Goal: Task Accomplishment & Management: Use online tool/utility

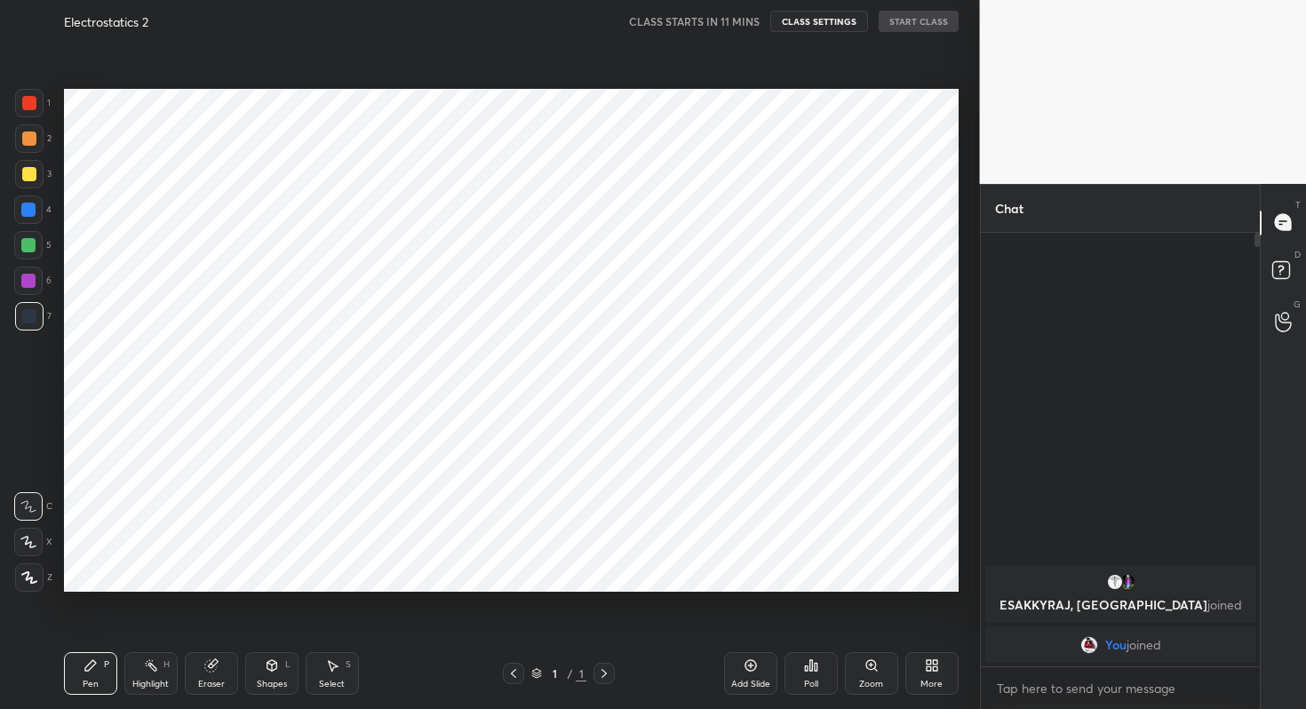
scroll to position [88267, 87953]
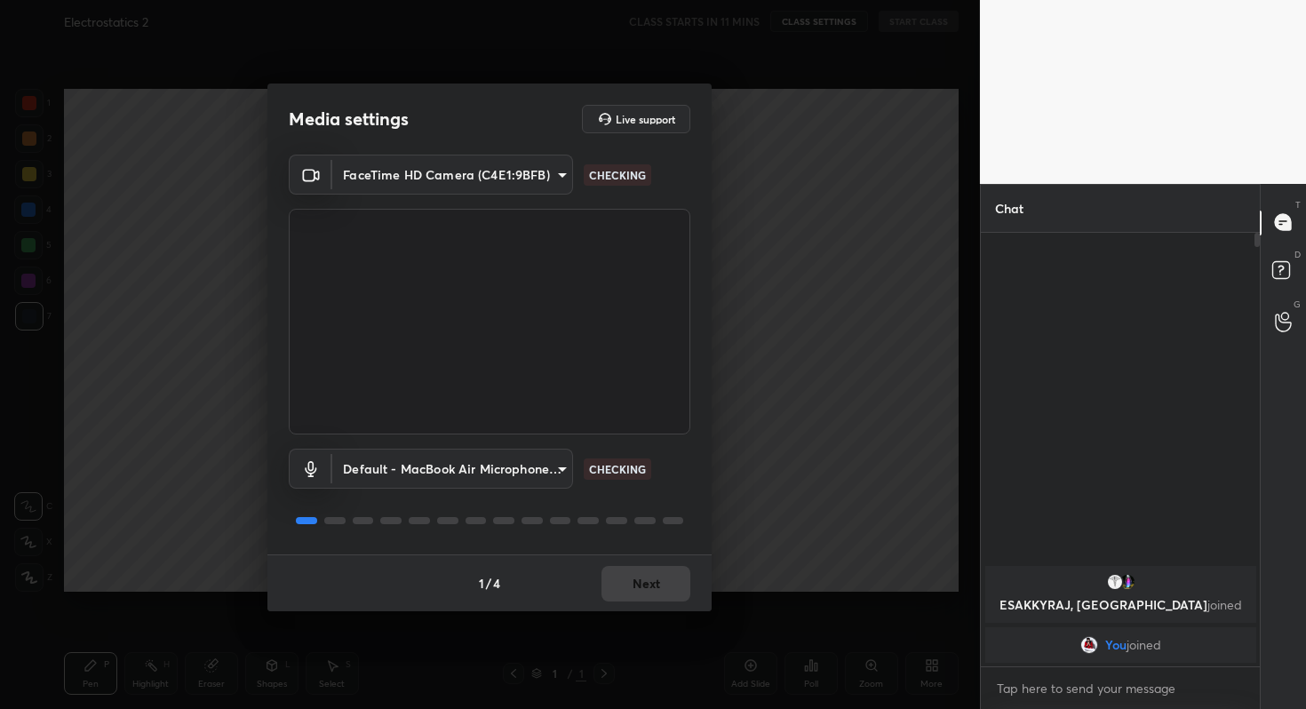
click at [663, 576] on div "1 / 4 Next" at bounding box center [489, 583] width 444 height 57
click at [663, 576] on button "Next" at bounding box center [646, 584] width 89 height 36
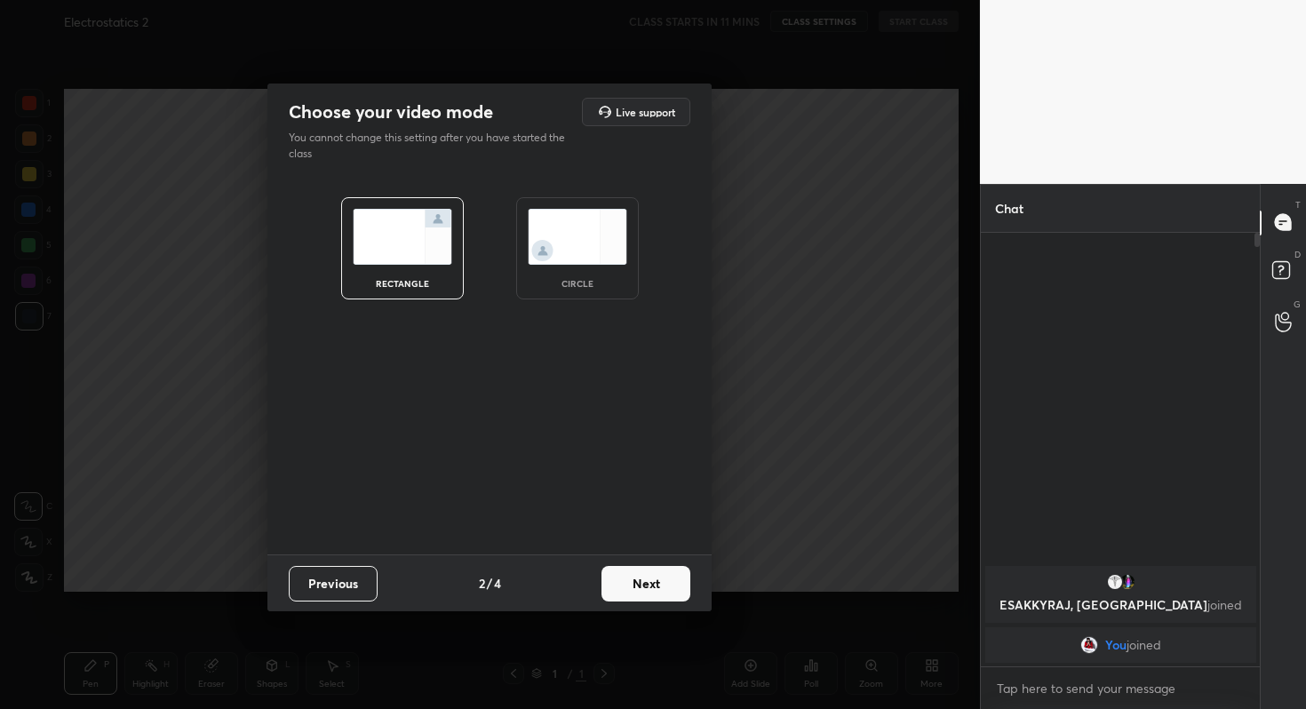
click at [663, 576] on button "Next" at bounding box center [646, 584] width 89 height 36
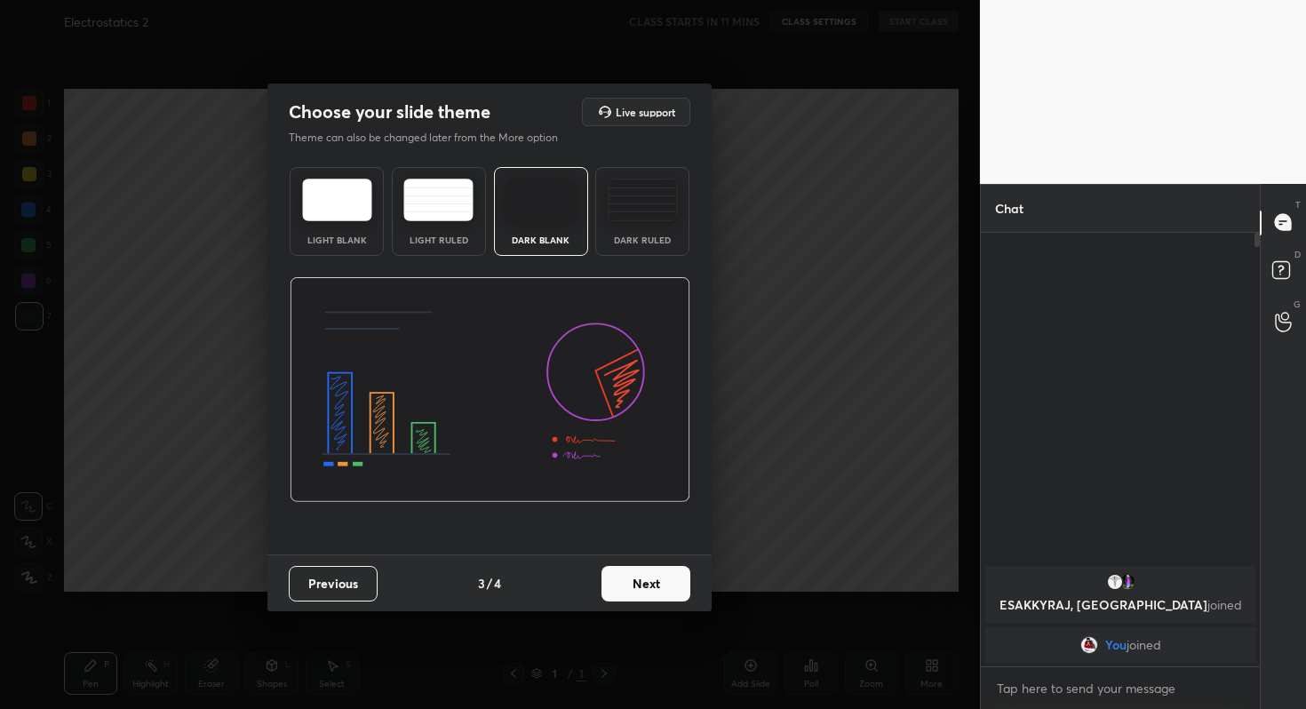
click at [663, 576] on button "Next" at bounding box center [646, 584] width 89 height 36
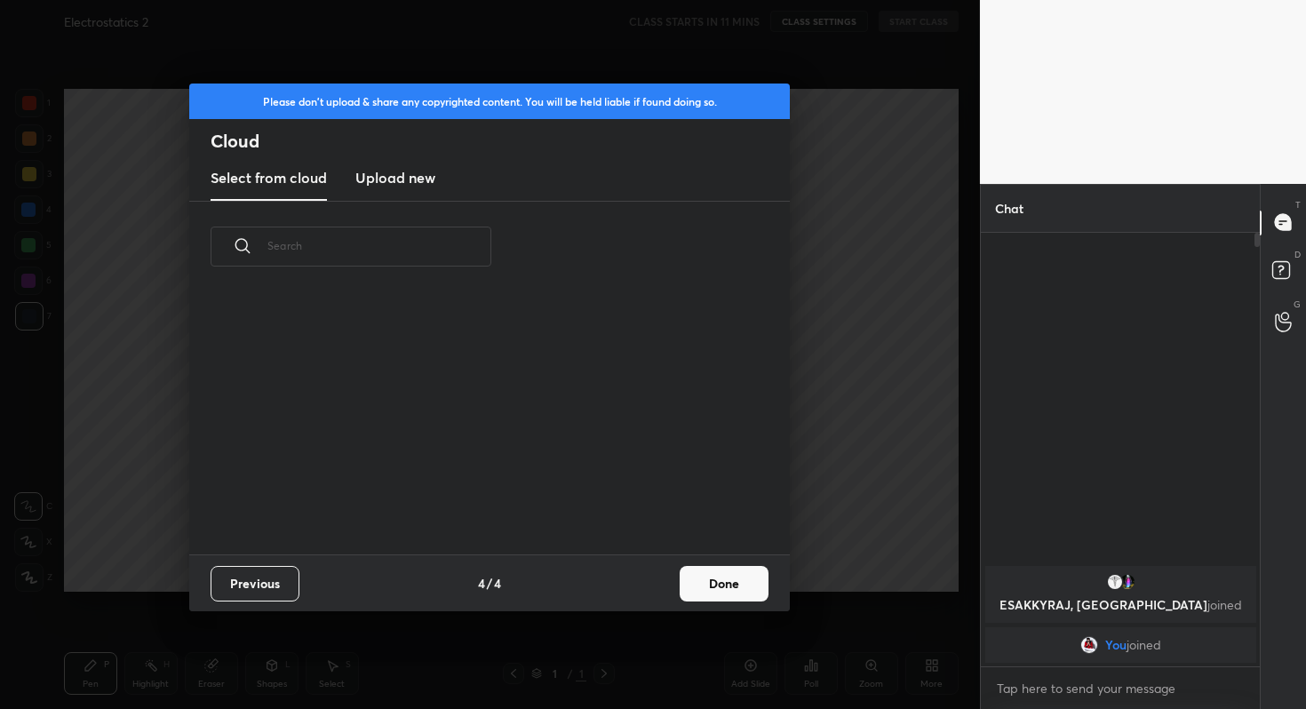
scroll to position [262, 570]
click at [709, 582] on button "Done" at bounding box center [724, 584] width 89 height 36
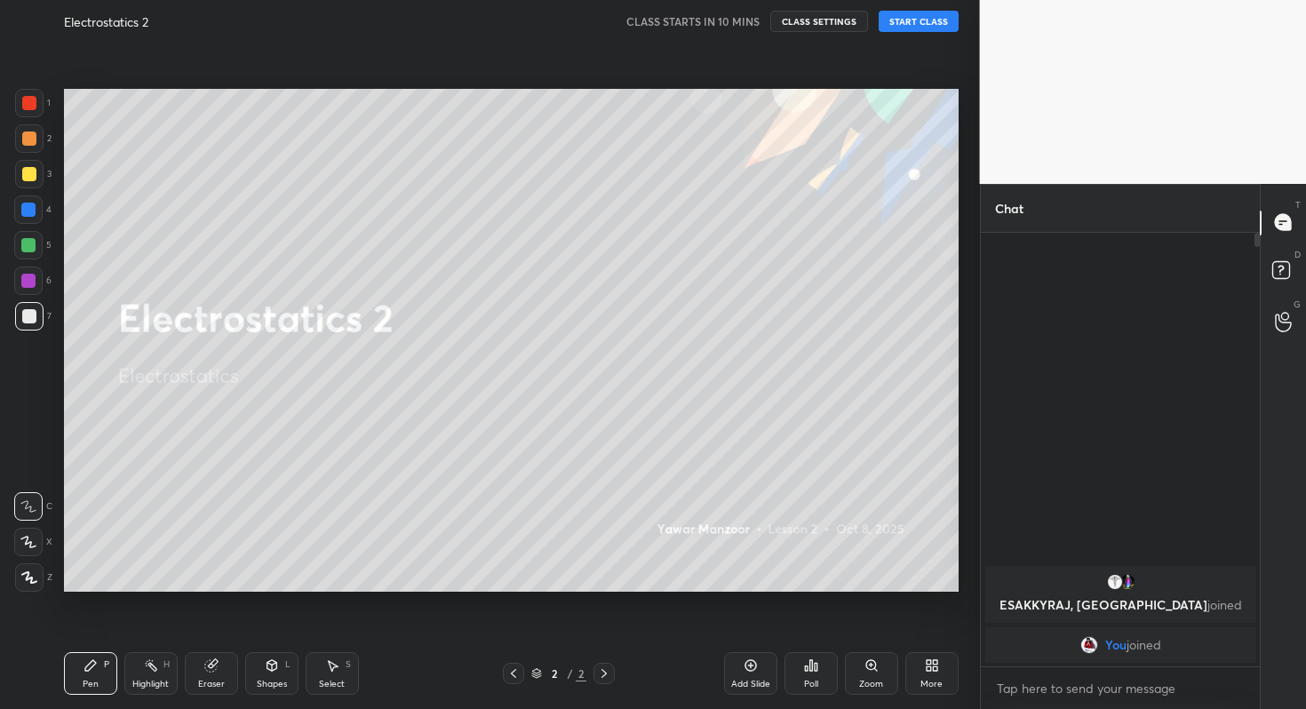
click at [928, 14] on button "START CLASS" at bounding box center [919, 21] width 80 height 21
click at [742, 23] on span "mute" at bounding box center [743, 21] width 25 height 12
click at [810, 668] on icon at bounding box center [811, 665] width 3 height 11
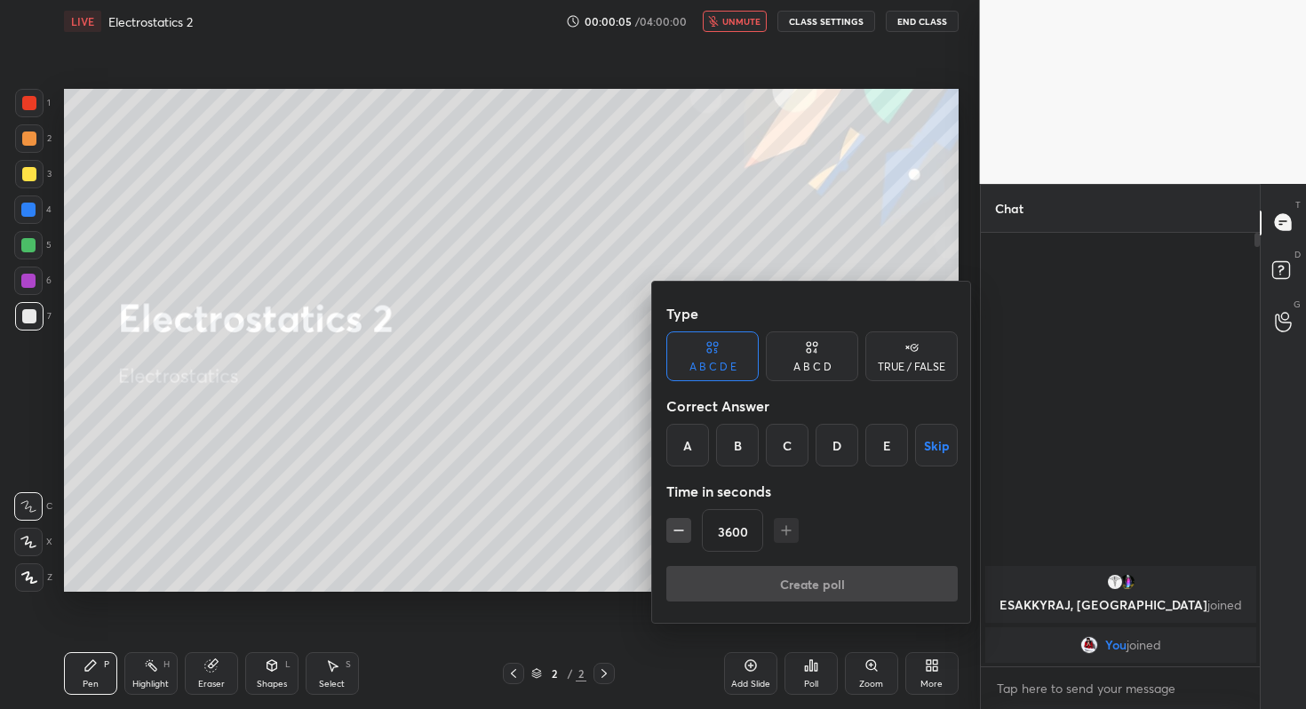
click at [932, 443] on button "Skip" at bounding box center [936, 445] width 43 height 43
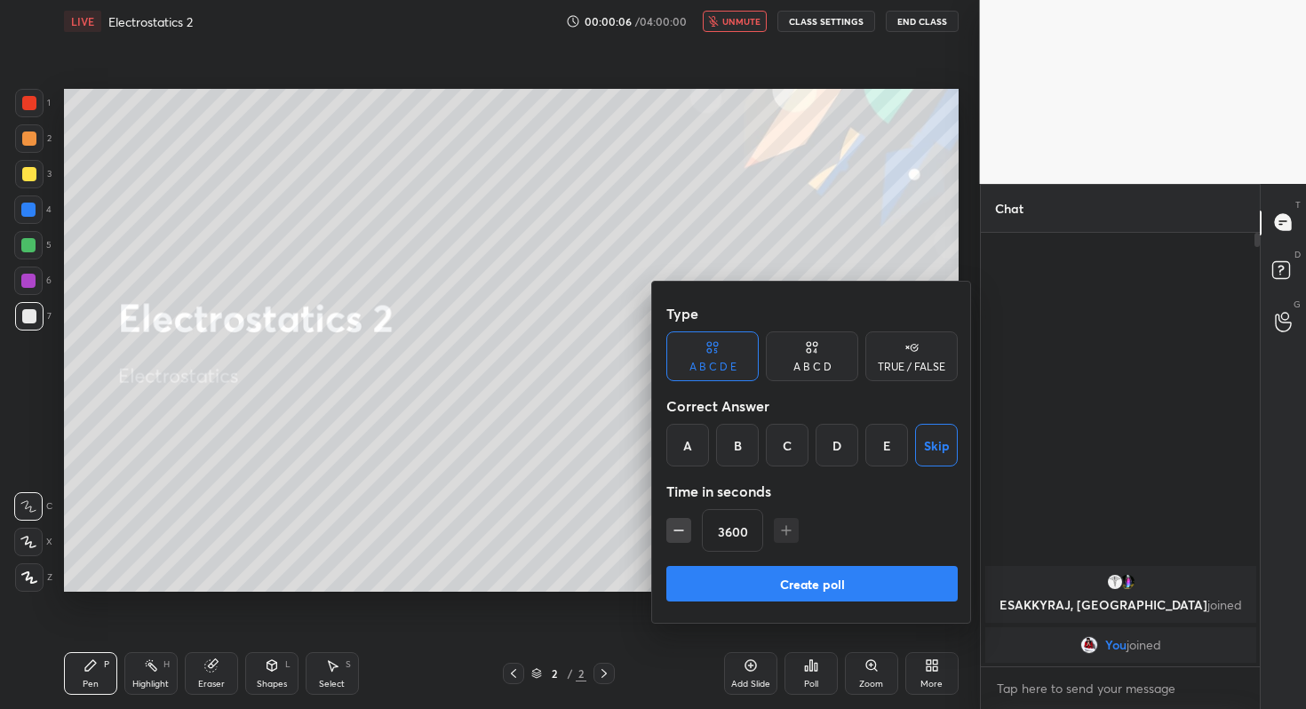
click at [858, 587] on button "Create poll" at bounding box center [811, 584] width 291 height 36
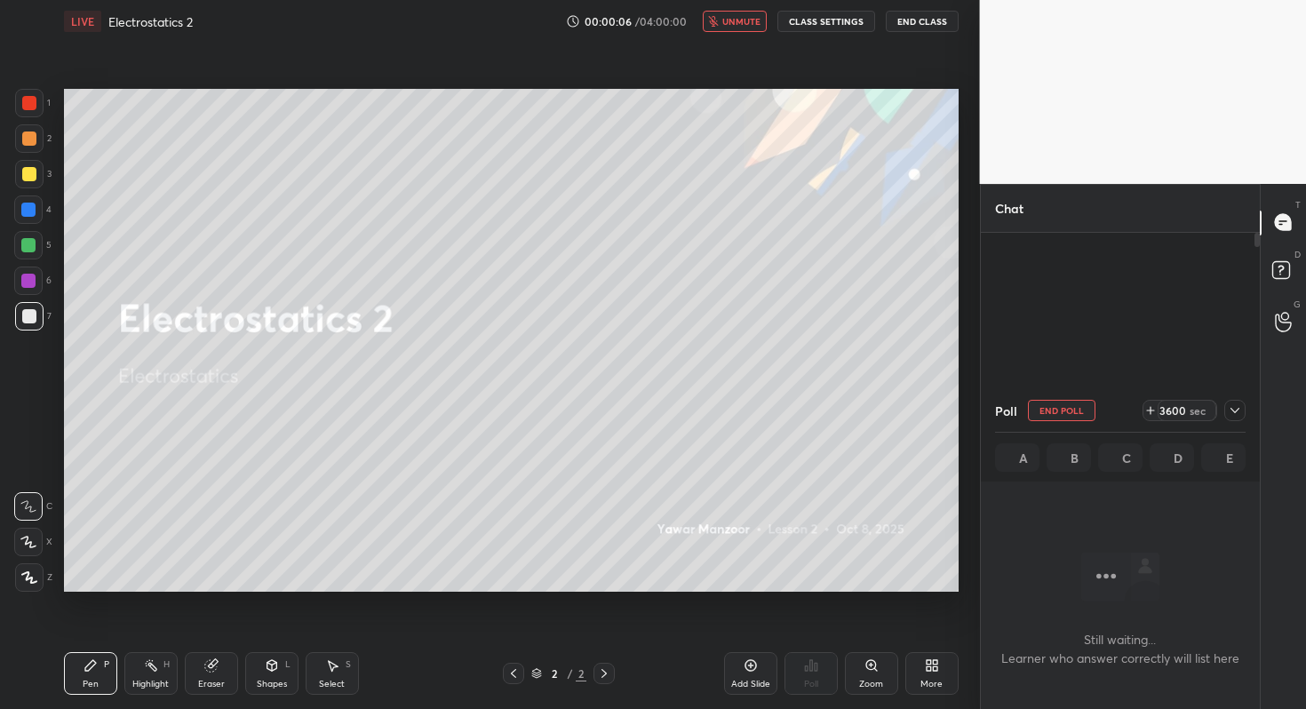
scroll to position [5, 6]
click at [1242, 407] on div at bounding box center [1235, 410] width 21 height 21
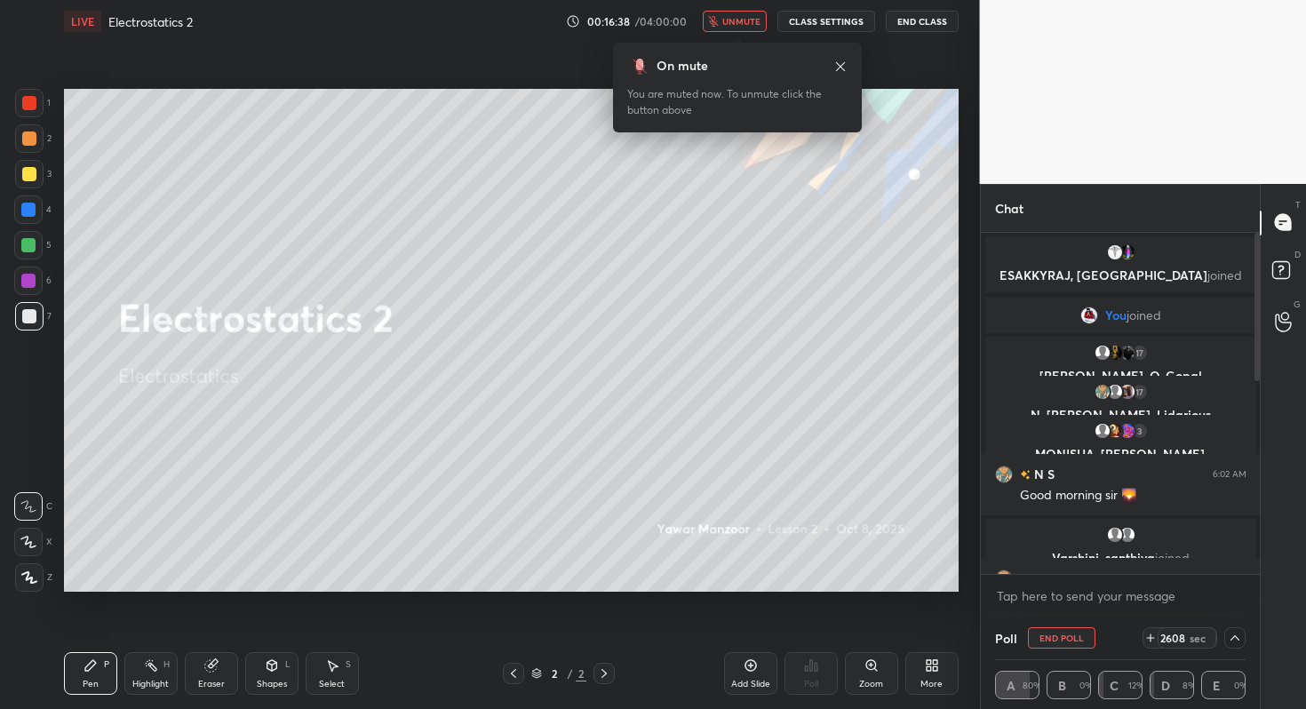
click at [1050, 636] on button "End Poll" at bounding box center [1062, 637] width 68 height 21
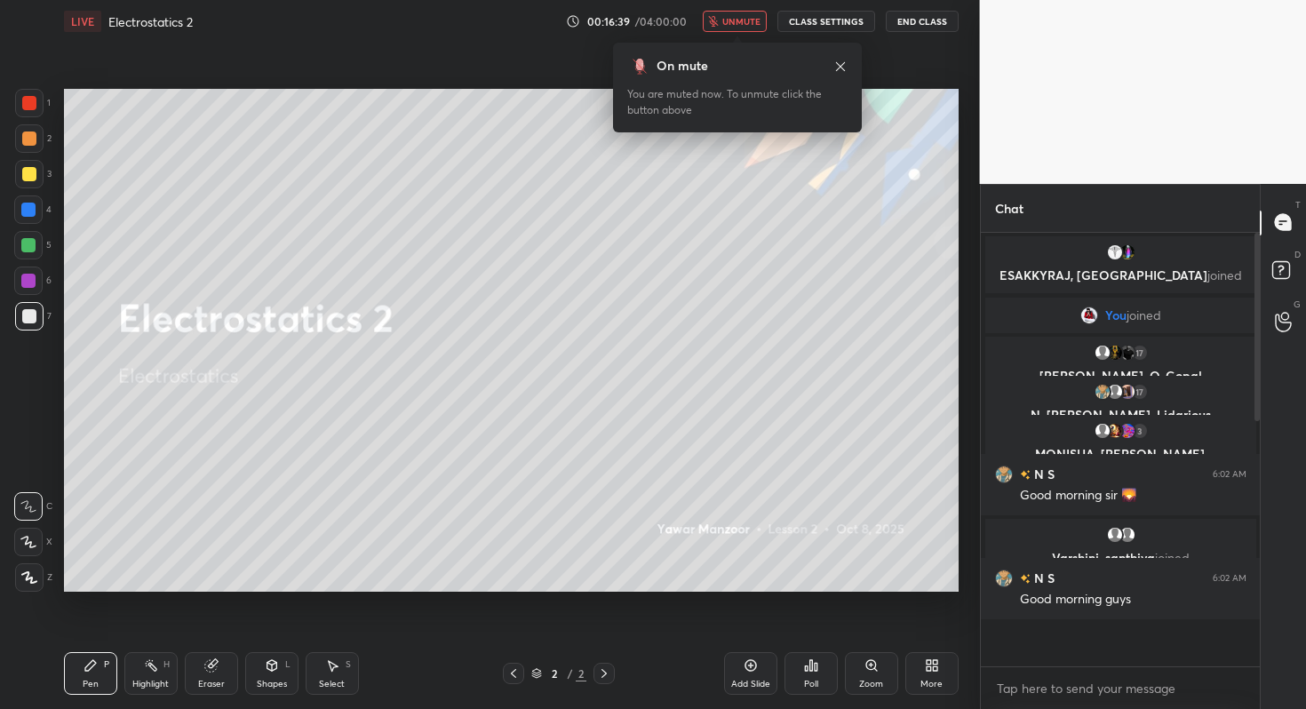
scroll to position [428, 274]
click at [744, 15] on span "unmute" at bounding box center [741, 21] width 38 height 12
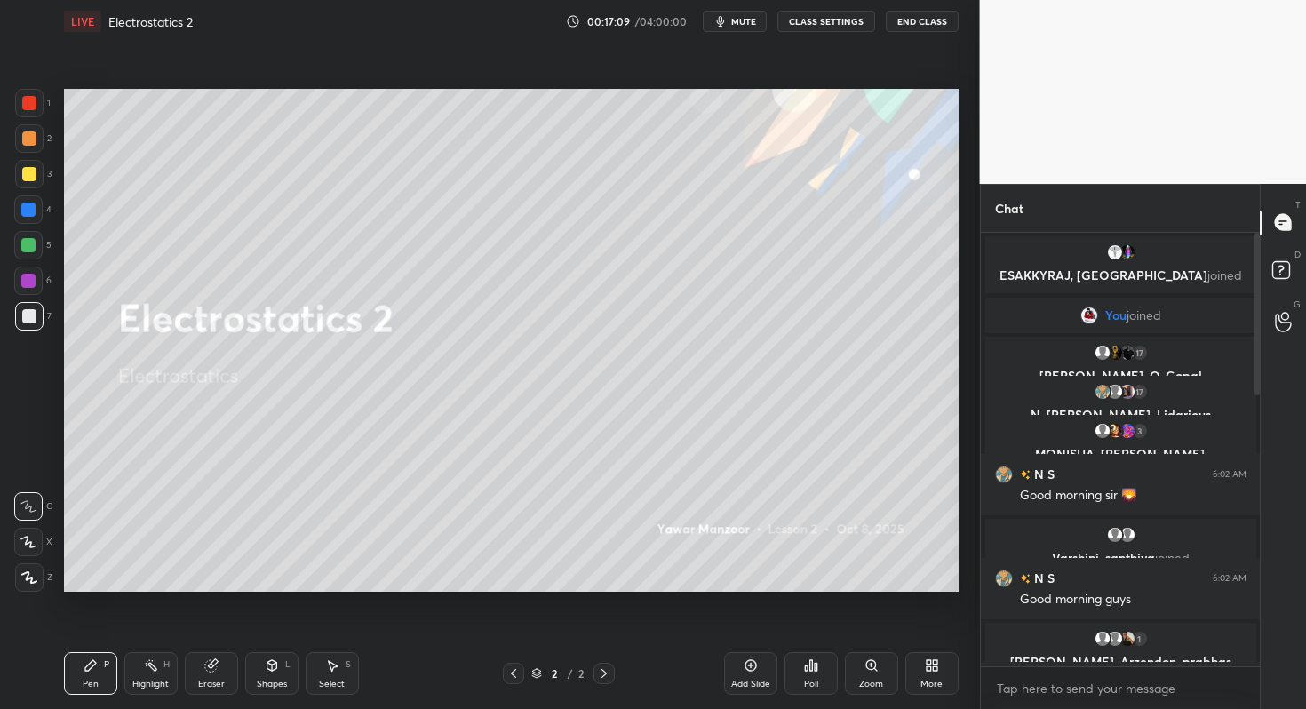
click at [938, 682] on div "More" at bounding box center [932, 684] width 22 height 9
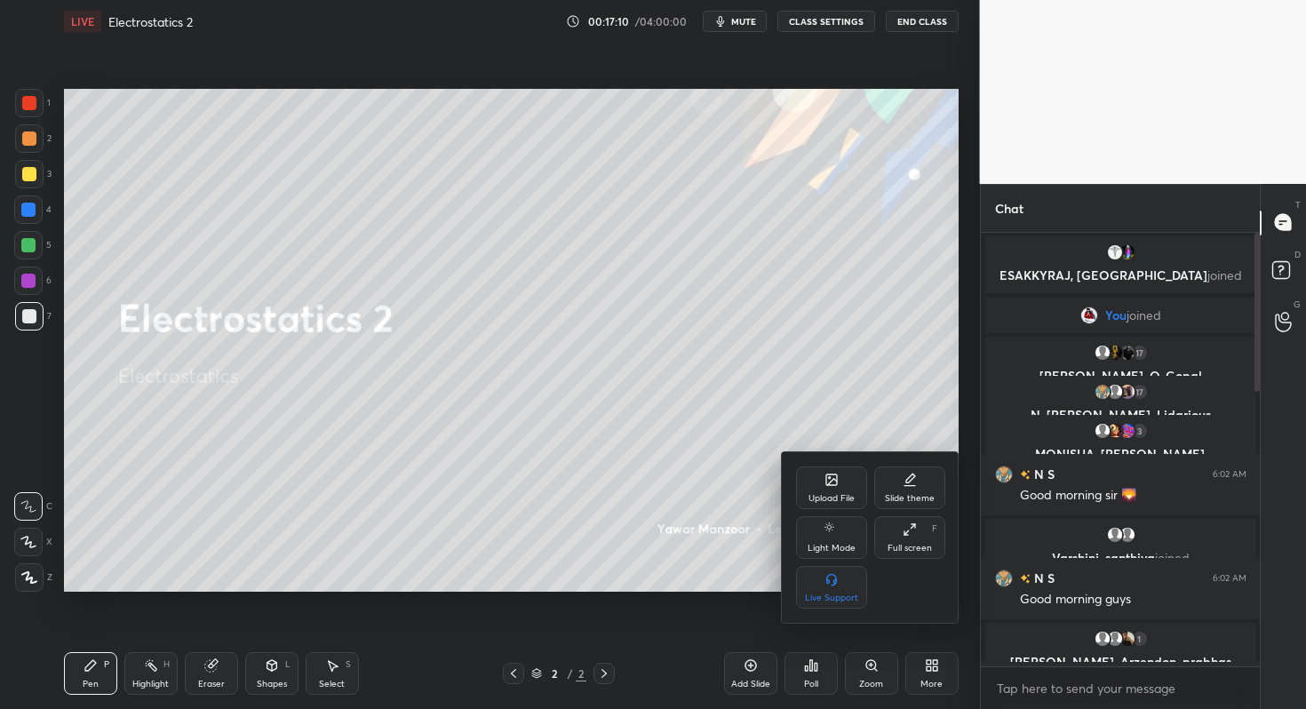
click at [825, 496] on div "Upload File" at bounding box center [832, 498] width 46 height 9
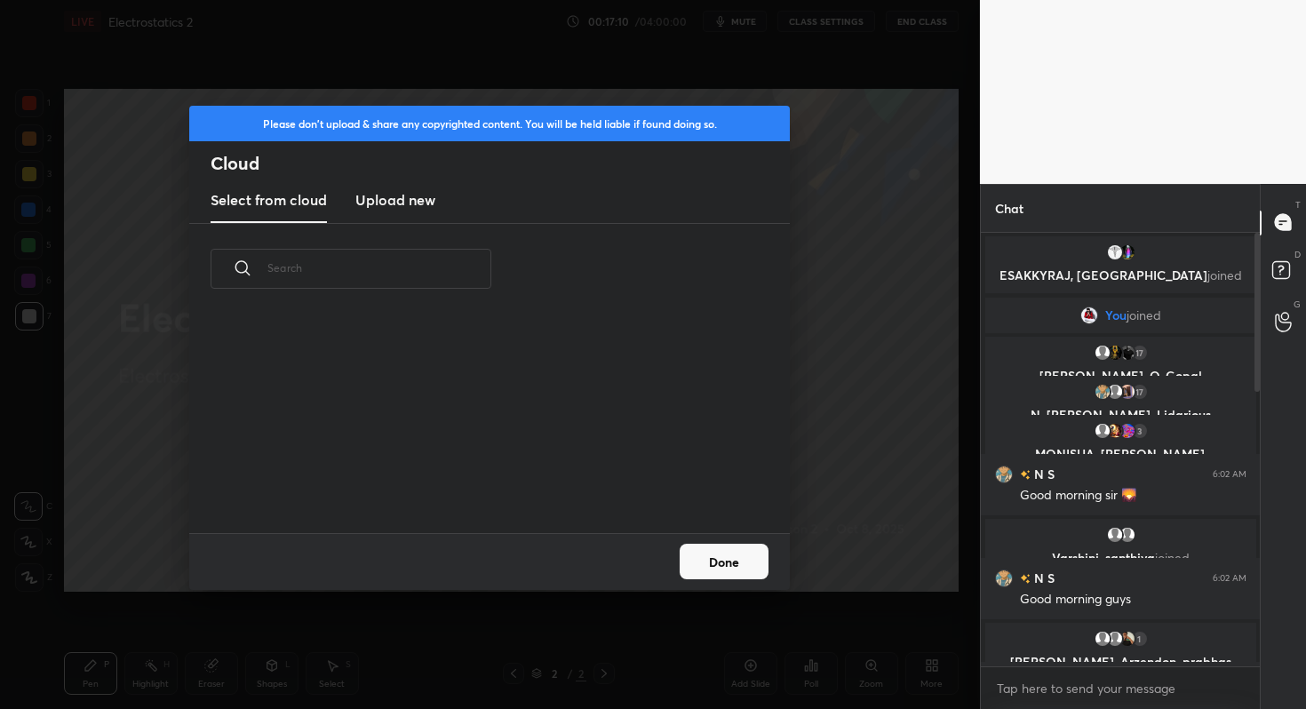
scroll to position [219, 570]
click at [373, 204] on h3 "Upload new" at bounding box center [395, 199] width 80 height 21
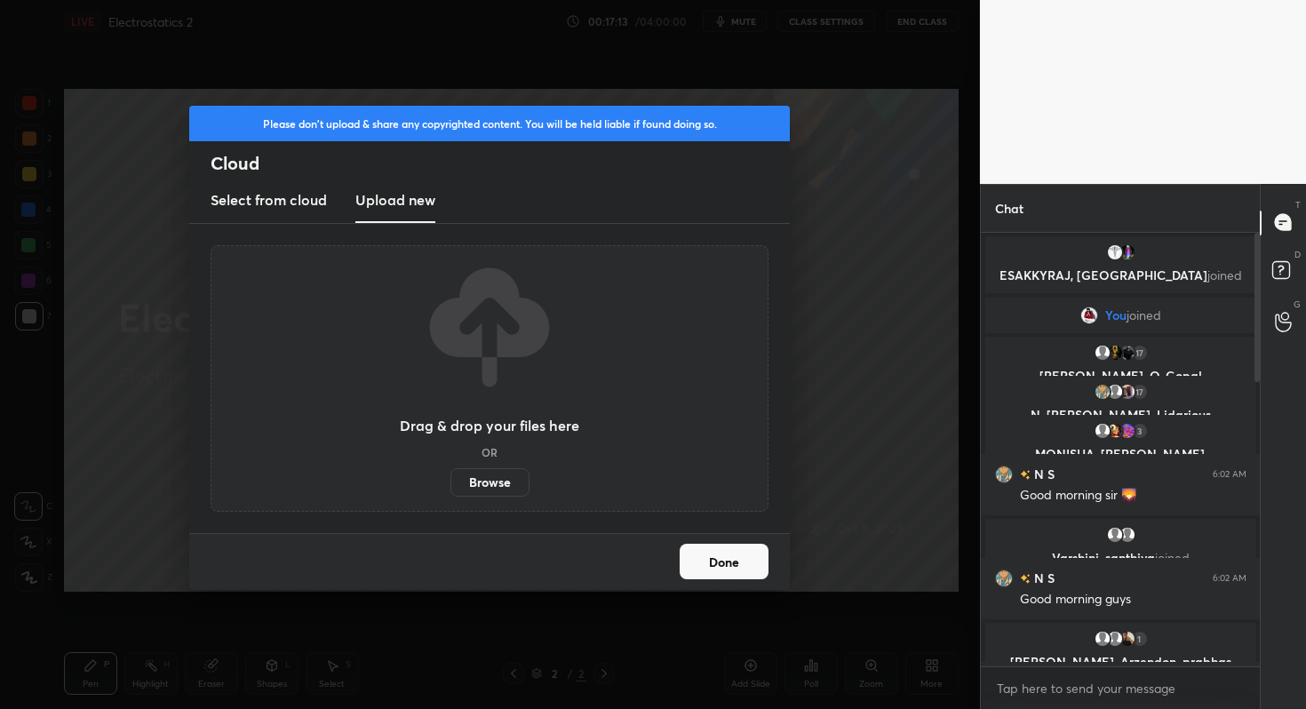
click at [476, 488] on label "Browse" at bounding box center [490, 482] width 79 height 28
click at [451, 488] on input "Browse" at bounding box center [451, 482] width 0 height 28
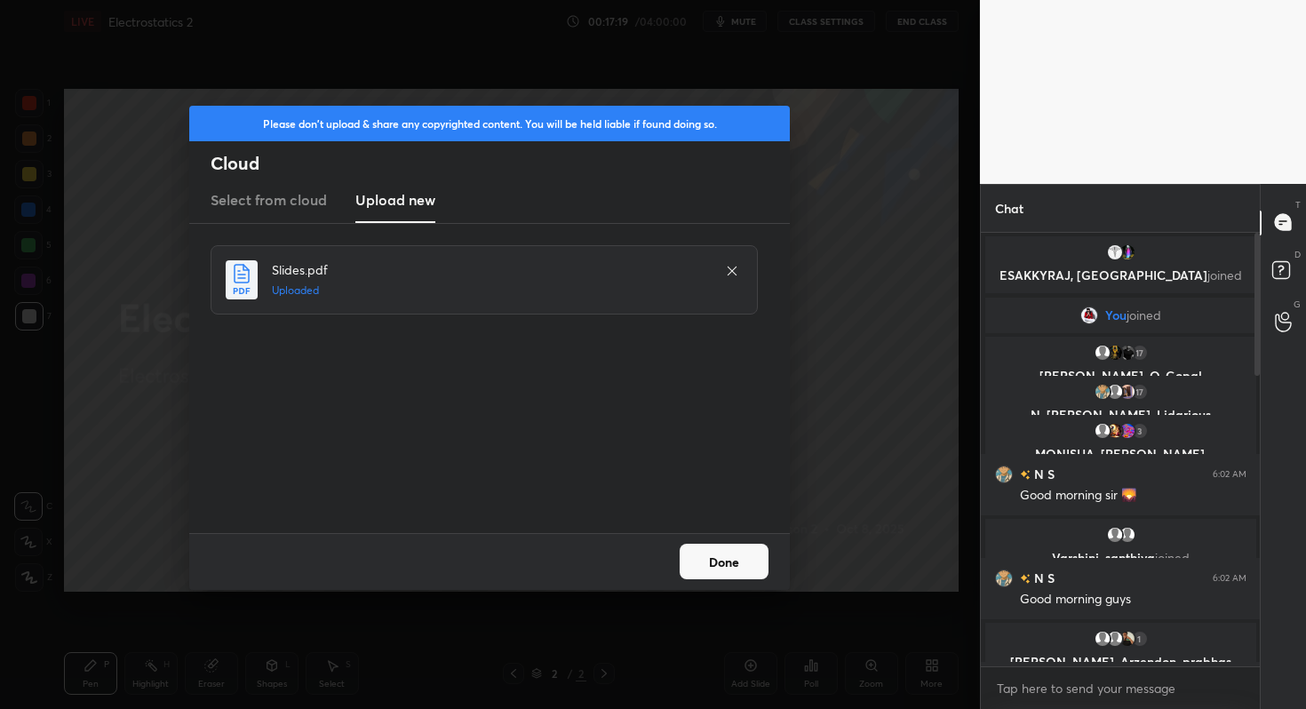
click at [738, 567] on button "Done" at bounding box center [724, 562] width 89 height 36
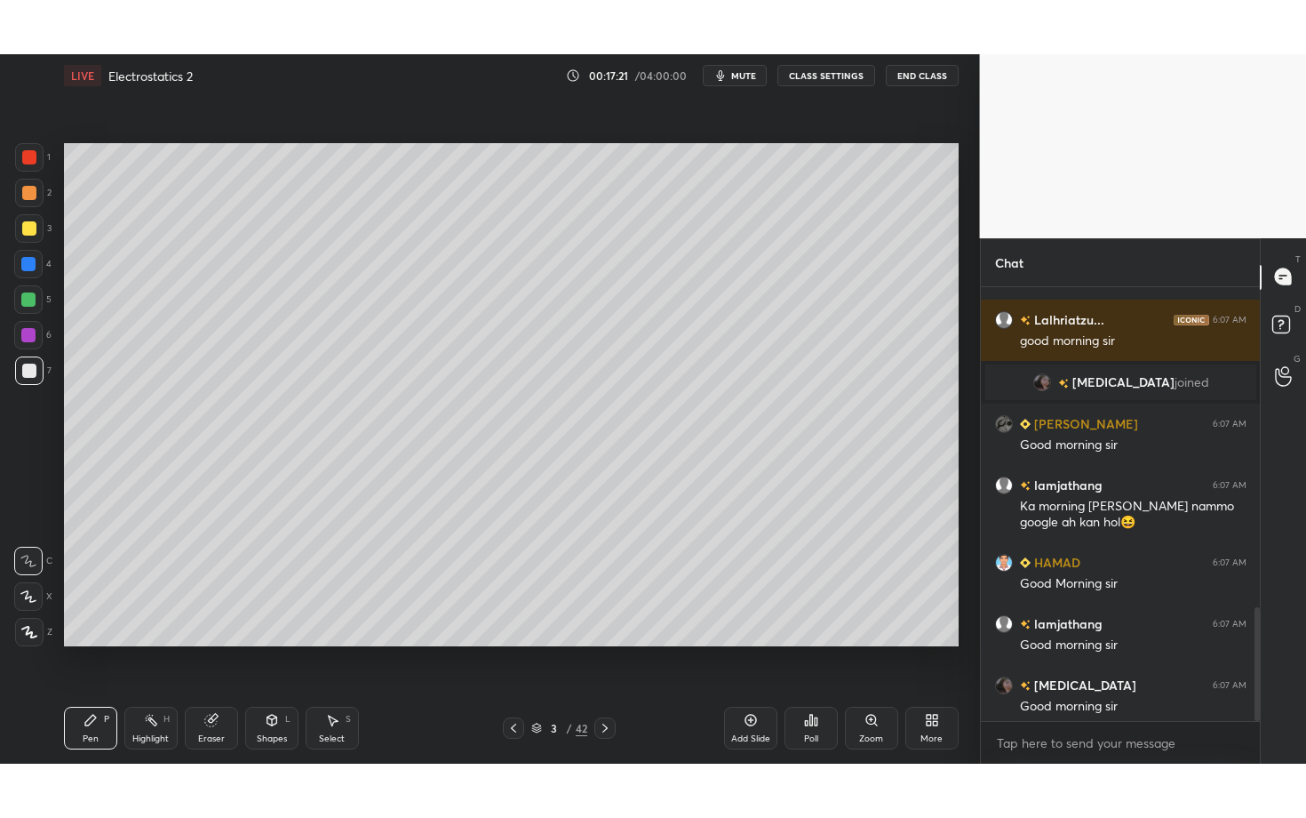
scroll to position [1225, 0]
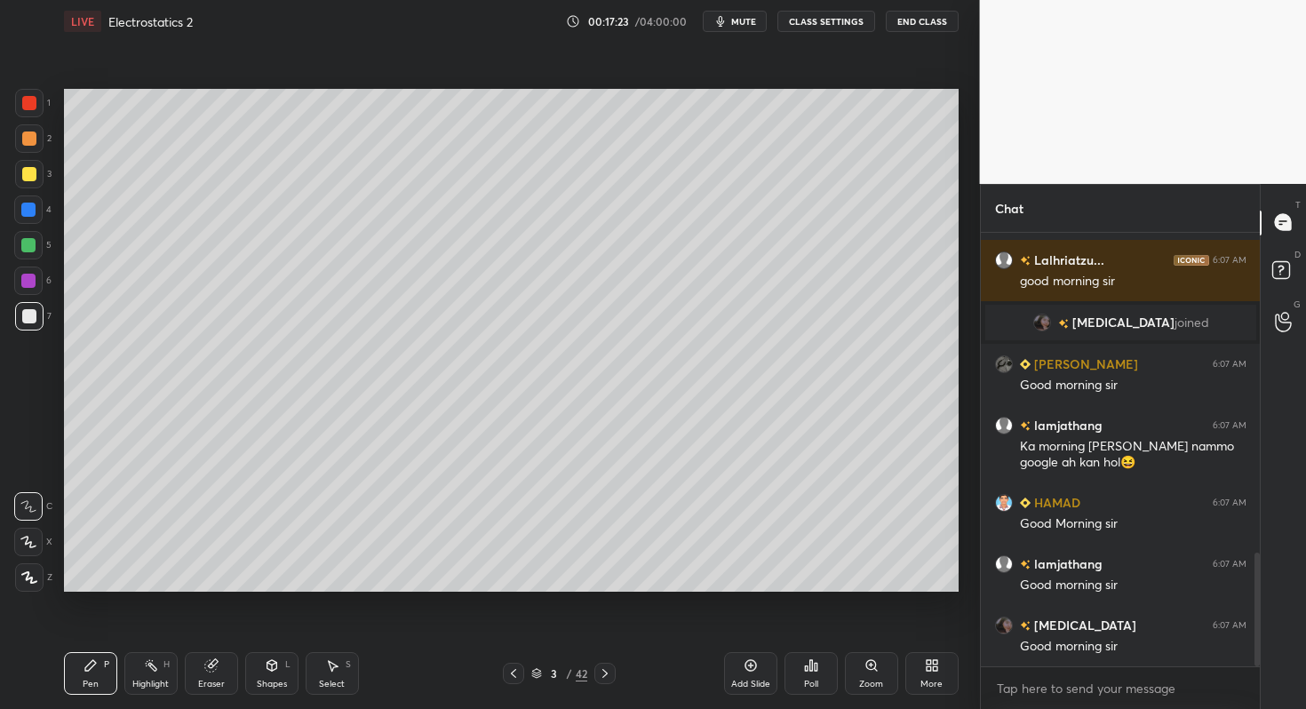
click at [936, 677] on div "More" at bounding box center [932, 673] width 53 height 43
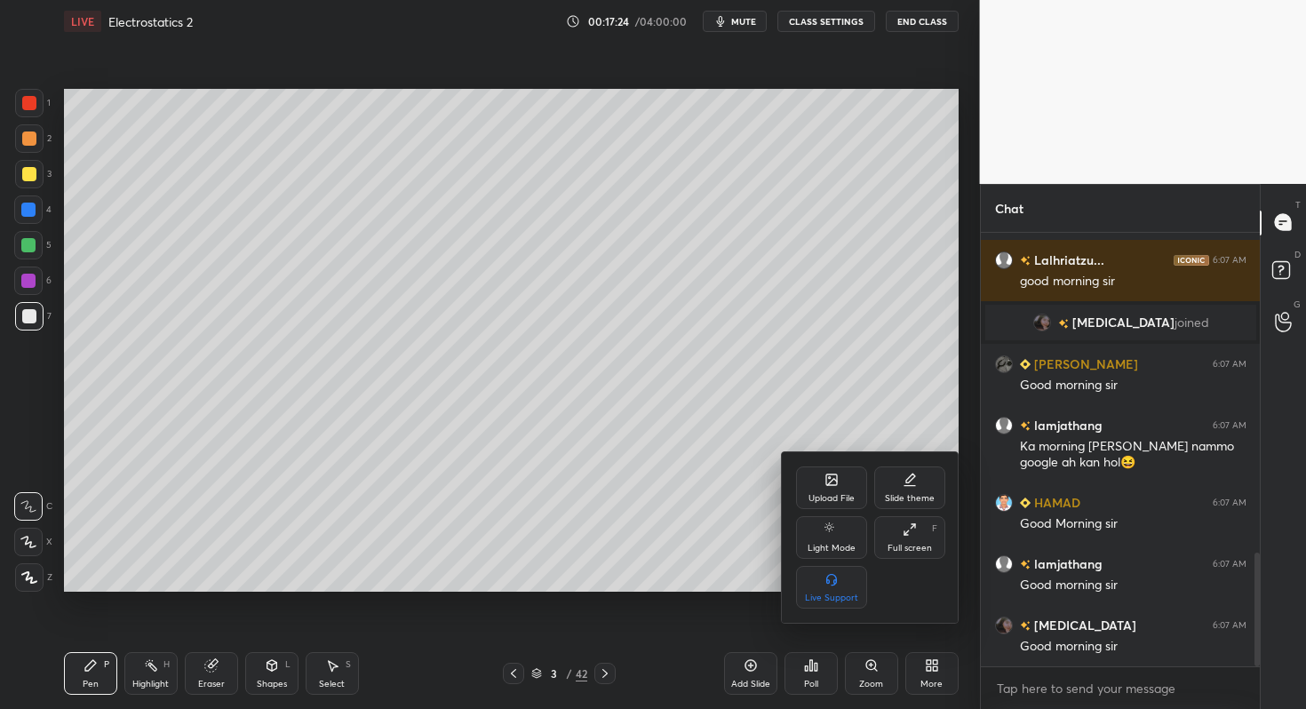
click at [908, 532] on icon at bounding box center [910, 530] width 14 height 14
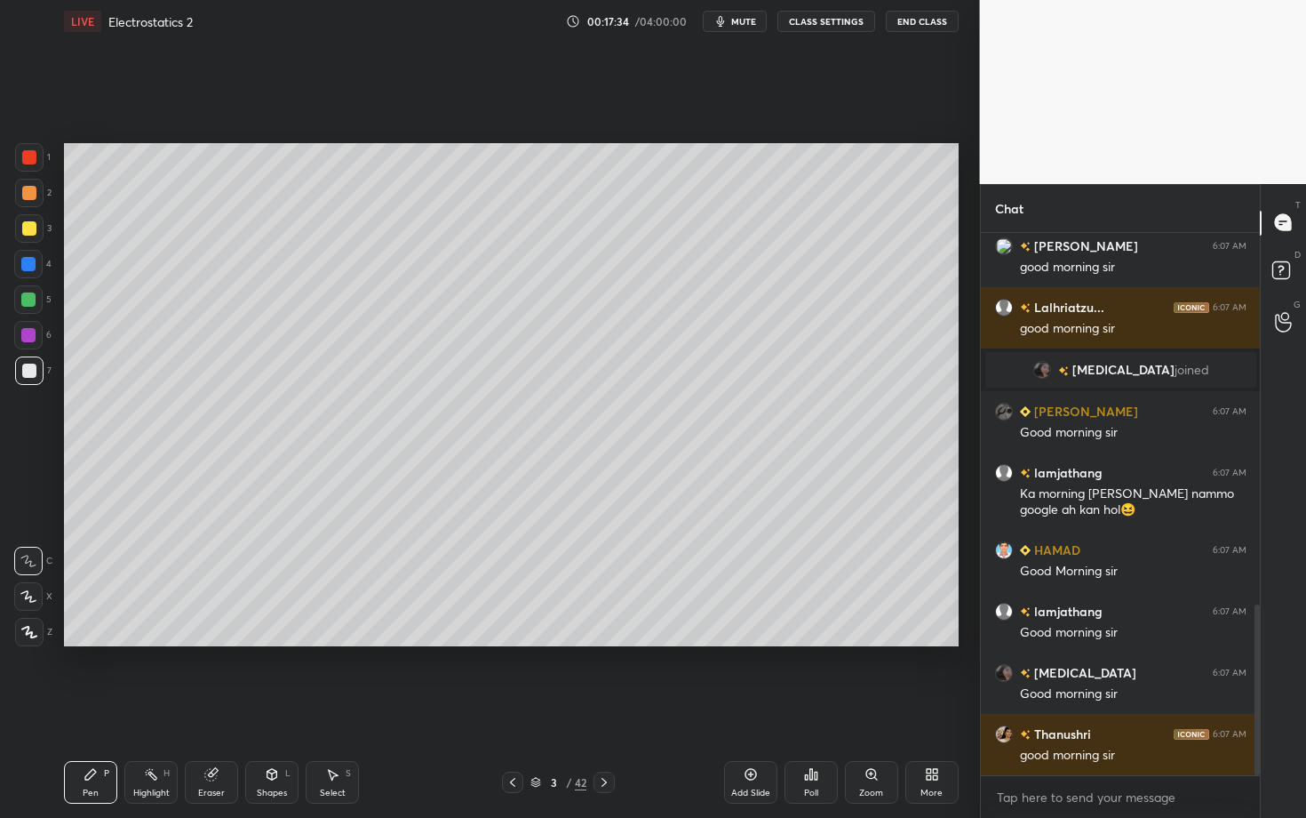
scroll to position [1220, 0]
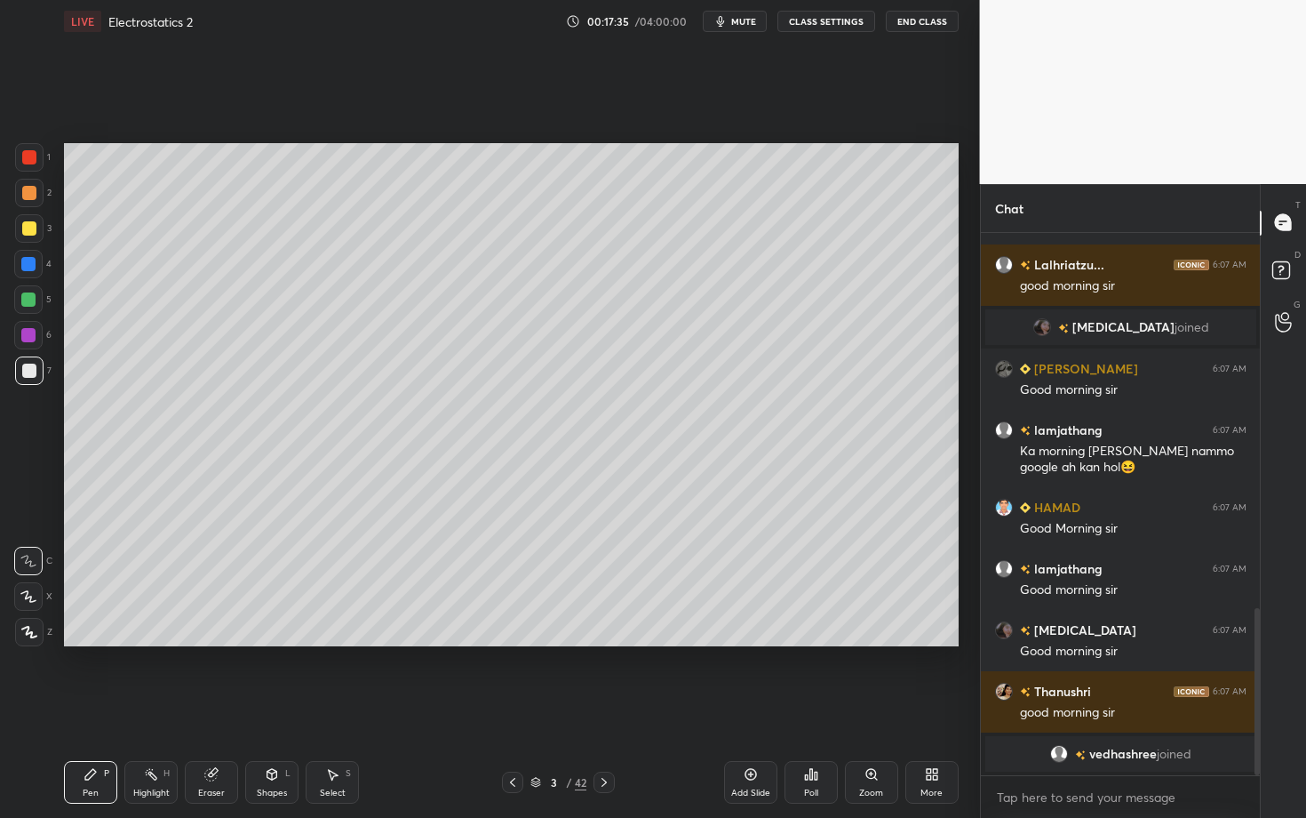
click at [32, 638] on div at bounding box center [29, 632] width 28 height 28
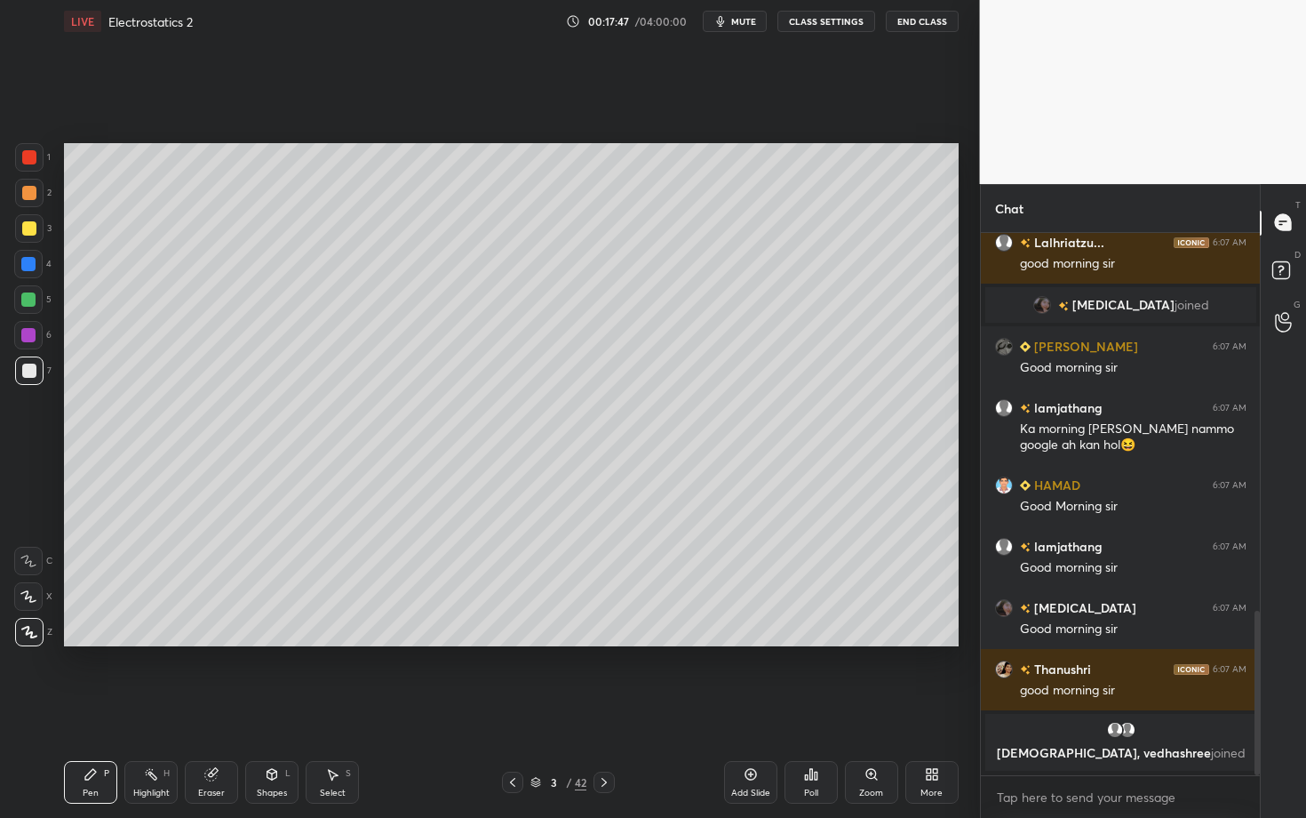
click at [31, 156] on div at bounding box center [29, 157] width 14 height 14
click at [570, 694] on div "Setting up your live class Poll for secs No correct answer Start poll" at bounding box center [511, 395] width 909 height 704
click at [214, 708] on div "Eraser" at bounding box center [211, 782] width 53 height 43
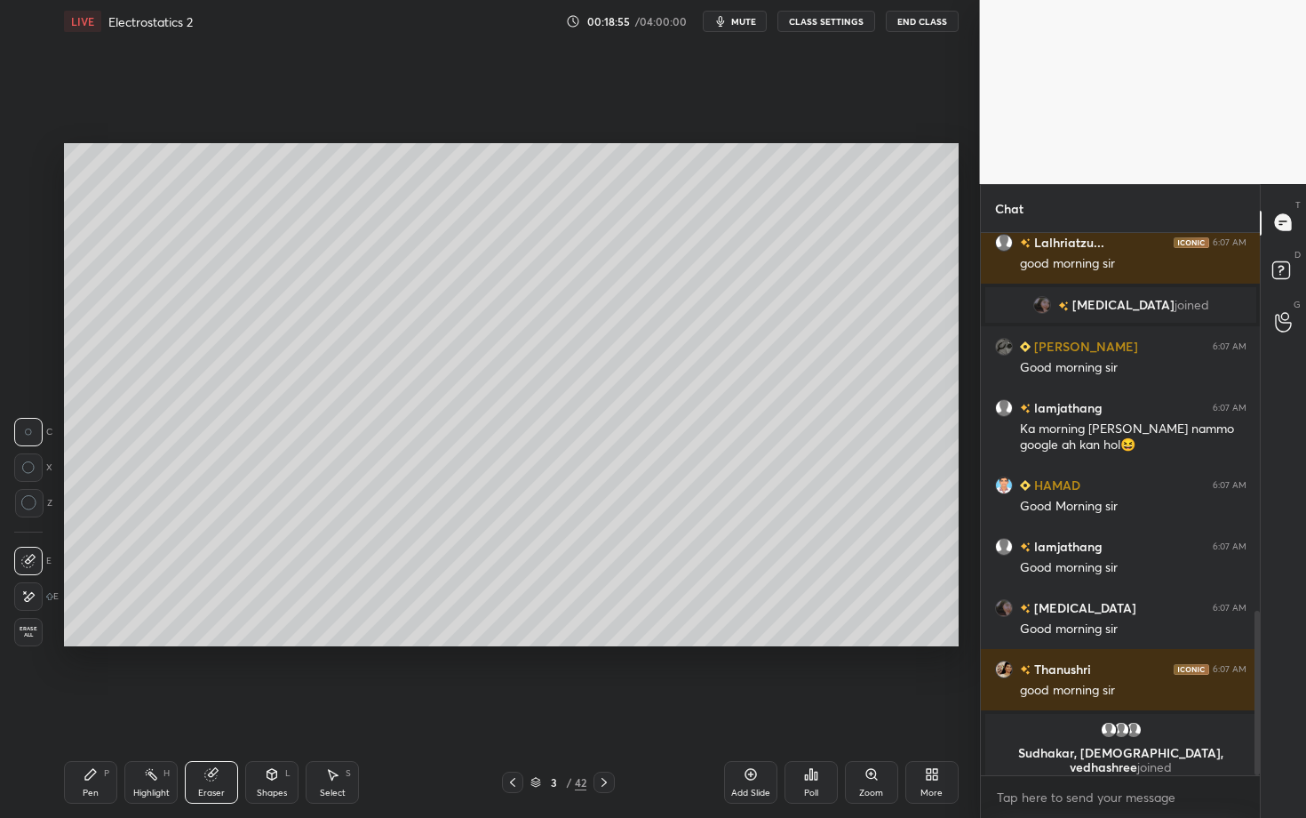
click at [87, 708] on div "Pen P" at bounding box center [90, 782] width 53 height 43
click at [282, 708] on div "Shapes" at bounding box center [272, 792] width 30 height 9
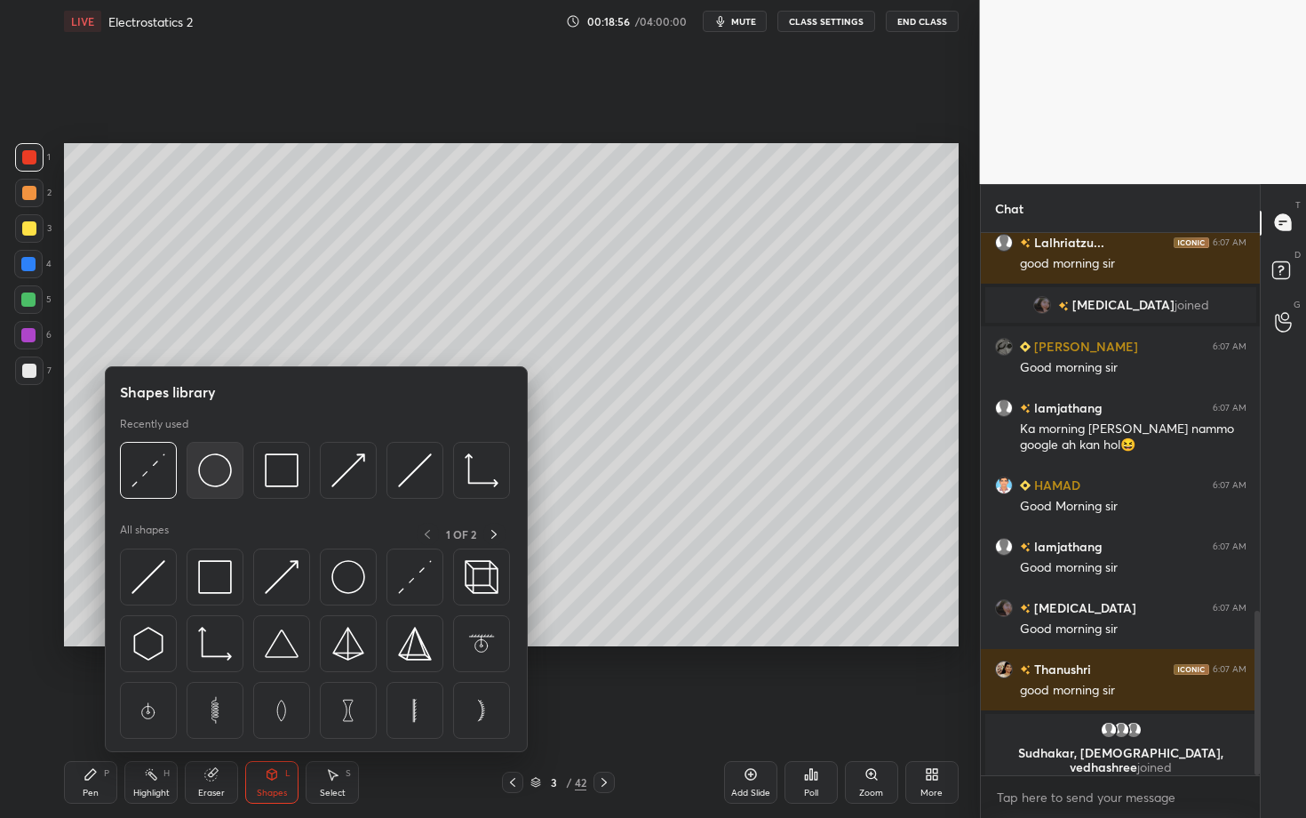
click at [227, 467] on img at bounding box center [215, 470] width 34 height 34
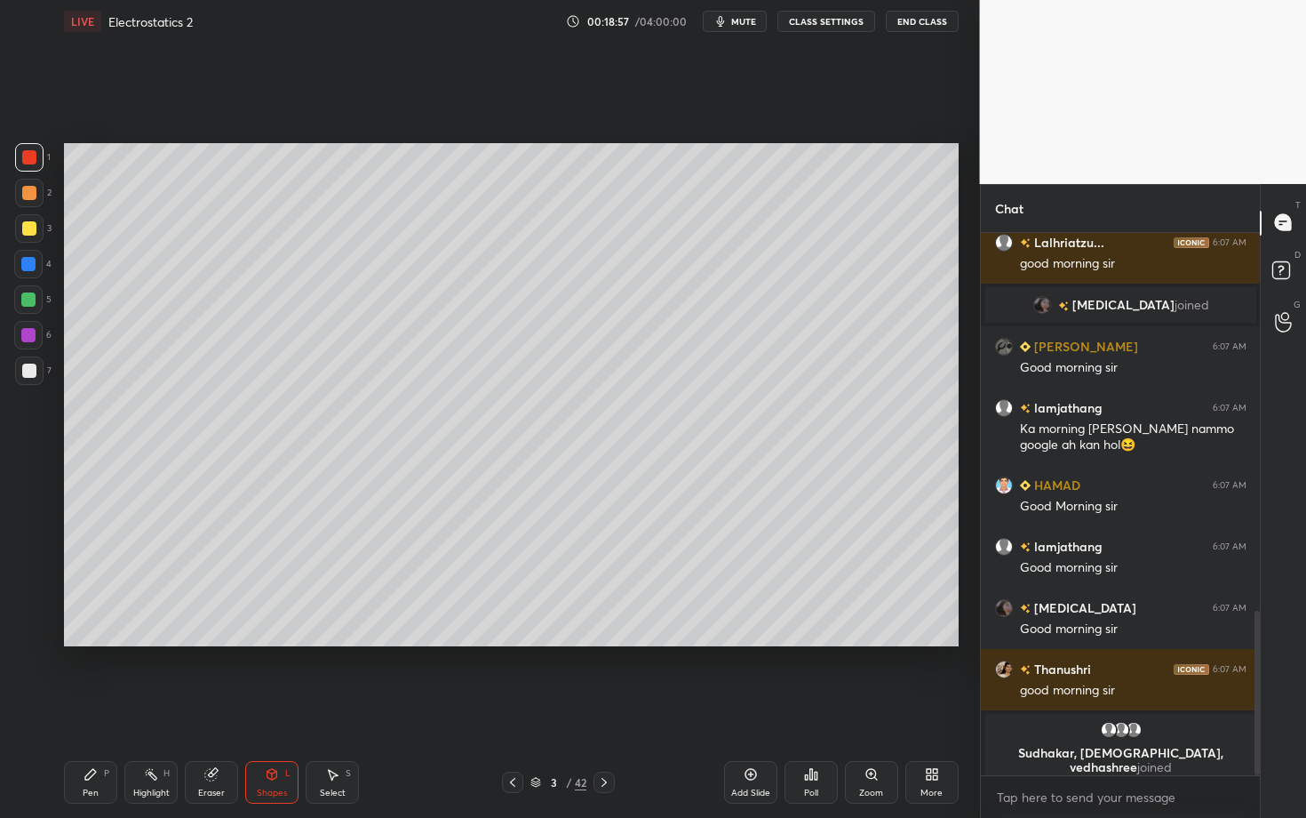
click at [34, 367] on div at bounding box center [29, 370] width 14 height 14
click at [339, 708] on div "Select S" at bounding box center [332, 782] width 53 height 43
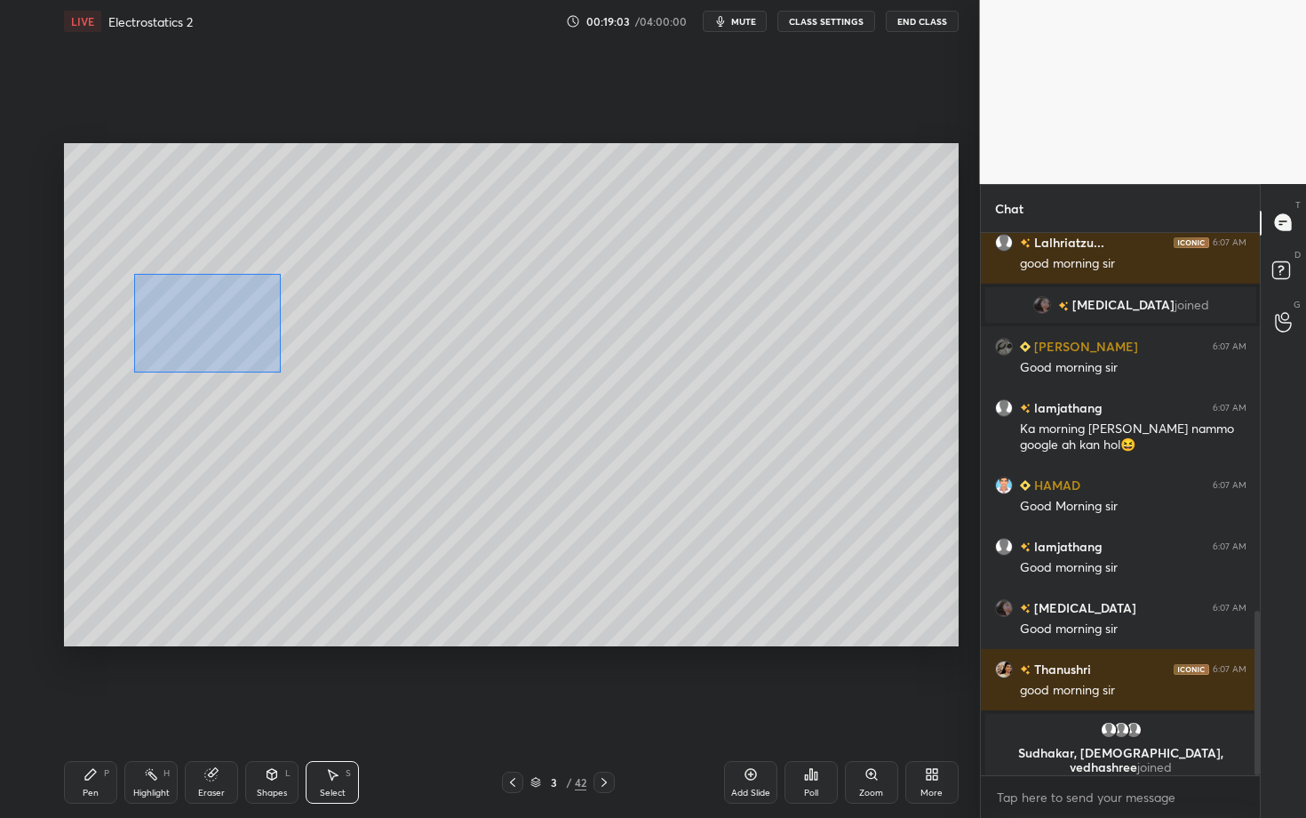
drag, startPoint x: 177, startPoint y: 313, endPoint x: 564, endPoint y: 459, distance: 414.3
click at [563, 458] on div "0 ° Undo Copy Duplicate Duplicate to new slide Delete" at bounding box center [511, 394] width 895 height 503
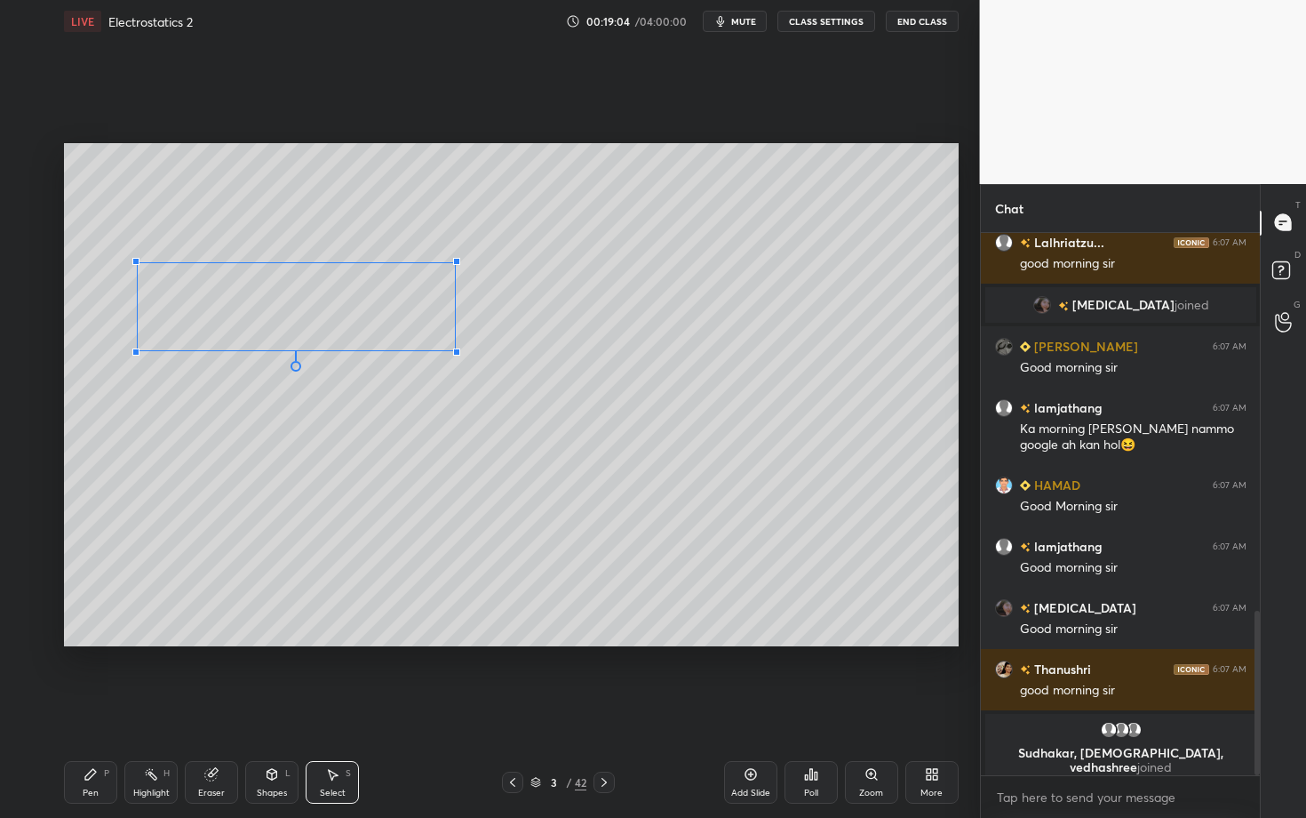
drag, startPoint x: 485, startPoint y: 359, endPoint x: 451, endPoint y: 349, distance: 36.0
click at [453, 349] on div at bounding box center [456, 351] width 7 height 7
drag, startPoint x: 310, startPoint y: 315, endPoint x: 271, endPoint y: 317, distance: 39.2
click at [271, 317] on div "0 ° Undo Copy Duplicate Duplicate to new slide Delete" at bounding box center [511, 394] width 895 height 503
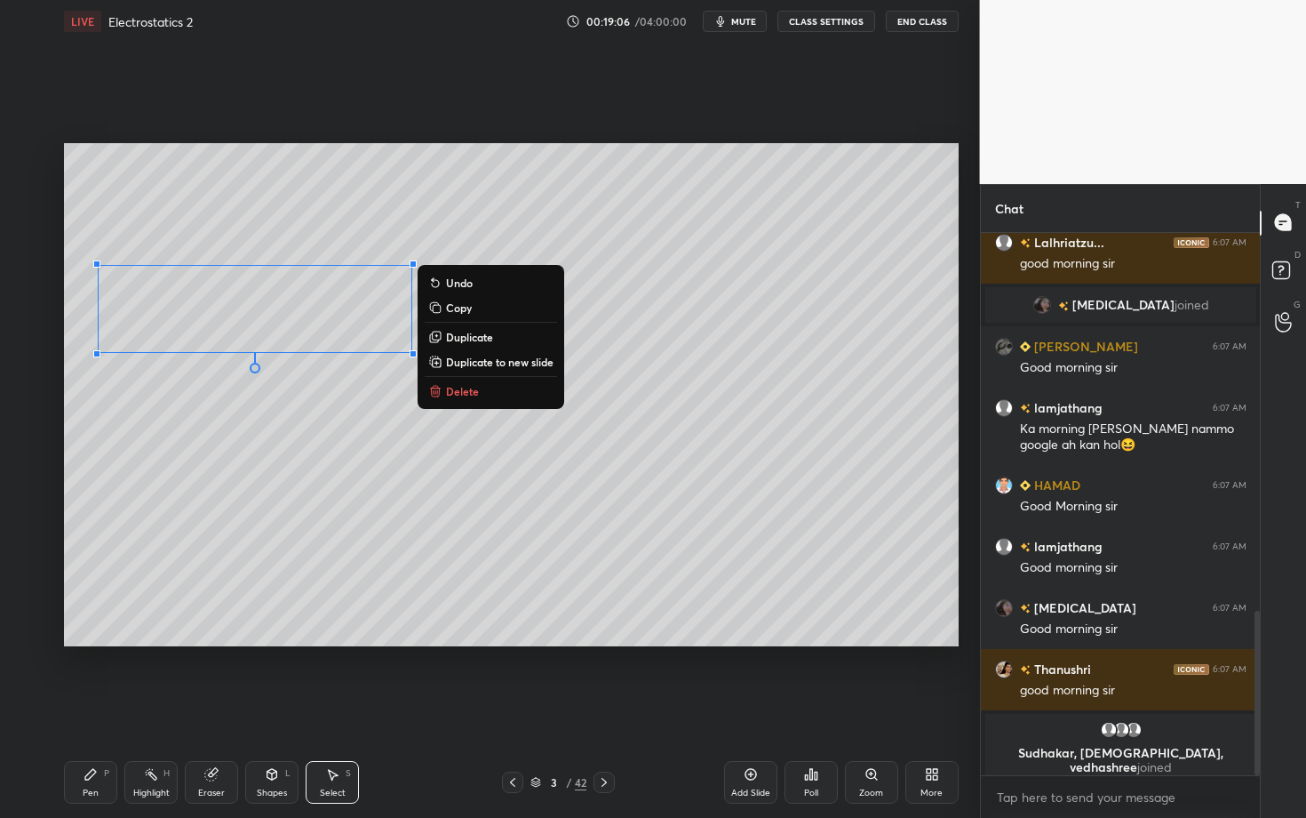
click at [99, 708] on div "Pen P" at bounding box center [90, 782] width 53 height 43
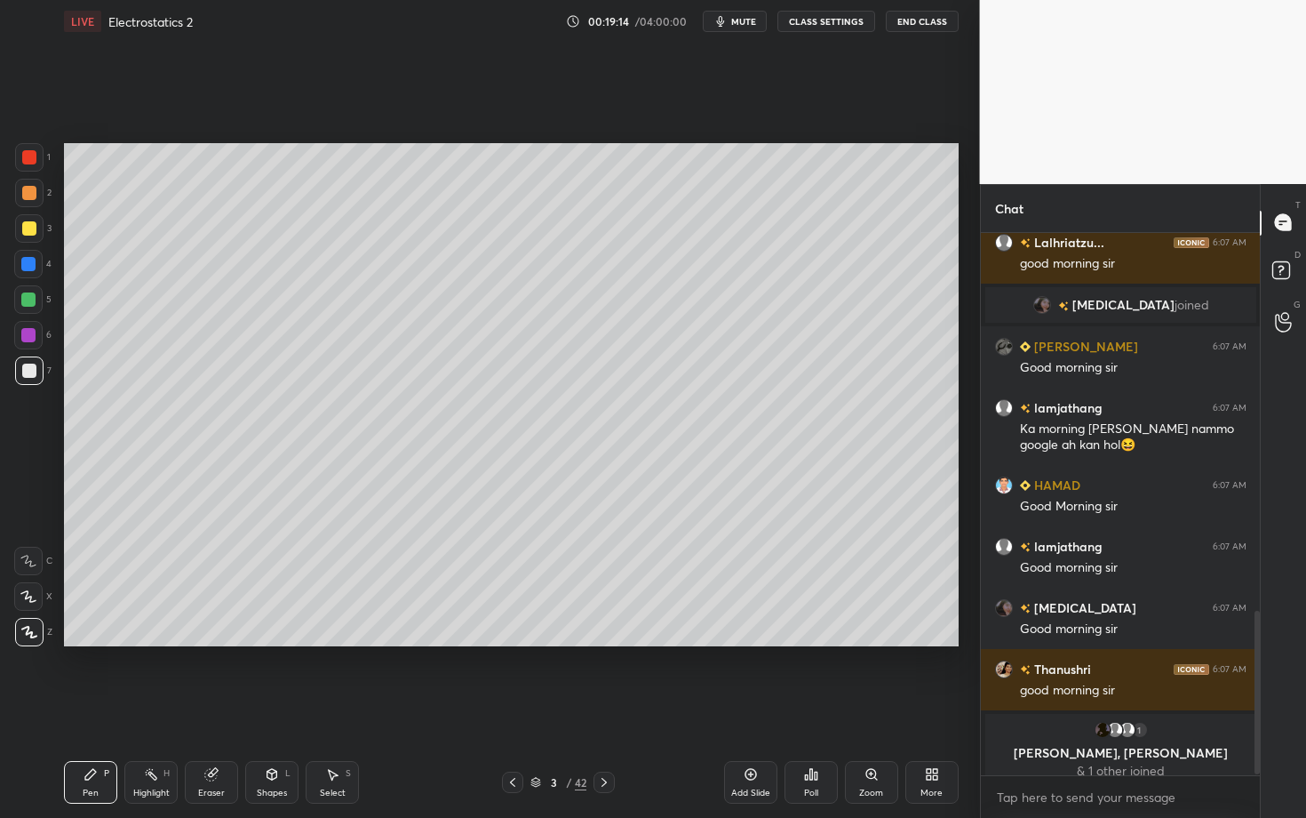
scroll to position [1256, 0]
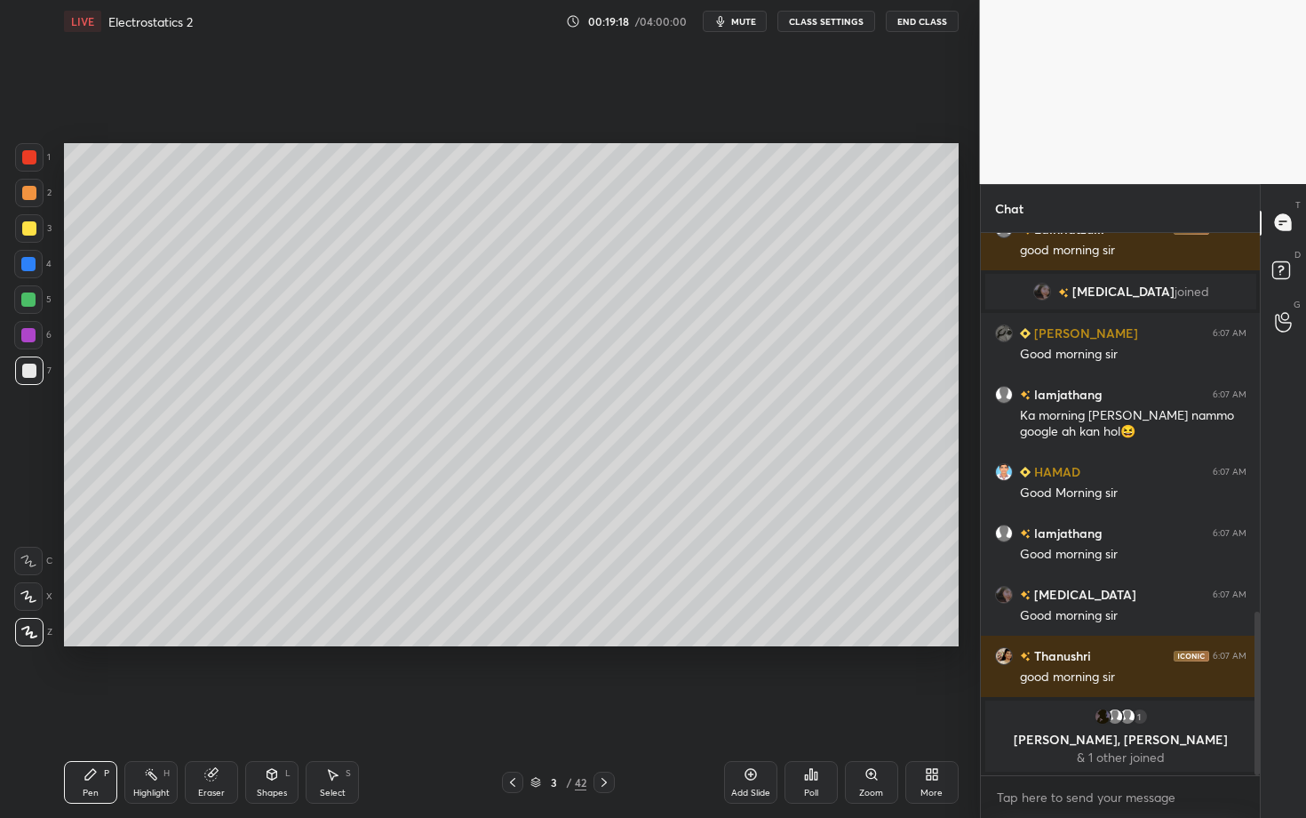
click at [403, 696] on div "Setting up your live class Poll for secs No correct answer Start poll" at bounding box center [511, 395] width 909 height 704
click at [34, 373] on div at bounding box center [29, 370] width 14 height 14
click at [162, 708] on div "Highlight H" at bounding box center [150, 782] width 53 height 43
click at [92, 708] on div "Pen P" at bounding box center [90, 782] width 53 height 43
click at [29, 299] on div at bounding box center [28, 299] width 14 height 14
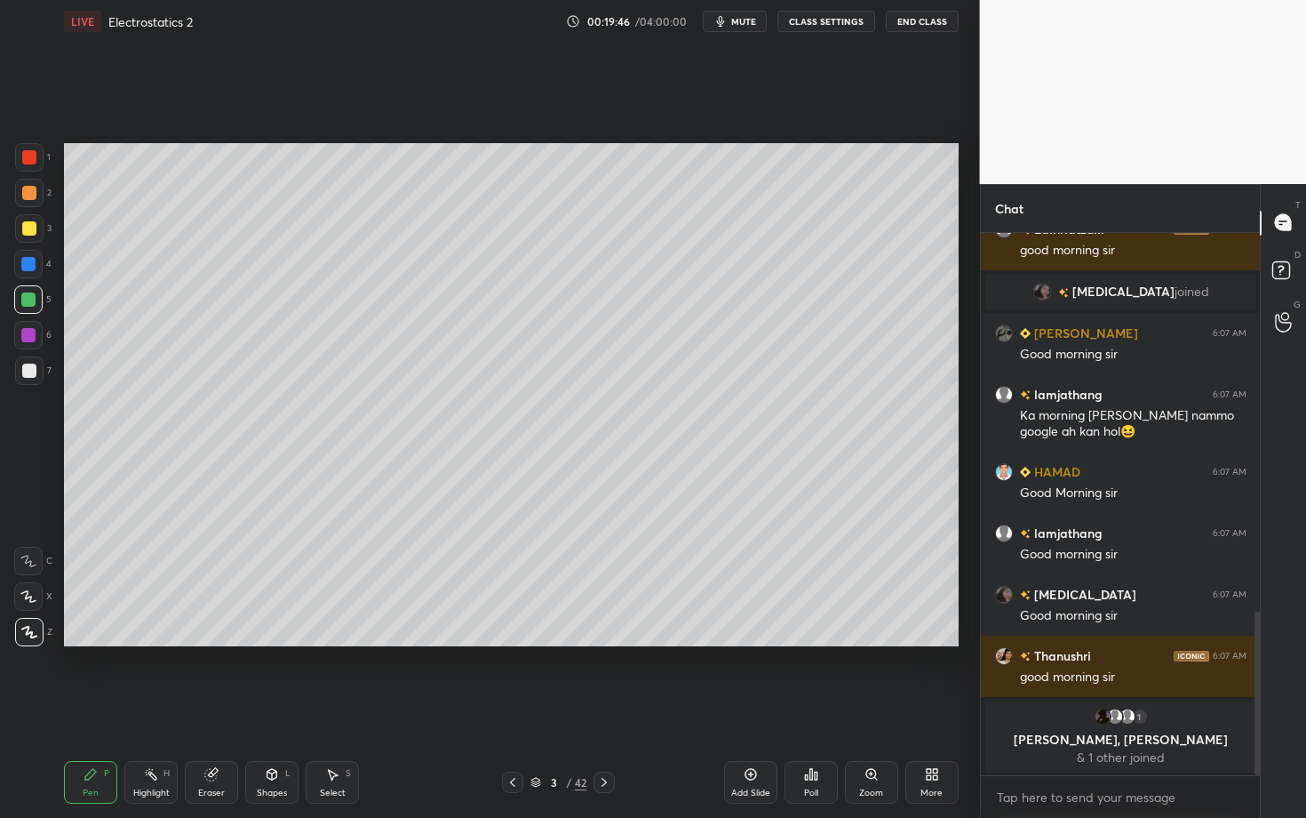
click at [328, 708] on icon at bounding box center [332, 774] width 14 height 14
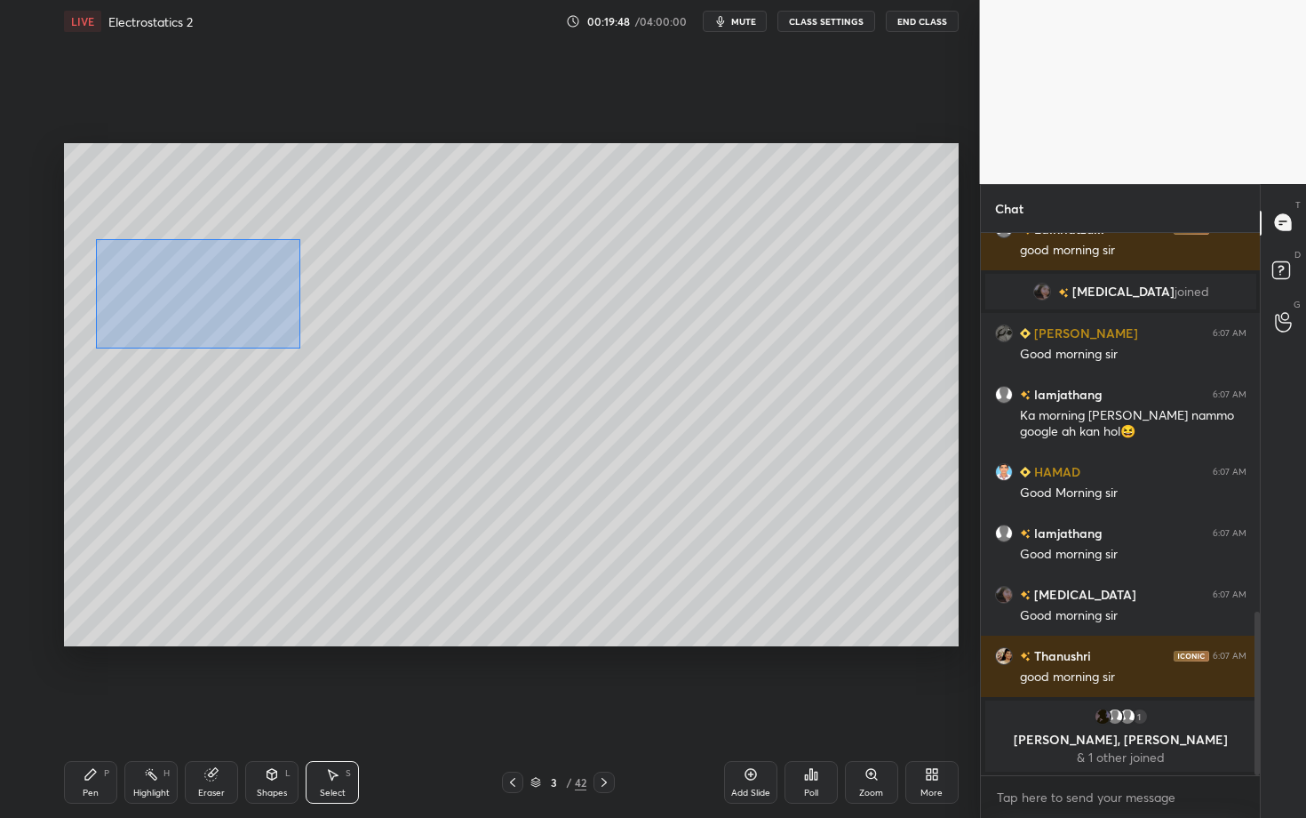
drag, startPoint x: 100, startPoint y: 252, endPoint x: 299, endPoint y: 347, distance: 220.2
click at [299, 347] on div "0 ° Undo Copy Duplicate Duplicate to new slide Delete" at bounding box center [511, 394] width 895 height 503
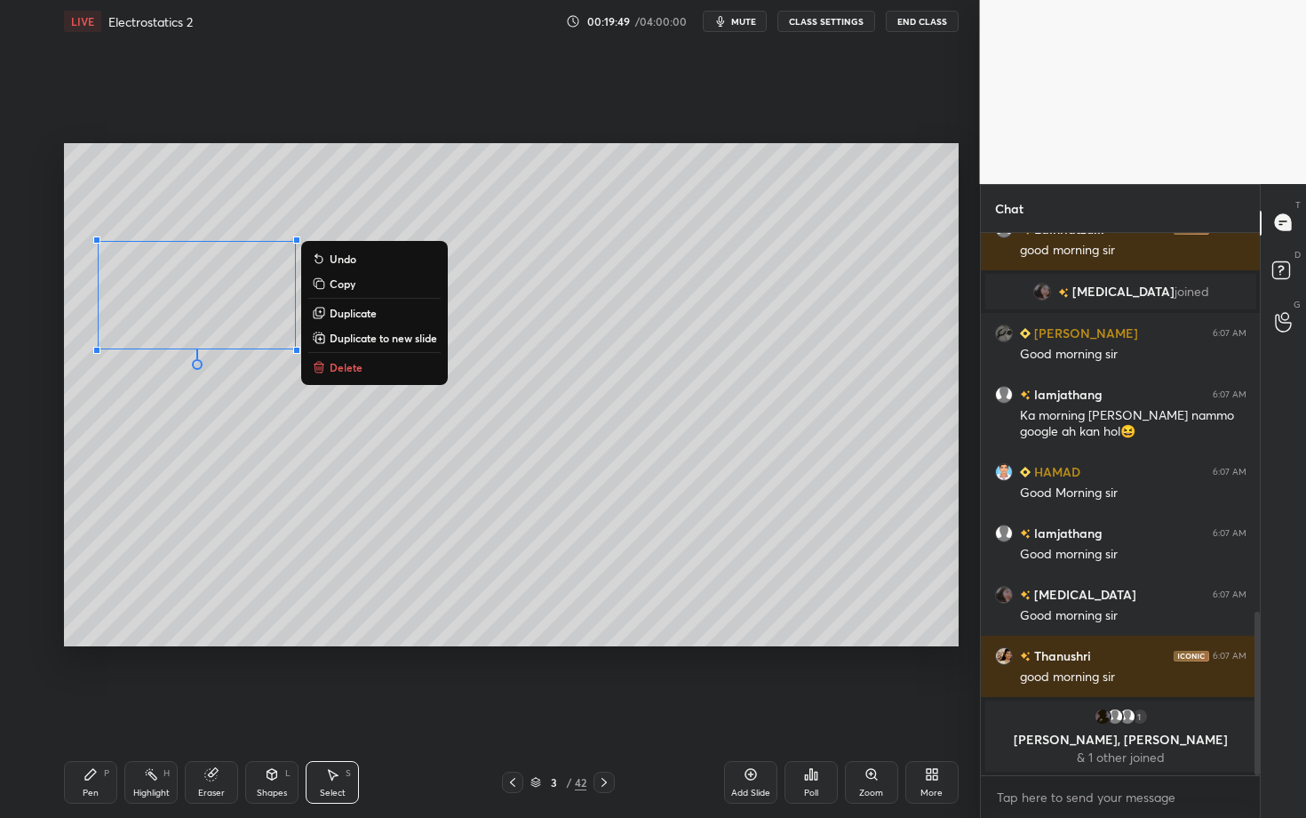
click at [373, 316] on p "Duplicate" at bounding box center [353, 313] width 47 height 14
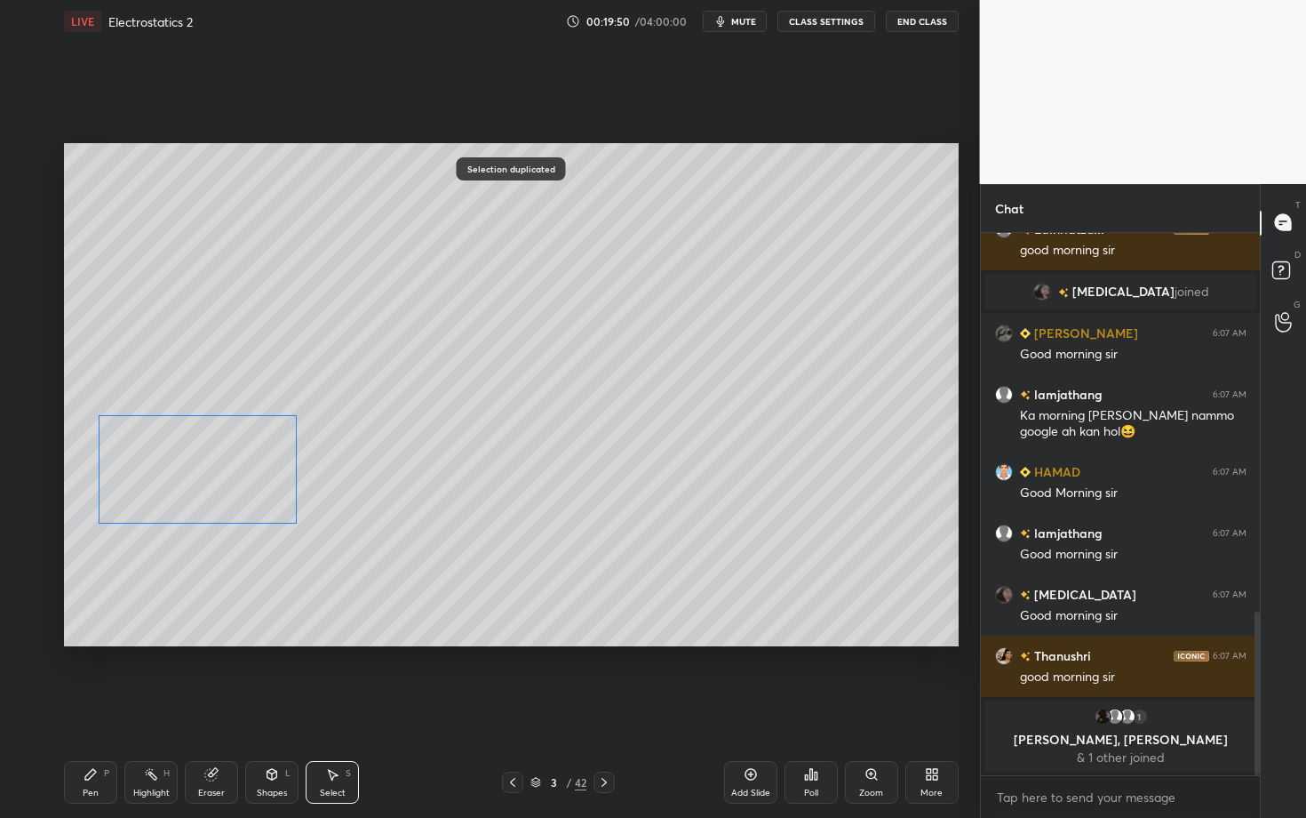
drag, startPoint x: 251, startPoint y: 333, endPoint x: 232, endPoint y: 460, distance: 128.4
click at [232, 460] on div "0 ° Undo Copy Duplicate Duplicate to new slide Delete" at bounding box center [511, 394] width 895 height 503
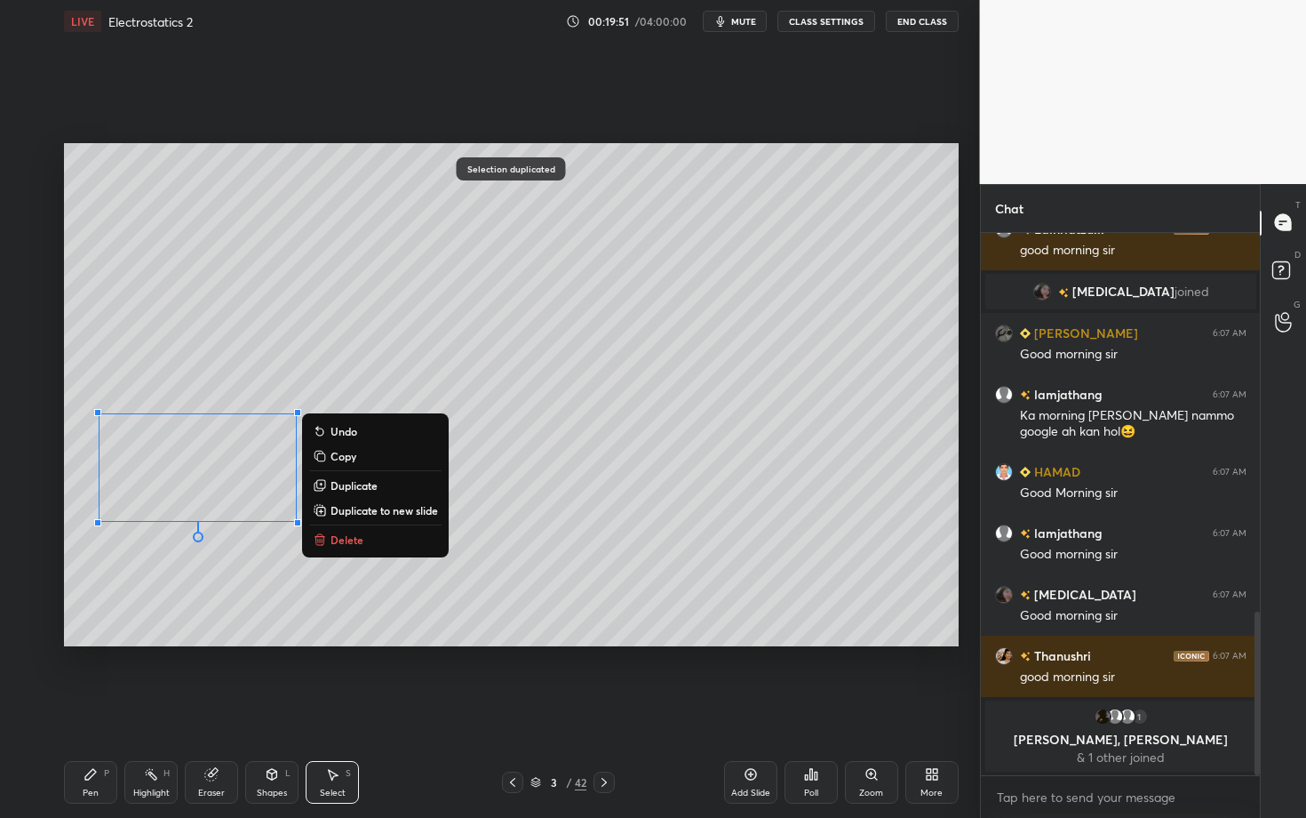
click at [464, 571] on div "0 ° Undo Copy Duplicate Duplicate to new slide Delete" at bounding box center [511, 394] width 895 height 503
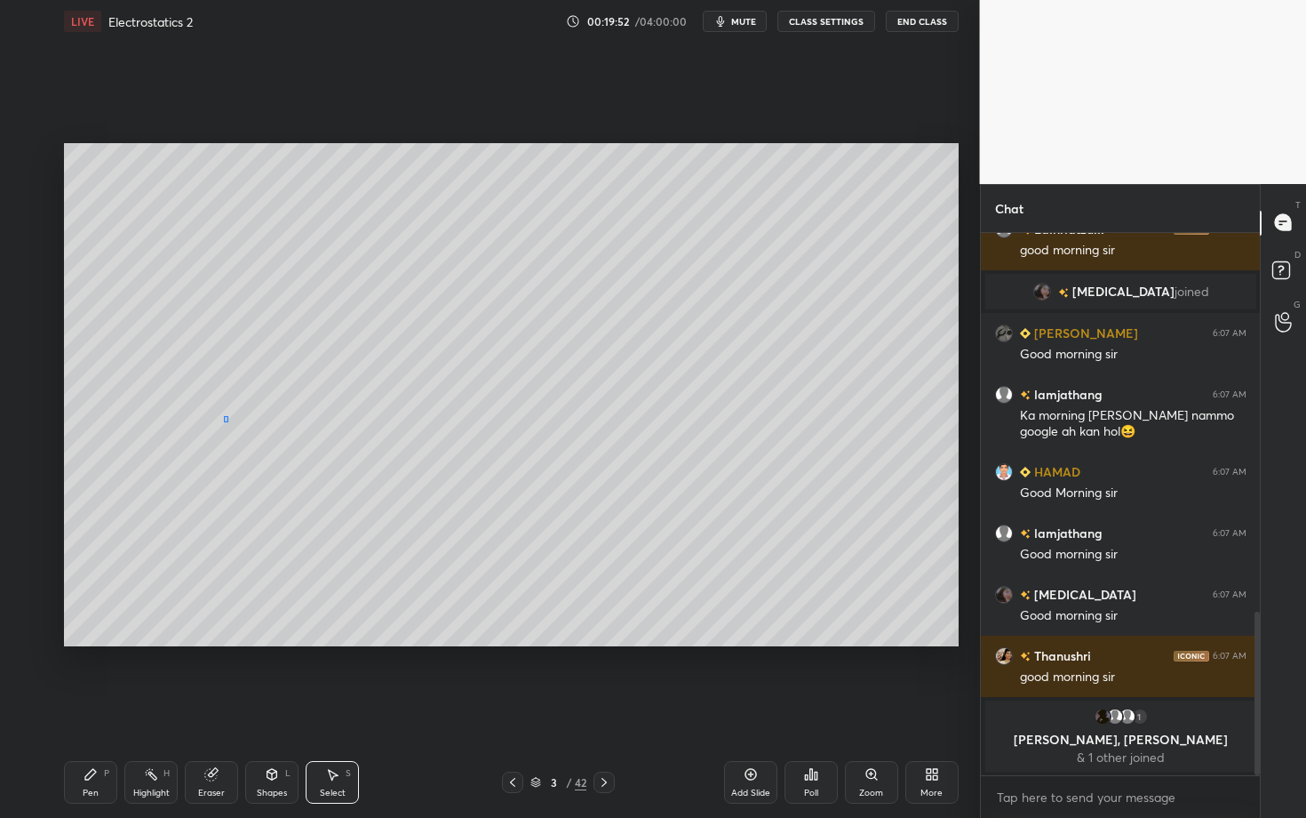
drag, startPoint x: 227, startPoint y: 421, endPoint x: 367, endPoint y: 551, distance: 190.5
click at [366, 550] on div "0 ° Undo Copy Duplicate Duplicate to new slide Delete" at bounding box center [511, 394] width 895 height 503
drag, startPoint x: 253, startPoint y: 483, endPoint x: 227, endPoint y: 483, distance: 26.7
click at [227, 483] on div "0 ° Undo Copy Duplicate Duplicate to new slide Delete" at bounding box center [511, 394] width 895 height 503
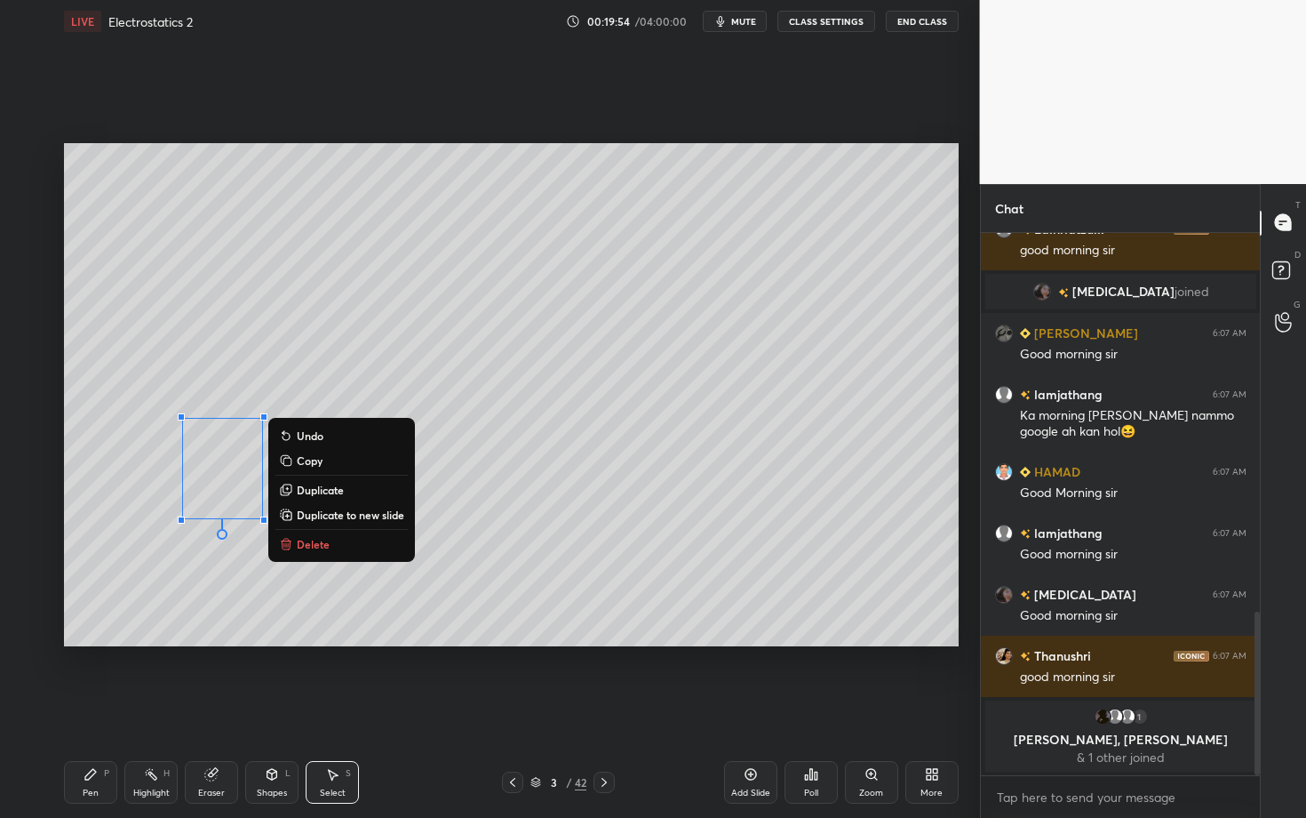
click at [87, 708] on icon at bounding box center [91, 774] width 14 height 14
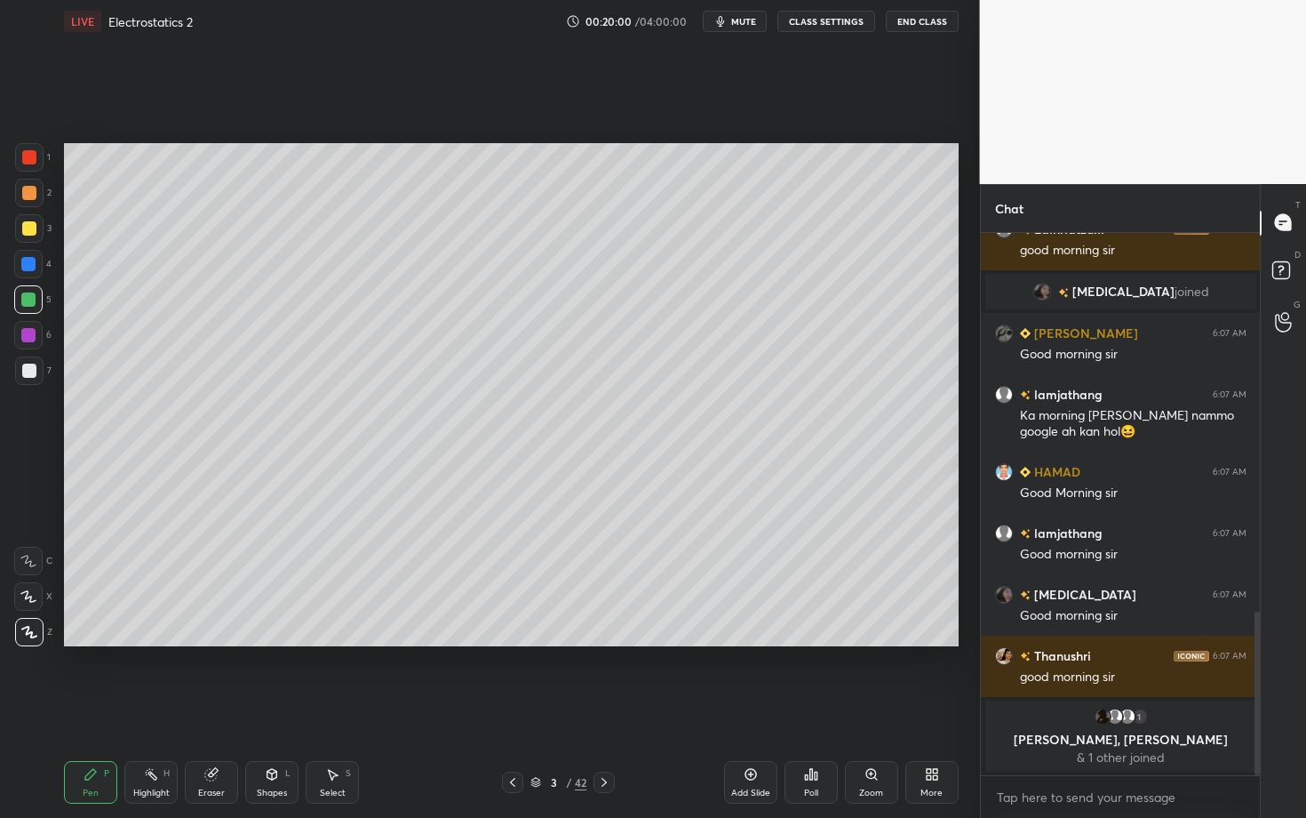
click at [27, 160] on div at bounding box center [29, 157] width 14 height 14
click at [36, 368] on div at bounding box center [29, 370] width 14 height 14
click at [323, 708] on div "Select S" at bounding box center [332, 782] width 53 height 43
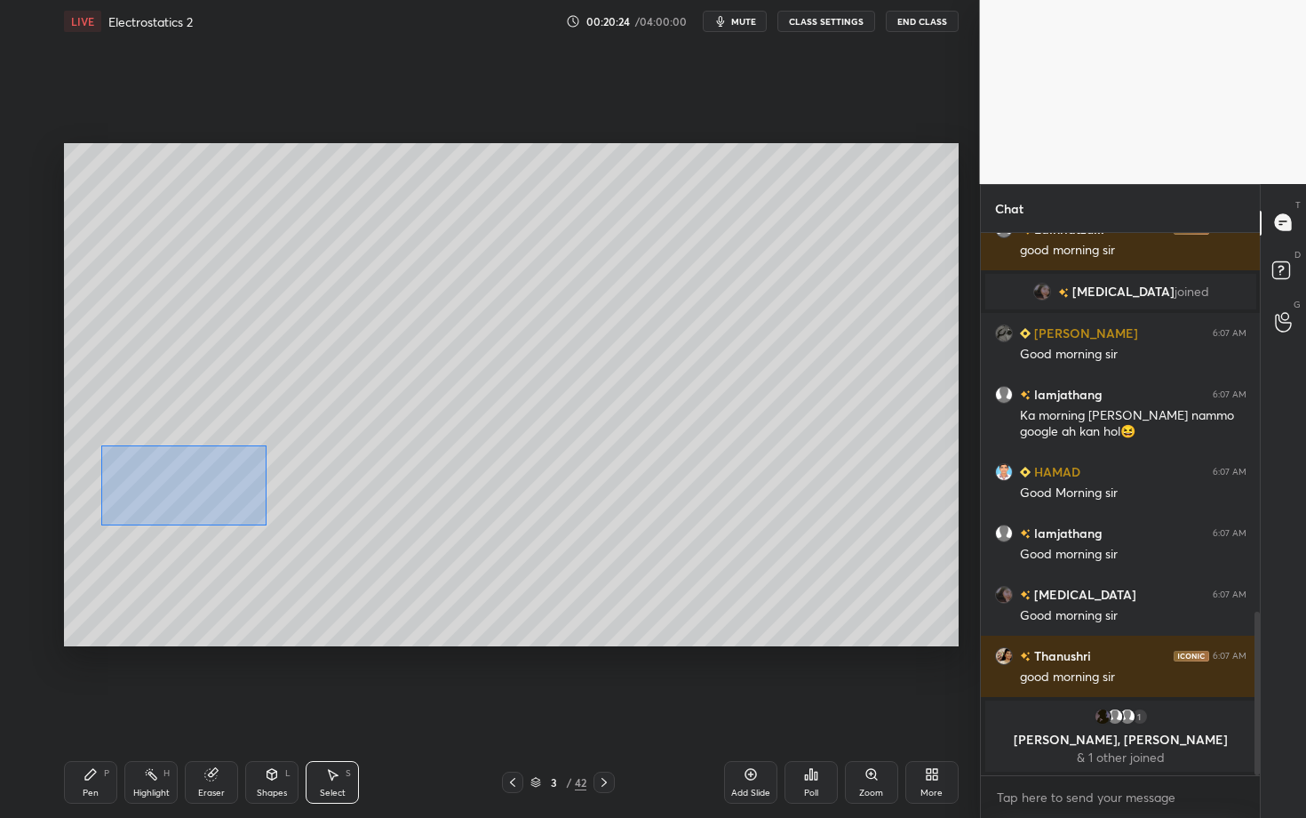
drag, startPoint x: 148, startPoint y: 494, endPoint x: 265, endPoint y: 524, distance: 121.1
click at [266, 523] on div "0 ° Undo Copy Duplicate Duplicate to new slide Delete" at bounding box center [511, 394] width 895 height 503
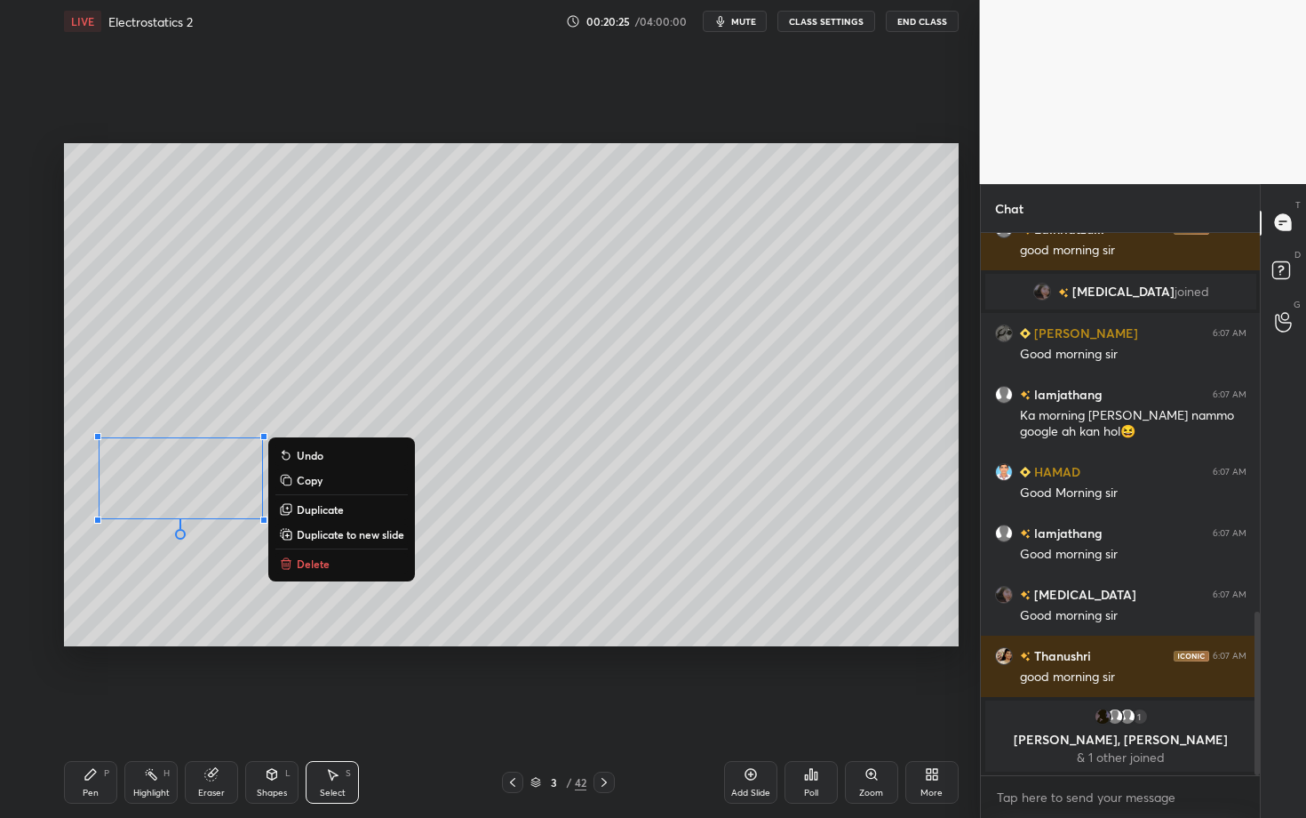
click at [333, 509] on p "Duplicate" at bounding box center [320, 509] width 47 height 14
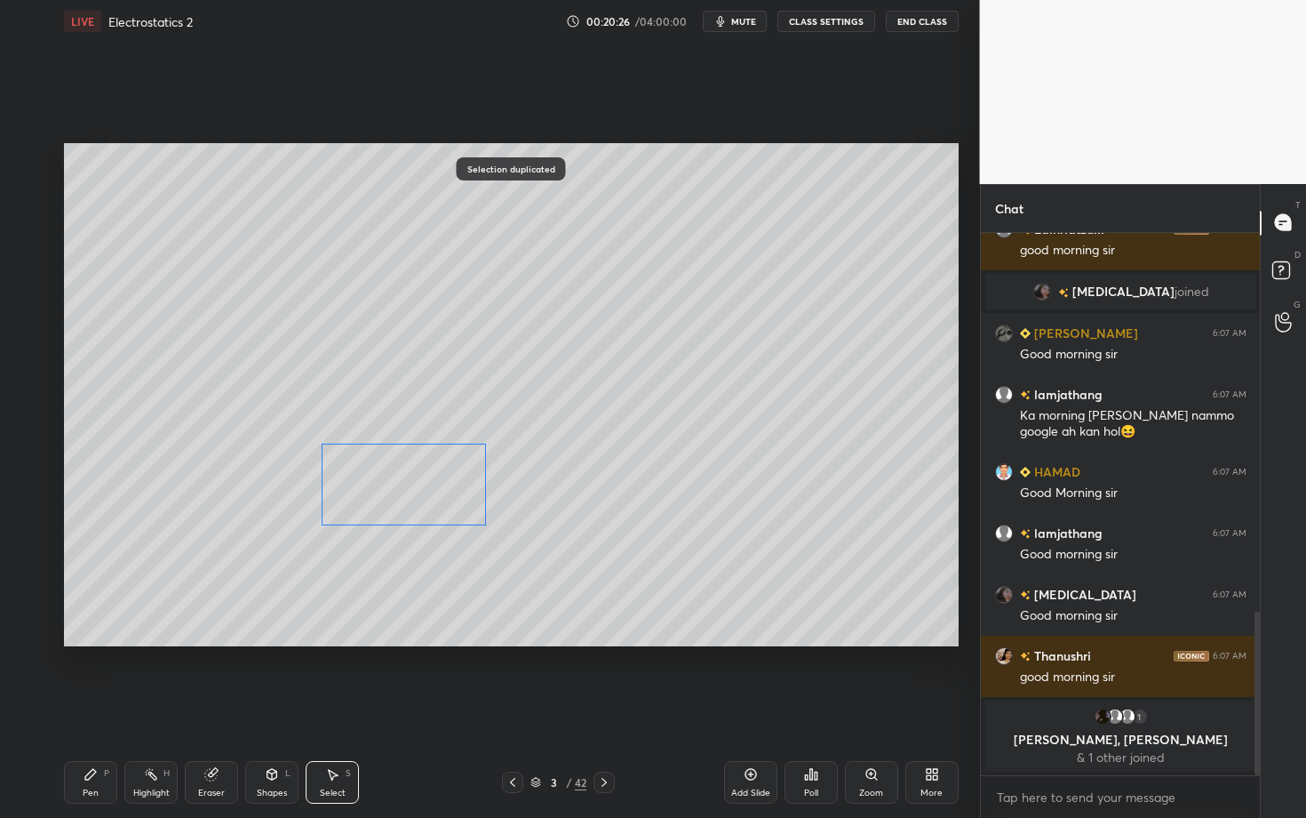
drag, startPoint x: 200, startPoint y: 498, endPoint x: 403, endPoint y: 483, distance: 204.0
click at [403, 483] on div "0 ° Undo Copy Duplicate Duplicate to new slide Delete" at bounding box center [511, 394] width 895 height 503
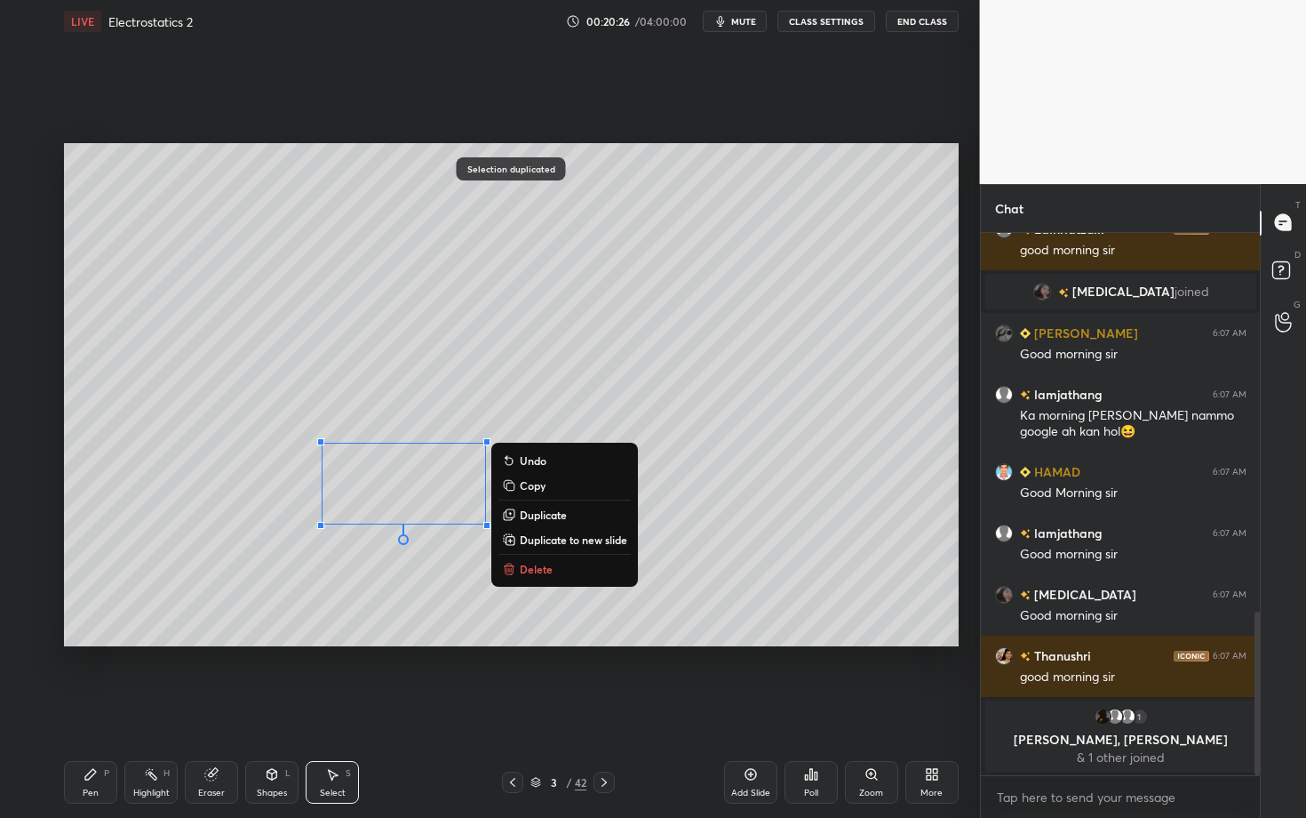
click at [85, 708] on div "Pen" at bounding box center [91, 792] width 16 height 9
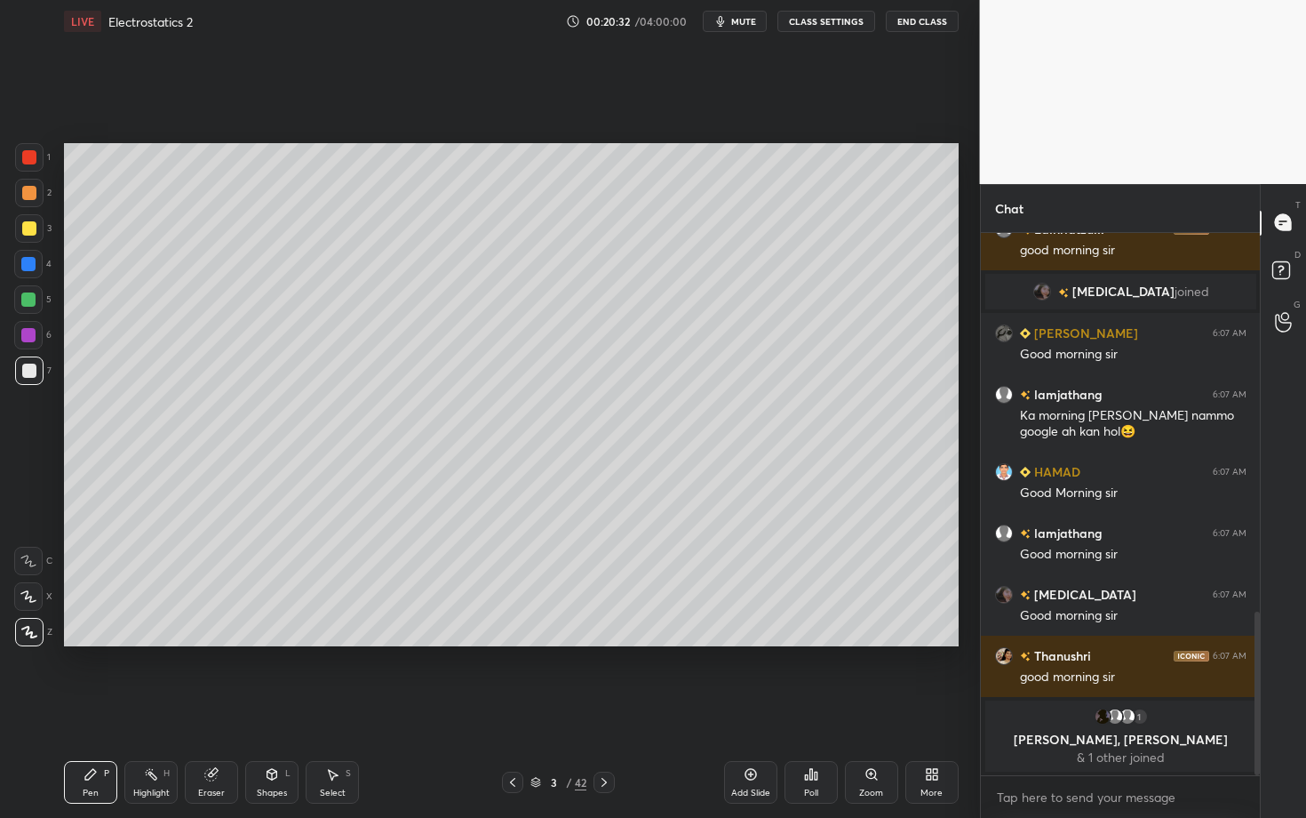
click at [172, 708] on div "Pen P Highlight H Eraser Shapes L Select S 3 / 42 Add Slide Poll Zoom More" at bounding box center [511, 781] width 895 height 71
click at [155, 708] on rect at bounding box center [152, 775] width 9 height 9
click at [90, 708] on div "Pen P" at bounding box center [90, 782] width 53 height 43
click at [105, 708] on div "Pen P" at bounding box center [90, 782] width 53 height 43
click at [152, 708] on div "Highlight" at bounding box center [151, 792] width 36 height 9
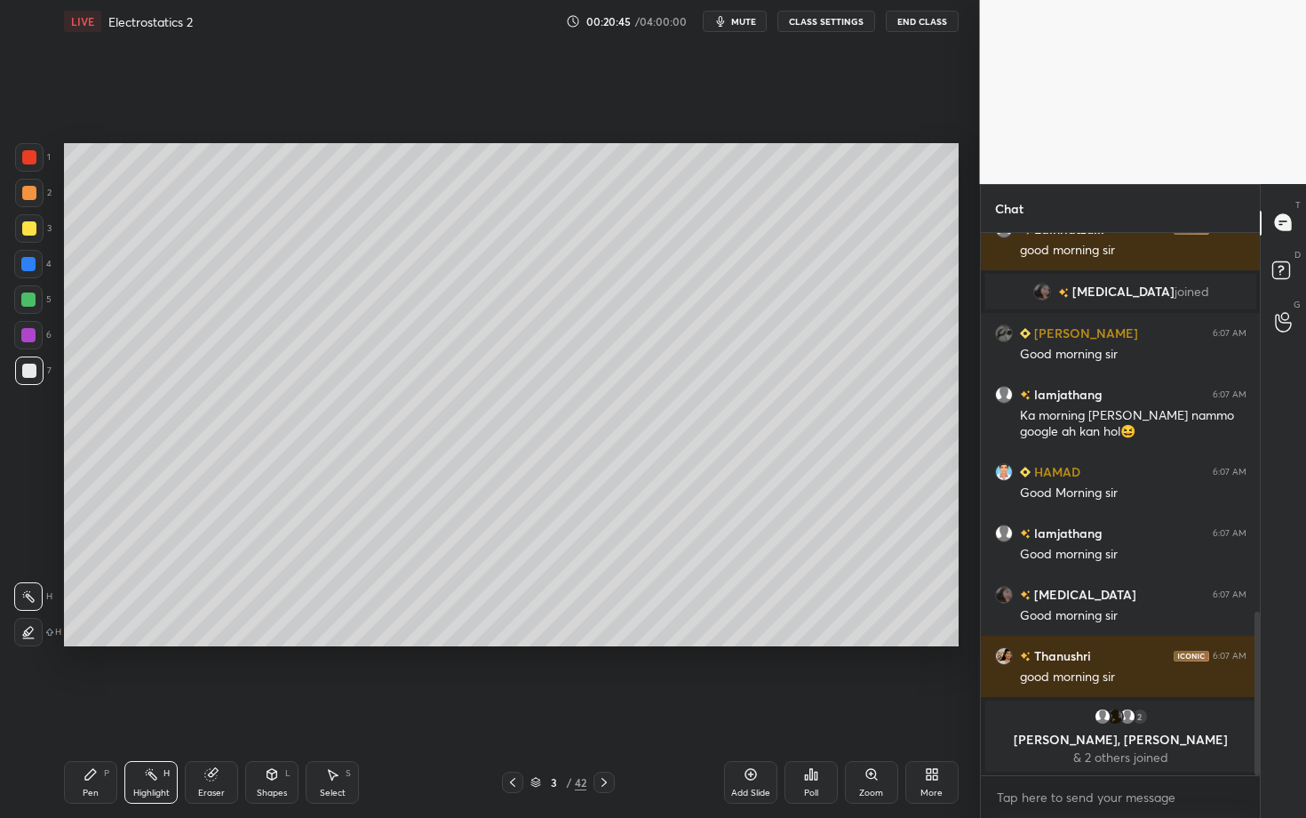
click at [64, 708] on div "Pen P" at bounding box center [90, 782] width 53 height 43
click at [30, 233] on div at bounding box center [29, 228] width 14 height 14
click at [163, 708] on div "Highlight H" at bounding box center [150, 782] width 53 height 43
click at [94, 708] on div "Pen P" at bounding box center [90, 782] width 53 height 43
click at [283, 708] on div "Shapes" at bounding box center [272, 792] width 30 height 9
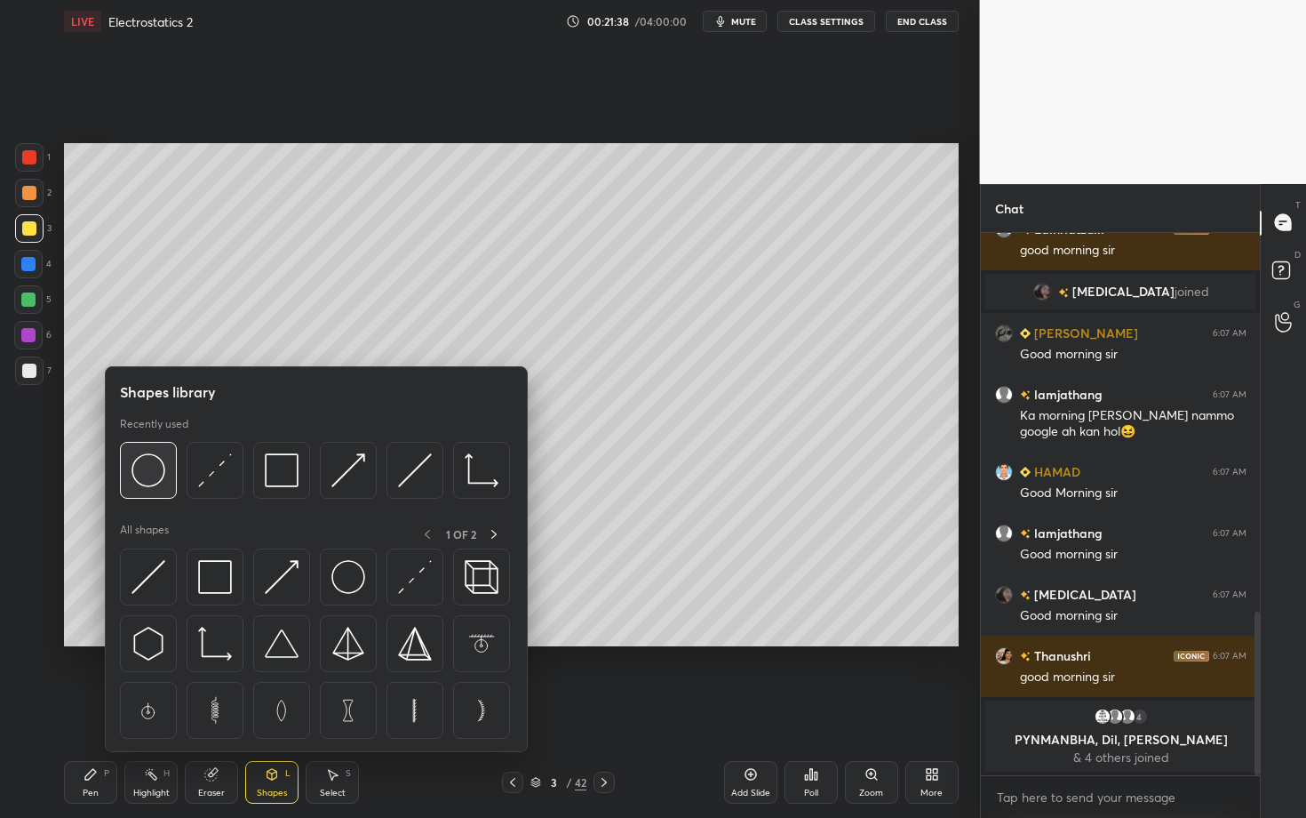
click at [143, 478] on img at bounding box center [149, 470] width 34 height 34
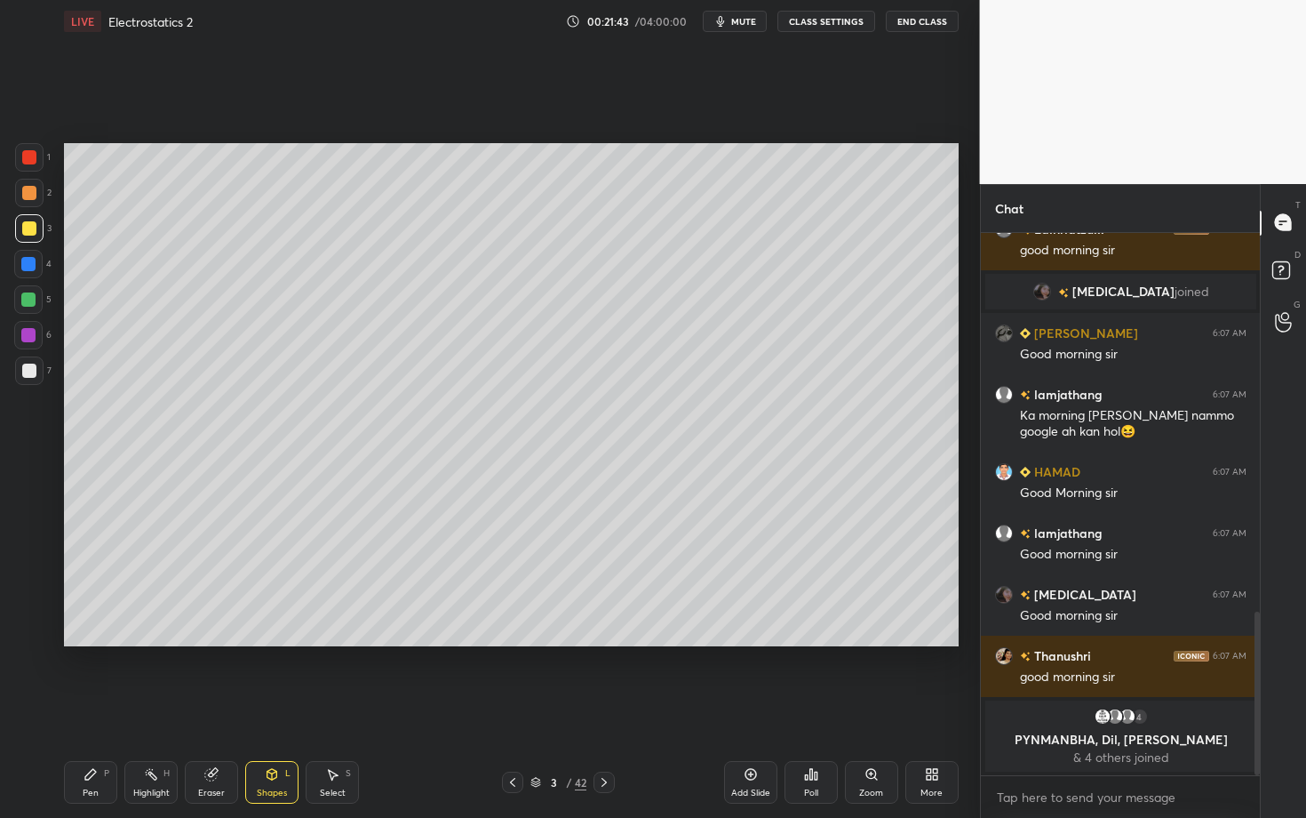
click at [332, 708] on div "Select S" at bounding box center [332, 782] width 53 height 43
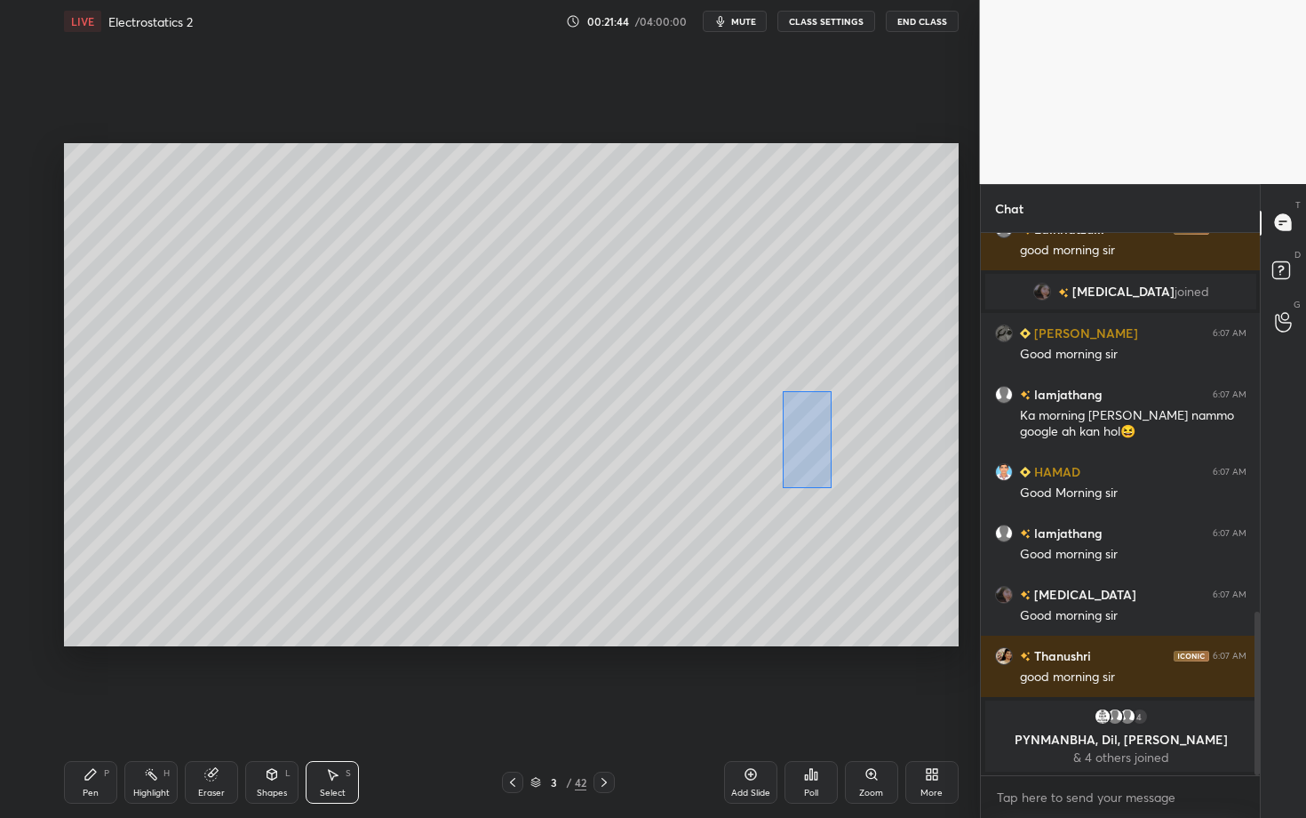
click at [832, 490] on div "0 ° Undo Copy Duplicate Duplicate to new slide Delete" at bounding box center [511, 394] width 895 height 503
drag, startPoint x: 785, startPoint y: 395, endPoint x: 767, endPoint y: 402, distance: 18.8
click at [767, 402] on div "0 ° Undo Copy Duplicate Duplicate to new slide Delete" at bounding box center [511, 394] width 895 height 503
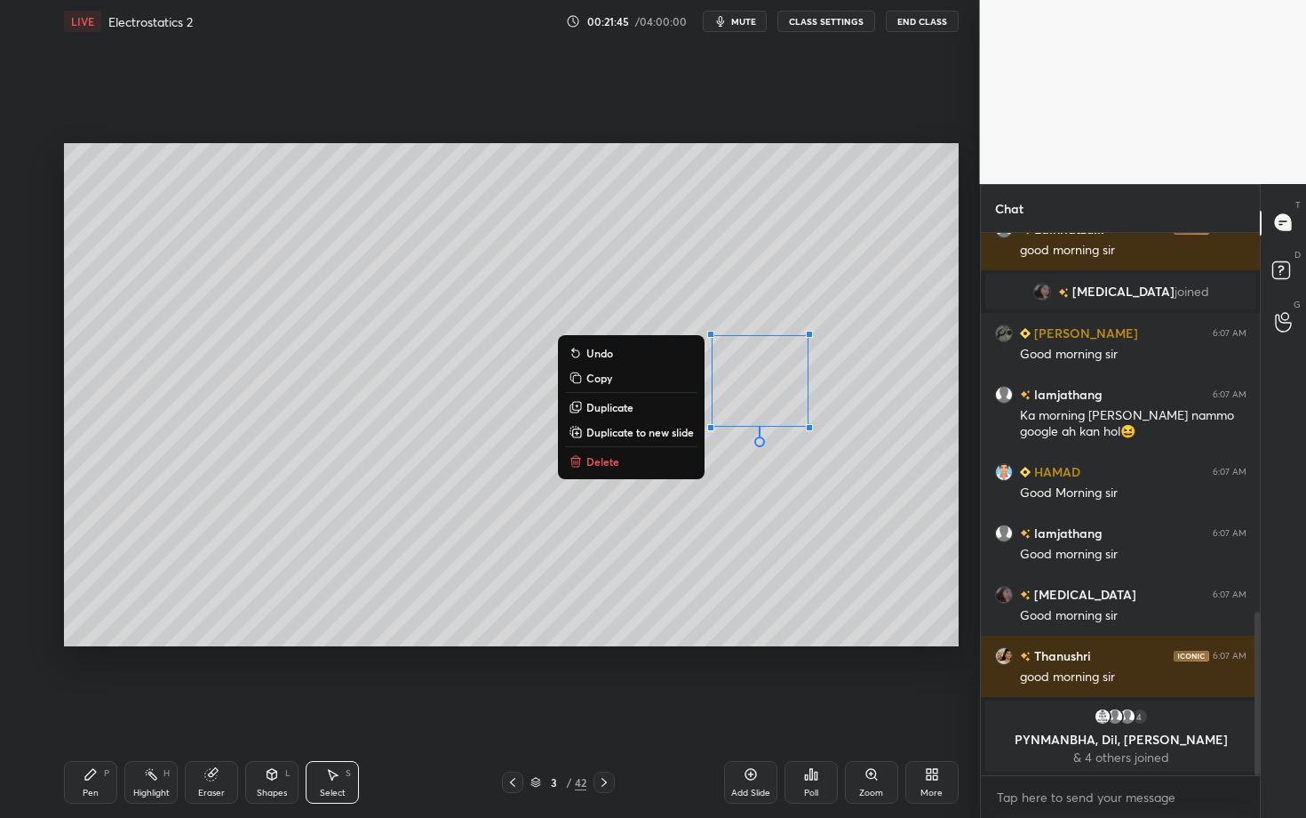
click at [114, 708] on div "Pen P" at bounding box center [90, 782] width 53 height 43
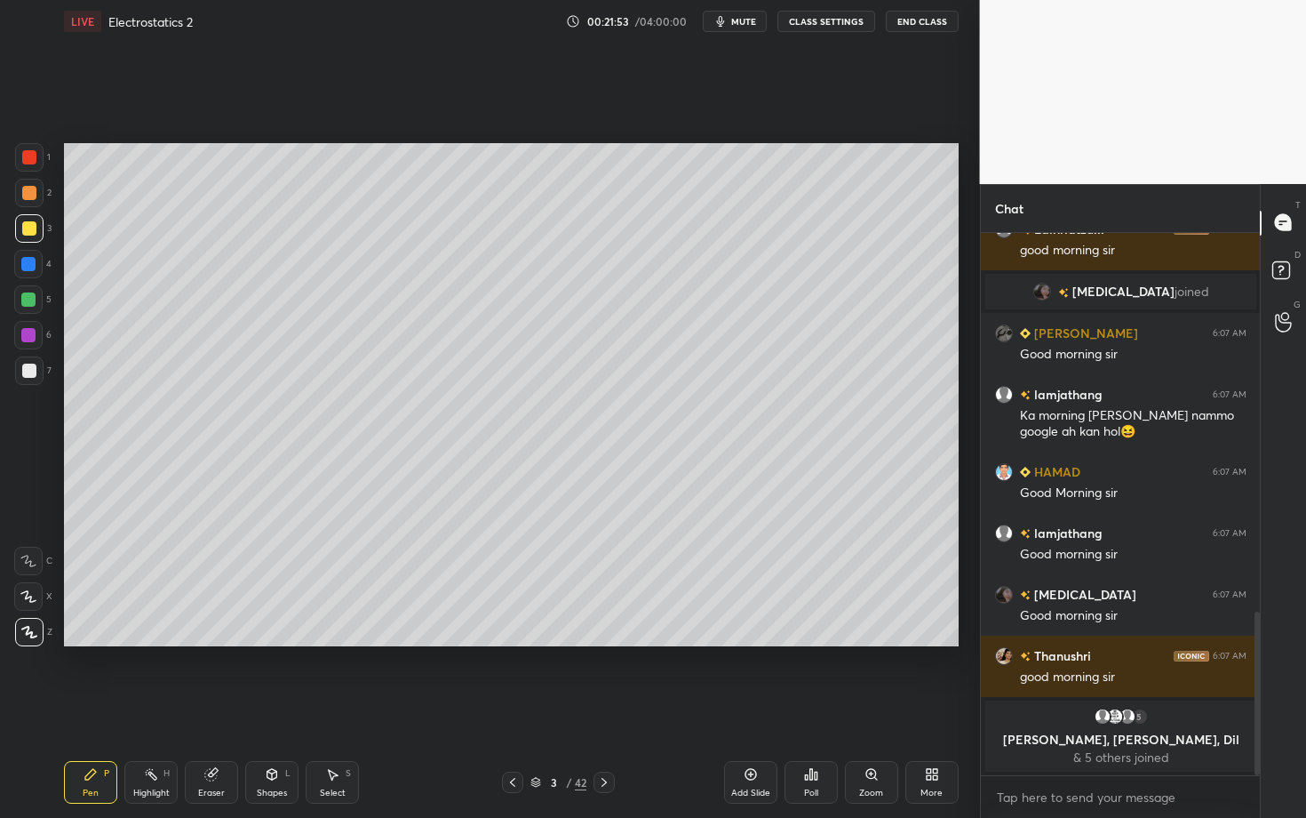
click at [345, 708] on div "Select S" at bounding box center [332, 782] width 53 height 43
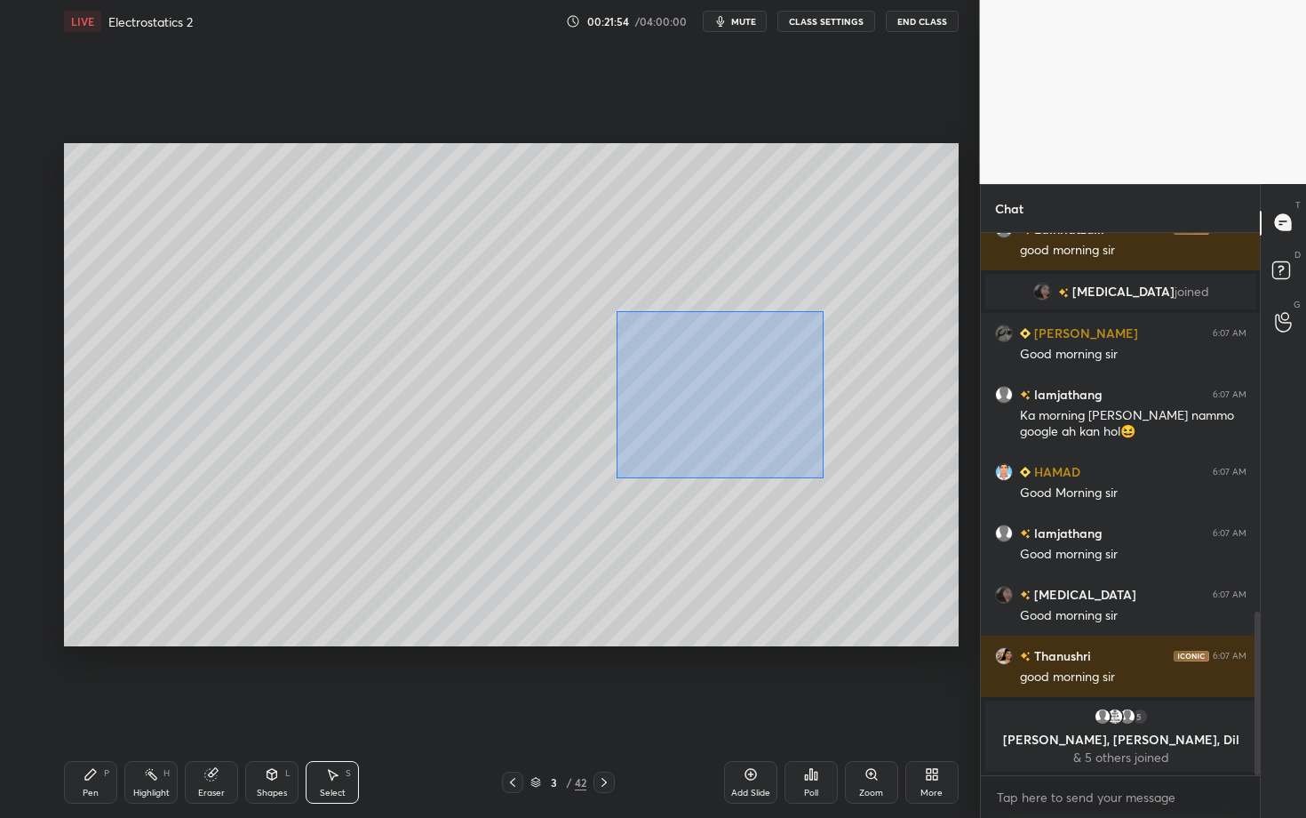
drag, startPoint x: 645, startPoint y: 364, endPoint x: 826, endPoint y: 478, distance: 213.3
click at [826, 477] on div "0 ° Undo Copy Duplicate Duplicate to new slide Delete" at bounding box center [511, 394] width 895 height 503
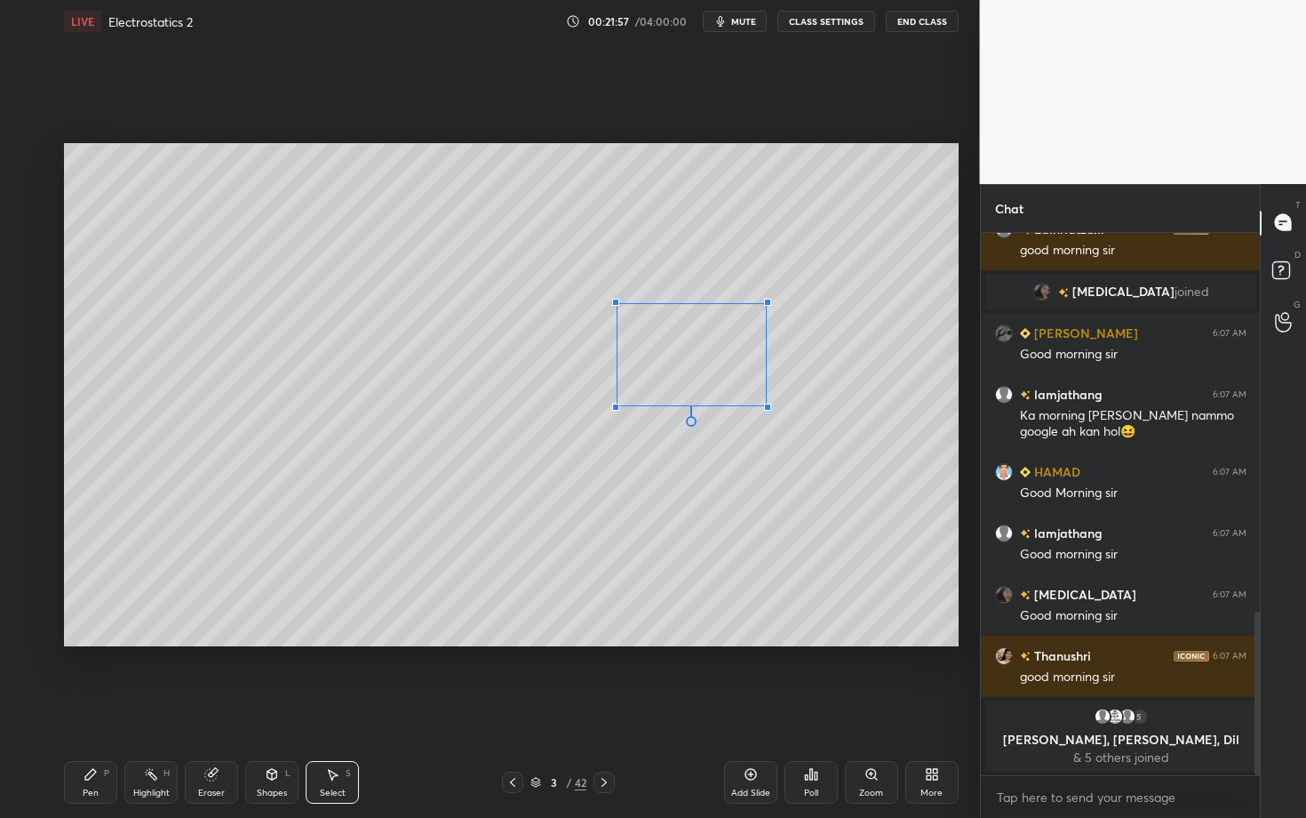
drag, startPoint x: 807, startPoint y: 427, endPoint x: 765, endPoint y: 405, distance: 47.3
click at [765, 404] on div at bounding box center [767, 406] width 7 height 7
click at [690, 387] on div "0 ° Undo Copy Duplicate Duplicate to new slide Delete" at bounding box center [511, 394] width 895 height 503
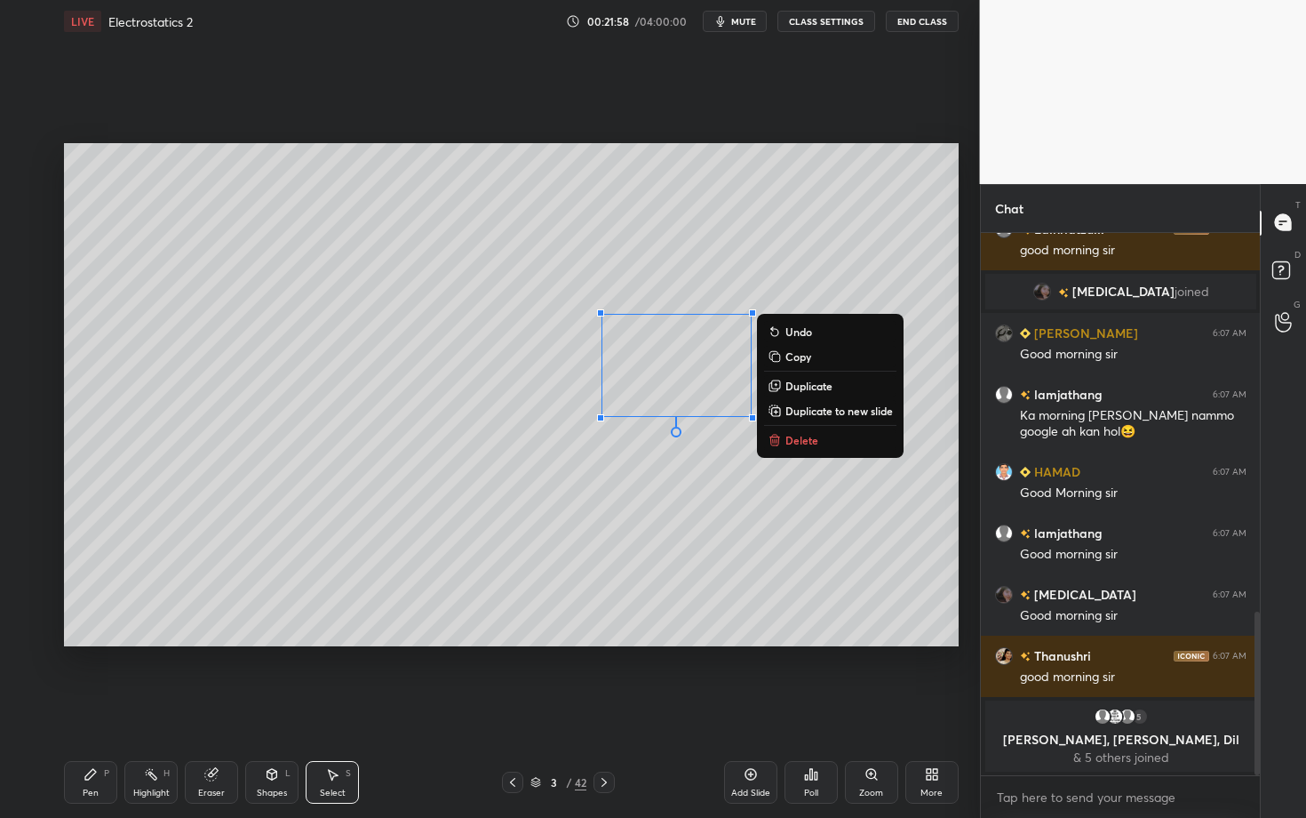
click at [80, 708] on div "Pen P" at bounding box center [90, 782] width 53 height 43
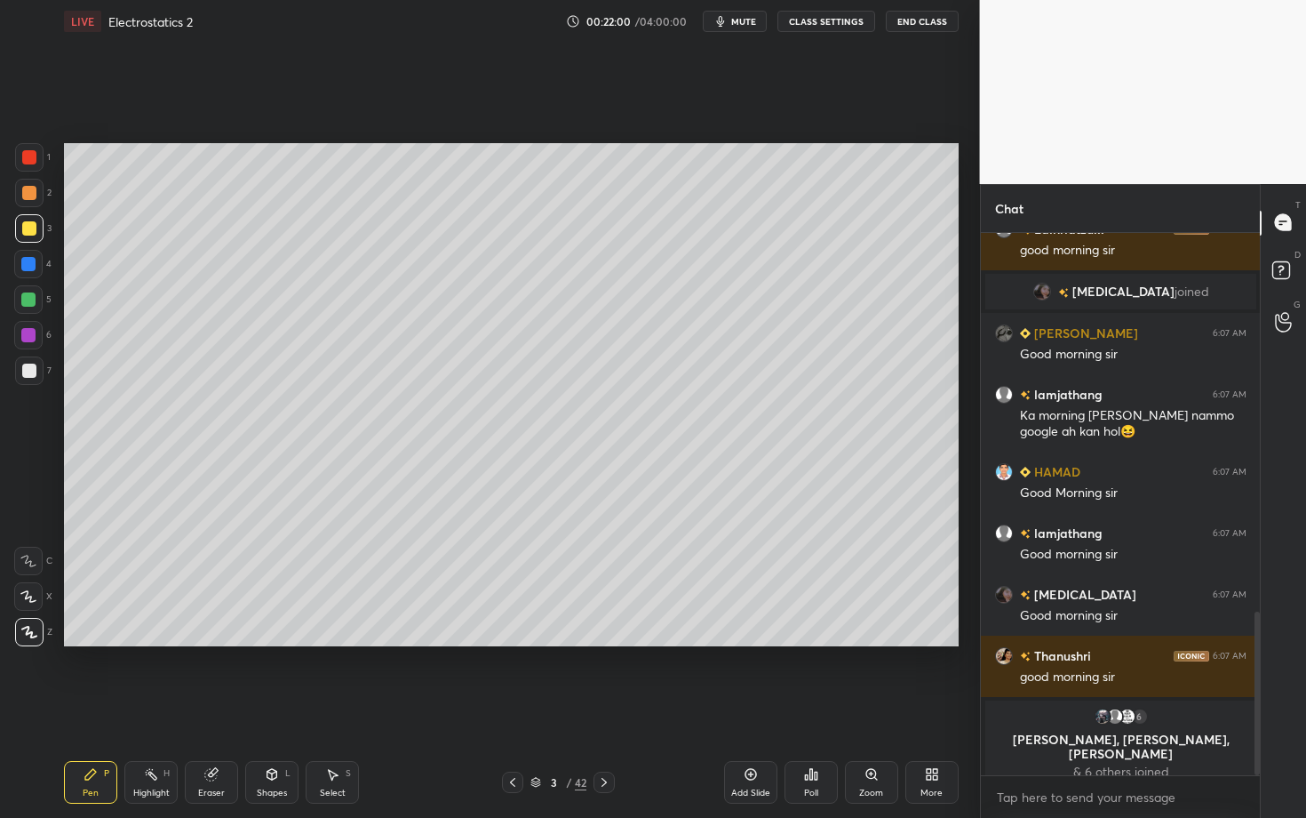
click at [339, 708] on div "Select S" at bounding box center [332, 782] width 53 height 43
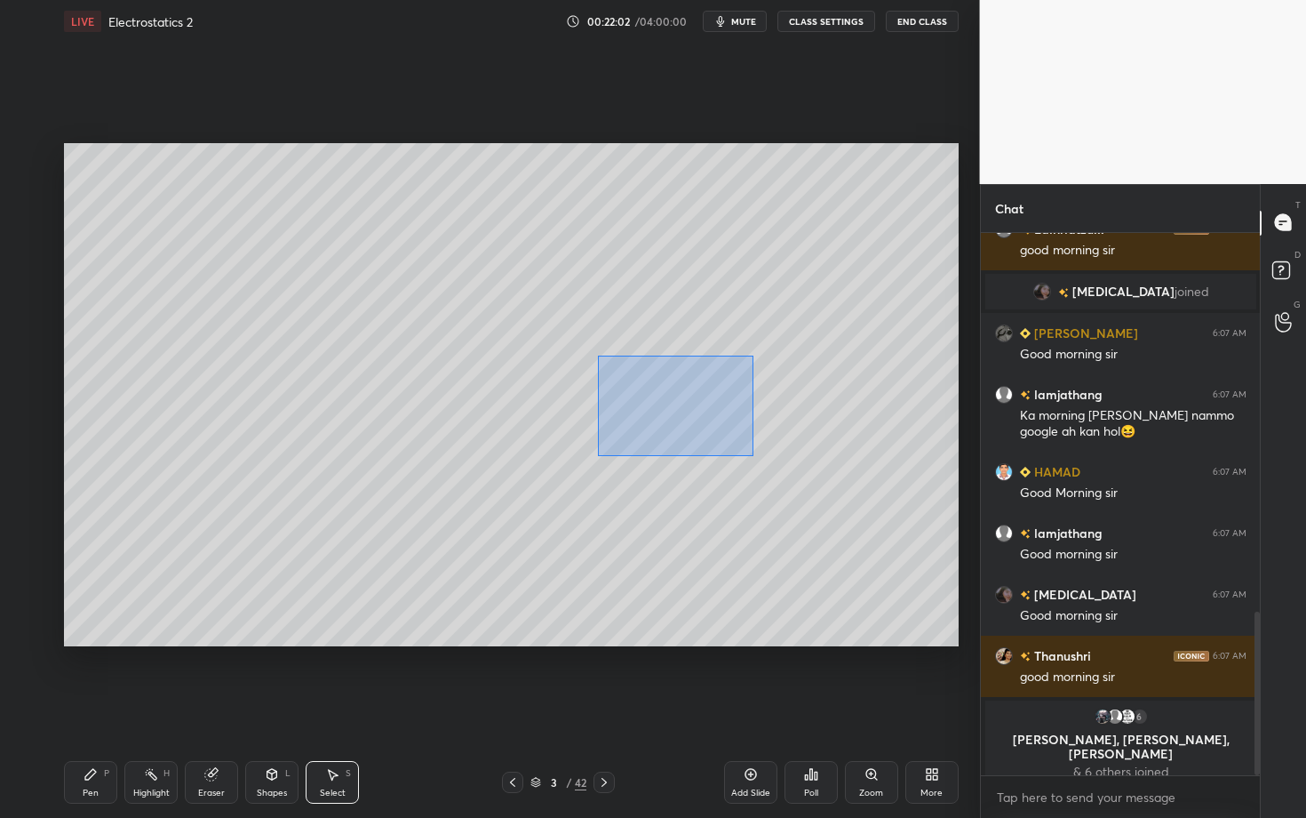
drag, startPoint x: 650, startPoint y: 413, endPoint x: 754, endPoint y: 456, distance: 112.4
click at [754, 456] on div "0 ° Undo Copy Duplicate Duplicate to new slide Delete" at bounding box center [511, 394] width 895 height 503
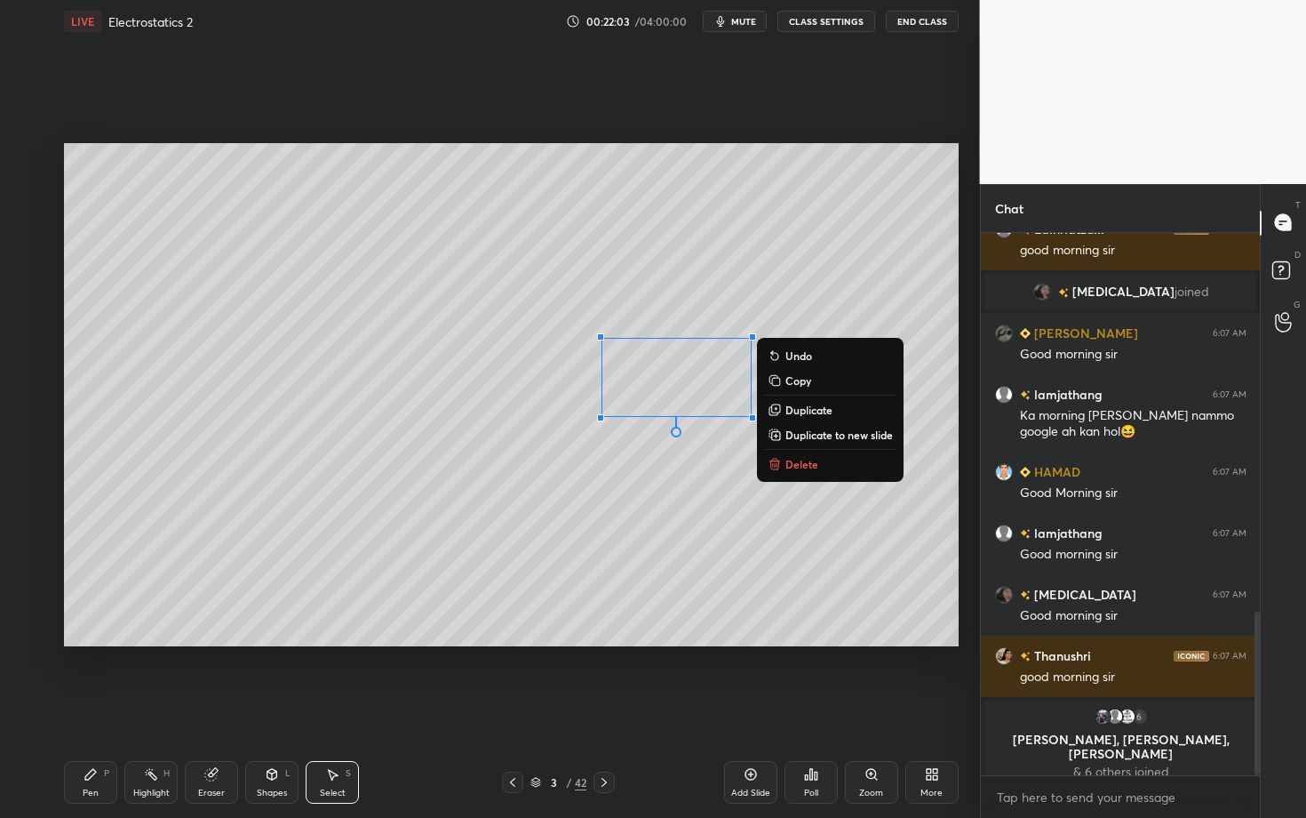
click at [810, 411] on p "Duplicate" at bounding box center [809, 410] width 47 height 14
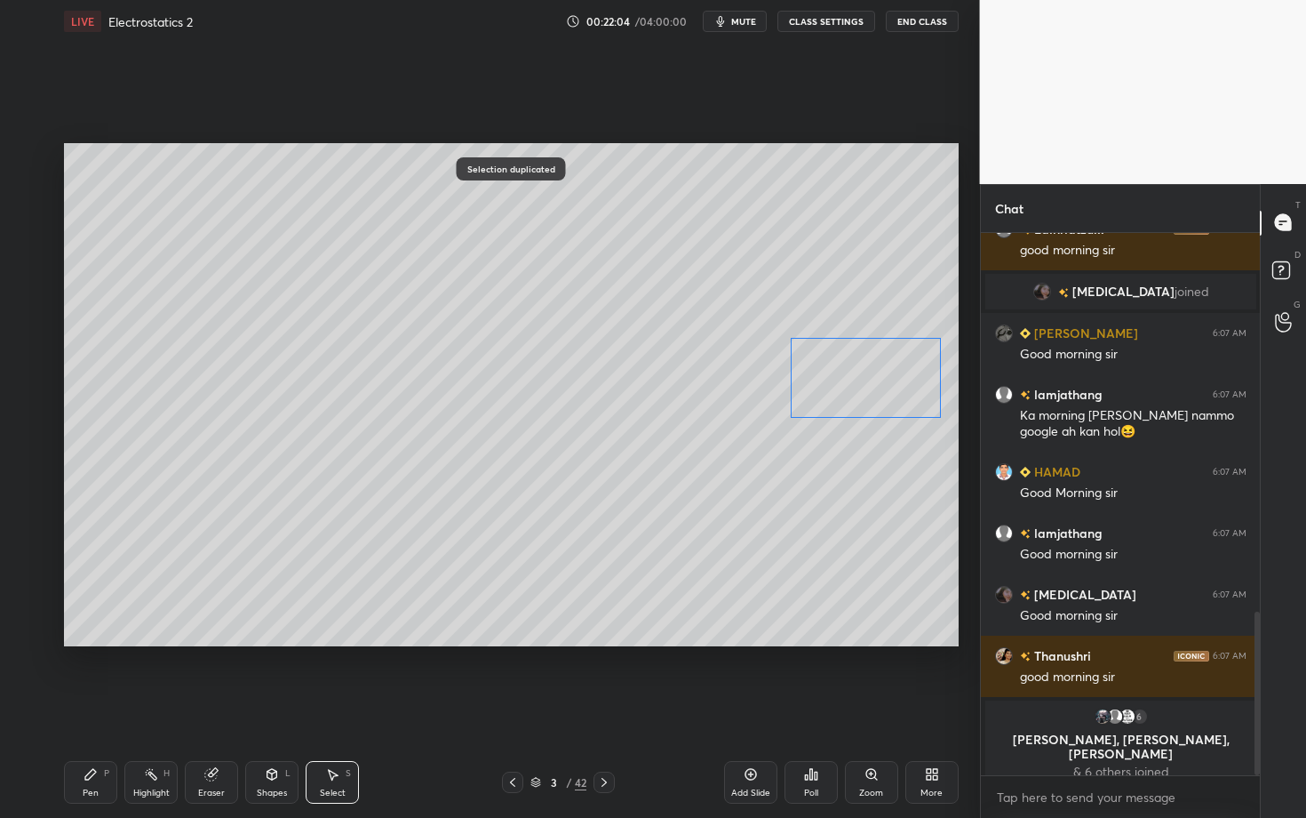
drag, startPoint x: 801, startPoint y: 387, endPoint x: 873, endPoint y: 368, distance: 74.4
click at [873, 368] on div "0 ° Undo Copy Duplicate Duplicate to new slide Delete" at bounding box center [511, 394] width 895 height 503
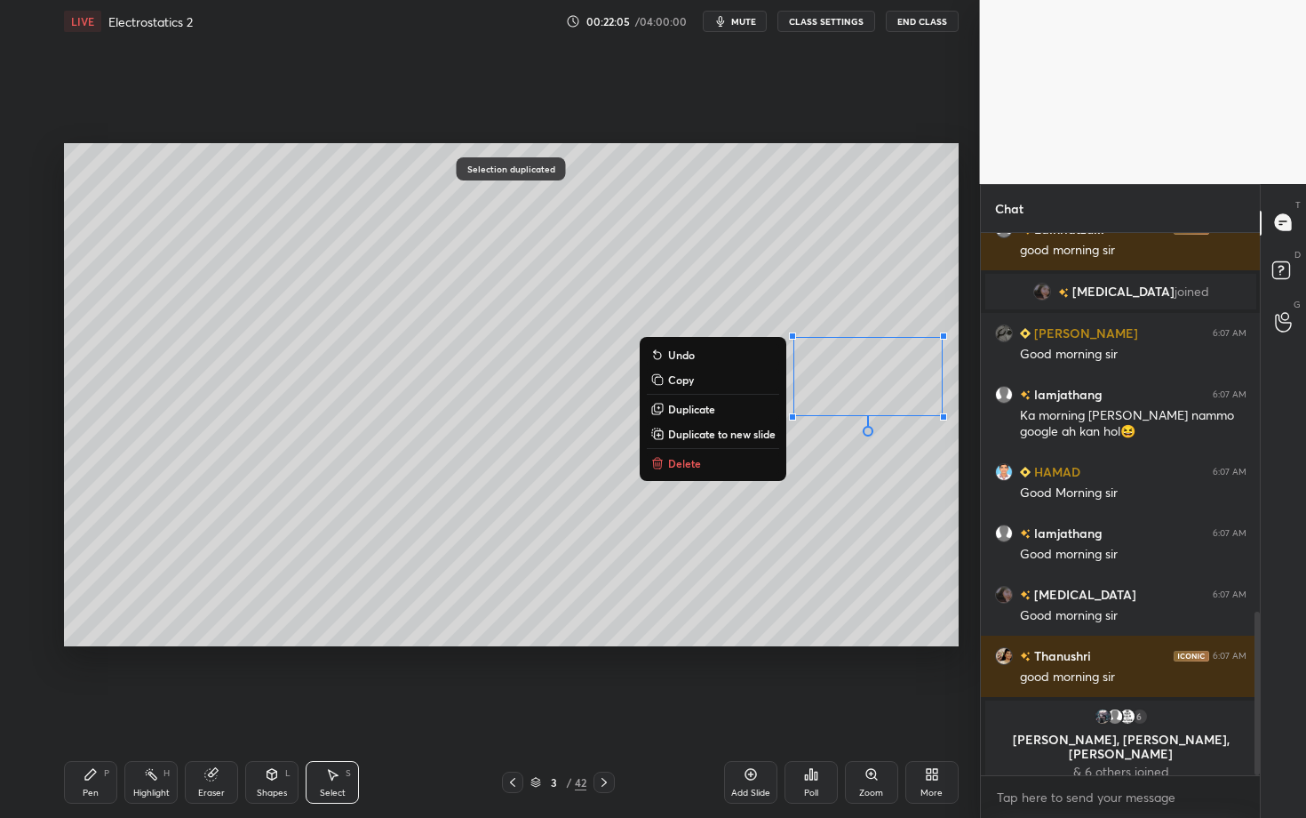
click at [92, 708] on div "Pen P" at bounding box center [90, 782] width 53 height 43
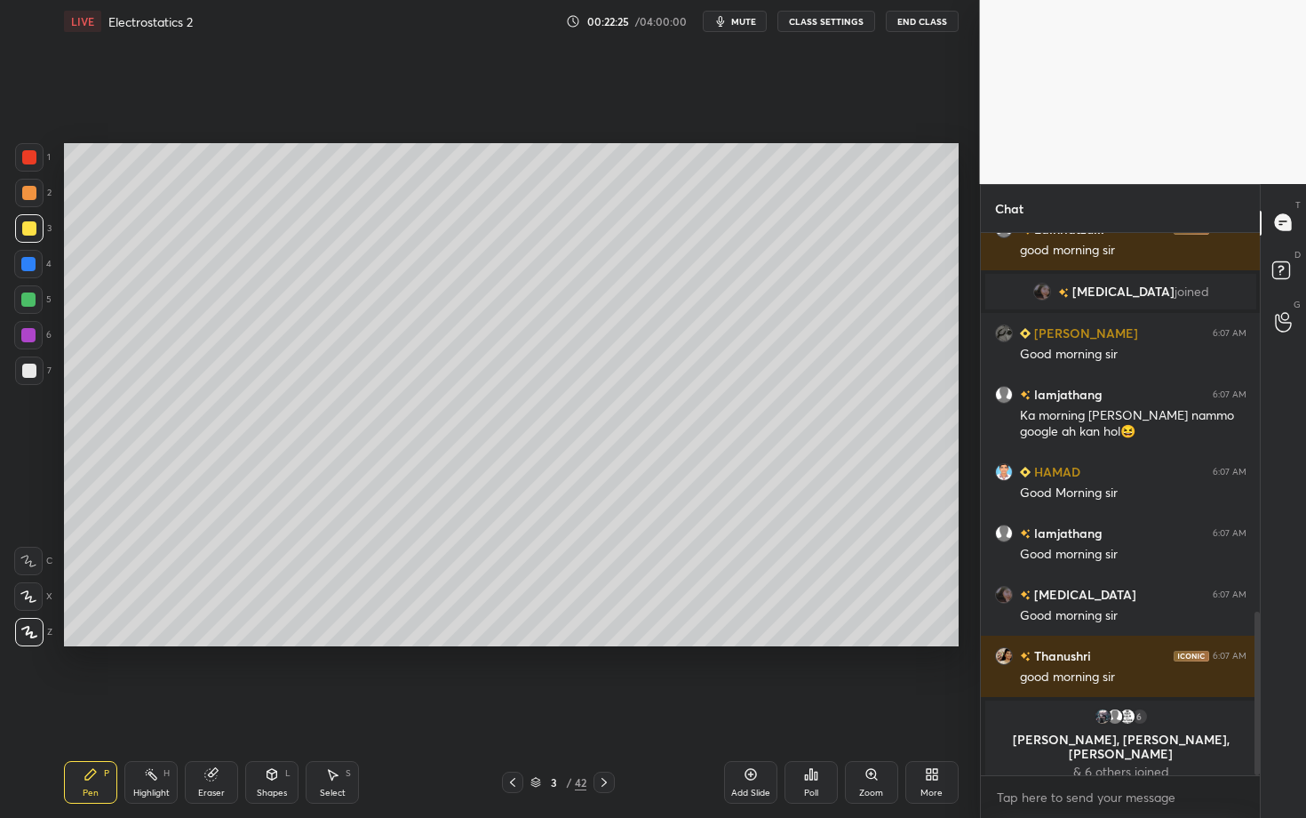
click at [157, 708] on icon at bounding box center [151, 774] width 14 height 14
click at [98, 708] on div "Pen P" at bounding box center [90, 782] width 53 height 43
click at [32, 161] on div at bounding box center [29, 157] width 14 height 14
click at [138, 708] on div "Highlight" at bounding box center [151, 792] width 36 height 9
click at [92, 708] on div "Pen P" at bounding box center [90, 782] width 53 height 43
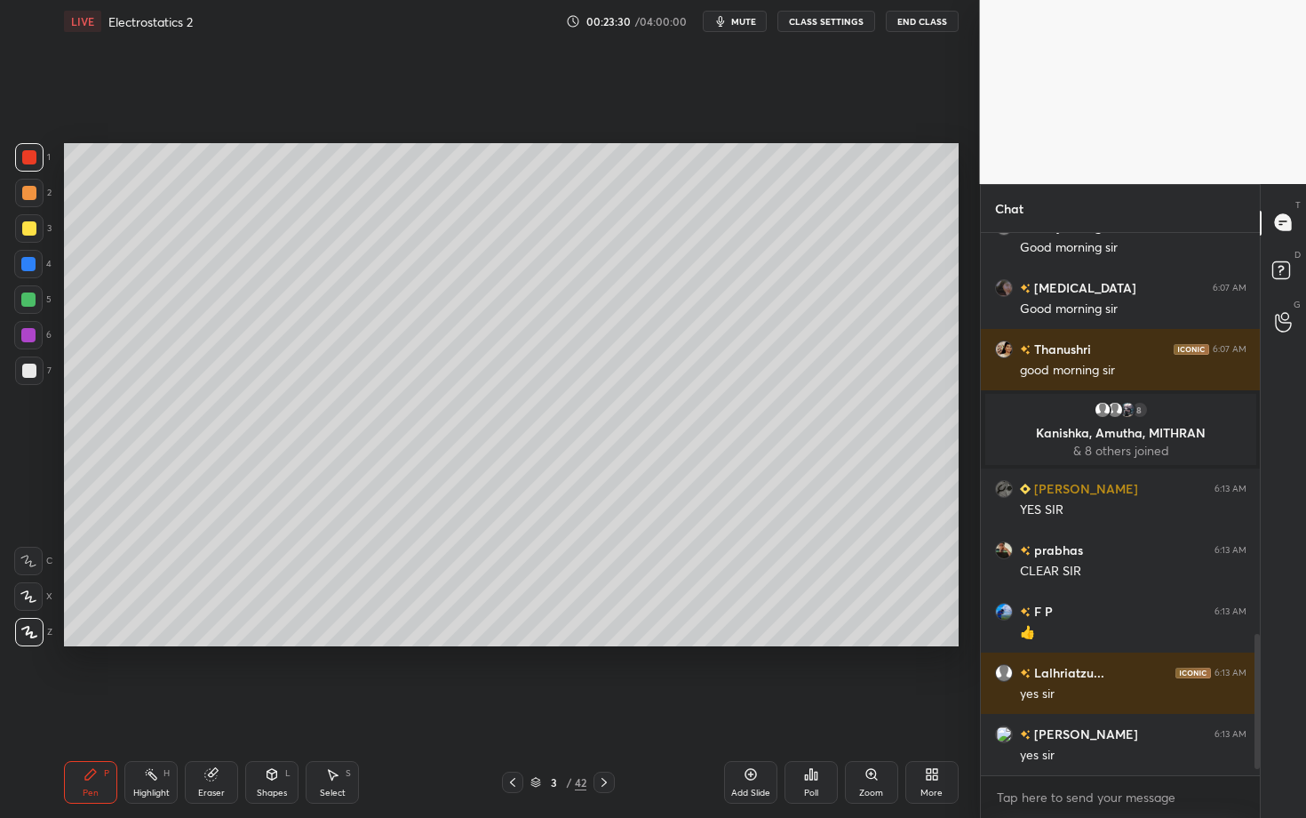
scroll to position [1536, 0]
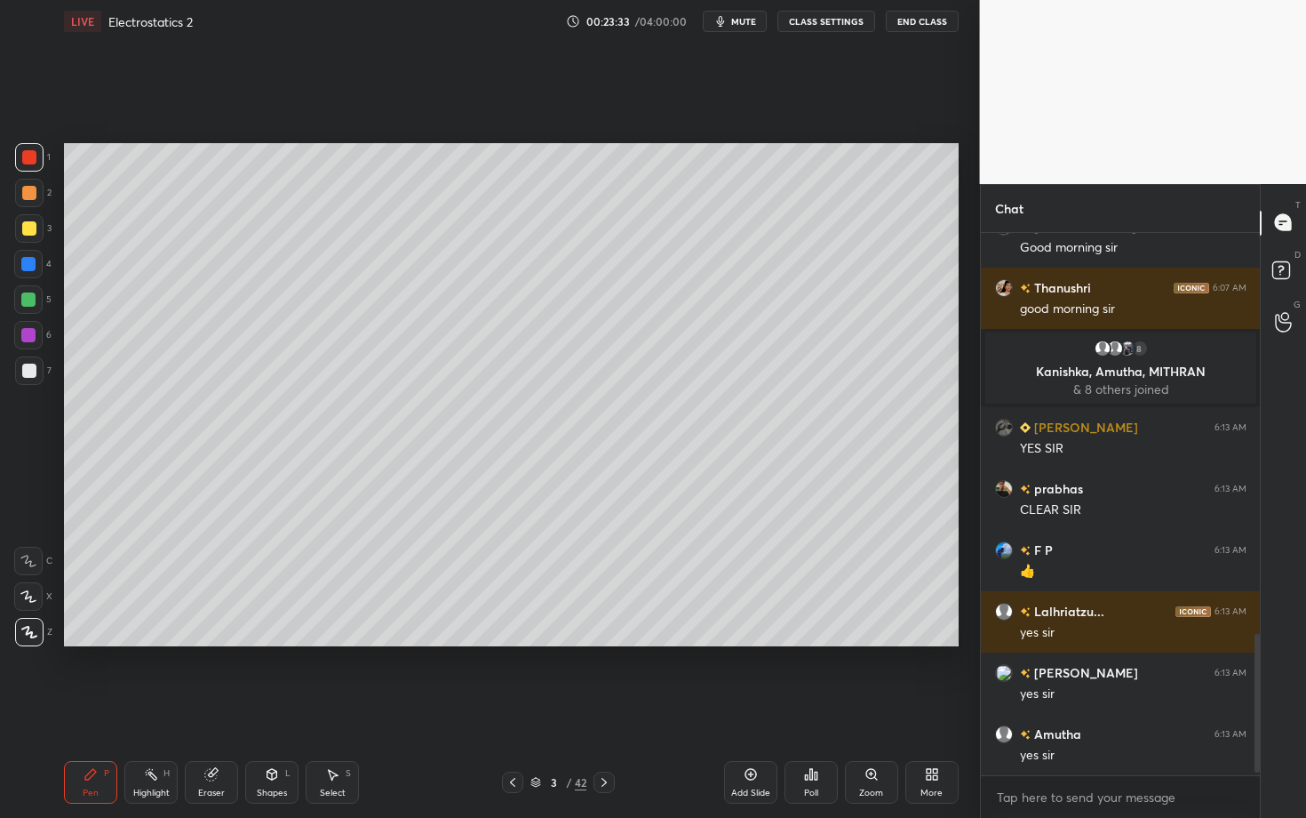
click at [602, 708] on icon at bounding box center [604, 782] width 14 height 14
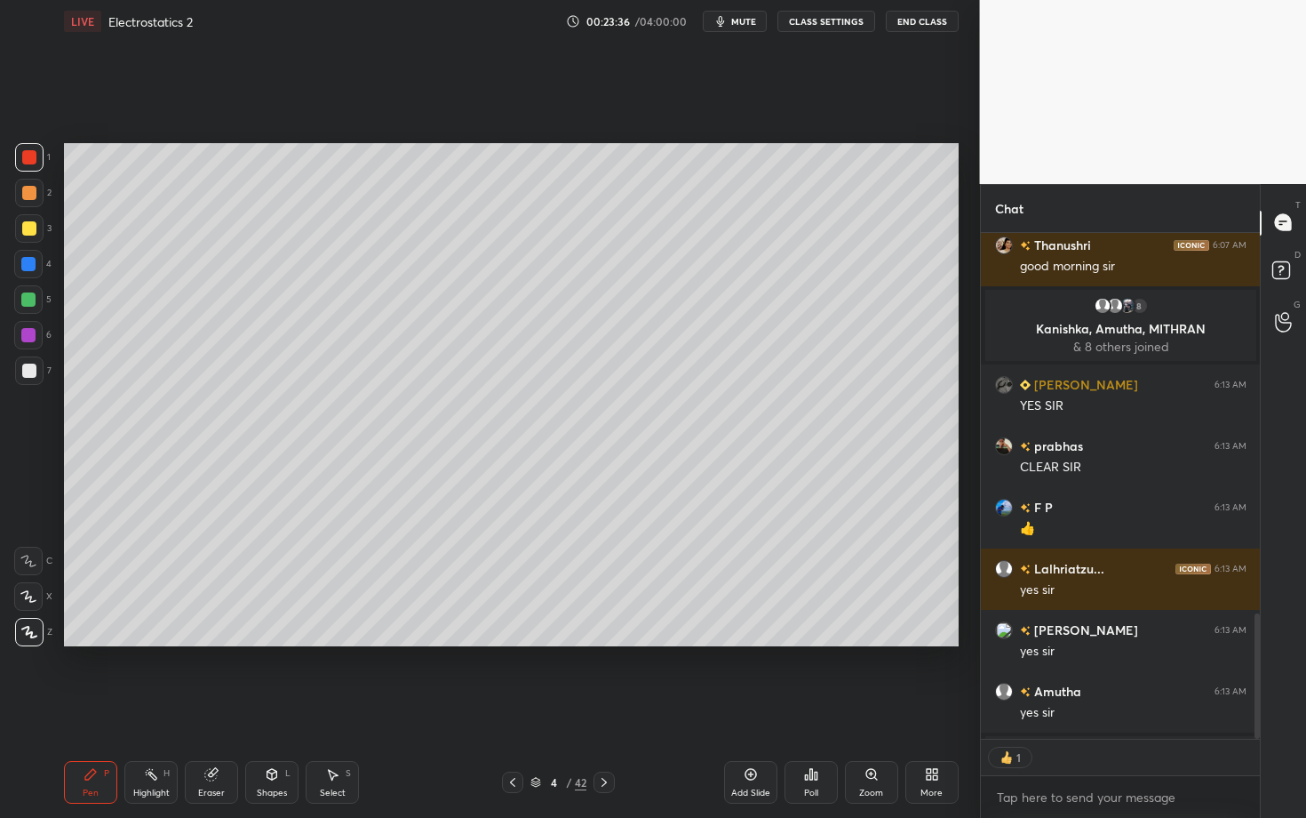
scroll to position [5, 6]
click at [30, 196] on div at bounding box center [29, 193] width 14 height 14
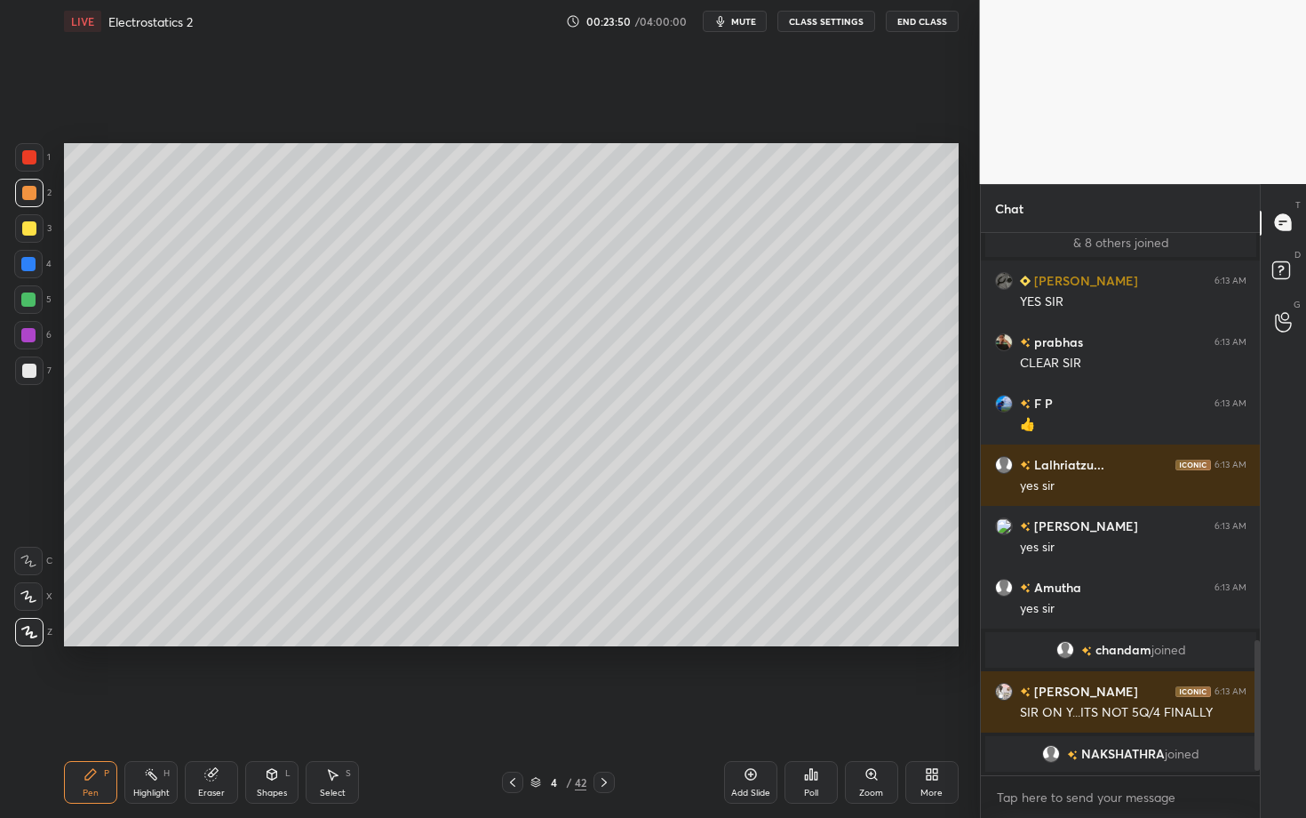
scroll to position [1628, 0]
click at [452, 671] on div "Setting up your live class Poll for secs No correct answer Start poll" at bounding box center [511, 395] width 909 height 704
click at [261, 708] on div "Shapes L" at bounding box center [271, 782] width 53 height 43
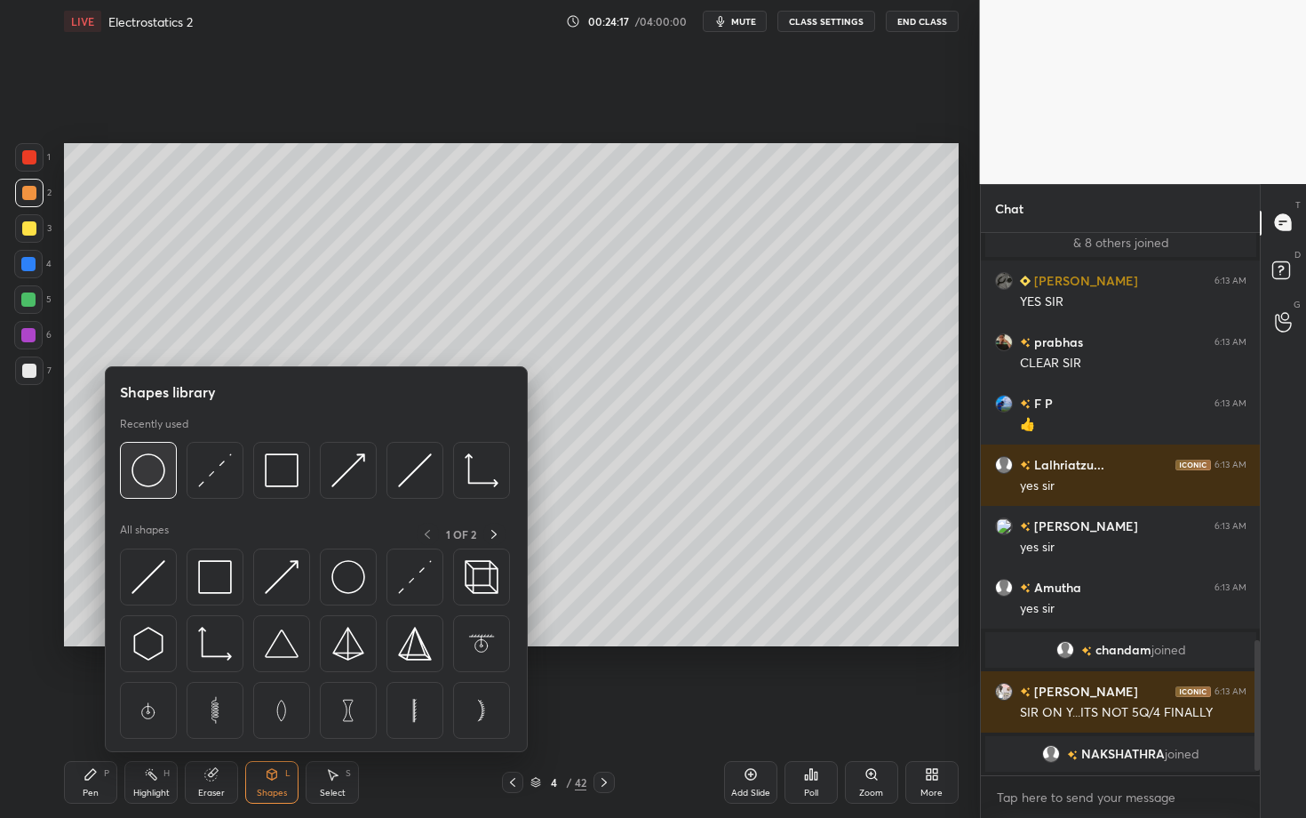
click at [148, 475] on img at bounding box center [149, 470] width 34 height 34
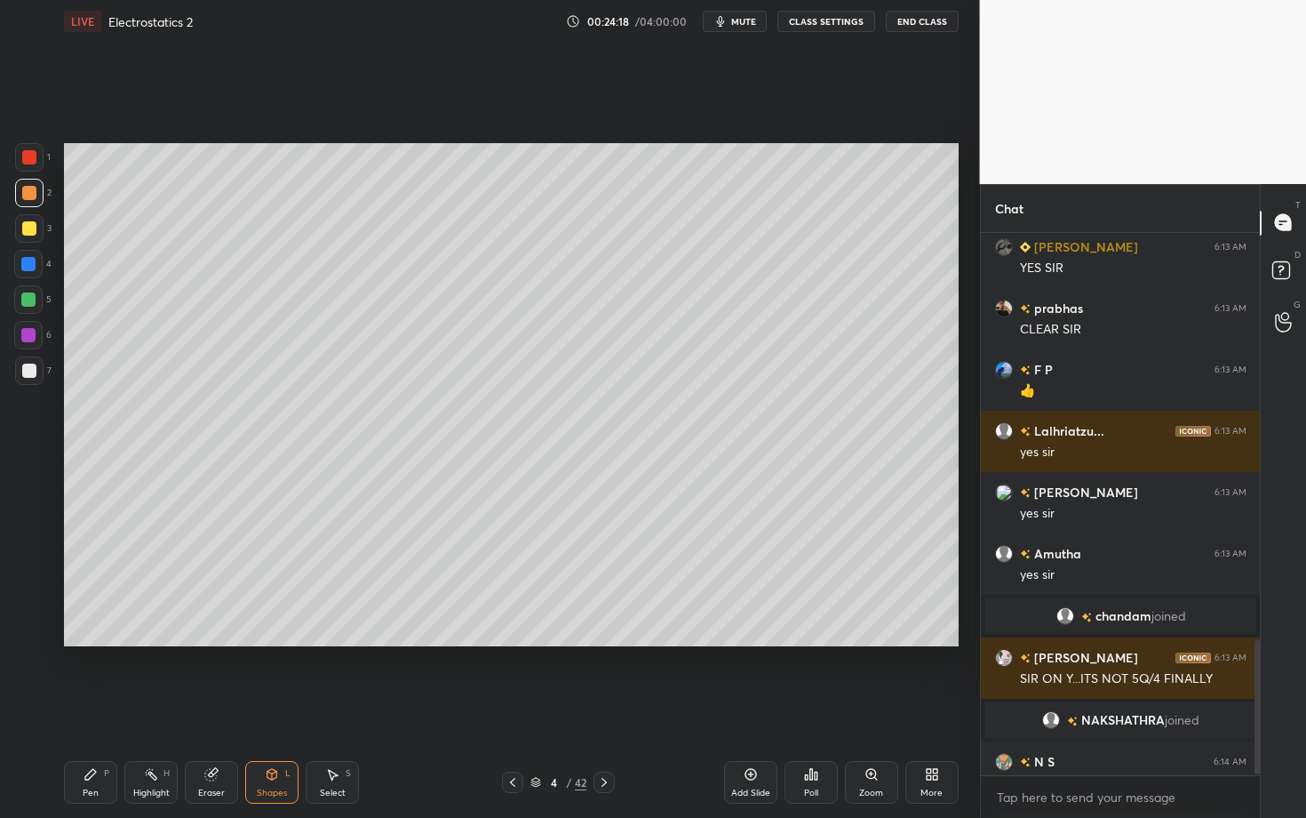
scroll to position [1656, 0]
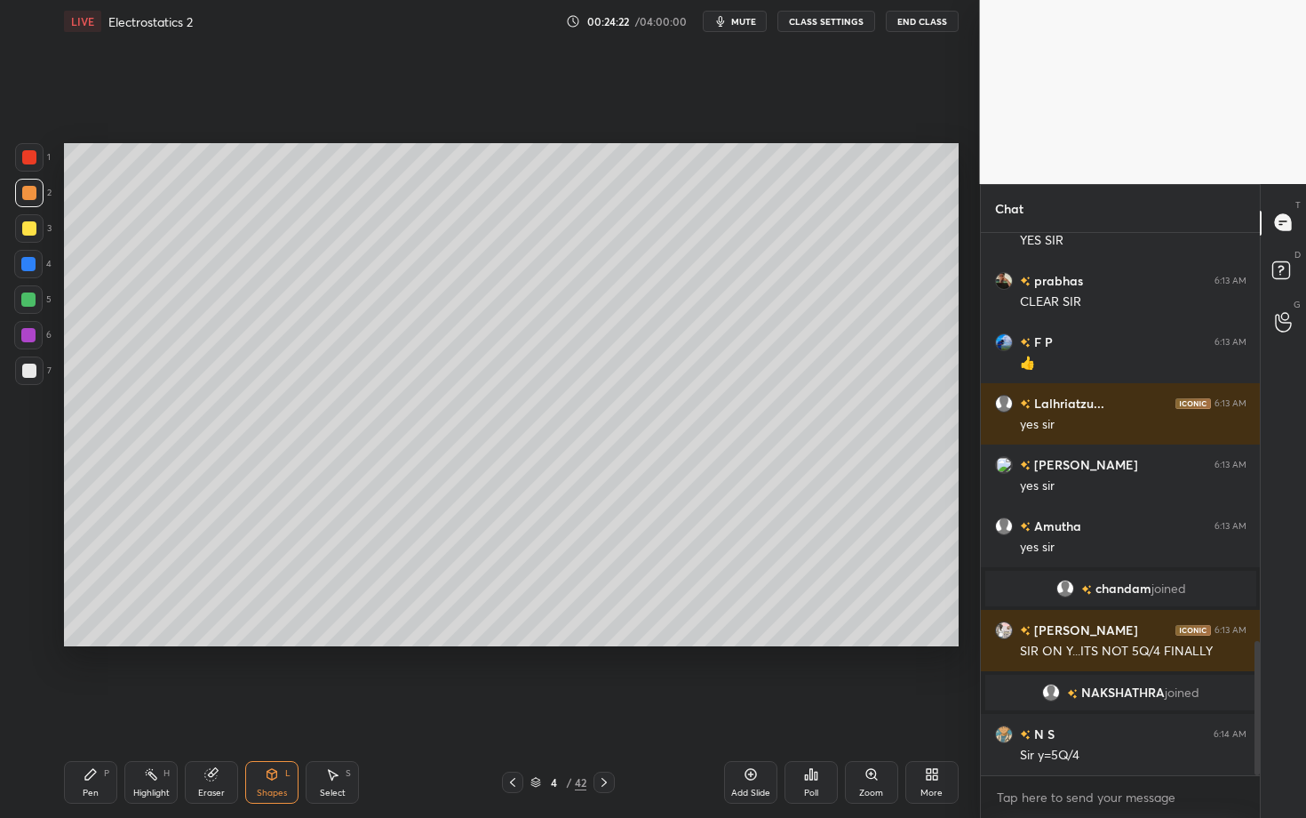
click at [346, 708] on div "S" at bounding box center [348, 773] width 5 height 9
drag, startPoint x: 146, startPoint y: 300, endPoint x: 236, endPoint y: 404, distance: 137.9
click at [236, 404] on div "0 ° Undo Copy Duplicate Duplicate to new slide Delete" at bounding box center [511, 394] width 895 height 503
drag, startPoint x: 166, startPoint y: 332, endPoint x: 173, endPoint y: 316, distance: 17.5
click at [173, 316] on div "0 ° Undo Copy Duplicate Duplicate to new slide Delete" at bounding box center [511, 394] width 895 height 503
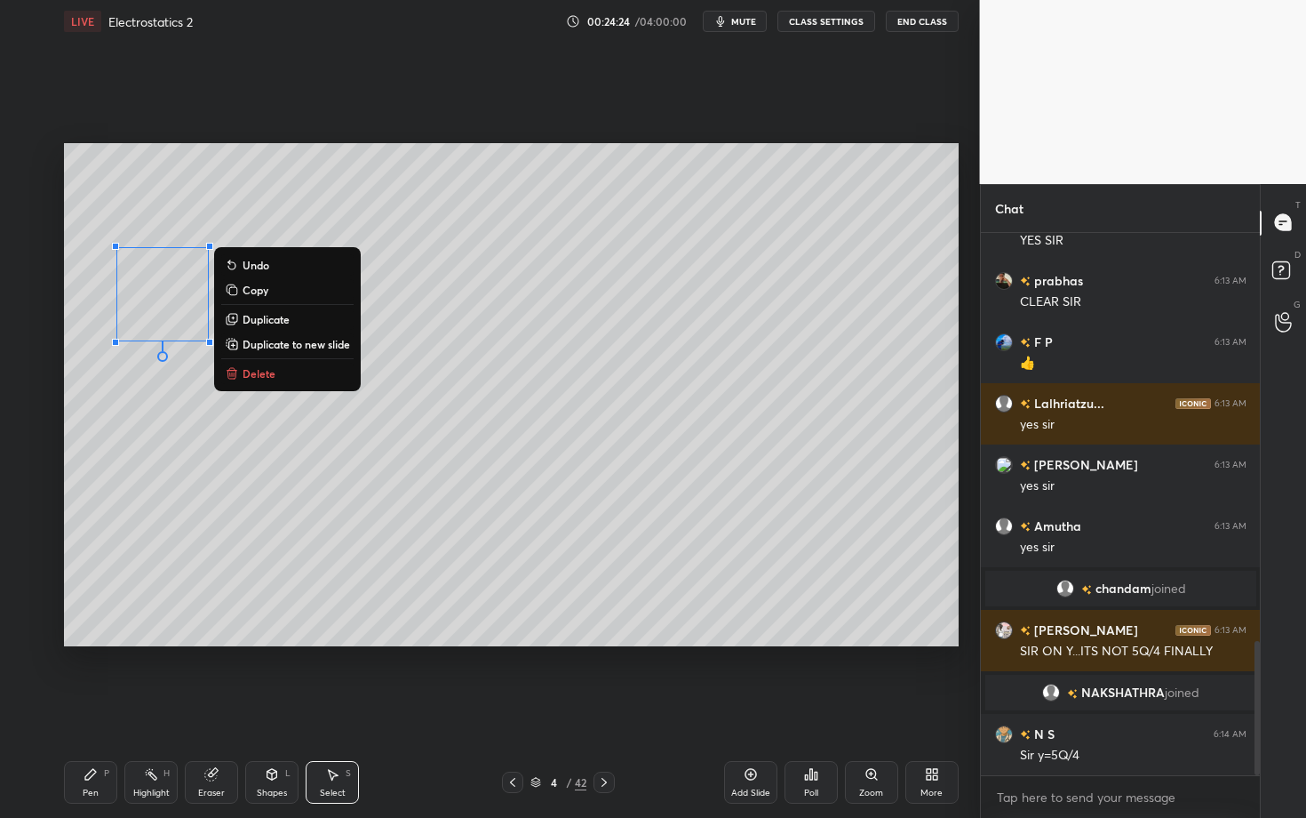
click at [266, 321] on p "Duplicate" at bounding box center [266, 319] width 47 height 14
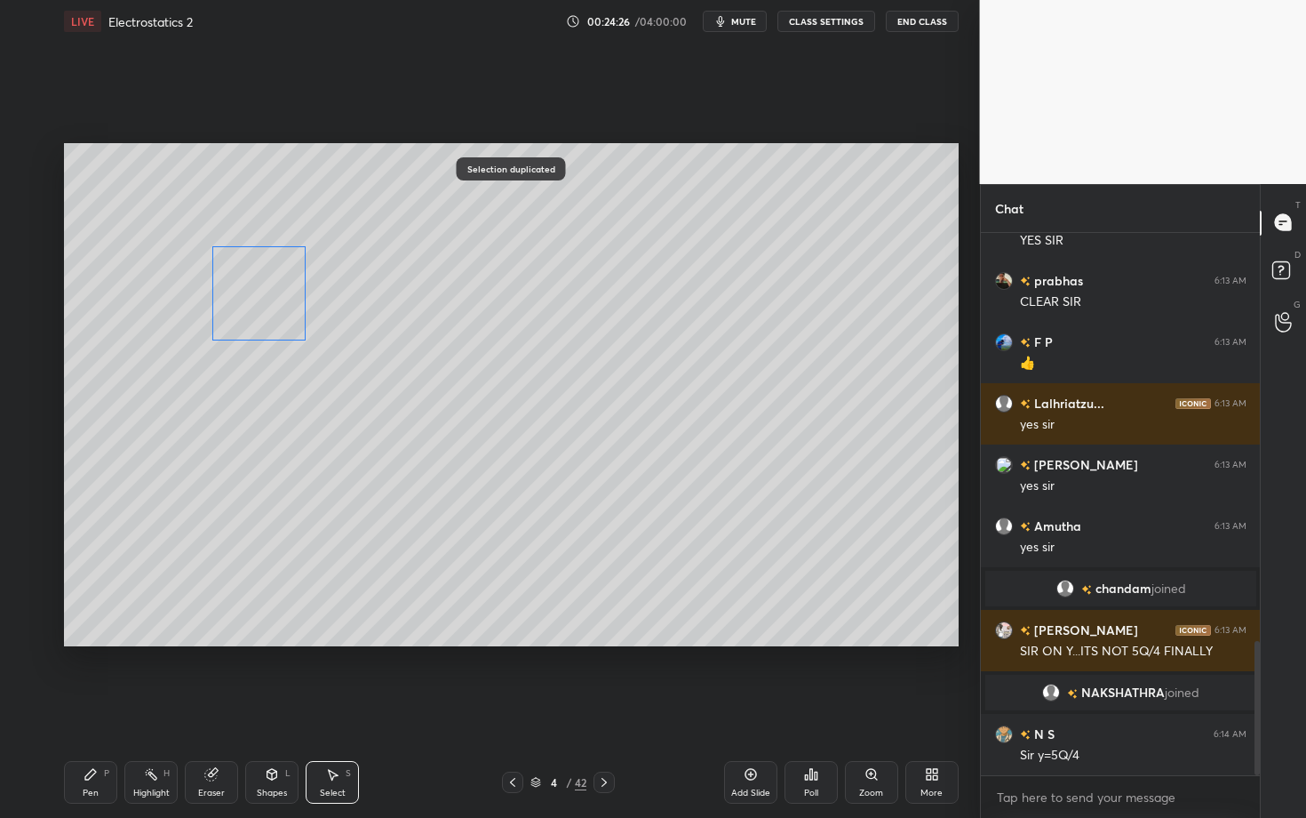
drag, startPoint x: 249, startPoint y: 307, endPoint x: 243, endPoint y: 294, distance: 13.5
click at [244, 294] on div "0 ° Undo Copy Duplicate Duplicate to new slide Delete" at bounding box center [511, 394] width 895 height 503
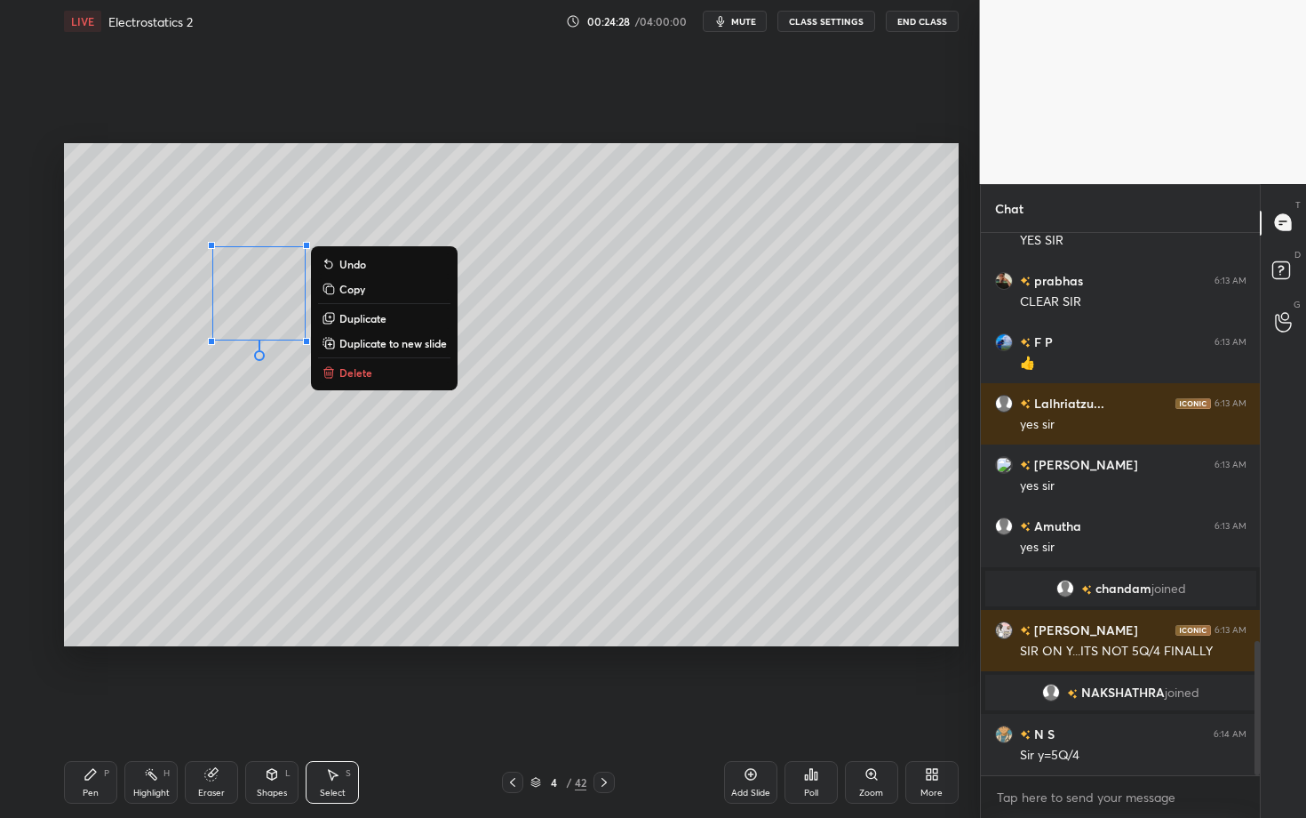
click at [355, 318] on p "Duplicate" at bounding box center [362, 318] width 47 height 14
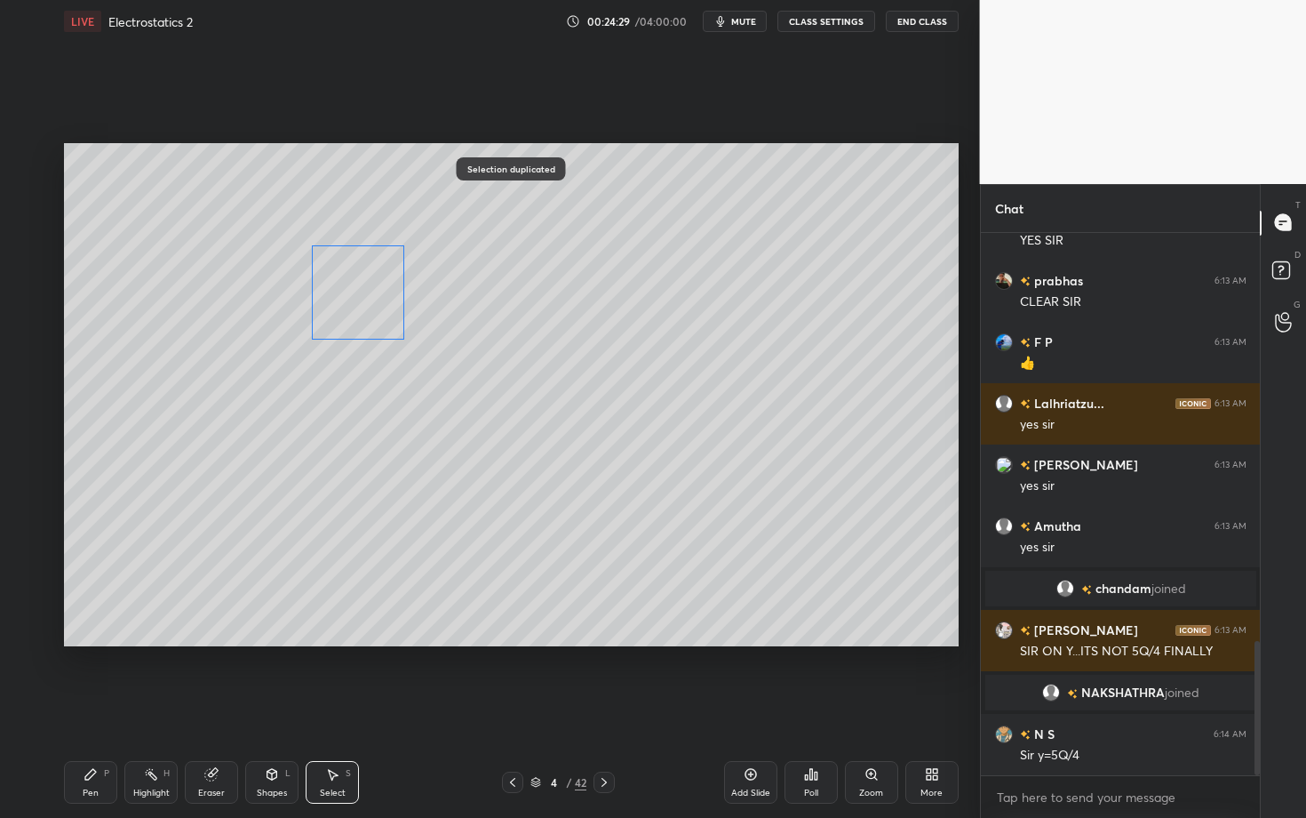
drag, startPoint x: 283, startPoint y: 308, endPoint x: 333, endPoint y: 287, distance: 55.0
click at [333, 287] on div "0 ° Undo Copy Duplicate Duplicate to new slide Delete" at bounding box center [511, 394] width 895 height 503
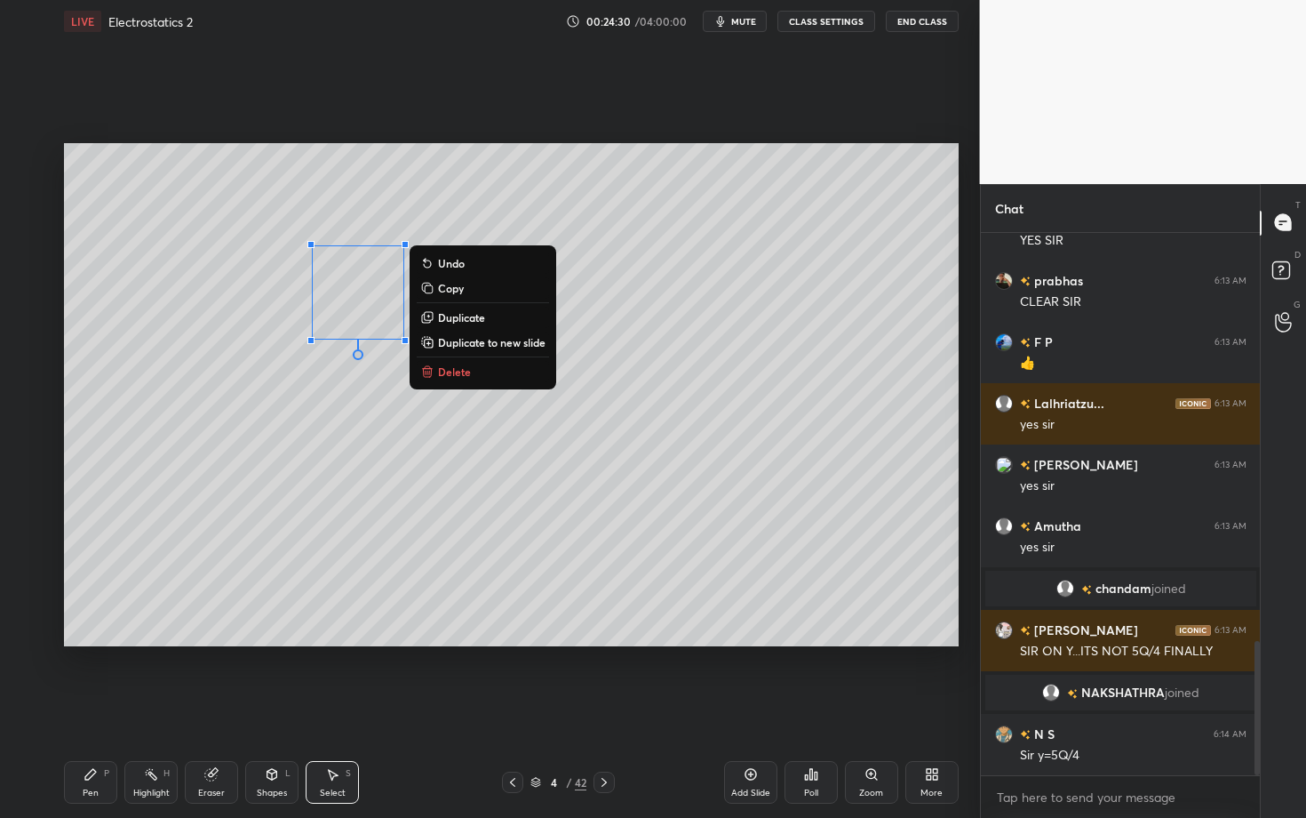
click at [68, 708] on div "Pen P" at bounding box center [90, 782] width 53 height 43
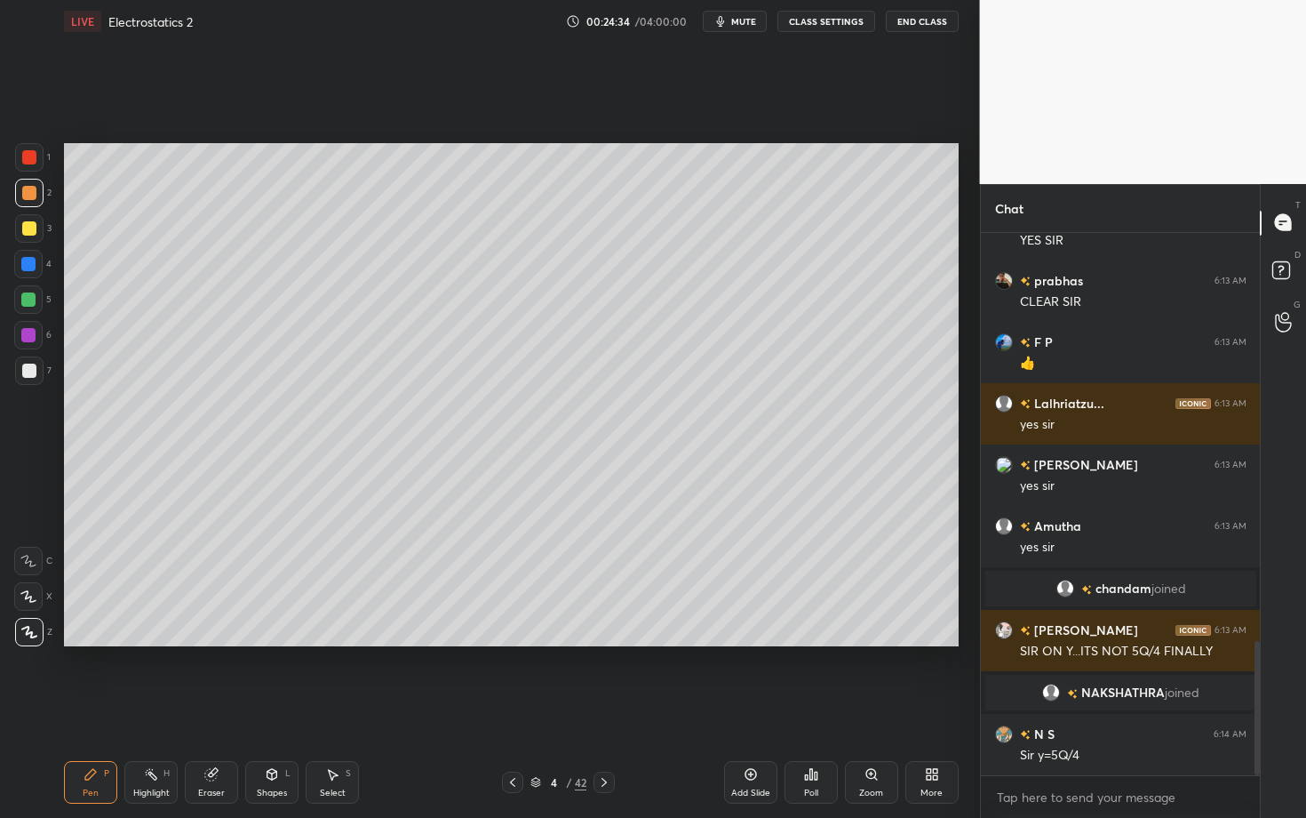
click at [335, 708] on div "Select" at bounding box center [333, 792] width 26 height 9
click at [299, 577] on div "0 ° Undo Copy Duplicate Duplicate to new slide Delete" at bounding box center [511, 394] width 895 height 503
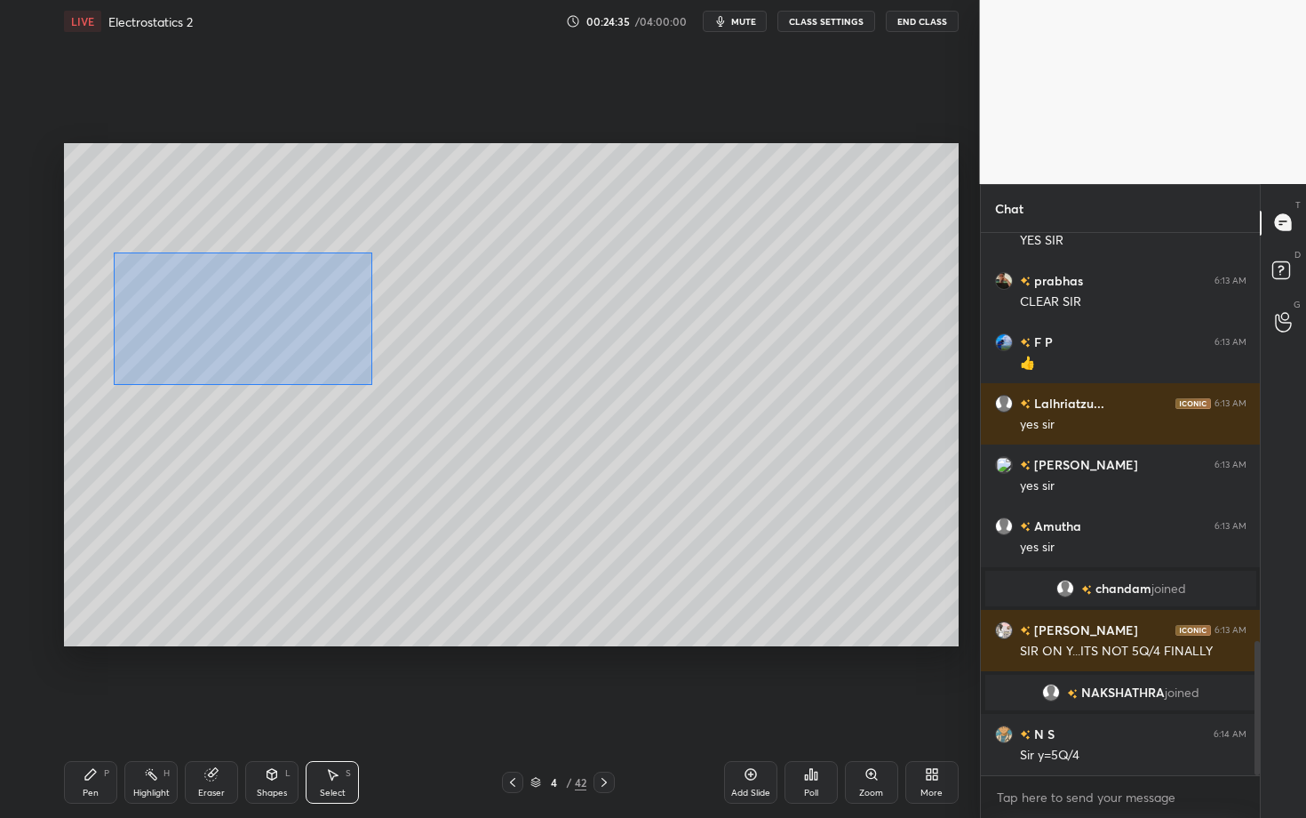
drag, startPoint x: 224, startPoint y: 341, endPoint x: 475, endPoint y: 416, distance: 262.3
click at [474, 415] on div "0 ° Undo Copy Duplicate Duplicate to new slide Delete" at bounding box center [511, 394] width 895 height 503
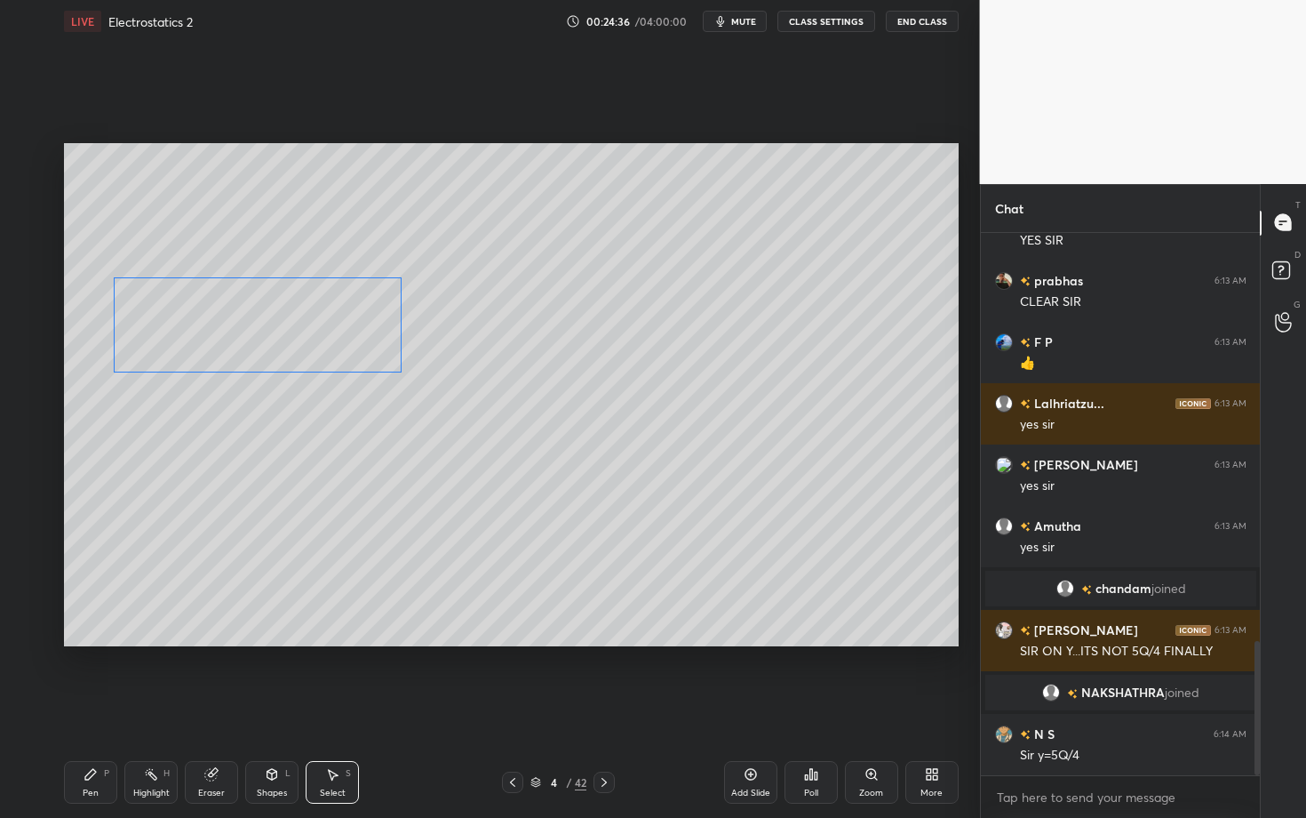
drag, startPoint x: 242, startPoint y: 299, endPoint x: 238, endPoint y: 329, distance: 30.4
click at [238, 329] on div "0 ° Undo Copy Duplicate Duplicate to new slide Delete" at bounding box center [511, 394] width 895 height 503
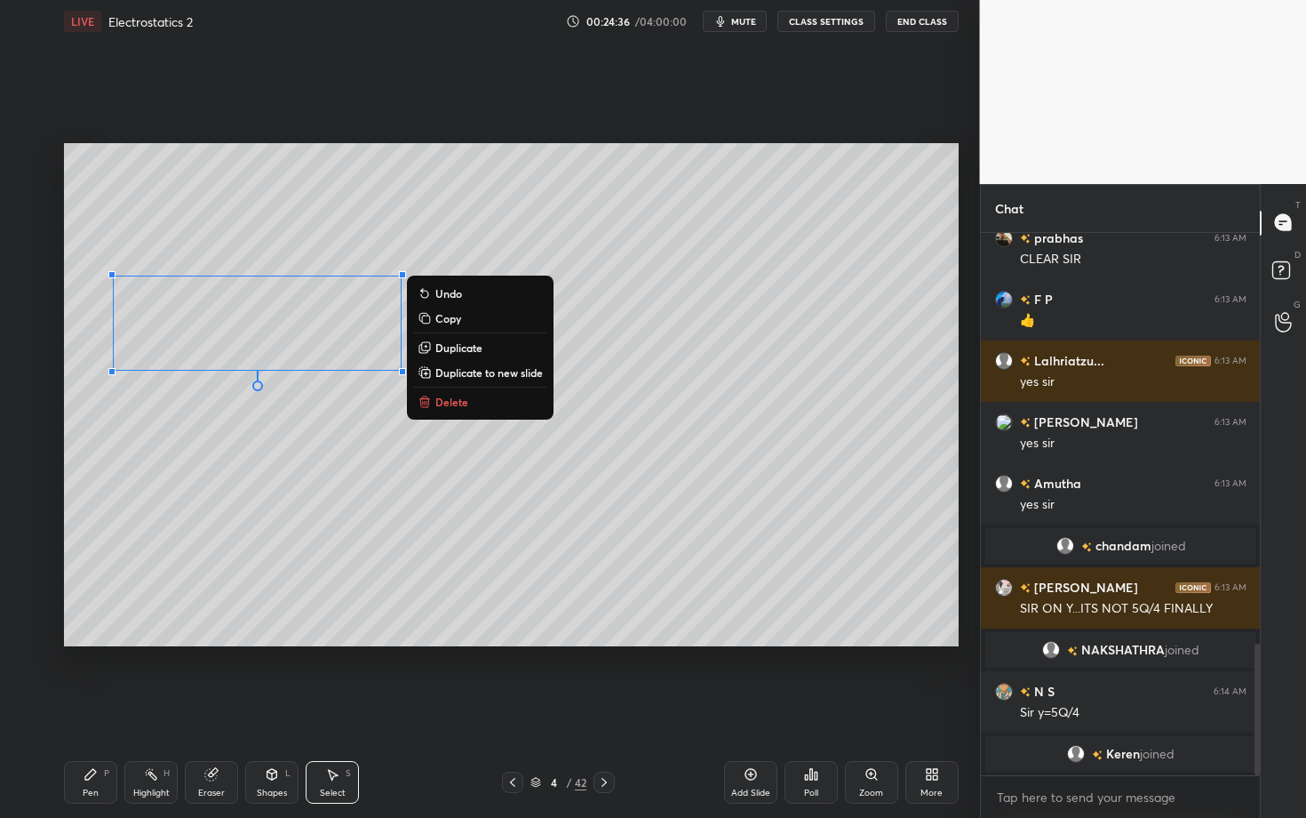
click at [90, 708] on icon at bounding box center [90, 774] width 11 height 11
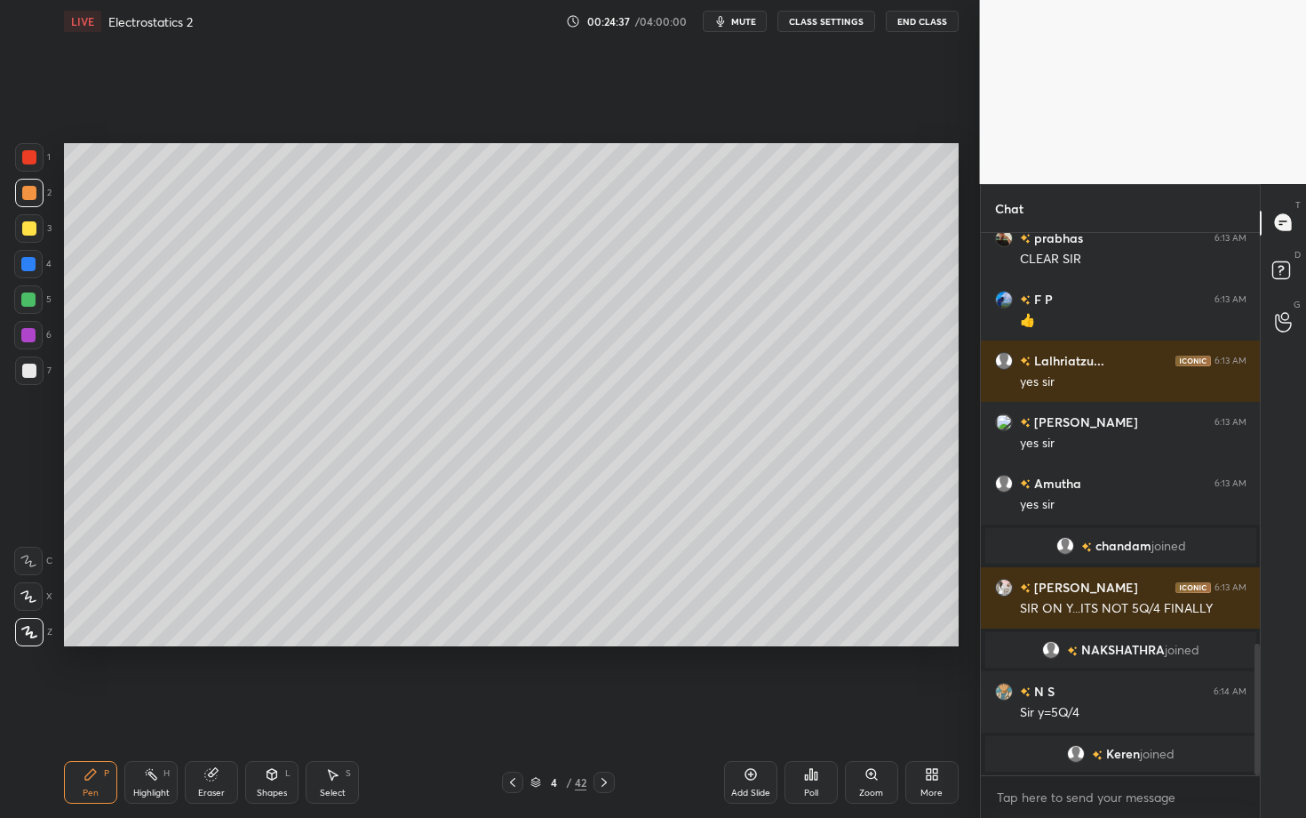
click at [29, 366] on div at bounding box center [29, 370] width 14 height 14
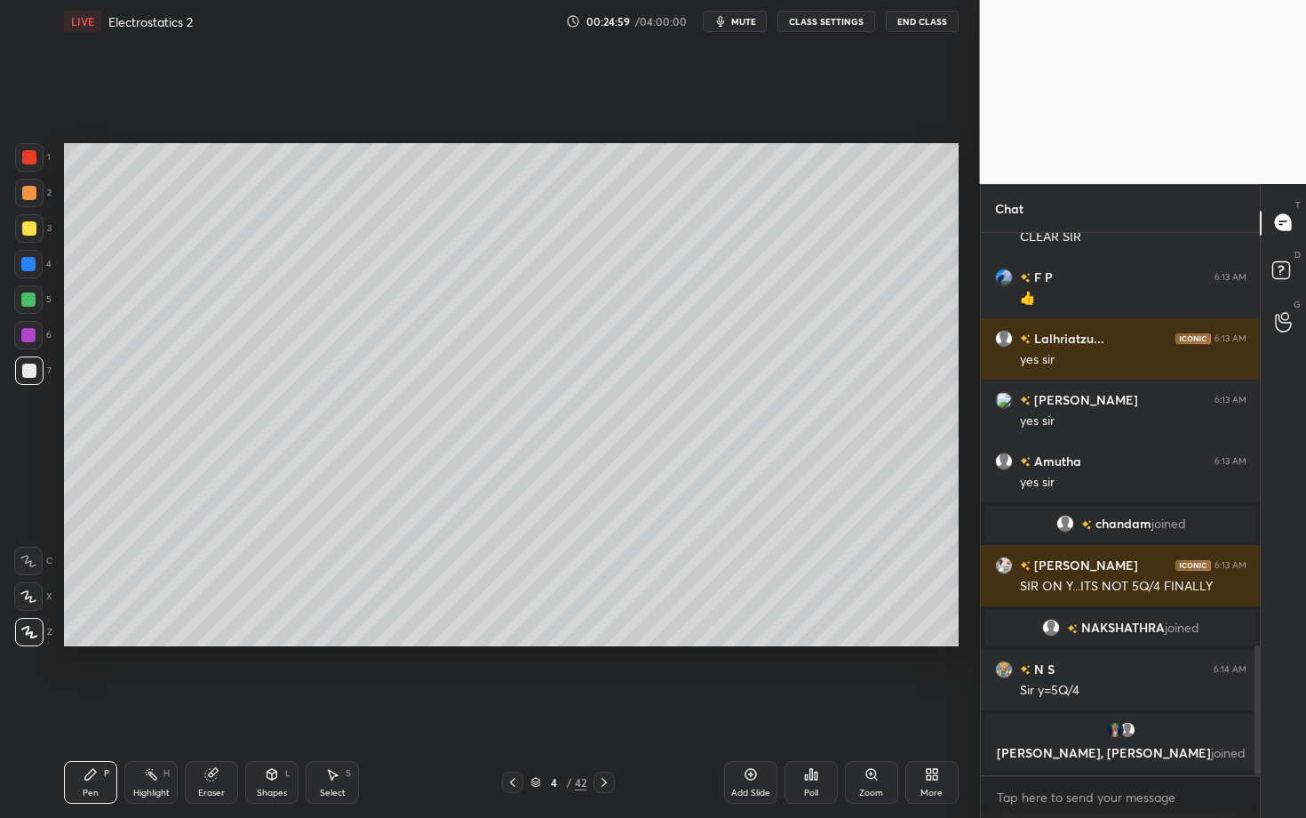
click at [514, 708] on icon at bounding box center [513, 782] width 14 height 14
click at [206, 708] on div "Eraser" at bounding box center [211, 782] width 53 height 43
click at [95, 708] on div "Pen P" at bounding box center [90, 782] width 53 height 43
click at [141, 708] on div "Highlight" at bounding box center [151, 792] width 36 height 9
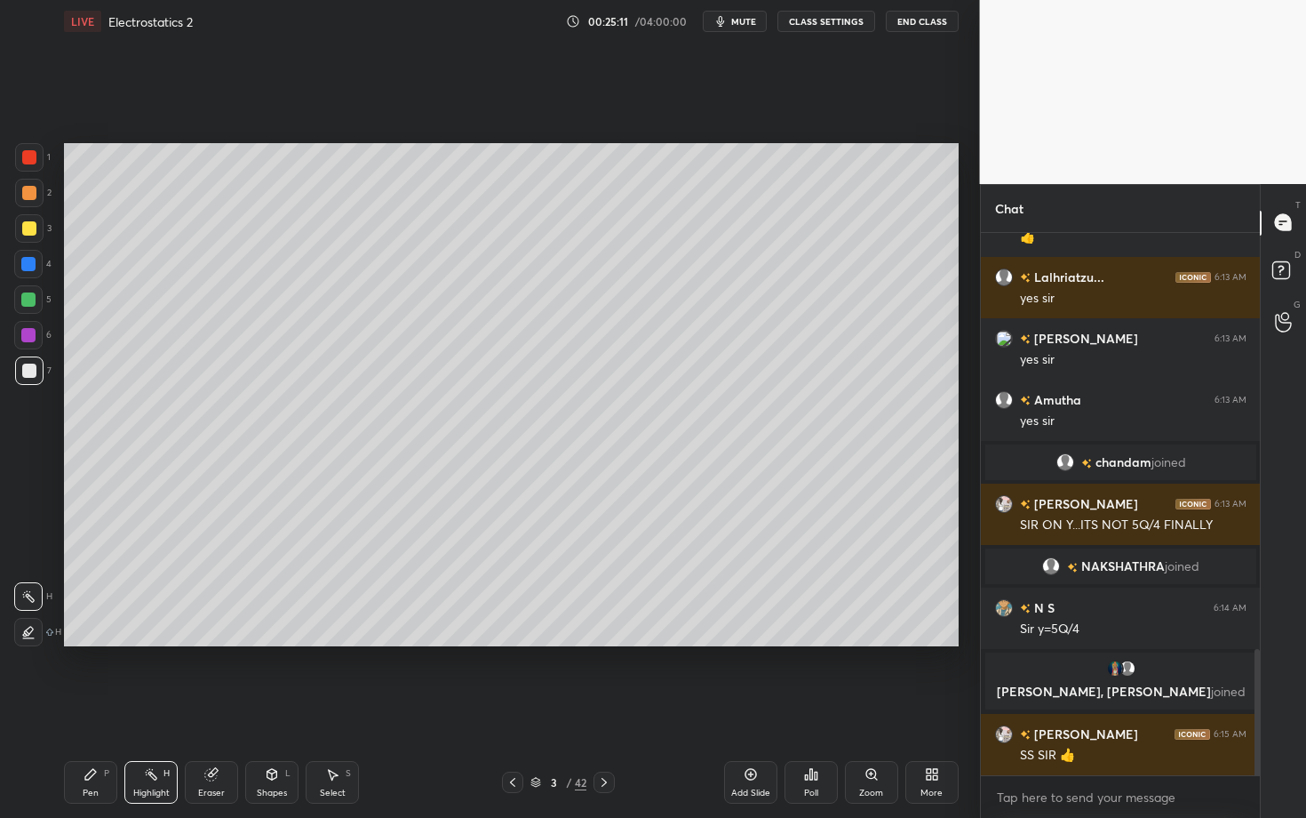
click at [609, 708] on icon at bounding box center [604, 782] width 14 height 14
click at [90, 708] on div "Pen" at bounding box center [91, 792] width 16 height 9
click at [219, 708] on div "Eraser" at bounding box center [211, 792] width 27 height 9
click at [85, 708] on icon at bounding box center [90, 774] width 11 height 11
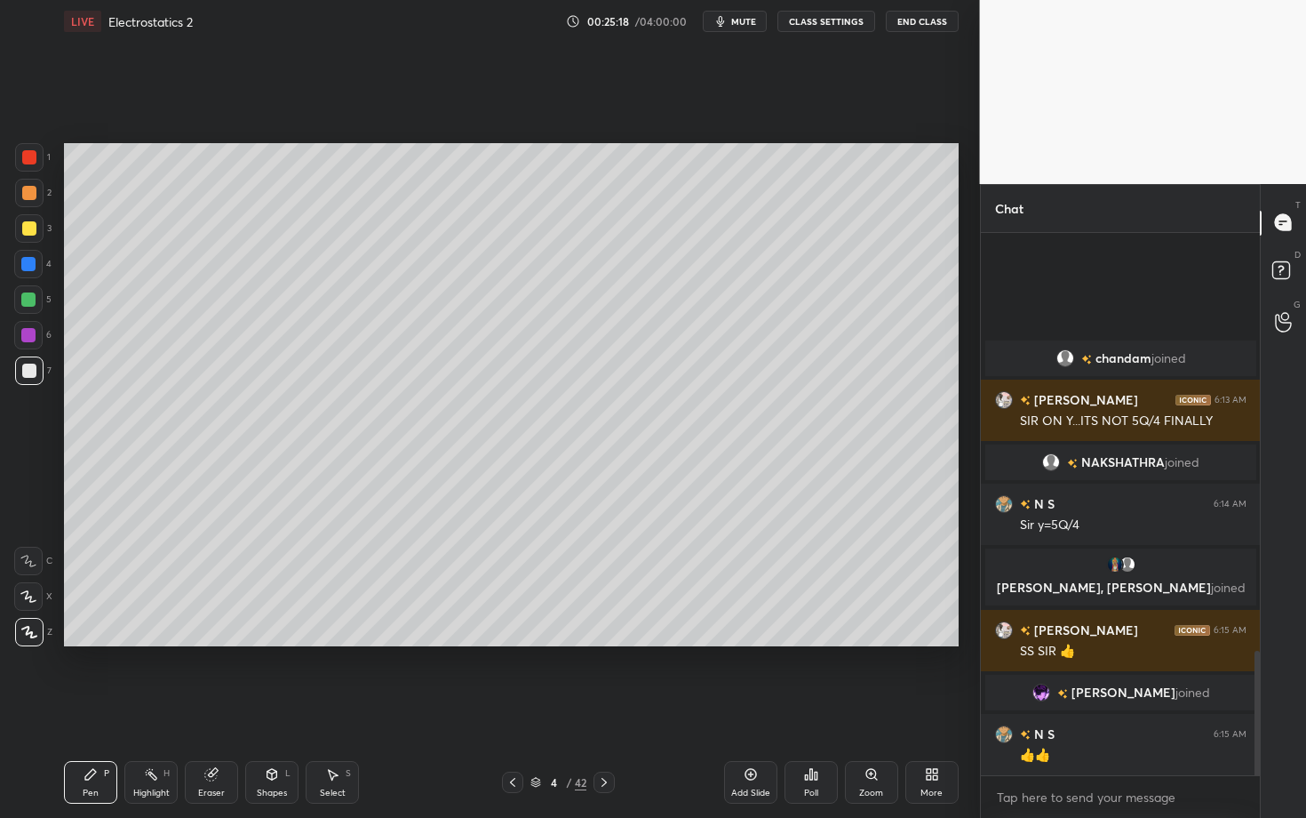
scroll to position [1852, 0]
click at [28, 301] on div at bounding box center [28, 299] width 14 height 14
click at [339, 708] on div "Select S" at bounding box center [332, 782] width 53 height 43
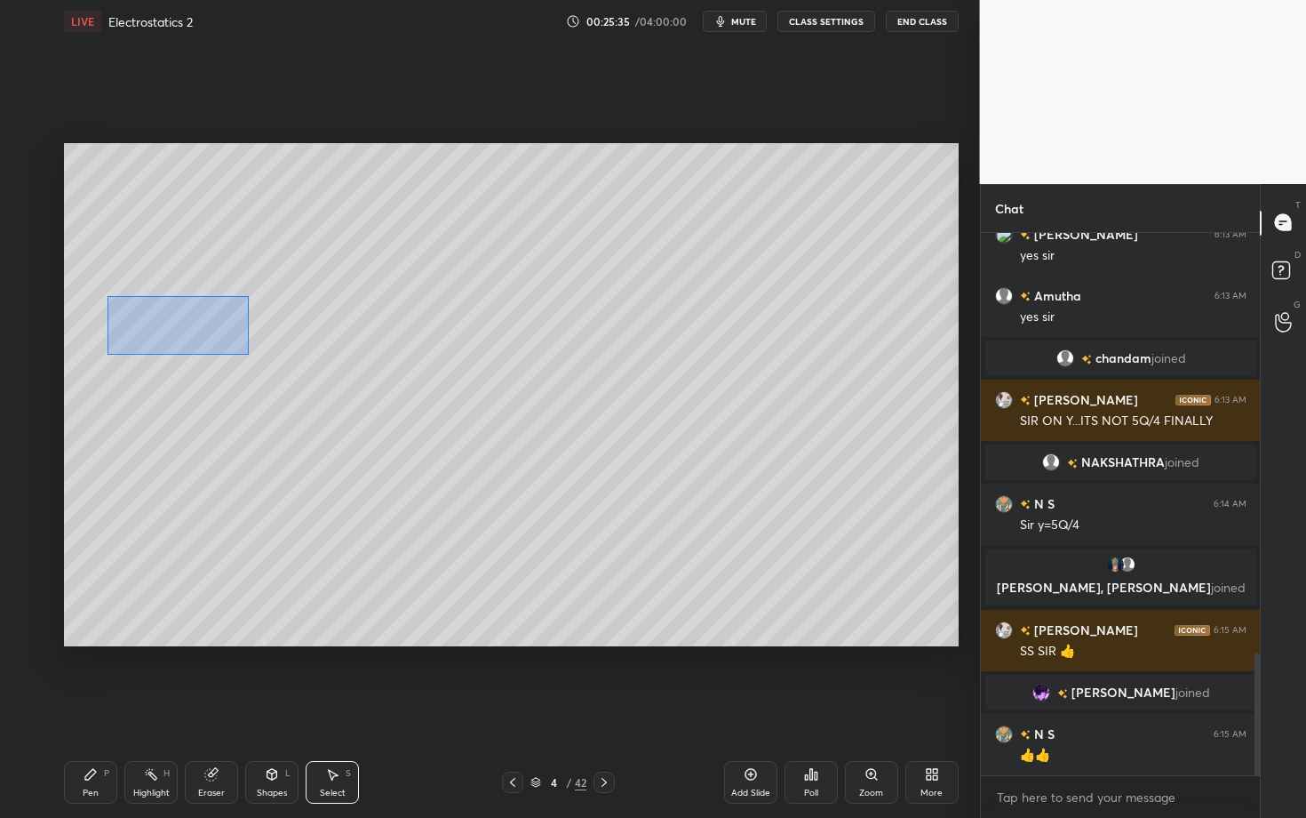
drag, startPoint x: 112, startPoint y: 299, endPoint x: 250, endPoint y: 354, distance: 148.0
click at [250, 354] on div "0 ° Undo Copy Duplicate Duplicate to new slide Delete" at bounding box center [511, 394] width 895 height 503
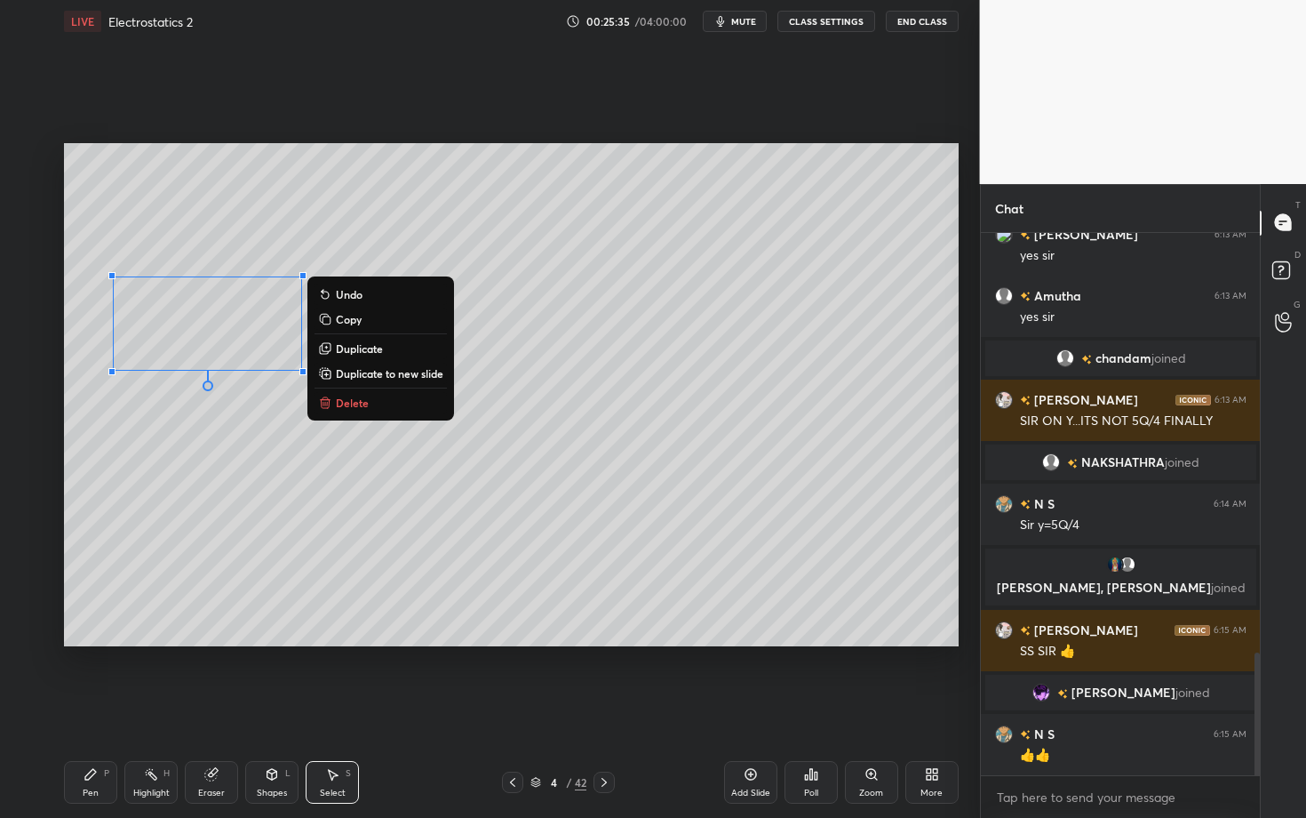
click at [94, 251] on div "0 ° Undo Copy Duplicate Duplicate to new slide Delete" at bounding box center [511, 394] width 895 height 503
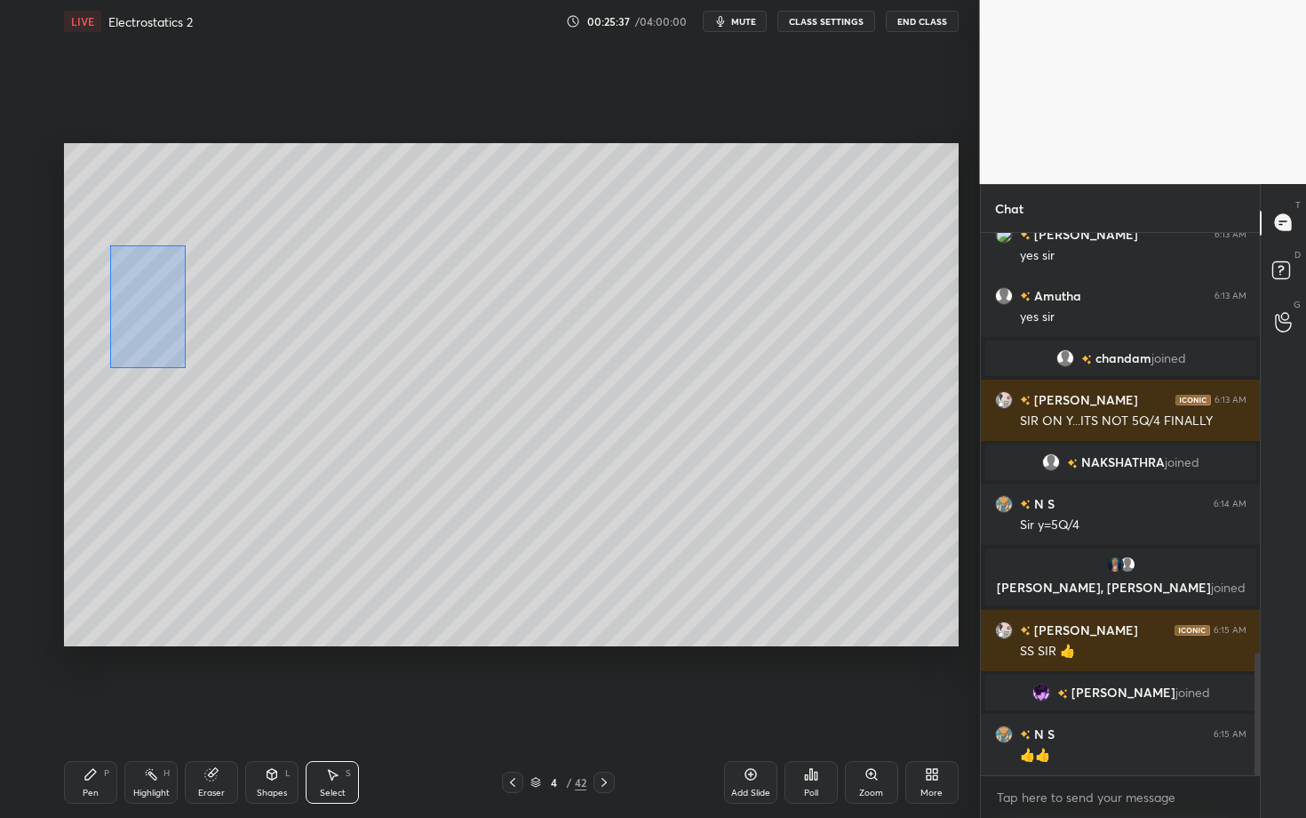
drag, startPoint x: 124, startPoint y: 307, endPoint x: 185, endPoint y: 367, distance: 86.1
click at [185, 367] on div "0 ° Undo Copy Duplicate Duplicate to new slide Delete" at bounding box center [511, 394] width 895 height 503
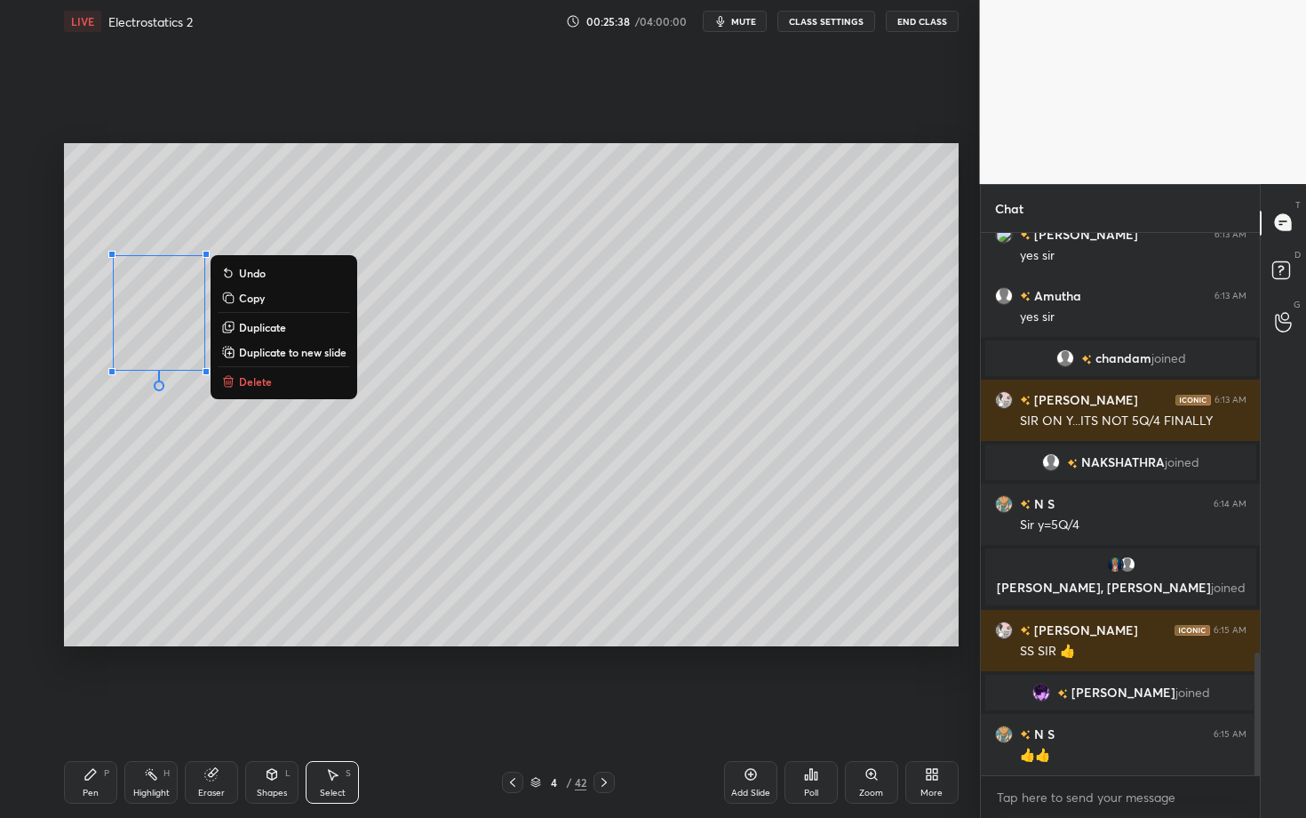
click at [269, 324] on p "Duplicate" at bounding box center [262, 327] width 47 height 14
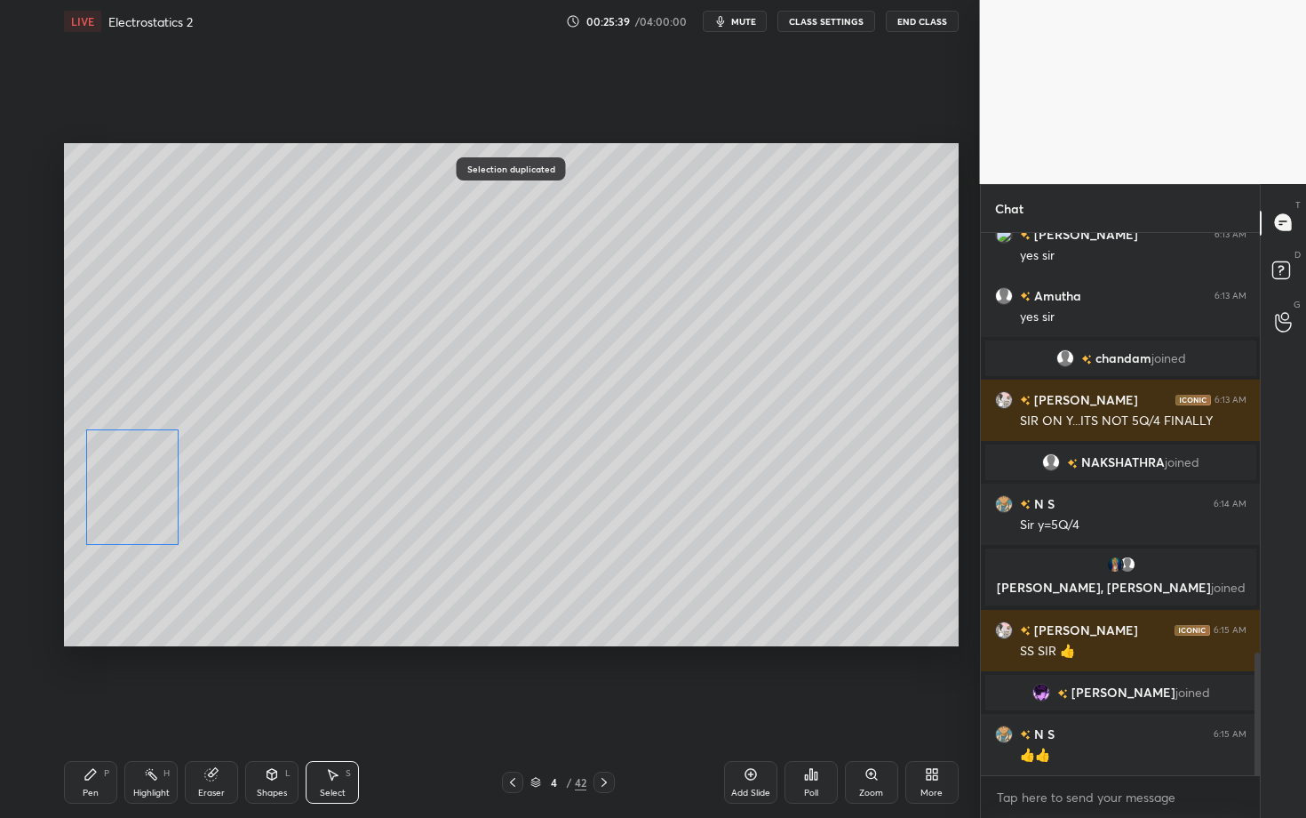
drag, startPoint x: 185, startPoint y: 329, endPoint x: 138, endPoint y: 477, distance: 155.7
click at [139, 477] on div "0 ° Undo Copy Duplicate Duplicate to new slide Delete" at bounding box center [511, 394] width 895 height 503
drag, startPoint x: 171, startPoint y: 532, endPoint x: 160, endPoint y: 521, distance: 15.7
click at [160, 521] on div at bounding box center [162, 523] width 7 height 7
click at [117, 505] on div "0 ° Undo Copy Duplicate Duplicate to new slide Delete" at bounding box center [511, 394] width 895 height 503
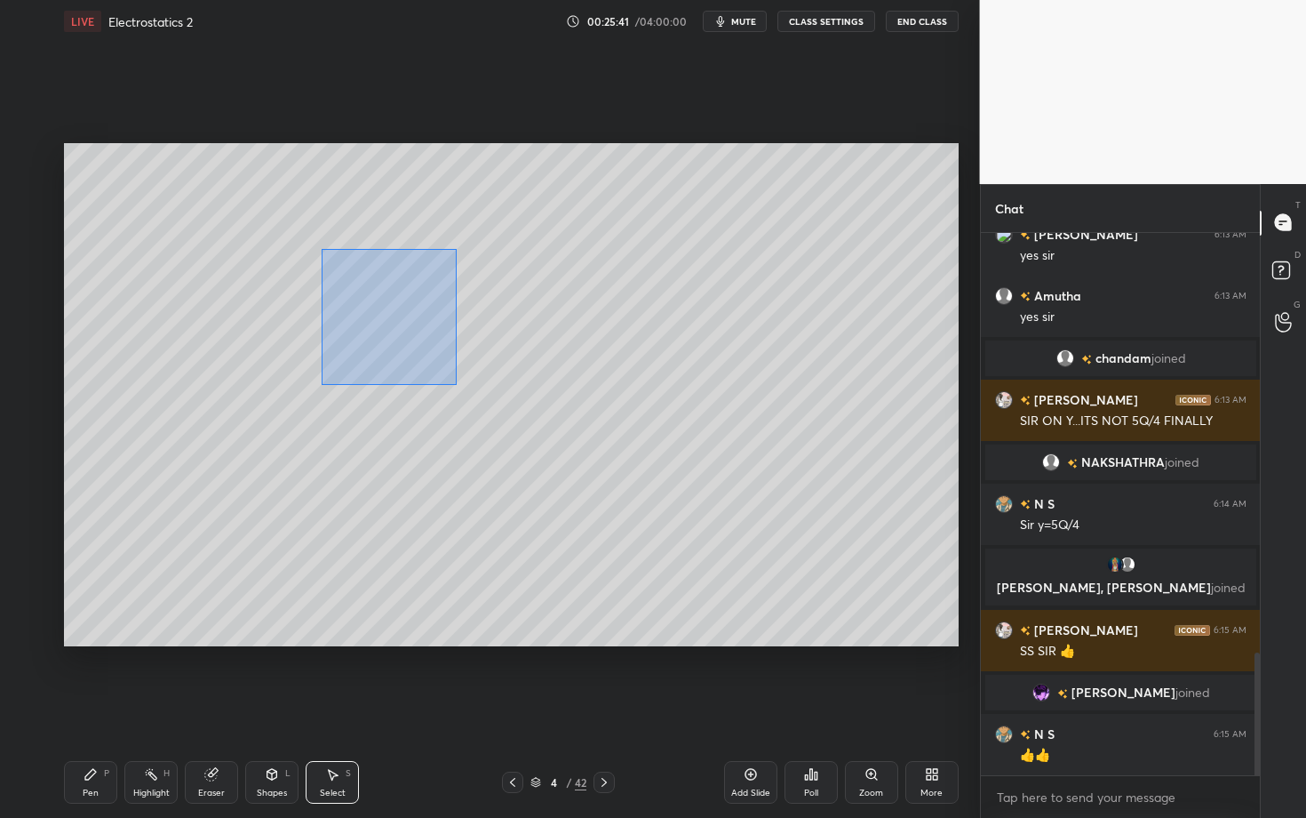
drag, startPoint x: 323, startPoint y: 248, endPoint x: 456, endPoint y: 383, distance: 189.8
click at [455, 383] on div "0 ° Undo Copy Duplicate Duplicate to new slide Delete" at bounding box center [511, 394] width 895 height 503
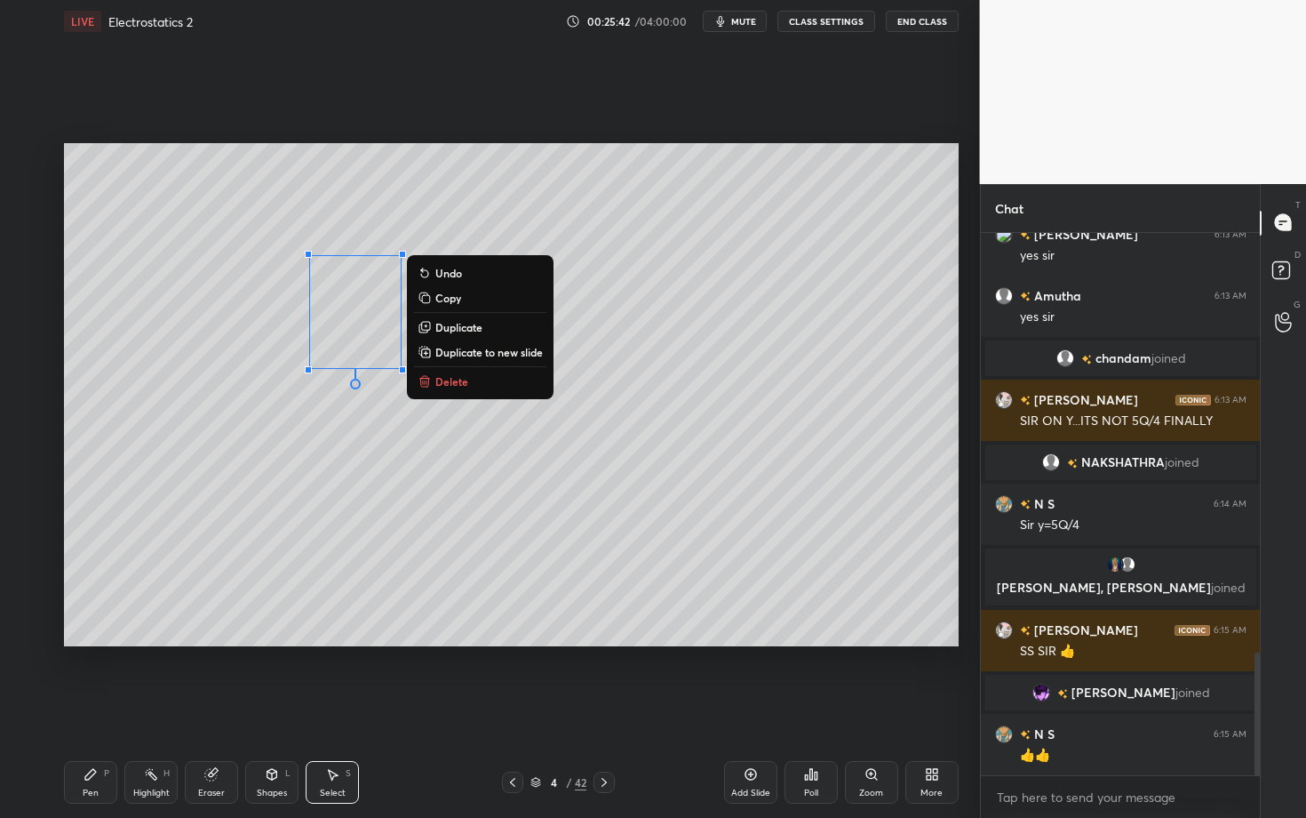
click at [465, 325] on p "Duplicate" at bounding box center [458, 327] width 47 height 14
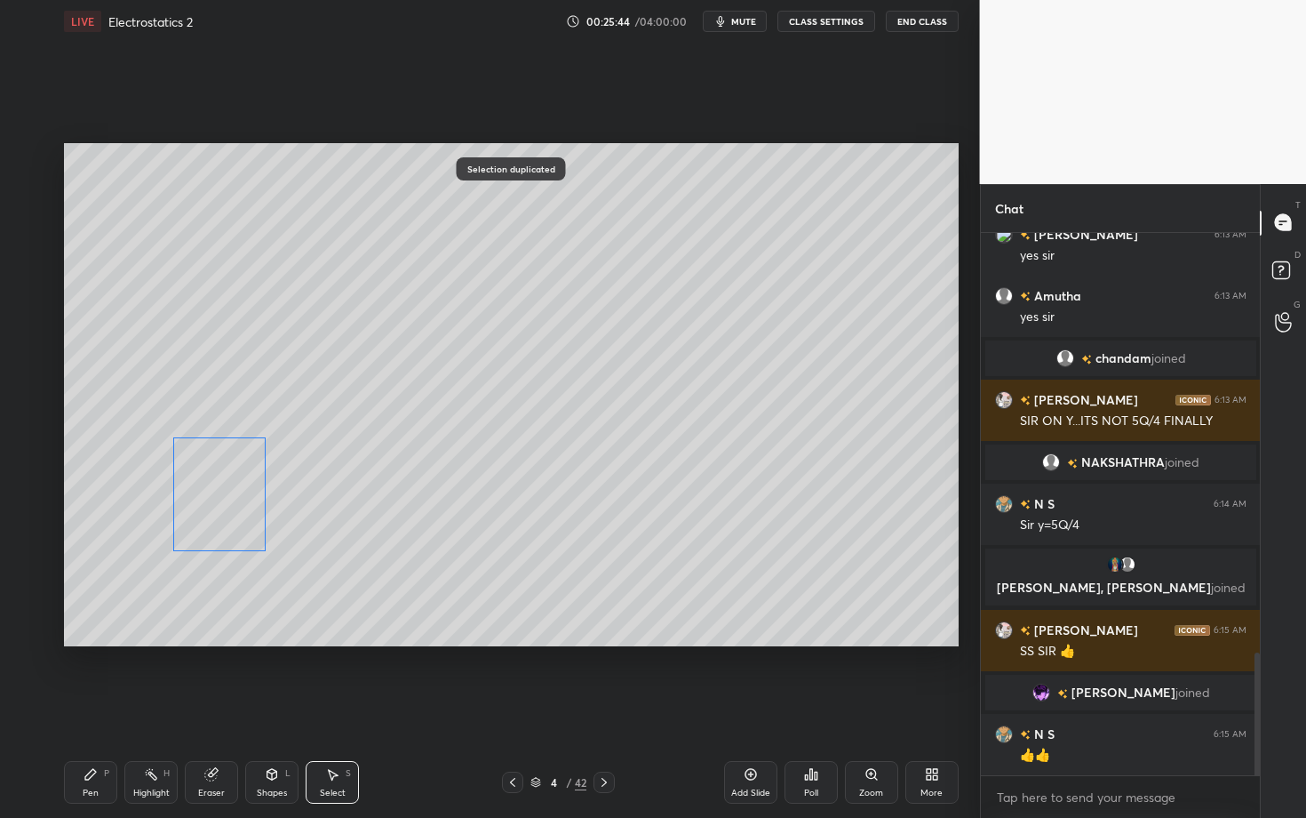
drag, startPoint x: 377, startPoint y: 322, endPoint x: 221, endPoint y: 483, distance: 224.4
click at [221, 483] on div "0 ° Undo Copy Duplicate Duplicate to new slide Delete" at bounding box center [511, 394] width 895 height 503
drag, startPoint x: 267, startPoint y: 549, endPoint x: 244, endPoint y: 522, distance: 35.4
click at [244, 522] on div at bounding box center [245, 521] width 7 height 7
drag, startPoint x: 210, startPoint y: 487, endPoint x: 192, endPoint y: 500, distance: 22.2
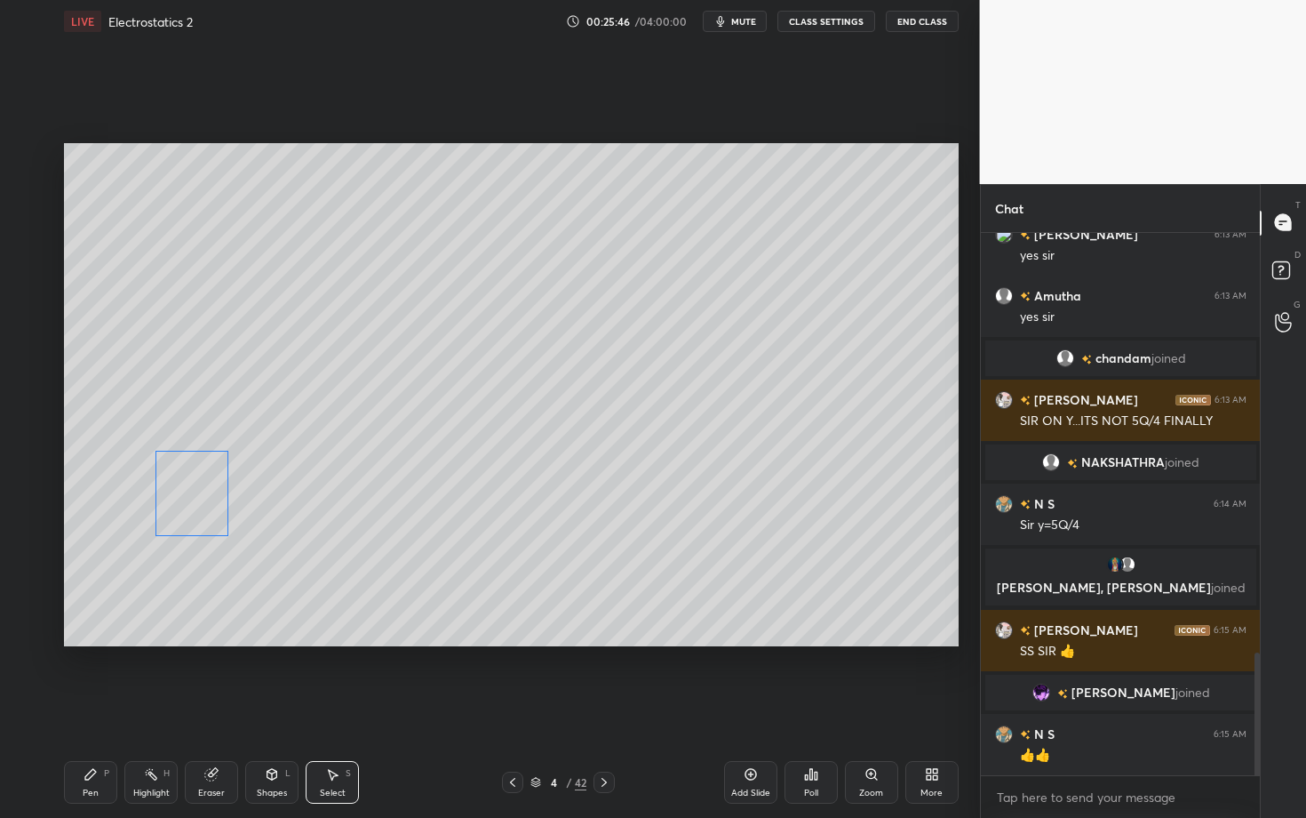
click at [192, 501] on div "0 ° Undo Copy Duplicate Duplicate to new slide Delete" at bounding box center [511, 394] width 895 height 503
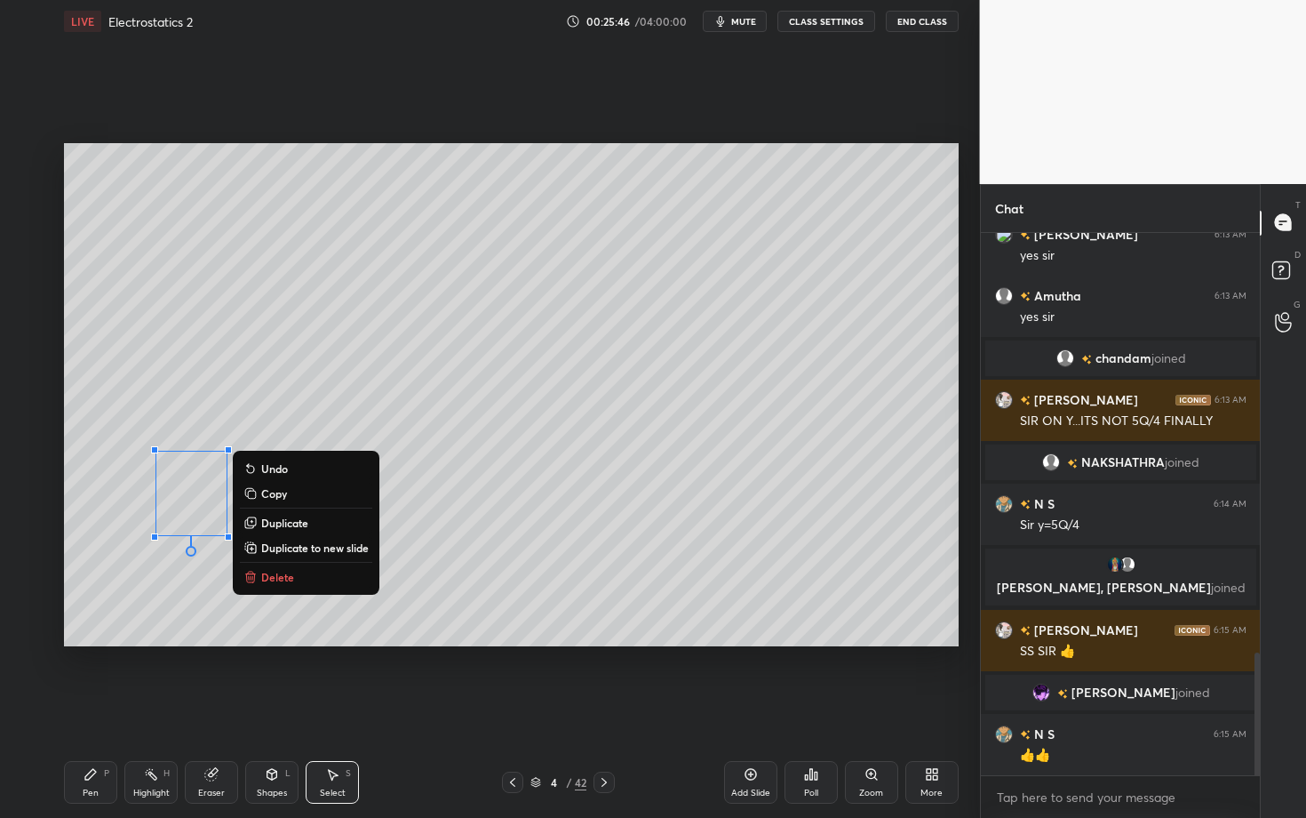
click at [68, 708] on div "Pen P" at bounding box center [90, 782] width 53 height 43
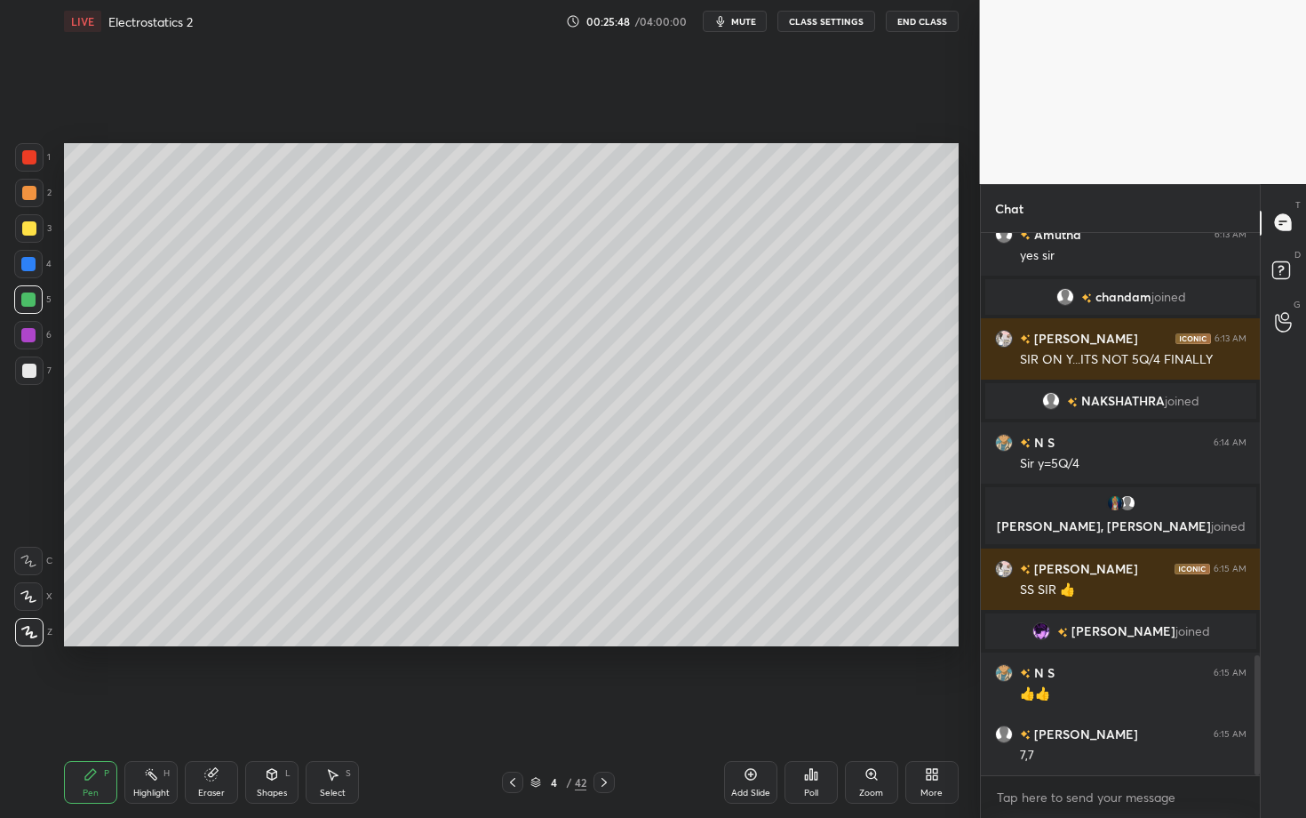
scroll to position [1956, 0]
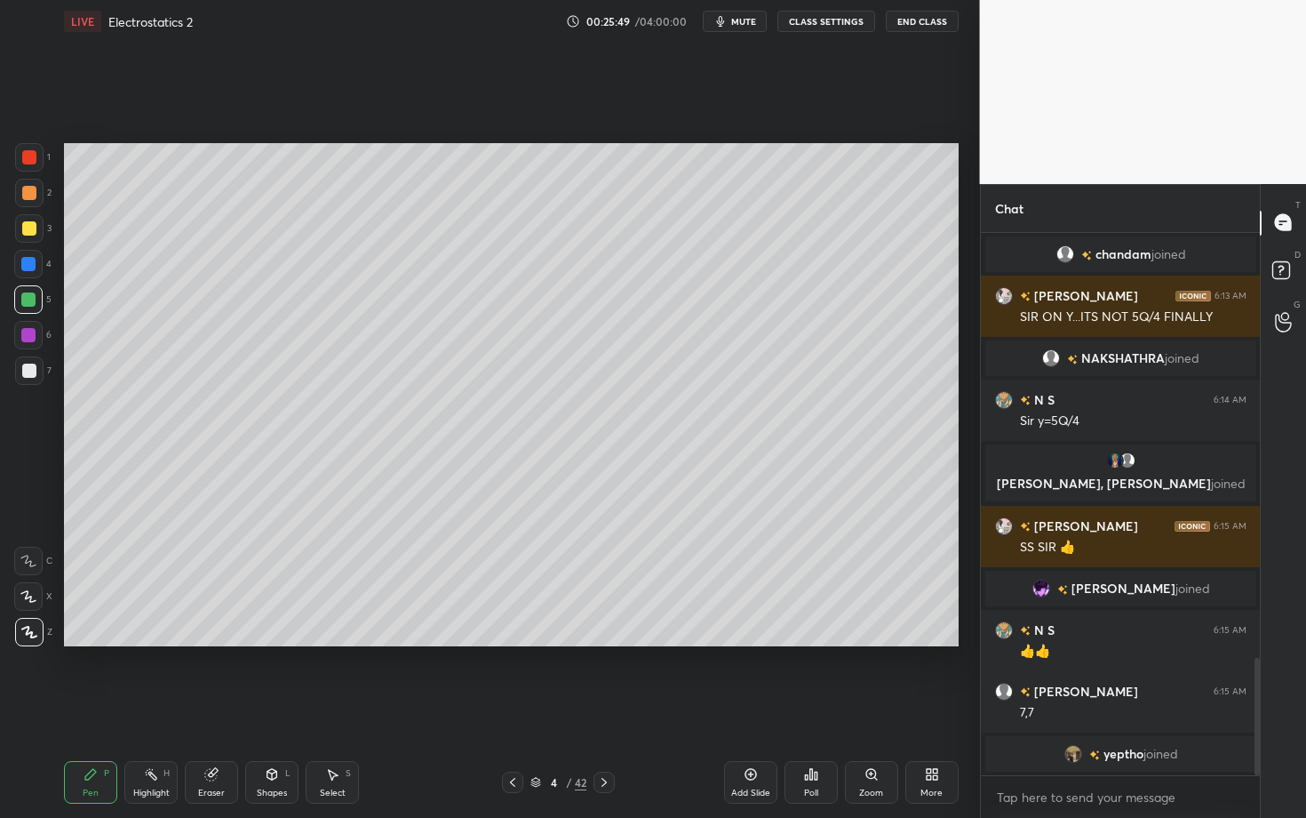
click at [330, 708] on div "Select S" at bounding box center [332, 782] width 53 height 43
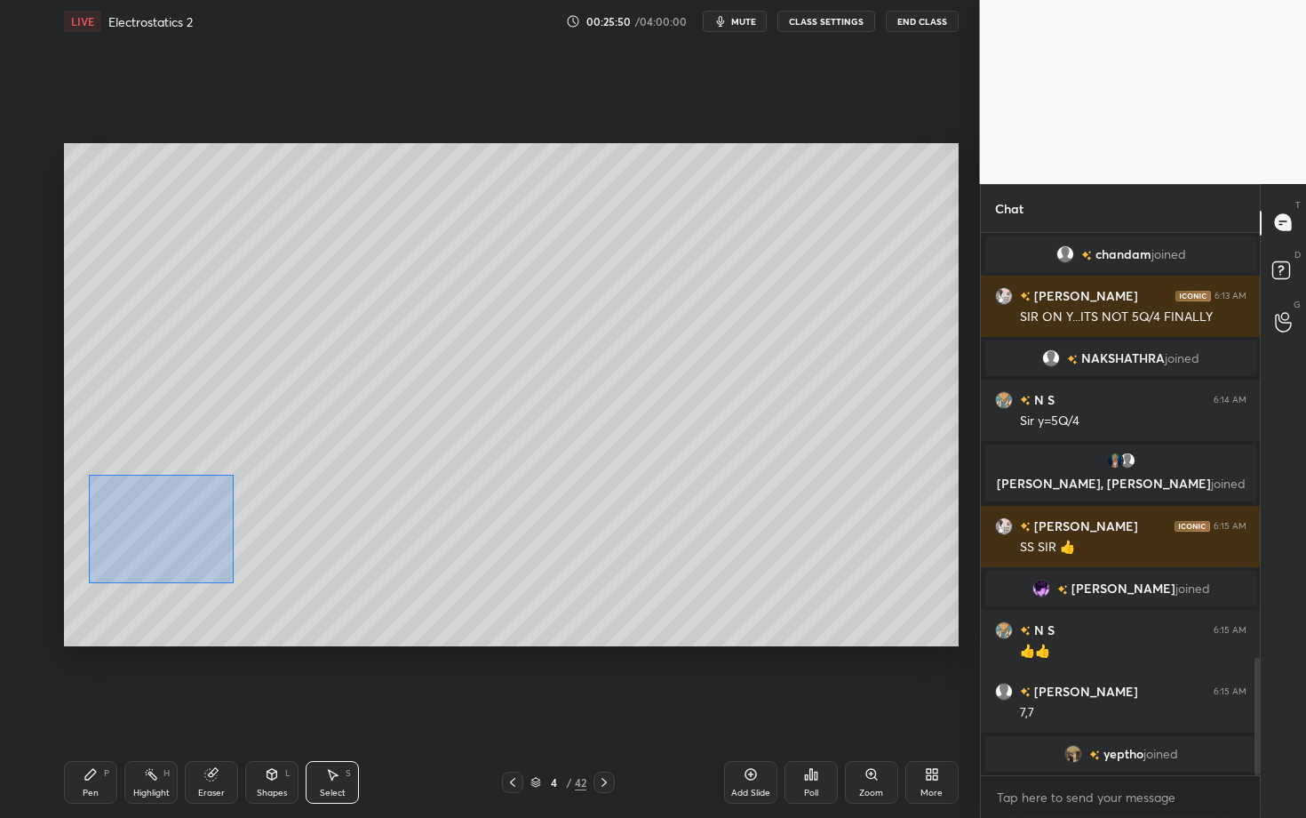
drag, startPoint x: 89, startPoint y: 475, endPoint x: 238, endPoint y: 582, distance: 183.5
click at [238, 581] on div "0 ° Undo Copy Duplicate Duplicate to new slide Delete" at bounding box center [511, 394] width 895 height 503
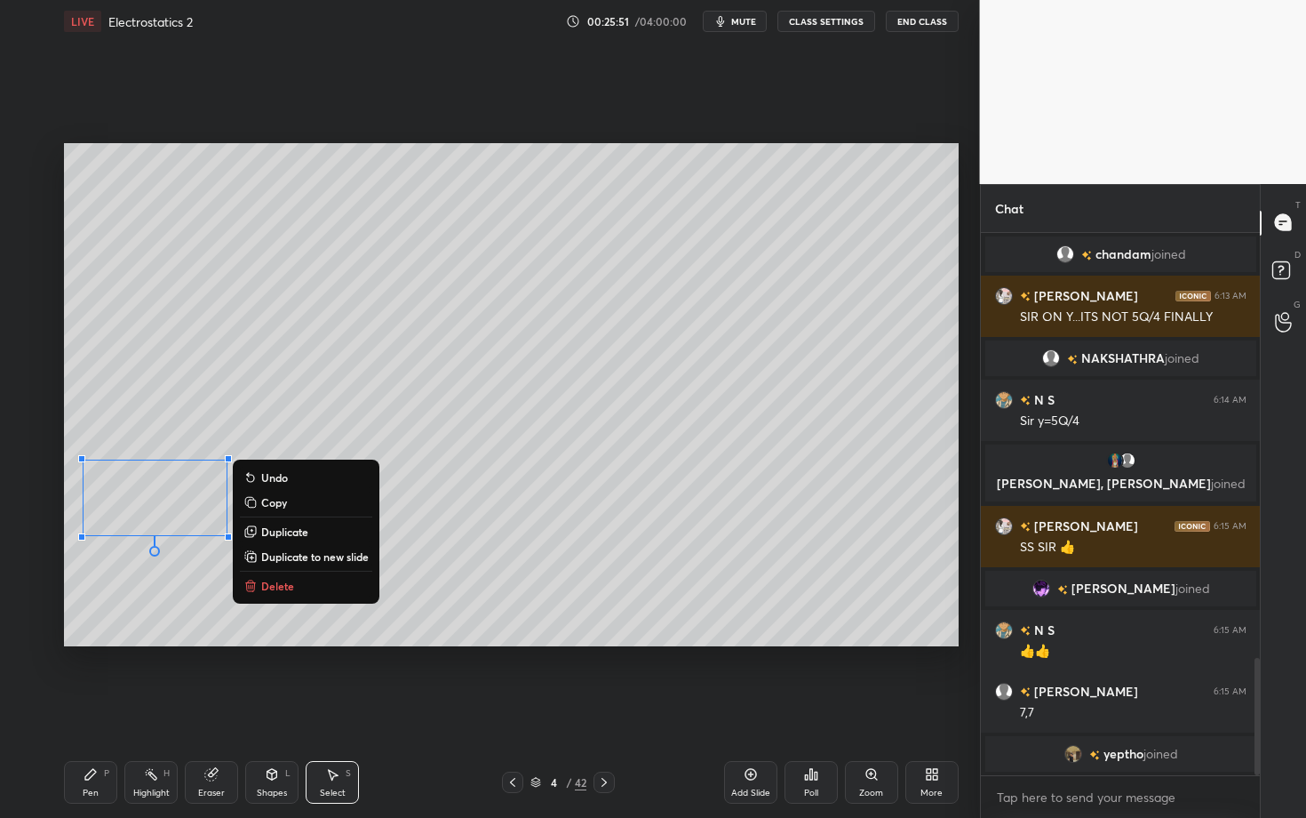
click at [285, 531] on p "Duplicate" at bounding box center [284, 531] width 47 height 14
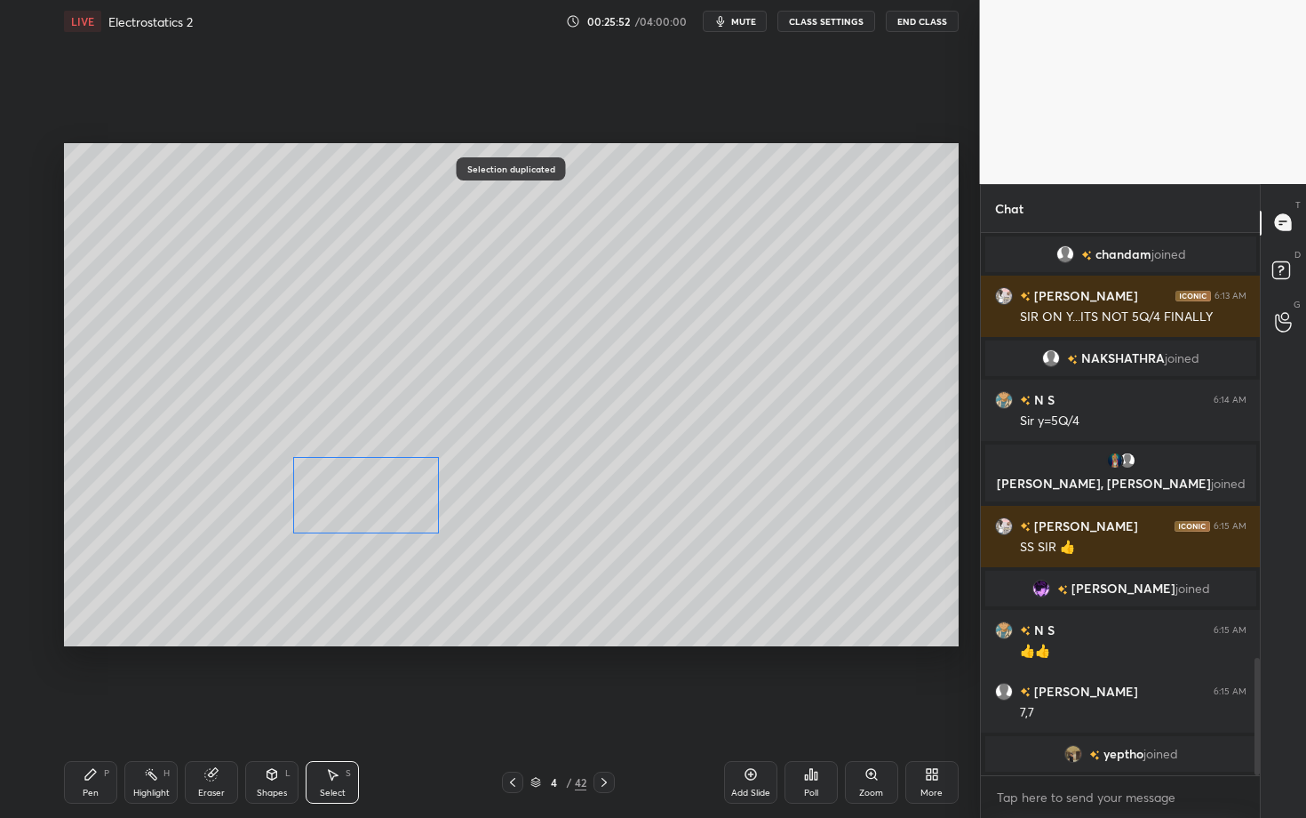
drag, startPoint x: 168, startPoint y: 522, endPoint x: 355, endPoint y: 499, distance: 188.9
click at [355, 499] on div "0 ° Undo Copy Duplicate Duplicate to new slide Delete" at bounding box center [511, 394] width 895 height 503
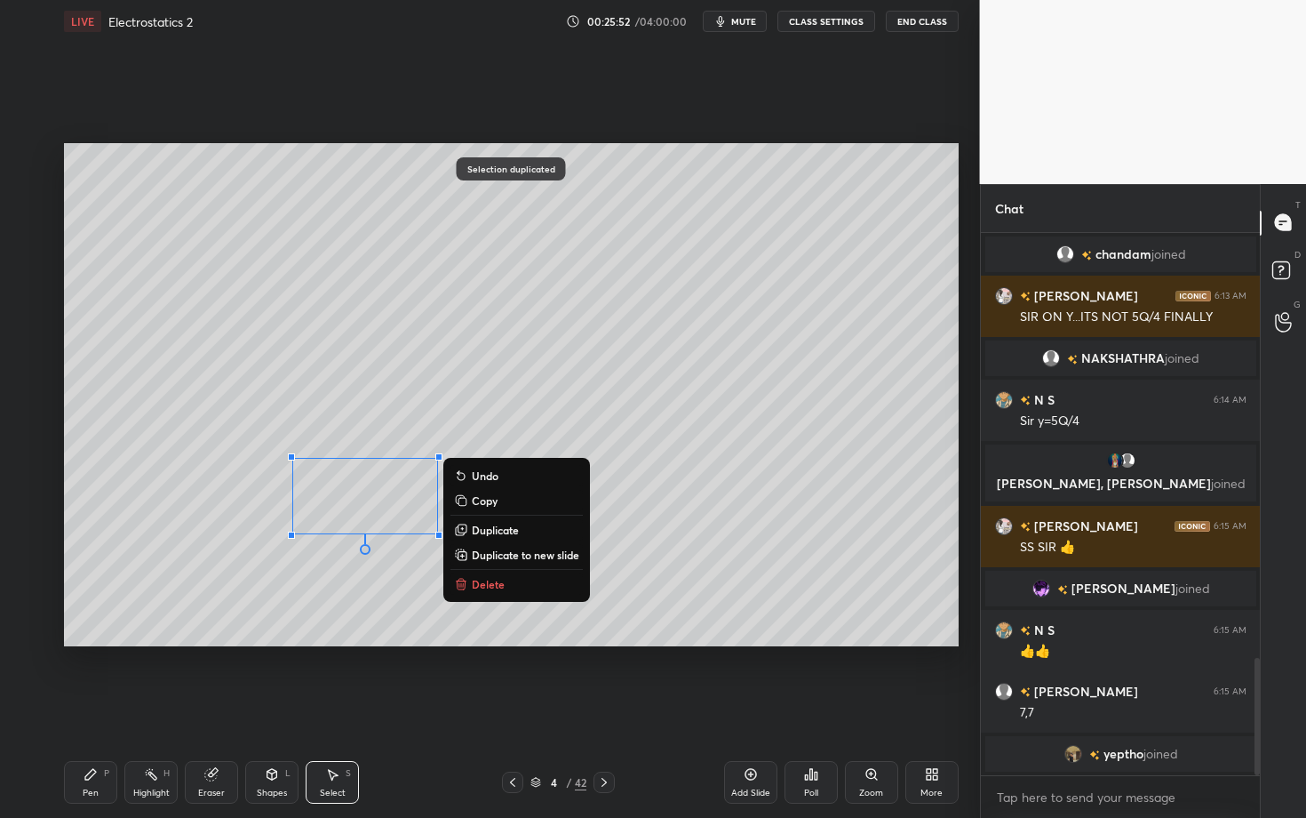
click at [92, 708] on div "Pen P" at bounding box center [90, 782] width 53 height 43
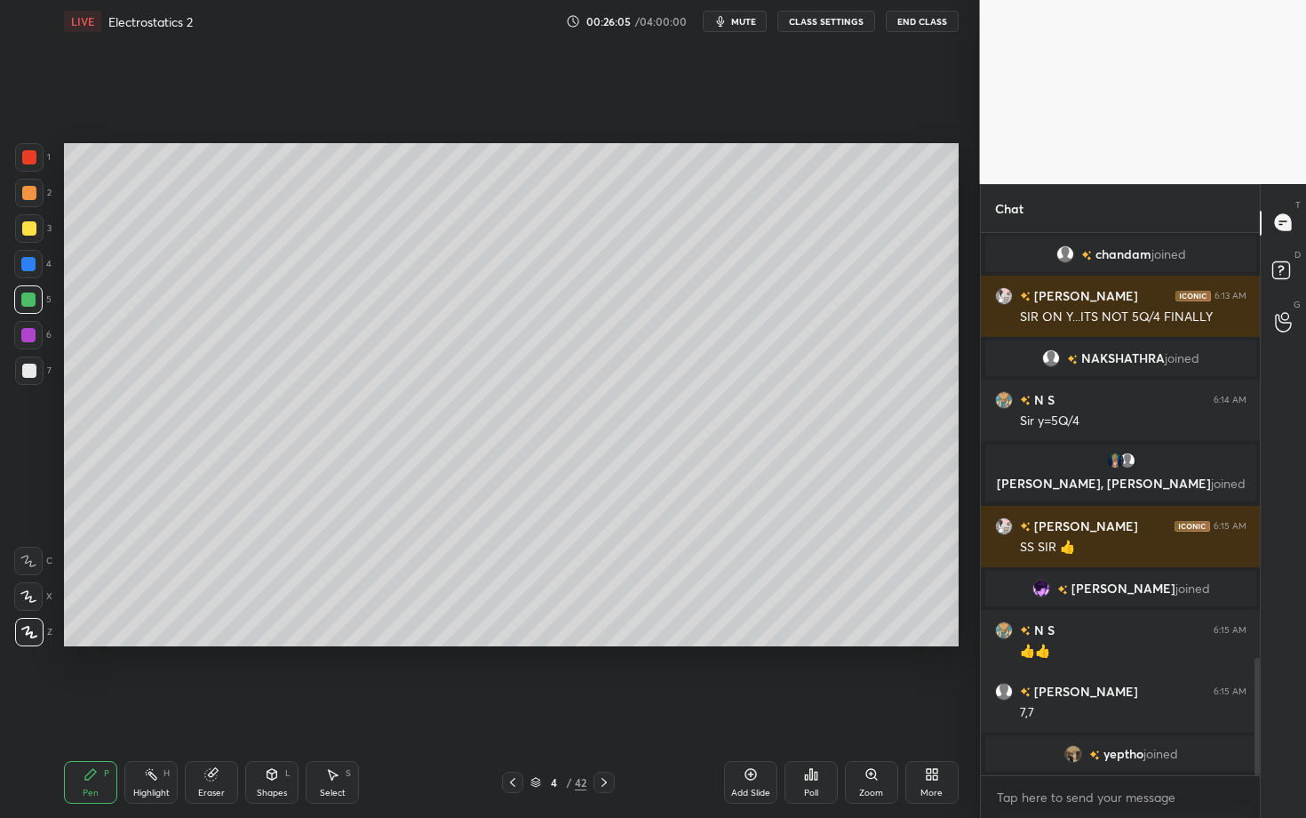
click at [154, 708] on div "Highlight H" at bounding box center [150, 782] width 53 height 43
click at [90, 708] on icon at bounding box center [91, 774] width 14 height 14
click at [150, 708] on div "Highlight H" at bounding box center [150, 782] width 53 height 43
click at [105, 708] on div "P" at bounding box center [106, 773] width 5 height 9
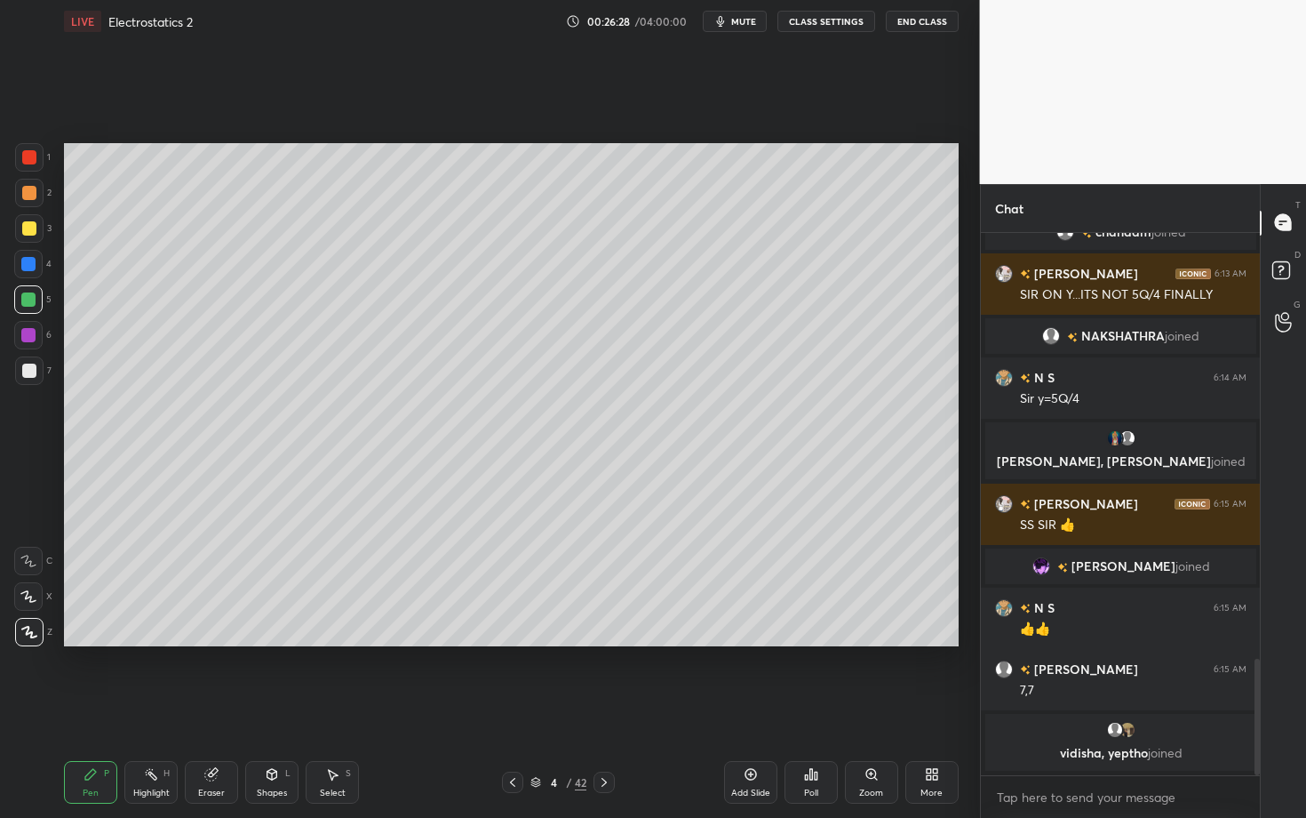
click at [335, 708] on div "Select S" at bounding box center [332, 782] width 53 height 43
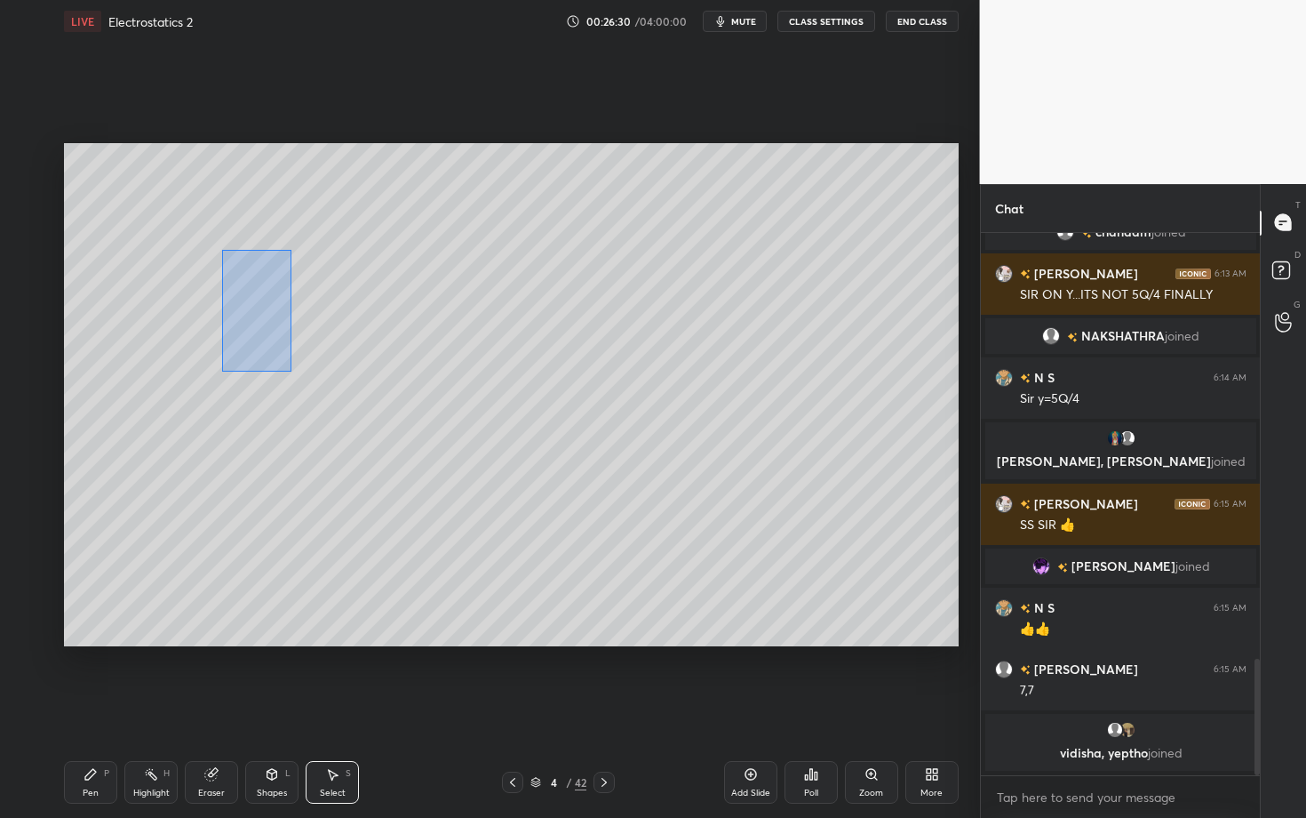
drag, startPoint x: 249, startPoint y: 325, endPoint x: 291, endPoint y: 370, distance: 61.0
click at [291, 370] on div "0 ° Undo Copy Duplicate Duplicate to new slide Delete" at bounding box center [511, 394] width 895 height 503
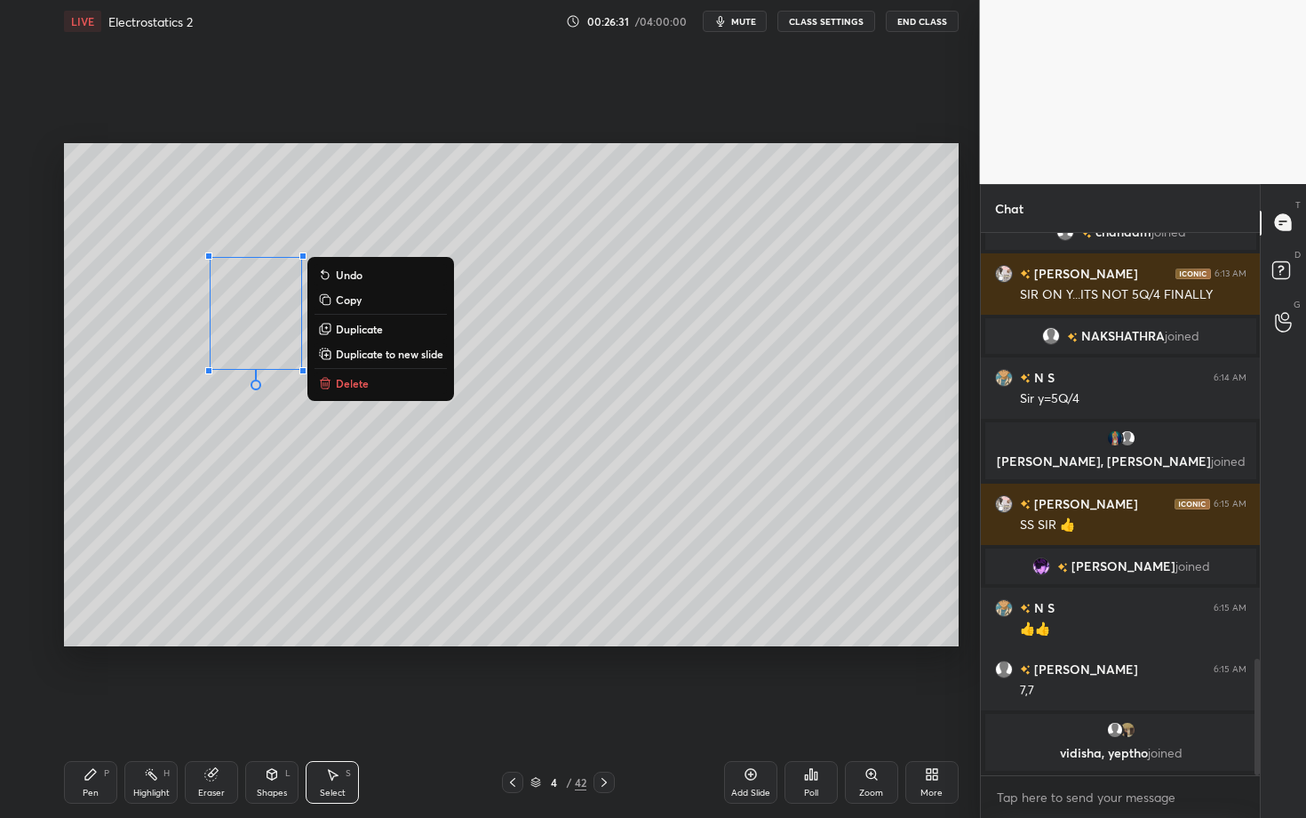
scroll to position [2024, 0]
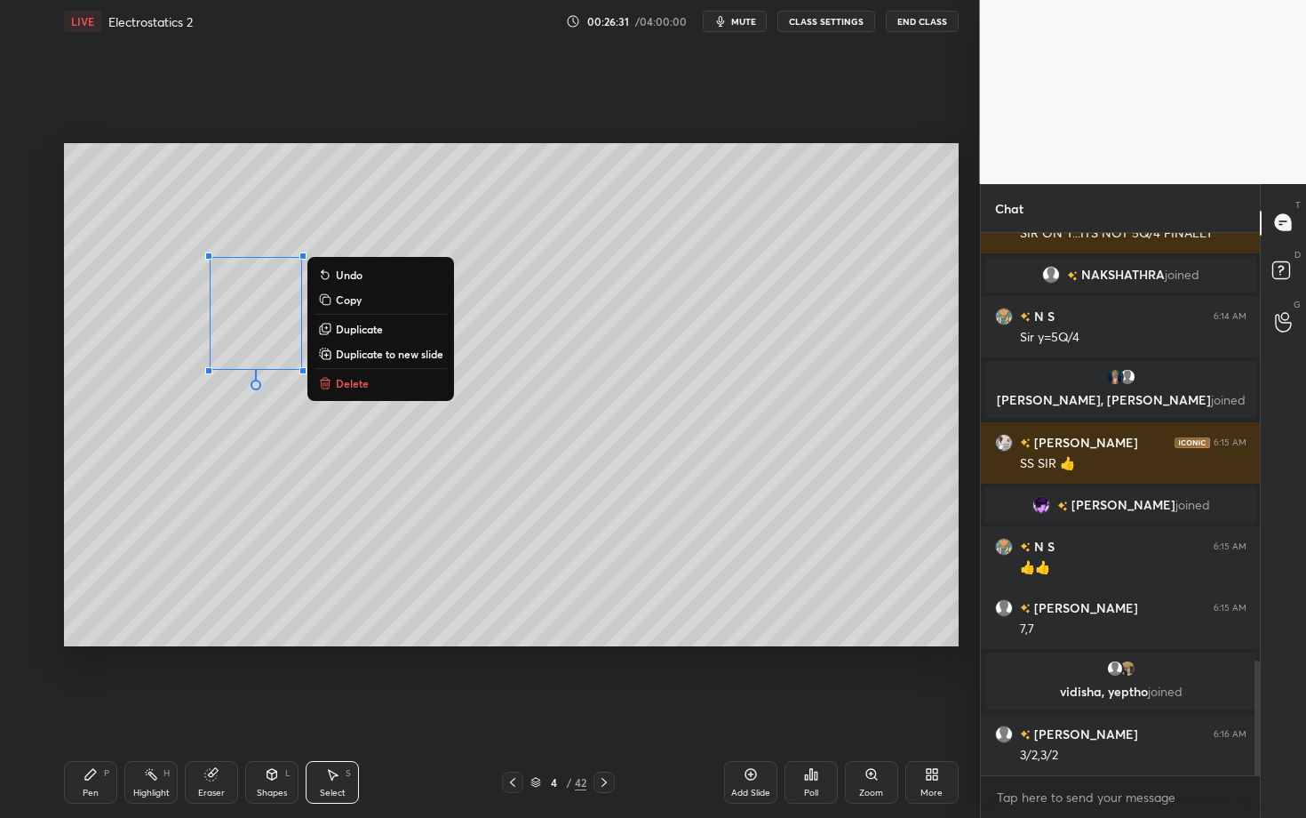
click at [369, 329] on p "Duplicate" at bounding box center [359, 329] width 47 height 14
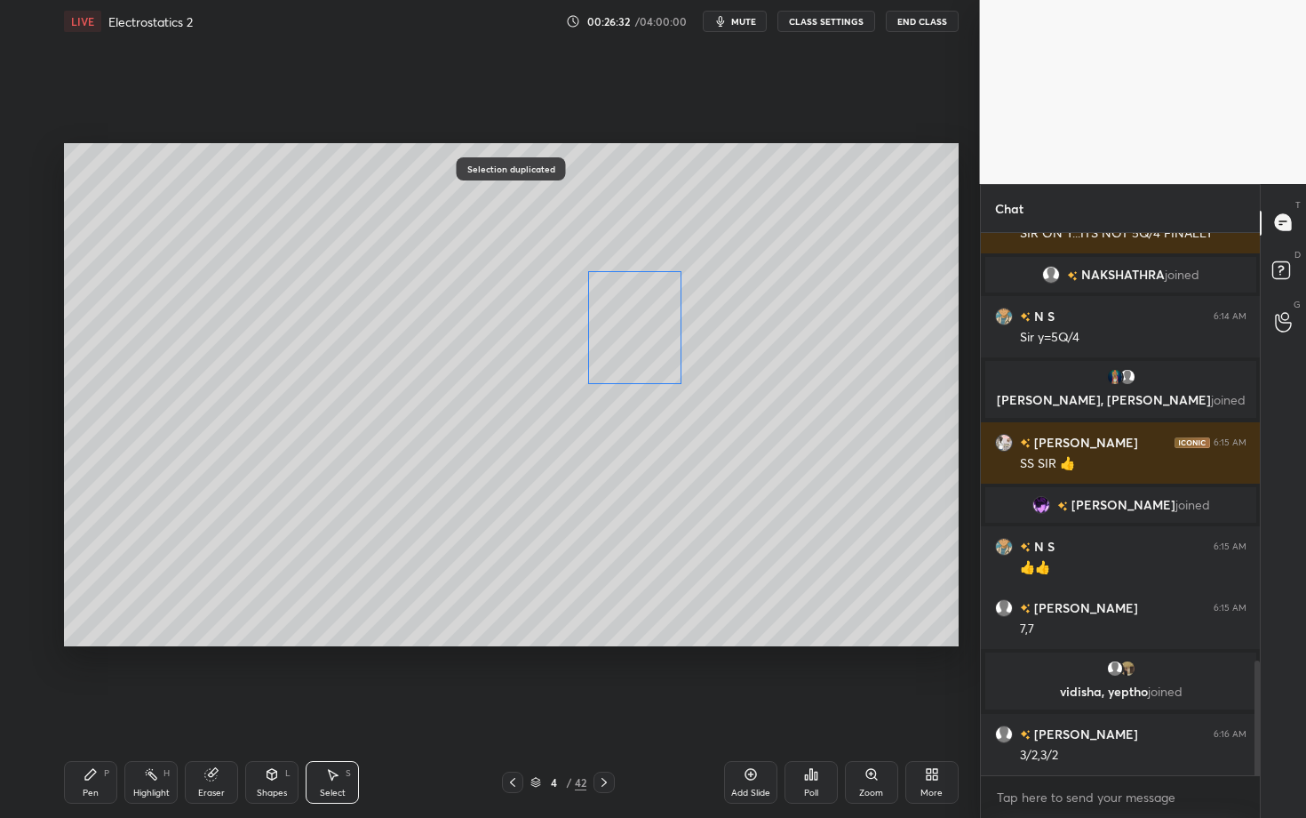
drag, startPoint x: 315, startPoint y: 360, endPoint x: 606, endPoint y: 339, distance: 292.2
click at [606, 339] on div "0 ° Undo Copy Duplicate Duplicate to new slide Delete" at bounding box center [511, 394] width 895 height 503
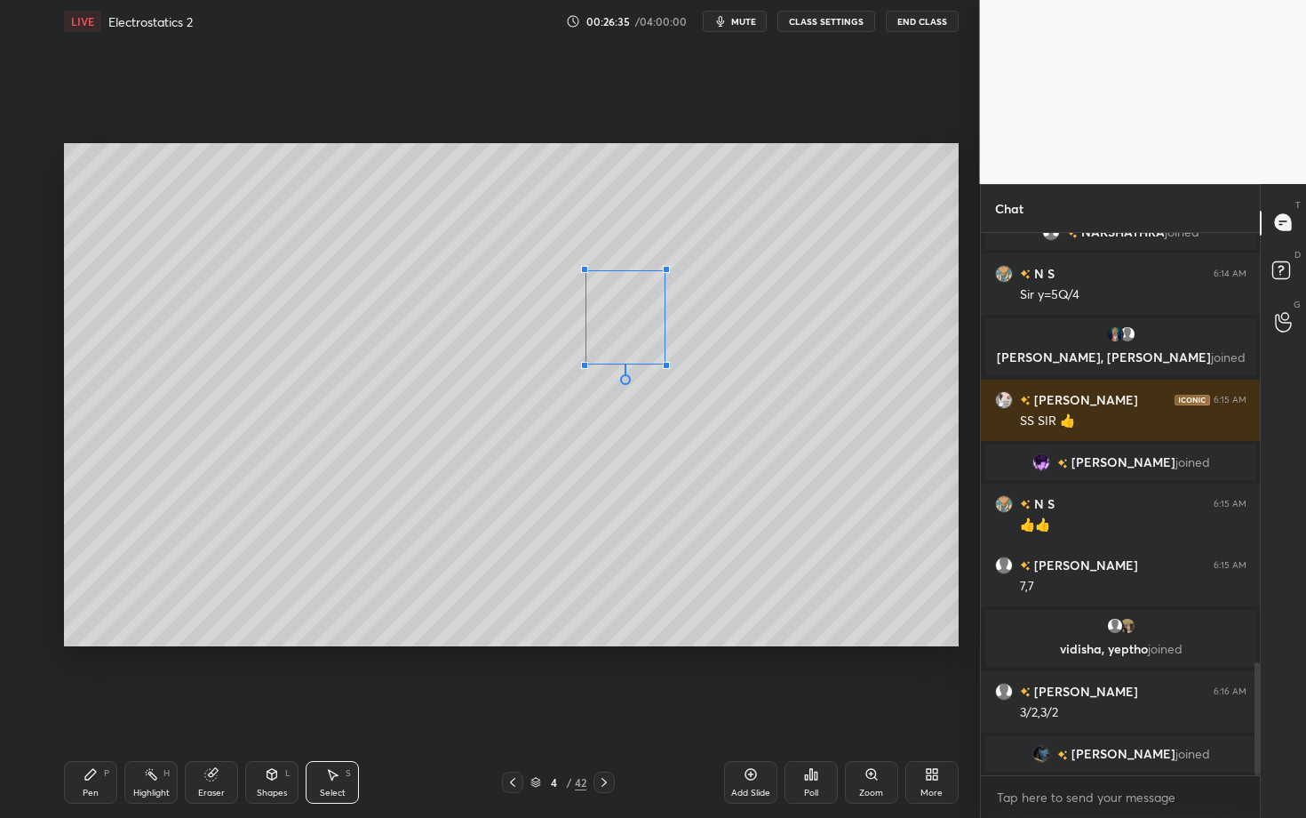
drag, startPoint x: 676, startPoint y: 380, endPoint x: 664, endPoint y: 363, distance: 21.7
click at [664, 363] on div at bounding box center [666, 365] width 7 height 7
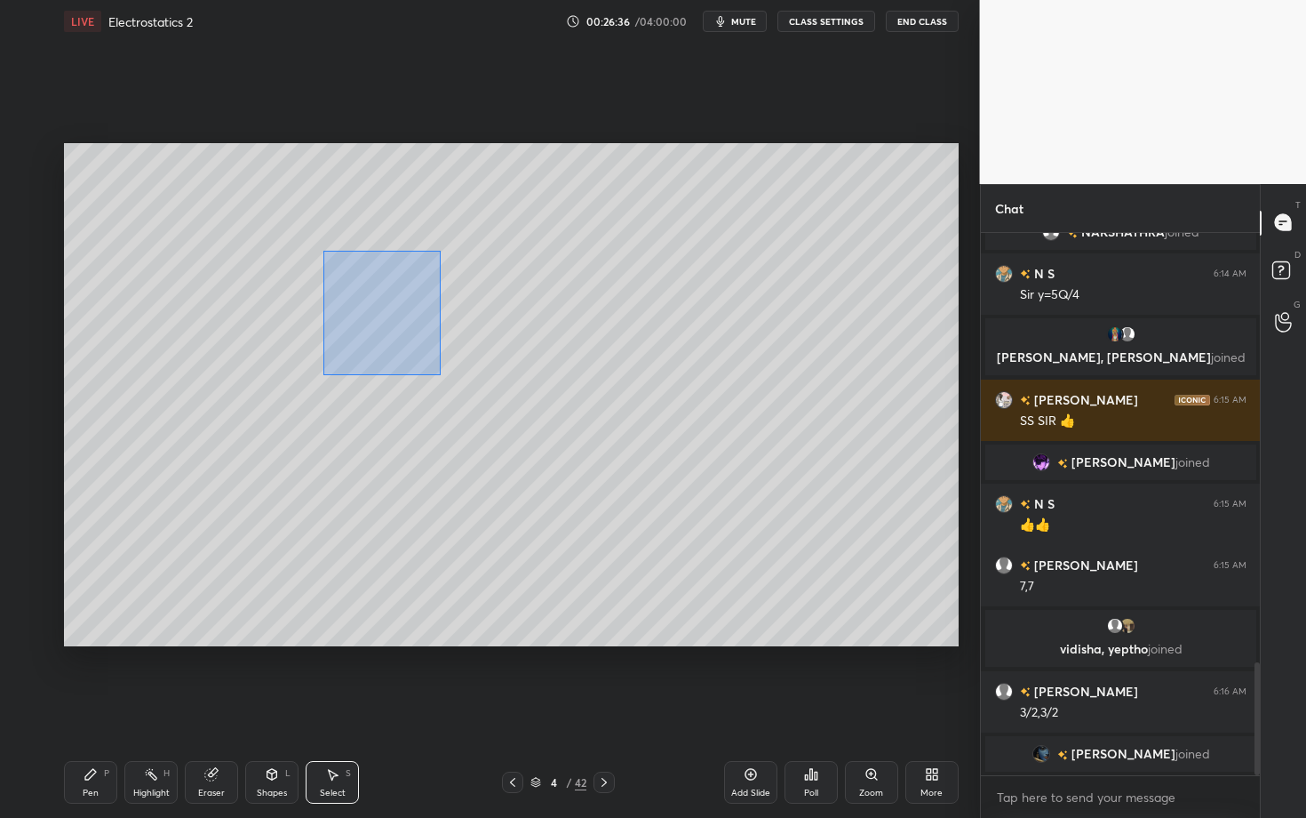
drag, startPoint x: 328, startPoint y: 264, endPoint x: 440, endPoint y: 371, distance: 155.2
click at [440, 371] on div "0 ° Undo Copy Duplicate Duplicate to new slide Delete" at bounding box center [511, 394] width 895 height 503
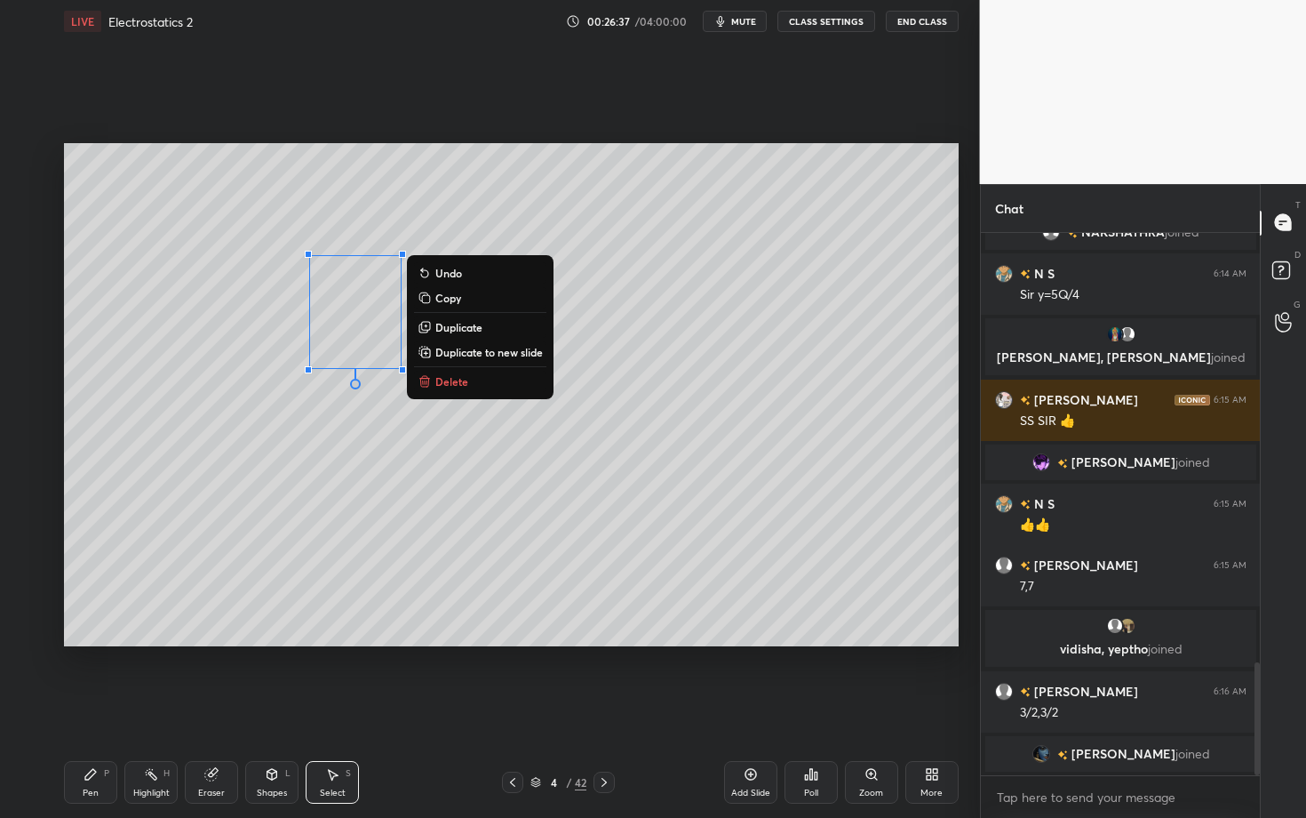
click at [461, 332] on p "Duplicate" at bounding box center [458, 327] width 47 height 14
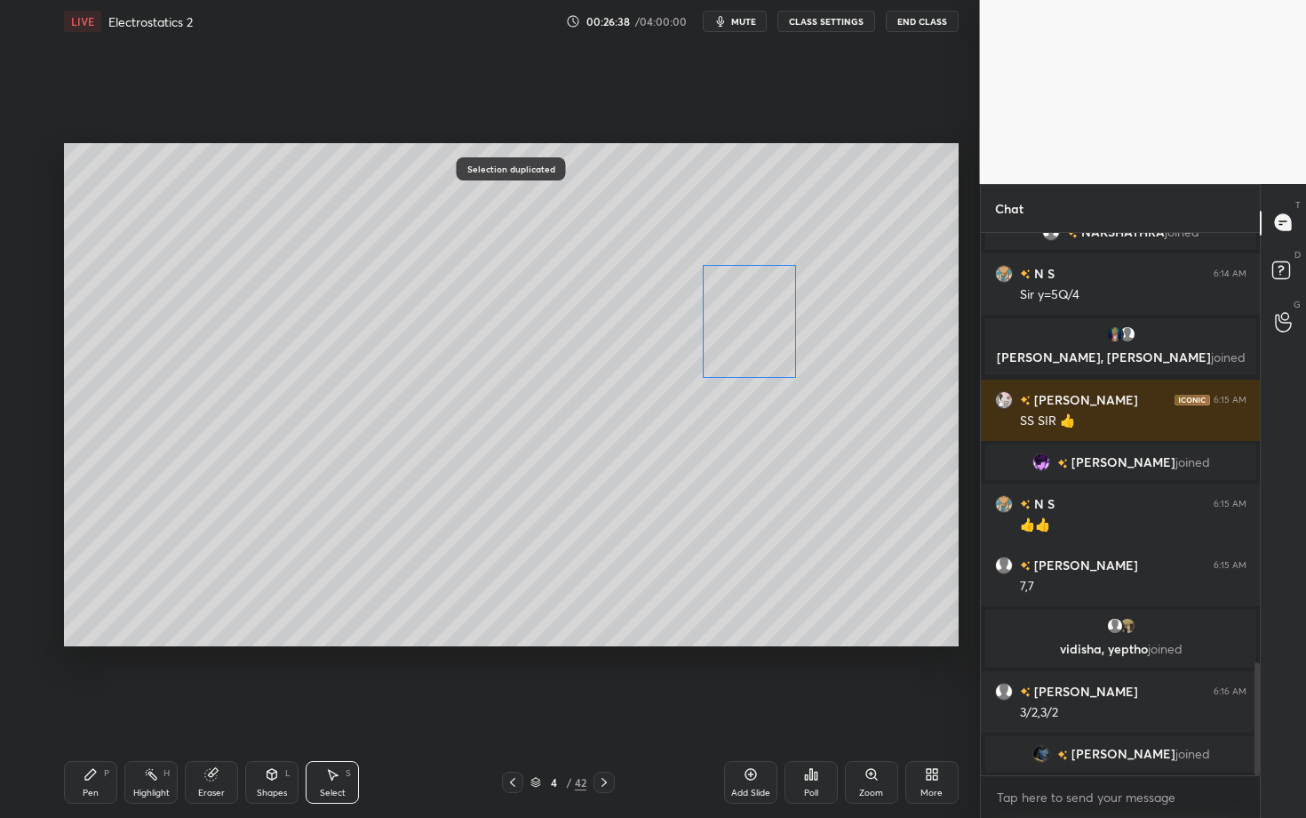
drag, startPoint x: 446, startPoint y: 347, endPoint x: 719, endPoint y: 337, distance: 273.0
click at [719, 337] on div "0 ° Undo Copy Duplicate Duplicate to new slide Delete" at bounding box center [511, 394] width 895 height 503
drag, startPoint x: 790, startPoint y: 374, endPoint x: 772, endPoint y: 355, distance: 26.4
click at [771, 355] on div at bounding box center [774, 357] width 7 height 7
drag, startPoint x: 728, startPoint y: 336, endPoint x: 707, endPoint y: 337, distance: 20.5
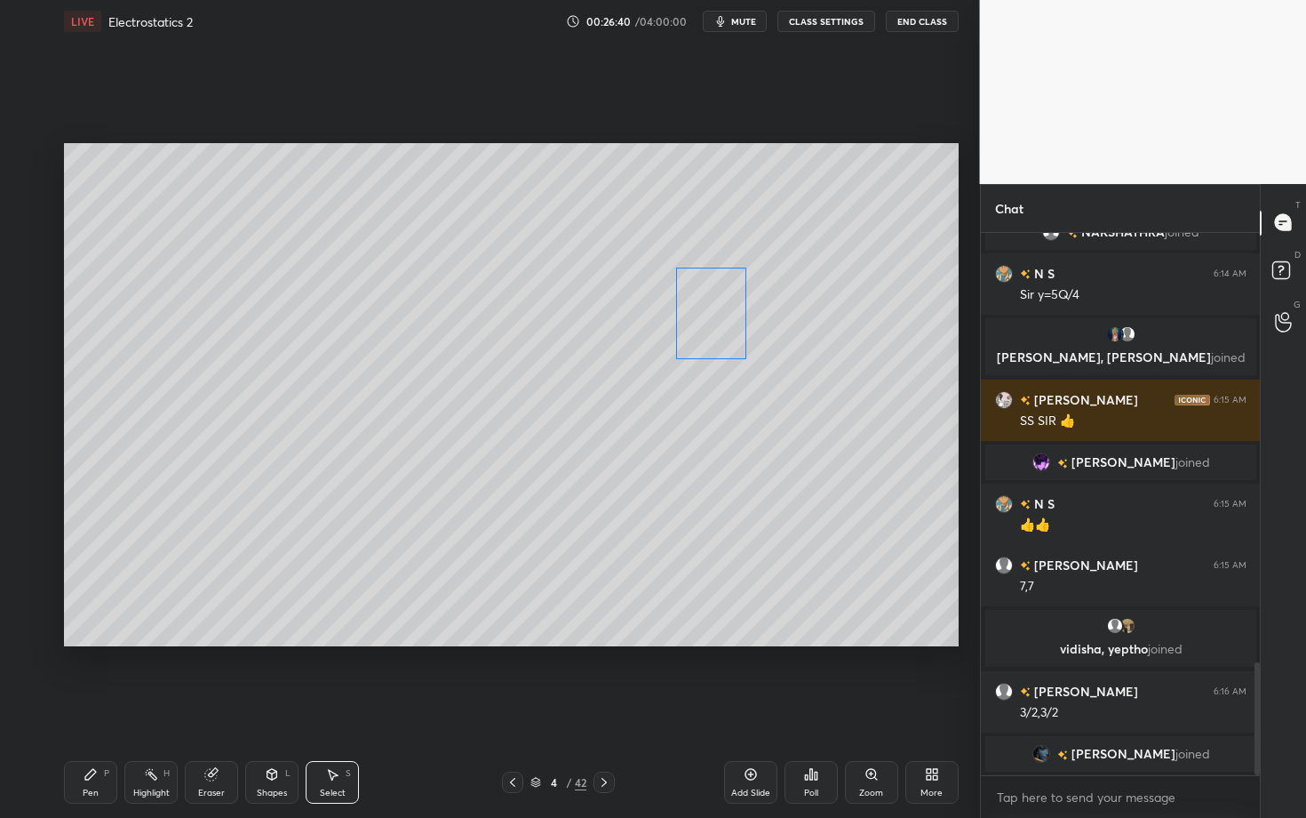
click at [707, 337] on div "0 ° Undo Copy Duplicate Duplicate to new slide Delete" at bounding box center [511, 394] width 895 height 503
click at [748, 360] on div at bounding box center [750, 362] width 7 height 7
click at [719, 341] on div "0 ° Undo Copy Duplicate Duplicate to new slide Delete" at bounding box center [511, 394] width 895 height 503
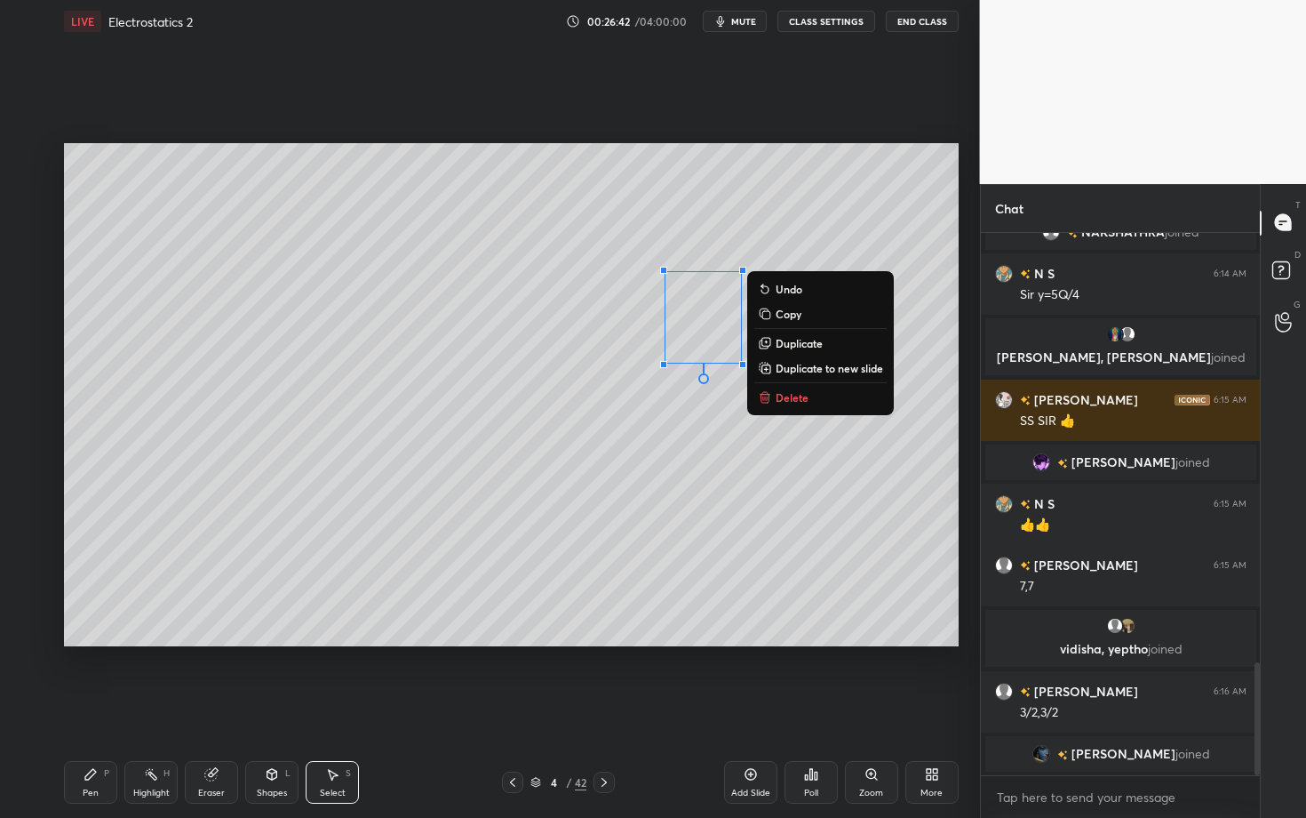
click at [106, 708] on div "Pen P" at bounding box center [90, 782] width 53 height 43
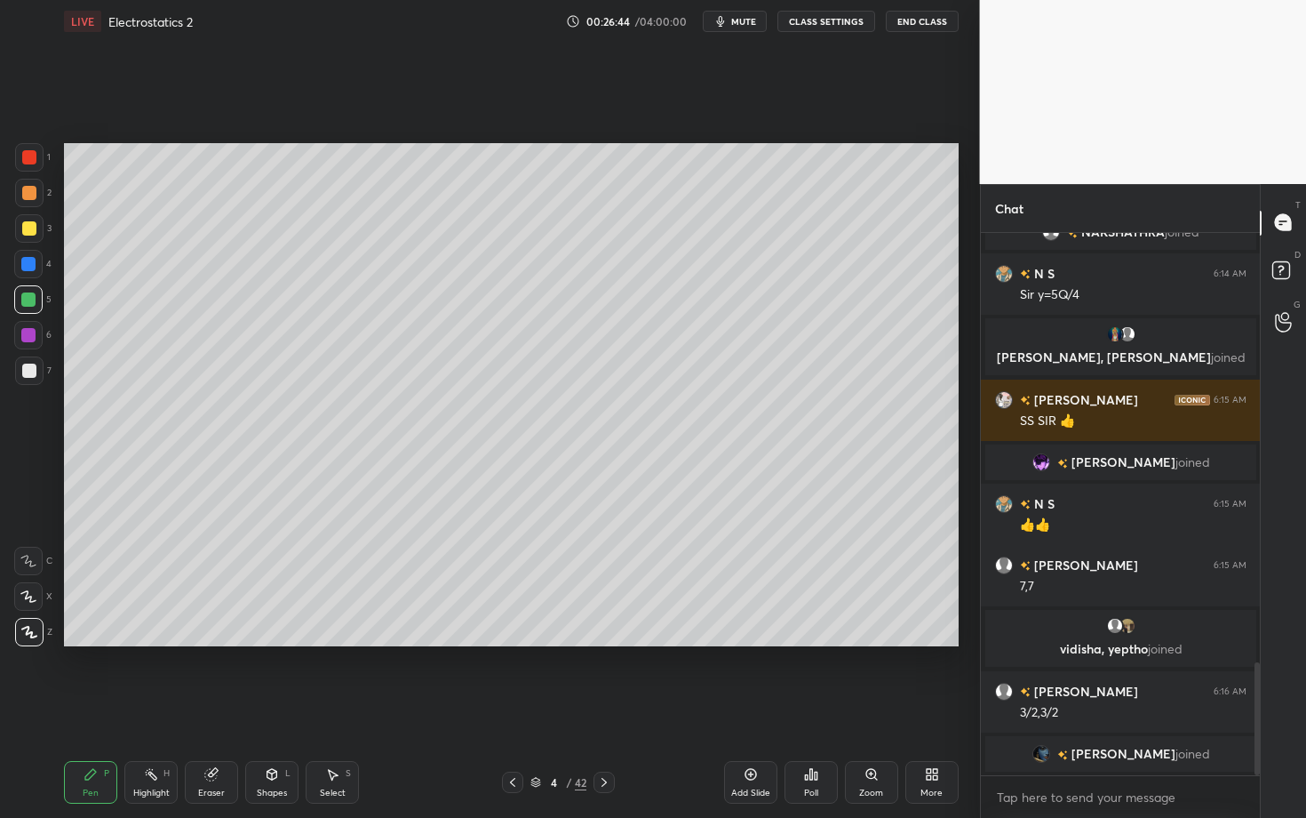
click at [32, 374] on div at bounding box center [29, 370] width 14 height 14
click at [333, 708] on div "Select S" at bounding box center [332, 782] width 53 height 43
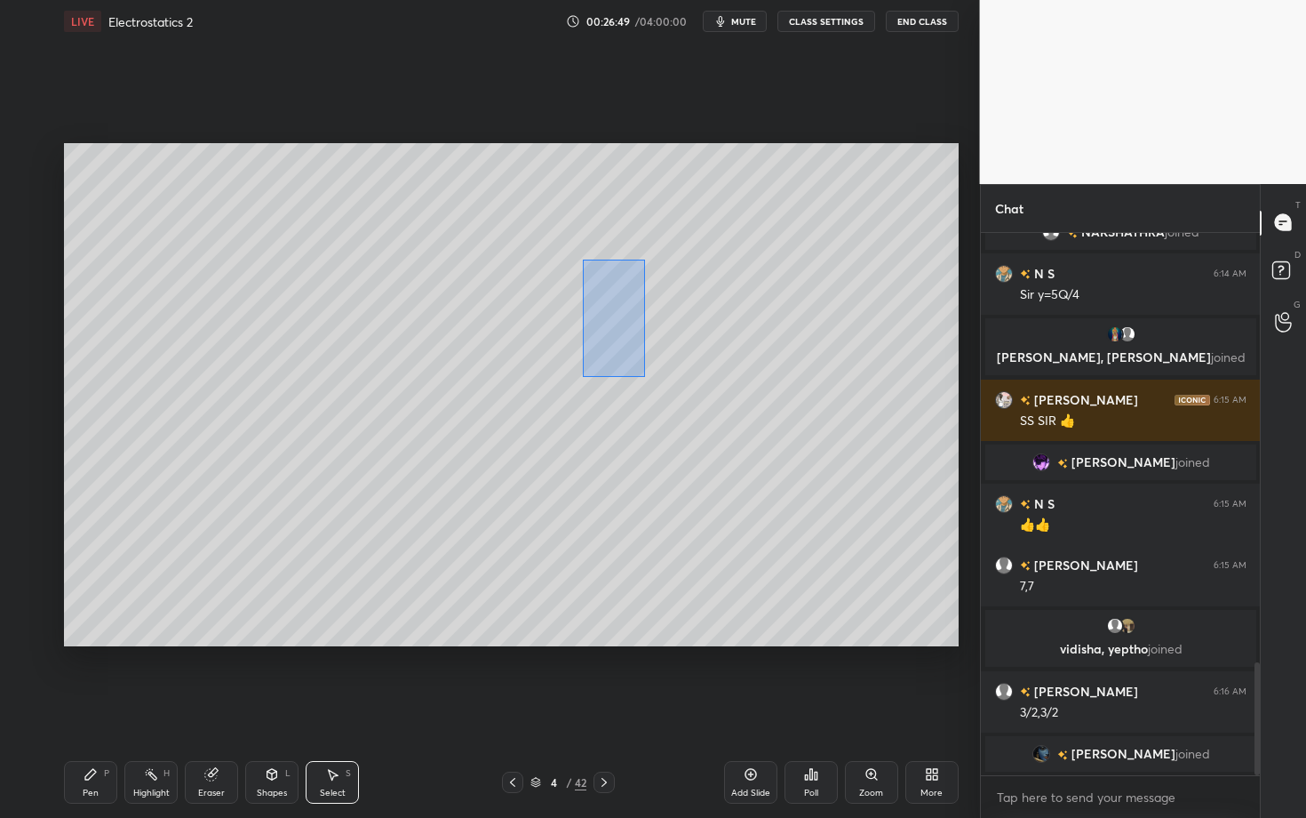
drag, startPoint x: 614, startPoint y: 337, endPoint x: 643, endPoint y: 375, distance: 48.2
click at [643, 375] on div "0 ° Undo Copy Duplicate Duplicate to new slide Delete" at bounding box center [511, 394] width 895 height 503
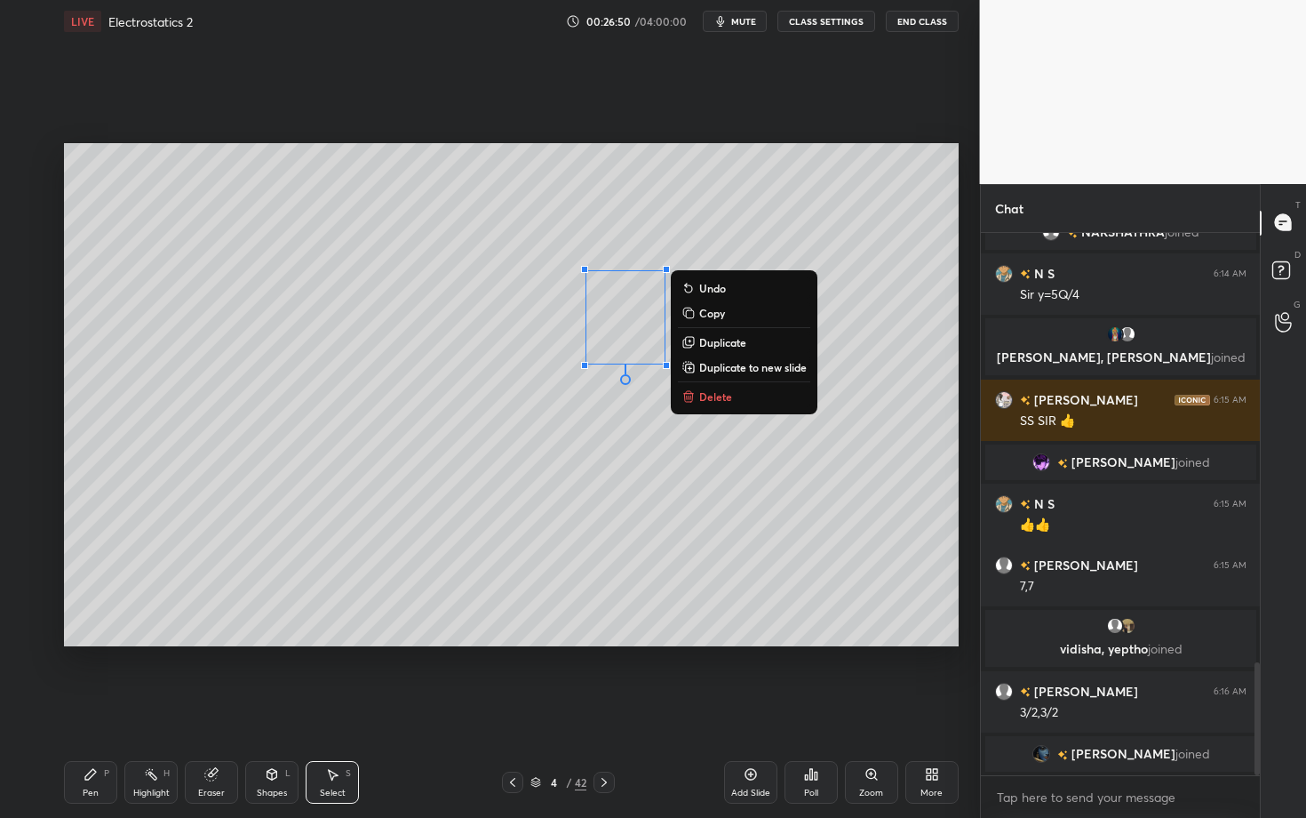
click at [720, 401] on p "Delete" at bounding box center [715, 396] width 33 height 14
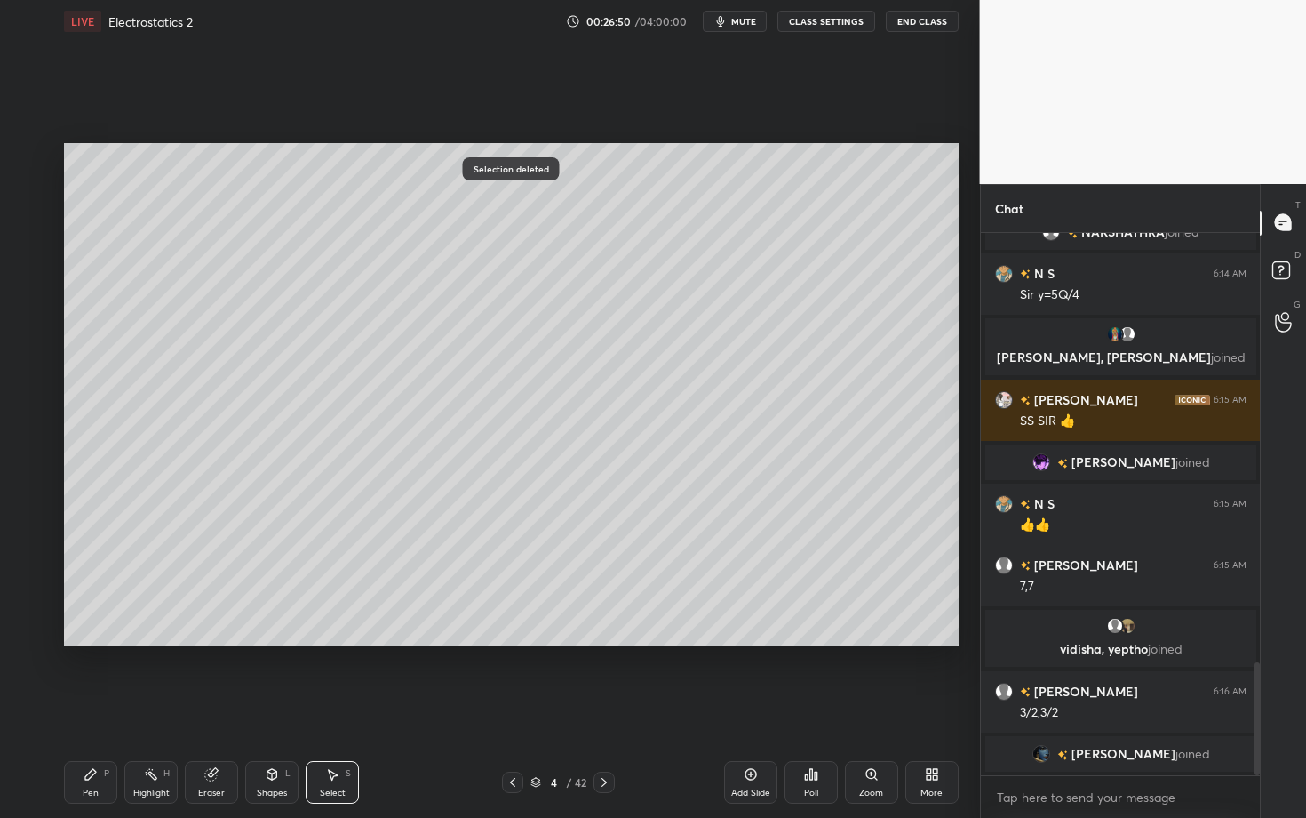
click at [161, 708] on div "Highlight" at bounding box center [151, 792] width 36 height 9
click at [327, 708] on div "Pen P Highlight H Eraser Shapes L Select S 4 / 42 Add Slide Poll Zoom More" at bounding box center [511, 781] width 895 height 71
click at [334, 708] on div "Select" at bounding box center [333, 792] width 26 height 9
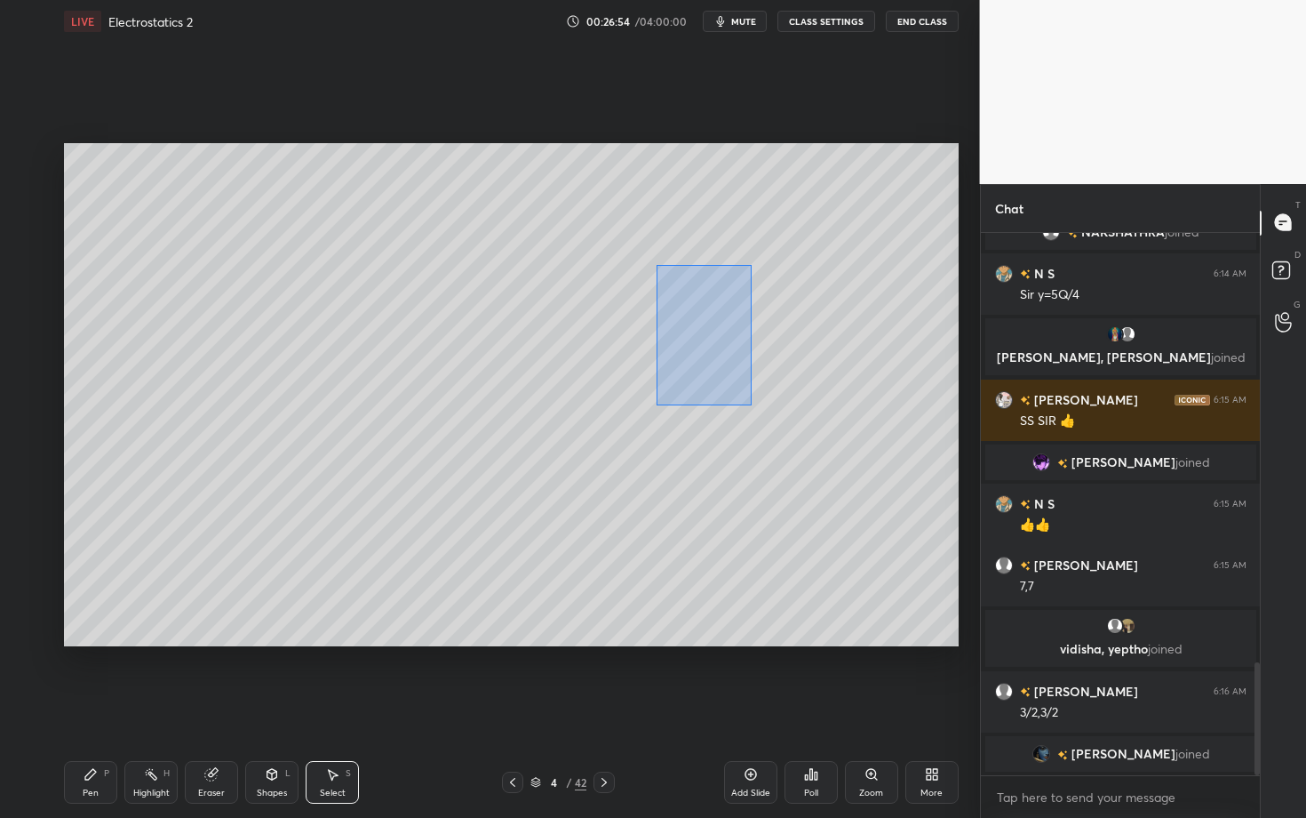
drag, startPoint x: 690, startPoint y: 336, endPoint x: 786, endPoint y: 435, distance: 137.6
click at [785, 434] on div "0 ° Undo Copy Duplicate Duplicate to new slide Delete" at bounding box center [511, 394] width 895 height 503
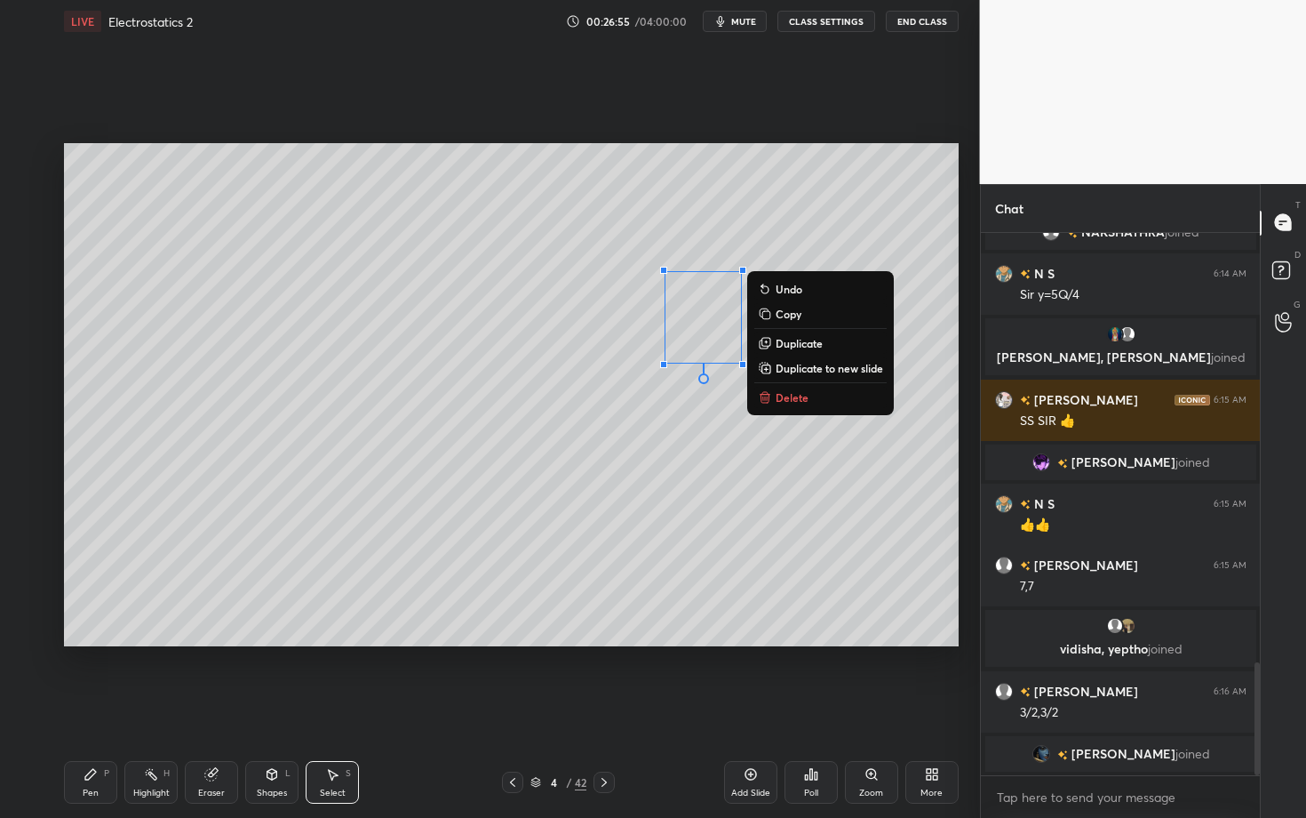
click at [799, 390] on p "Delete" at bounding box center [792, 397] width 33 height 14
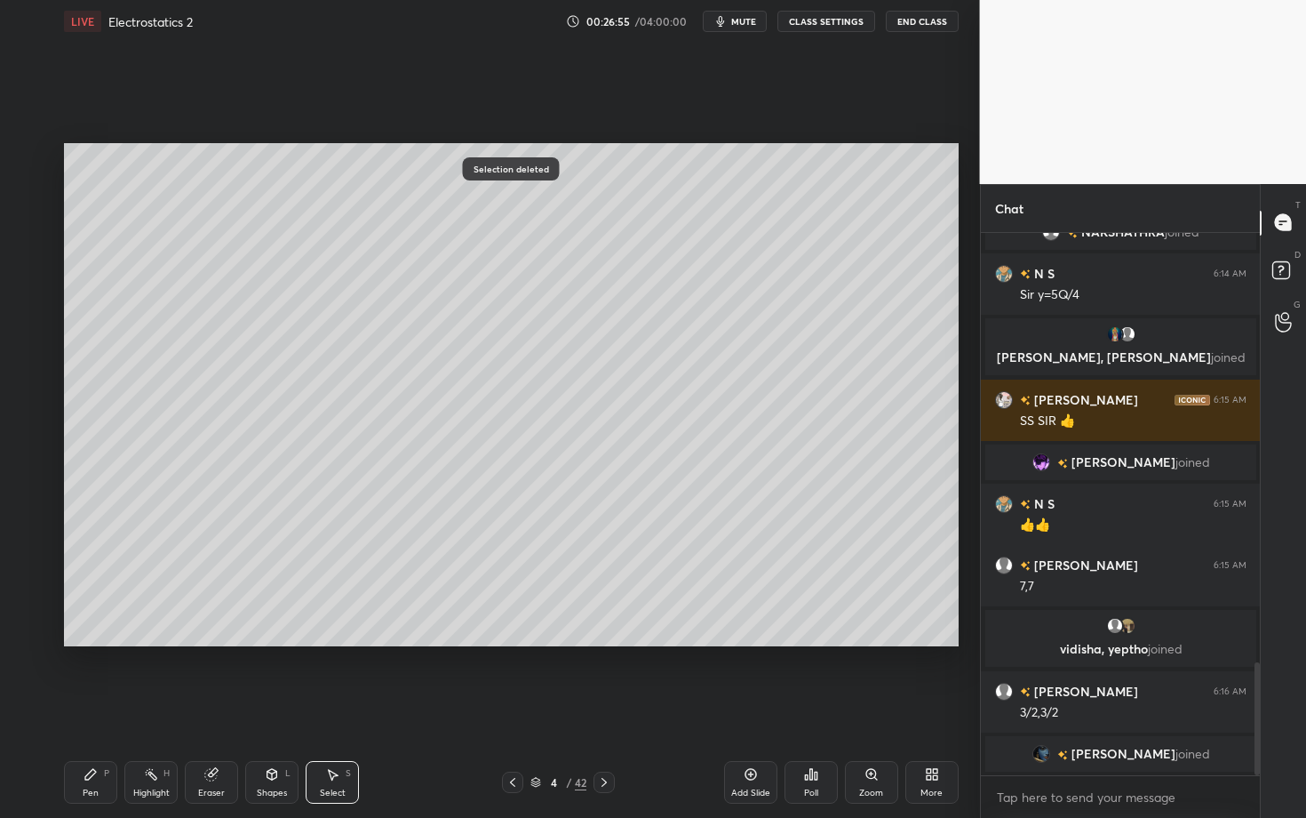
scroll to position [2062, 0]
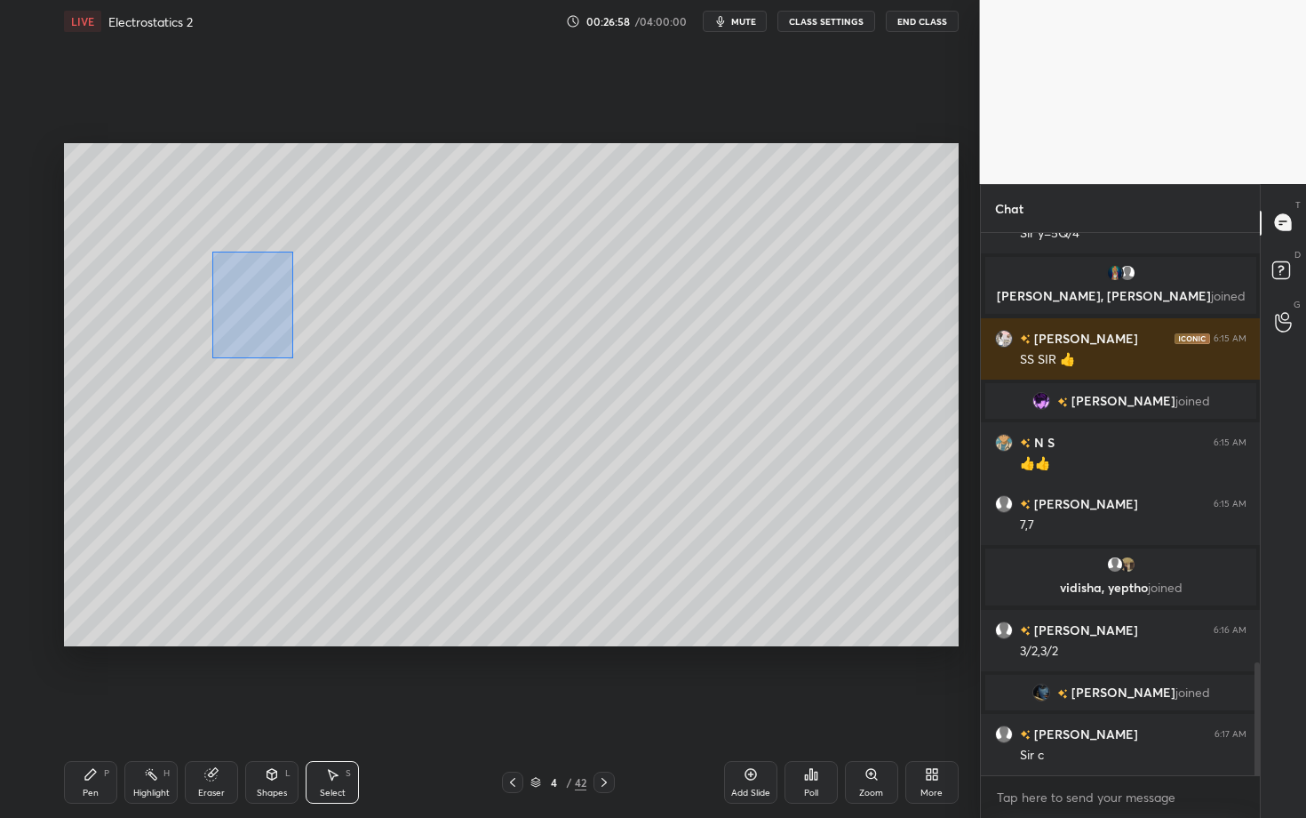
drag, startPoint x: 269, startPoint y: 313, endPoint x: 292, endPoint y: 358, distance: 50.9
click at [292, 357] on div "0 ° Undo Copy Duplicate Duplicate to new slide Delete" at bounding box center [511, 394] width 895 height 503
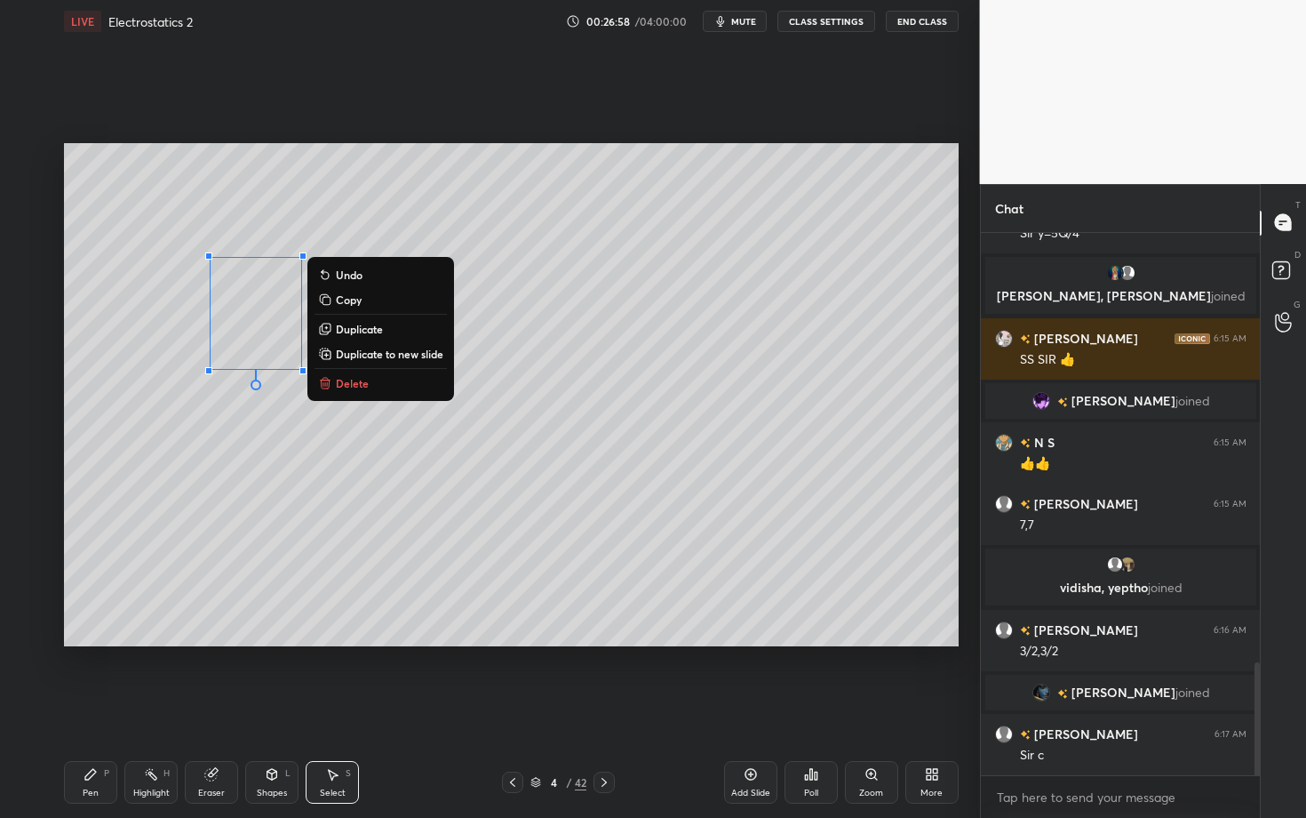
click at [365, 327] on p "Duplicate" at bounding box center [359, 329] width 47 height 14
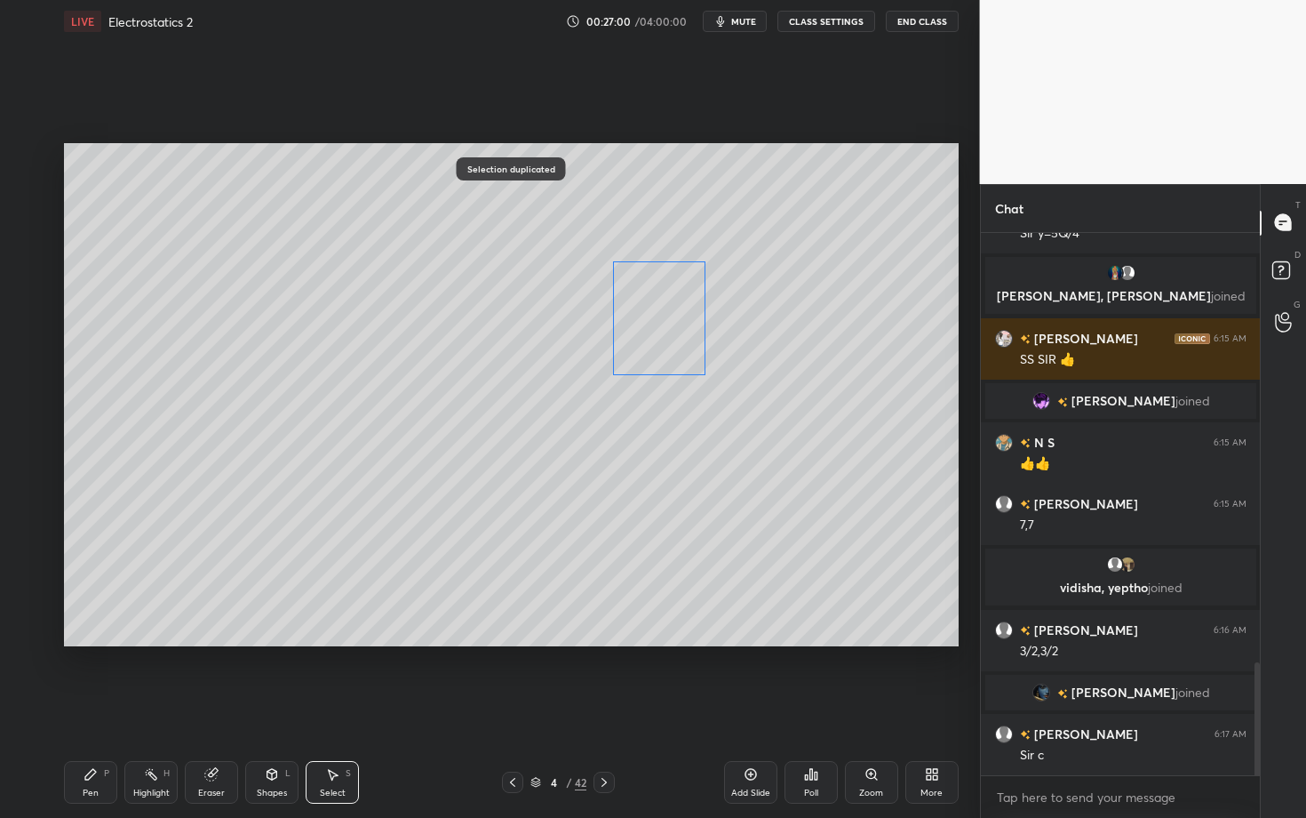
drag, startPoint x: 237, startPoint y: 327, endPoint x: 624, endPoint y: 315, distance: 386.8
click at [624, 315] on div "0 ° Undo Copy Duplicate Duplicate to new slide Delete" at bounding box center [511, 394] width 895 height 503
drag, startPoint x: 413, startPoint y: 502, endPoint x: 460, endPoint y: 537, distance: 58.5
click at [460, 536] on div "0 ° Undo Copy Duplicate Duplicate to new slide Delete" at bounding box center [511, 394] width 895 height 503
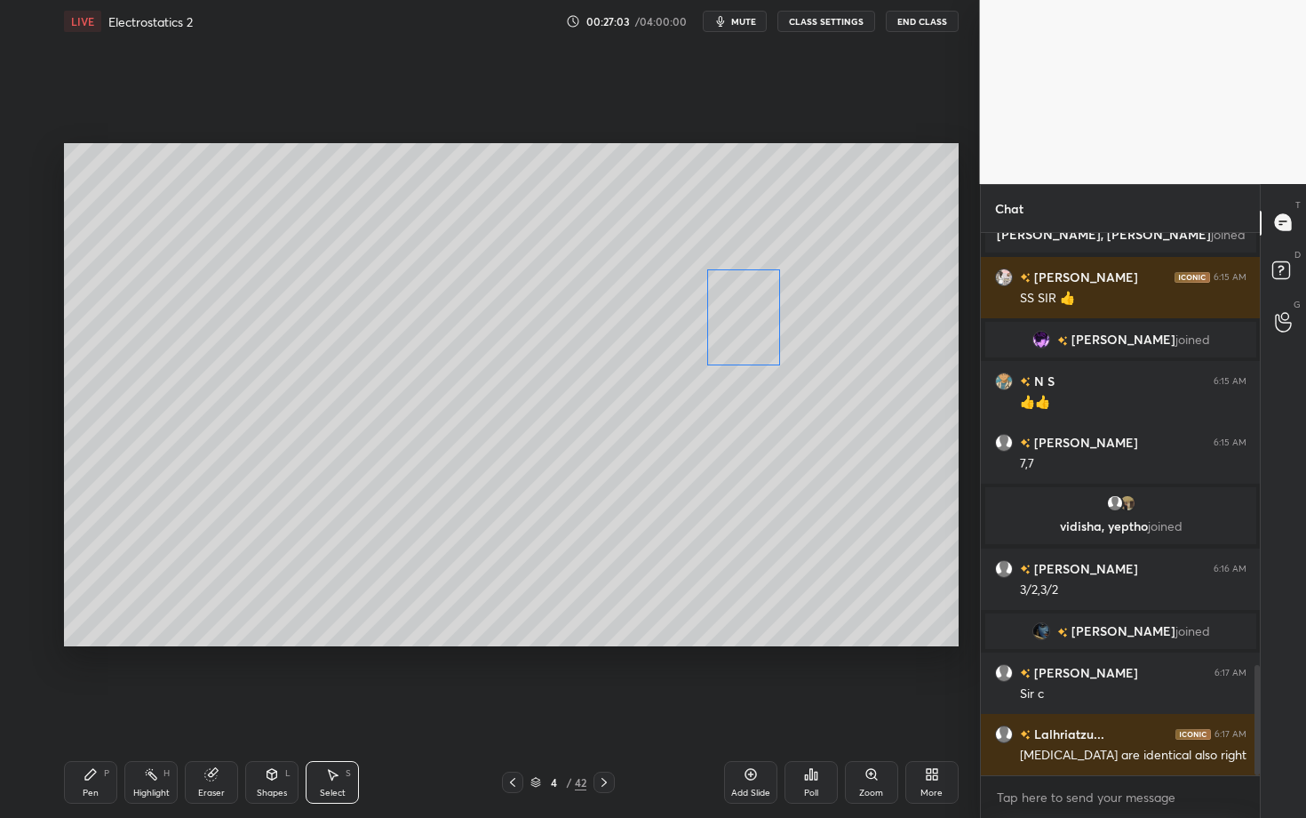
drag, startPoint x: 410, startPoint y: 492, endPoint x: 751, endPoint y: 326, distance: 379.5
click at [751, 326] on div "0 ° Undo Copy Duplicate Duplicate to new slide Delete" at bounding box center [511, 394] width 895 height 503
drag, startPoint x: 617, startPoint y: 257, endPoint x: 698, endPoint y: 384, distance: 151.1
click at [698, 383] on div "0 ° Undo Copy Duplicate Duplicate to new slide Delete" at bounding box center [511, 394] width 895 height 503
drag, startPoint x: 704, startPoint y: 375, endPoint x: 690, endPoint y: 355, distance: 24.4
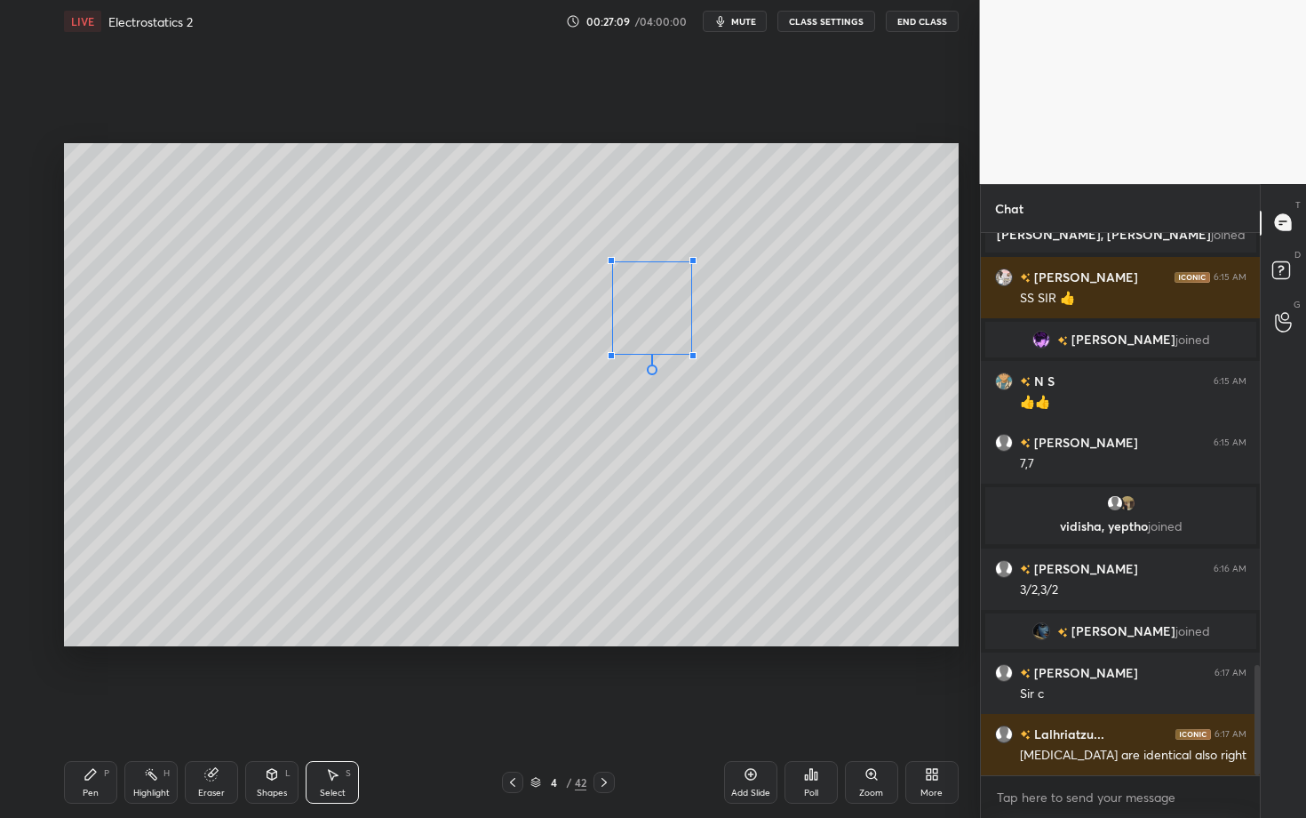
click at [690, 355] on div at bounding box center [693, 355] width 7 height 7
drag, startPoint x: 638, startPoint y: 325, endPoint x: 653, endPoint y: 339, distance: 20.7
click at [653, 340] on div "0 ° Undo Copy Duplicate Duplicate to new slide Delete" at bounding box center [511, 394] width 895 height 503
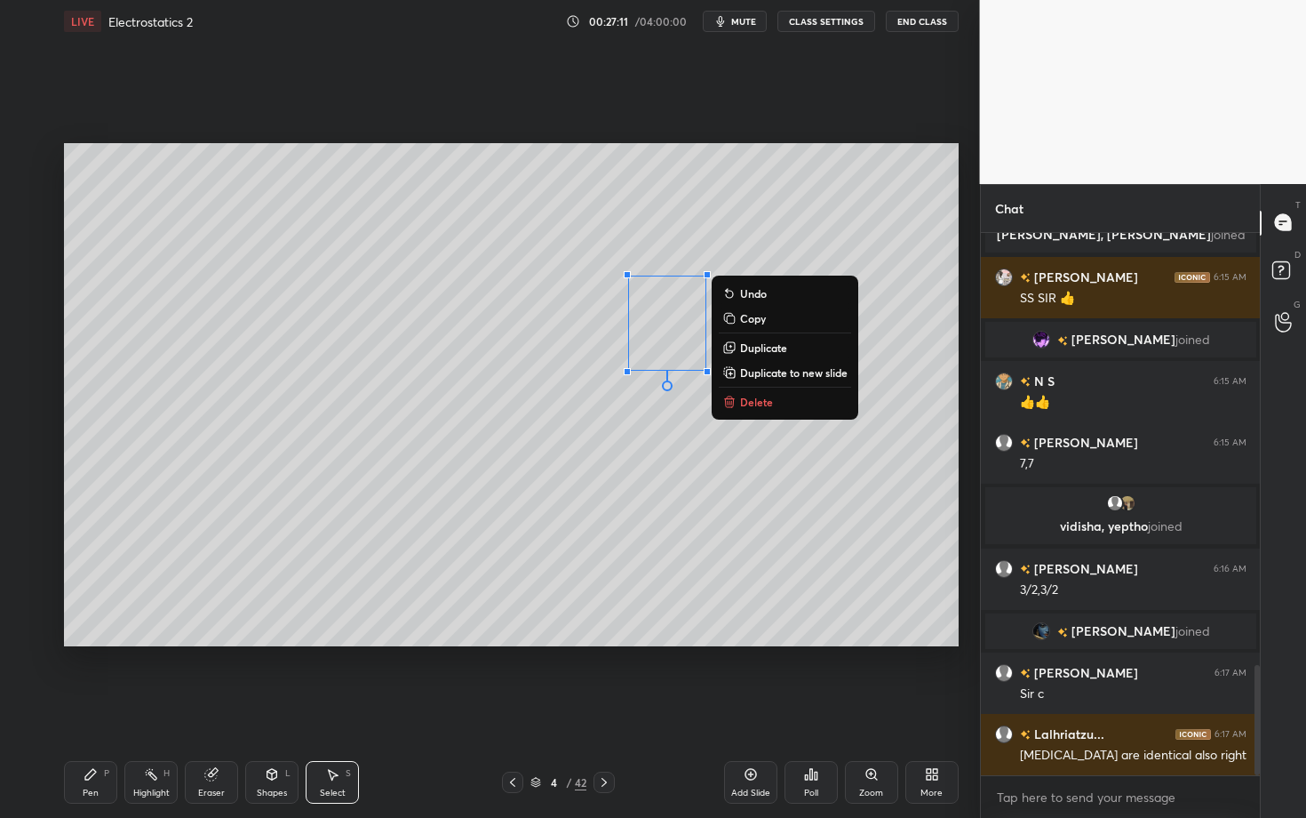
click at [83, 708] on div "Pen P" at bounding box center [90, 782] width 53 height 43
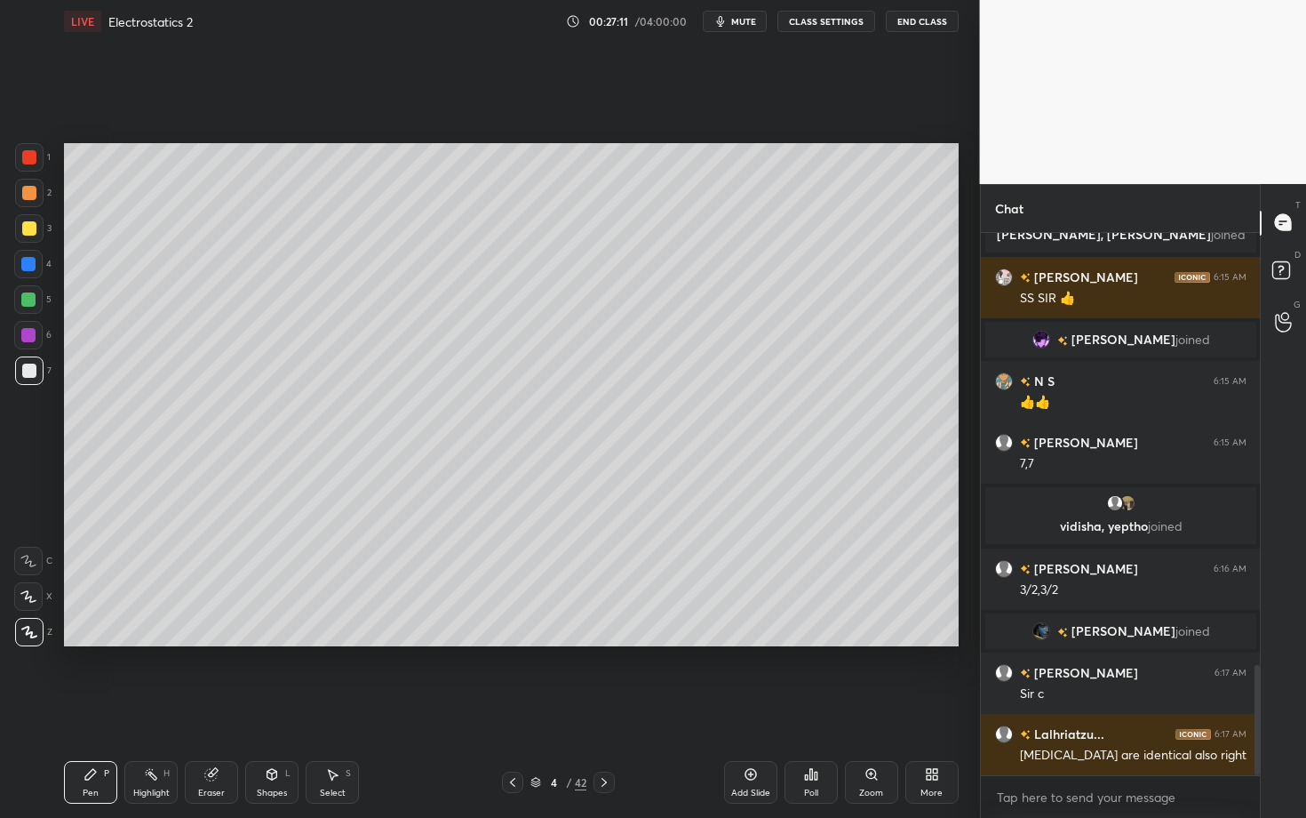
click at [336, 708] on div "Select S" at bounding box center [332, 782] width 53 height 43
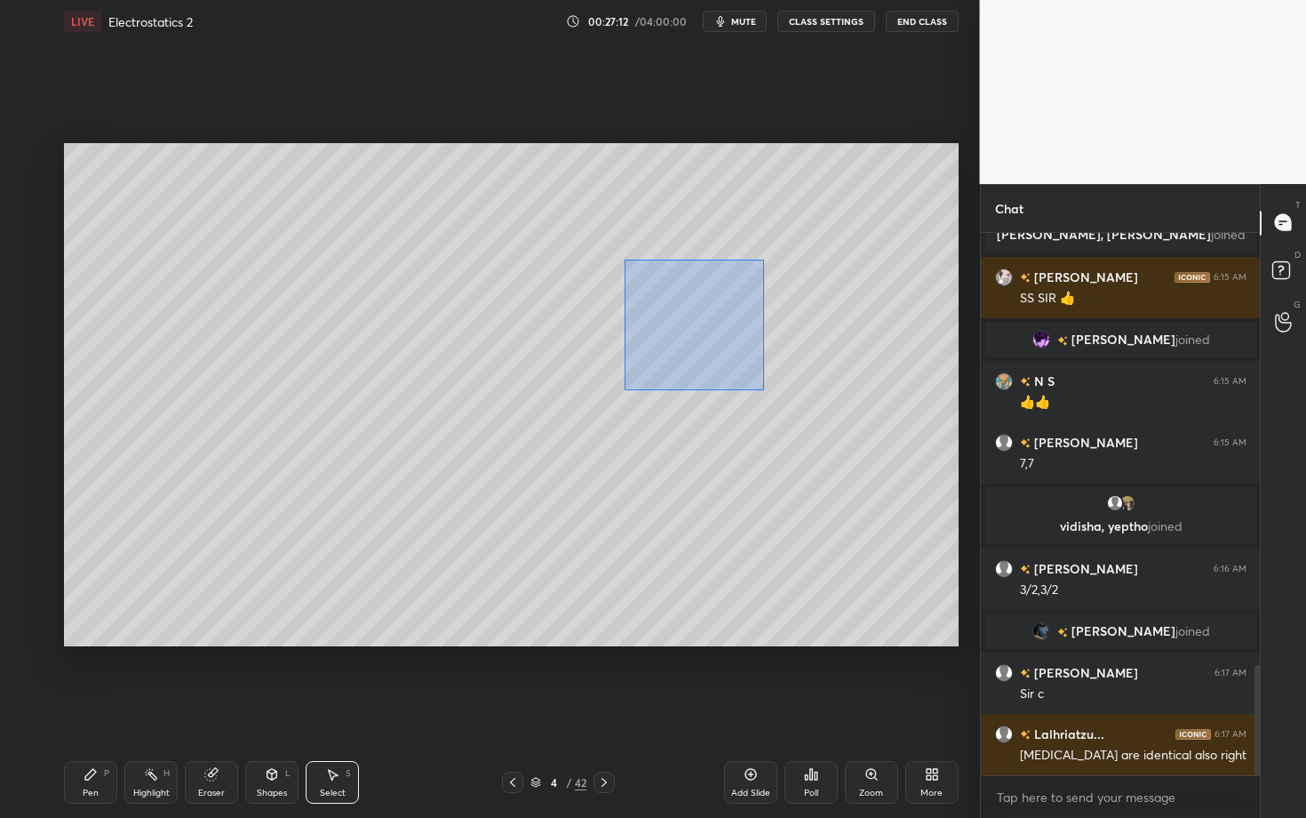
drag, startPoint x: 720, startPoint y: 363, endPoint x: 816, endPoint y: 421, distance: 112.5
click at [815, 420] on div "0 ° Undo Copy Duplicate Duplicate to new slide Delete" at bounding box center [511, 394] width 895 height 503
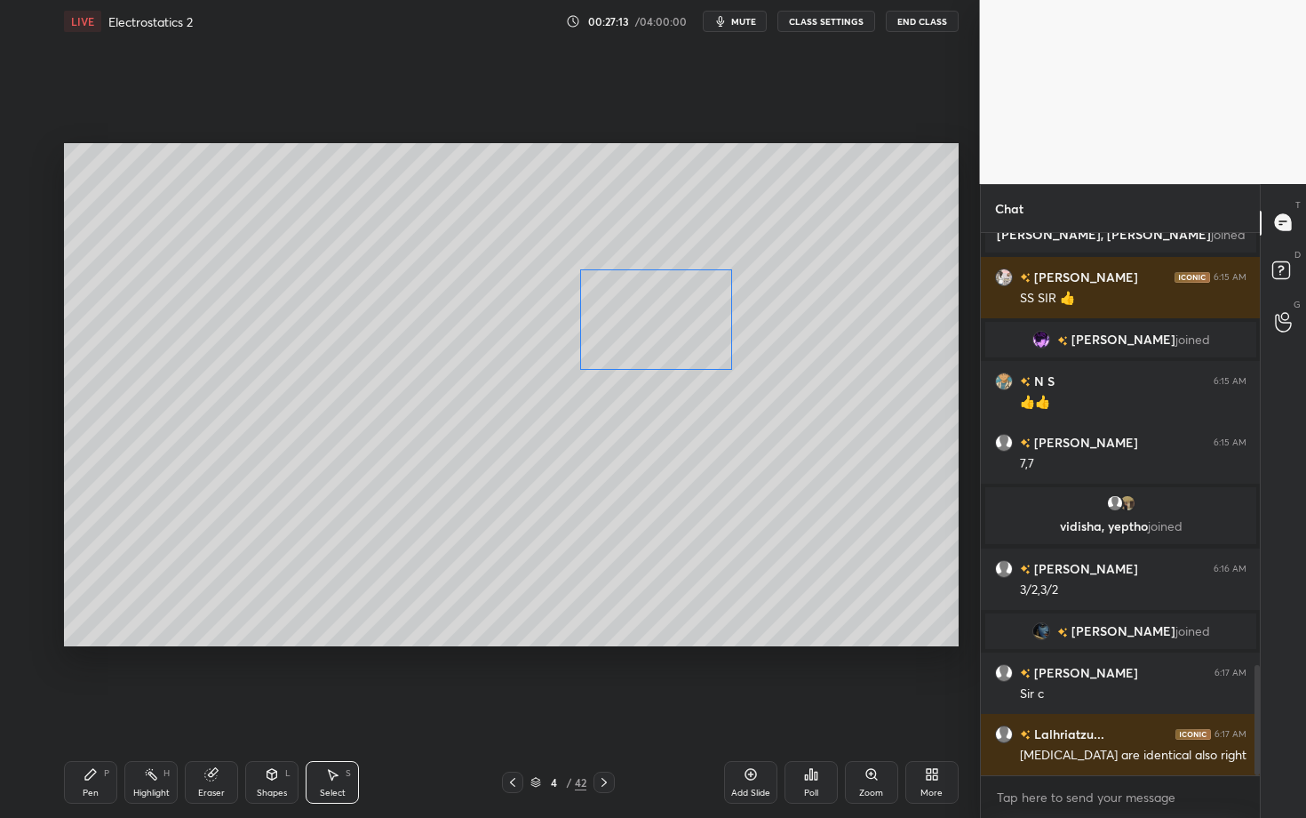
drag, startPoint x: 711, startPoint y: 321, endPoint x: 658, endPoint y: 316, distance: 53.5
click at [658, 317] on div "0 ° Undo Copy Duplicate Duplicate to new slide Delete" at bounding box center [511, 394] width 895 height 503
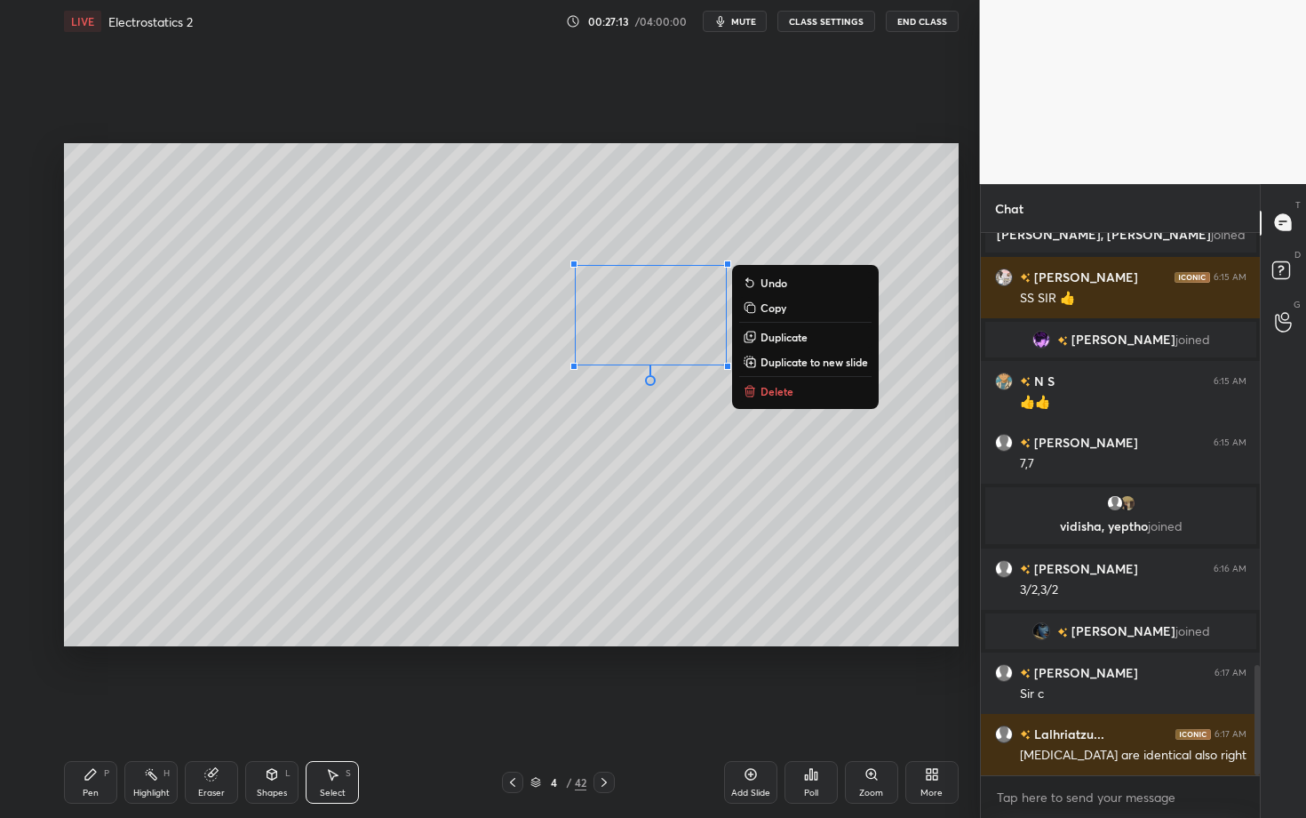
click at [203, 708] on div "Eraser" at bounding box center [211, 792] width 27 height 9
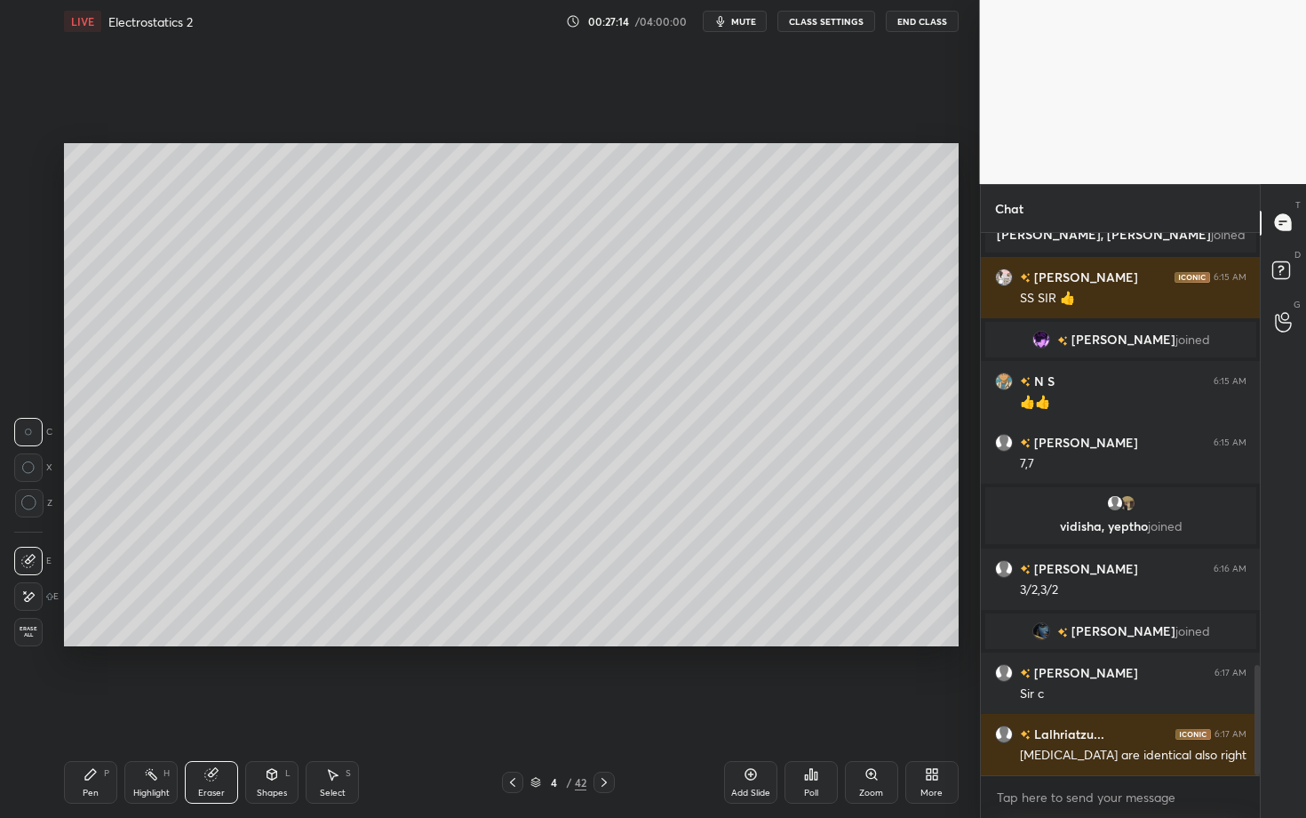
click at [140, 708] on div "Highlight H" at bounding box center [150, 782] width 53 height 43
click at [335, 708] on div "Select" at bounding box center [333, 792] width 26 height 9
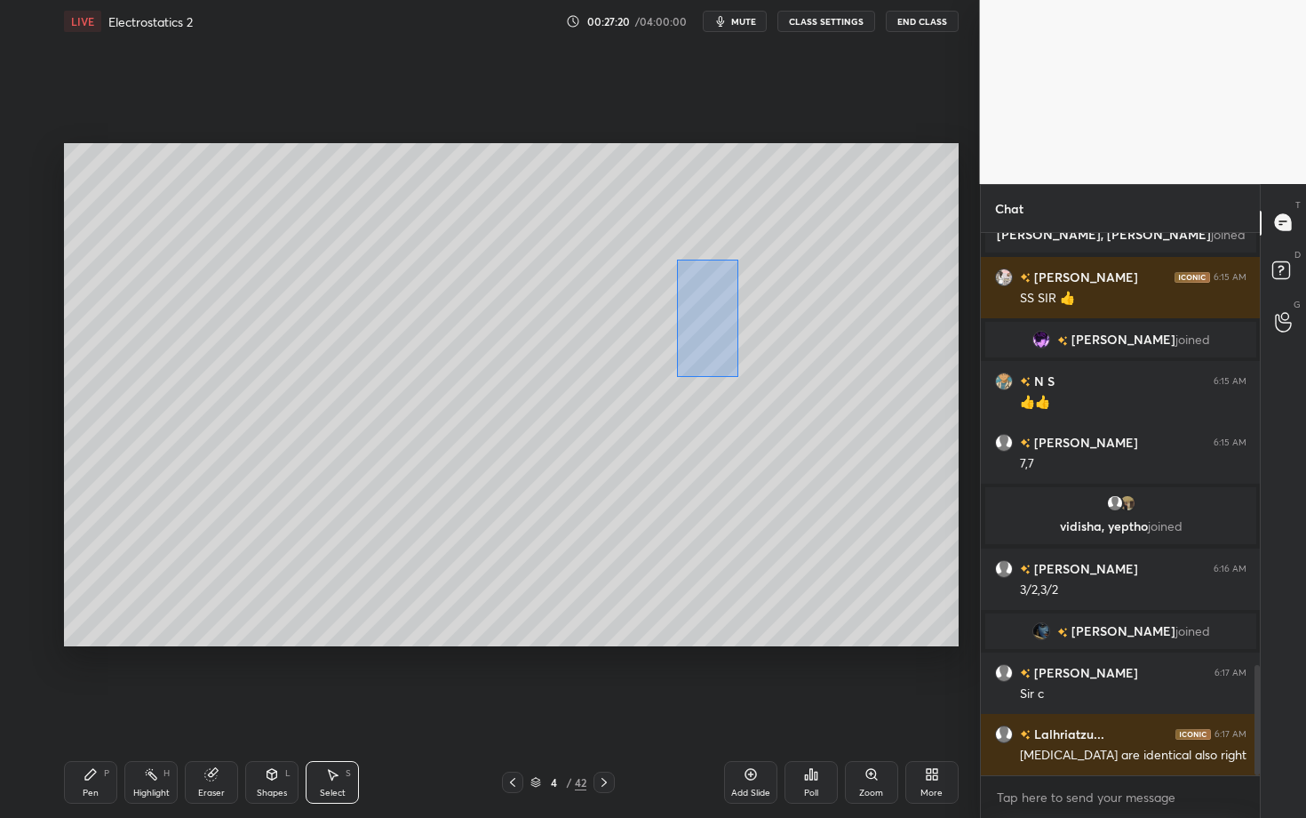
drag, startPoint x: 704, startPoint y: 337, endPoint x: 754, endPoint y: 389, distance: 72.9
click at [754, 389] on div "0 ° Undo Copy Duplicate Duplicate to new slide Delete" at bounding box center [511, 394] width 895 height 503
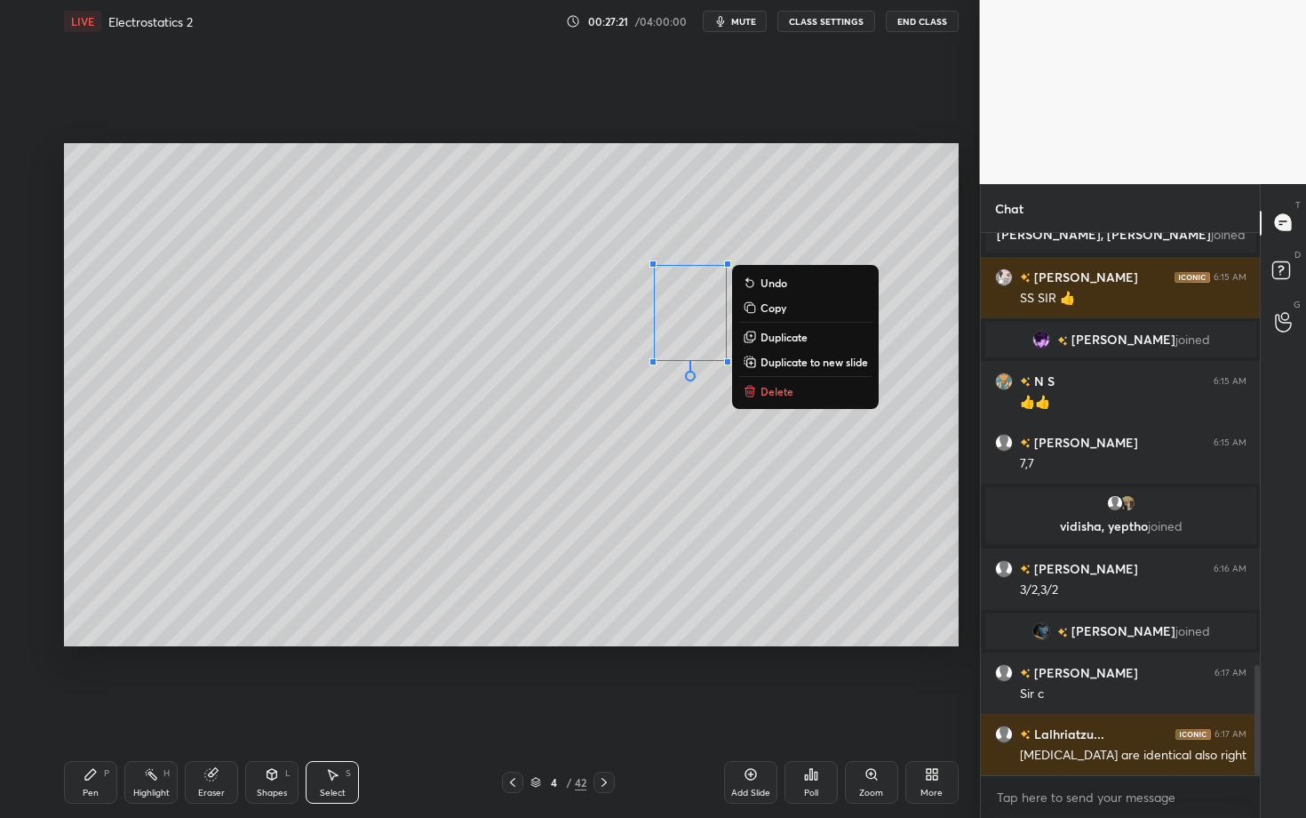
click at [786, 338] on p "Duplicate" at bounding box center [784, 337] width 47 height 14
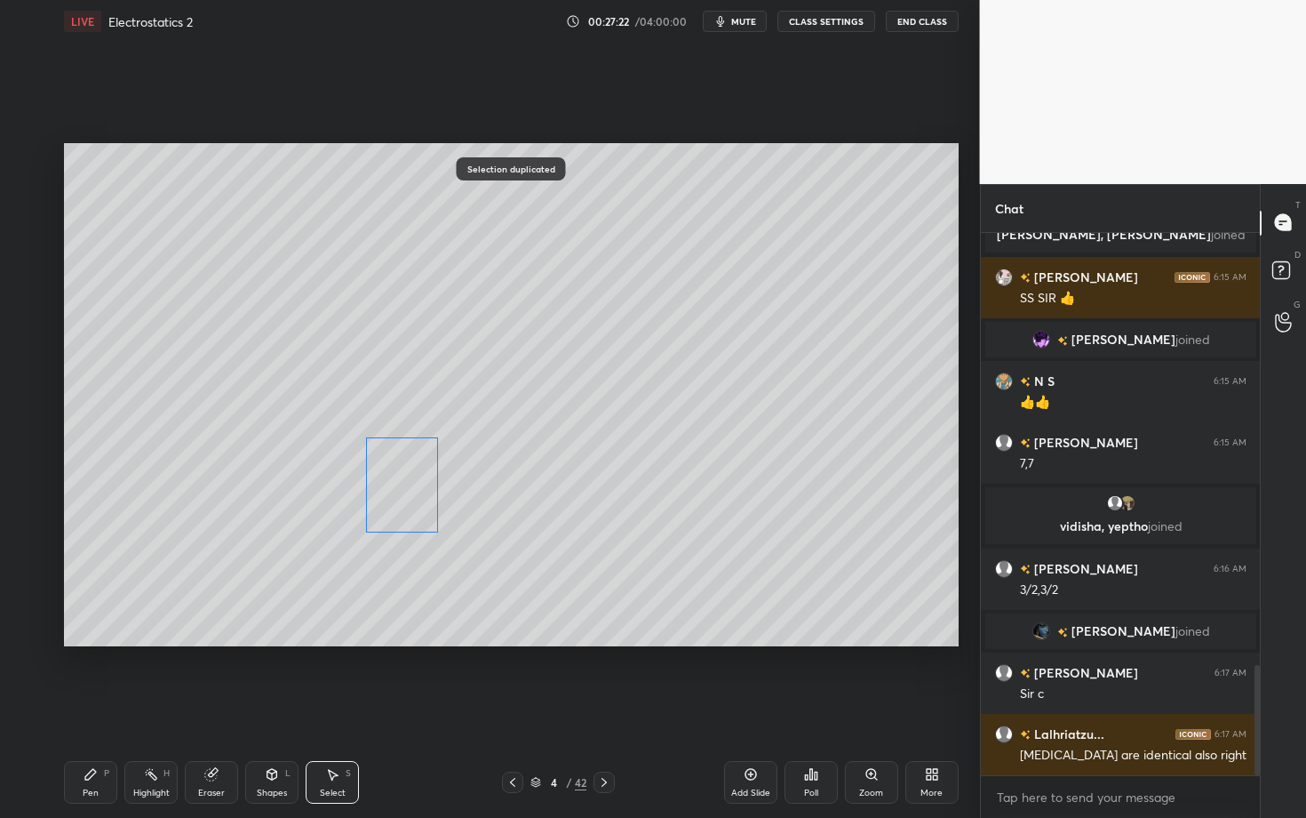
drag, startPoint x: 713, startPoint y: 337, endPoint x: 407, endPoint y: 489, distance: 341.4
click at [407, 489] on div "0 ° Undo Copy Duplicate Duplicate to new slide Delete" at bounding box center [511, 394] width 895 height 503
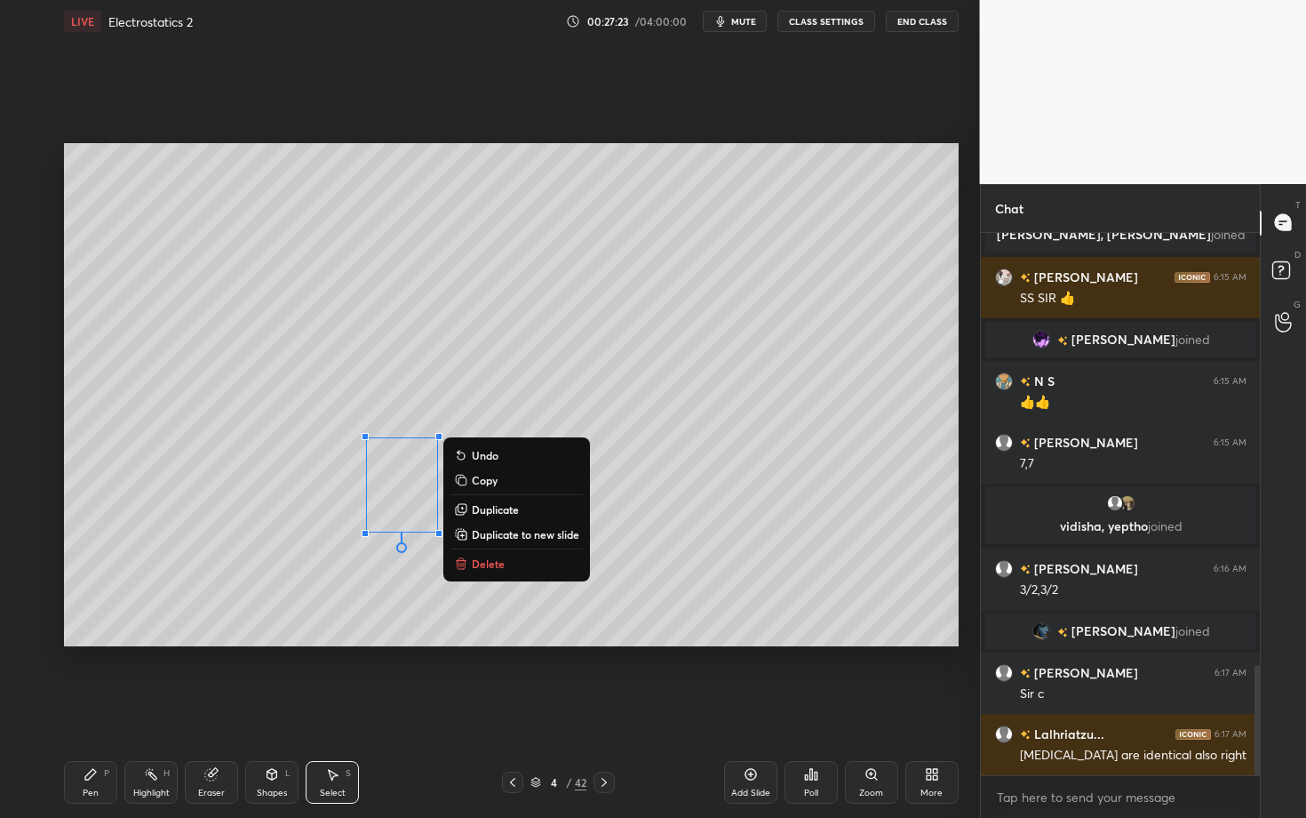
click at [117, 708] on div "Pen P Highlight H Eraser Shapes L Select S" at bounding box center [229, 782] width 330 height 43
click at [150, 708] on div "Highlight" at bounding box center [151, 792] width 36 height 9
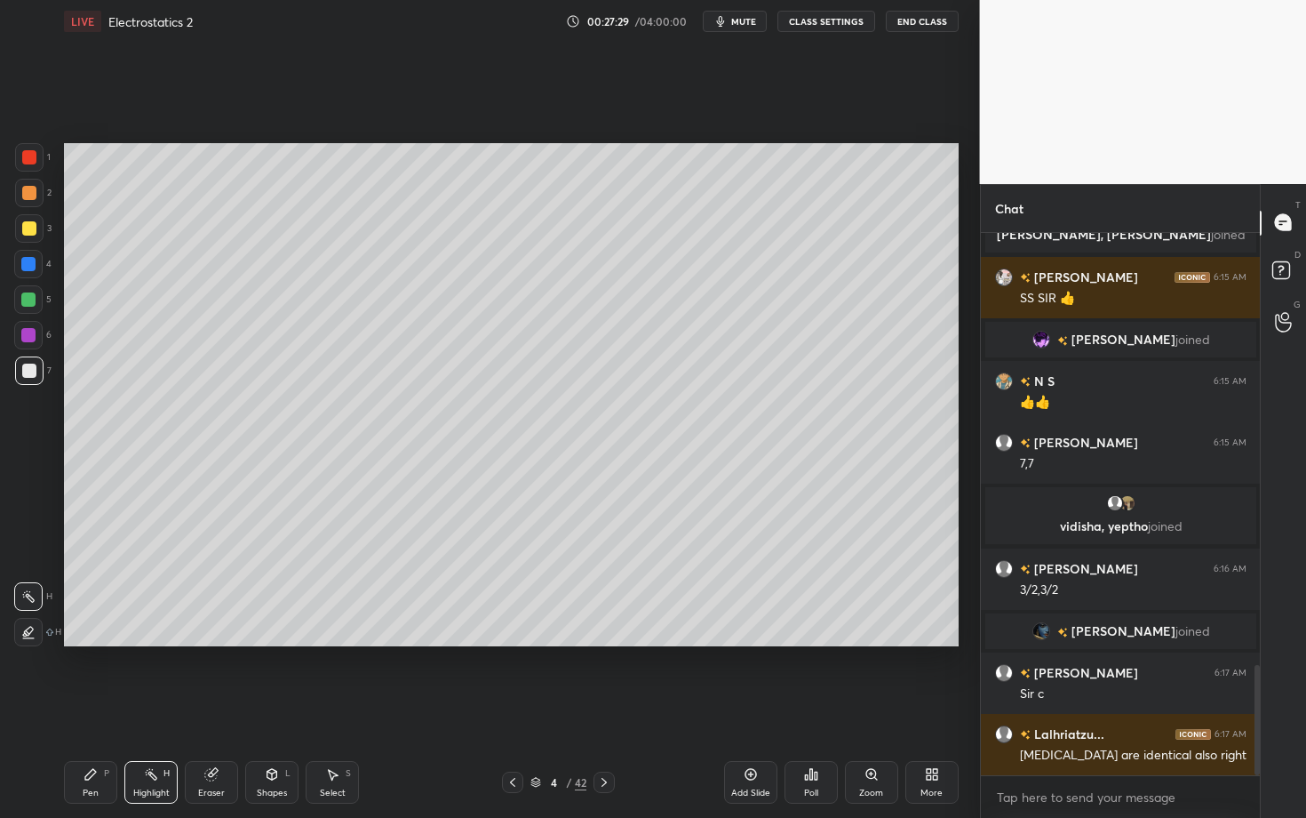
click at [93, 708] on div "Pen P" at bounding box center [90, 782] width 53 height 43
click at [347, 708] on div "S" at bounding box center [348, 773] width 5 height 9
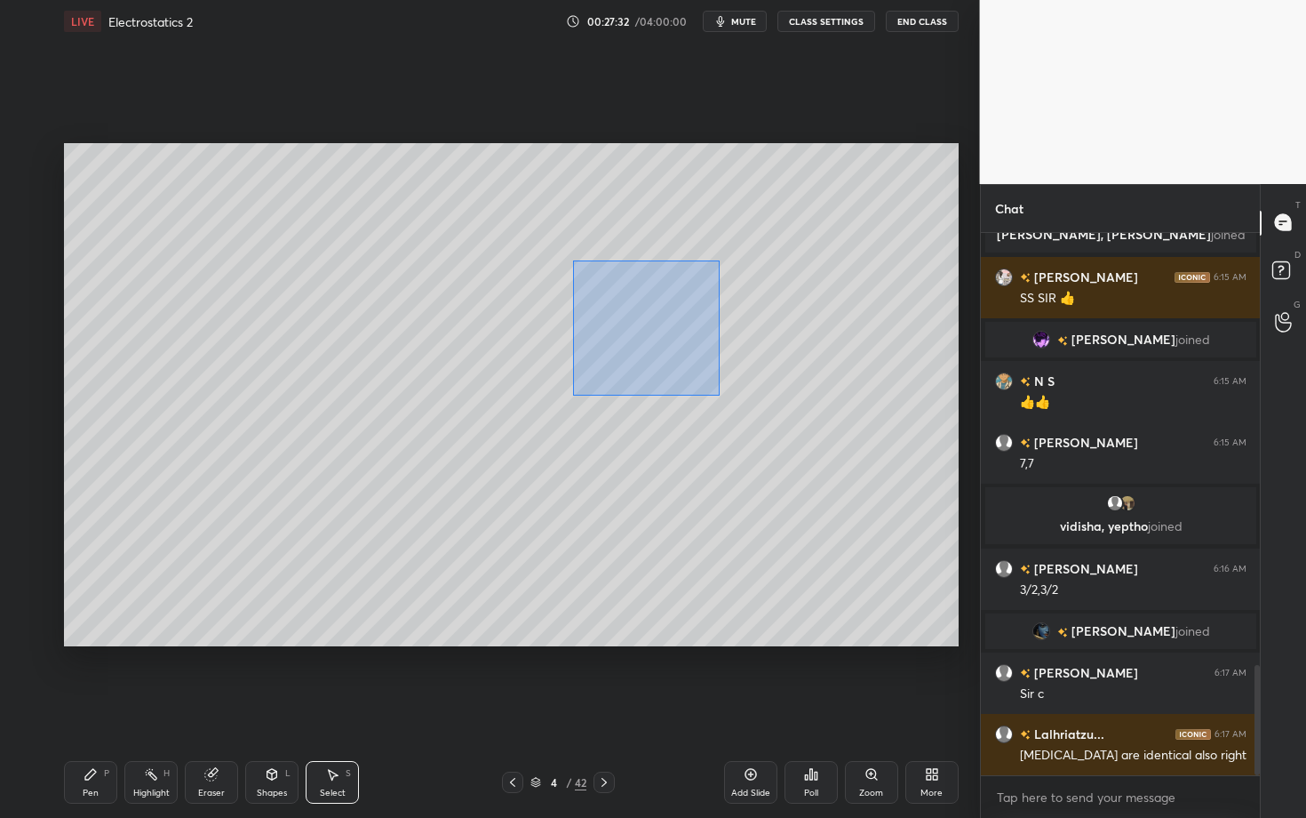
drag, startPoint x: 628, startPoint y: 332, endPoint x: 719, endPoint y: 394, distance: 109.4
click at [719, 394] on div "0 ° Undo Copy Duplicate Duplicate to new slide Delete" at bounding box center [511, 394] width 895 height 503
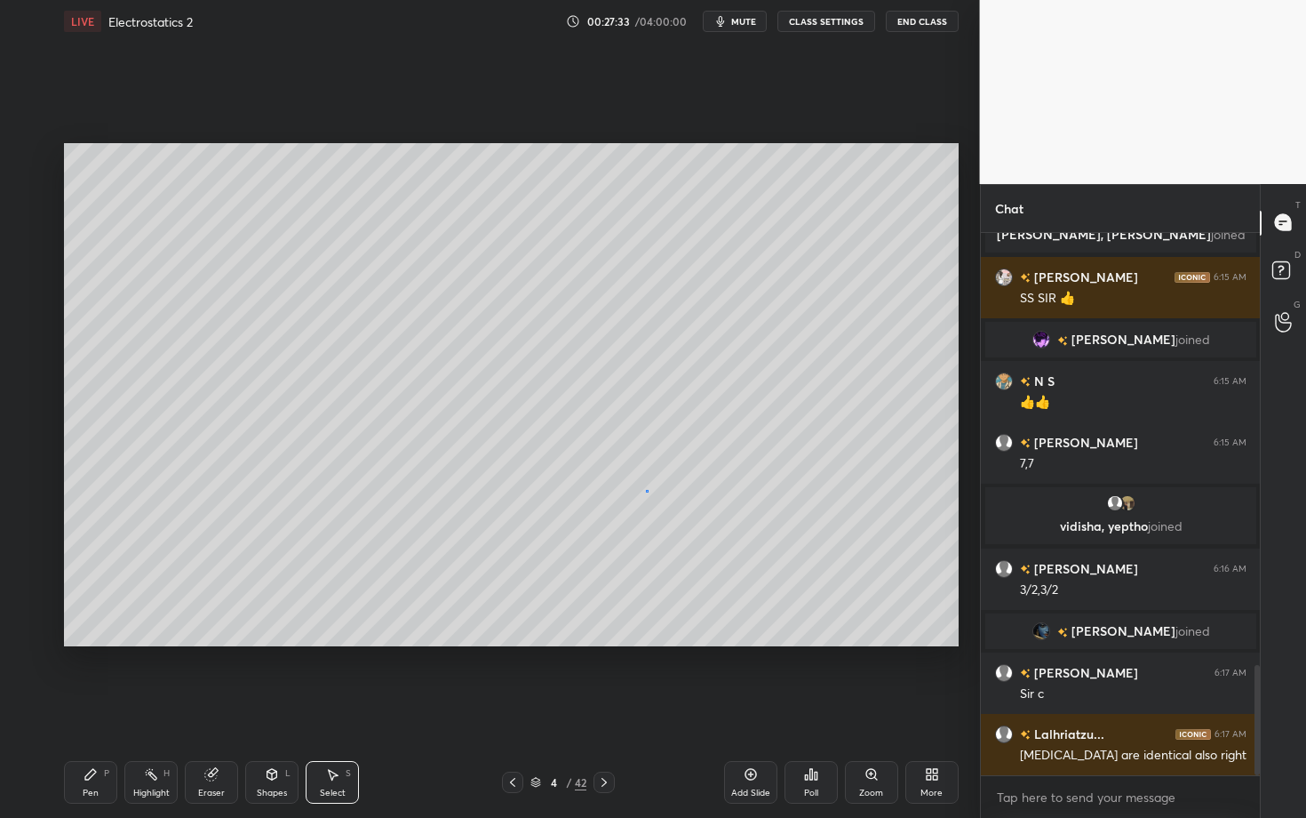
click at [648, 489] on div "0 ° Undo Copy Duplicate Duplicate to new slide Delete" at bounding box center [511, 394] width 895 height 503
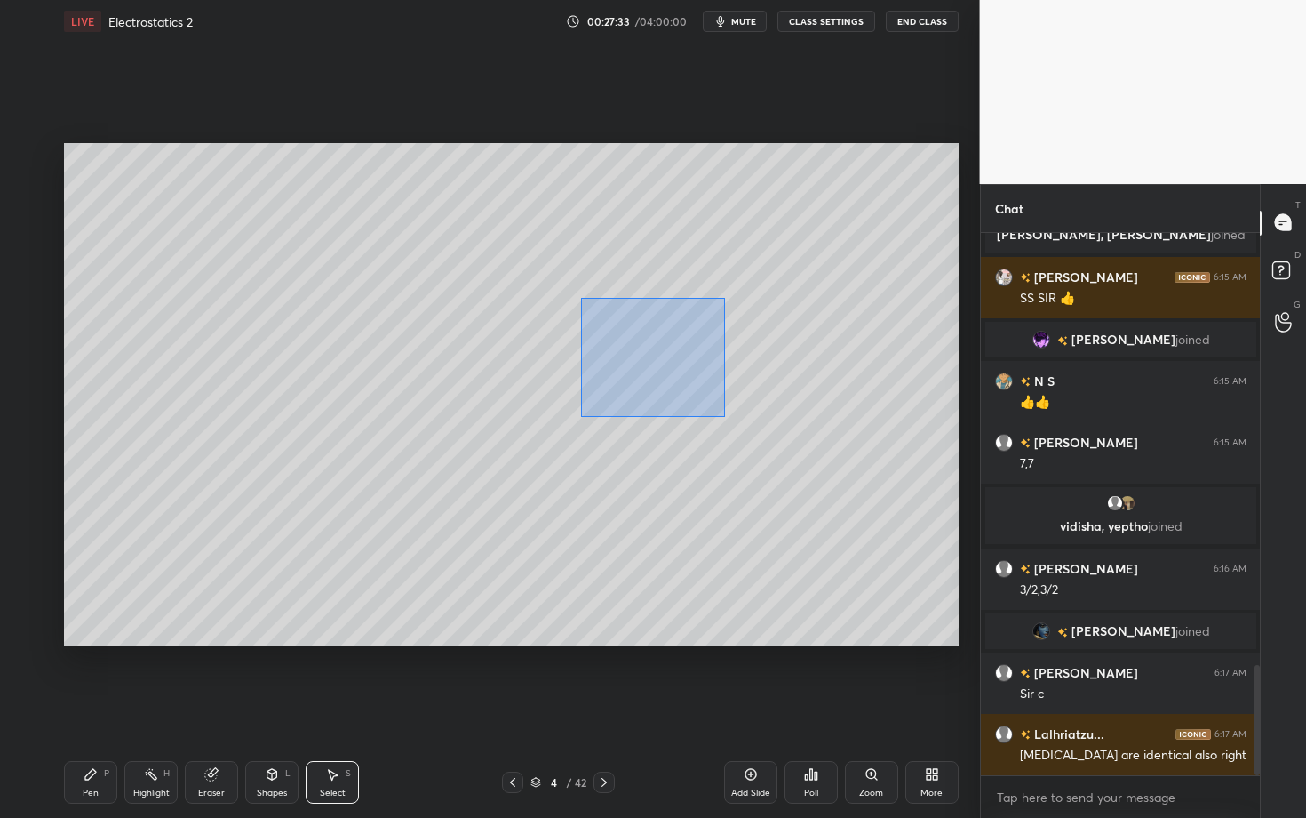
drag, startPoint x: 579, startPoint y: 299, endPoint x: 726, endPoint y: 417, distance: 188.3
click at [725, 417] on div "0 ° Undo Copy Duplicate Duplicate to new slide Delete" at bounding box center [511, 394] width 895 height 503
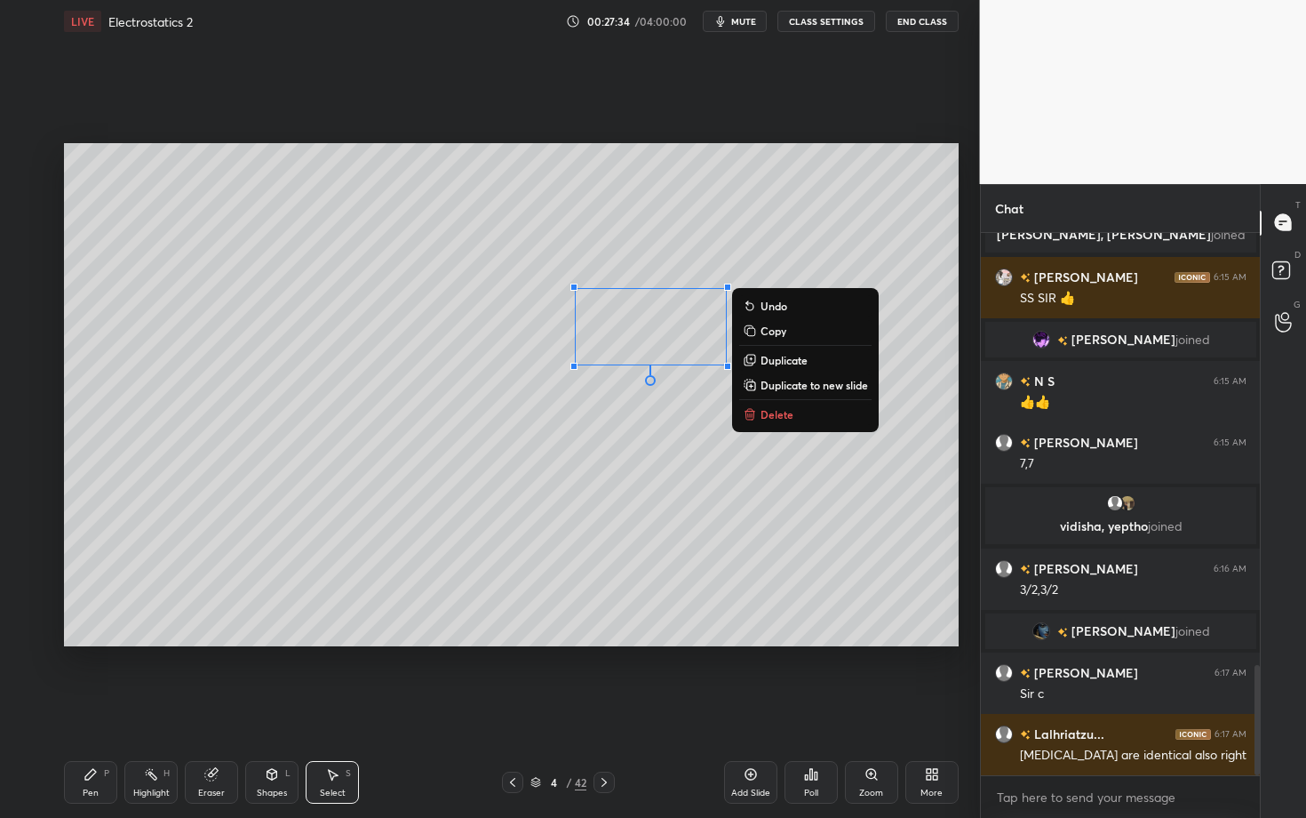
click at [785, 363] on p "Duplicate" at bounding box center [784, 360] width 47 height 14
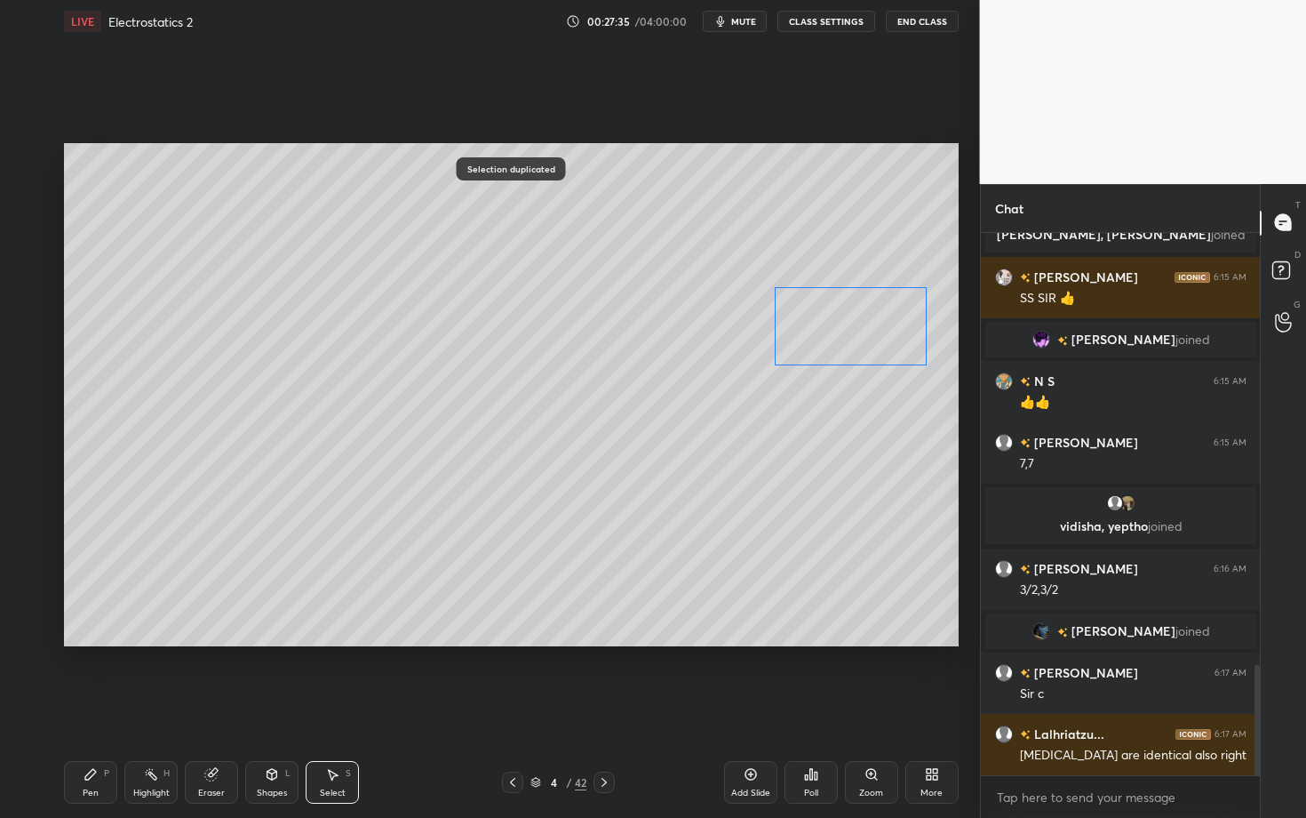
drag, startPoint x: 666, startPoint y: 346, endPoint x: 846, endPoint y: 323, distance: 180.9
click at [845, 323] on div "0 ° Undo Copy Duplicate Duplicate to new slide Delete" at bounding box center [511, 394] width 895 height 503
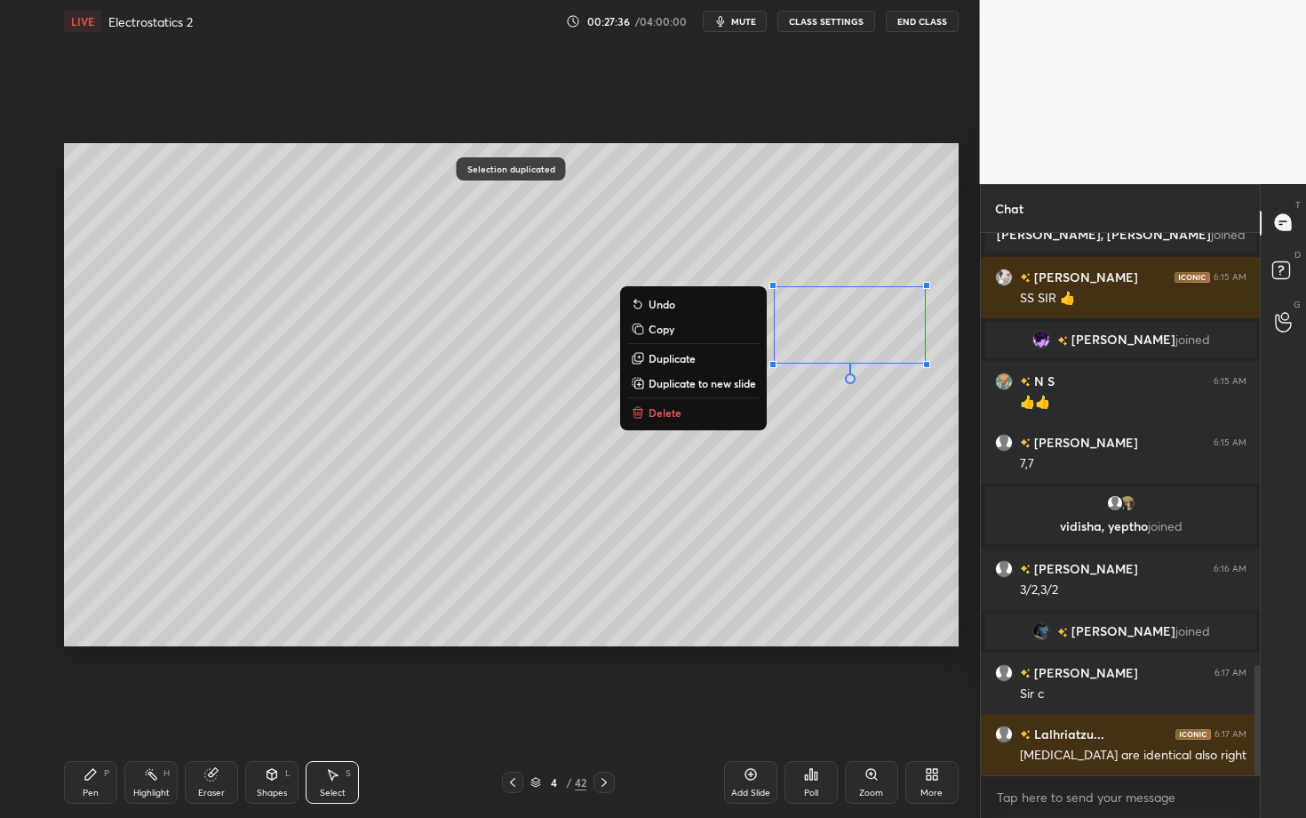
click at [100, 708] on div "Pen P" at bounding box center [90, 782] width 53 height 43
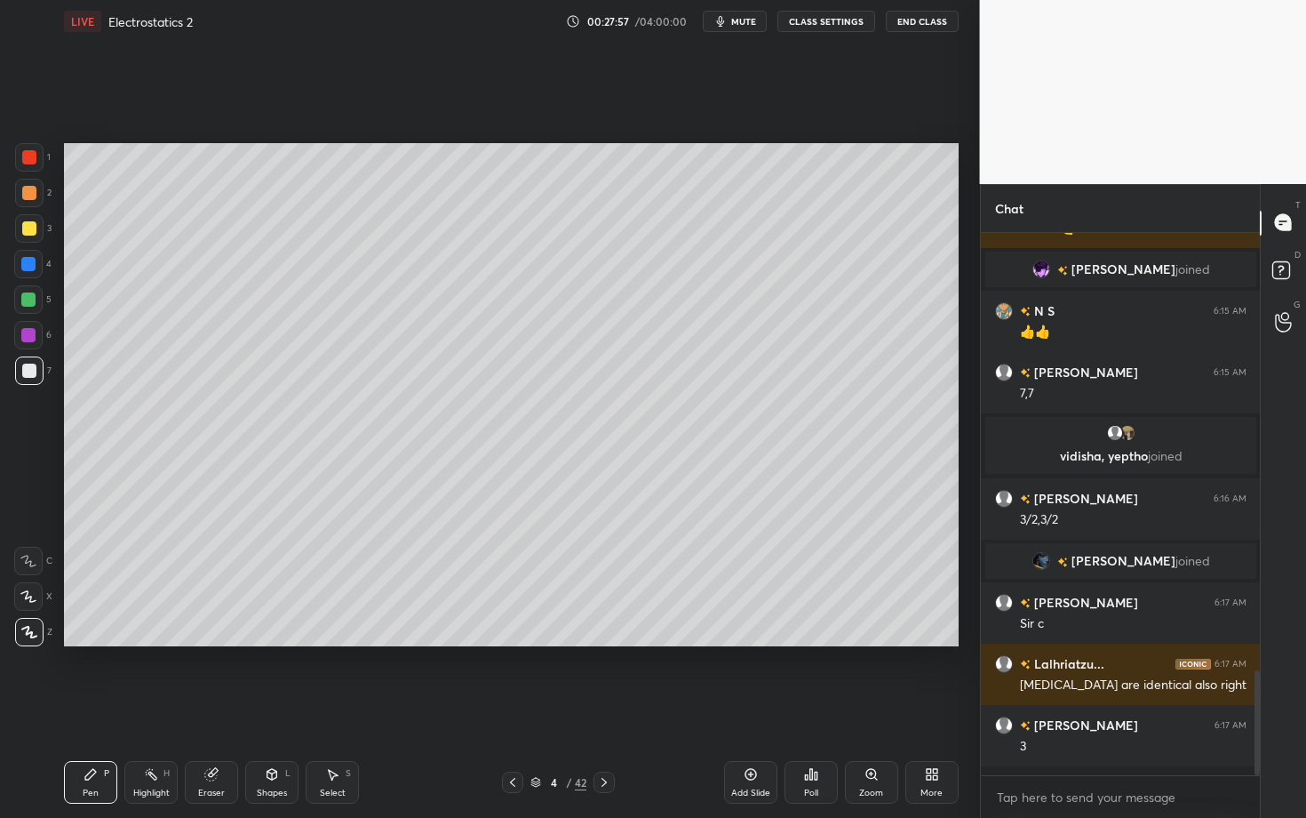
scroll to position [2184, 0]
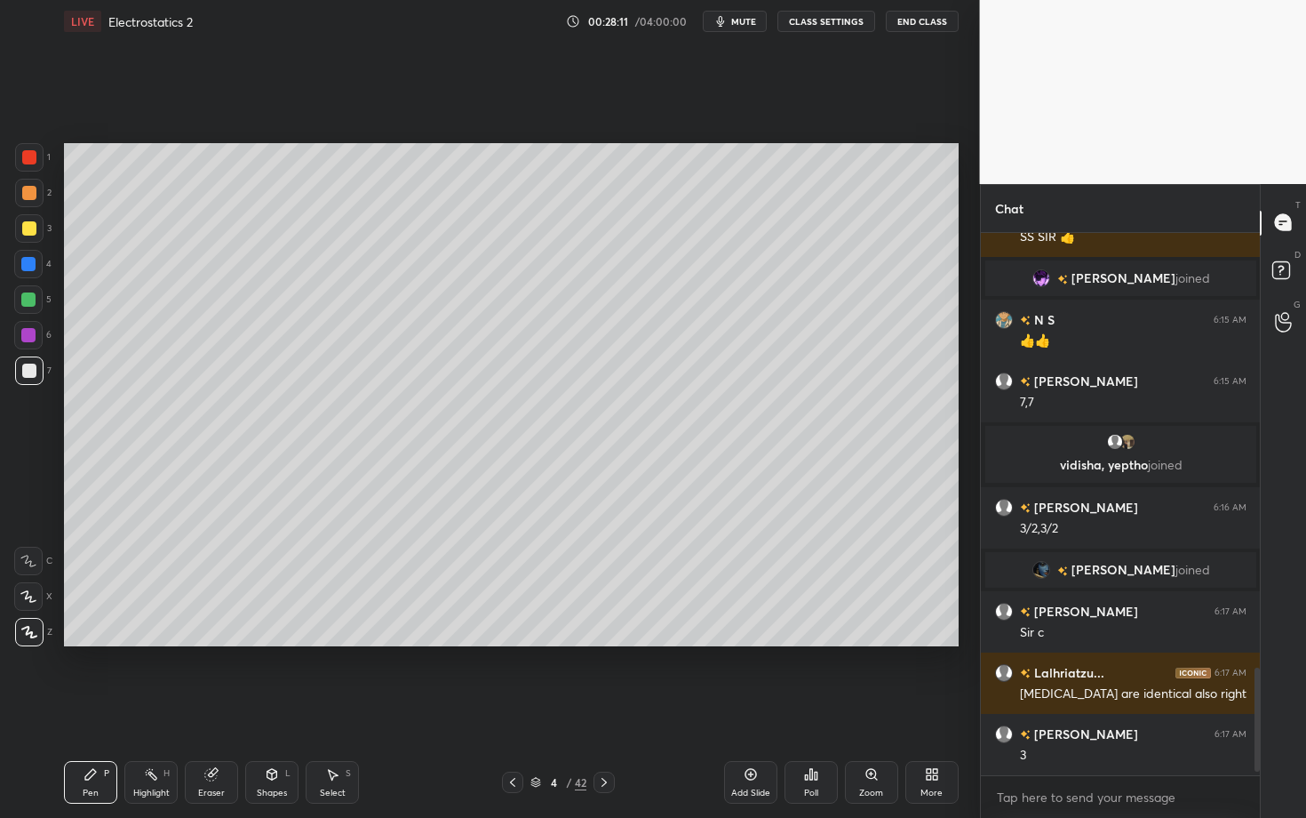
click at [665, 690] on div "Setting up your live class Poll for secs No correct answer Start poll" at bounding box center [511, 395] width 909 height 704
click at [145, 708] on div "Highlight H" at bounding box center [150, 782] width 53 height 43
click at [93, 708] on icon at bounding box center [91, 774] width 14 height 14
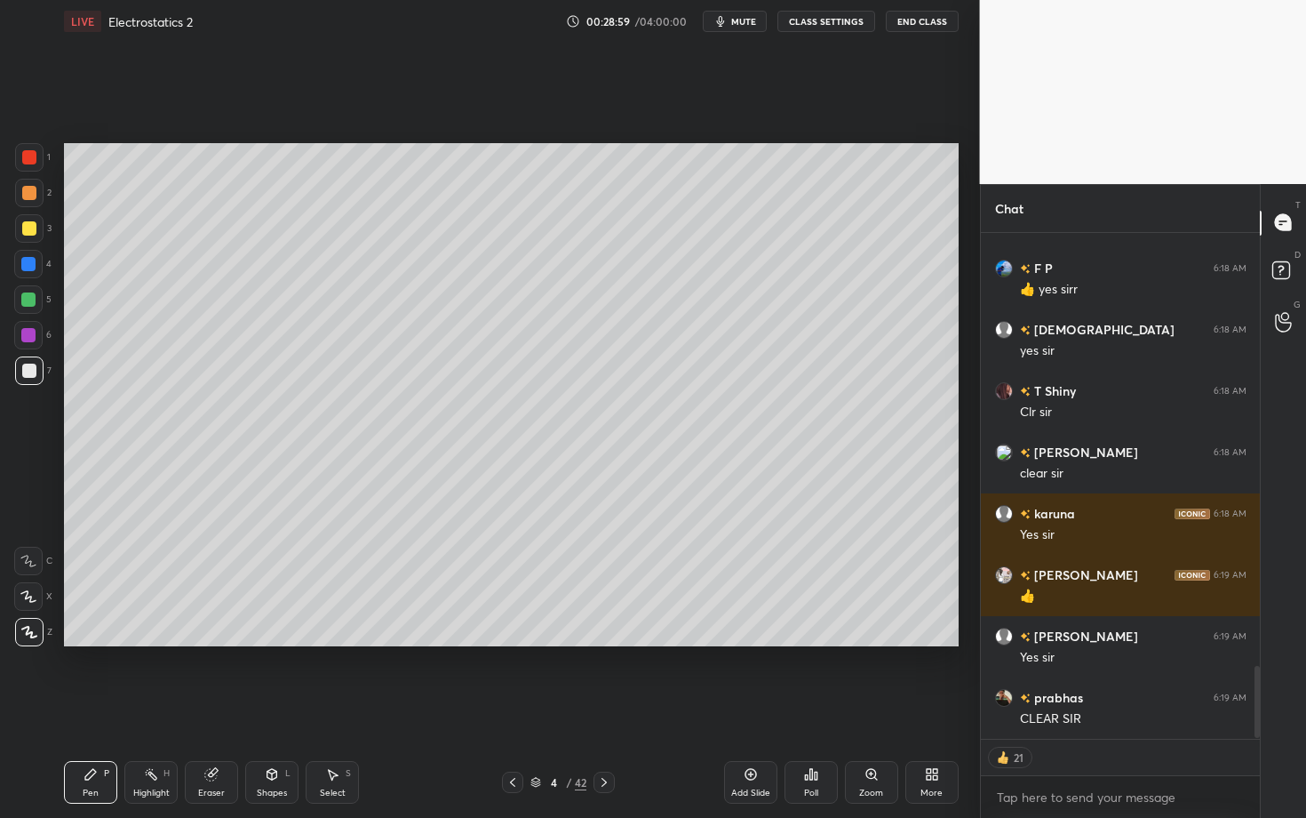
scroll to position [3079, 0]
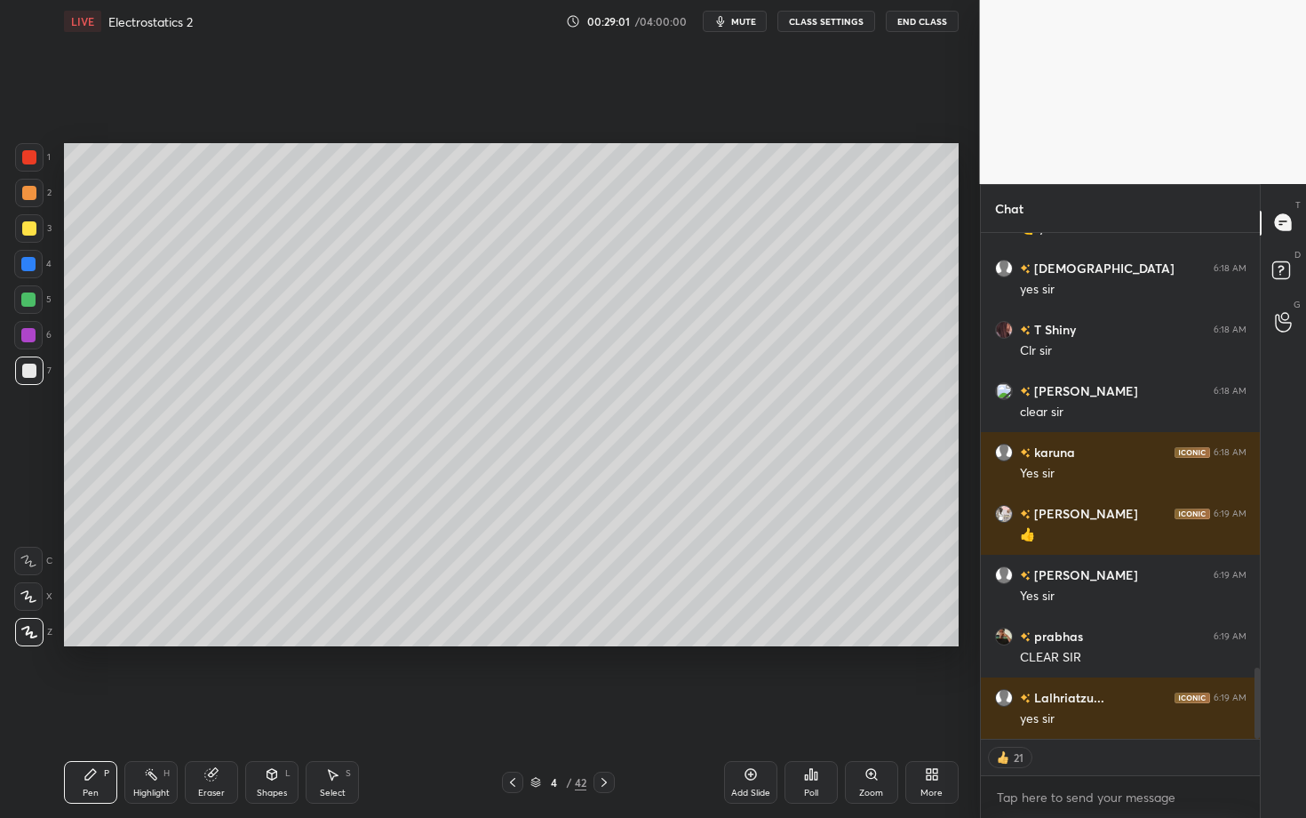
click at [605, 708] on icon at bounding box center [604, 782] width 14 height 14
click at [33, 193] on div at bounding box center [29, 193] width 14 height 14
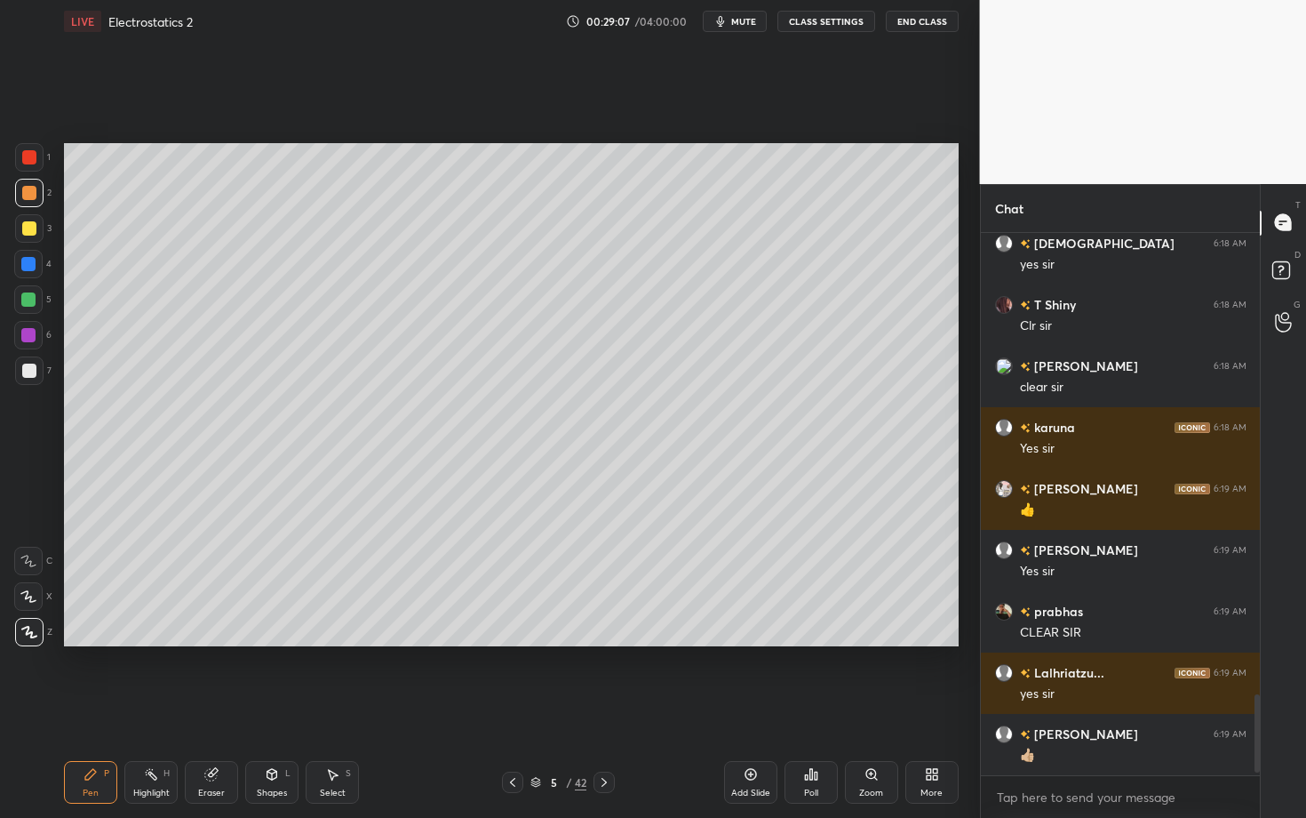
scroll to position [5, 6]
click at [265, 708] on div "Shapes L" at bounding box center [271, 782] width 53 height 43
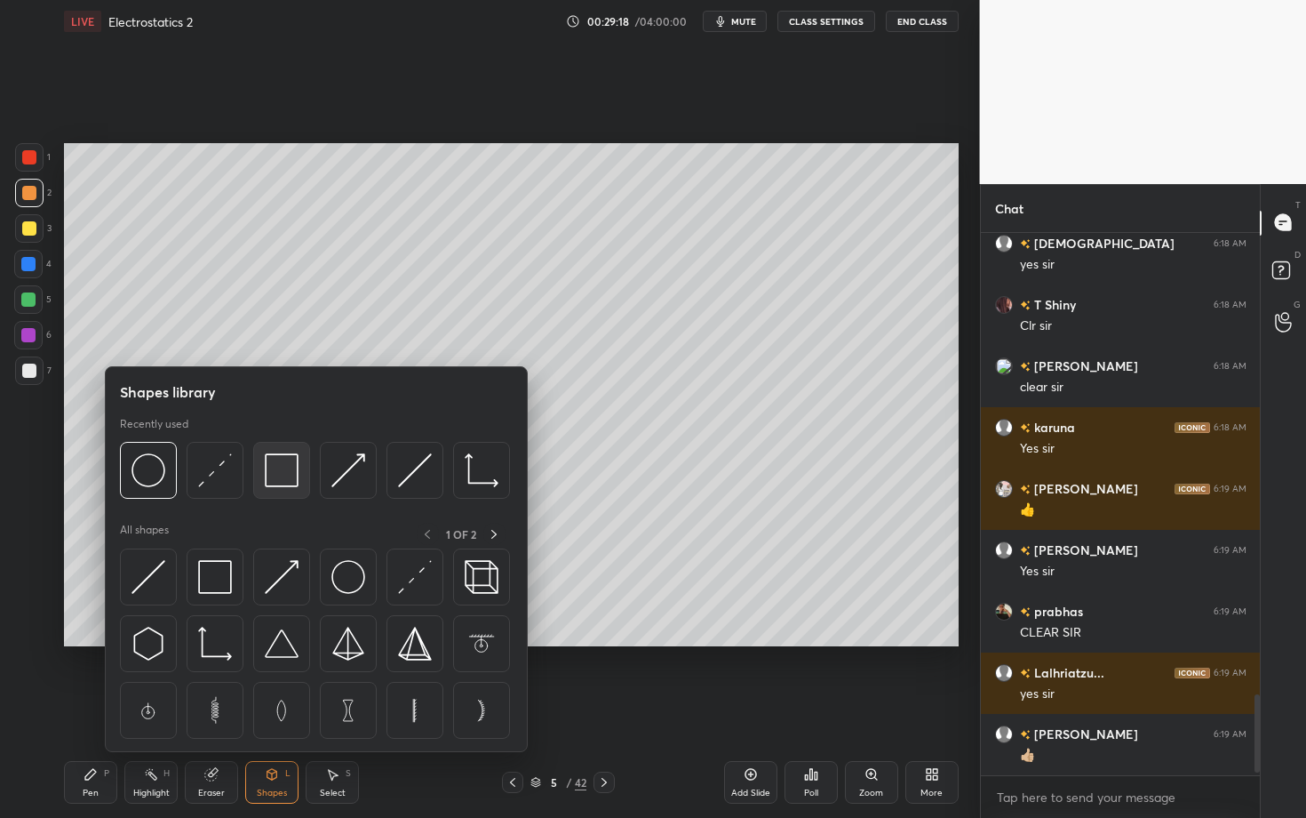
click at [282, 480] on img at bounding box center [282, 470] width 34 height 34
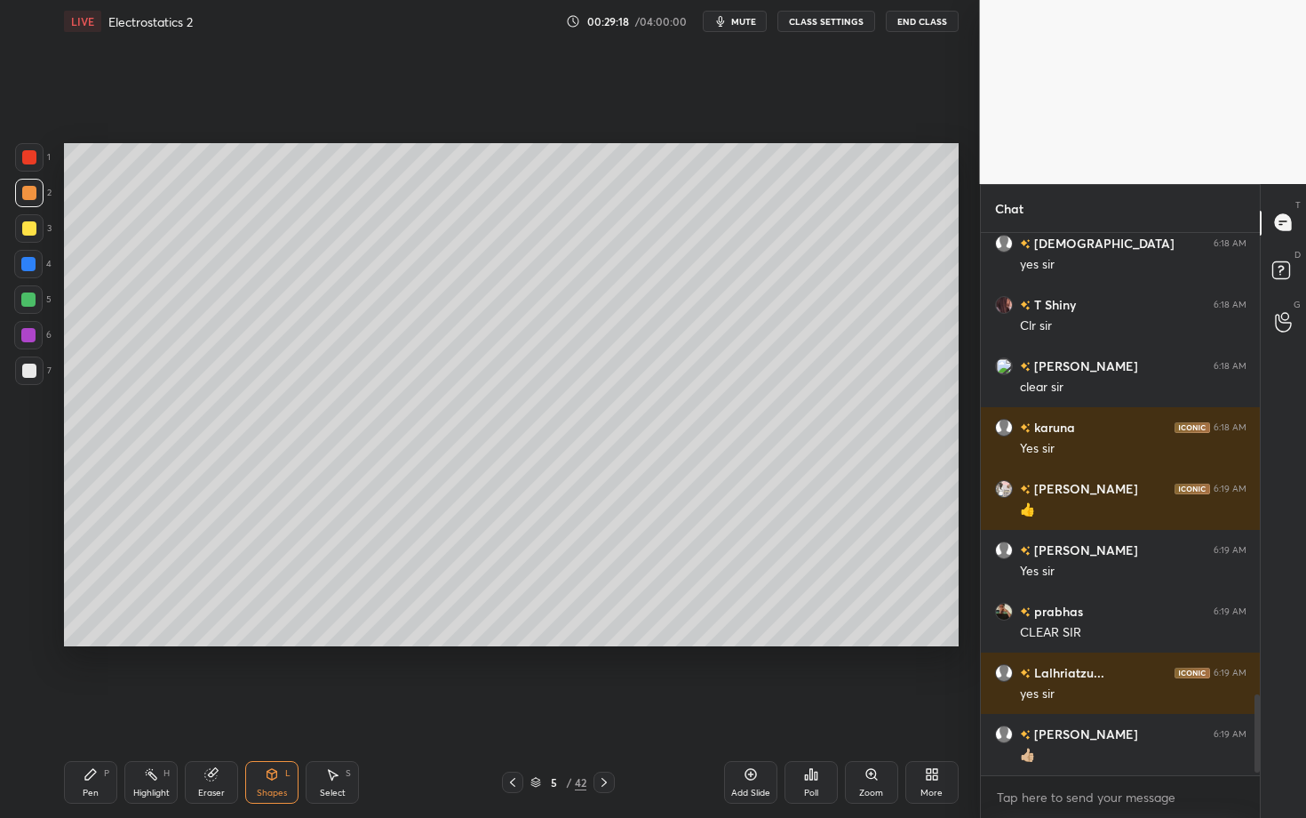
click at [28, 371] on div at bounding box center [29, 370] width 14 height 14
click at [99, 708] on div "Pen P" at bounding box center [90, 782] width 53 height 43
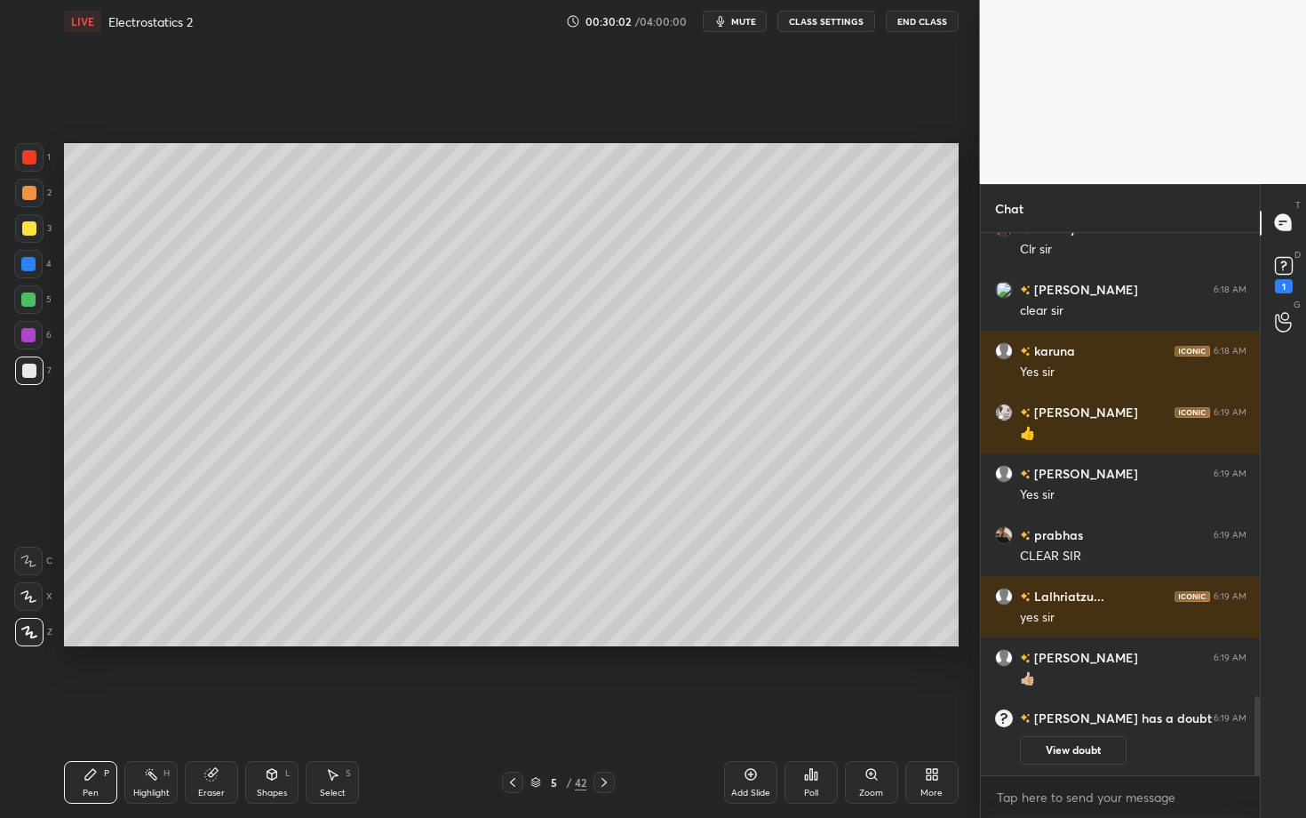
scroll to position [2900, 0]
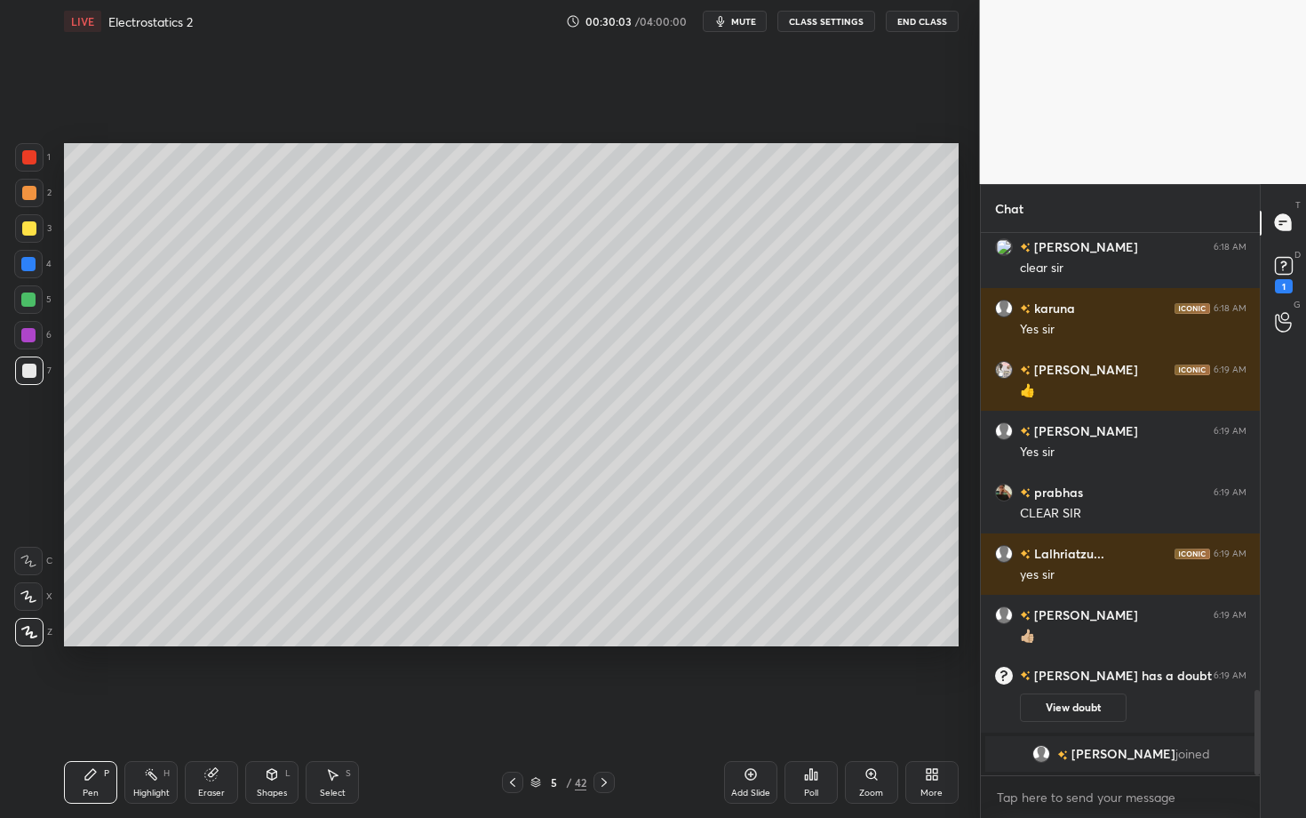
click at [433, 690] on div "Setting up your live class Poll for secs No correct answer Start poll" at bounding box center [511, 395] width 909 height 704
click at [463, 705] on div "Setting up your live class Poll for secs No correct answer Start poll" at bounding box center [511, 395] width 909 height 704
click at [491, 695] on div "Setting up your live class Poll for secs No correct answer Start poll" at bounding box center [511, 395] width 909 height 704
click at [213, 708] on div "Eraser" at bounding box center [211, 792] width 27 height 9
click at [131, 708] on div "Highlight H" at bounding box center [150, 782] width 53 height 43
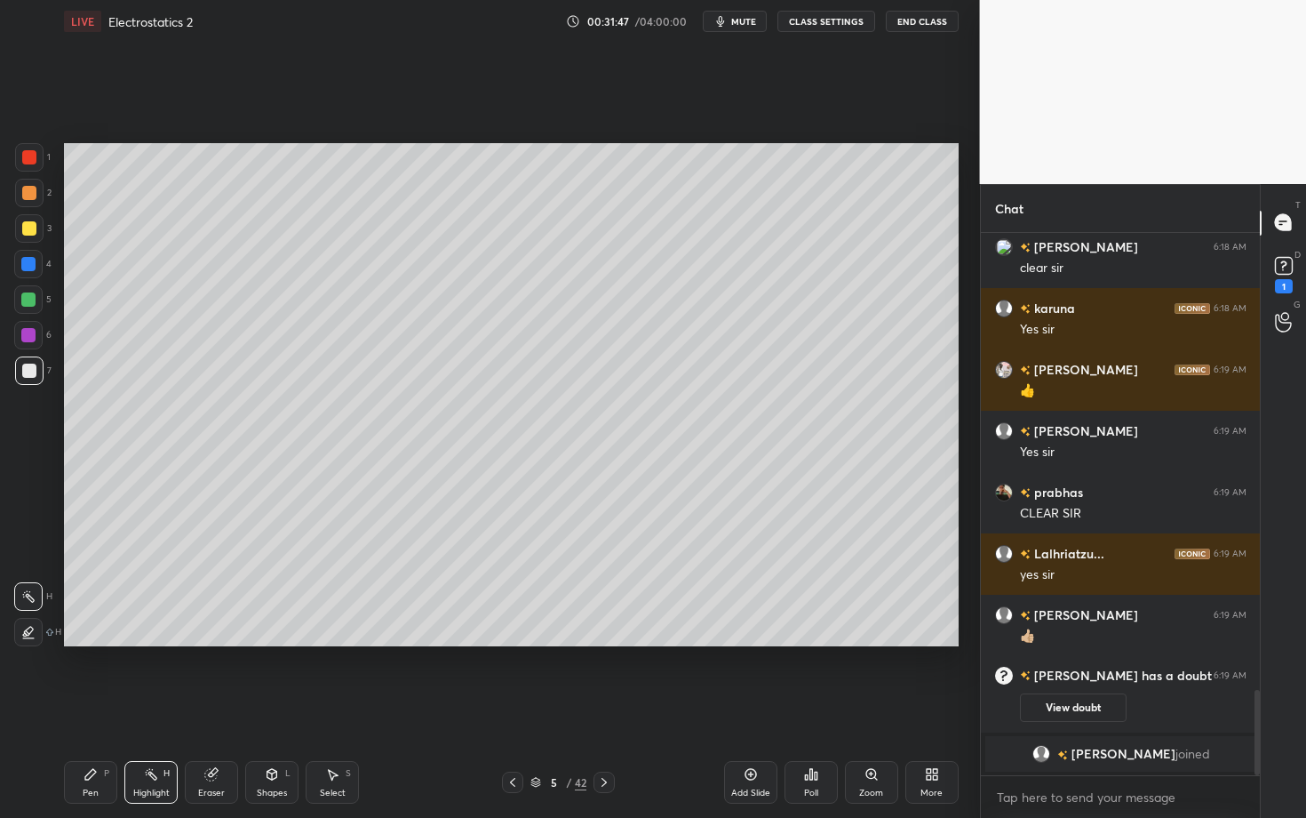
click at [152, 708] on div "Highlight H" at bounding box center [150, 782] width 53 height 43
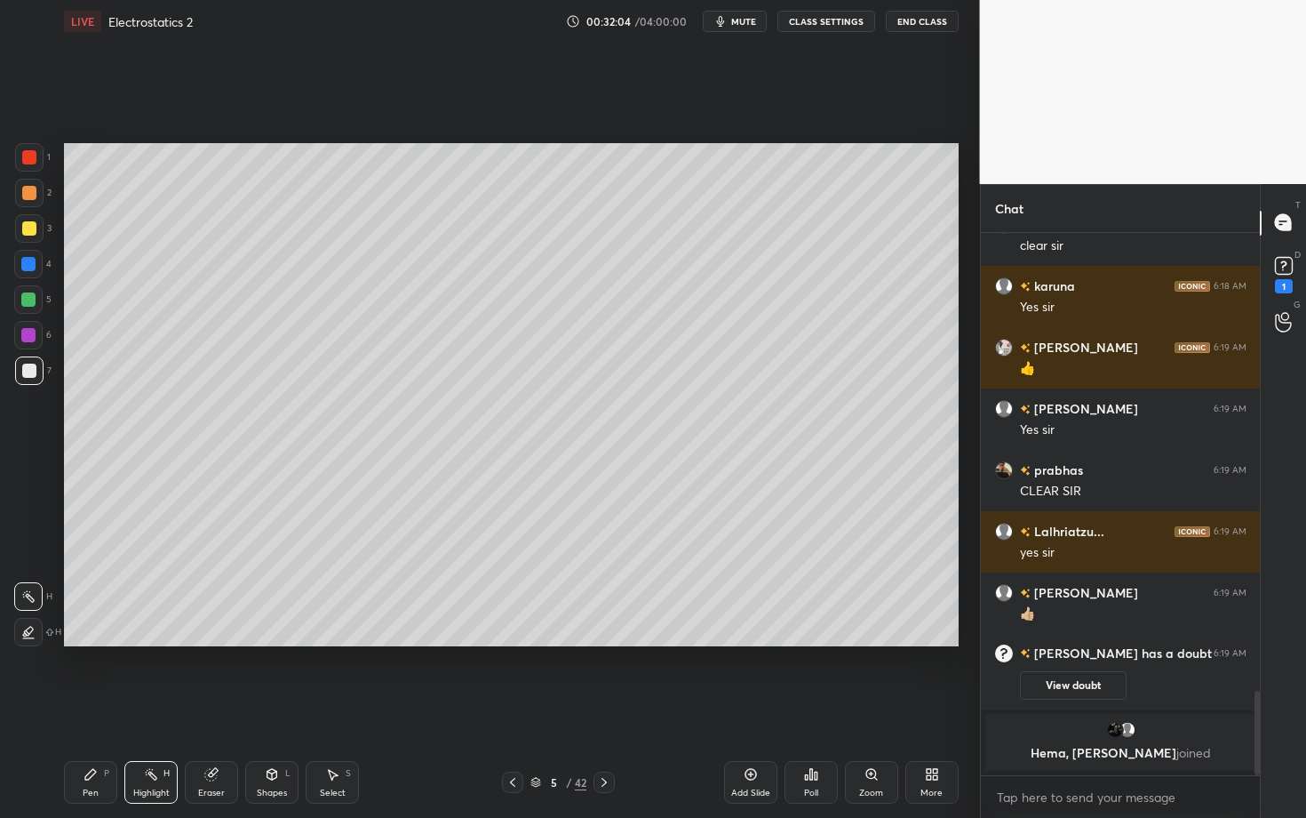
click at [97, 708] on div "Pen P" at bounding box center [90, 782] width 53 height 43
click at [267, 708] on icon at bounding box center [272, 774] width 10 height 11
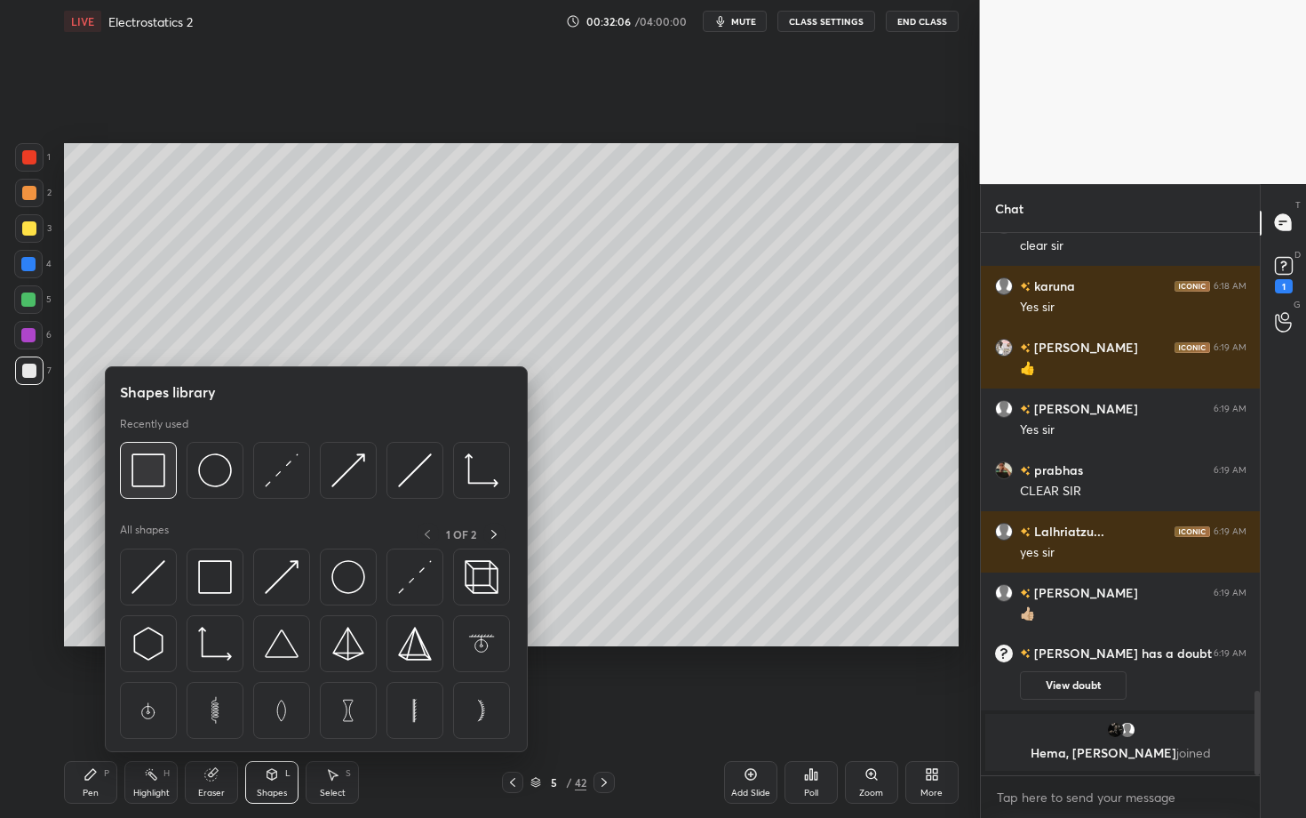
click at [143, 472] on img at bounding box center [149, 470] width 34 height 34
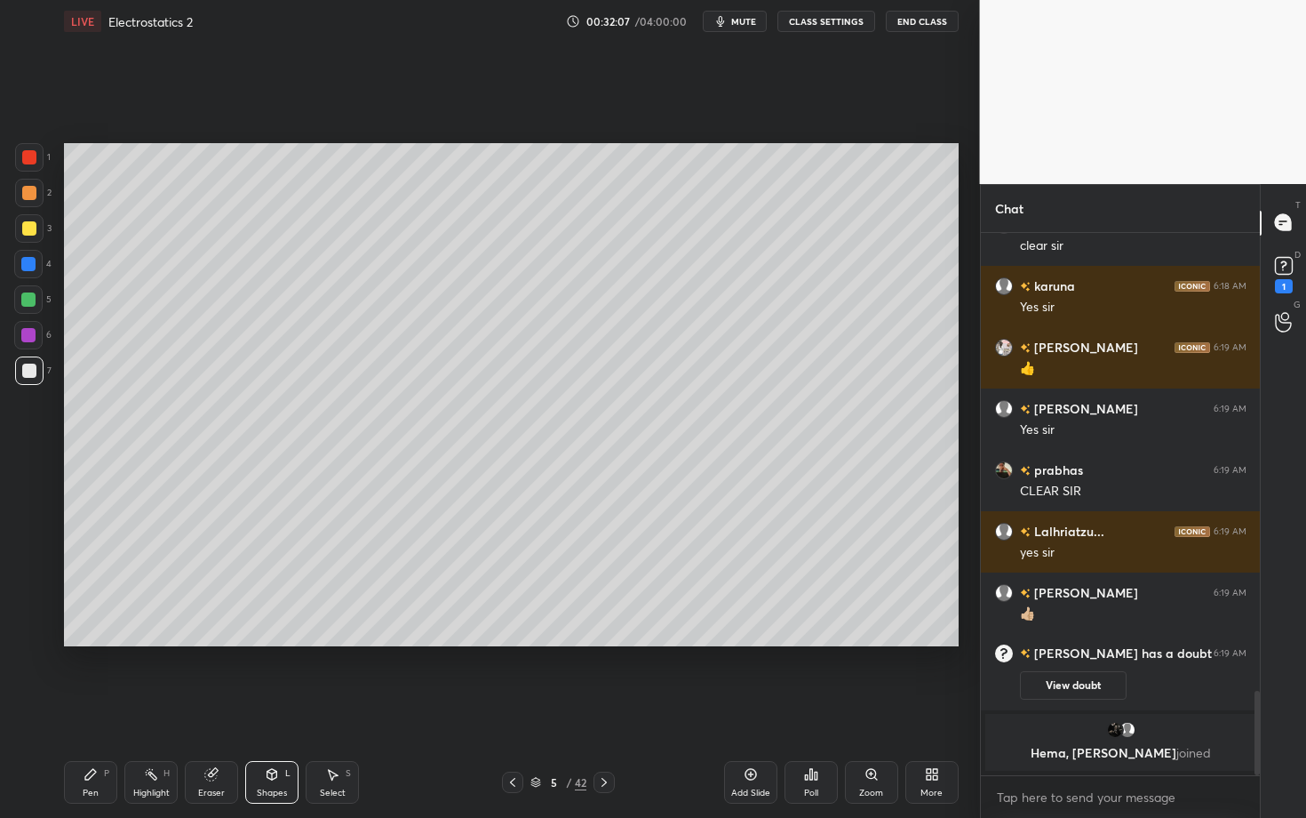
click at [32, 307] on div at bounding box center [28, 299] width 28 height 28
click at [95, 708] on div "Pen" at bounding box center [91, 792] width 16 height 9
click at [266, 708] on div "Shapes L" at bounding box center [271, 782] width 53 height 43
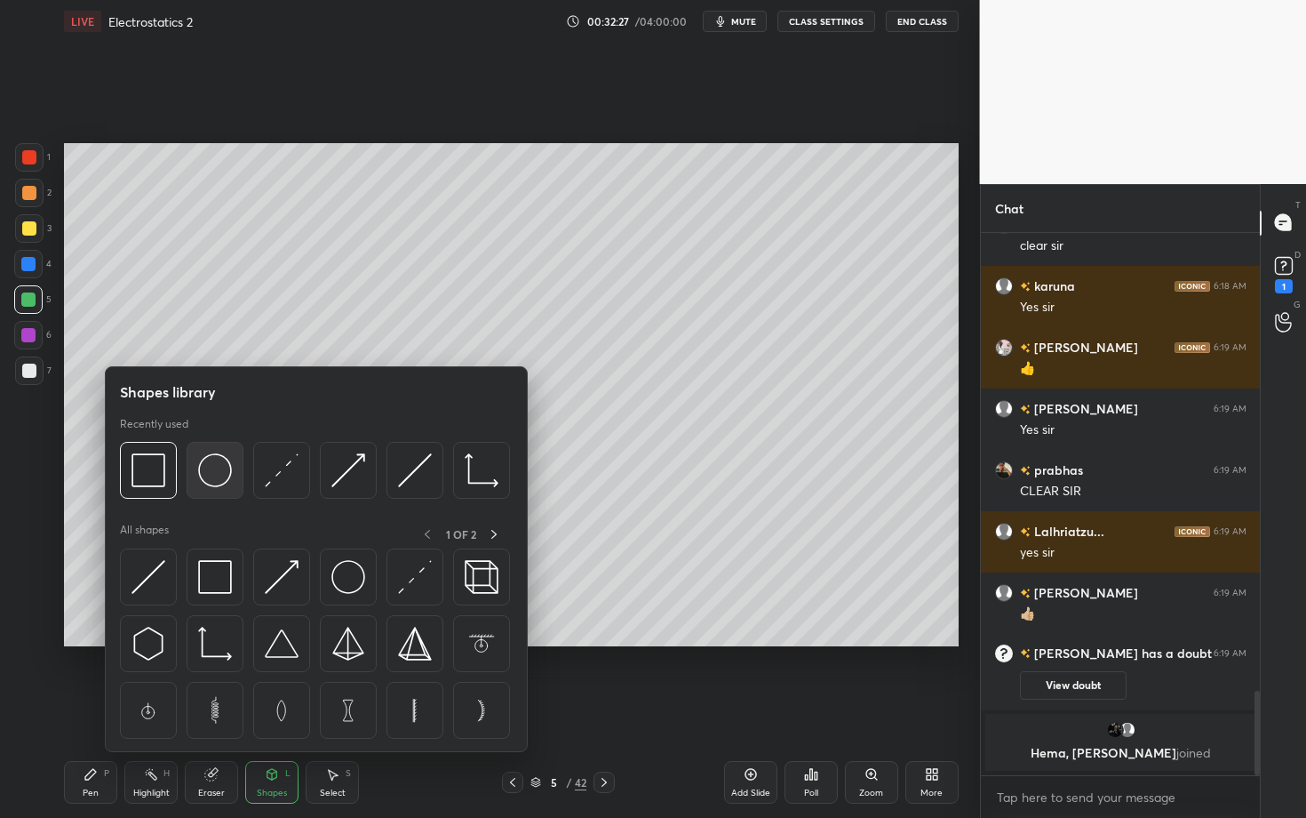
click at [212, 470] on img at bounding box center [215, 470] width 34 height 34
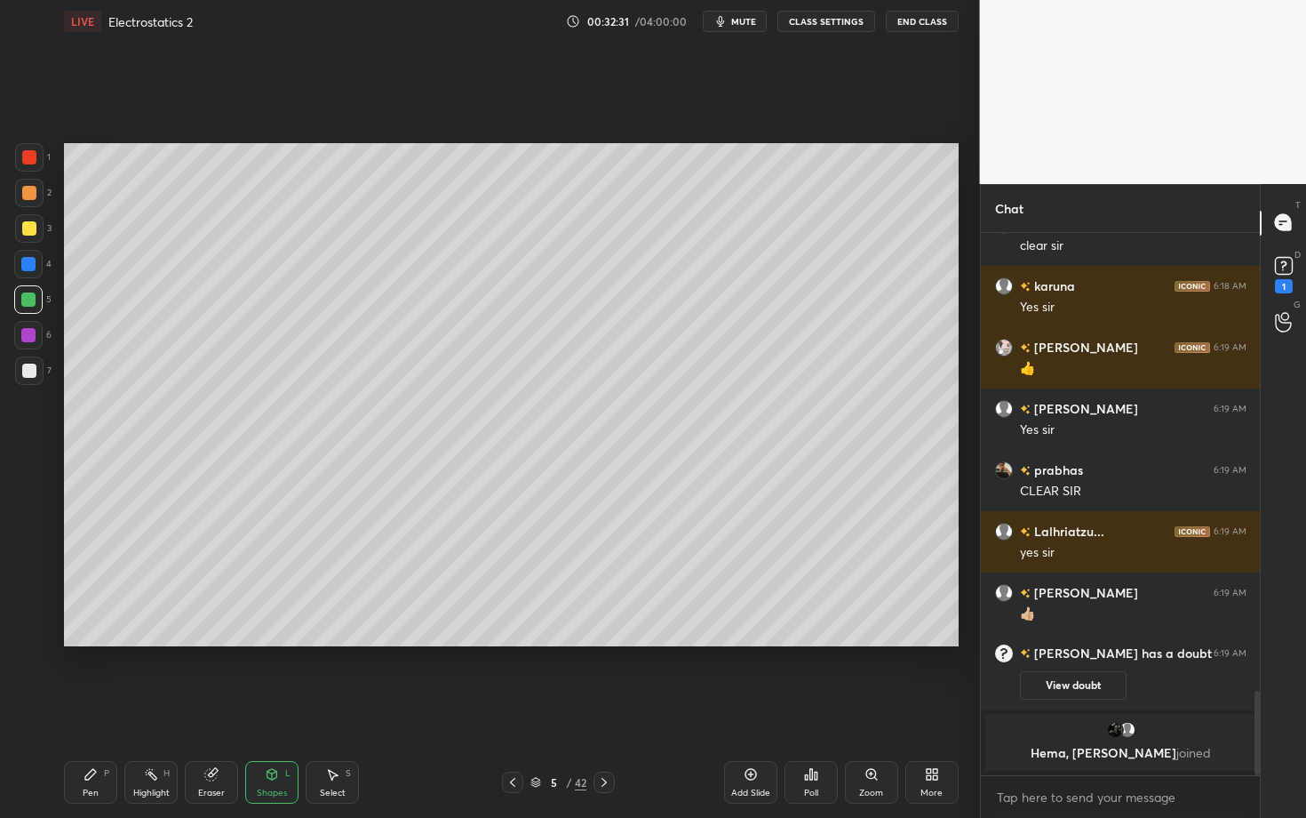
click at [301, 708] on div "Pen P Highlight H Eraser Shapes L Select S" at bounding box center [229, 782] width 330 height 43
click at [330, 708] on div "Select" at bounding box center [333, 792] width 26 height 9
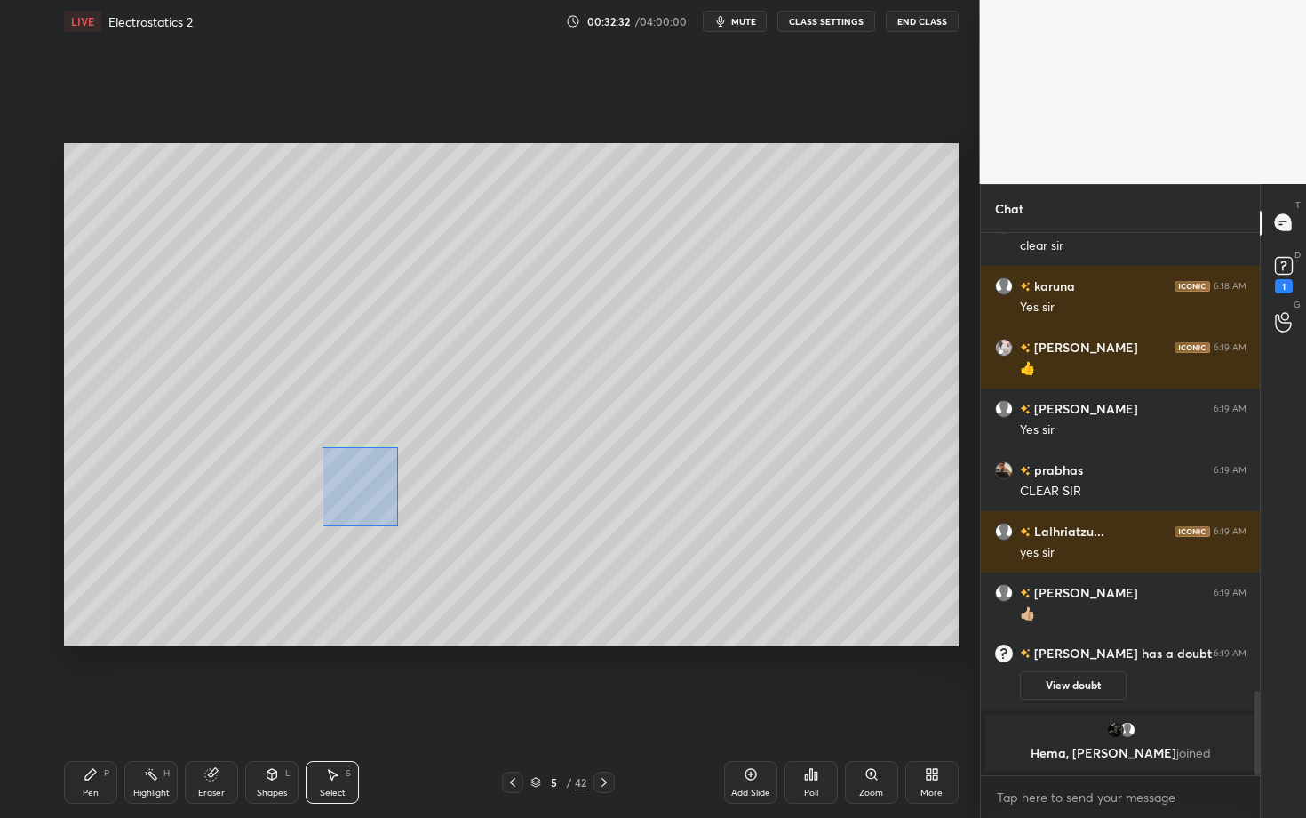
drag, startPoint x: 371, startPoint y: 505, endPoint x: 412, endPoint y: 537, distance: 52.6
click at [411, 537] on div "0 ° Undo Copy Duplicate Duplicate to new slide Delete" at bounding box center [511, 394] width 895 height 503
click at [336, 488] on div "0 ° Undo Copy Duplicate Duplicate to new slide Delete" at bounding box center [511, 394] width 895 height 503
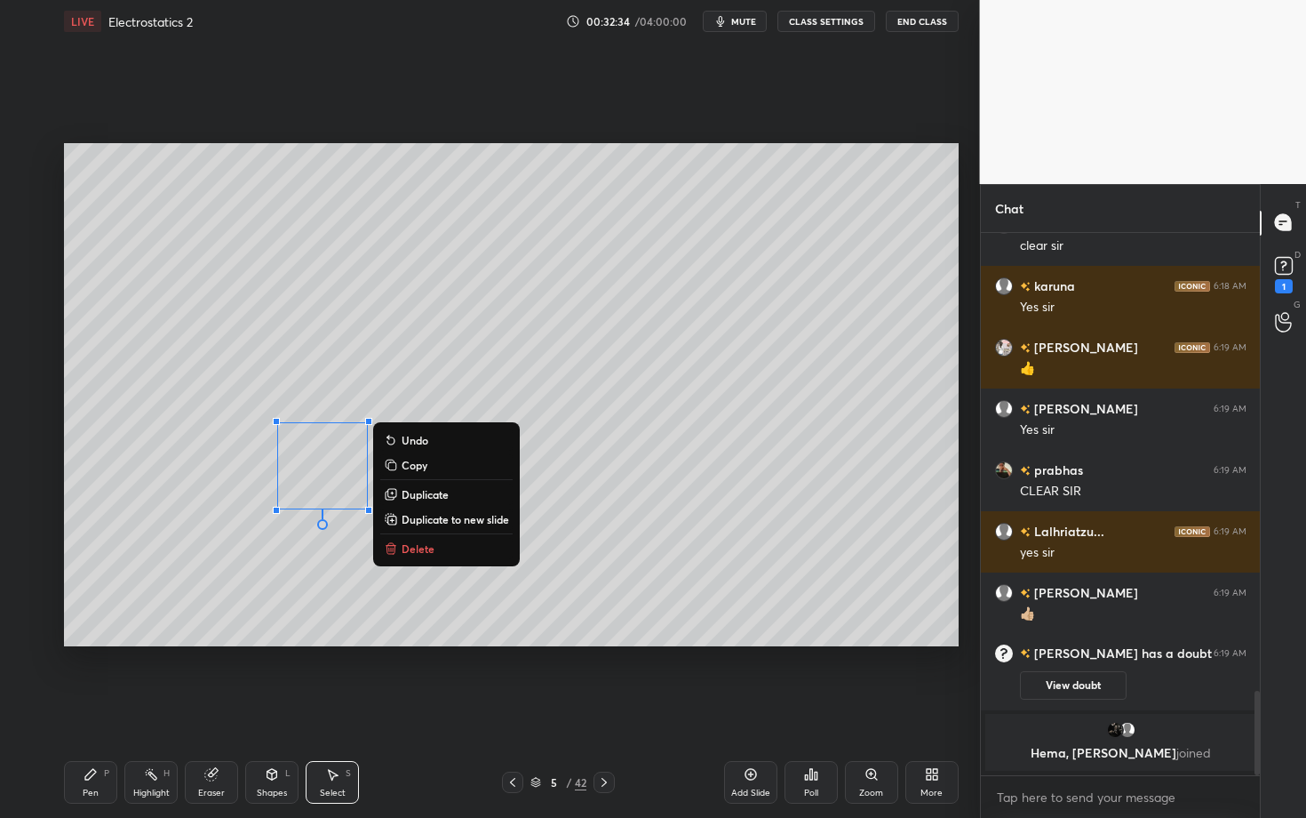
click at [275, 708] on div "Shapes" at bounding box center [272, 792] width 30 height 9
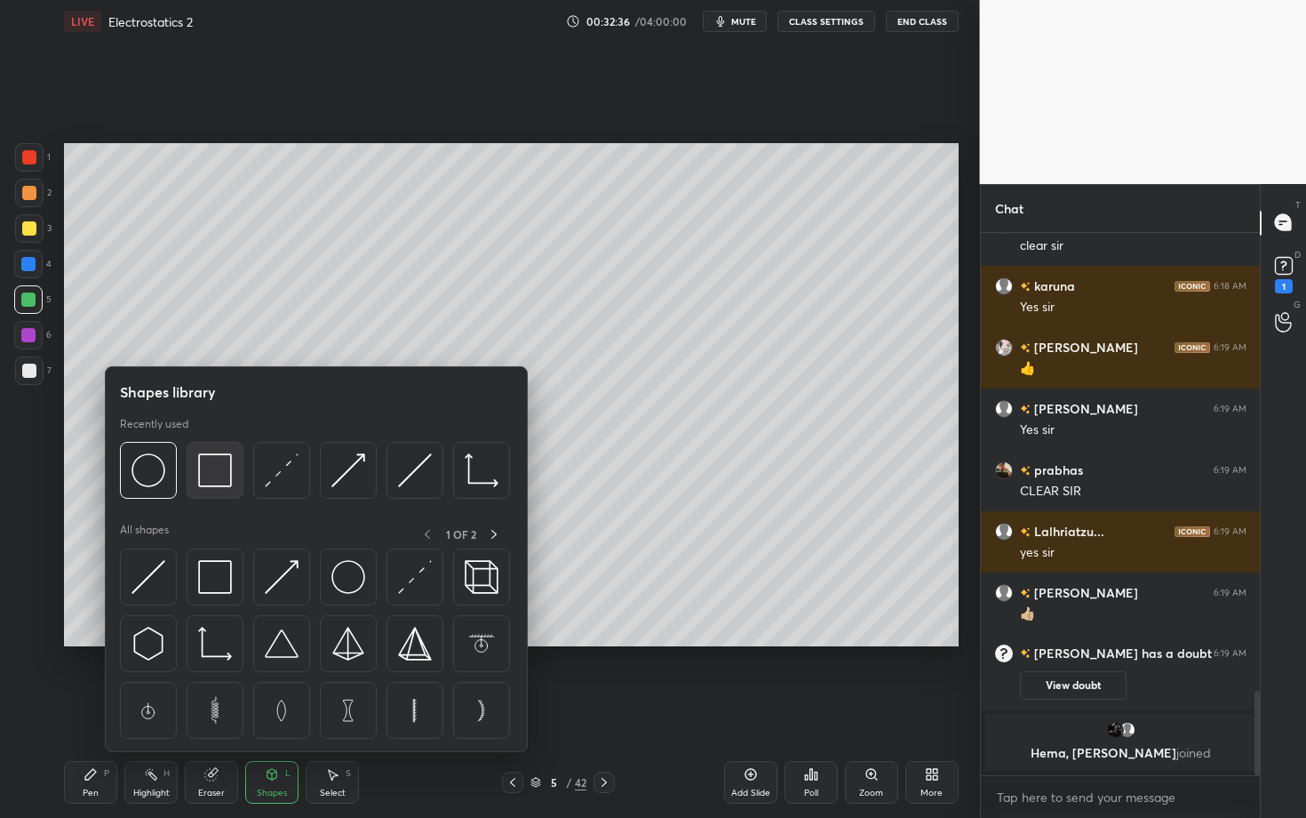
click at [210, 485] on img at bounding box center [215, 470] width 34 height 34
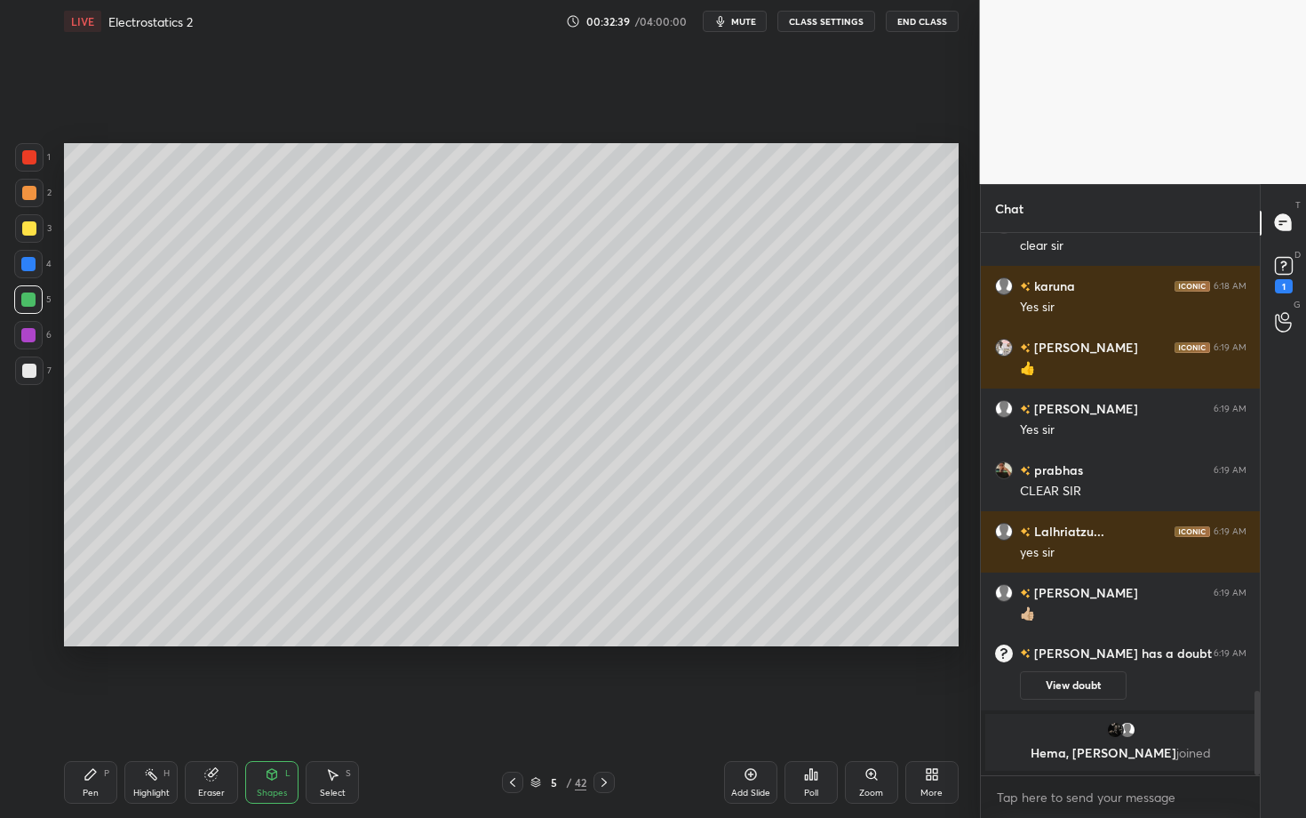
click at [343, 708] on div "Select S" at bounding box center [332, 782] width 53 height 43
drag, startPoint x: 322, startPoint y: 604, endPoint x: 336, endPoint y: 618, distance: 20.1
click at [336, 618] on div "0 ° Undo Copy Duplicate Duplicate to new slide Delete" at bounding box center [511, 394] width 895 height 503
click at [315, 569] on div "0 ° Undo Copy Duplicate Duplicate to new slide Delete" at bounding box center [511, 394] width 895 height 503
drag, startPoint x: 316, startPoint y: 570, endPoint x: 339, endPoint y: 607, distance: 43.9
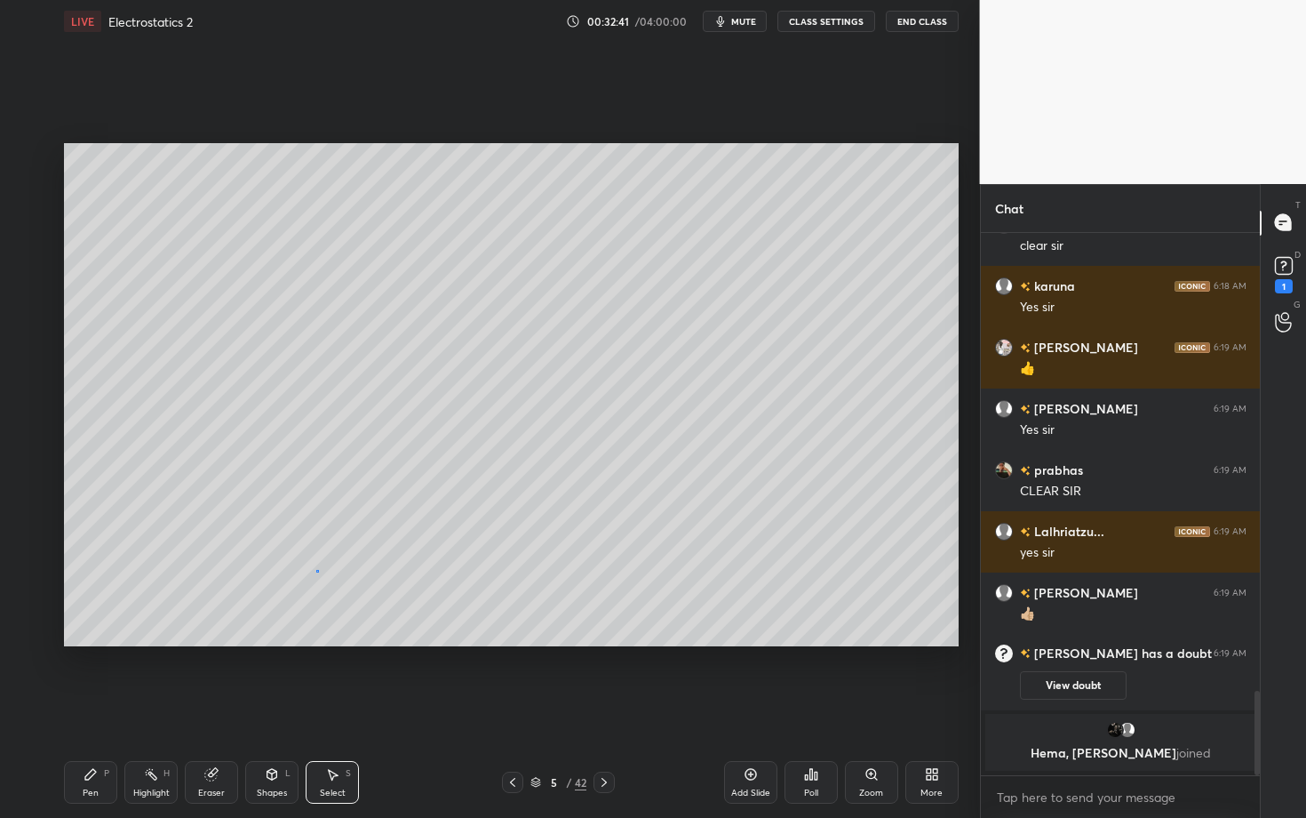
click at [339, 607] on div "0 ° Undo Copy Duplicate Duplicate to new slide Delete" at bounding box center [511, 394] width 895 height 503
click at [323, 552] on div "0 ° Undo Copy Duplicate Duplicate to new slide Delete" at bounding box center [511, 394] width 895 height 503
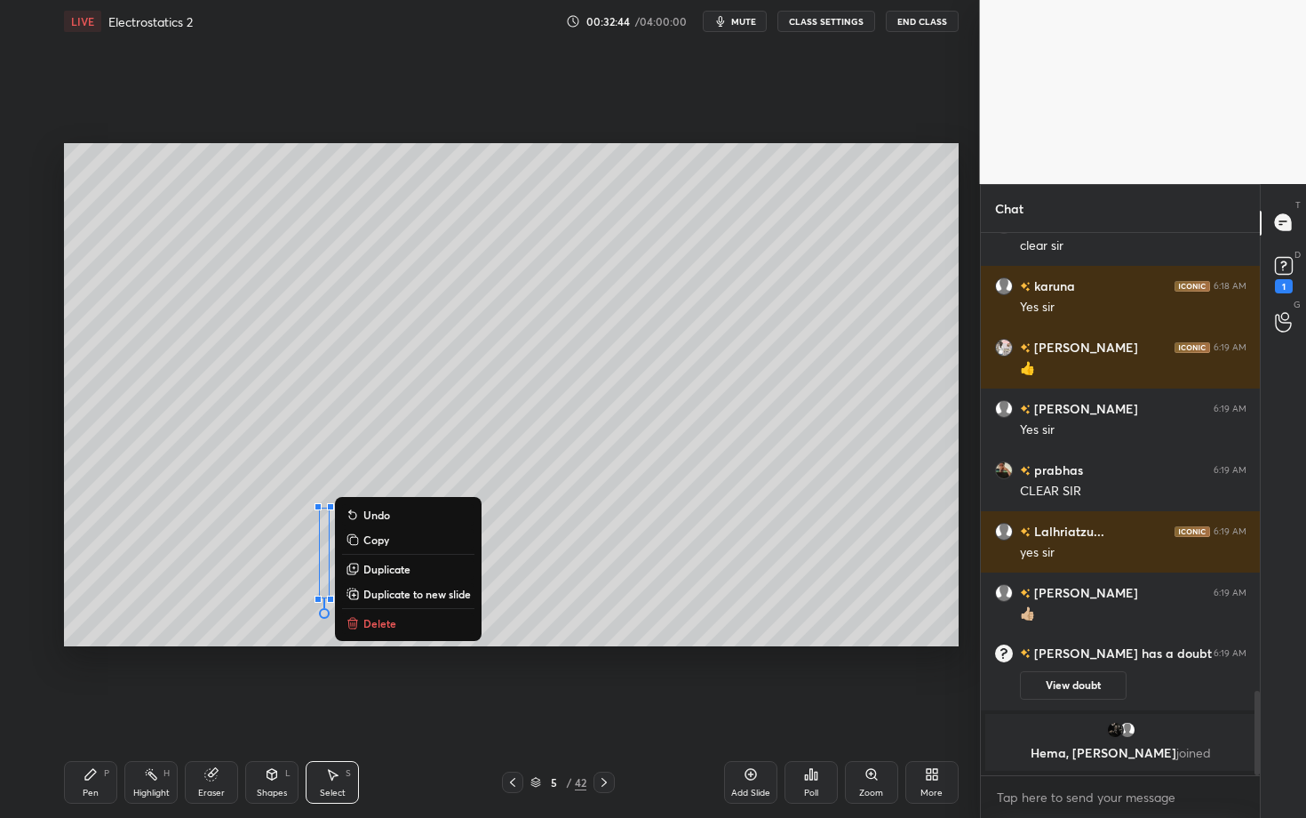
click at [267, 708] on div "Shapes" at bounding box center [272, 792] width 30 height 9
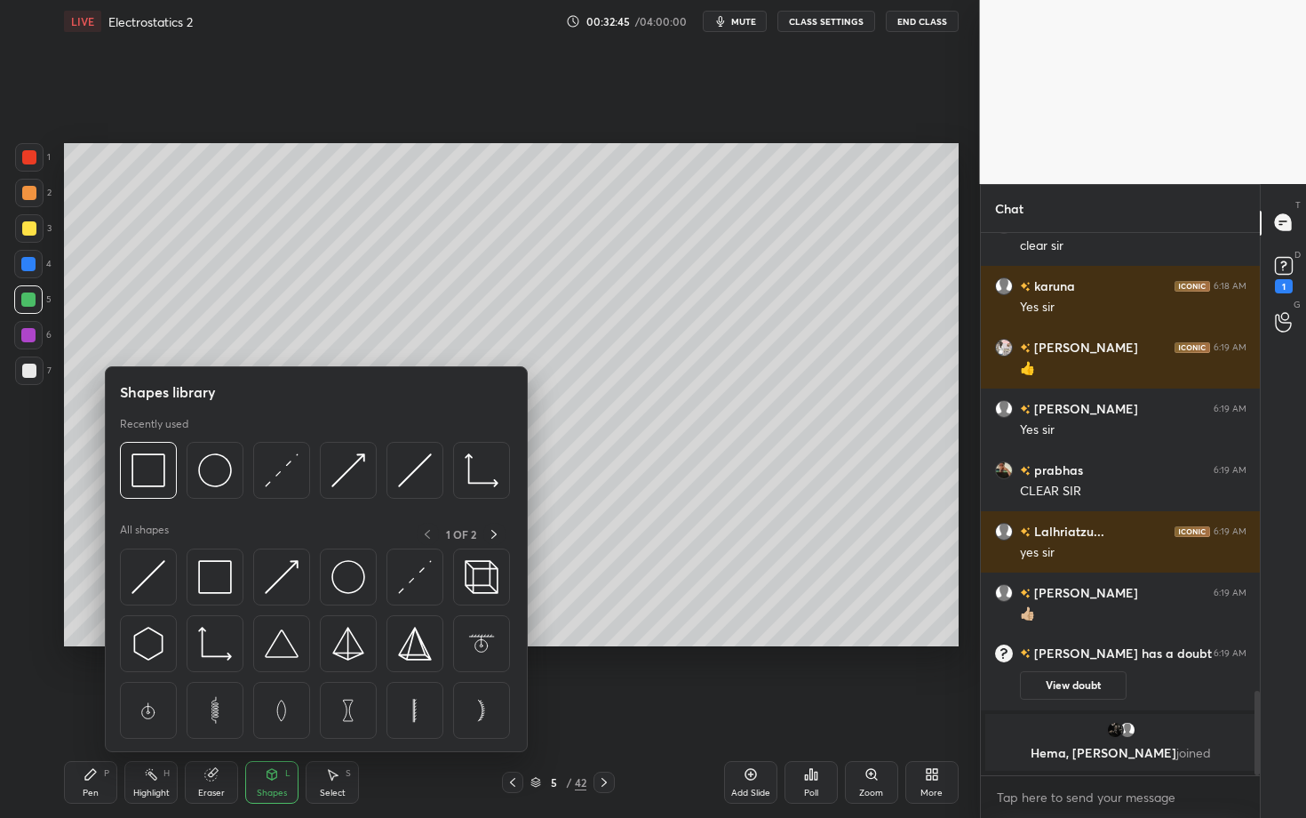
click at [82, 708] on div "Pen P" at bounding box center [90, 782] width 53 height 43
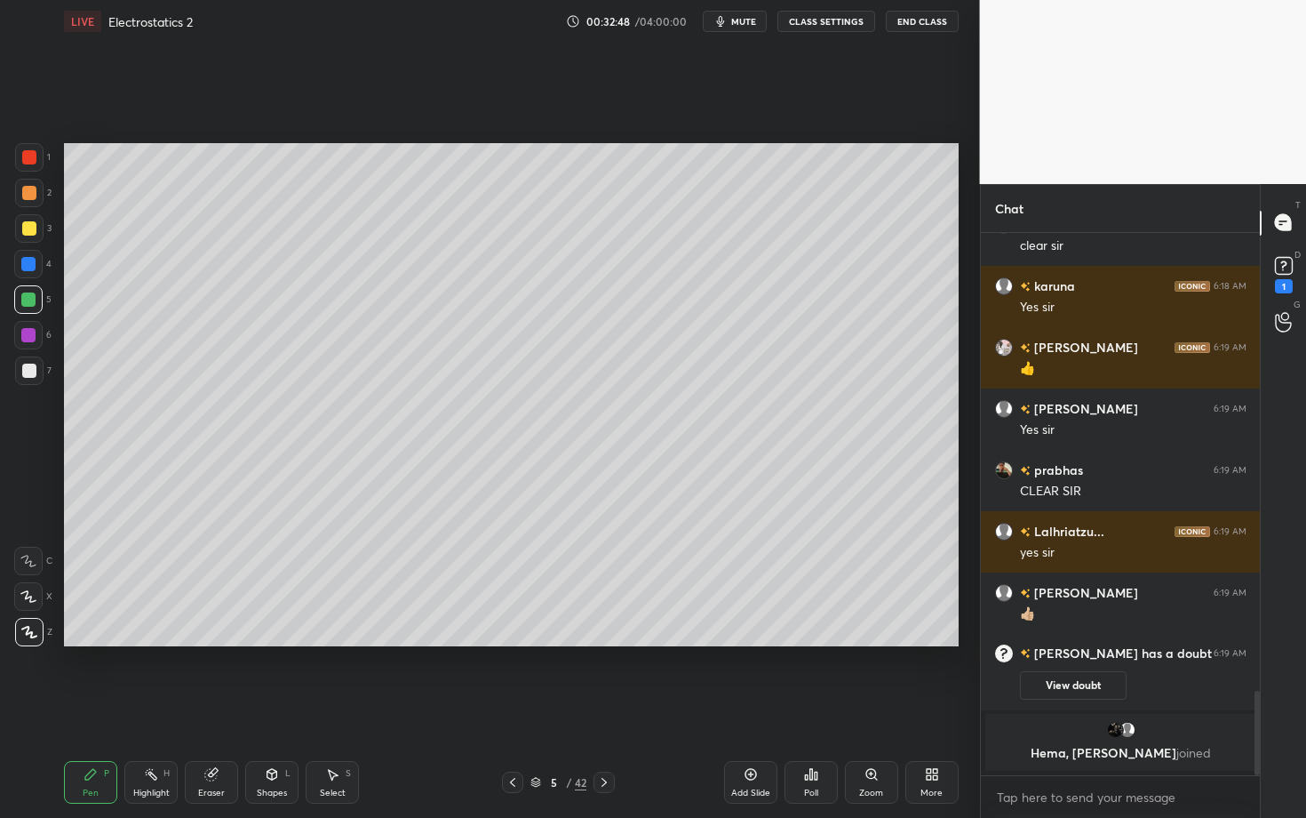
click at [28, 163] on div at bounding box center [29, 157] width 14 height 14
click at [634, 708] on div "5 / 42" at bounding box center [559, 781] width 330 height 21
click at [331, 708] on div "Select" at bounding box center [333, 792] width 26 height 9
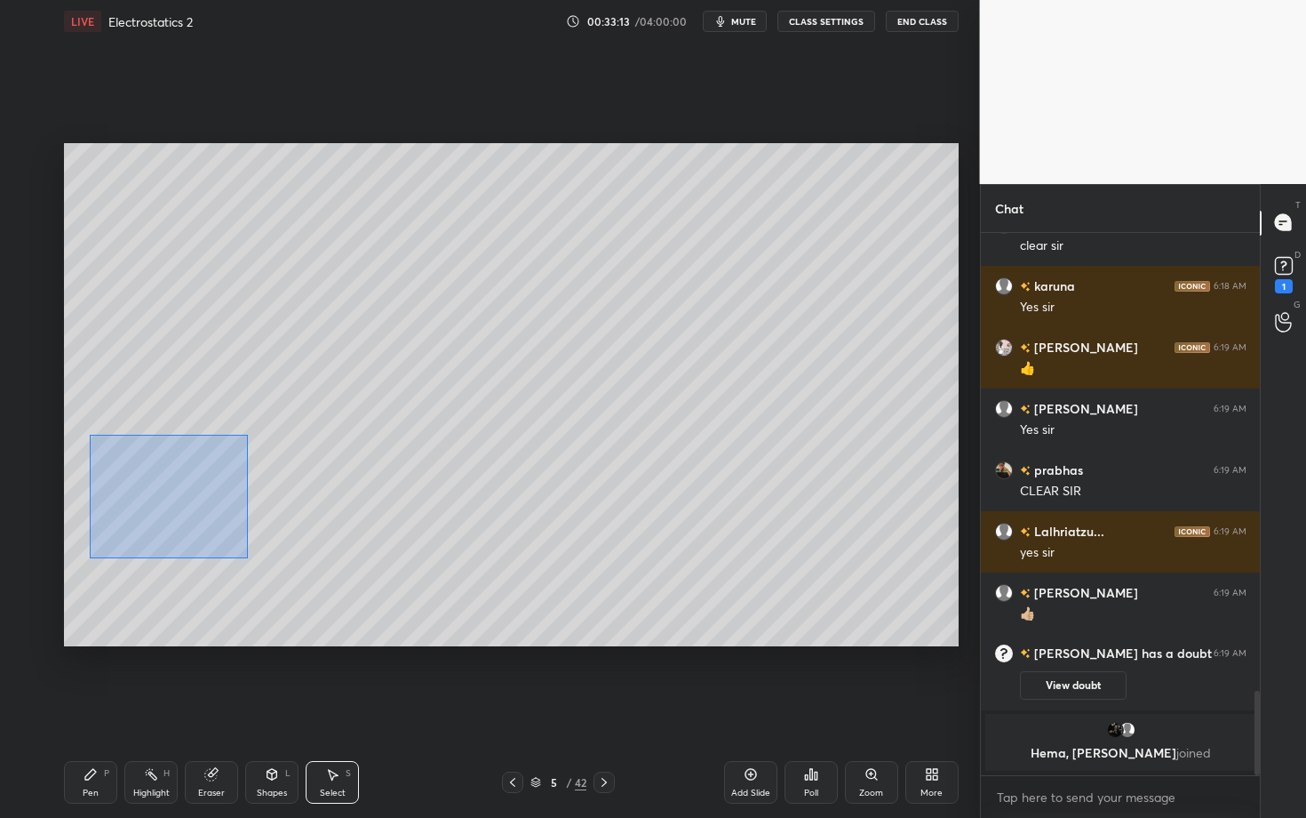
drag, startPoint x: 117, startPoint y: 519, endPoint x: 246, endPoint y: 557, distance: 134.4
click at [246, 556] on div "0 ° Undo Copy Duplicate Duplicate to new slide Delete" at bounding box center [511, 394] width 895 height 503
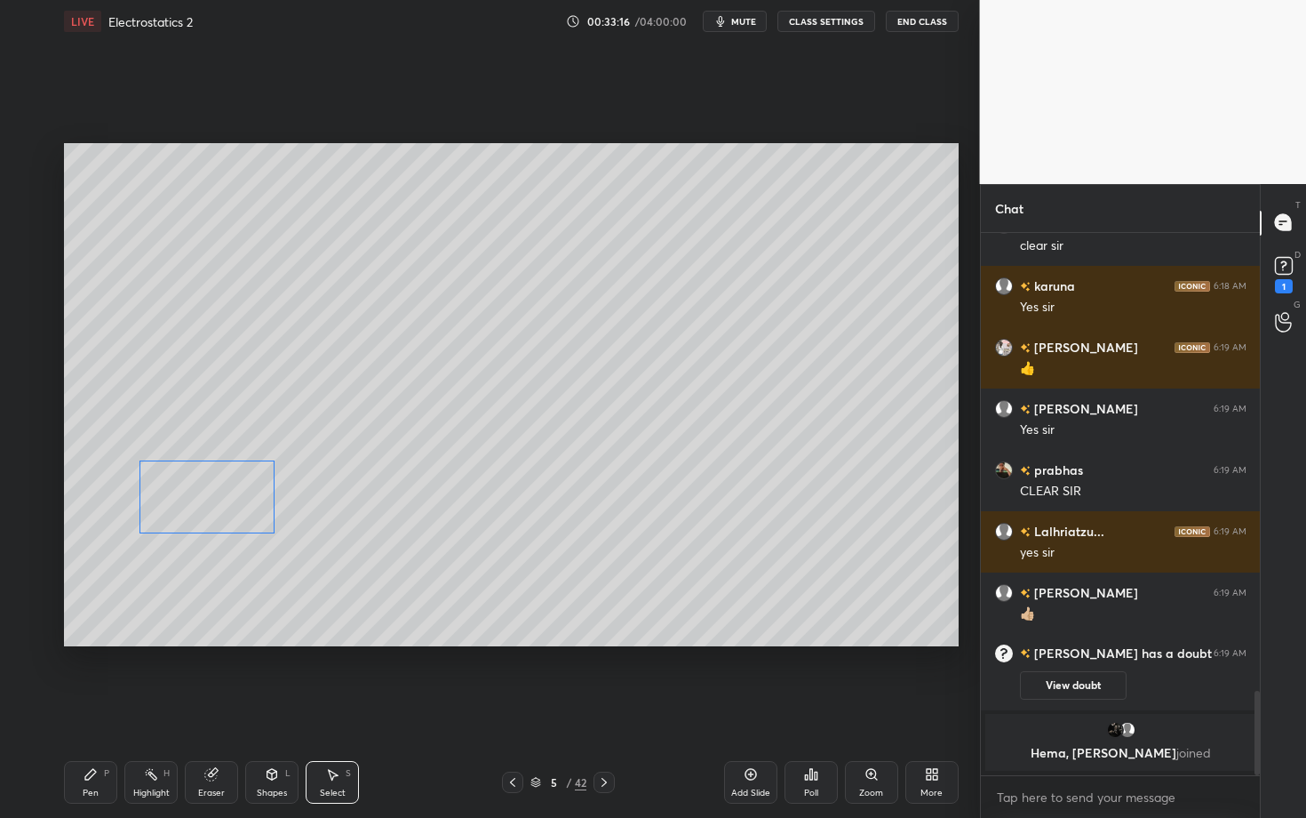
drag, startPoint x: 164, startPoint y: 495, endPoint x: 203, endPoint y: 498, distance: 40.1
click at [203, 498] on div "0 ° Undo Copy Duplicate Duplicate to new slide Delete" at bounding box center [511, 394] width 895 height 503
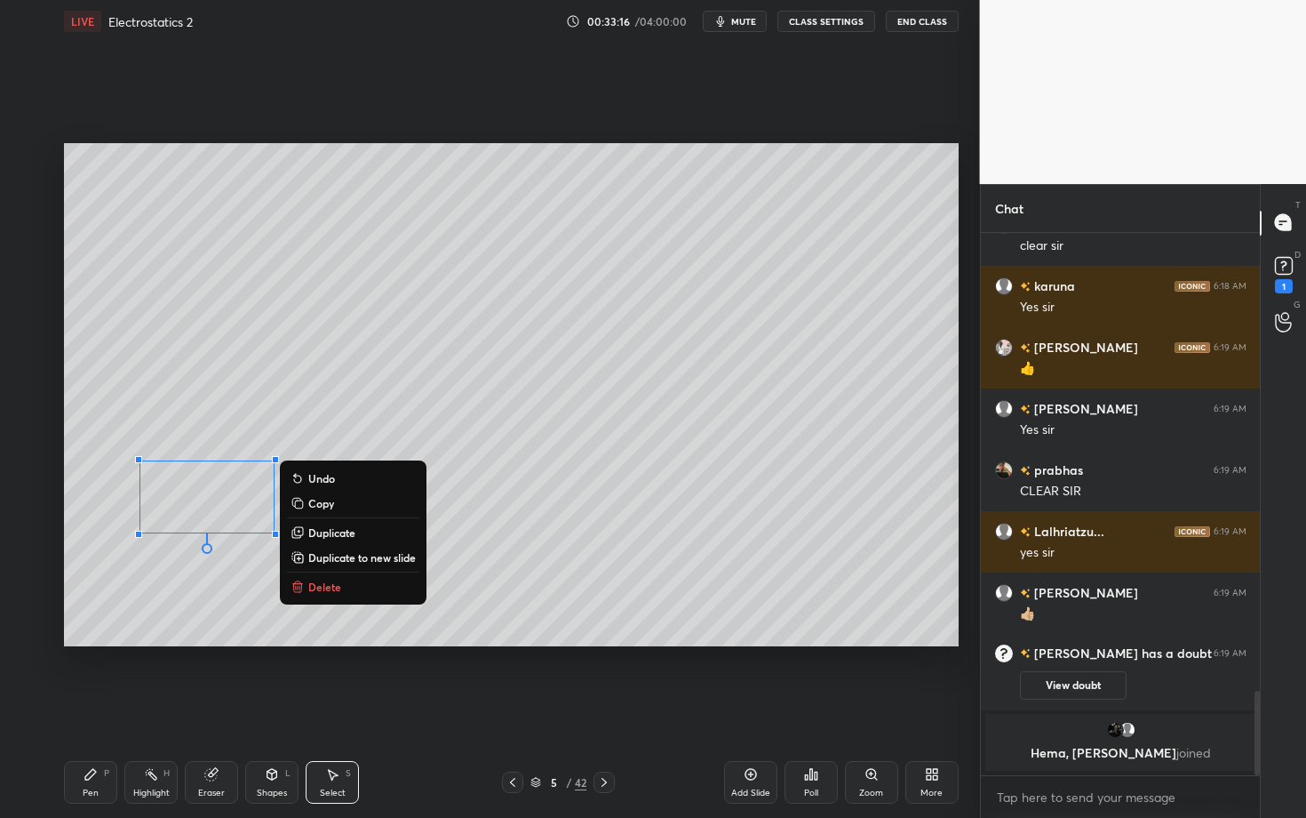
click at [88, 708] on icon at bounding box center [90, 774] width 11 height 11
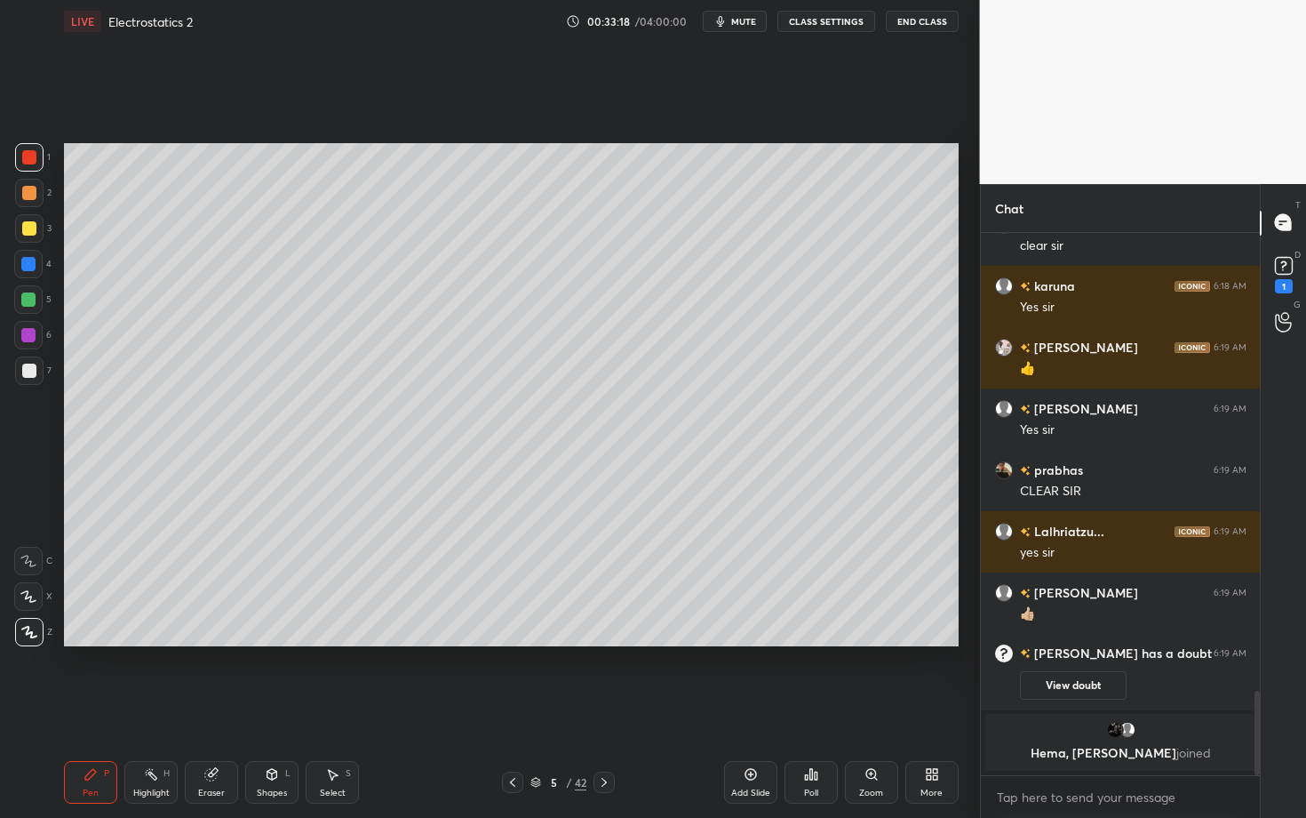
click at [147, 708] on div "Highlight" at bounding box center [151, 792] width 36 height 9
click at [94, 708] on div "Pen" at bounding box center [91, 792] width 16 height 9
click at [339, 708] on div "Select" at bounding box center [333, 792] width 26 height 9
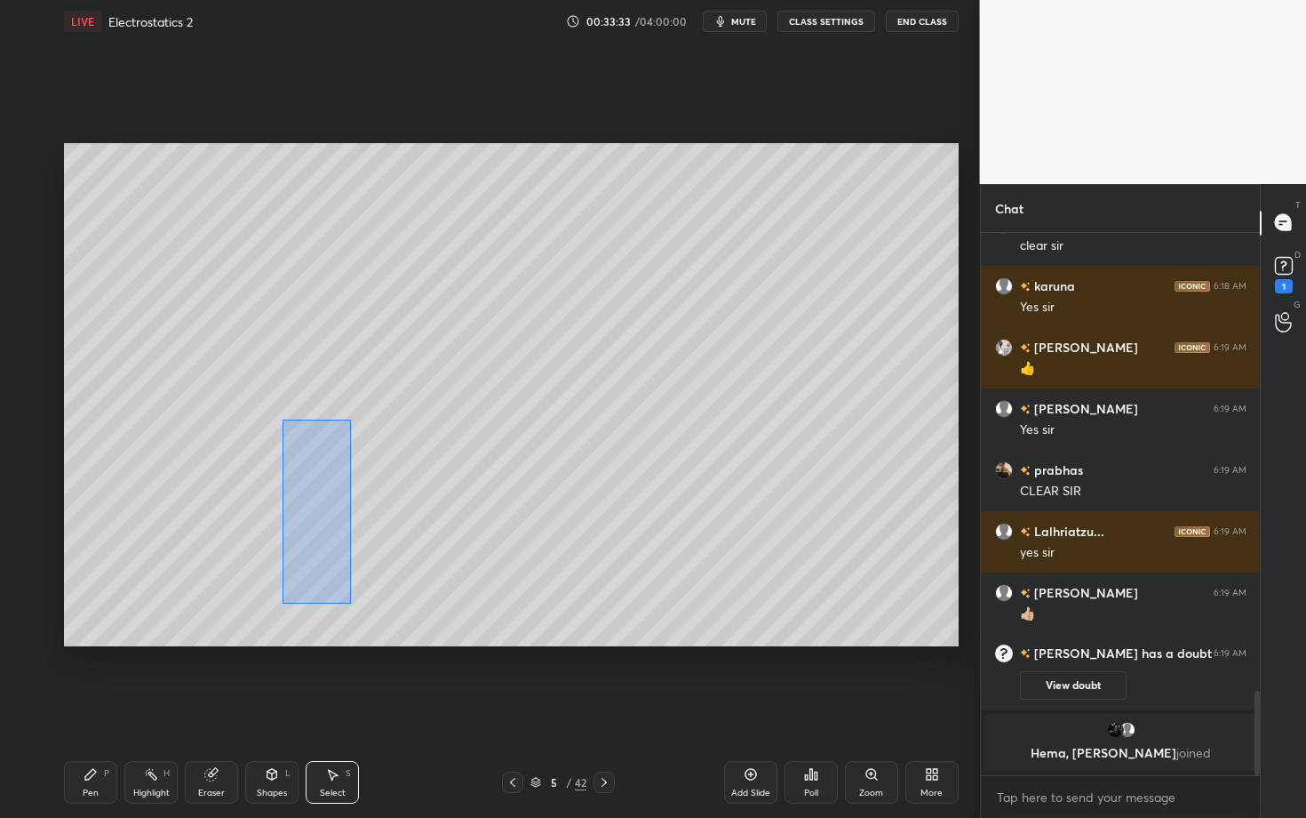
drag, startPoint x: 283, startPoint y: 419, endPoint x: 349, endPoint y: 602, distance: 193.7
click at [349, 602] on div "0 ° Undo Copy Duplicate Duplicate to new slide Delete" at bounding box center [511, 394] width 895 height 503
drag, startPoint x: 351, startPoint y: 531, endPoint x: 323, endPoint y: 532, distance: 28.5
click at [323, 532] on div "0 ° Undo Copy Duplicate Duplicate to new slide Delete" at bounding box center [511, 394] width 895 height 503
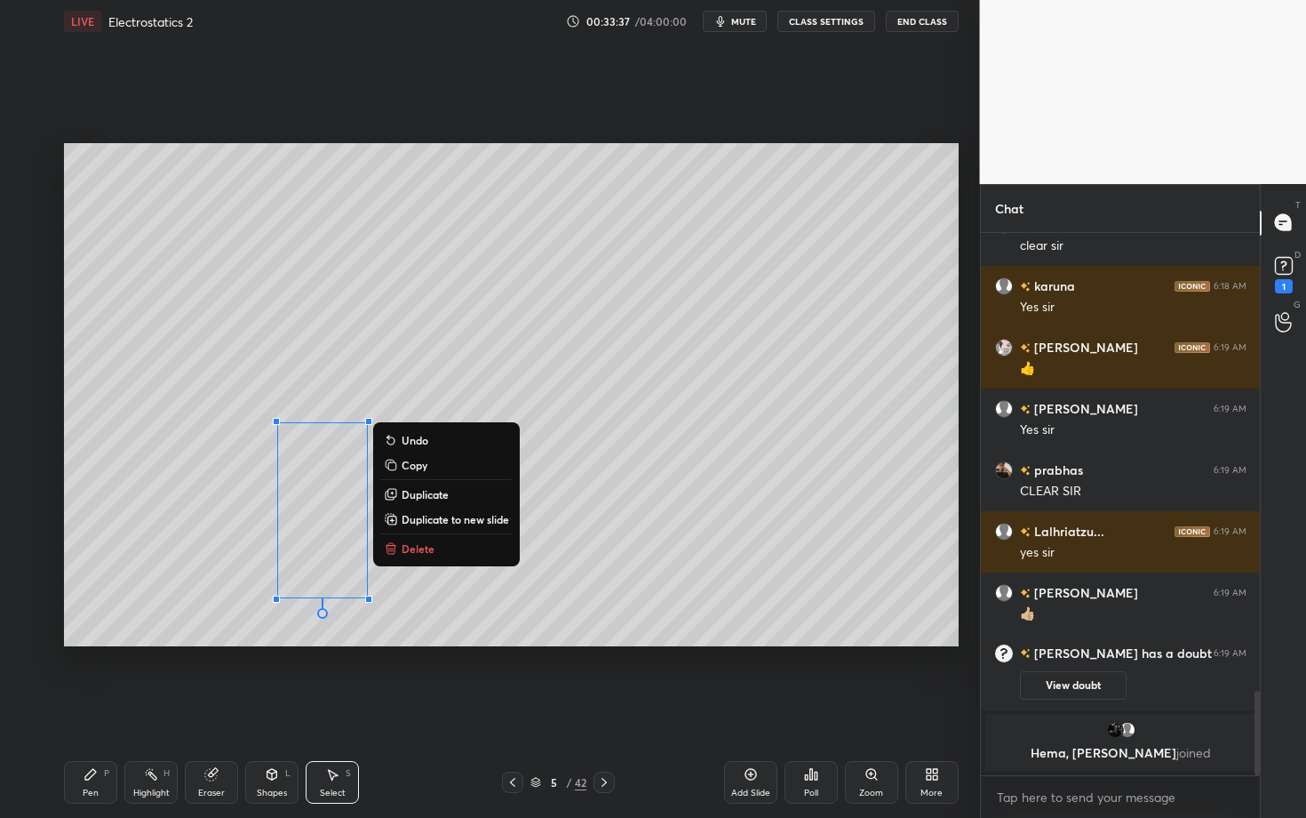
click at [236, 579] on div "0 ° Undo Copy Duplicate Duplicate to new slide Delete" at bounding box center [511, 394] width 895 height 503
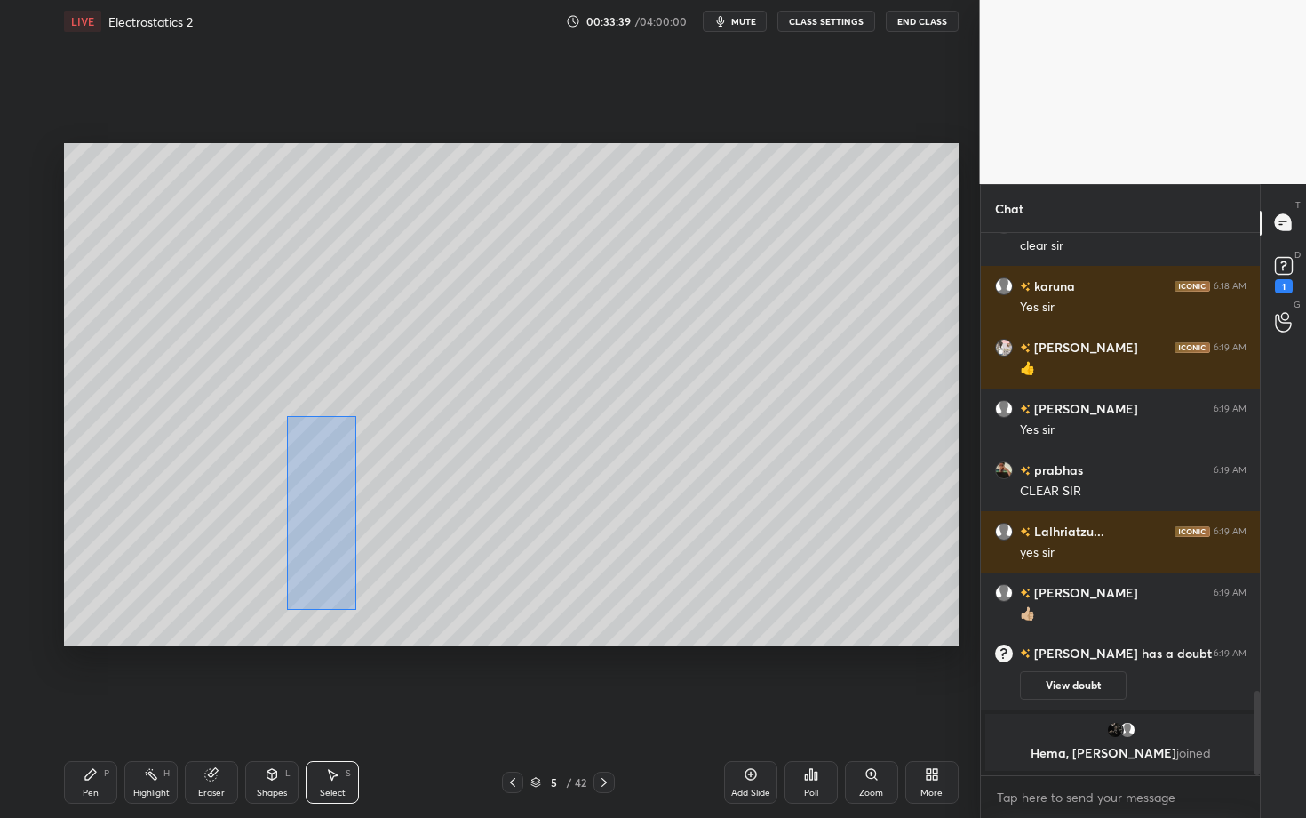
drag, startPoint x: 287, startPoint y: 416, endPoint x: 355, endPoint y: 608, distance: 203.8
click at [355, 608] on div "0 ° Undo Copy Duplicate Duplicate to new slide Delete" at bounding box center [511, 394] width 895 height 503
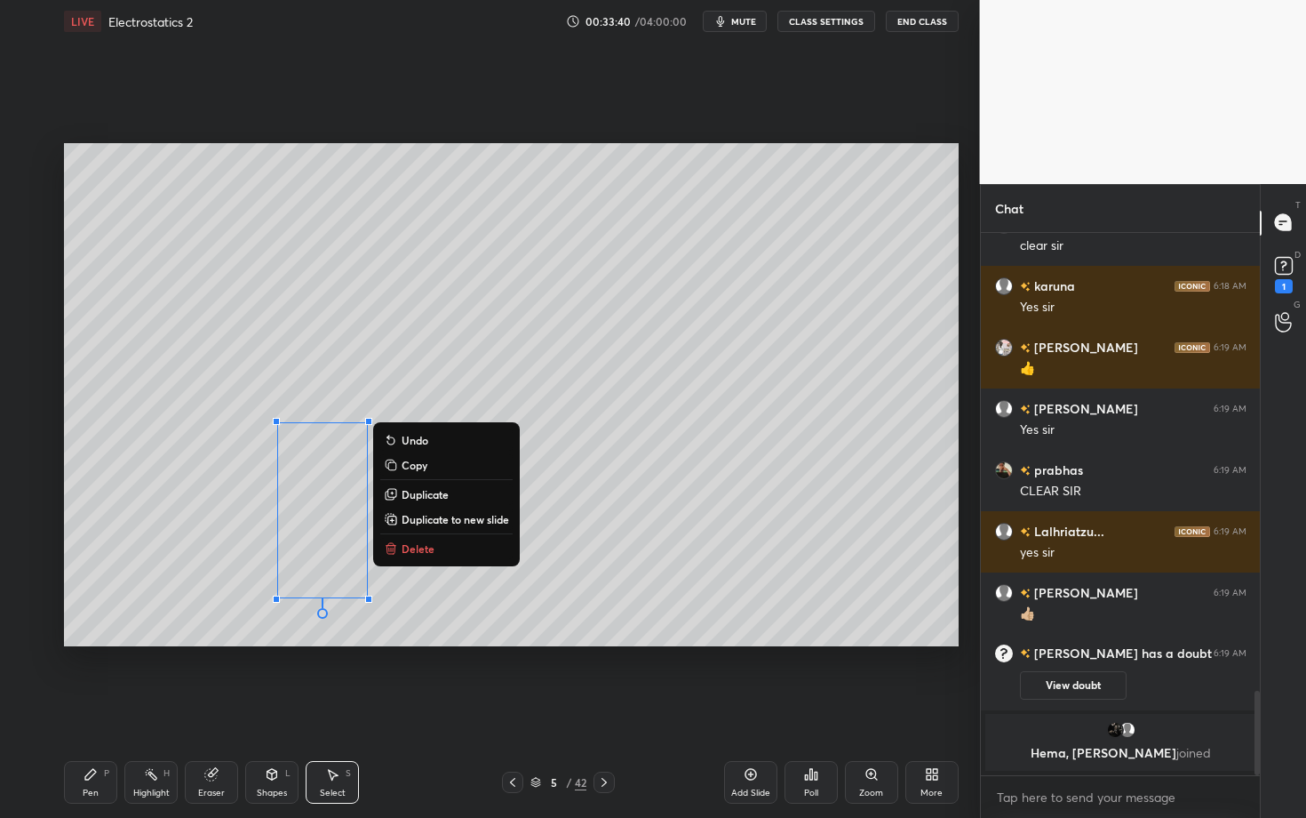
click at [434, 498] on p "Duplicate" at bounding box center [425, 494] width 47 height 14
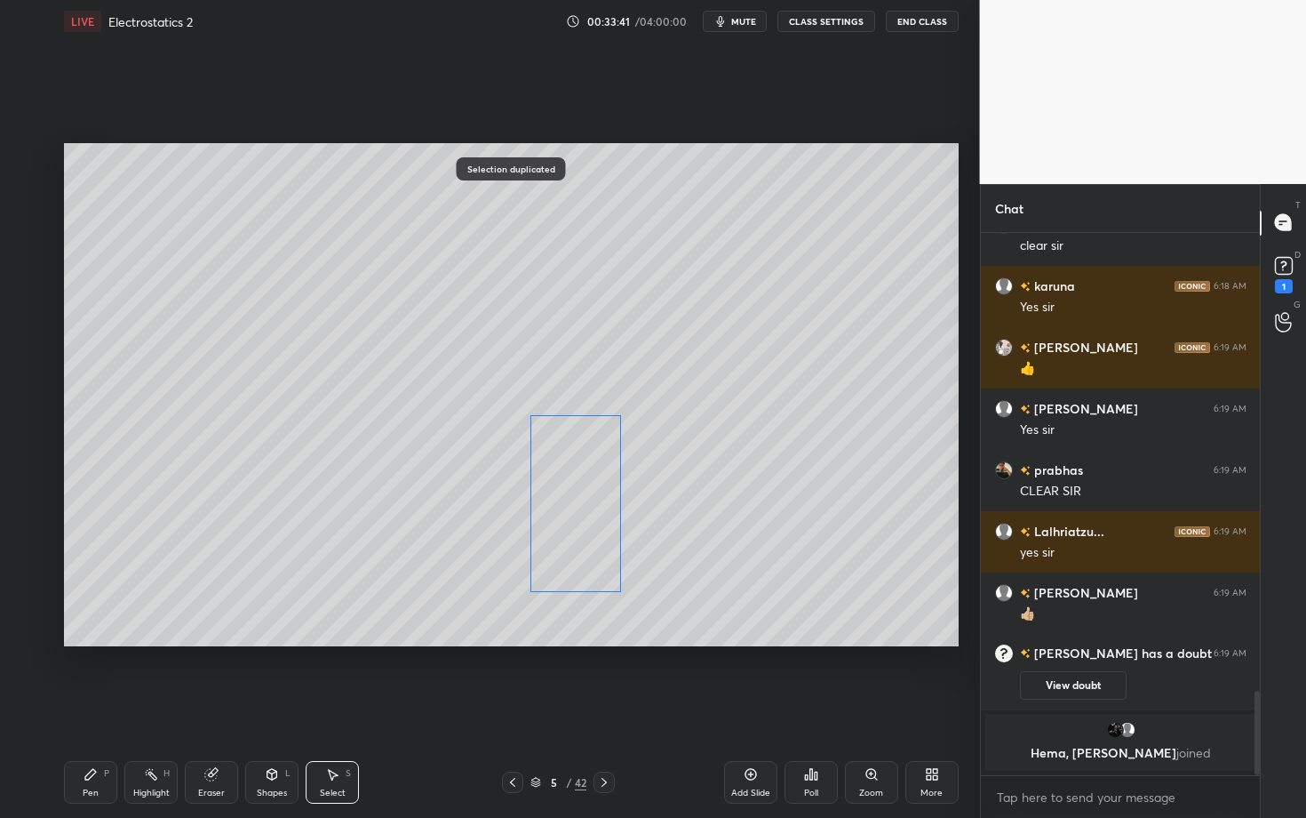
drag, startPoint x: 371, startPoint y: 539, endPoint x: 554, endPoint y: 512, distance: 184.1
click at [554, 512] on div "0 ° Undo Copy Duplicate Duplicate to new slide Delete" at bounding box center [511, 394] width 895 height 503
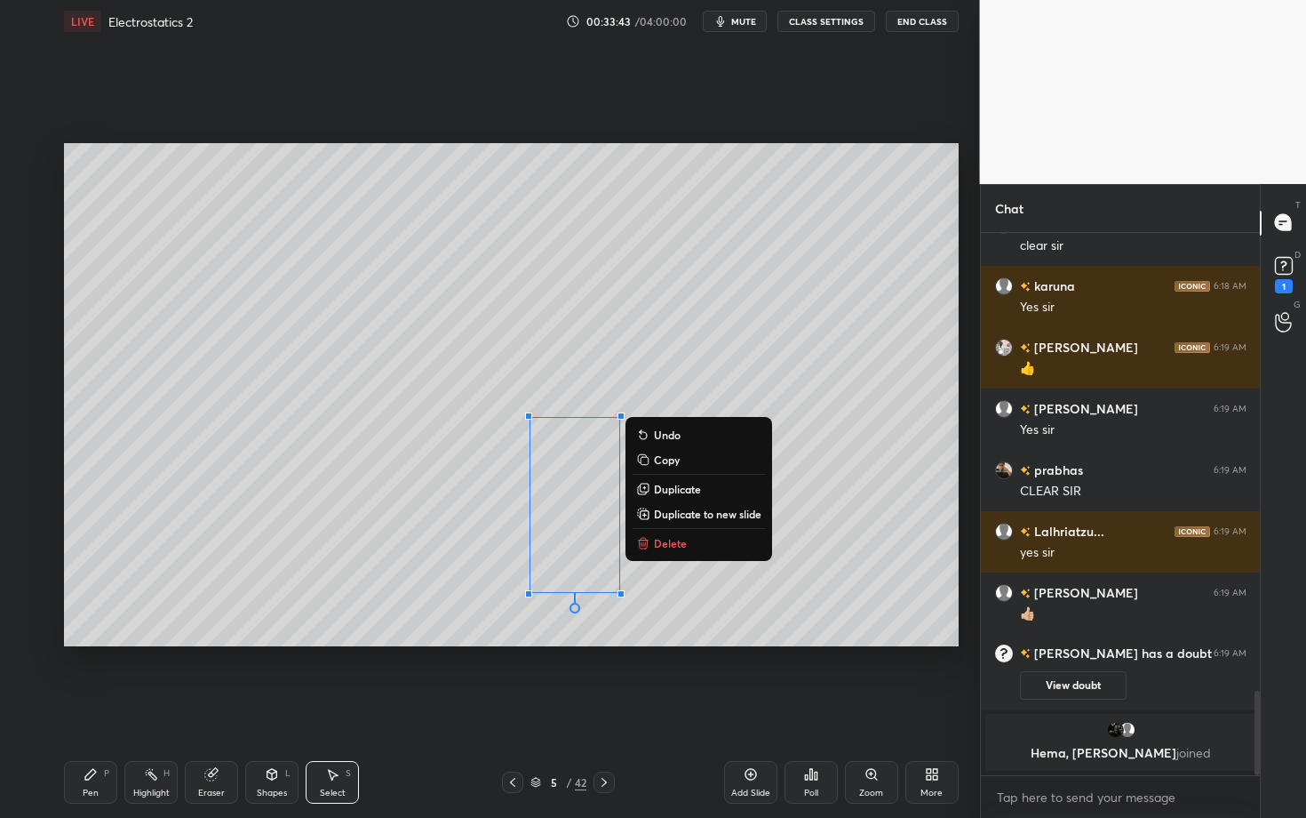
click at [225, 708] on div "Eraser" at bounding box center [211, 782] width 53 height 43
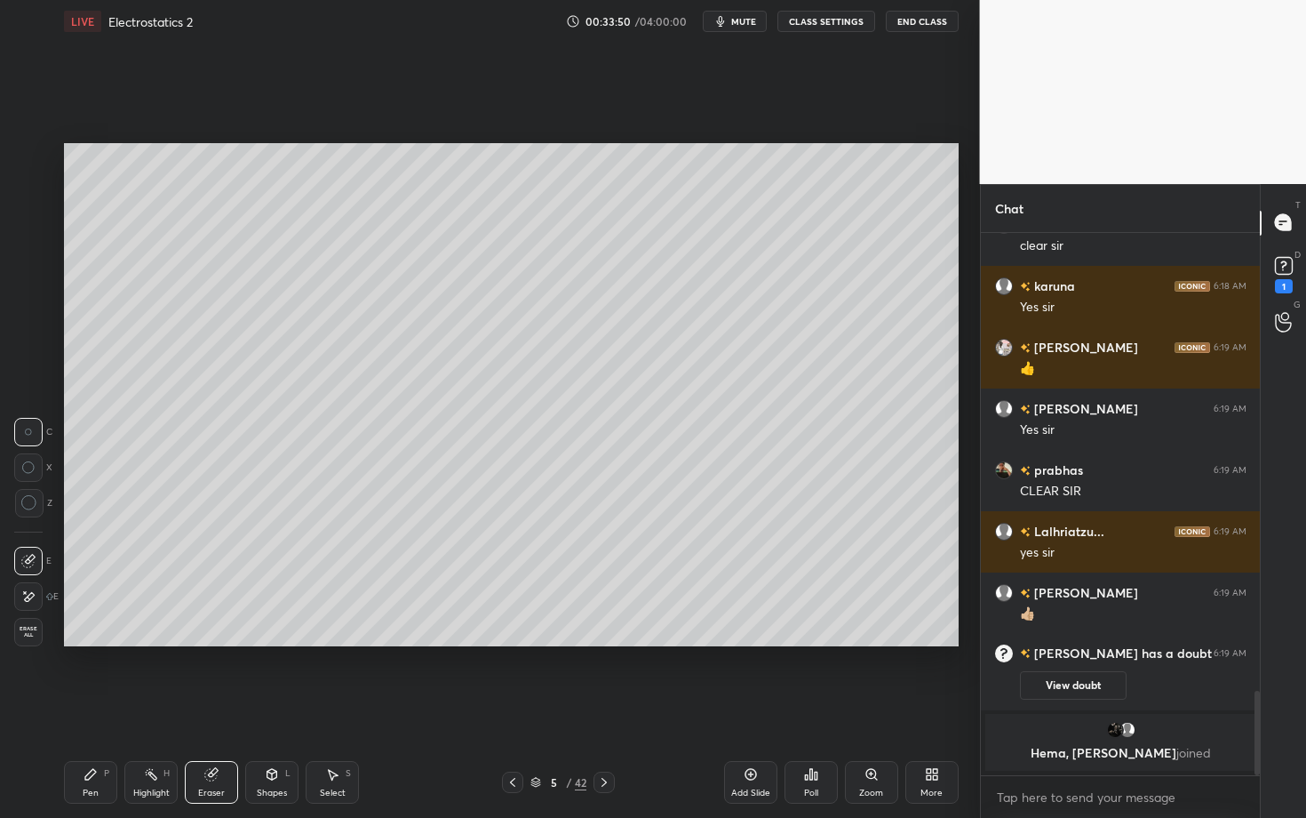
click at [116, 708] on div "Pen P" at bounding box center [90, 782] width 53 height 43
click at [91, 708] on div "Pen" at bounding box center [91, 792] width 16 height 9
click at [278, 708] on div "Shapes" at bounding box center [272, 792] width 30 height 9
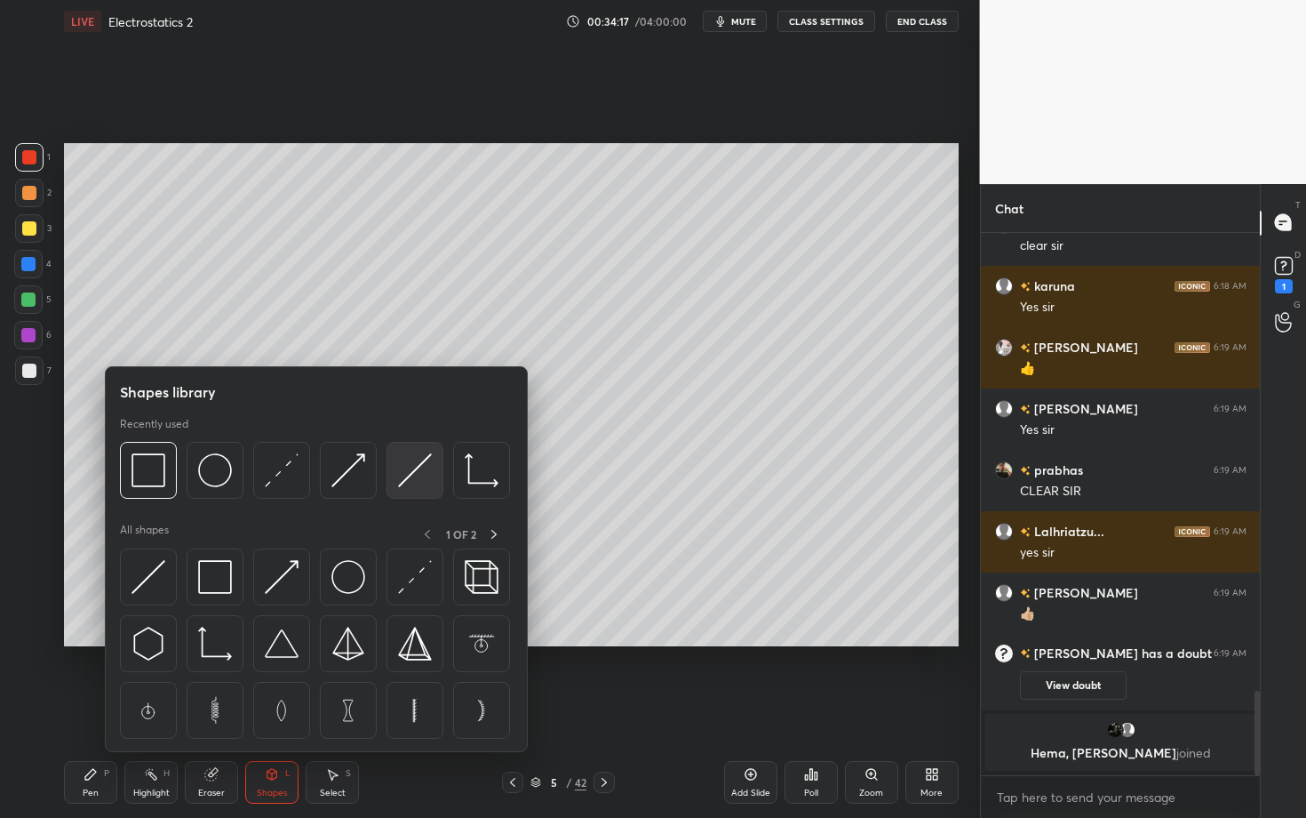
click at [406, 485] on img at bounding box center [415, 470] width 34 height 34
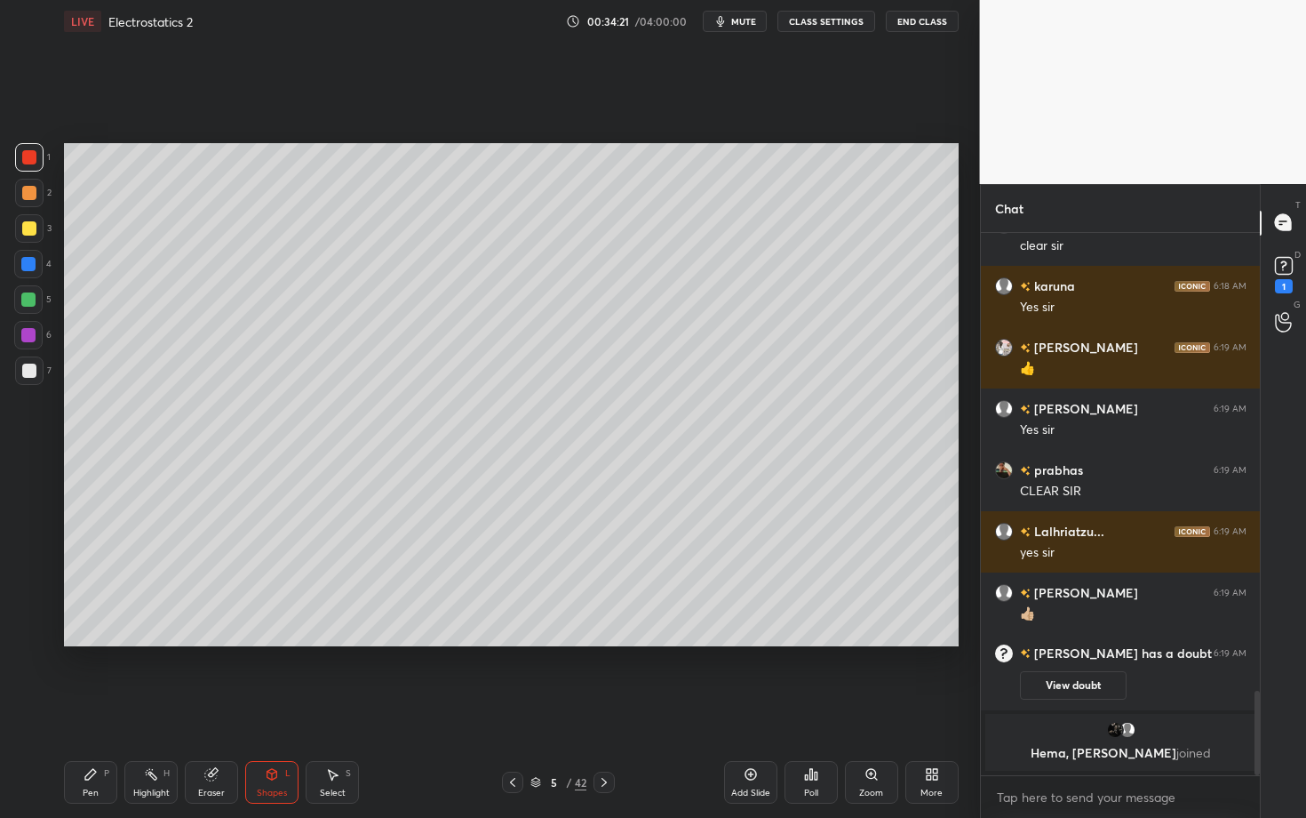
click at [95, 708] on div "Pen P" at bounding box center [90, 782] width 53 height 43
click at [262, 708] on div "Shapes" at bounding box center [272, 792] width 30 height 9
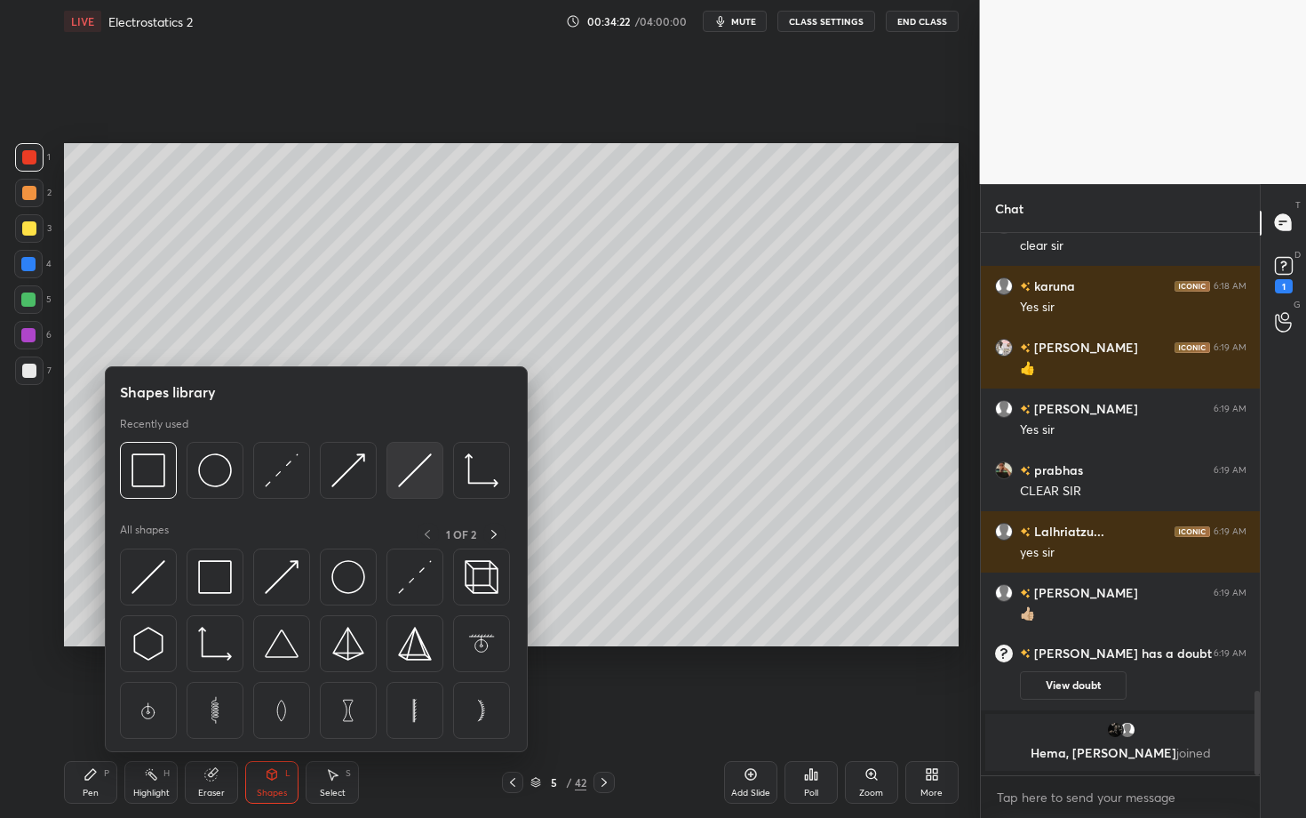
click at [428, 479] on div at bounding box center [415, 470] width 57 height 57
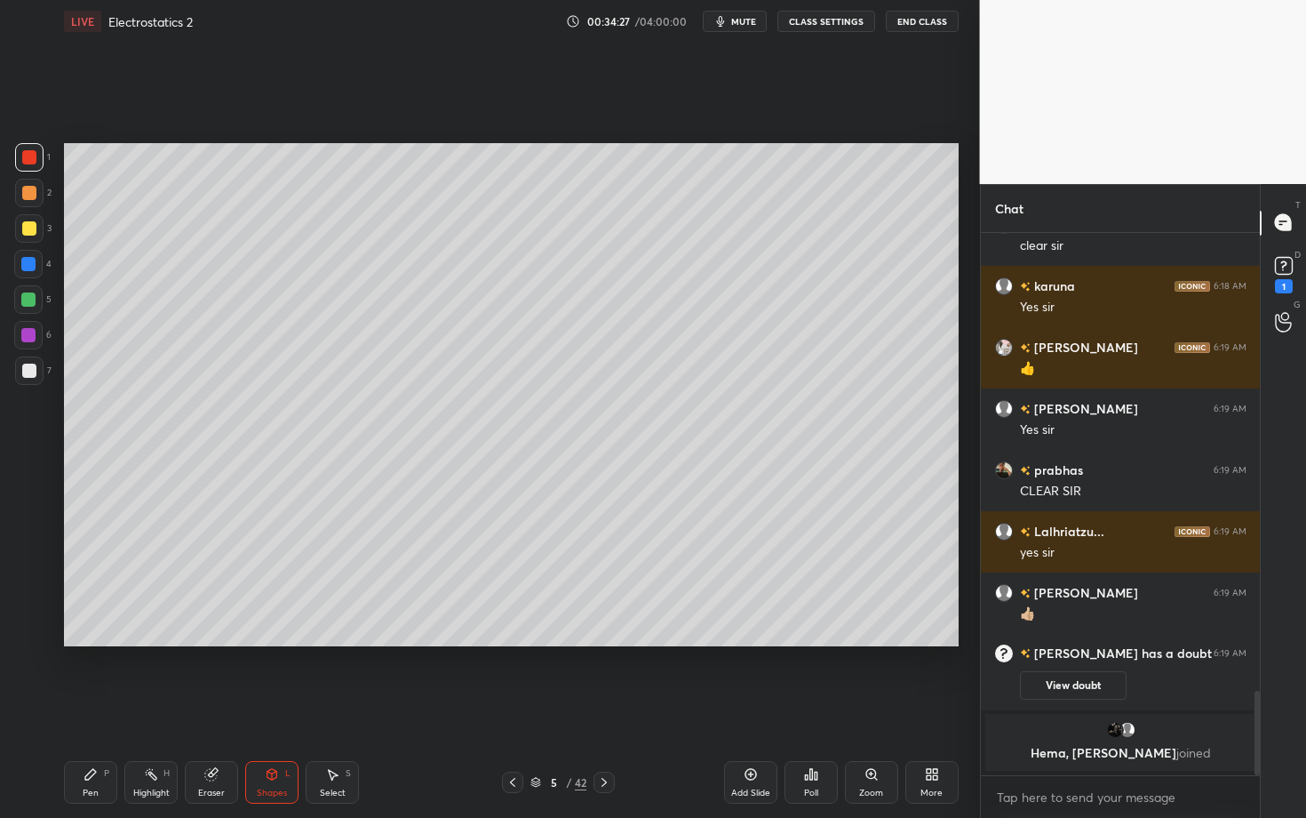
click at [92, 708] on div "Pen P" at bounding box center [90, 782] width 53 height 43
click at [288, 708] on div "Shapes L" at bounding box center [271, 782] width 53 height 43
click at [94, 708] on div "Pen" at bounding box center [91, 792] width 16 height 9
click at [29, 368] on div at bounding box center [29, 370] width 14 height 14
click at [147, 708] on icon at bounding box center [151, 774] width 14 height 14
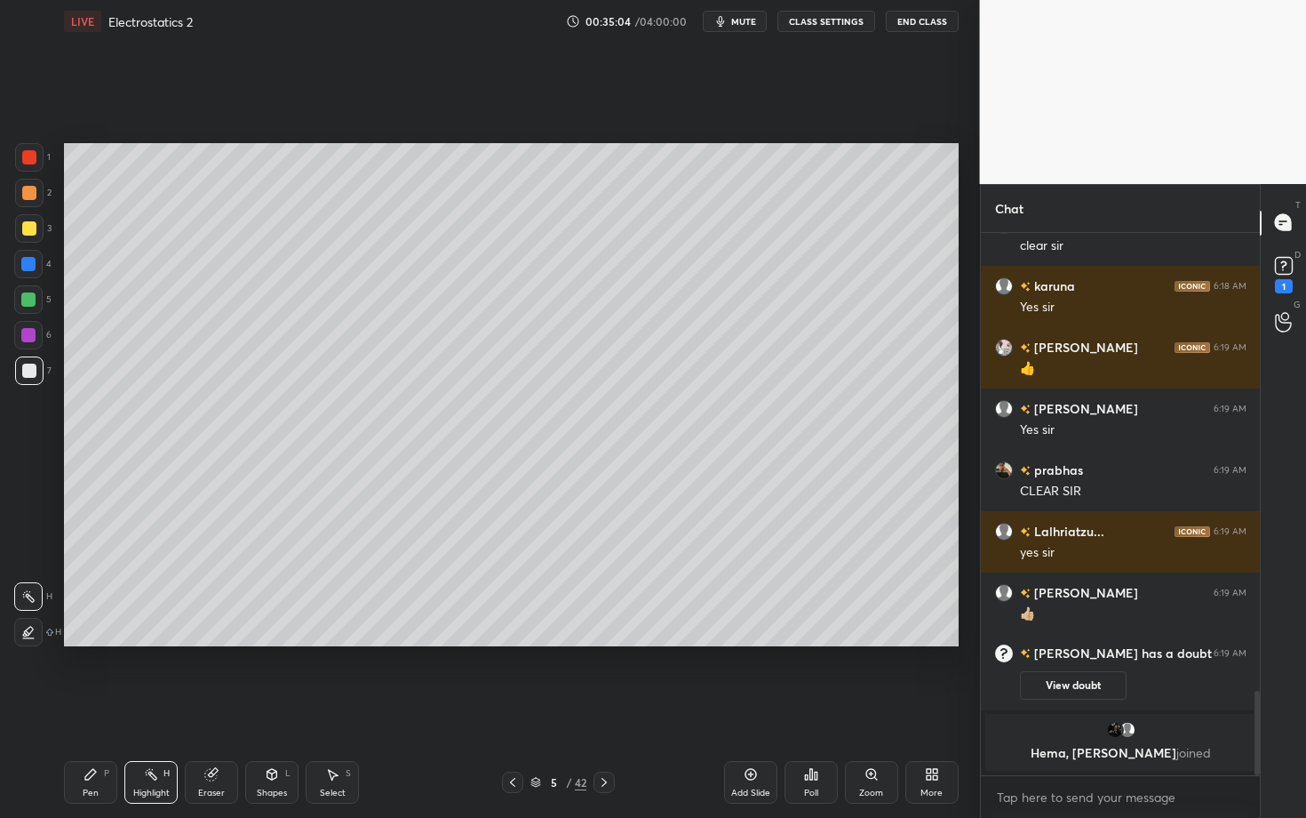
click at [90, 708] on div "Pen P" at bounding box center [90, 782] width 53 height 43
click at [147, 708] on div "Highlight H" at bounding box center [150, 782] width 53 height 43
click at [85, 708] on div "Pen P" at bounding box center [90, 782] width 53 height 43
click at [283, 708] on div "Shapes L" at bounding box center [271, 782] width 53 height 43
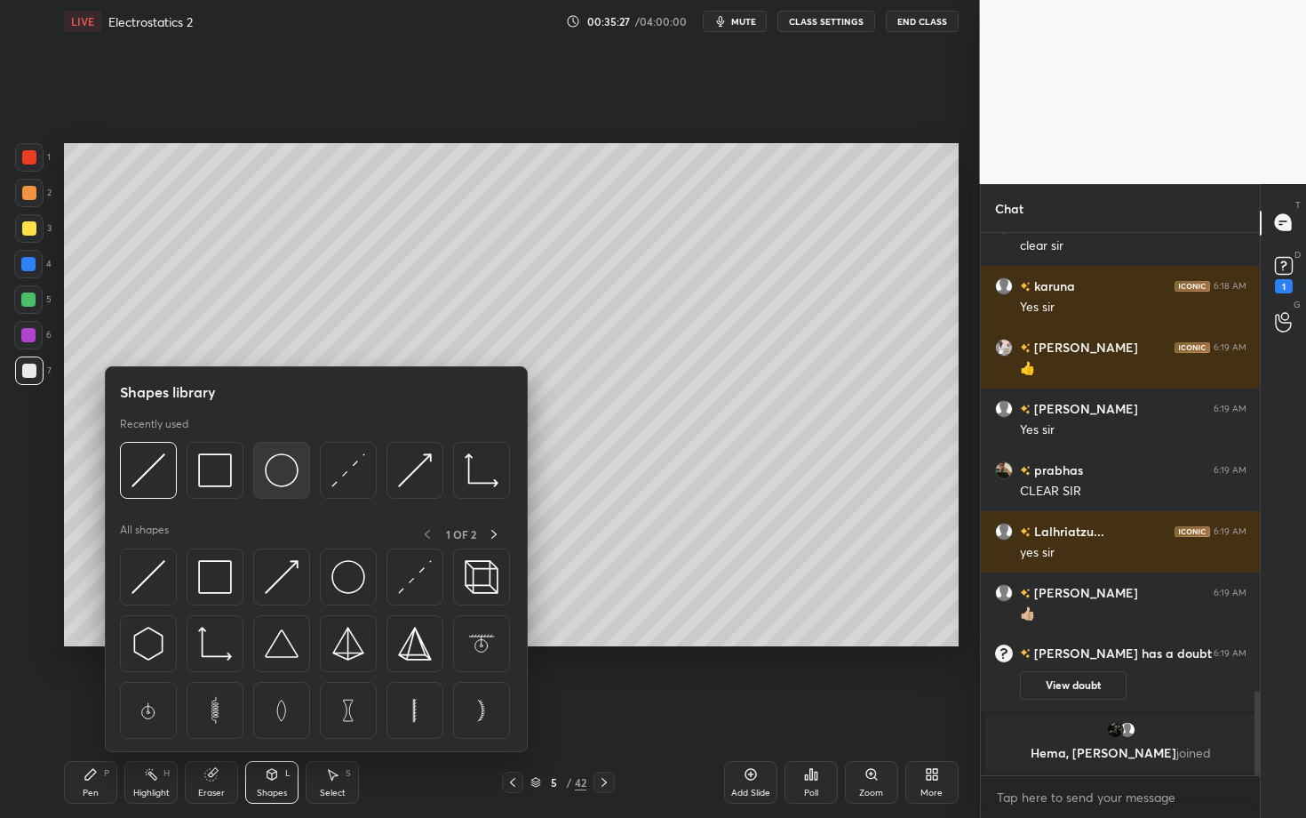
click at [279, 476] on img at bounding box center [282, 470] width 34 height 34
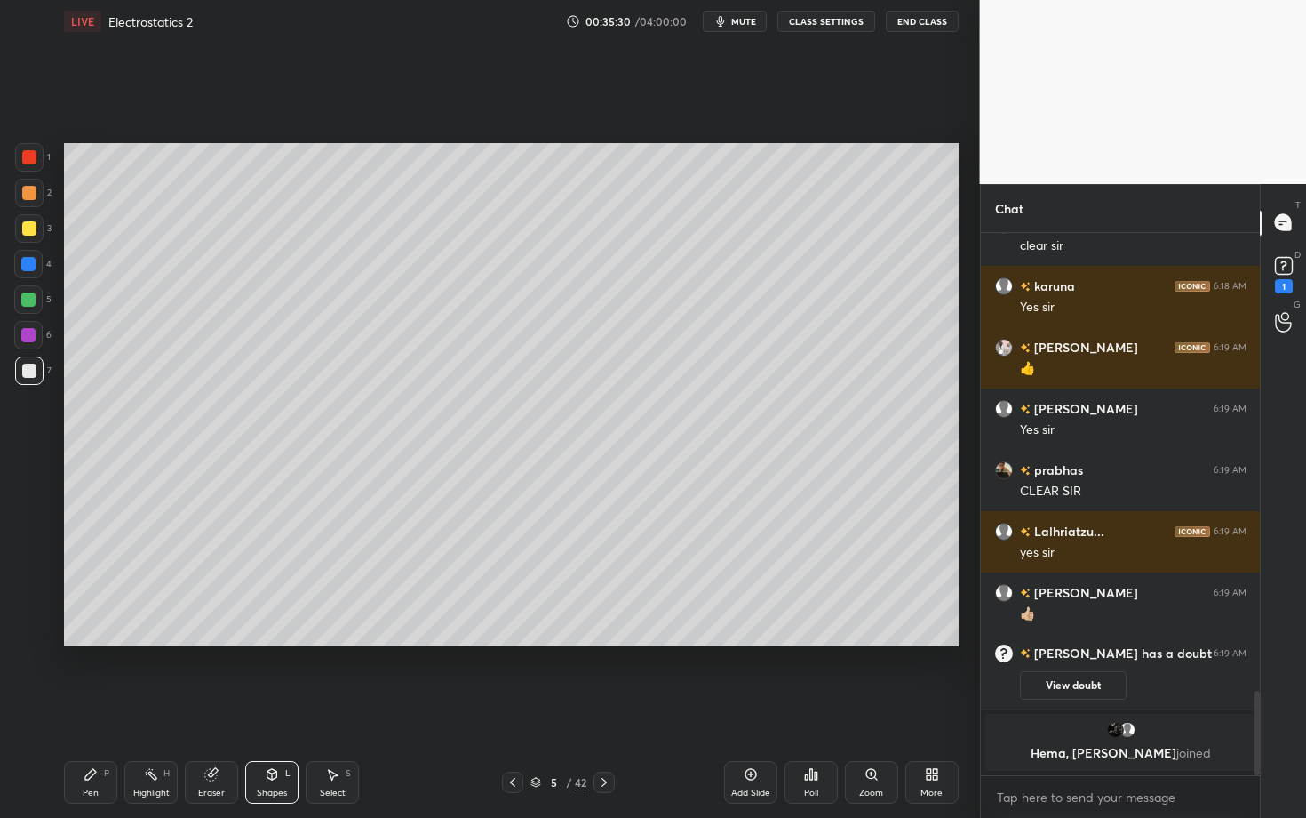
click at [97, 708] on icon at bounding box center [91, 774] width 14 height 14
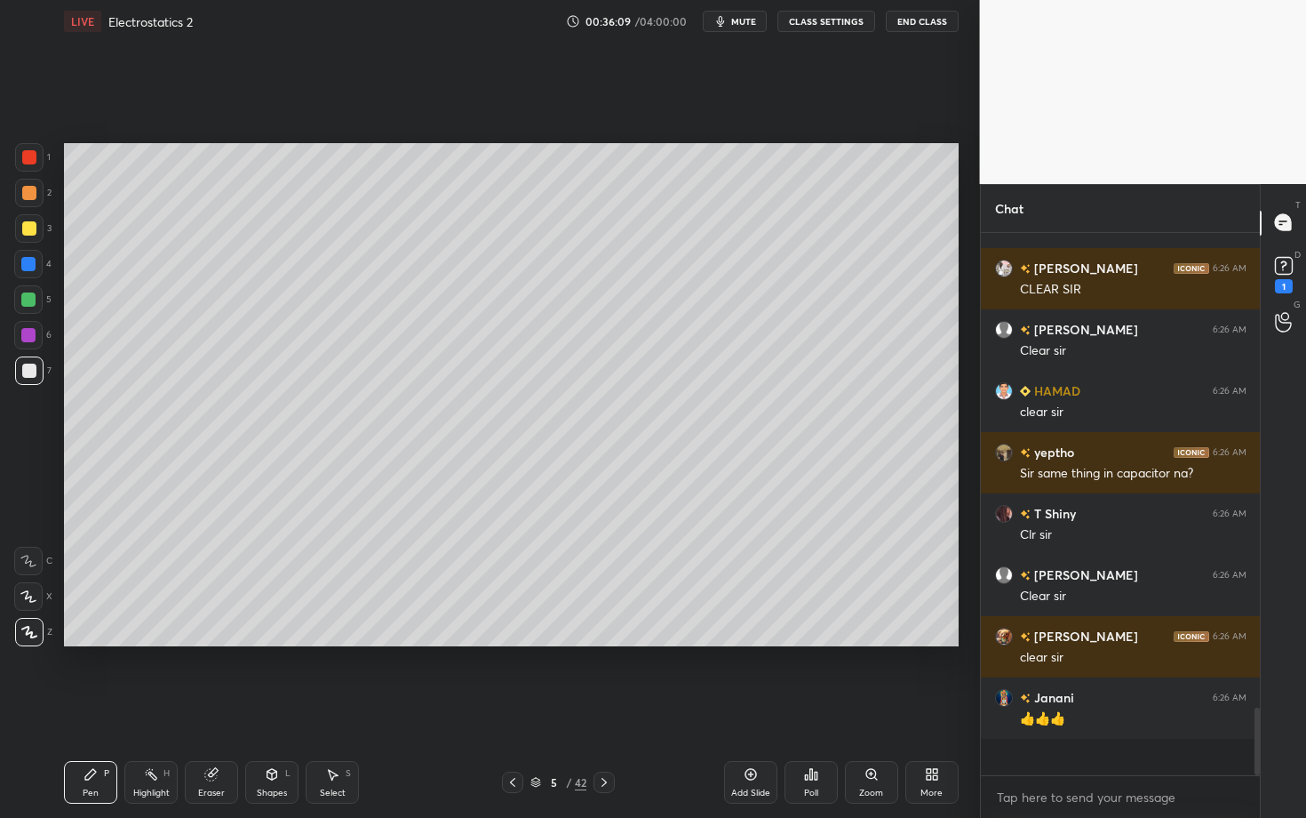
scroll to position [3521, 0]
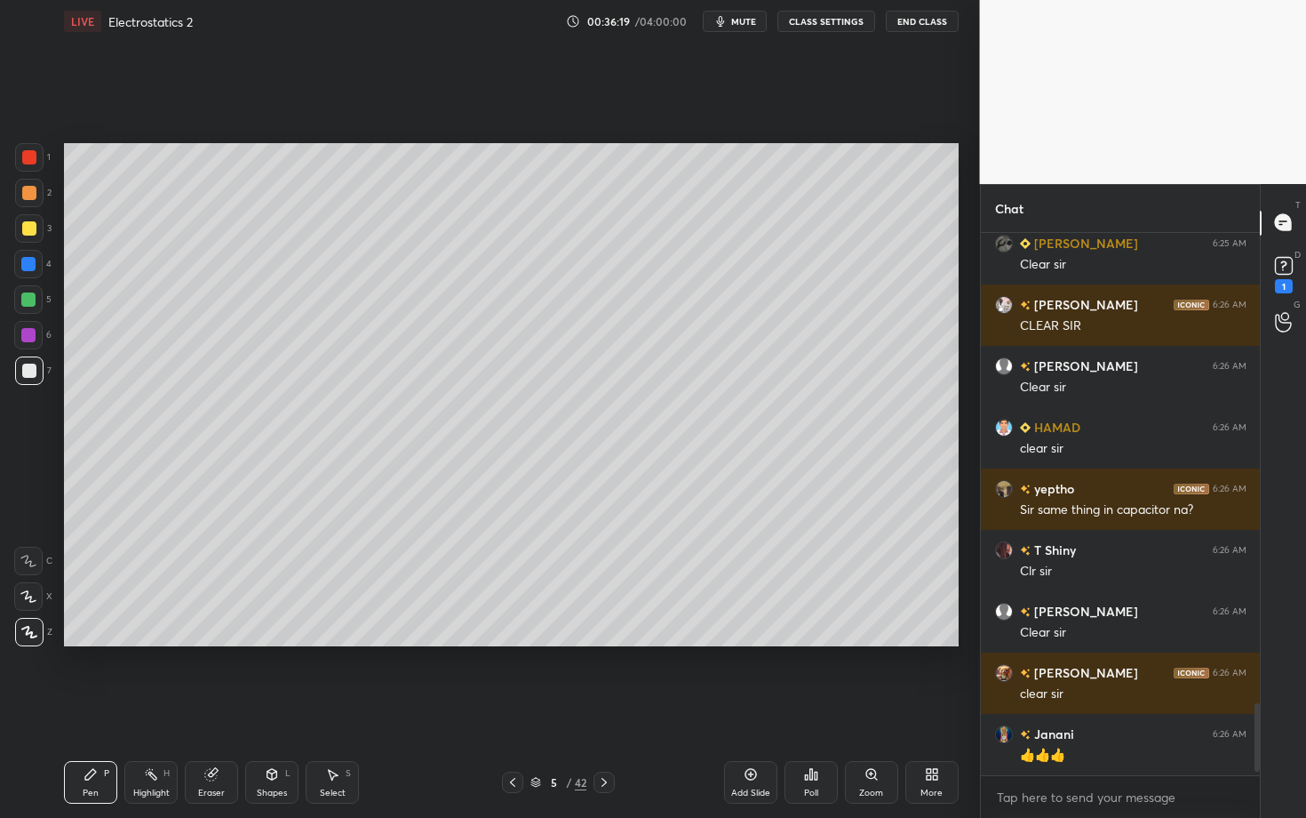
click at [600, 708] on div at bounding box center [604, 781] width 21 height 21
click at [29, 193] on div at bounding box center [29, 193] width 14 height 14
click at [262, 708] on div "Shapes L" at bounding box center [271, 782] width 53 height 43
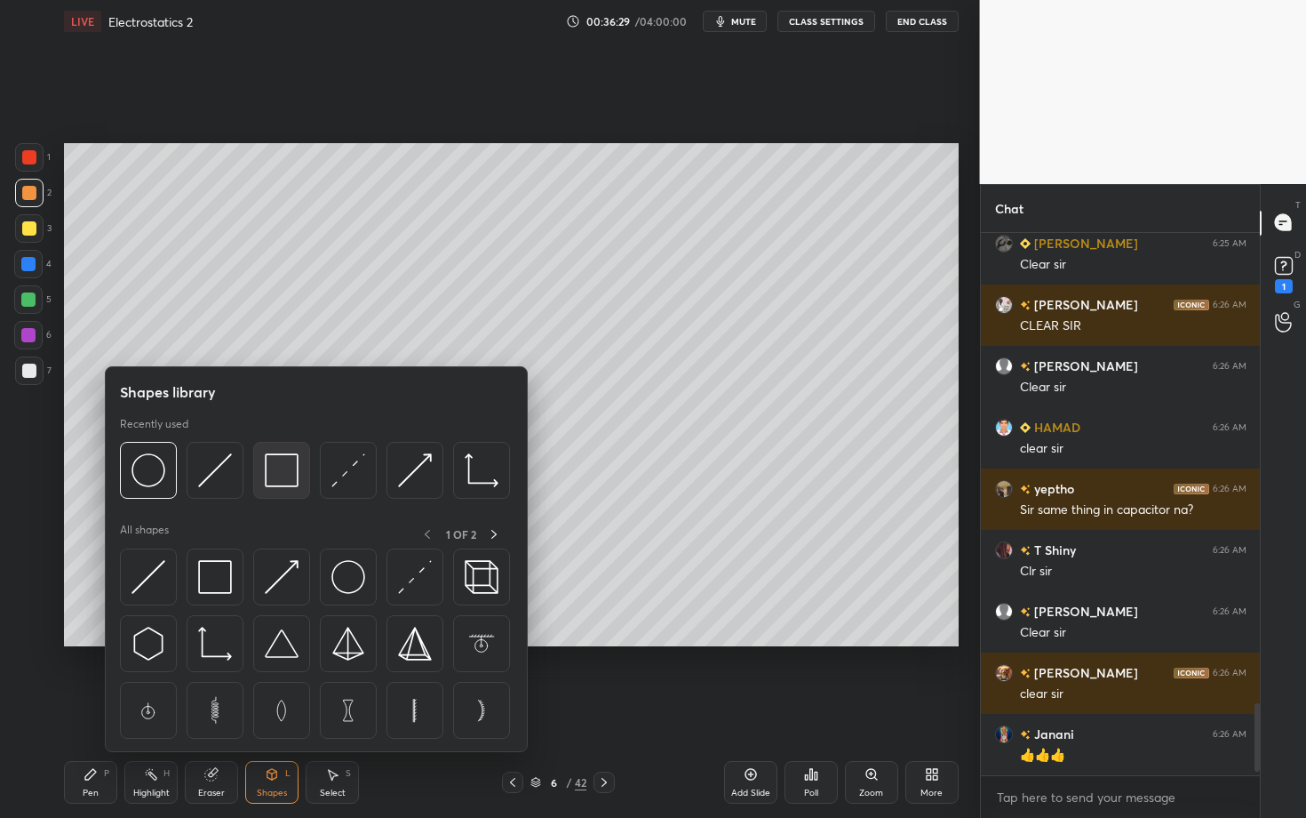
click at [278, 466] on img at bounding box center [282, 470] width 34 height 34
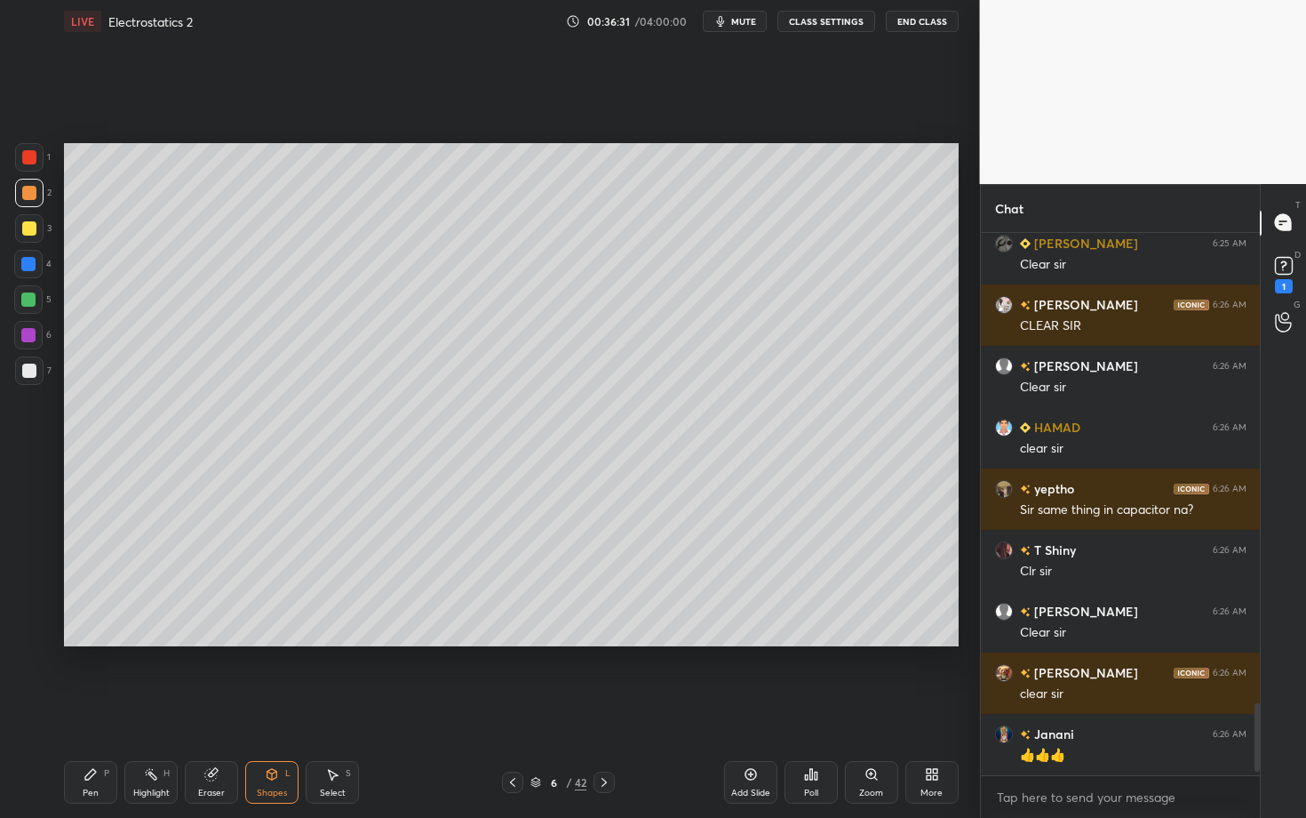
click at [276, 708] on icon at bounding box center [272, 774] width 14 height 14
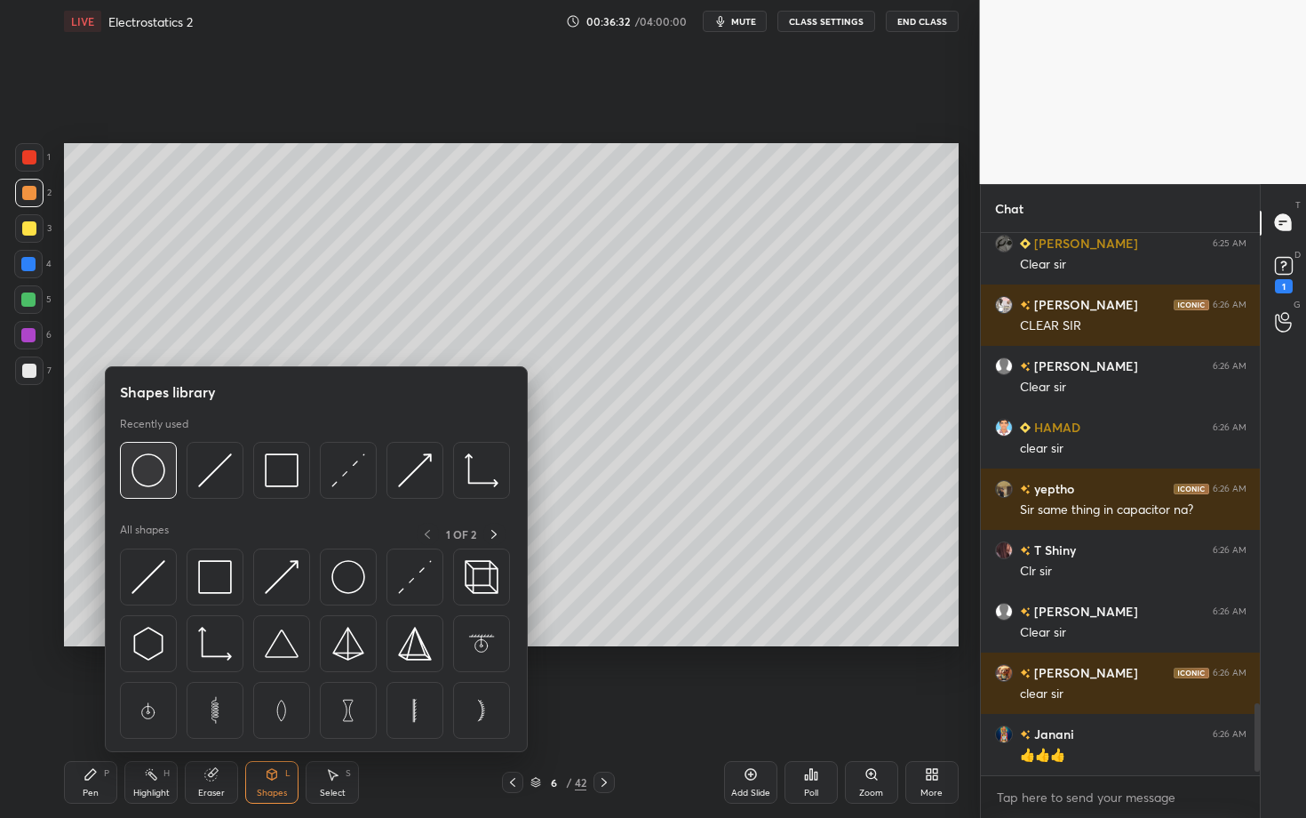
click at [156, 466] on img at bounding box center [149, 470] width 34 height 34
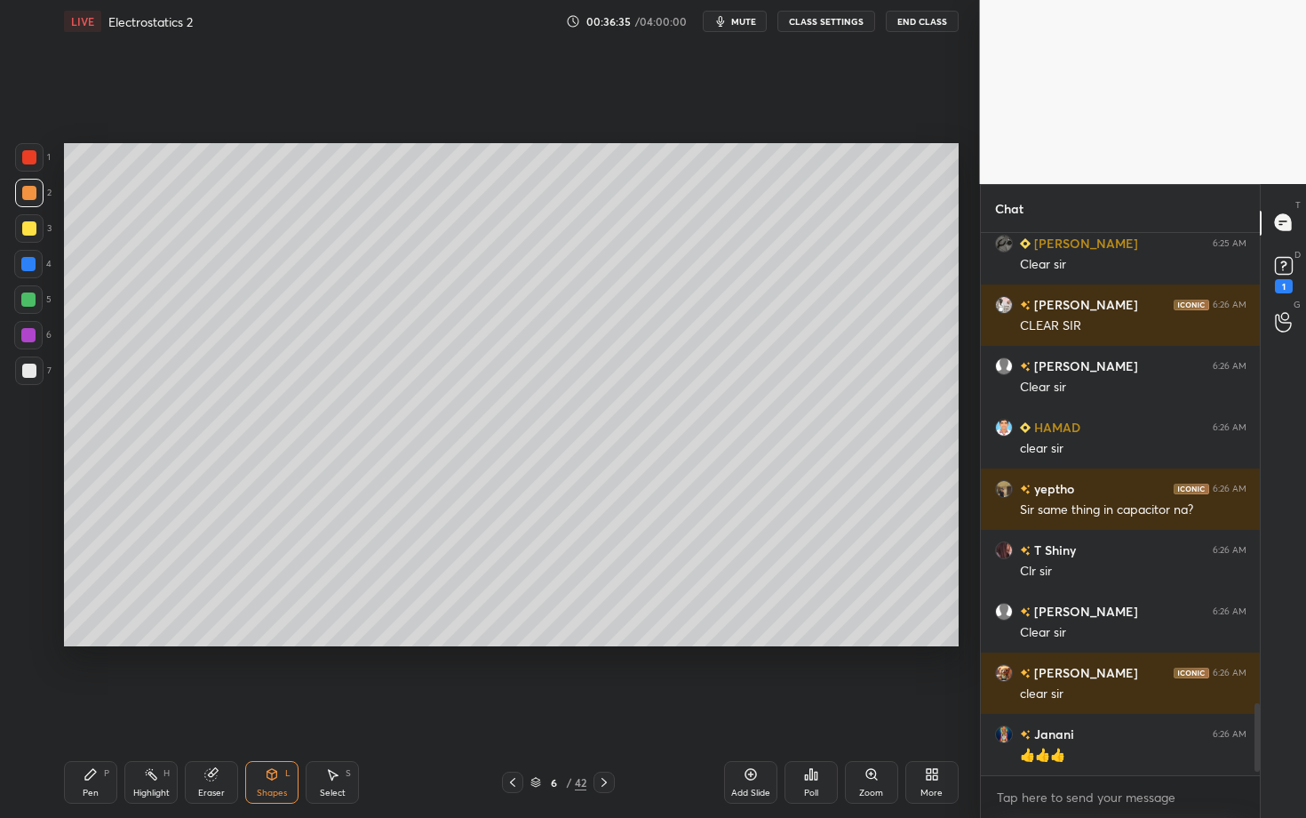
click at [267, 708] on div "Shapes L" at bounding box center [271, 782] width 53 height 43
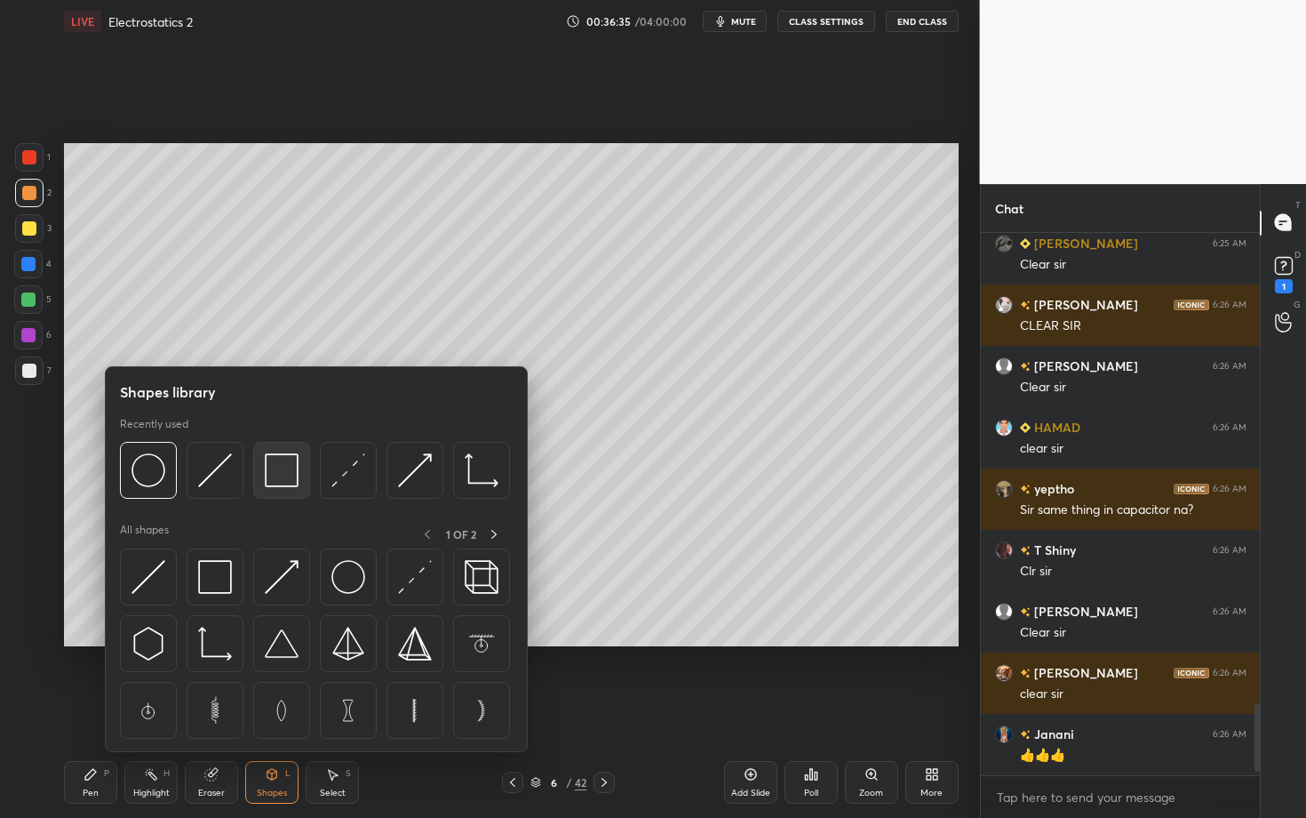
click at [279, 476] on img at bounding box center [282, 470] width 34 height 34
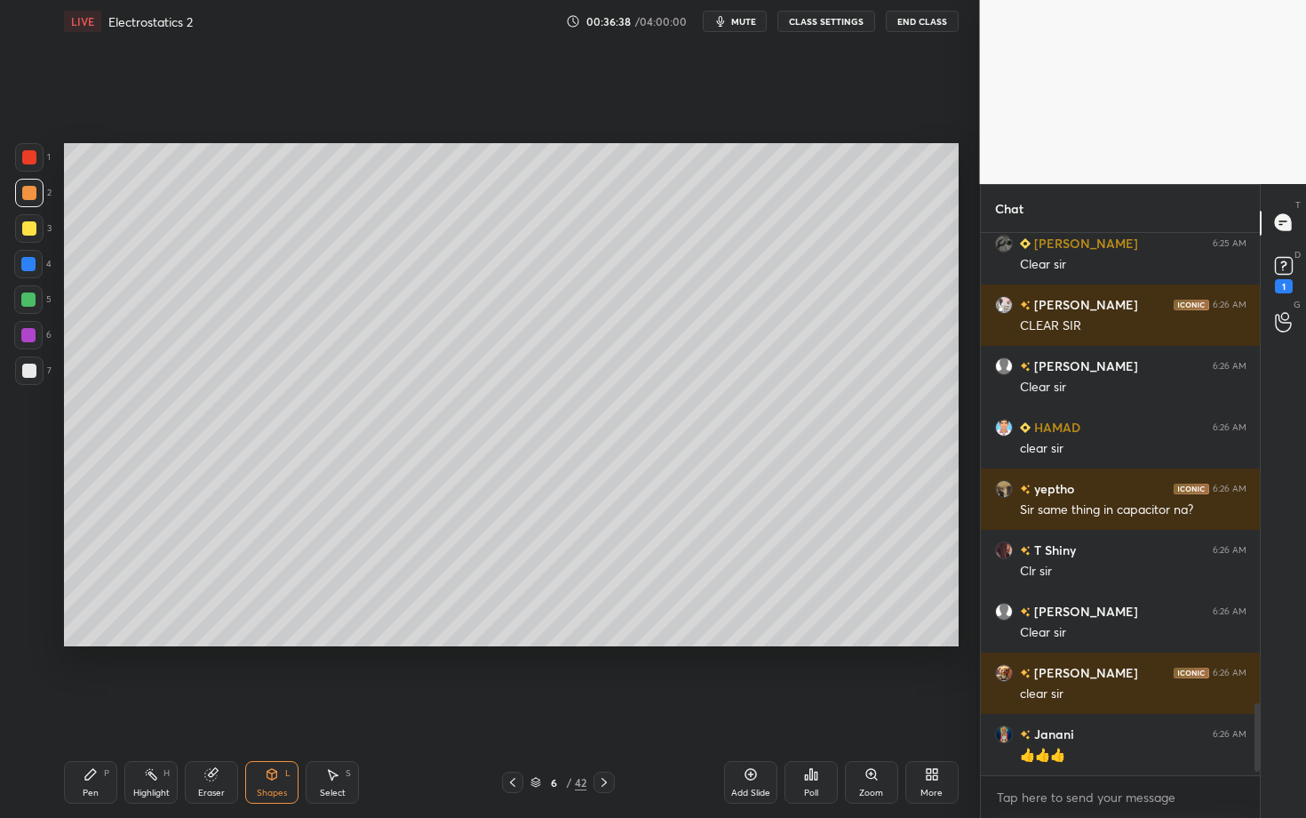
click at [82, 708] on div "Pen P" at bounding box center [90, 782] width 53 height 43
click at [267, 708] on div "Shapes L" at bounding box center [271, 782] width 53 height 43
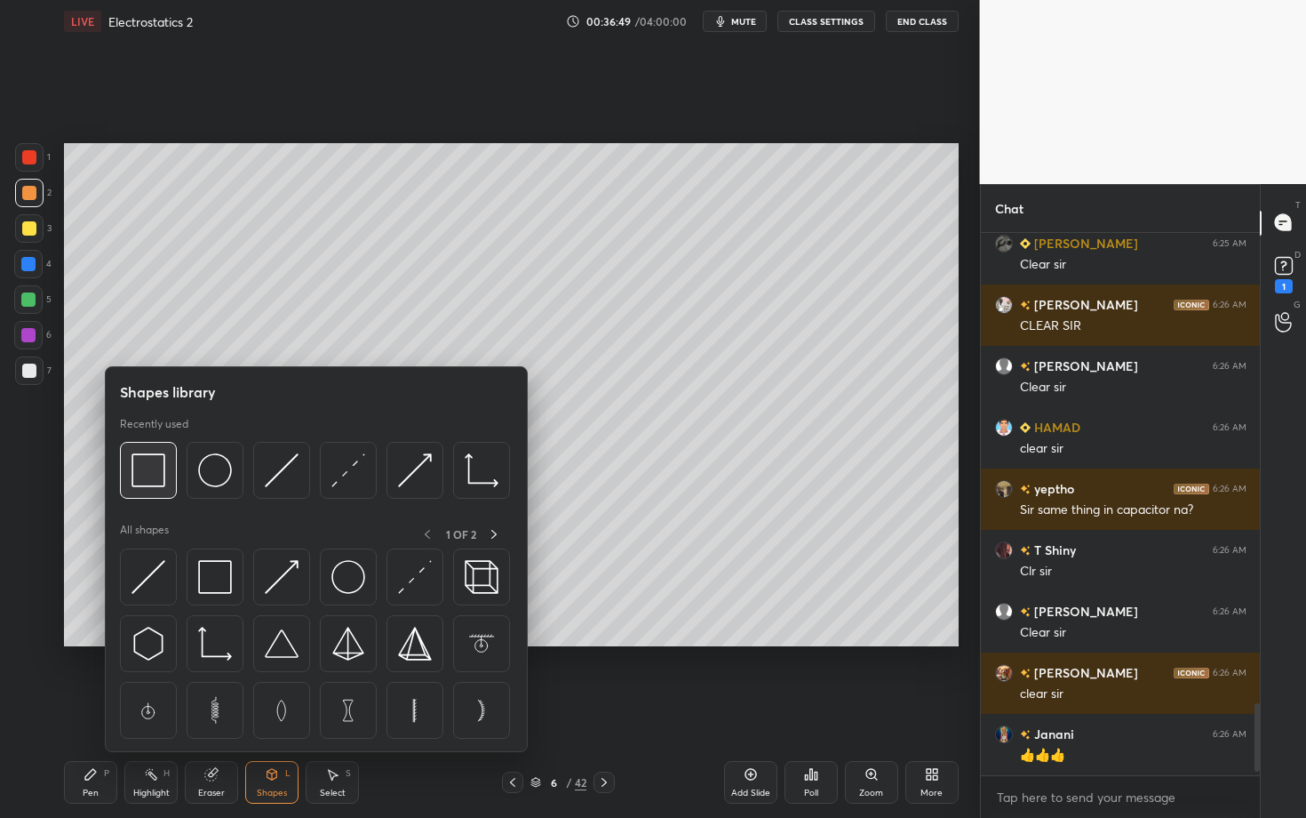
click at [144, 475] on img at bounding box center [149, 470] width 34 height 34
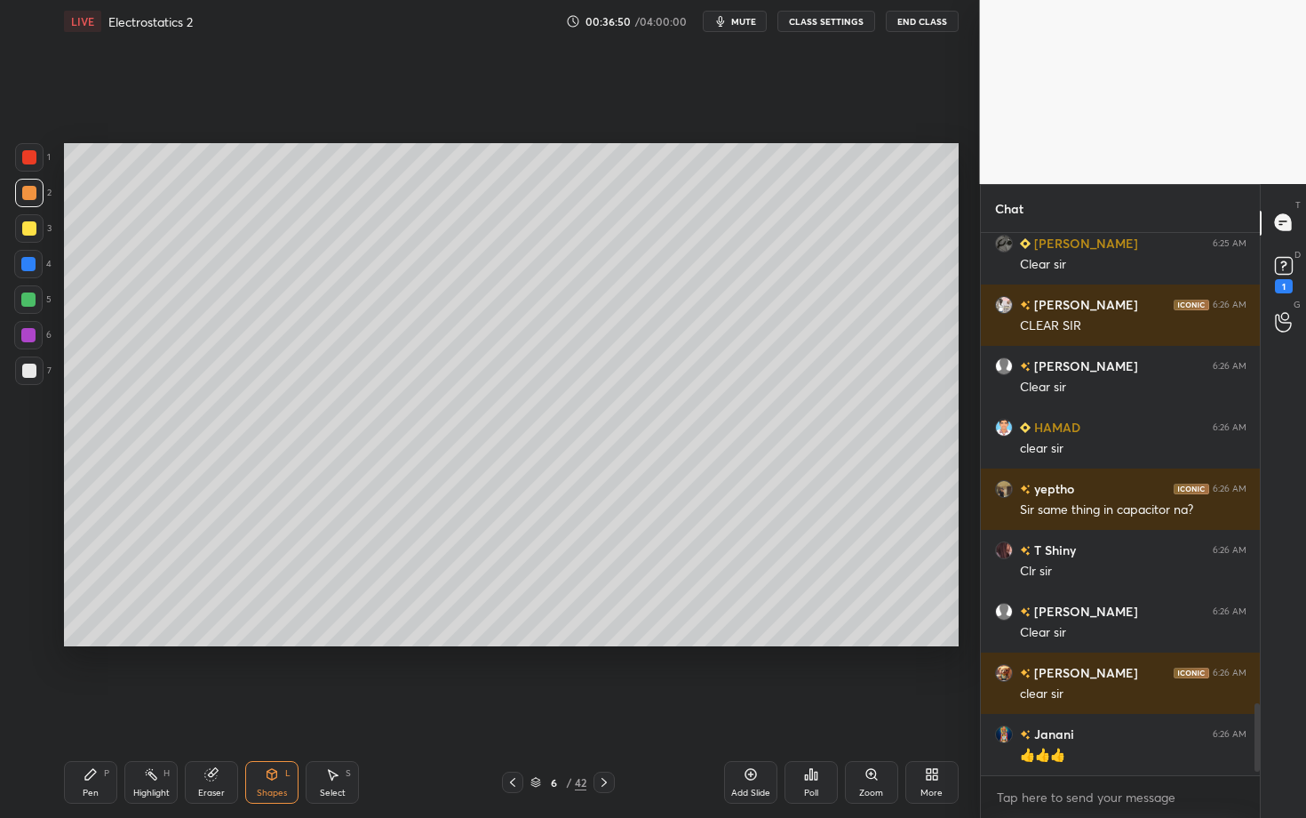
click at [33, 368] on div at bounding box center [29, 370] width 28 height 28
click at [285, 708] on div "L" at bounding box center [287, 773] width 5 height 9
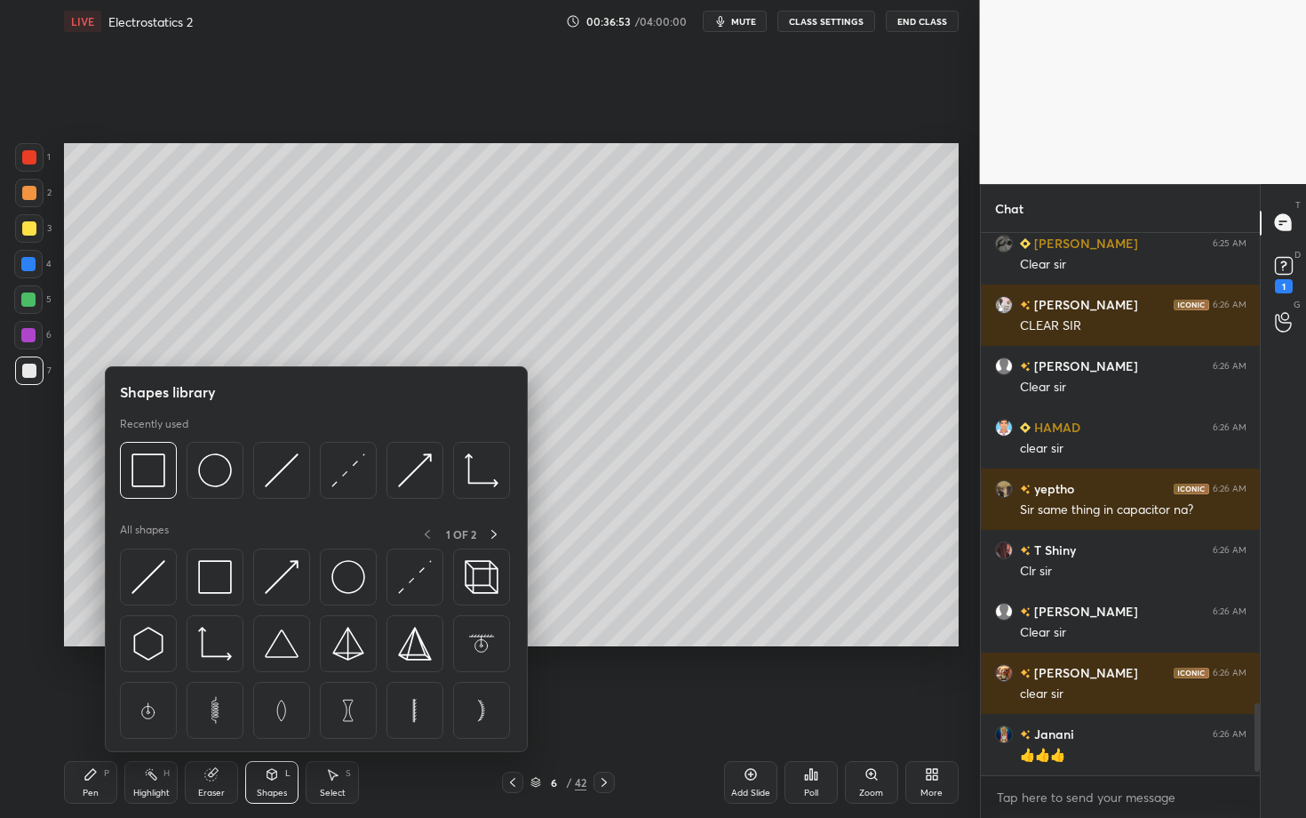
click at [320, 708] on div "Select S" at bounding box center [332, 782] width 53 height 43
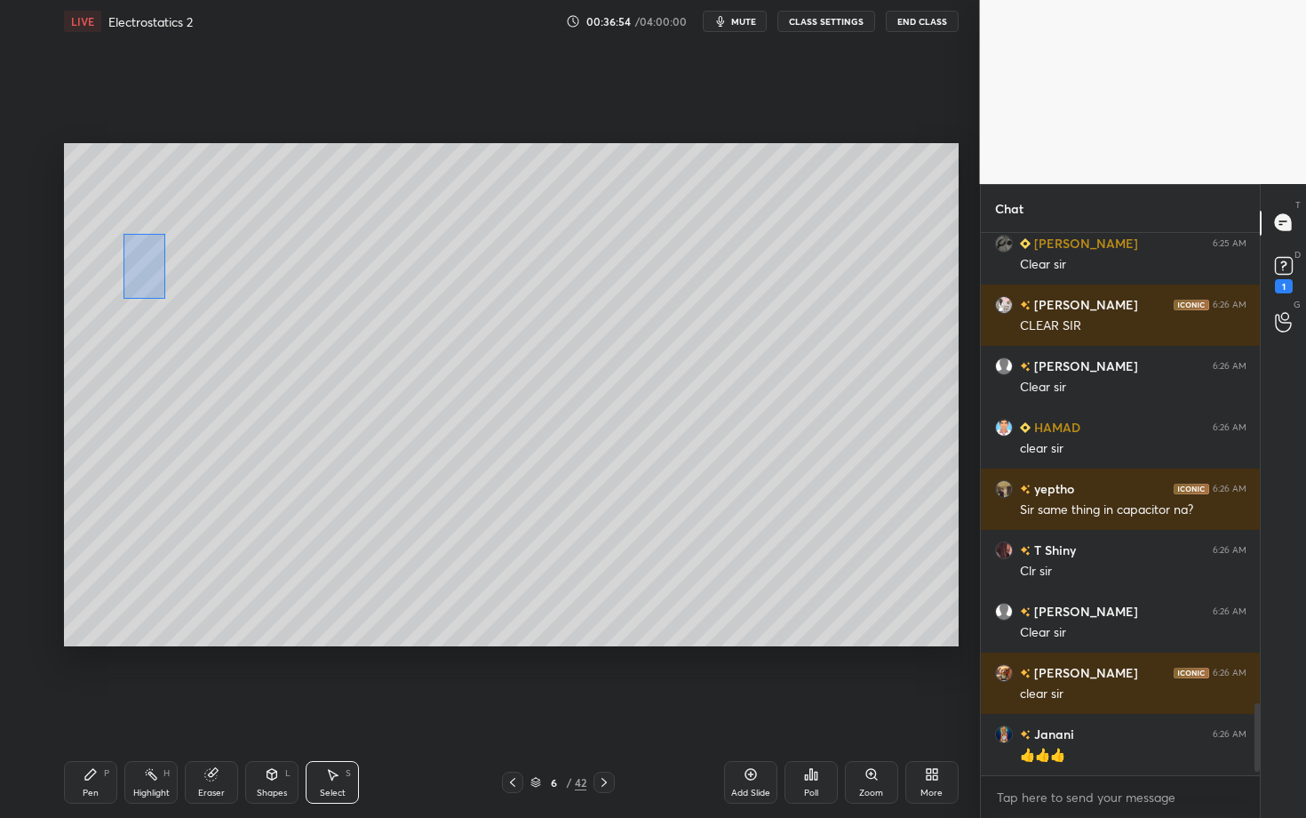
click at [165, 298] on div "0 ° Undo Copy Duplicate Duplicate to new slide Delete" at bounding box center [511, 394] width 895 height 503
drag, startPoint x: 143, startPoint y: 250, endPoint x: 144, endPoint y: 259, distance: 9.8
click at [145, 260] on div "0 ° Undo Copy Duplicate Duplicate to new slide Delete" at bounding box center [511, 394] width 895 height 503
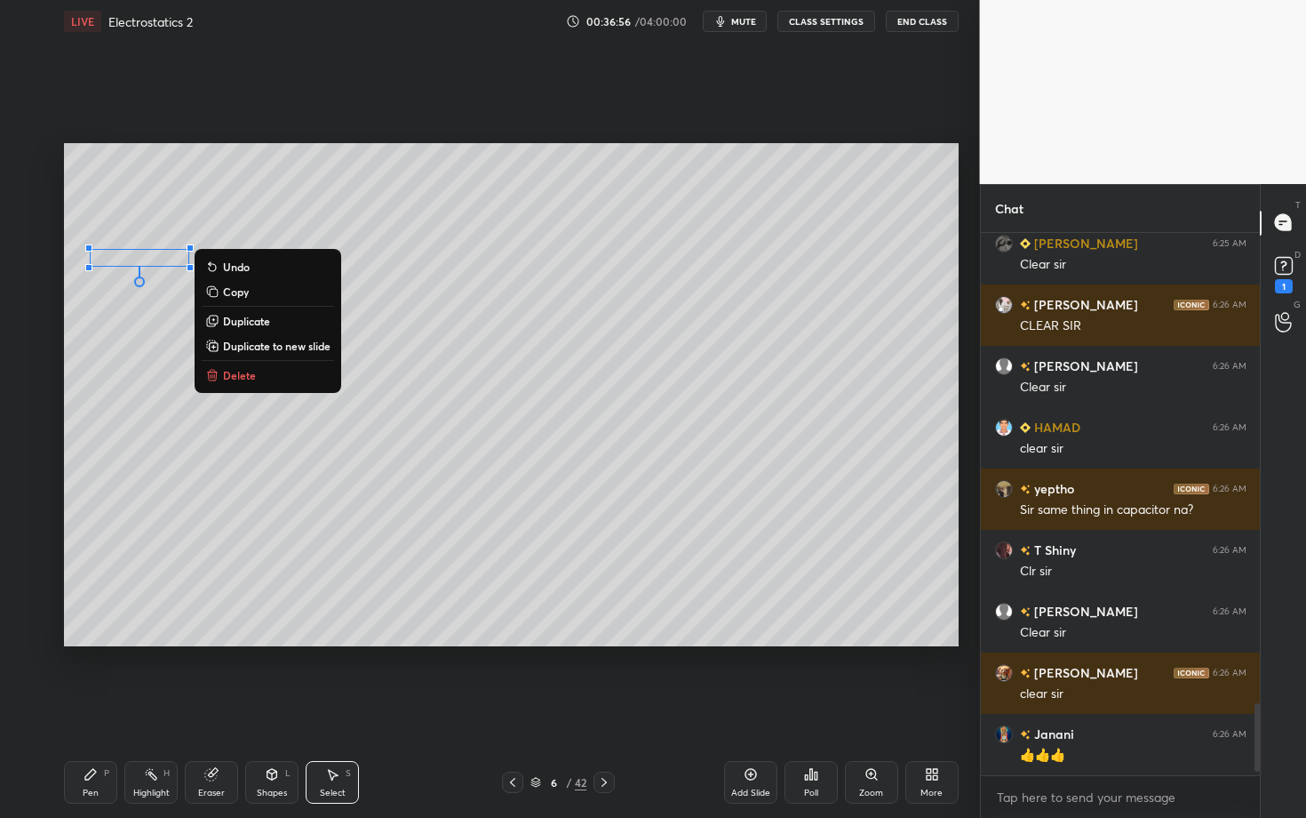
click at [102, 708] on div "Pen P" at bounding box center [90, 782] width 53 height 43
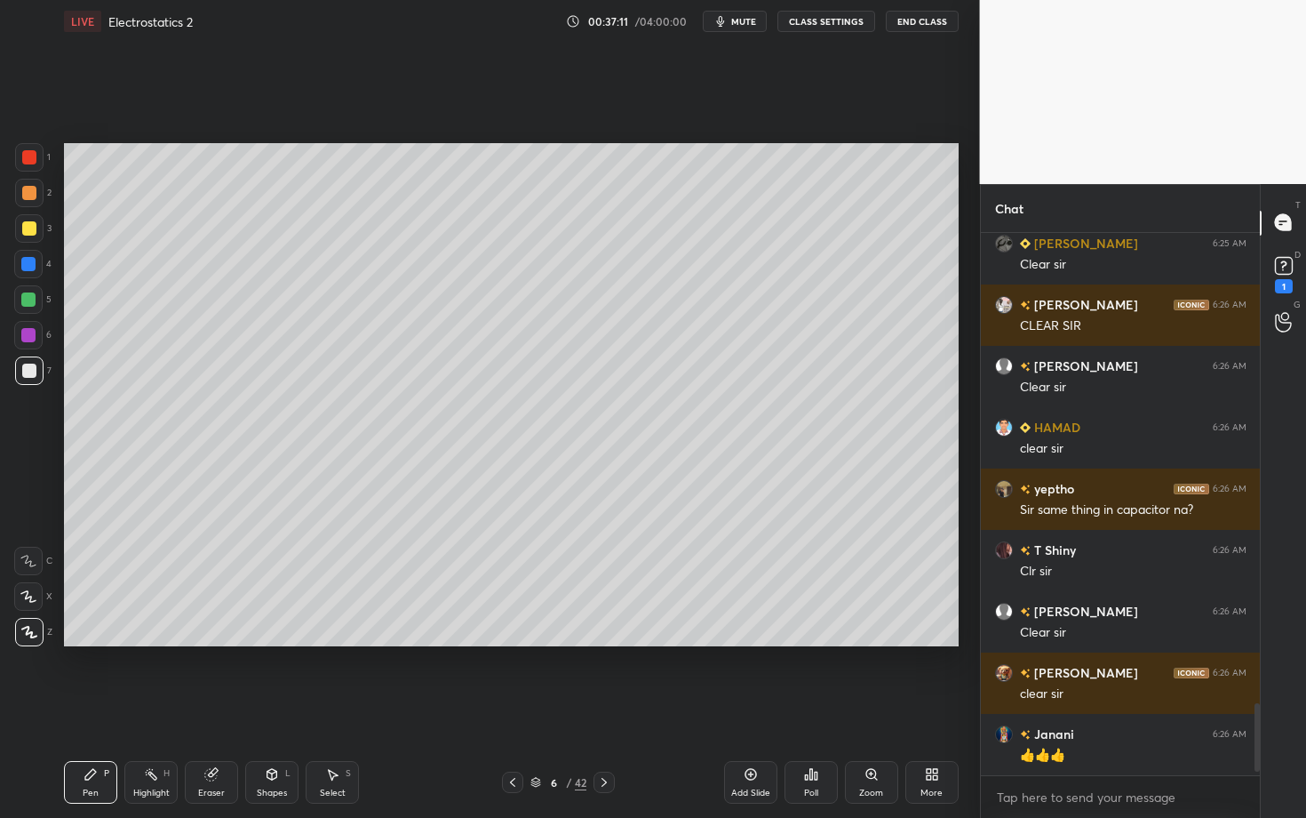
click at [148, 708] on icon at bounding box center [151, 774] width 14 height 14
click at [84, 708] on div "Pen P" at bounding box center [90, 782] width 53 height 43
click at [191, 708] on div "Eraser" at bounding box center [211, 782] width 53 height 43
click at [99, 708] on div "Pen P" at bounding box center [90, 782] width 53 height 43
click at [28, 194] on div at bounding box center [29, 193] width 14 height 14
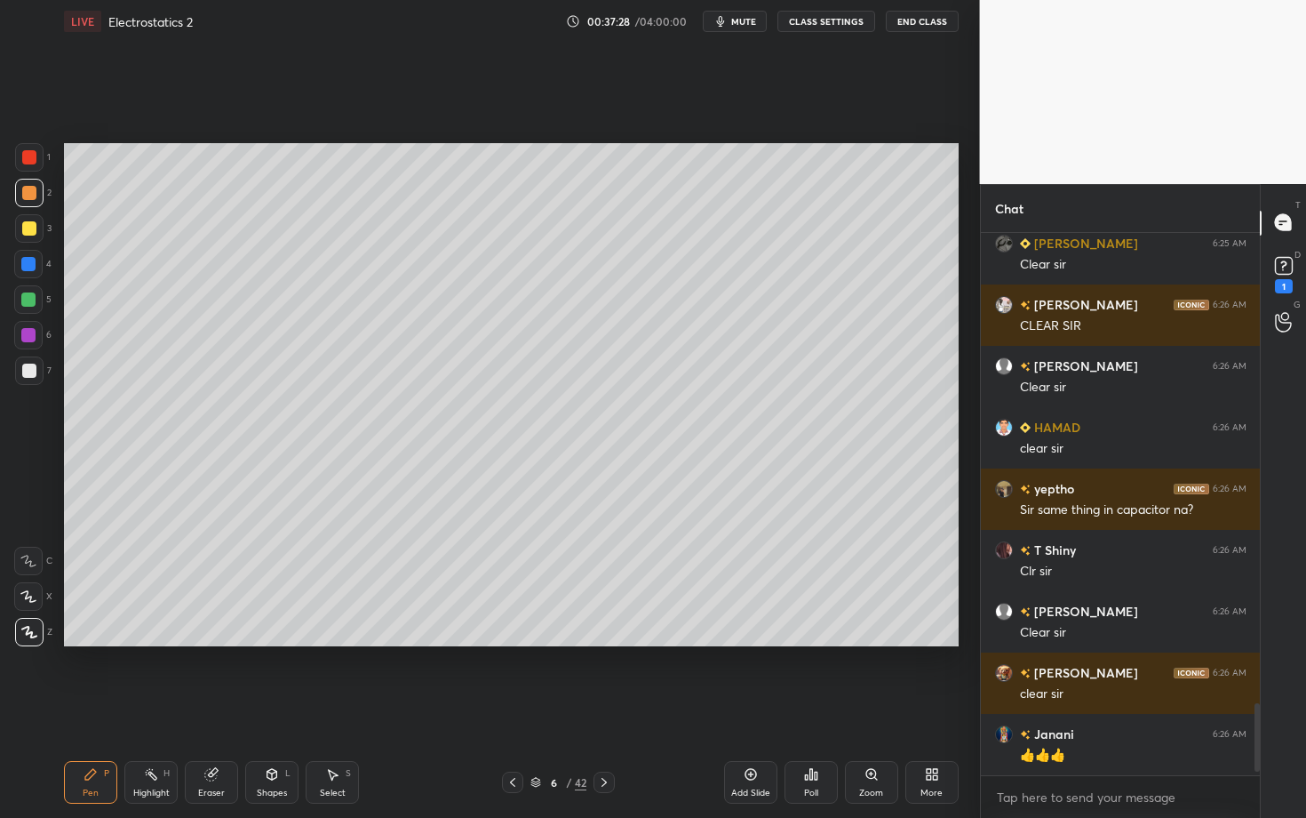
click at [80, 708] on div "Pen P" at bounding box center [90, 782] width 53 height 43
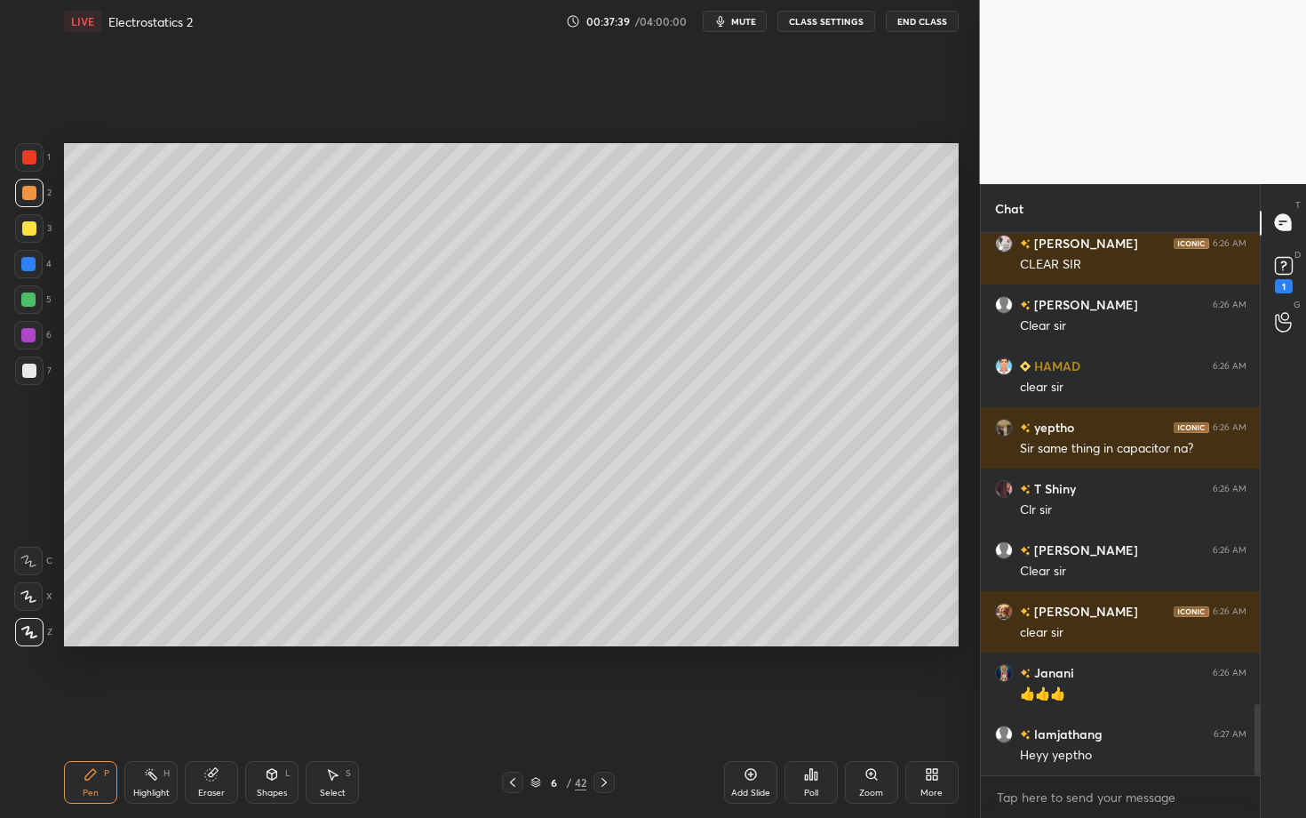
click at [267, 708] on div "Shapes L" at bounding box center [271, 782] width 53 height 43
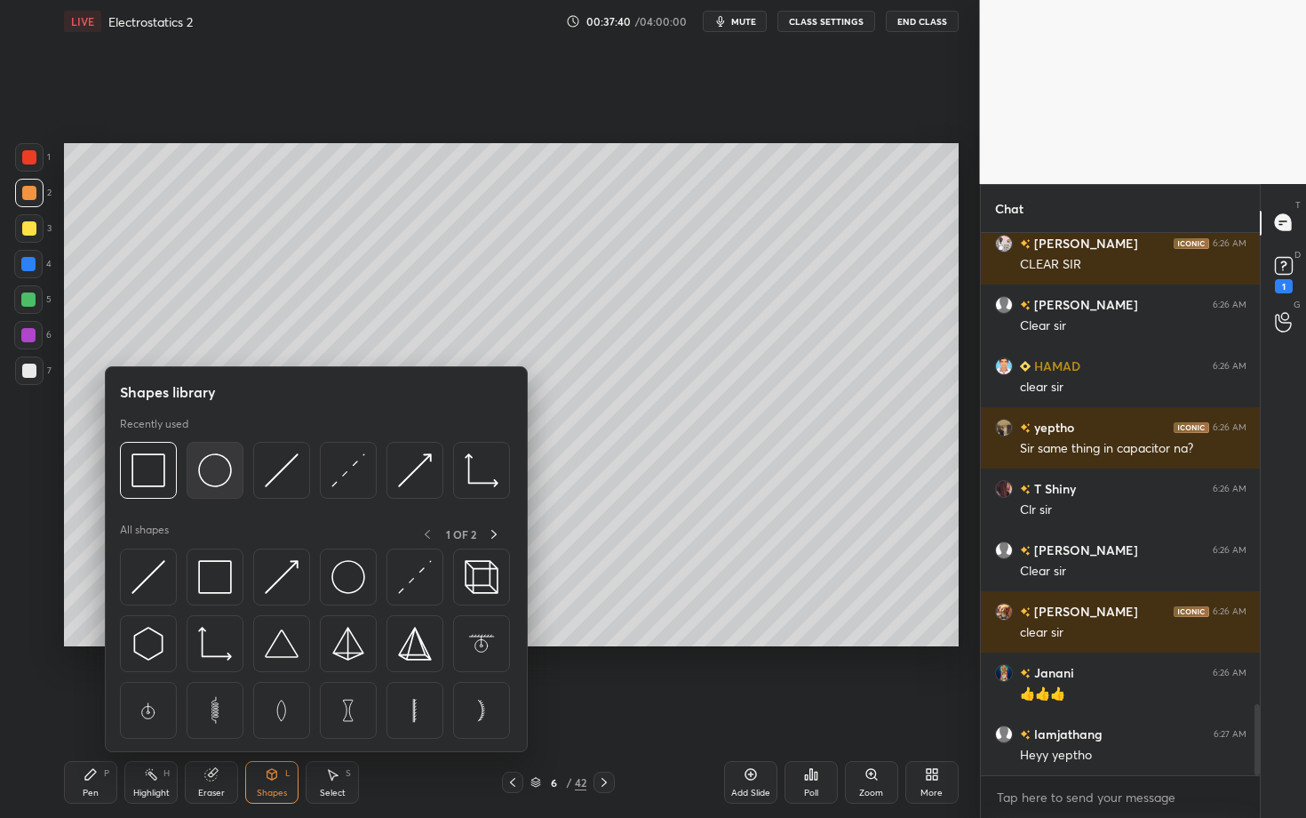
click at [222, 470] on img at bounding box center [215, 470] width 34 height 34
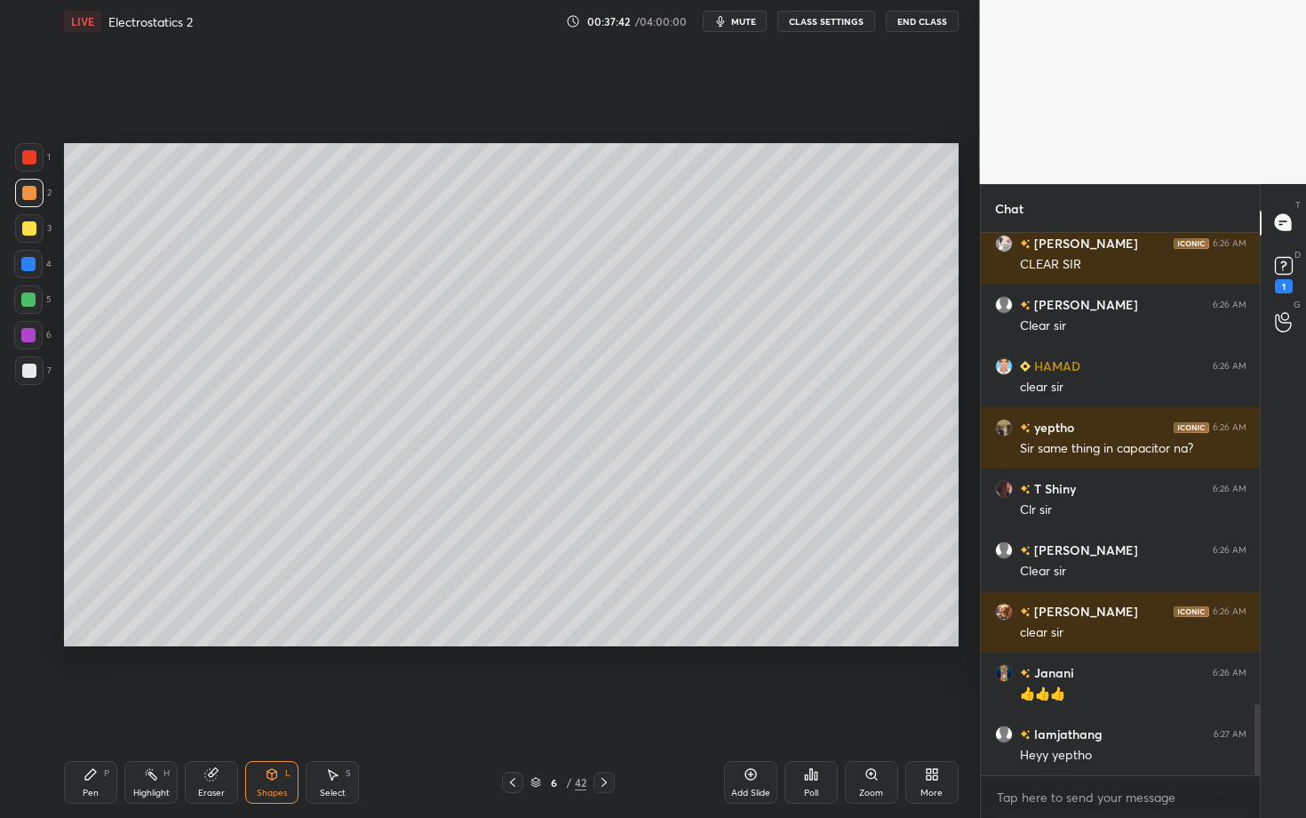
click at [85, 708] on div "Pen P" at bounding box center [90, 782] width 53 height 43
click at [272, 708] on div "Shapes L" at bounding box center [271, 782] width 53 height 43
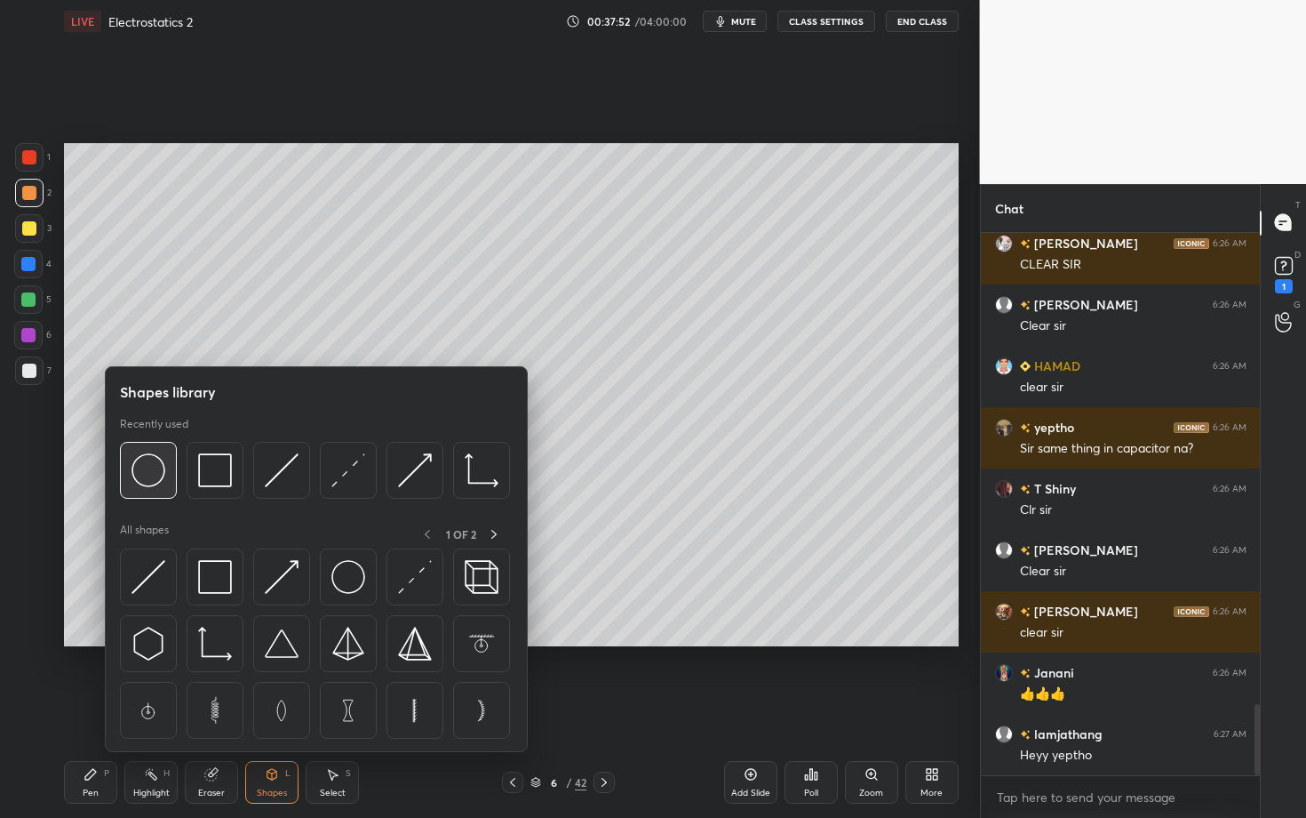
click at [141, 474] on img at bounding box center [149, 470] width 34 height 34
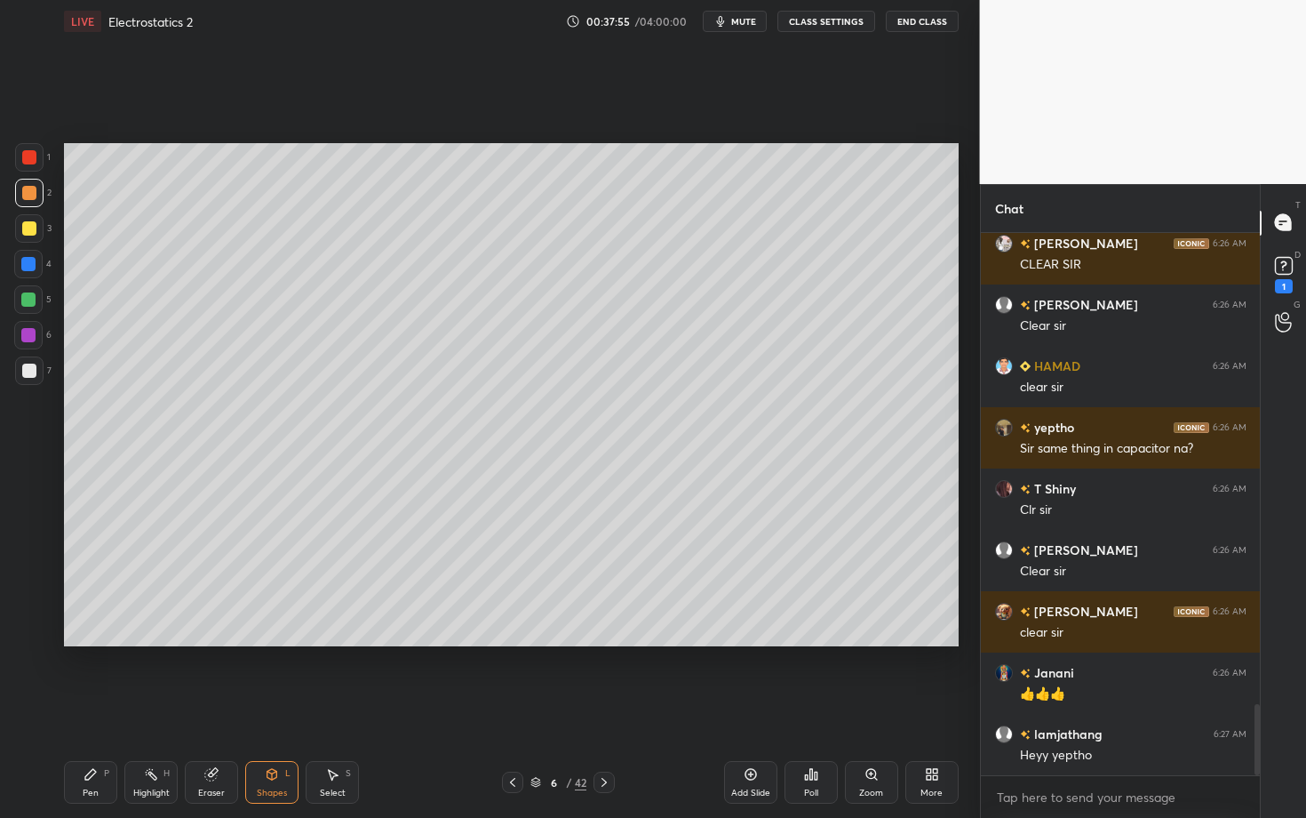
click at [336, 708] on div "Select S" at bounding box center [332, 782] width 53 height 43
drag, startPoint x: 656, startPoint y: 345, endPoint x: 683, endPoint y: 363, distance: 32.8
click at [682, 362] on div "0 ° Undo Copy Duplicate Duplicate to new slide Delete" at bounding box center [511, 394] width 895 height 503
drag, startPoint x: 605, startPoint y: 291, endPoint x: 565, endPoint y: 284, distance: 40.6
click at [565, 284] on div "0 ° Undo Copy Duplicate Duplicate to new slide Delete" at bounding box center [511, 394] width 895 height 503
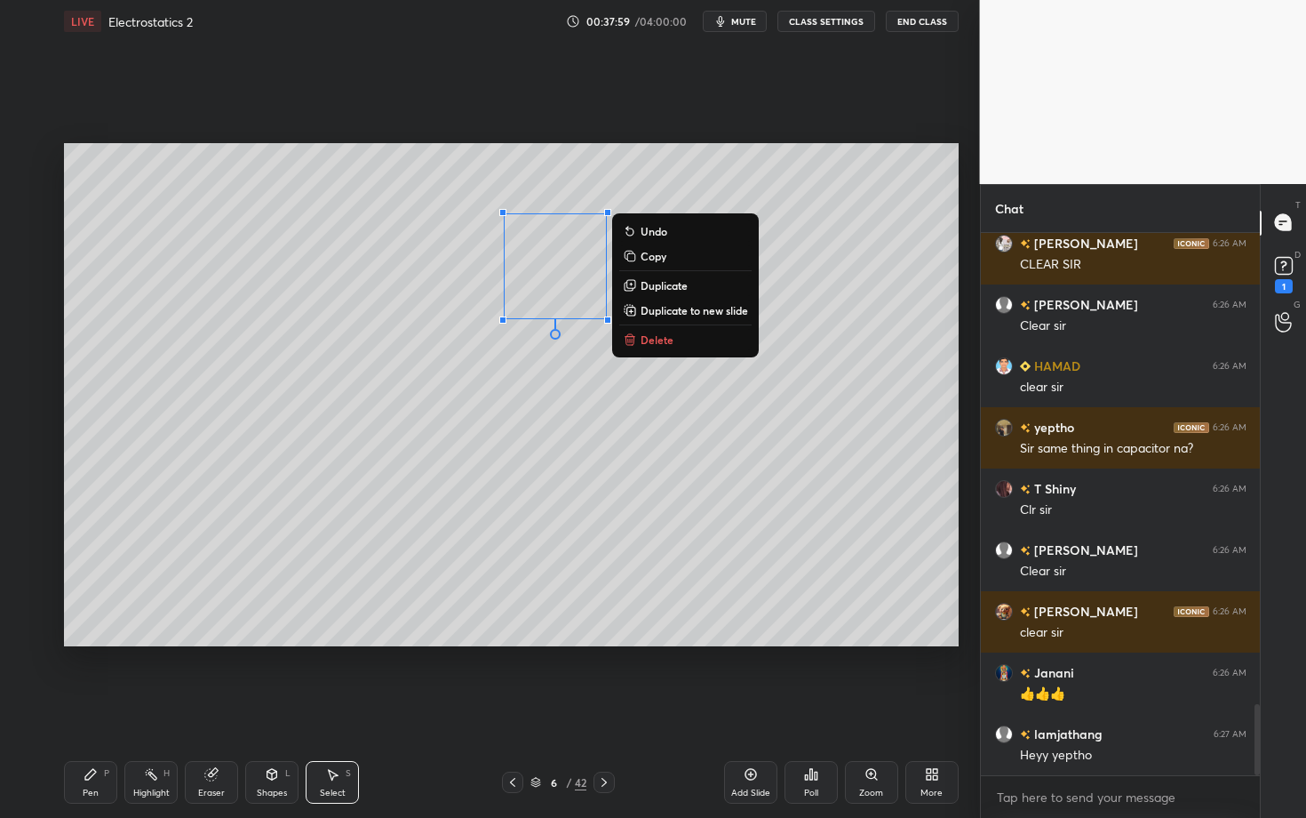
click at [84, 708] on div "Pen" at bounding box center [91, 792] width 16 height 9
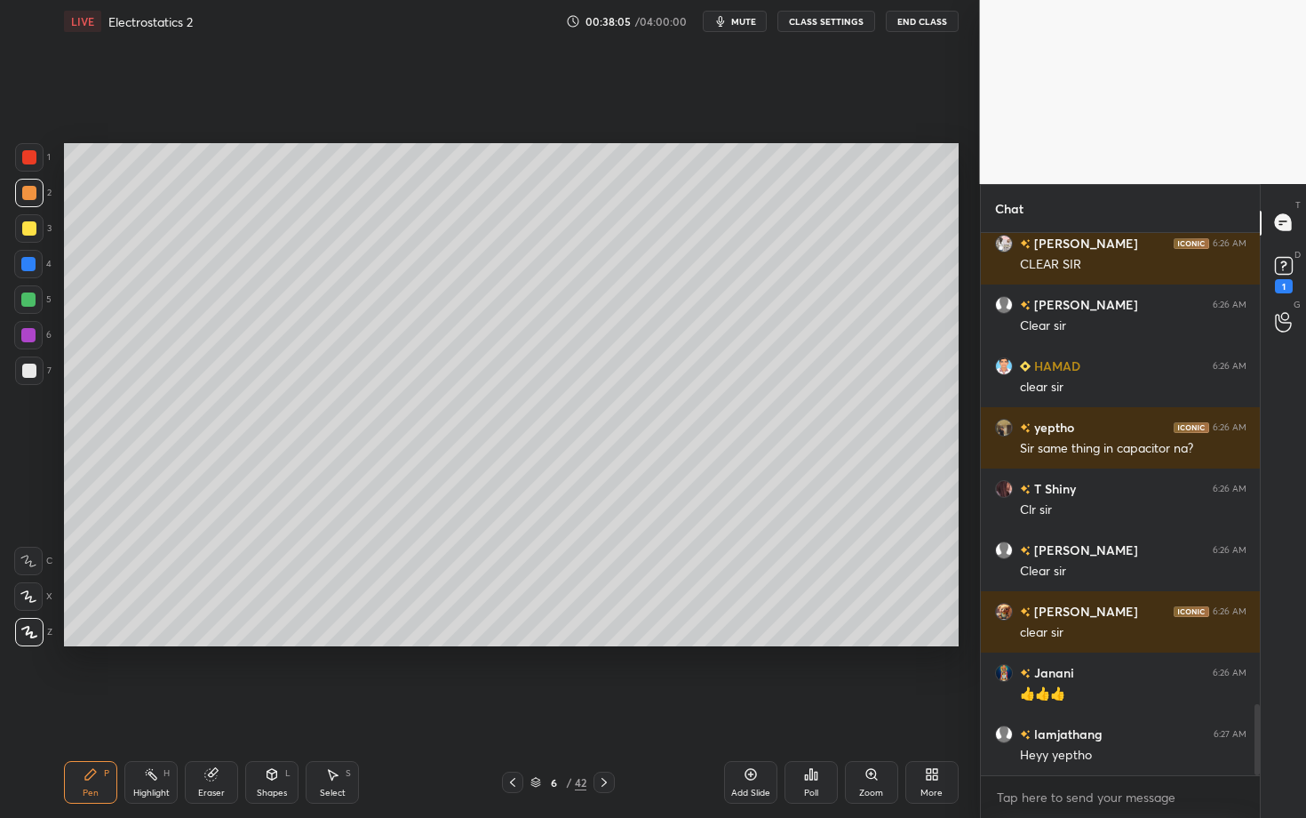
click at [156, 708] on div "Highlight" at bounding box center [151, 792] width 36 height 9
click at [81, 708] on div "Pen P" at bounding box center [90, 782] width 53 height 43
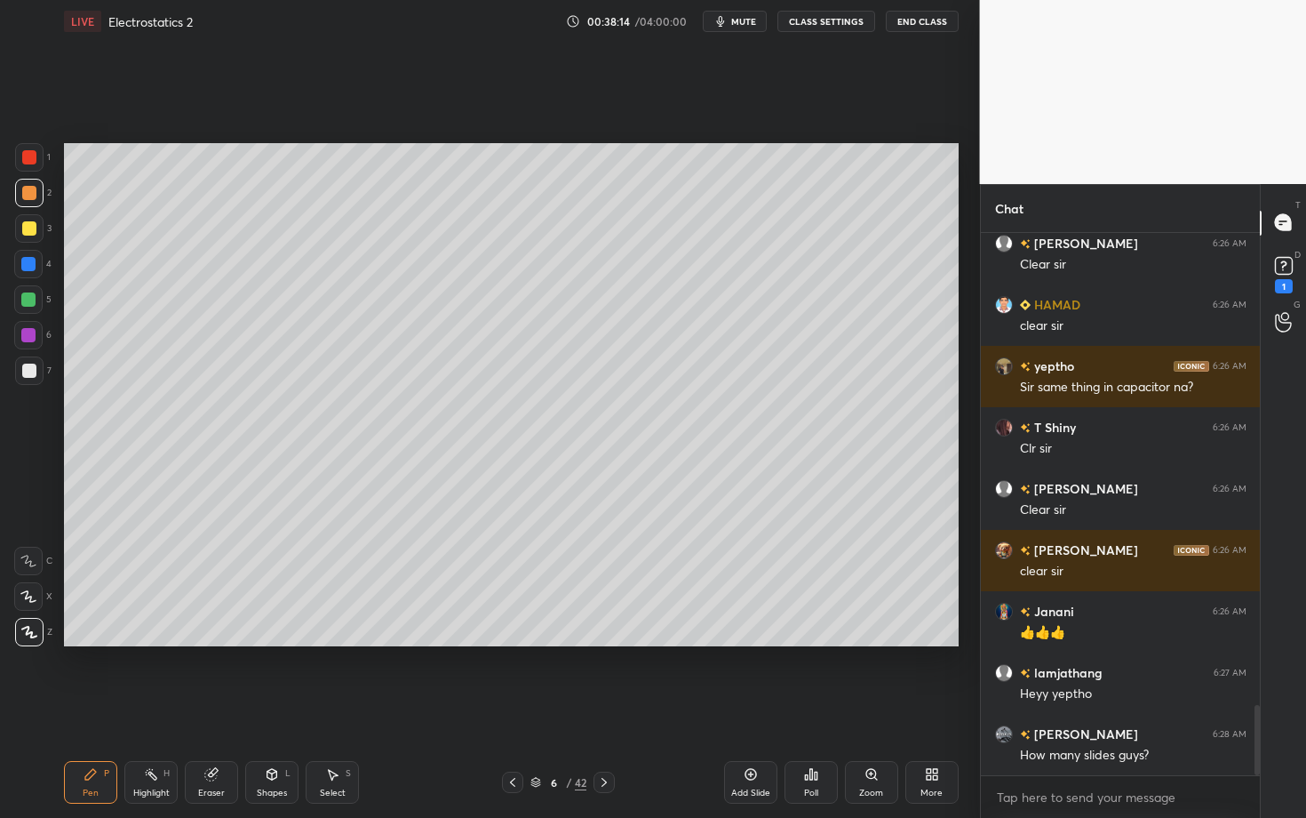
click at [24, 370] on div at bounding box center [29, 370] width 14 height 14
click at [281, 708] on div "Shapes L" at bounding box center [271, 782] width 53 height 43
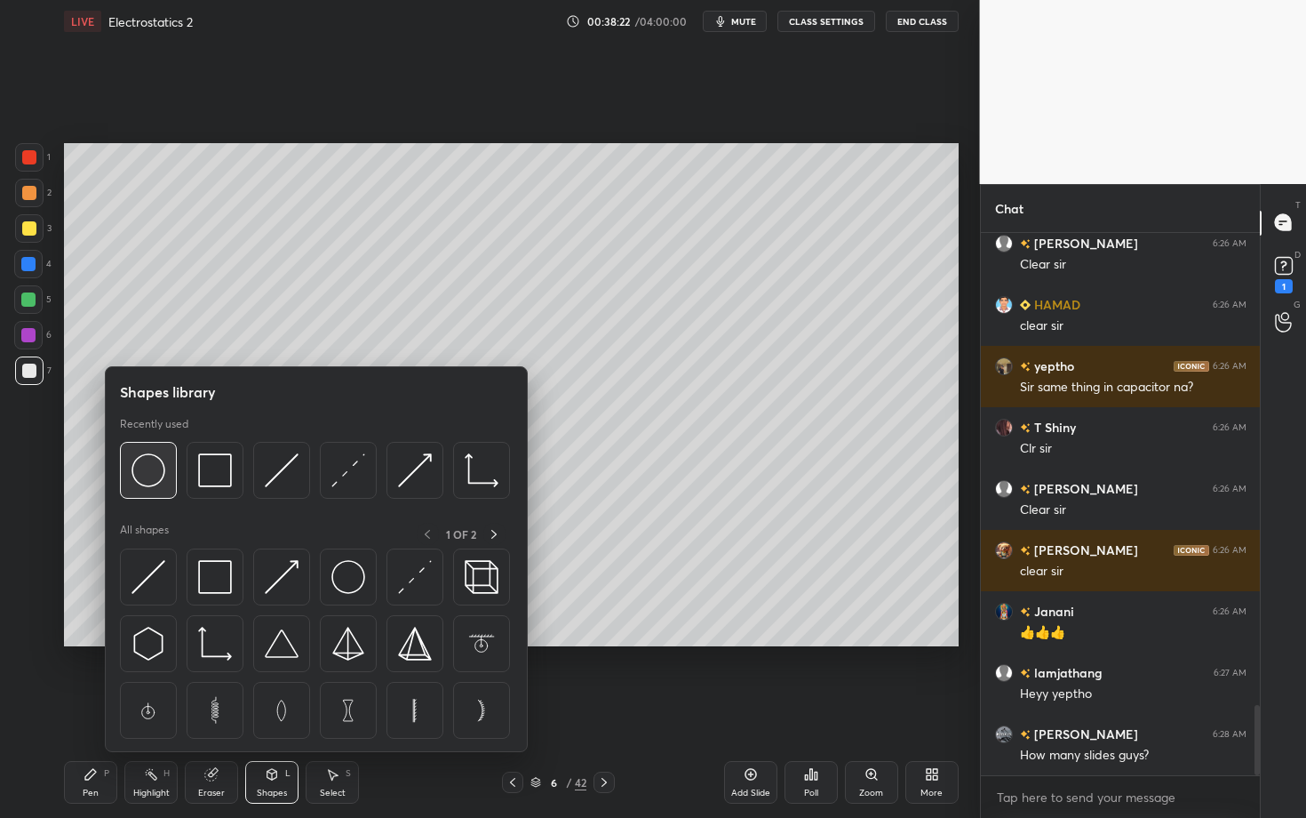
click at [148, 471] on img at bounding box center [149, 470] width 34 height 34
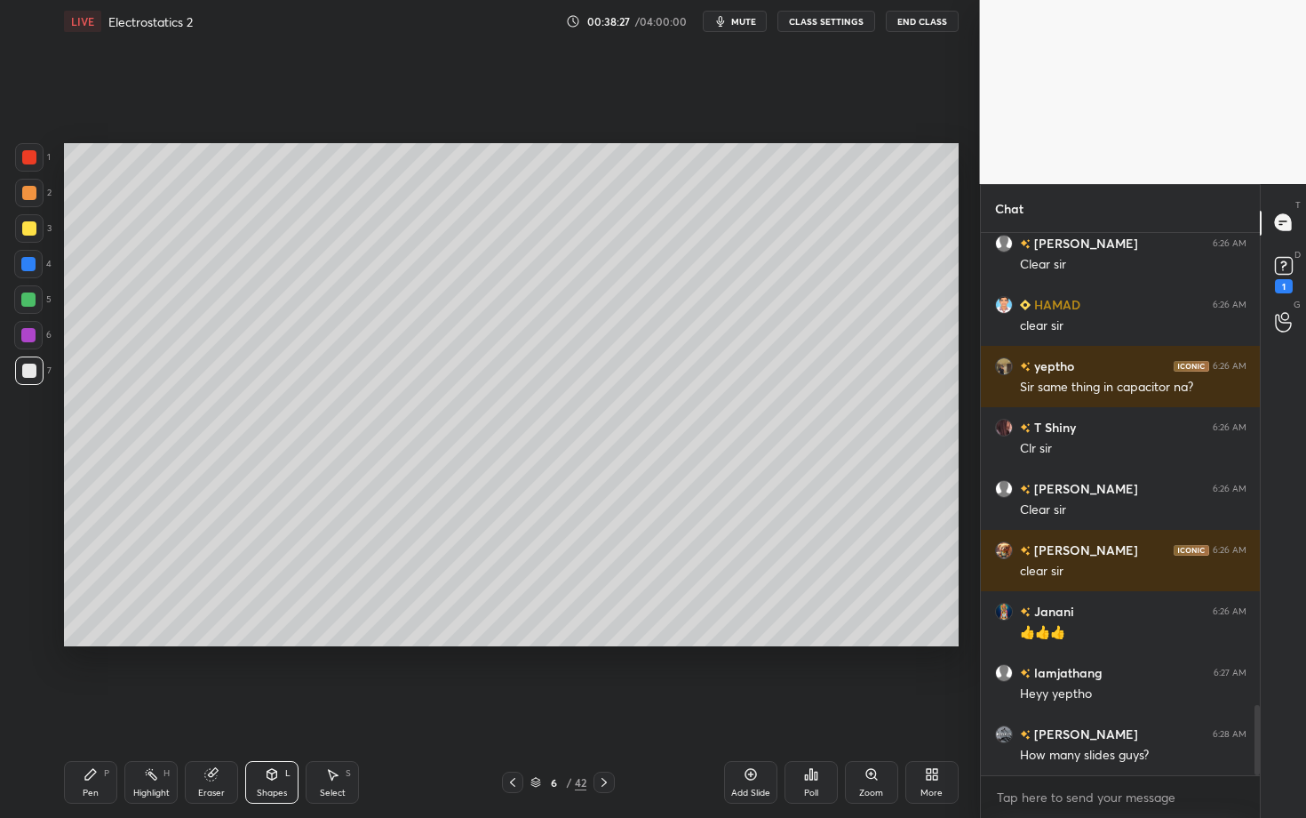
click at [106, 708] on div "Pen P" at bounding box center [90, 782] width 53 height 43
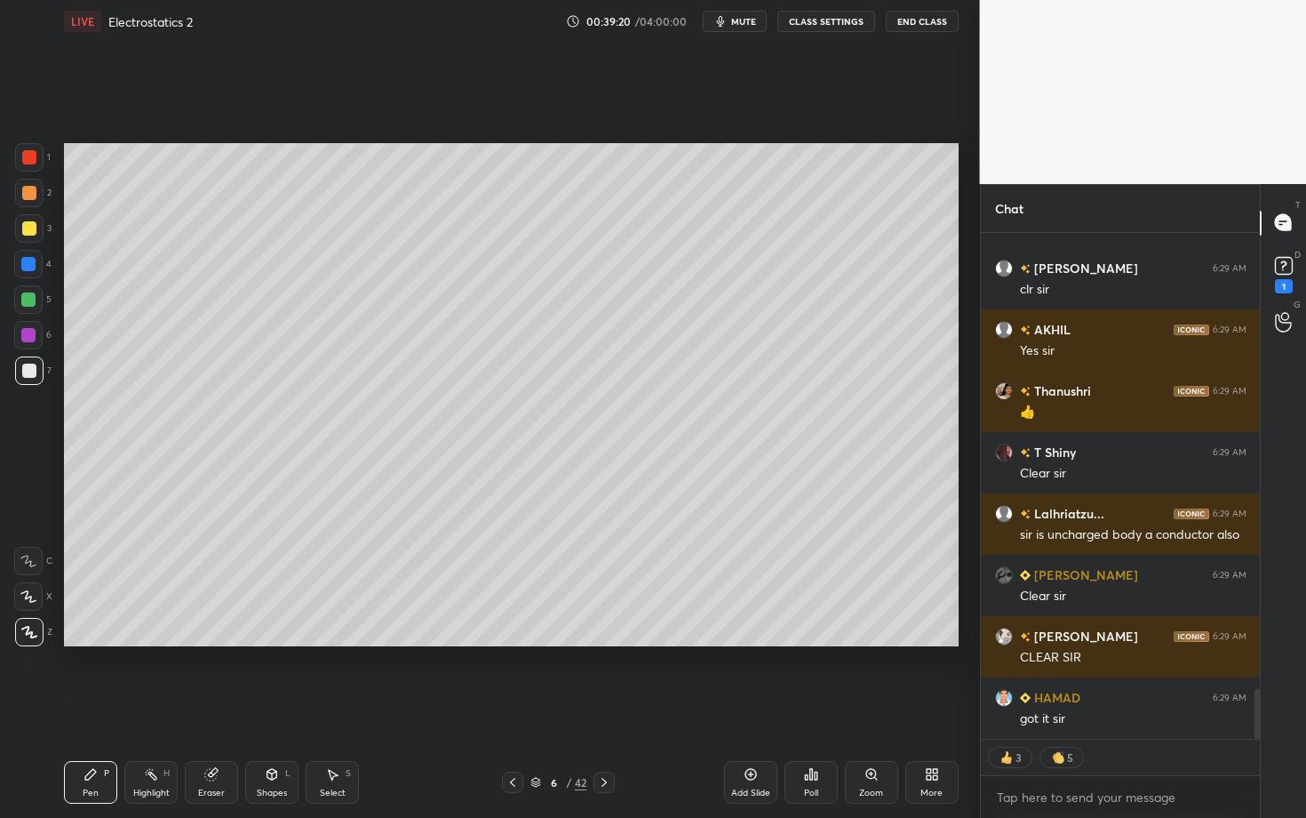
scroll to position [4661, 0]
click at [140, 708] on div "Highlight H" at bounding box center [150, 782] width 53 height 43
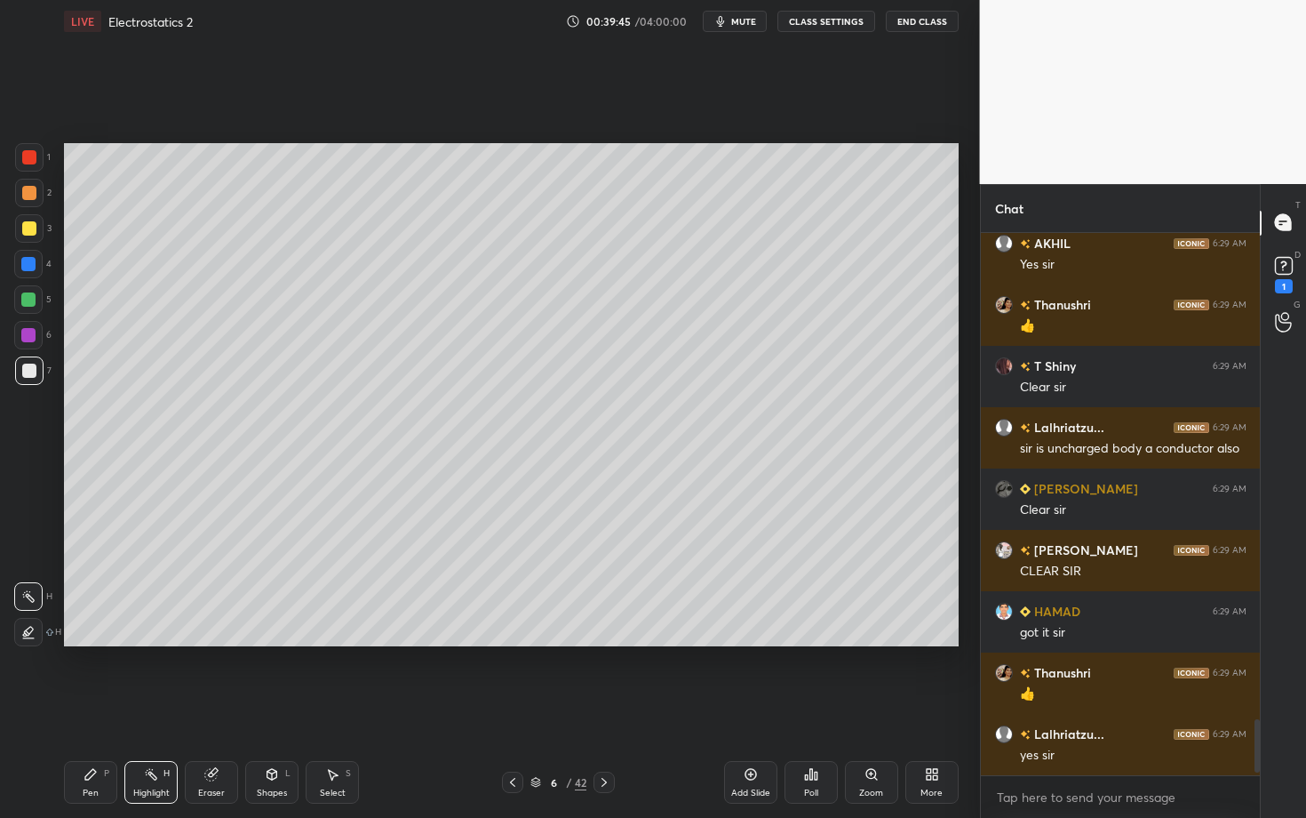
scroll to position [4747, 0]
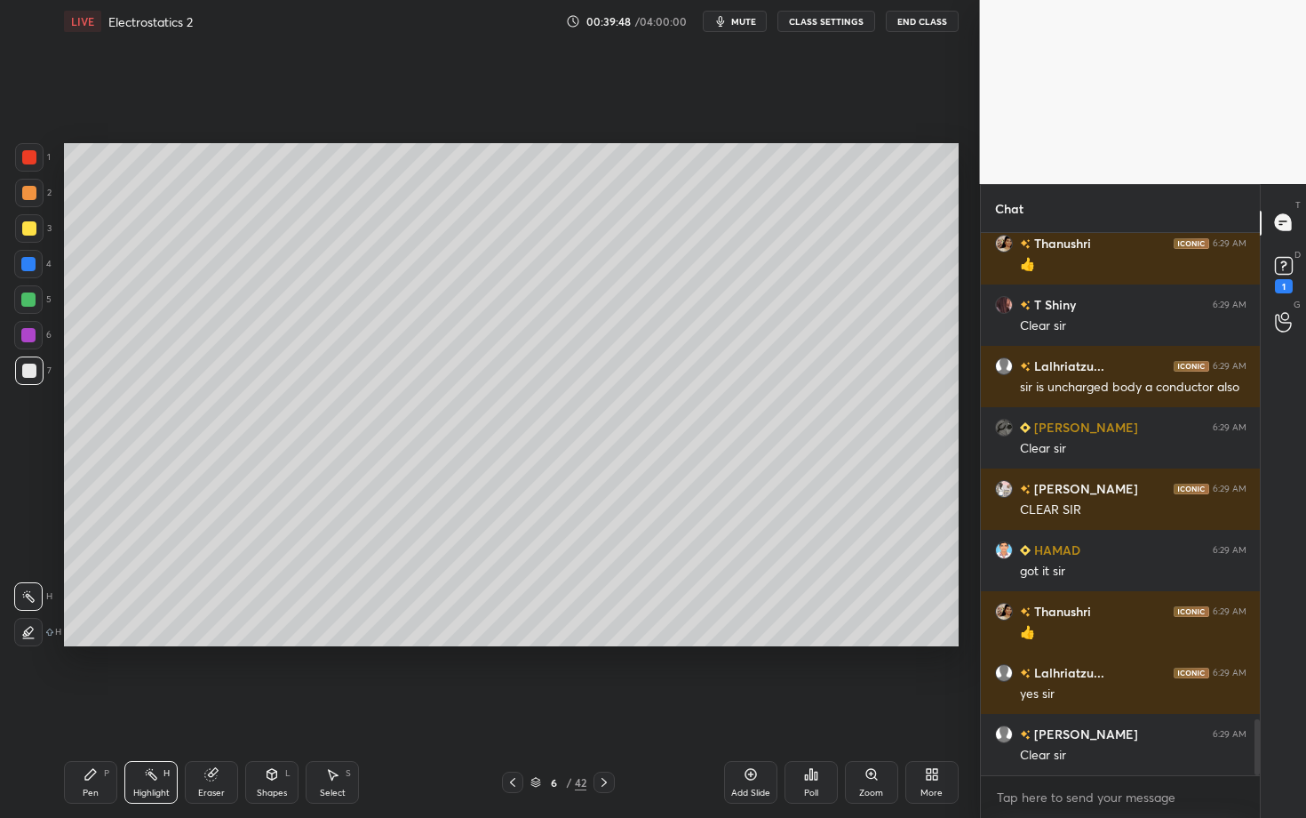
click at [600, 708] on icon at bounding box center [604, 782] width 14 height 14
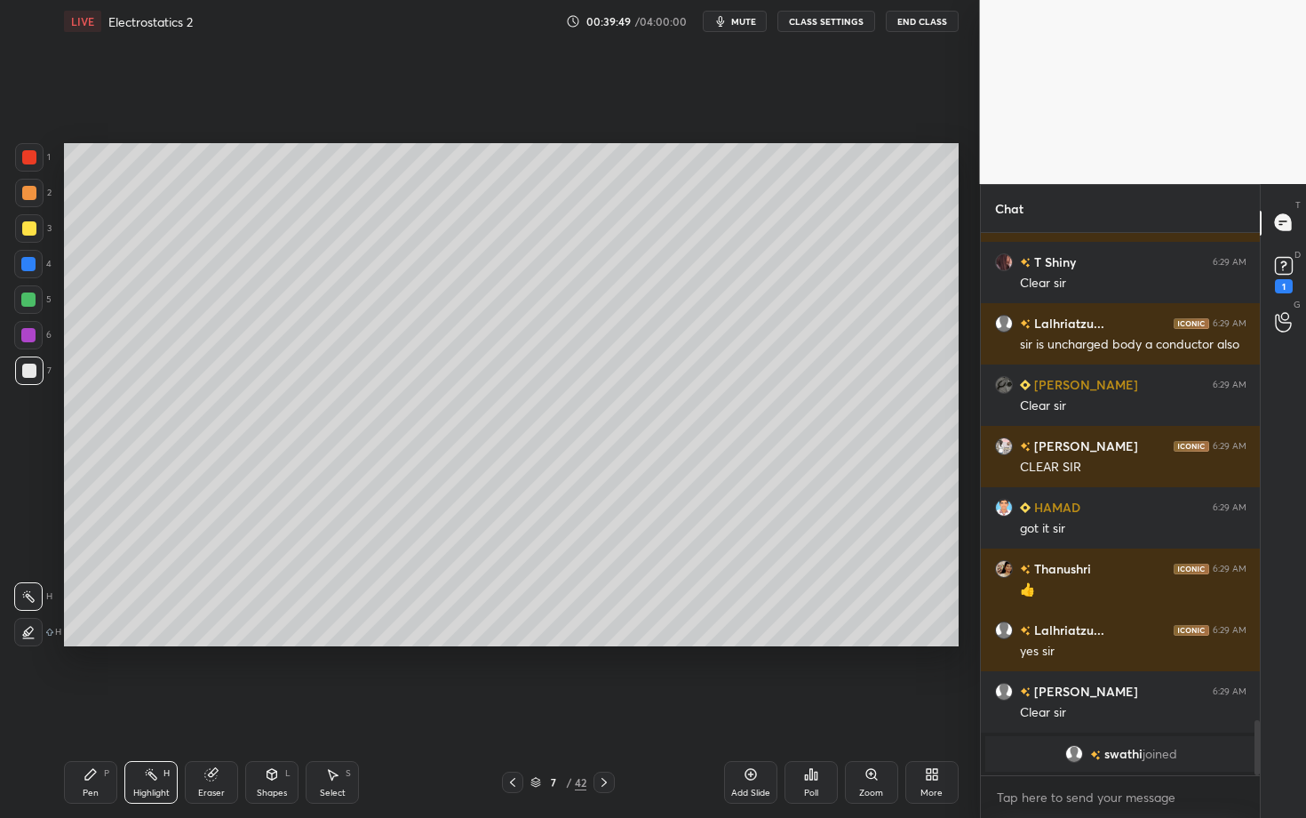
click at [34, 193] on div at bounding box center [29, 193] width 14 height 14
click at [83, 708] on div "Pen P" at bounding box center [90, 782] width 53 height 43
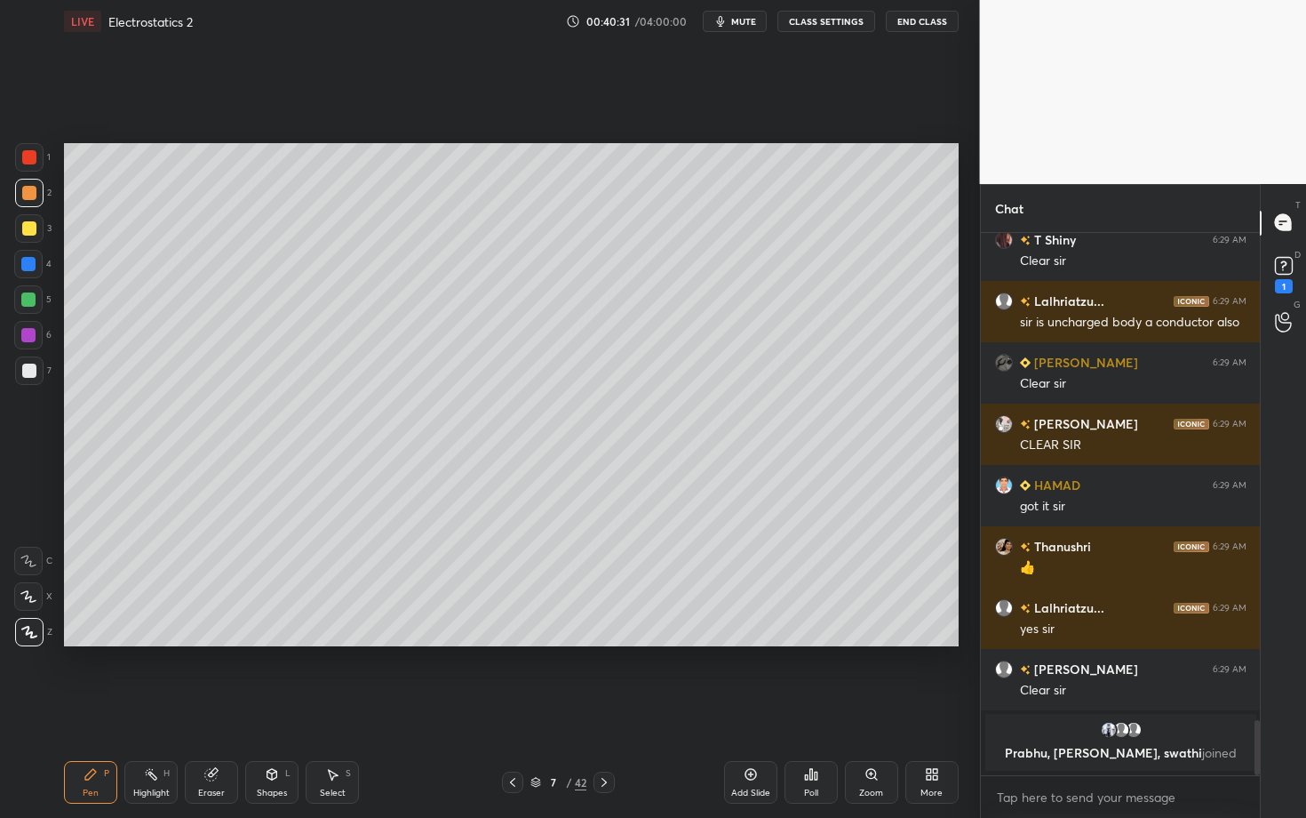
click at [339, 674] on div "Setting up your live class Poll for secs No correct answer Start poll" at bounding box center [511, 395] width 909 height 704
click at [472, 682] on div "Setting up your live class Poll for secs No correct answer Start poll" at bounding box center [511, 395] width 909 height 704
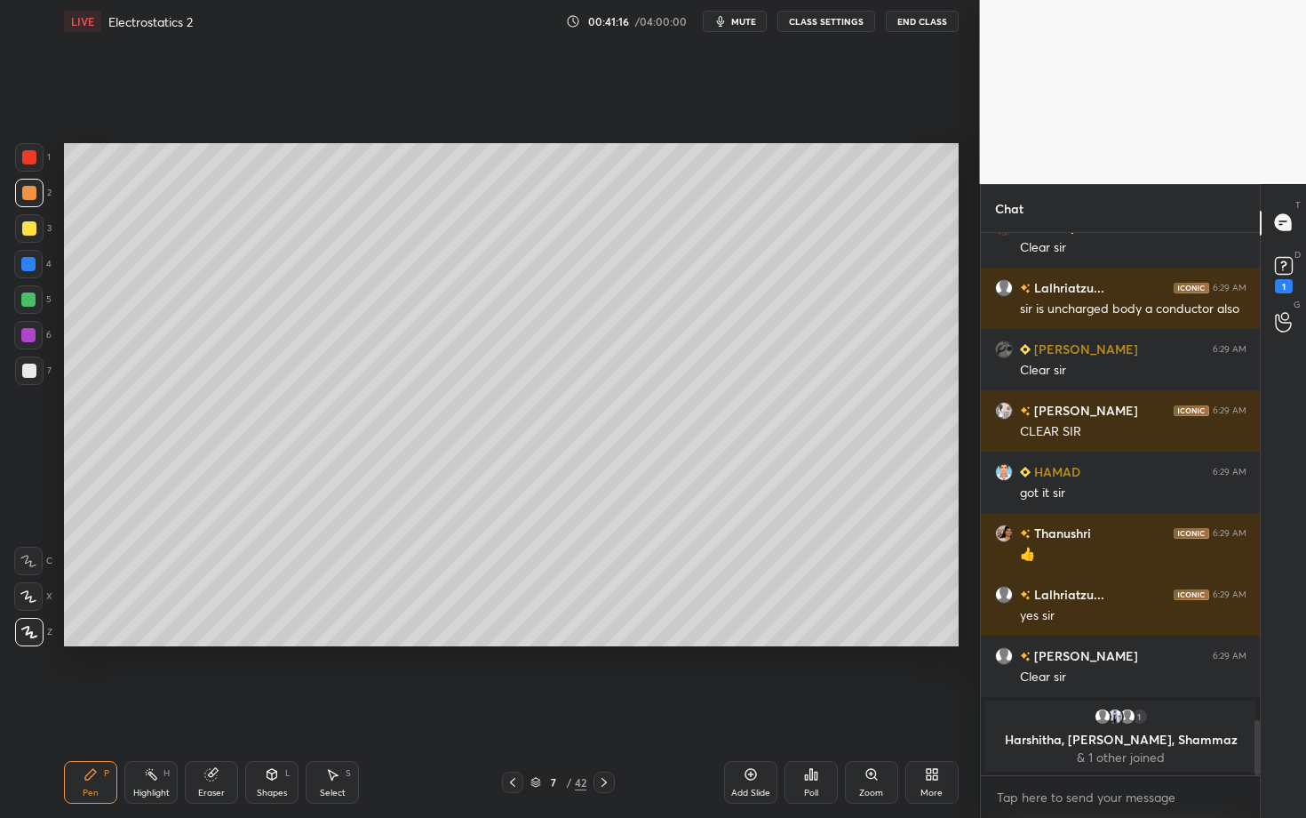
click at [310, 707] on div "Setting up your live class Poll for secs No correct answer Start poll" at bounding box center [511, 395] width 909 height 704
click at [28, 371] on div at bounding box center [29, 370] width 14 height 14
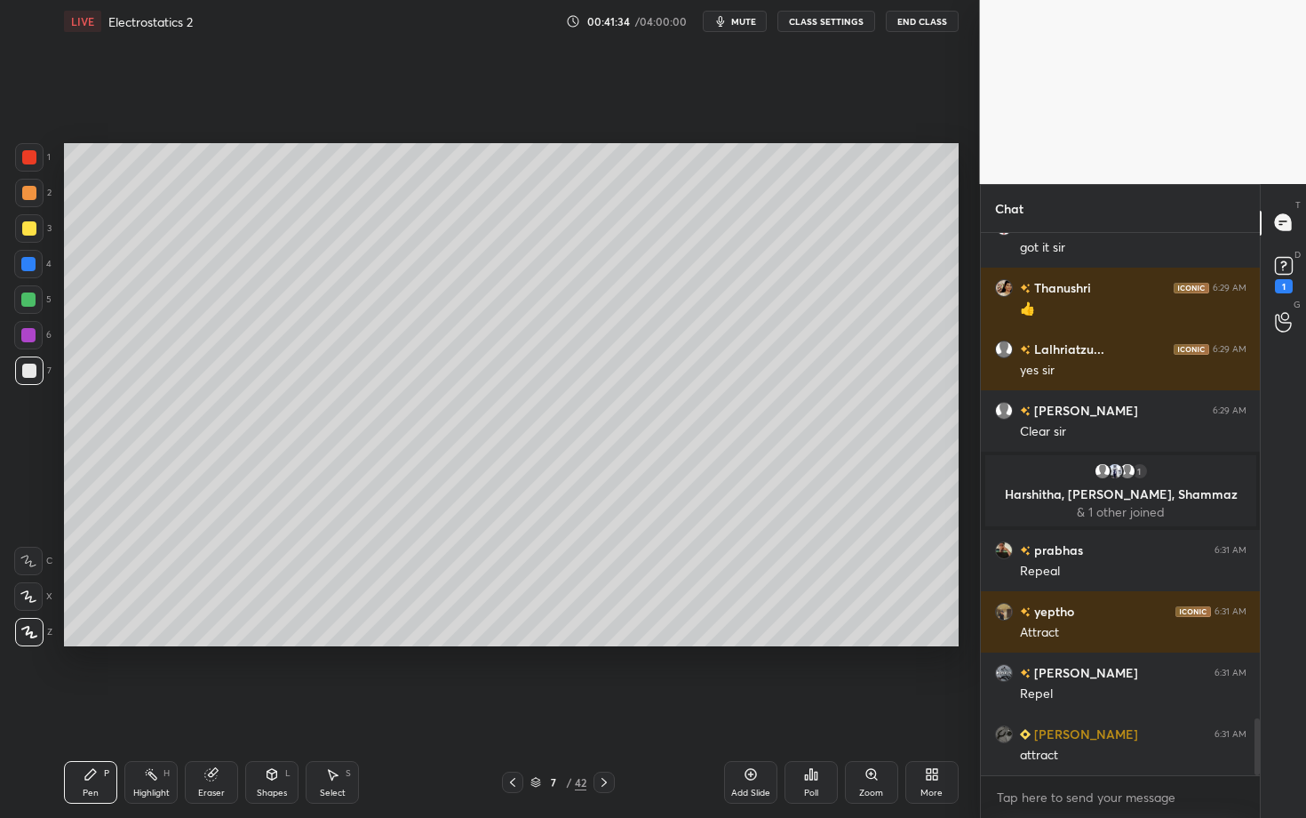
scroll to position [4624, 0]
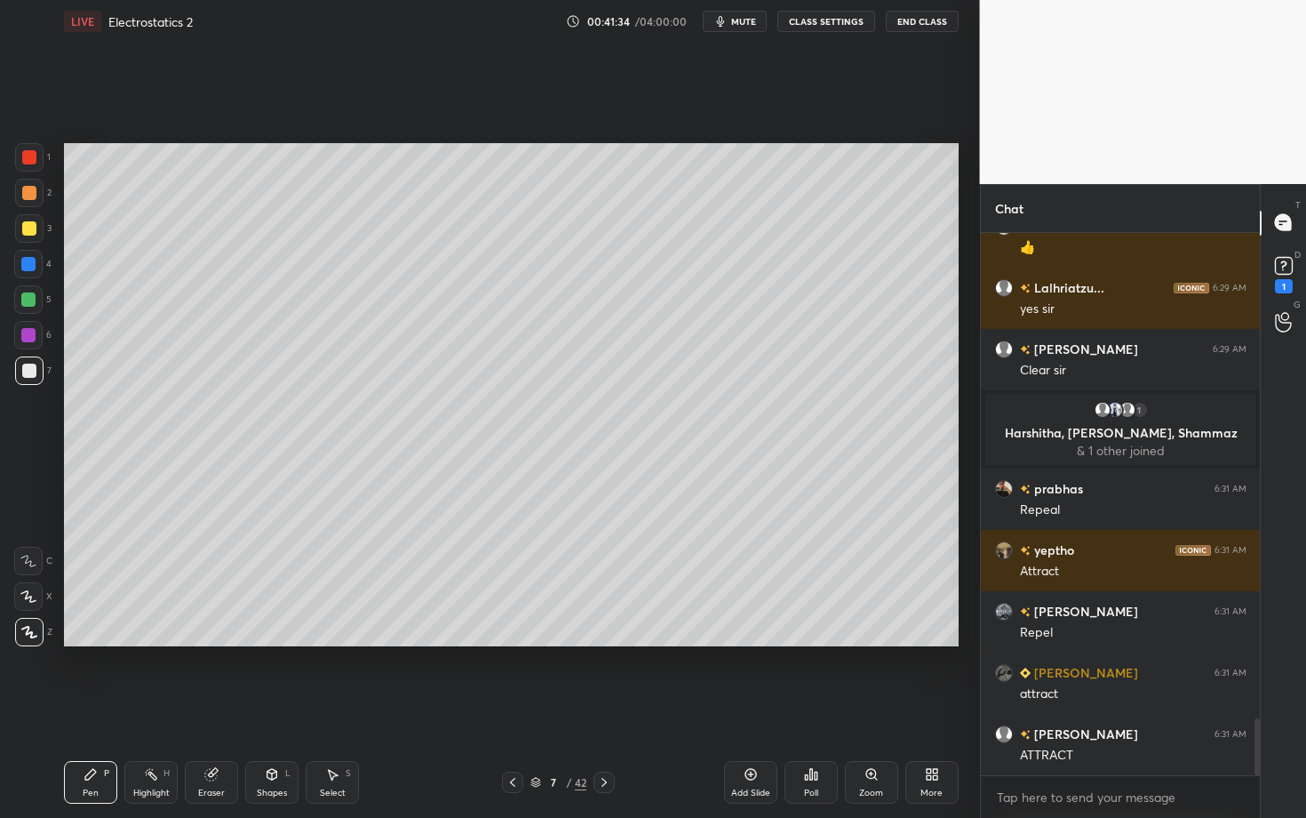
click at [273, 708] on icon at bounding box center [272, 774] width 14 height 14
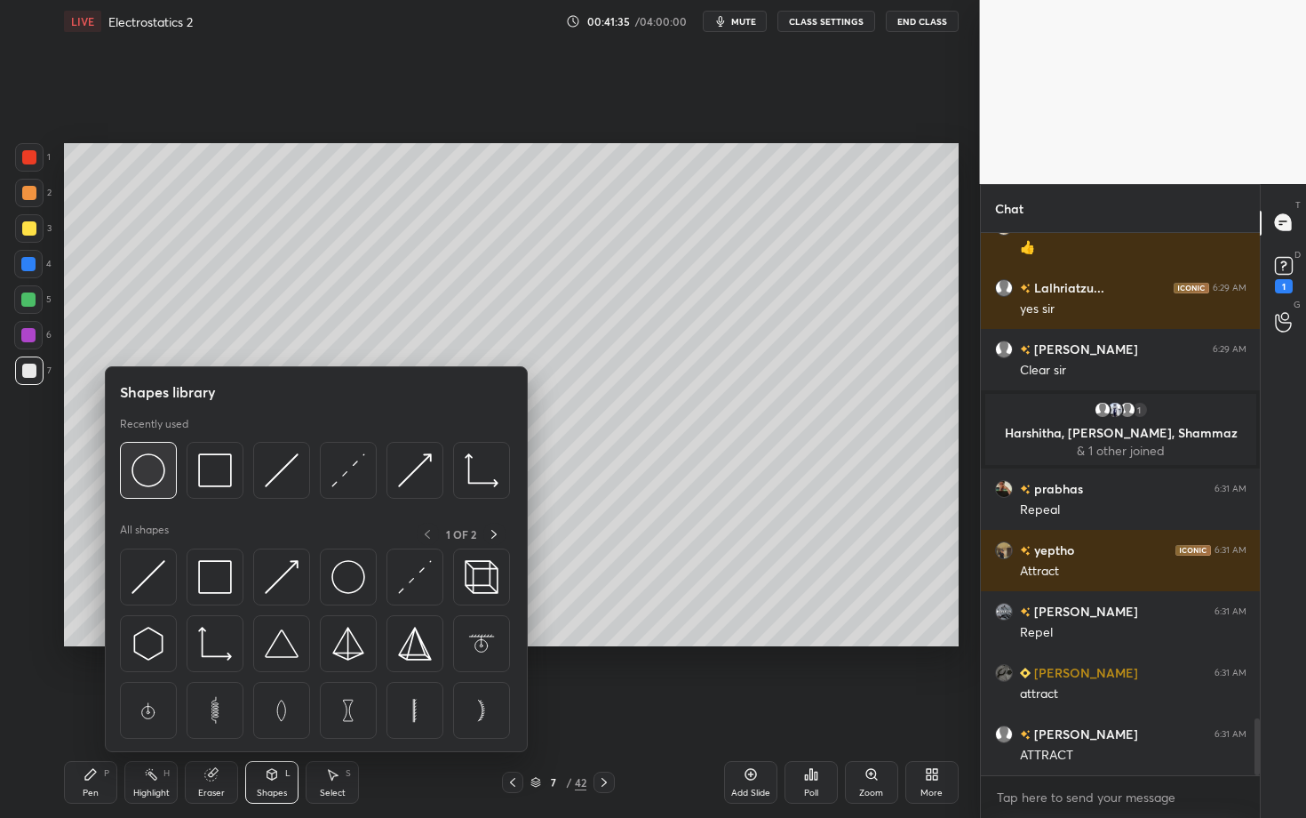
click at [145, 474] on img at bounding box center [149, 470] width 34 height 34
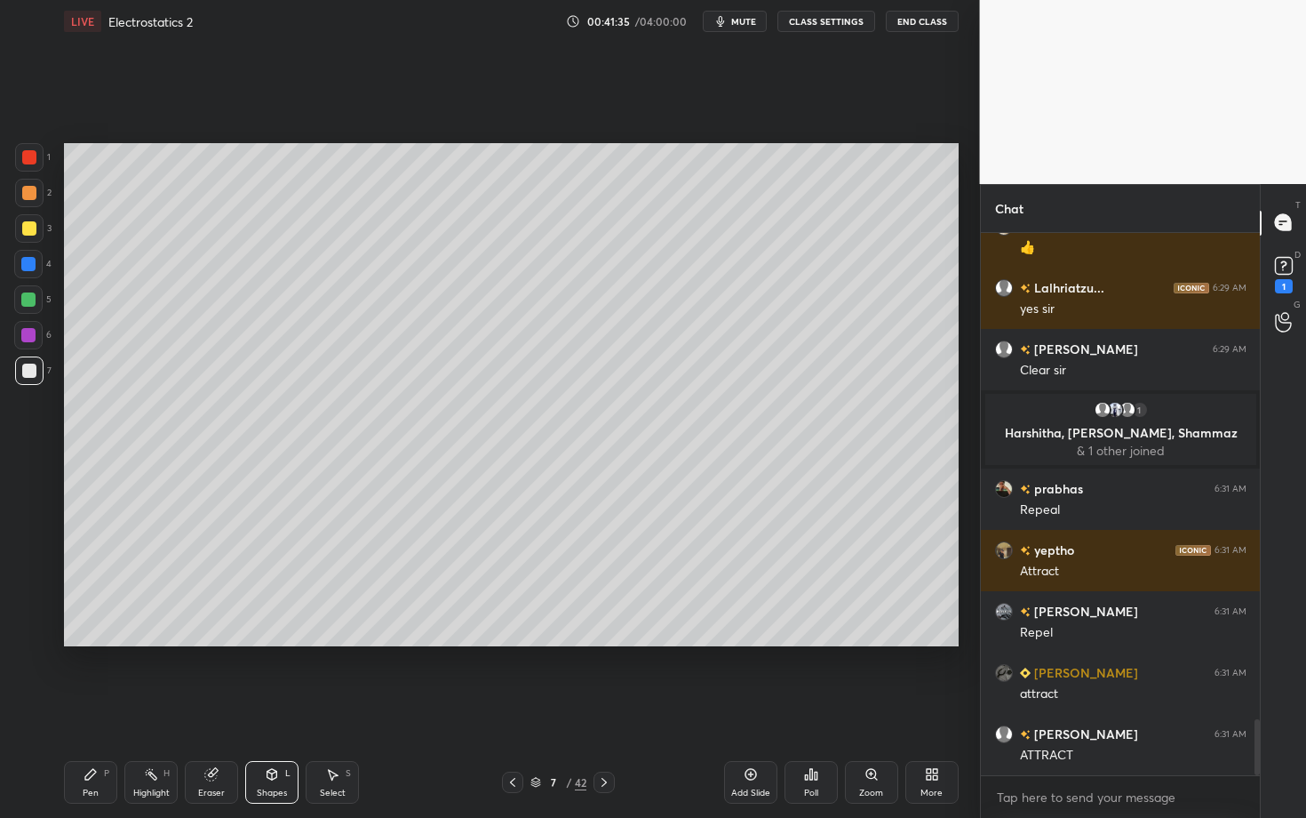
scroll to position [4685, 0]
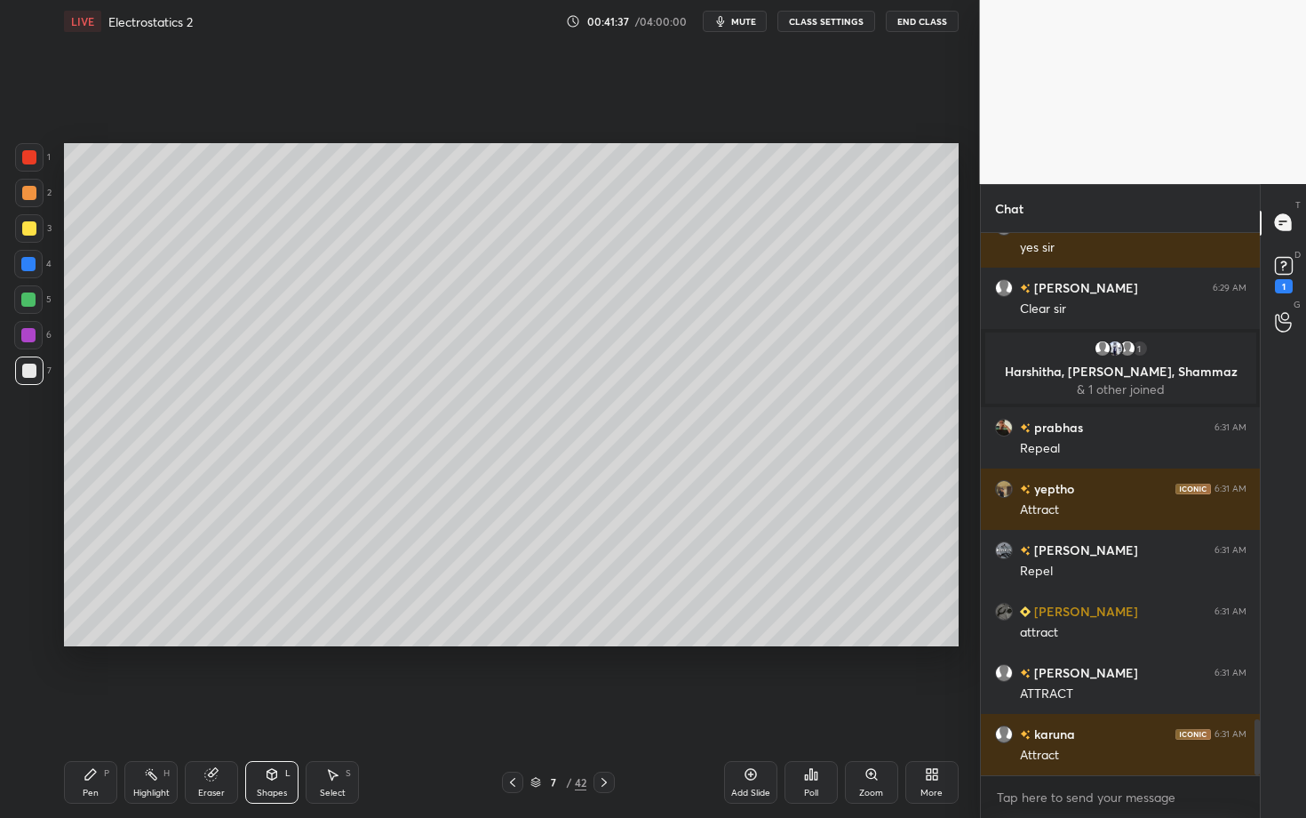
click at [100, 708] on div "Pen P" at bounding box center [90, 782] width 53 height 43
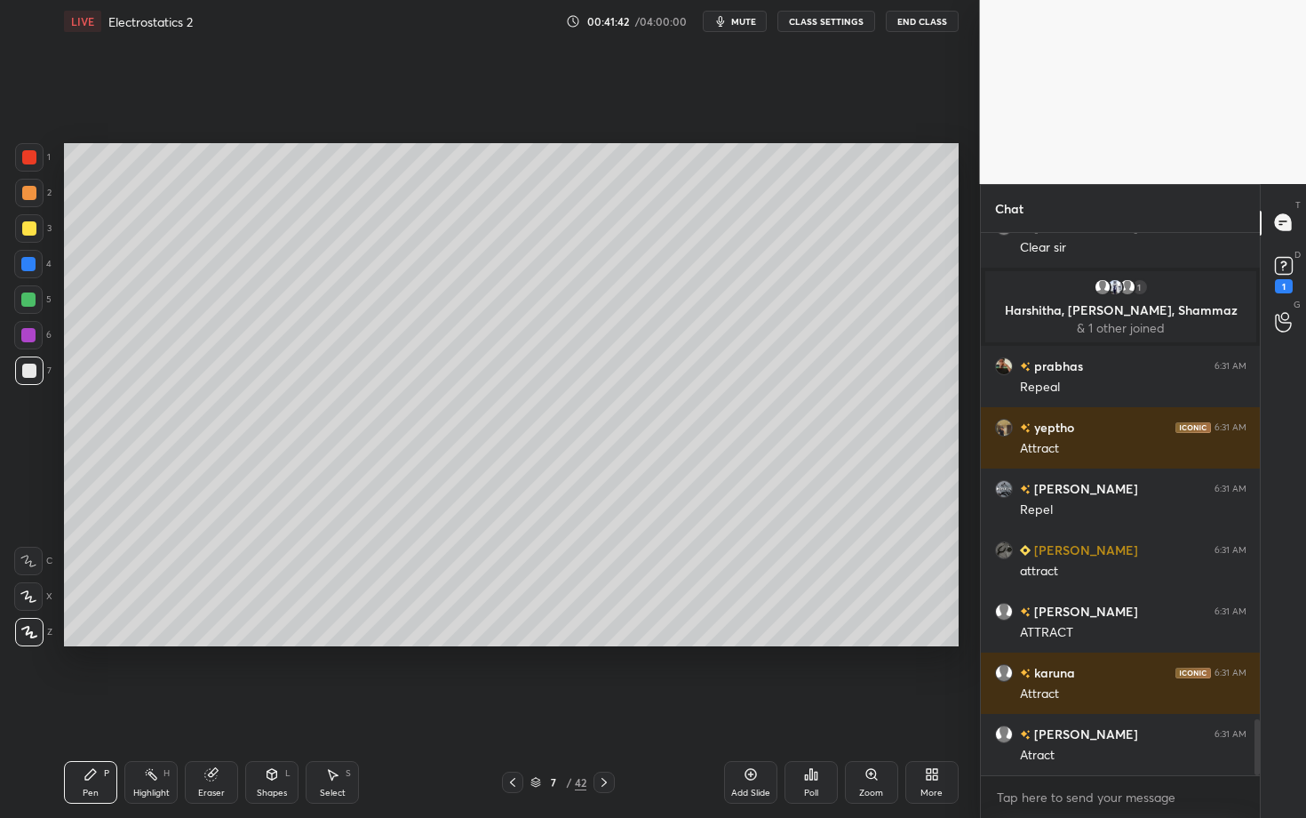
scroll to position [4807, 0]
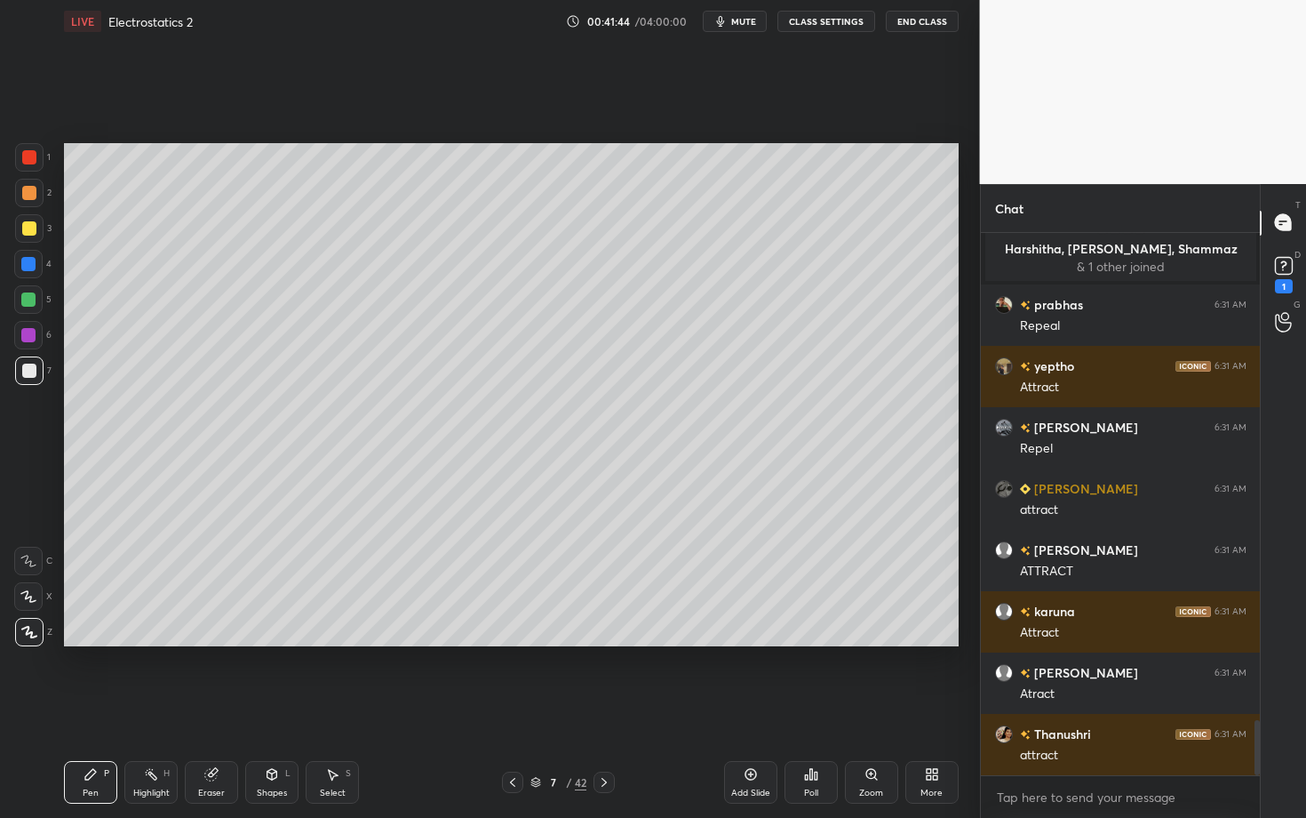
click at [98, 708] on div "Pen P" at bounding box center [90, 782] width 53 height 43
click at [267, 708] on div "Shapes" at bounding box center [272, 792] width 30 height 9
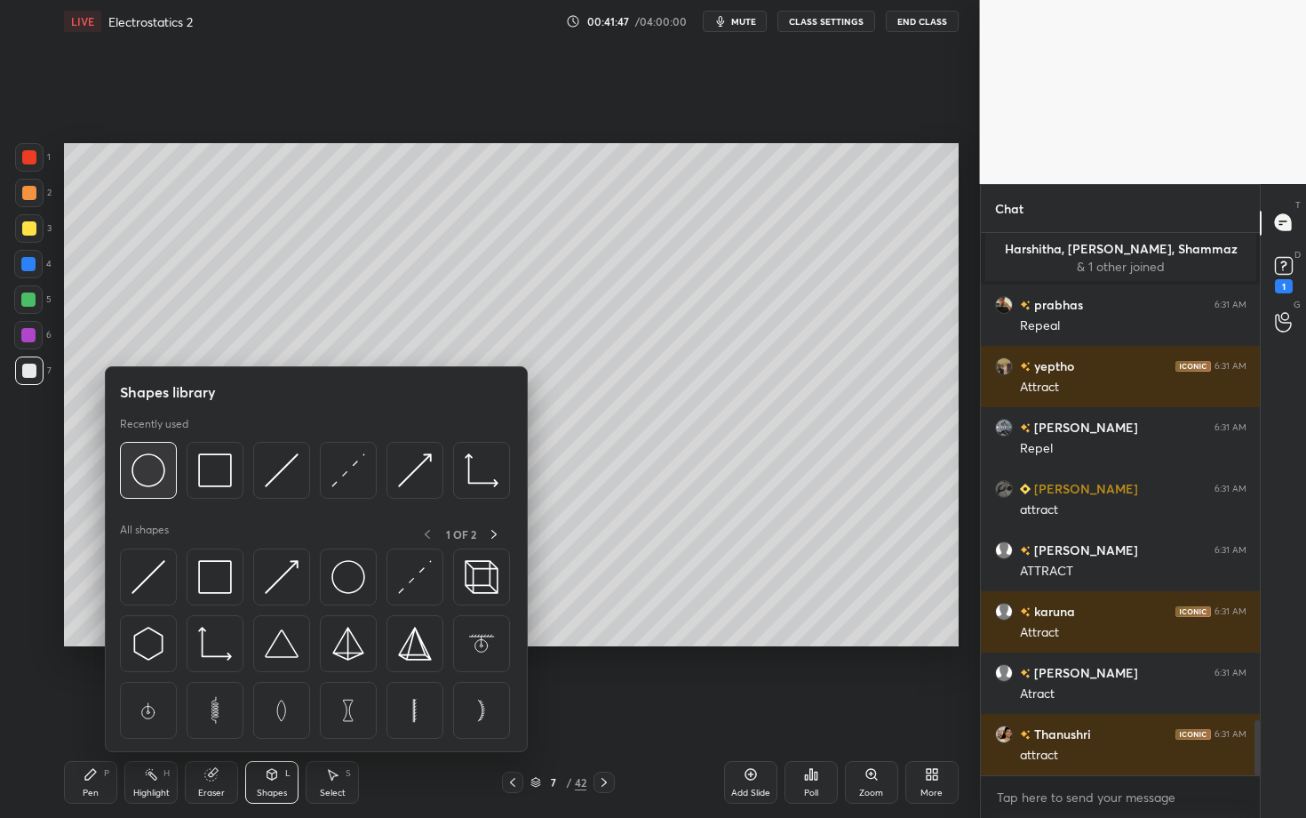
click at [157, 480] on img at bounding box center [149, 470] width 34 height 34
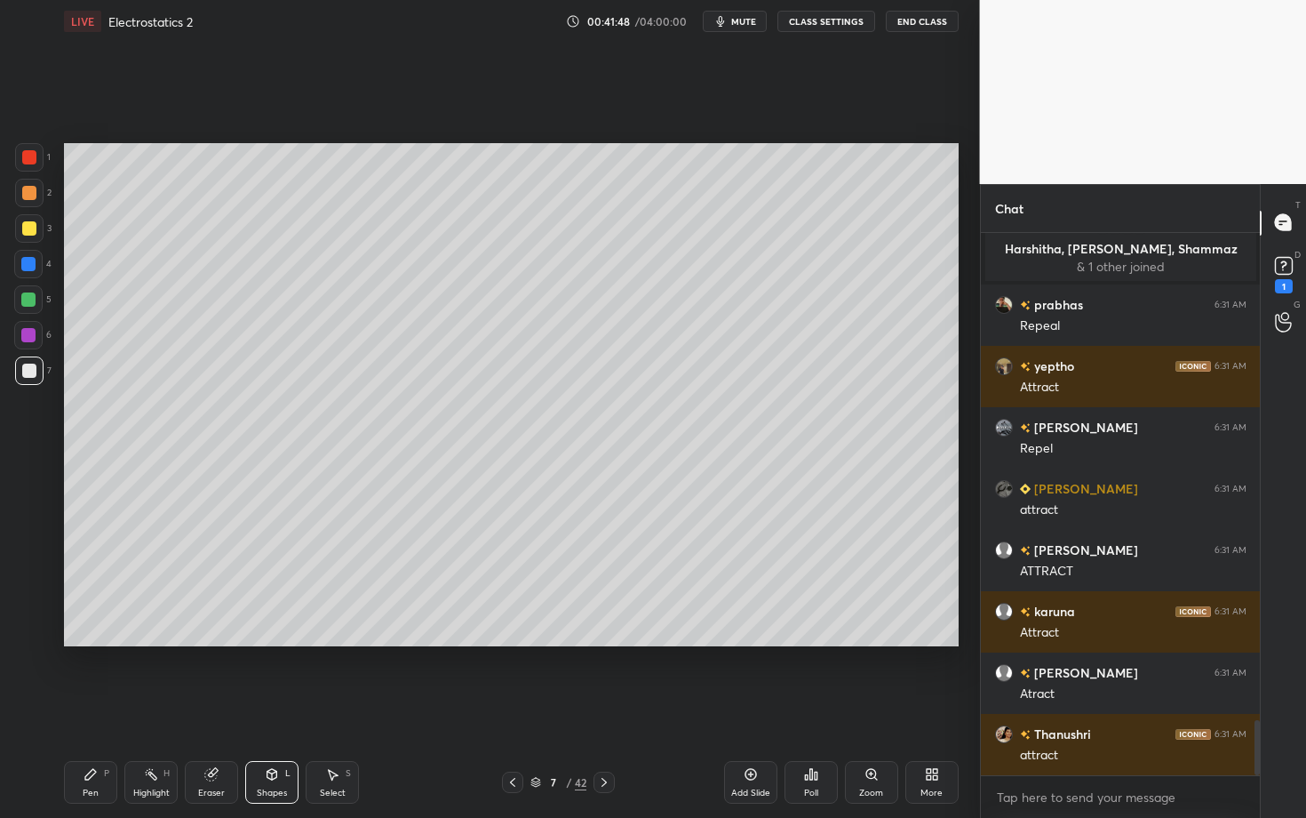
click at [88, 708] on div "Pen" at bounding box center [91, 792] width 16 height 9
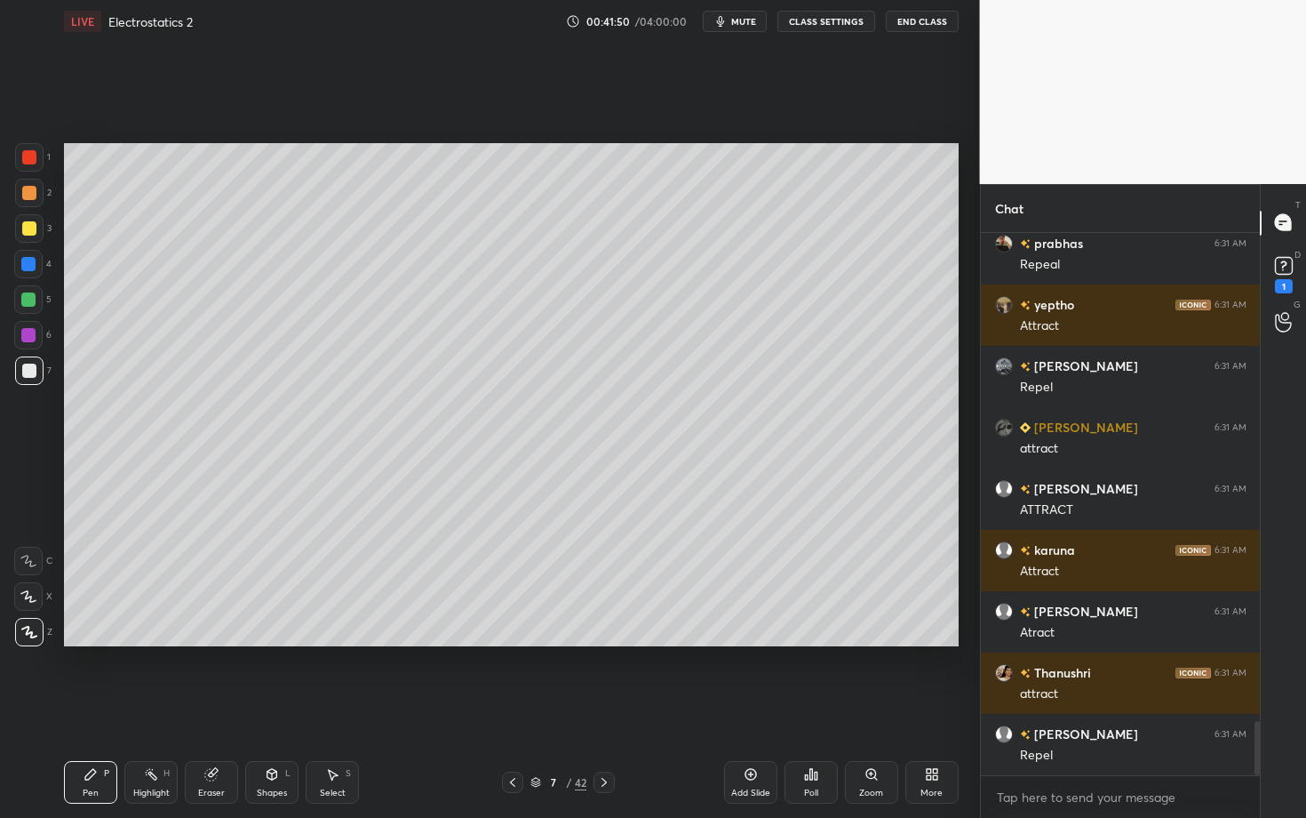
scroll to position [4930, 0]
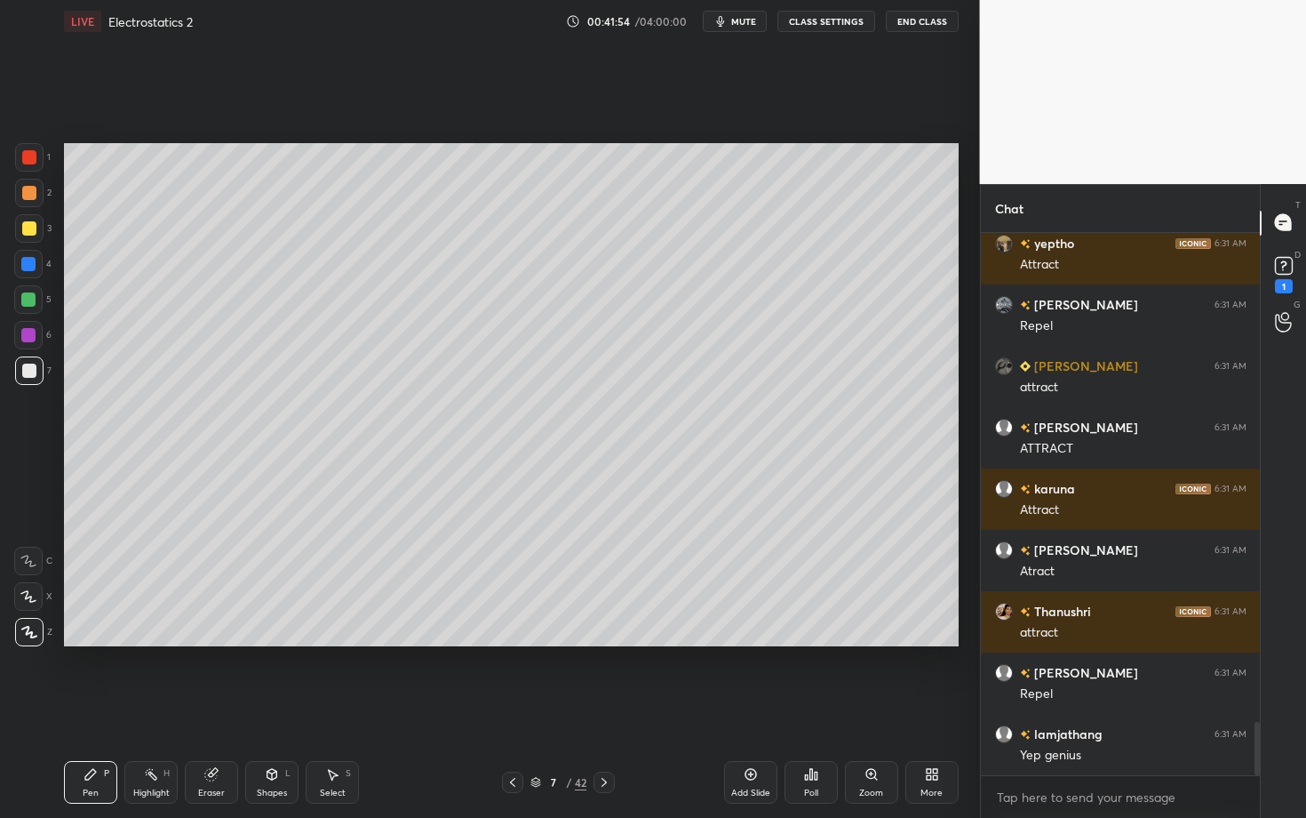
click at [159, 708] on div "Highlight" at bounding box center [151, 792] width 36 height 9
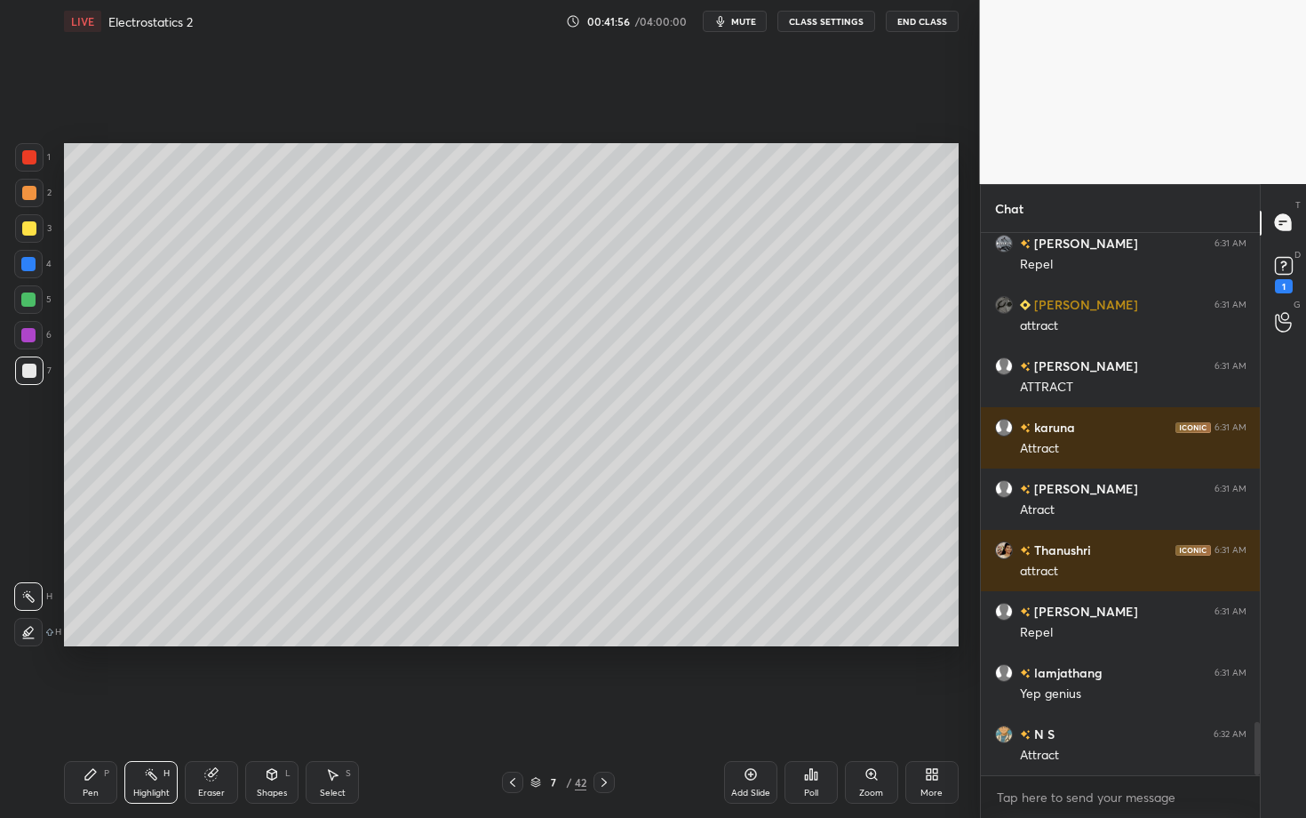
click at [84, 708] on div "Pen" at bounding box center [91, 792] width 16 height 9
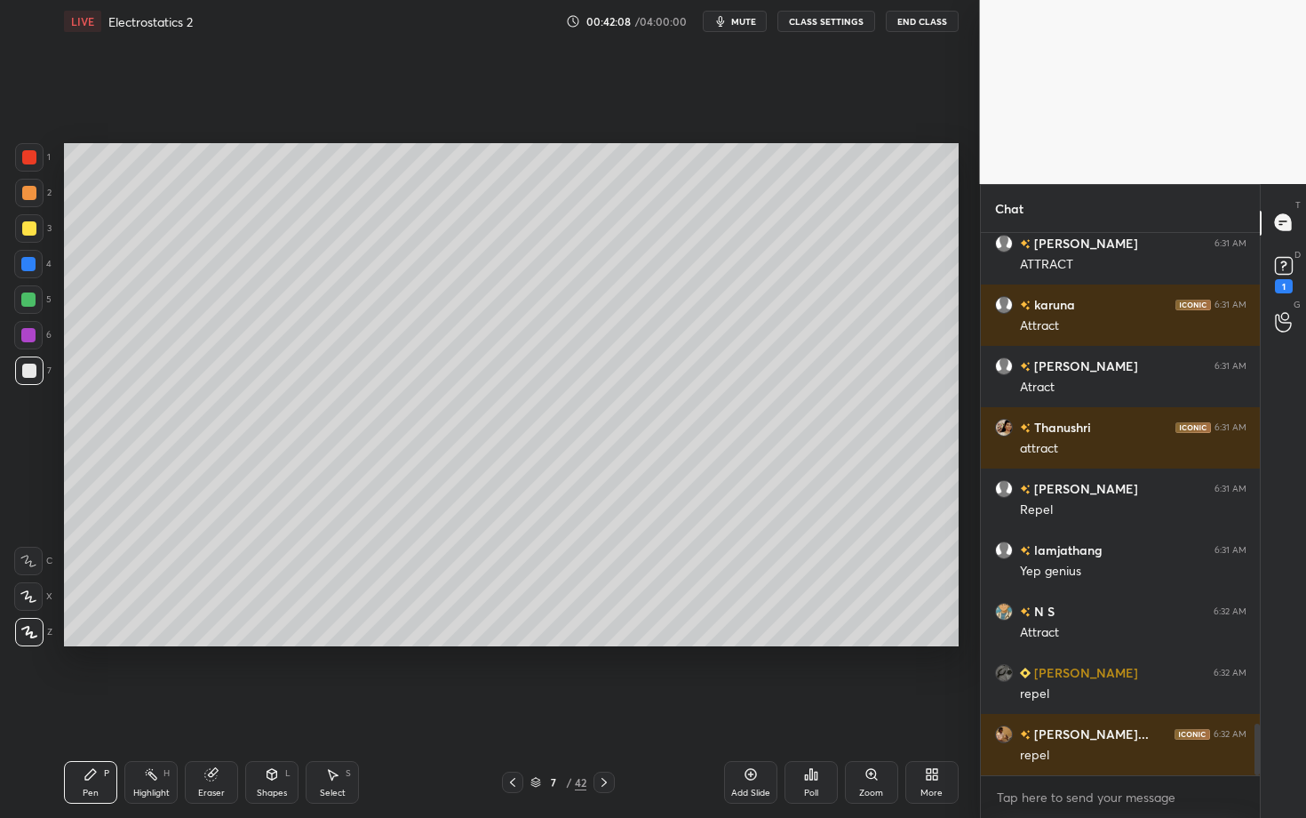
scroll to position [5175, 0]
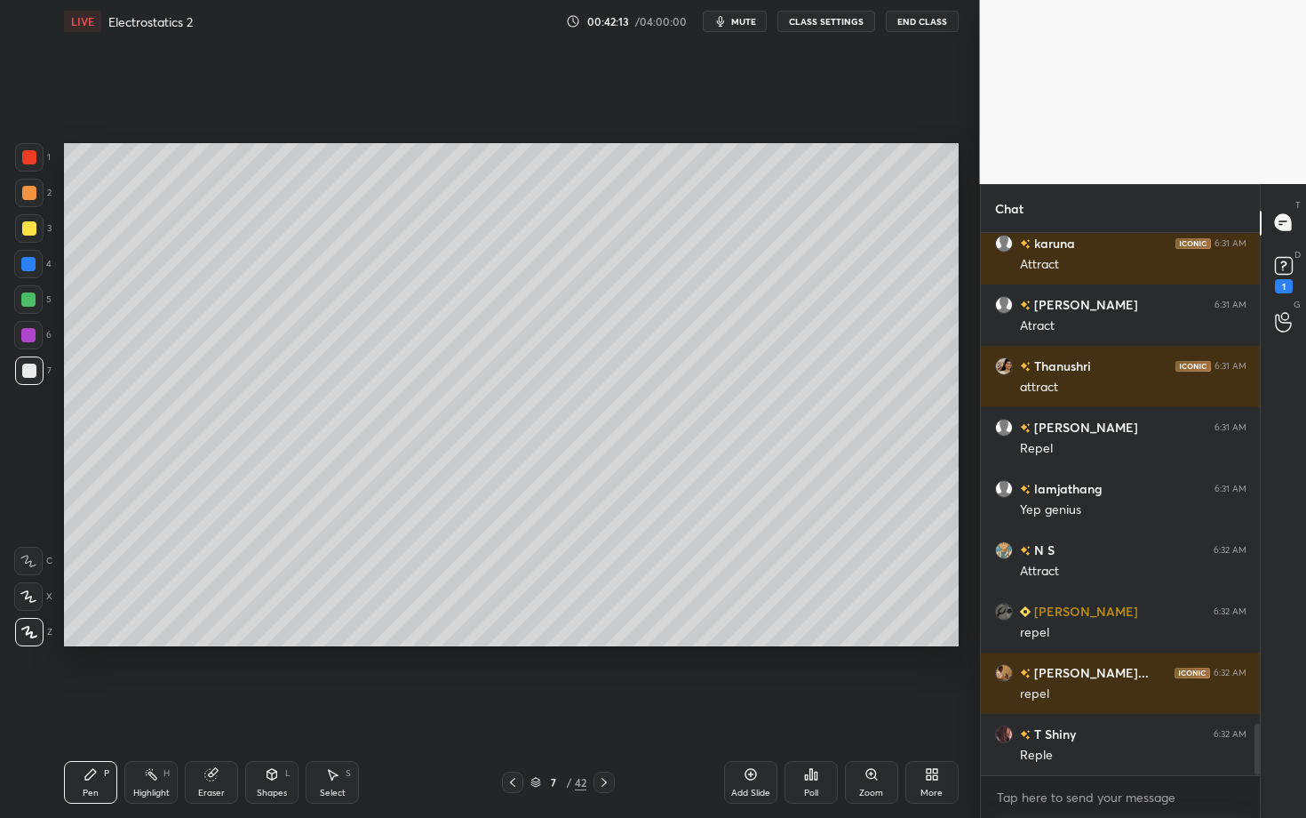
click at [153, 708] on icon at bounding box center [151, 774] width 14 height 14
click at [80, 708] on div "Pen P" at bounding box center [90, 782] width 53 height 43
click at [95, 708] on icon at bounding box center [91, 774] width 14 height 14
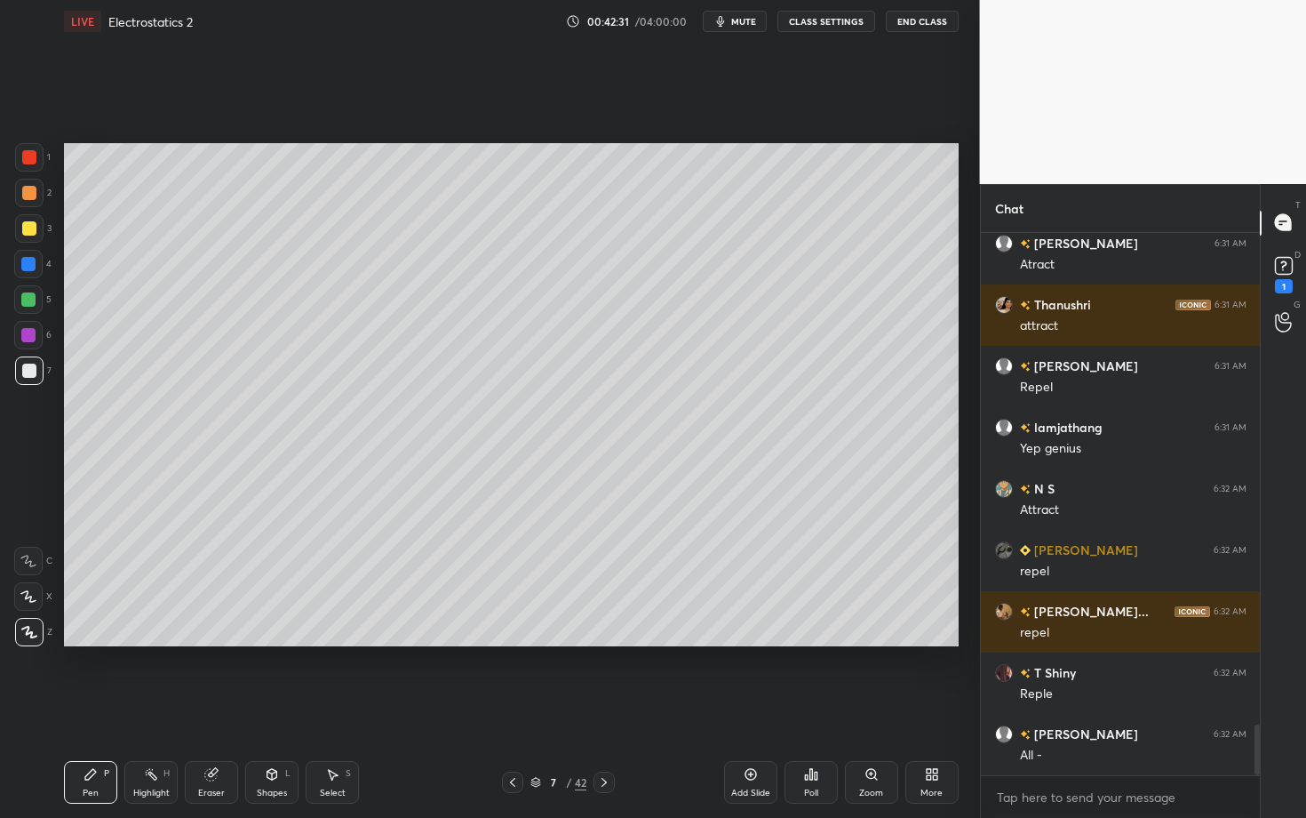
click at [908, 708] on div "More" at bounding box center [932, 782] width 53 height 43
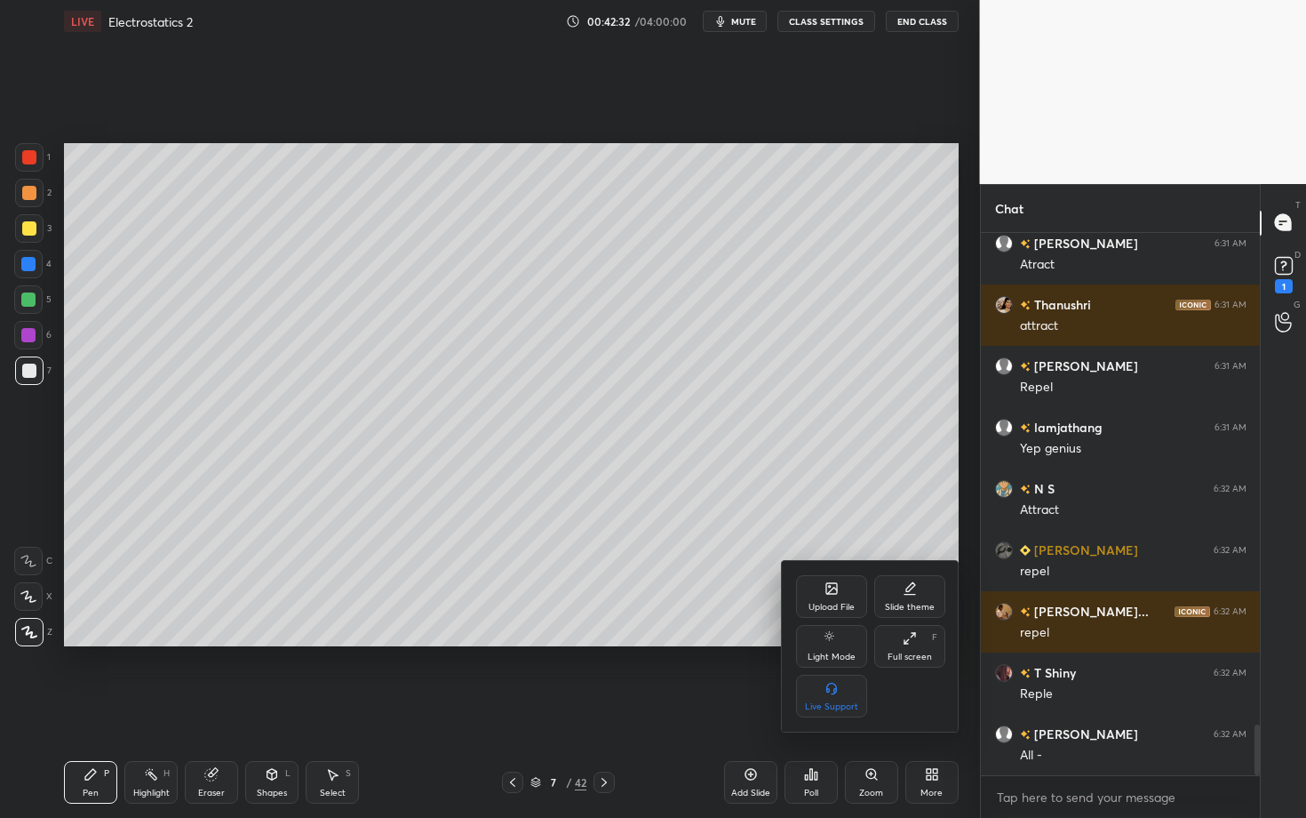
drag, startPoint x: 658, startPoint y: 370, endPoint x: 664, endPoint y: 384, distance: 15.2
click at [666, 387] on div at bounding box center [653, 409] width 1306 height 818
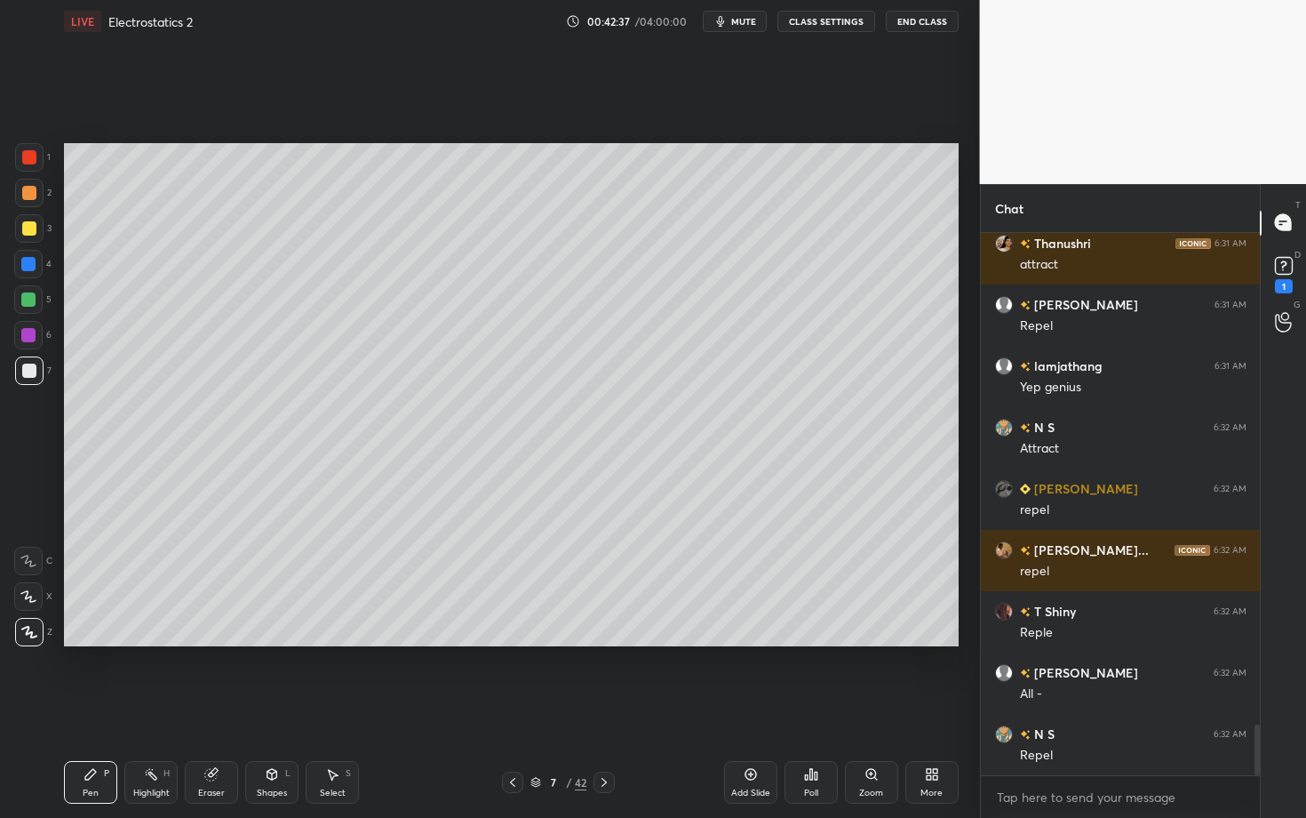
scroll to position [5359, 0]
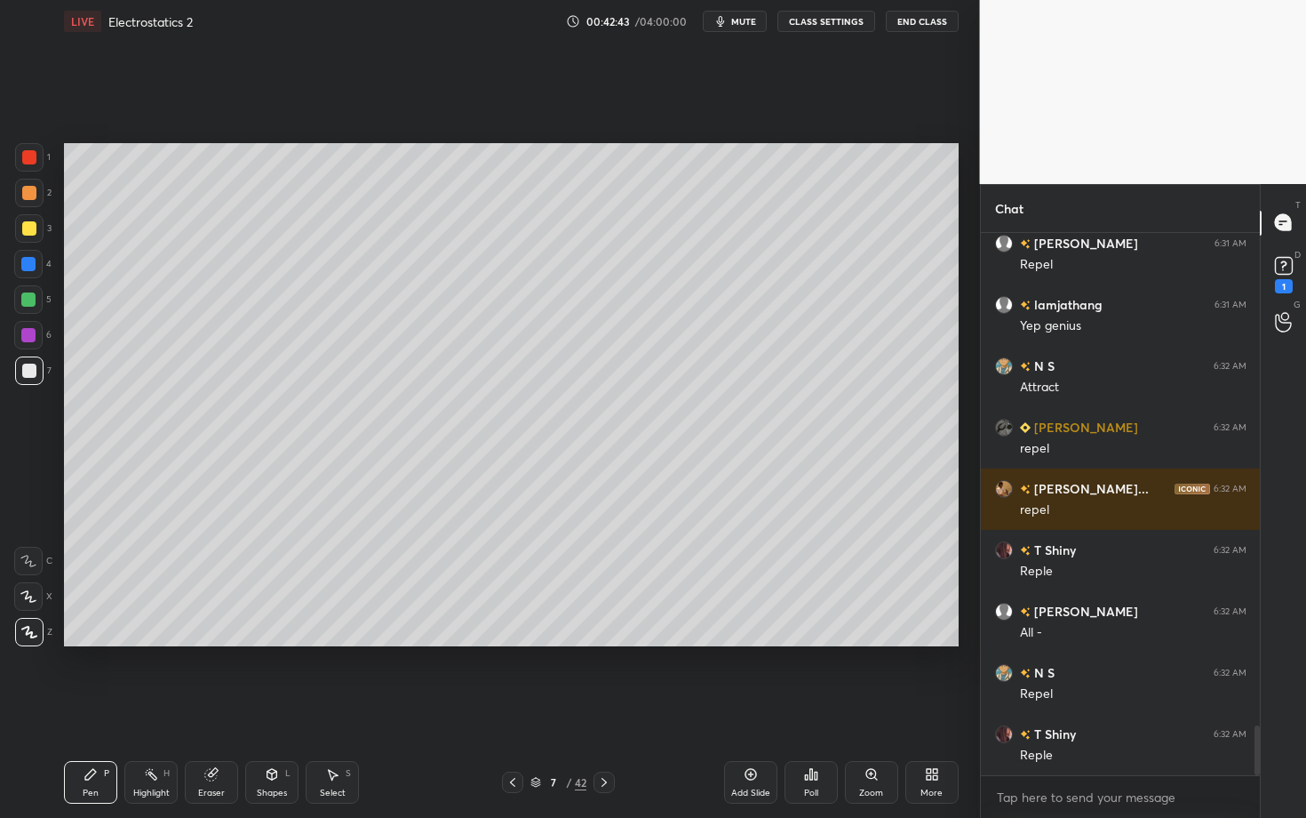
click at [603, 708] on icon at bounding box center [604, 782] width 14 height 14
click at [32, 195] on div at bounding box center [29, 193] width 14 height 14
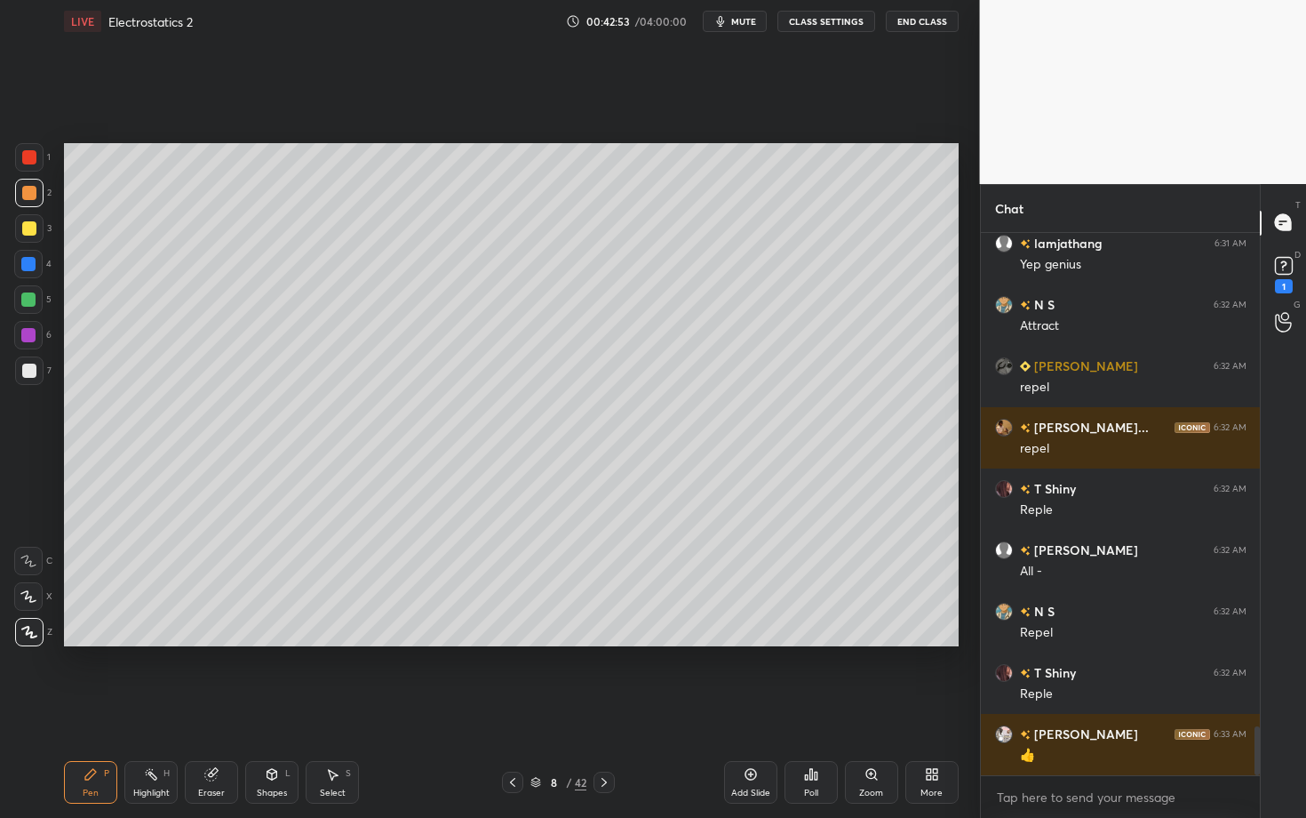
scroll to position [5482, 0]
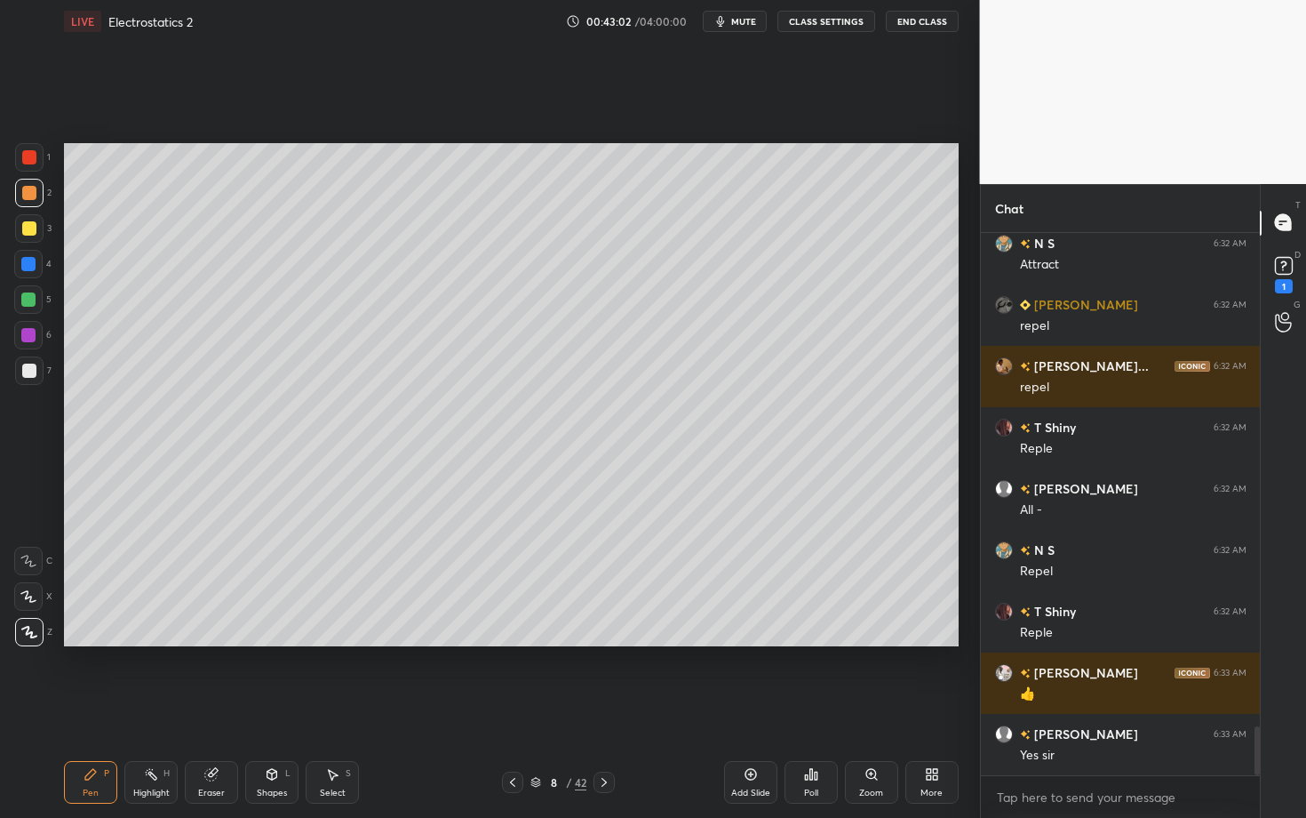
click at [476, 668] on div "Setting up your live class Poll for secs No correct answer Start poll" at bounding box center [511, 395] width 909 height 704
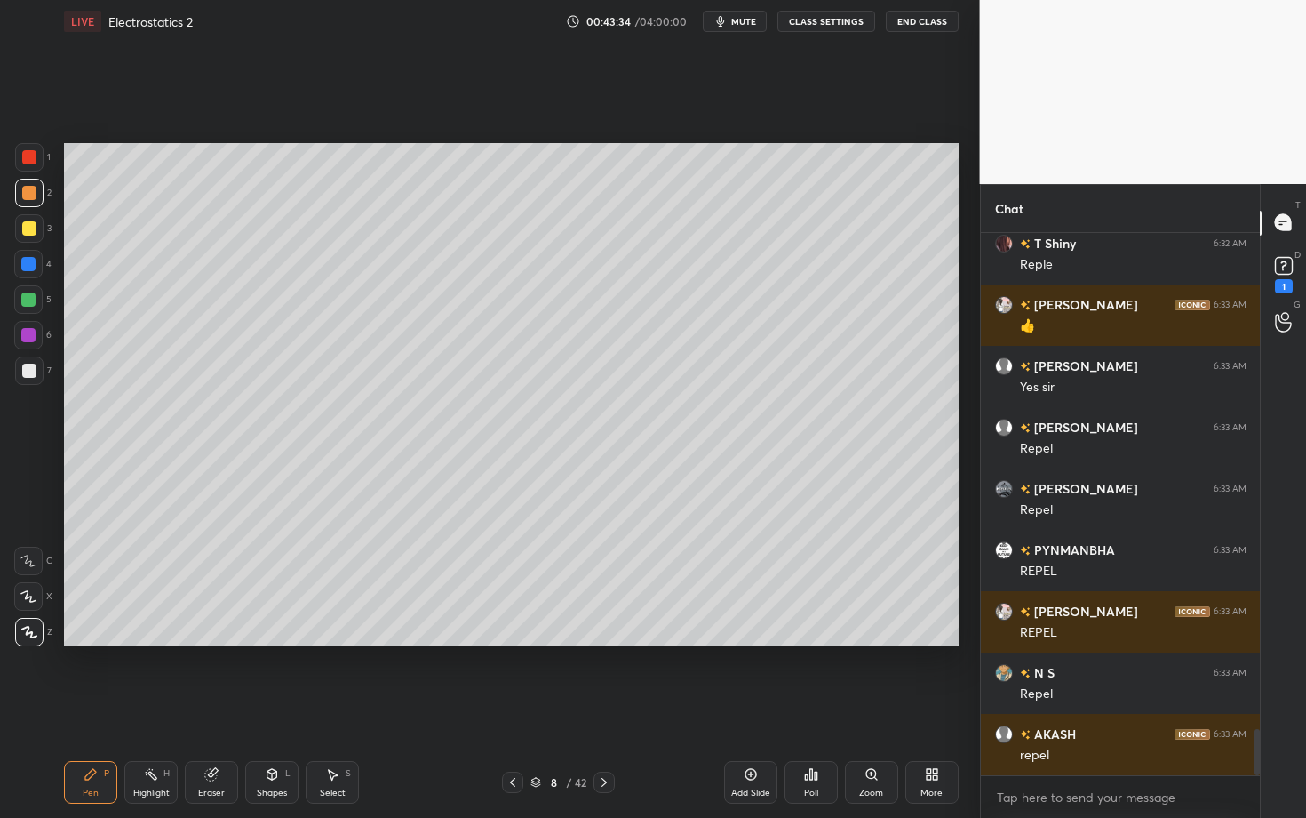
click at [302, 708] on div "Pen P Highlight H Eraser Shapes L Select S" at bounding box center [229, 782] width 330 height 43
click at [23, 365] on div at bounding box center [29, 370] width 14 height 14
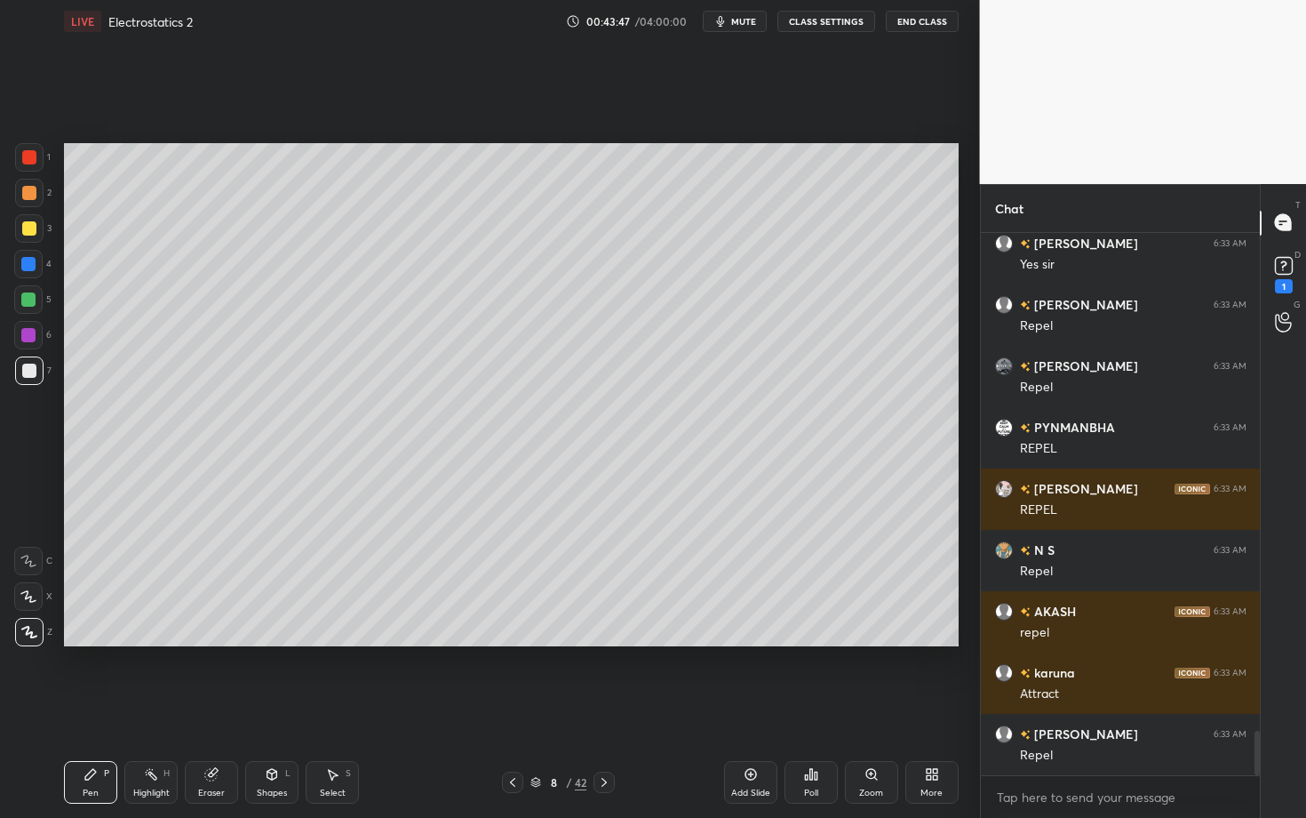
scroll to position [6034, 0]
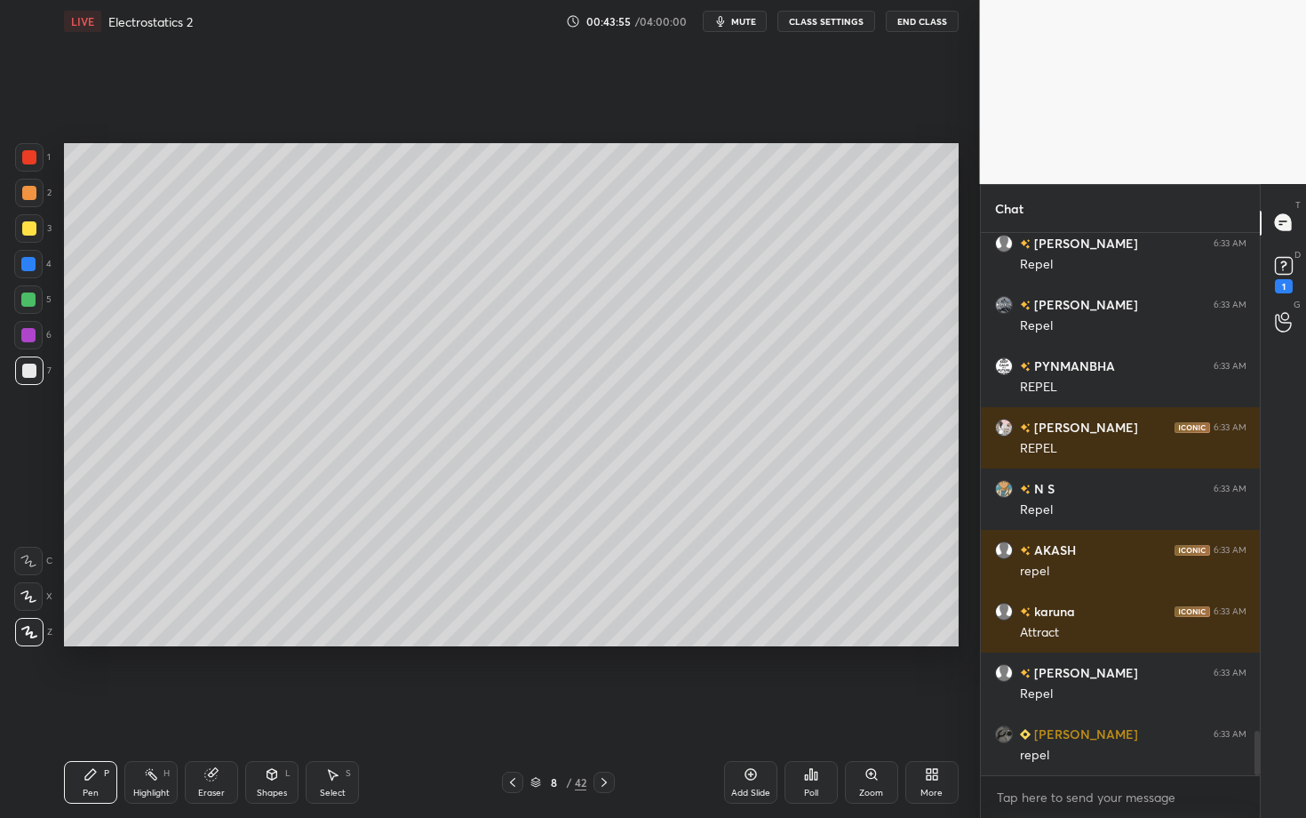
click at [147, 708] on div "Highlight" at bounding box center [151, 792] width 36 height 9
click at [84, 708] on icon at bounding box center [91, 774] width 14 height 14
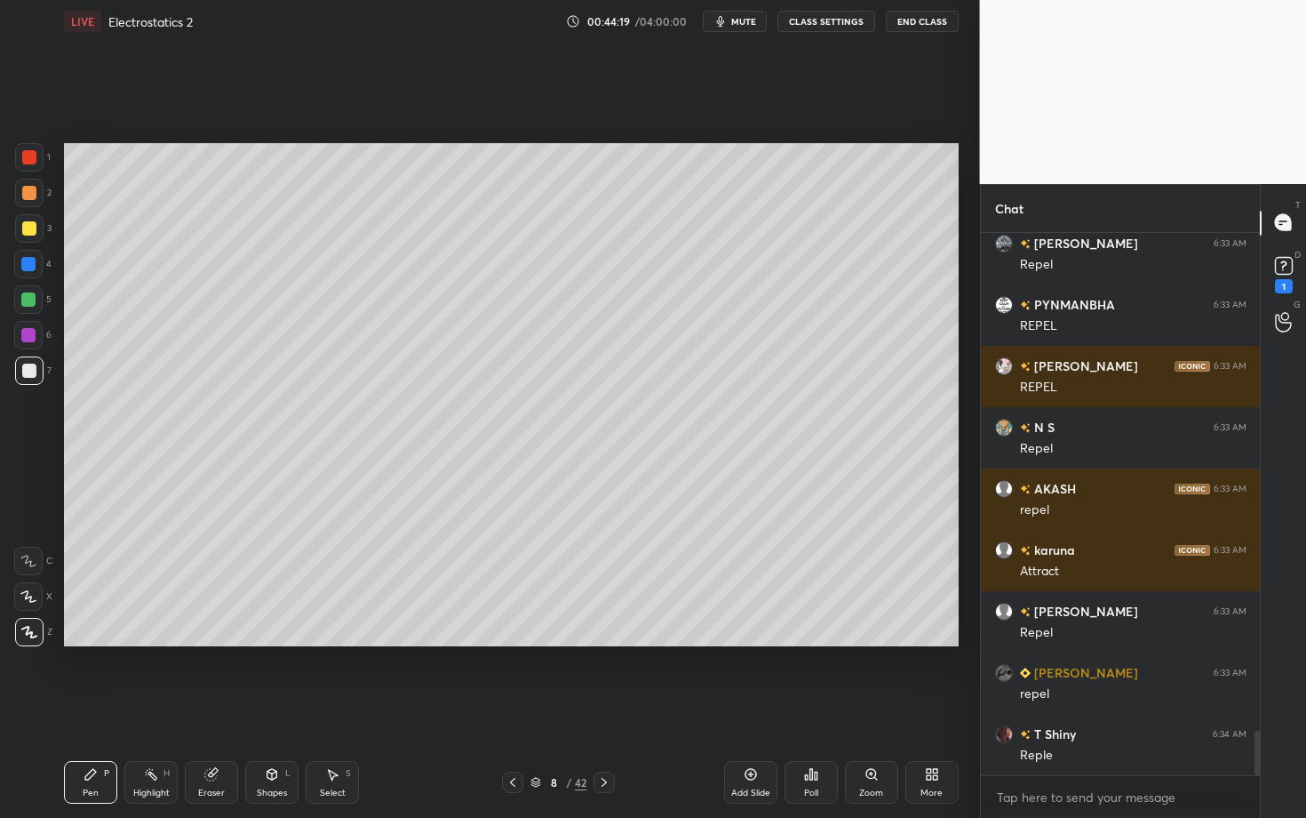
click at [33, 301] on div at bounding box center [28, 299] width 14 height 14
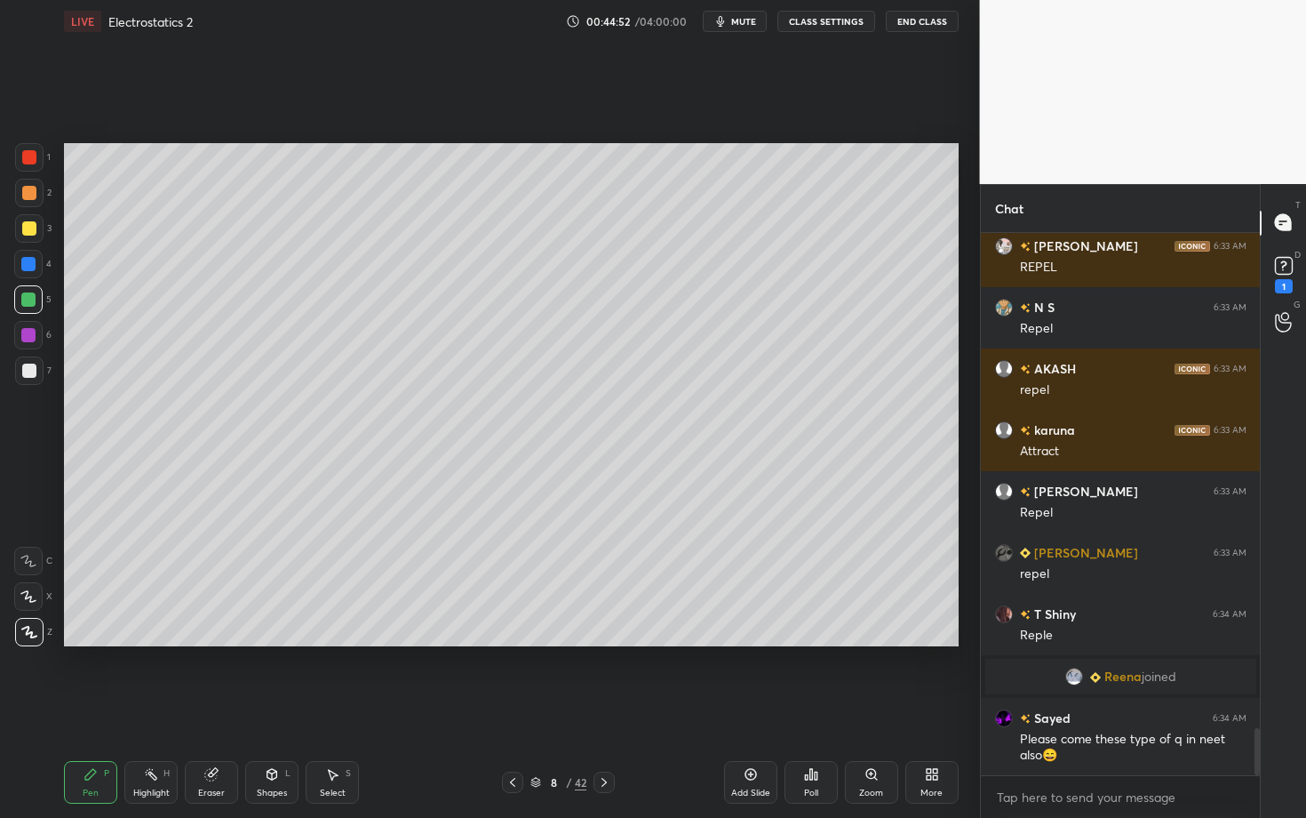
scroll to position [5692, 0]
click at [610, 708] on icon at bounding box center [604, 782] width 14 height 14
click at [30, 156] on div at bounding box center [29, 157] width 14 height 14
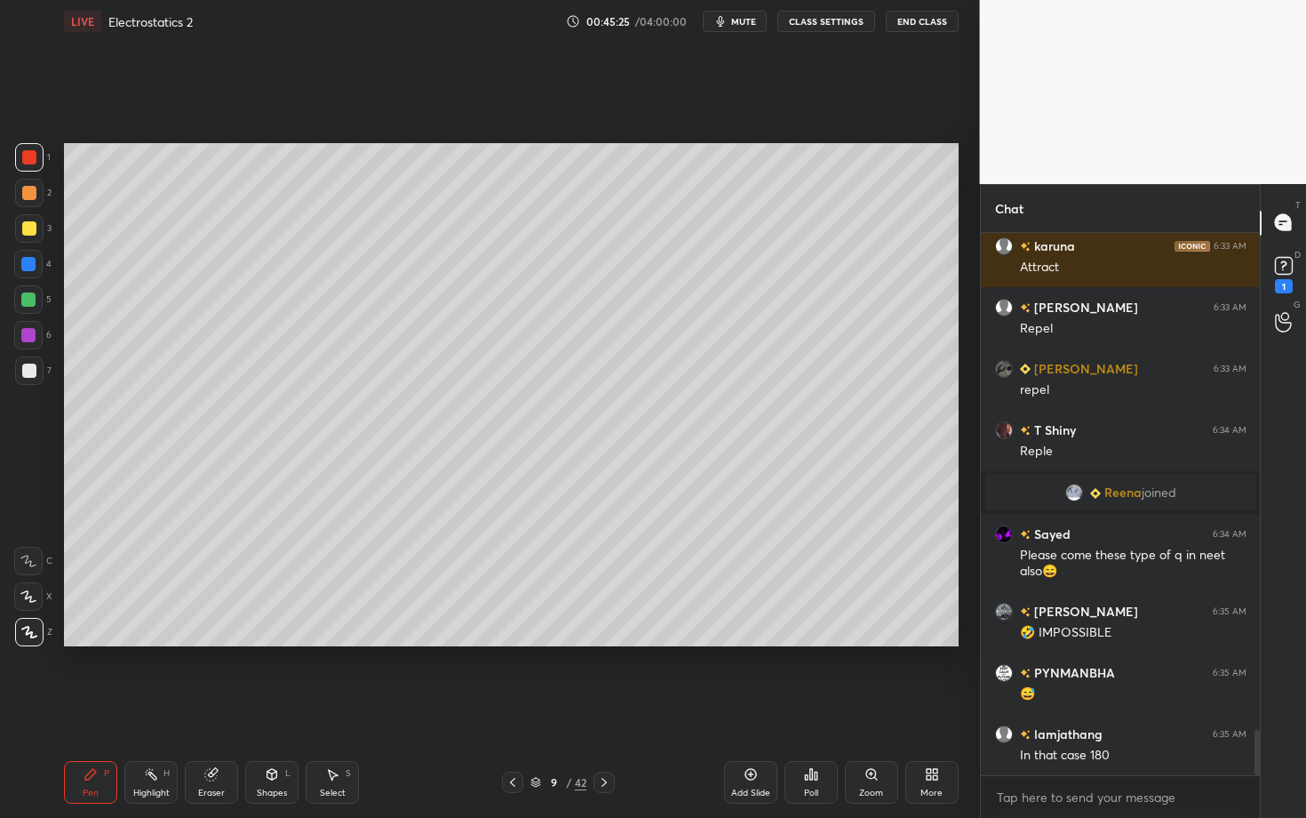
scroll to position [5937, 0]
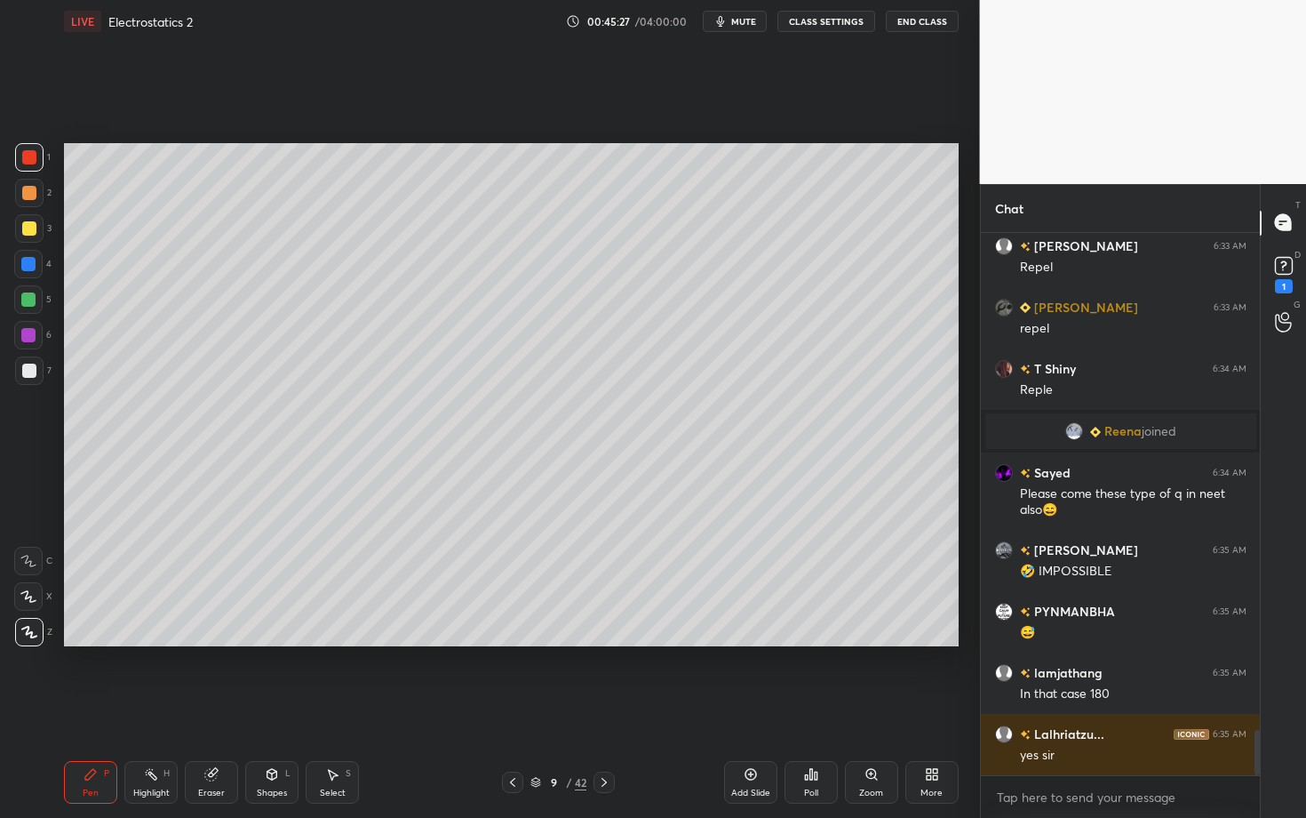
click at [29, 230] on div at bounding box center [29, 228] width 14 height 14
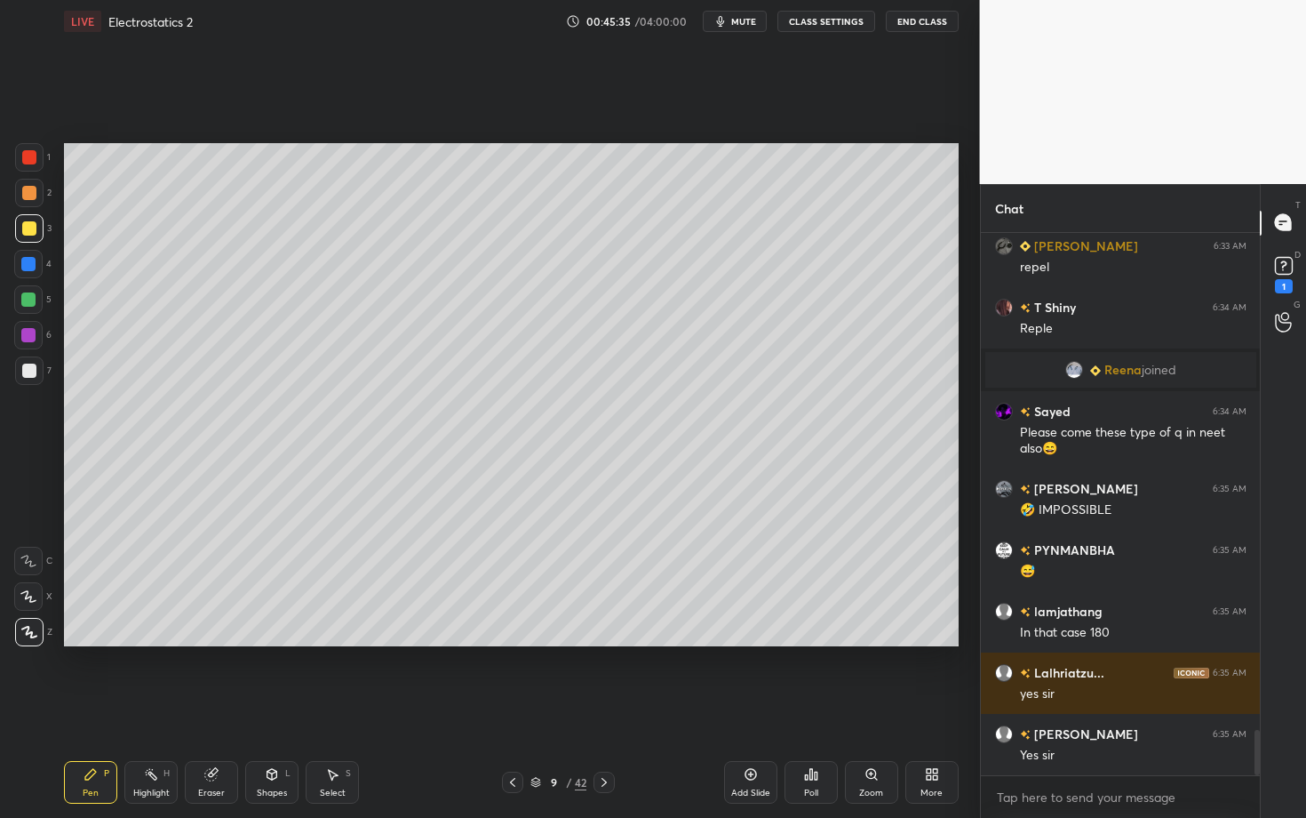
click at [268, 708] on div "Shapes" at bounding box center [272, 792] width 30 height 9
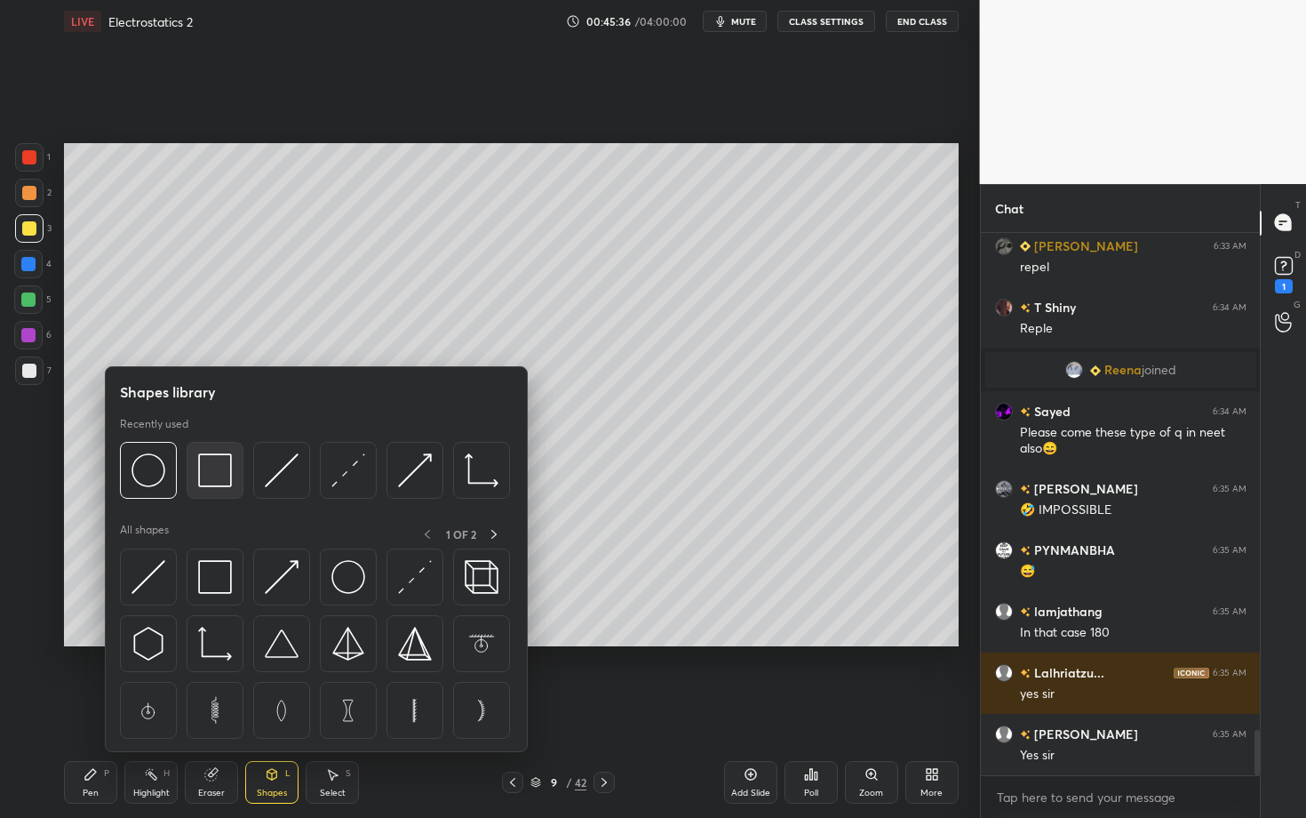
click at [197, 492] on div at bounding box center [215, 470] width 57 height 57
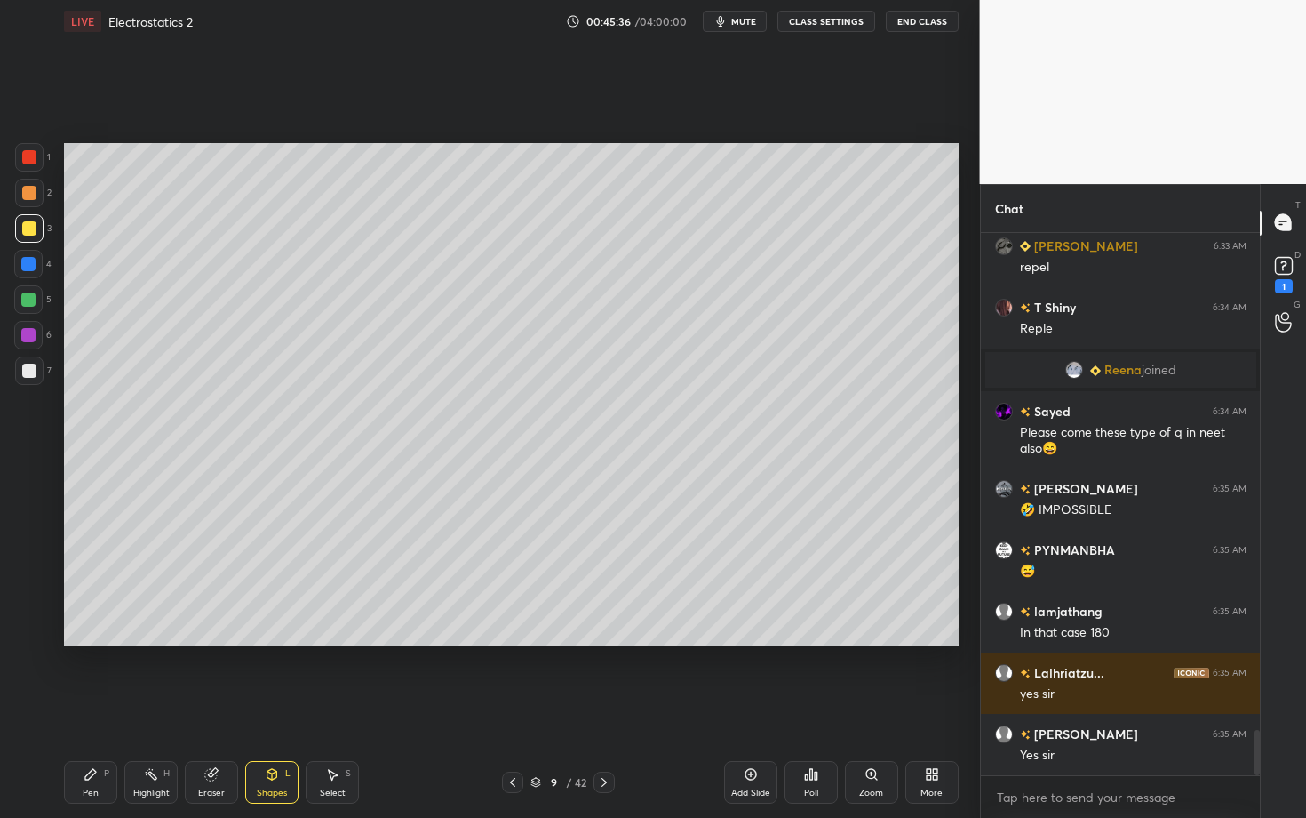
click at [36, 371] on div at bounding box center [29, 370] width 28 height 28
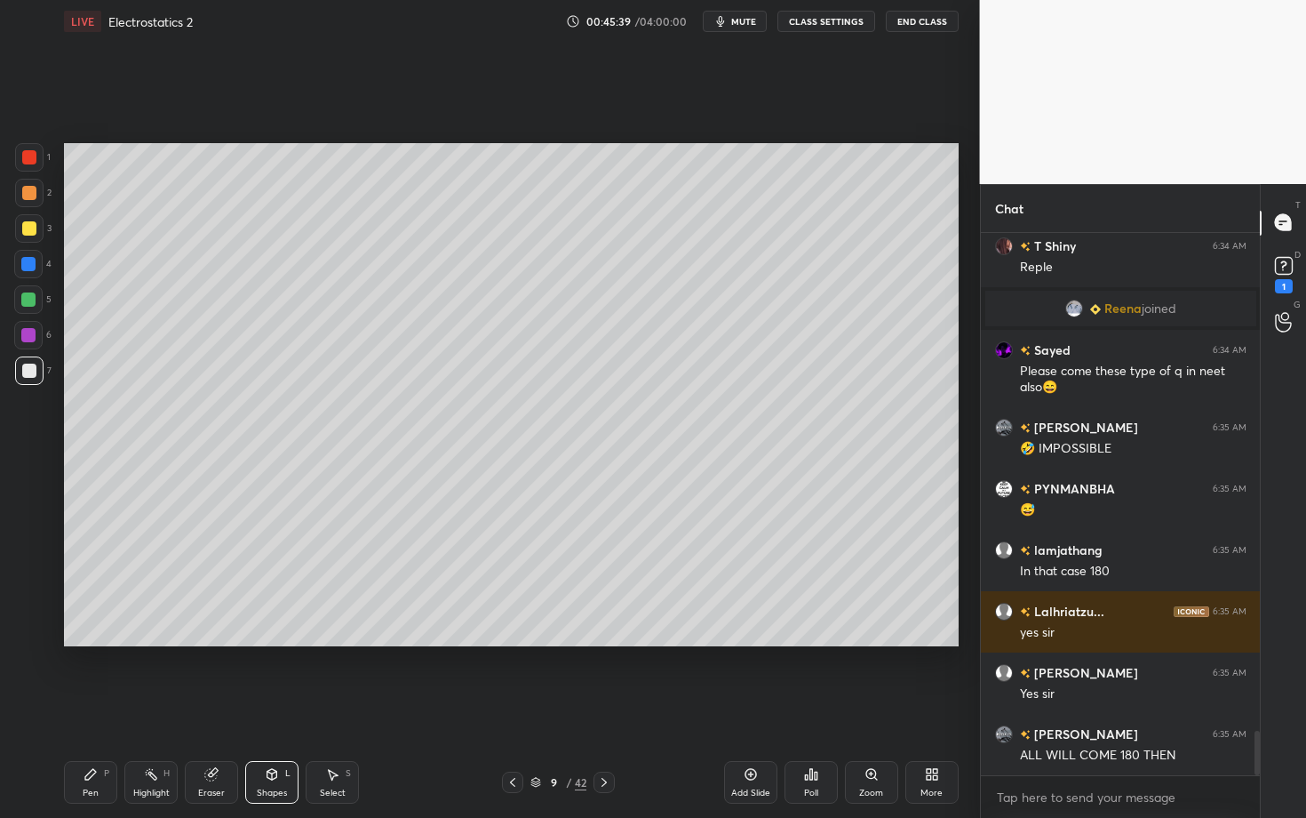
click at [73, 708] on div "Pen P" at bounding box center [90, 782] width 53 height 43
click at [219, 708] on div "Eraser" at bounding box center [211, 782] width 53 height 43
click at [106, 708] on div "Pen P" at bounding box center [90, 782] width 53 height 43
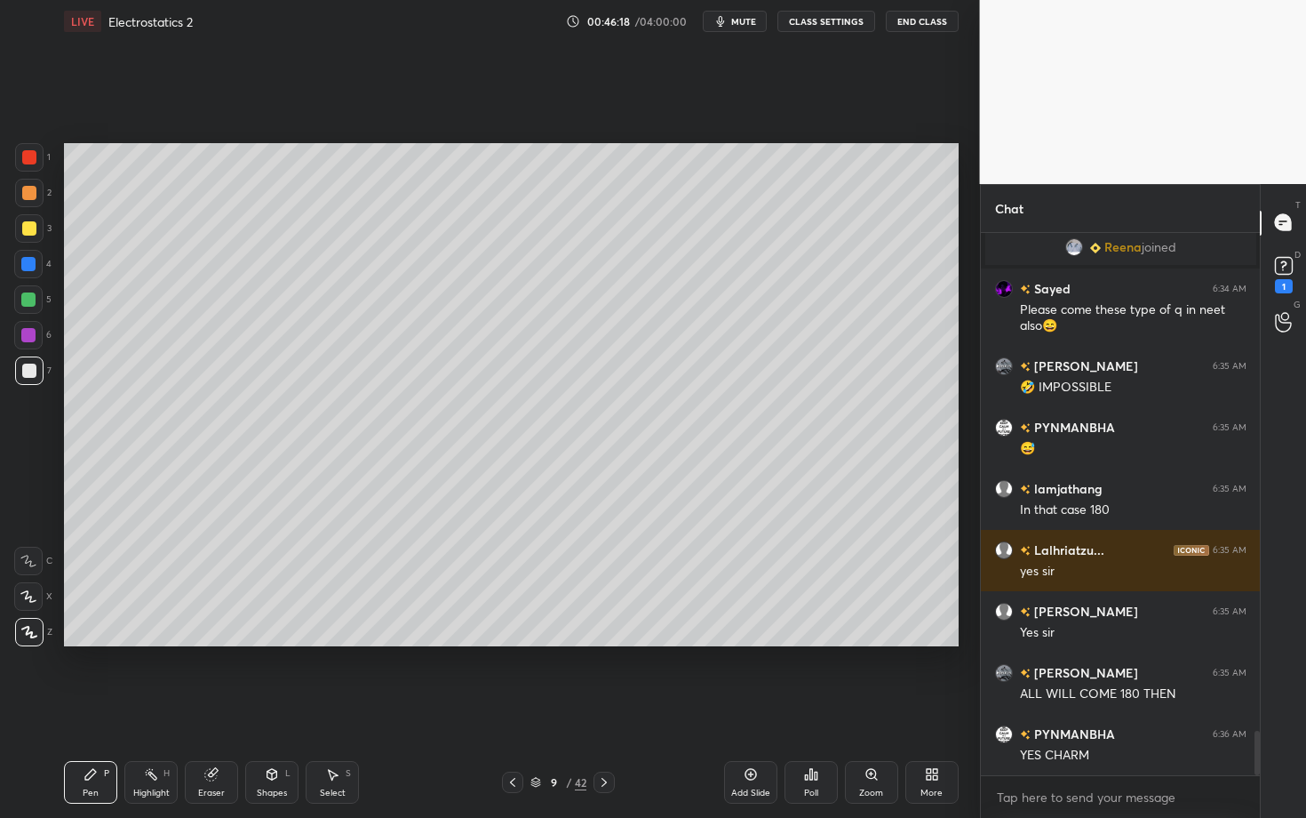
click at [283, 703] on div "Setting up your live class Poll for secs No correct answer Start poll" at bounding box center [511, 395] width 909 height 704
click at [42, 372] on div at bounding box center [29, 370] width 28 height 28
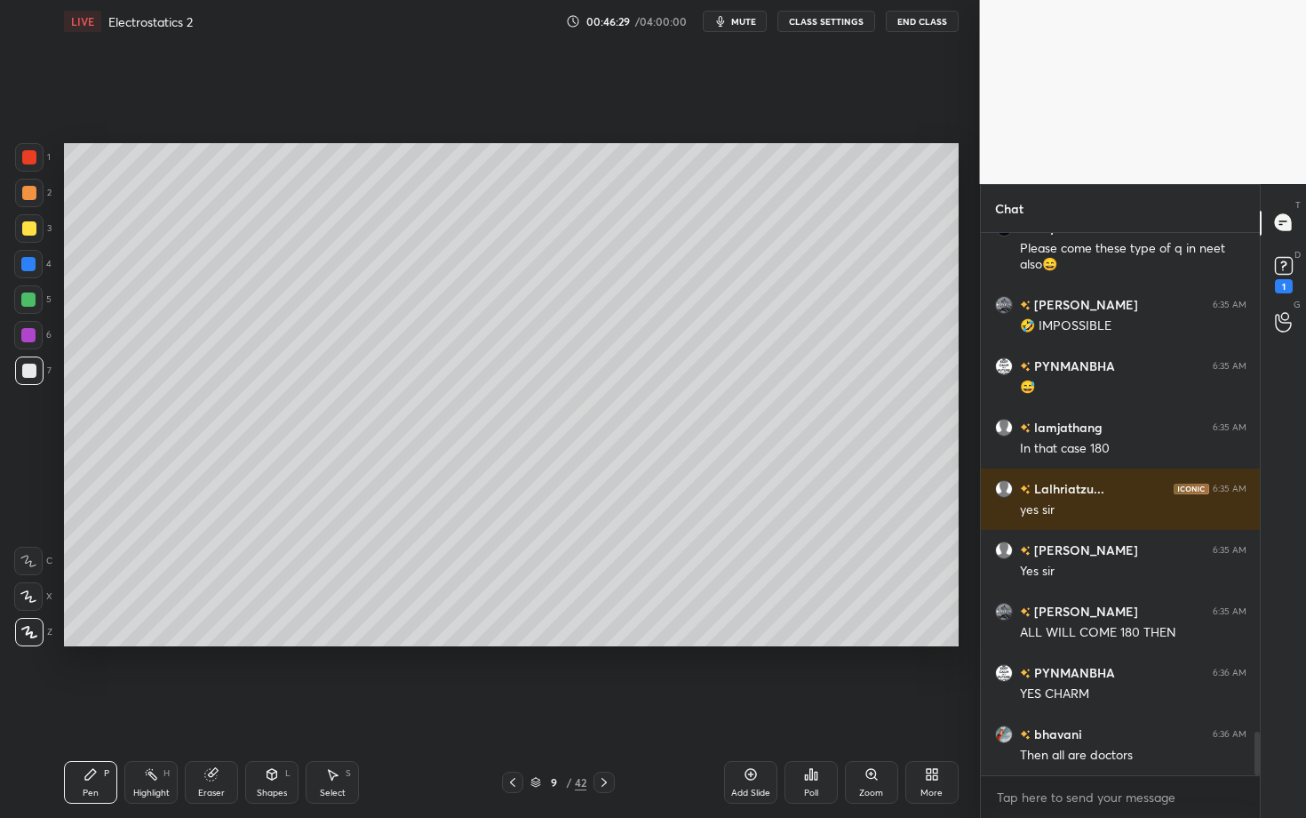
click at [252, 708] on div "Shapes L" at bounding box center [271, 782] width 53 height 43
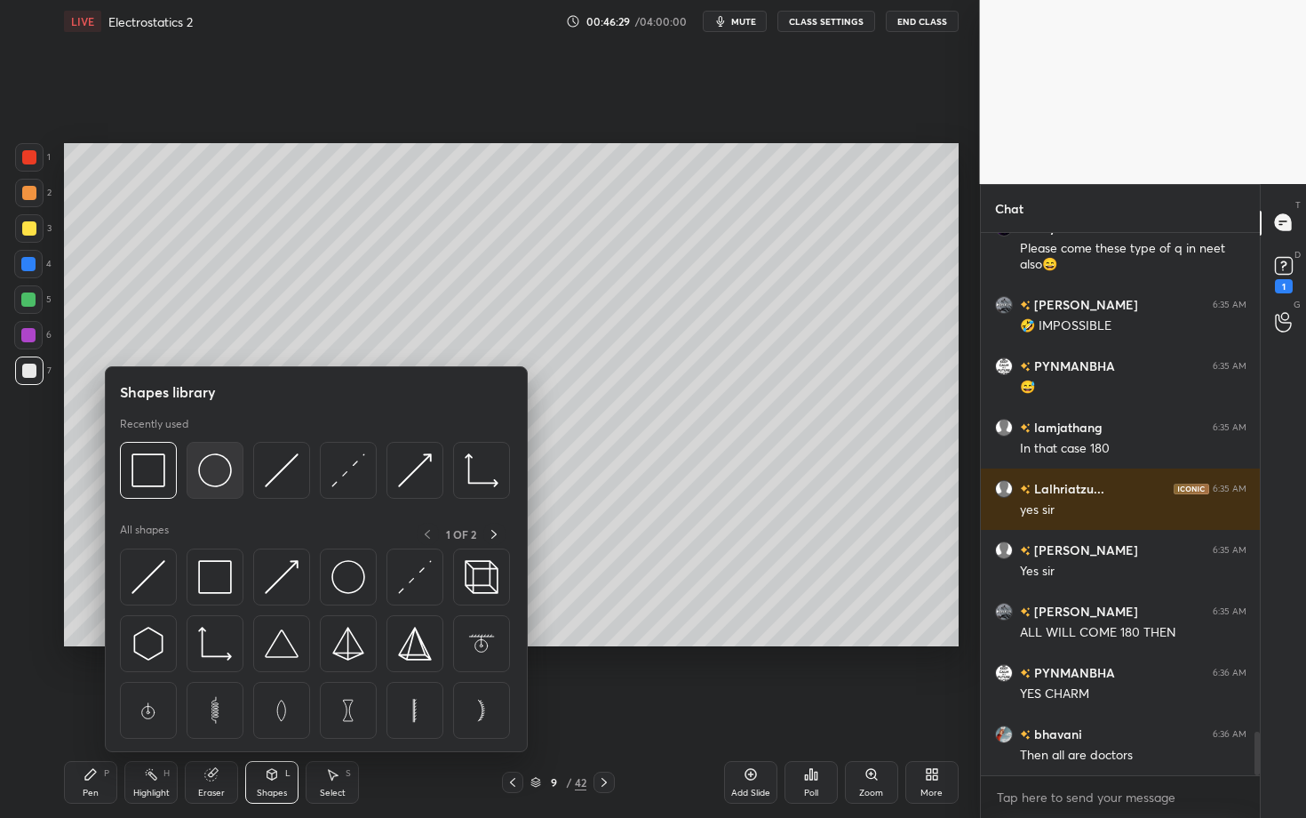
click at [212, 484] on img at bounding box center [215, 470] width 34 height 34
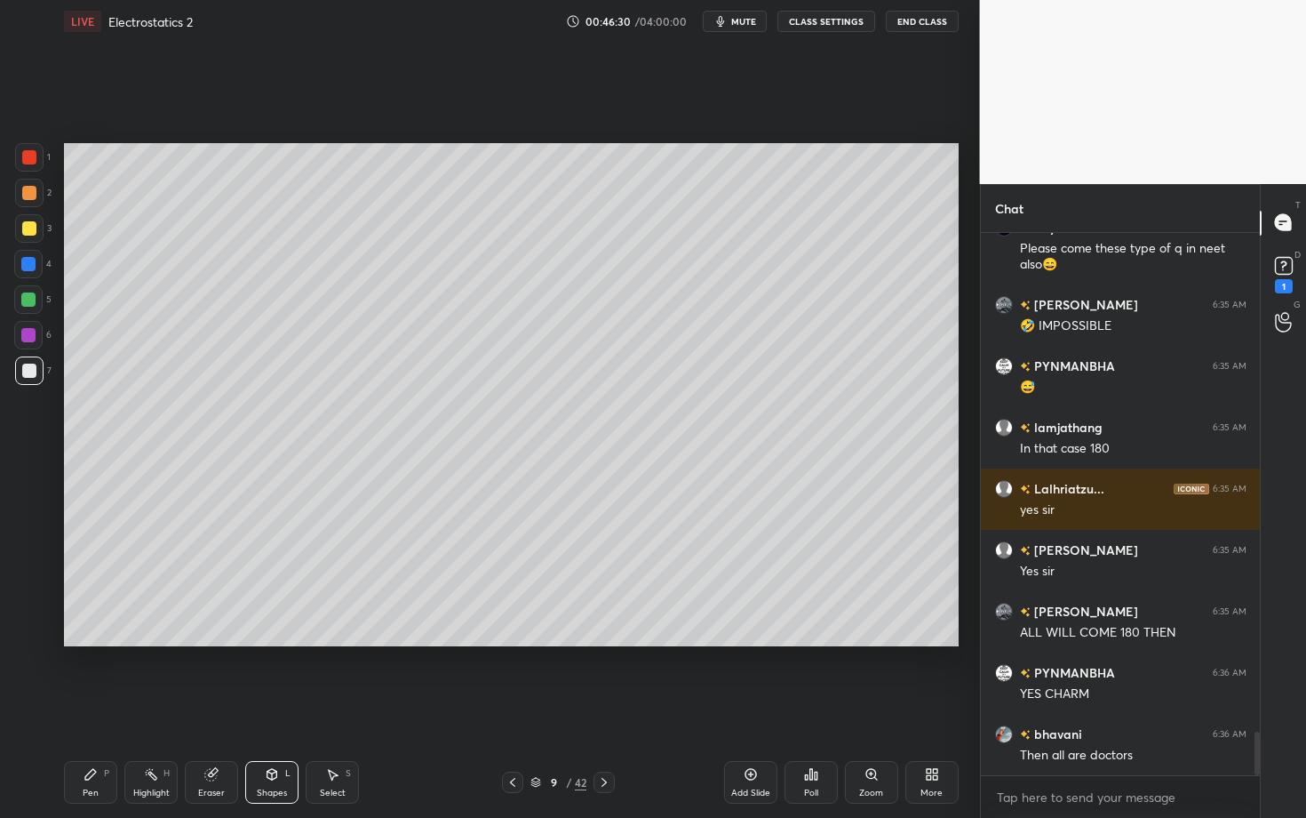
click at [31, 299] on div at bounding box center [28, 299] width 14 height 14
click at [339, 708] on div "Select S" at bounding box center [332, 782] width 53 height 43
click at [368, 316] on div "0 ° Undo Copy Duplicate Duplicate to new slide Delete" at bounding box center [511, 394] width 895 height 503
click at [345, 270] on div "0 ° Undo Copy Duplicate Duplicate to new slide Delete" at bounding box center [511, 394] width 895 height 503
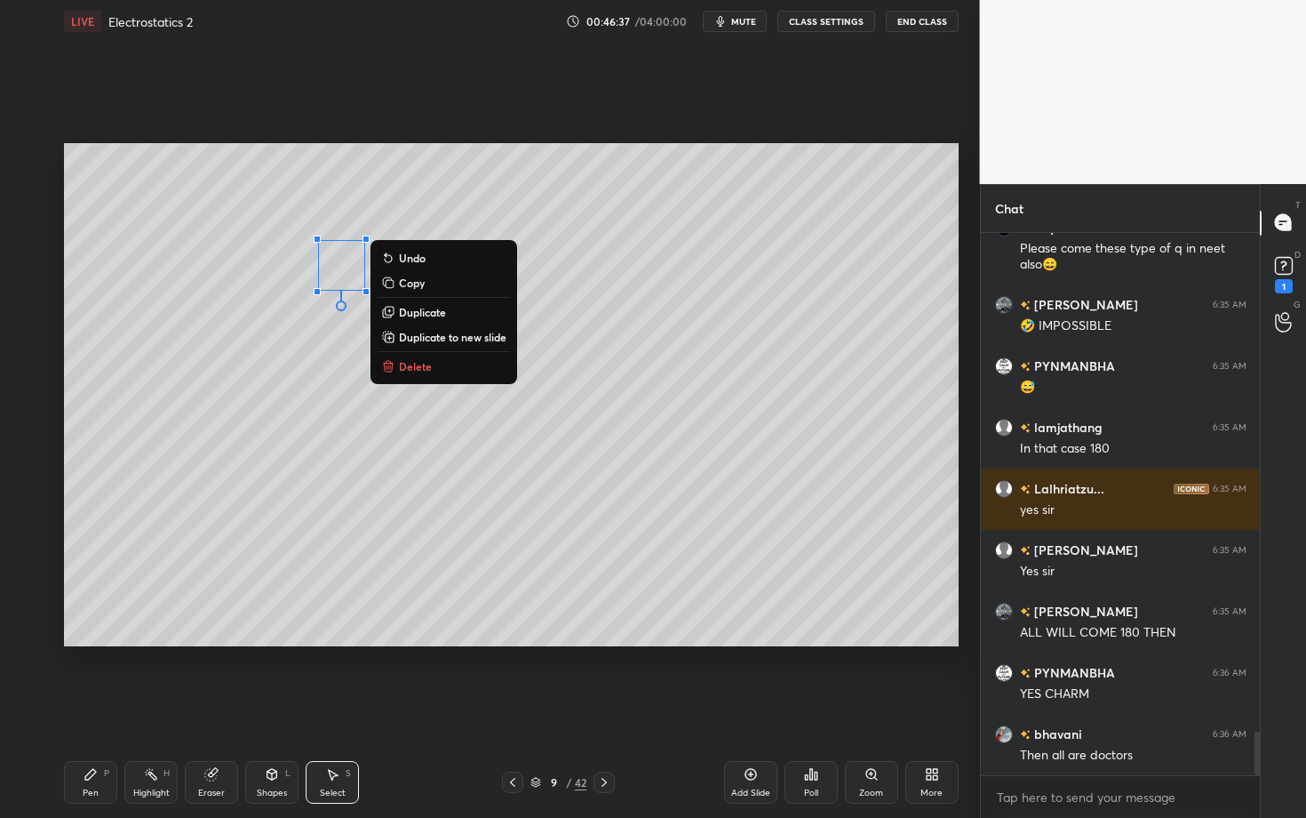
click at [262, 708] on div "Shapes" at bounding box center [272, 792] width 30 height 9
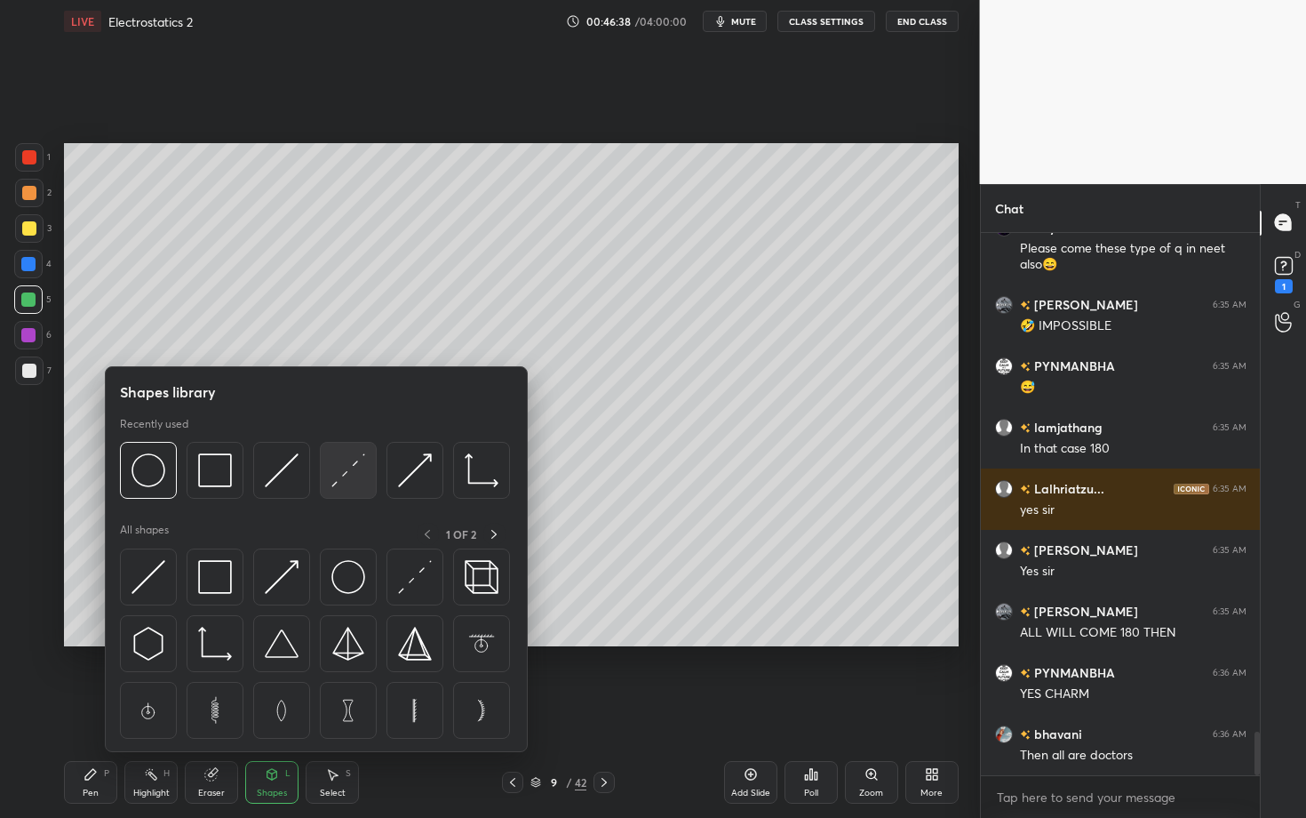
click at [352, 475] on img at bounding box center [348, 470] width 34 height 34
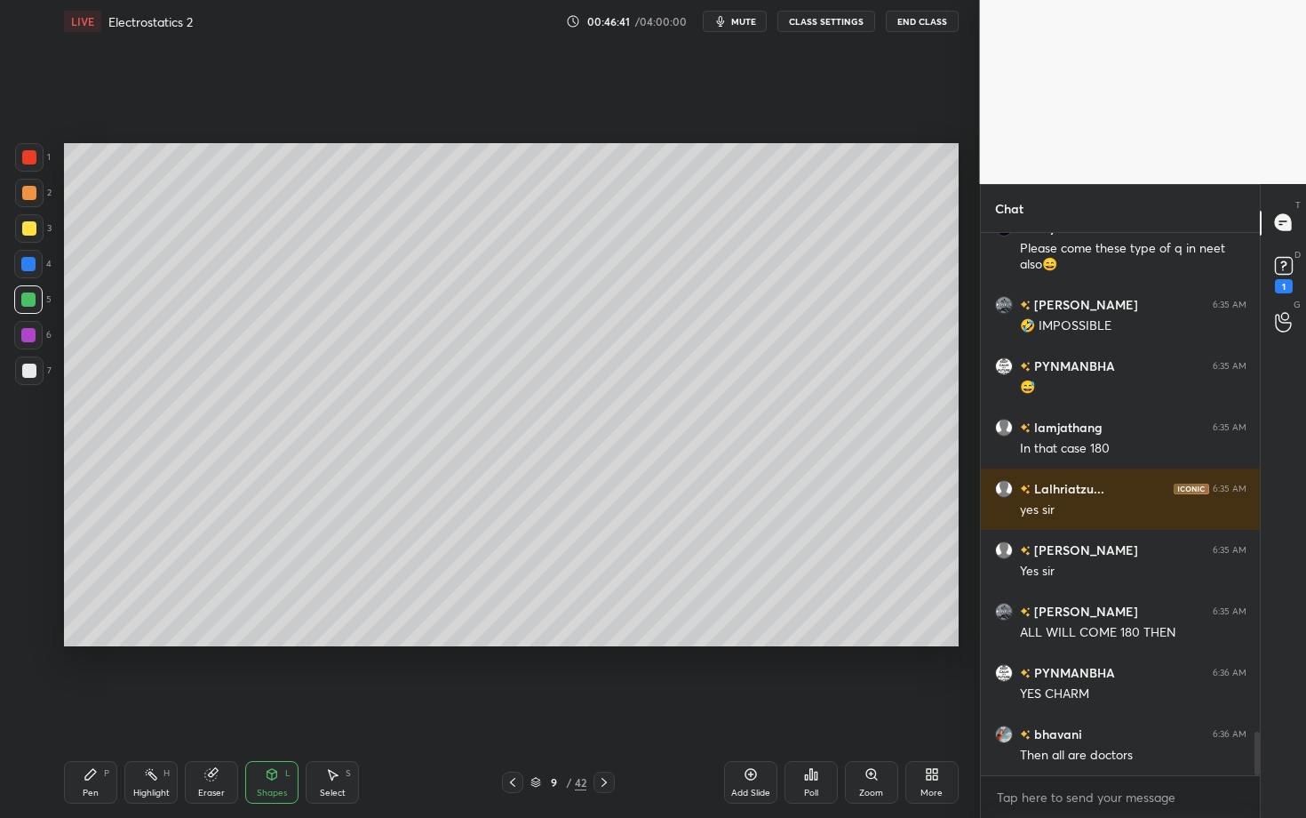
click at [91, 708] on div "Pen P" at bounding box center [90, 782] width 53 height 43
click at [32, 366] on div at bounding box center [29, 370] width 14 height 14
click at [92, 708] on div "Pen P" at bounding box center [90, 782] width 53 height 43
click at [276, 708] on div "Shapes" at bounding box center [272, 792] width 30 height 9
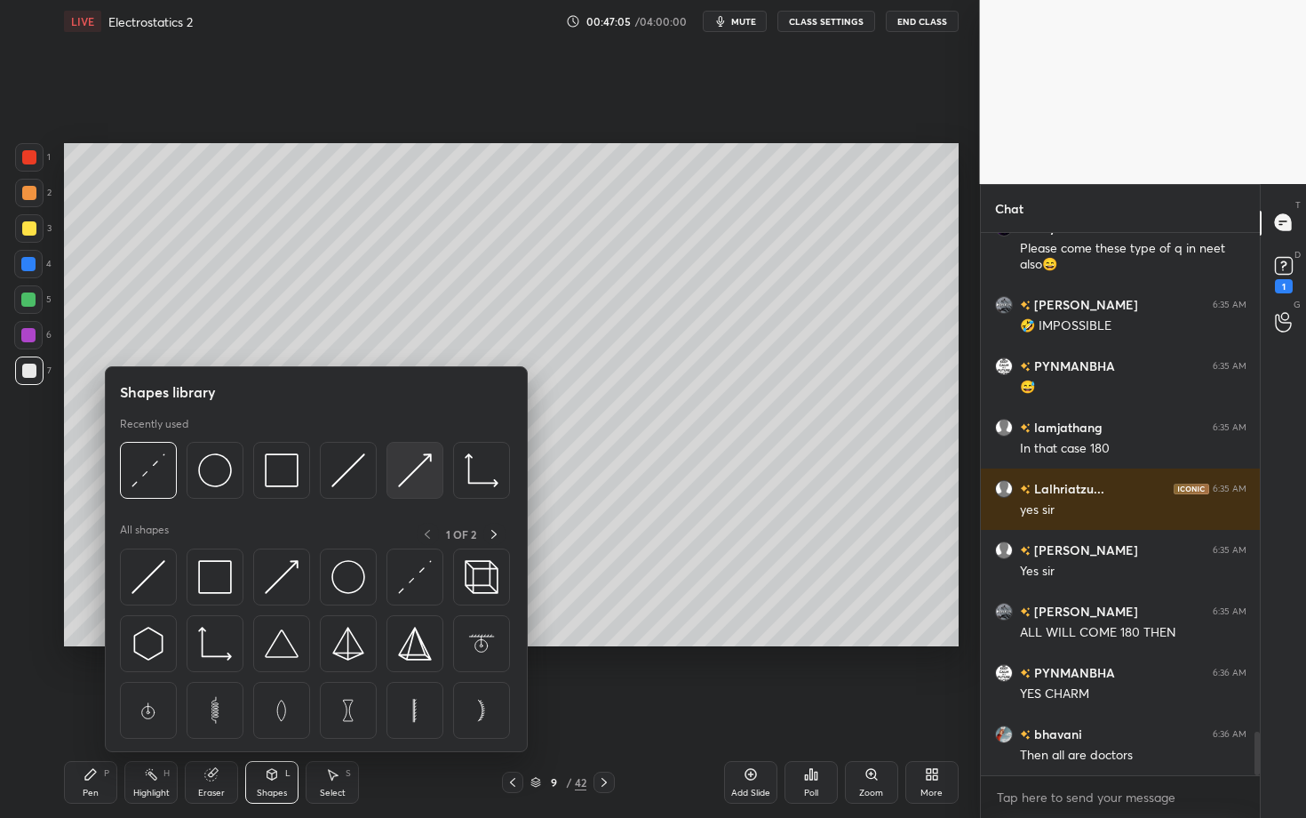
click at [418, 469] on img at bounding box center [415, 470] width 34 height 34
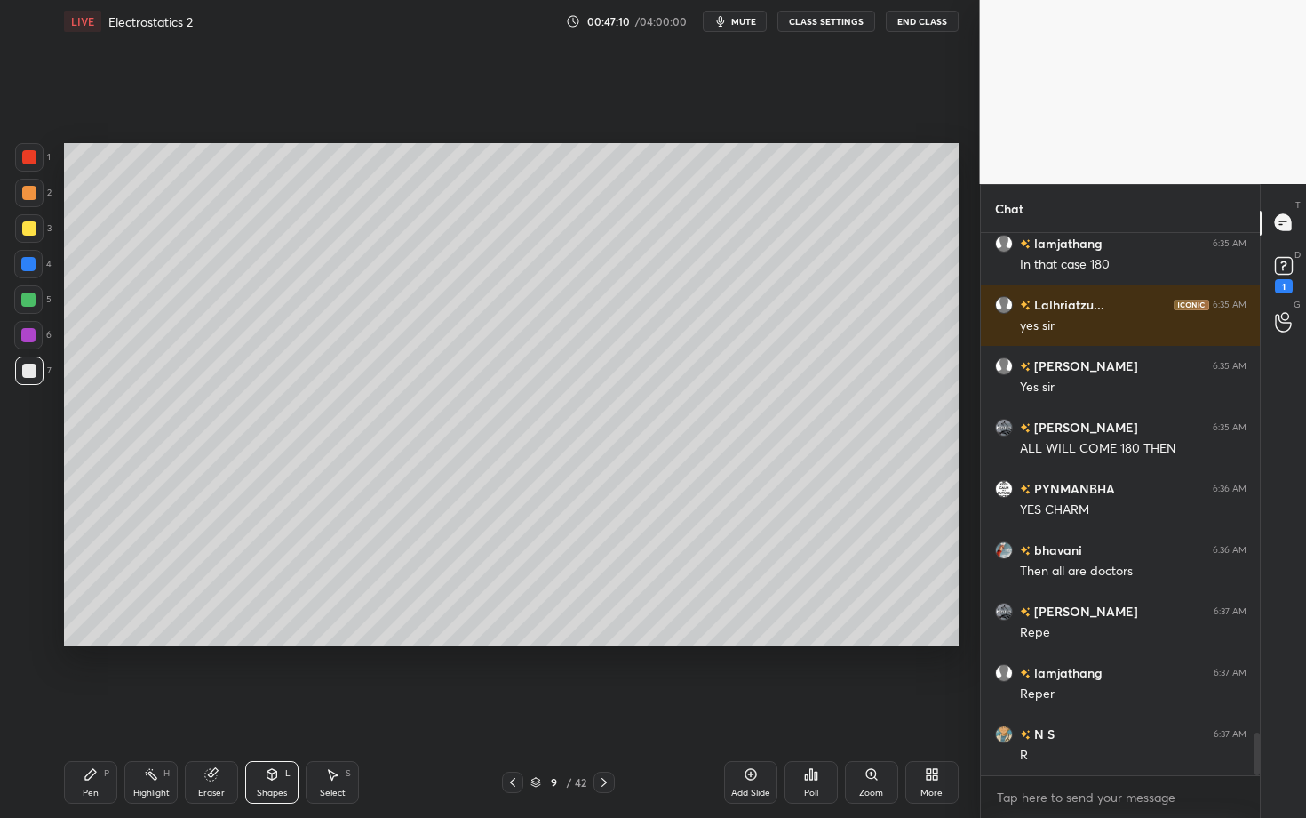
scroll to position [6427, 0]
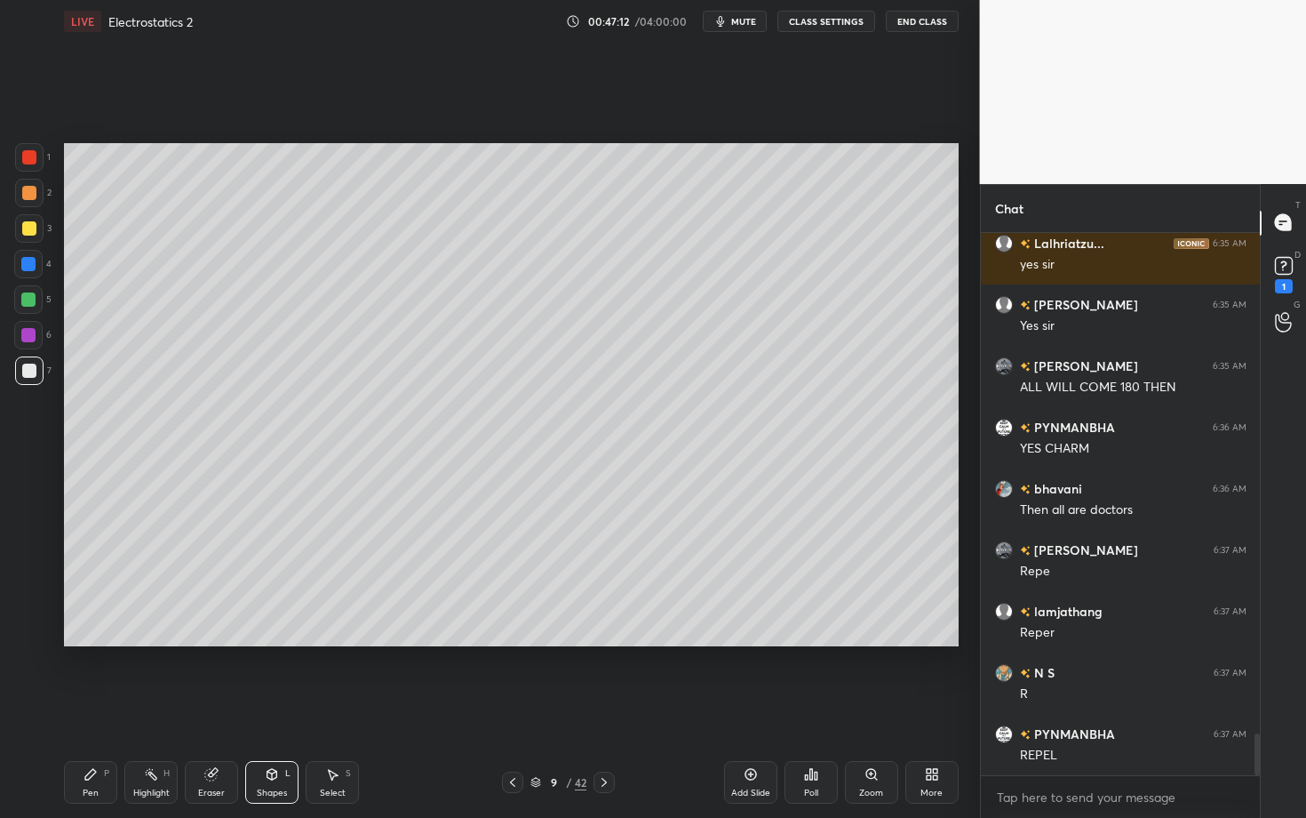
click at [76, 708] on div "Pen P" at bounding box center [90, 782] width 53 height 43
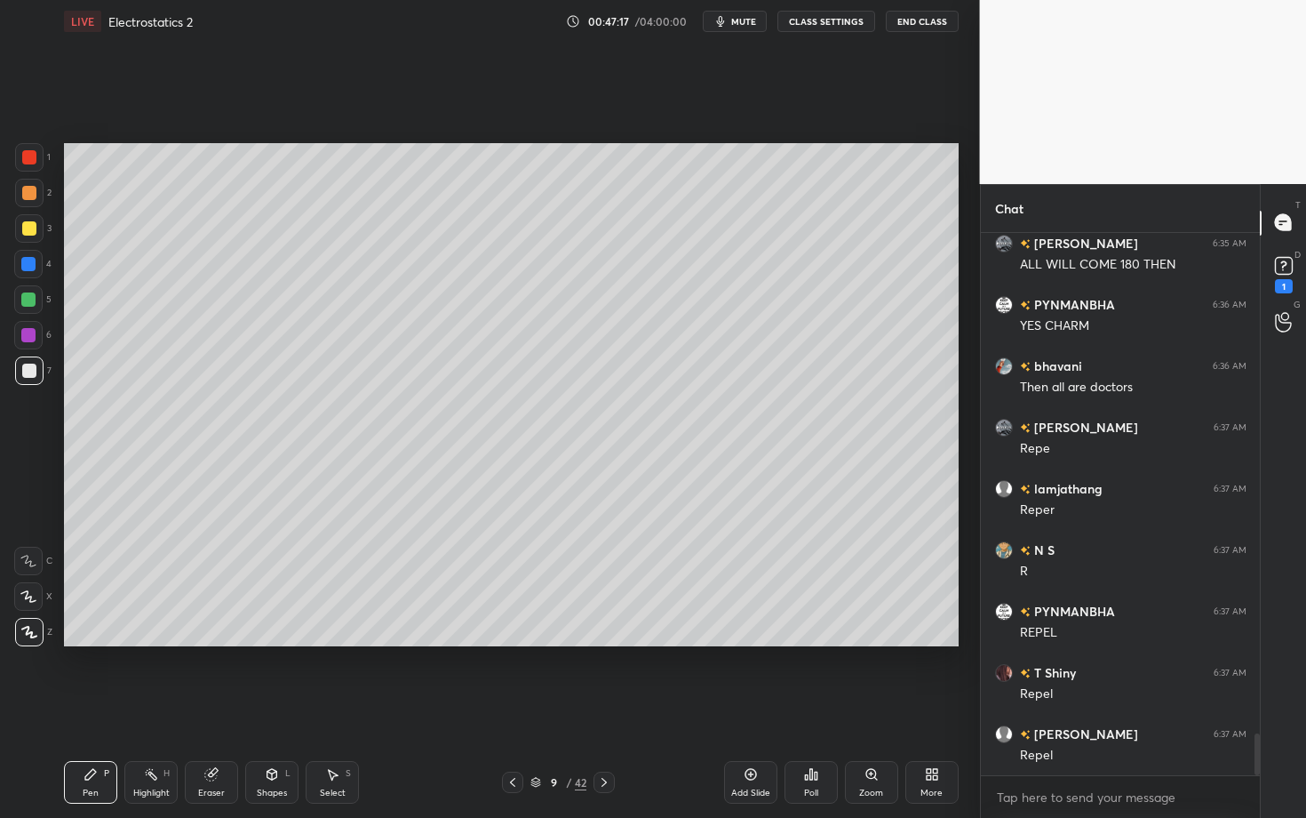
scroll to position [6611, 0]
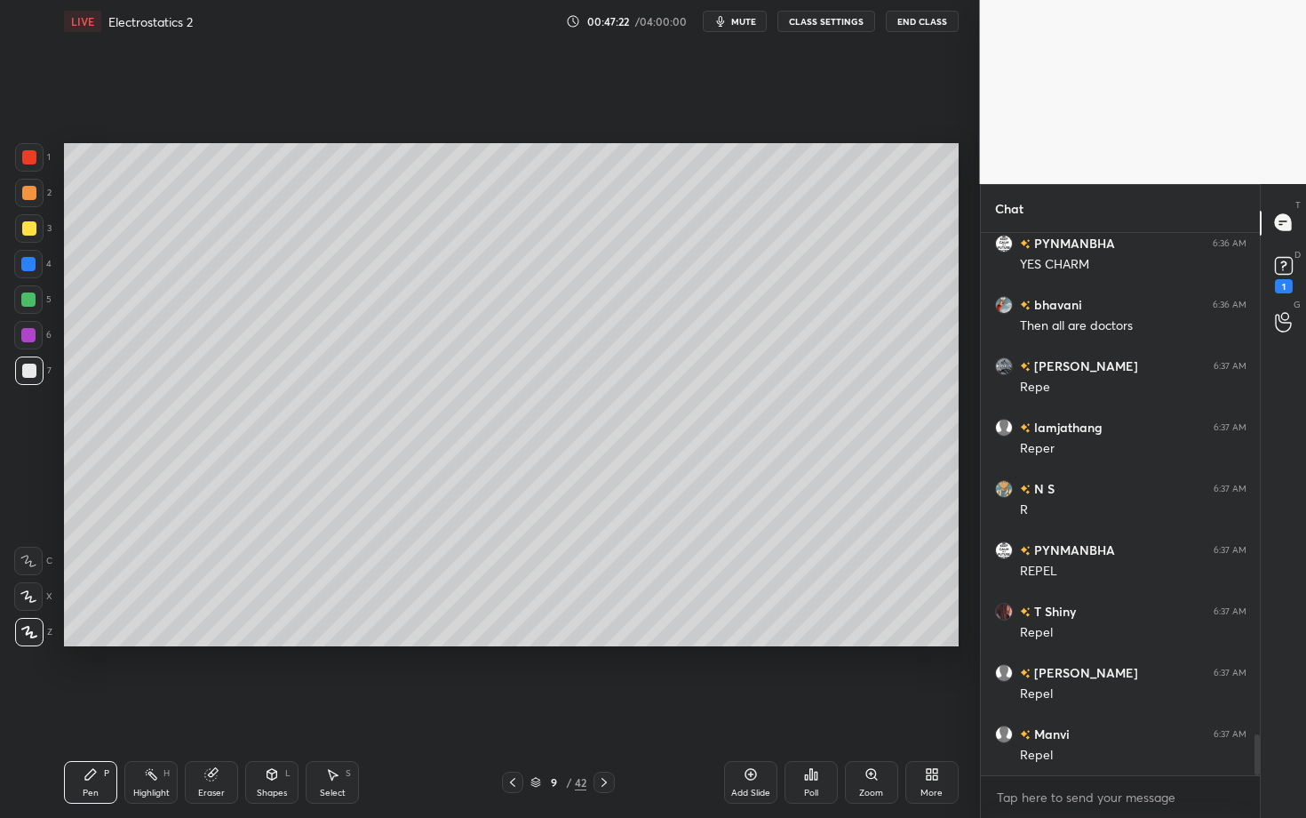
click at [154, 708] on div "Highlight H" at bounding box center [150, 782] width 53 height 43
click at [82, 708] on div "Pen P" at bounding box center [90, 782] width 53 height 43
click at [156, 708] on div "Highlight H" at bounding box center [150, 782] width 53 height 43
click at [97, 708] on div "Pen P" at bounding box center [90, 782] width 53 height 43
click at [33, 339] on div at bounding box center [28, 335] width 14 height 14
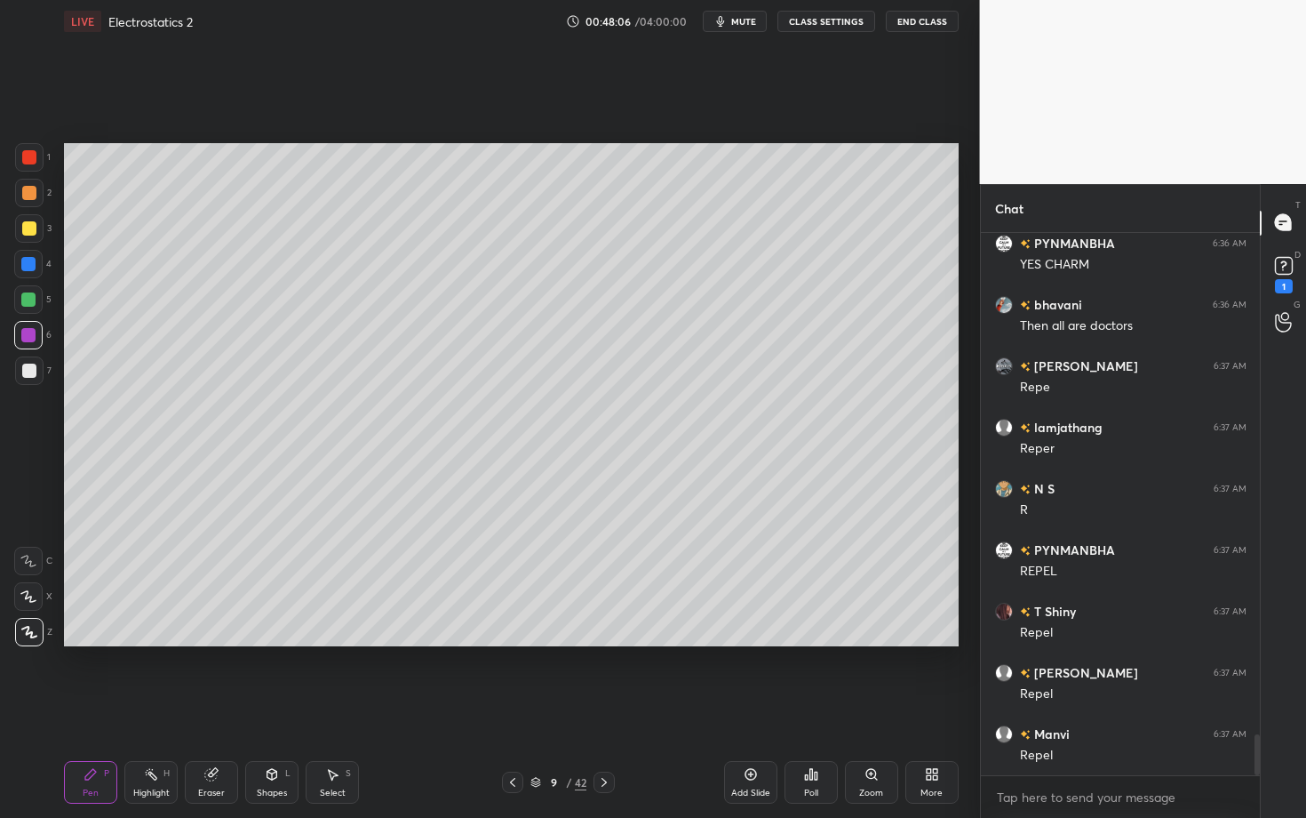
click at [152, 708] on div "Highlight H" at bounding box center [150, 782] width 53 height 43
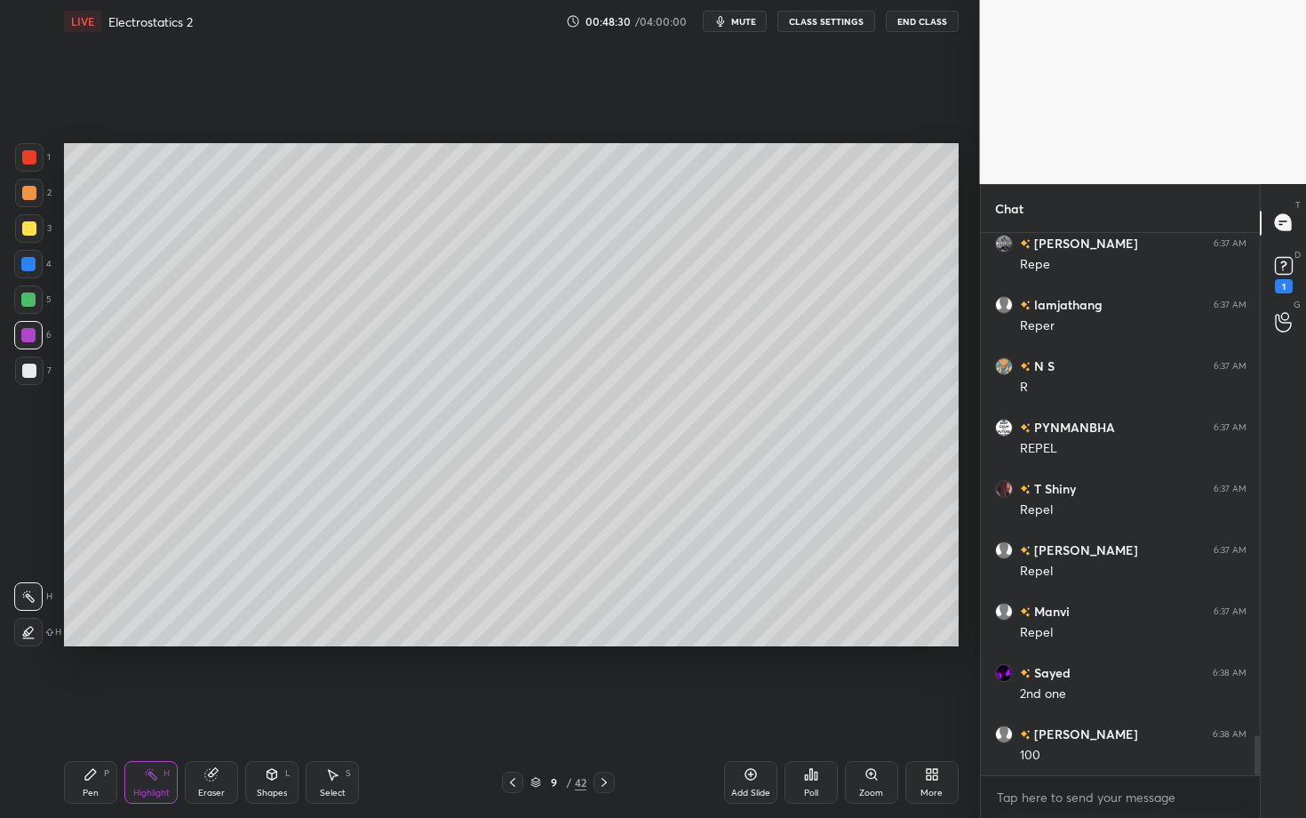
scroll to position [6795, 0]
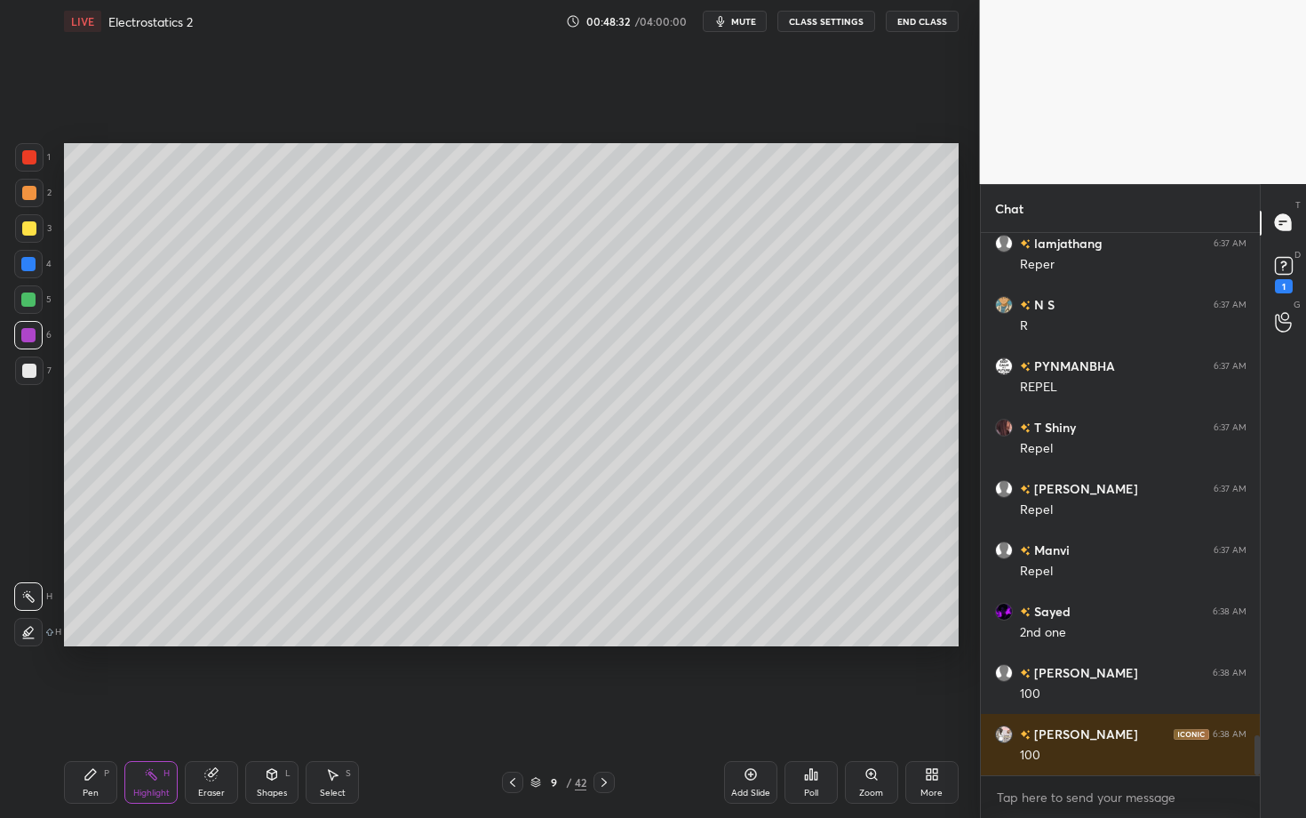
click at [142, 708] on div "Highlight" at bounding box center [151, 792] width 36 height 9
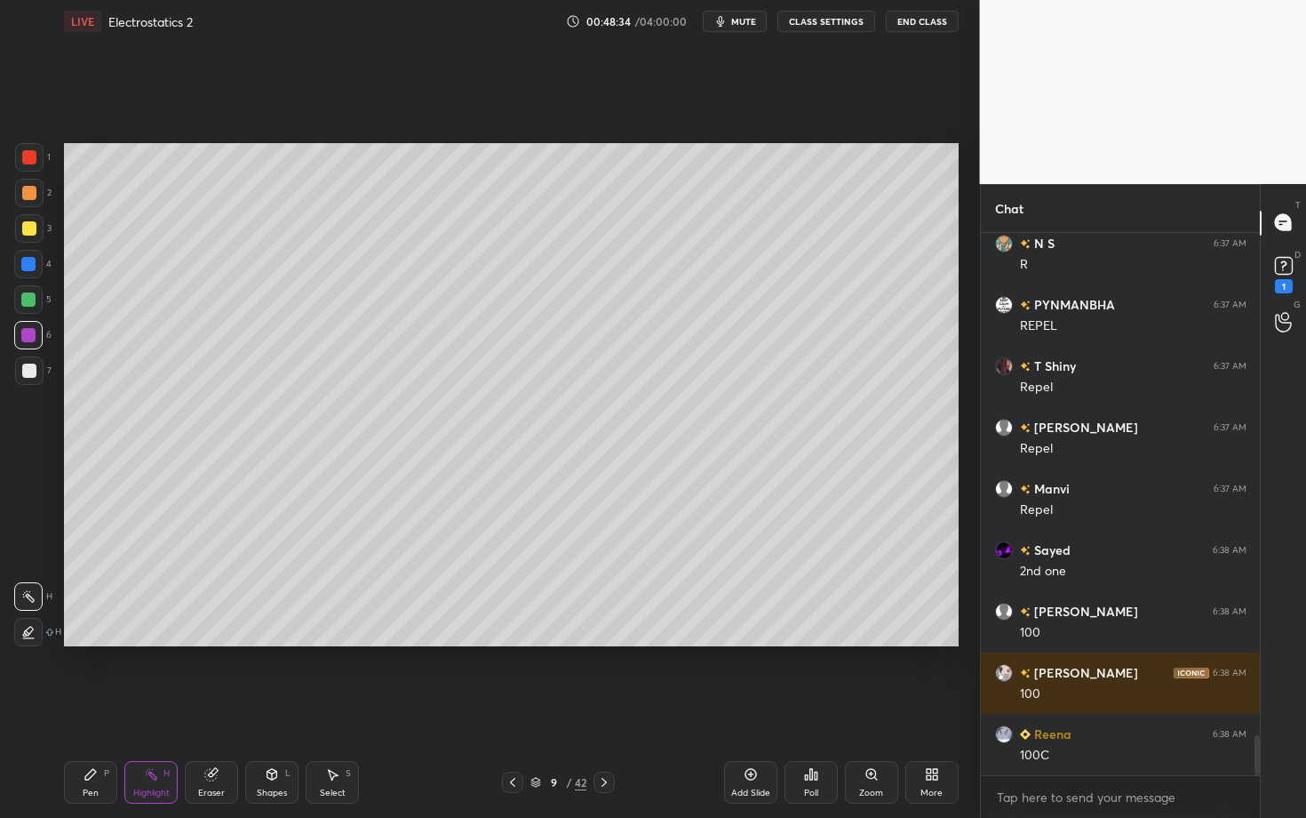
scroll to position [6918, 0]
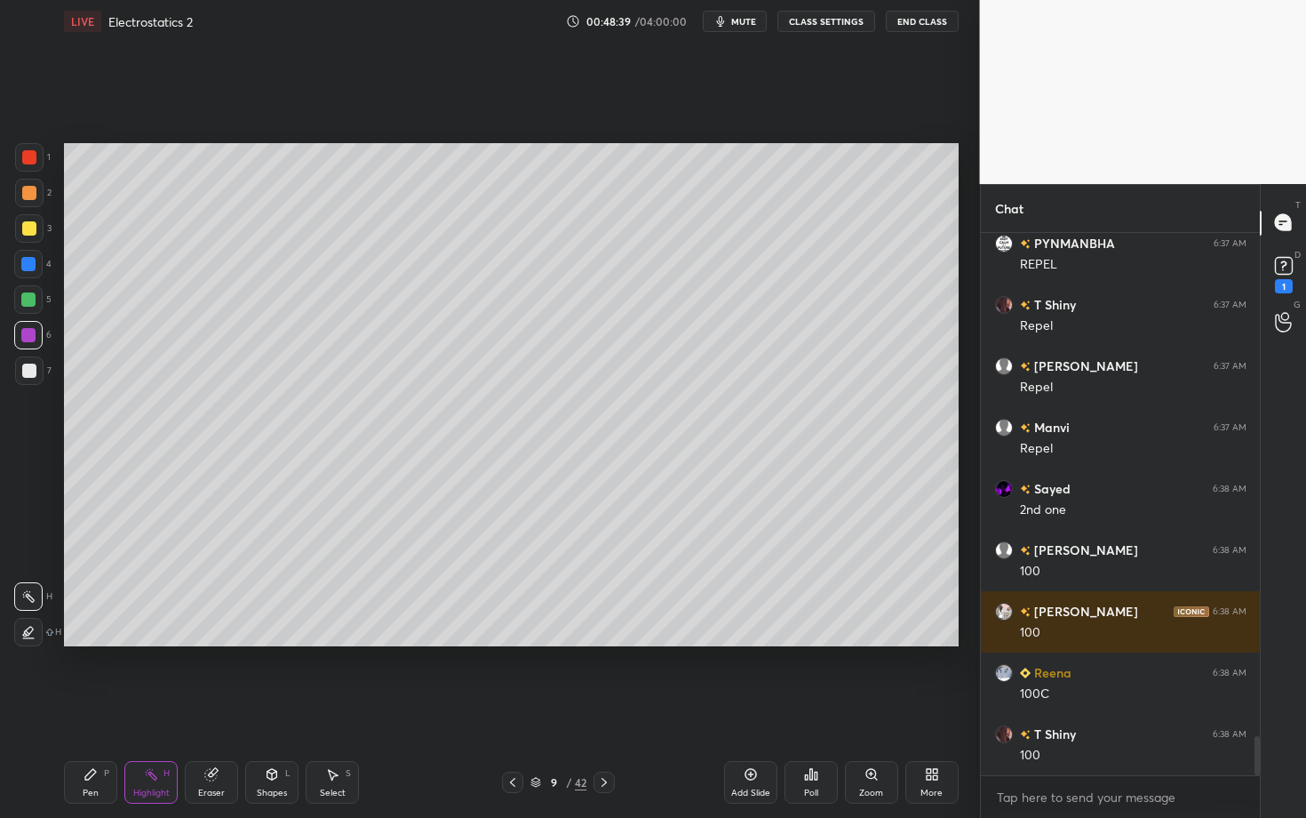
click at [100, 708] on div "Pen P" at bounding box center [90, 782] width 53 height 43
click at [21, 366] on div at bounding box center [29, 370] width 28 height 28
click at [139, 708] on div "Highlight H" at bounding box center [150, 782] width 53 height 43
click at [100, 708] on div "Pen P" at bounding box center [90, 782] width 53 height 43
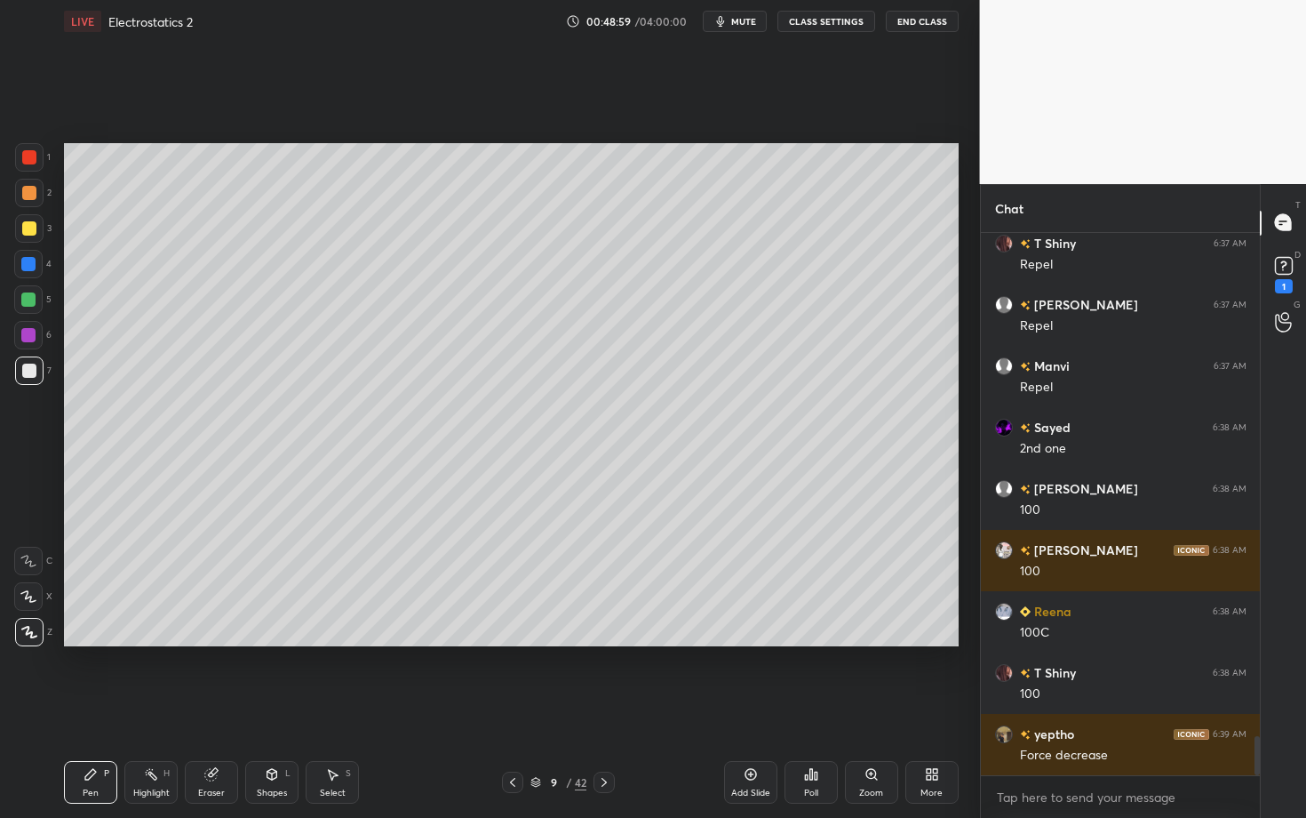
scroll to position [7041, 0]
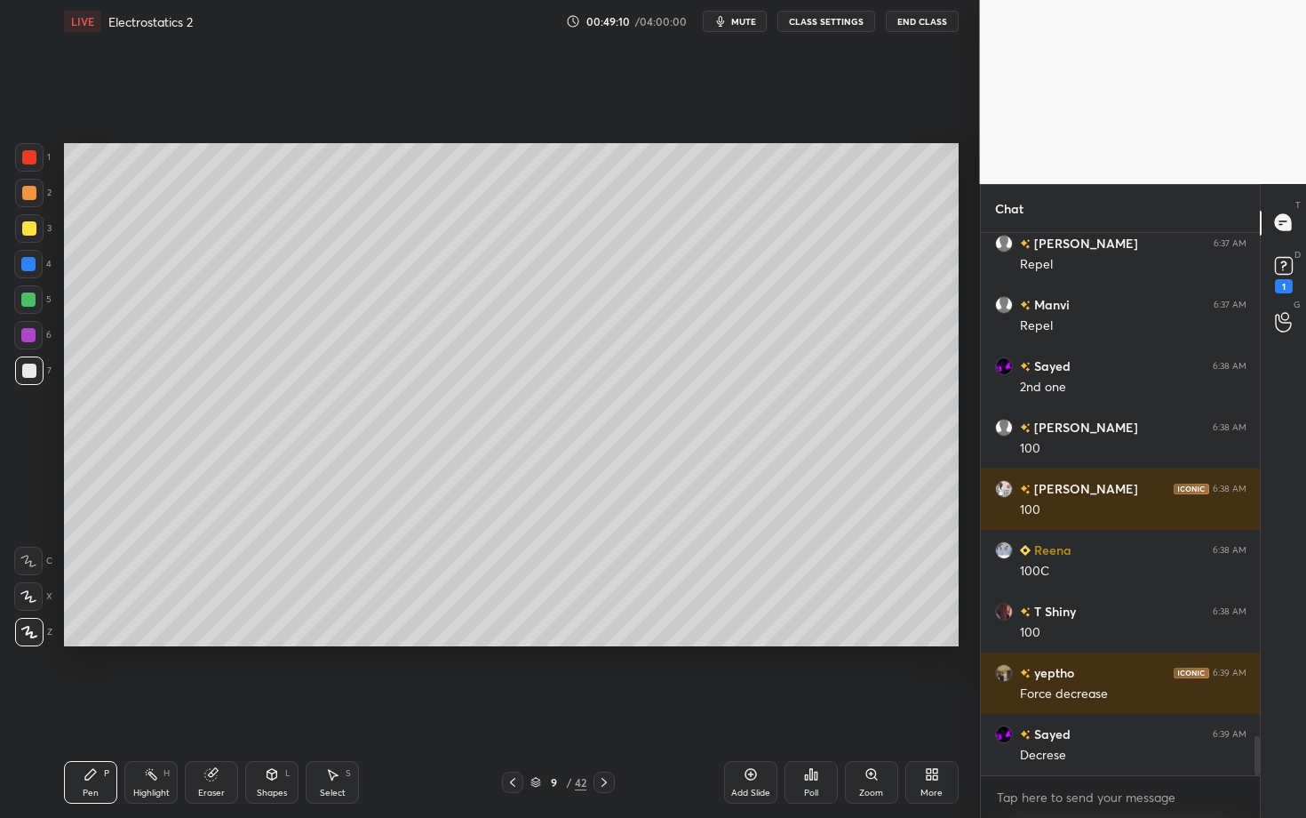
click at [32, 307] on div at bounding box center [28, 299] width 28 height 28
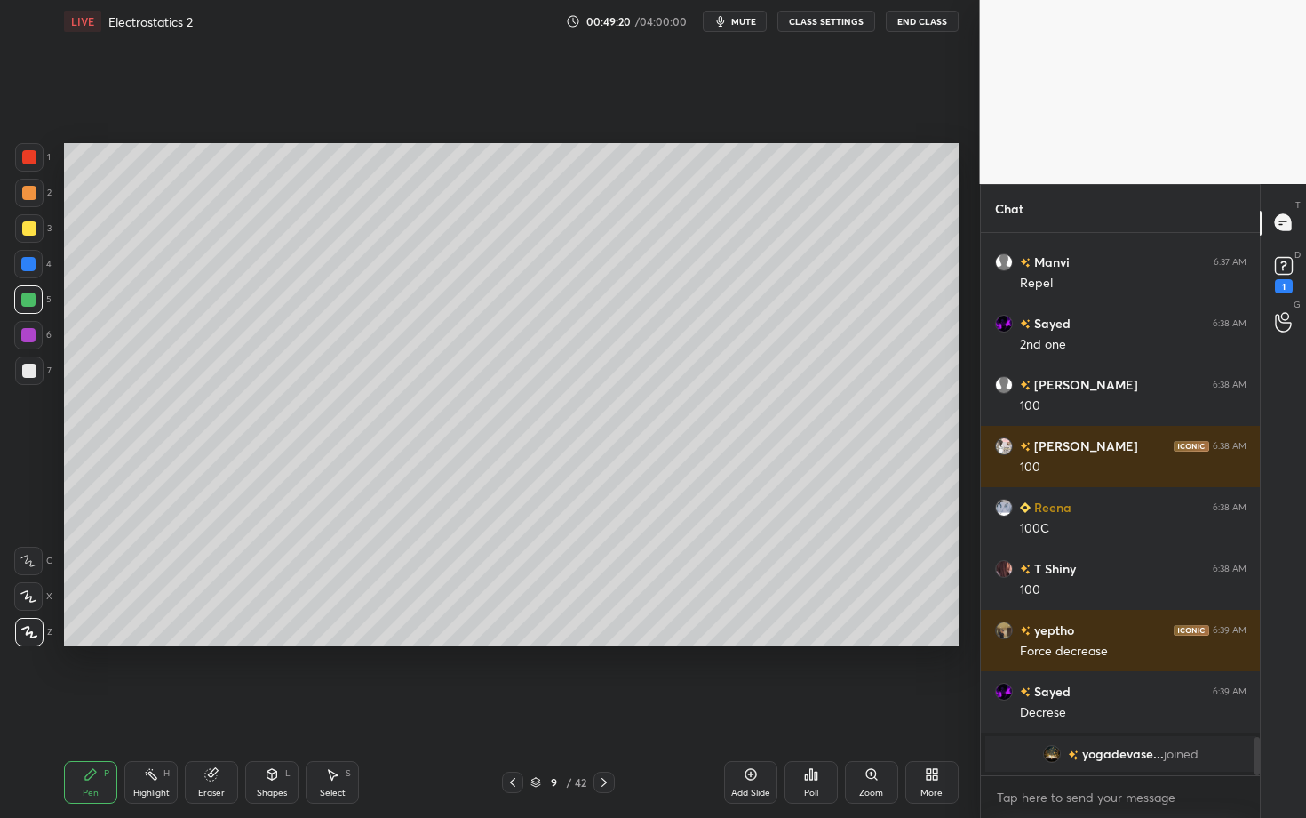
click at [33, 196] on div at bounding box center [29, 193] width 14 height 14
click at [265, 708] on div "Shapes L" at bounding box center [271, 782] width 53 height 43
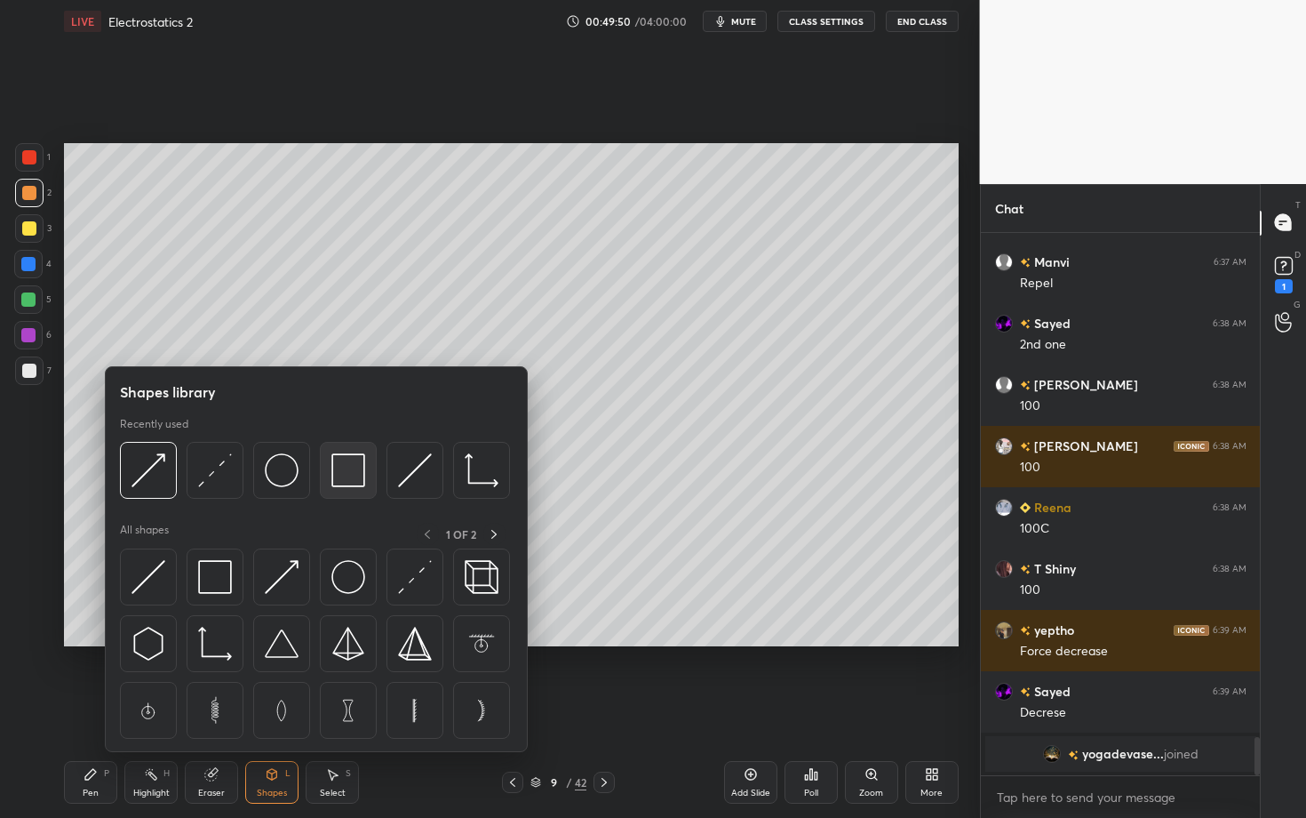
click at [344, 466] on img at bounding box center [348, 470] width 34 height 34
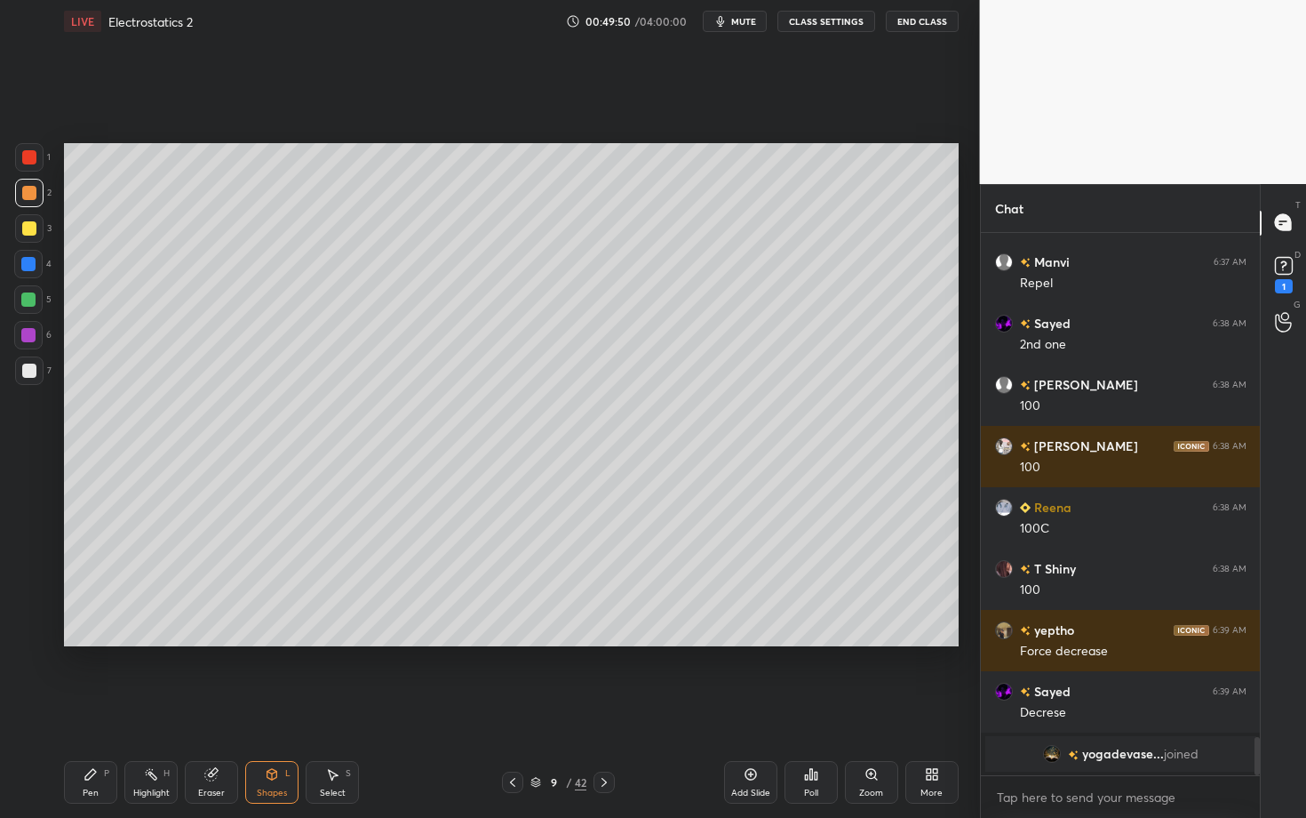
click at [36, 375] on div at bounding box center [29, 370] width 28 height 28
click at [102, 708] on div "Pen P" at bounding box center [90, 782] width 53 height 43
click at [29, 300] on div at bounding box center [28, 299] width 14 height 14
click at [127, 708] on div "Highlight H" at bounding box center [150, 782] width 53 height 43
click at [602, 708] on icon at bounding box center [604, 782] width 14 height 14
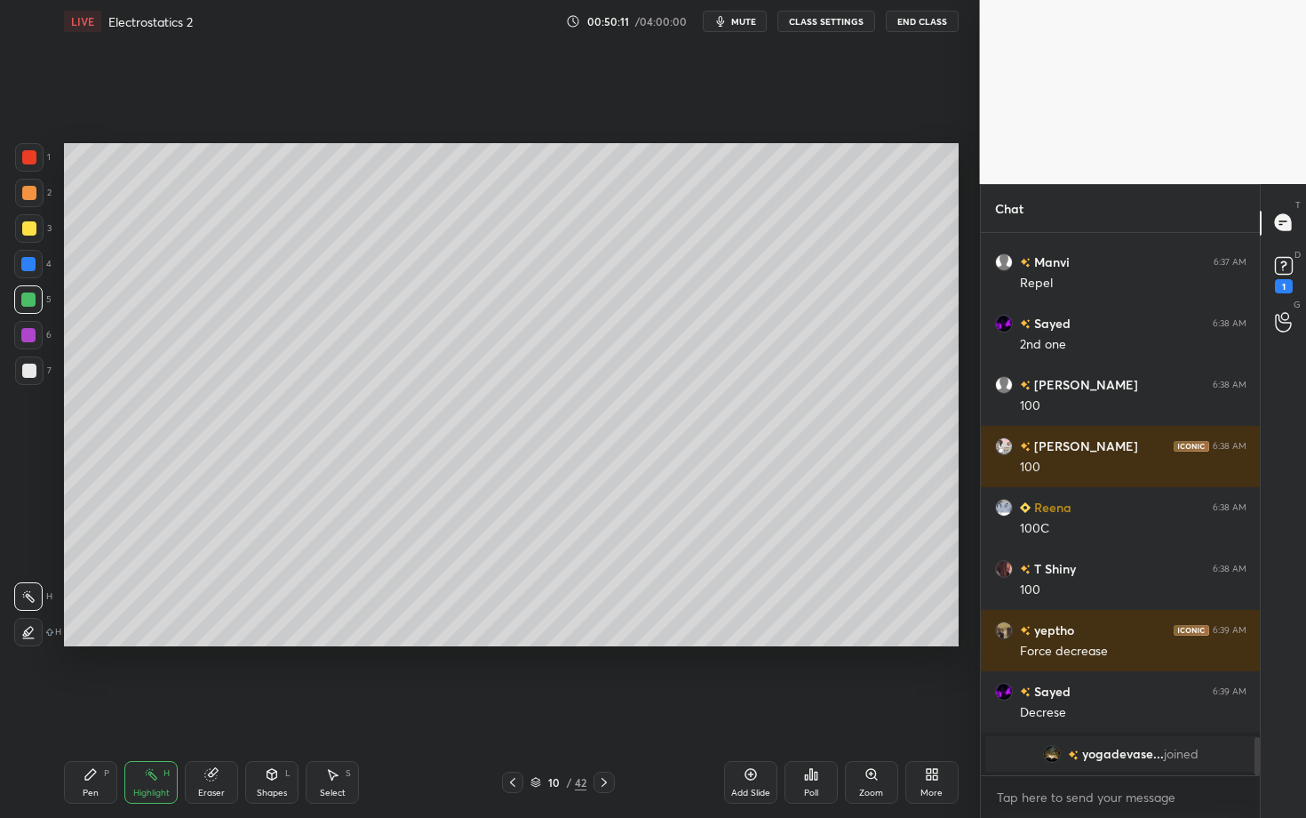
click at [98, 708] on div "Pen P" at bounding box center [90, 782] width 53 height 43
click at [151, 708] on div "Highlight" at bounding box center [151, 792] width 36 height 9
click at [95, 708] on div "Pen P" at bounding box center [90, 782] width 53 height 43
click at [28, 377] on div at bounding box center [29, 370] width 28 height 28
click at [614, 680] on div "Setting up your live class Poll for secs No correct answer Start poll" at bounding box center [511, 395] width 909 height 704
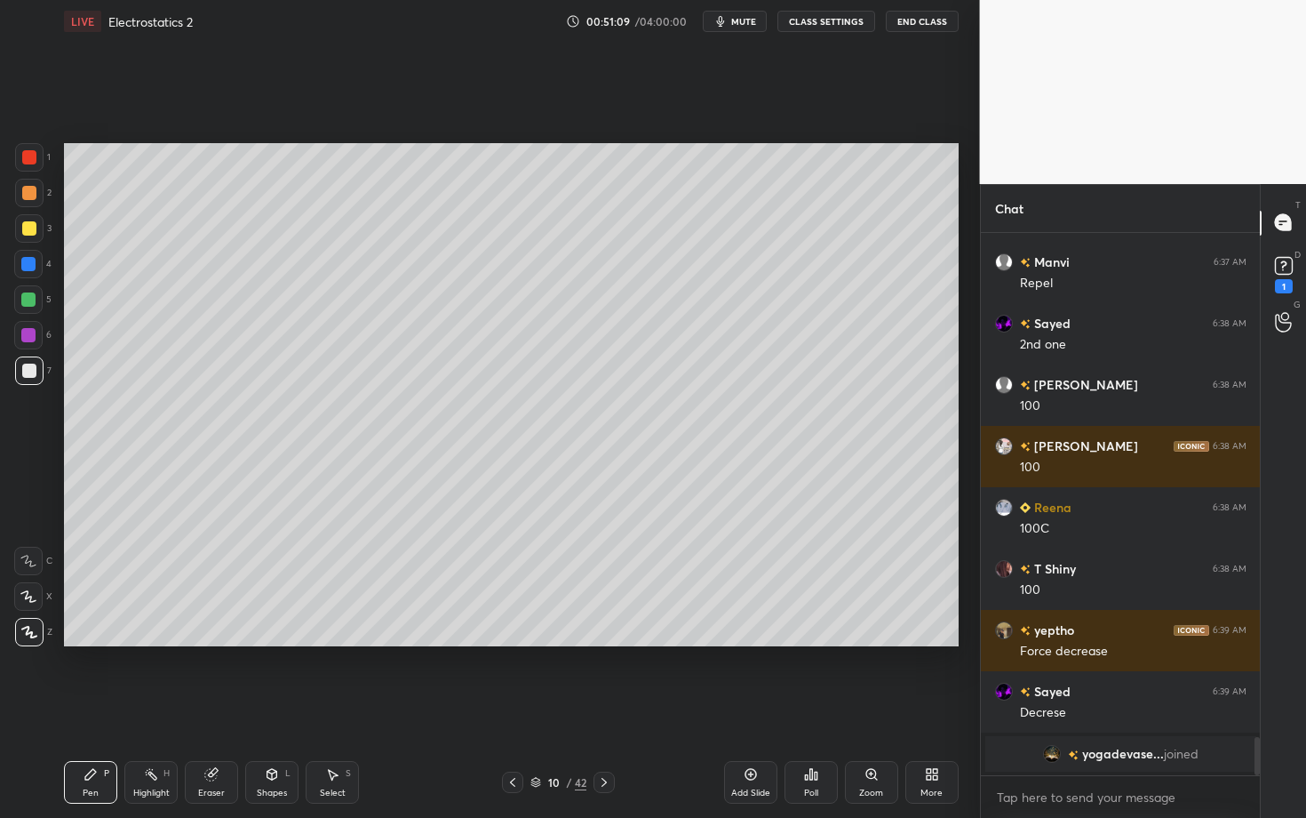
click at [149, 708] on div "Highlight H" at bounding box center [150, 782] width 53 height 43
click at [84, 708] on icon at bounding box center [91, 774] width 14 height 14
click at [152, 708] on div "Highlight H" at bounding box center [150, 782] width 53 height 43
click at [86, 708] on div "Pen P" at bounding box center [90, 782] width 53 height 43
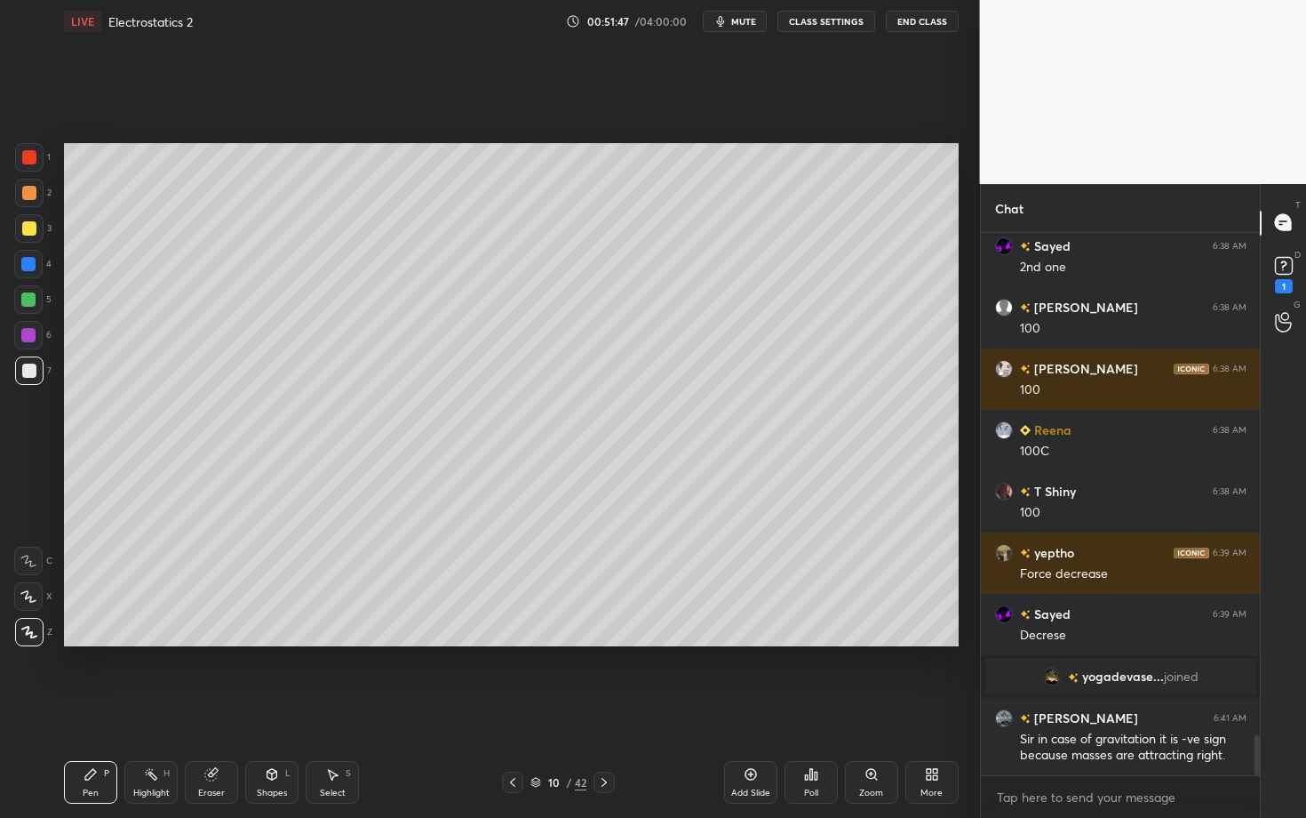
click at [262, 708] on div "Shapes L" at bounding box center [271, 782] width 53 height 43
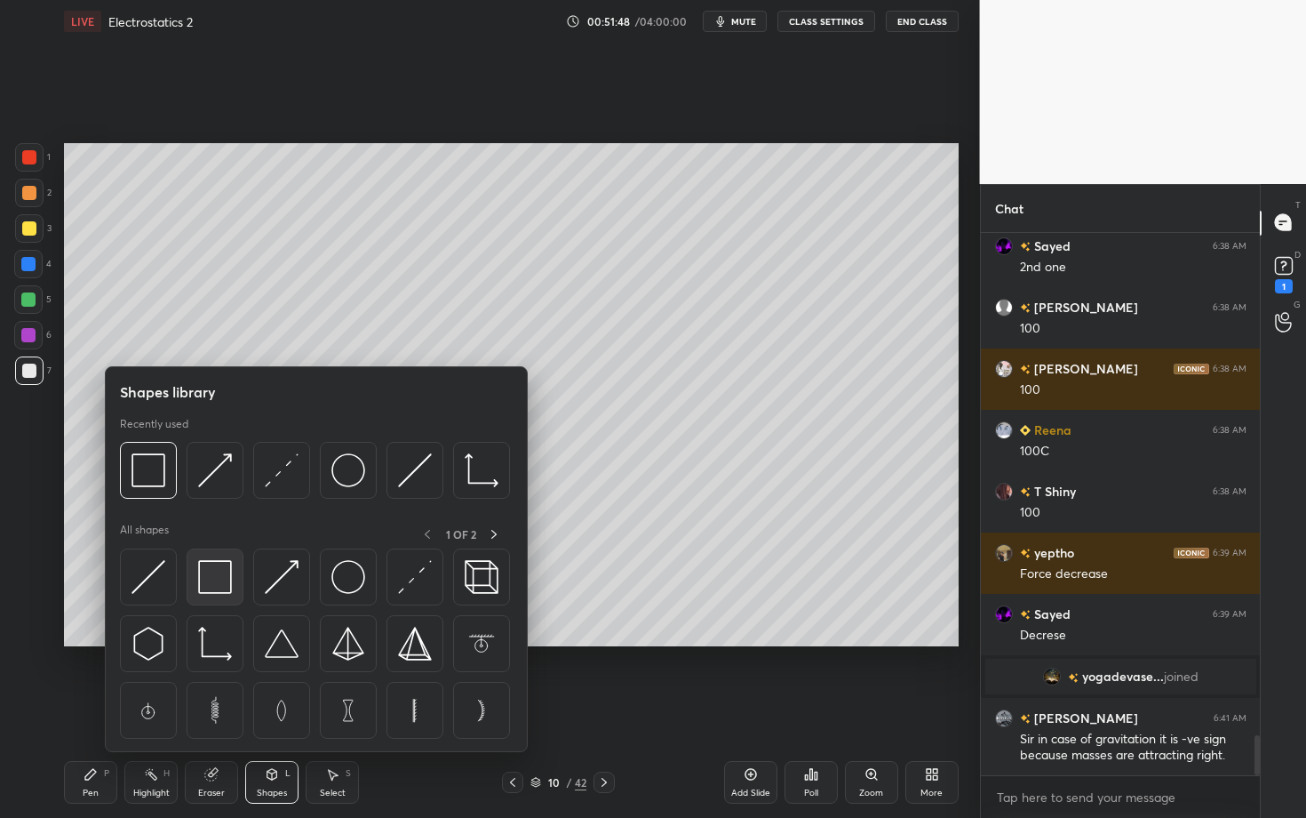
click at [218, 584] on img at bounding box center [215, 577] width 34 height 34
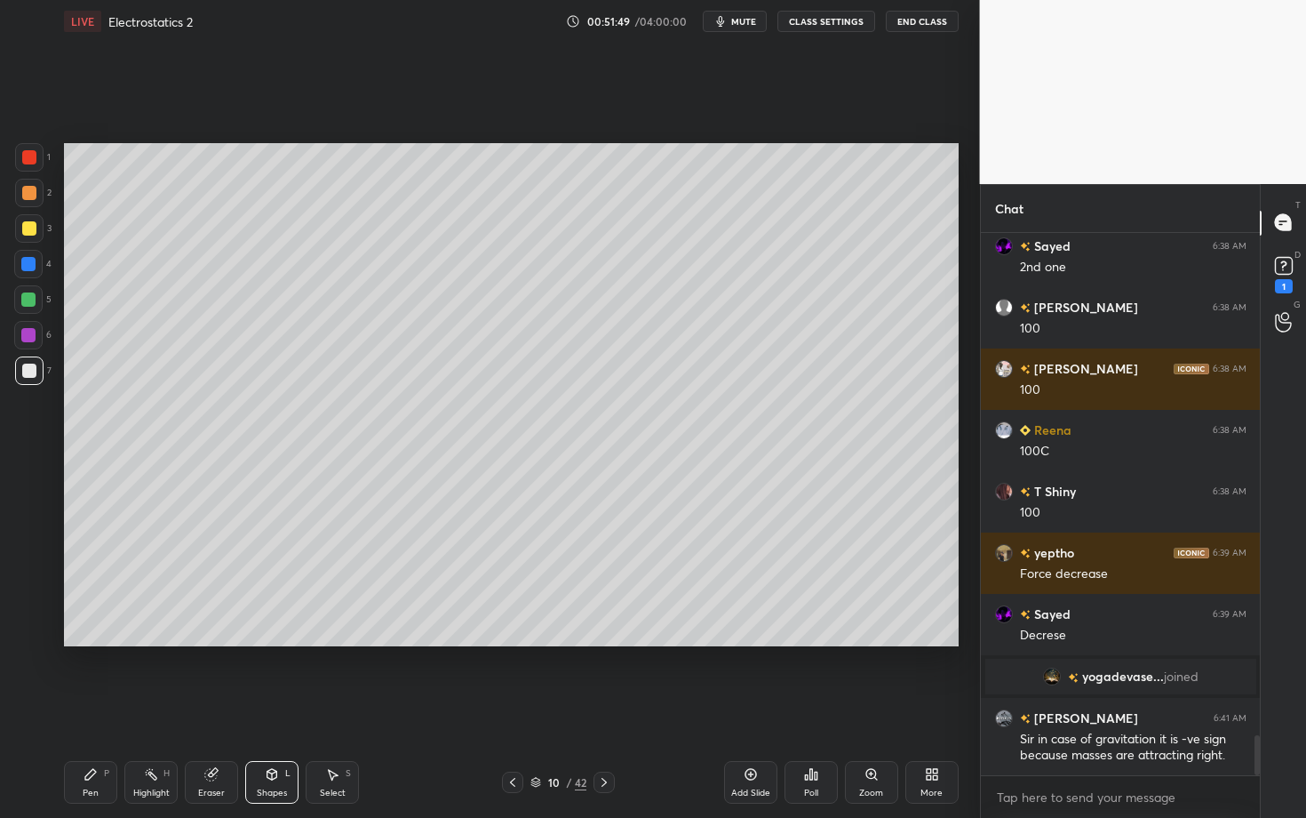
click at [32, 298] on div at bounding box center [28, 299] width 14 height 14
click at [31, 156] on div at bounding box center [29, 157] width 14 height 14
click at [339, 708] on div "Select S" at bounding box center [332, 782] width 53 height 43
click at [364, 566] on div "0 ° Undo Copy Duplicate Duplicate to new slide Delete" at bounding box center [511, 394] width 895 height 503
click at [278, 507] on div "0 ° Undo Copy Duplicate Duplicate to new slide Delete" at bounding box center [511, 394] width 895 height 503
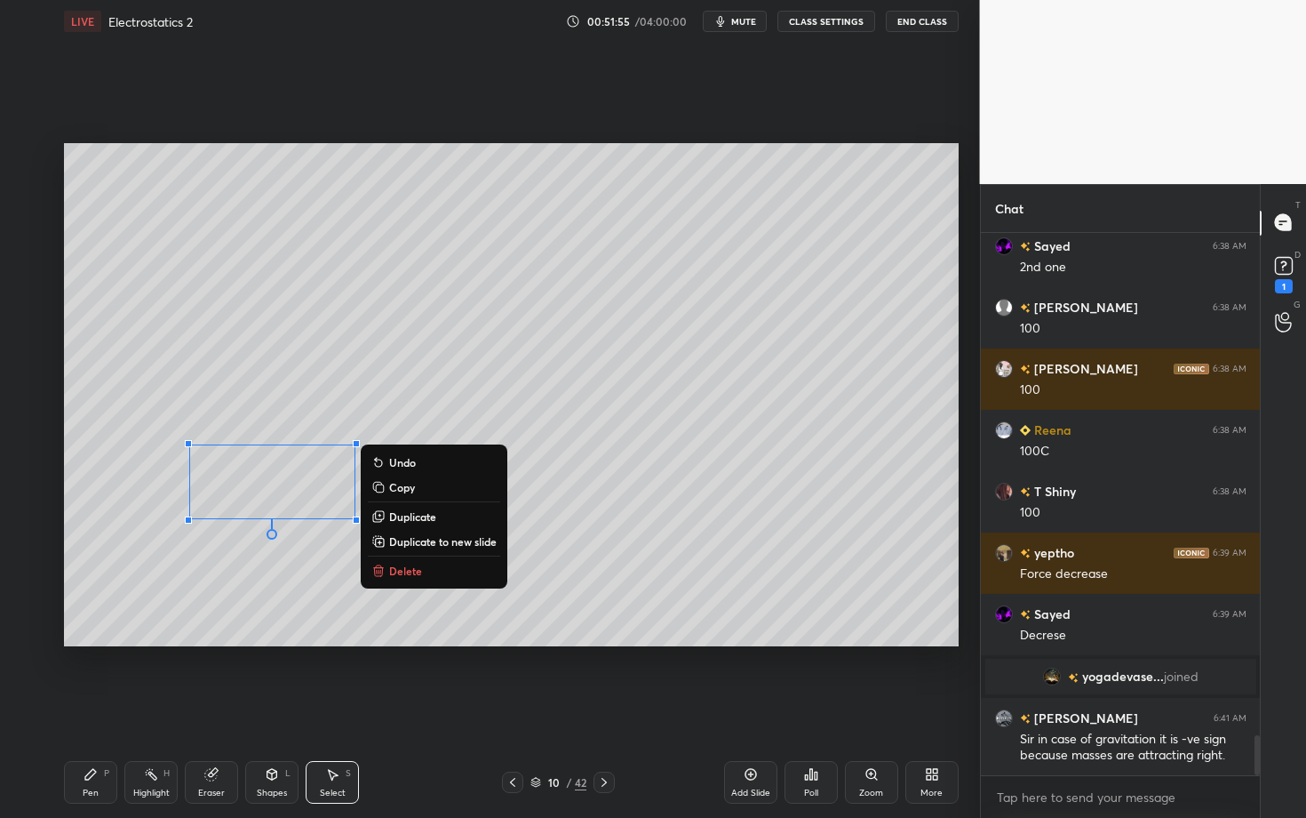
click at [96, 708] on div "Pen" at bounding box center [91, 792] width 16 height 9
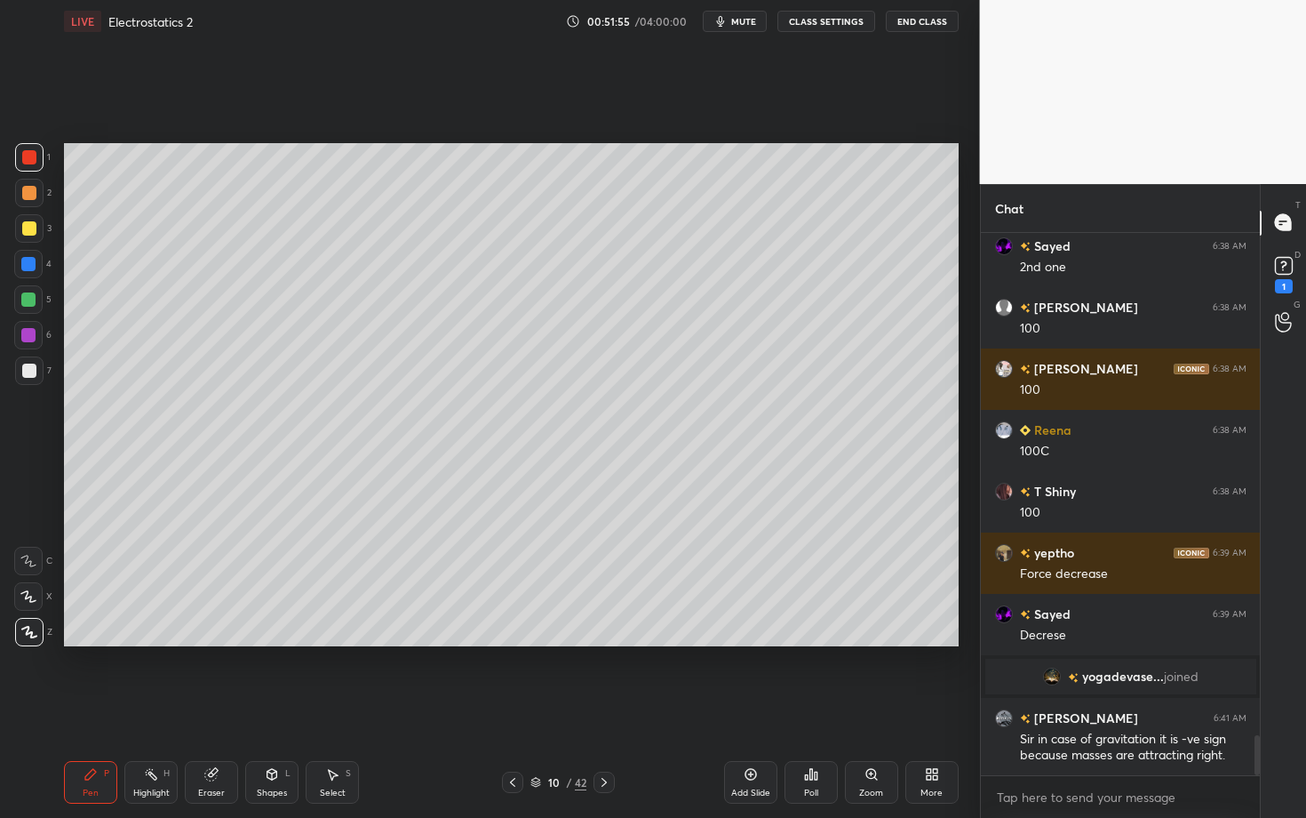
click at [145, 708] on div "Highlight H" at bounding box center [150, 782] width 53 height 43
click at [81, 708] on div "Pen P" at bounding box center [90, 782] width 53 height 43
click at [156, 708] on div "Highlight H" at bounding box center [150, 782] width 53 height 43
click at [331, 708] on icon at bounding box center [332, 774] width 14 height 14
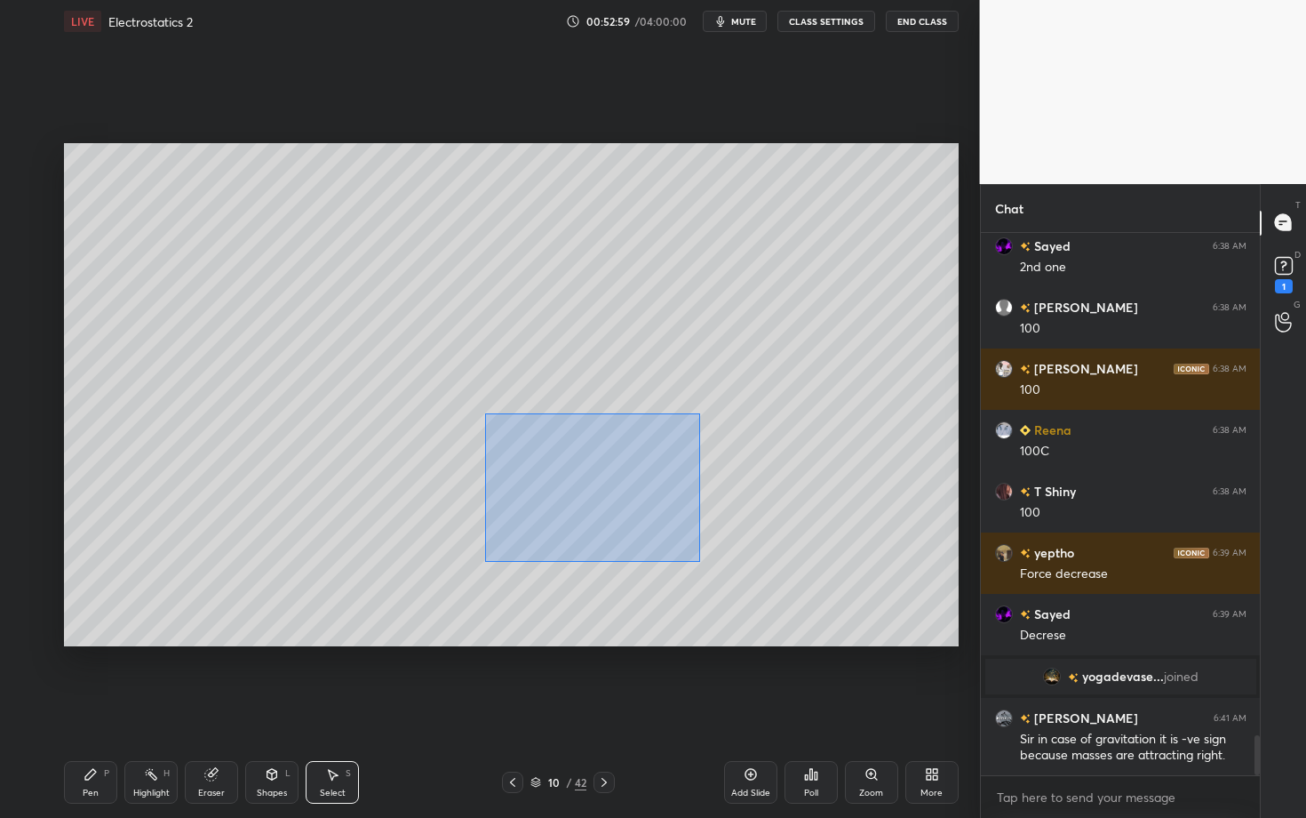
drag, startPoint x: 485, startPoint y: 414, endPoint x: 699, endPoint y: 559, distance: 258.5
click at [699, 559] on div "0 ° Undo Copy Duplicate Duplicate to new slide Delete" at bounding box center [511, 394] width 895 height 503
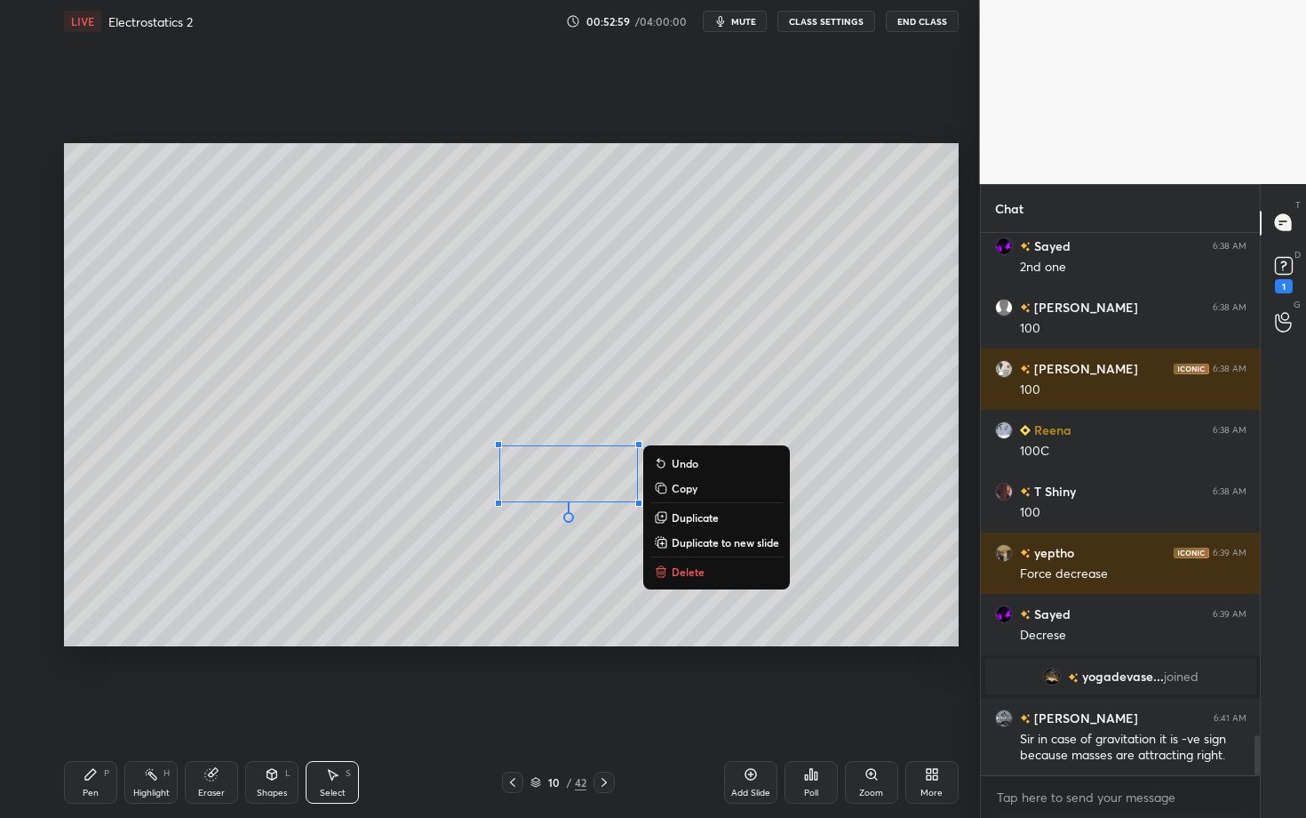
scroll to position [6819, 0]
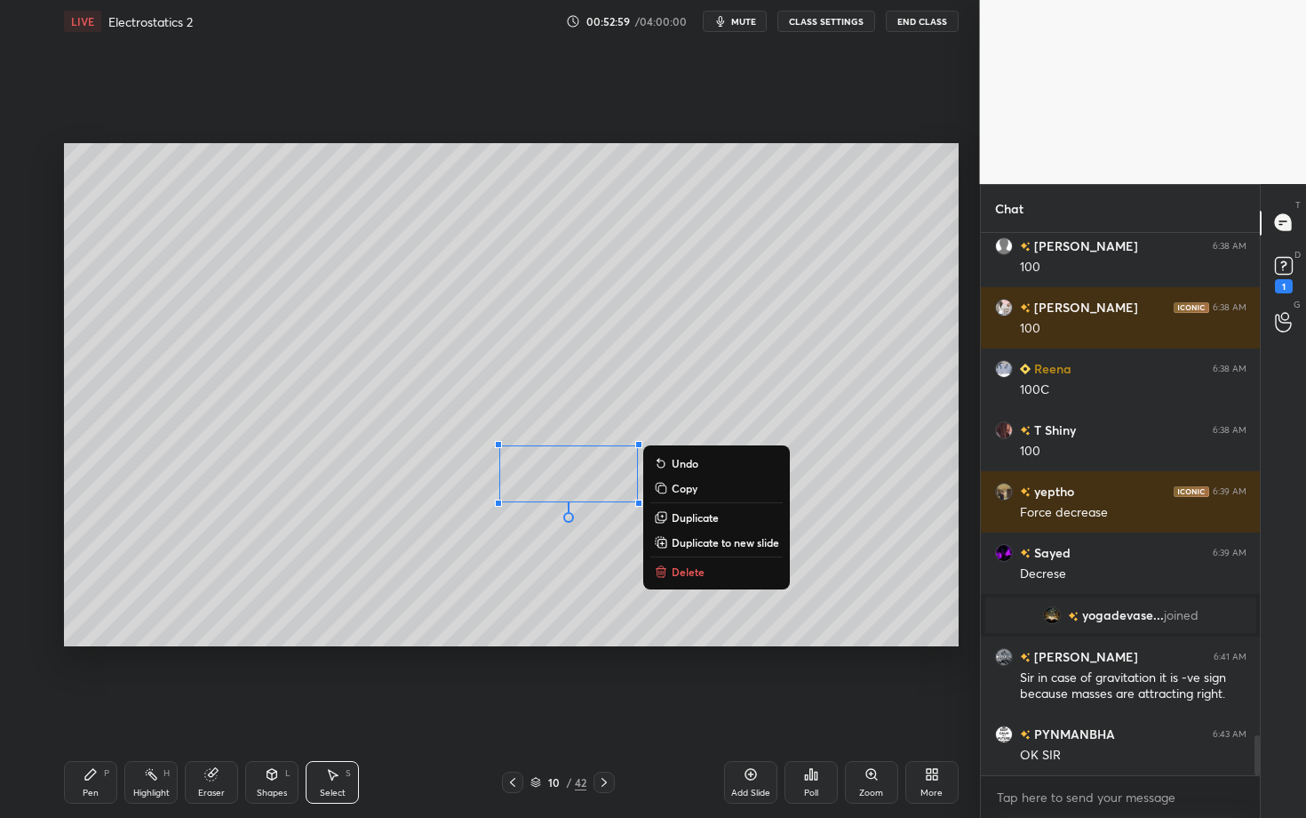
click at [683, 572] on p "Delete" at bounding box center [688, 571] width 33 height 14
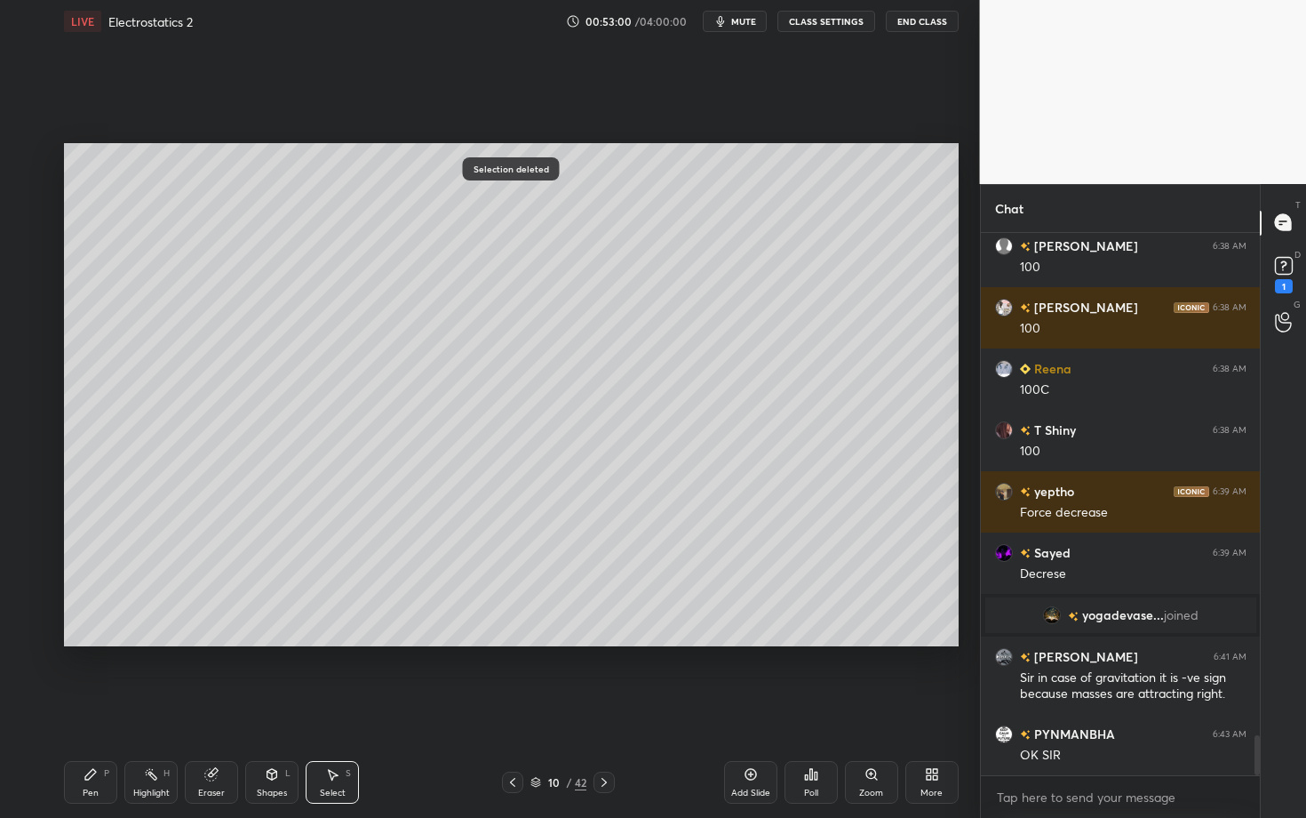
click at [93, 708] on div "Pen P" at bounding box center [90, 782] width 53 height 43
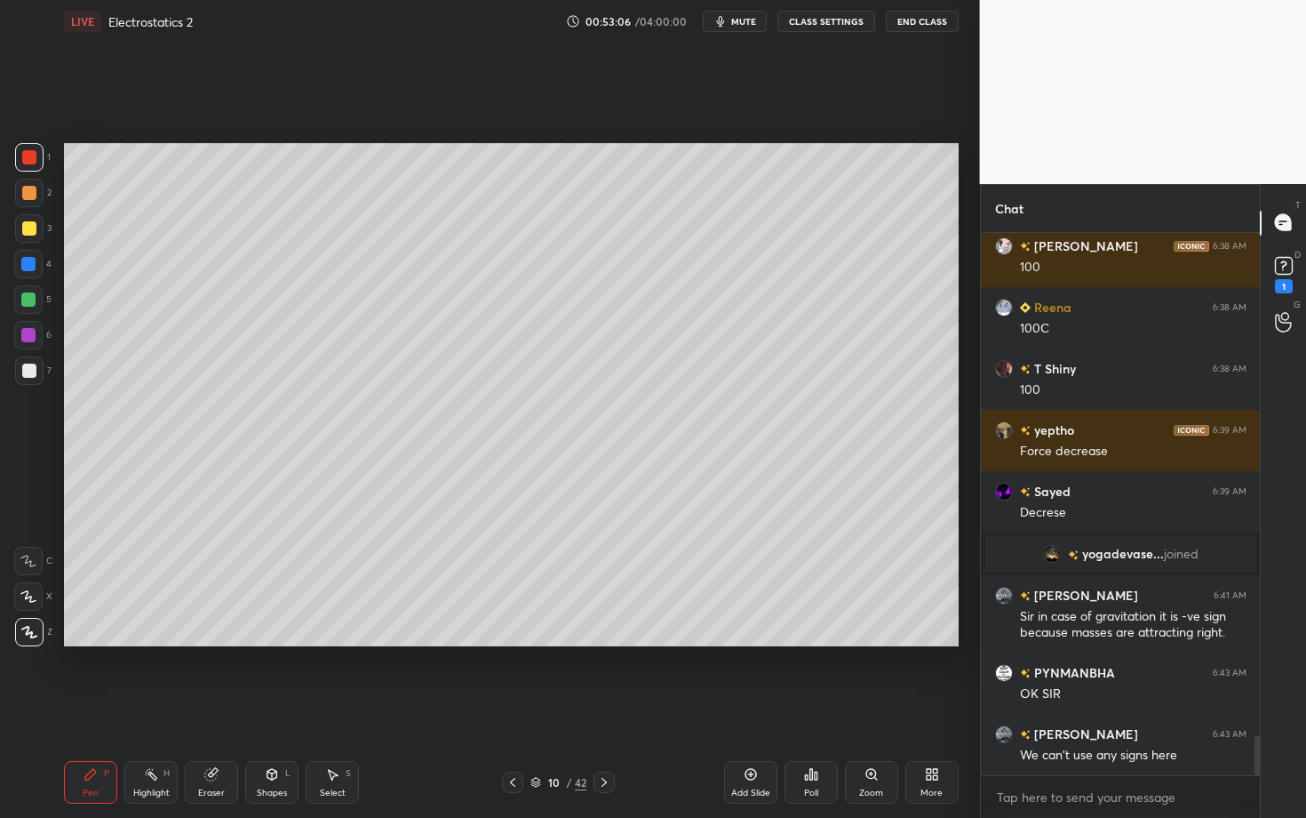
click at [156, 708] on div "Highlight H" at bounding box center [150, 782] width 53 height 43
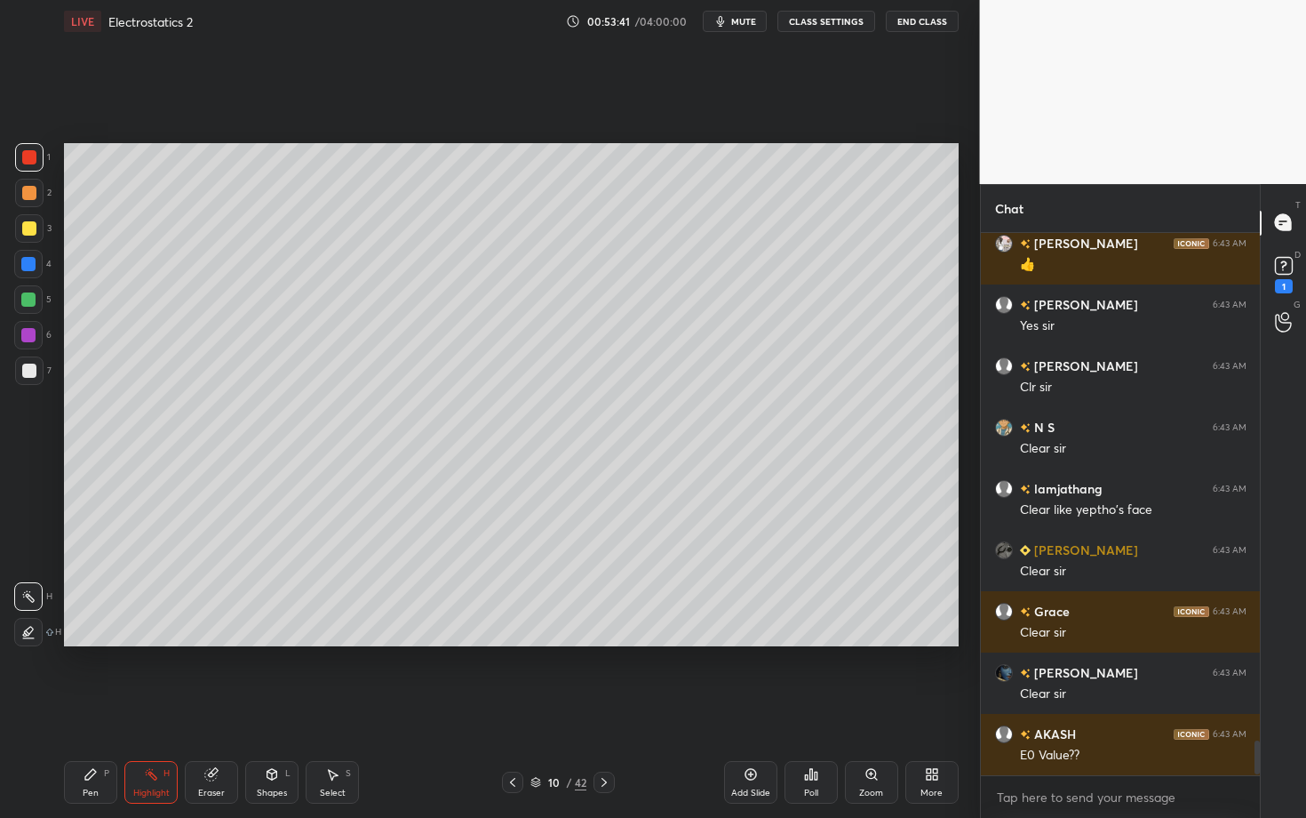
scroll to position [7862, 0]
click at [96, 708] on icon at bounding box center [91, 774] width 14 height 14
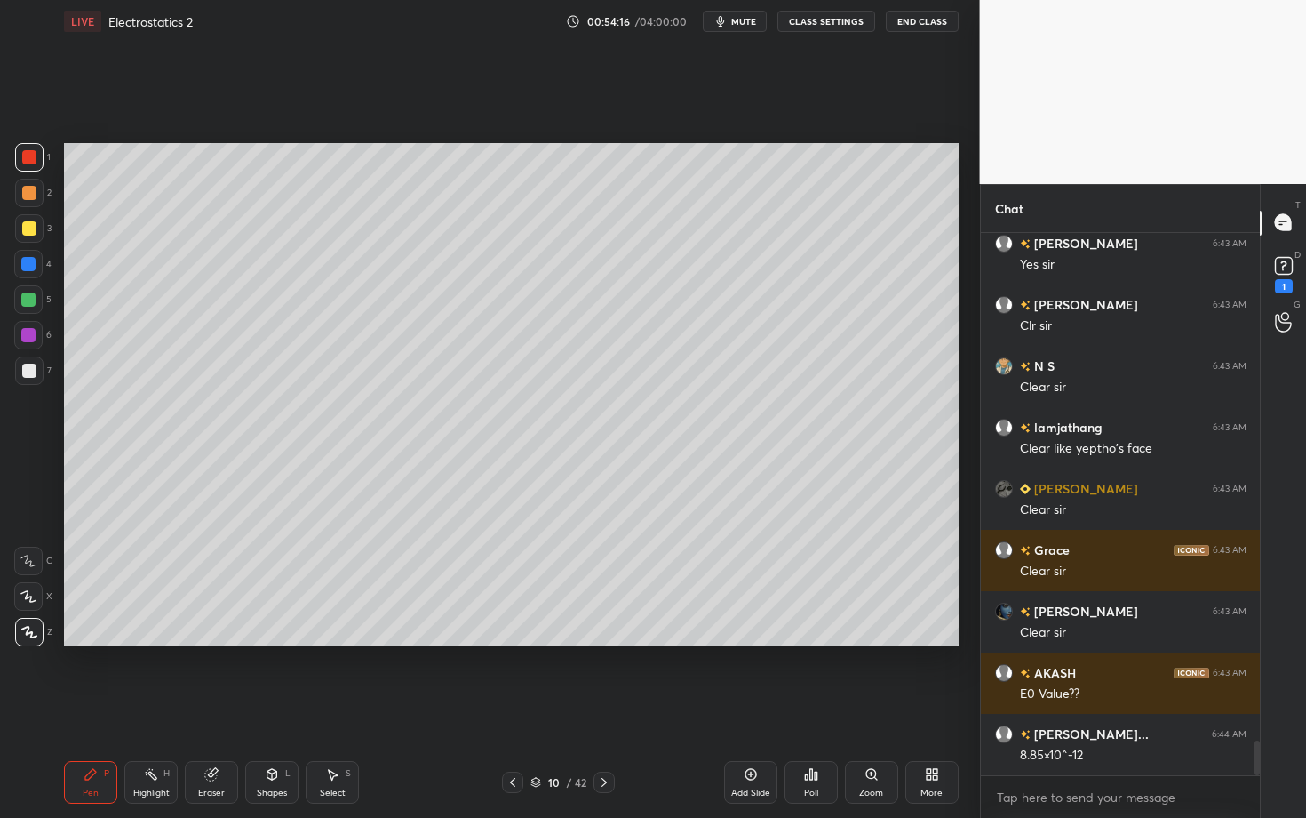
click at [83, 708] on div "Pen P" at bounding box center [90, 782] width 53 height 43
click at [31, 296] on div at bounding box center [28, 299] width 14 height 14
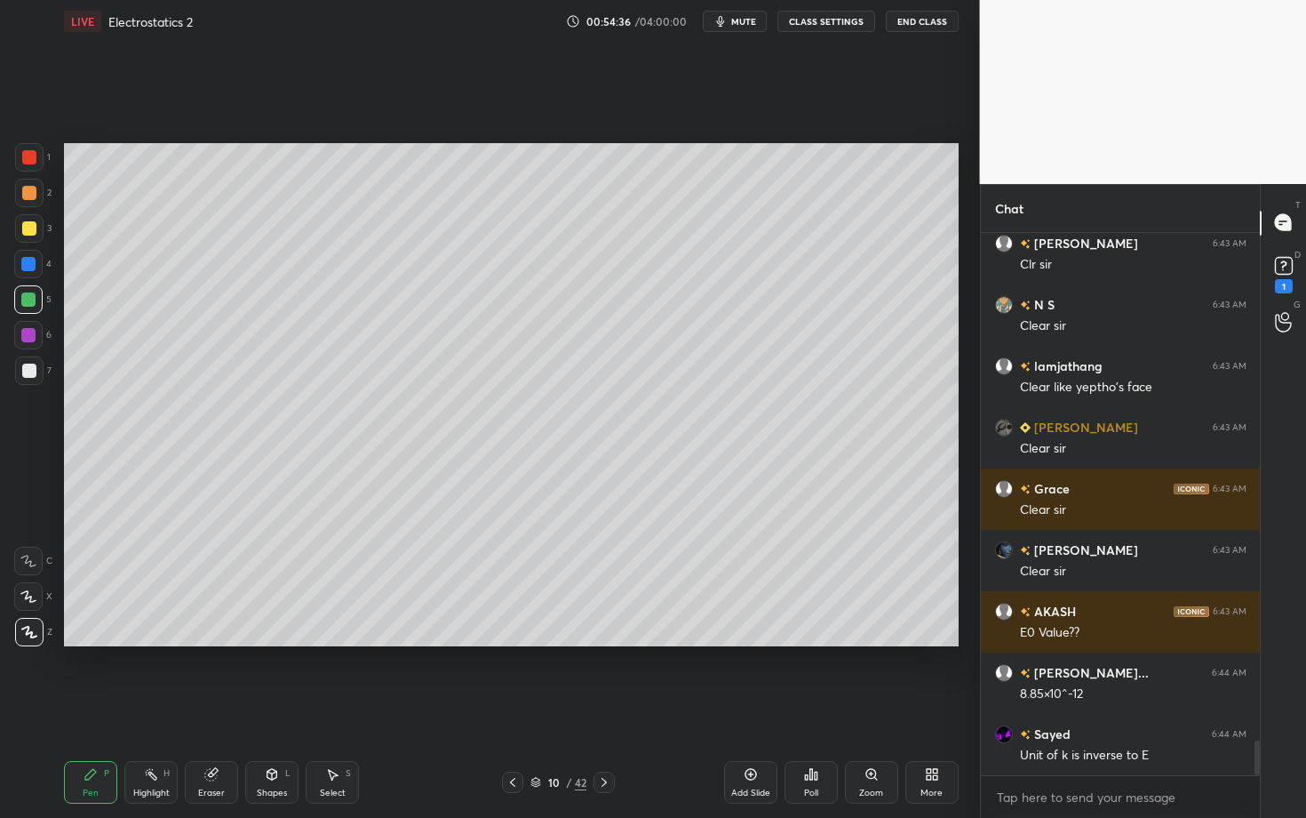
click at [510, 708] on icon at bounding box center [513, 782] width 14 height 14
click at [176, 708] on div "Pen P Highlight H Eraser Shapes L Select S" at bounding box center [229, 782] width 330 height 43
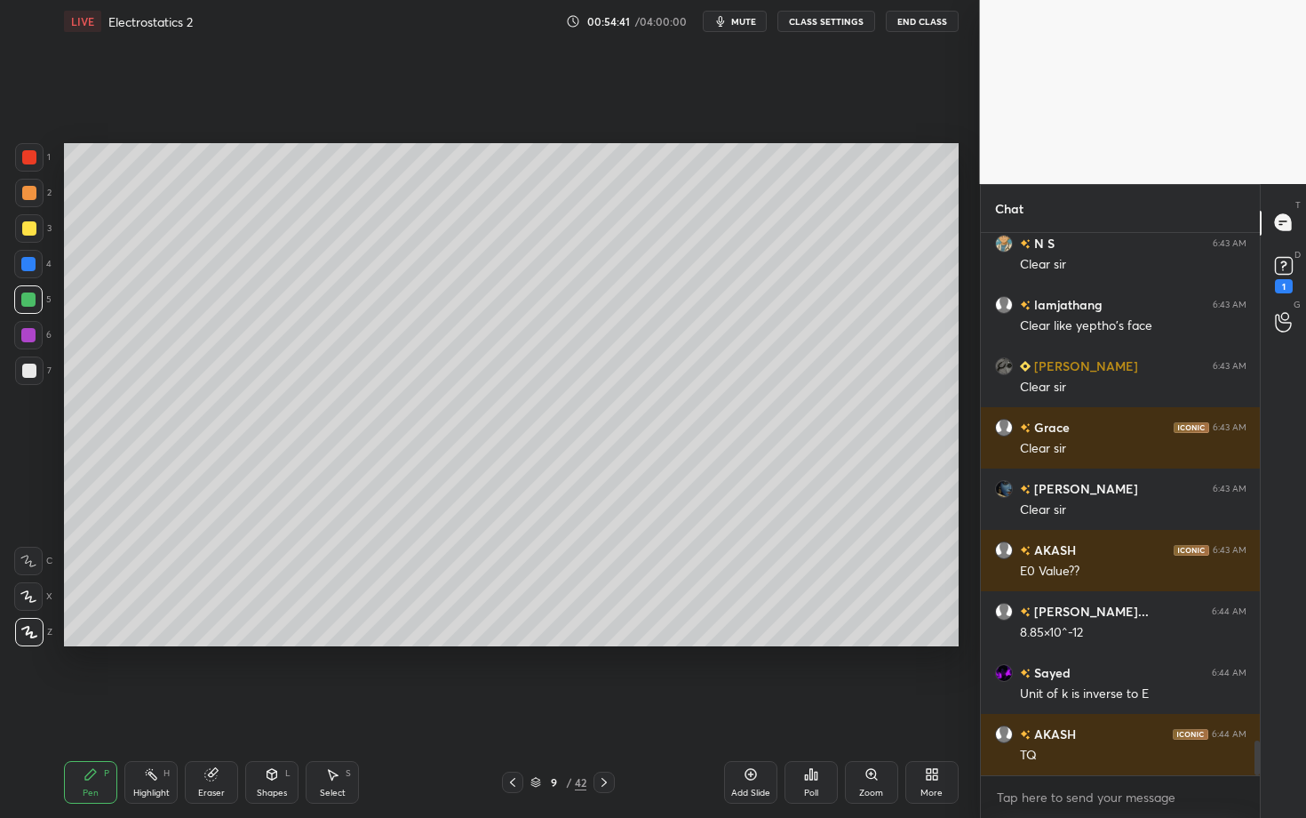
click at [164, 708] on div "Highlight H" at bounding box center [150, 782] width 53 height 43
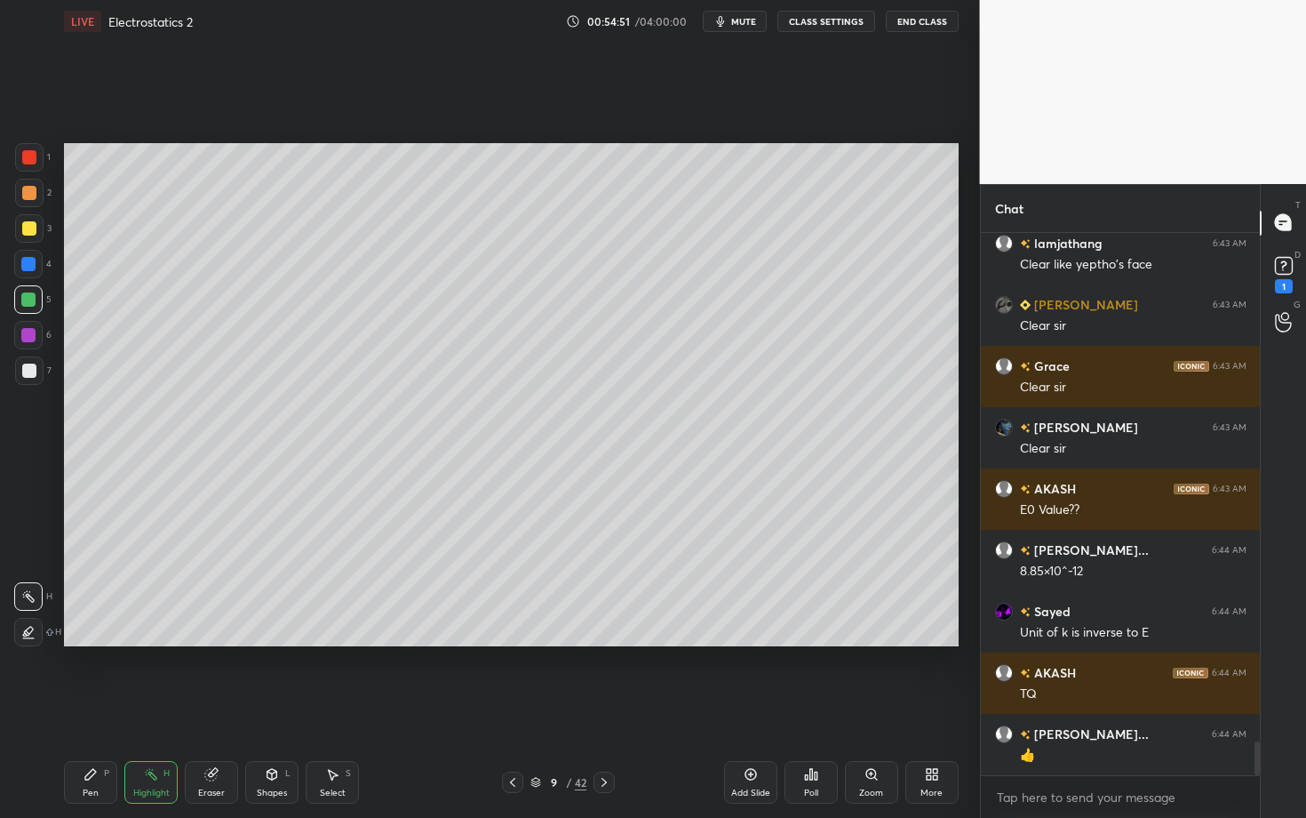
click at [600, 708] on icon at bounding box center [604, 782] width 14 height 14
click at [92, 708] on div "Pen P" at bounding box center [90, 782] width 53 height 43
click at [34, 194] on div at bounding box center [29, 193] width 28 height 28
click at [386, 702] on div "Setting up your live class Poll for secs No correct answer Start poll" at bounding box center [511, 395] width 909 height 704
click at [411, 698] on div "Setting up your live class Poll for secs No correct answer Start poll" at bounding box center [511, 395] width 909 height 704
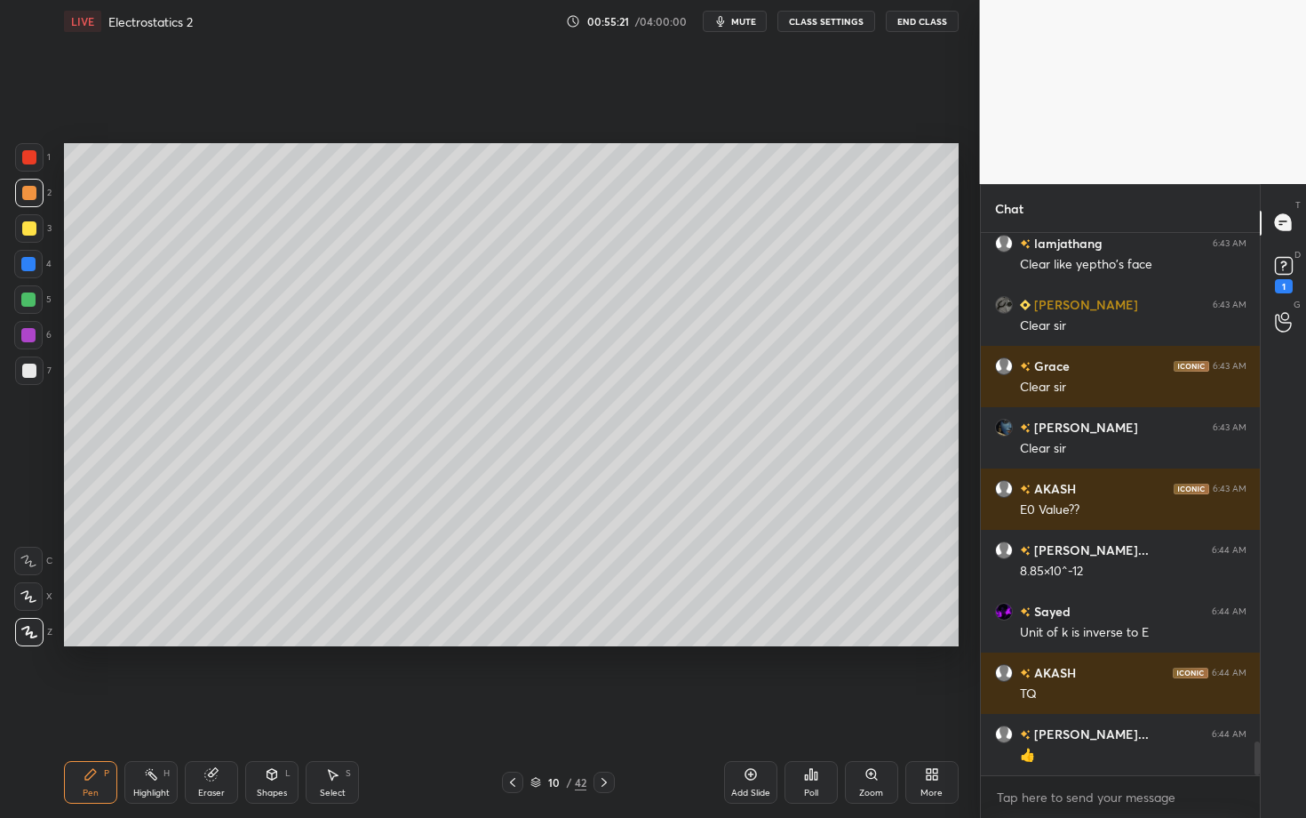
click at [606, 708] on icon at bounding box center [604, 782] width 14 height 14
click at [108, 708] on div "P" at bounding box center [106, 773] width 5 height 9
click at [29, 371] on div at bounding box center [29, 370] width 14 height 14
click at [335, 708] on div "Select" at bounding box center [333, 792] width 26 height 9
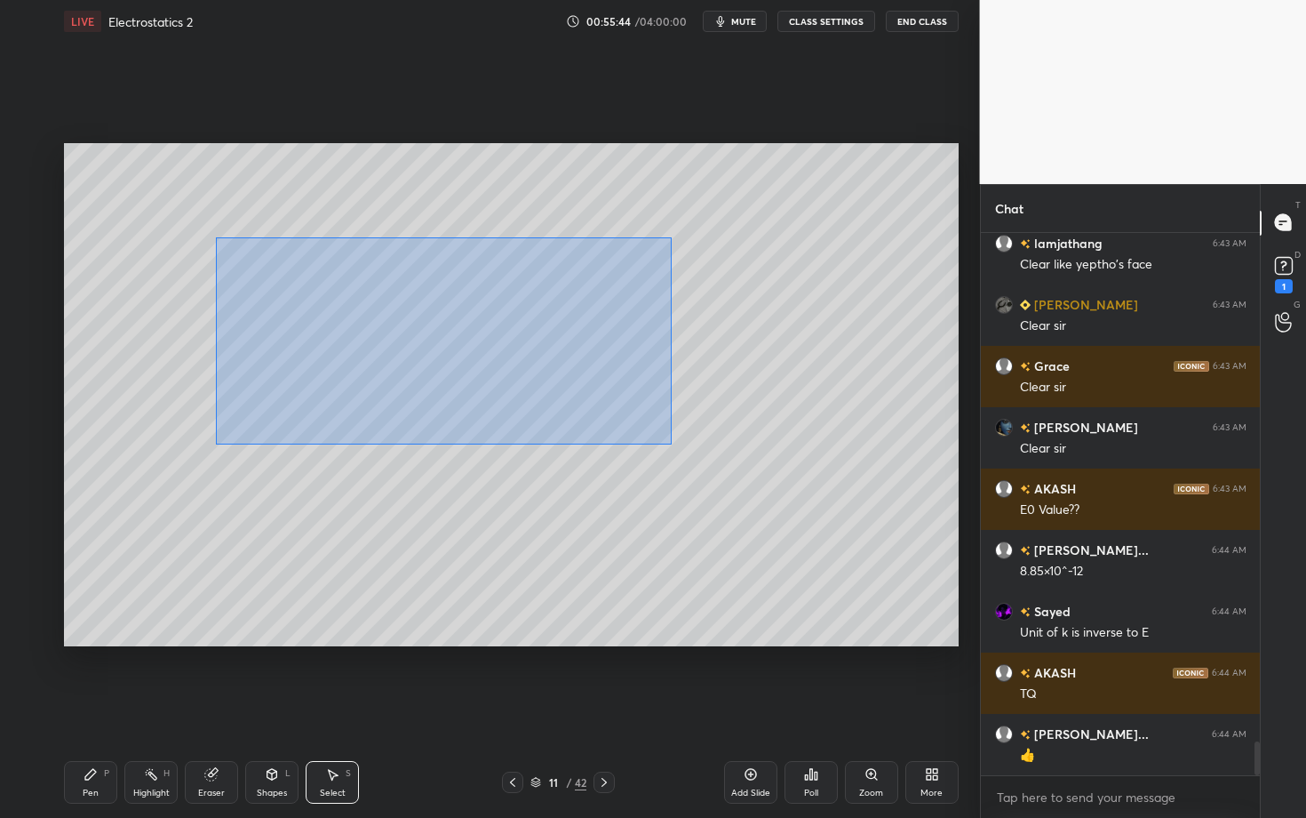
drag, startPoint x: 315, startPoint y: 325, endPoint x: 670, endPoint y: 442, distance: 373.2
click at [669, 441] on div "0 ° Undo Copy Duplicate Duplicate to new slide Delete" at bounding box center [511, 394] width 895 height 503
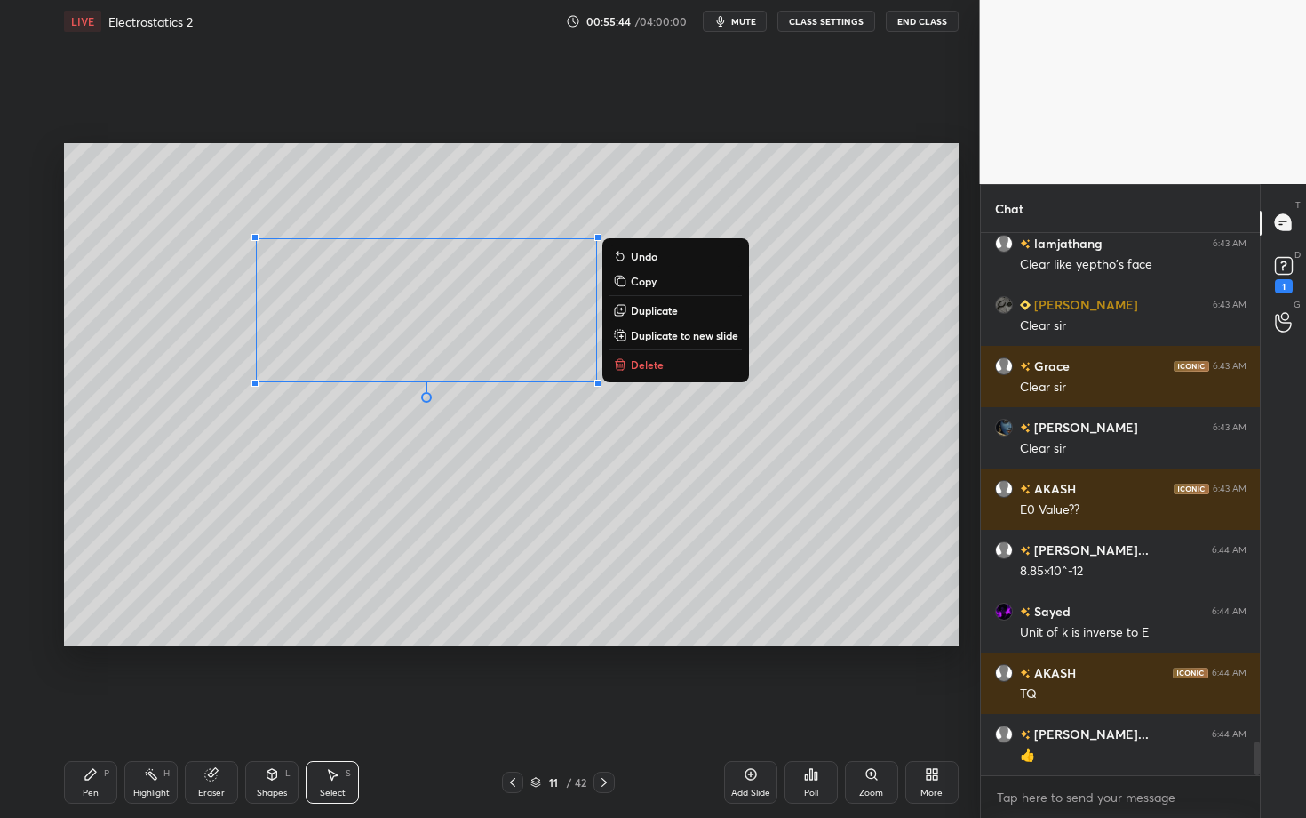
click at [661, 360] on p "Delete" at bounding box center [647, 364] width 33 height 14
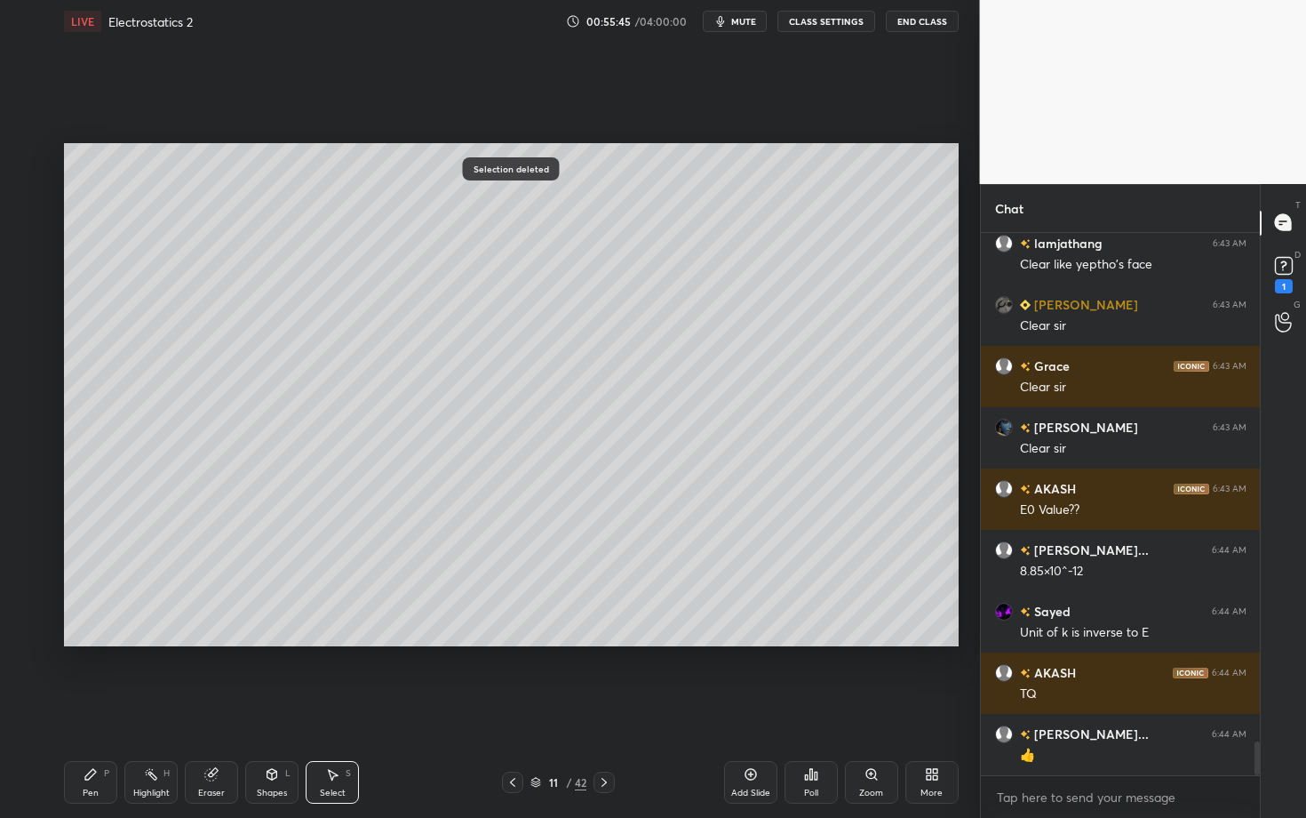
click at [507, 708] on icon at bounding box center [513, 782] width 14 height 14
click at [99, 708] on div "Pen P" at bounding box center [90, 782] width 53 height 43
click at [95, 708] on div "Pen" at bounding box center [91, 792] width 16 height 9
click at [157, 708] on div "Highlight H" at bounding box center [150, 782] width 53 height 43
click at [604, 708] on icon at bounding box center [604, 782] width 5 height 9
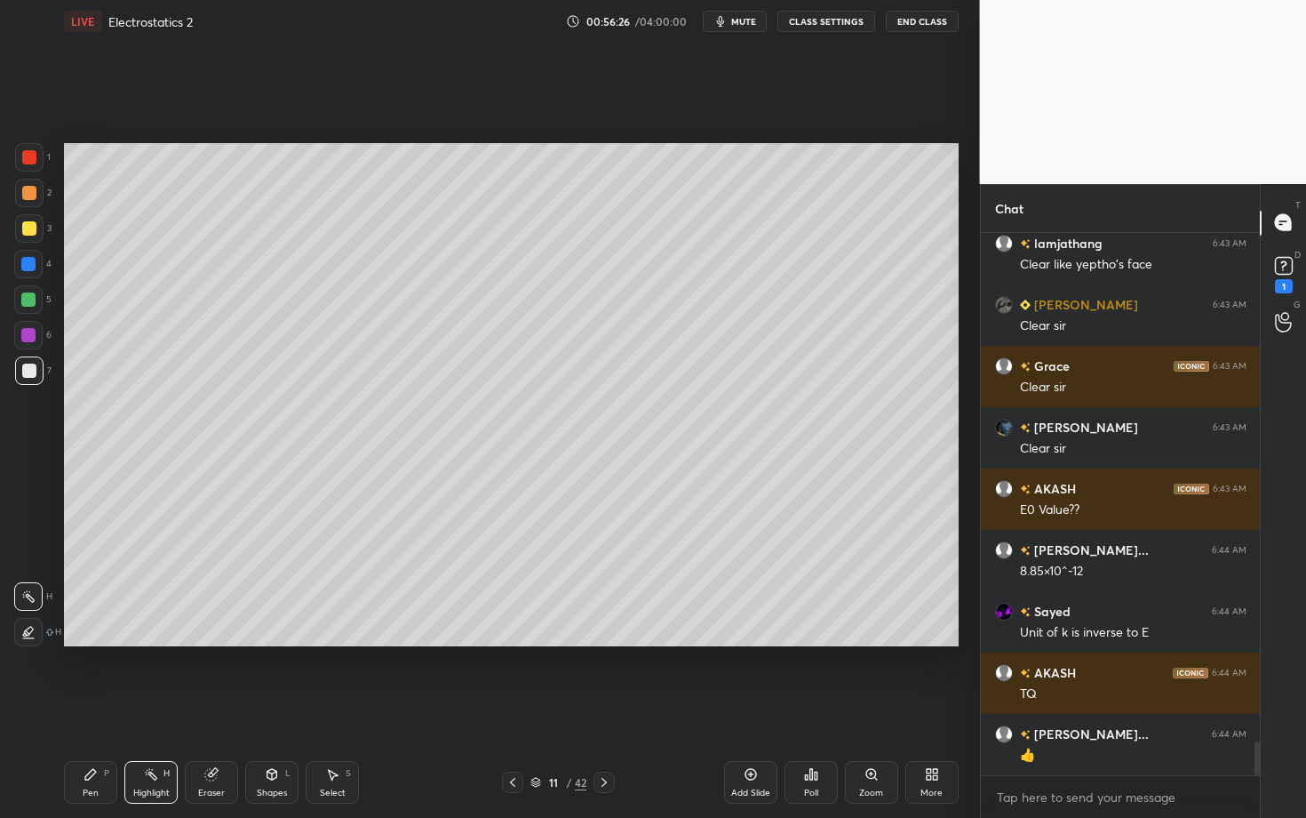
click at [129, 708] on div "Pen P Highlight H Eraser Shapes L Select S 11 / 42 Add Slide Poll Zoom More" at bounding box center [511, 781] width 895 height 71
click at [87, 708] on div "Pen" at bounding box center [91, 792] width 16 height 9
click at [27, 189] on div at bounding box center [29, 193] width 14 height 14
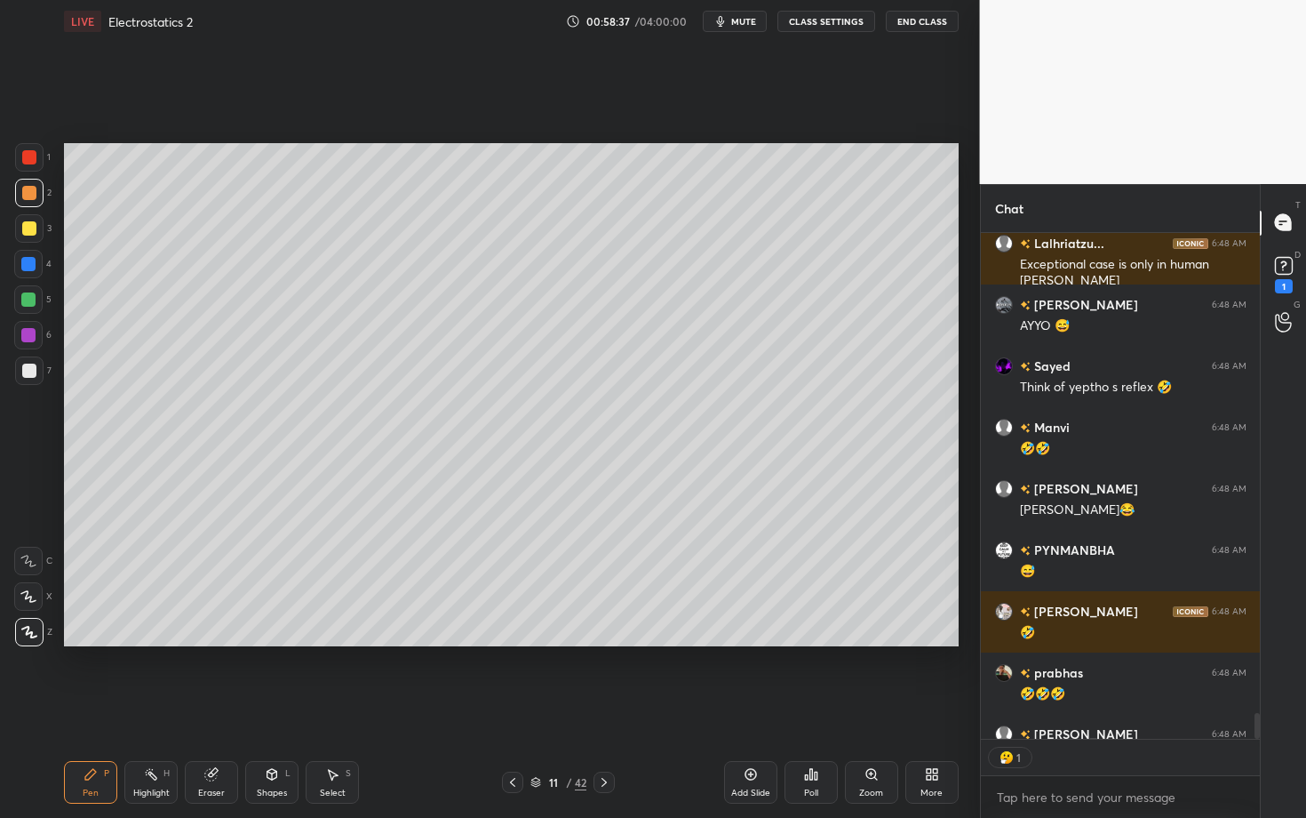
scroll to position [5, 6]
click at [25, 226] on div at bounding box center [29, 228] width 14 height 14
click at [272, 708] on div "Shapes" at bounding box center [272, 792] width 30 height 9
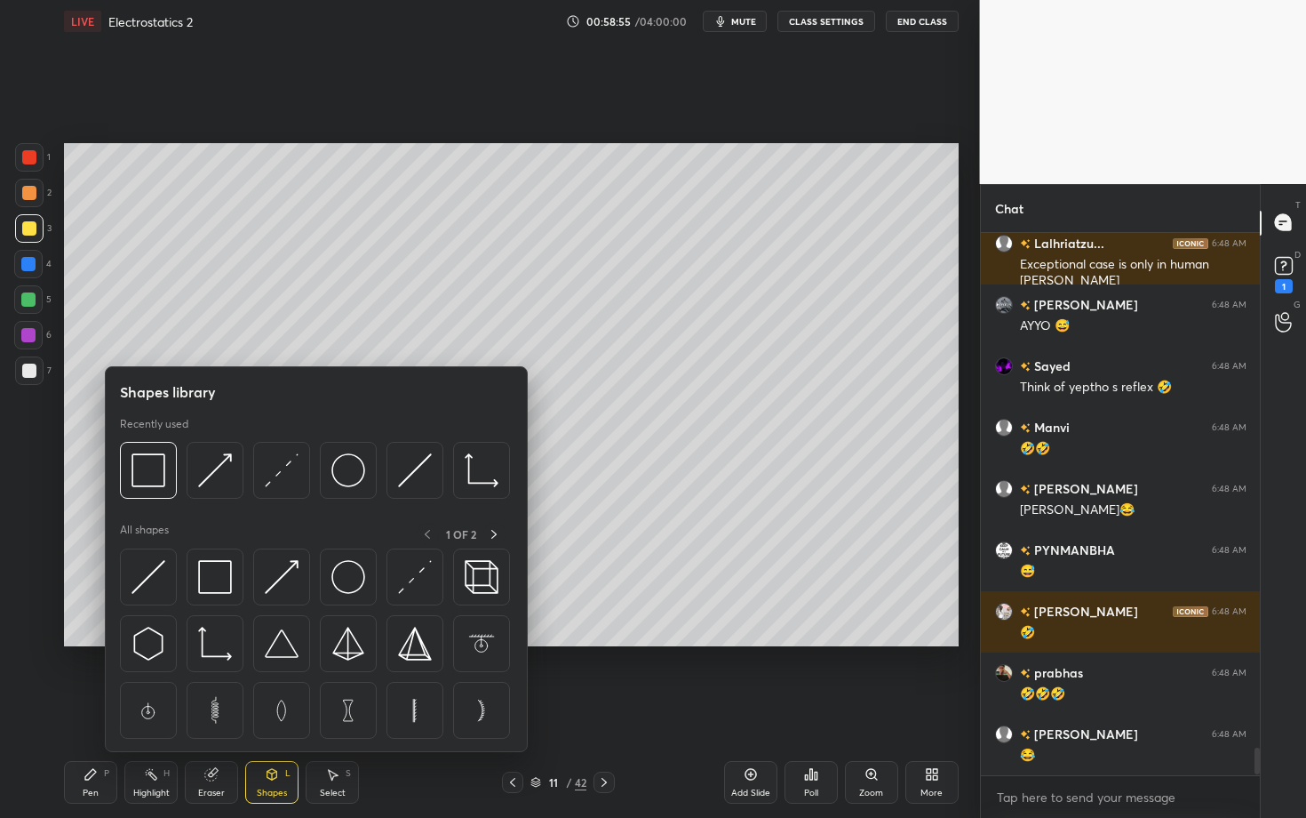
click at [84, 708] on div "Pen P" at bounding box center [90, 782] width 53 height 43
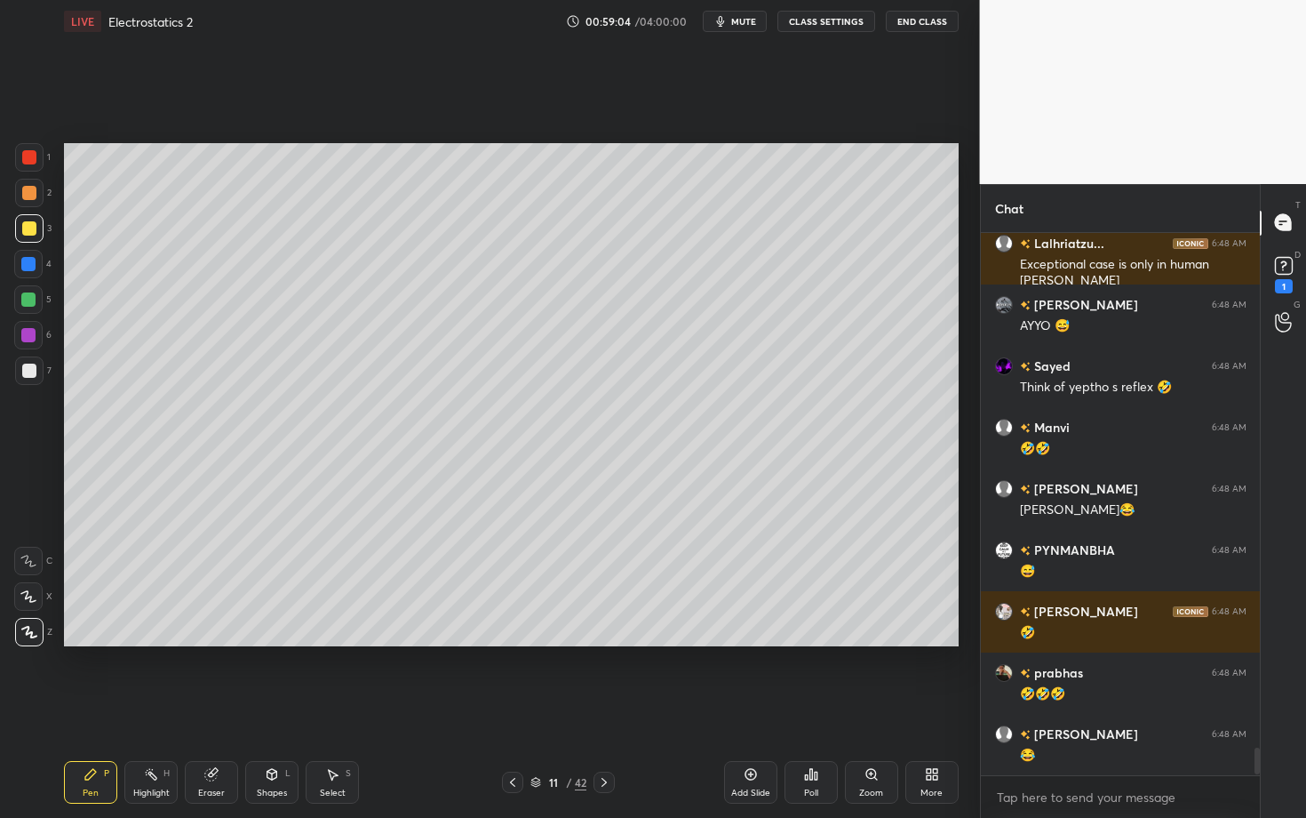
click at [281, 708] on div "Shapes L" at bounding box center [271, 782] width 53 height 43
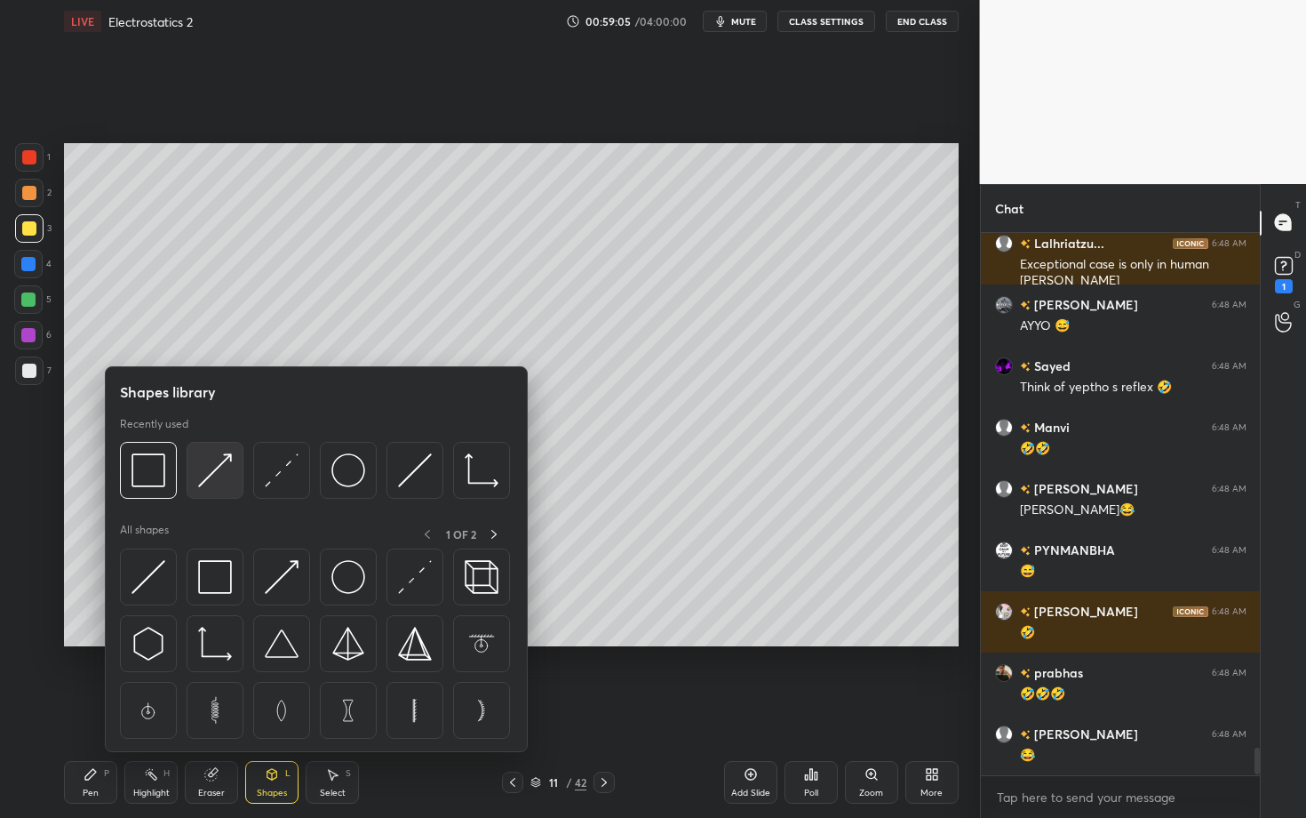
click at [202, 478] on img at bounding box center [215, 470] width 34 height 34
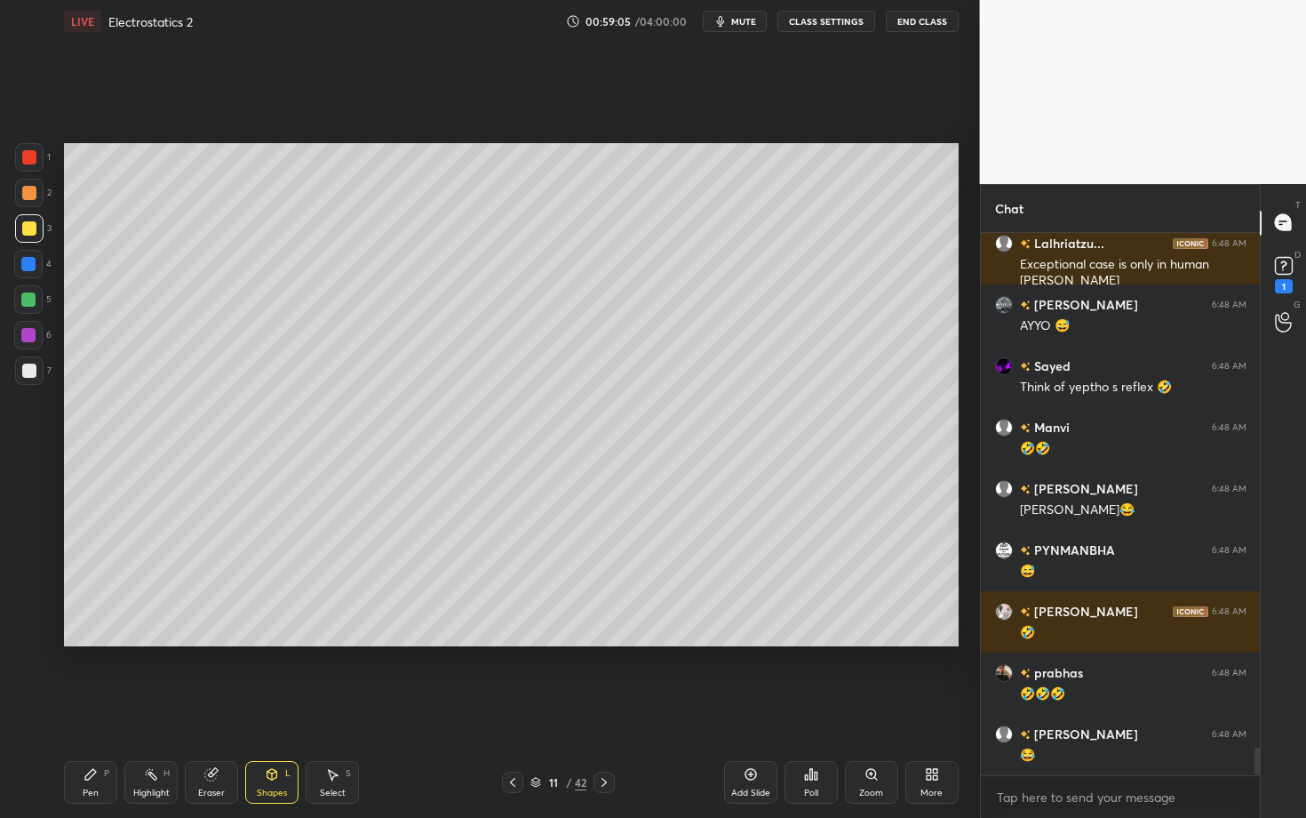
click at [24, 384] on div at bounding box center [29, 370] width 28 height 28
click at [97, 708] on icon at bounding box center [91, 774] width 14 height 14
click at [104, 708] on div "Pen P" at bounding box center [90, 782] width 53 height 43
click at [31, 371] on div at bounding box center [29, 370] width 14 height 14
click at [34, 336] on div at bounding box center [28, 335] width 14 height 14
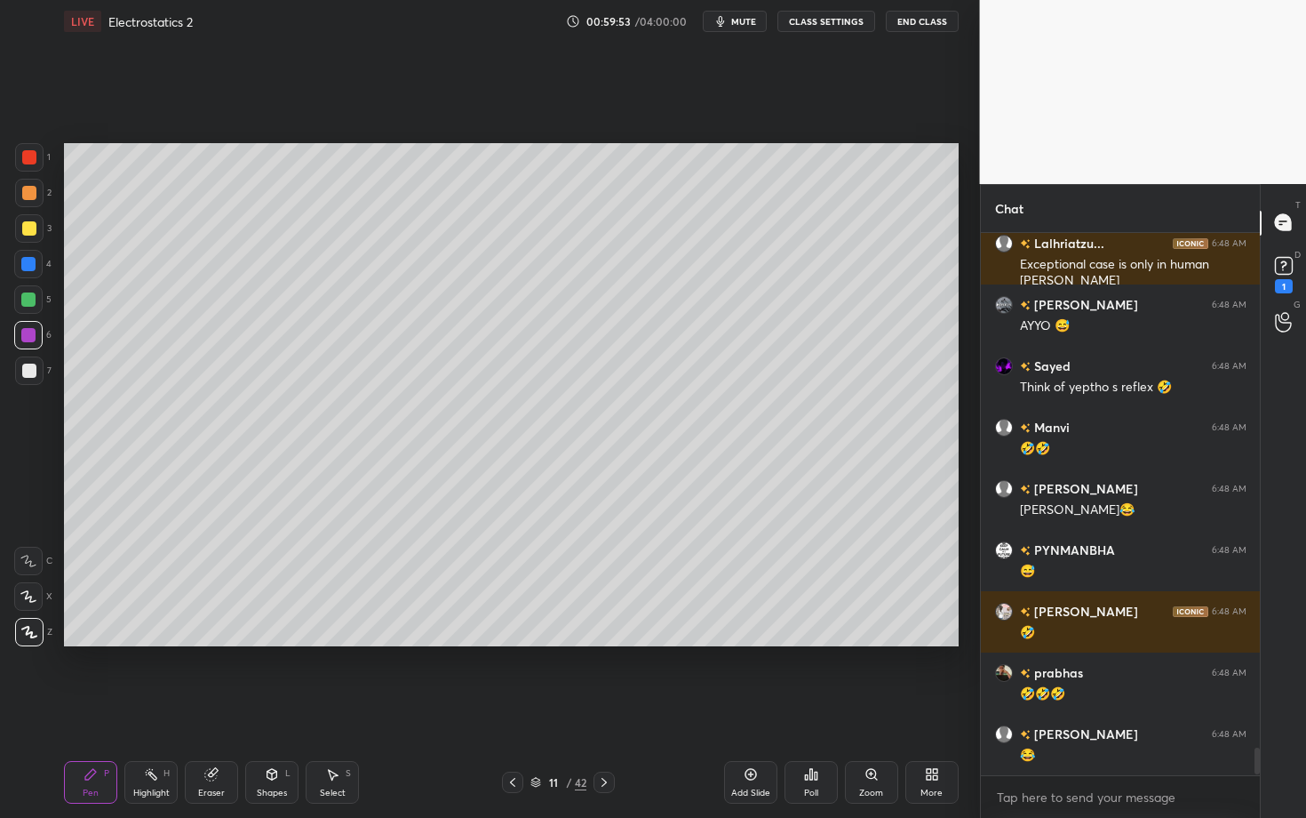
click at [442, 708] on div "Pen P Highlight H Eraser Shapes L Select S 11 / 42 Add Slide Poll Zoom More" at bounding box center [511, 781] width 895 height 71
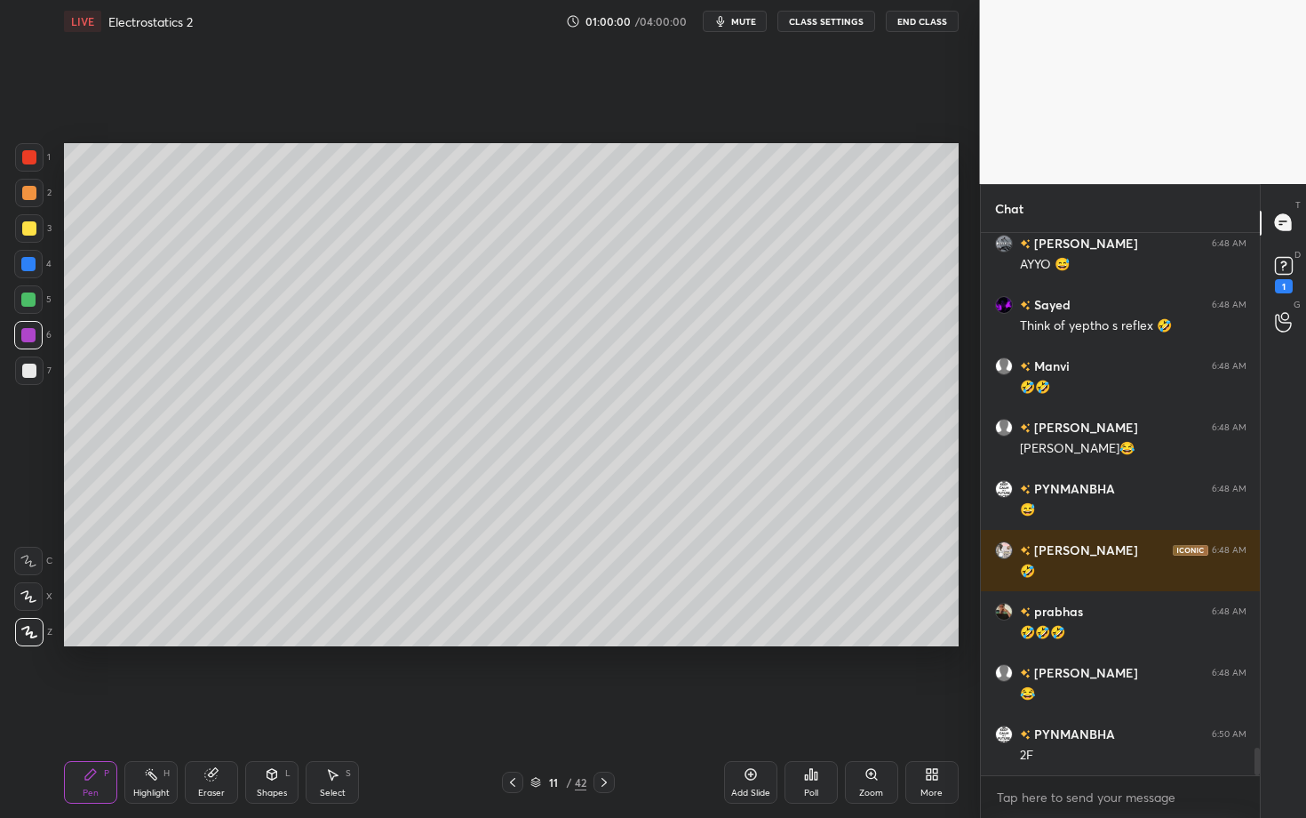
click at [267, 708] on div "Shapes L" at bounding box center [271, 782] width 53 height 43
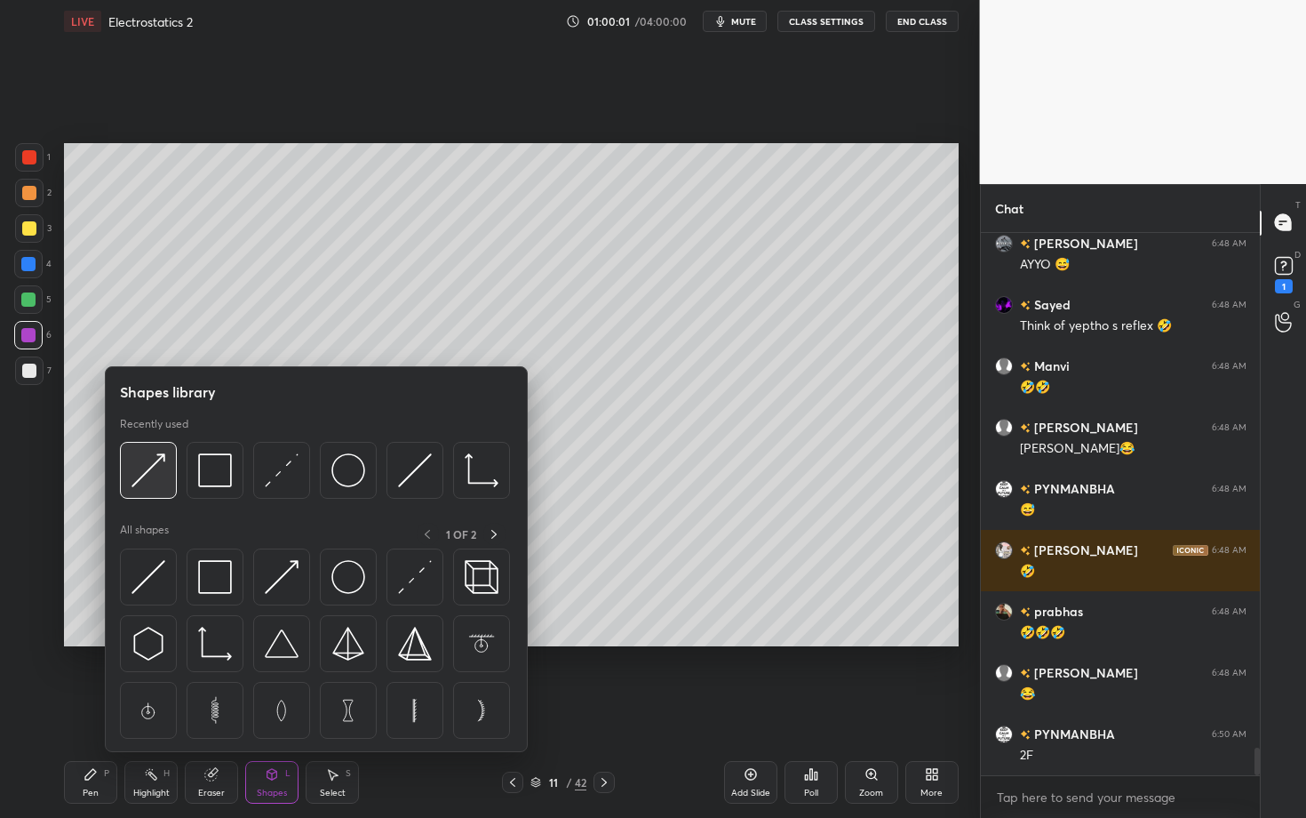
click at [149, 472] on img at bounding box center [149, 470] width 34 height 34
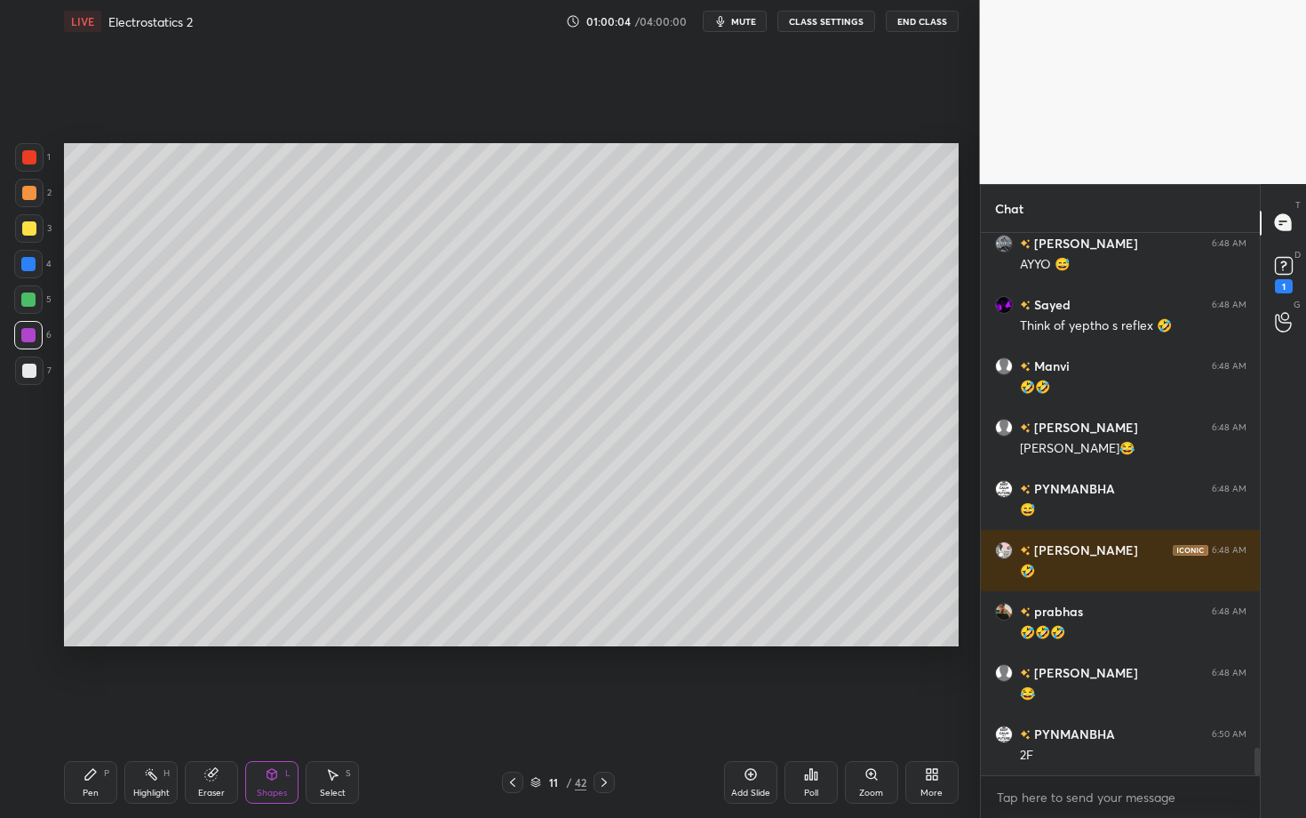
click at [100, 708] on div "Pen P" at bounding box center [90, 782] width 53 height 43
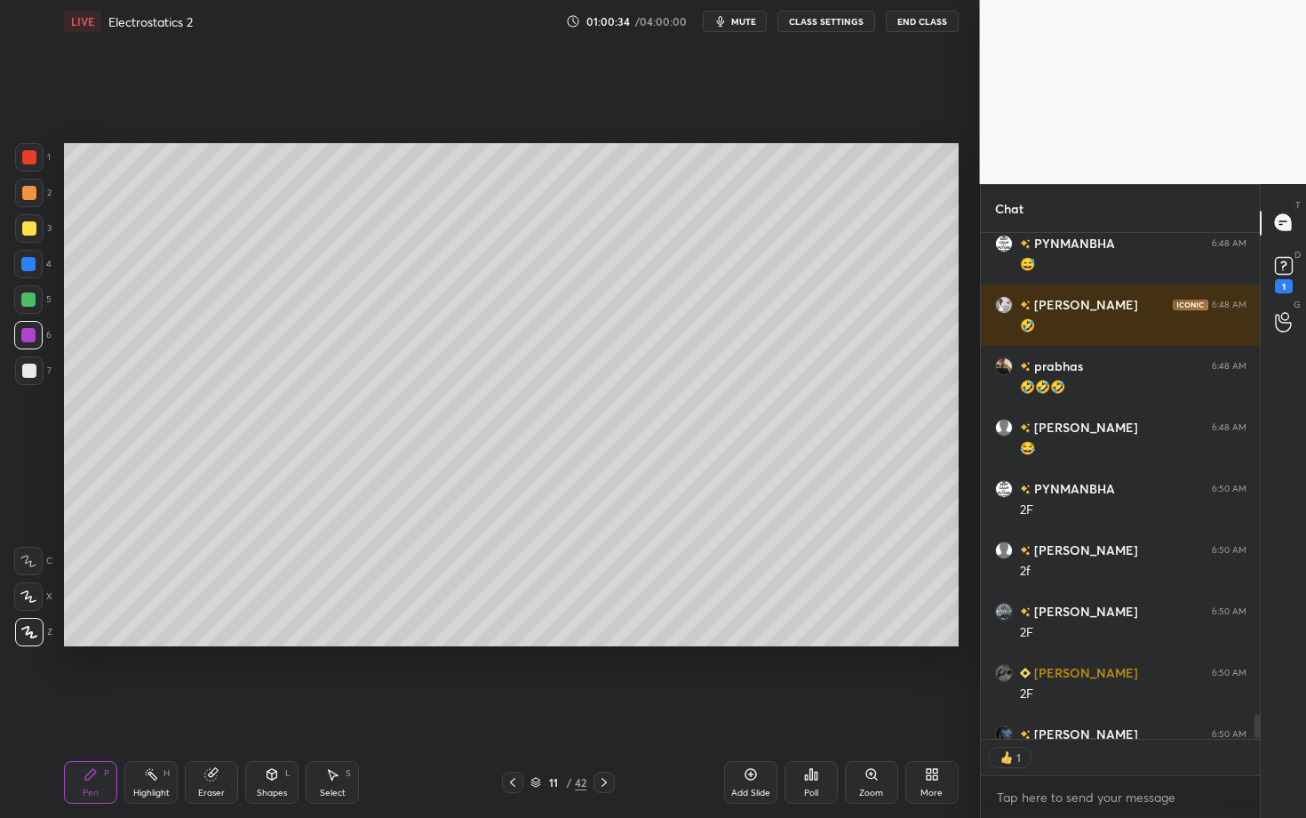
scroll to position [5, 6]
click at [153, 708] on div "Highlight" at bounding box center [151, 792] width 36 height 9
click at [101, 708] on div "Pen P" at bounding box center [90, 782] width 53 height 43
click at [29, 167] on div at bounding box center [29, 157] width 28 height 28
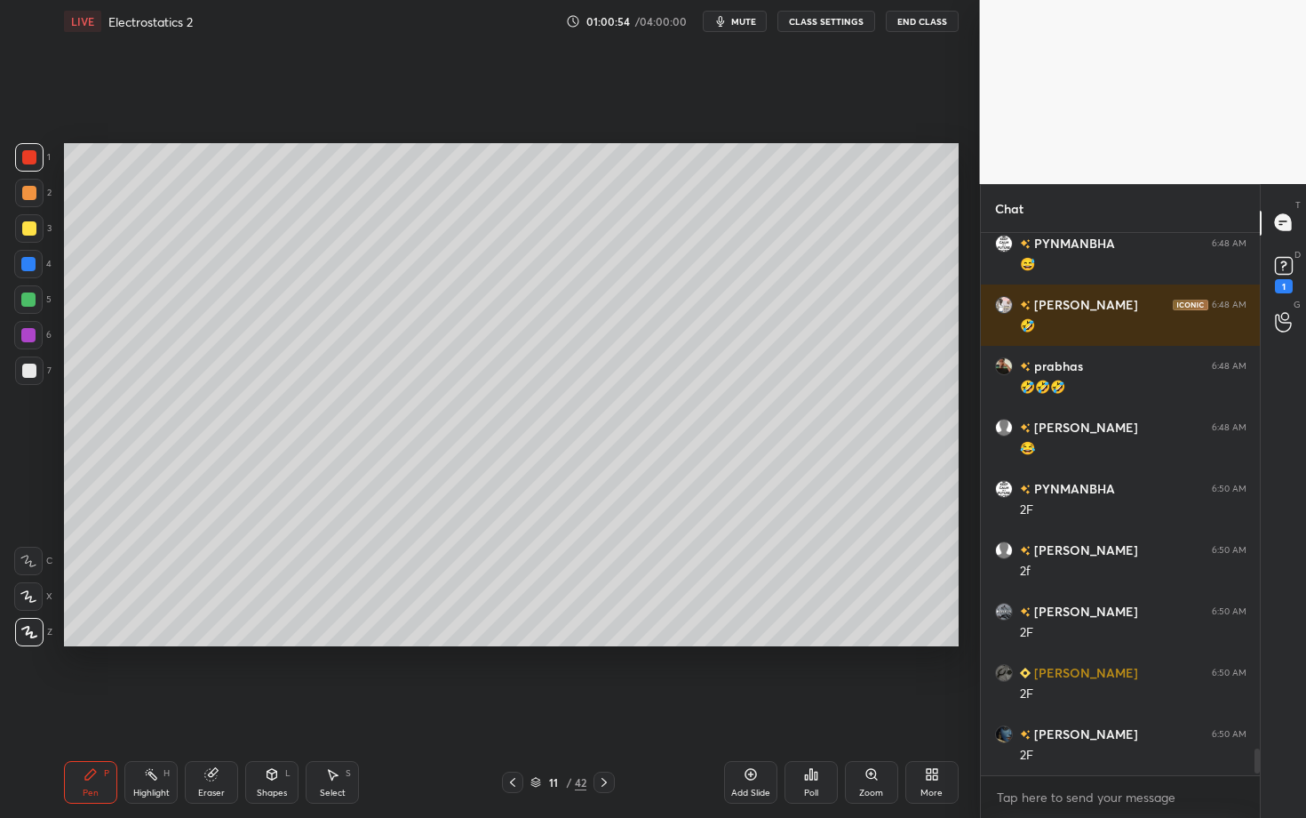
click at [283, 708] on div "Shapes" at bounding box center [272, 792] width 30 height 9
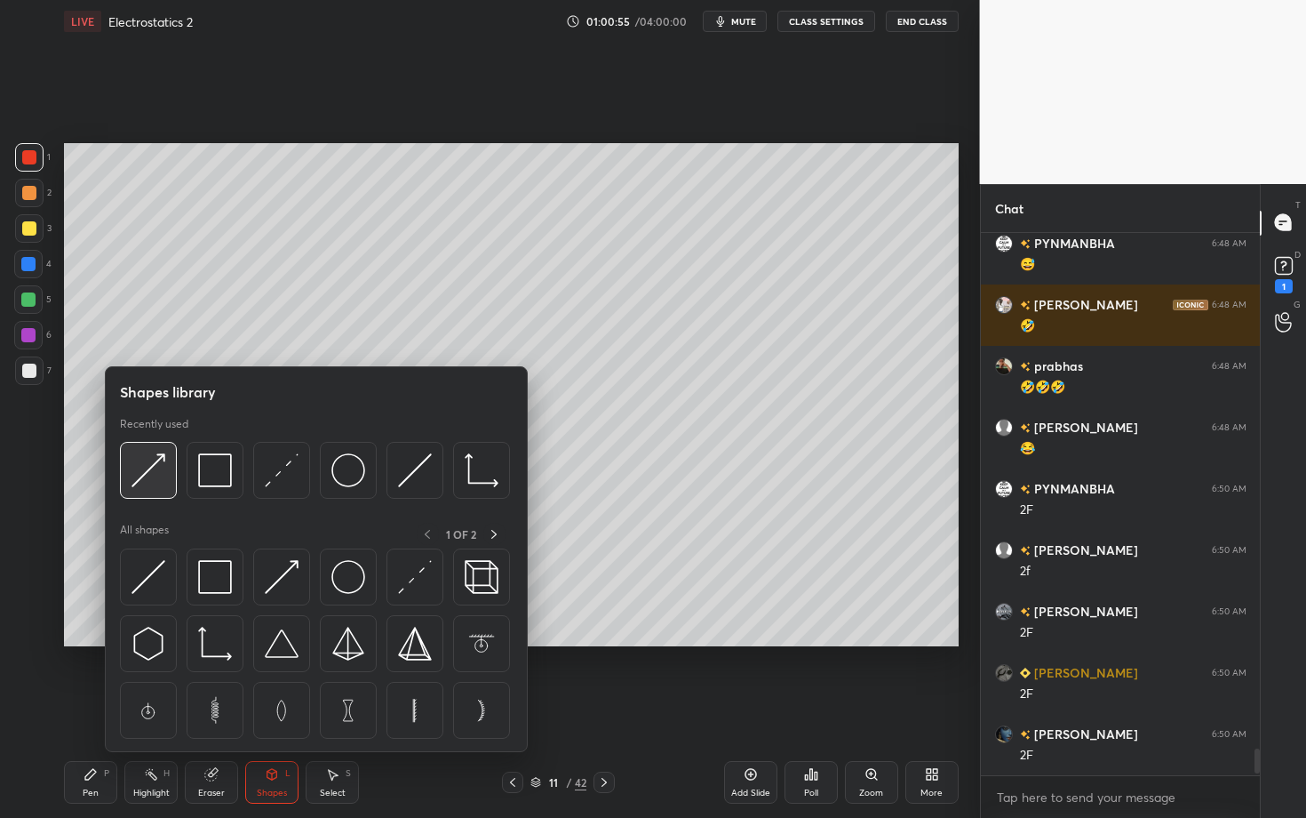
click at [137, 475] on img at bounding box center [149, 470] width 34 height 34
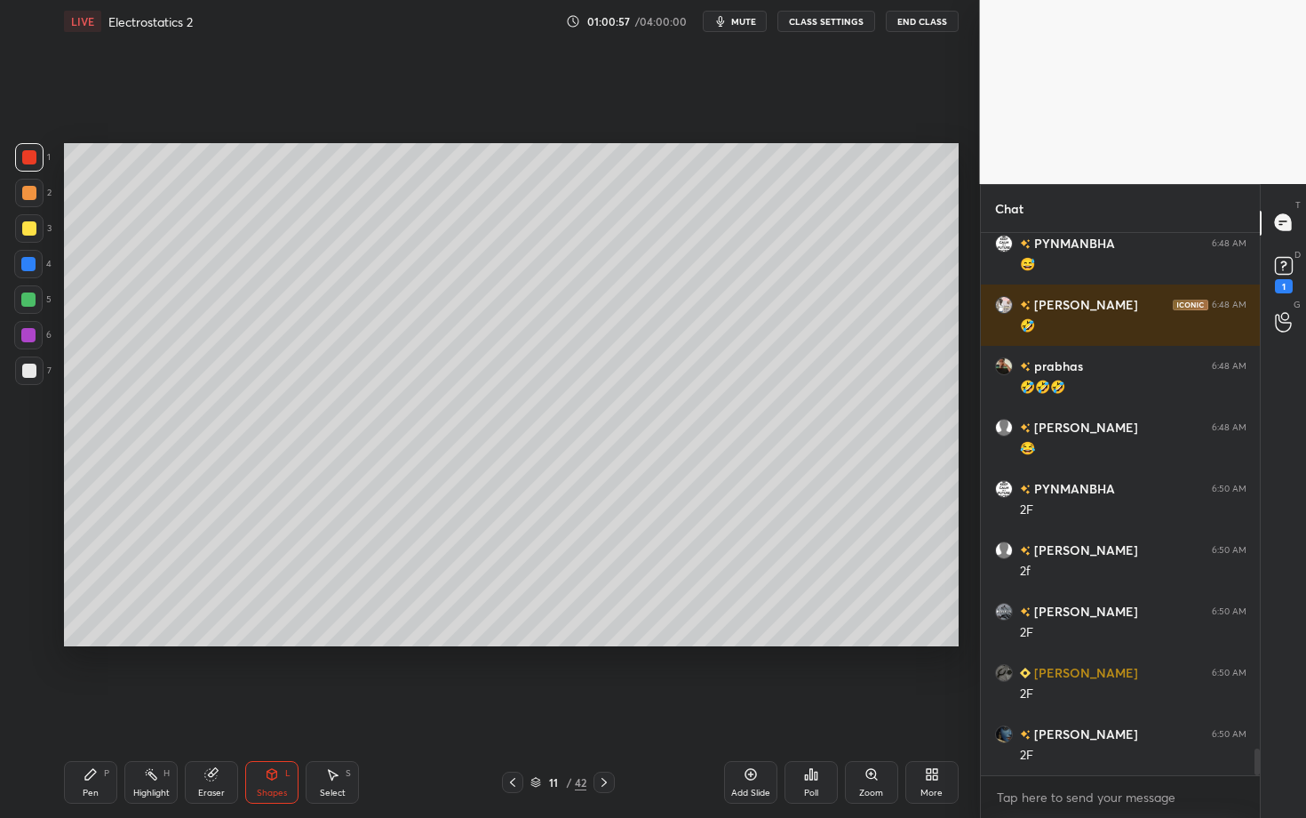
scroll to position [10575, 0]
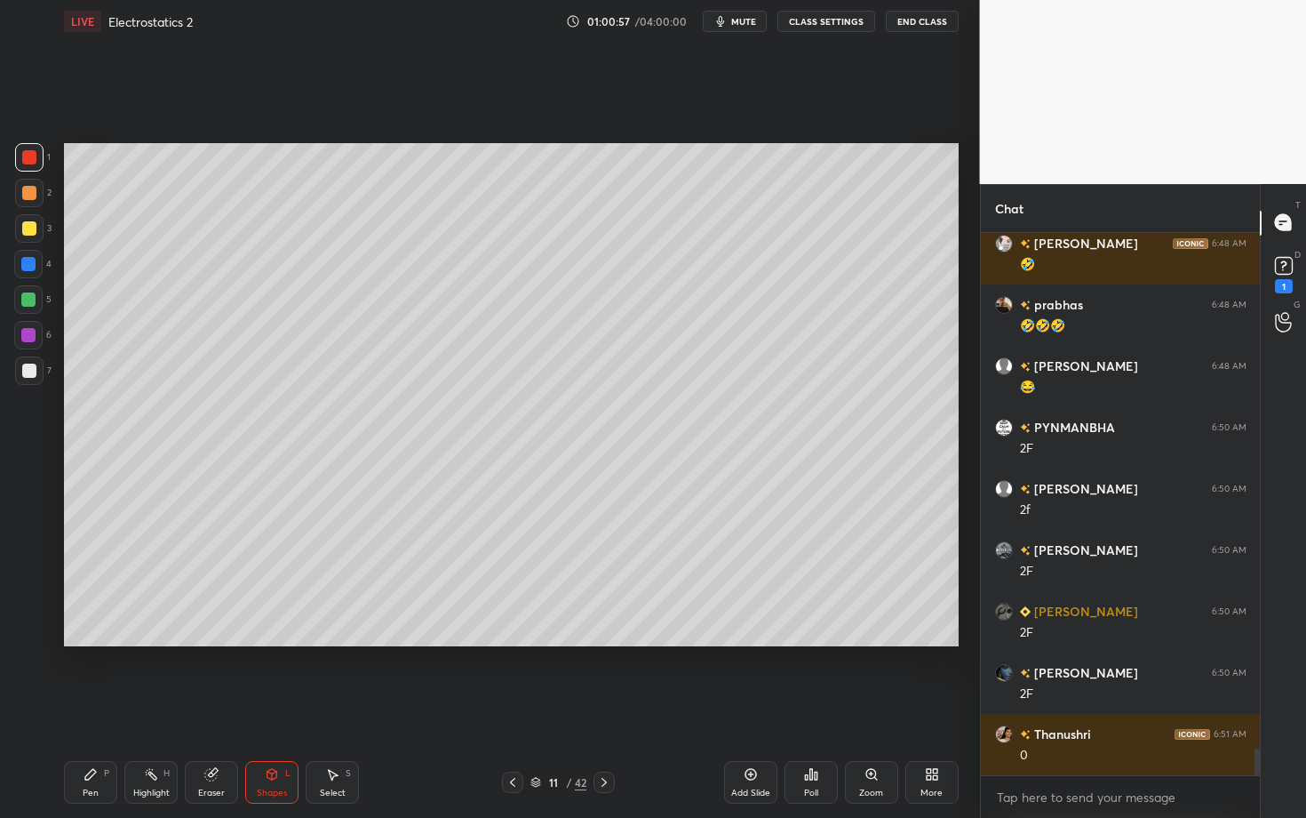
click at [107, 708] on div "Pen P" at bounding box center [90, 782] width 53 height 43
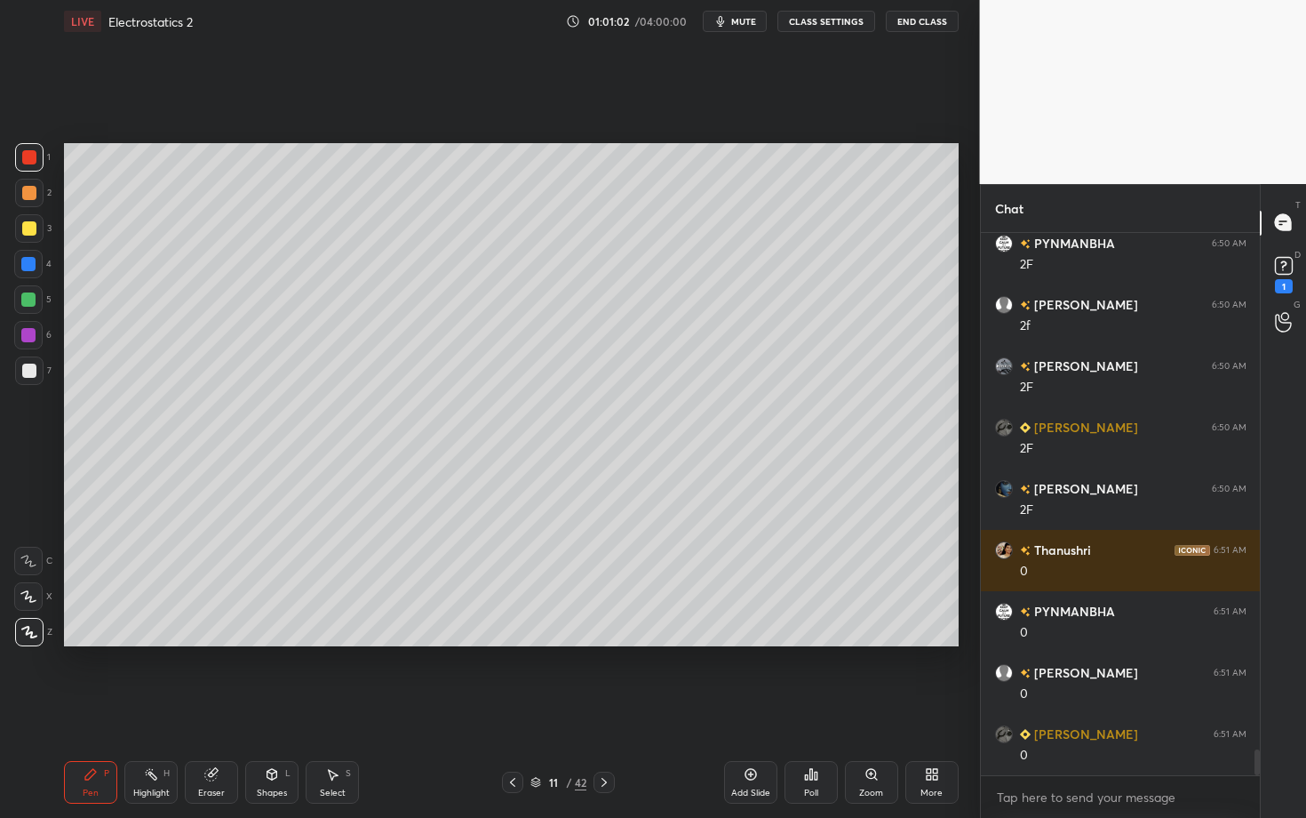
scroll to position [10821, 0]
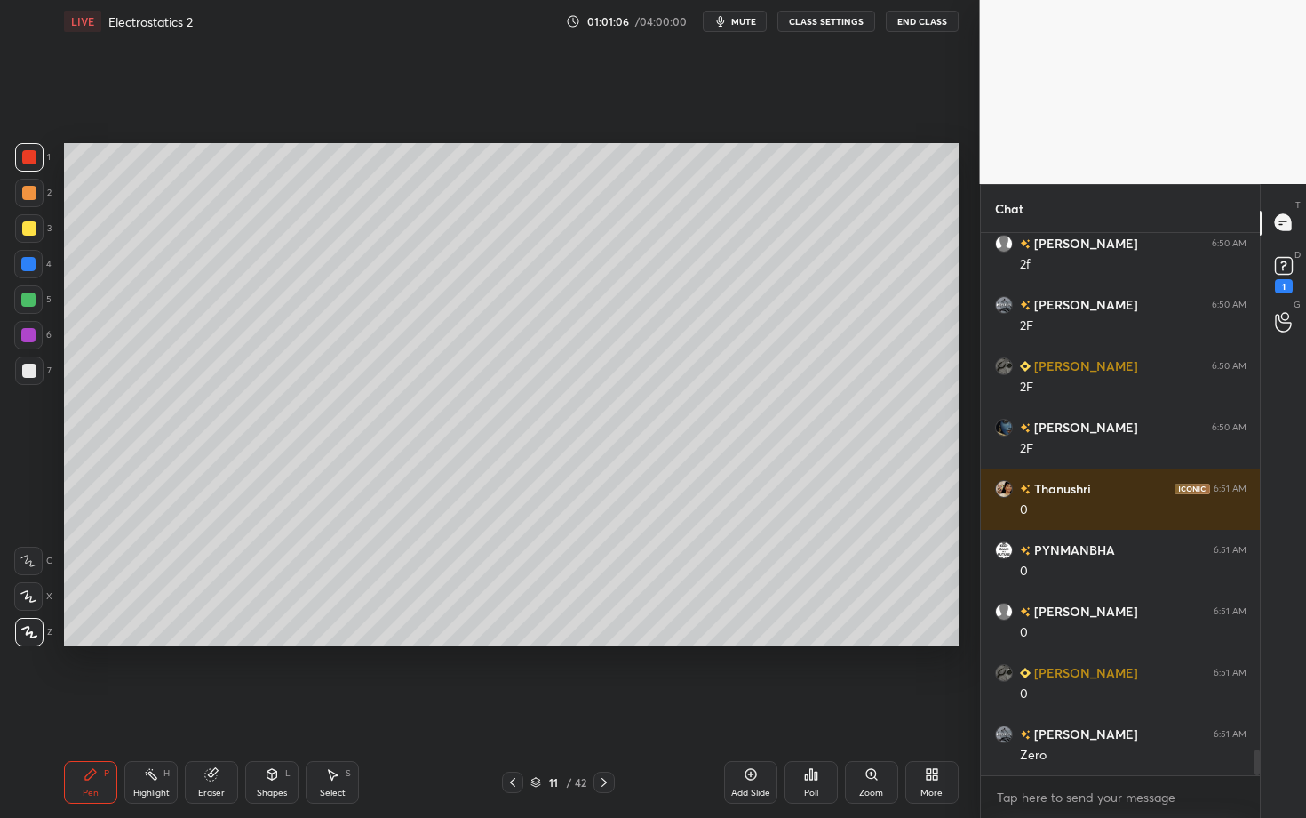
click at [138, 708] on div "Highlight H" at bounding box center [150, 782] width 53 height 43
click at [105, 708] on div "P" at bounding box center [106, 773] width 5 height 9
click at [84, 708] on div "Pen P" at bounding box center [90, 782] width 53 height 43
click at [24, 302] on div at bounding box center [28, 299] width 28 height 28
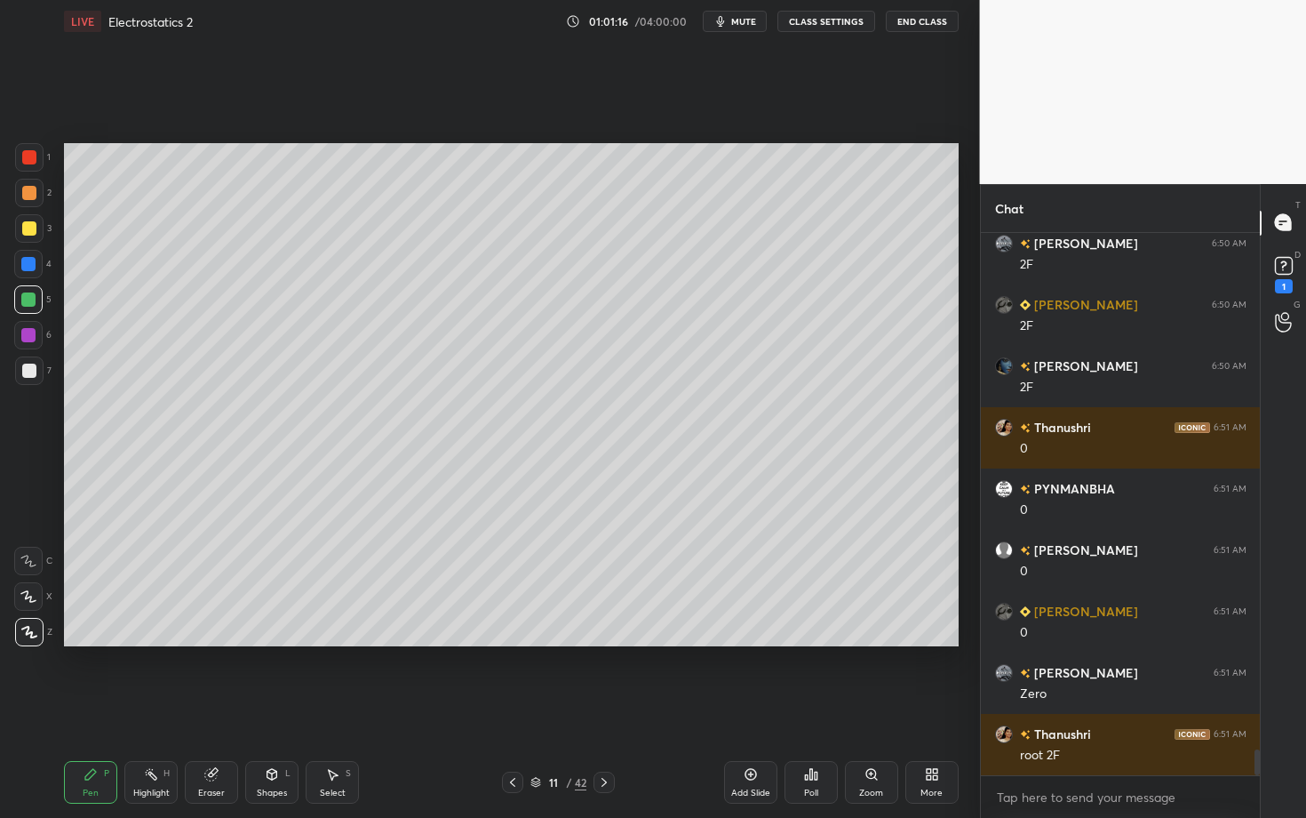
click at [270, 708] on div "Shapes" at bounding box center [272, 792] width 30 height 9
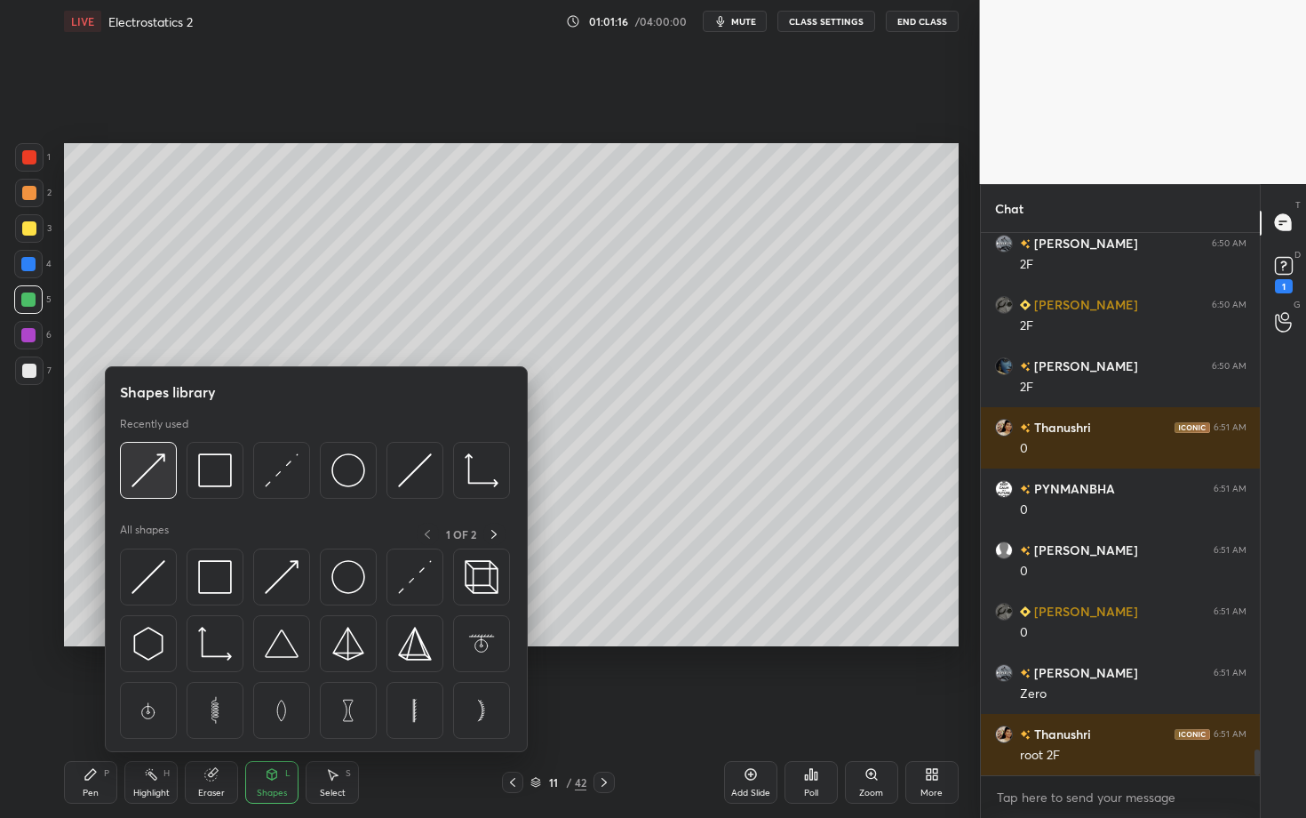
click at [150, 475] on img at bounding box center [149, 470] width 34 height 34
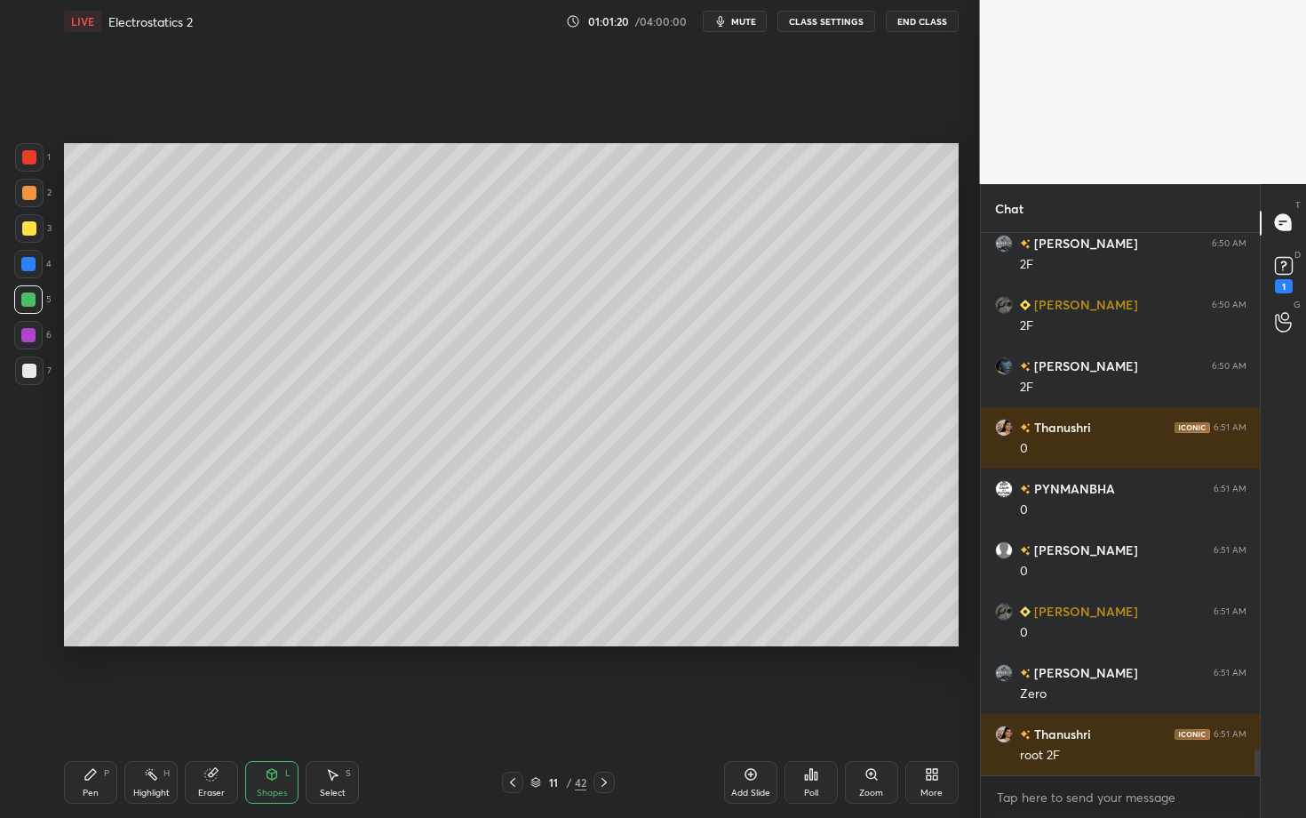
click at [75, 708] on div "Pen P" at bounding box center [90, 782] width 53 height 43
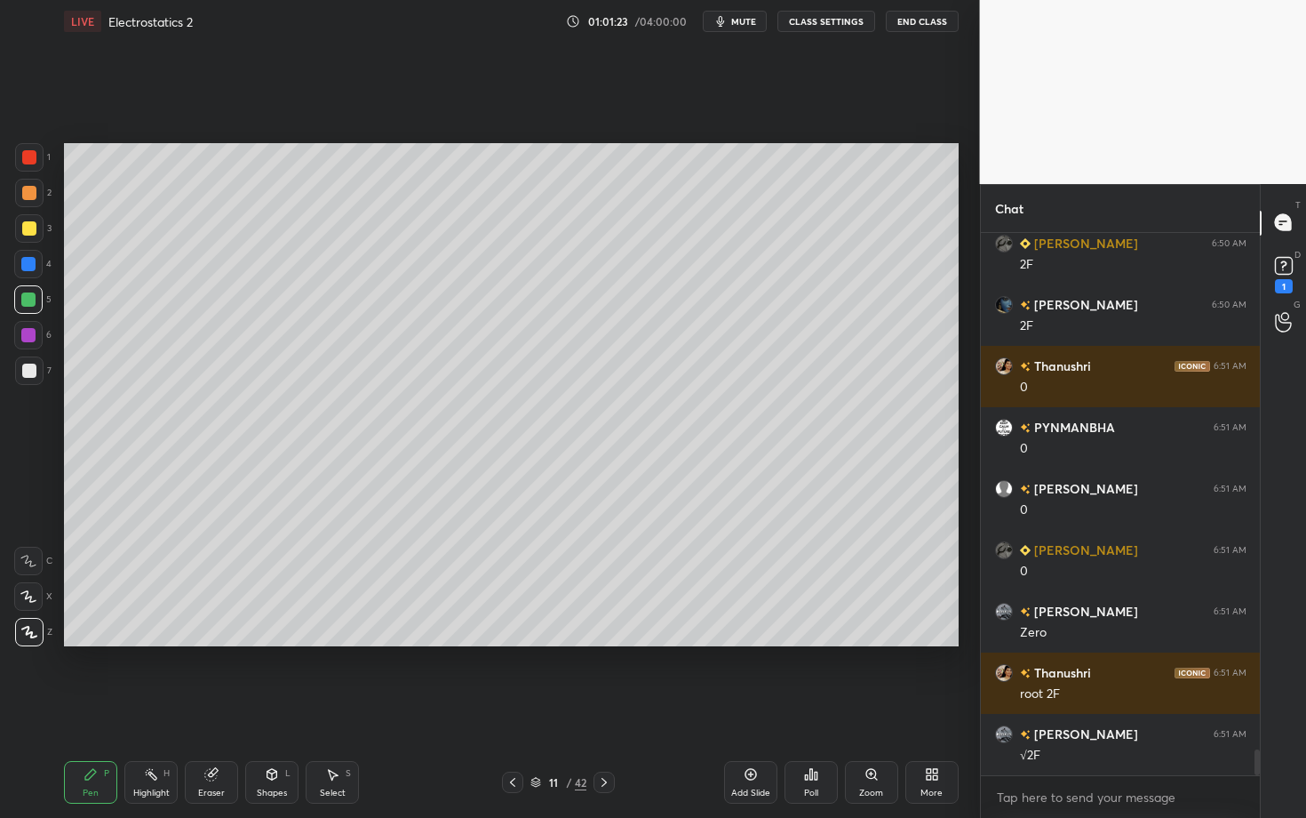
scroll to position [11005, 0]
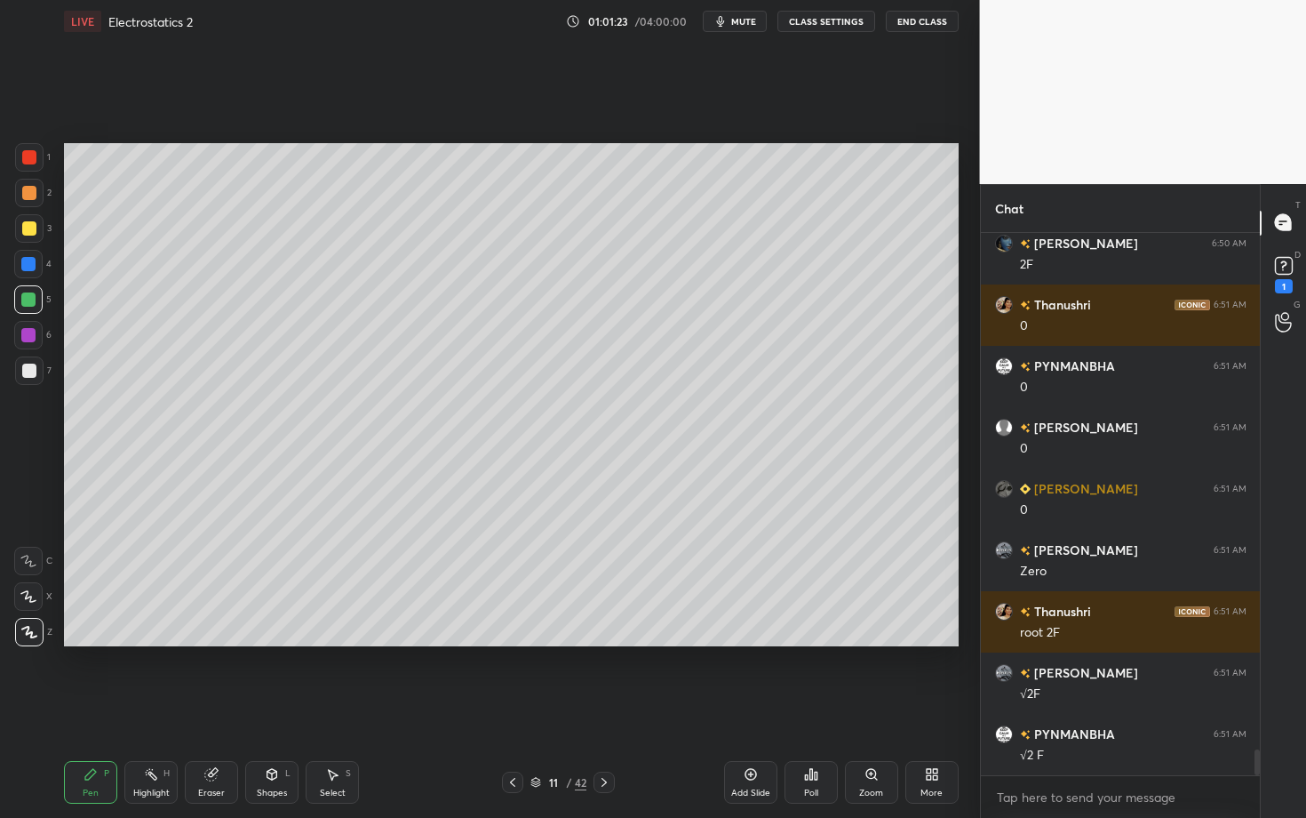
click at [267, 708] on div "Shapes" at bounding box center [272, 792] width 30 height 9
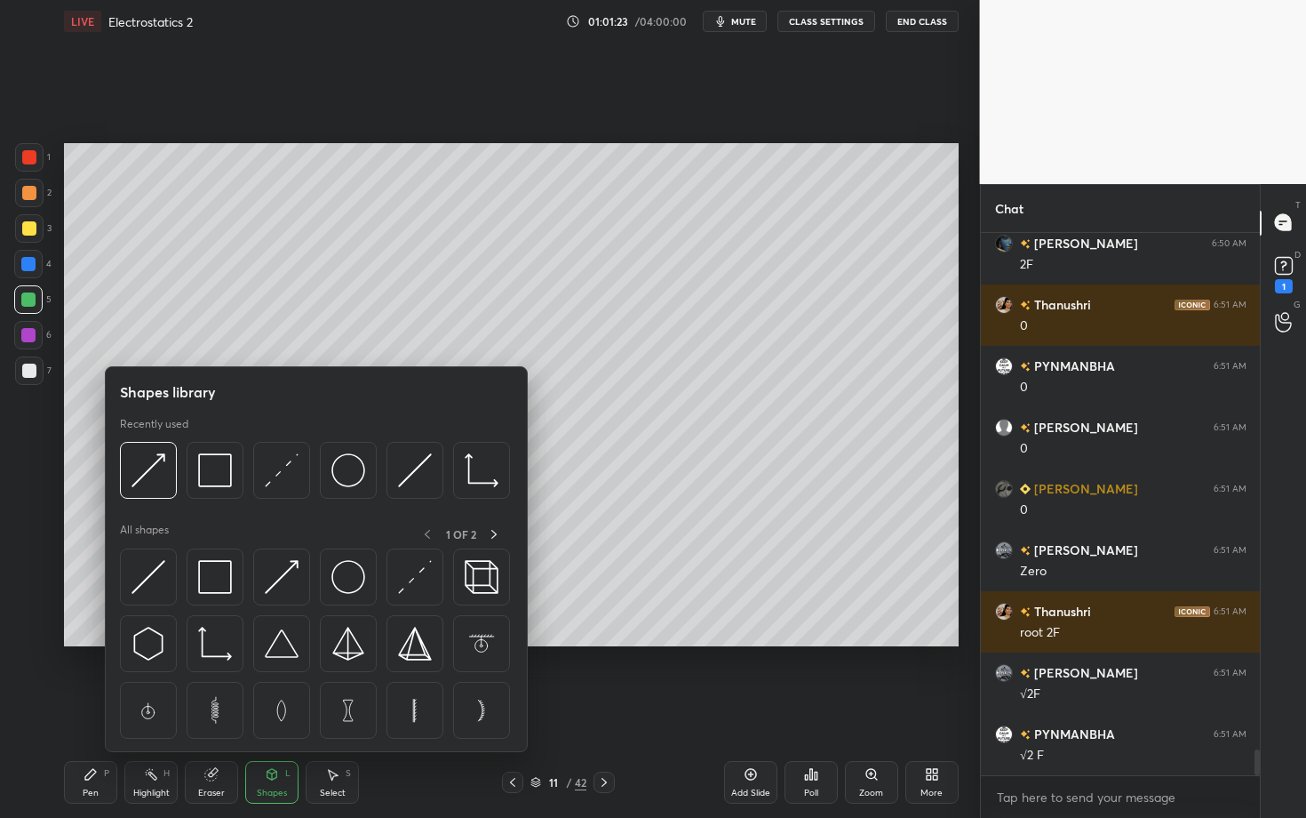
click at [28, 371] on div at bounding box center [29, 370] width 14 height 14
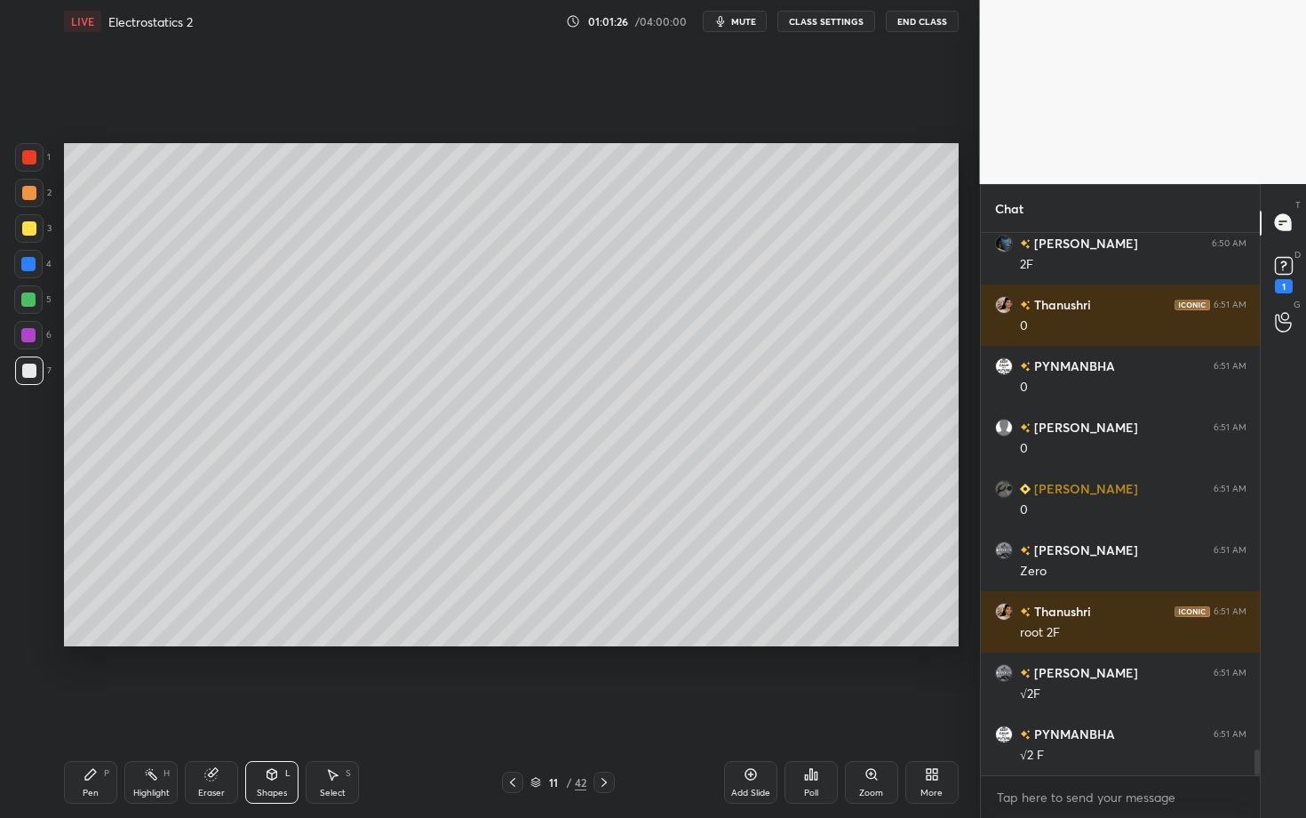
click at [78, 708] on div "Pen P" at bounding box center [90, 782] width 53 height 43
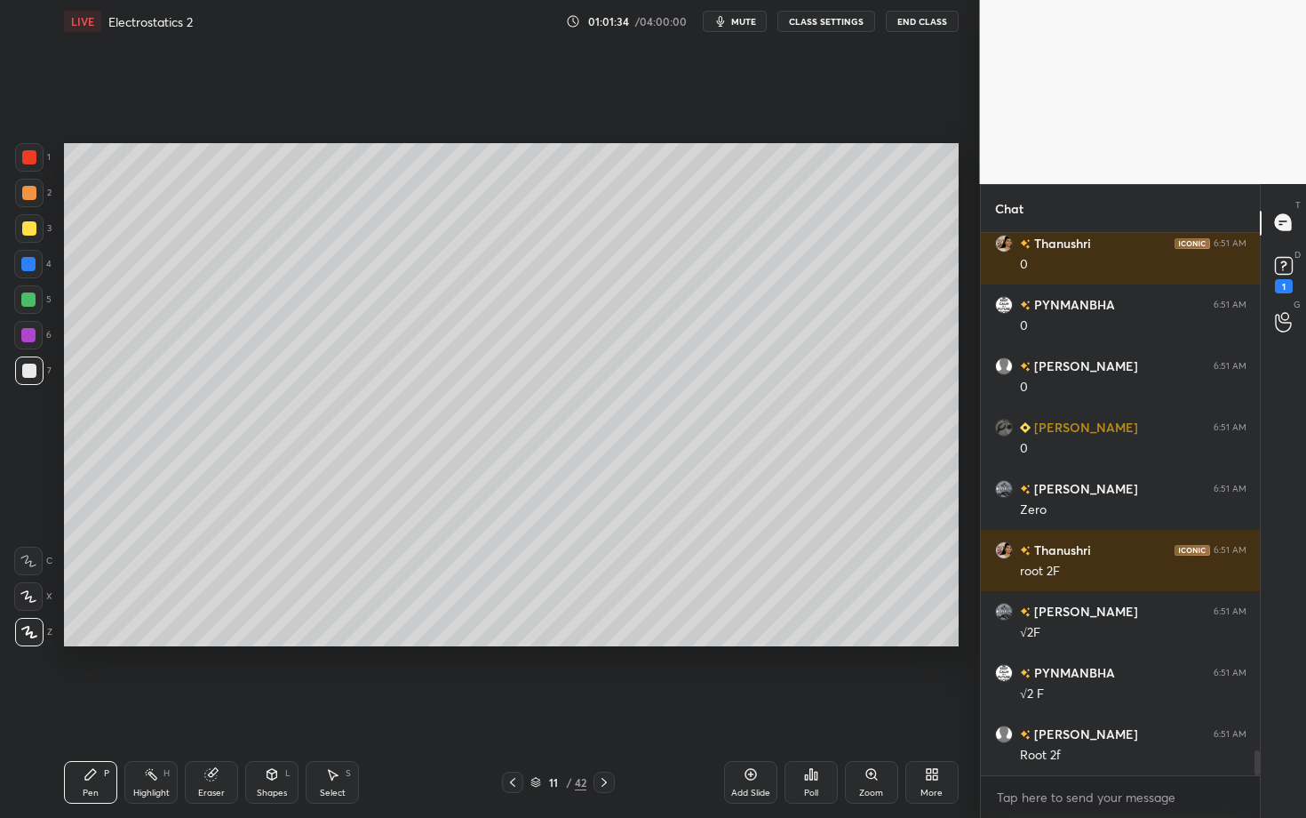
click at [29, 193] on div at bounding box center [29, 193] width 14 height 14
click at [268, 708] on div "Shapes L" at bounding box center [271, 782] width 53 height 43
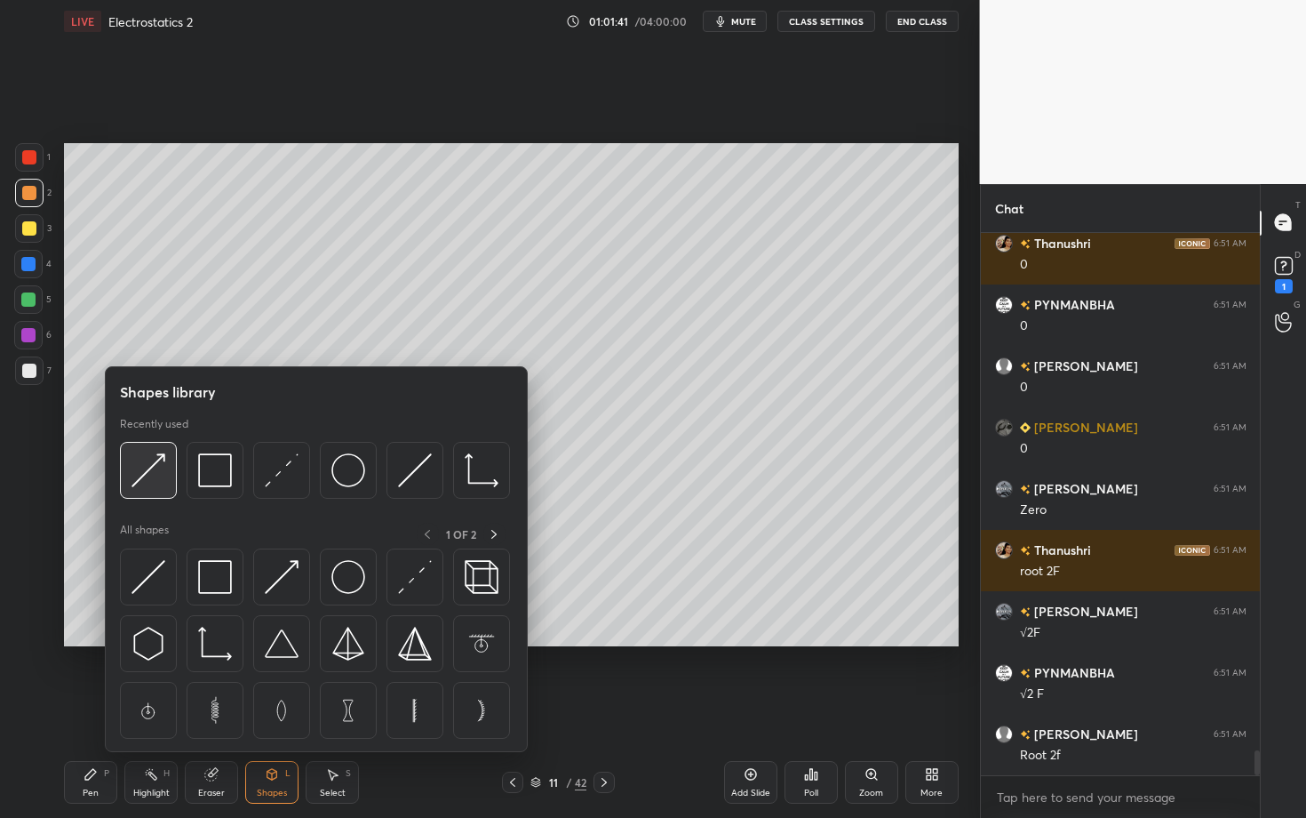
click at [156, 476] on img at bounding box center [149, 470] width 34 height 34
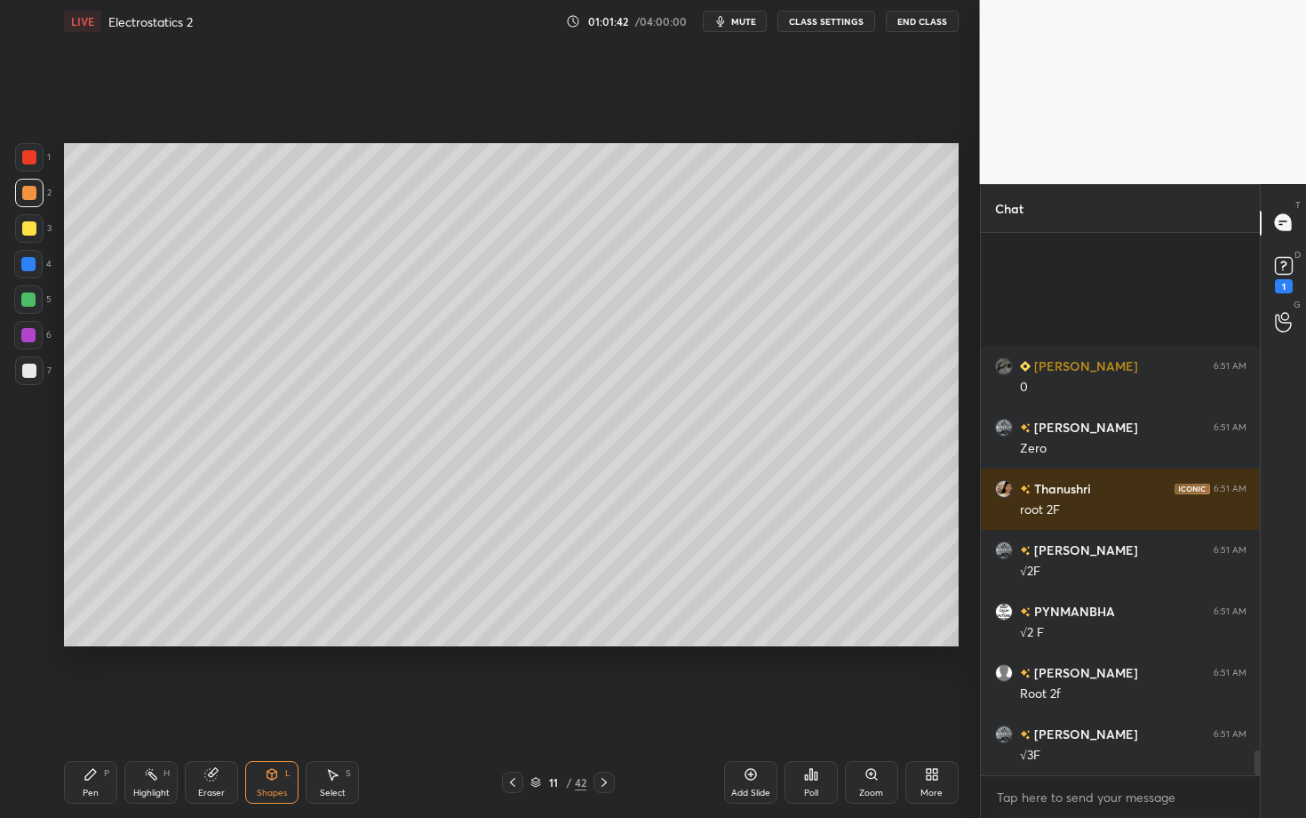
scroll to position [11311, 0]
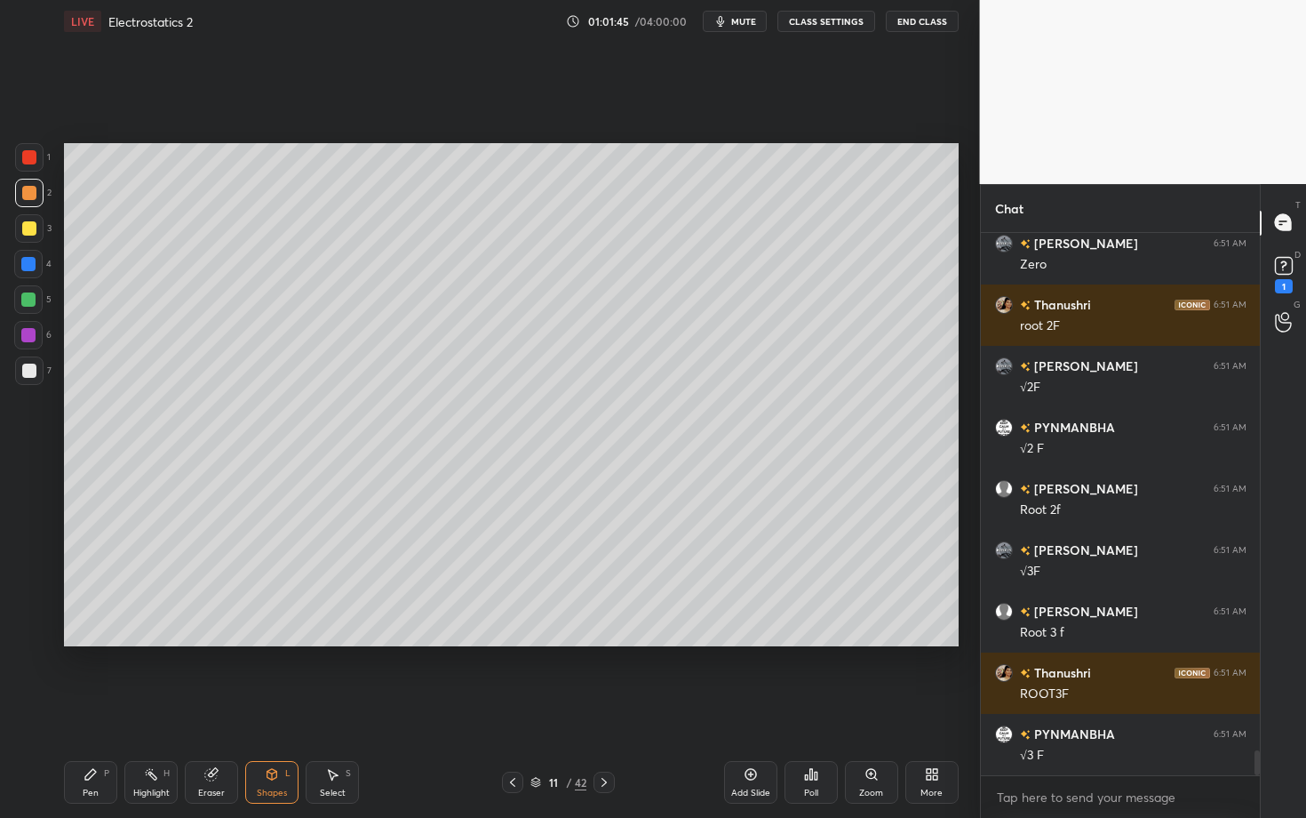
click at [92, 708] on icon at bounding box center [91, 774] width 14 height 14
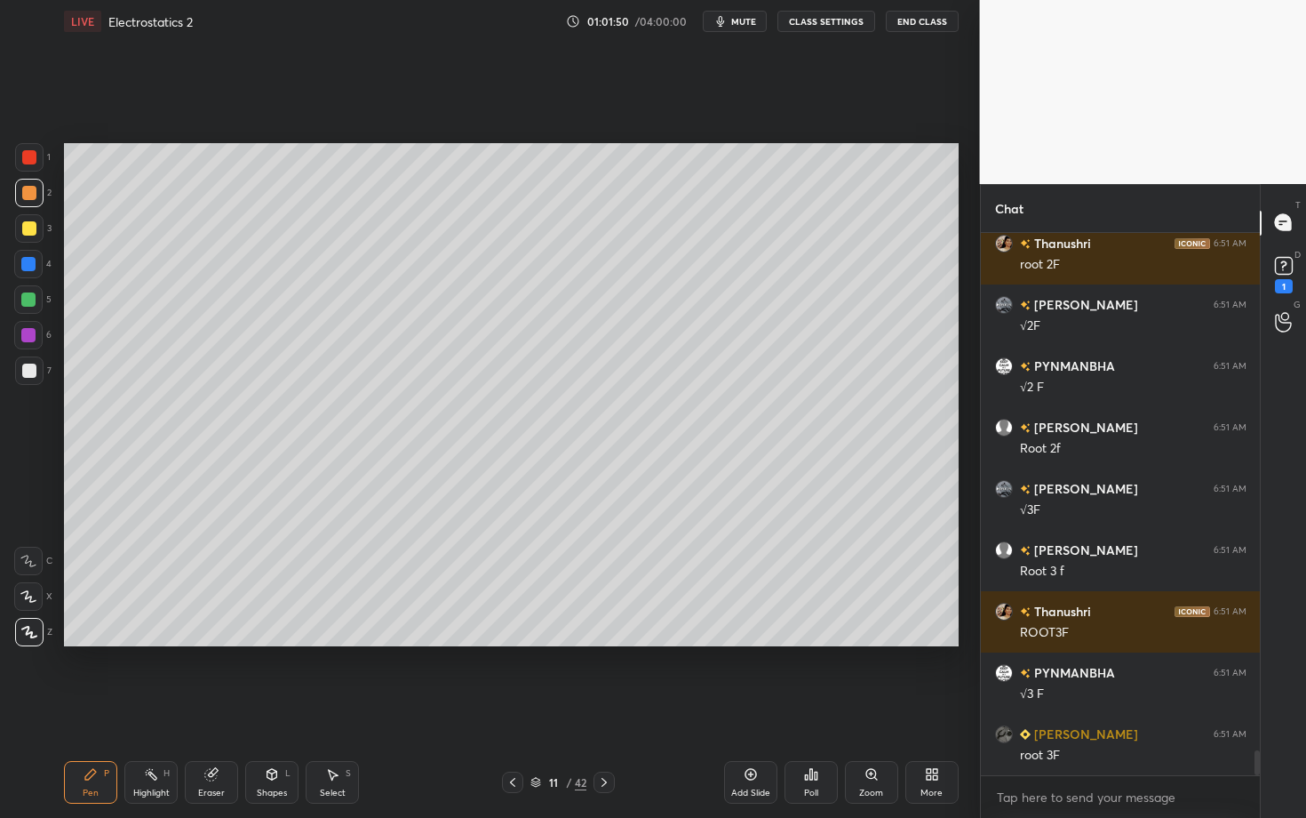
click at [275, 708] on div "Shapes L" at bounding box center [271, 782] width 53 height 43
click at [86, 708] on div "Pen" at bounding box center [91, 792] width 16 height 9
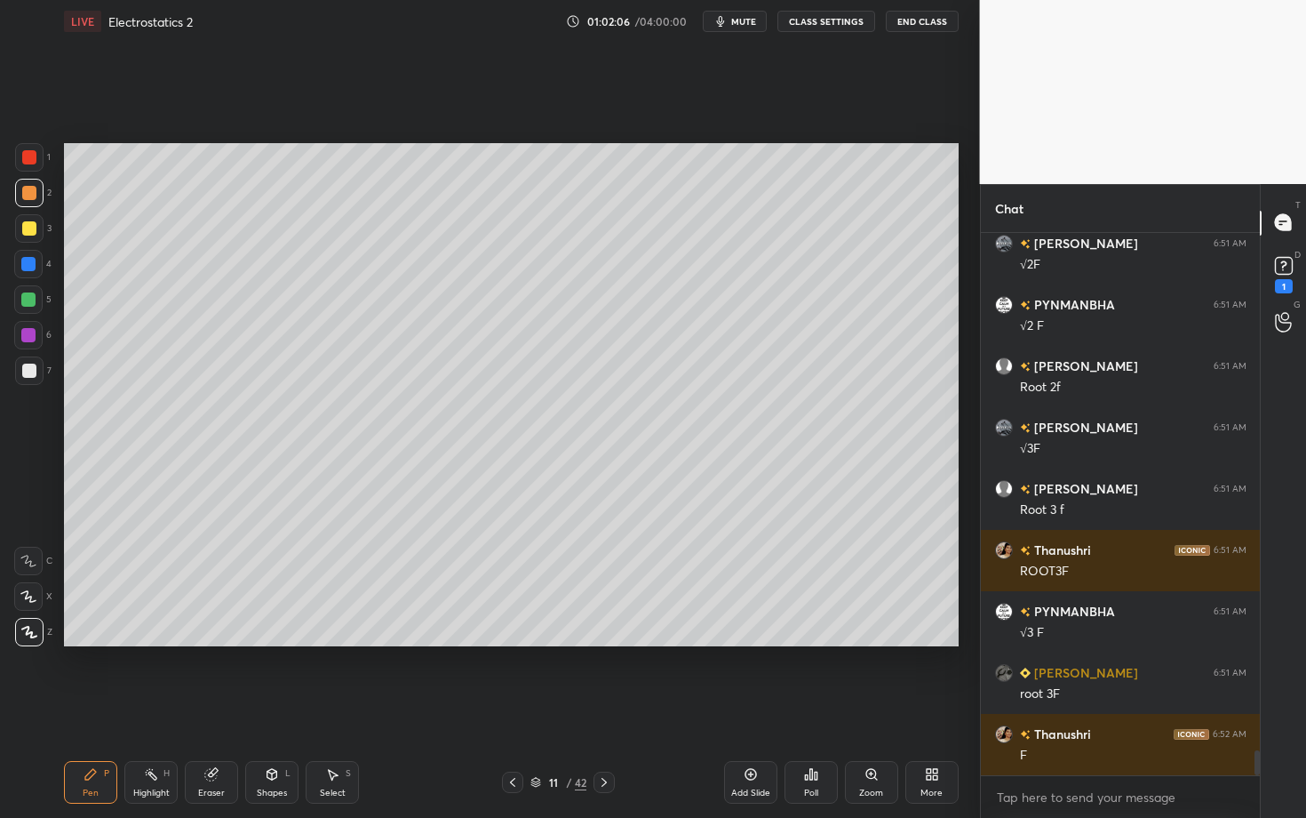
click at [281, 708] on div "Shapes L" at bounding box center [271, 782] width 53 height 43
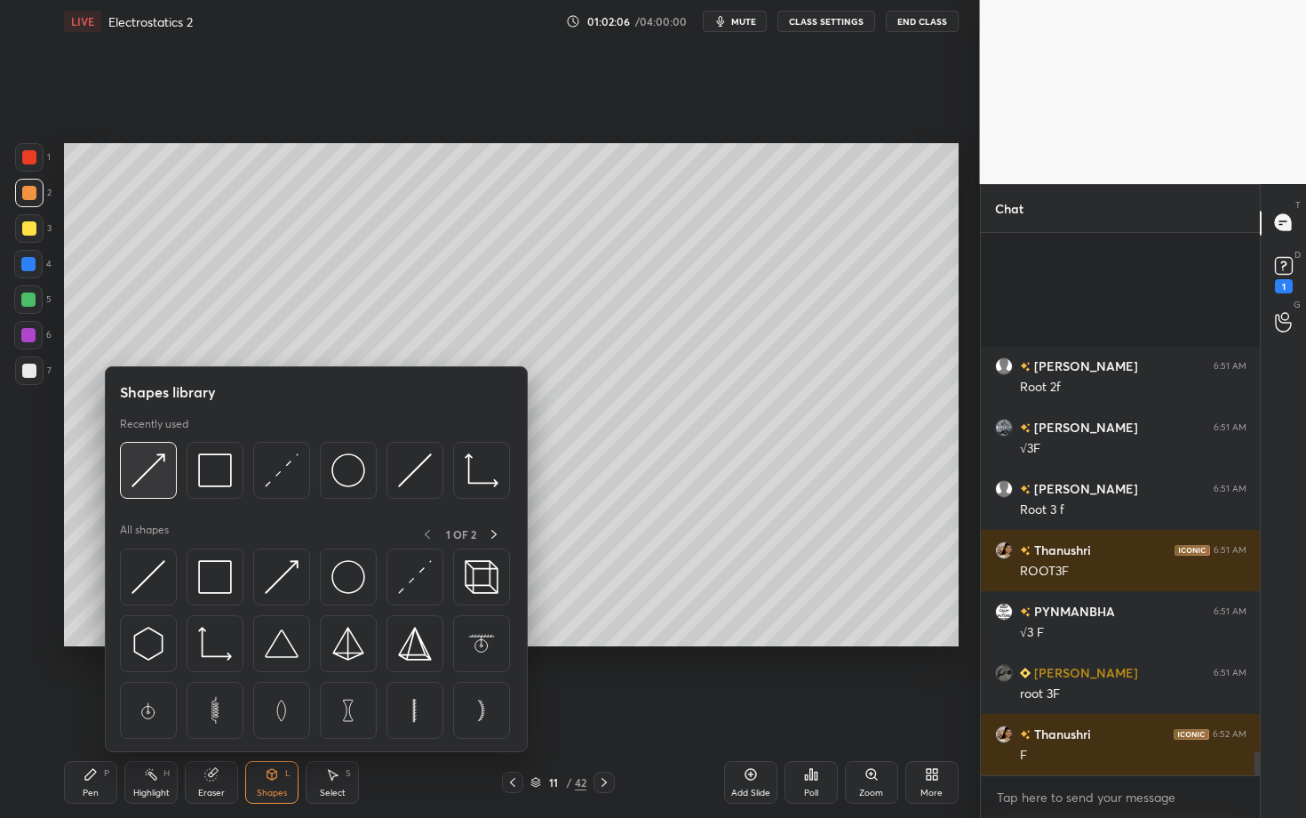
click at [139, 467] on img at bounding box center [149, 470] width 34 height 34
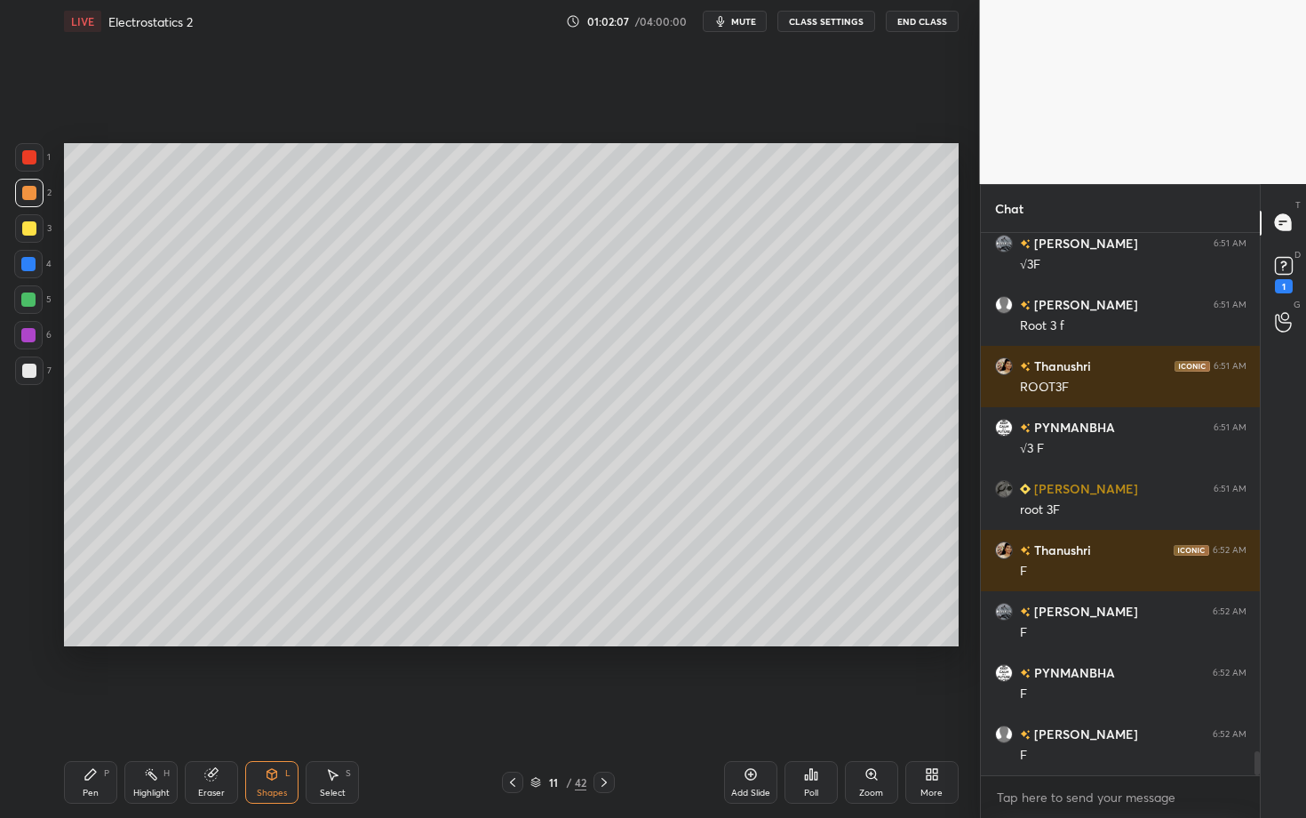
scroll to position [11679, 0]
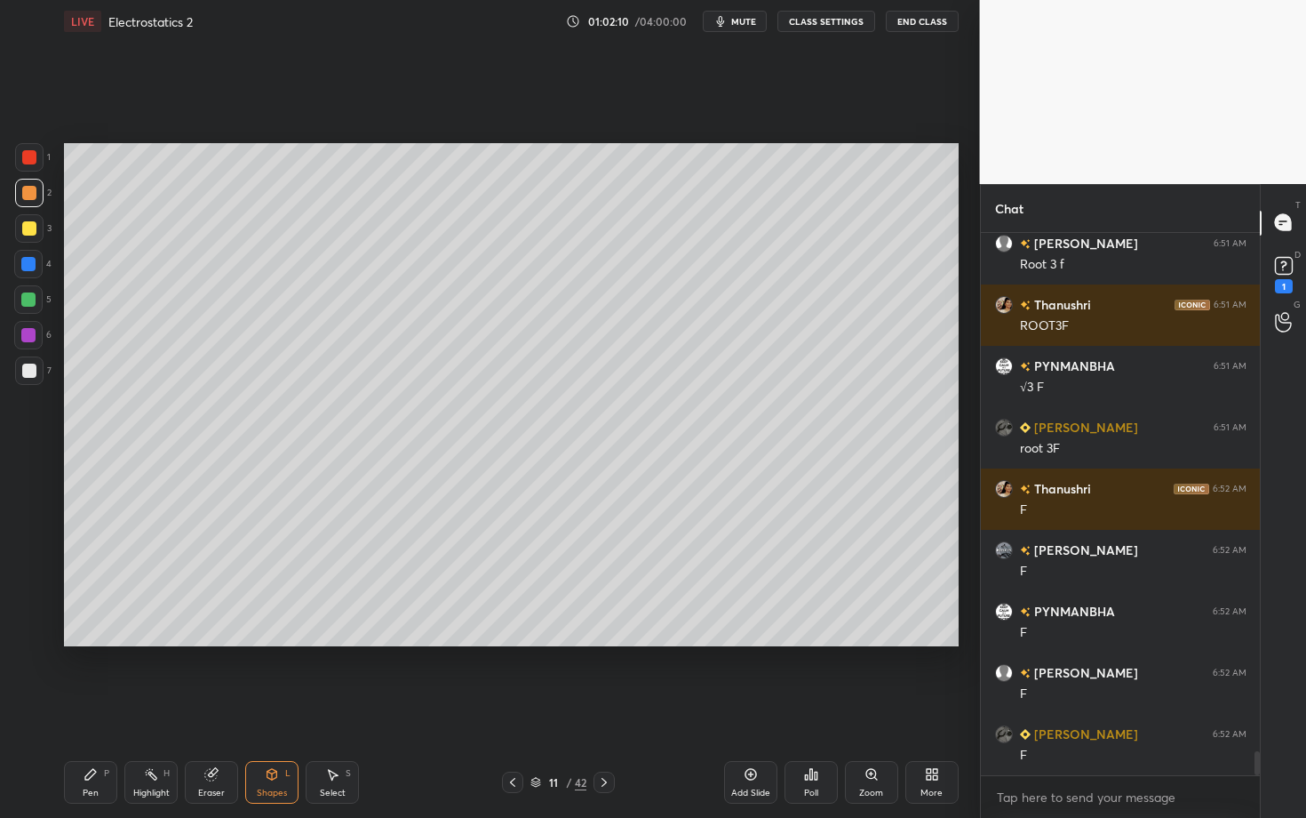
click at [100, 708] on div "Pen P" at bounding box center [90, 782] width 53 height 43
click at [263, 708] on div "Shapes L" at bounding box center [271, 782] width 53 height 43
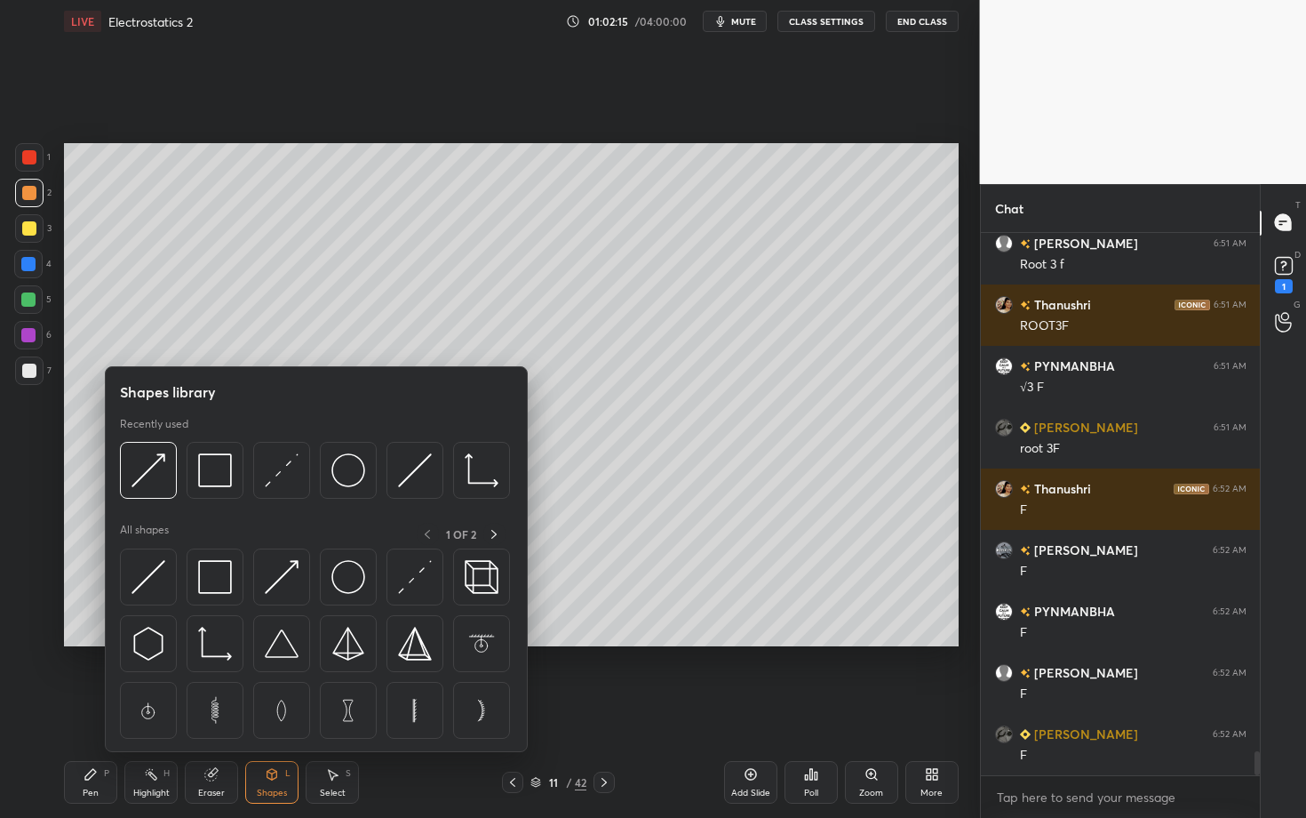
click at [172, 469] on div at bounding box center [315, 475] width 390 height 67
click at [32, 396] on div "1 2 3 4 5 6 7 C X Z C X Z E E Erase all H H" at bounding box center [28, 394] width 57 height 503
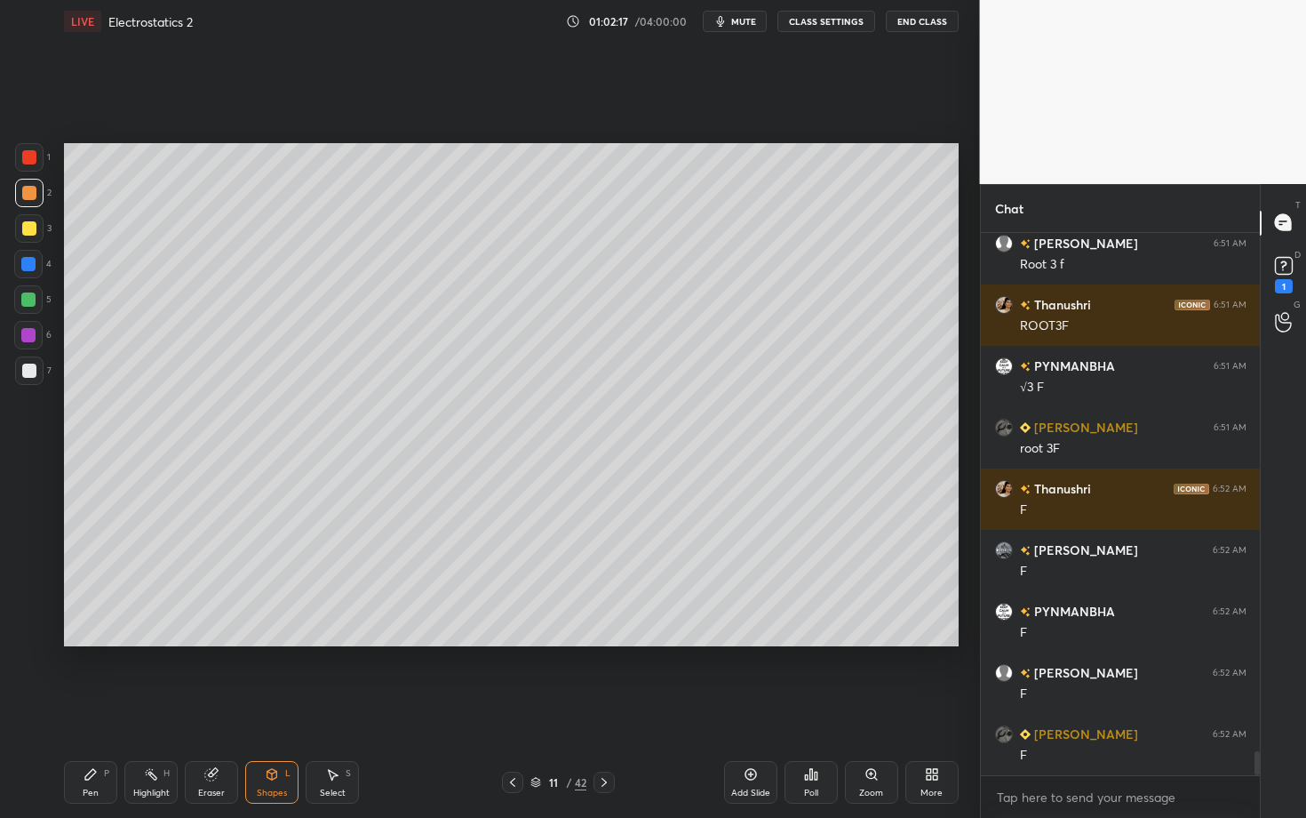
click at [74, 708] on div "Pen P" at bounding box center [90, 782] width 53 height 43
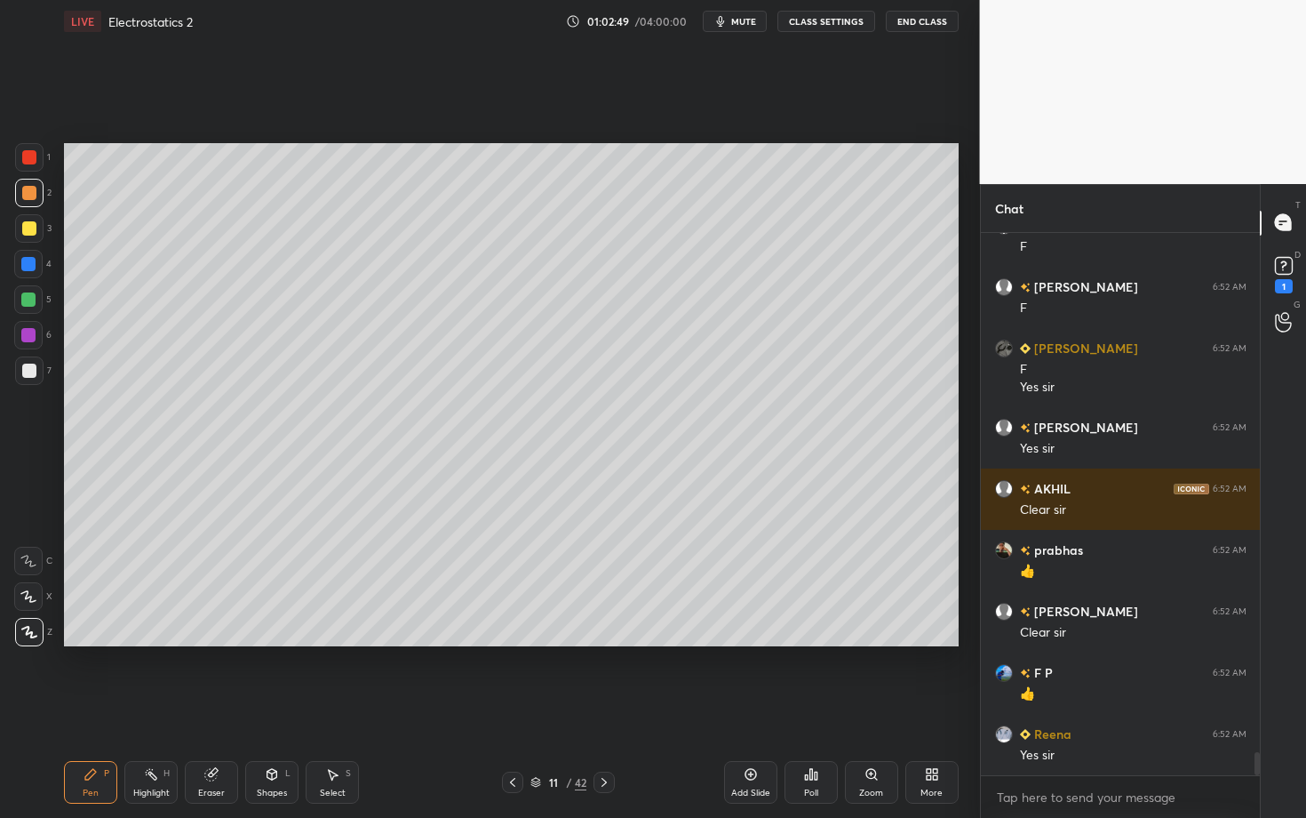
scroll to position [12126, 0]
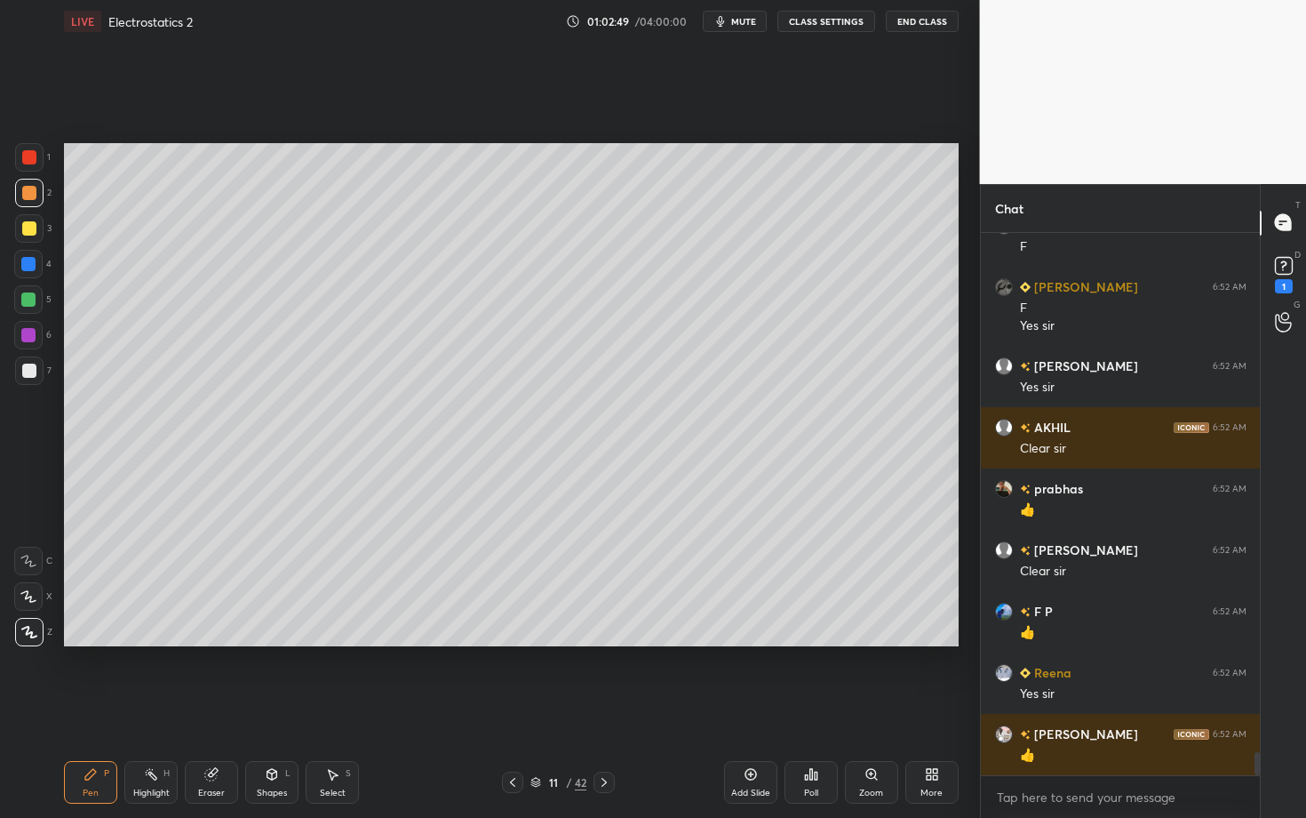
click at [602, 708] on icon at bounding box center [604, 782] width 14 height 14
click at [32, 160] on div at bounding box center [29, 157] width 14 height 14
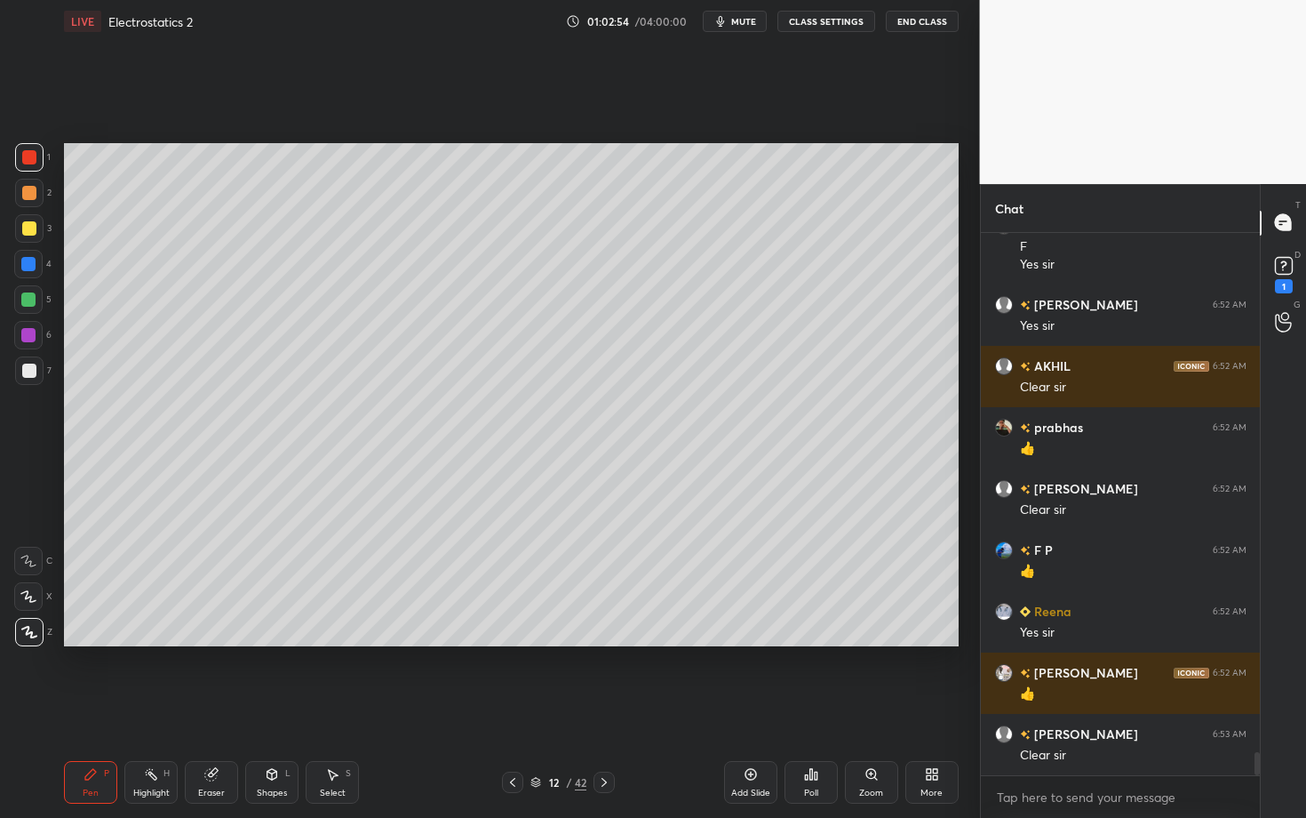
scroll to position [12249, 0]
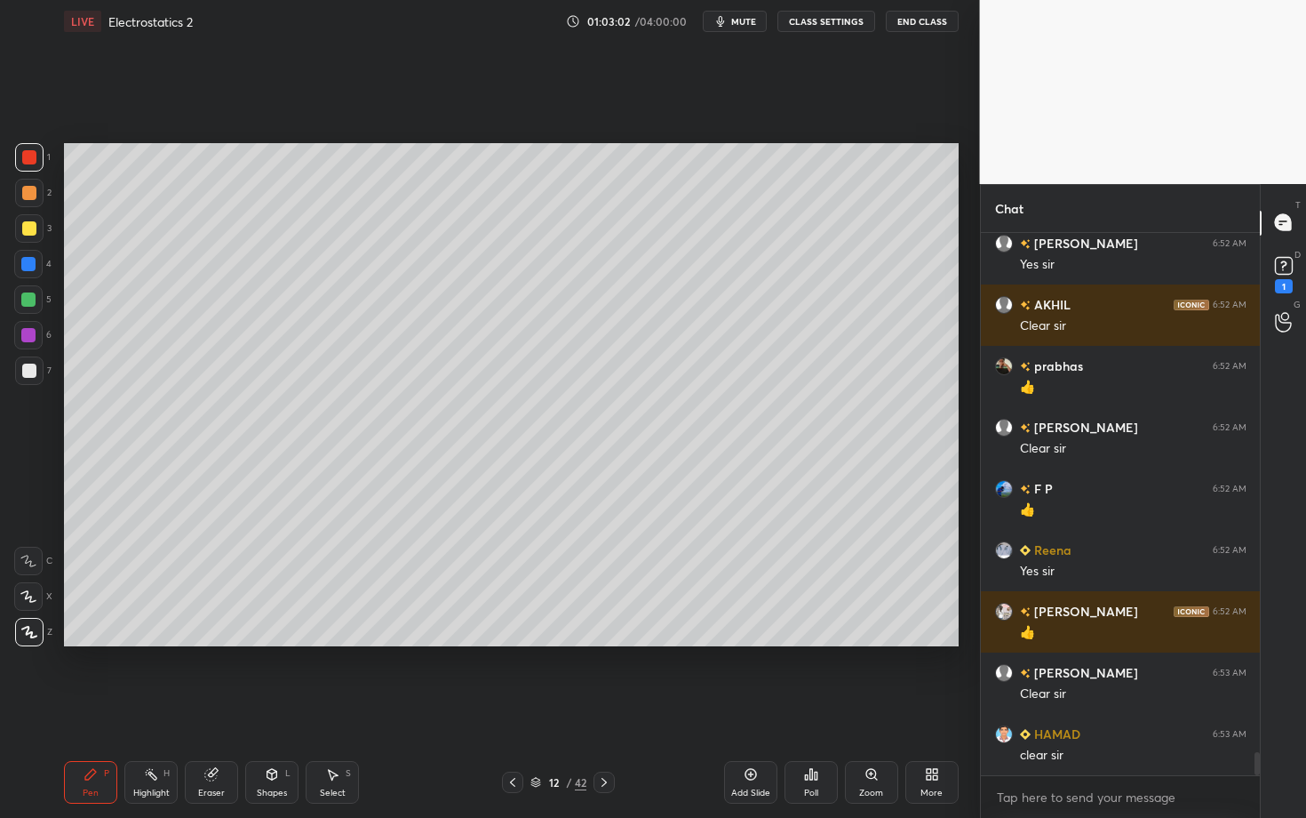
click at [213, 708] on div "Eraser" at bounding box center [211, 792] width 27 height 9
click at [80, 708] on div "Pen P" at bounding box center [90, 782] width 53 height 43
click at [272, 708] on div "Shapes" at bounding box center [272, 792] width 30 height 9
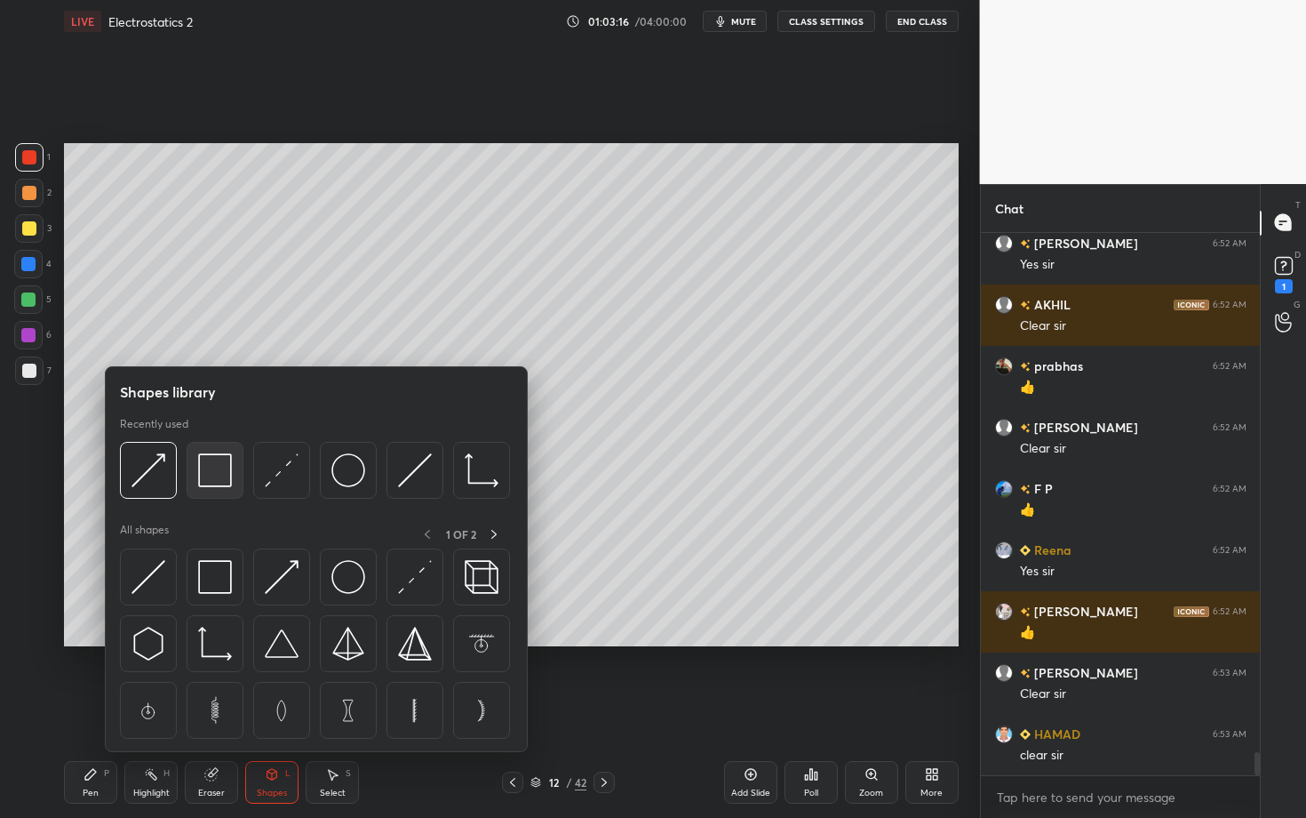
click at [212, 480] on img at bounding box center [215, 470] width 34 height 34
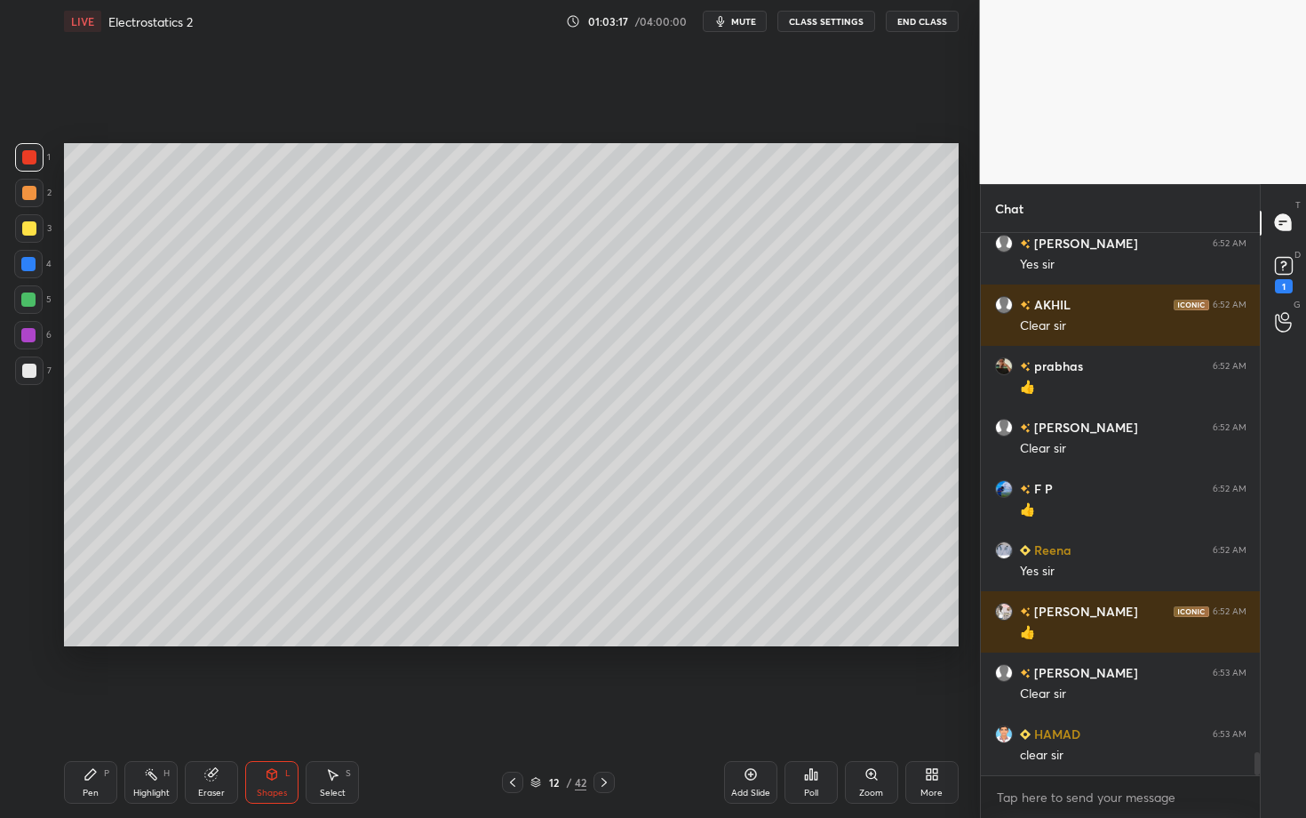
click at [36, 372] on div at bounding box center [29, 370] width 28 height 28
click at [337, 708] on div "Select S" at bounding box center [332, 782] width 53 height 43
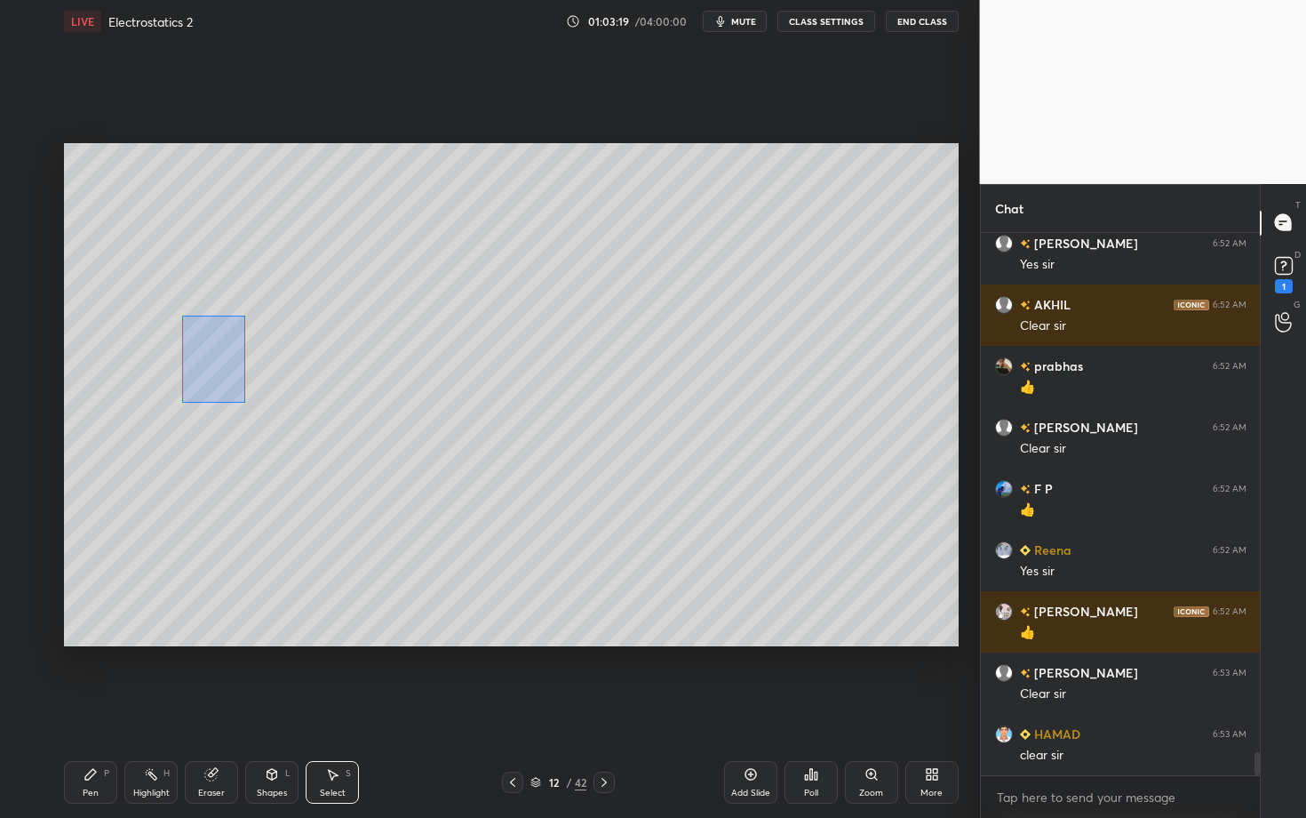
drag, startPoint x: 244, startPoint y: 403, endPoint x: 292, endPoint y: 448, distance: 66.0
click at [289, 445] on div "0 ° Undo Copy Duplicate Duplicate to new slide Delete" at bounding box center [511, 394] width 895 height 503
click at [189, 346] on div "0 ° Undo Copy Duplicate Duplicate to new slide Delete" at bounding box center [511, 394] width 895 height 503
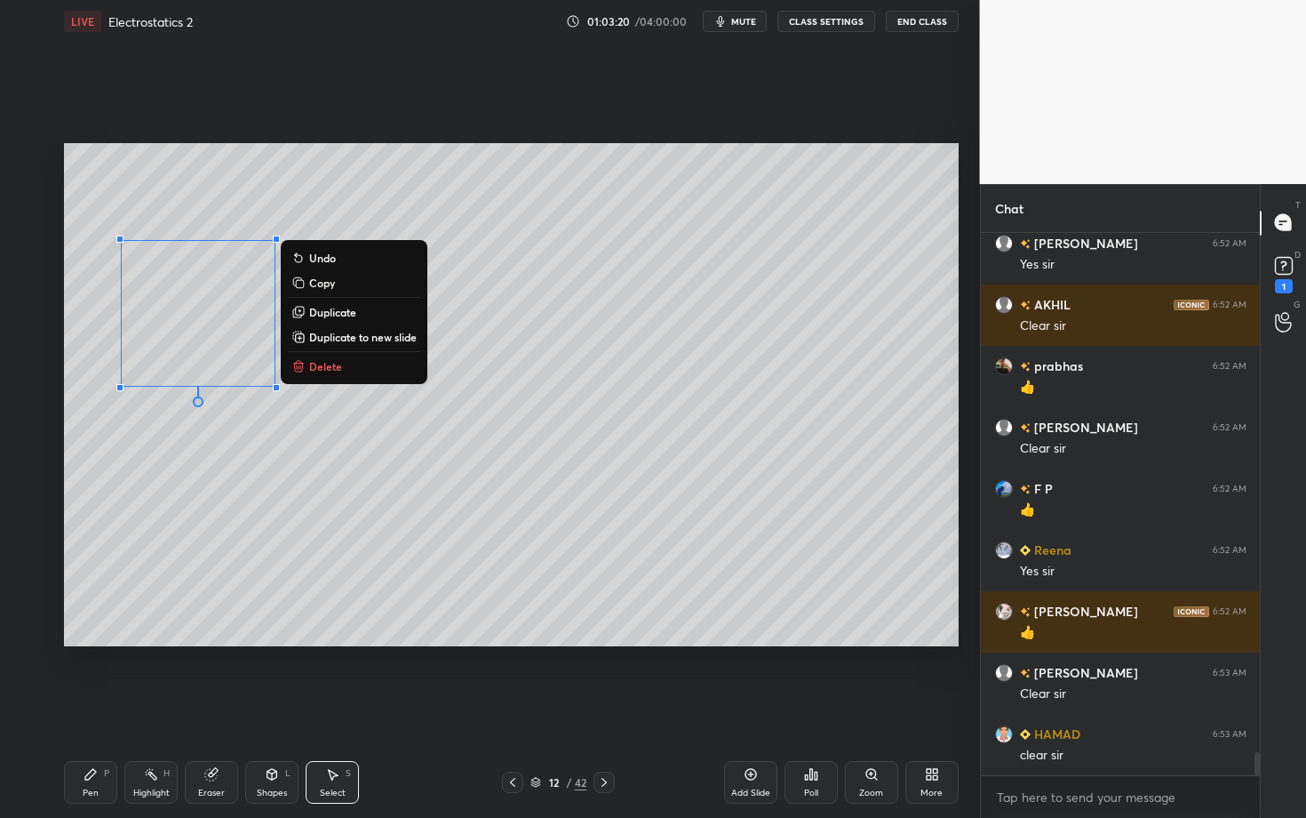
click at [267, 708] on icon at bounding box center [272, 774] width 14 height 14
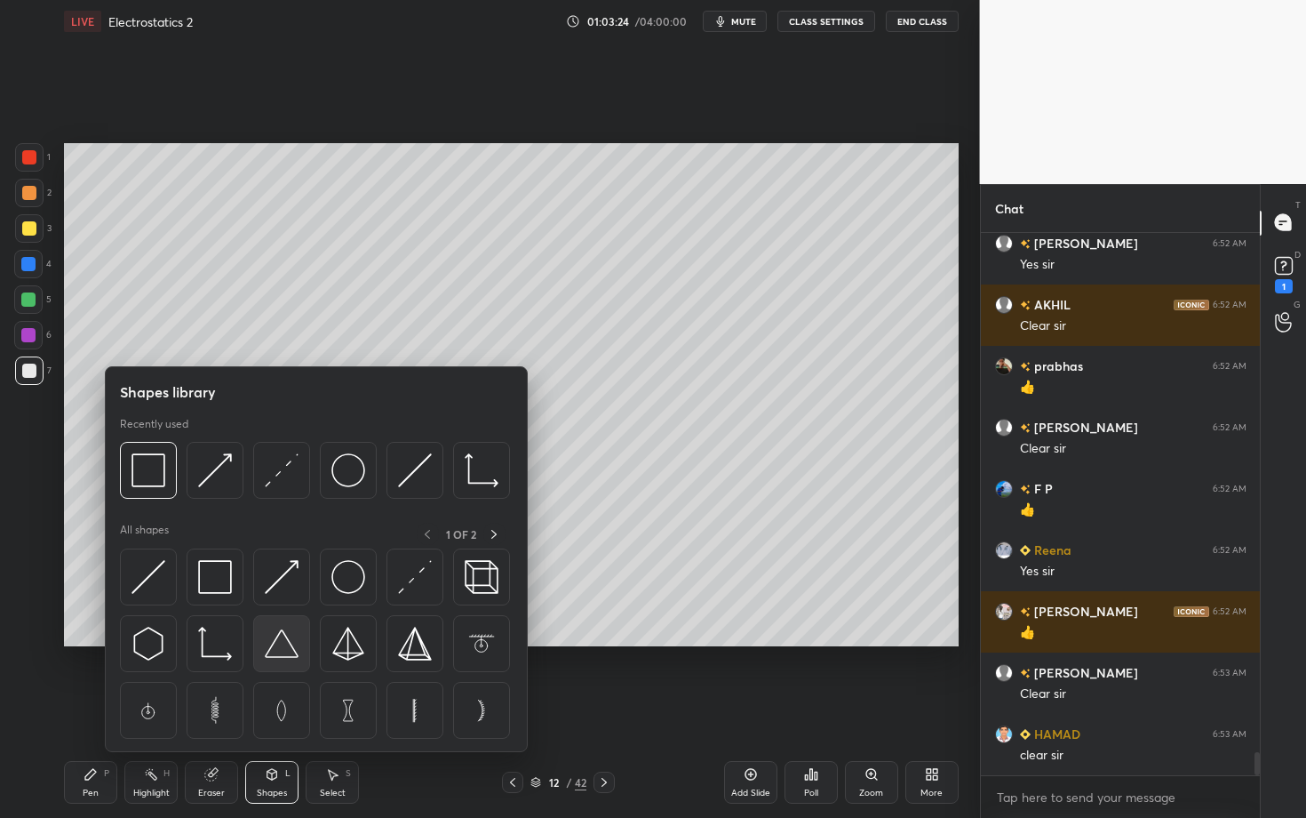
click at [278, 648] on img at bounding box center [282, 643] width 34 height 34
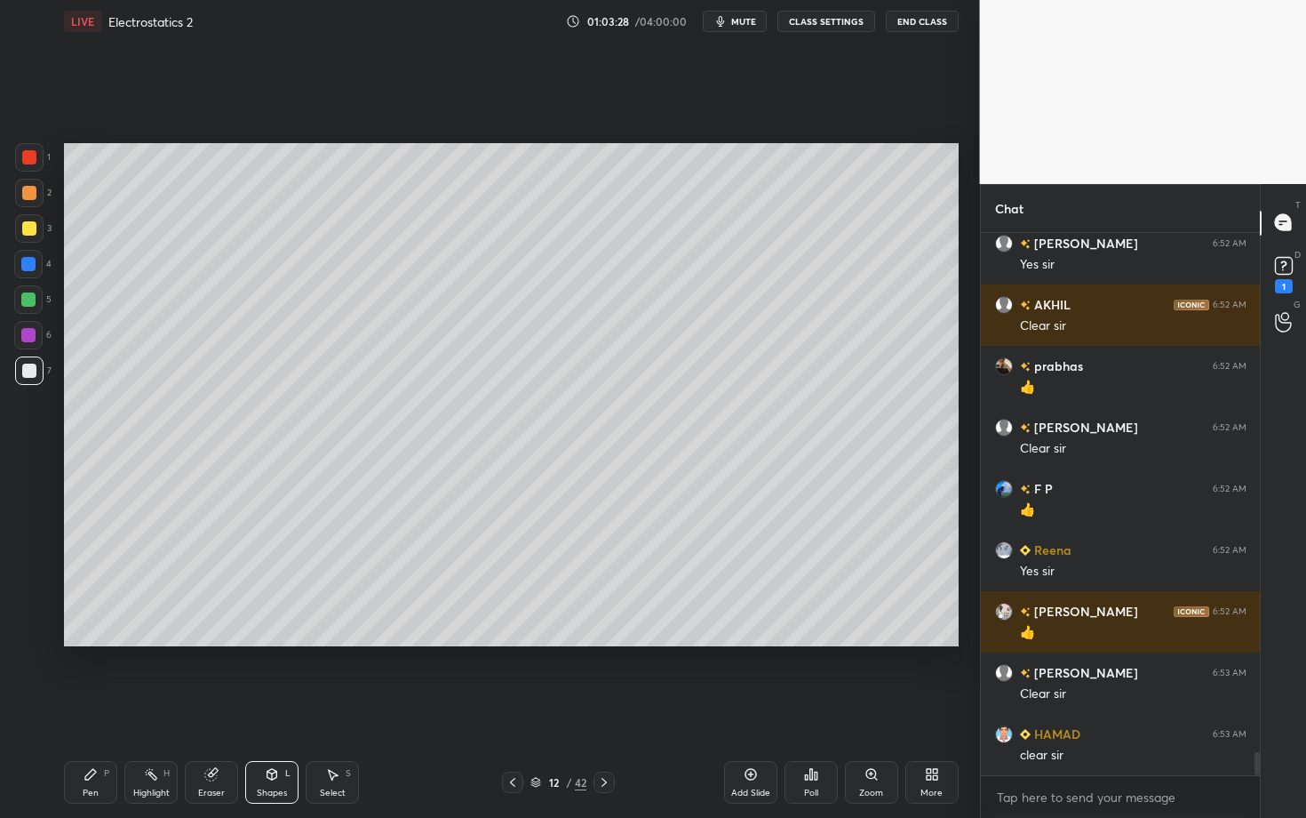
click at [267, 708] on div "Shapes" at bounding box center [272, 792] width 30 height 9
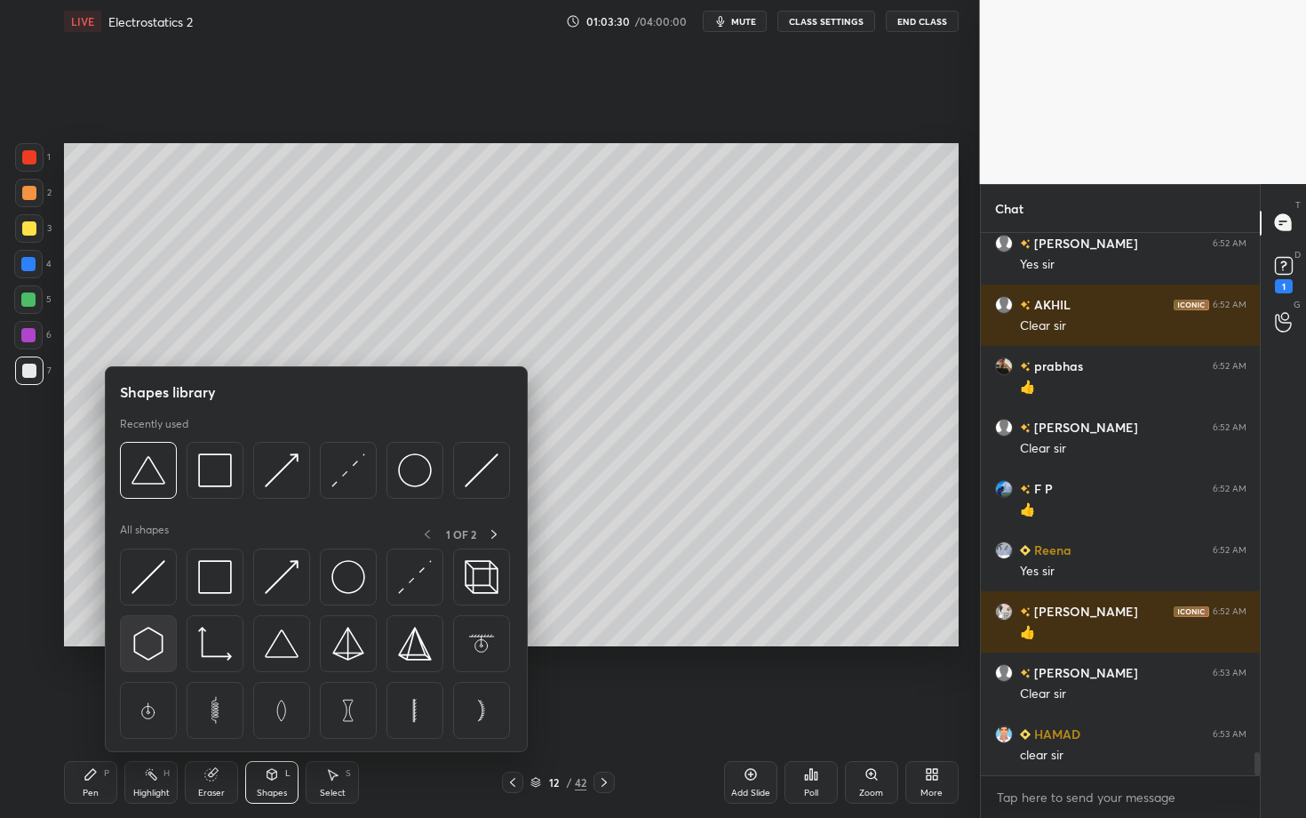
click at [156, 643] on img at bounding box center [149, 643] width 34 height 34
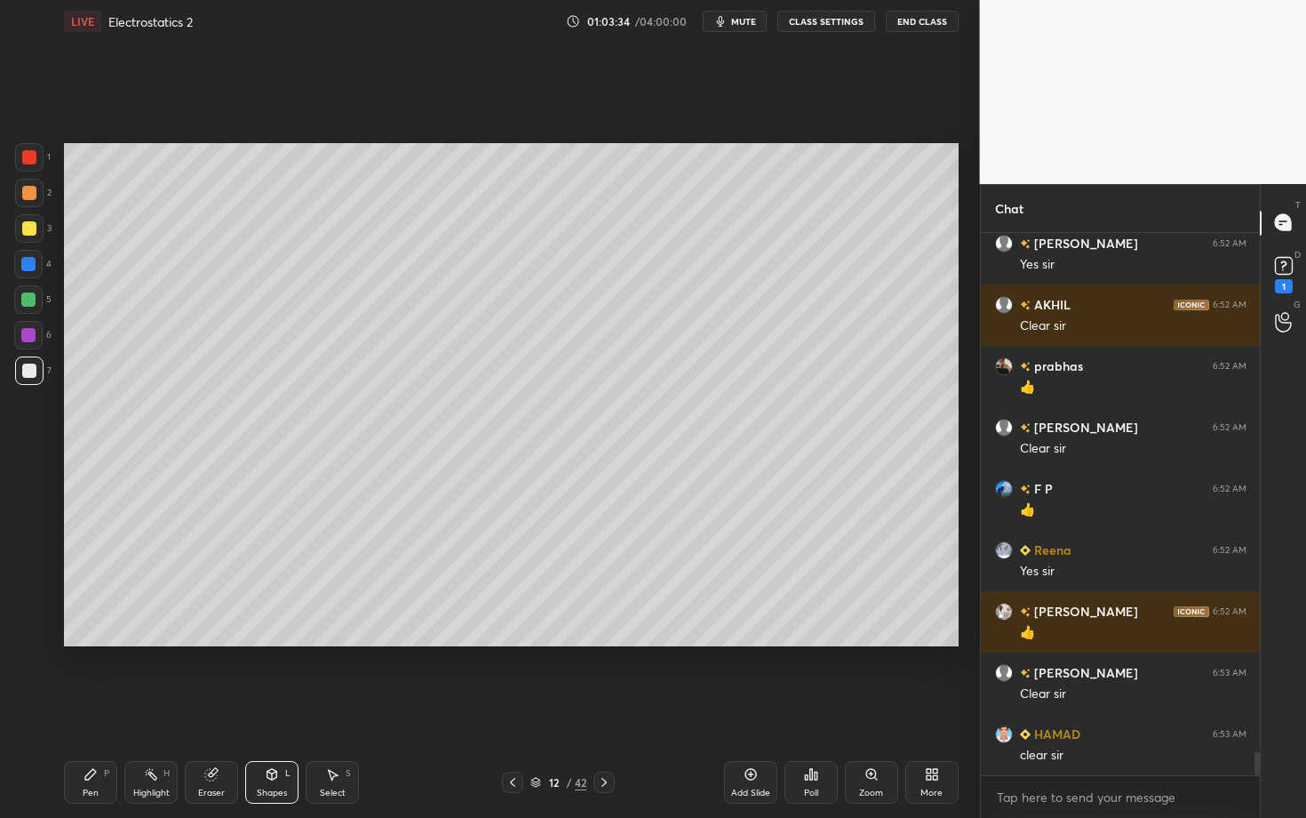
click at [334, 708] on div "Select S" at bounding box center [332, 782] width 53 height 43
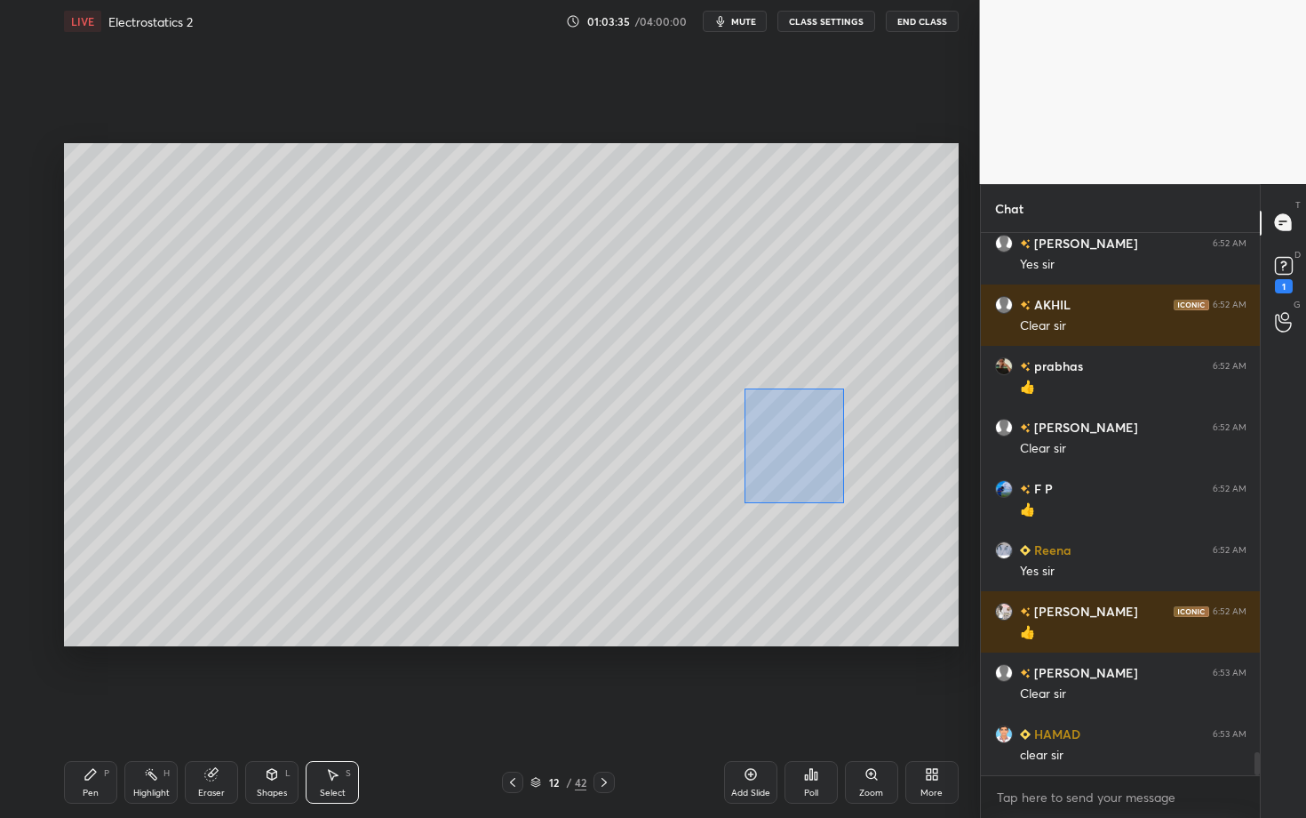
click at [843, 505] on div "0 ° Undo Copy Duplicate Duplicate to new slide Delete" at bounding box center [511, 394] width 895 height 503
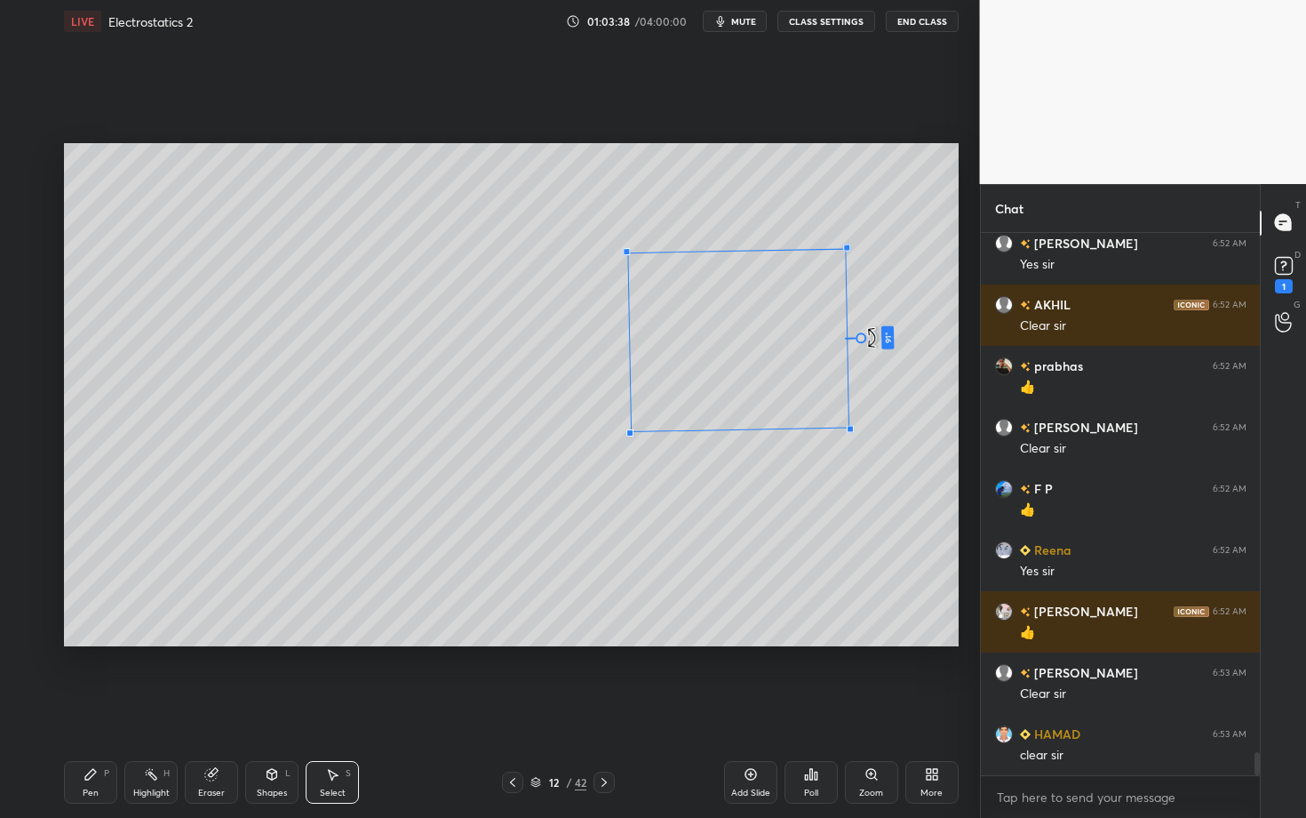
drag, startPoint x: 743, startPoint y: 465, endPoint x: 883, endPoint y: 337, distance: 190.0
click at [883, 338] on div "91 ° Undo Copy Duplicate Duplicate to new slide Delete" at bounding box center [511, 394] width 895 height 503
drag, startPoint x: 754, startPoint y: 374, endPoint x: 766, endPoint y: 355, distance: 22.4
click at [765, 355] on div "91 ° Undo Copy Duplicate Duplicate to new slide Delete" at bounding box center [511, 394] width 895 height 503
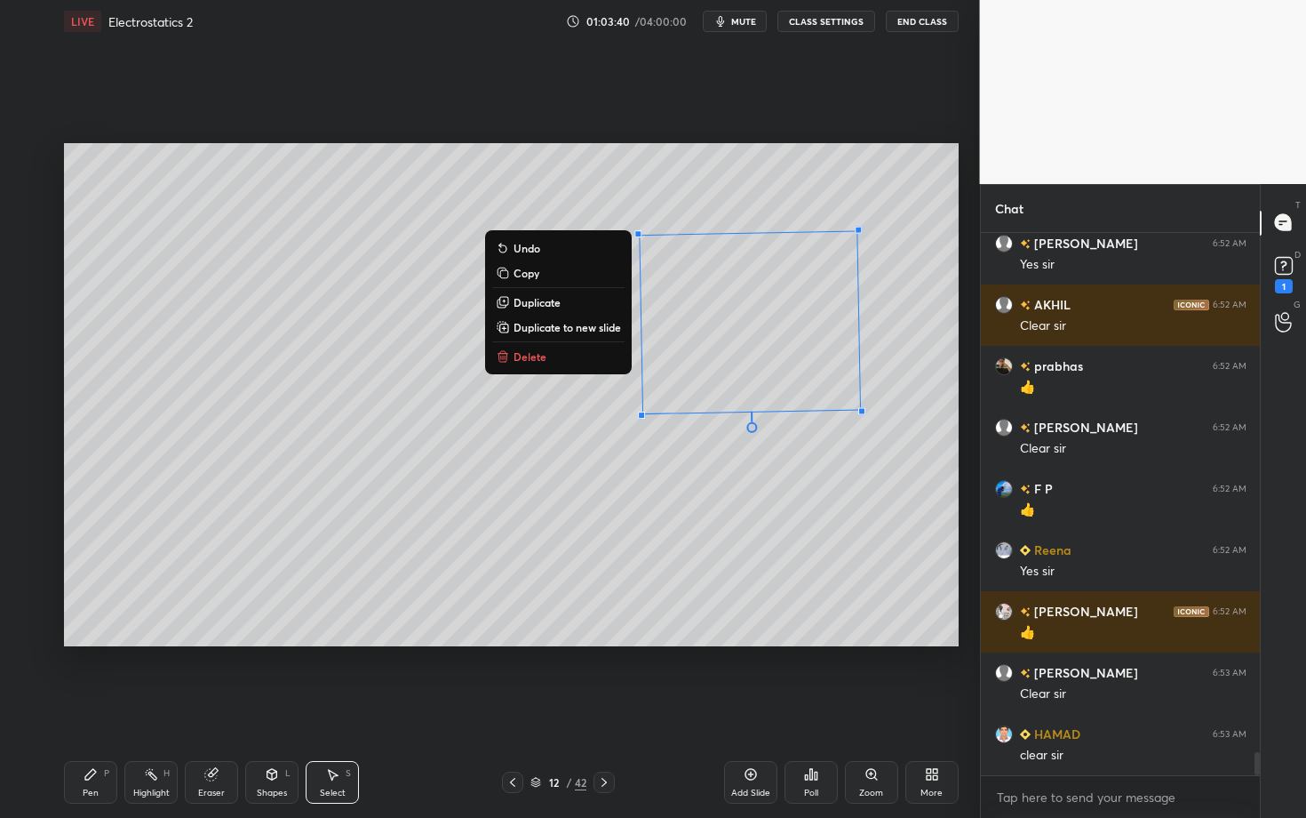
click at [251, 708] on div "Shapes L" at bounding box center [271, 782] width 53 height 43
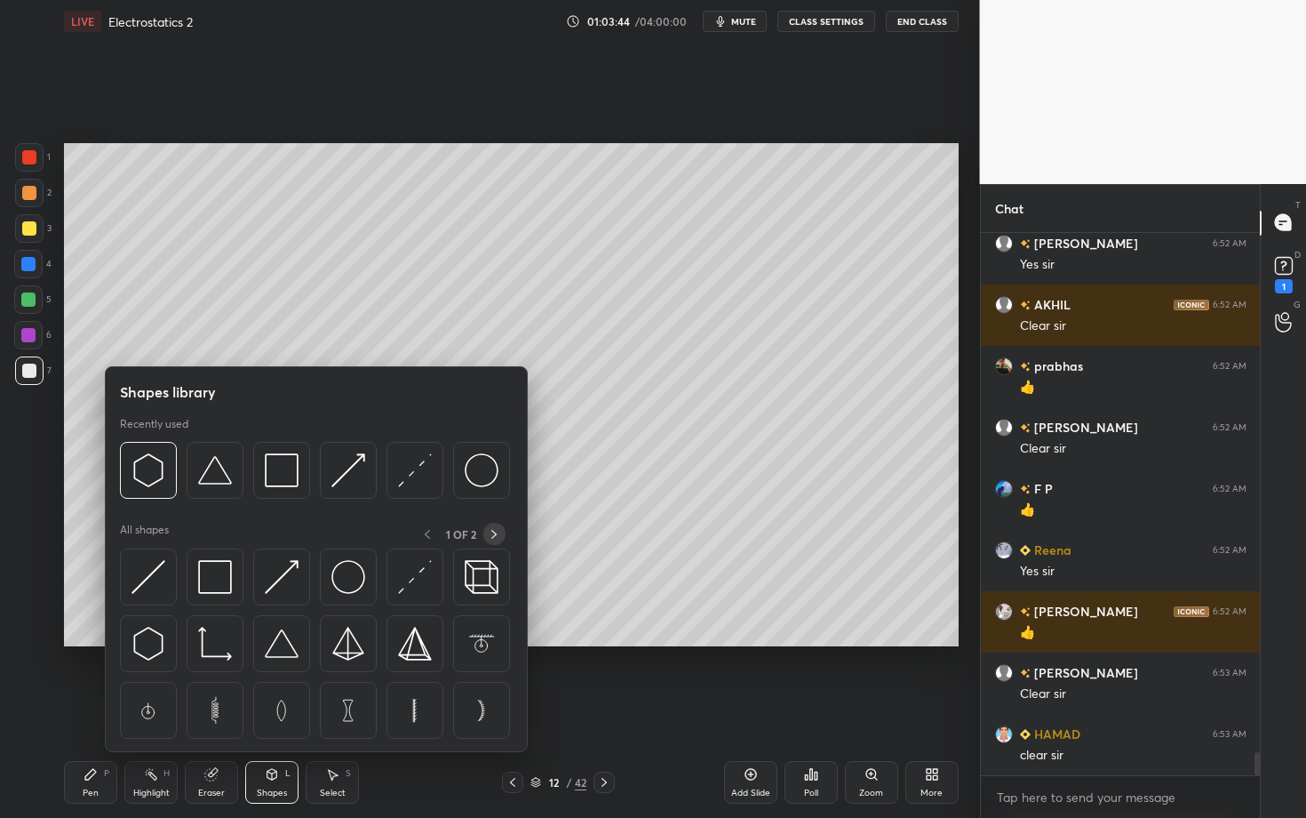
click at [497, 537] on icon at bounding box center [494, 534] width 14 height 14
click at [480, 575] on img at bounding box center [482, 577] width 34 height 34
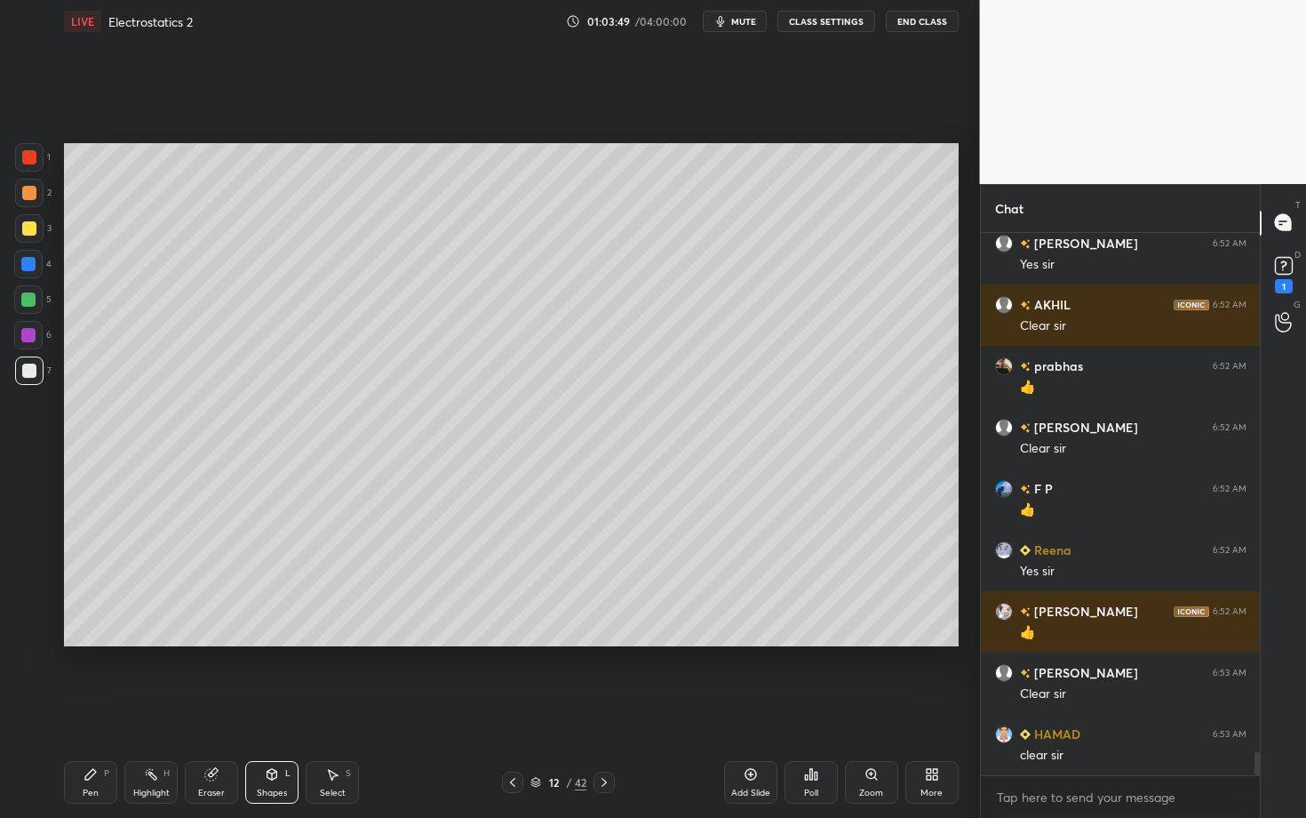
click at [331, 708] on div "Select" at bounding box center [333, 792] width 26 height 9
click at [299, 621] on div "91 ° Undo Copy Duplicate Duplicate to new slide Delete" at bounding box center [511, 394] width 895 height 503
drag, startPoint x: 234, startPoint y: 568, endPoint x: 229, endPoint y: 539, distance: 29.7
click at [229, 539] on div "0 ° Undo Copy Duplicate Duplicate to new slide Delete" at bounding box center [511, 394] width 895 height 503
drag, startPoint x: 206, startPoint y: 583, endPoint x: 336, endPoint y: 636, distance: 140.3
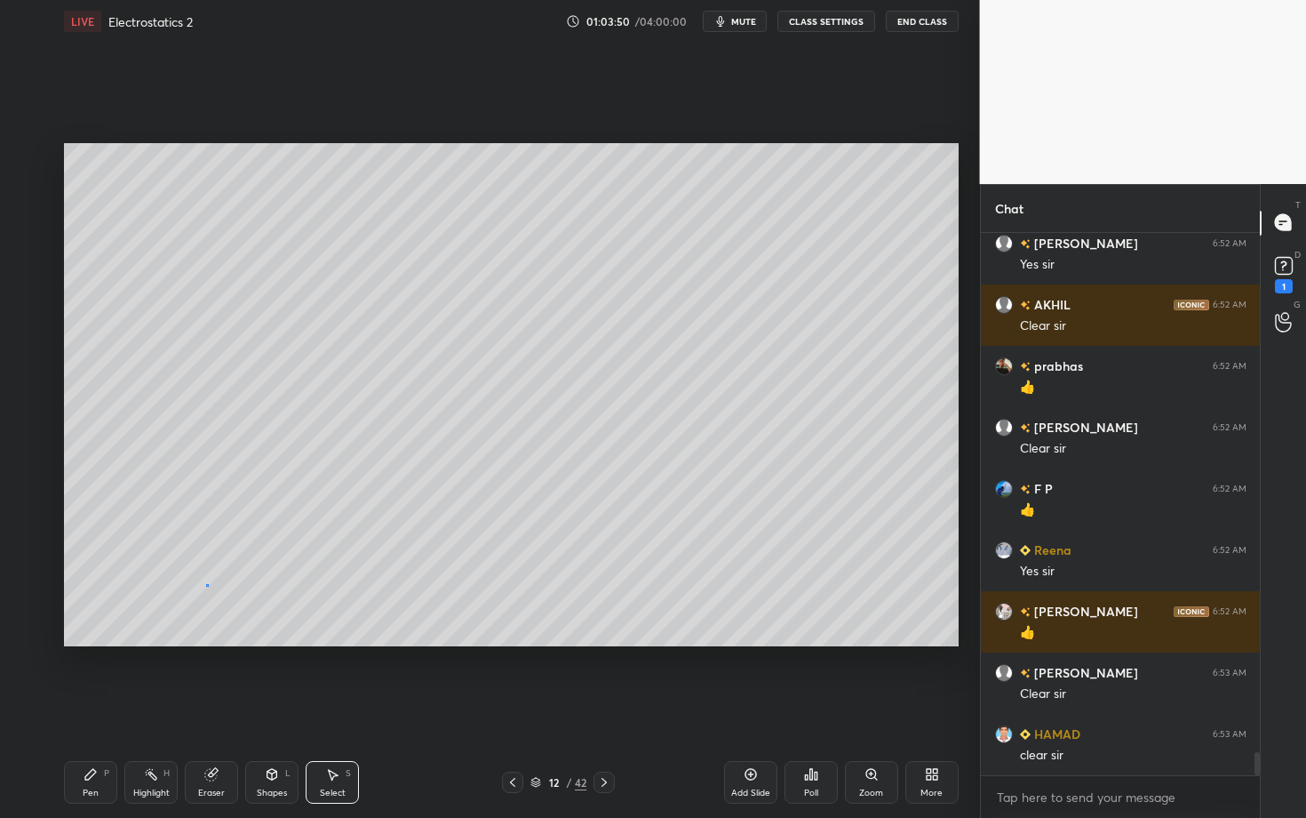
click at [335, 635] on div "0 ° Undo Copy Duplicate Duplicate to new slide Delete" at bounding box center [511, 394] width 895 height 503
click at [230, 540] on div "0 ° Undo Copy Duplicate Duplicate to new slide Delete" at bounding box center [511, 394] width 895 height 503
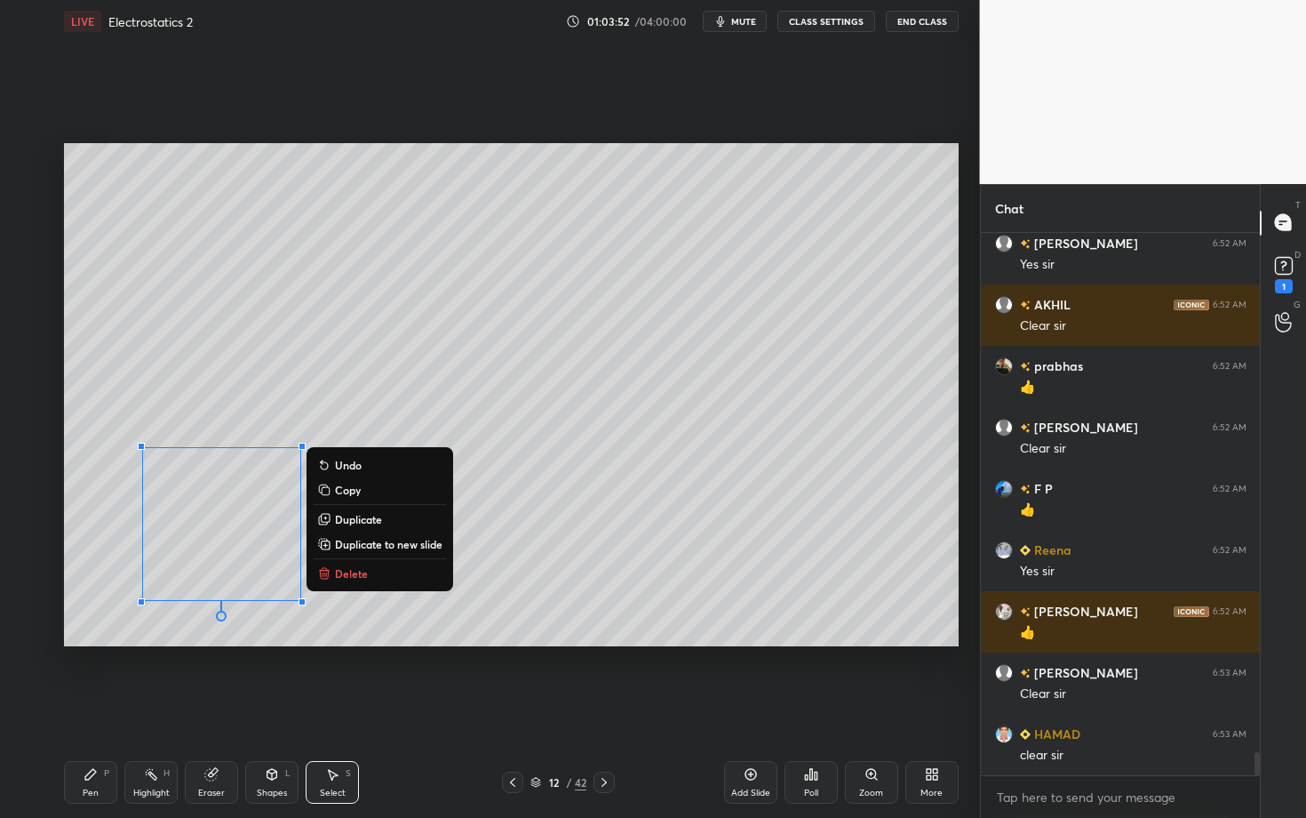
click at [89, 708] on icon at bounding box center [90, 774] width 11 height 11
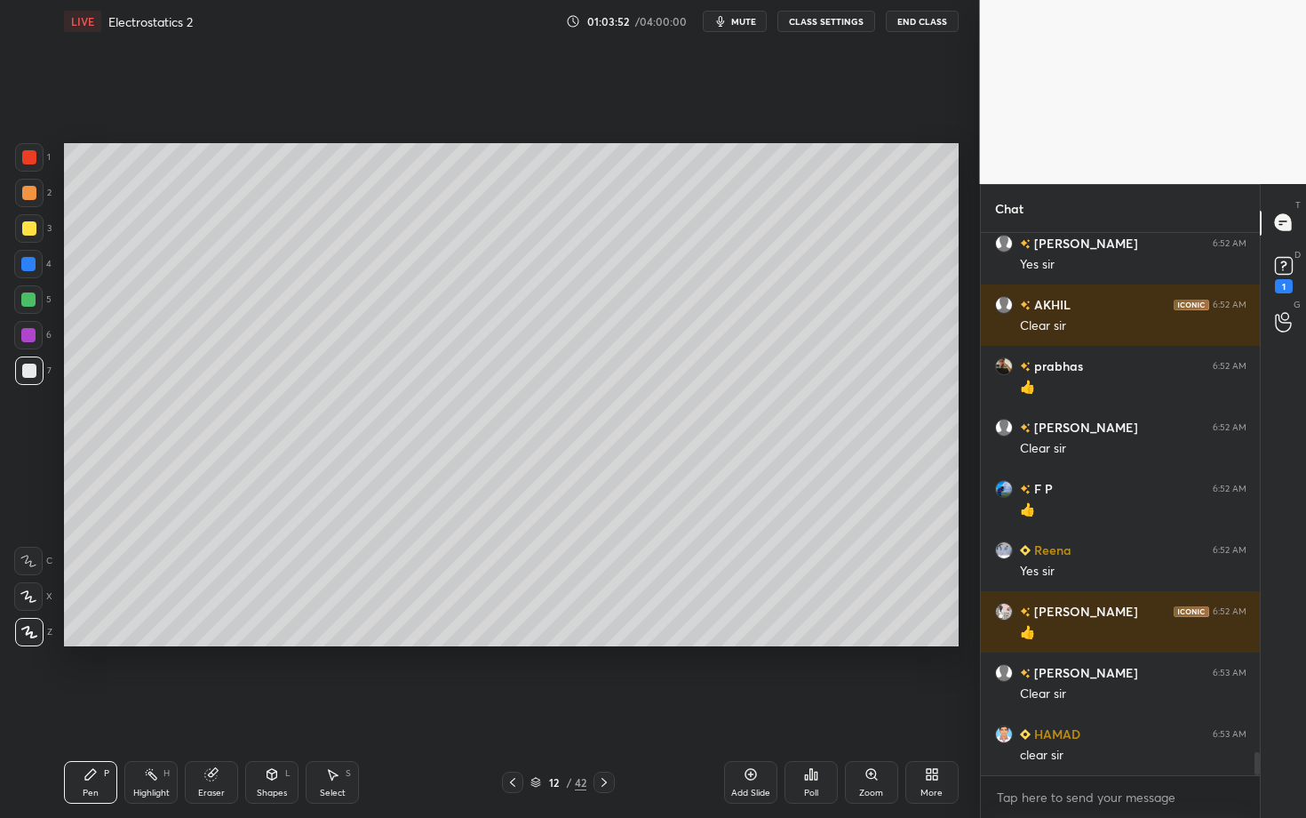
click at [29, 160] on div at bounding box center [29, 157] width 14 height 14
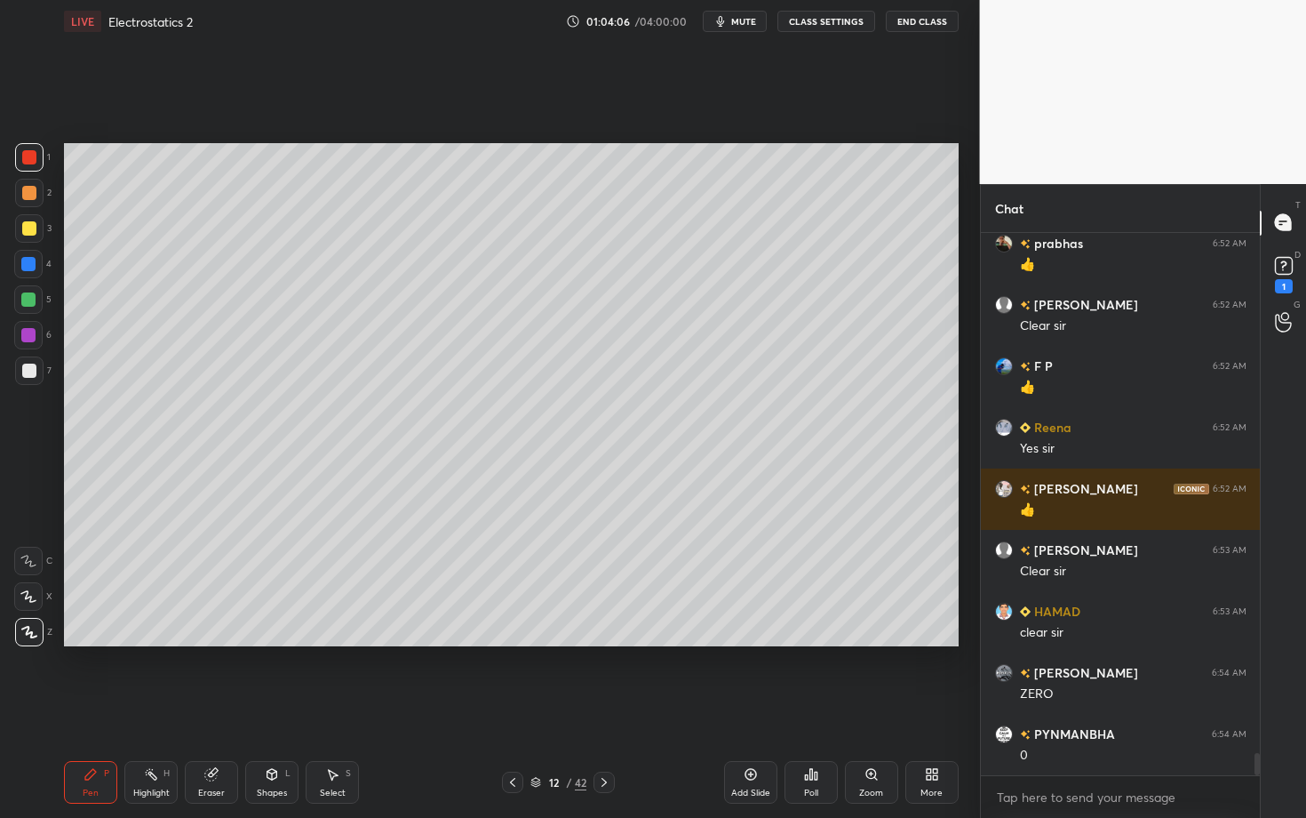
scroll to position [12433, 0]
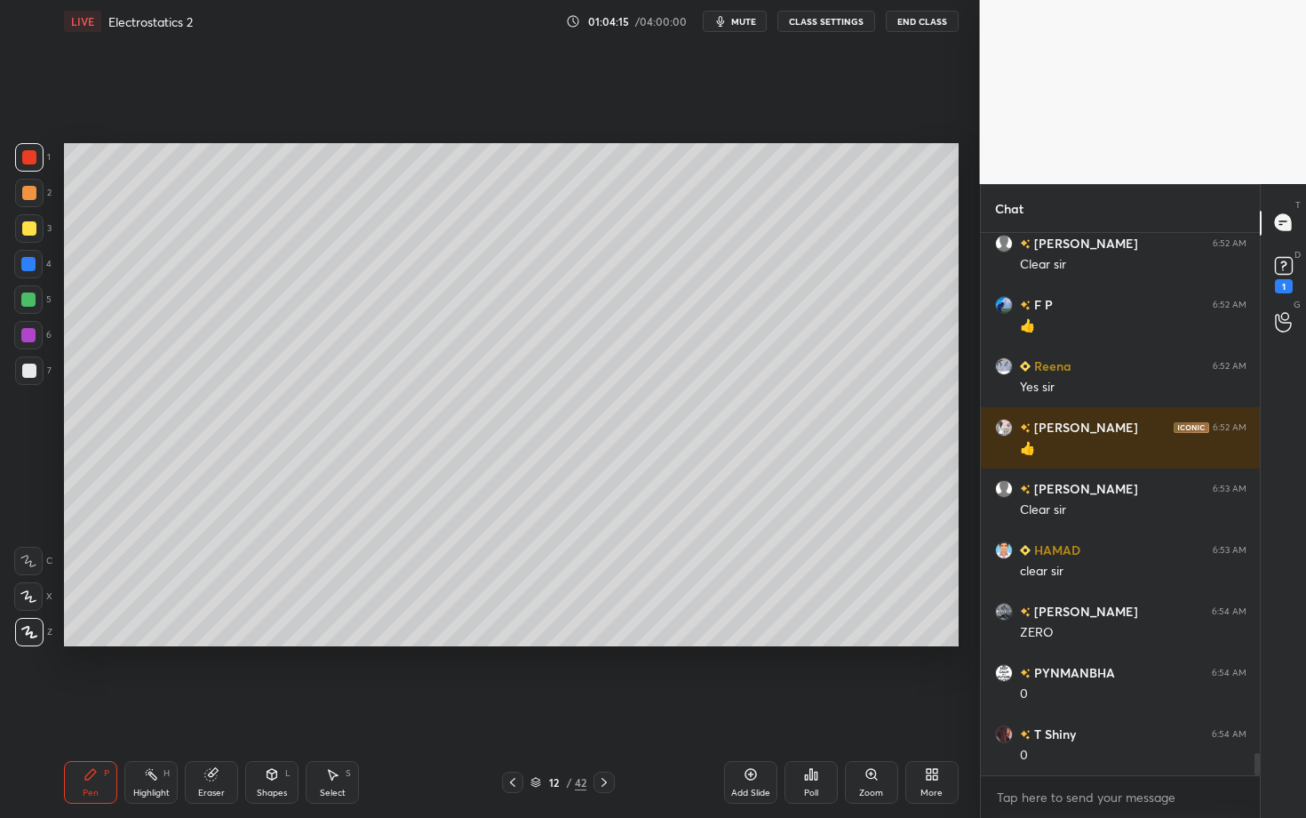
click at [28, 338] on div at bounding box center [28, 335] width 14 height 14
click at [153, 708] on div "Highlight H" at bounding box center [150, 782] width 53 height 43
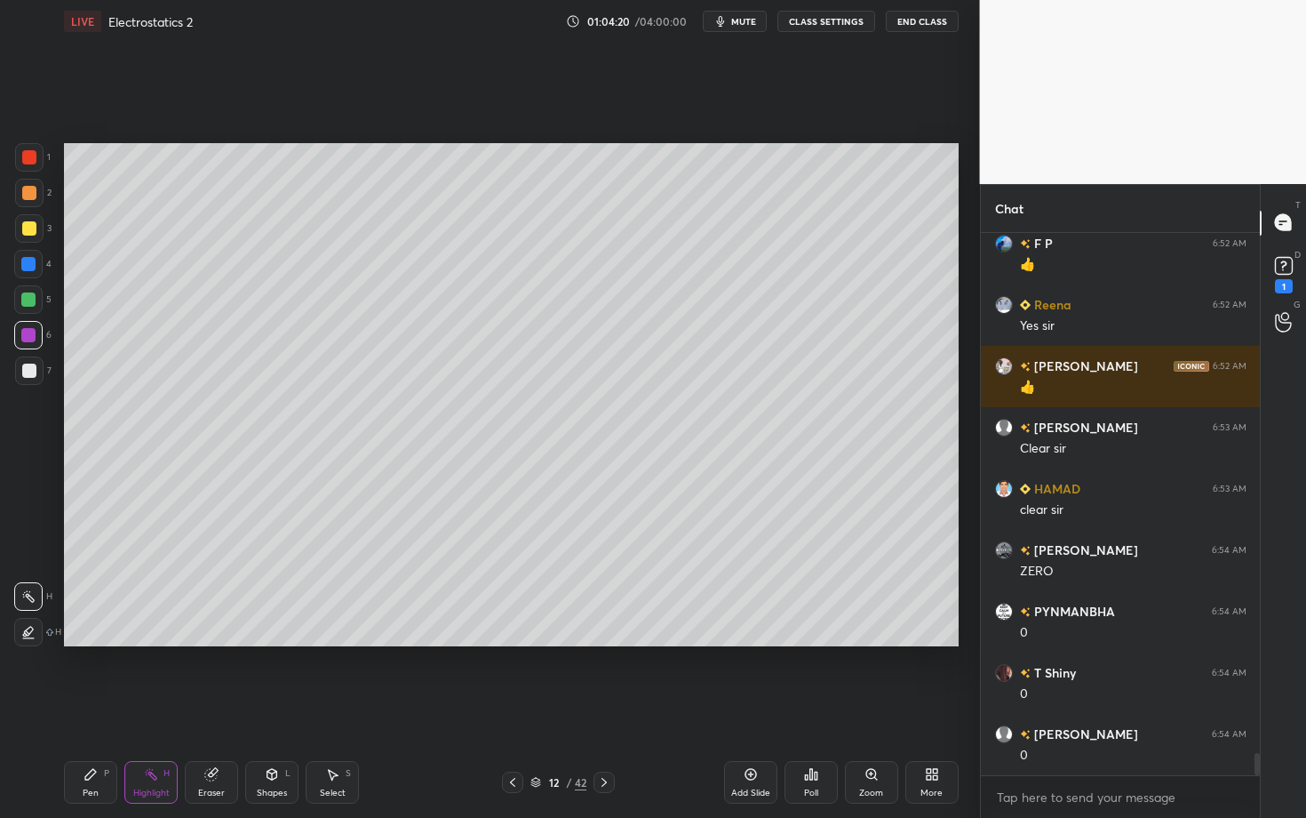
click at [99, 708] on div "Pen P" at bounding box center [90, 782] width 53 height 43
click at [268, 708] on icon at bounding box center [272, 774] width 14 height 14
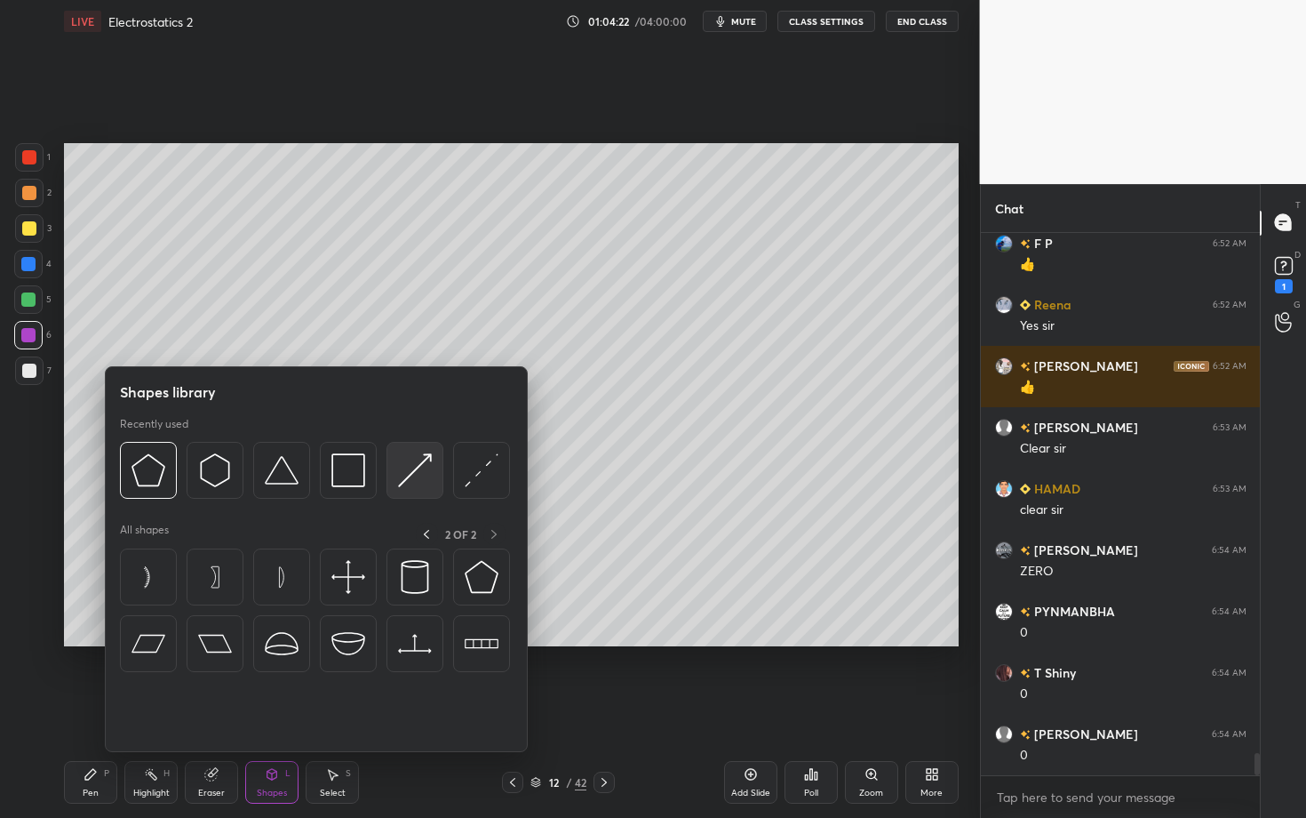
click at [419, 484] on img at bounding box center [415, 470] width 34 height 34
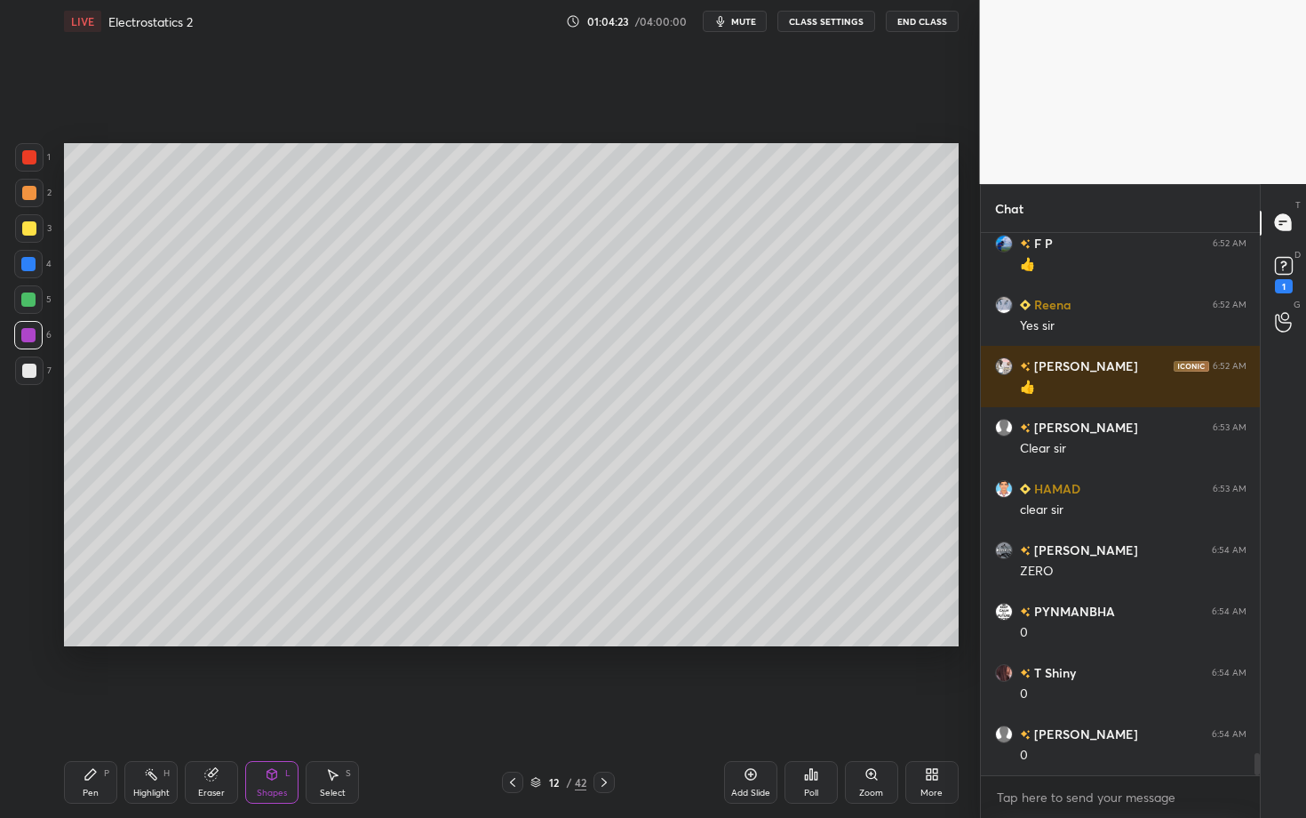
click at [30, 174] on div "1" at bounding box center [33, 161] width 36 height 36
click at [28, 219] on div at bounding box center [29, 228] width 28 height 28
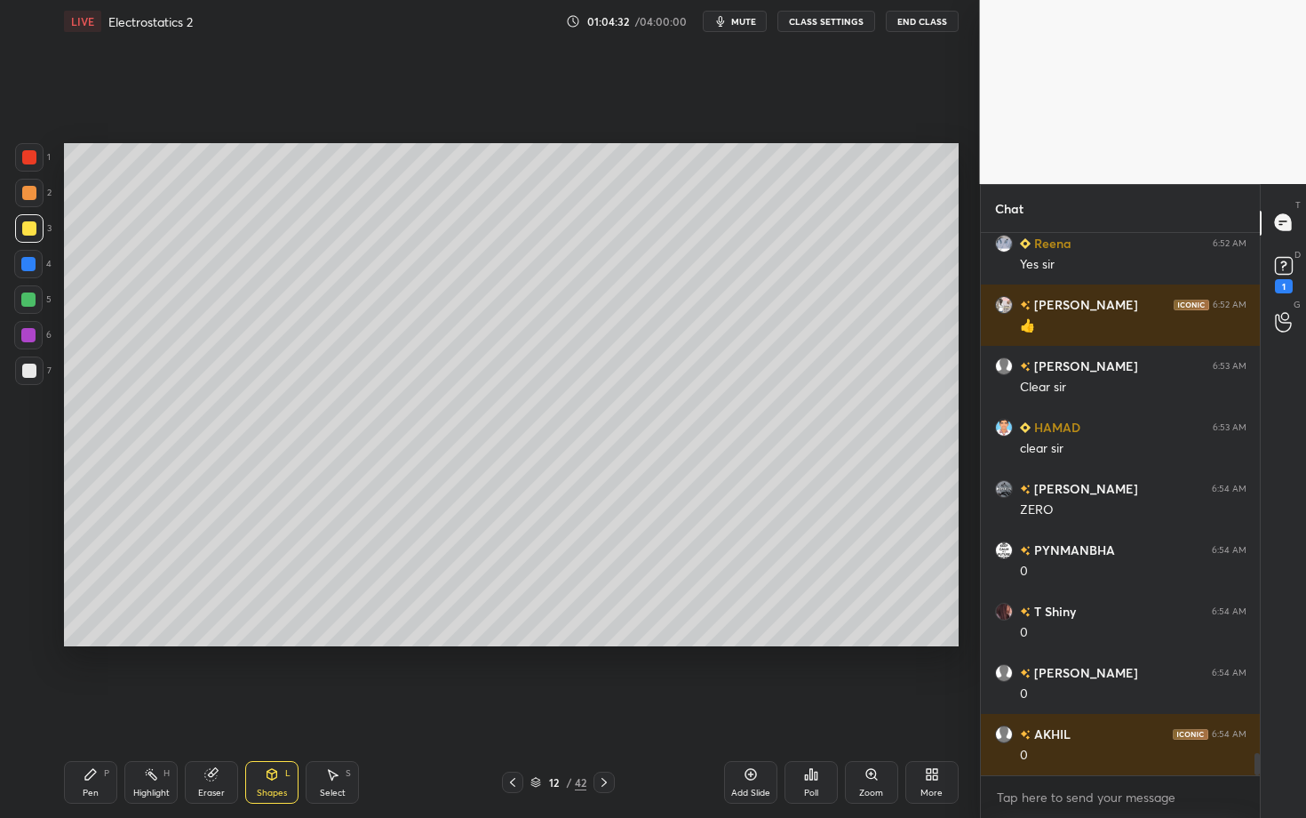
click at [92, 708] on div "Pen" at bounding box center [91, 792] width 16 height 9
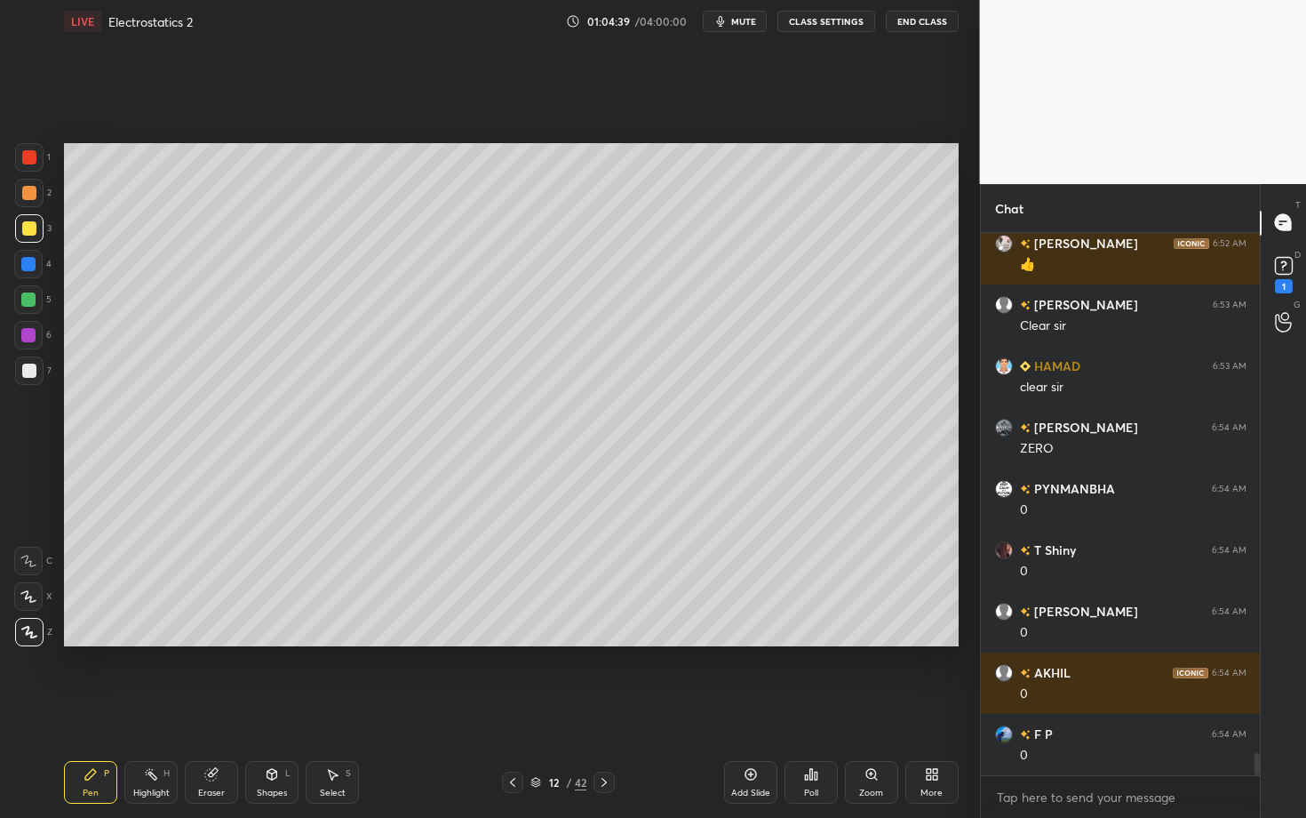
scroll to position [12678, 0]
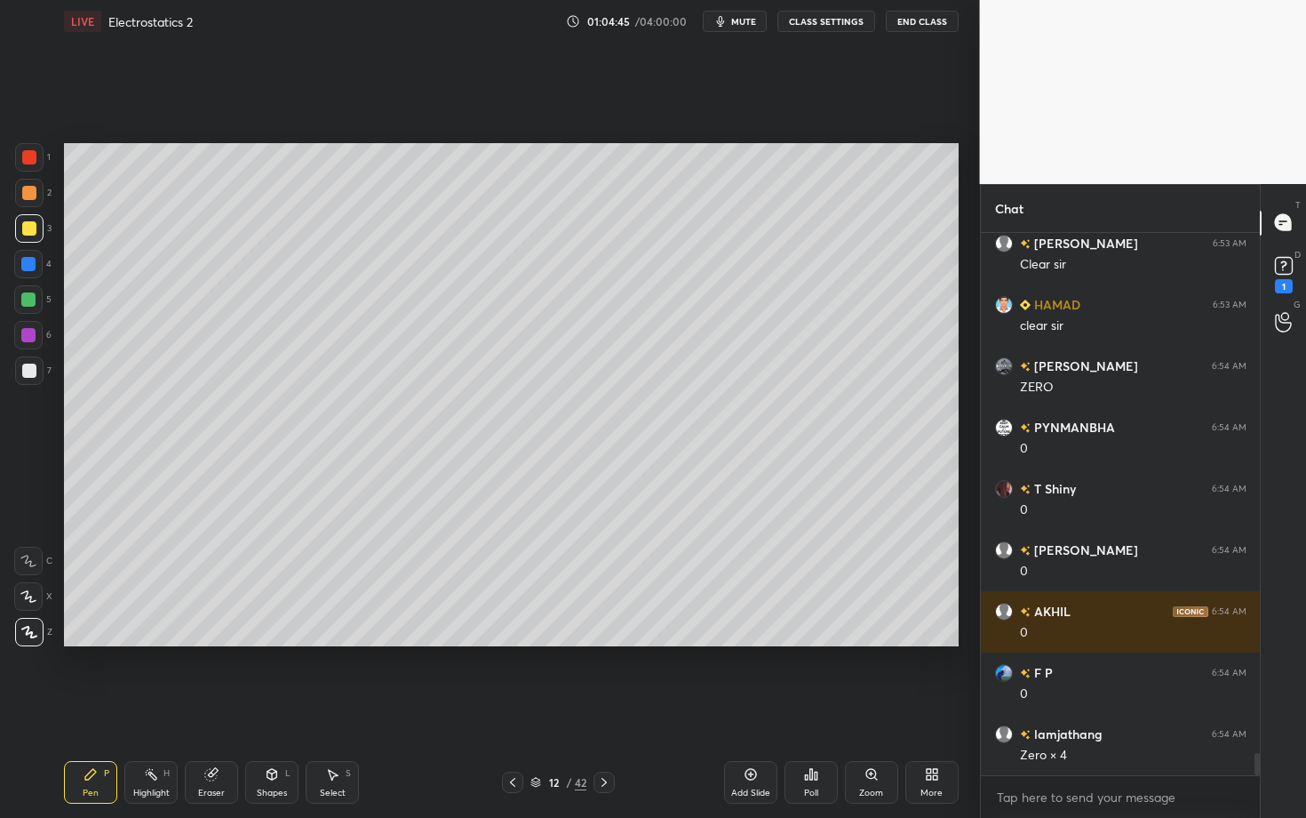
click at [33, 264] on div at bounding box center [28, 264] width 14 height 14
click at [145, 708] on div "Highlight" at bounding box center [151, 792] width 36 height 9
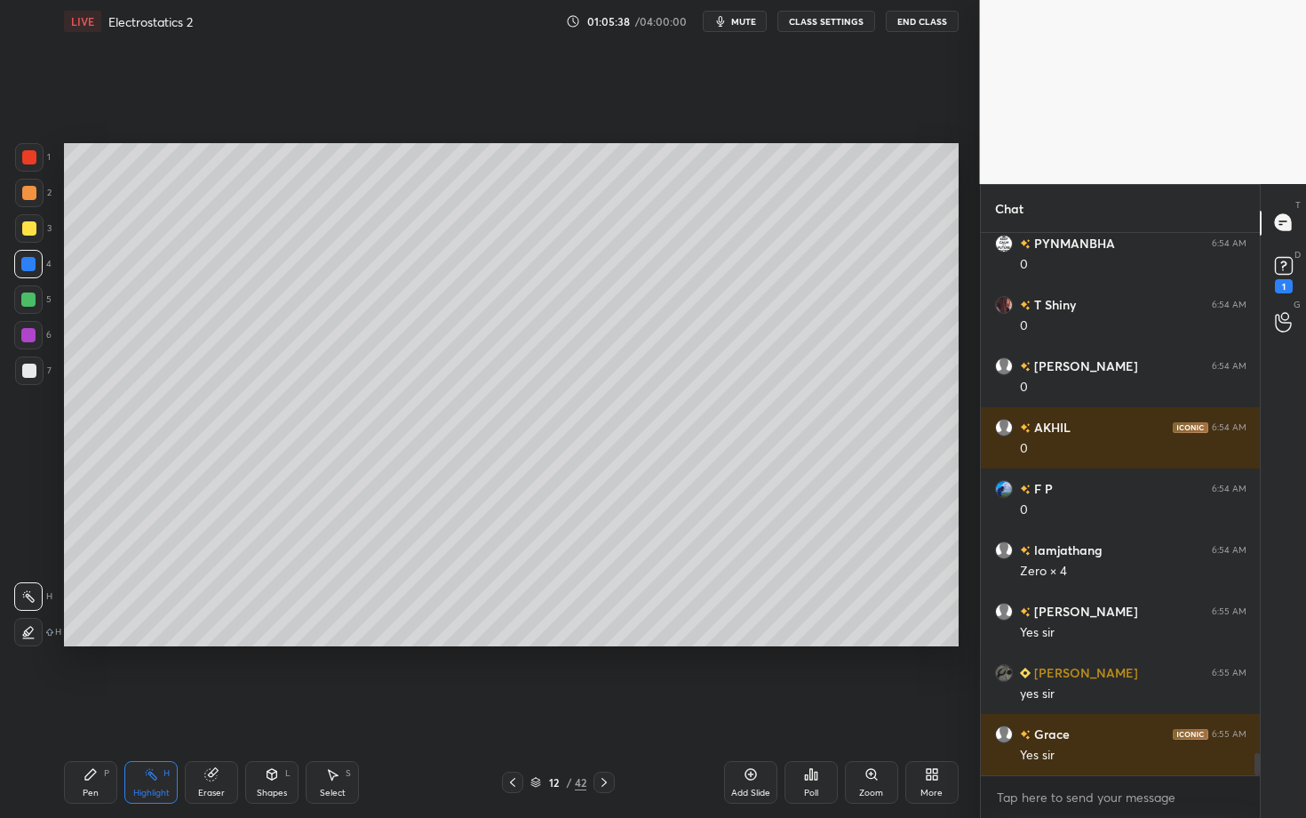
scroll to position [12923, 0]
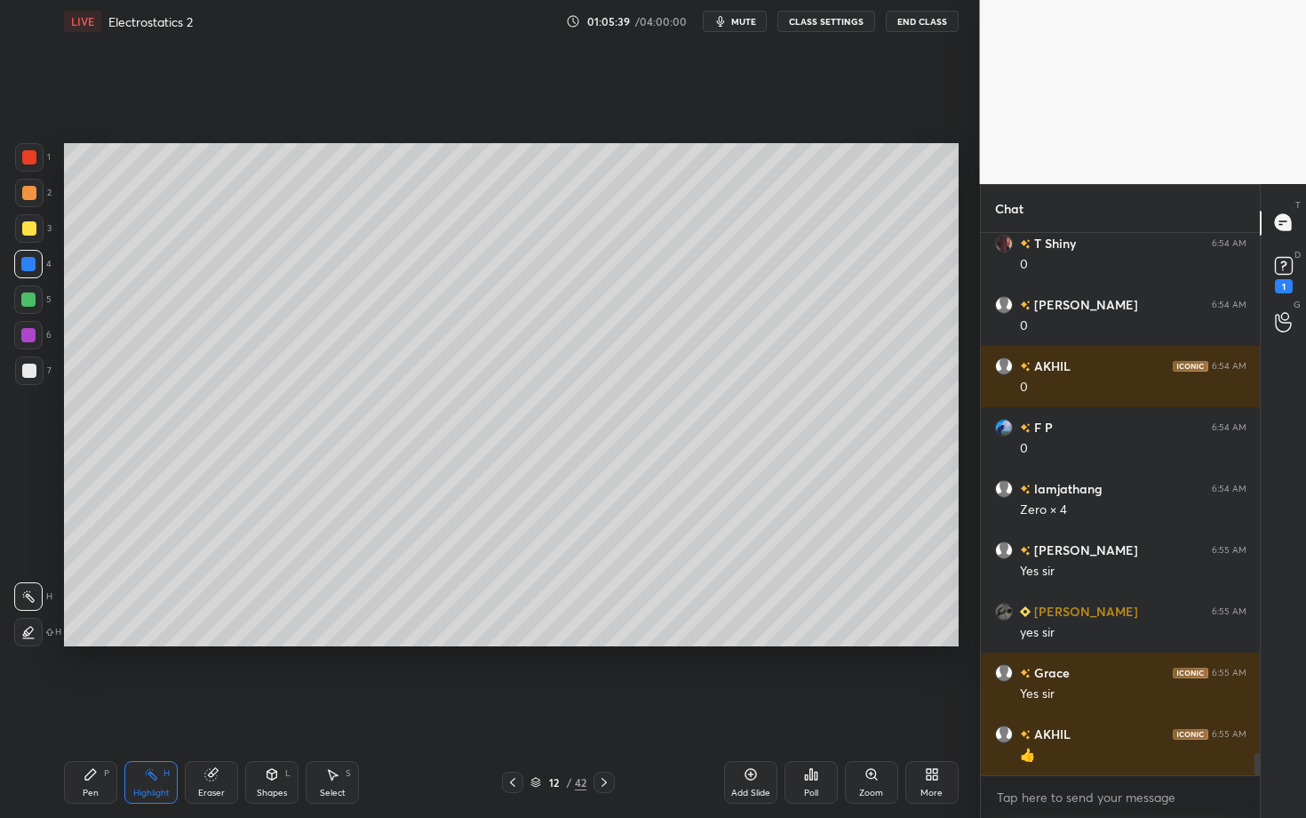
click at [607, 708] on div at bounding box center [604, 781] width 21 height 21
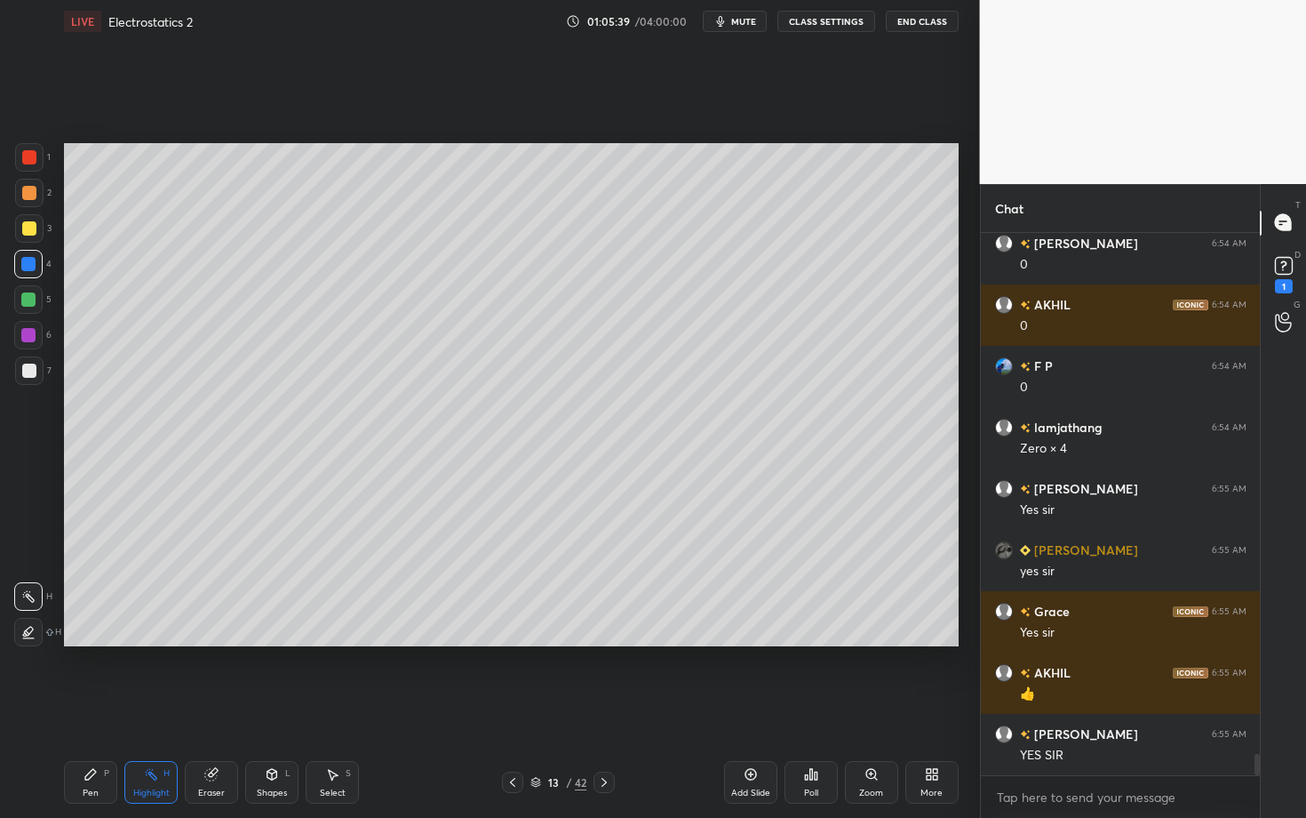
click at [99, 708] on div "Pen P" at bounding box center [90, 782] width 53 height 43
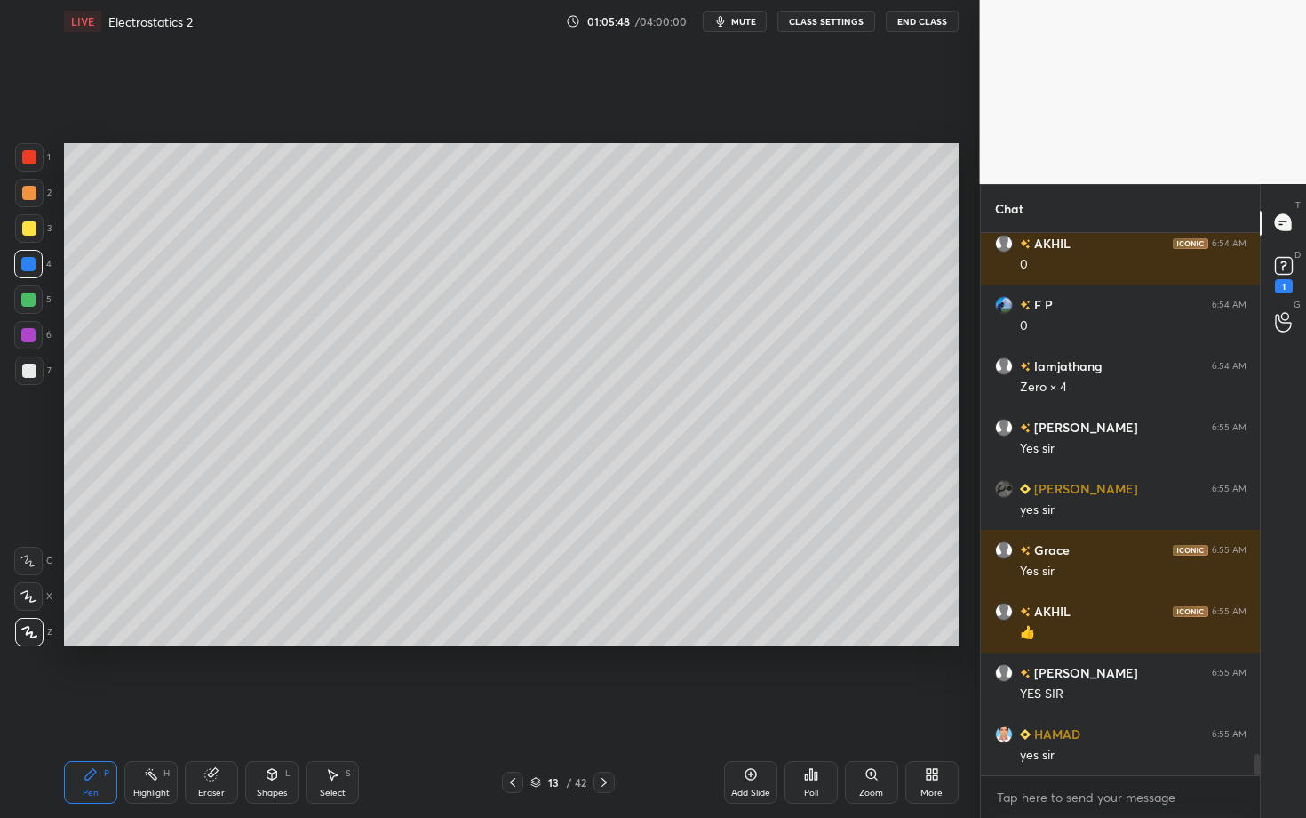
scroll to position [13107, 0]
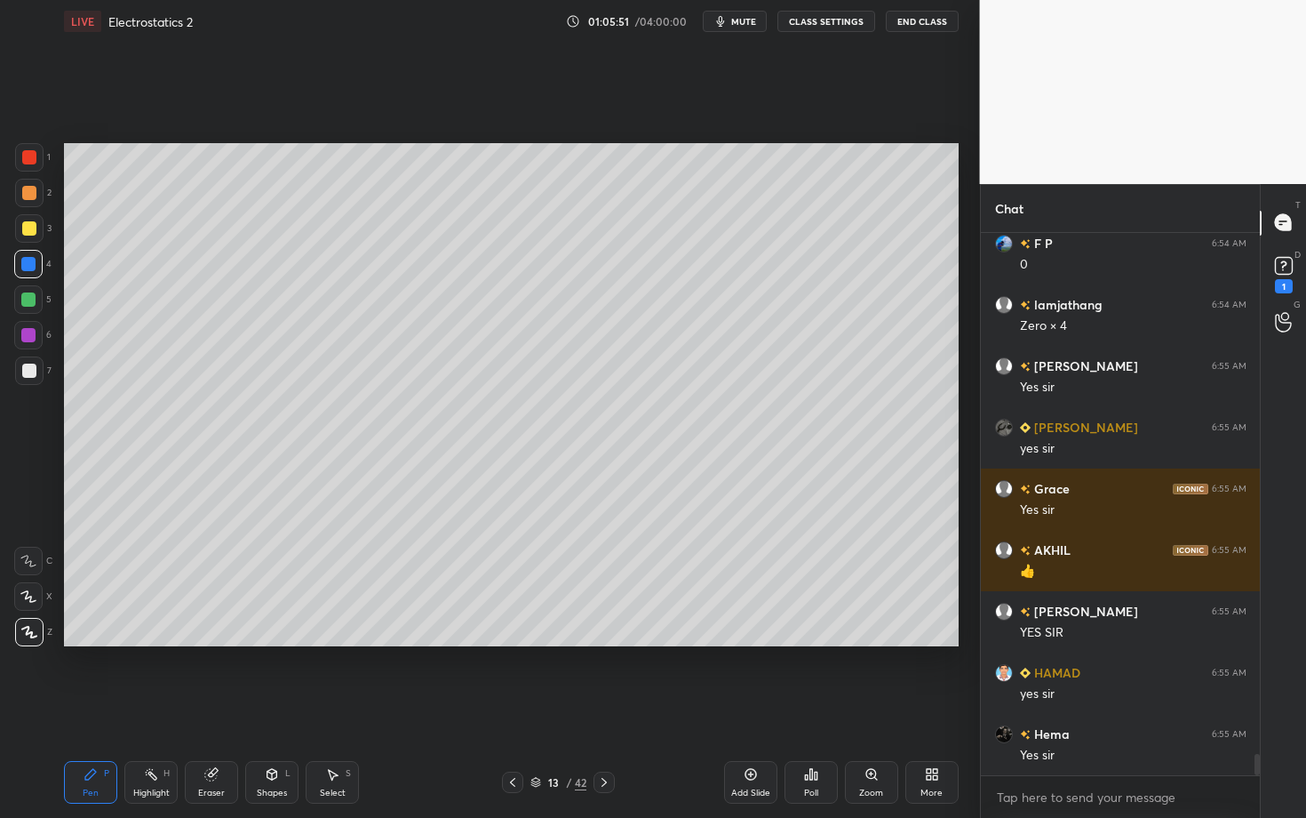
click at [758, 12] on button "mute" at bounding box center [735, 21] width 64 height 21
click at [811, 708] on div "Poll" at bounding box center [811, 782] width 53 height 43
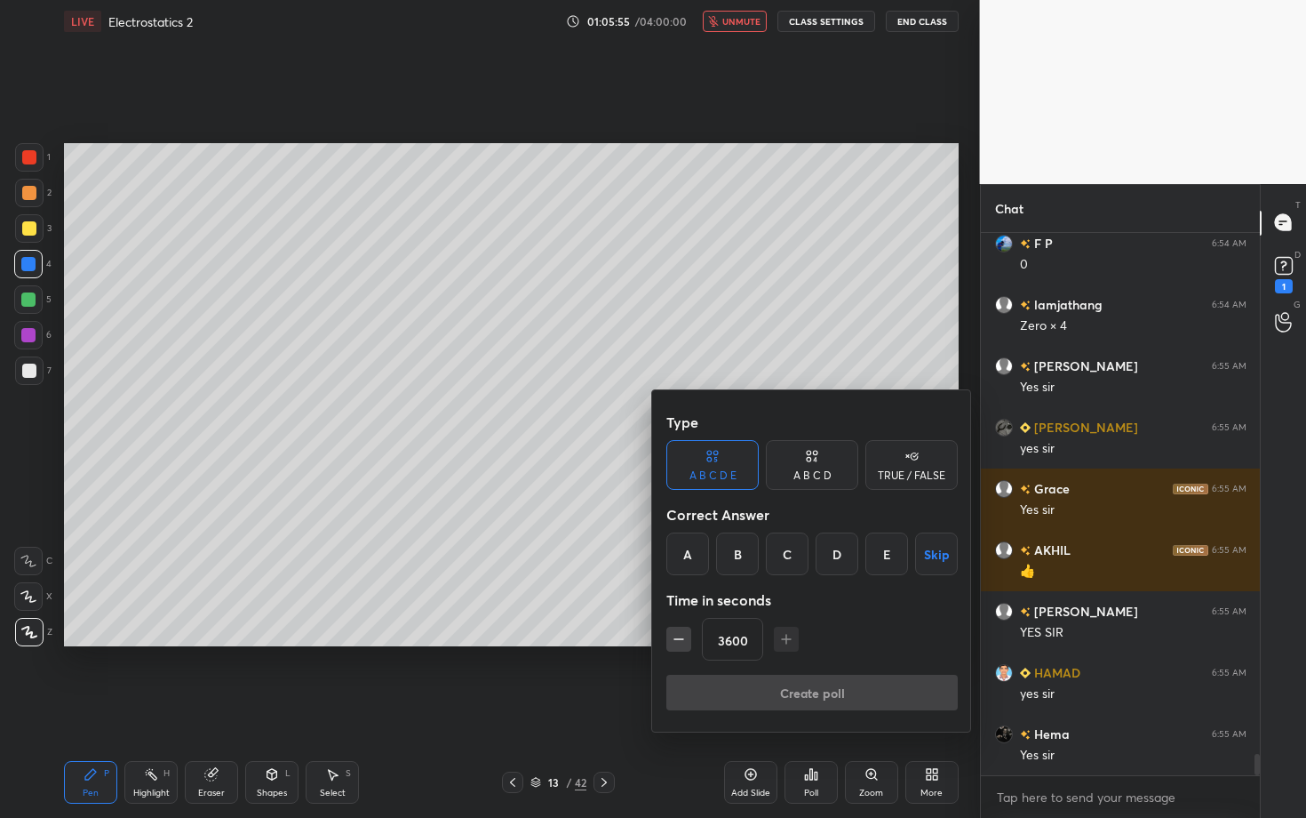
click at [943, 557] on button "Skip" at bounding box center [936, 553] width 43 height 43
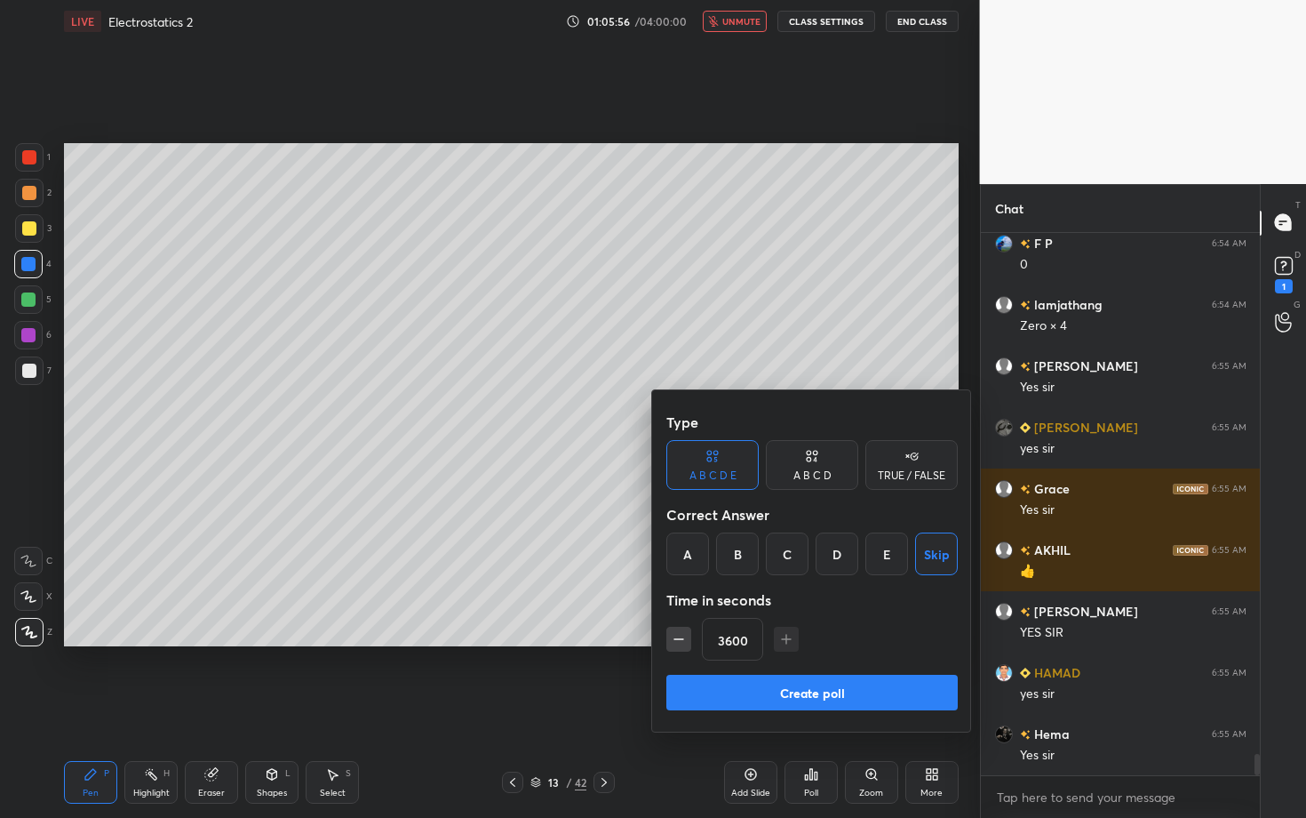
click at [866, 680] on button "Create poll" at bounding box center [811, 692] width 291 height 36
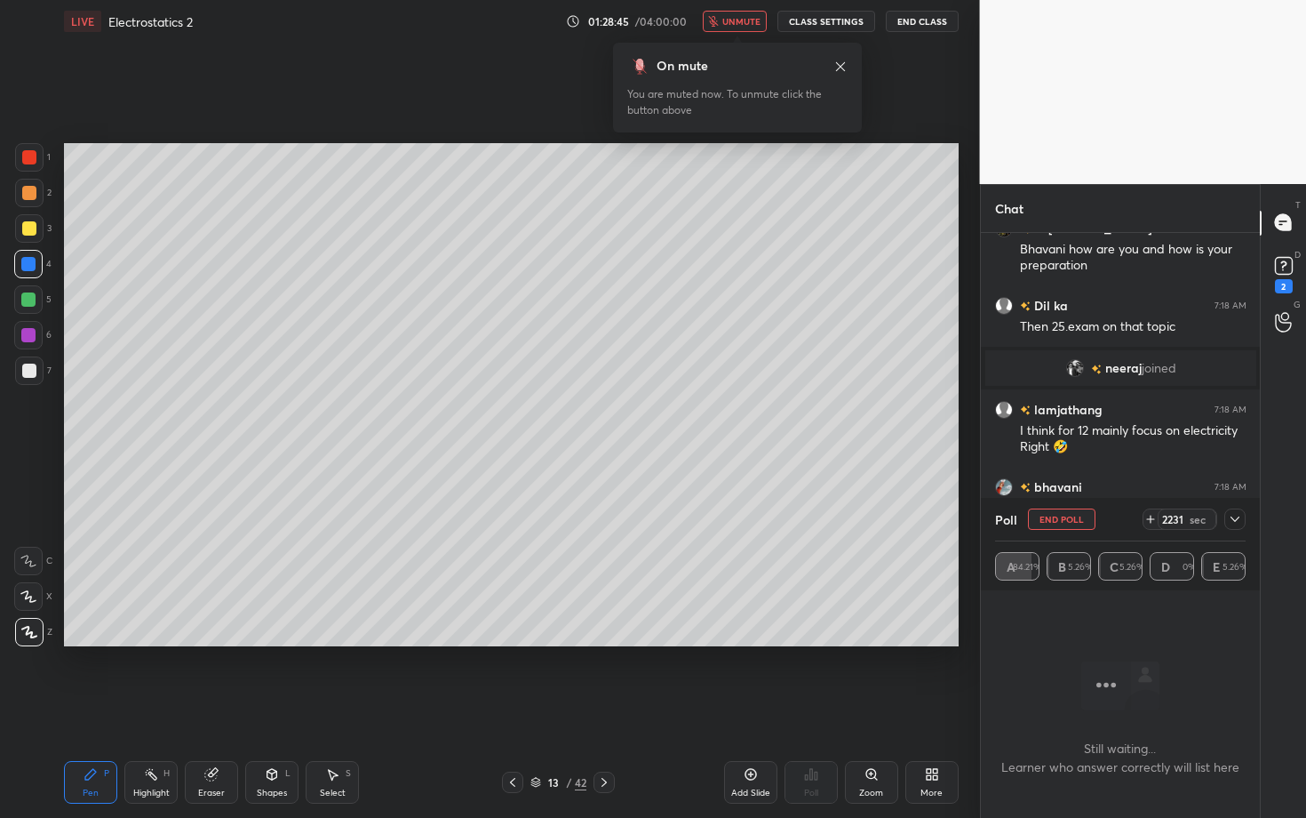
scroll to position [14598, 0]
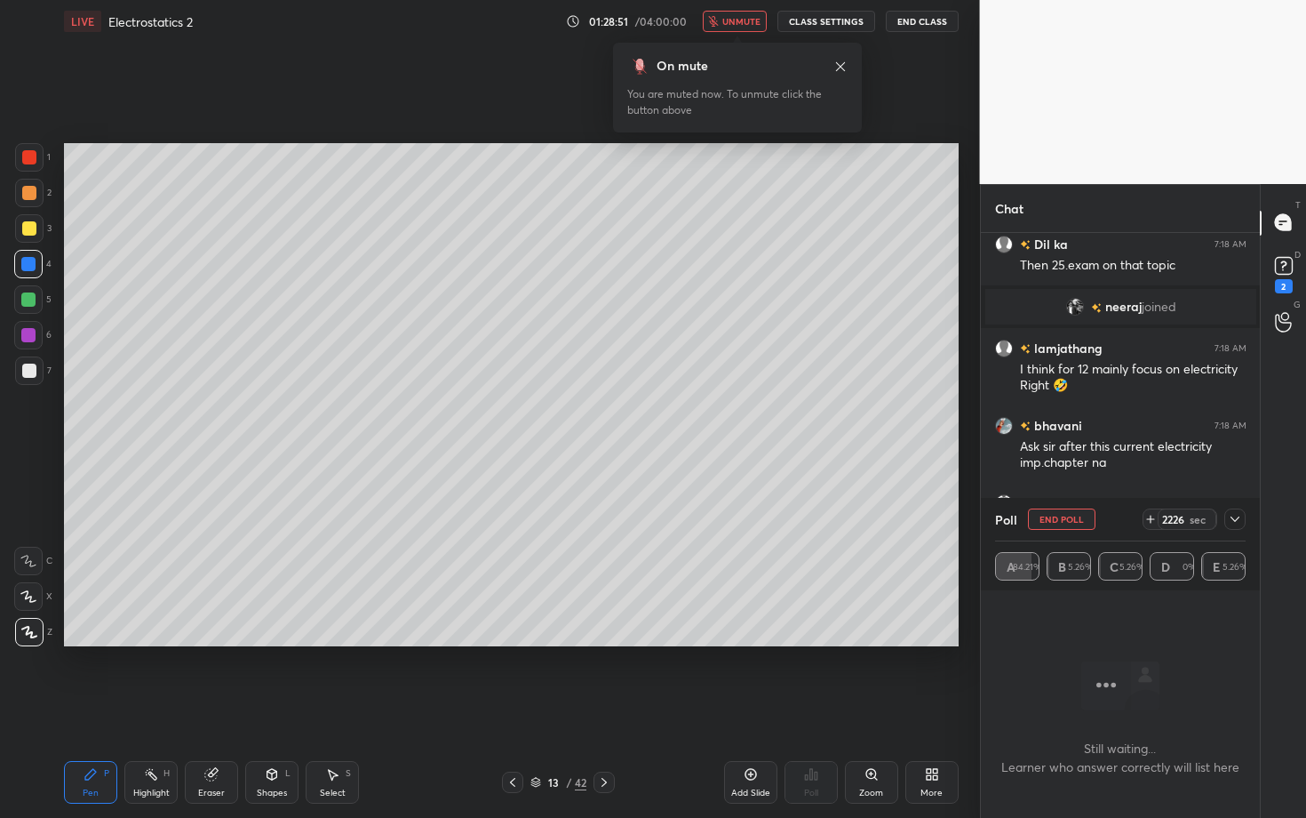
click at [1069, 512] on button "End Poll" at bounding box center [1062, 518] width 68 height 21
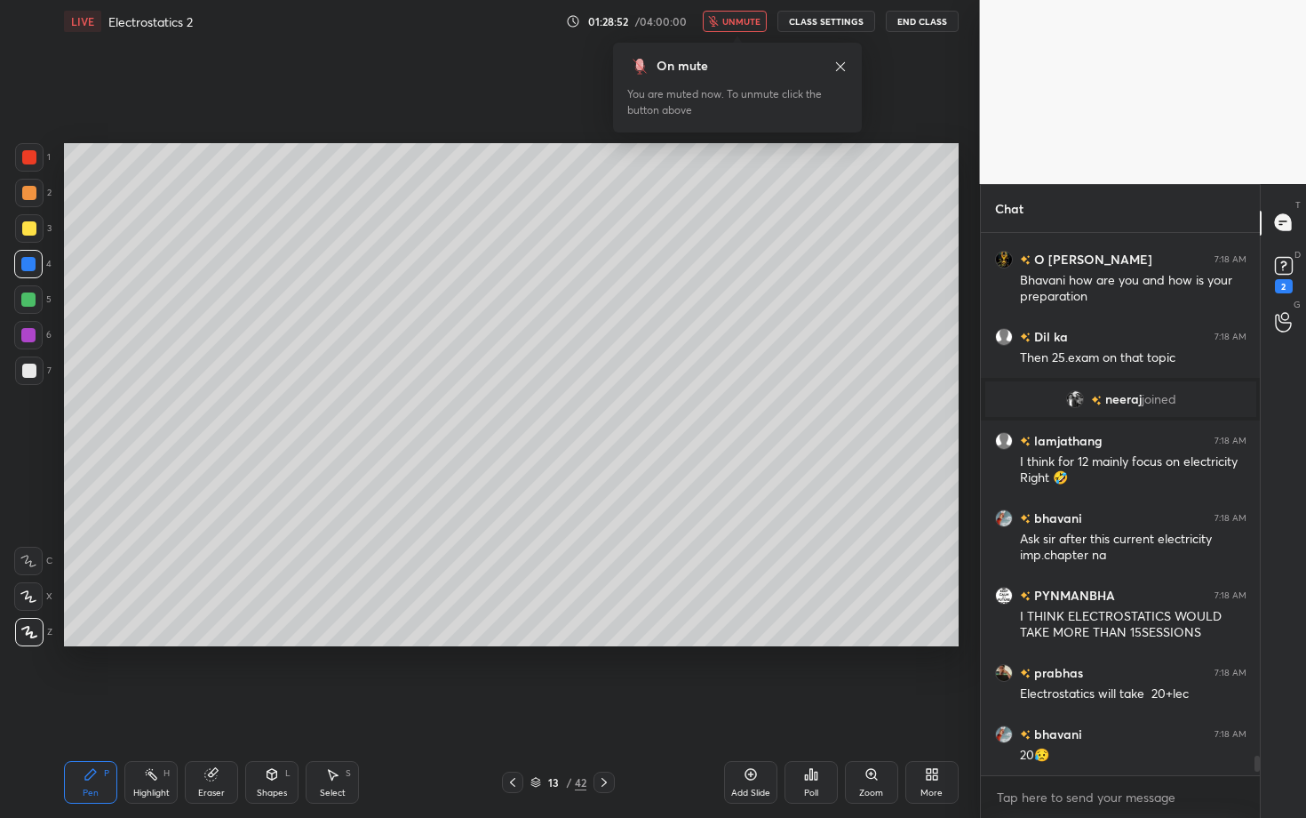
scroll to position [6, 6]
click at [745, 12] on button "unmute" at bounding box center [735, 21] width 64 height 21
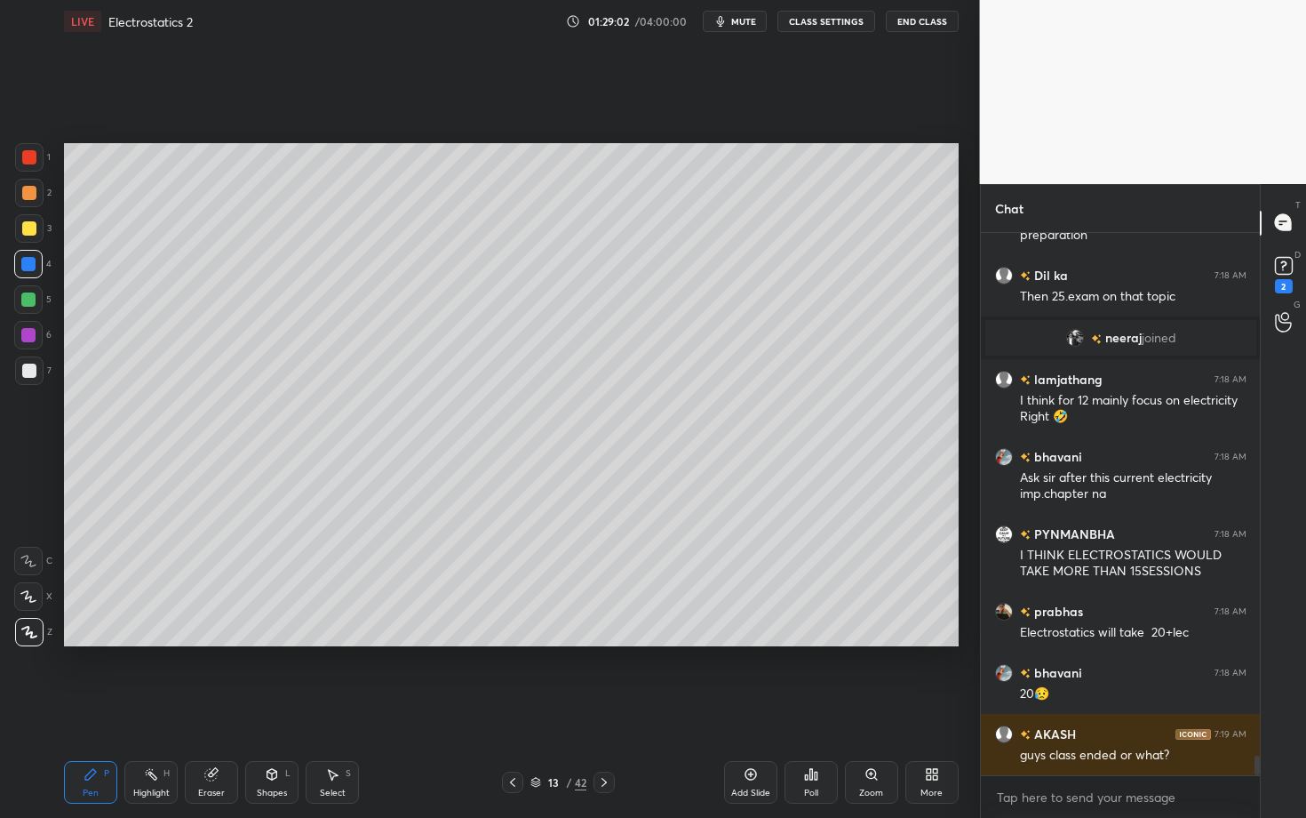
click at [345, 708] on div "Select S" at bounding box center [332, 782] width 53 height 43
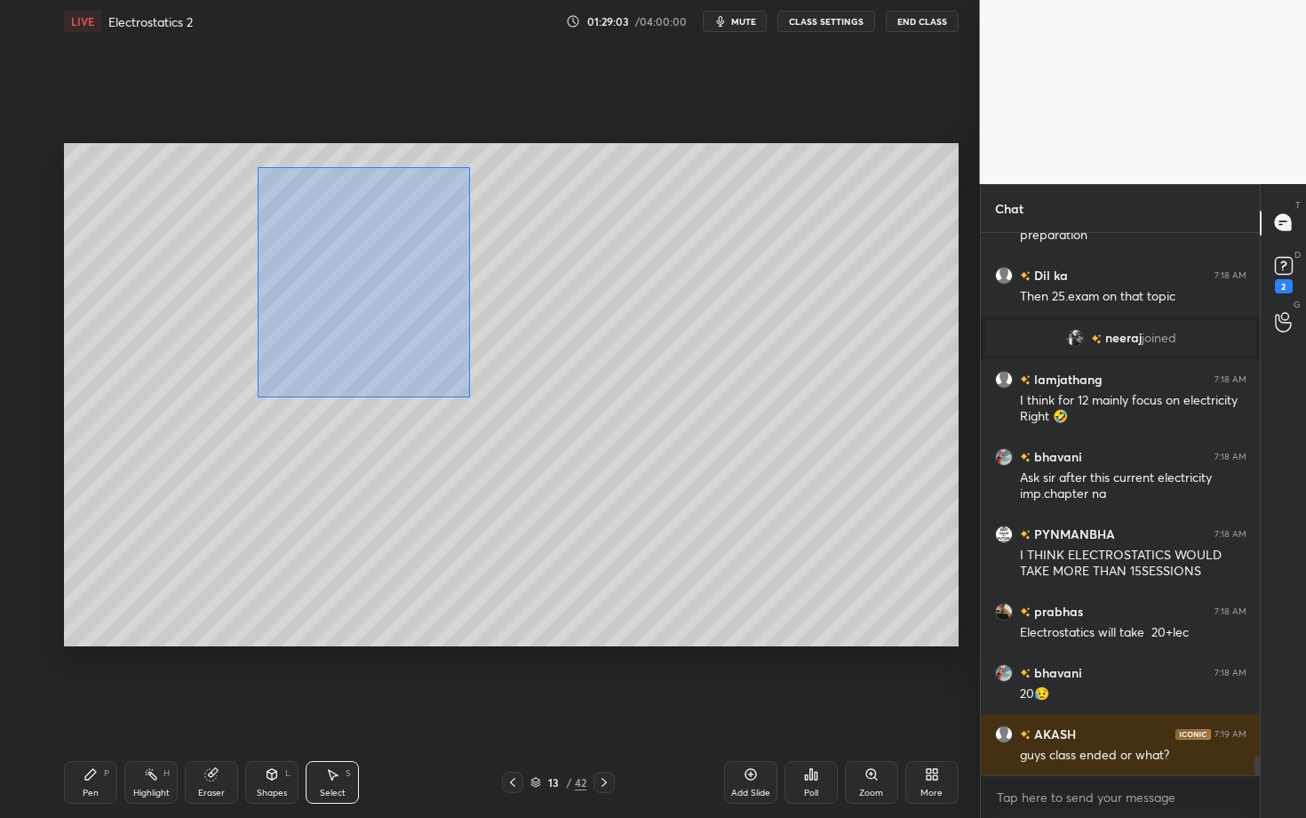
drag, startPoint x: 258, startPoint y: 166, endPoint x: 572, endPoint y: 462, distance: 431.9
click at [571, 461] on div "0 ° Undo Copy Duplicate Duplicate to new slide Delete" at bounding box center [511, 394] width 895 height 503
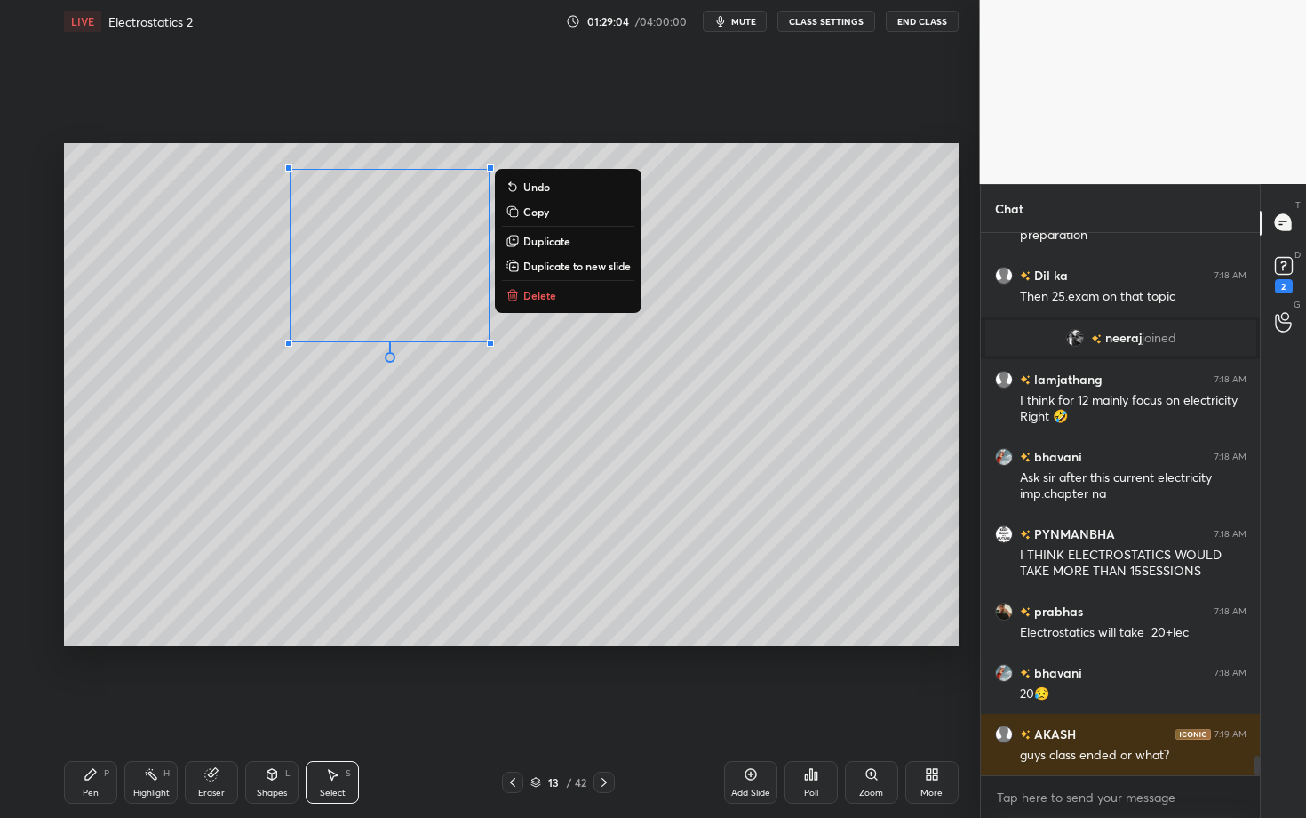
click at [546, 294] on p "Delete" at bounding box center [539, 295] width 33 height 14
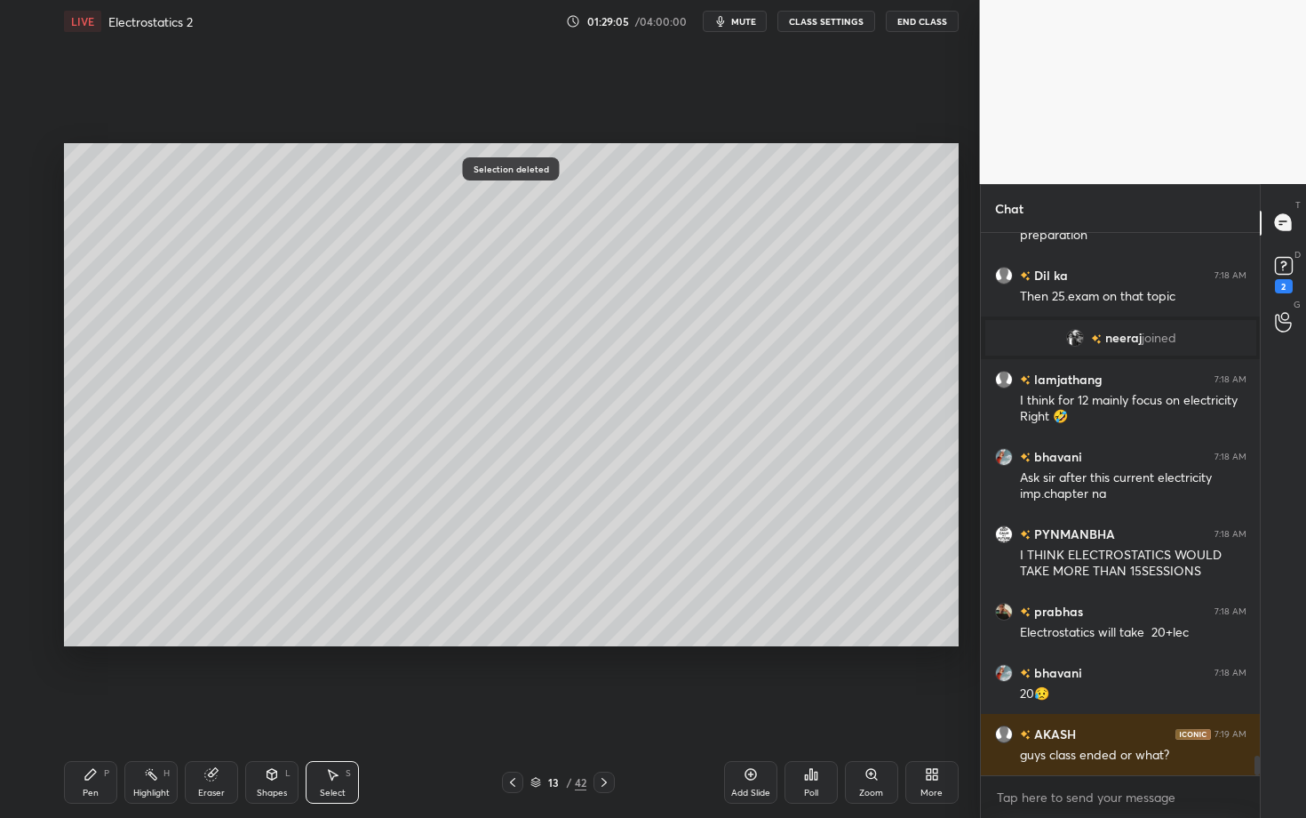
scroll to position [14628, 0]
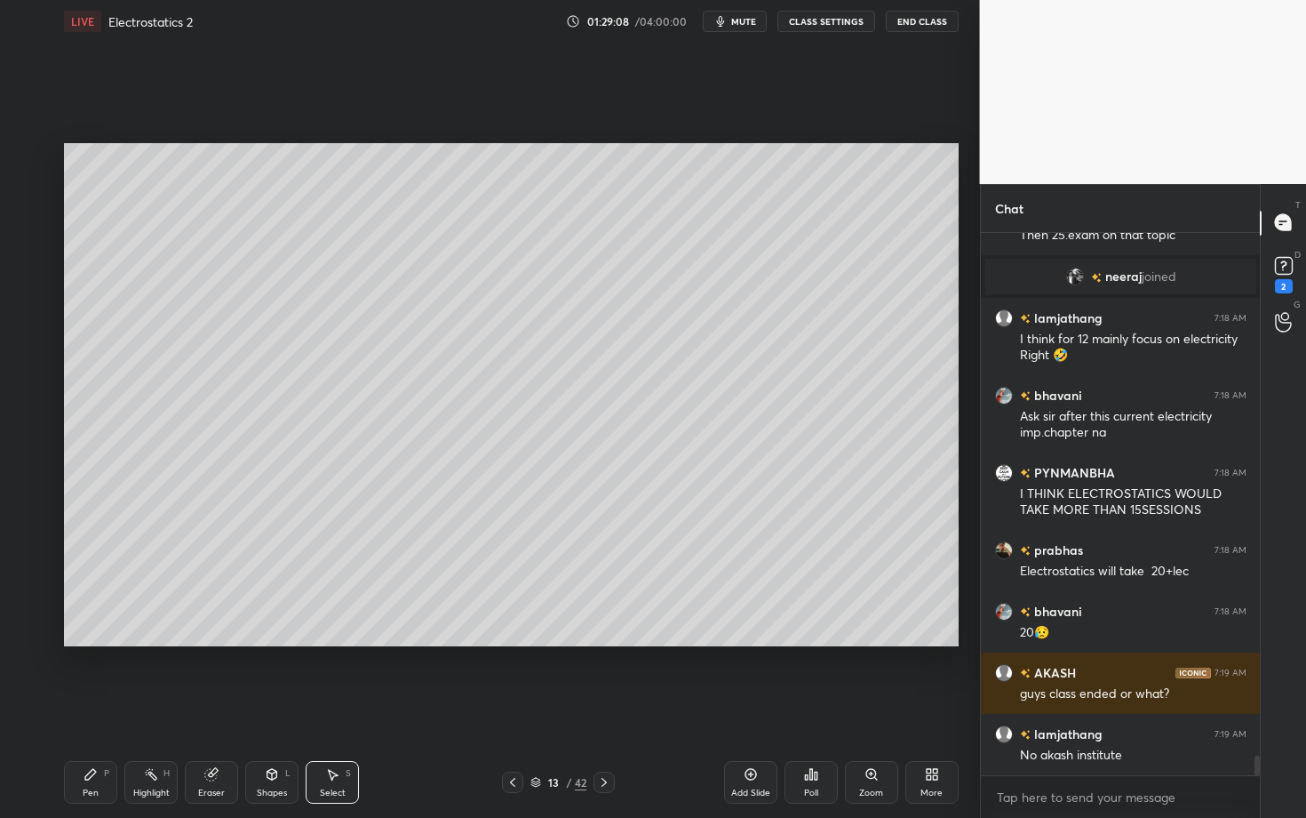
click at [94, 708] on div "Pen" at bounding box center [91, 792] width 16 height 9
click at [77, 708] on div "Pen P" at bounding box center [90, 782] width 53 height 43
click at [31, 163] on div at bounding box center [29, 157] width 14 height 14
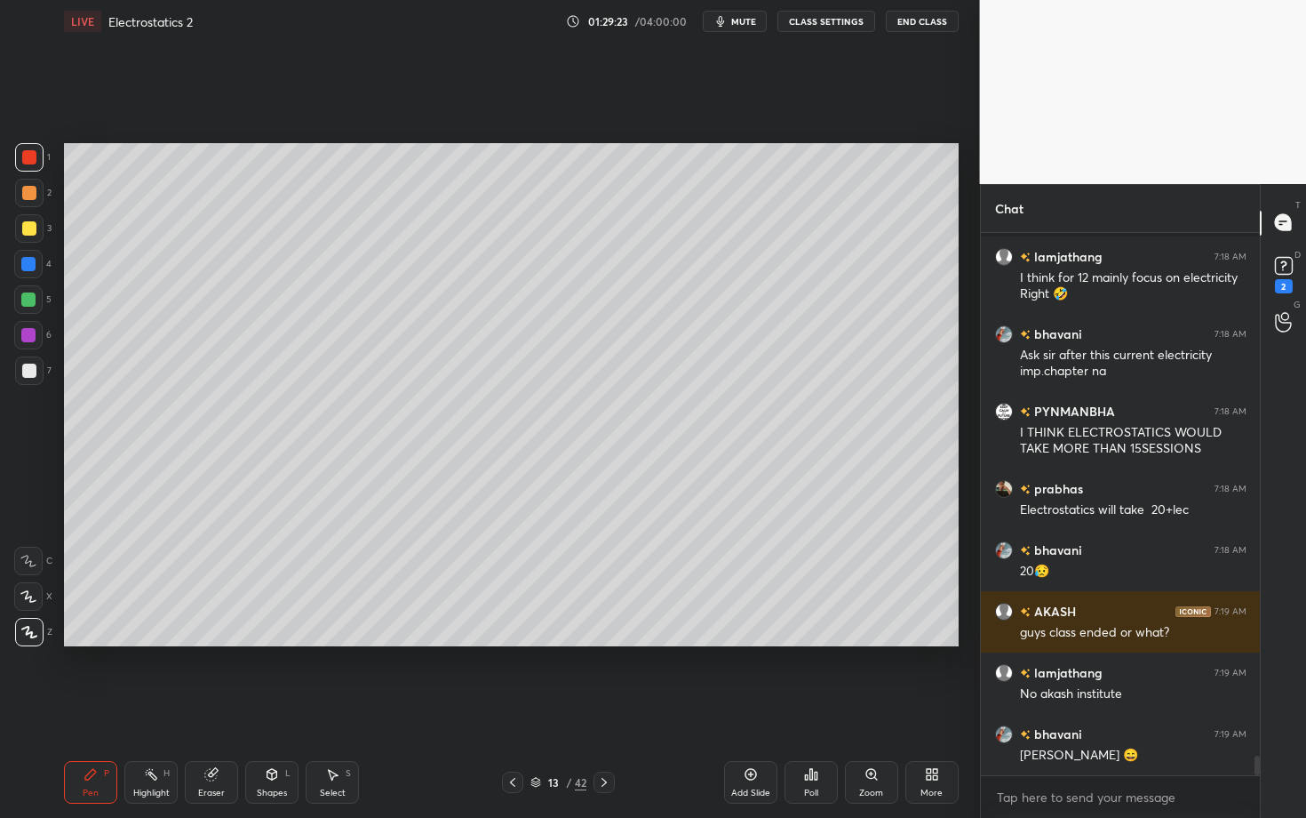
scroll to position [14751, 0]
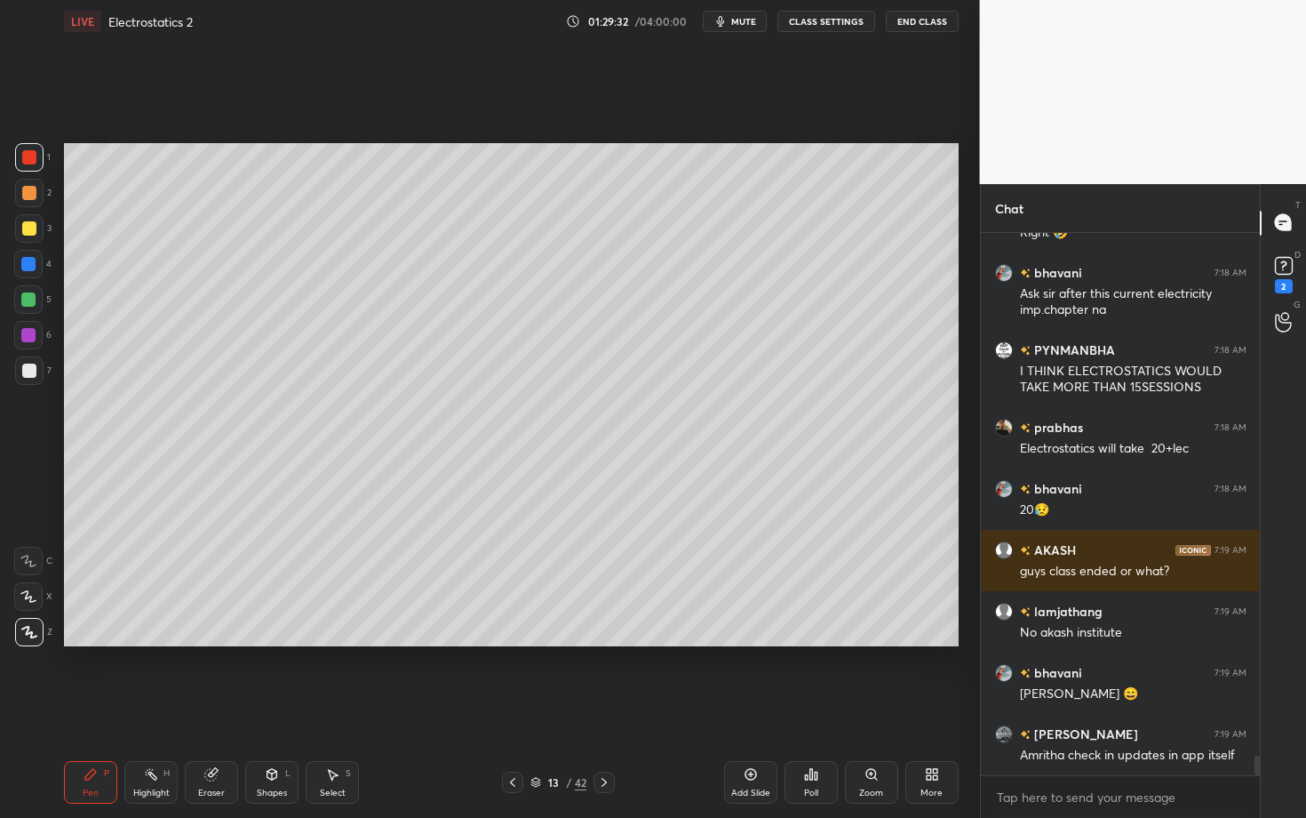
click at [281, 708] on div "Shapes L" at bounding box center [271, 782] width 53 height 43
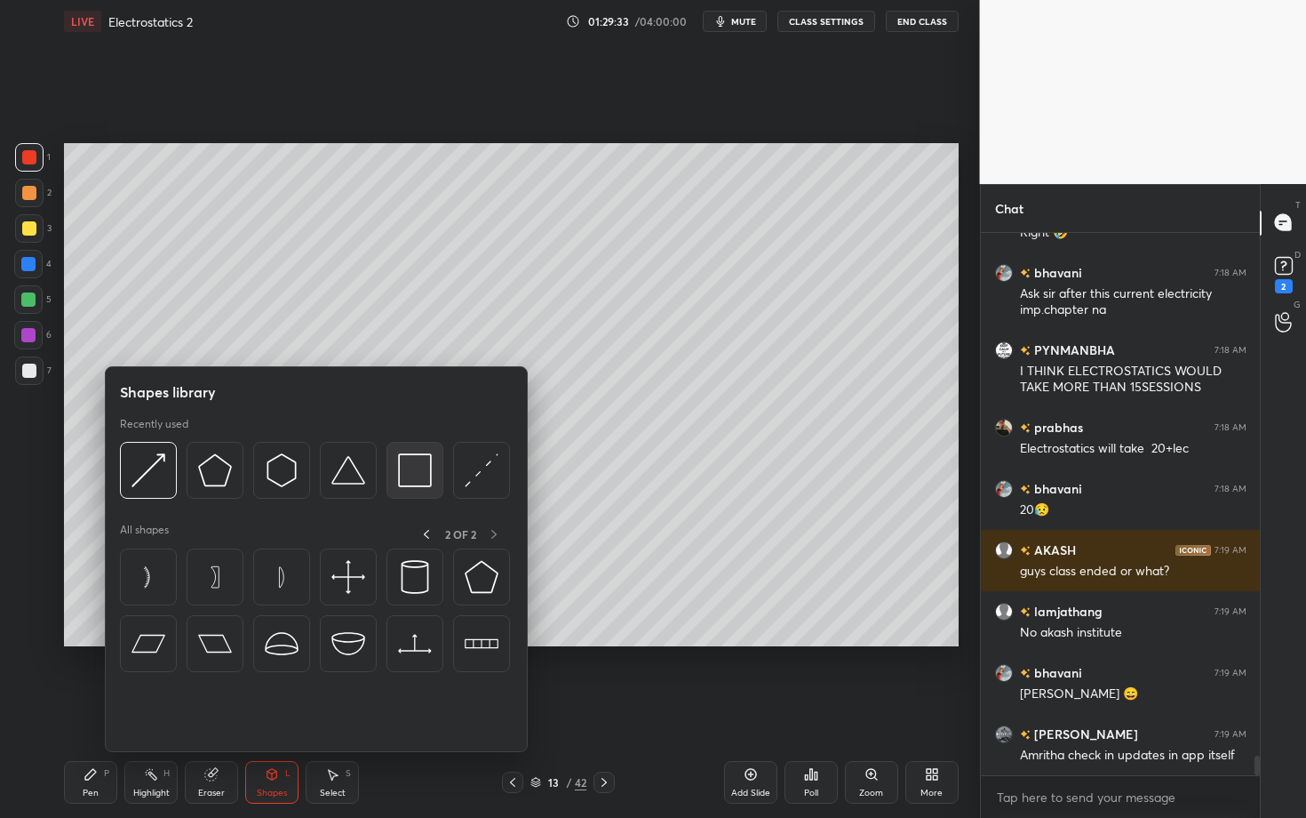
click at [415, 466] on img at bounding box center [415, 470] width 34 height 34
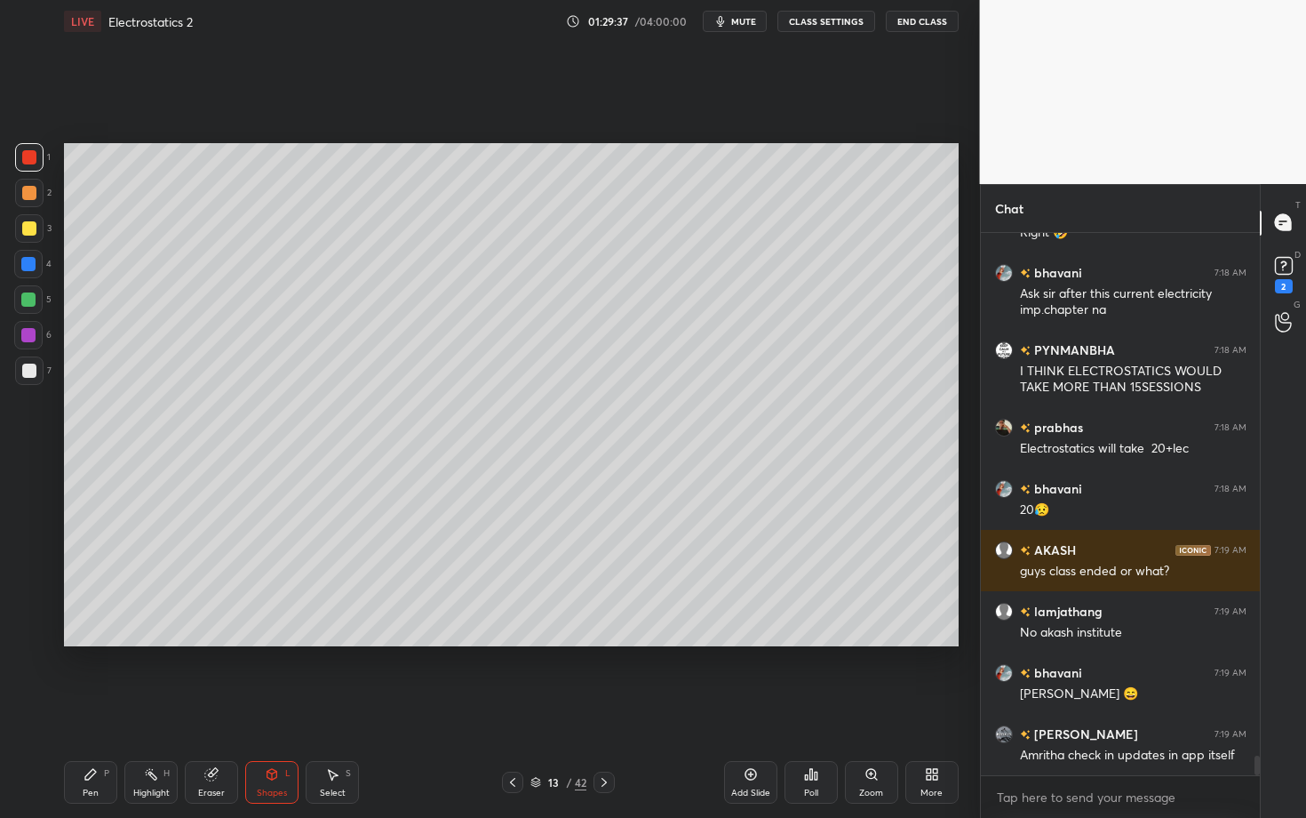
click at [74, 708] on div "Pen P" at bounding box center [90, 782] width 53 height 43
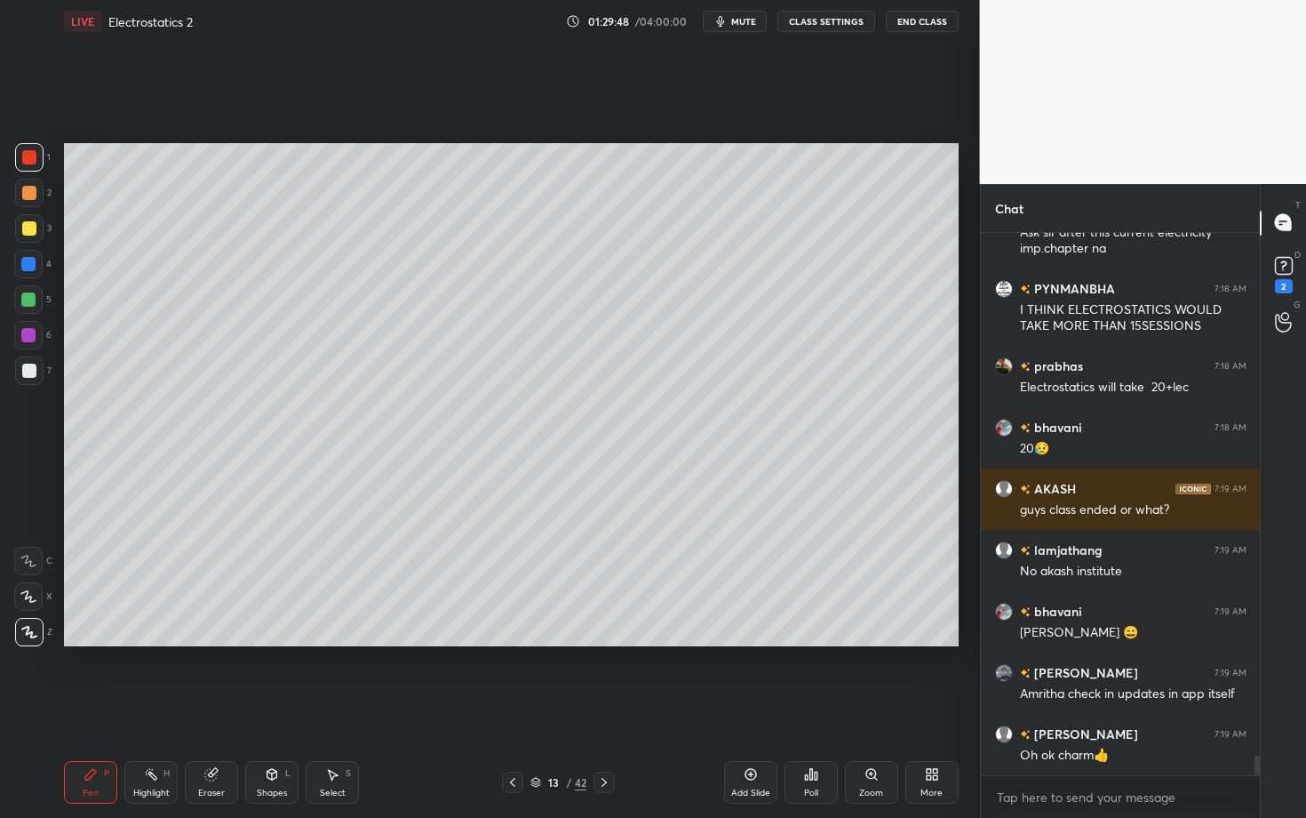
click at [19, 379] on div at bounding box center [29, 370] width 28 height 28
click at [273, 708] on div "Shapes" at bounding box center [272, 792] width 30 height 9
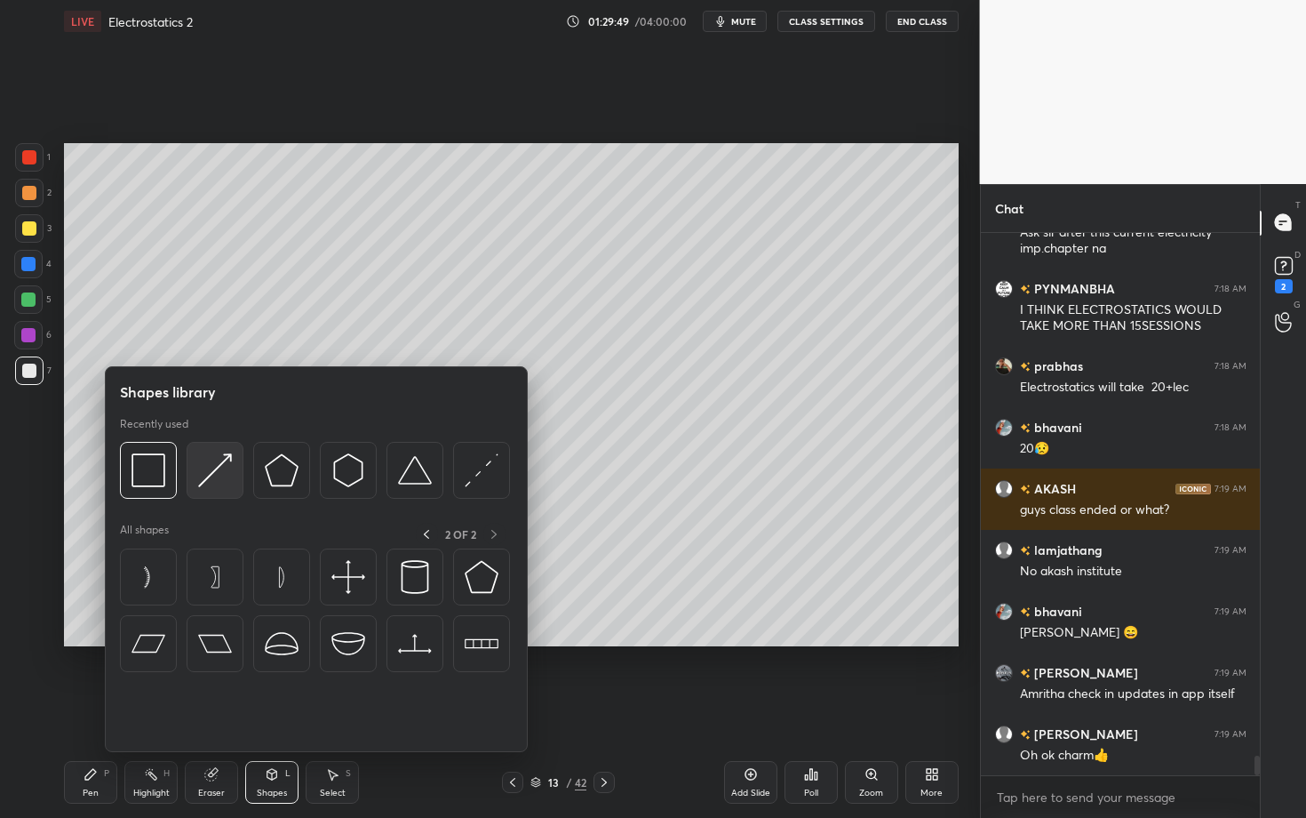
click at [219, 490] on div at bounding box center [215, 470] width 57 height 57
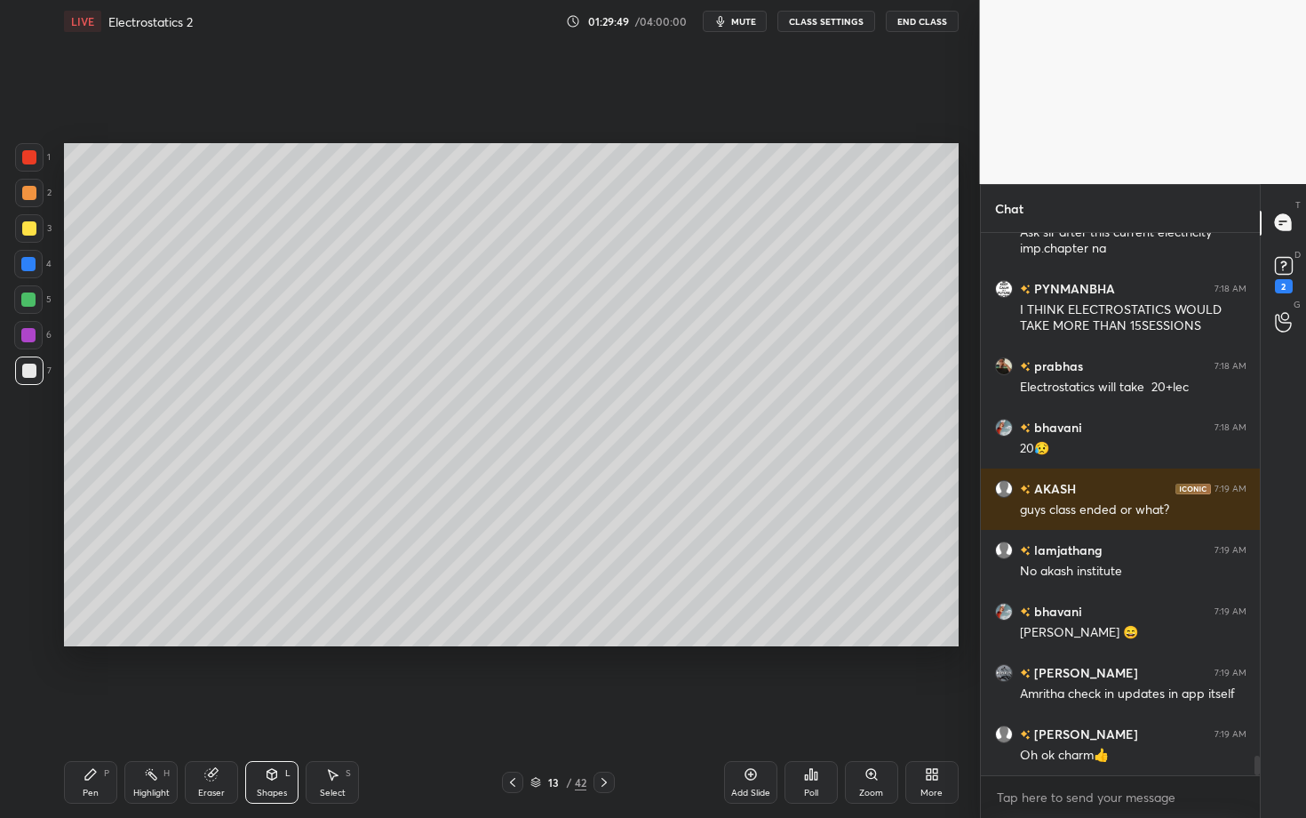
click at [35, 369] on div at bounding box center [29, 370] width 14 height 14
click at [267, 708] on icon at bounding box center [272, 774] width 14 height 14
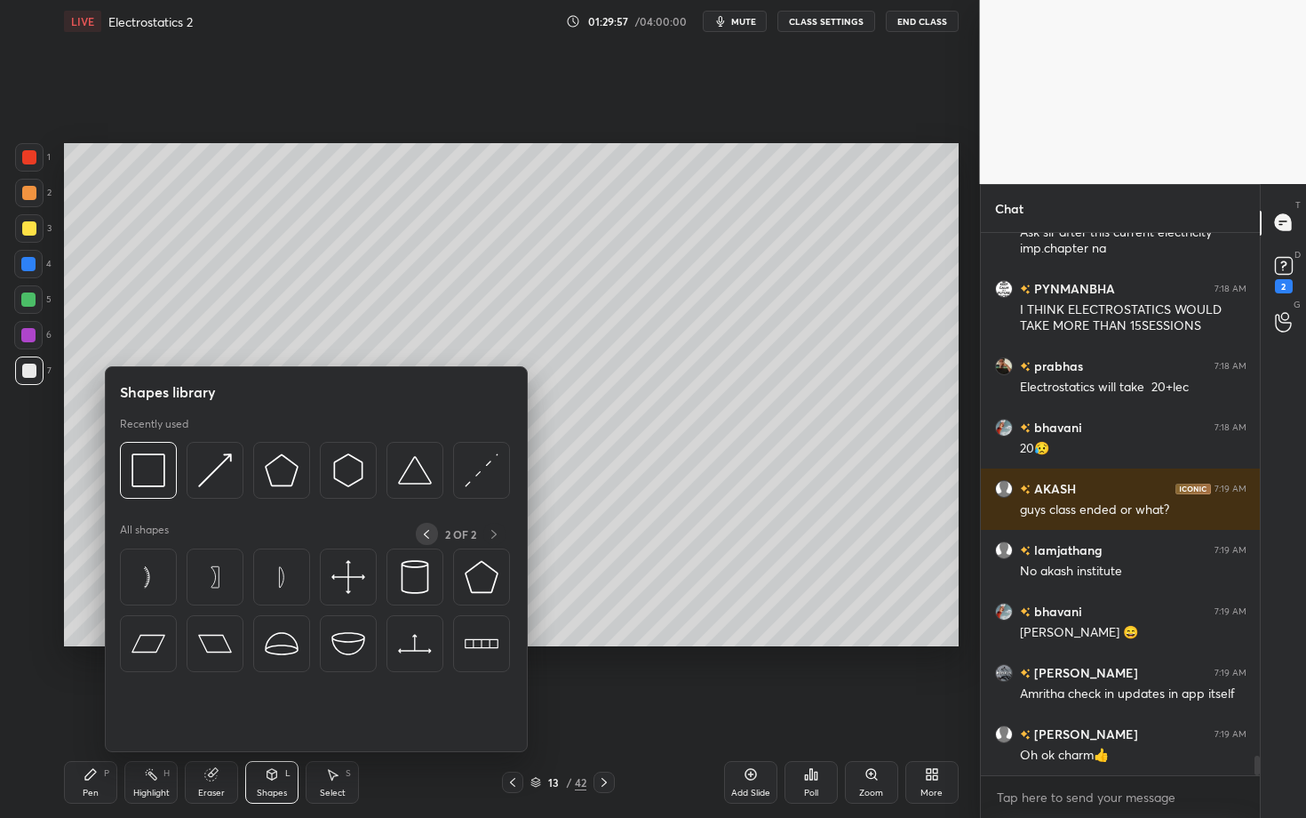
click at [431, 526] on div at bounding box center [427, 534] width 22 height 22
click at [425, 538] on div "1 OF 2" at bounding box center [461, 534] width 89 height 22
click at [271, 708] on div "Shapes L" at bounding box center [271, 782] width 53 height 43
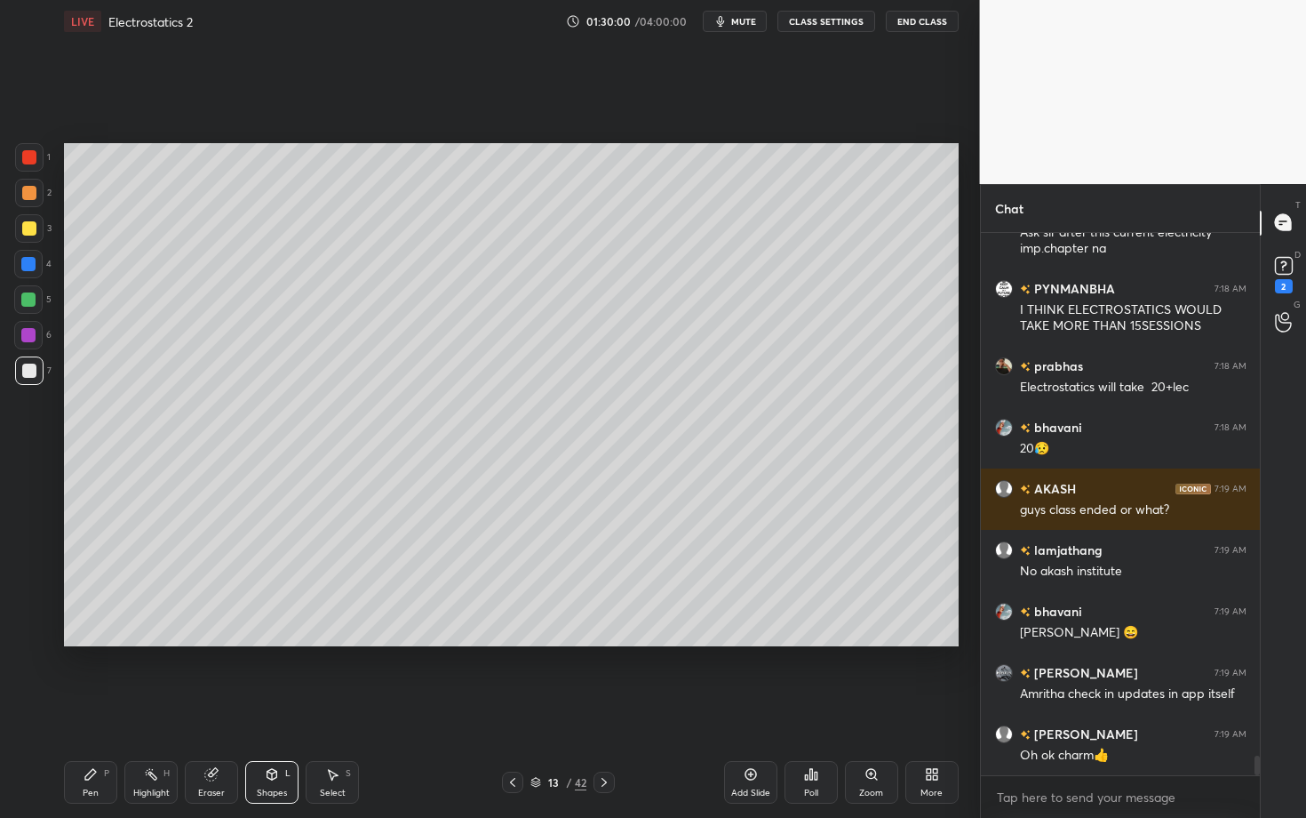
click at [269, 708] on div "Shapes" at bounding box center [272, 792] width 30 height 9
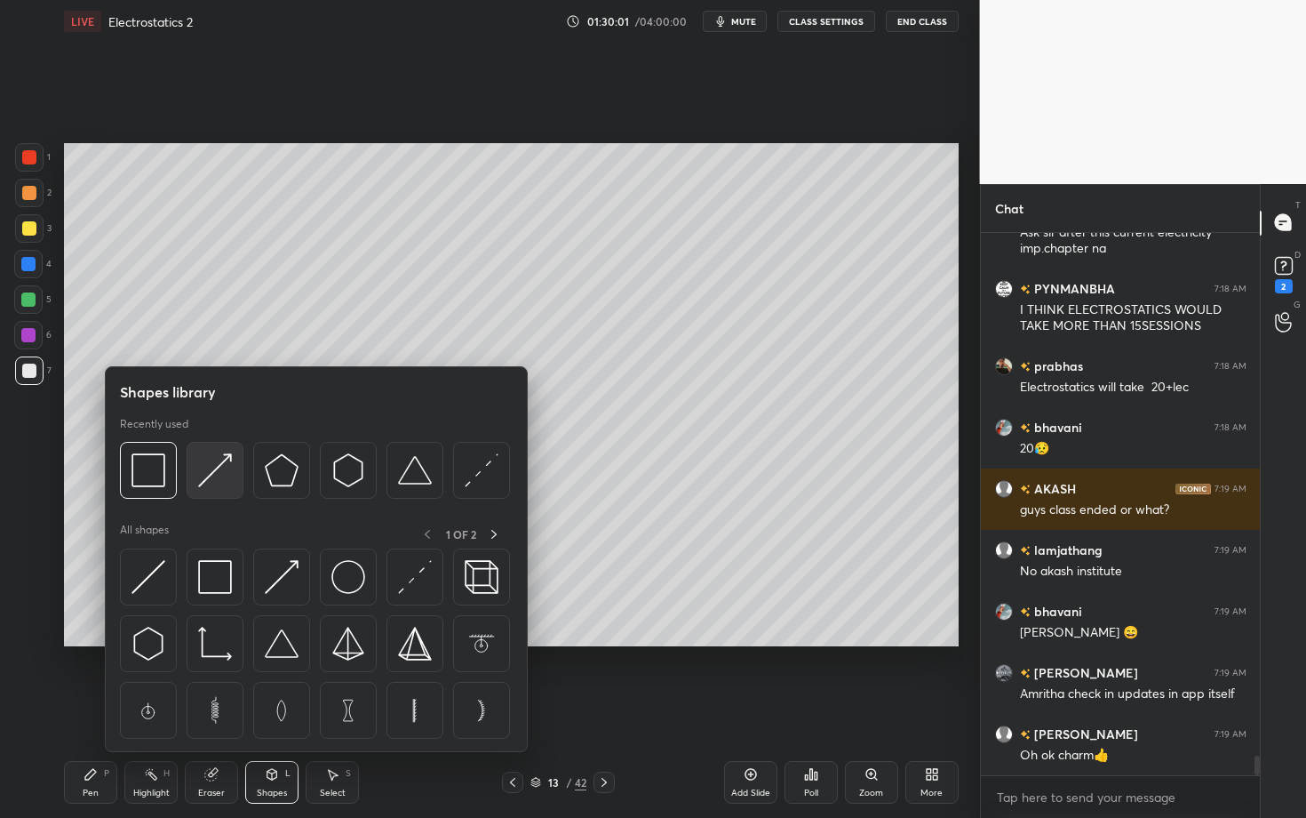
click at [215, 460] on img at bounding box center [215, 470] width 34 height 34
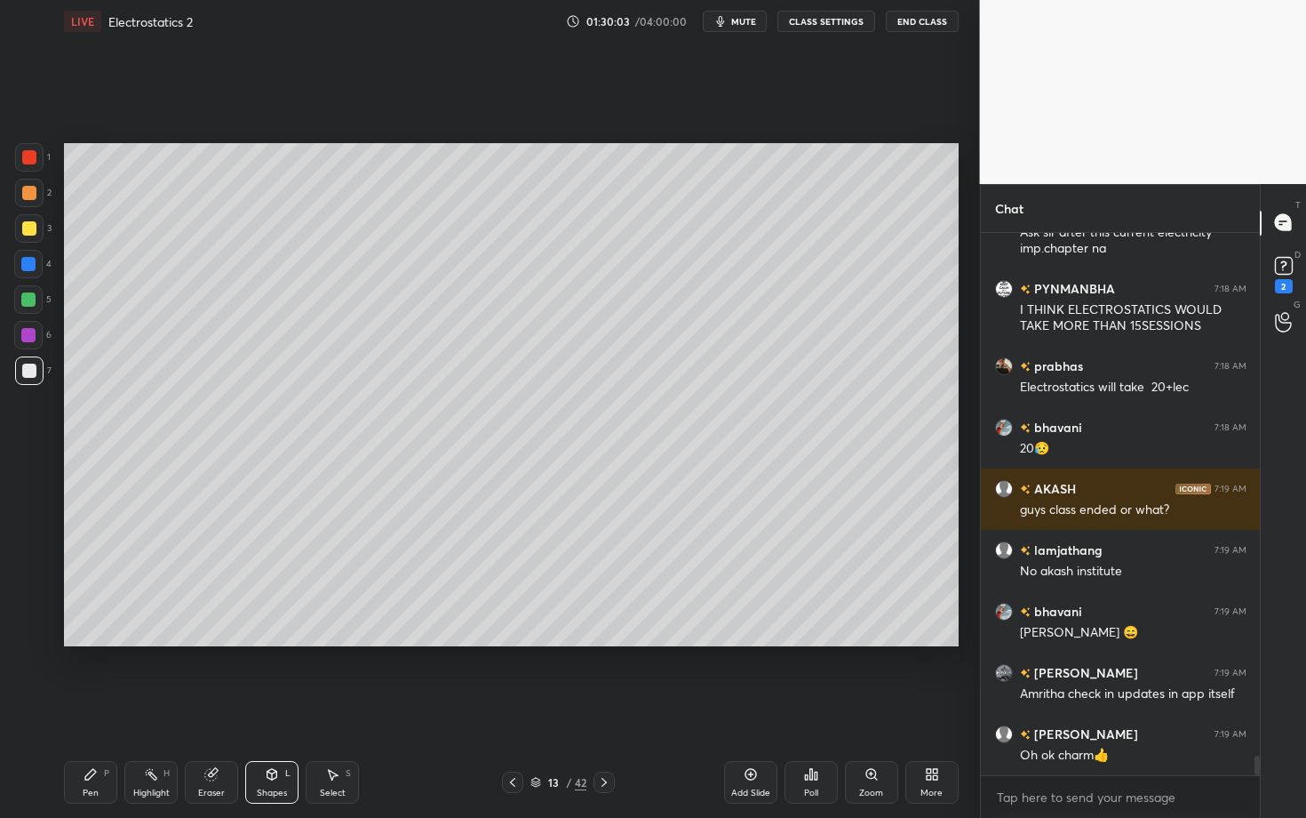
drag, startPoint x: 164, startPoint y: 790, endPoint x: 155, endPoint y: 792, distance: 9.1
click at [156, 708] on div "Highlight" at bounding box center [151, 792] width 36 height 9
click at [284, 708] on div "Shapes L" at bounding box center [271, 782] width 53 height 43
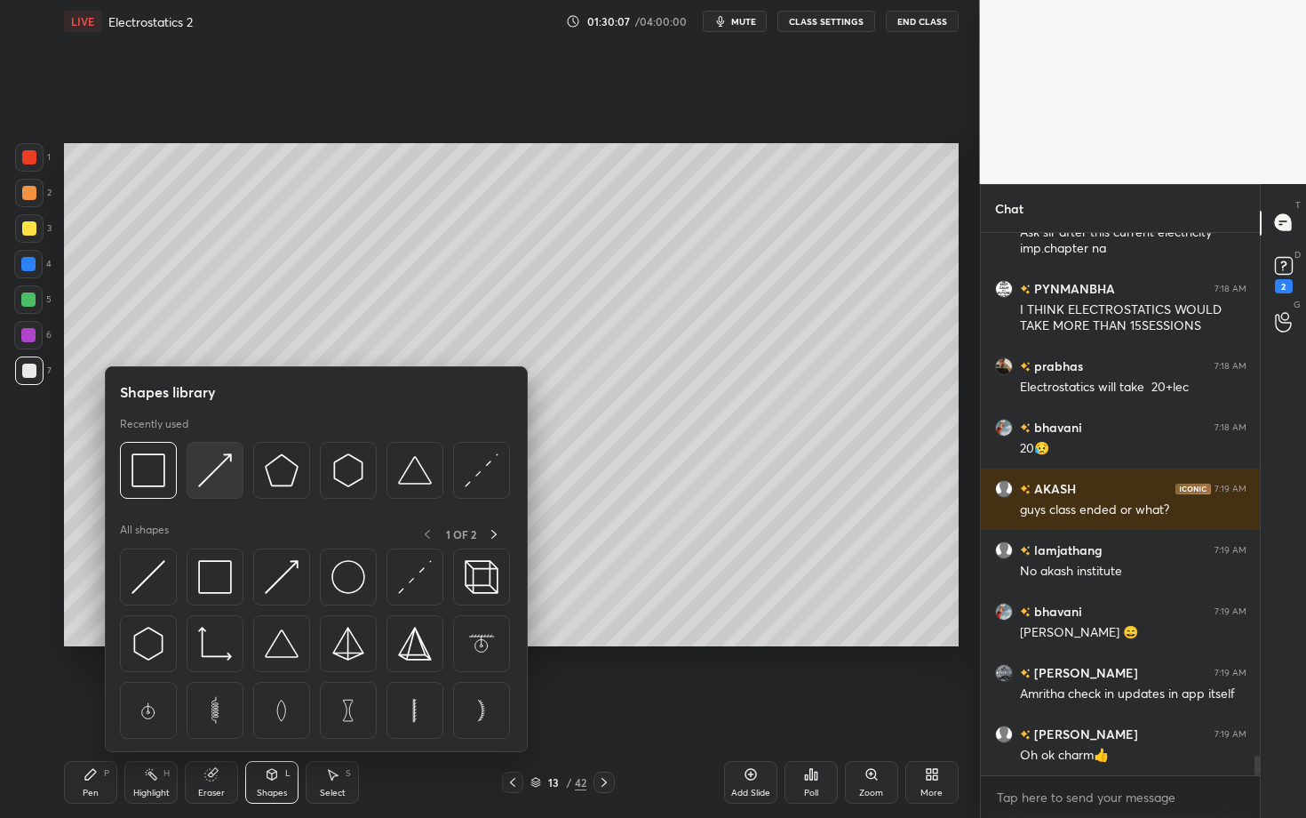
click at [221, 489] on div at bounding box center [215, 470] width 57 height 57
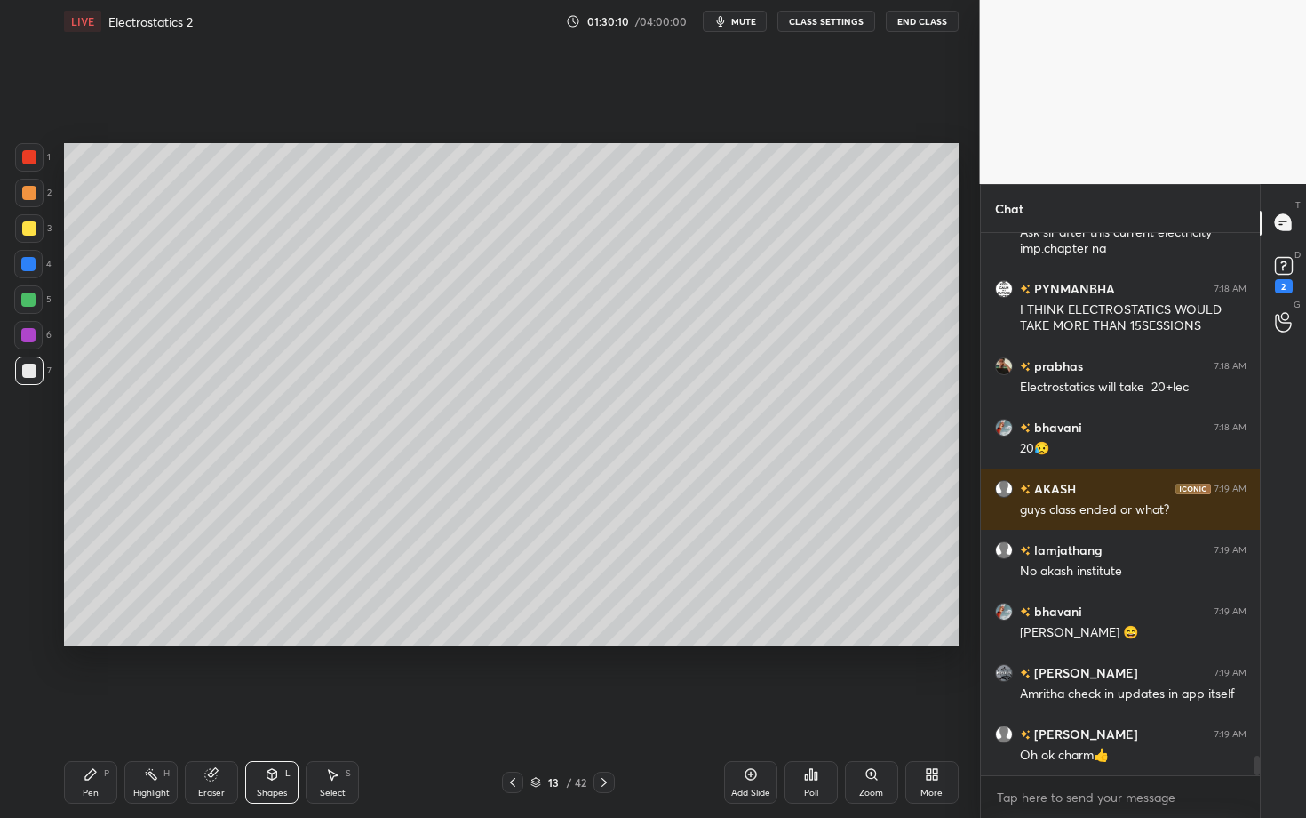
click at [160, 708] on div "Highlight H" at bounding box center [150, 782] width 53 height 43
click at [271, 708] on icon at bounding box center [272, 774] width 14 height 14
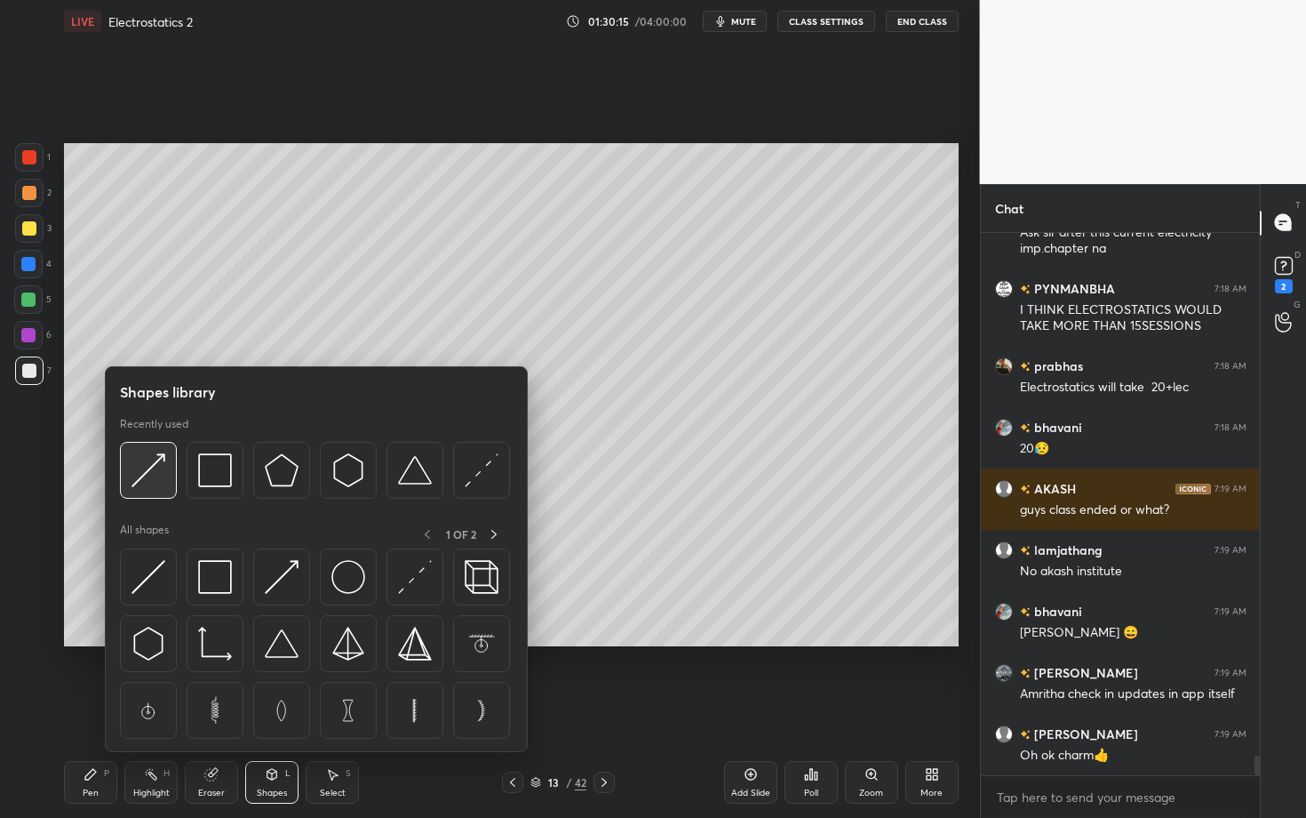
click at [149, 469] on img at bounding box center [149, 470] width 34 height 34
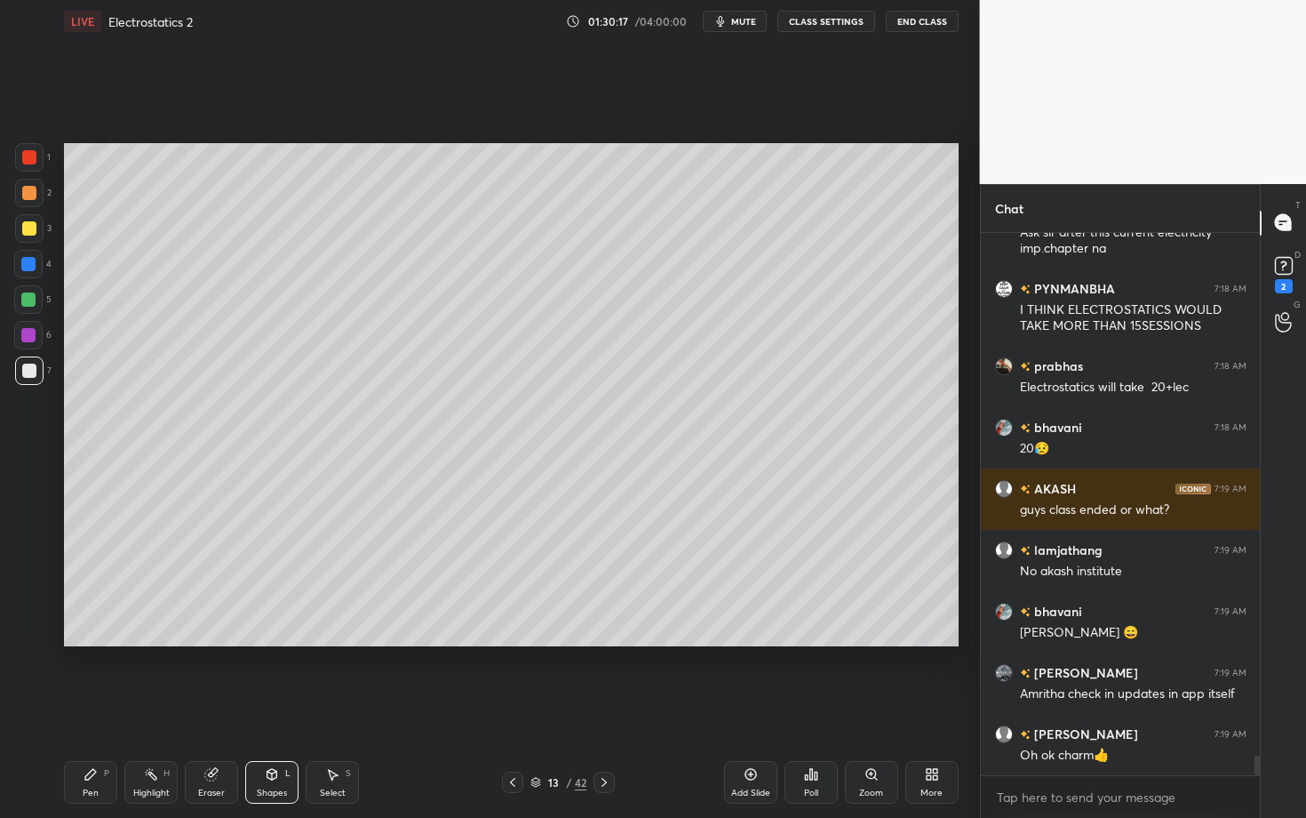
click at [91, 708] on div "Pen P" at bounding box center [90, 782] width 53 height 43
click at [160, 708] on div "Highlight H" at bounding box center [150, 782] width 53 height 43
click at [278, 708] on div "Shapes" at bounding box center [272, 792] width 30 height 9
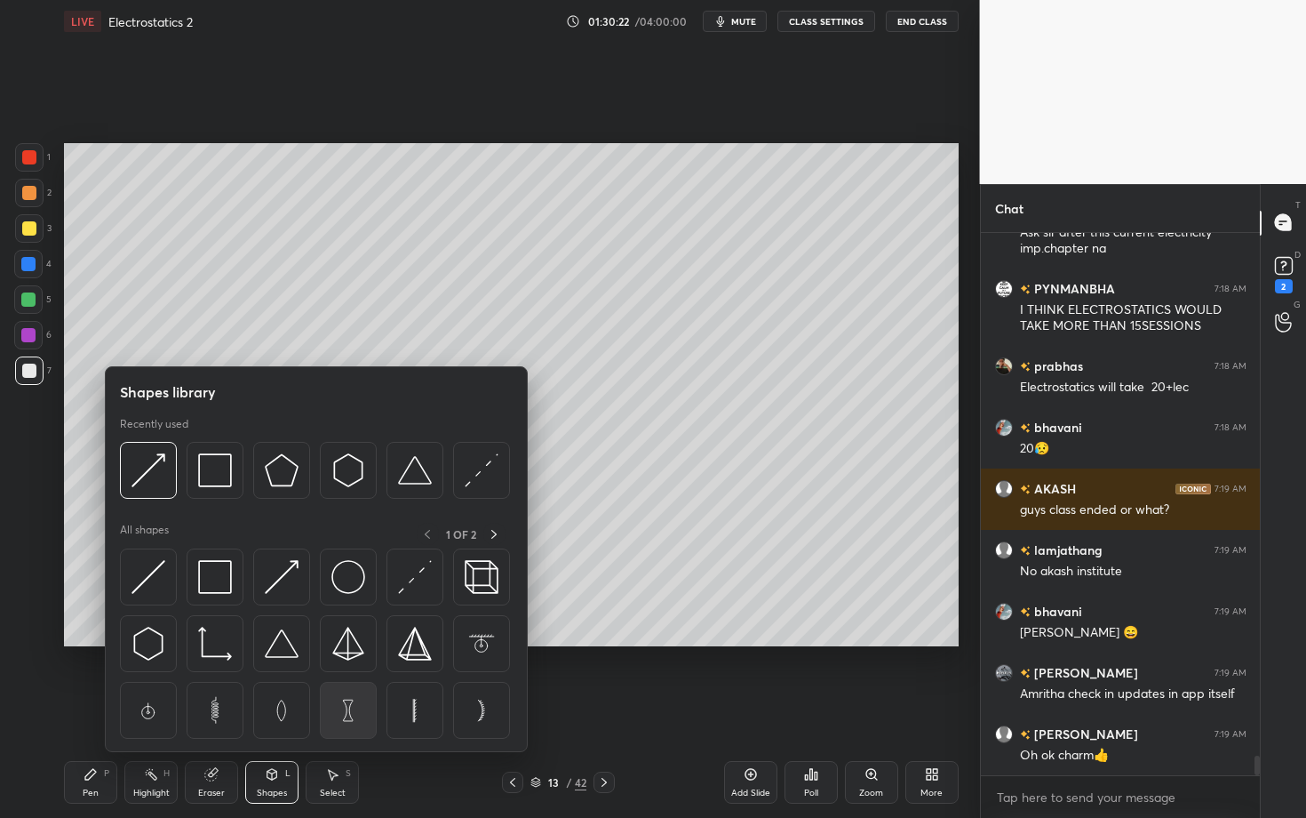
drag, startPoint x: 329, startPoint y: 687, endPoint x: 344, endPoint y: 682, distance: 16.0
click at [344, 682] on div at bounding box center [348, 710] width 57 height 57
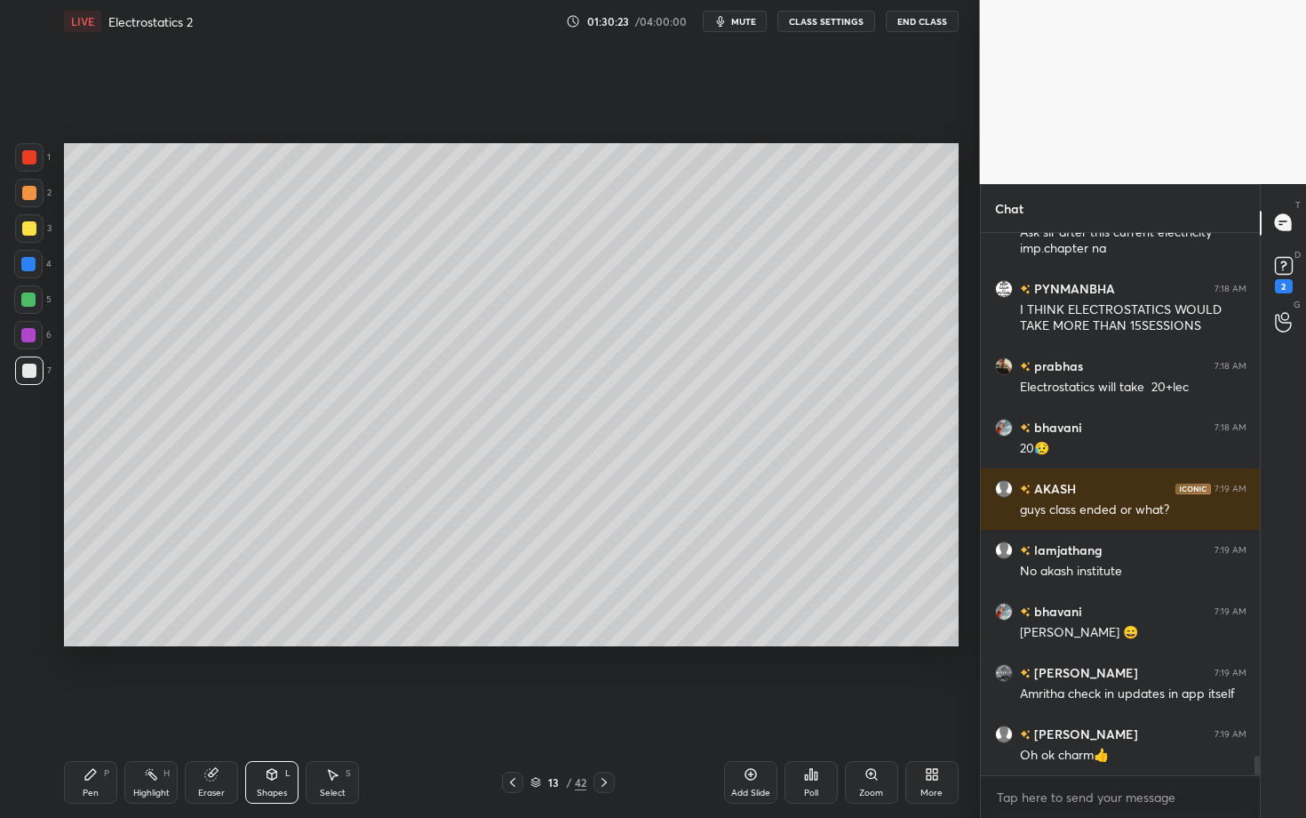
click at [259, 708] on div "Shapes L" at bounding box center [271, 782] width 53 height 43
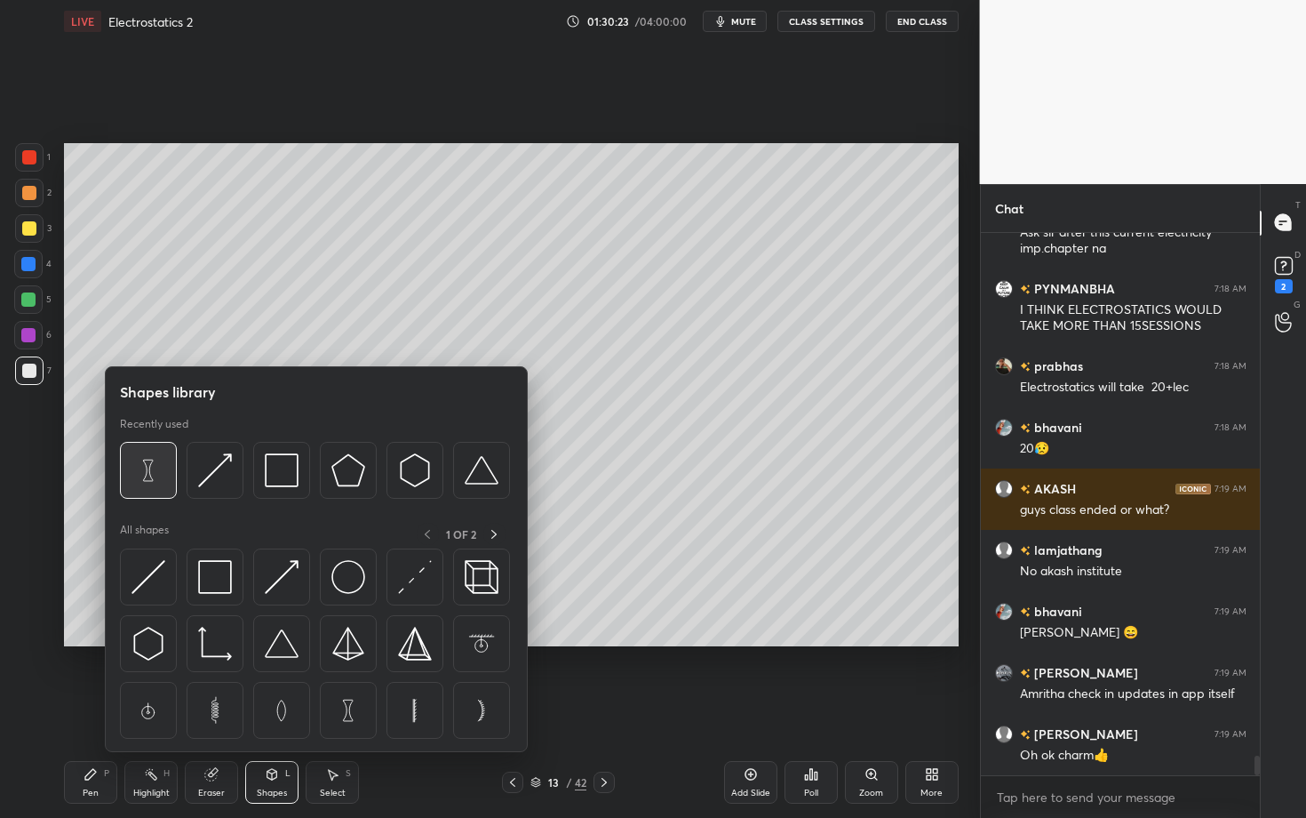
click at [148, 470] on img at bounding box center [149, 470] width 34 height 34
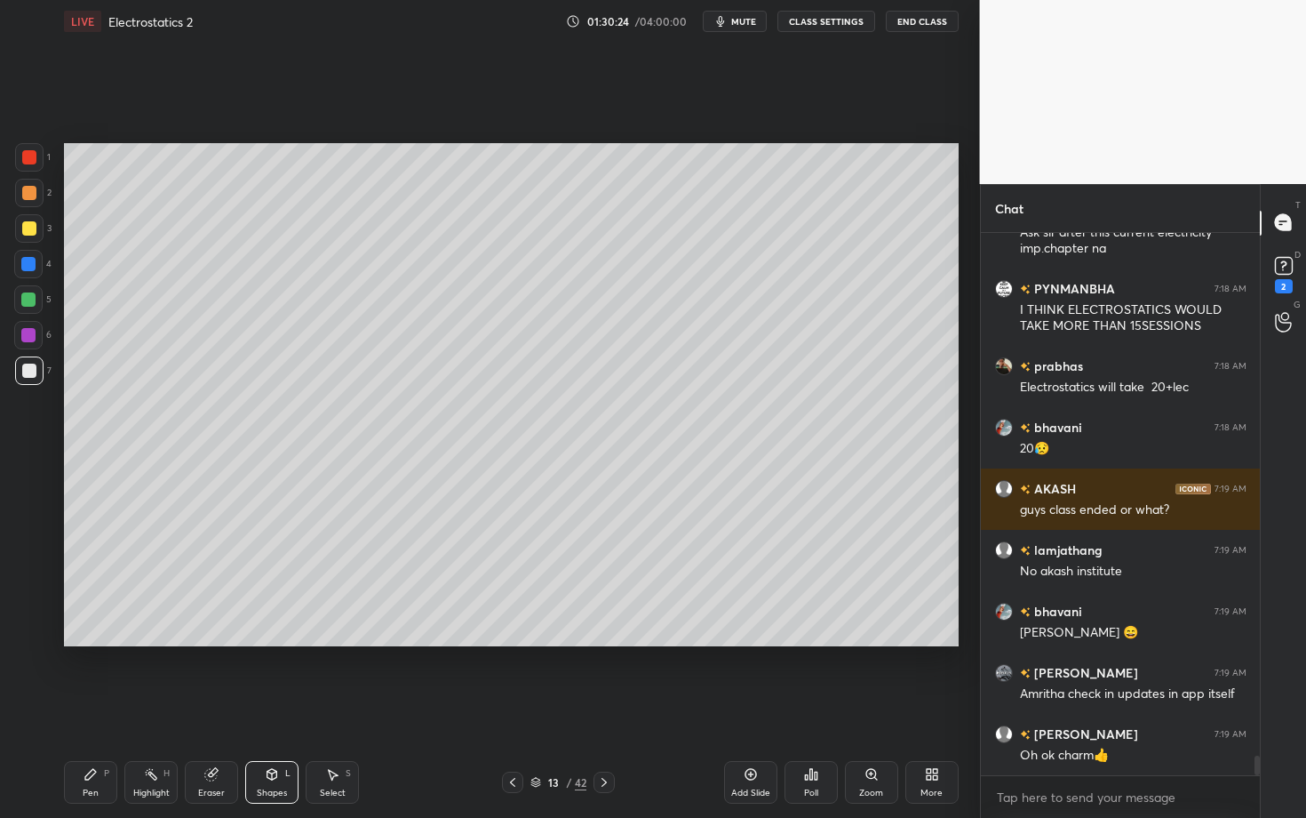
click at [272, 708] on div "Shapes L" at bounding box center [271, 782] width 53 height 43
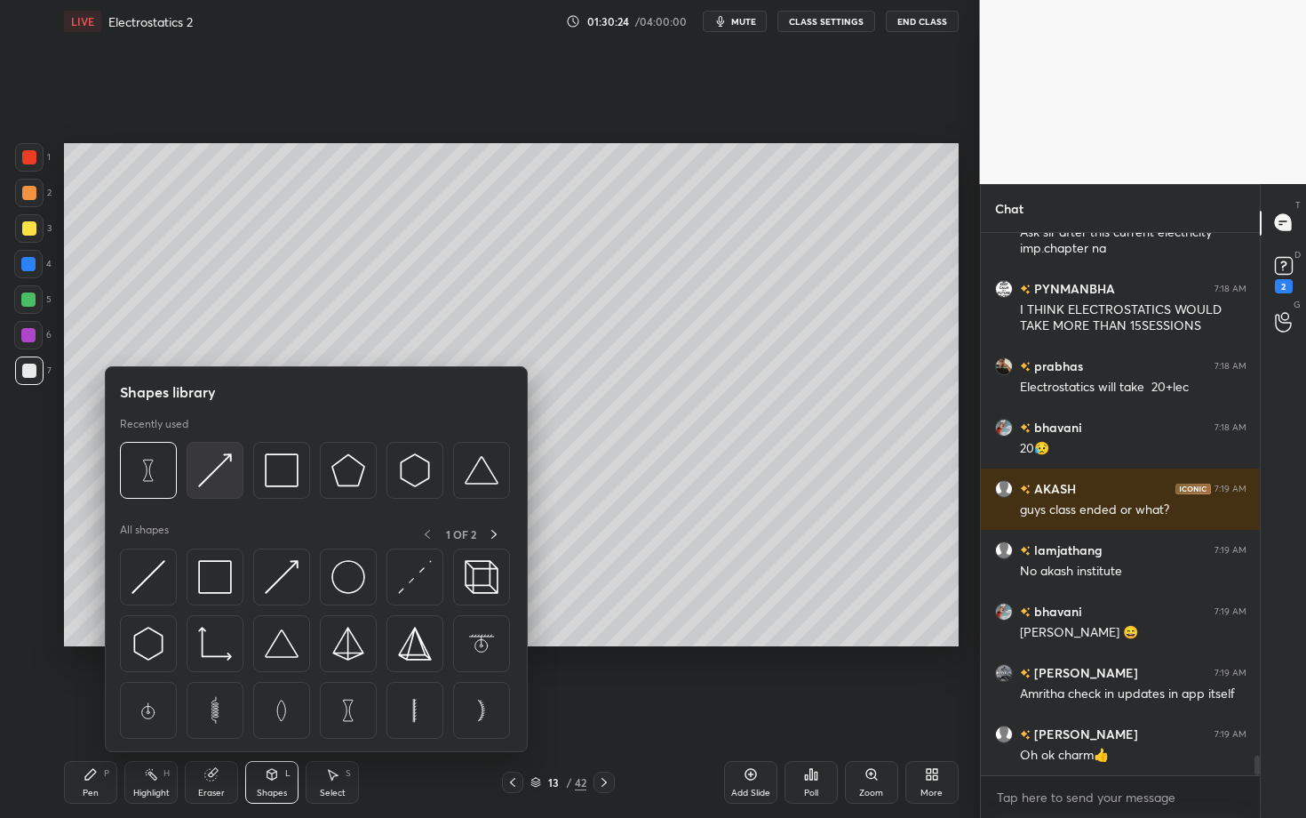
click at [202, 473] on img at bounding box center [215, 470] width 34 height 34
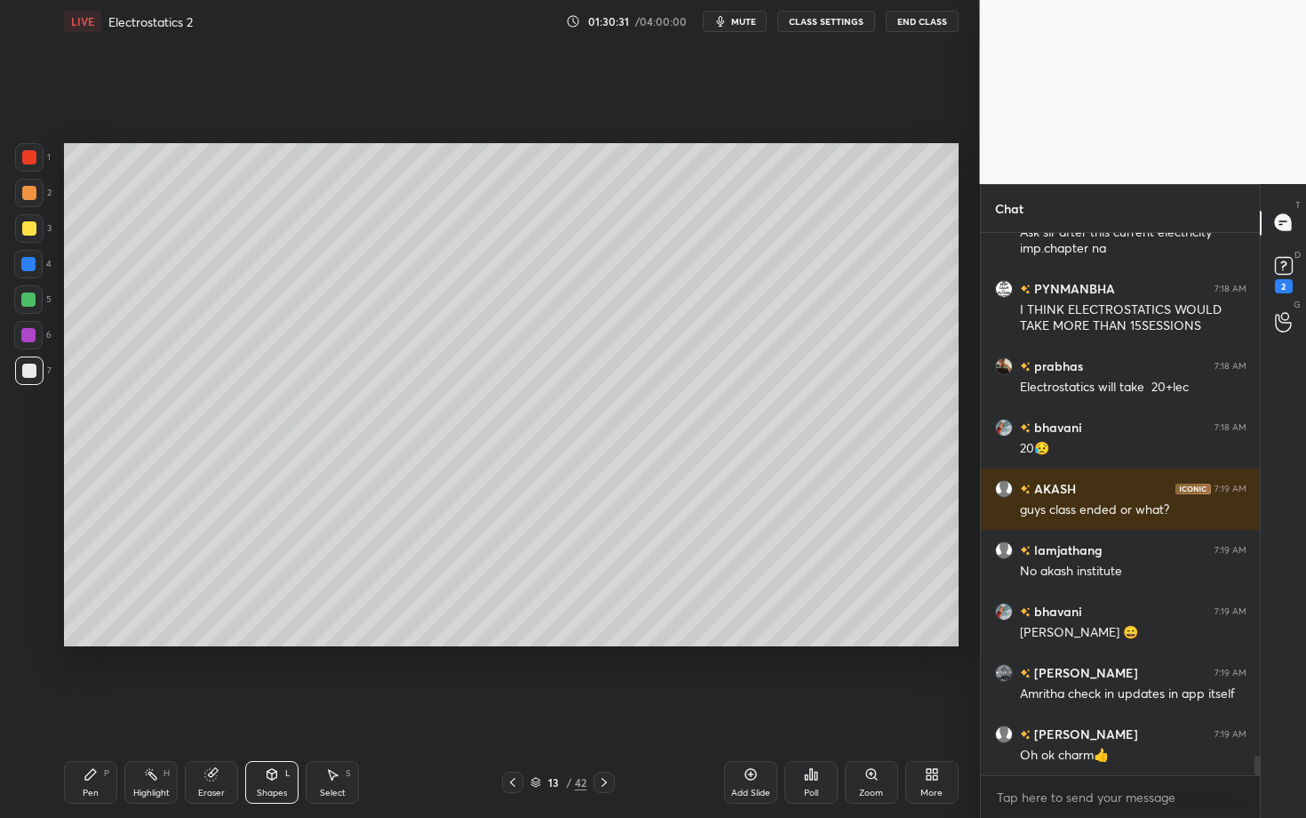
click at [107, 708] on div "Pen P" at bounding box center [90, 782] width 53 height 43
click at [263, 708] on div "Shapes L" at bounding box center [271, 782] width 53 height 43
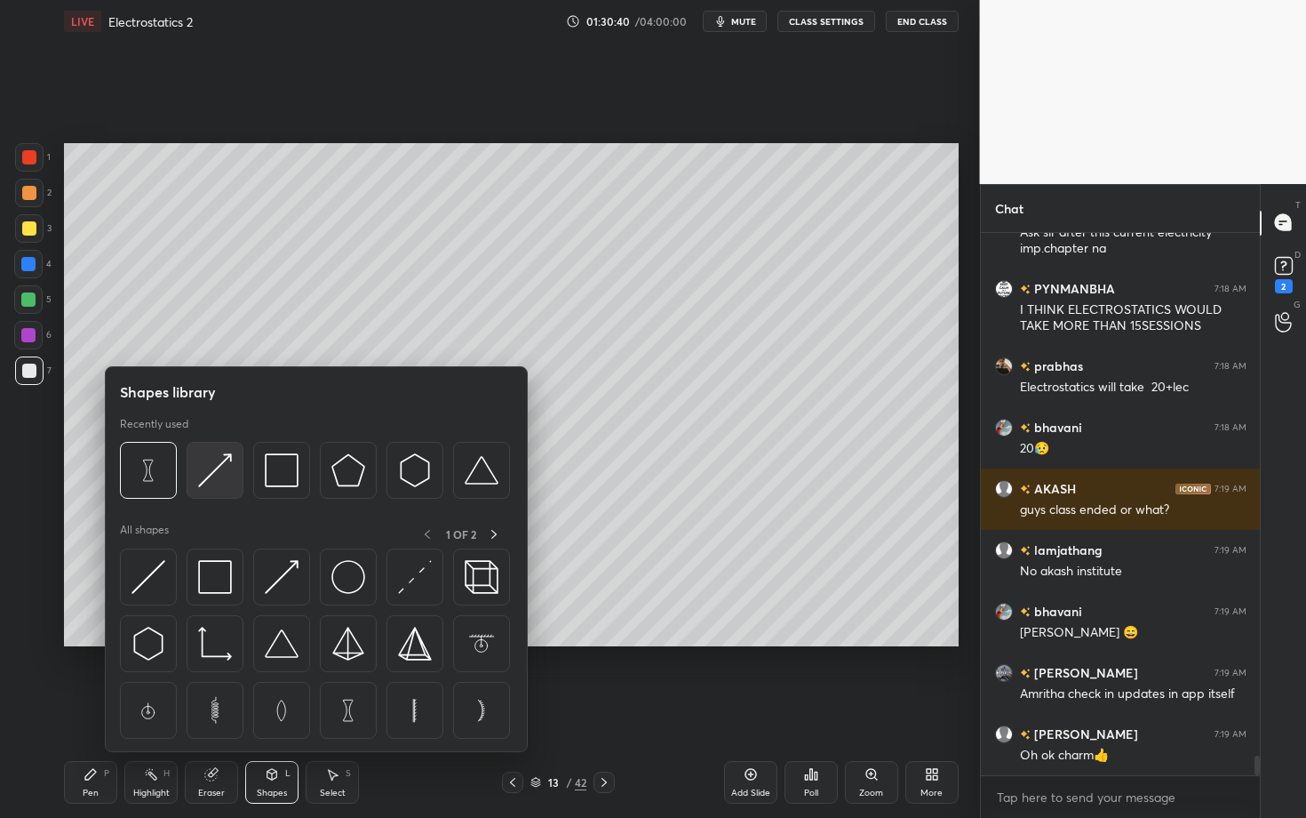
click at [210, 469] on img at bounding box center [215, 470] width 34 height 34
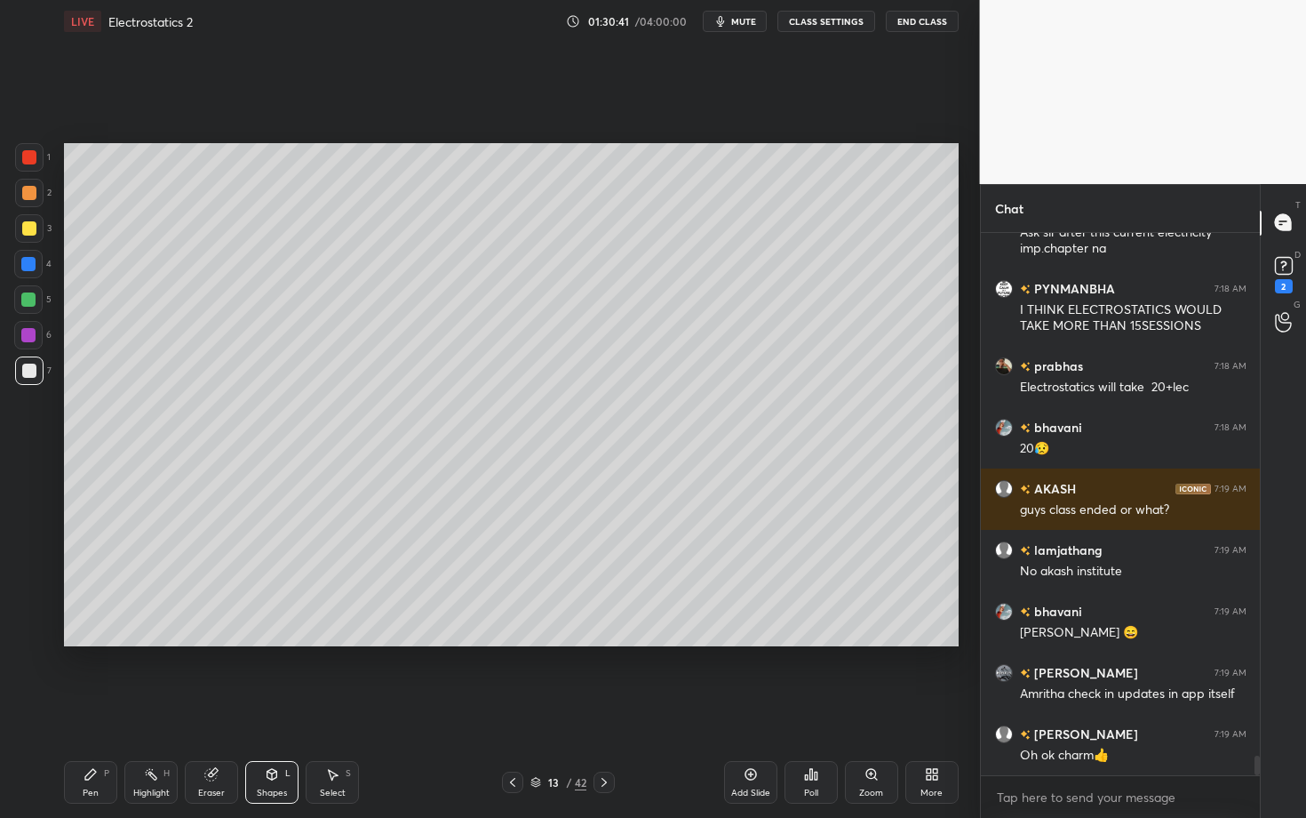
click at [159, 708] on div "Highlight H" at bounding box center [150, 782] width 53 height 43
click at [273, 708] on icon at bounding box center [272, 774] width 10 height 11
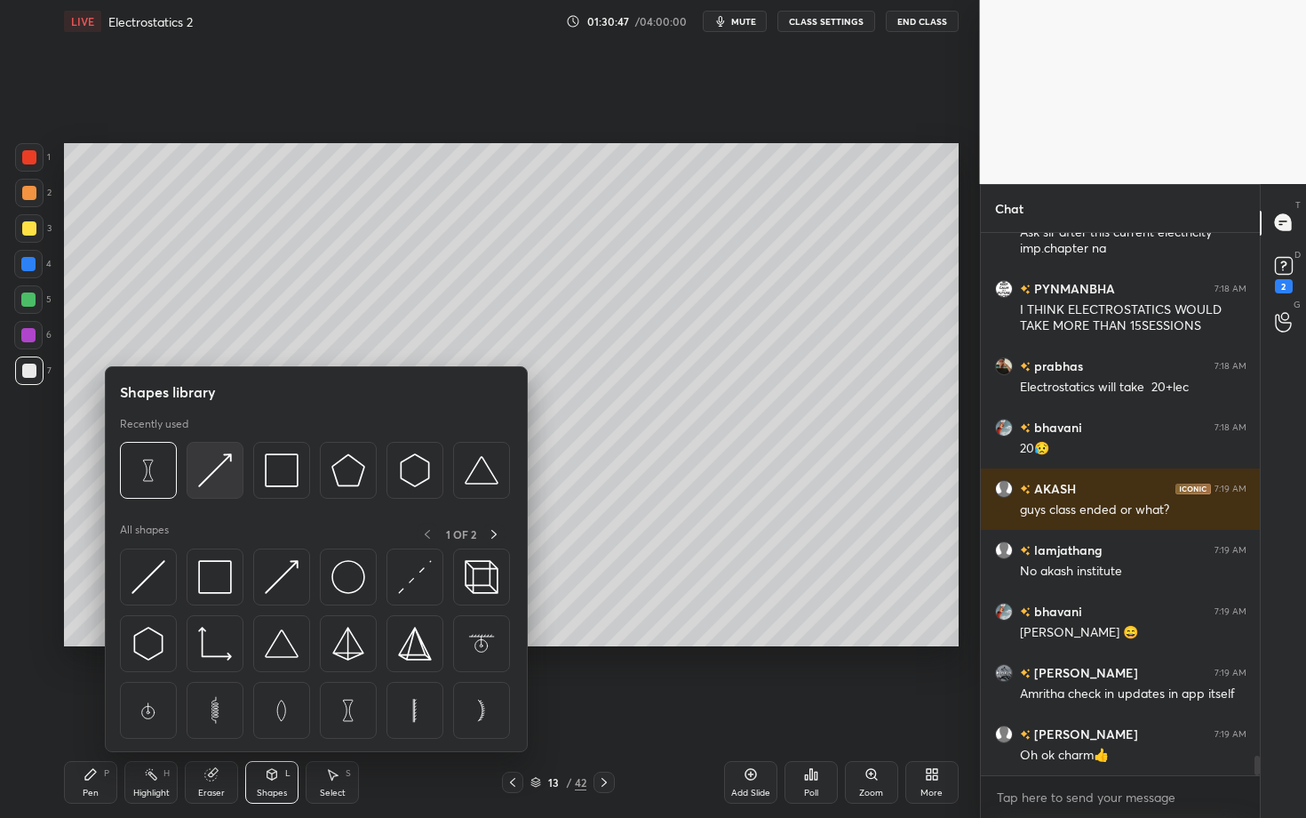
click at [226, 461] on img at bounding box center [215, 470] width 34 height 34
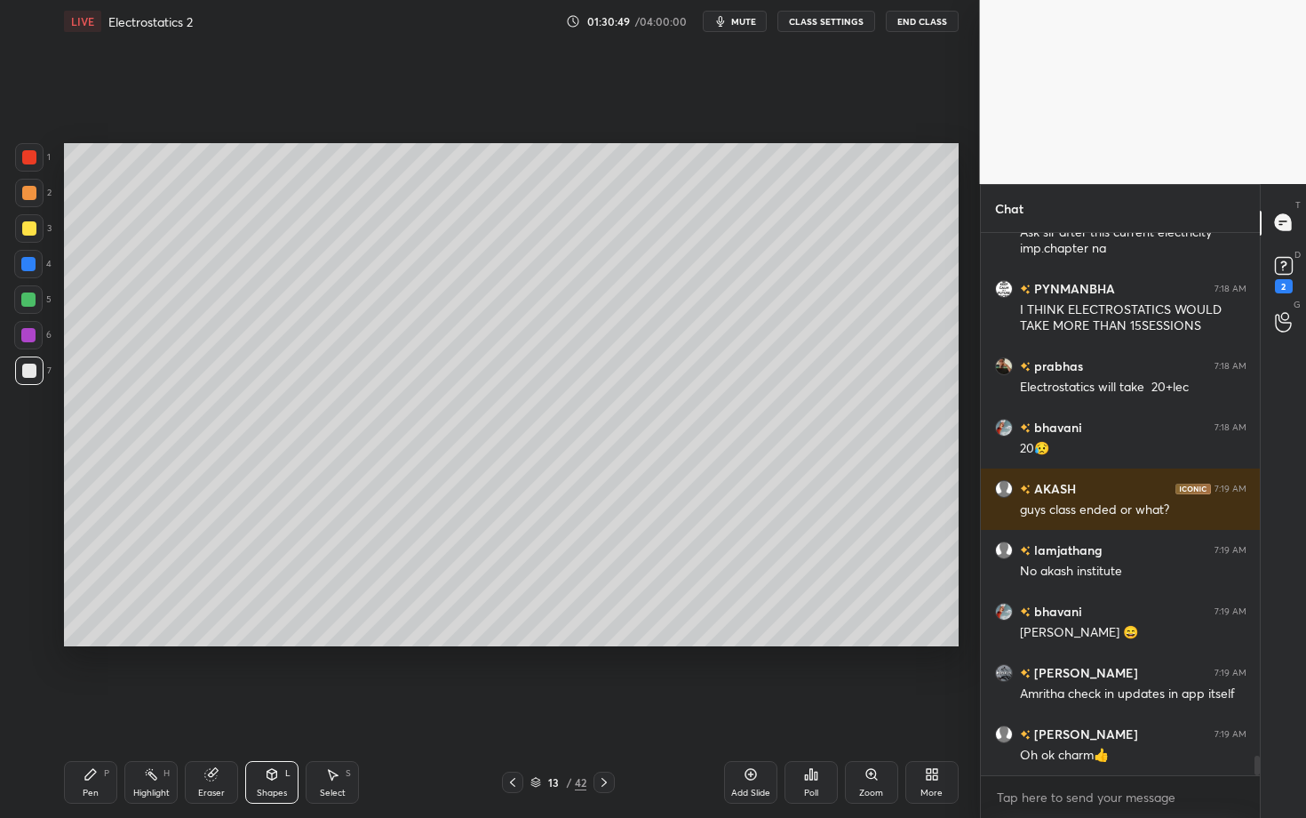
click at [106, 708] on div "P" at bounding box center [106, 773] width 5 height 9
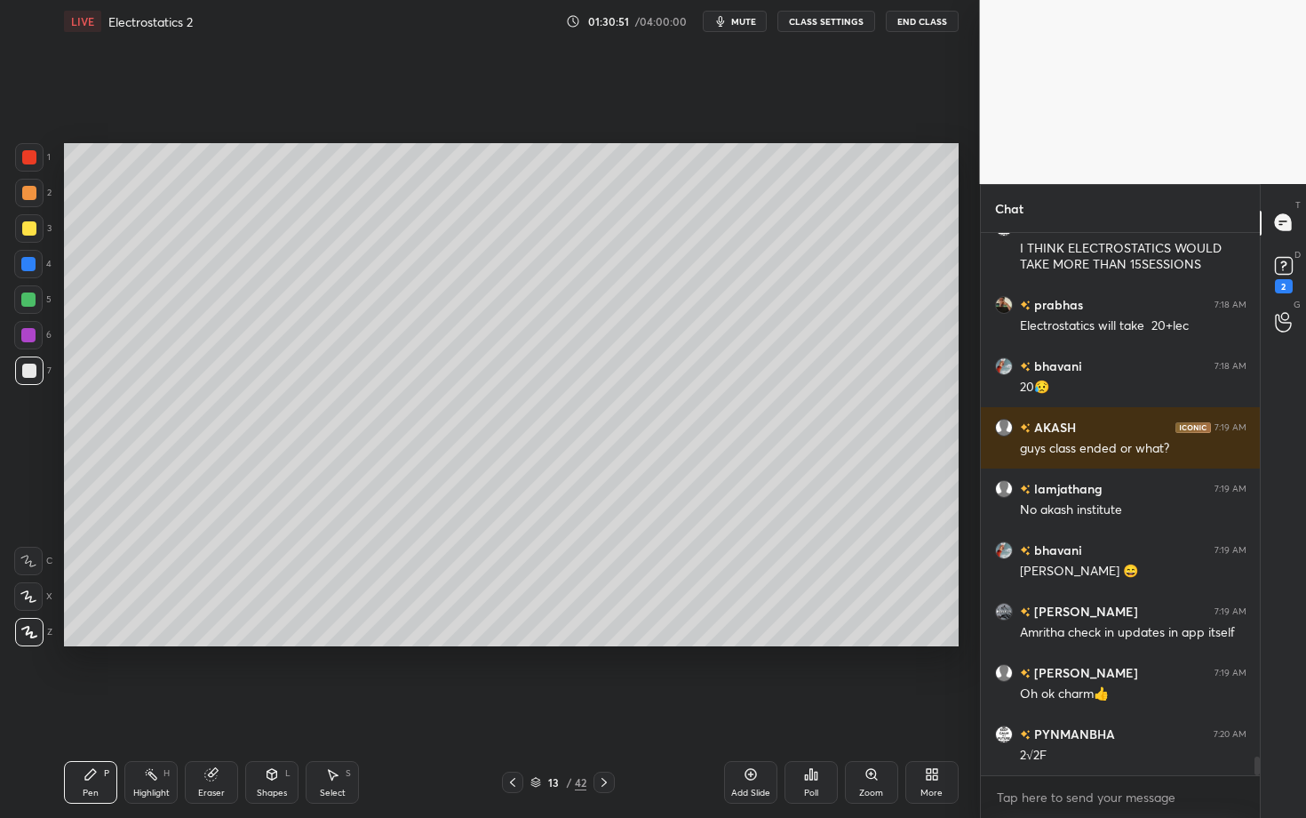
scroll to position [14935, 0]
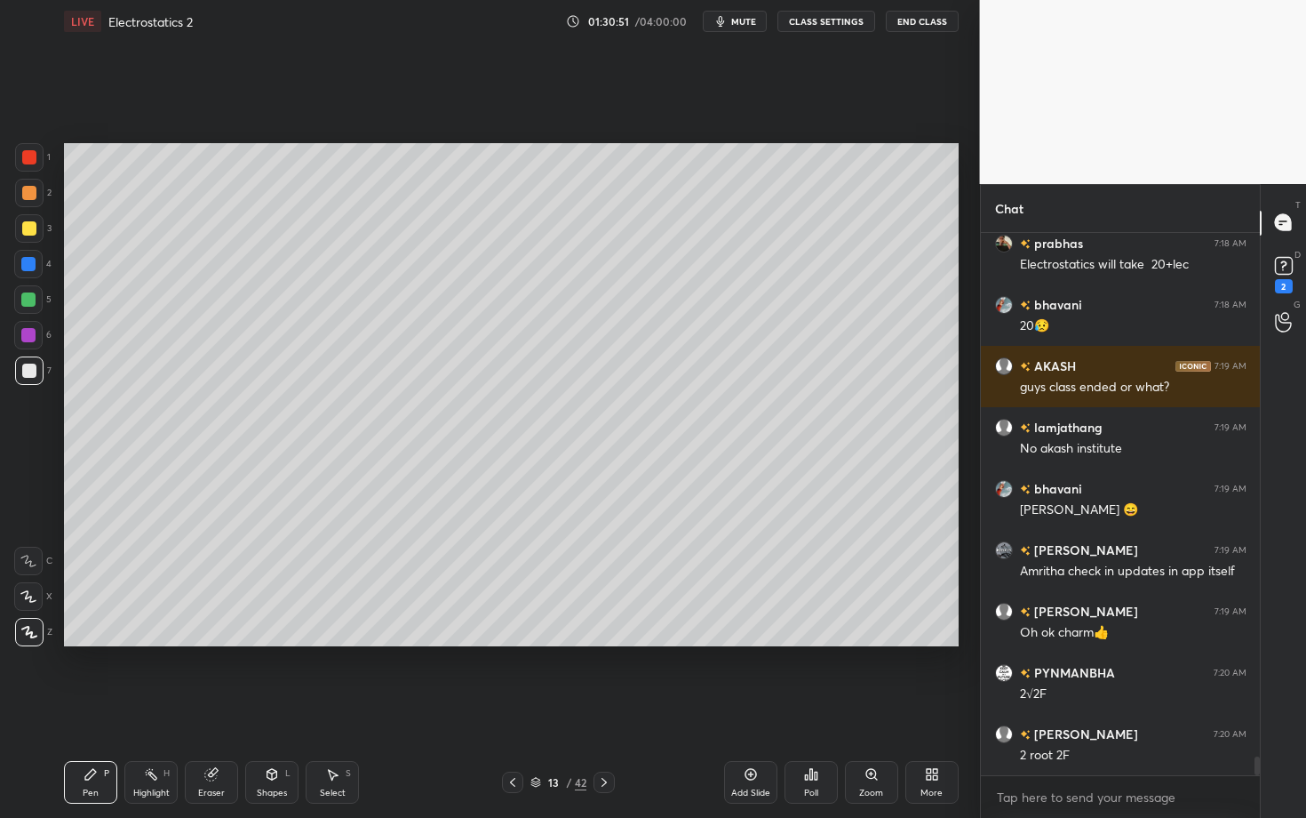
click at [204, 708] on div "Eraser" at bounding box center [211, 782] width 53 height 43
click at [280, 708] on div "Shapes" at bounding box center [272, 792] width 30 height 9
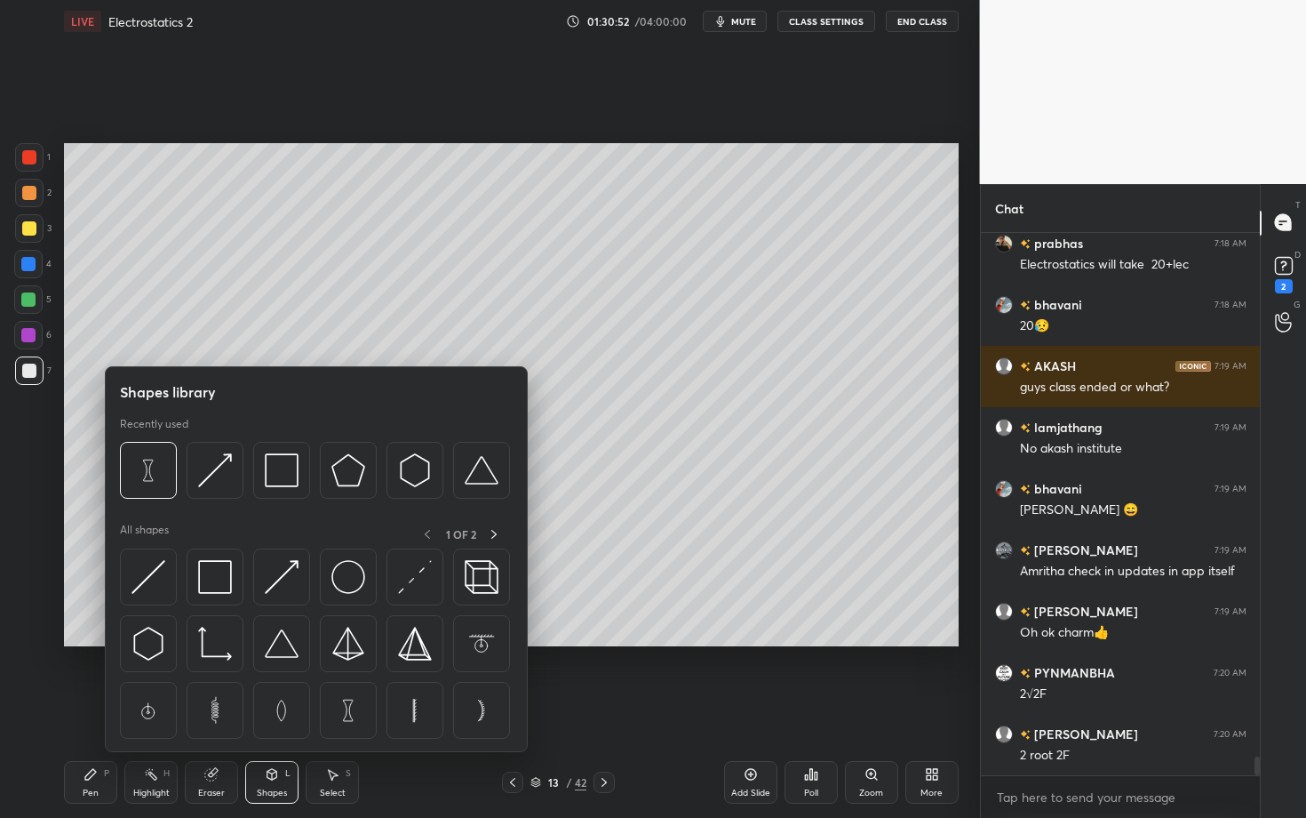
click at [164, 708] on div "Highlight H" at bounding box center [150, 782] width 53 height 43
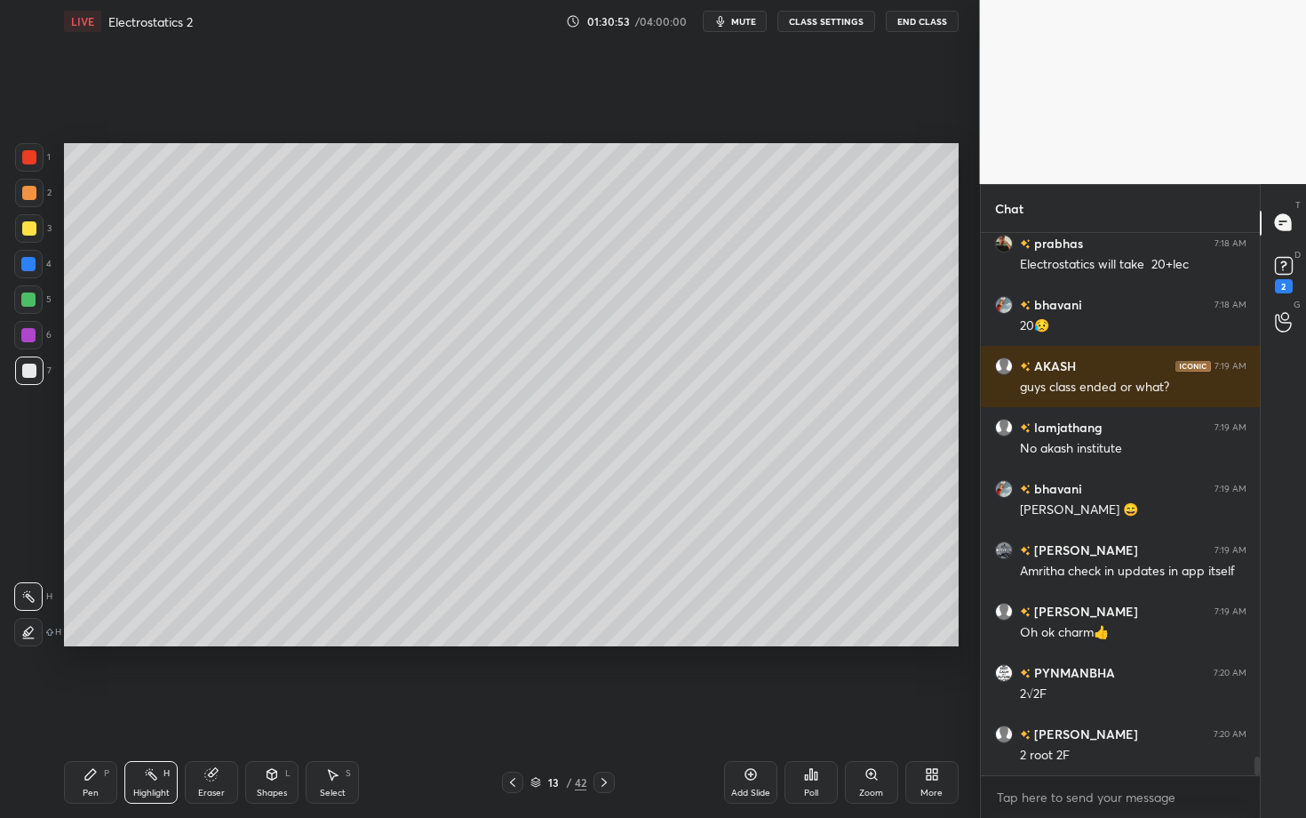
click at [94, 708] on icon at bounding box center [91, 774] width 14 height 14
click at [276, 708] on div "Shapes L" at bounding box center [271, 782] width 53 height 43
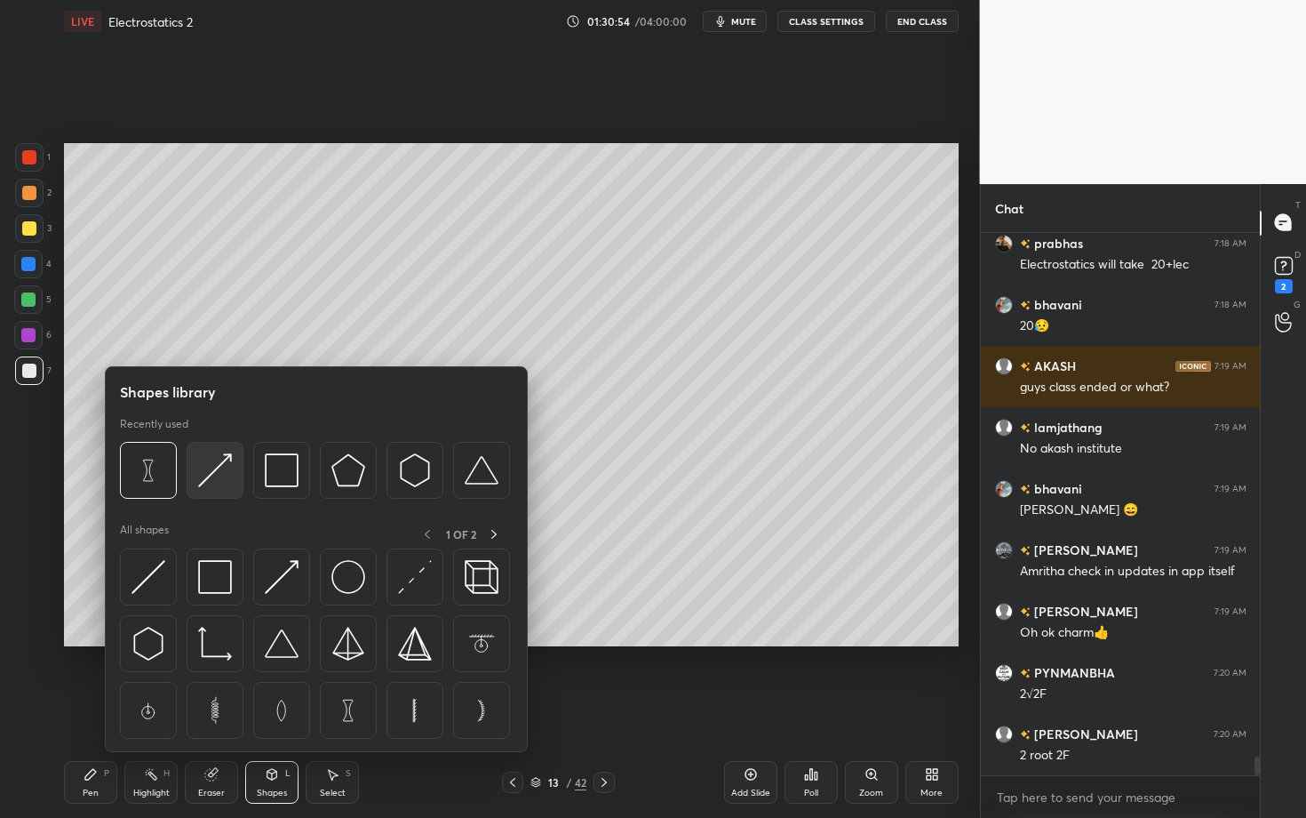
click at [225, 472] on img at bounding box center [215, 470] width 34 height 34
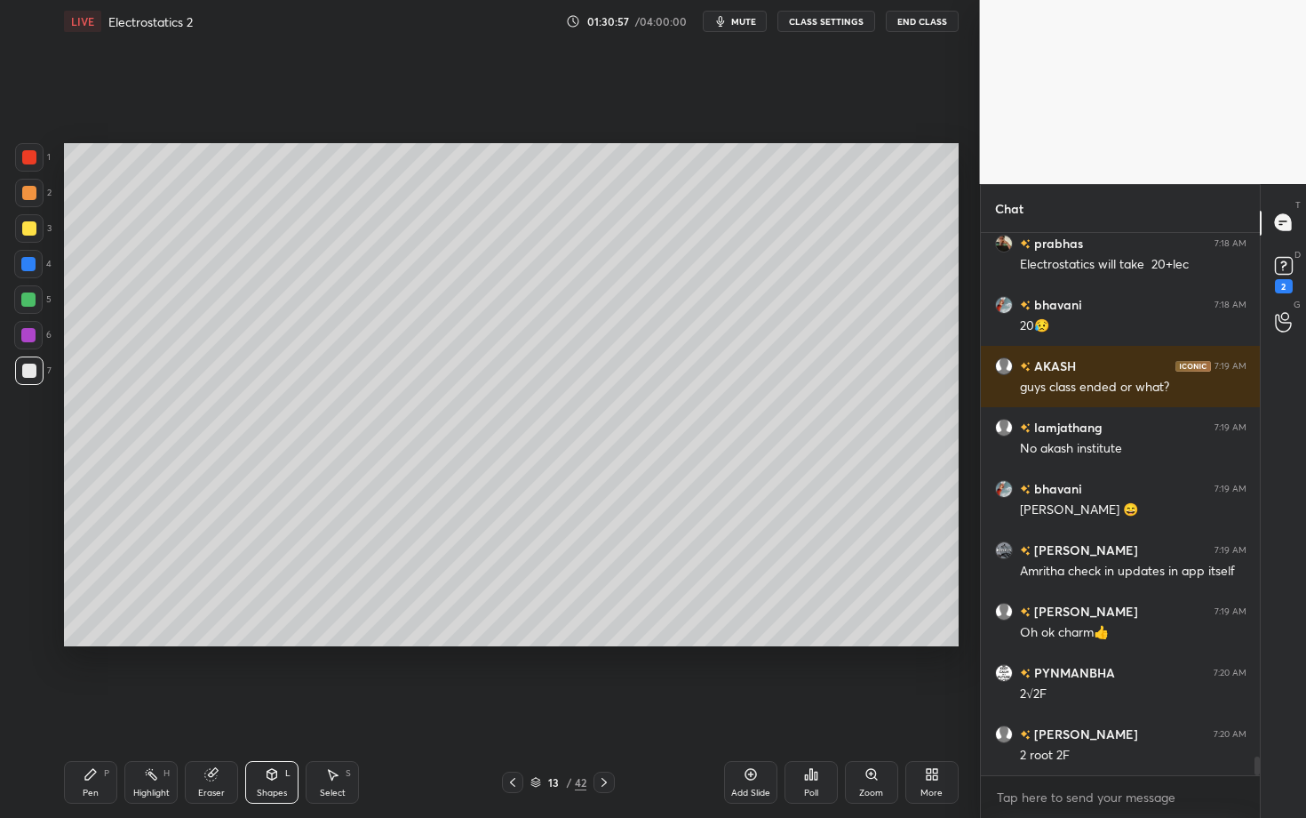
click at [95, 708] on icon at bounding box center [91, 774] width 14 height 14
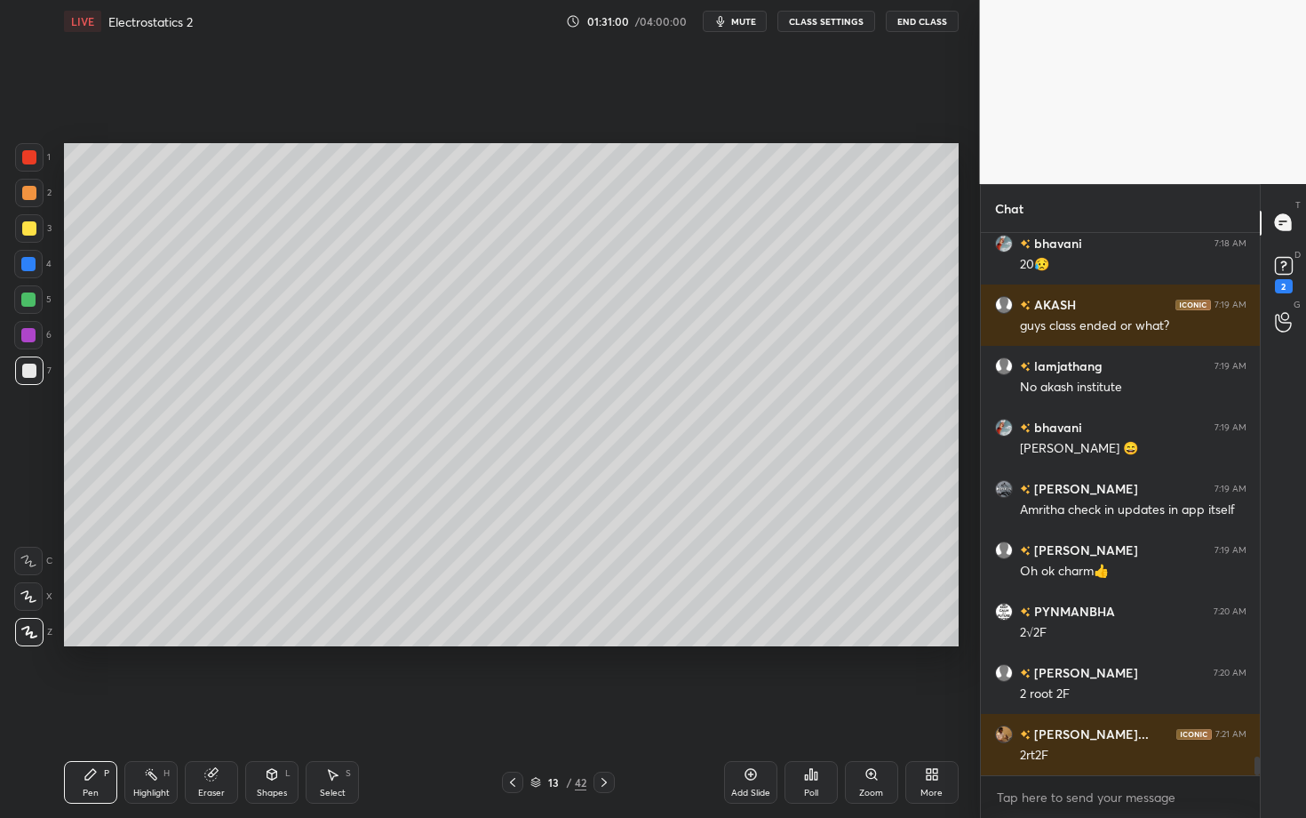
click at [96, 708] on icon at bounding box center [91, 774] width 14 height 14
click at [261, 708] on div "Shapes L" at bounding box center [271, 782] width 53 height 43
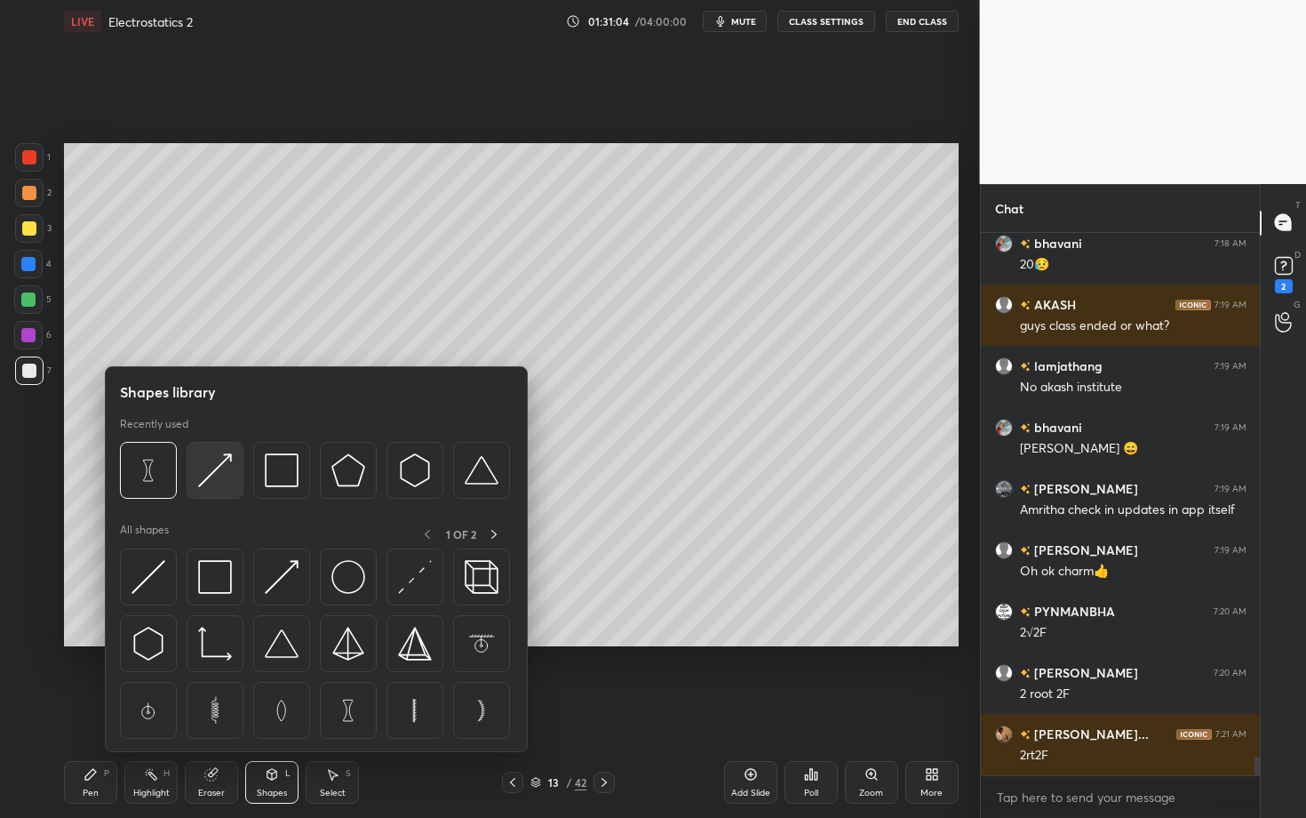
click at [217, 475] on img at bounding box center [215, 470] width 34 height 34
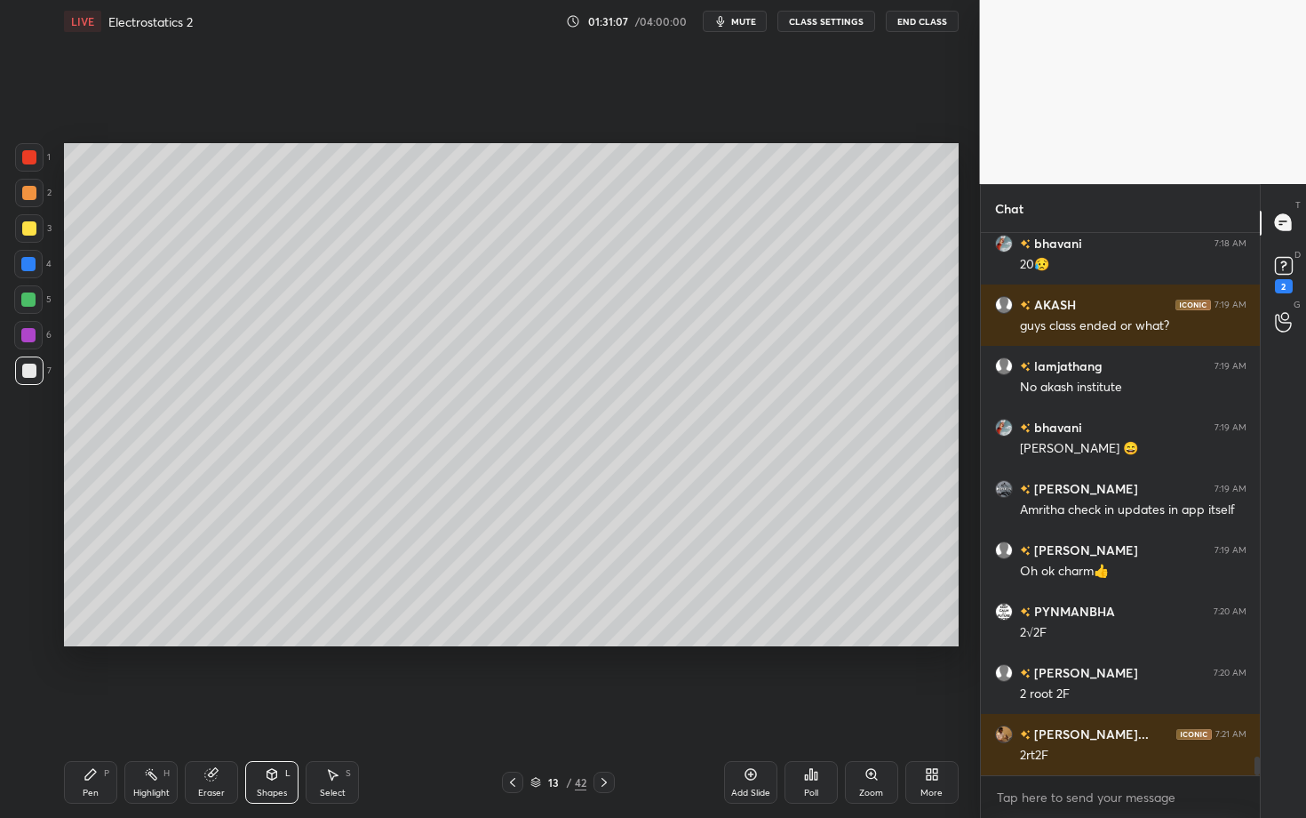
click at [92, 708] on div "Pen P" at bounding box center [90, 782] width 53 height 43
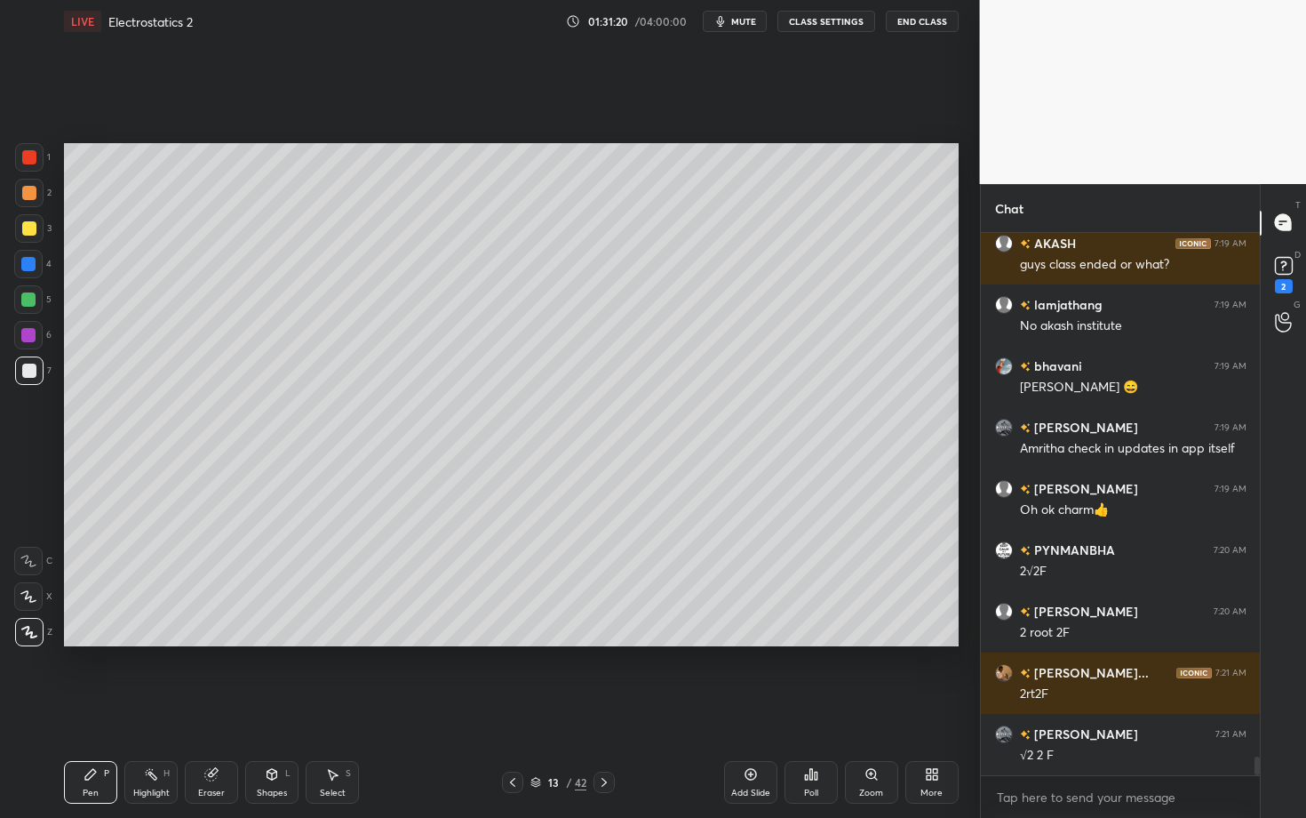
click at [143, 708] on div "Highlight H" at bounding box center [150, 782] width 53 height 43
click at [97, 708] on div "Pen P" at bounding box center [90, 782] width 53 height 43
click at [31, 339] on div at bounding box center [28, 335] width 14 height 14
click at [150, 708] on div "Highlight" at bounding box center [151, 792] width 36 height 9
click at [94, 708] on icon at bounding box center [91, 774] width 14 height 14
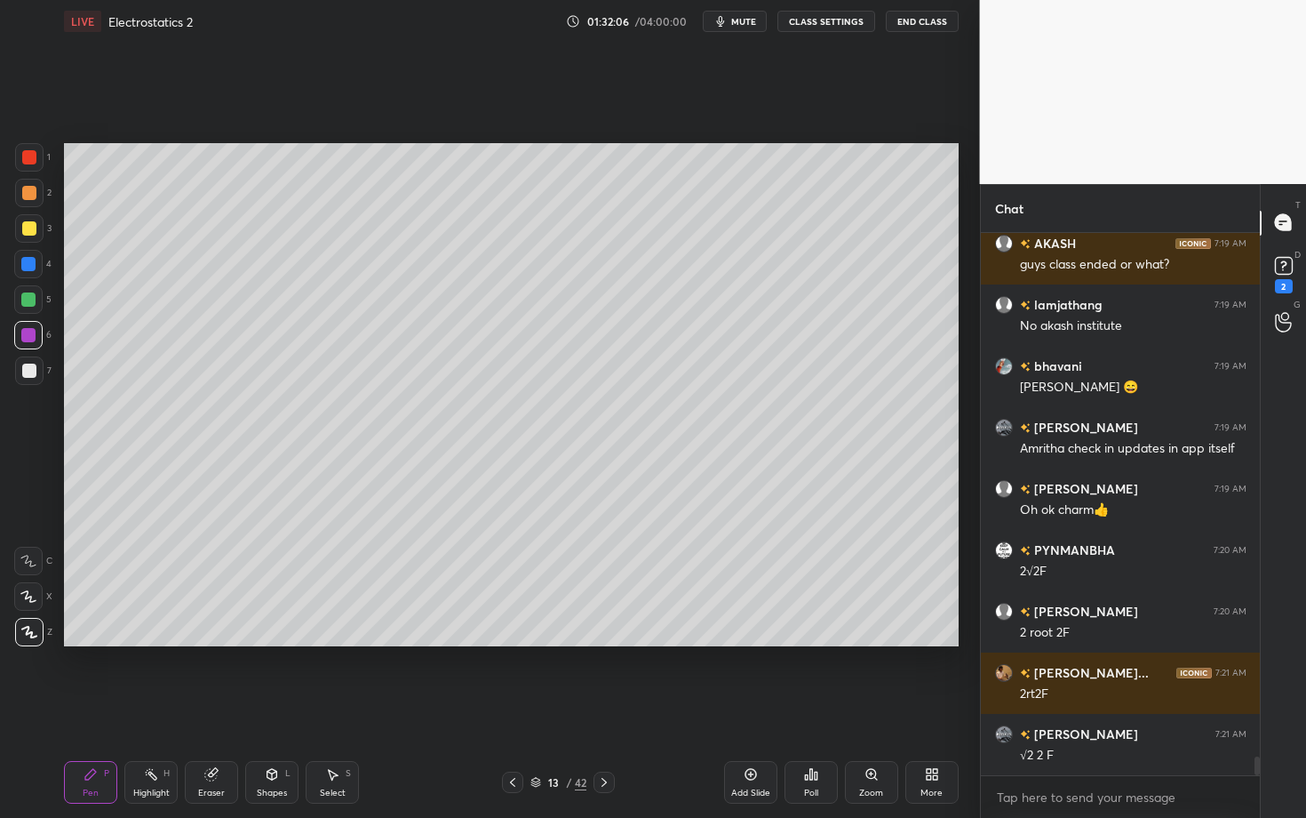
click at [31, 371] on div at bounding box center [29, 370] width 14 height 14
click at [145, 708] on div "Highlight H" at bounding box center [150, 782] width 53 height 43
click at [100, 708] on div "Pen P" at bounding box center [90, 782] width 53 height 43
click at [141, 708] on div "Highlight" at bounding box center [151, 792] width 36 height 9
click at [217, 708] on div "Eraser" at bounding box center [211, 792] width 27 height 9
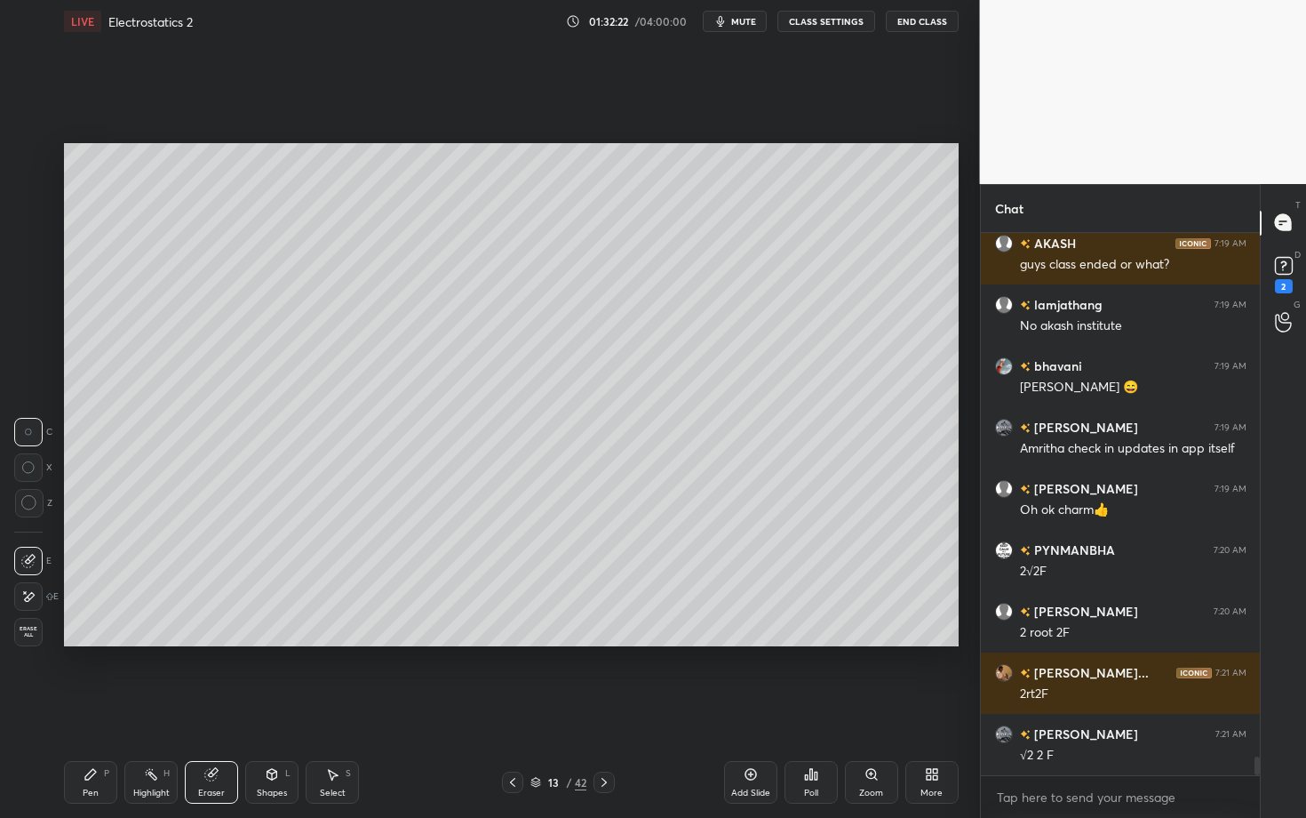
click at [136, 708] on div "Highlight" at bounding box center [151, 792] width 36 height 9
click at [287, 708] on div "Shapes L" at bounding box center [271, 782] width 53 height 43
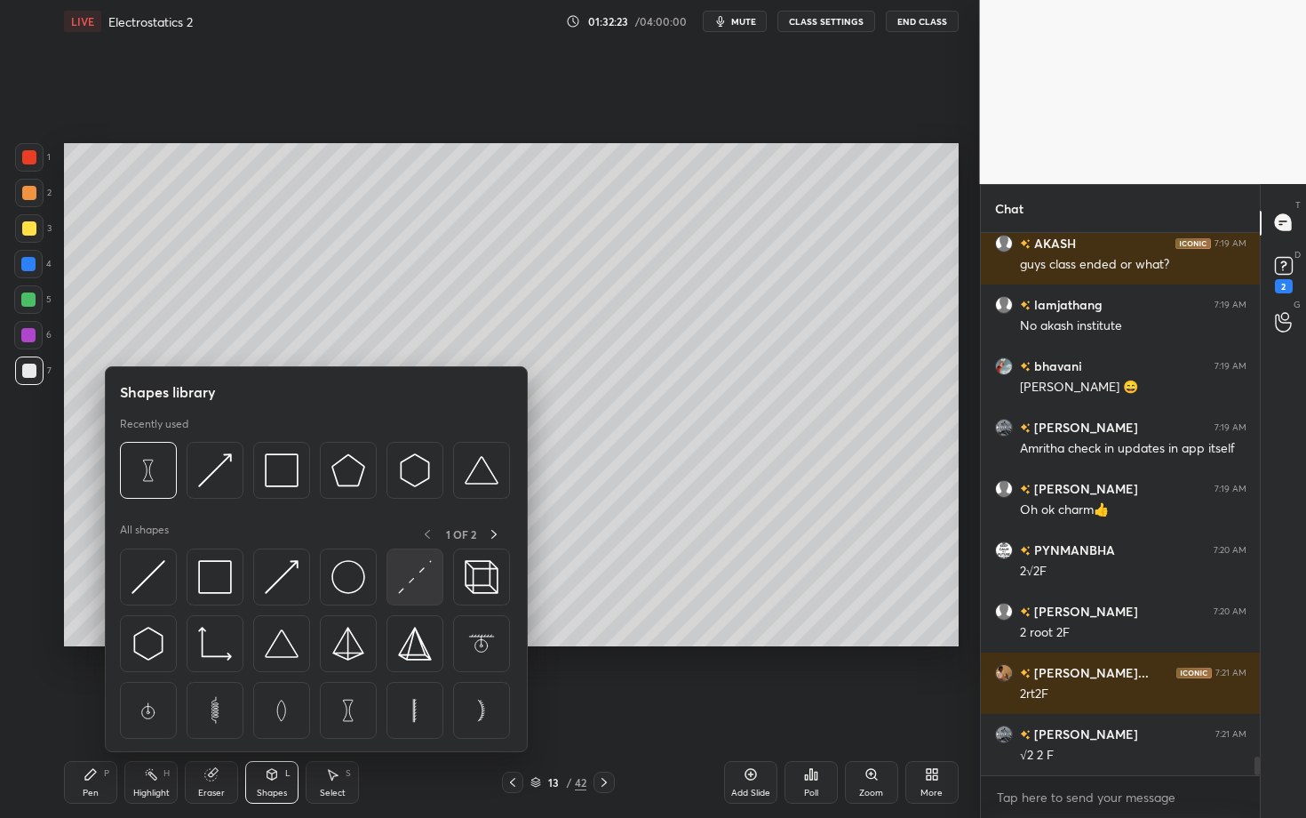
click at [412, 583] on img at bounding box center [415, 577] width 34 height 34
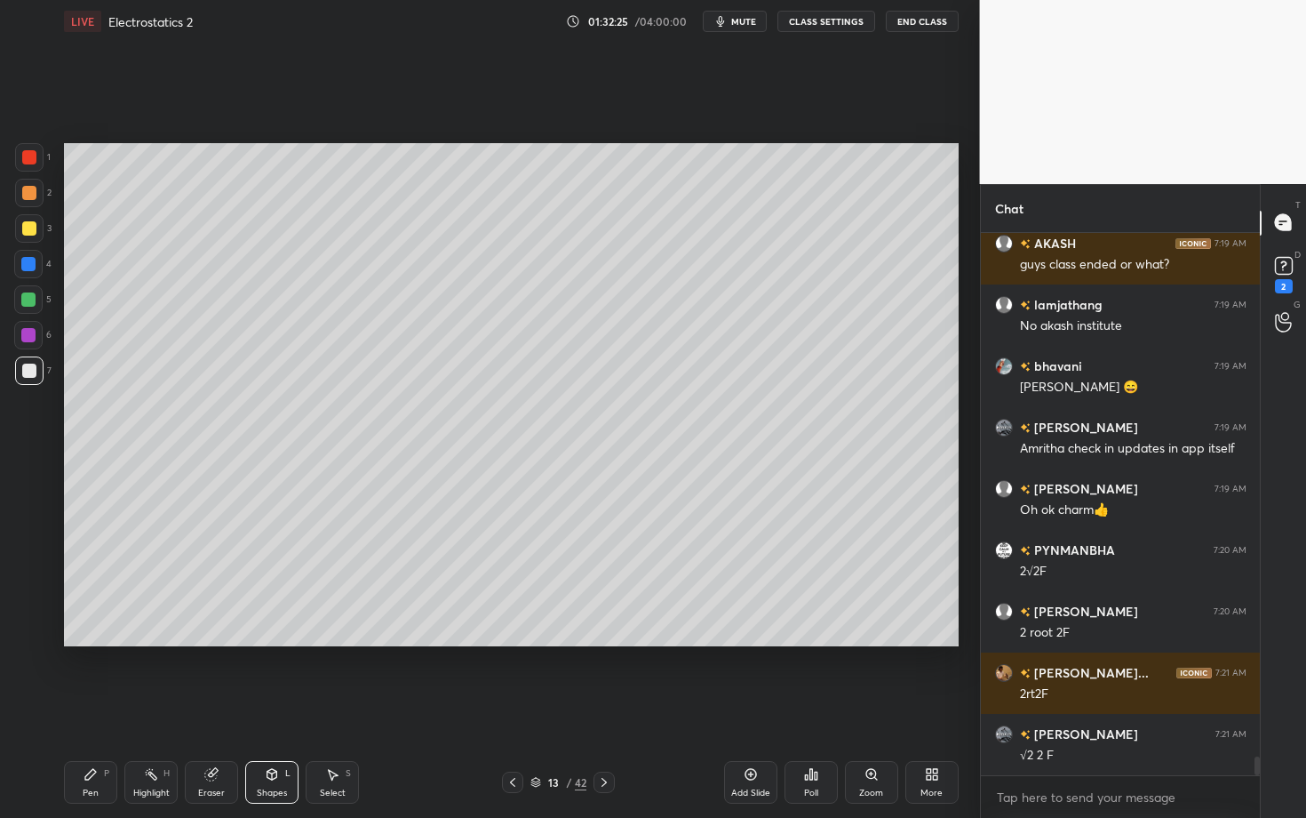
scroll to position [15119, 0]
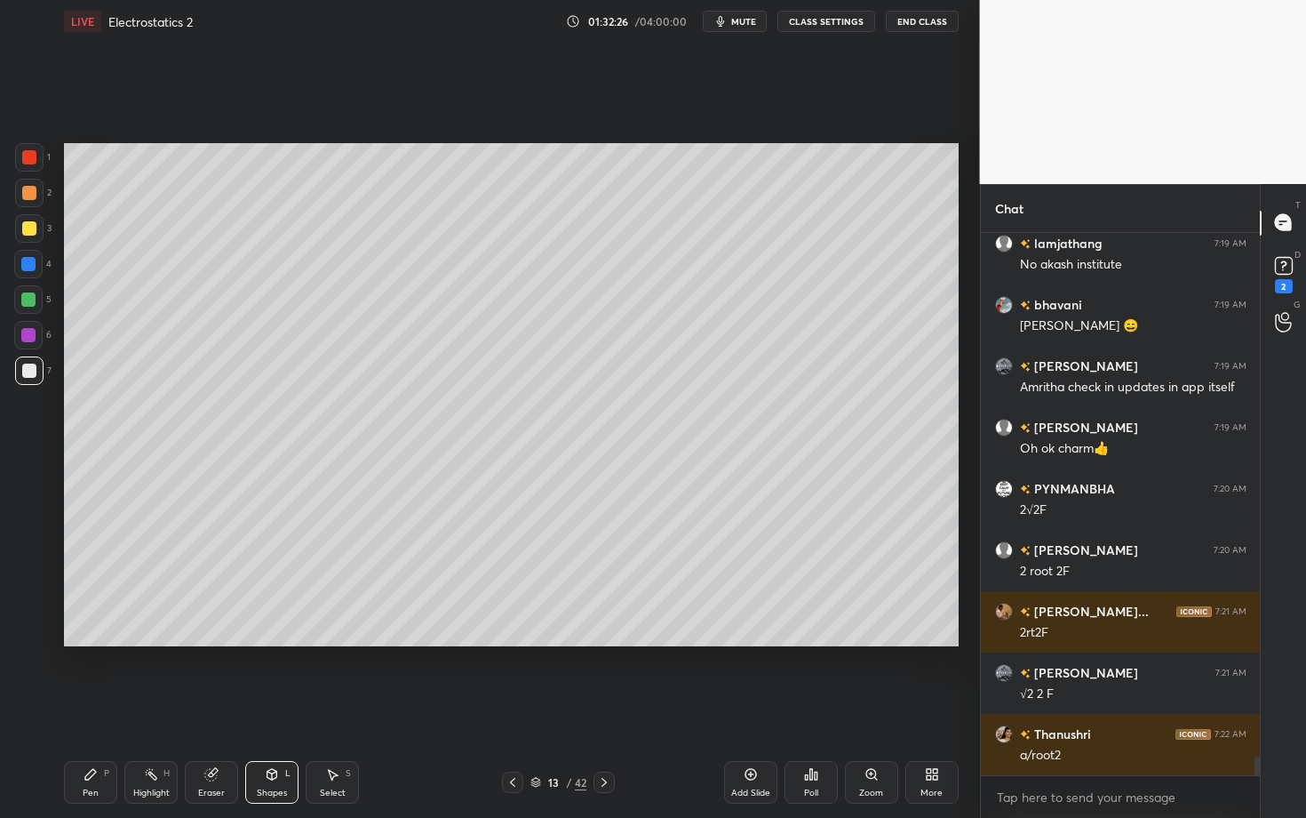
click at [85, 708] on icon at bounding box center [91, 774] width 14 height 14
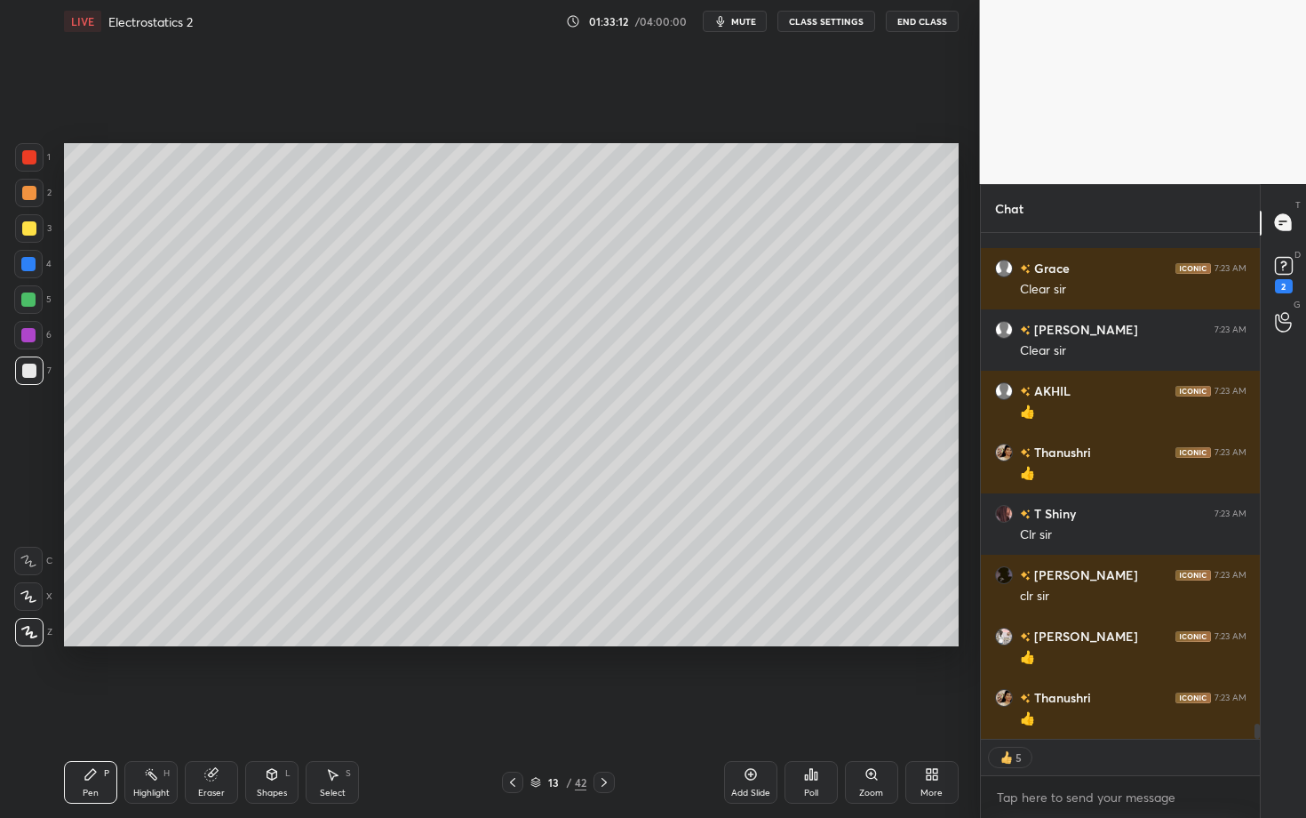
scroll to position [15953, 0]
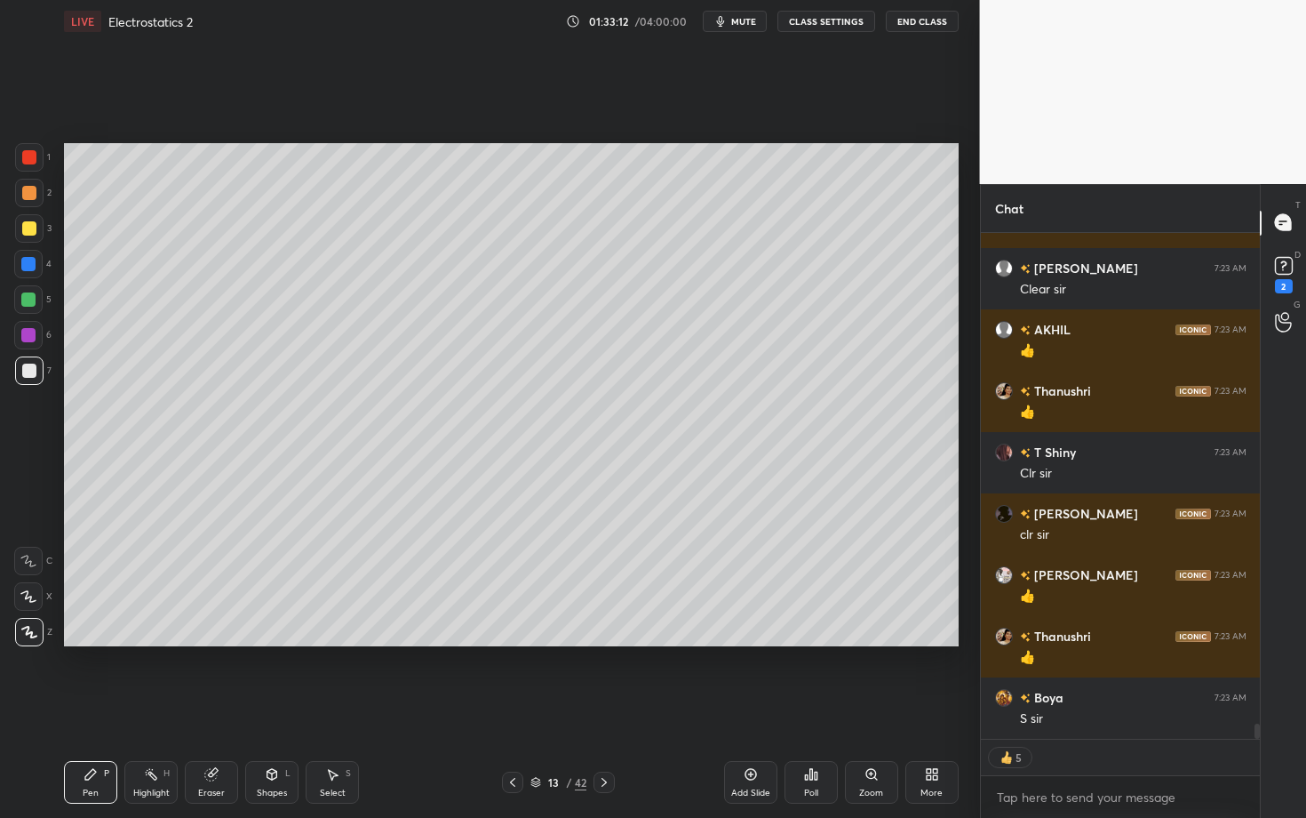
click at [398, 674] on div "Setting up your live class Poll for secs No correct answer Start poll" at bounding box center [511, 395] width 909 height 704
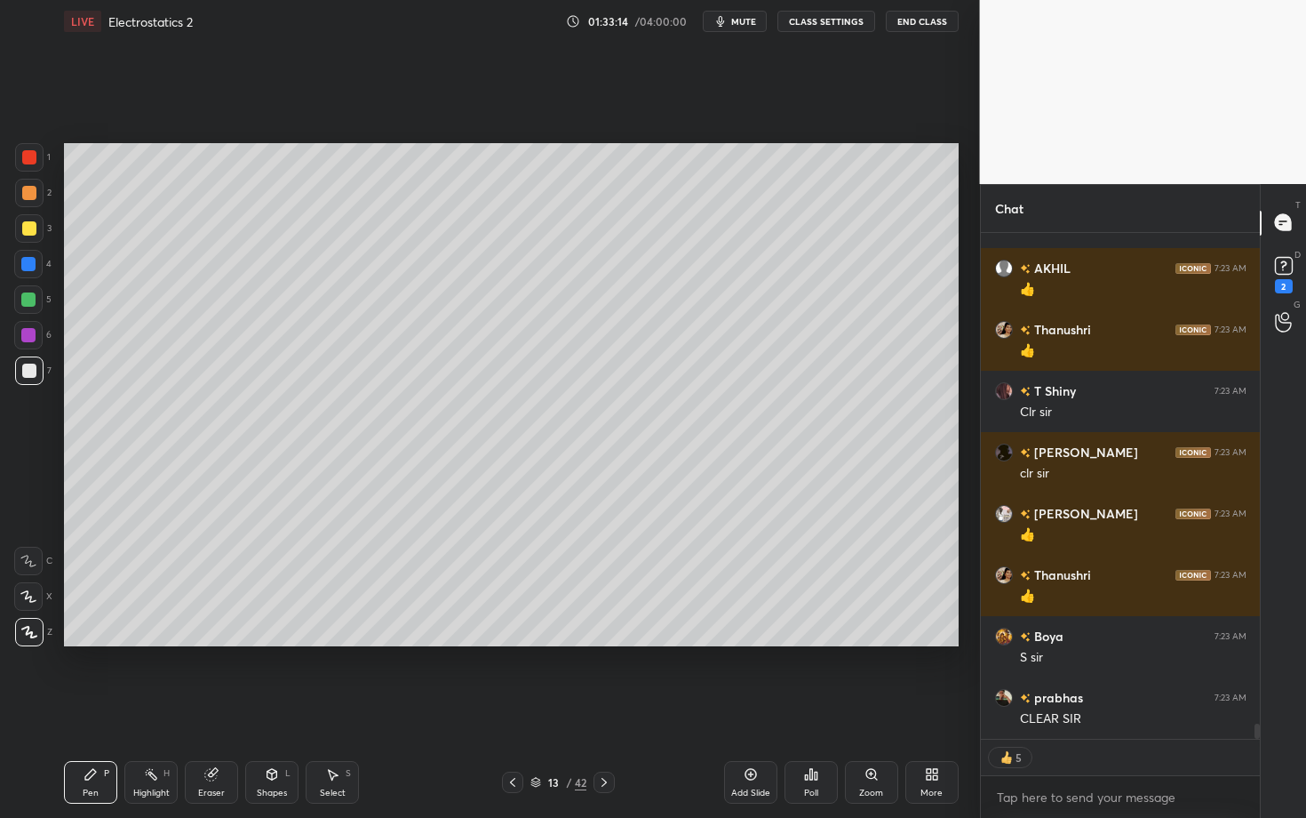
scroll to position [15977, 0]
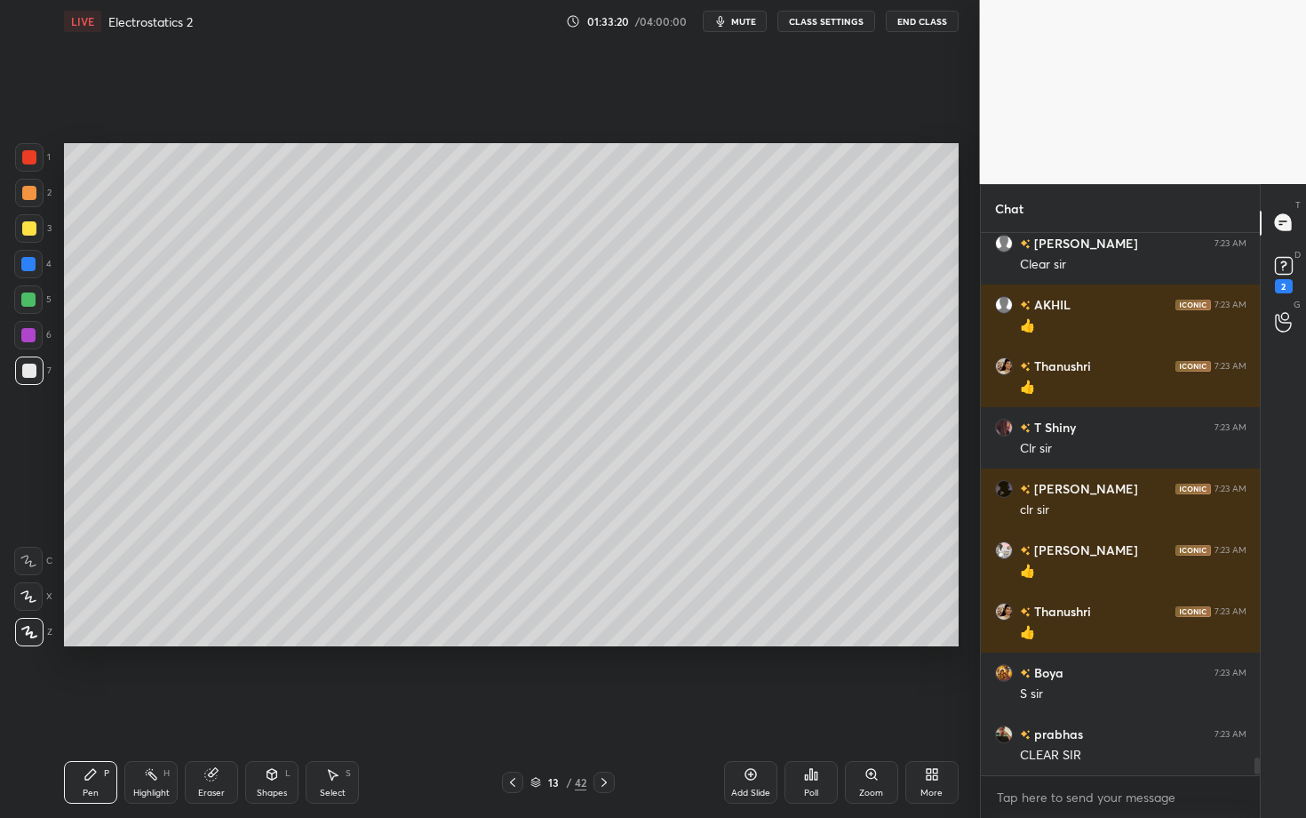
click at [607, 708] on icon at bounding box center [604, 782] width 14 height 14
click at [34, 155] on div at bounding box center [29, 157] width 14 height 14
click at [274, 708] on div "Shapes" at bounding box center [272, 792] width 30 height 9
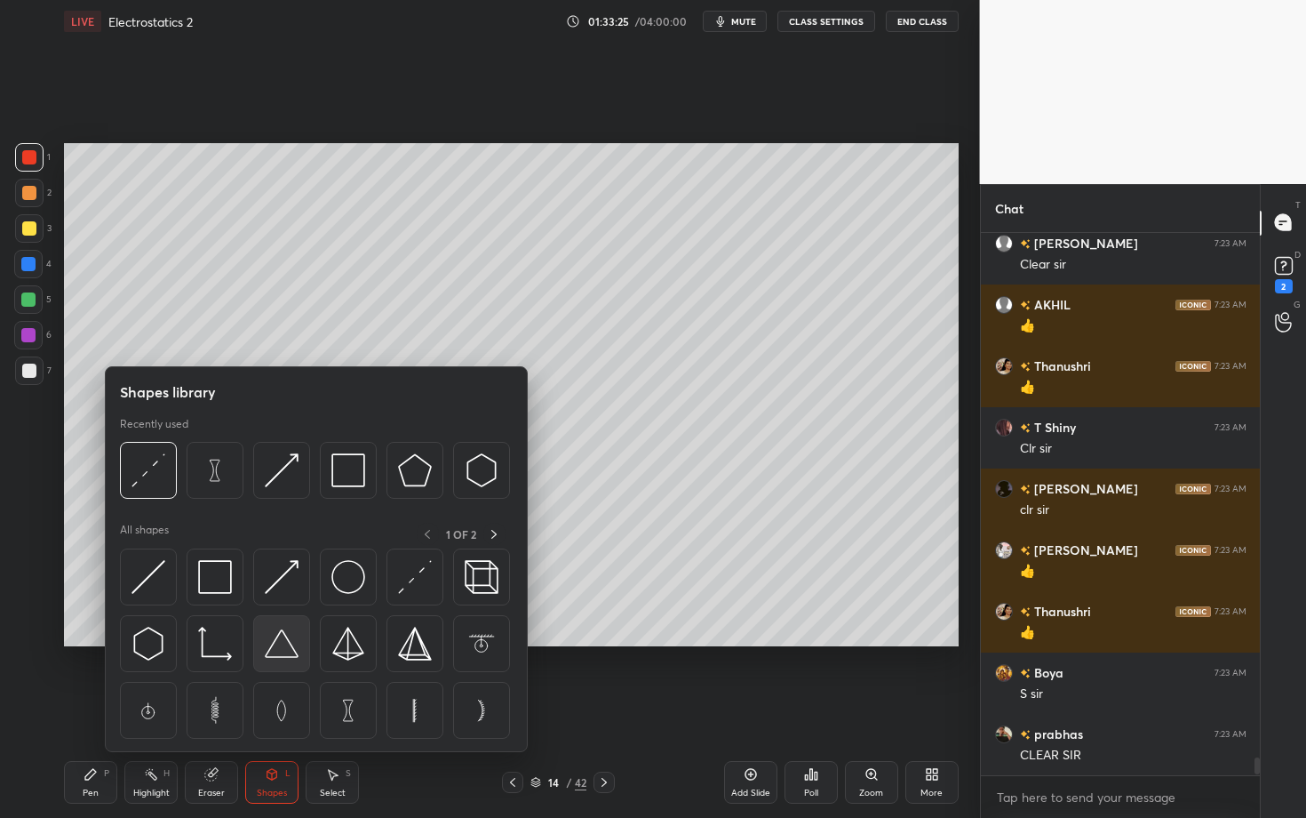
click at [283, 652] on img at bounding box center [282, 643] width 34 height 34
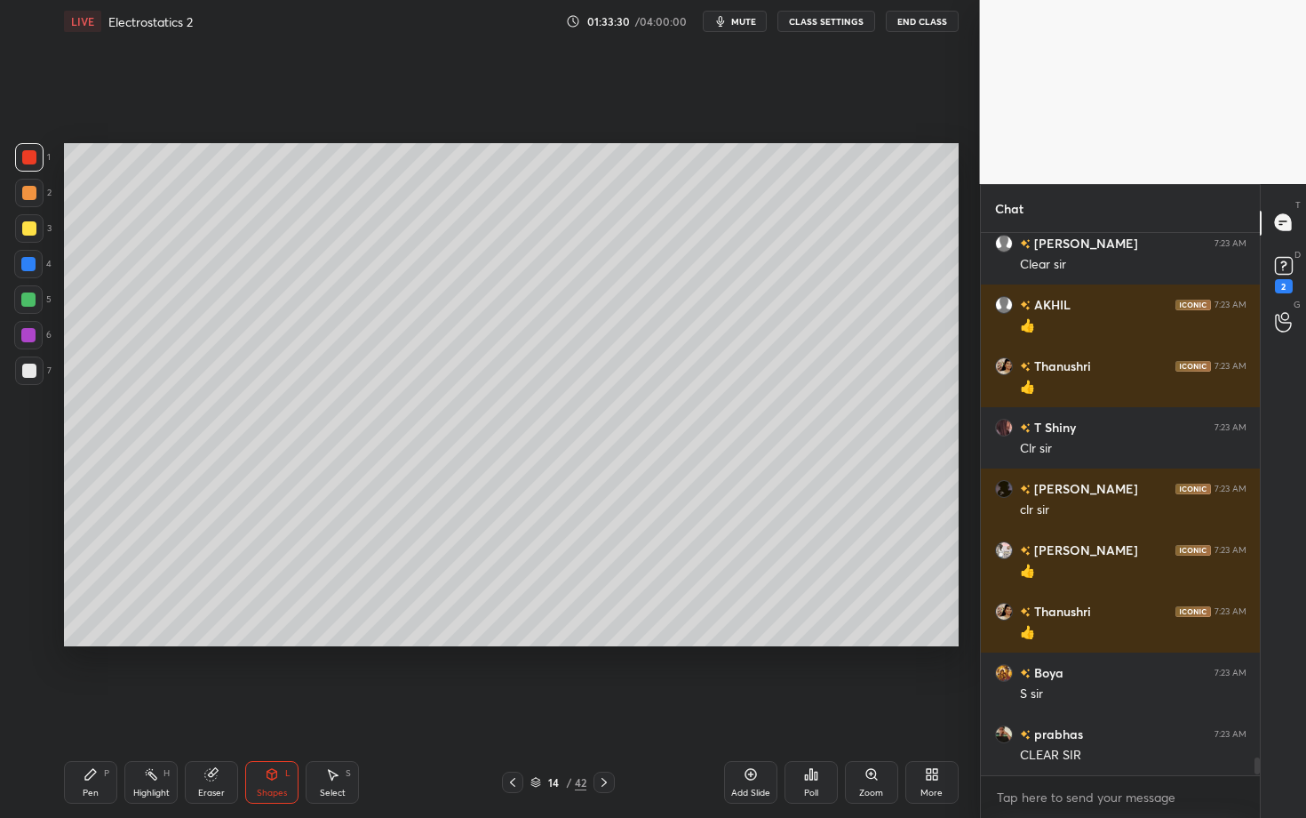
click at [98, 708] on div "Pen P" at bounding box center [90, 782] width 53 height 43
click at [30, 371] on div at bounding box center [29, 370] width 14 height 14
click at [347, 708] on div "Select S" at bounding box center [332, 782] width 53 height 43
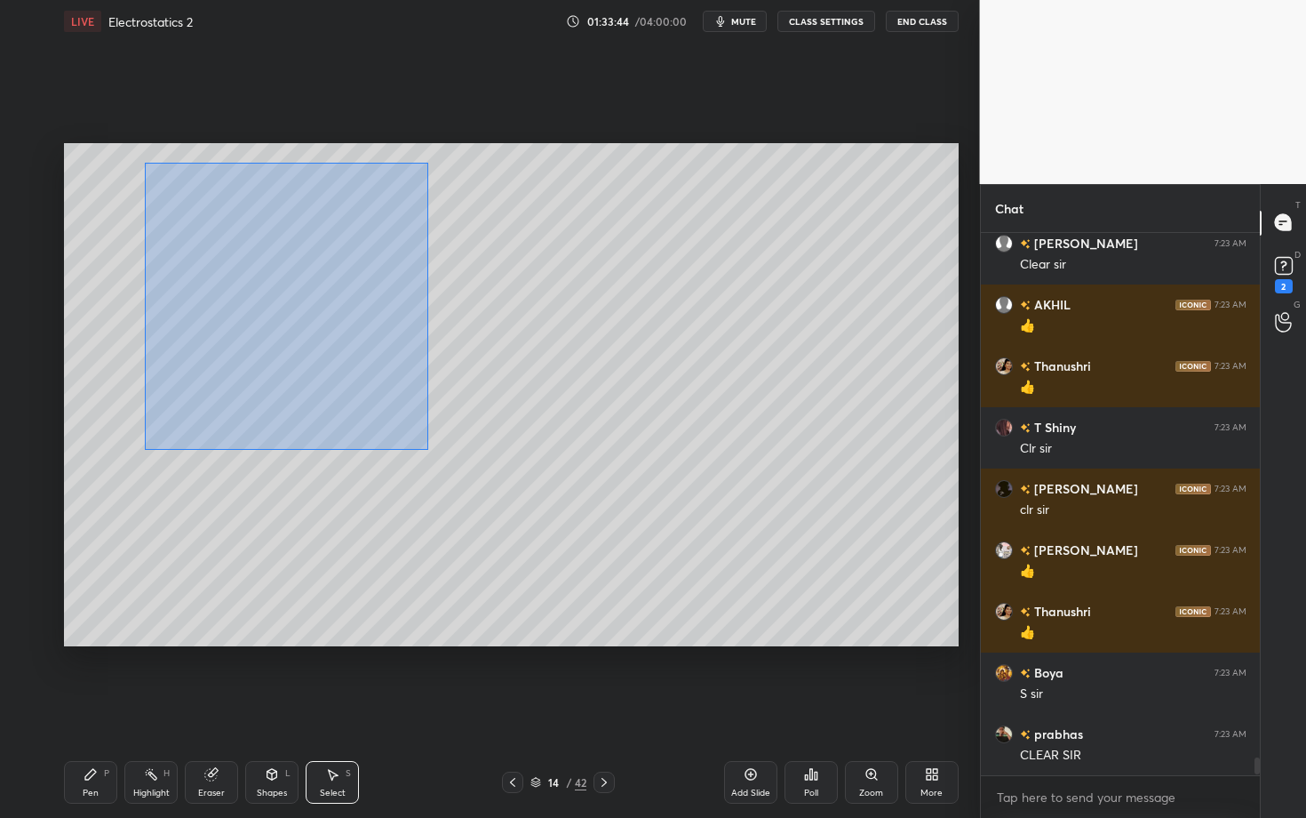
drag, startPoint x: 166, startPoint y: 237, endPoint x: 427, endPoint y: 449, distance: 335.4
click at [427, 449] on div "0 ° Undo Copy Duplicate Duplicate to new slide Delete" at bounding box center [511, 394] width 895 height 503
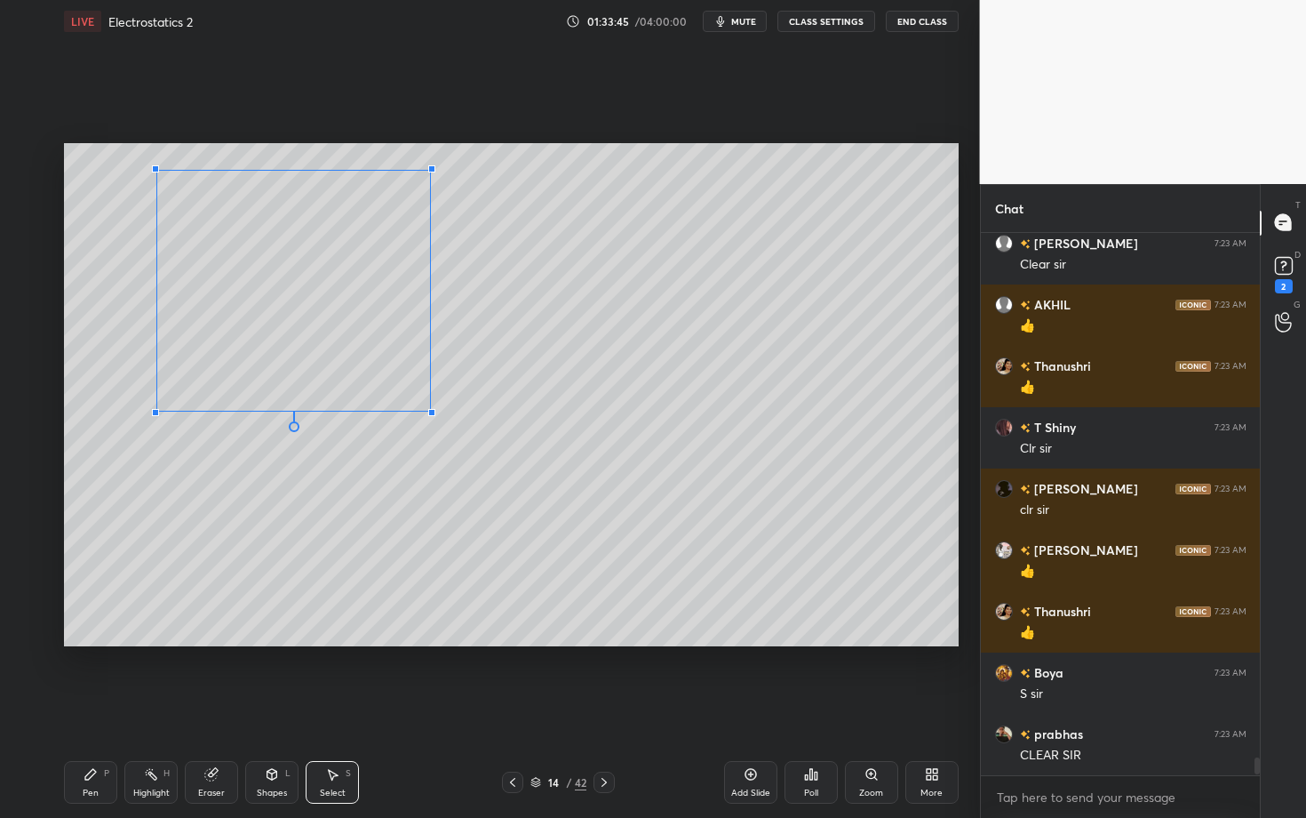
drag, startPoint x: 398, startPoint y: 390, endPoint x: 429, endPoint y: 409, distance: 36.3
click at [429, 409] on div at bounding box center [431, 412] width 7 height 7
click at [319, 366] on div "0 ° Undo Copy Duplicate Duplicate to new slide Delete" at bounding box center [511, 394] width 895 height 503
drag, startPoint x: 417, startPoint y: 416, endPoint x: 411, endPoint y: 424, distance: 9.6
click at [411, 424] on div at bounding box center [414, 426] width 7 height 7
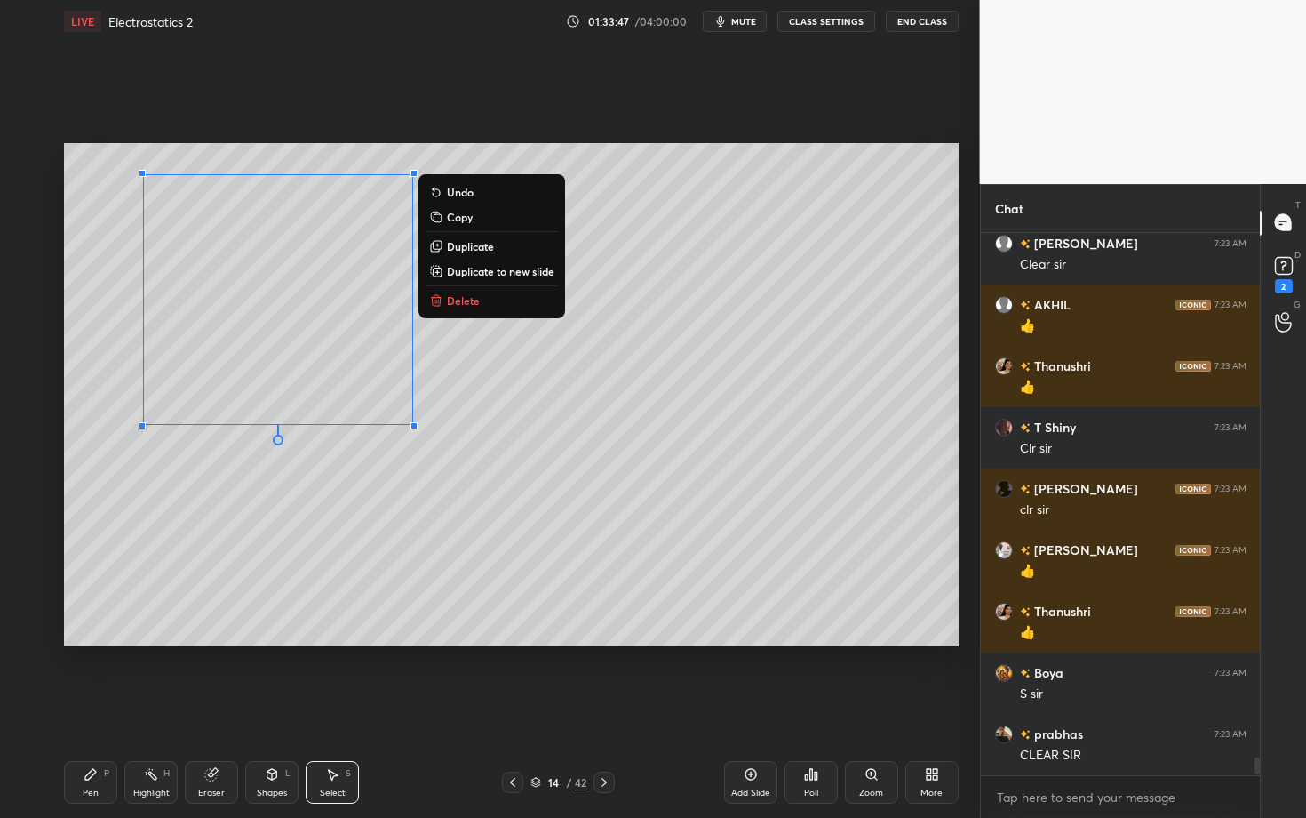
click at [299, 547] on div "0 ° Undo Copy Duplicate Duplicate to new slide Delete" at bounding box center [511, 394] width 895 height 503
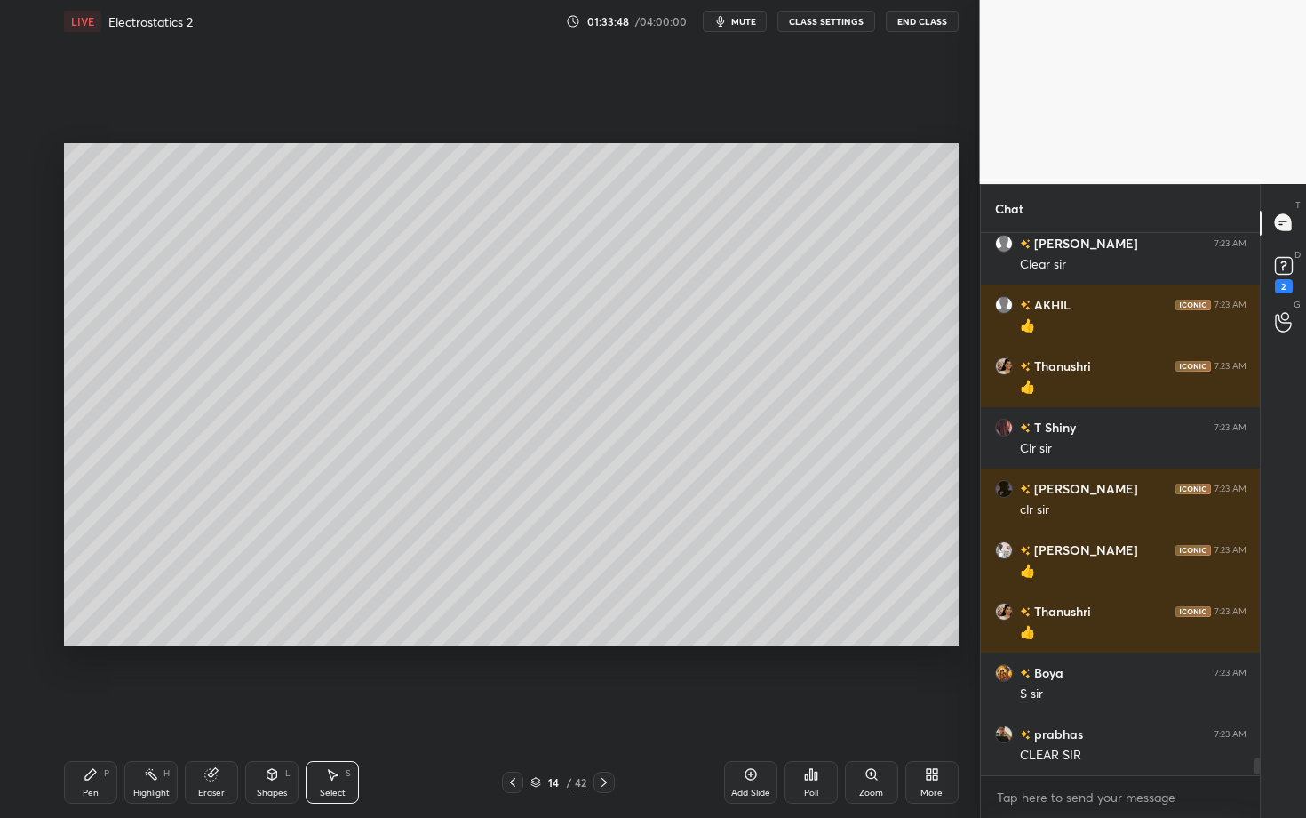
click at [328, 708] on div "Select S" at bounding box center [332, 782] width 53 height 43
drag, startPoint x: 281, startPoint y: 331, endPoint x: 298, endPoint y: 346, distance: 22.1
click at [297, 346] on div "0 ° Undo Copy Duplicate Duplicate to new slide Delete" at bounding box center [511, 394] width 895 height 503
click at [285, 331] on div "0 ° Undo Copy Duplicate Duplicate to new slide Delete" at bounding box center [511, 394] width 895 height 503
click at [297, 345] on div "0 ° Undo Copy Duplicate Duplicate to new slide Delete" at bounding box center [511, 394] width 895 height 503
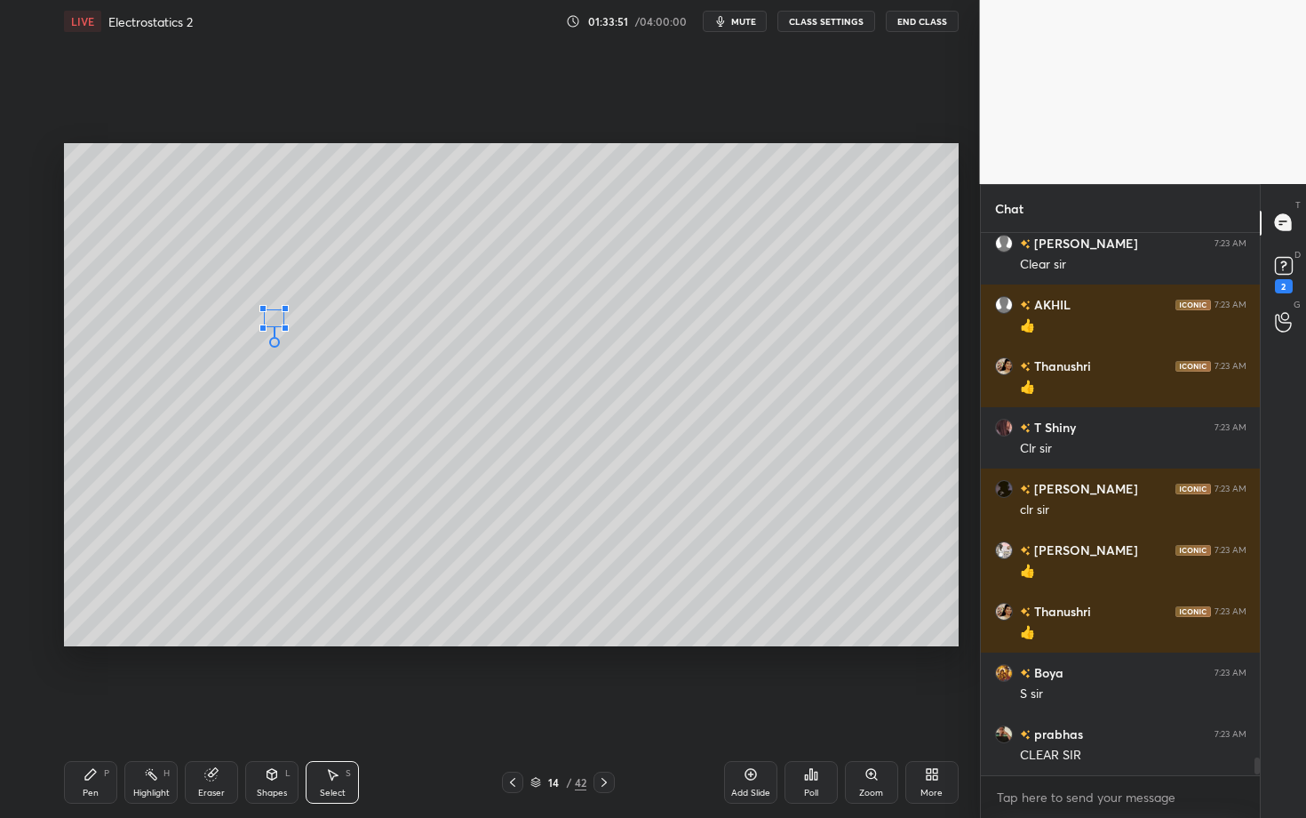
click at [283, 325] on div at bounding box center [285, 327] width 7 height 7
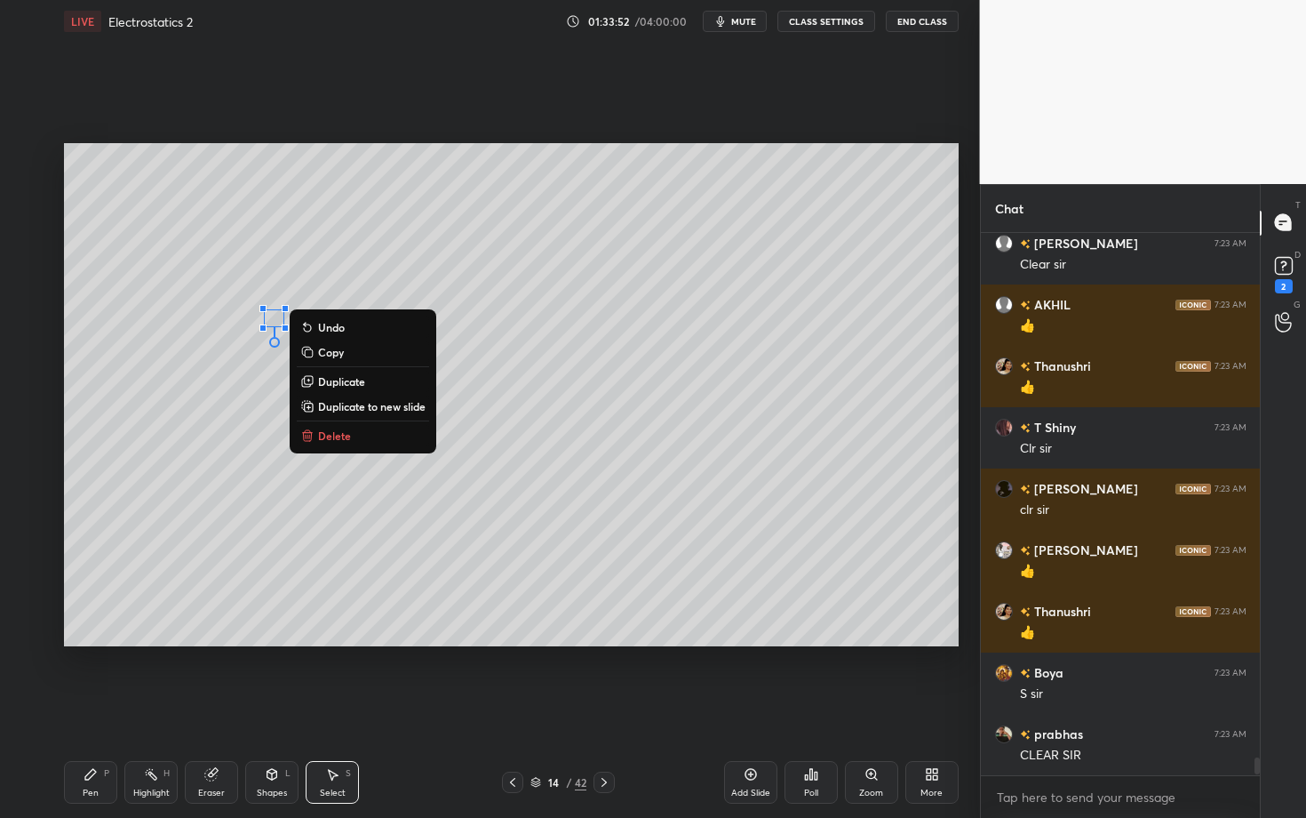
click at [275, 317] on div "0 ° Undo Copy Duplicate Duplicate to new slide Delete" at bounding box center [511, 394] width 895 height 503
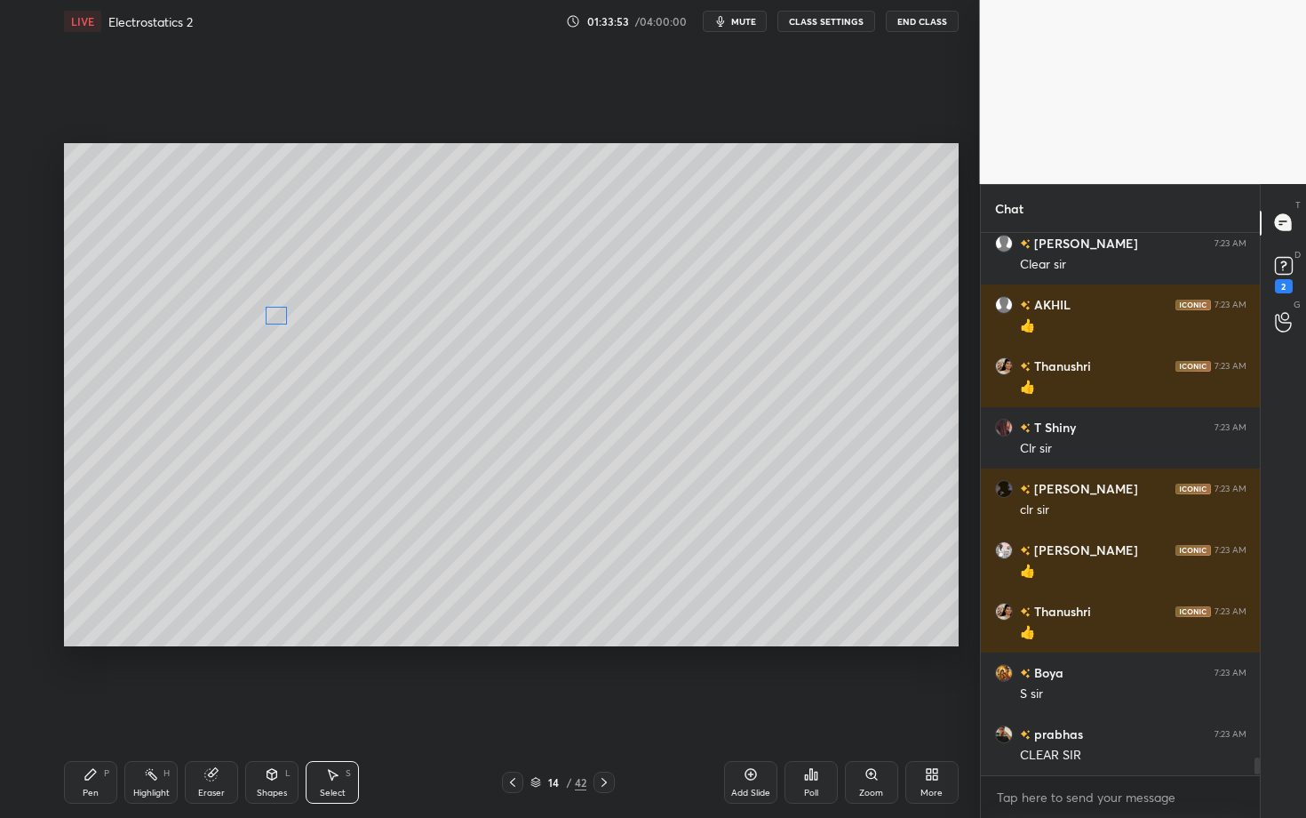
click at [276, 315] on div "0 ° Undo Copy Duplicate Duplicate to new slide Delete" at bounding box center [511, 394] width 895 height 503
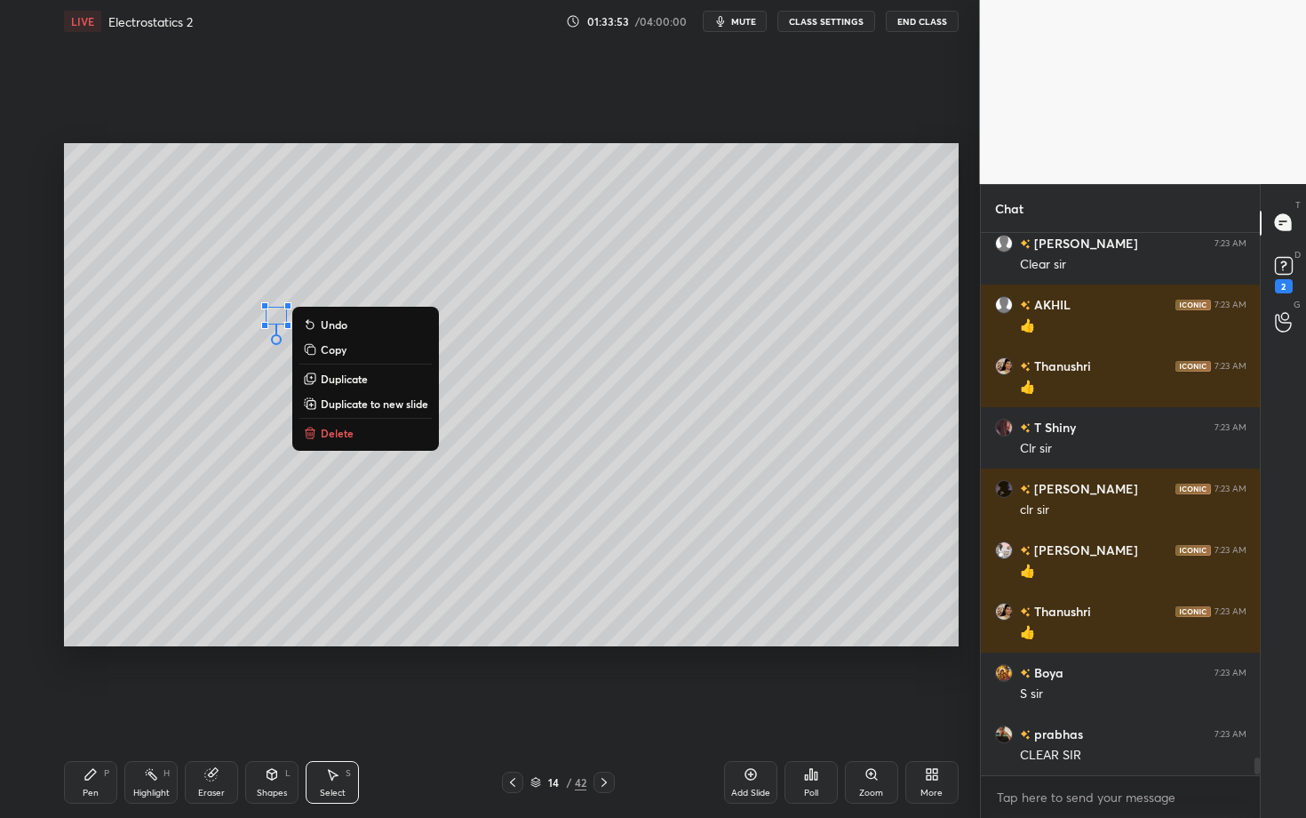
click at [68, 708] on div "Pen P" at bounding box center [90, 782] width 53 height 43
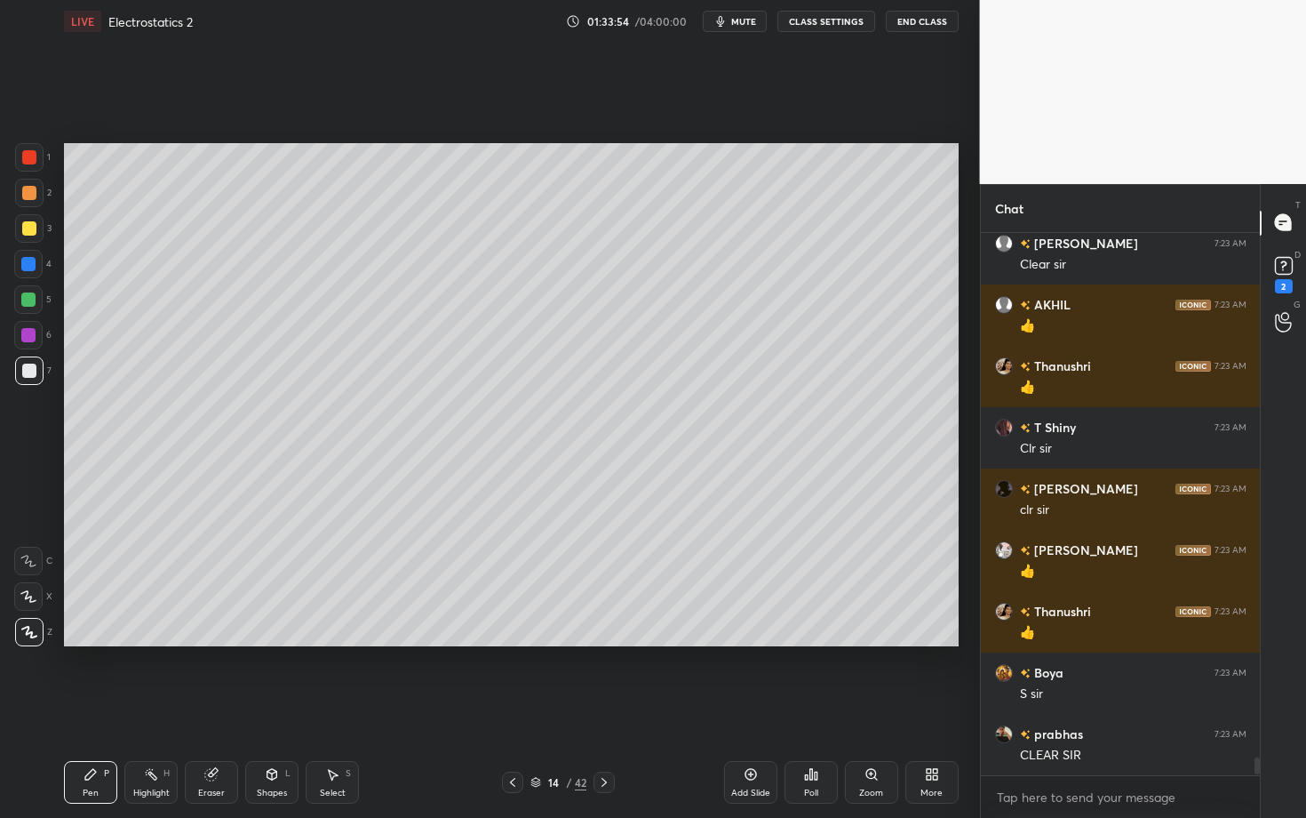
click at [27, 368] on div at bounding box center [29, 370] width 14 height 14
click at [270, 708] on icon at bounding box center [272, 772] width 10 height 3
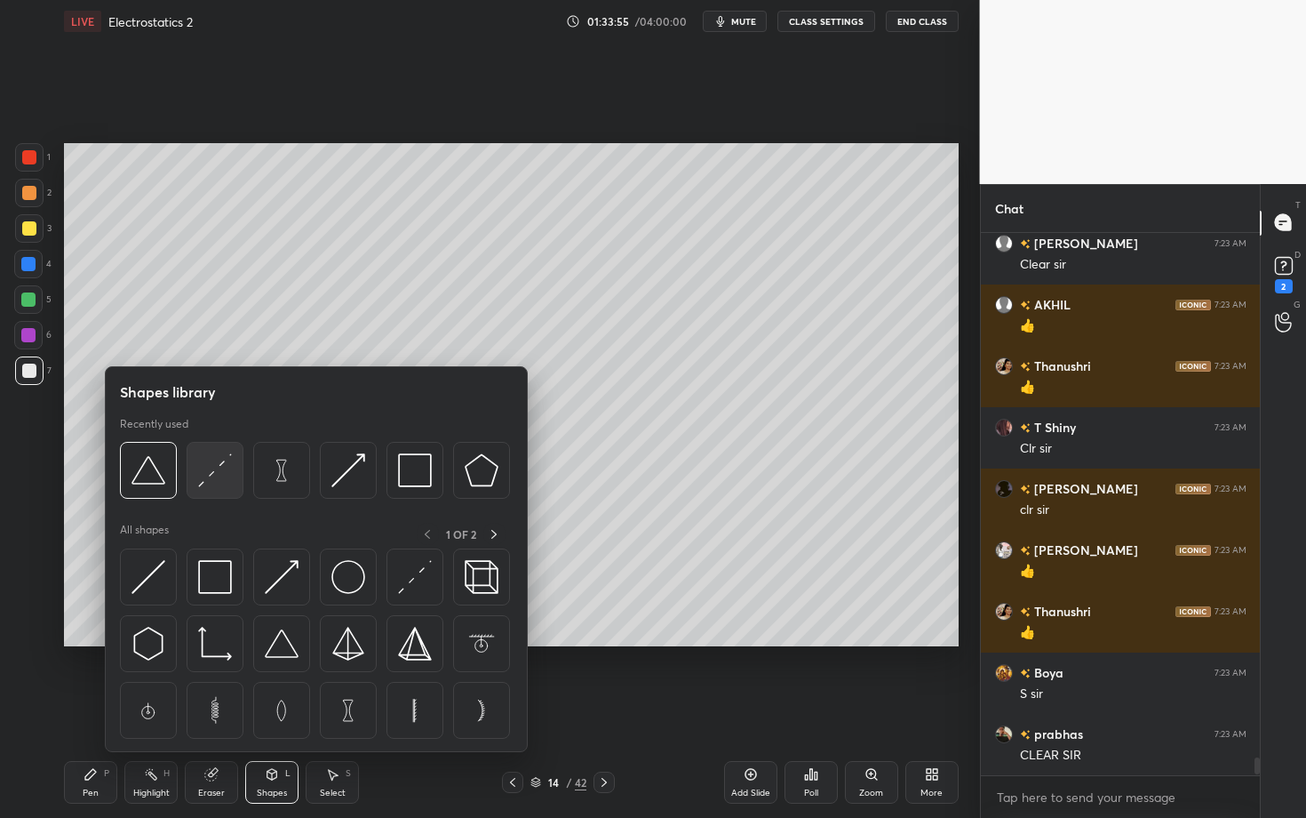
click at [218, 475] on img at bounding box center [215, 470] width 34 height 34
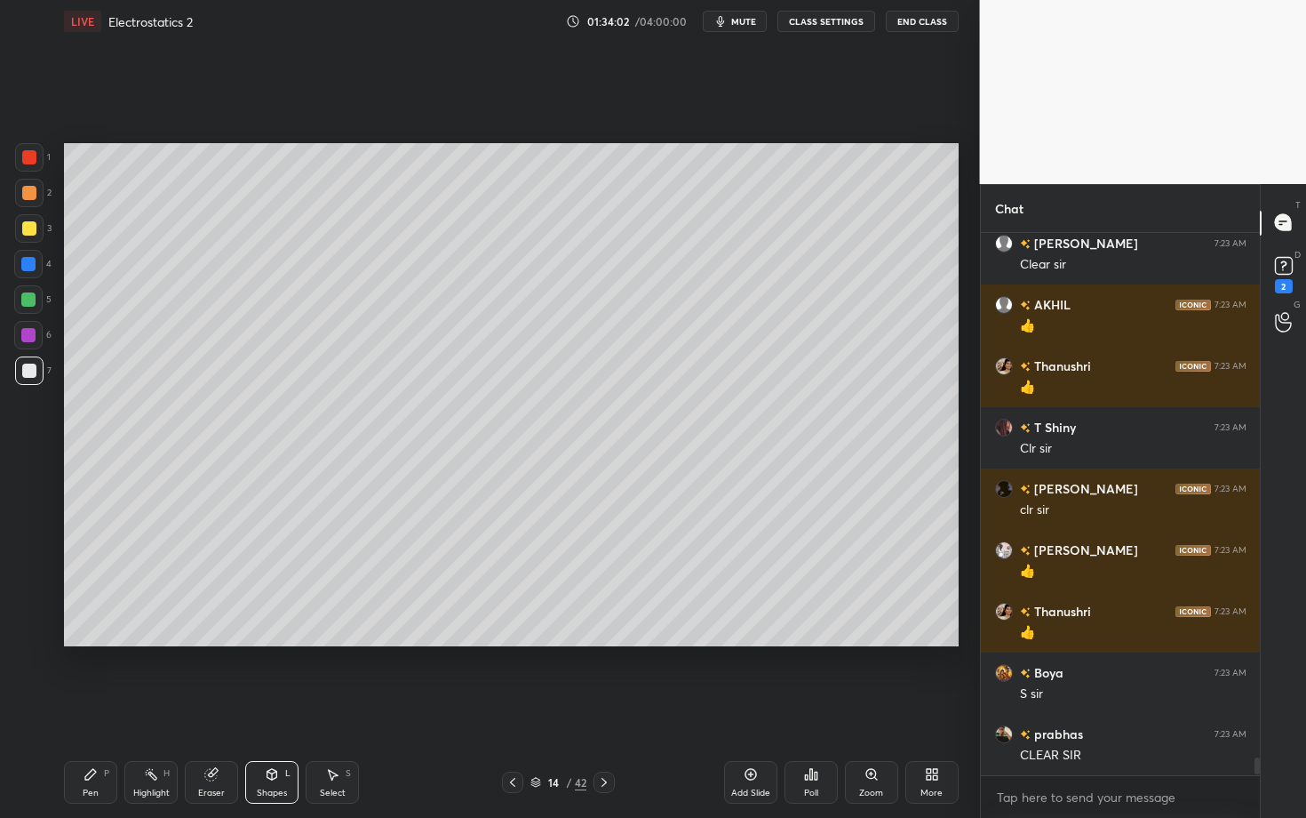
click at [267, 708] on div "Shapes L" at bounding box center [271, 782] width 53 height 43
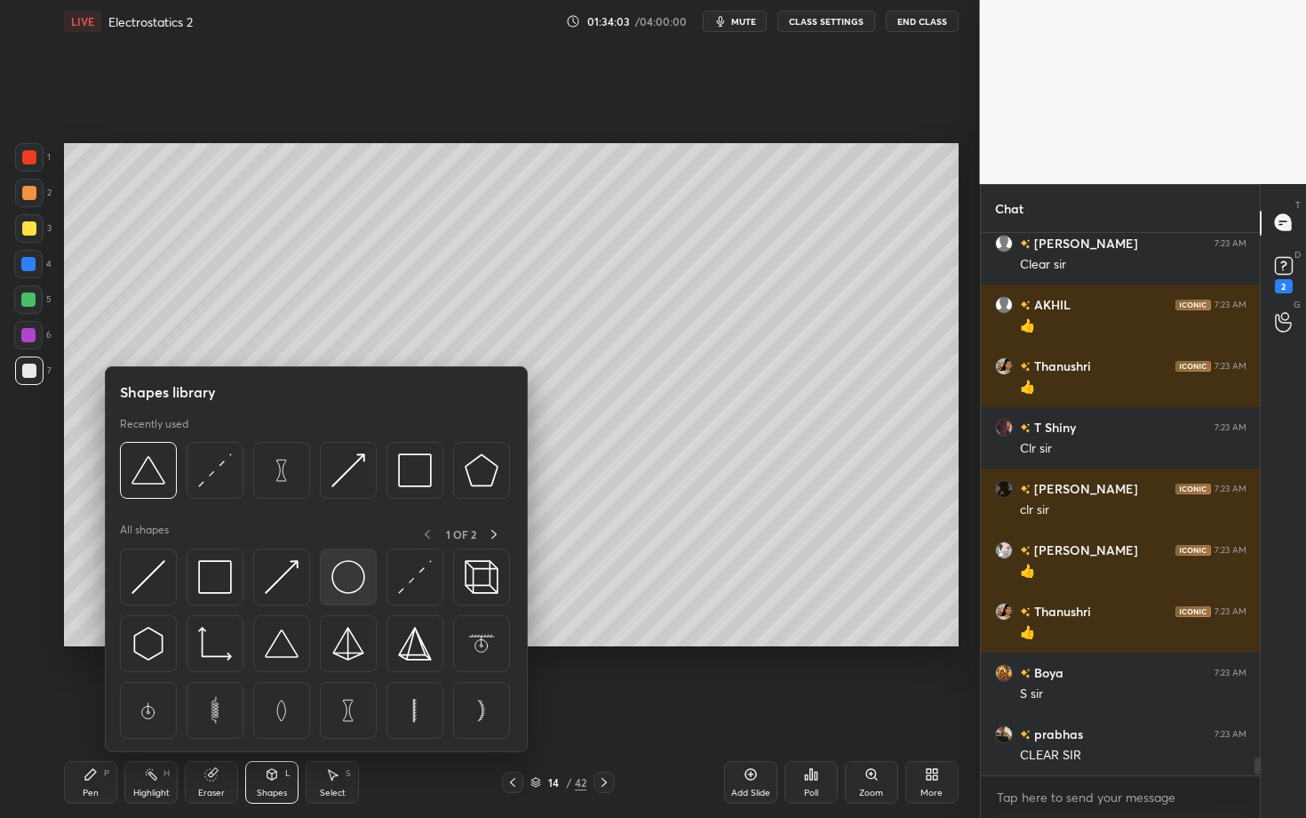
click at [350, 578] on img at bounding box center [348, 577] width 34 height 34
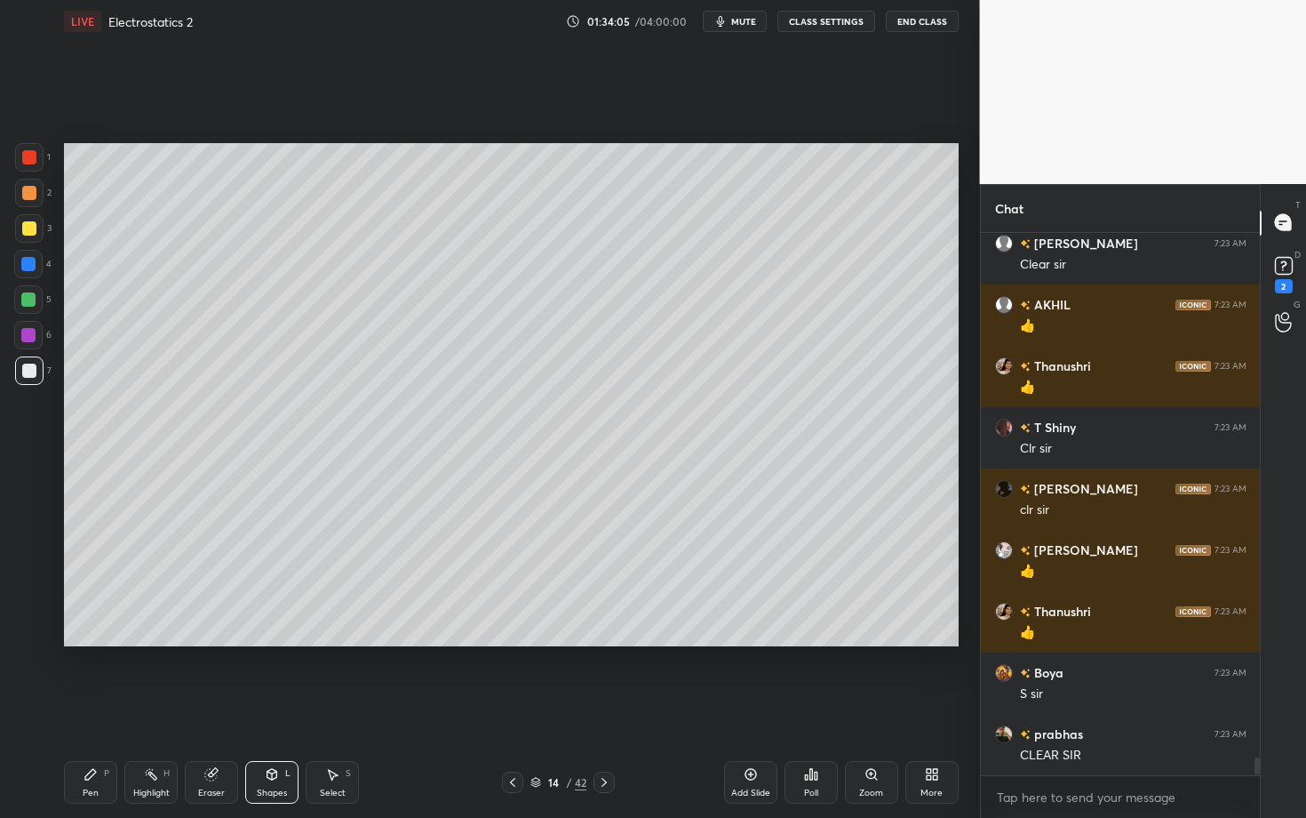
click at [274, 708] on div "Shapes" at bounding box center [272, 792] width 30 height 9
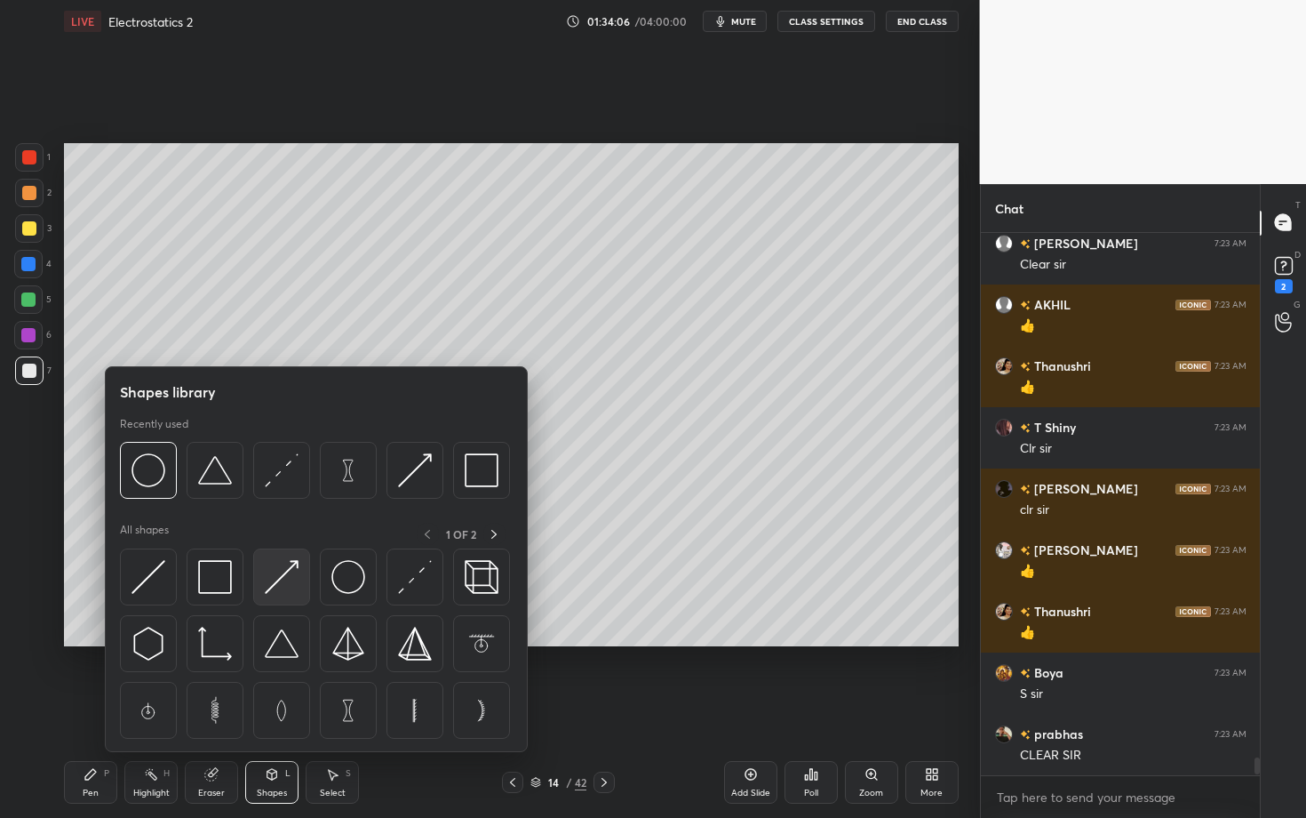
click at [287, 571] on img at bounding box center [282, 577] width 34 height 34
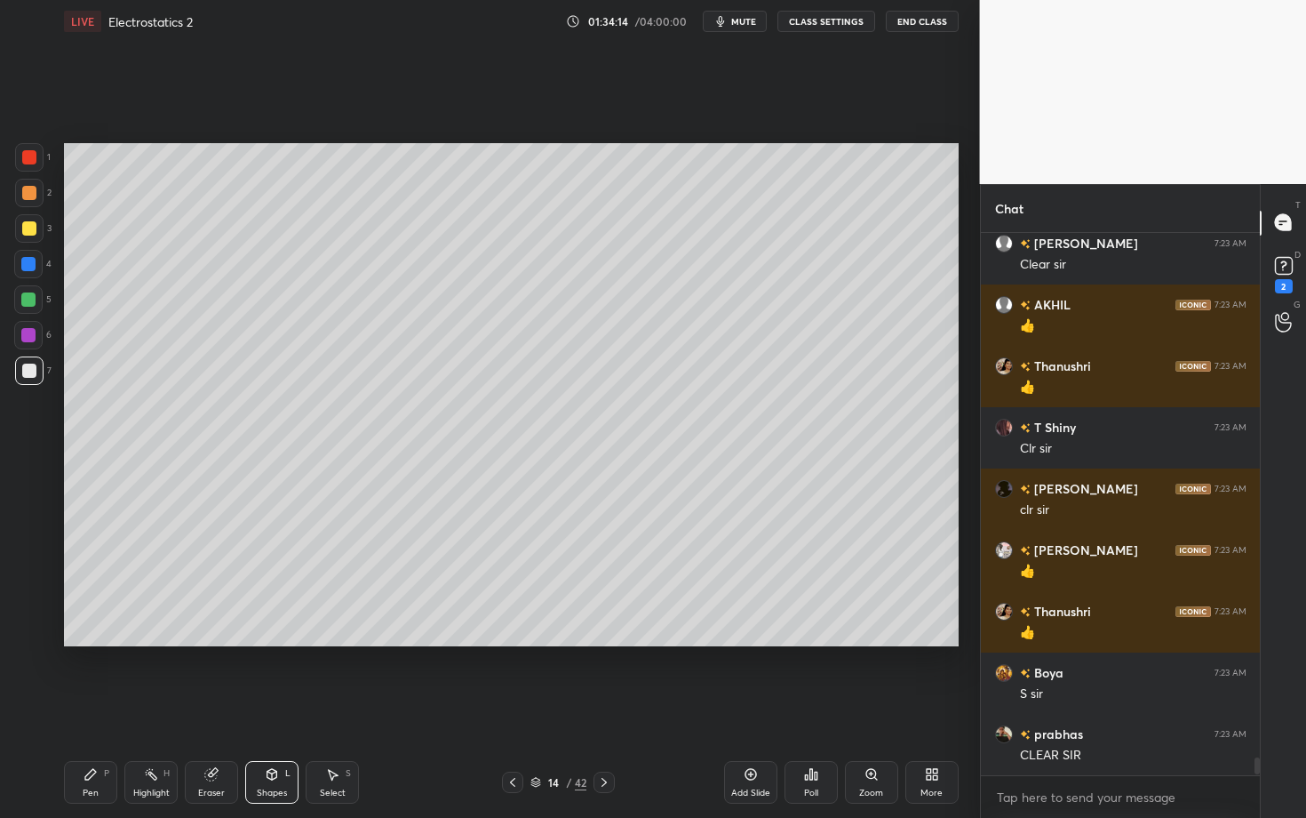
click at [267, 708] on icon at bounding box center [272, 774] width 14 height 14
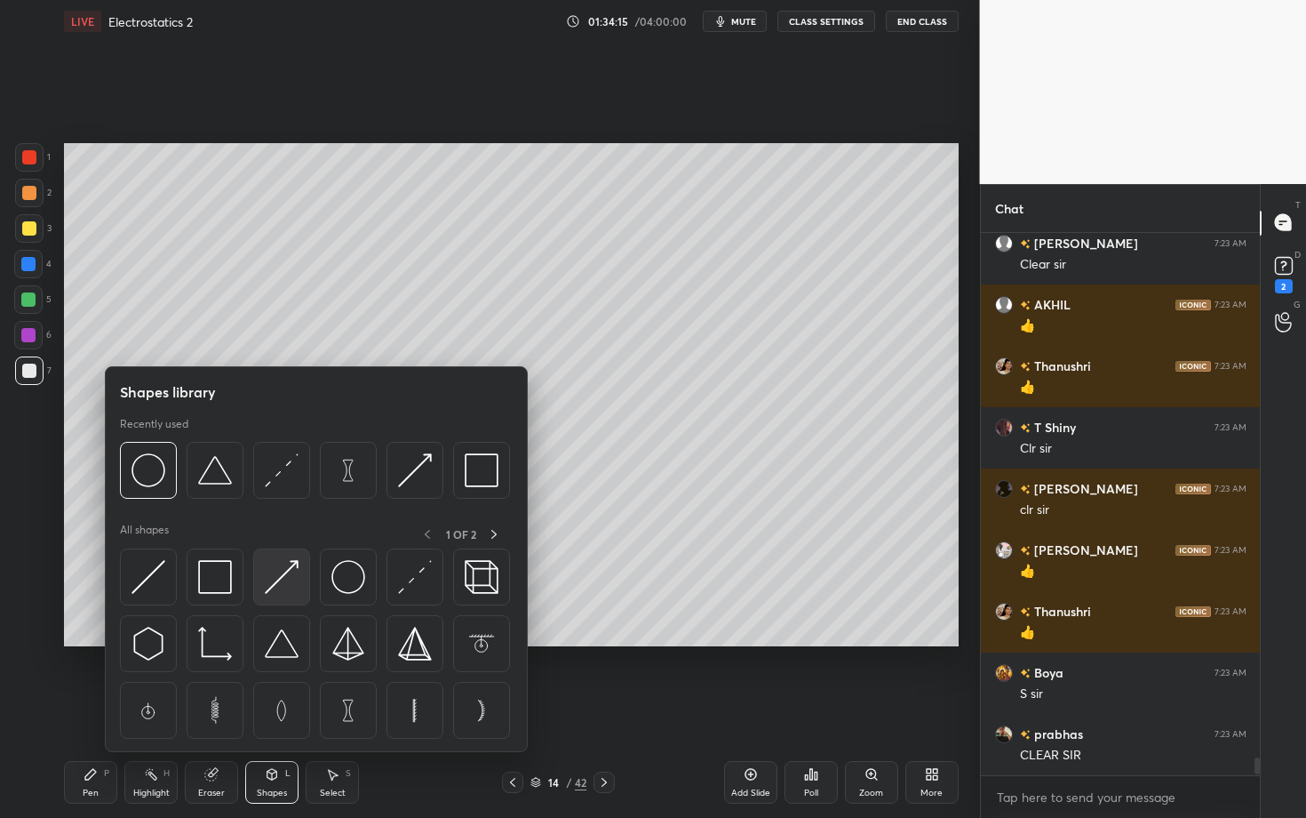
click at [291, 575] on img at bounding box center [282, 577] width 34 height 34
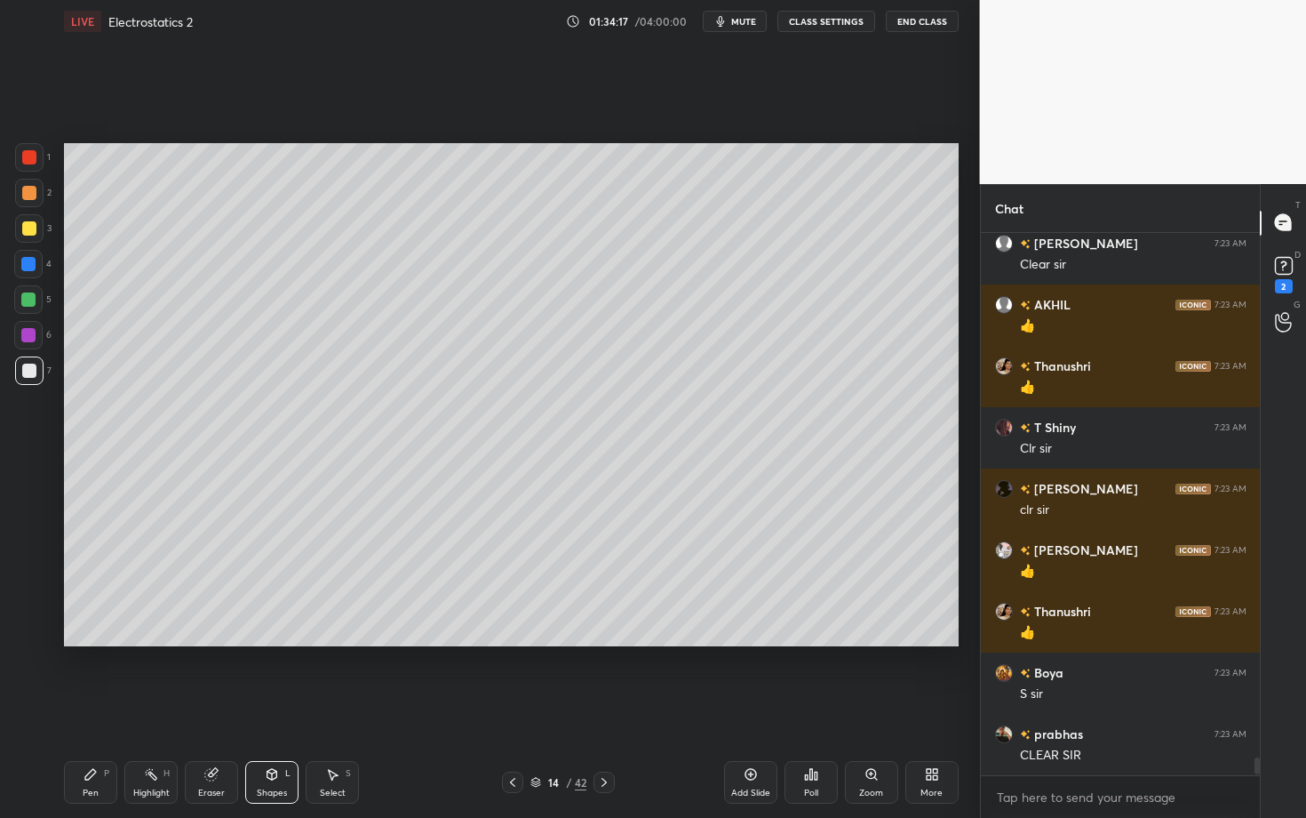
scroll to position [16039, 0]
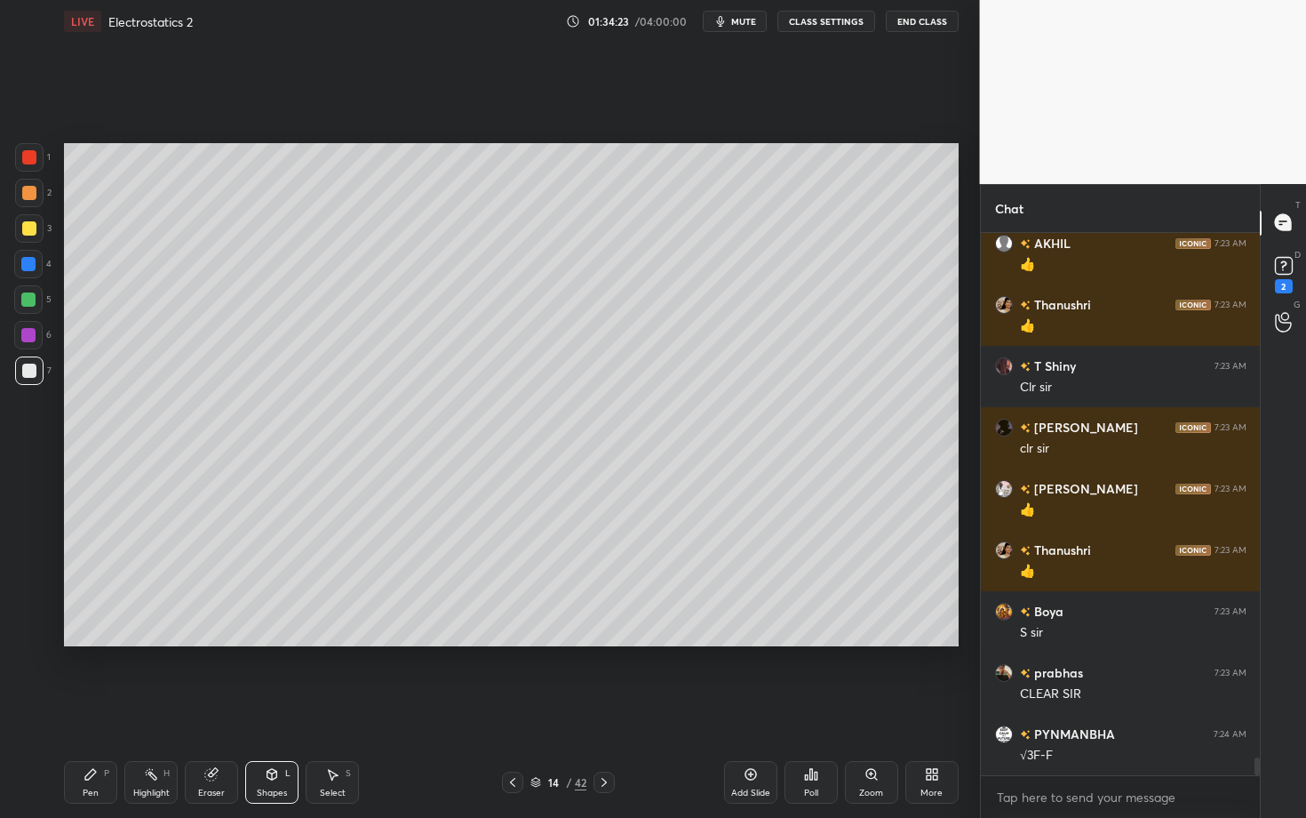
click at [91, 708] on icon at bounding box center [91, 774] width 14 height 14
click at [155, 708] on div "Highlight" at bounding box center [151, 792] width 36 height 9
click at [304, 708] on div "Pen P Highlight H Eraser Shapes L Select S" at bounding box center [229, 782] width 330 height 43
click at [268, 708] on div "Shapes" at bounding box center [272, 792] width 30 height 9
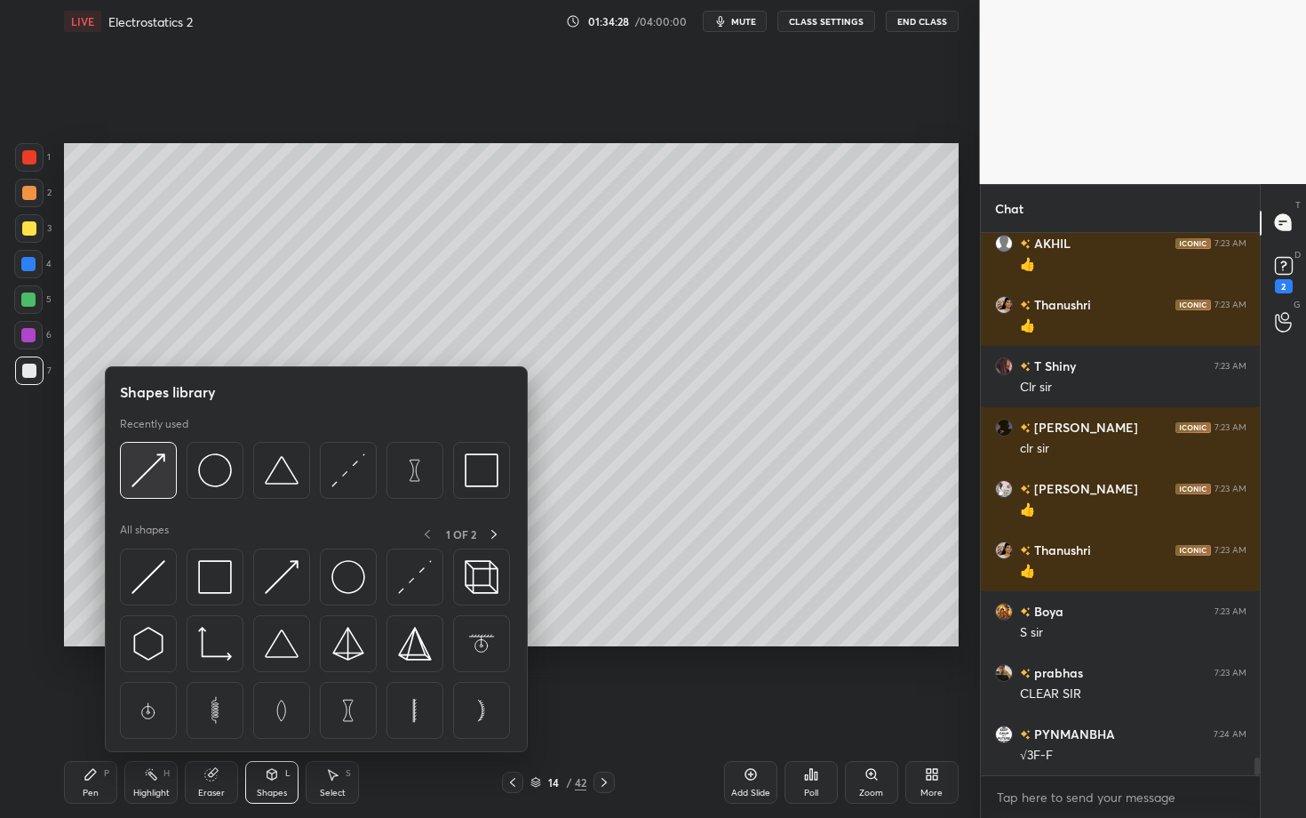
click at [158, 469] on img at bounding box center [149, 470] width 34 height 34
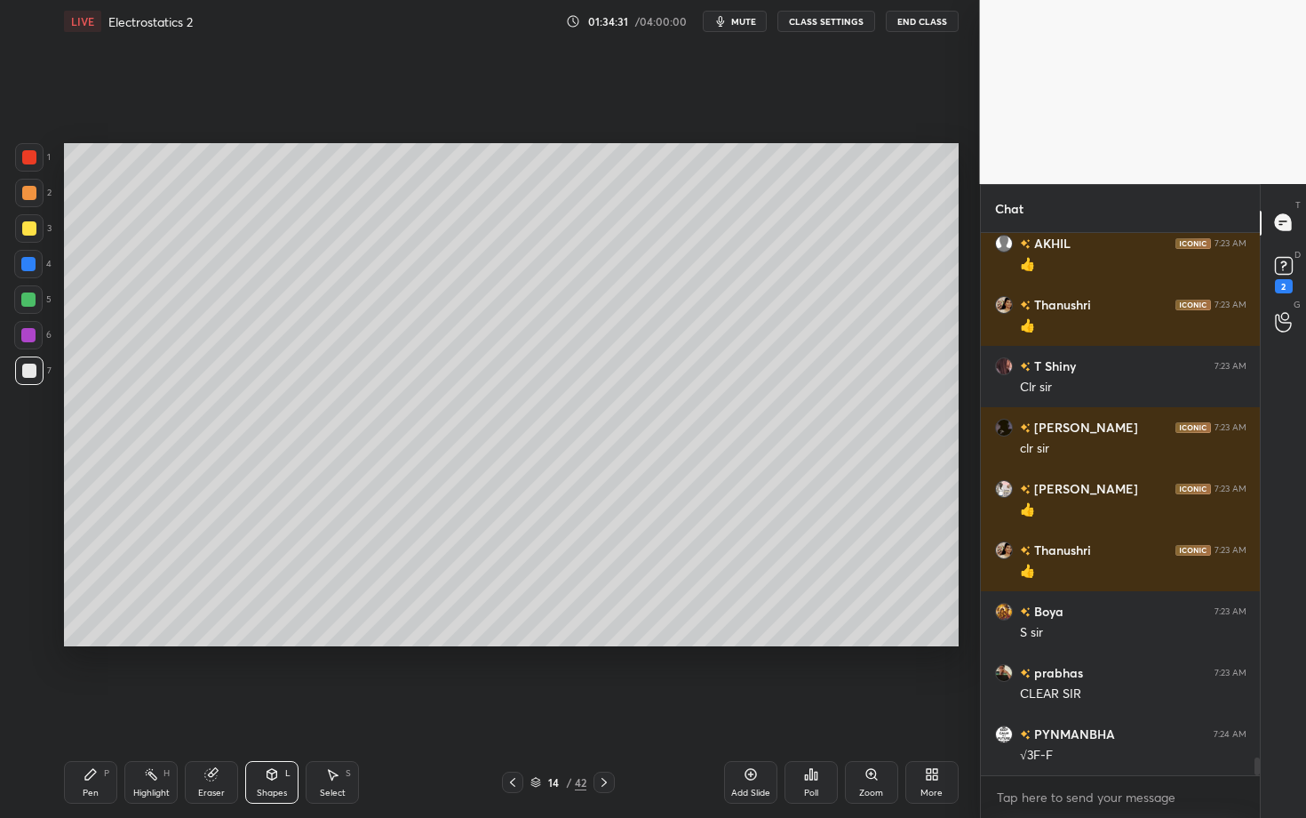
click at [162, 708] on div "Highlight H" at bounding box center [150, 782] width 53 height 43
click at [266, 708] on div "Shapes L" at bounding box center [271, 782] width 53 height 43
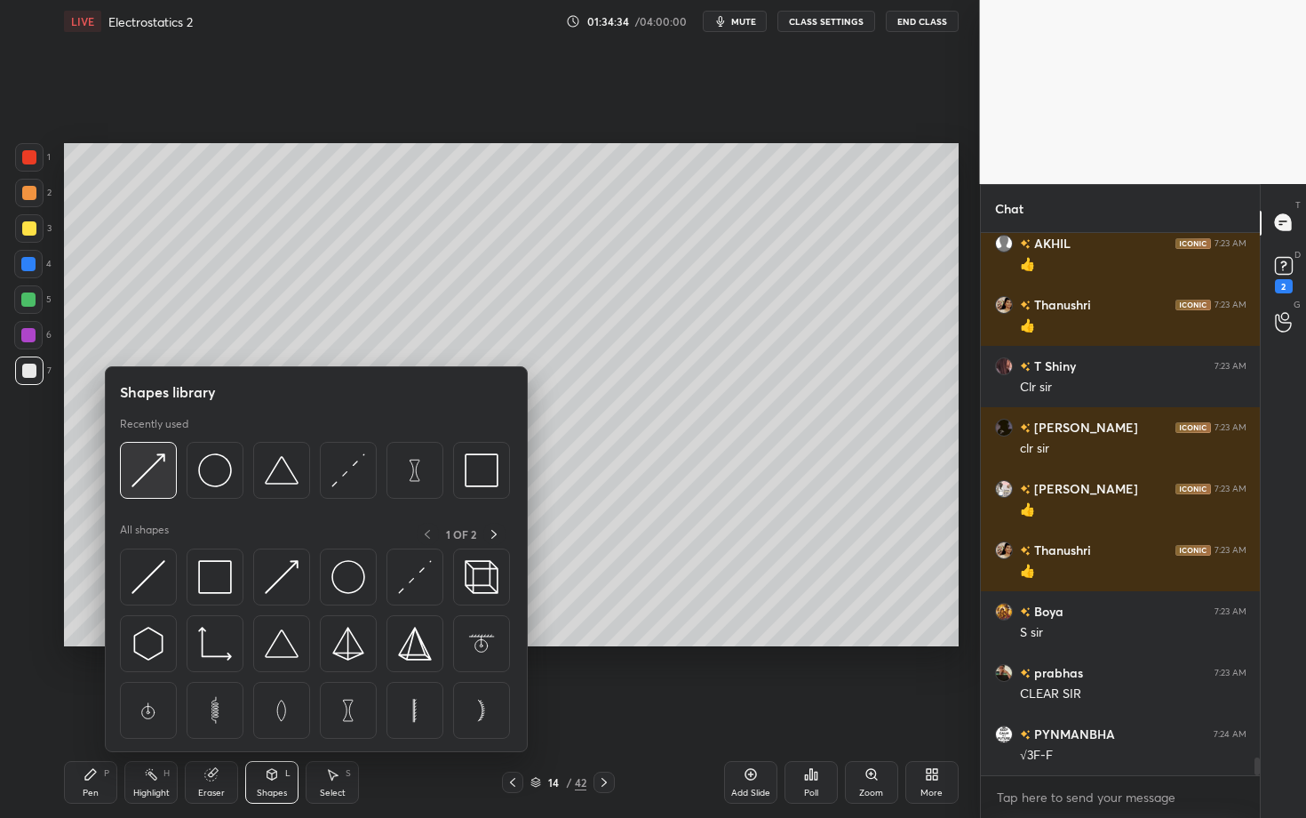
click at [129, 456] on div at bounding box center [148, 470] width 57 height 57
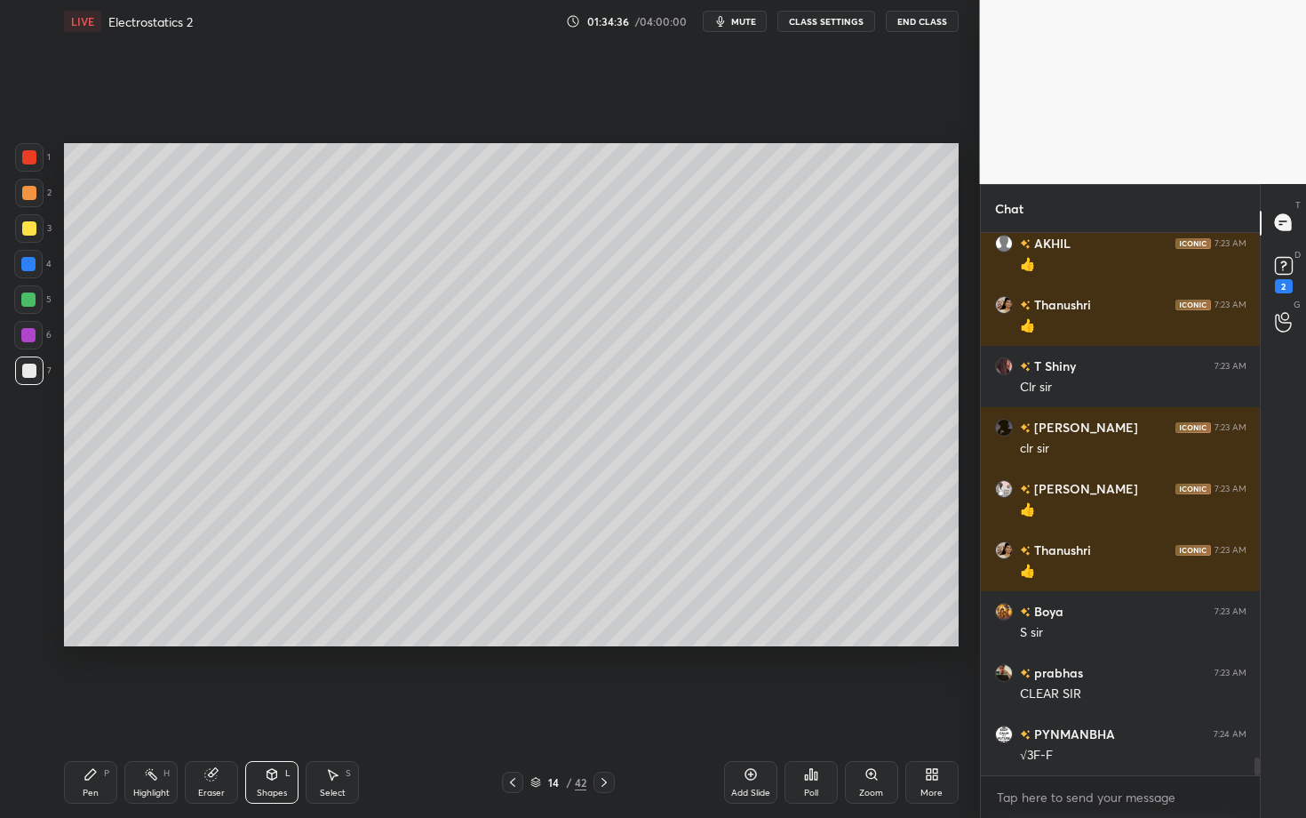
click at [90, 708] on div "Pen P" at bounding box center [90, 782] width 53 height 43
click at [329, 708] on div "Select S" at bounding box center [332, 782] width 53 height 43
drag, startPoint x: 281, startPoint y: 331, endPoint x: 309, endPoint y: 351, distance: 35.0
click at [308, 351] on div "0 ° Undo Copy Duplicate Duplicate to new slide Delete" at bounding box center [511, 394] width 895 height 503
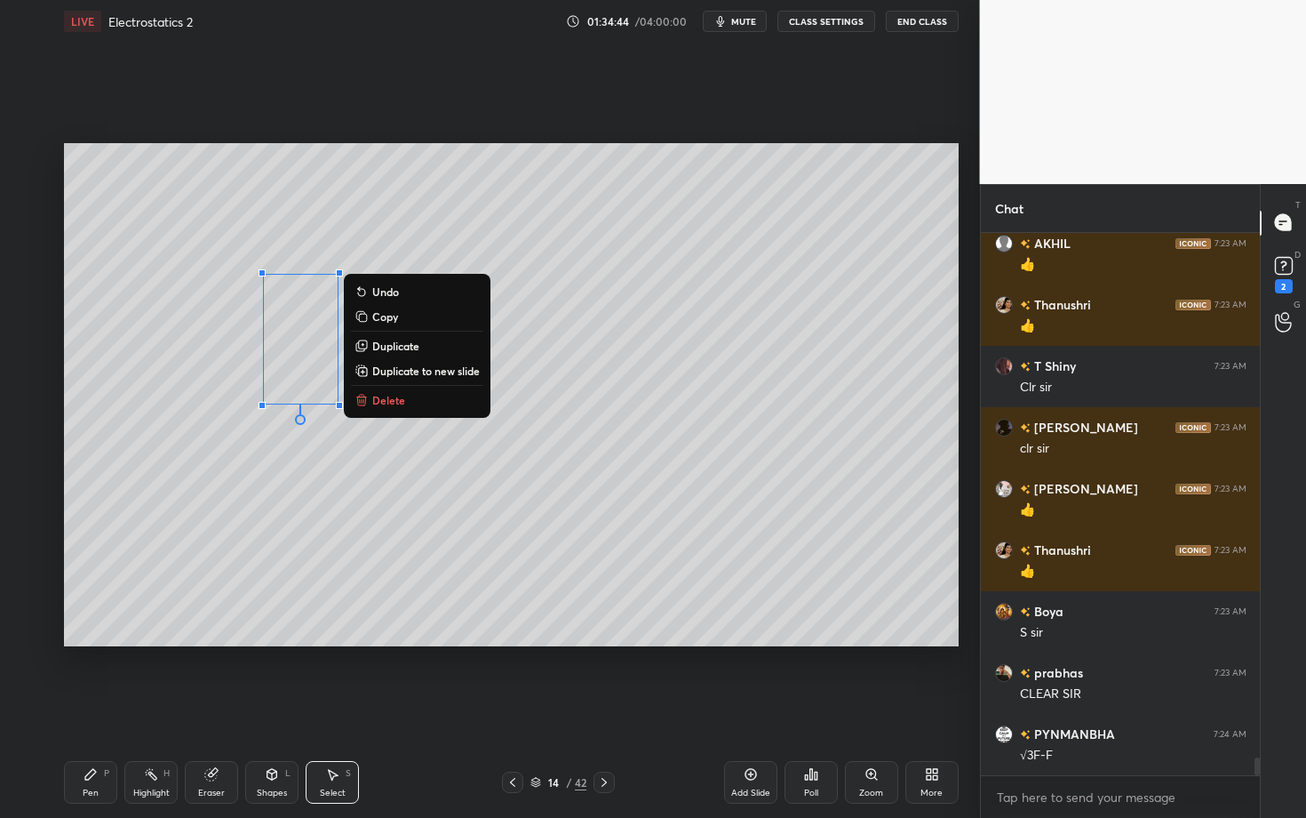
click at [399, 347] on p "Duplicate" at bounding box center [395, 346] width 47 height 14
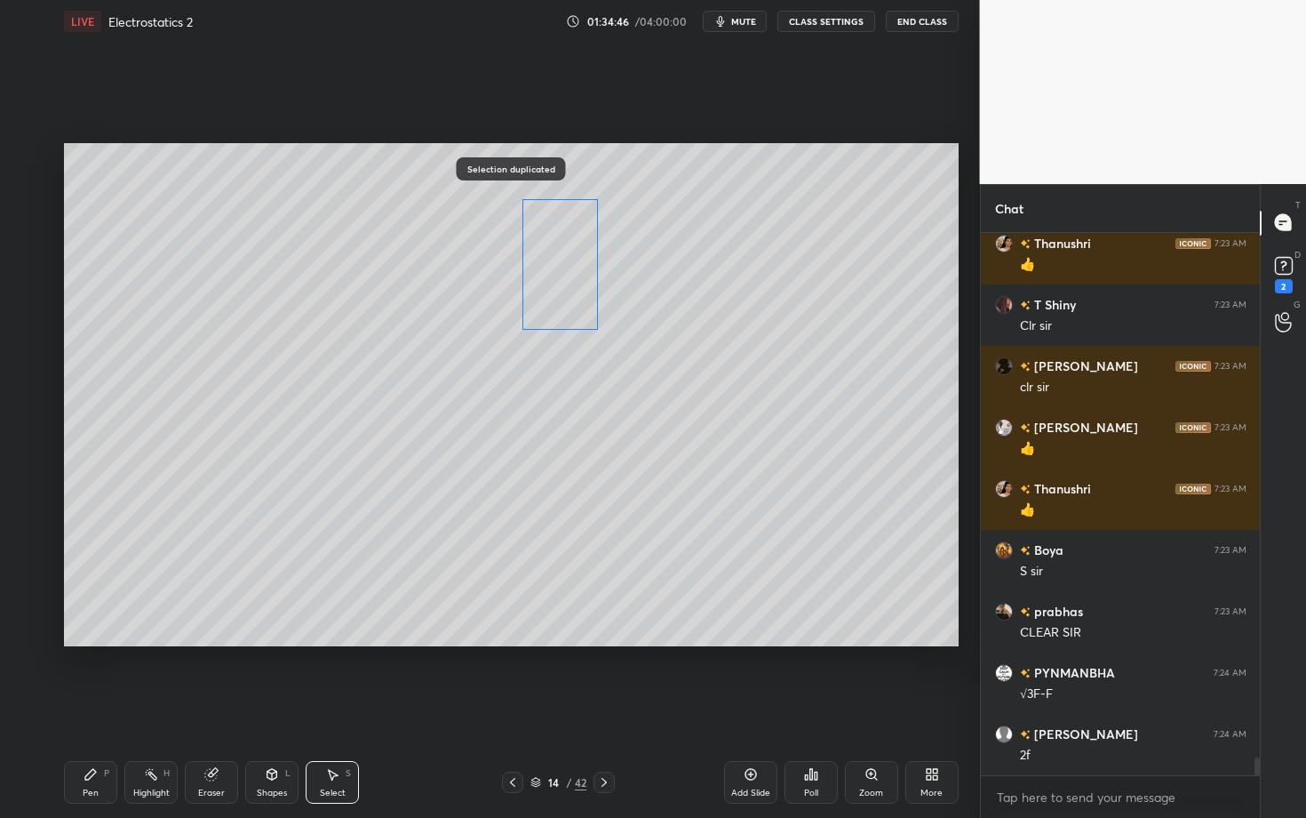
scroll to position [16161, 0]
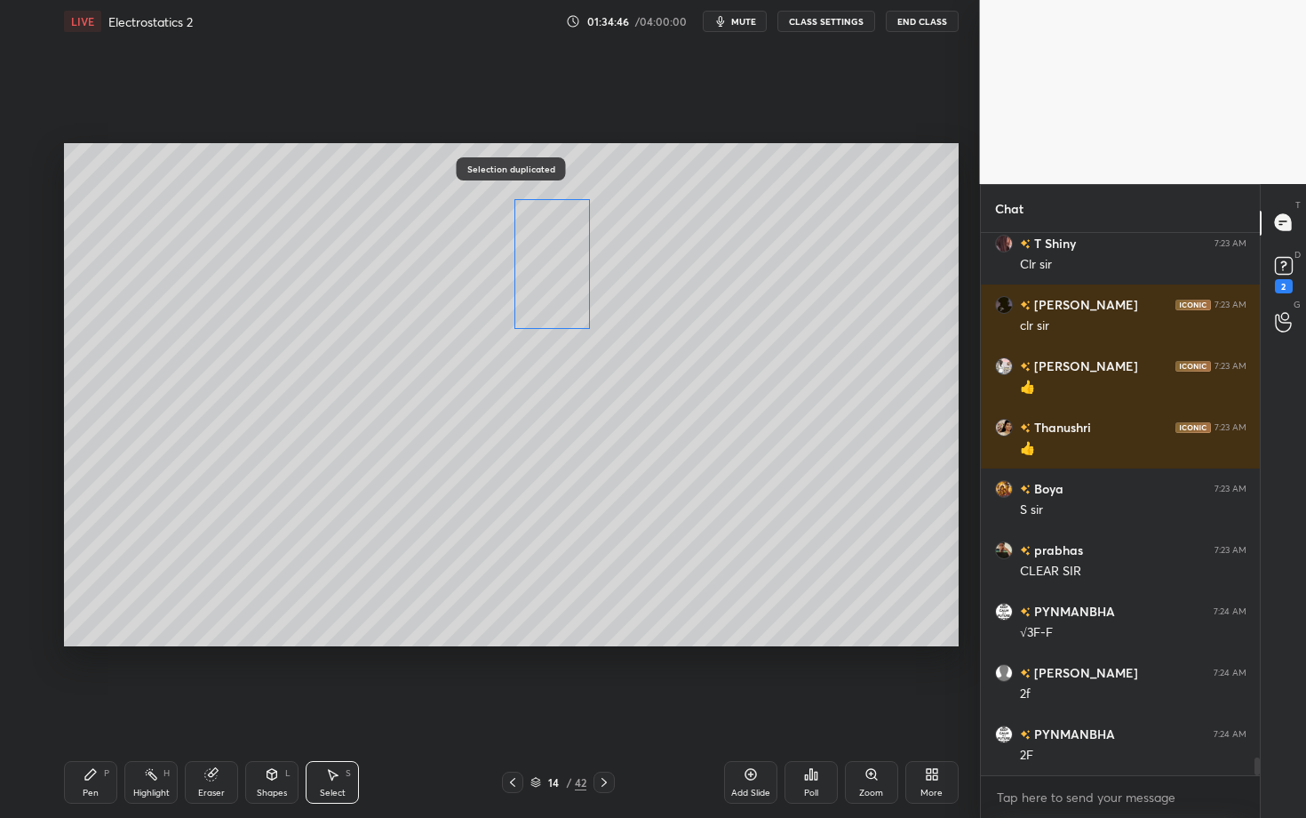
drag, startPoint x: 315, startPoint y: 360, endPoint x: 547, endPoint y: 265, distance: 250.7
click at [547, 265] on div "0 ° Undo Copy Duplicate Duplicate to new slide Delete" at bounding box center [511, 394] width 895 height 503
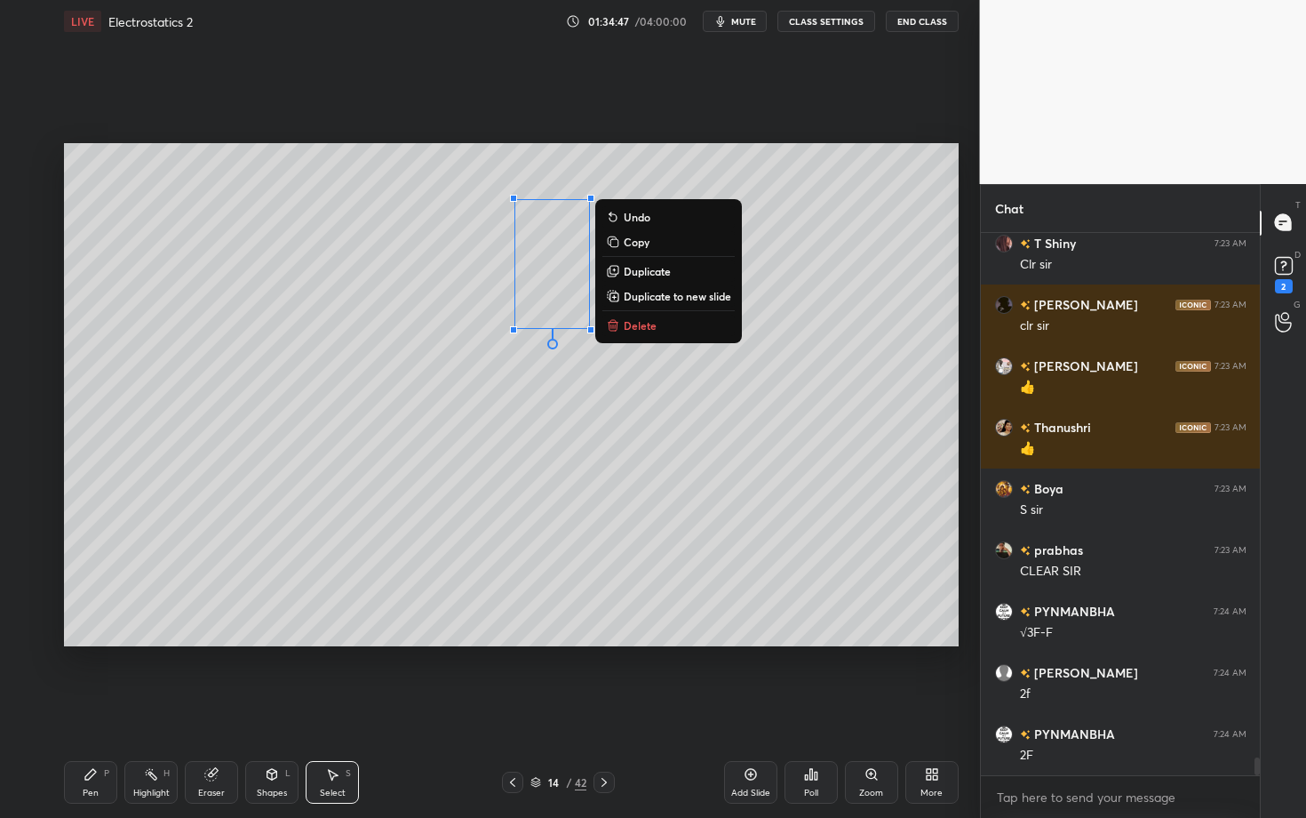
click at [106, 708] on div "P" at bounding box center [106, 773] width 5 height 9
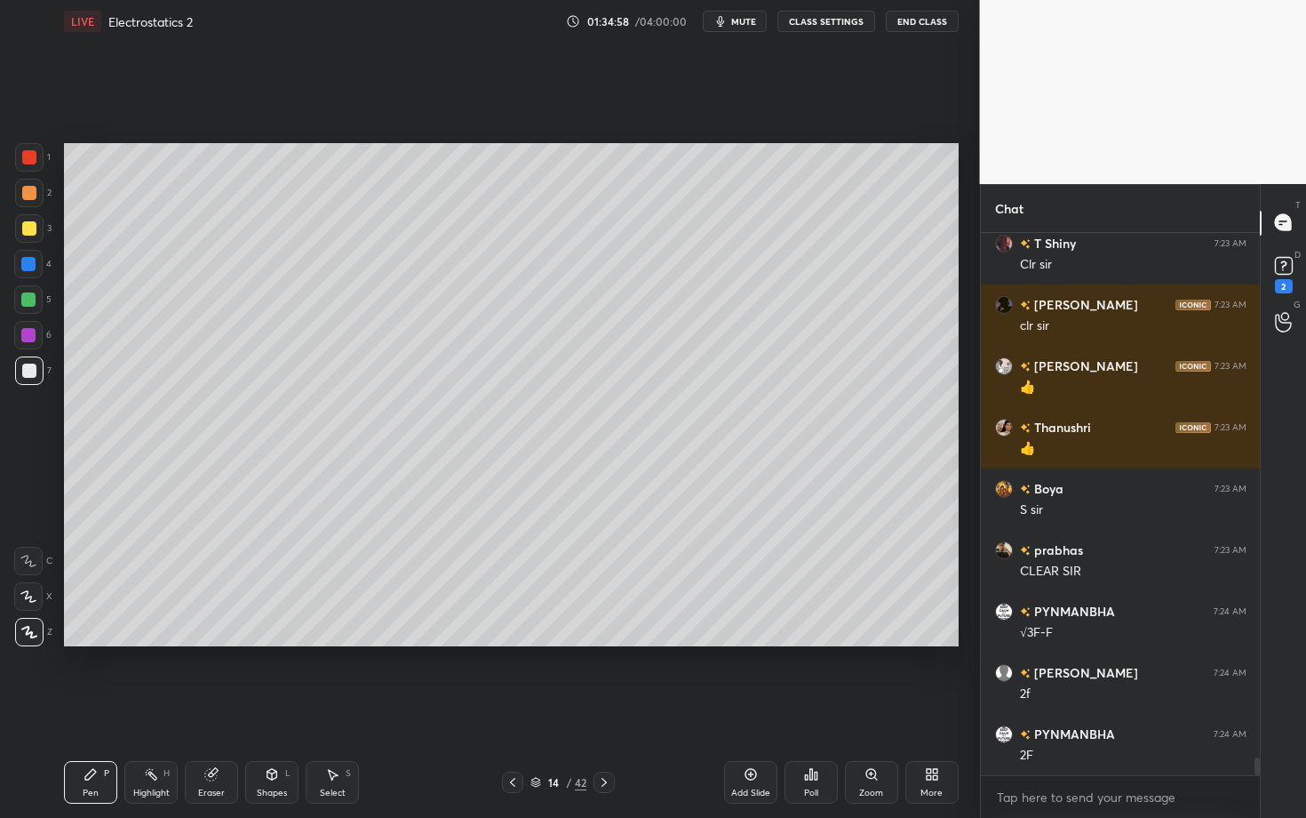
click at [24, 166] on div at bounding box center [29, 157] width 28 height 28
click at [258, 708] on div "Shapes L" at bounding box center [271, 782] width 53 height 43
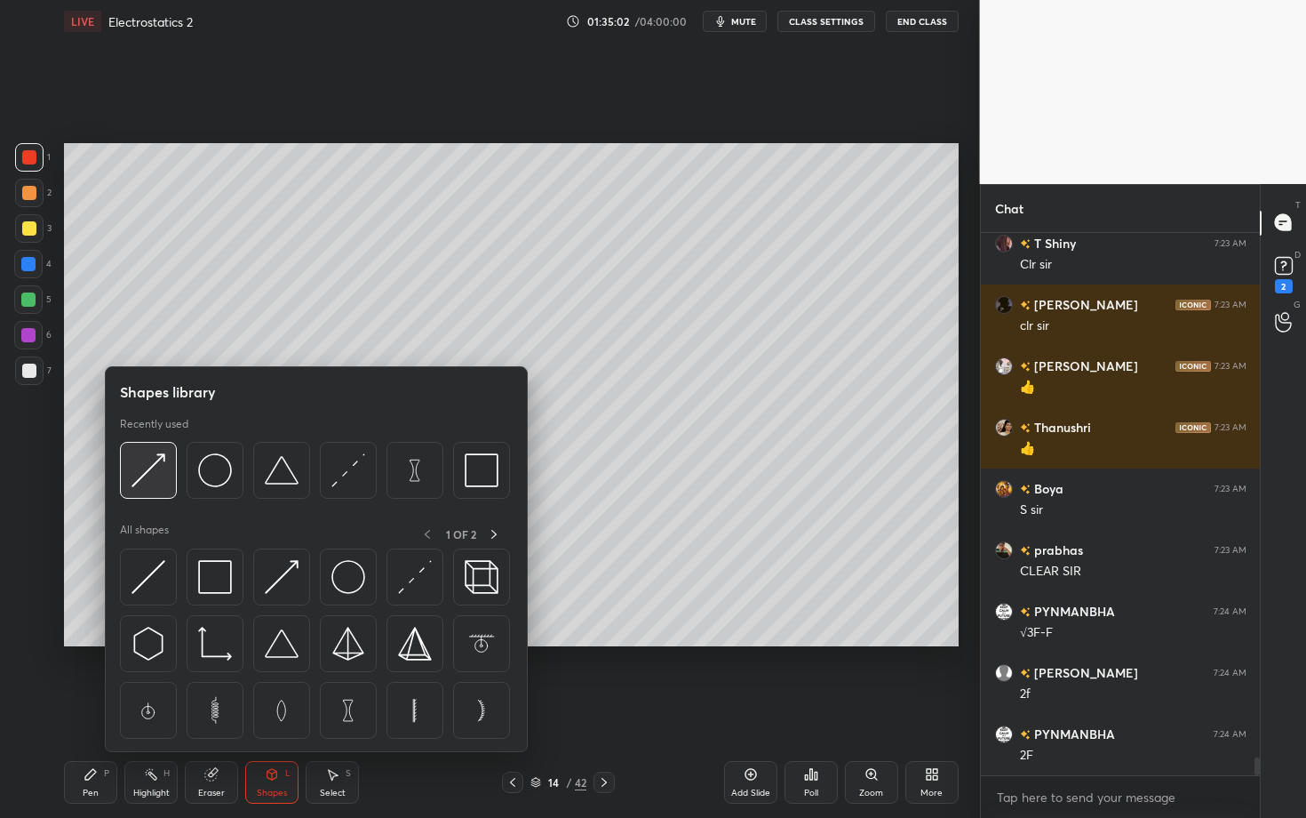
click at [147, 474] on img at bounding box center [149, 470] width 34 height 34
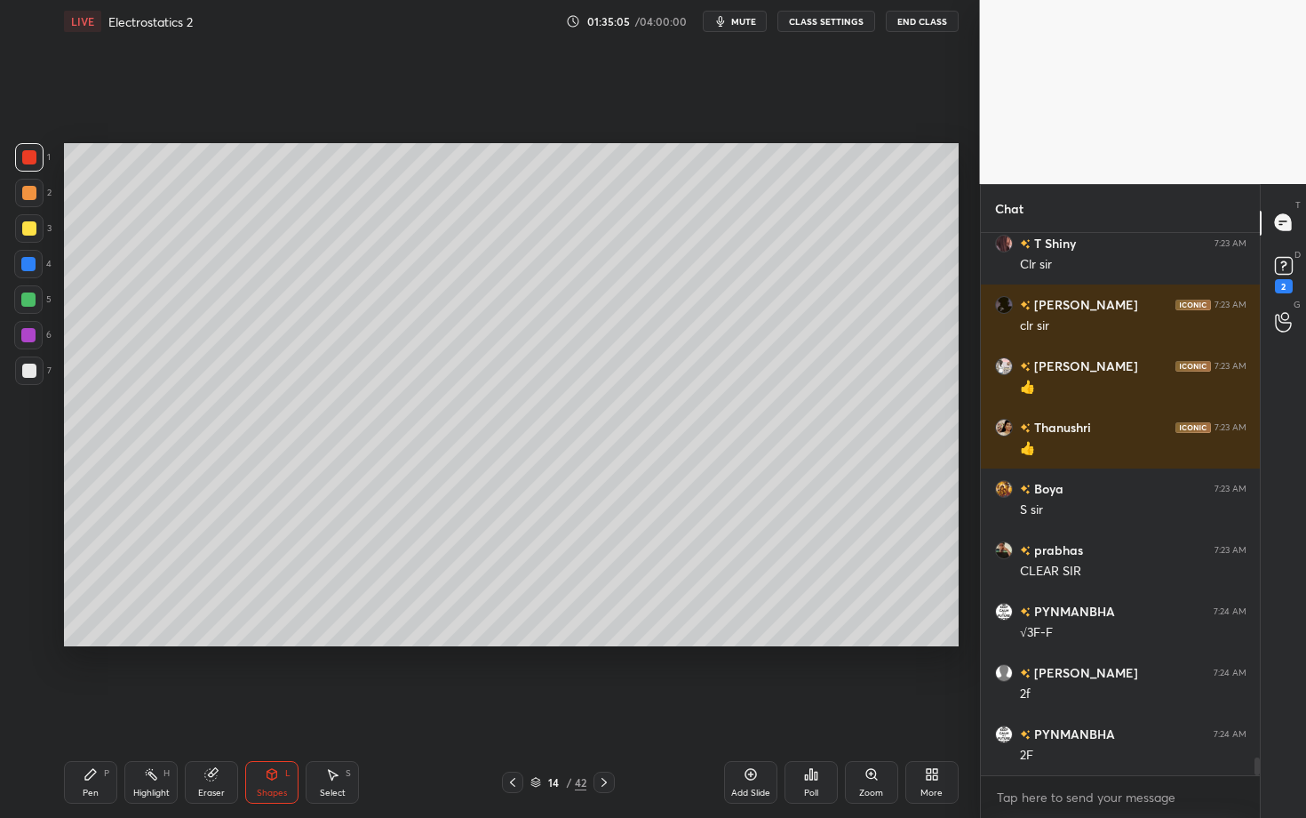
click at [87, 708] on div "Pen P" at bounding box center [90, 782] width 53 height 43
click at [148, 708] on div "Highlight H" at bounding box center [150, 782] width 53 height 43
click at [93, 708] on icon at bounding box center [91, 774] width 14 height 14
click at [164, 708] on div "Highlight H" at bounding box center [150, 782] width 53 height 43
click at [87, 708] on div "Pen P" at bounding box center [90, 782] width 53 height 43
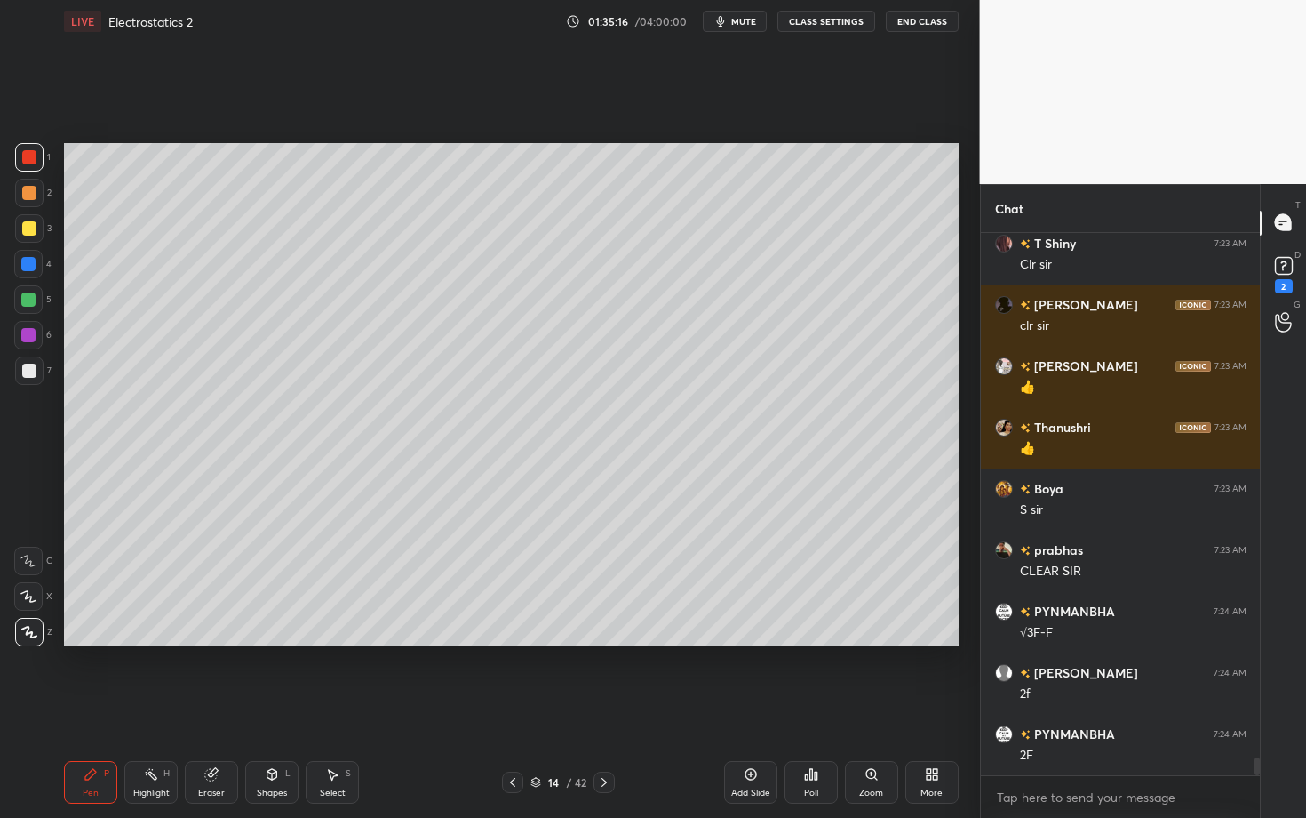
click at [91, 708] on icon at bounding box center [90, 774] width 11 height 11
click at [211, 708] on icon at bounding box center [211, 775] width 12 height 12
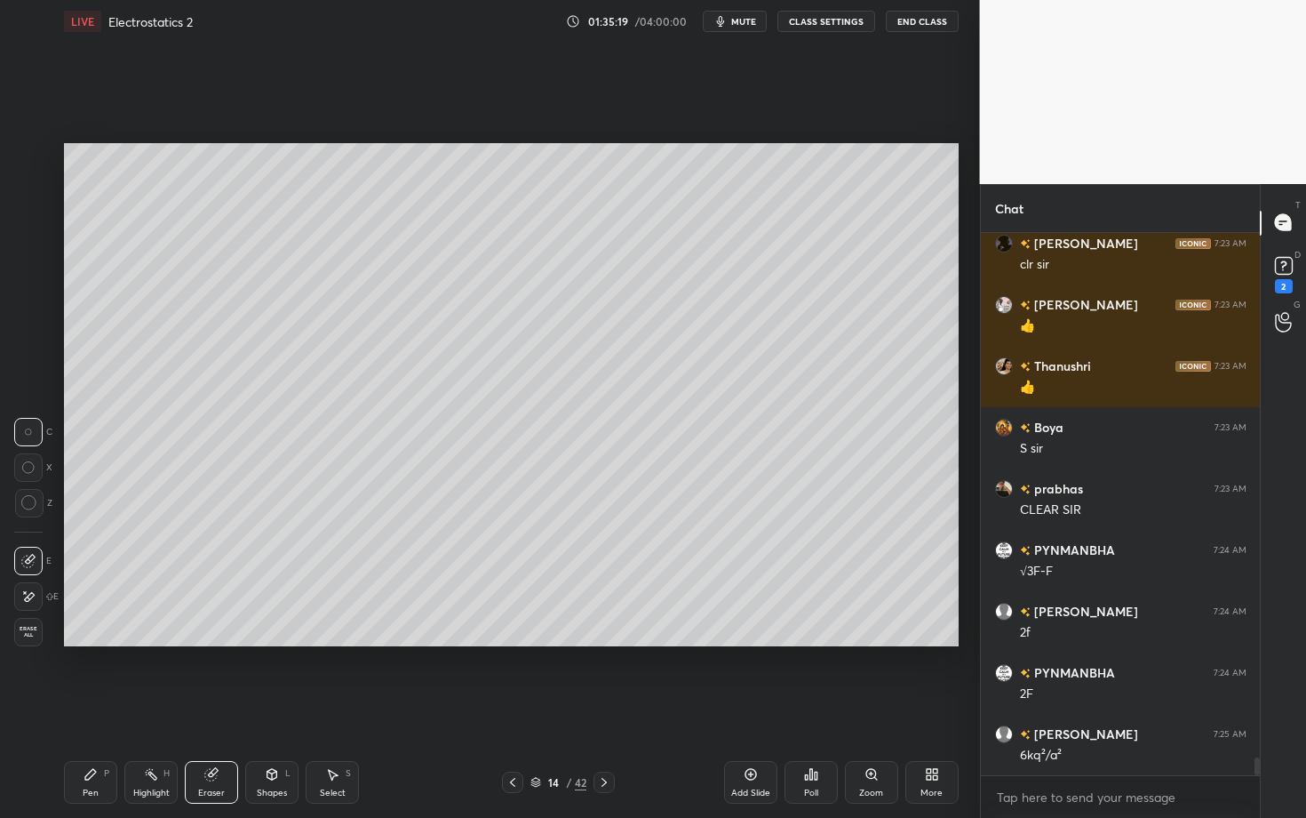
click at [99, 708] on div "Pen P" at bounding box center [90, 782] width 53 height 43
click at [153, 708] on div "Highlight H" at bounding box center [150, 782] width 53 height 43
click at [99, 708] on div "Pen P" at bounding box center [90, 782] width 53 height 43
click at [131, 708] on div "Highlight H" at bounding box center [150, 782] width 53 height 43
click at [82, 708] on div "Pen P" at bounding box center [90, 782] width 53 height 43
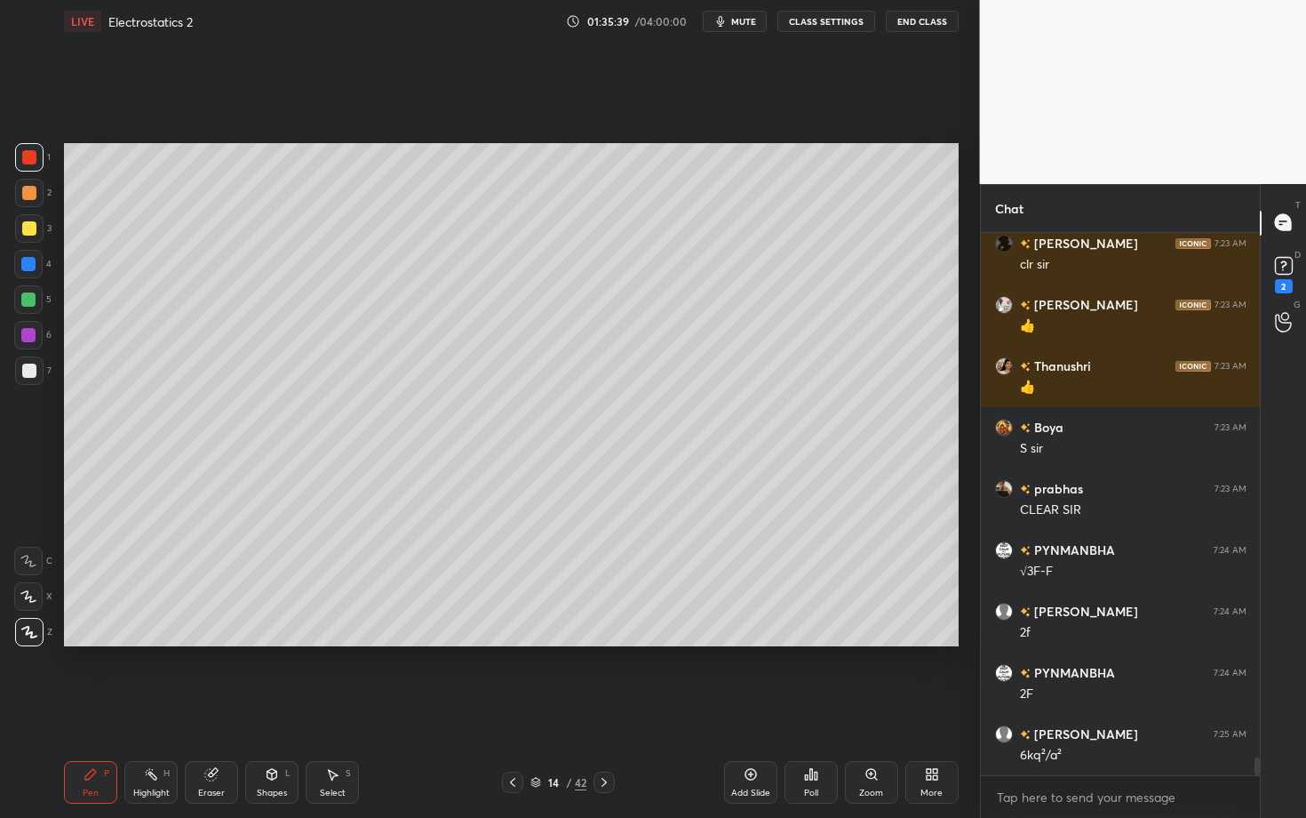
click at [160, 708] on div "Highlight H" at bounding box center [150, 782] width 53 height 43
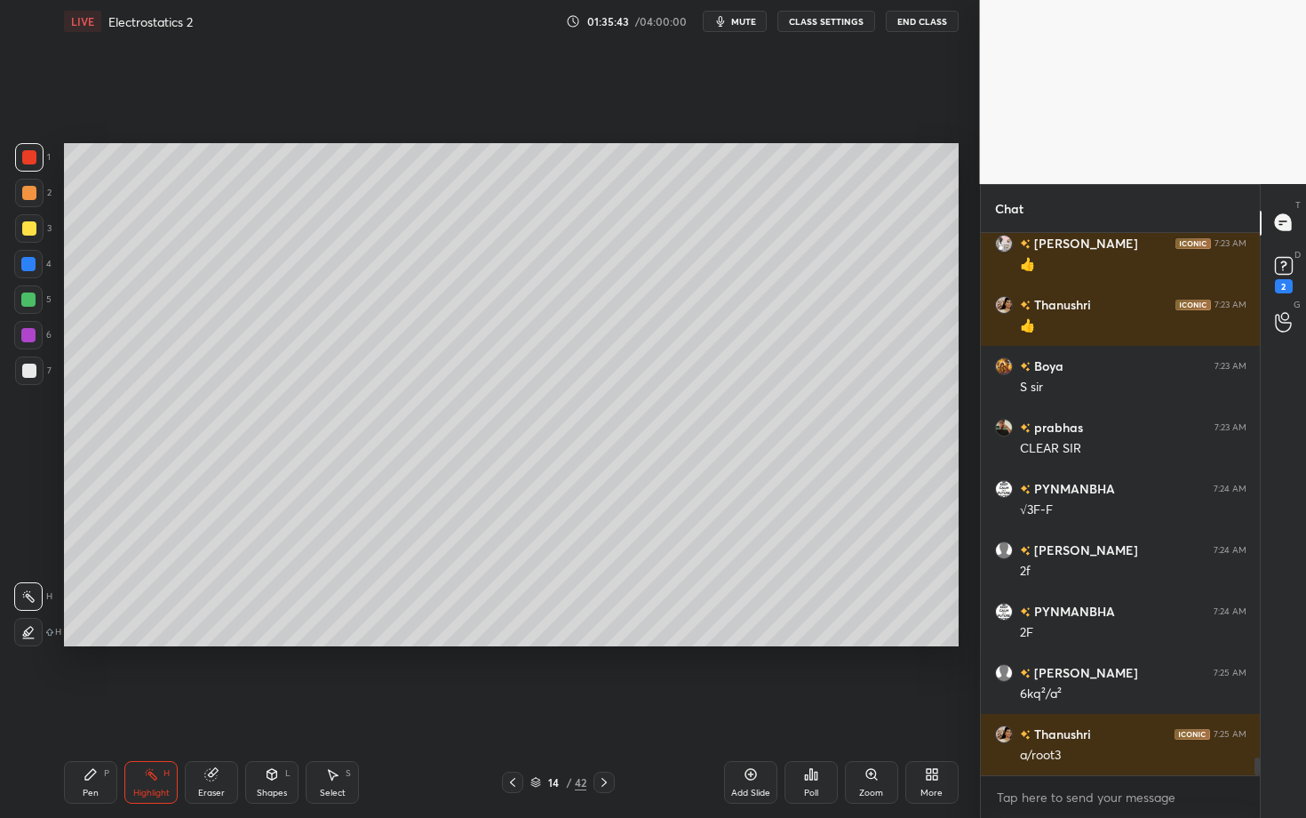
click at [236, 708] on div "Eraser" at bounding box center [211, 782] width 53 height 43
click at [271, 708] on div "Shapes" at bounding box center [272, 792] width 30 height 9
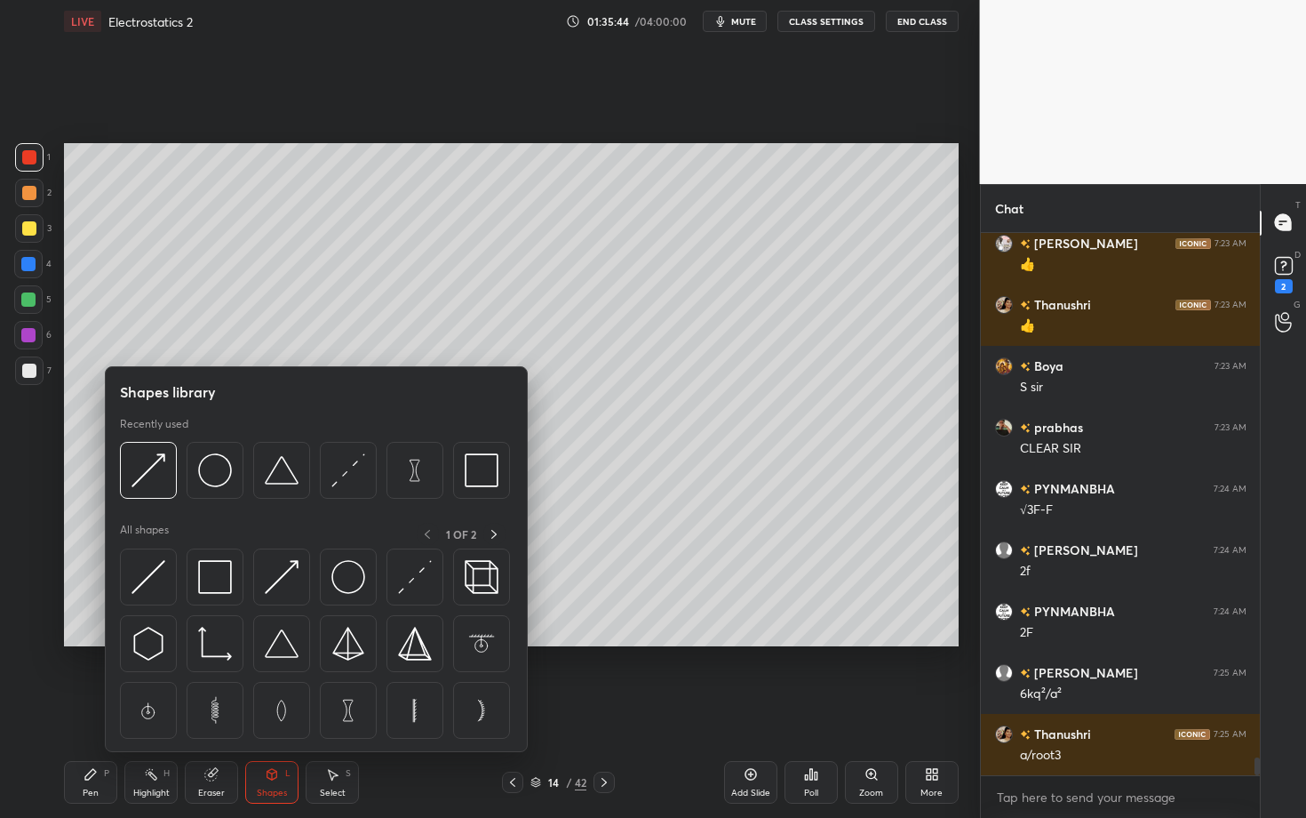
click at [369, 472] on div at bounding box center [315, 475] width 390 height 67
click at [364, 471] on div at bounding box center [348, 470] width 57 height 57
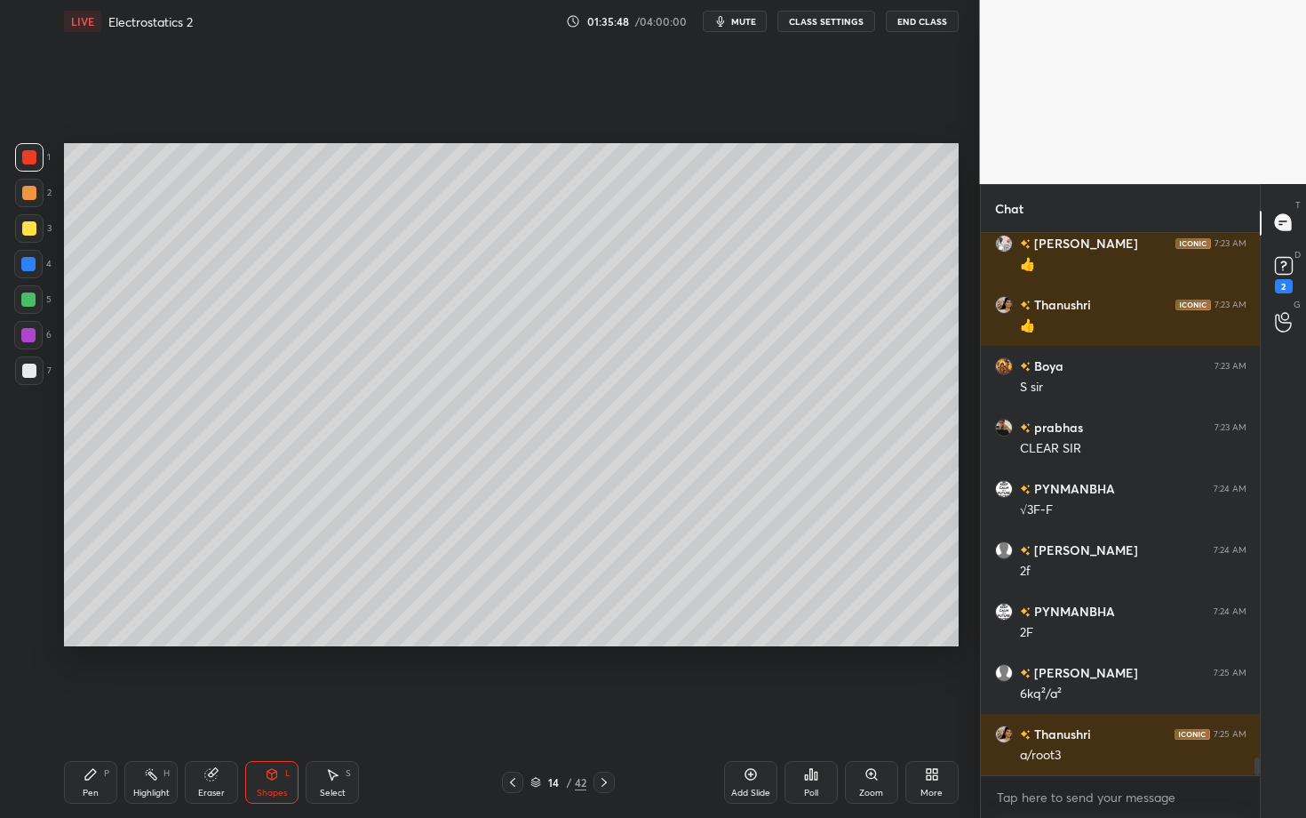
click at [102, 708] on div "Pen P" at bounding box center [90, 782] width 53 height 43
click at [31, 307] on div at bounding box center [28, 299] width 28 height 28
click at [146, 708] on icon at bounding box center [151, 774] width 14 height 14
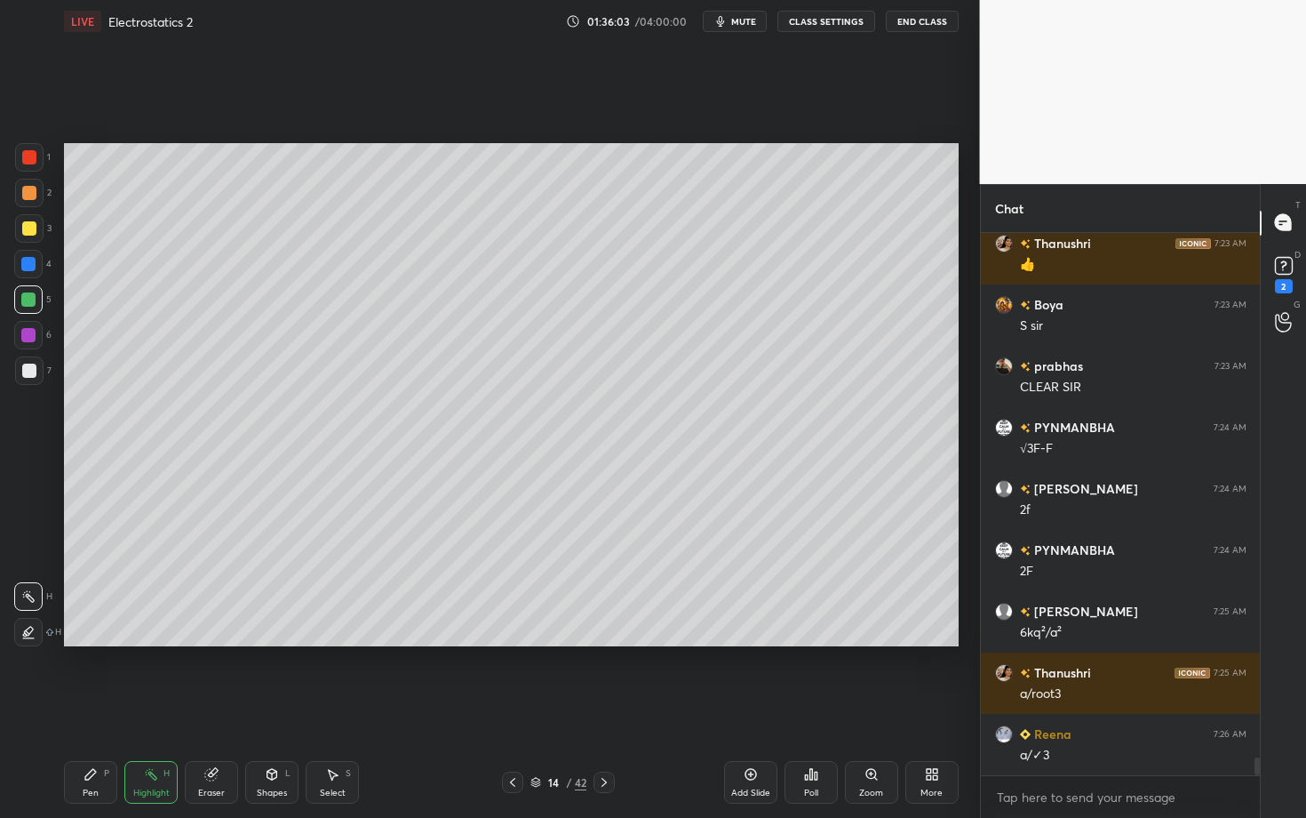
click at [78, 708] on div "Pen P" at bounding box center [90, 782] width 53 height 43
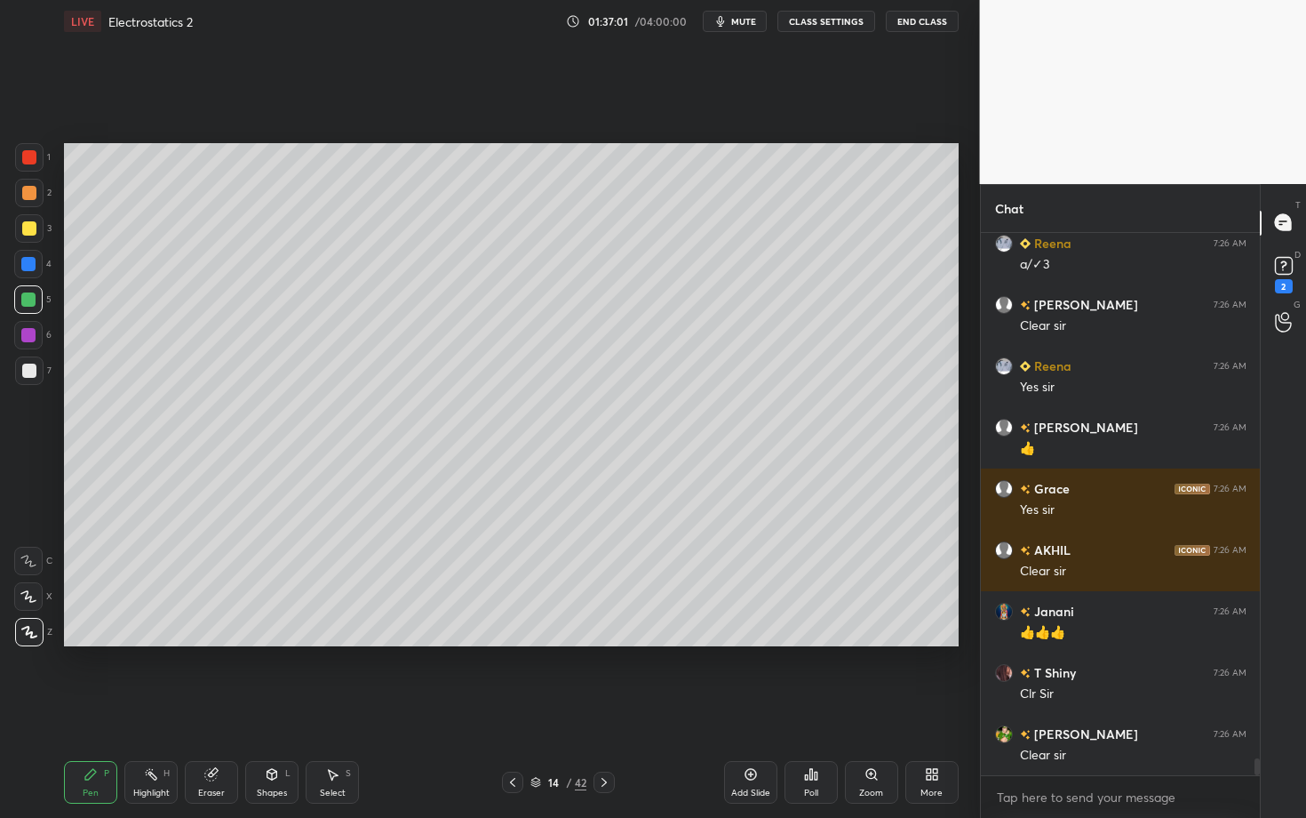
scroll to position [16897, 0]
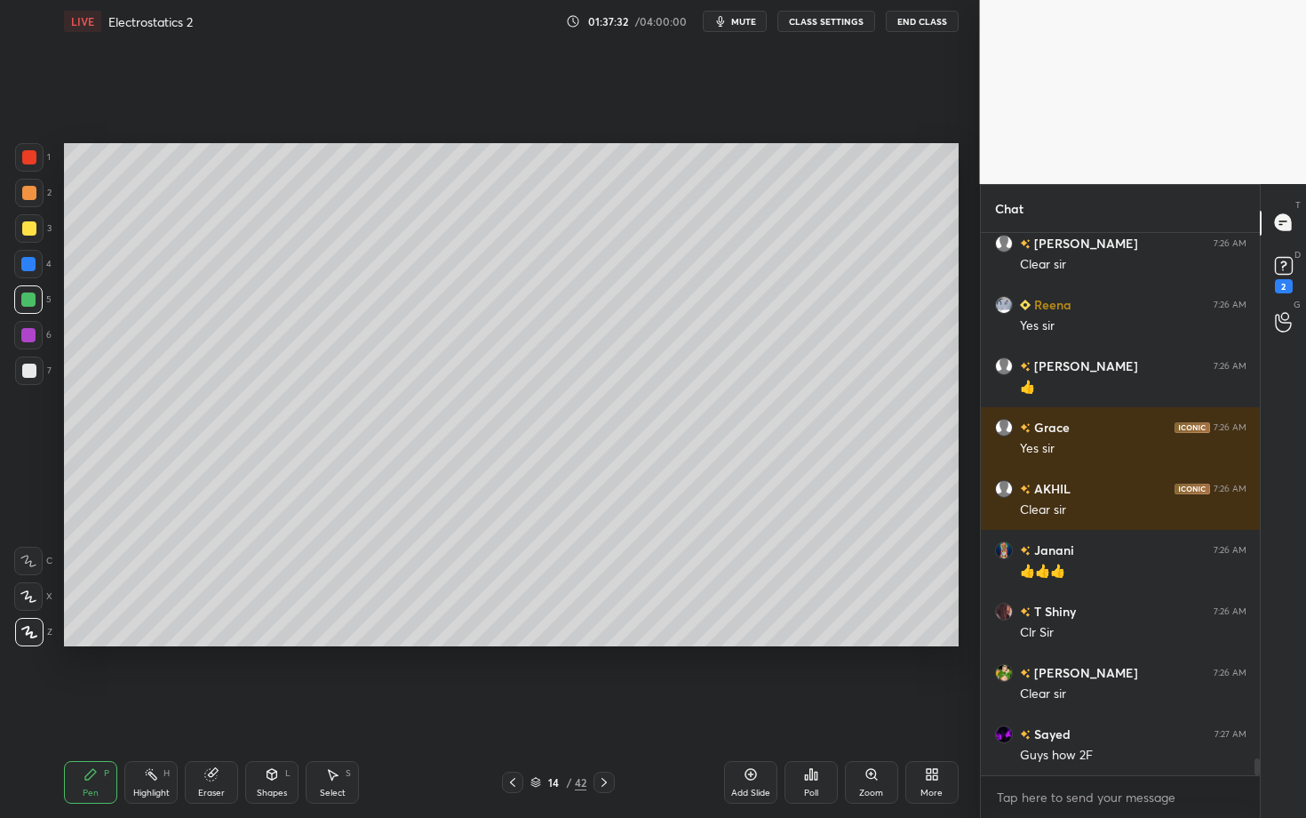
click at [600, 708] on icon at bounding box center [604, 782] width 14 height 14
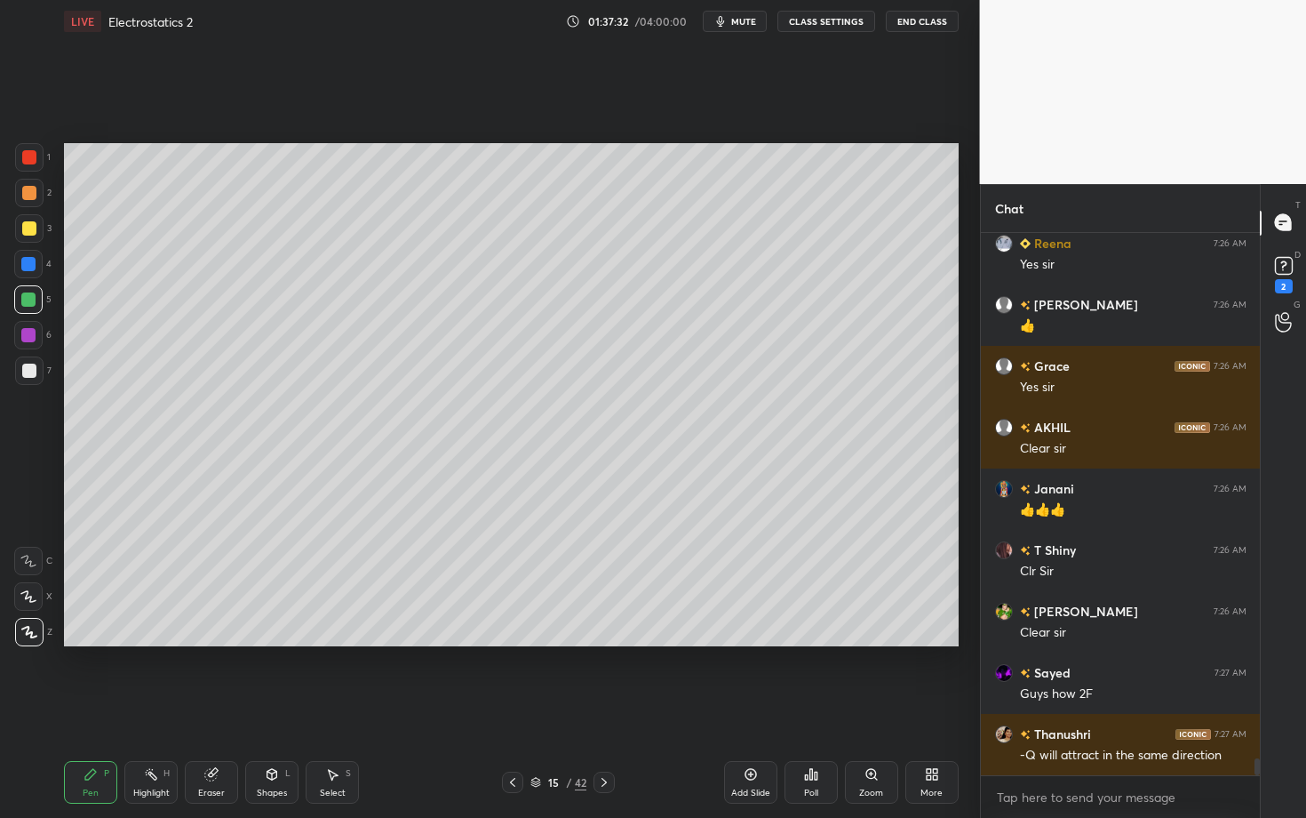
click at [31, 195] on div at bounding box center [29, 193] width 14 height 14
click at [275, 708] on div "Pen P Highlight H Eraser Shapes L Select S 15 / 42 Add Slide Poll Zoom More" at bounding box center [511, 781] width 895 height 71
click at [285, 708] on div "L" at bounding box center [287, 773] width 5 height 9
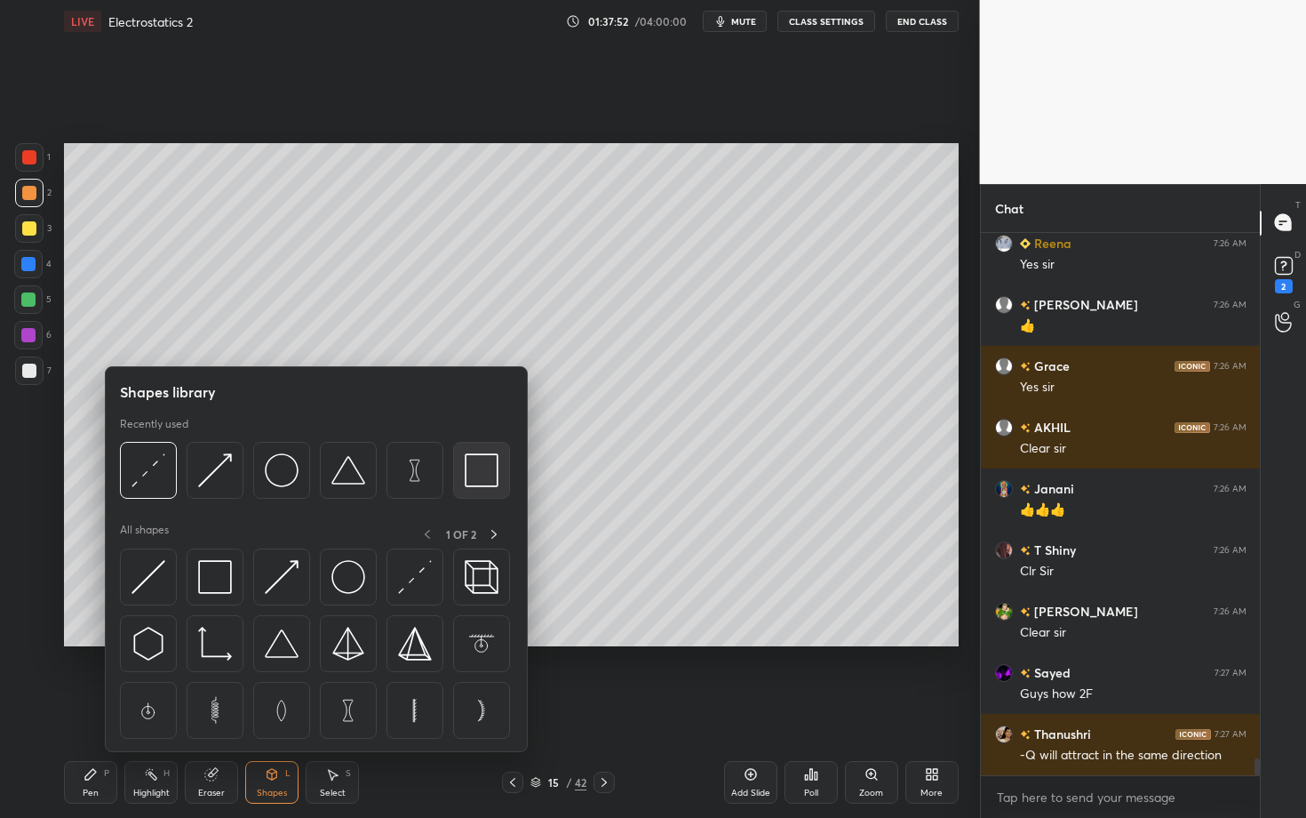
click at [478, 470] on img at bounding box center [482, 470] width 34 height 34
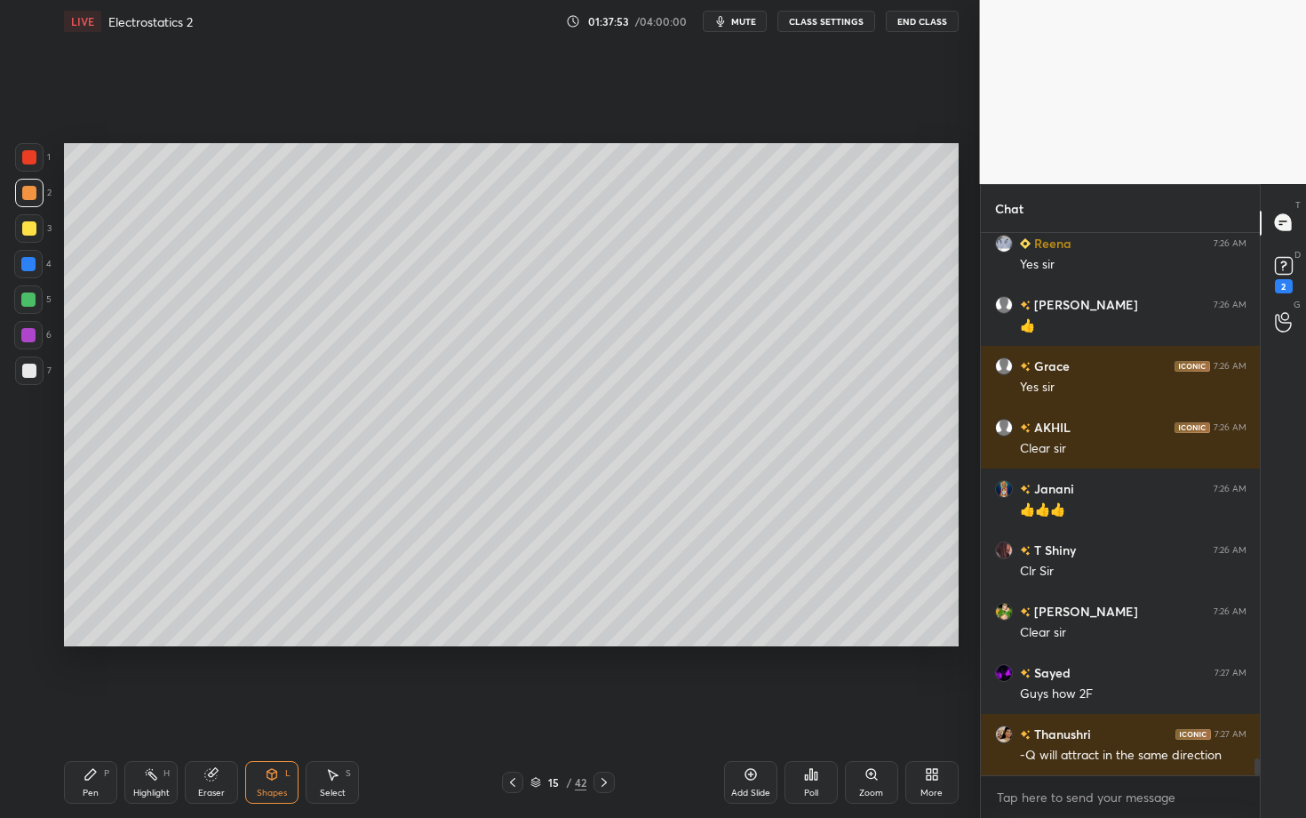
click at [40, 366] on div at bounding box center [29, 370] width 28 height 28
click at [85, 708] on div "Pen P" at bounding box center [90, 782] width 53 height 43
click at [273, 708] on div "Shapes" at bounding box center [272, 792] width 30 height 9
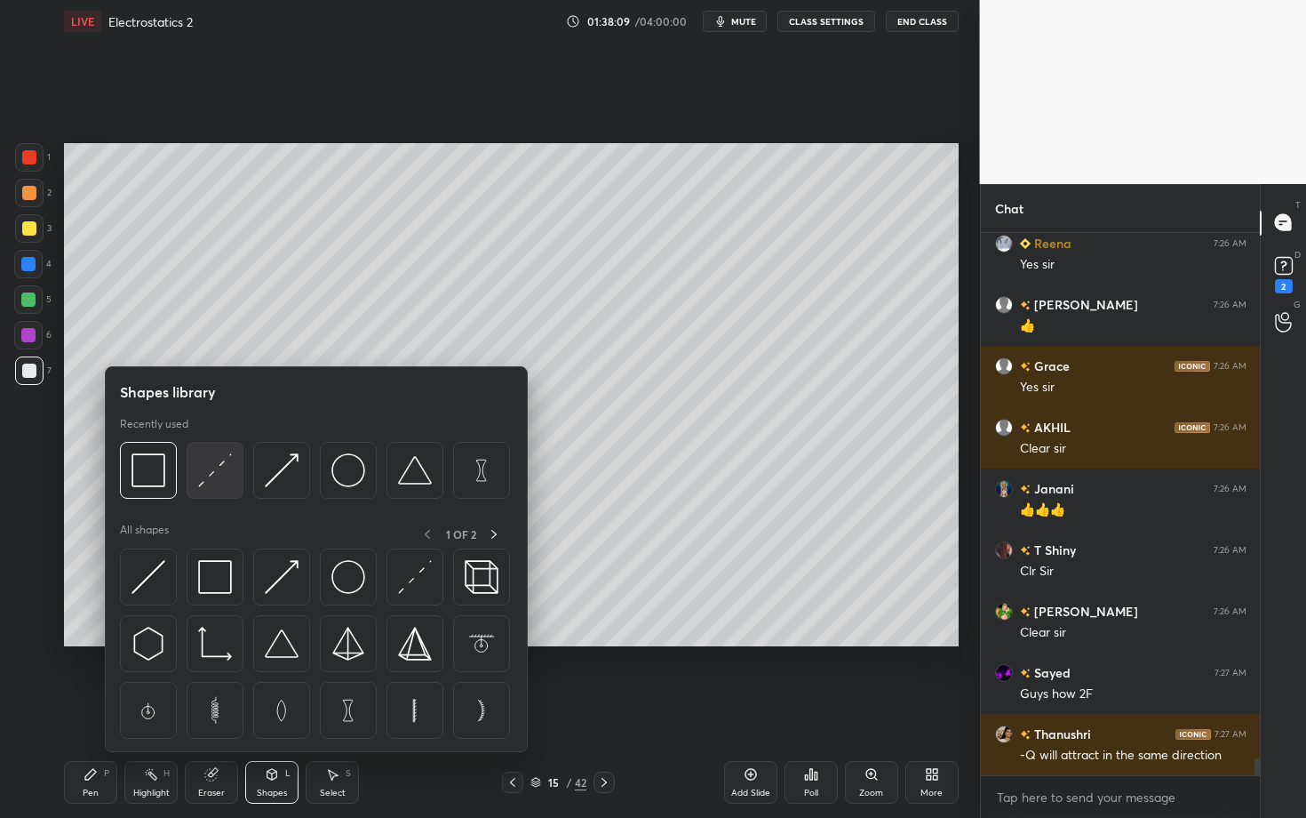
click at [211, 471] on img at bounding box center [215, 470] width 34 height 34
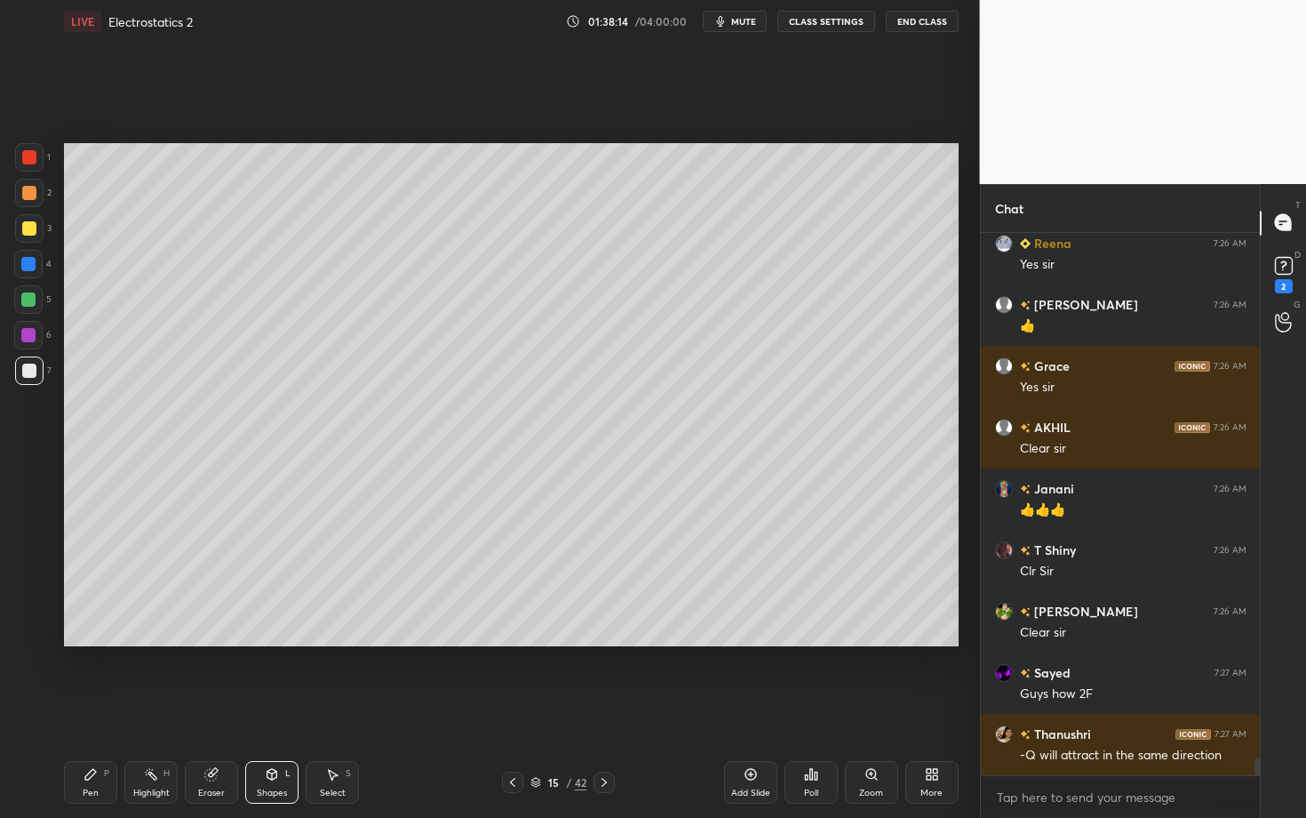
click at [95, 708] on div "Pen P" at bounding box center [90, 782] width 53 height 43
click at [486, 682] on div "Setting up your live class Poll for secs No correct answer Start poll" at bounding box center [511, 395] width 909 height 704
click at [136, 708] on div "Highlight H" at bounding box center [150, 782] width 53 height 43
click at [99, 708] on div "Pen P" at bounding box center [90, 782] width 53 height 43
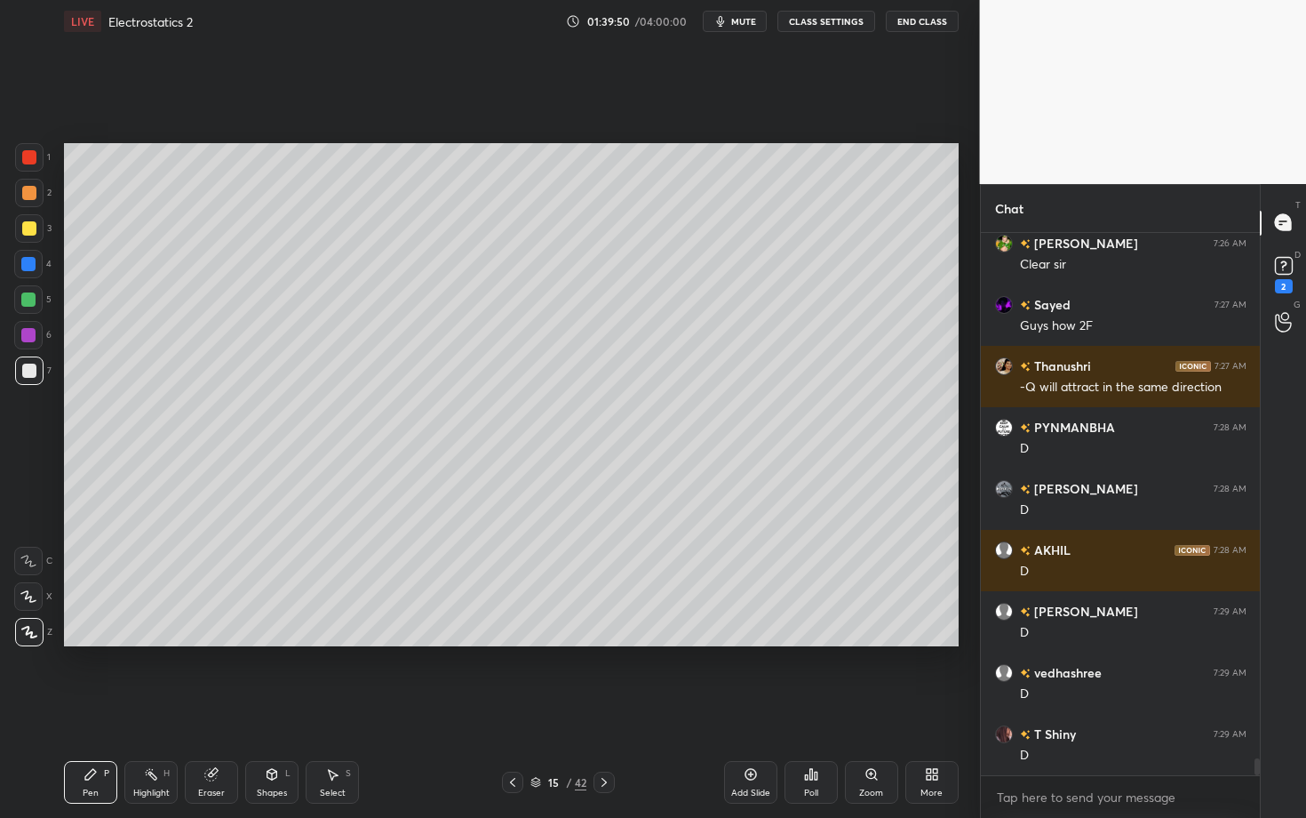
scroll to position [17388, 0]
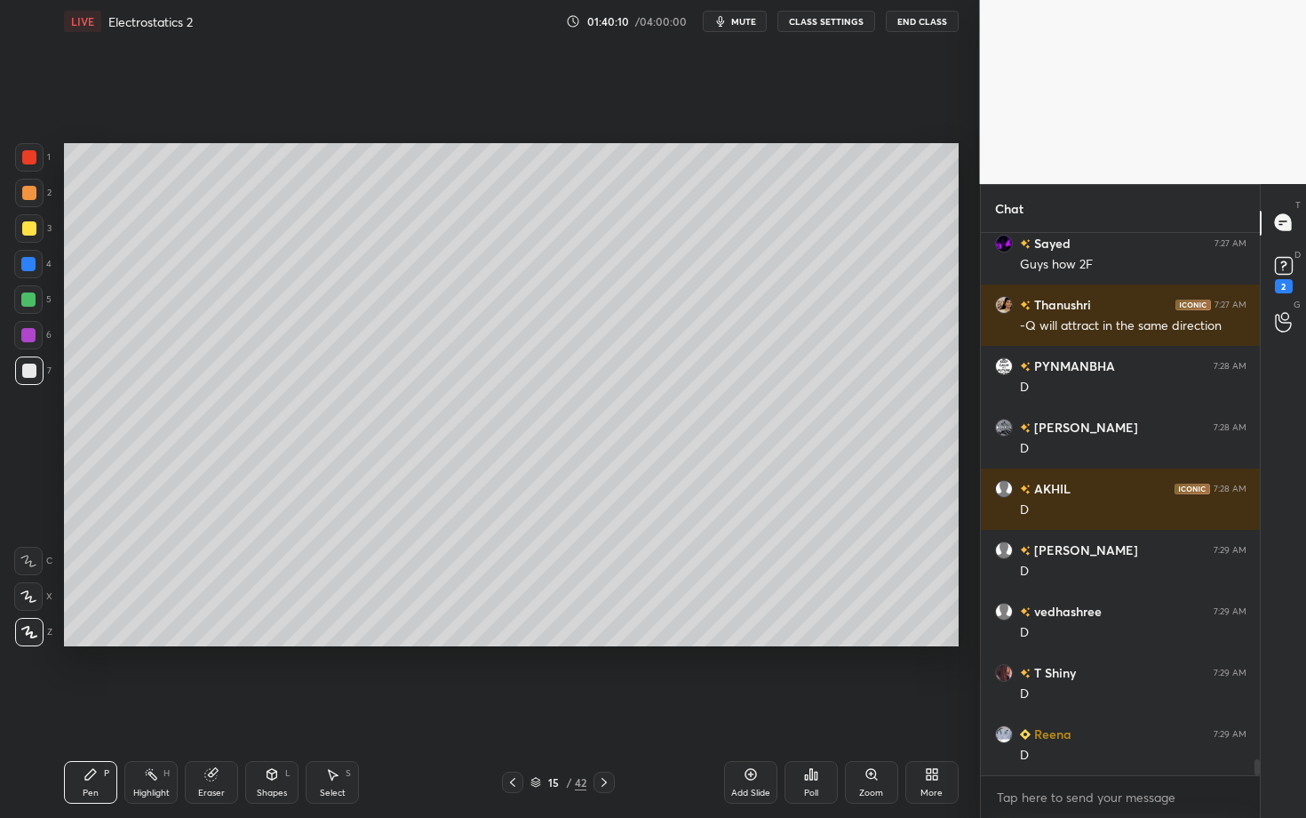
click at [159, 708] on div "Highlight" at bounding box center [151, 792] width 36 height 9
click at [75, 708] on div "Pen P Highlight H Eraser Shapes L Select S 15 / 42 Add Slide Poll Zoom More" at bounding box center [511, 781] width 895 height 71
click at [92, 708] on div "Pen P" at bounding box center [90, 782] width 53 height 43
click at [288, 708] on div "Shapes L" at bounding box center [271, 782] width 53 height 43
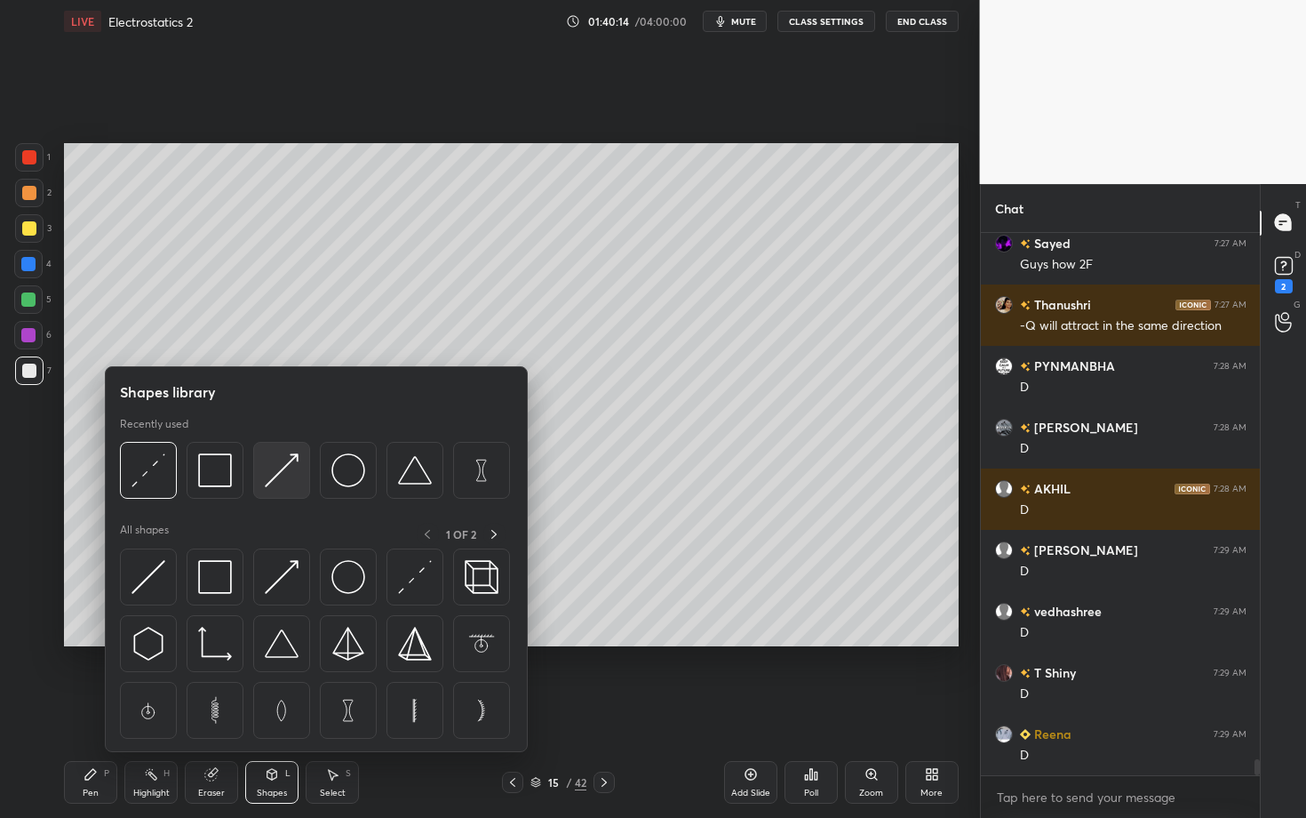
click at [290, 469] on img at bounding box center [282, 470] width 34 height 34
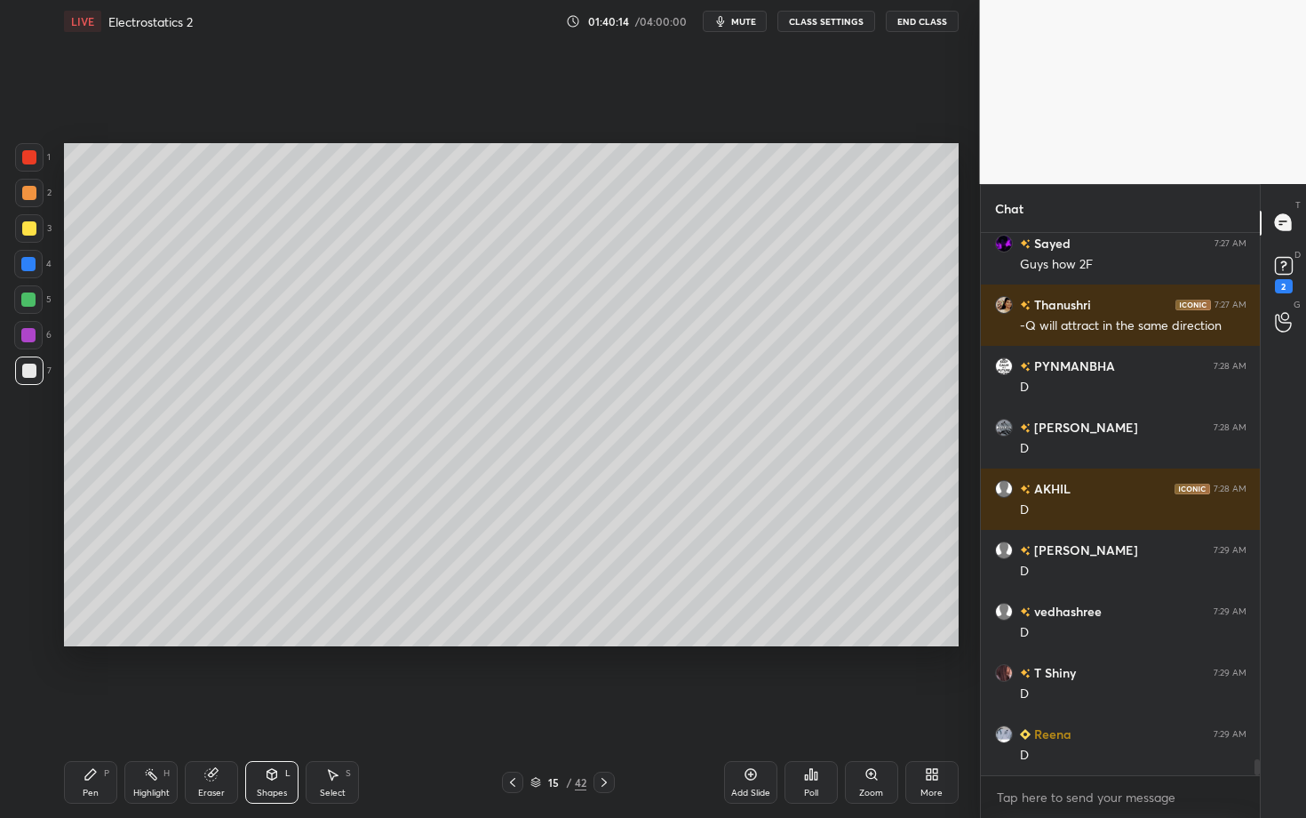
click at [33, 160] on div at bounding box center [29, 157] width 14 height 14
click at [138, 708] on div "Highlight" at bounding box center [151, 792] width 36 height 9
click at [271, 708] on icon at bounding box center [272, 774] width 14 height 14
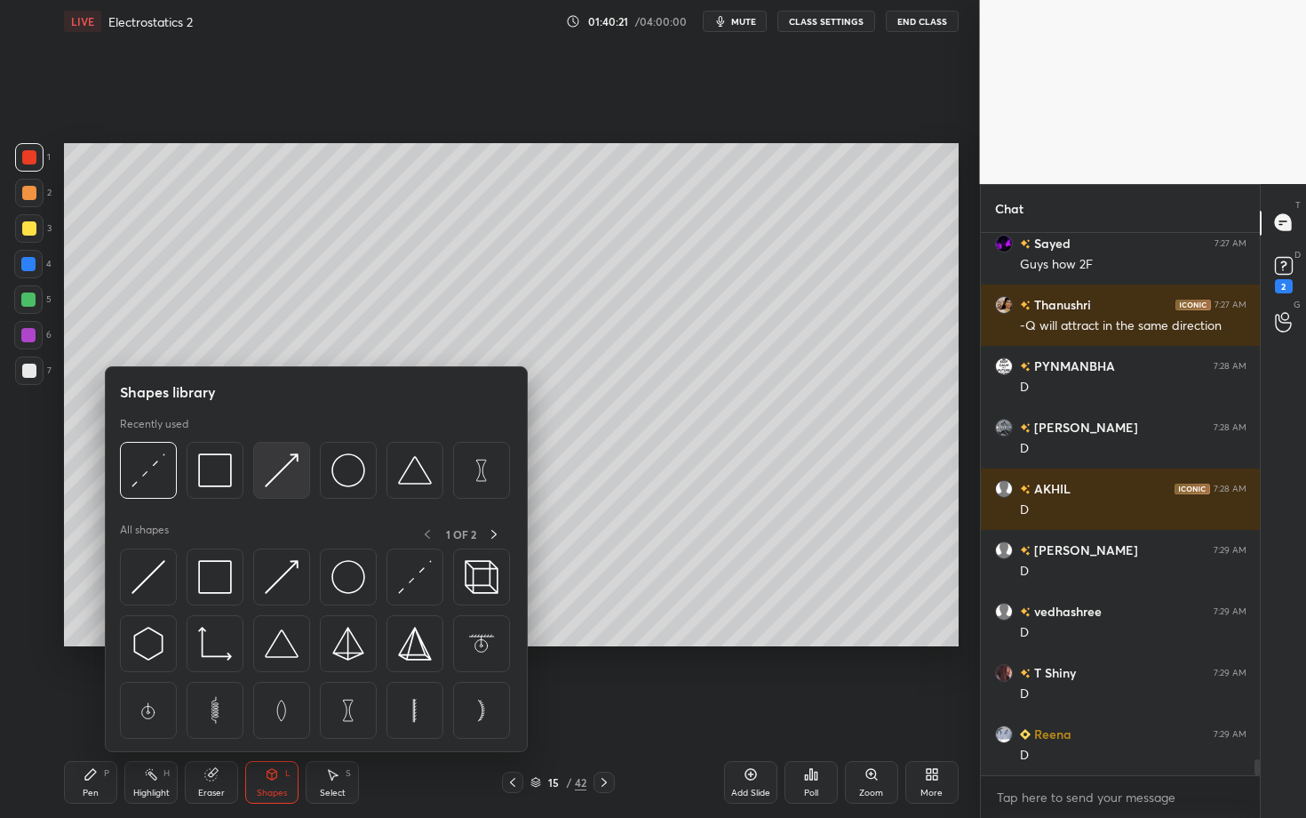
click at [269, 474] on img at bounding box center [282, 470] width 34 height 34
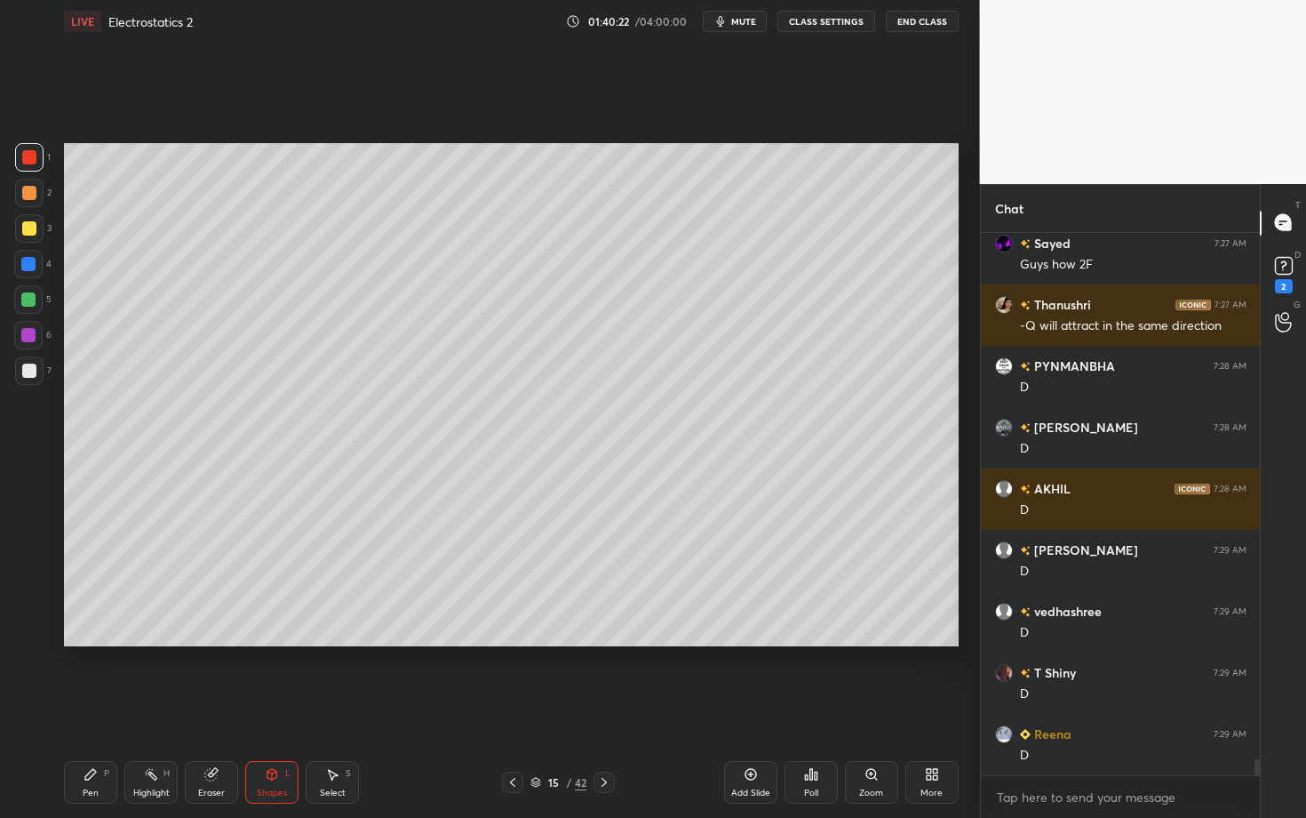
click at [28, 195] on div at bounding box center [29, 193] width 14 height 14
click at [96, 708] on div "Pen P" at bounding box center [90, 782] width 53 height 43
click at [138, 708] on div "Highlight H" at bounding box center [150, 782] width 53 height 43
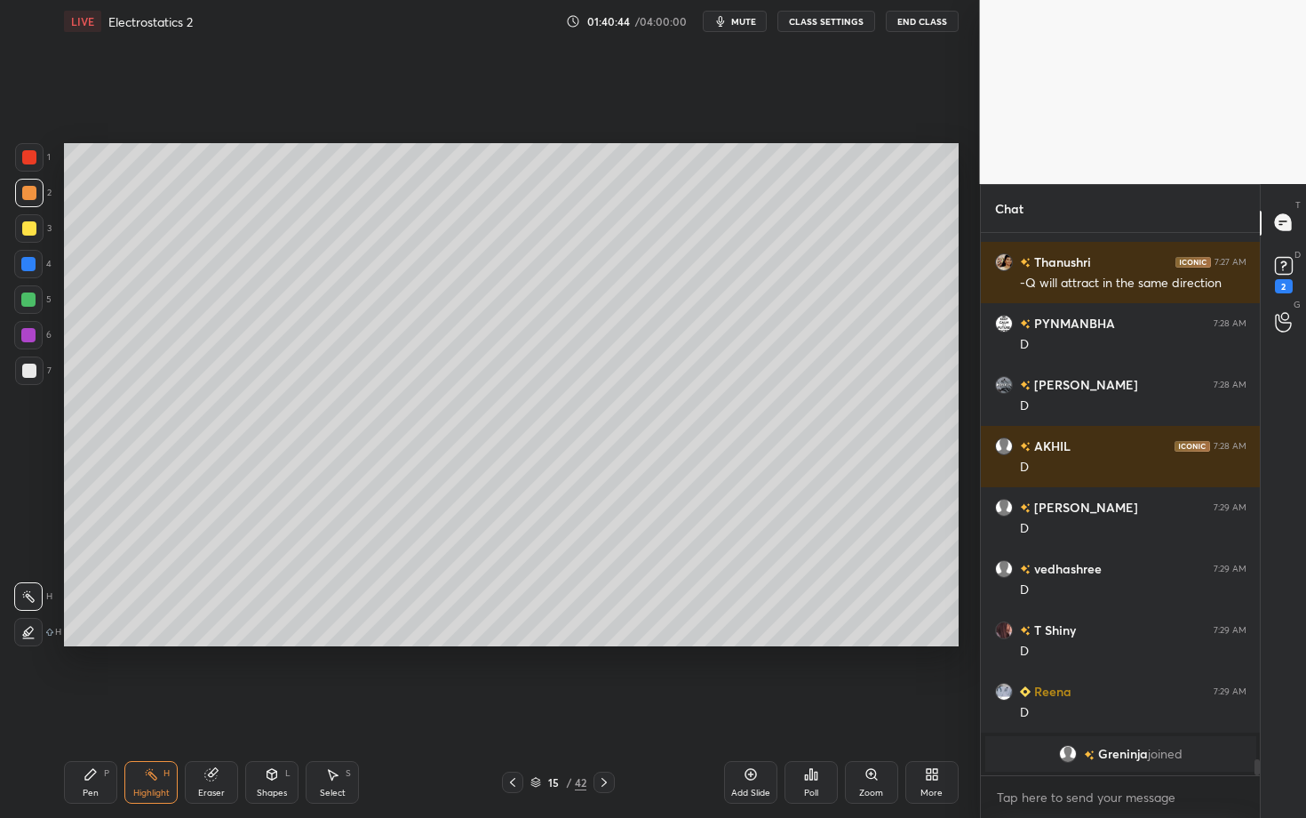
click at [110, 708] on div "Pen P" at bounding box center [90, 782] width 53 height 43
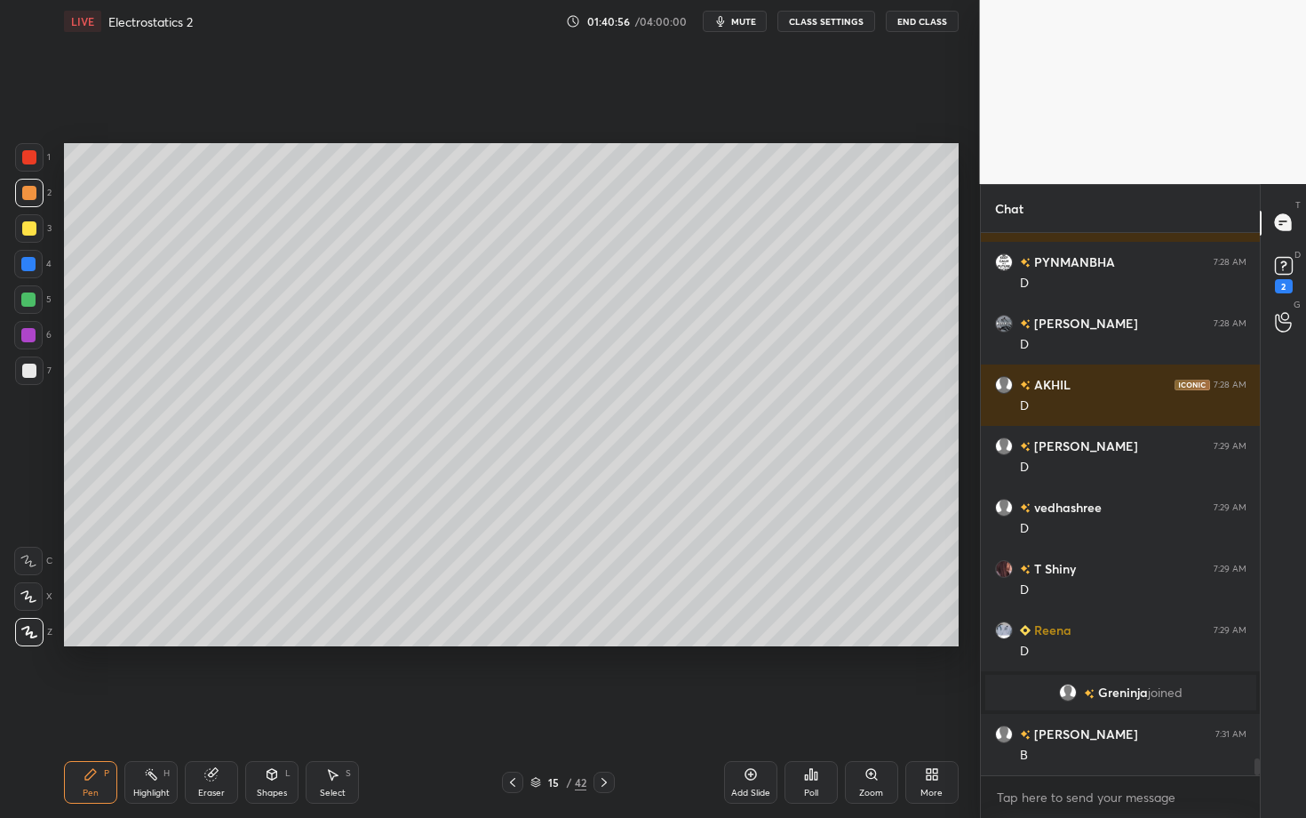
click at [259, 708] on div "Shapes L" at bounding box center [271, 782] width 53 height 43
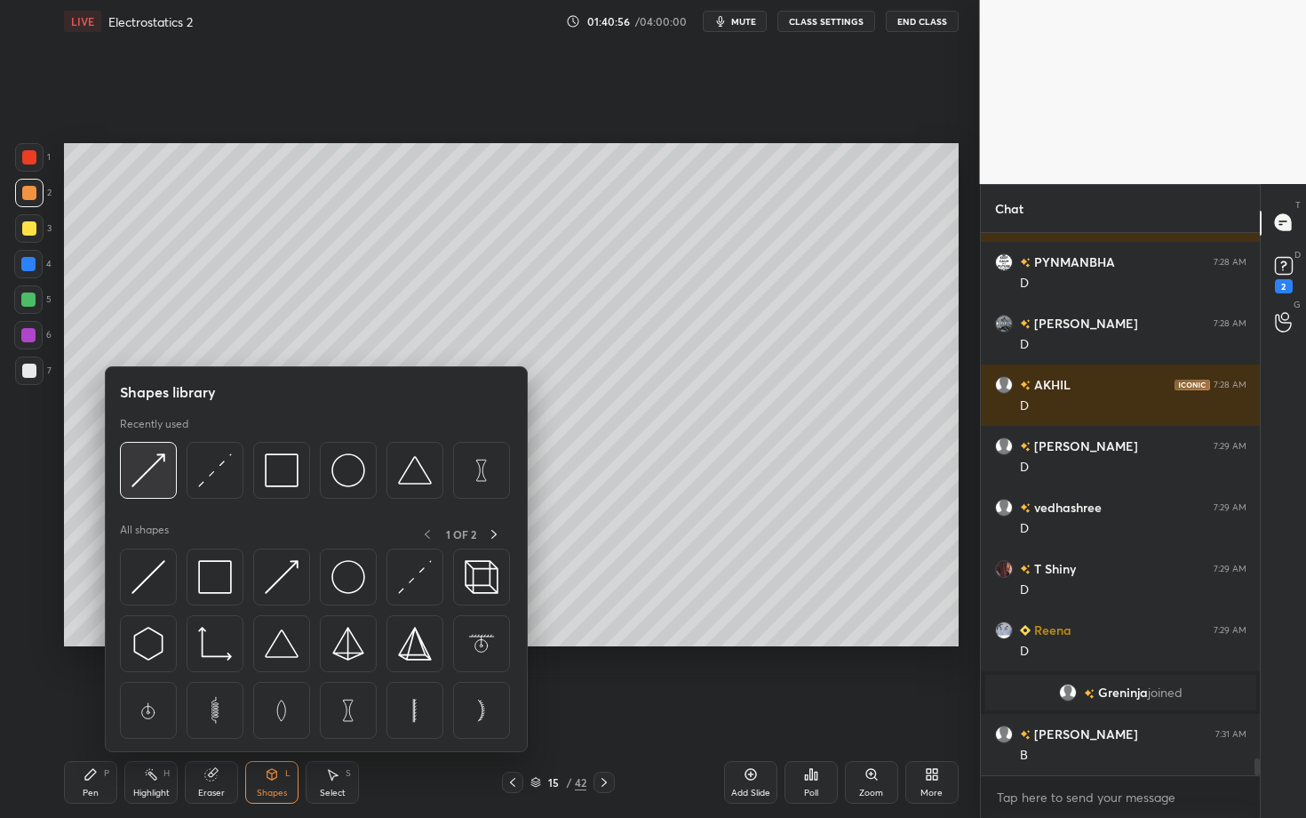
click at [156, 484] on img at bounding box center [149, 470] width 34 height 34
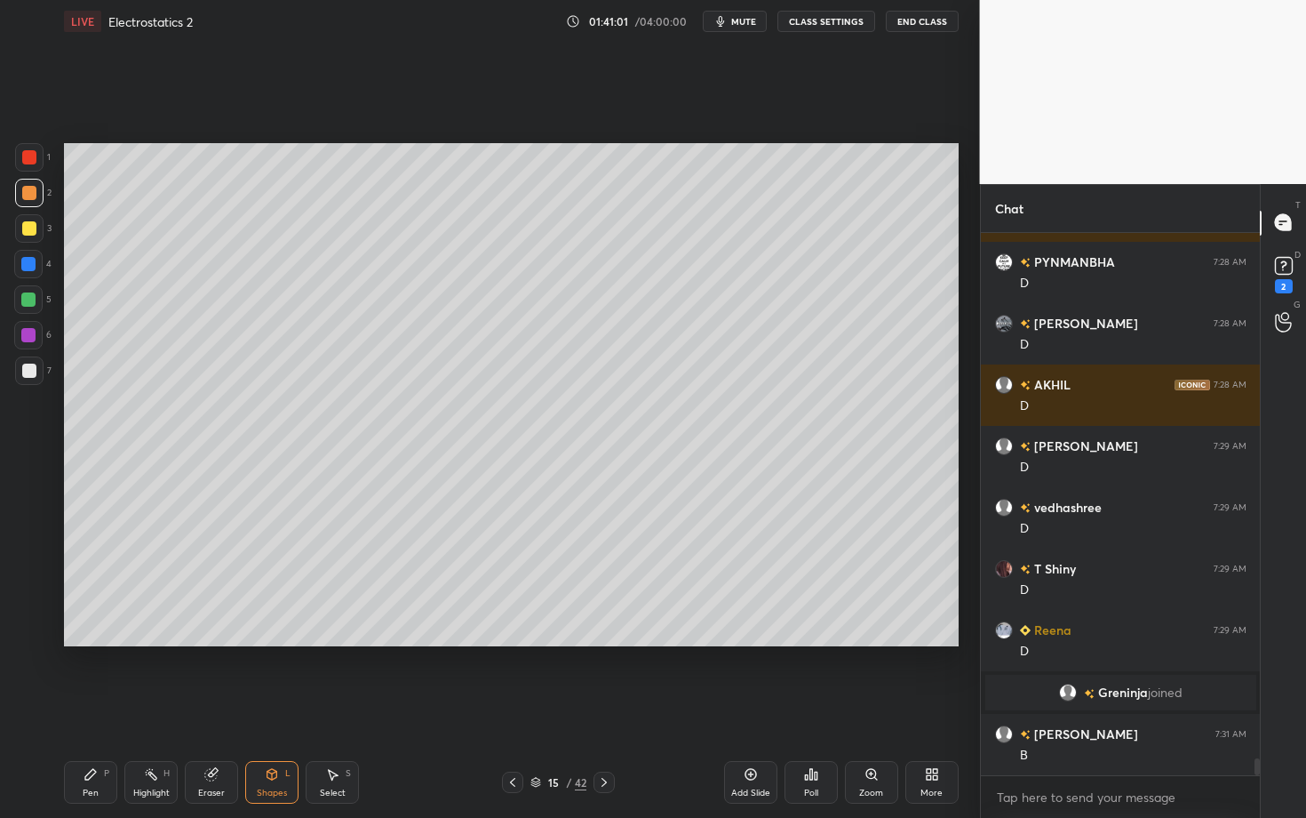
click at [98, 708] on div "Pen P" at bounding box center [90, 782] width 53 height 43
click at [146, 708] on div "Highlight H" at bounding box center [150, 782] width 53 height 43
click at [79, 708] on div "Pen P" at bounding box center [90, 782] width 53 height 43
click at [660, 708] on div "15 / 42" at bounding box center [559, 781] width 330 height 21
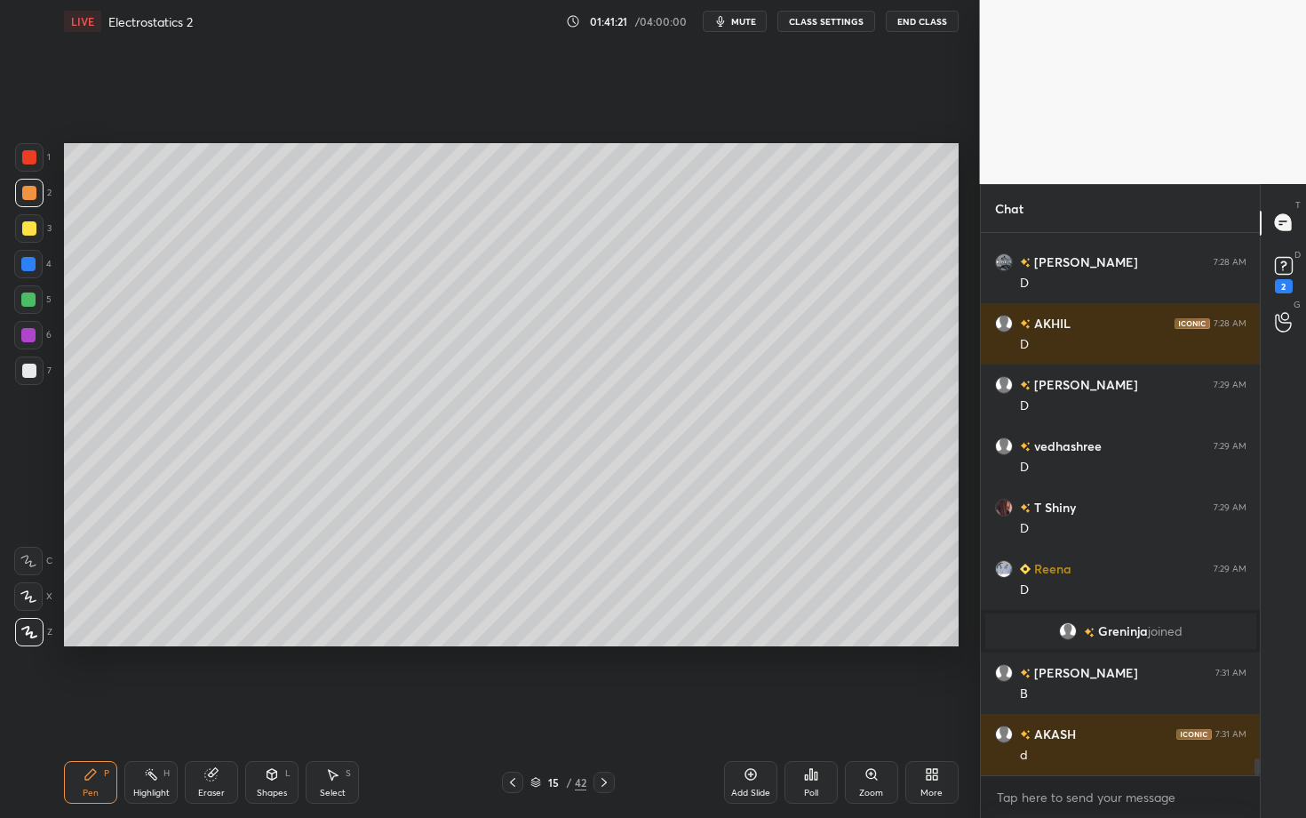
click at [145, 708] on div "Highlight H" at bounding box center [150, 782] width 53 height 43
click at [285, 708] on div "Shapes L" at bounding box center [271, 782] width 53 height 43
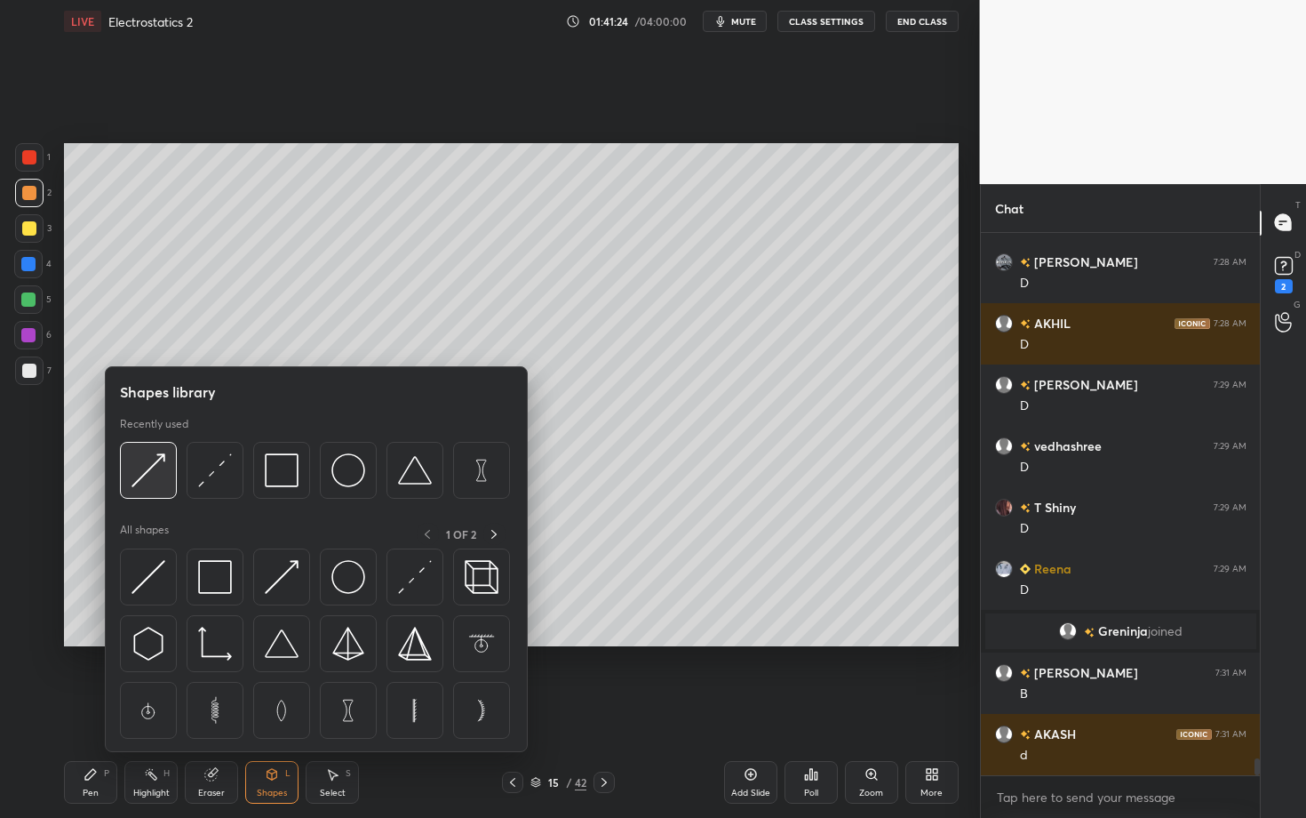
click at [148, 469] on img at bounding box center [149, 470] width 34 height 34
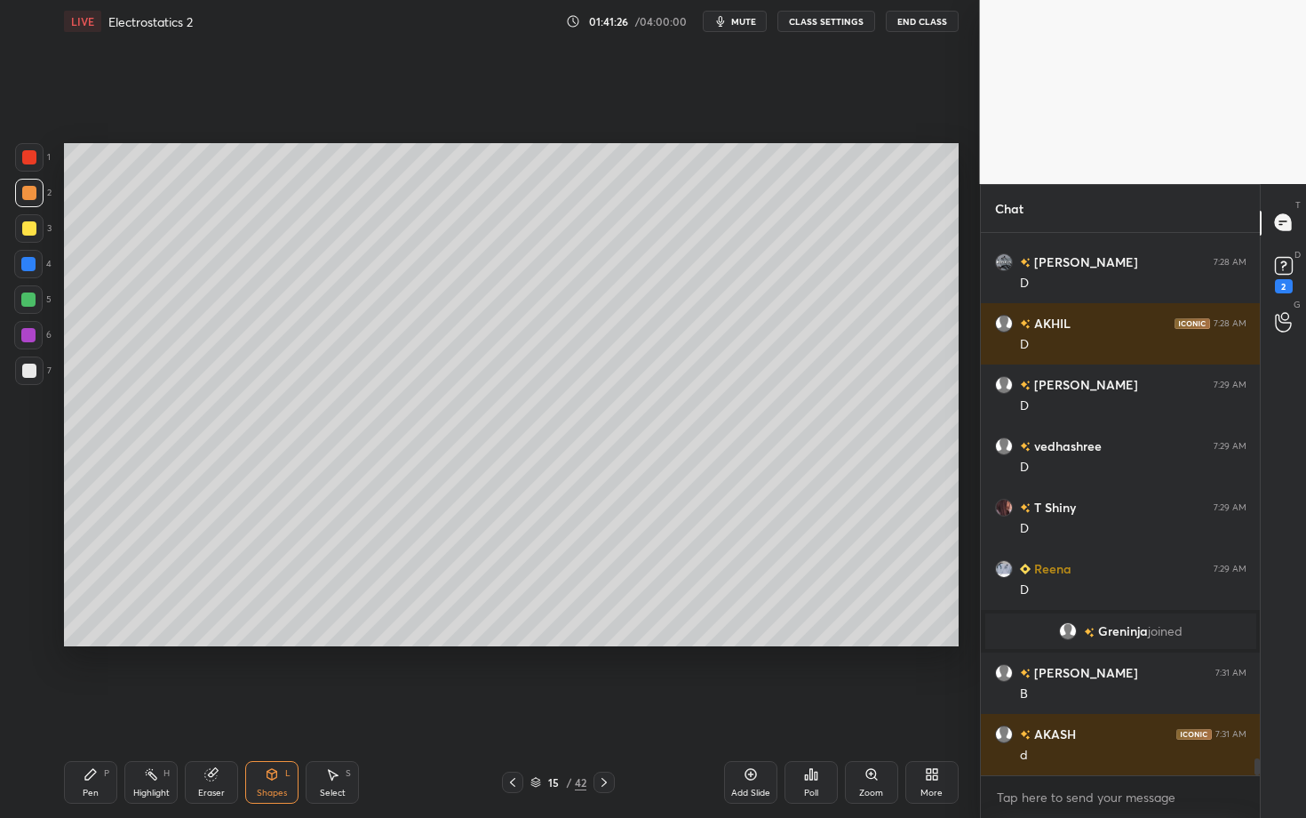
click at [92, 708] on div "Pen P" at bounding box center [90, 782] width 53 height 43
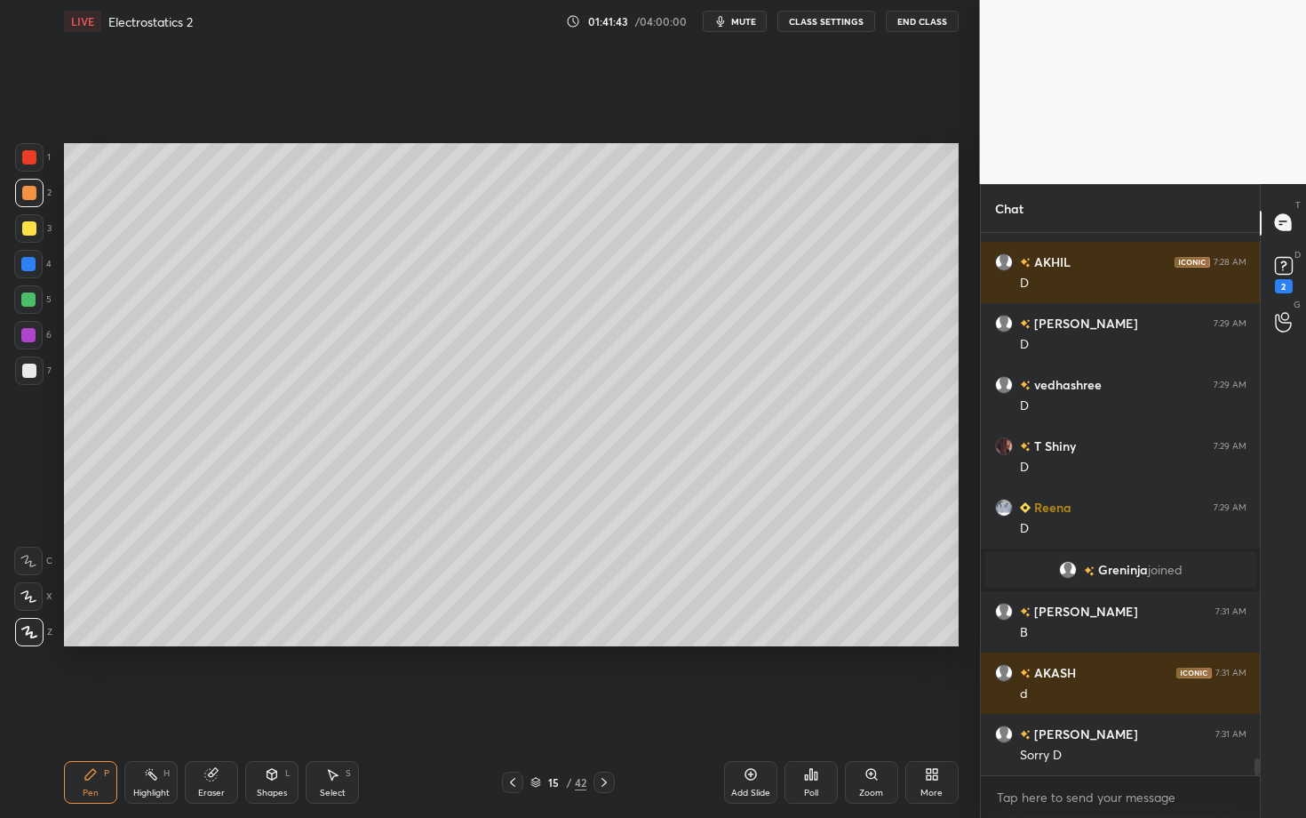
click at [31, 331] on div at bounding box center [28, 335] width 14 height 14
click at [272, 708] on div "Shapes L" at bounding box center [271, 782] width 53 height 43
click at [87, 708] on div "Pen" at bounding box center [91, 792] width 16 height 9
click at [30, 371] on div at bounding box center [29, 370] width 14 height 14
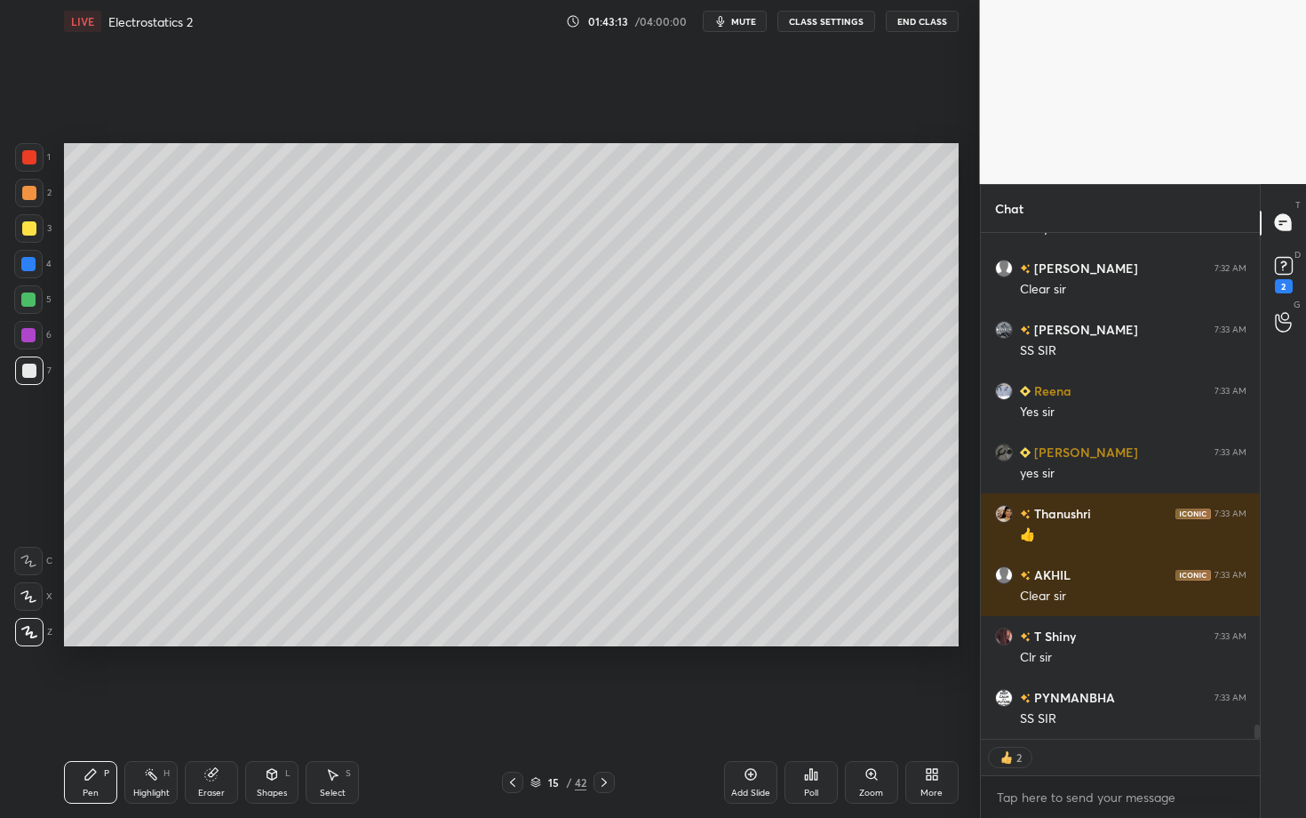
scroll to position [17086, 0]
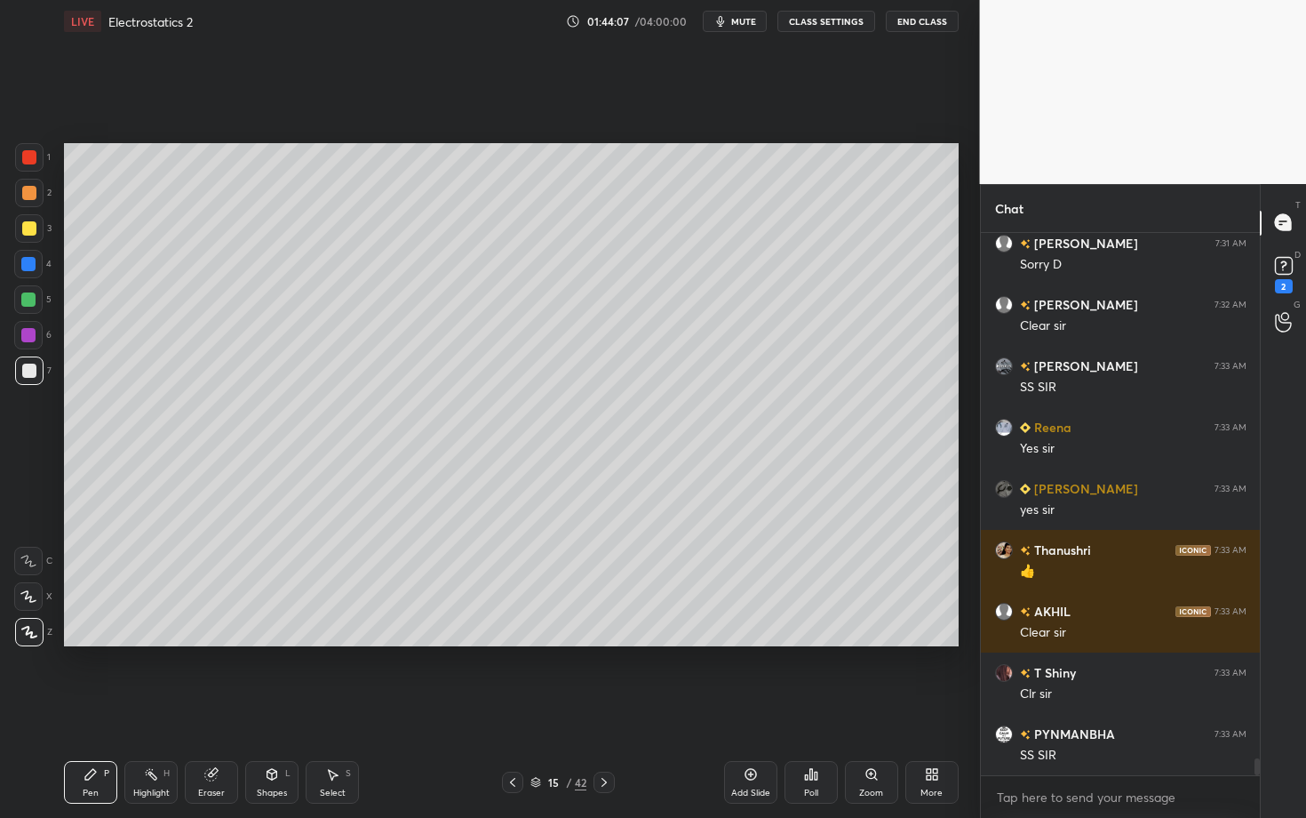
click at [595, 708] on div at bounding box center [604, 781] width 21 height 21
click at [98, 708] on div "Pen" at bounding box center [91, 792] width 16 height 9
click at [31, 194] on div at bounding box center [29, 193] width 14 height 14
click at [279, 708] on div "Shapes" at bounding box center [272, 792] width 30 height 9
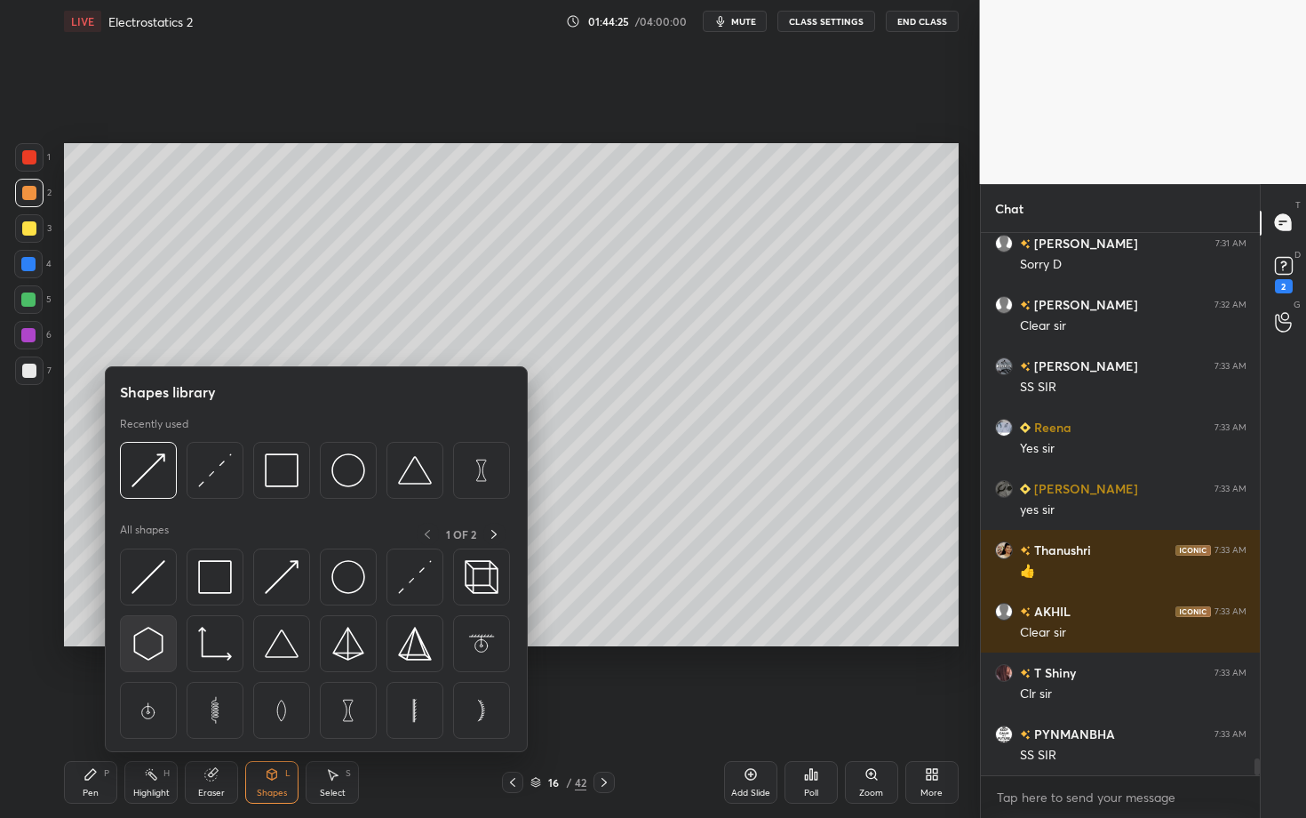
click at [150, 642] on img at bounding box center [149, 643] width 34 height 34
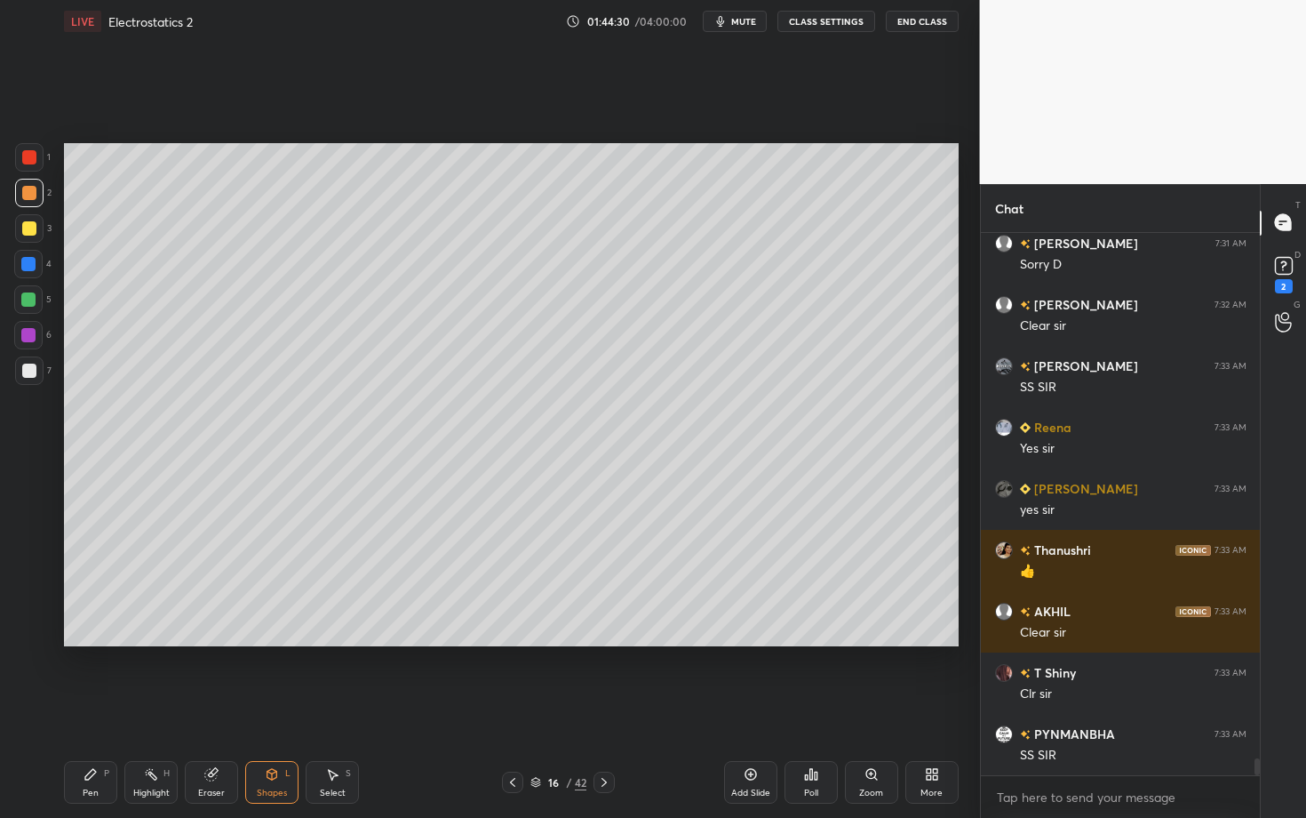
click at [330, 708] on div "Select S" at bounding box center [332, 782] width 53 height 43
drag, startPoint x: 348, startPoint y: 580, endPoint x: 388, endPoint y: 597, distance: 43.4
click at [388, 596] on div "0 ° Undo Copy Duplicate Duplicate to new slide Delete" at bounding box center [511, 394] width 895 height 503
drag, startPoint x: 293, startPoint y: 526, endPoint x: 399, endPoint y: 384, distance: 177.2
click at [399, 384] on div "90 ° Undo Copy Duplicate Duplicate to new slide Delete" at bounding box center [511, 394] width 895 height 503
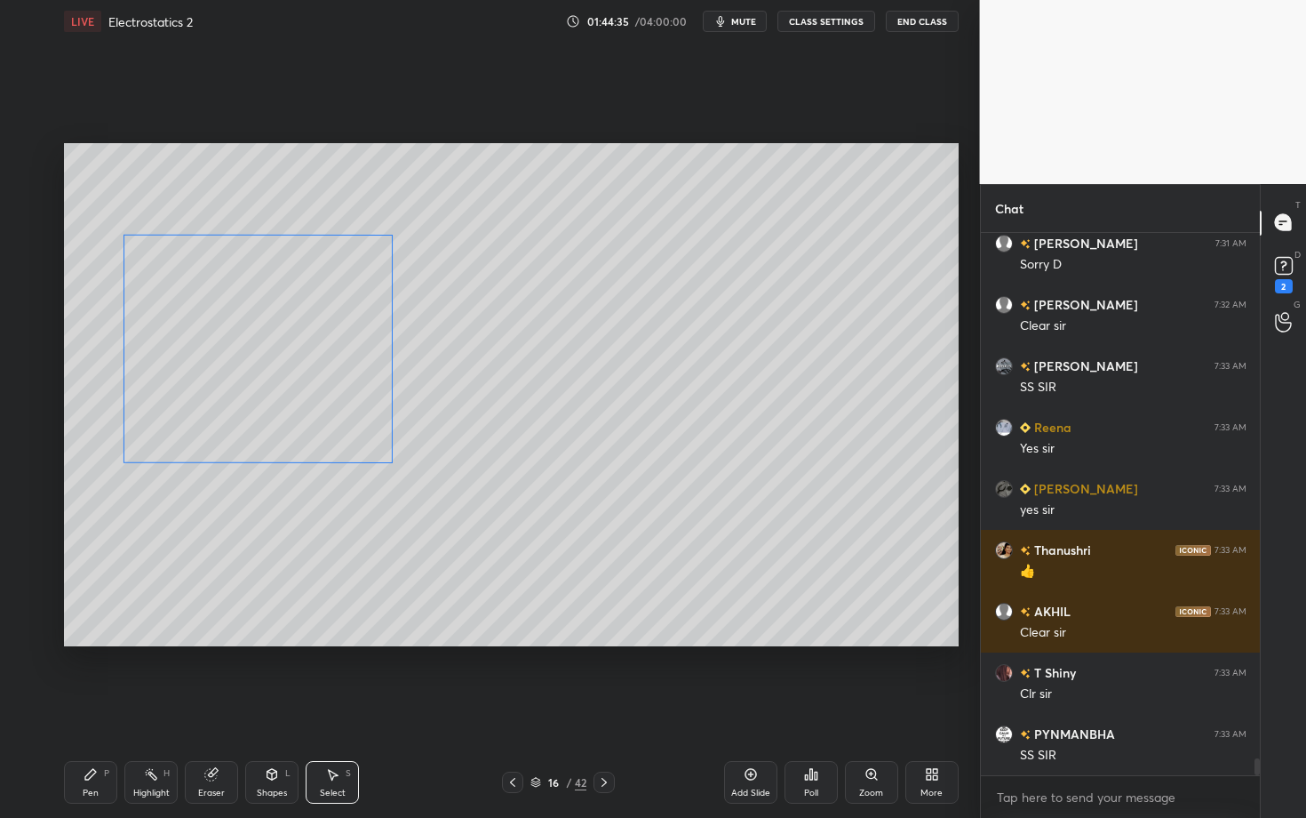
drag, startPoint x: 267, startPoint y: 432, endPoint x: 259, endPoint y: 408, distance: 25.0
click at [259, 409] on div "90 ° Undo Copy Duplicate Duplicate to new slide Delete" at bounding box center [511, 394] width 895 height 503
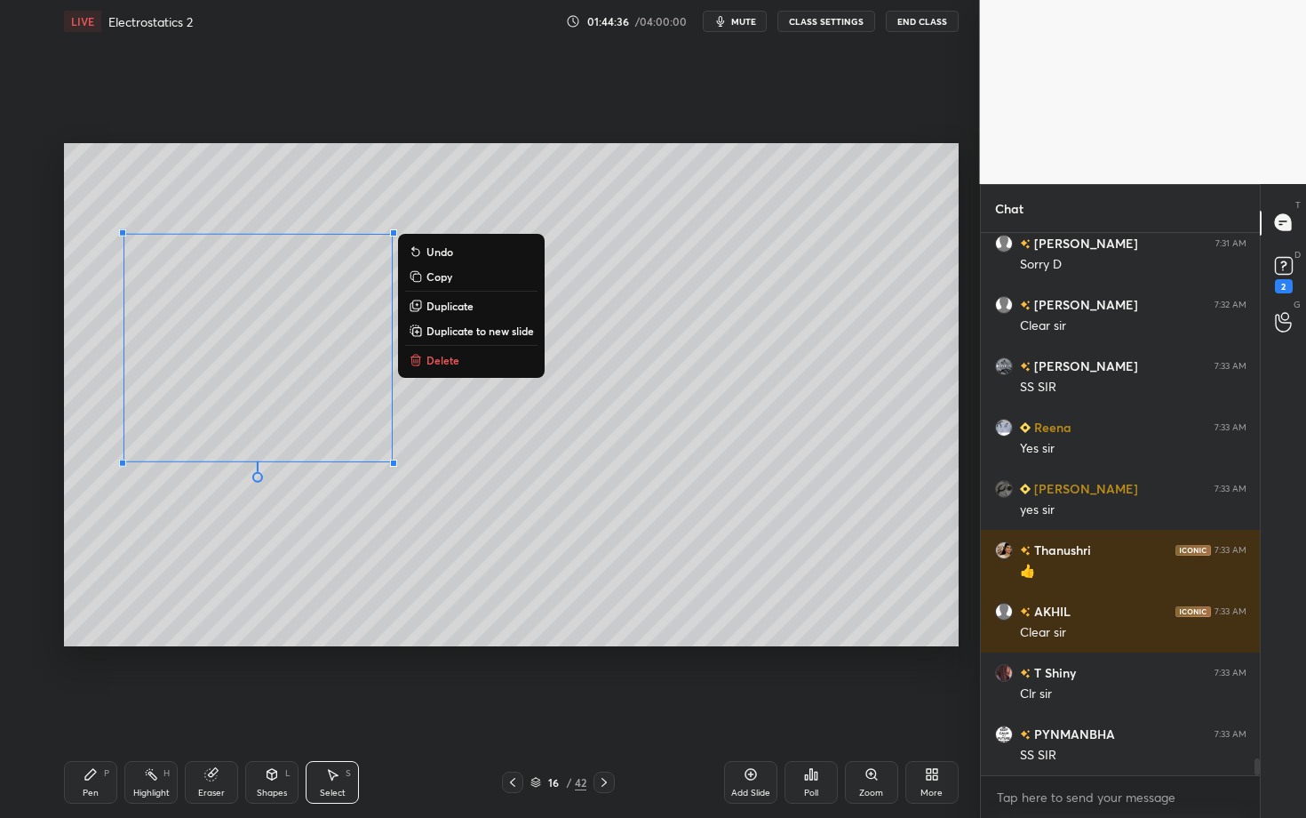
click at [97, 708] on div "Pen P" at bounding box center [90, 782] width 53 height 43
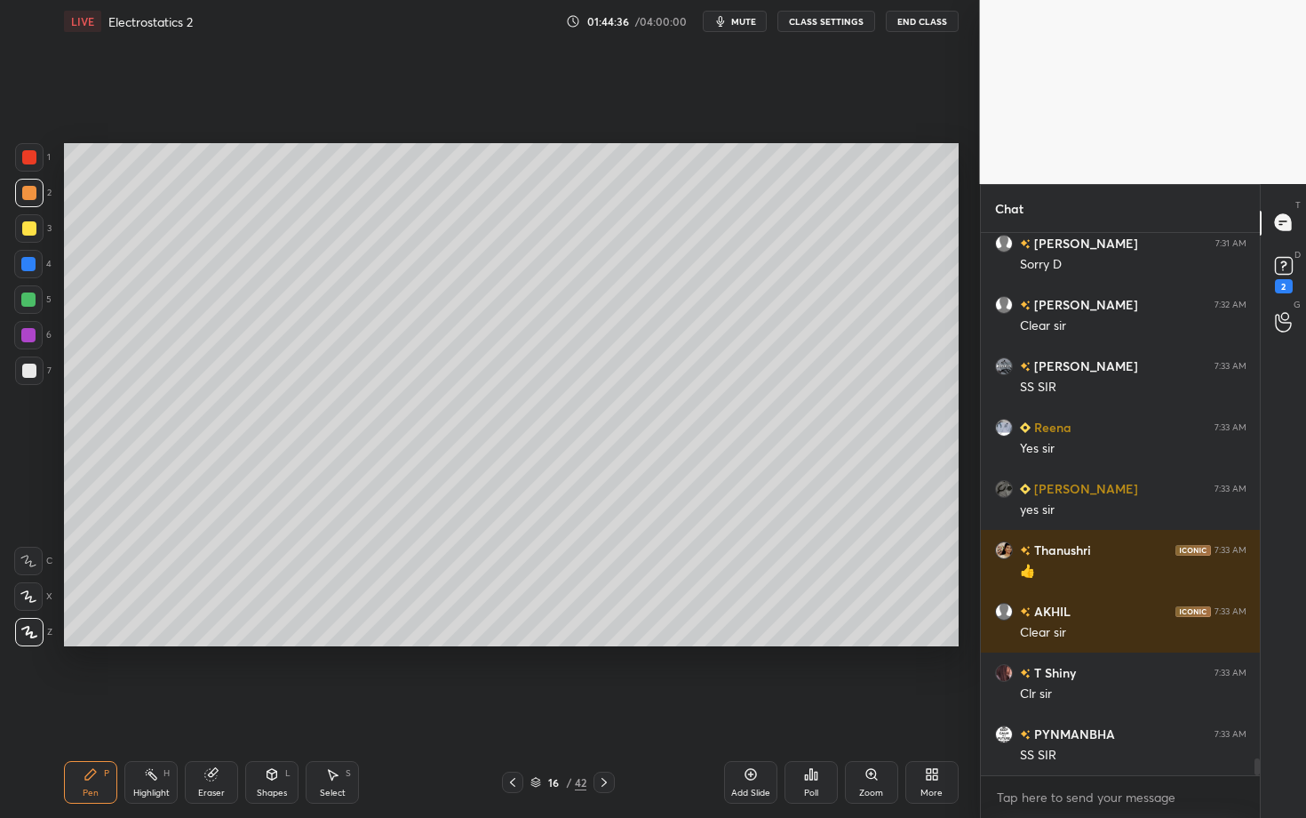
click at [31, 371] on div at bounding box center [29, 370] width 14 height 14
click at [146, 708] on icon at bounding box center [151, 774] width 14 height 14
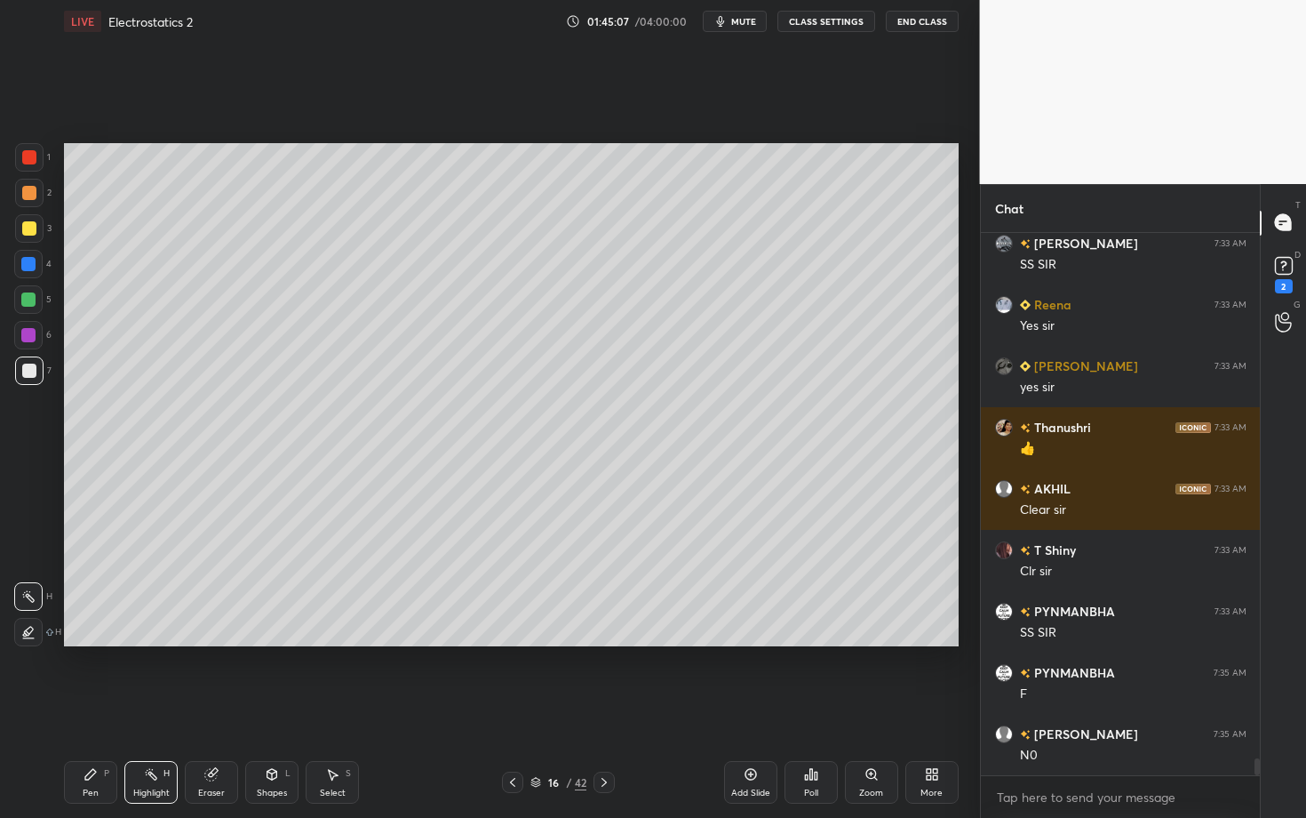
scroll to position [17269, 0]
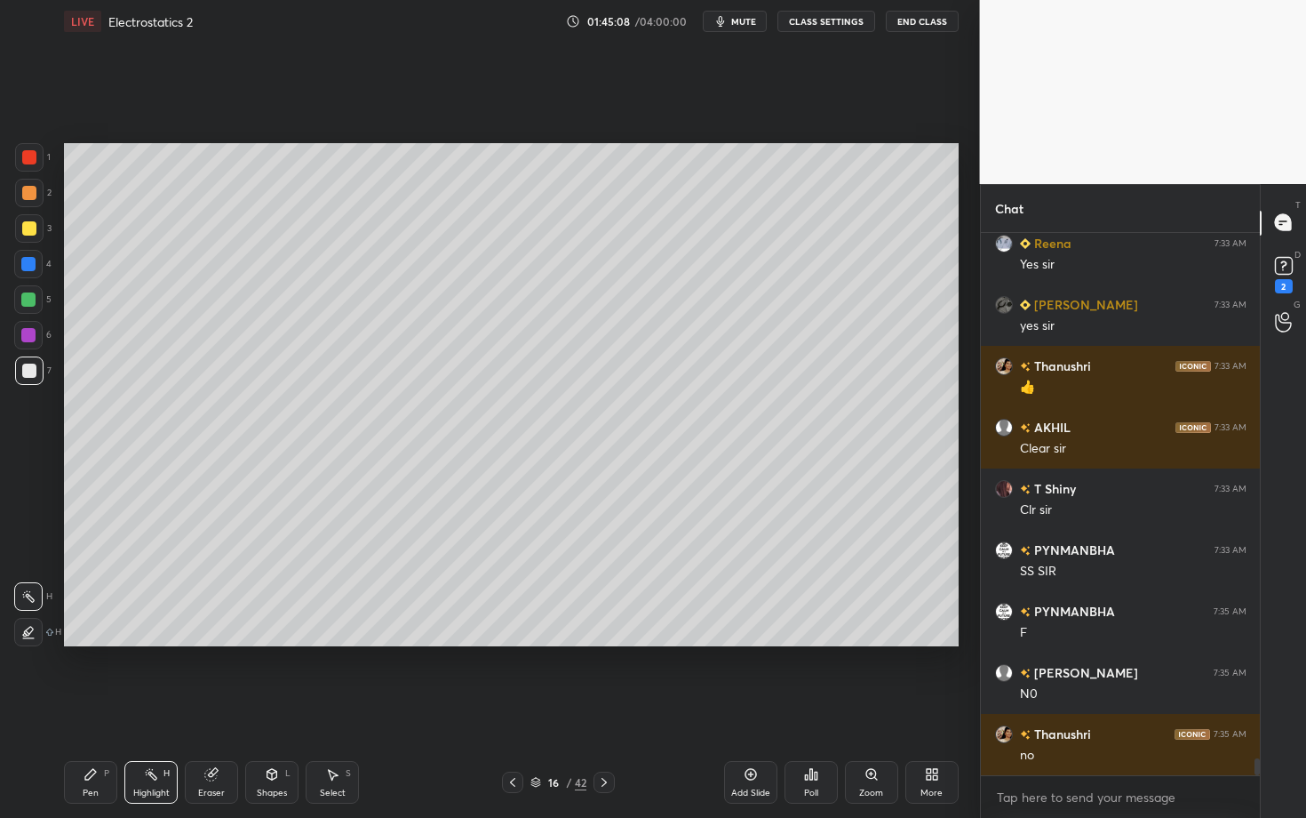
click at [162, 708] on div "Highlight H" at bounding box center [150, 782] width 53 height 43
click at [261, 708] on div "Shapes L" at bounding box center [271, 782] width 53 height 43
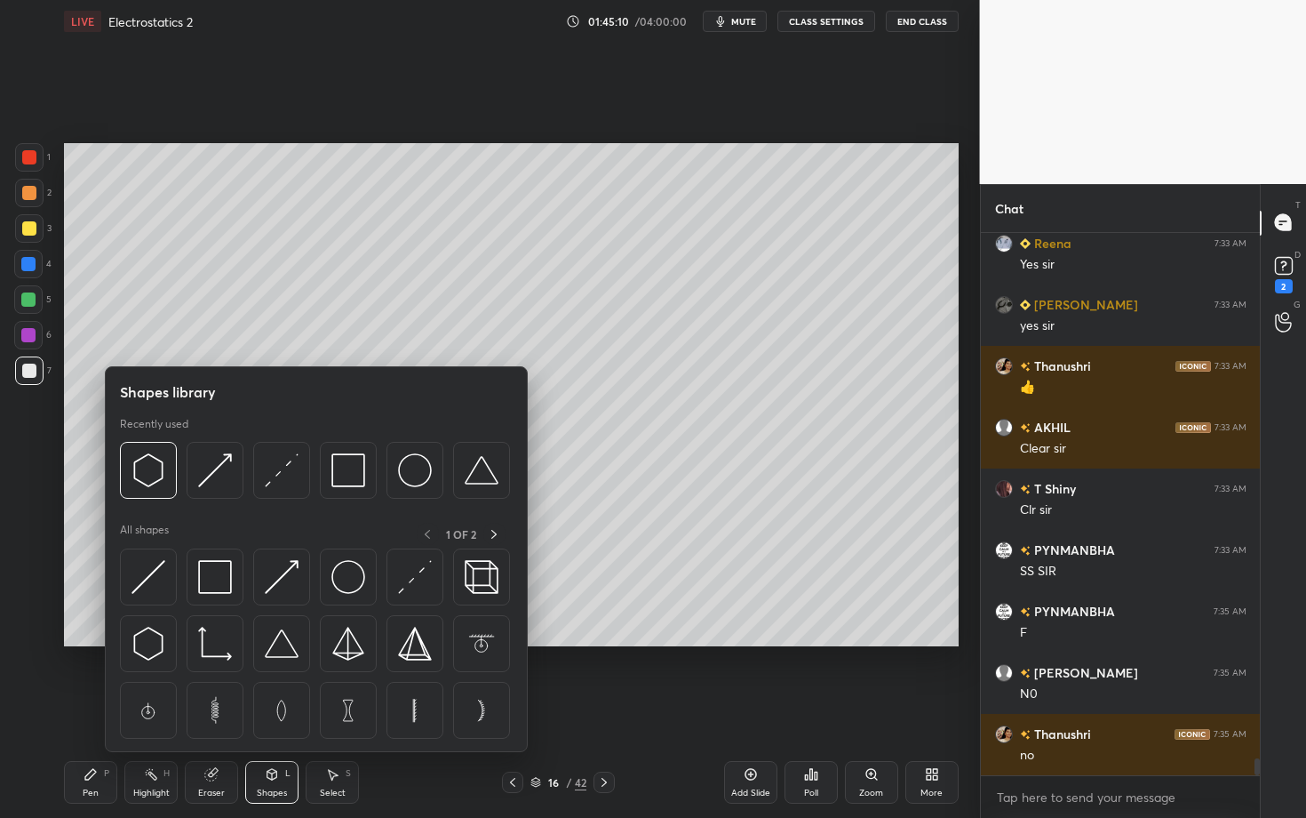
scroll to position [17331, 0]
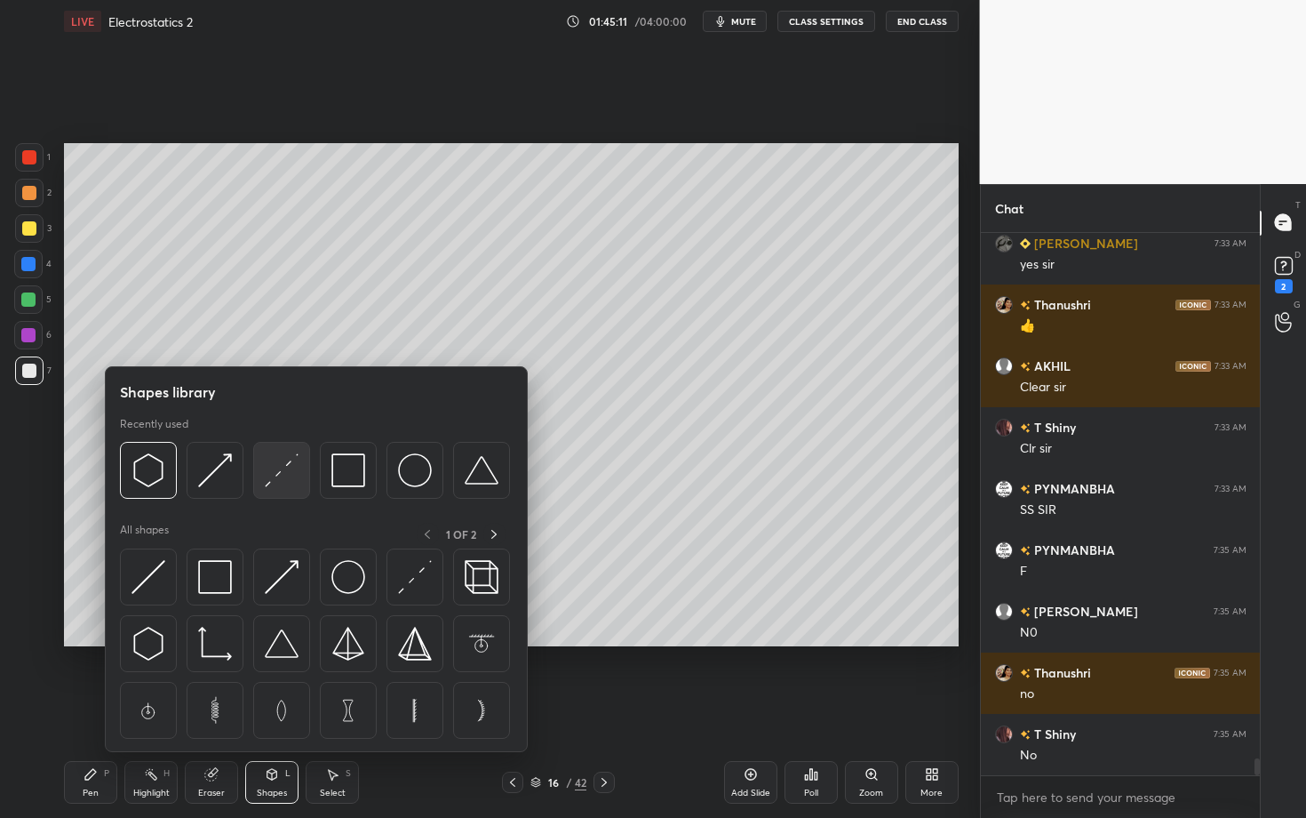
click at [289, 469] on img at bounding box center [282, 470] width 34 height 34
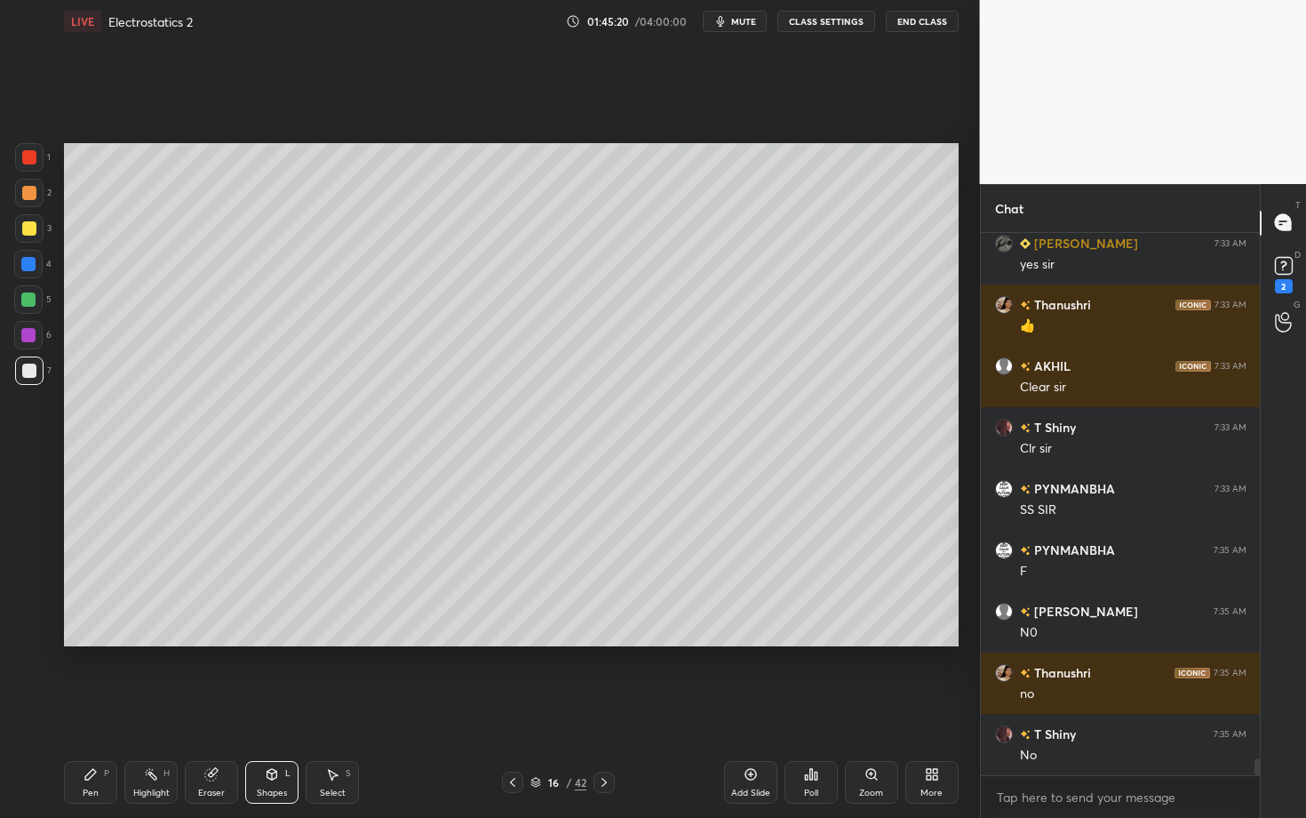
scroll to position [17408, 0]
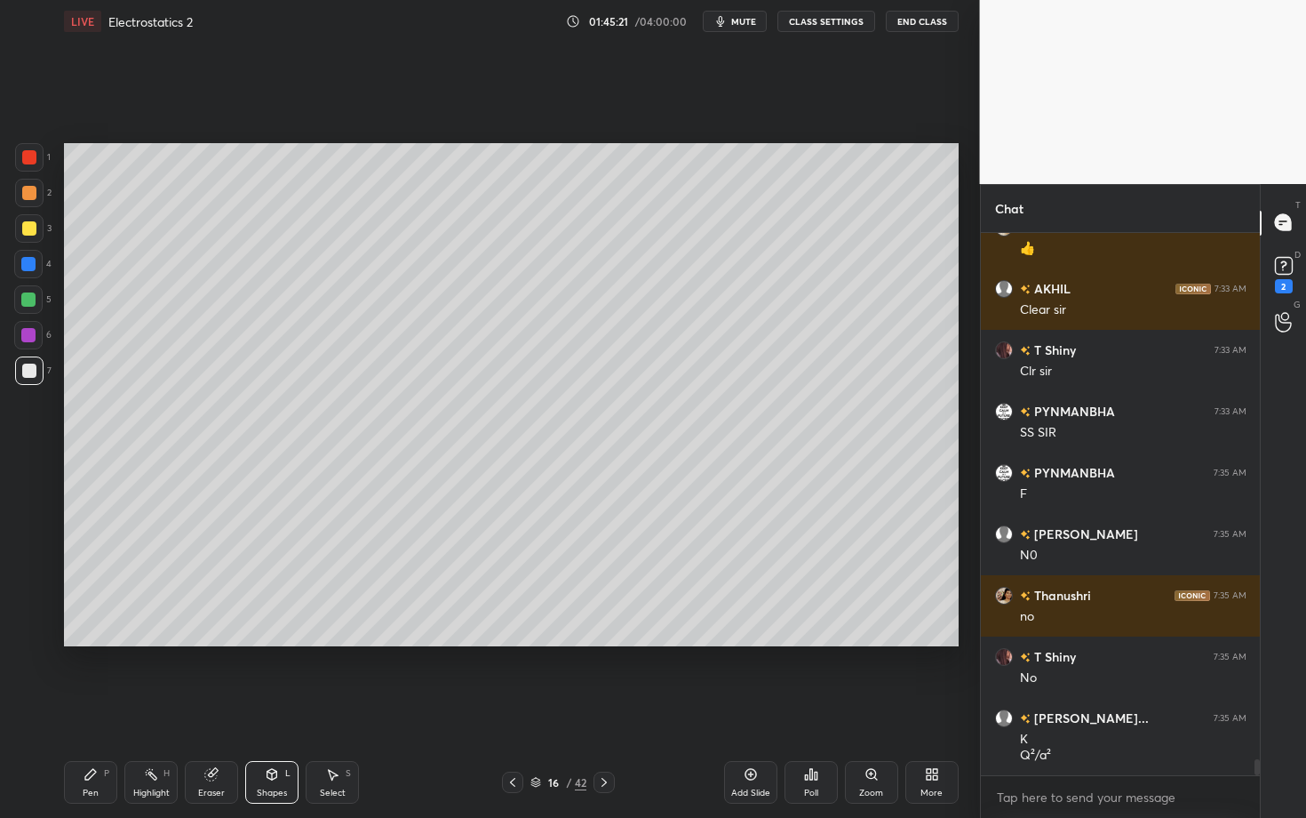
click at [82, 708] on div "Pen P" at bounding box center [90, 782] width 53 height 43
click at [34, 152] on div at bounding box center [29, 157] width 14 height 14
click at [90, 708] on div "Pen" at bounding box center [91, 792] width 16 height 9
click at [274, 708] on div "Shapes" at bounding box center [272, 792] width 30 height 9
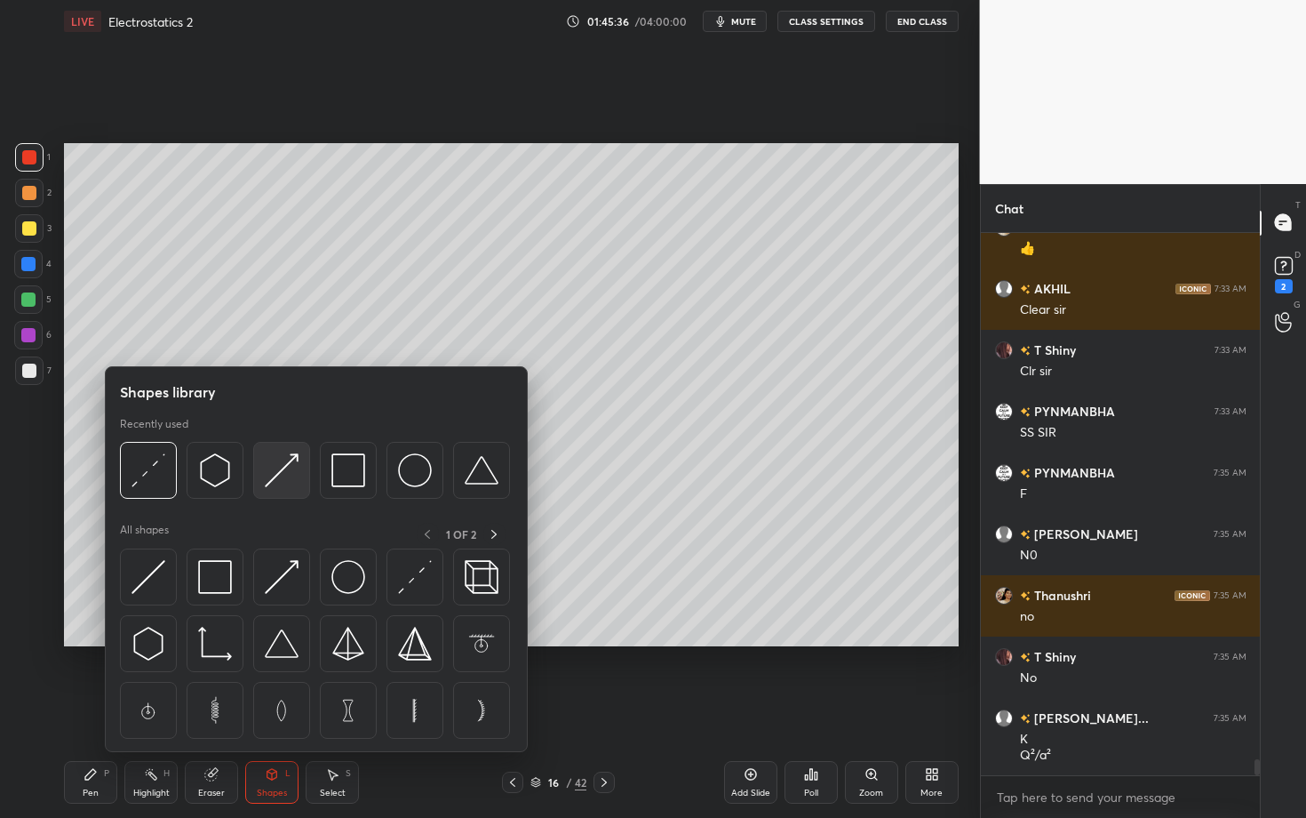
click at [289, 480] on img at bounding box center [282, 470] width 34 height 34
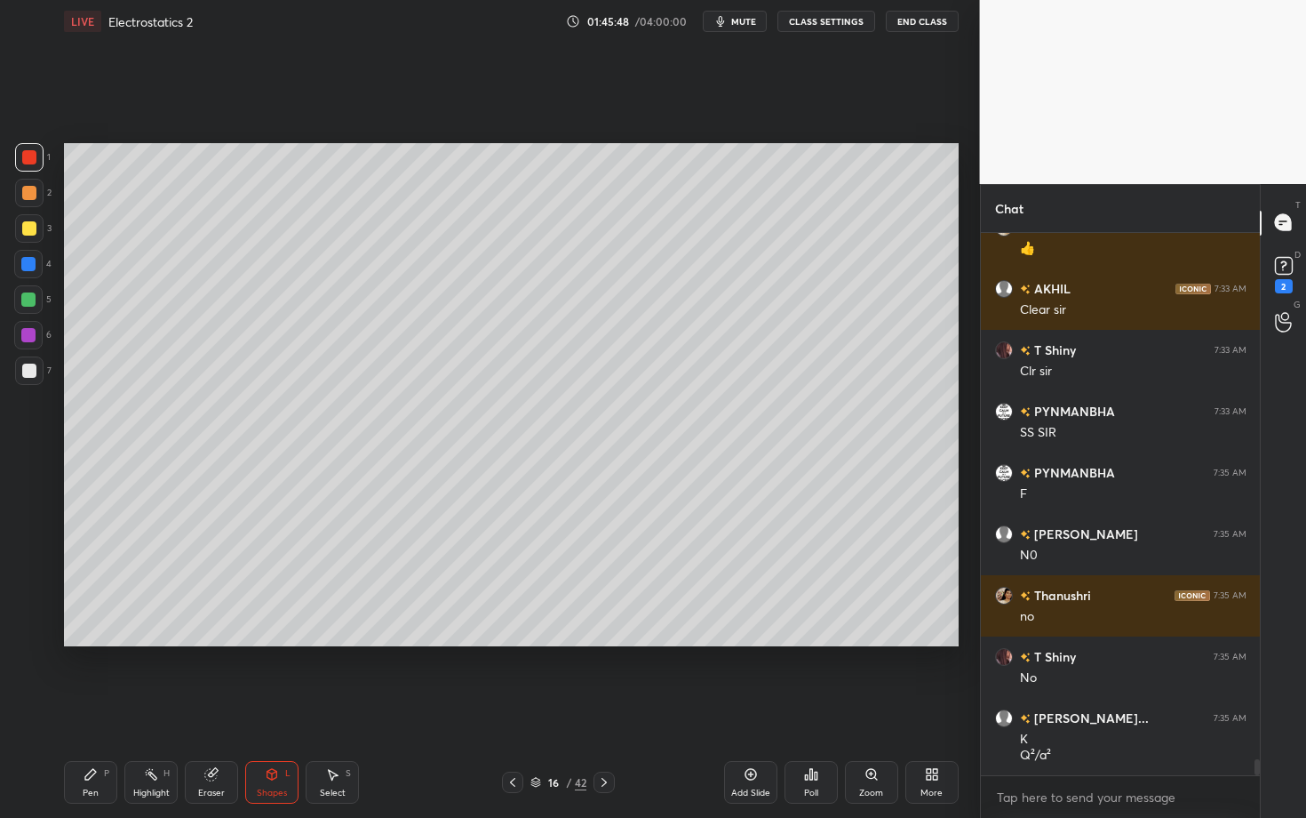
click at [87, 708] on div "Pen P" at bounding box center [90, 782] width 53 height 43
click at [29, 192] on div at bounding box center [29, 193] width 14 height 14
click at [608, 708] on icon at bounding box center [604, 782] width 14 height 14
click at [235, 708] on div "Eraser" at bounding box center [211, 782] width 53 height 43
click at [276, 708] on div "Shapes L" at bounding box center [271, 782] width 53 height 43
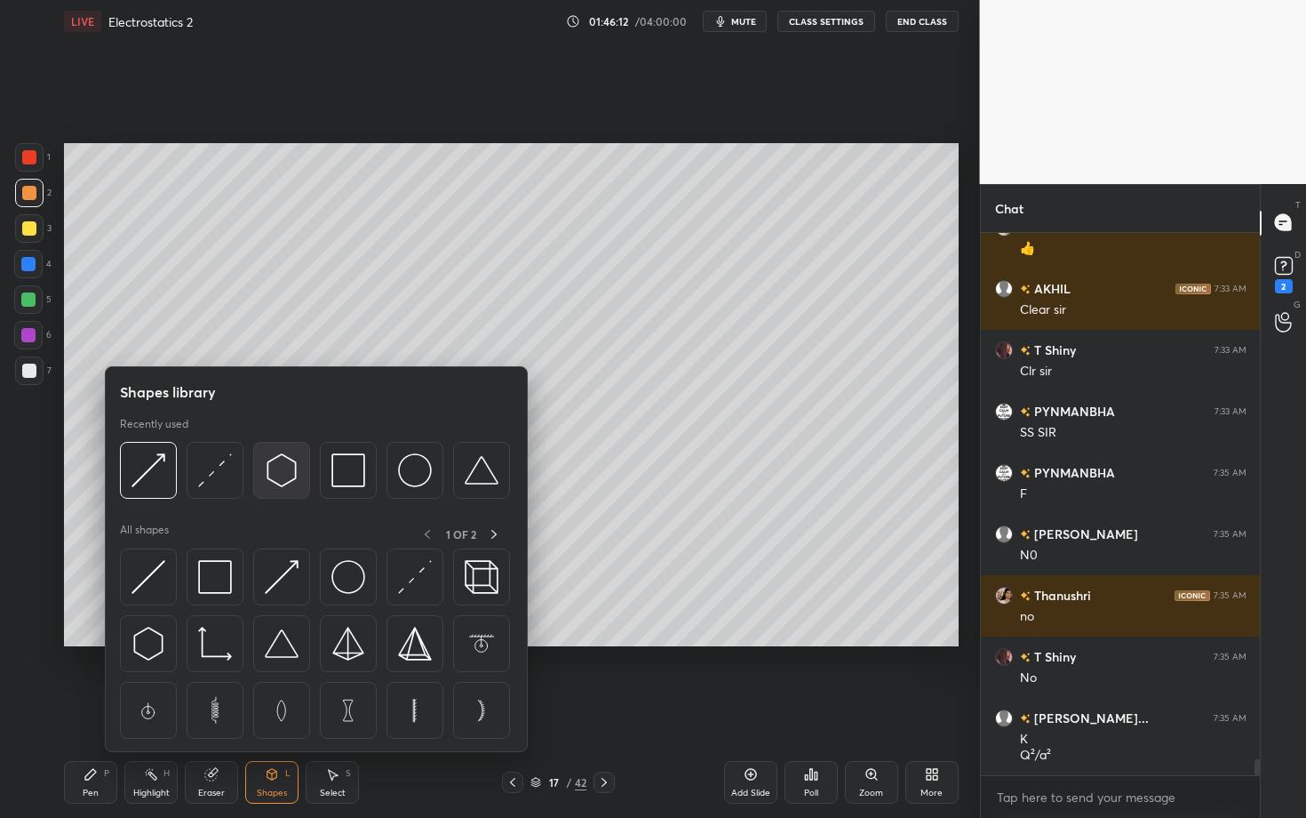
click at [276, 466] on img at bounding box center [282, 470] width 34 height 34
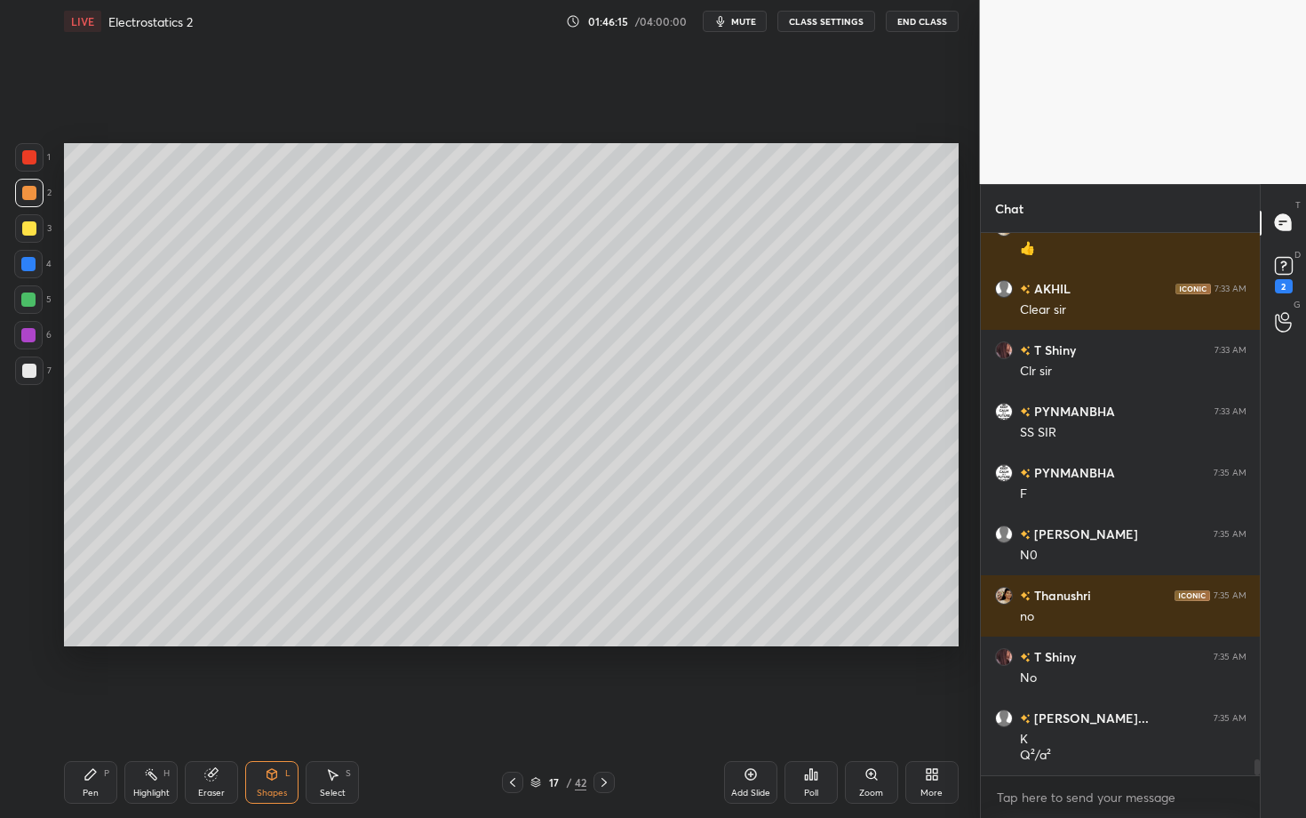
click at [342, 708] on div "Select S" at bounding box center [332, 782] width 53 height 43
drag, startPoint x: 301, startPoint y: 527, endPoint x: 331, endPoint y: 535, distance: 31.3
click at [332, 535] on div "0 ° Undo Copy Duplicate Duplicate to new slide Delete" at bounding box center [511, 394] width 895 height 503
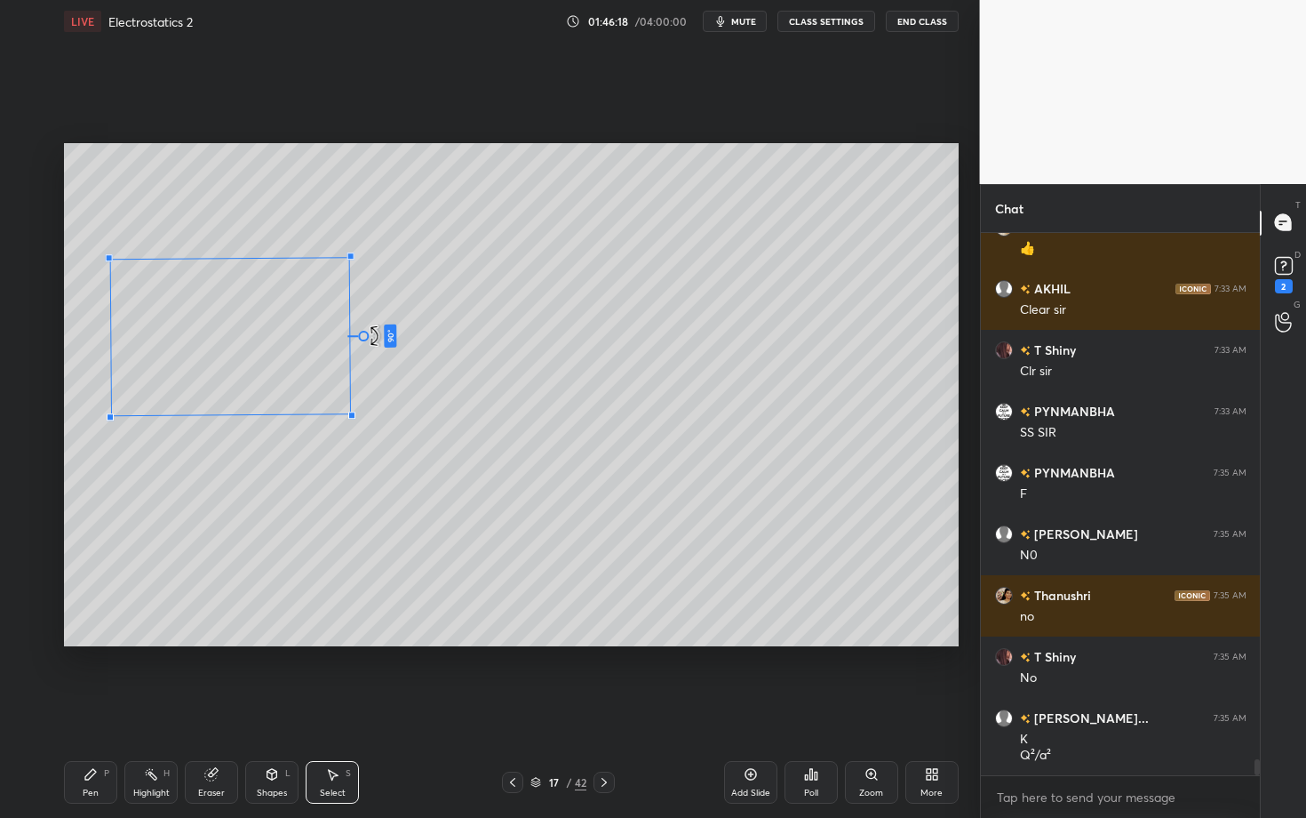
drag, startPoint x: 307, startPoint y: 428, endPoint x: 375, endPoint y: 335, distance: 115.7
click at [375, 335] on div "90 ° Undo Copy Duplicate Duplicate to new slide Delete" at bounding box center [511, 394] width 895 height 503
drag, startPoint x: 250, startPoint y: 331, endPoint x: 275, endPoint y: 306, distance: 35.2
click at [274, 306] on div "90 ° Undo Copy Duplicate Duplicate to new slide Delete" at bounding box center [511, 394] width 895 height 503
drag, startPoint x: 389, startPoint y: 360, endPoint x: 391, endPoint y: 385, distance: 24.9
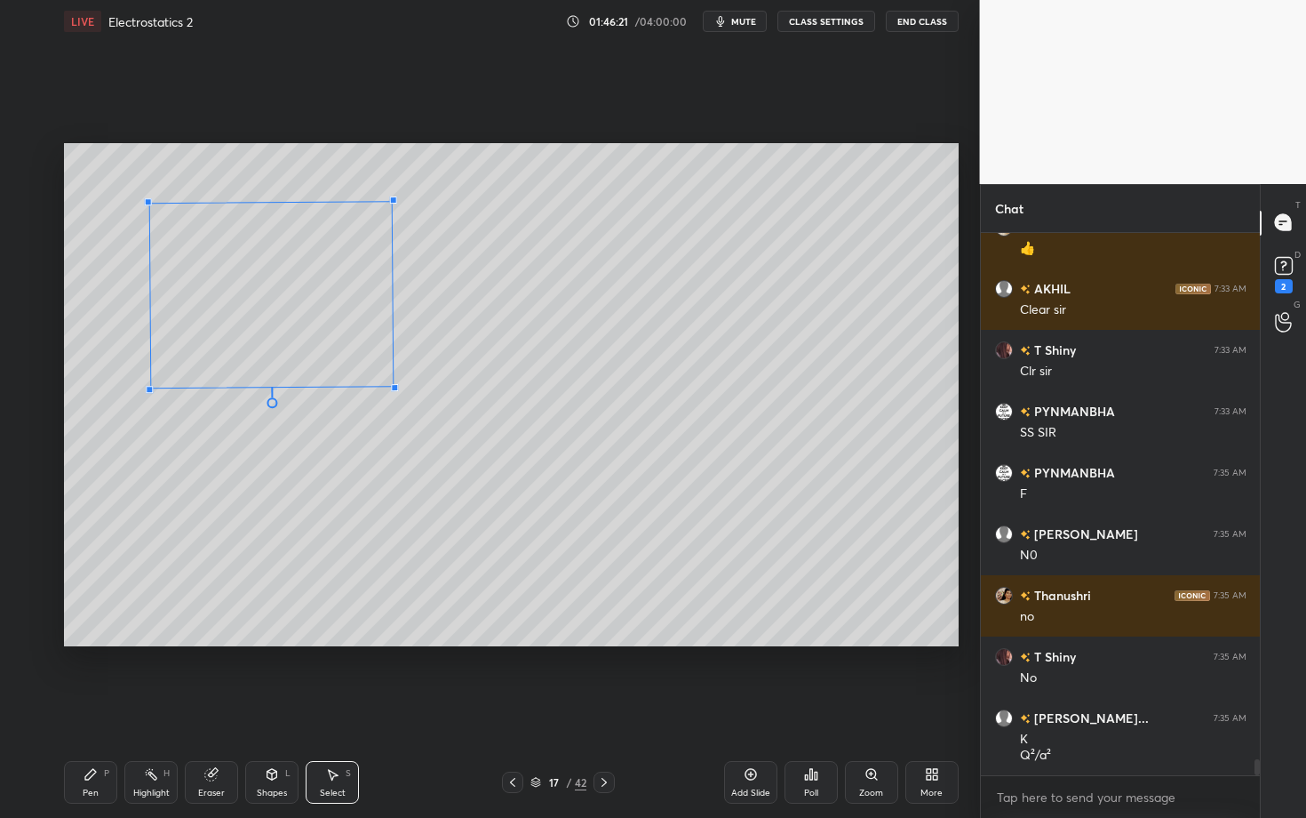
click at [391, 385] on div at bounding box center [393, 387] width 7 height 7
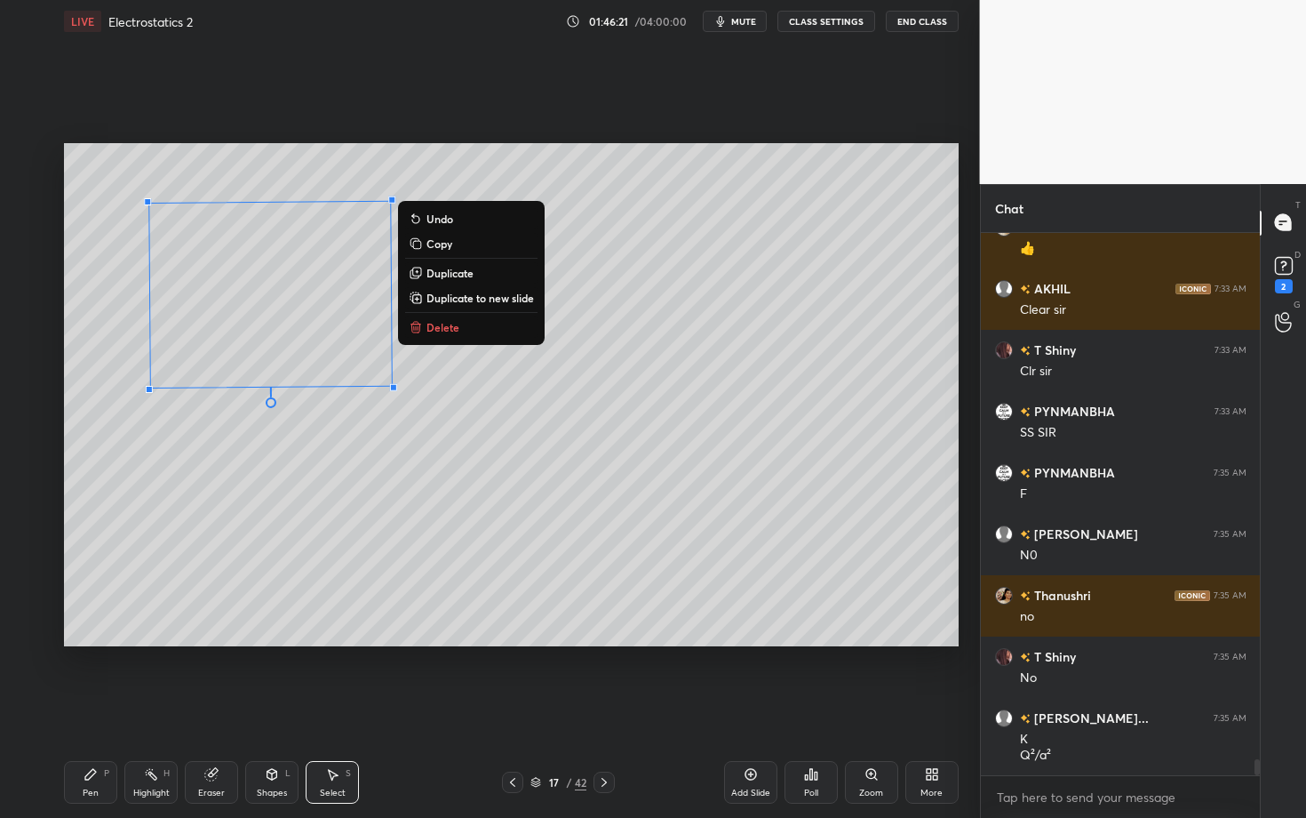
click at [94, 708] on div "Pen P" at bounding box center [90, 782] width 53 height 43
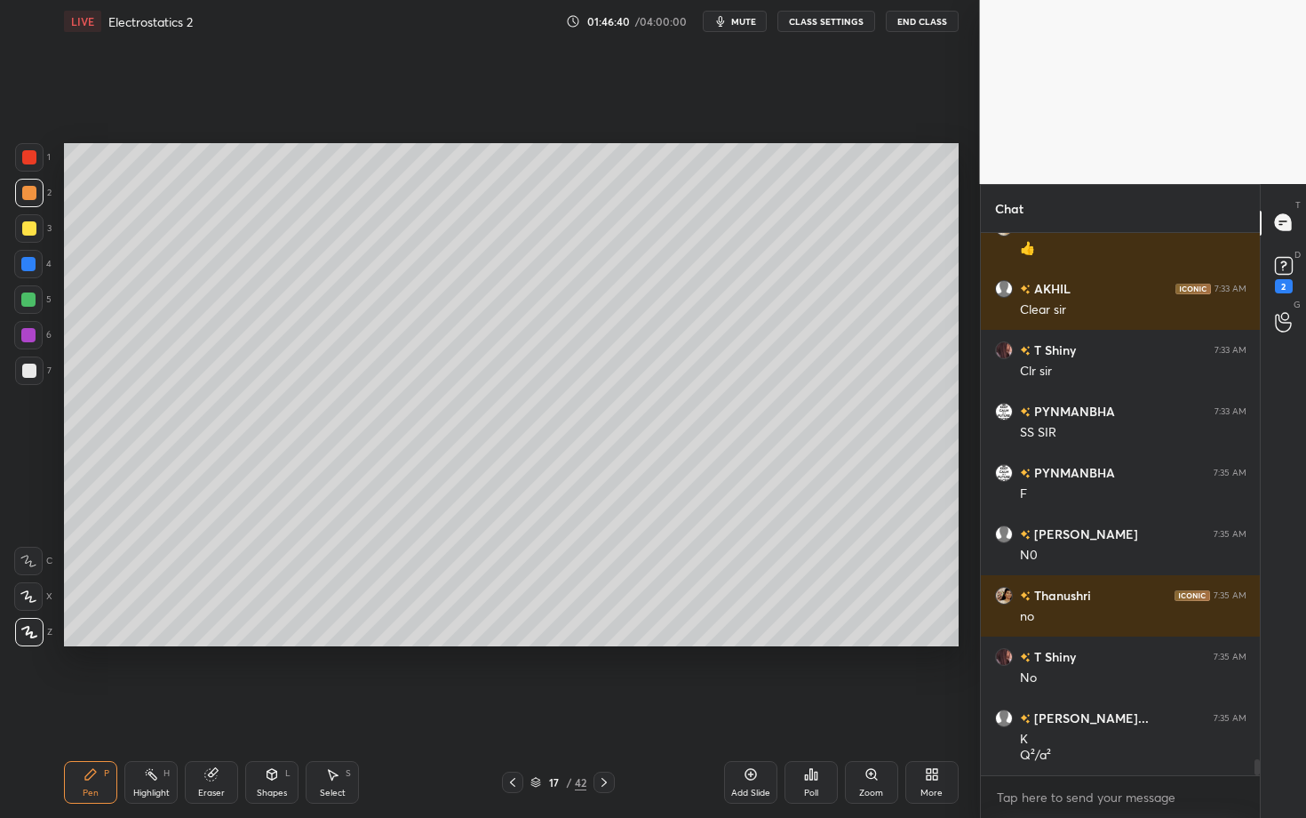
click at [271, 708] on div "Shapes" at bounding box center [272, 792] width 30 height 9
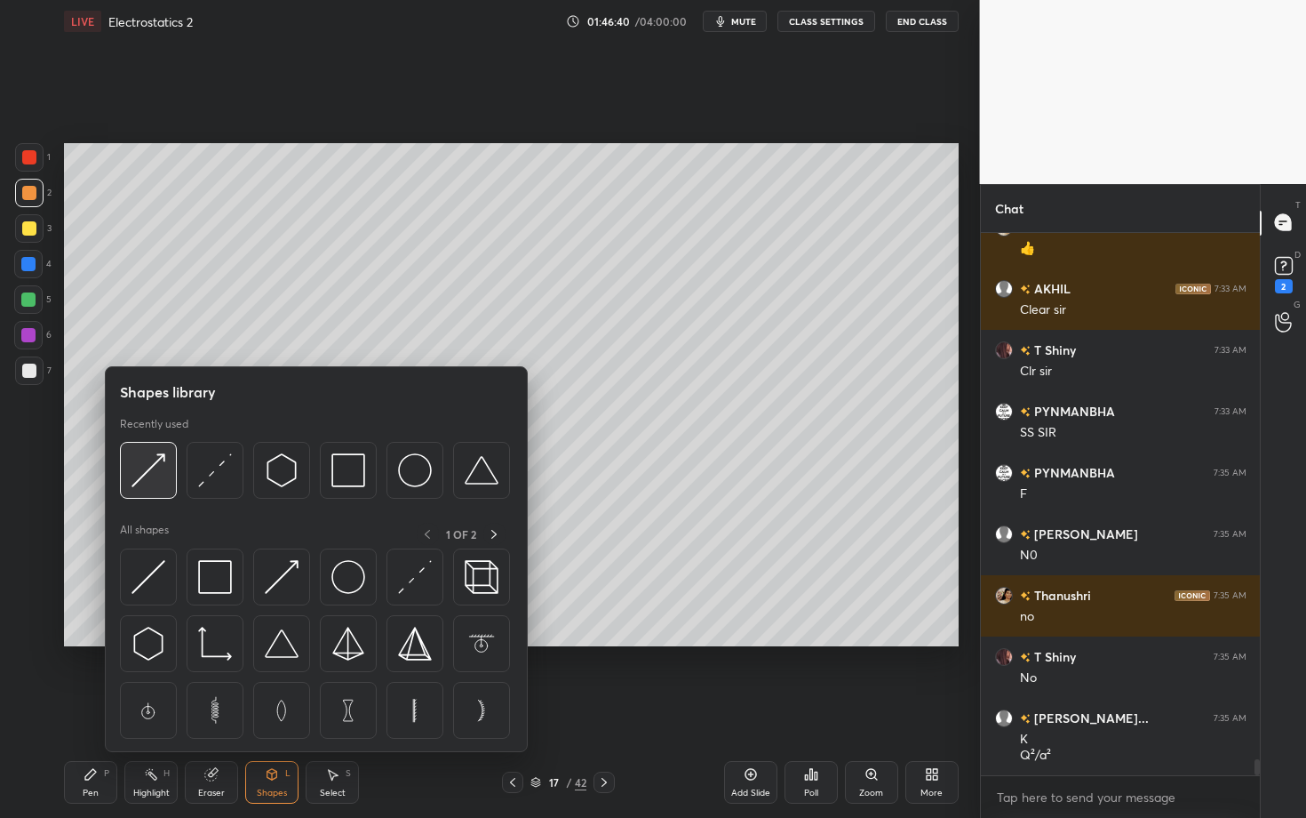
click at [149, 475] on img at bounding box center [149, 470] width 34 height 34
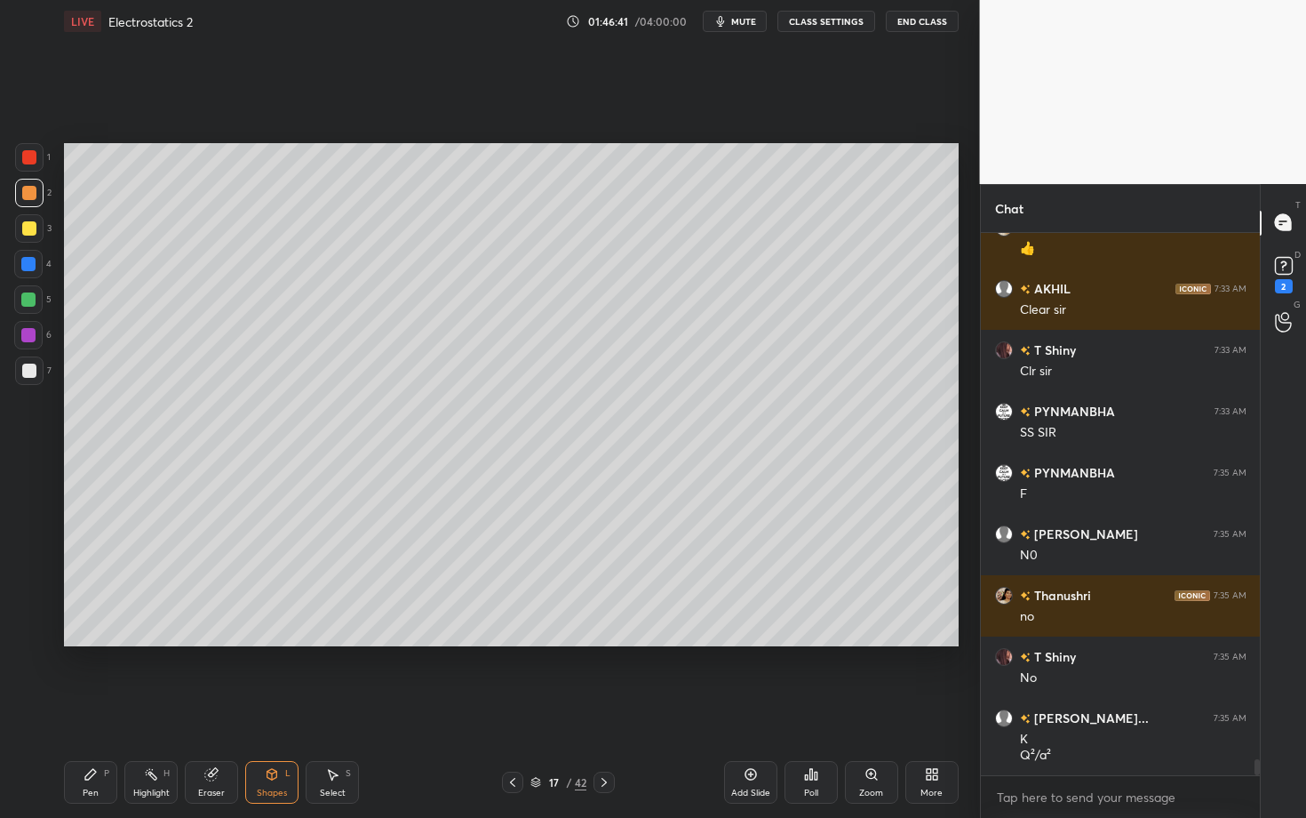
click at [27, 377] on div at bounding box center [29, 370] width 28 height 28
click at [134, 708] on div "Highlight H" at bounding box center [150, 782] width 53 height 43
click at [271, 708] on div "Shapes L" at bounding box center [271, 782] width 53 height 43
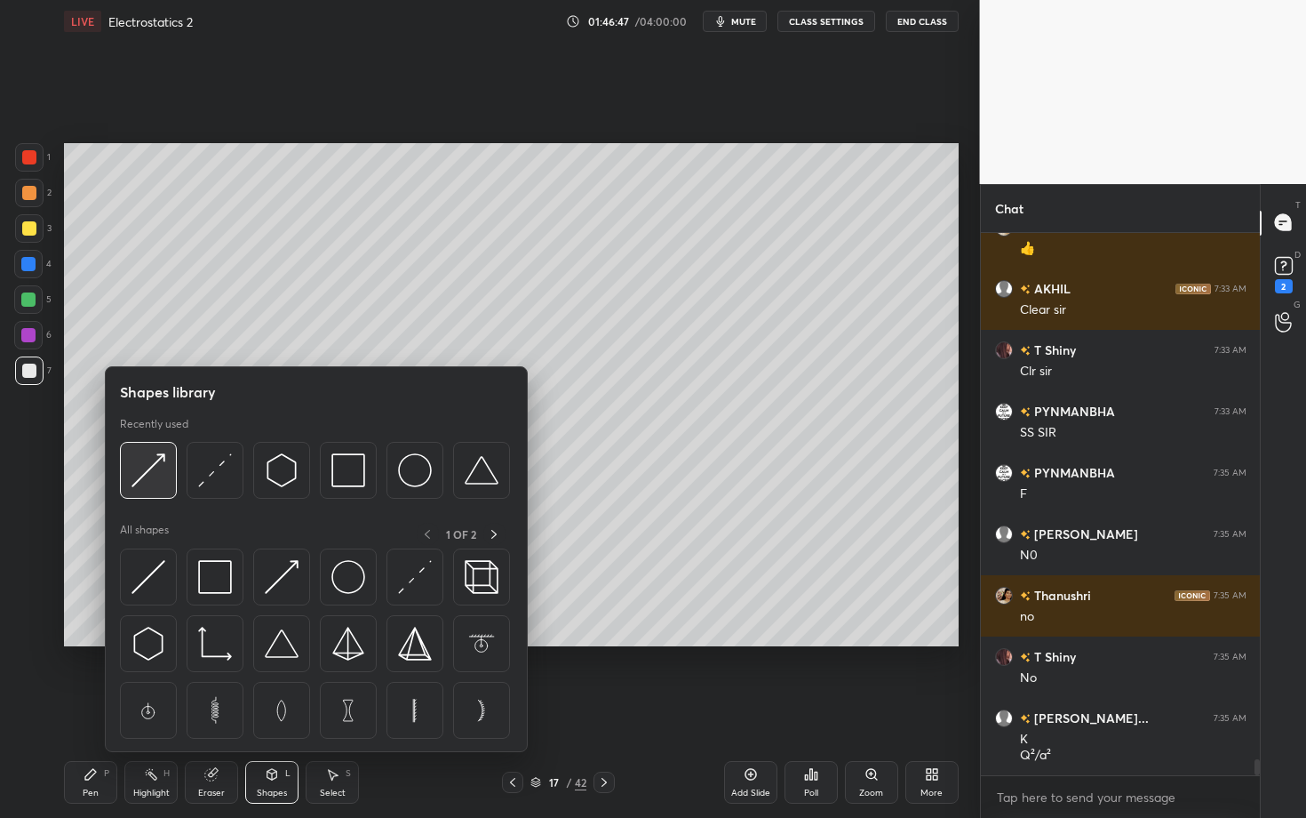
click at [150, 471] on img at bounding box center [149, 470] width 34 height 34
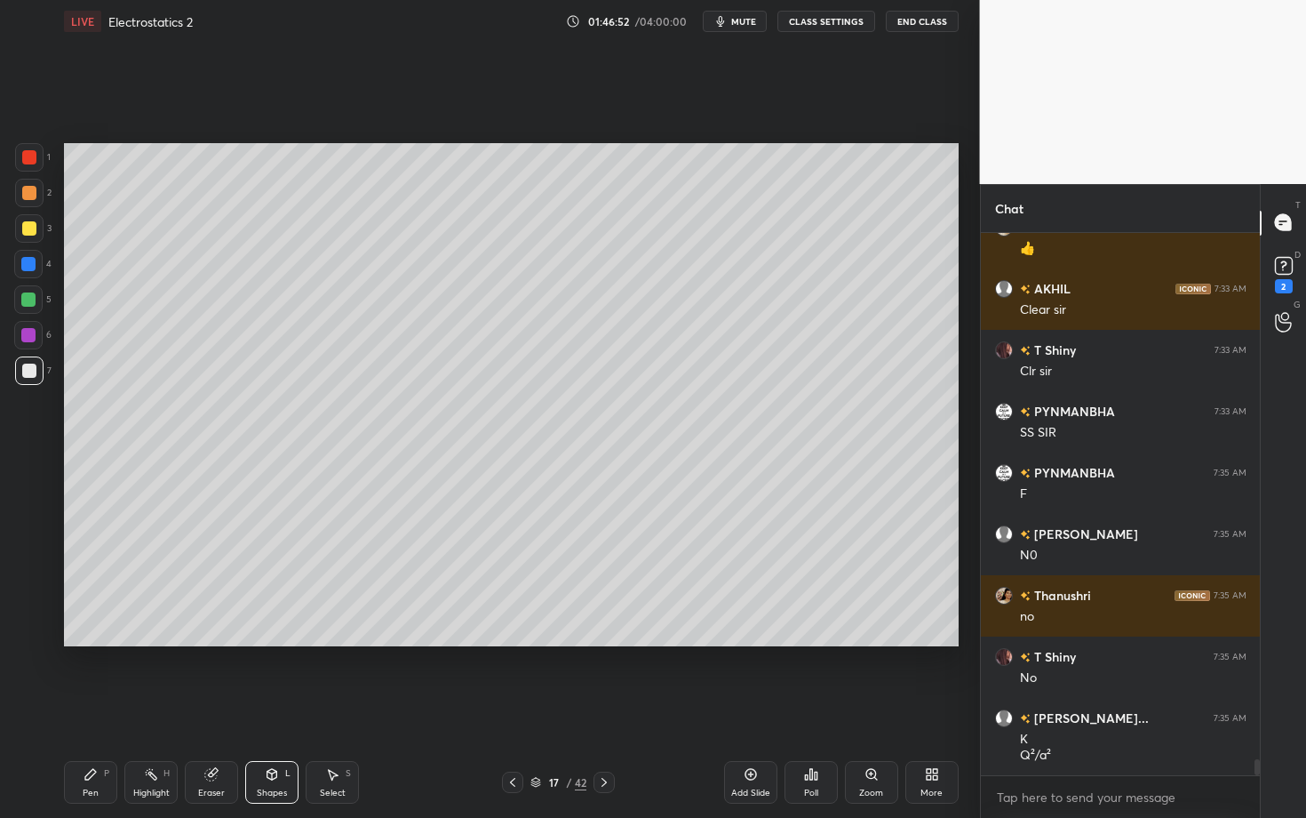
click at [154, 708] on rect at bounding box center [152, 775] width 9 height 9
click at [262, 708] on div "Shapes" at bounding box center [272, 792] width 30 height 9
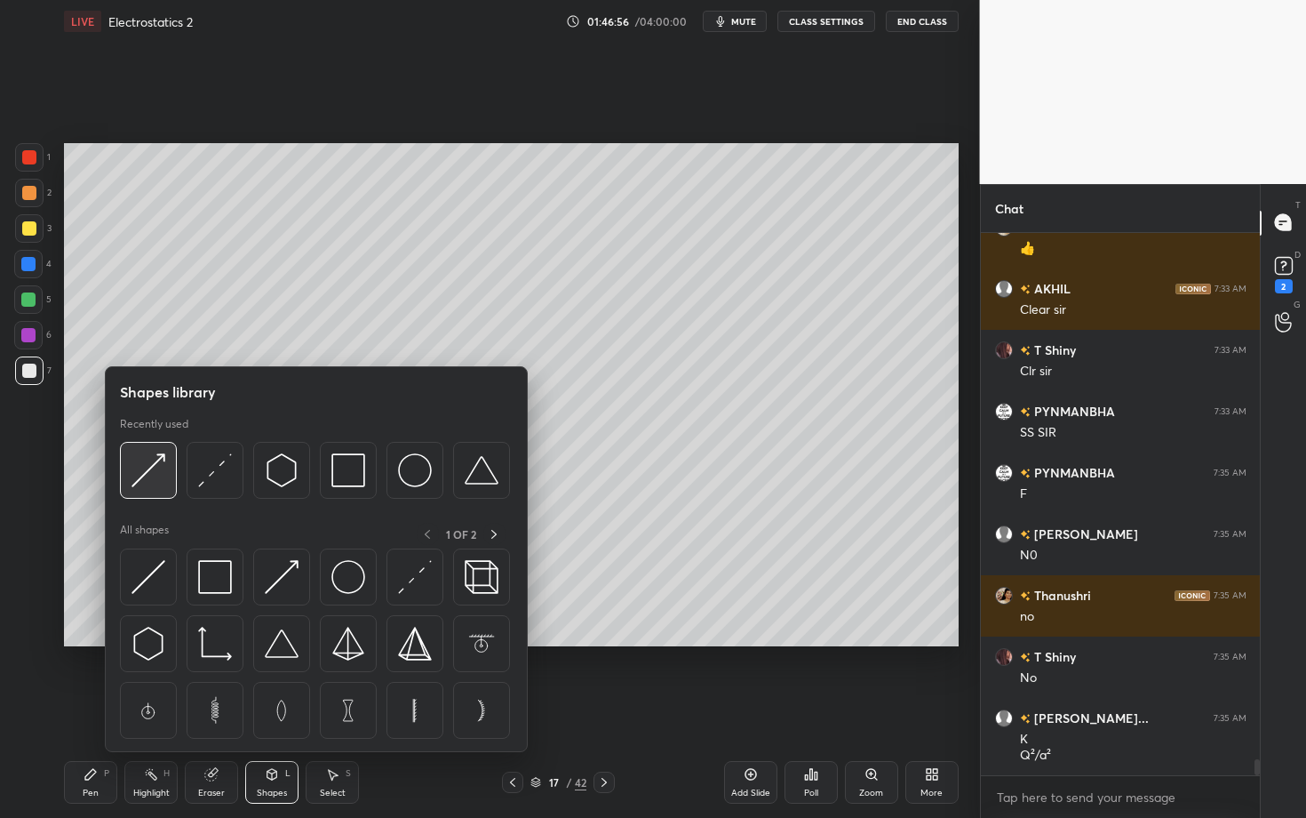
click at [129, 477] on div at bounding box center [148, 470] width 57 height 57
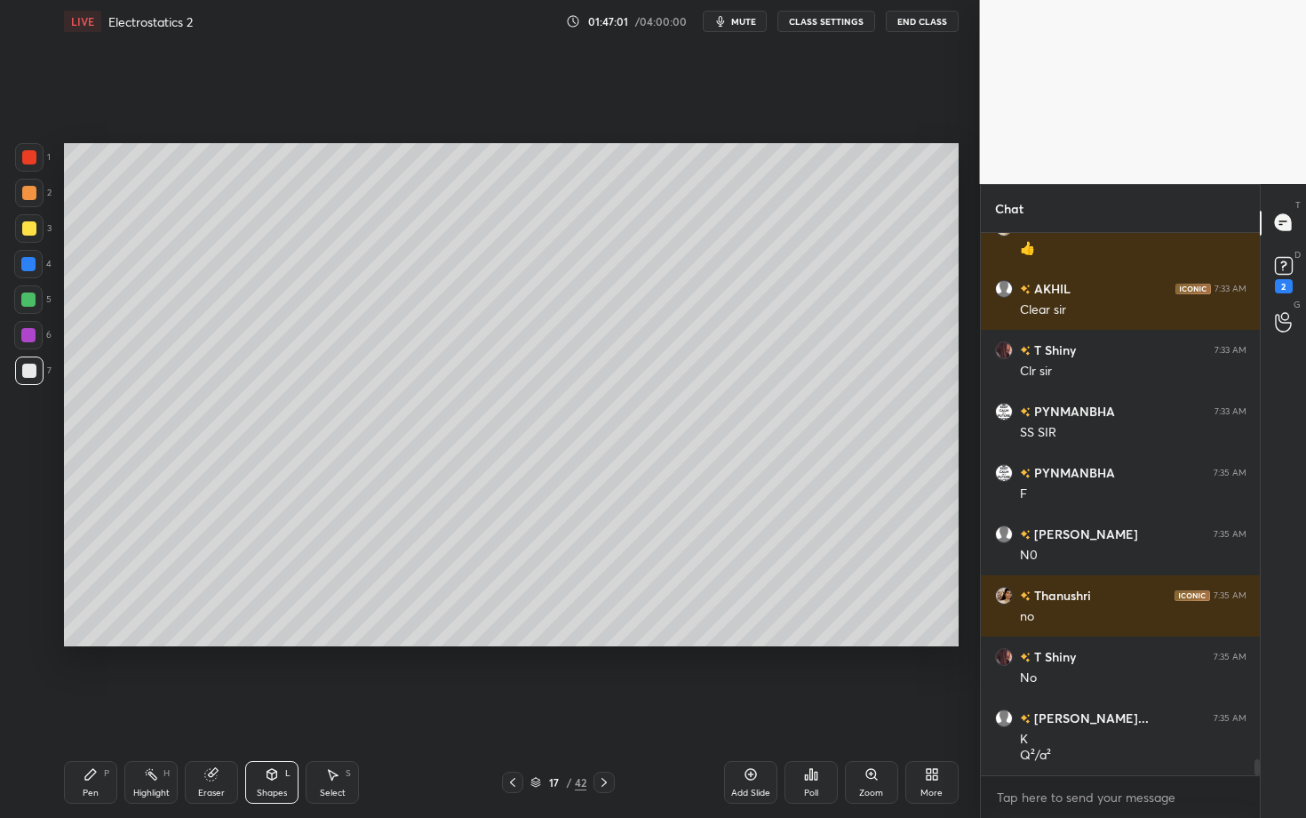
click at [97, 708] on div "Pen" at bounding box center [91, 792] width 16 height 9
click at [109, 708] on div "Pen P" at bounding box center [90, 782] width 53 height 43
drag, startPoint x: 145, startPoint y: 786, endPoint x: 151, endPoint y: 777, distance: 11.6
click at [155, 708] on div "Highlight H" at bounding box center [150, 782] width 53 height 43
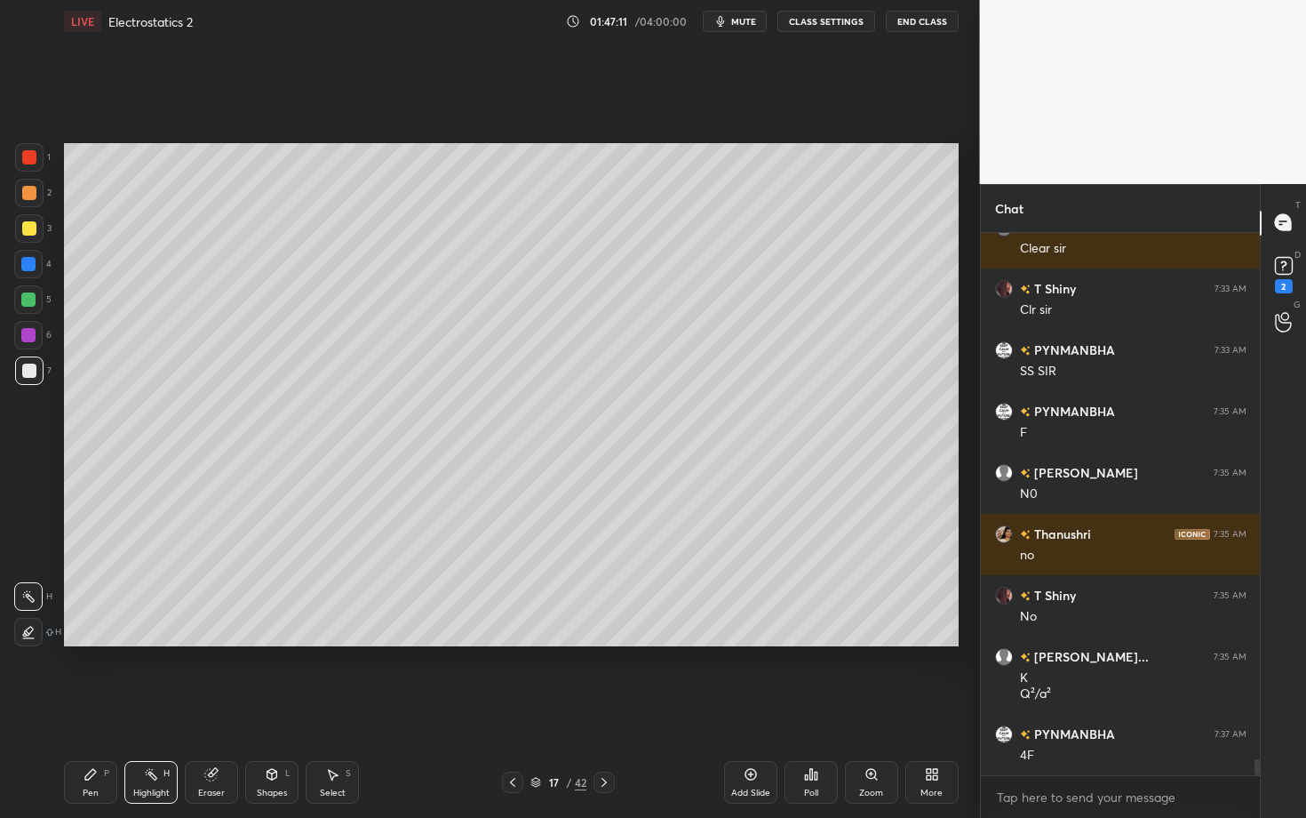
click at [115, 708] on div "Pen P" at bounding box center [90, 782] width 53 height 43
click at [265, 708] on div "Shapes L" at bounding box center [271, 782] width 53 height 43
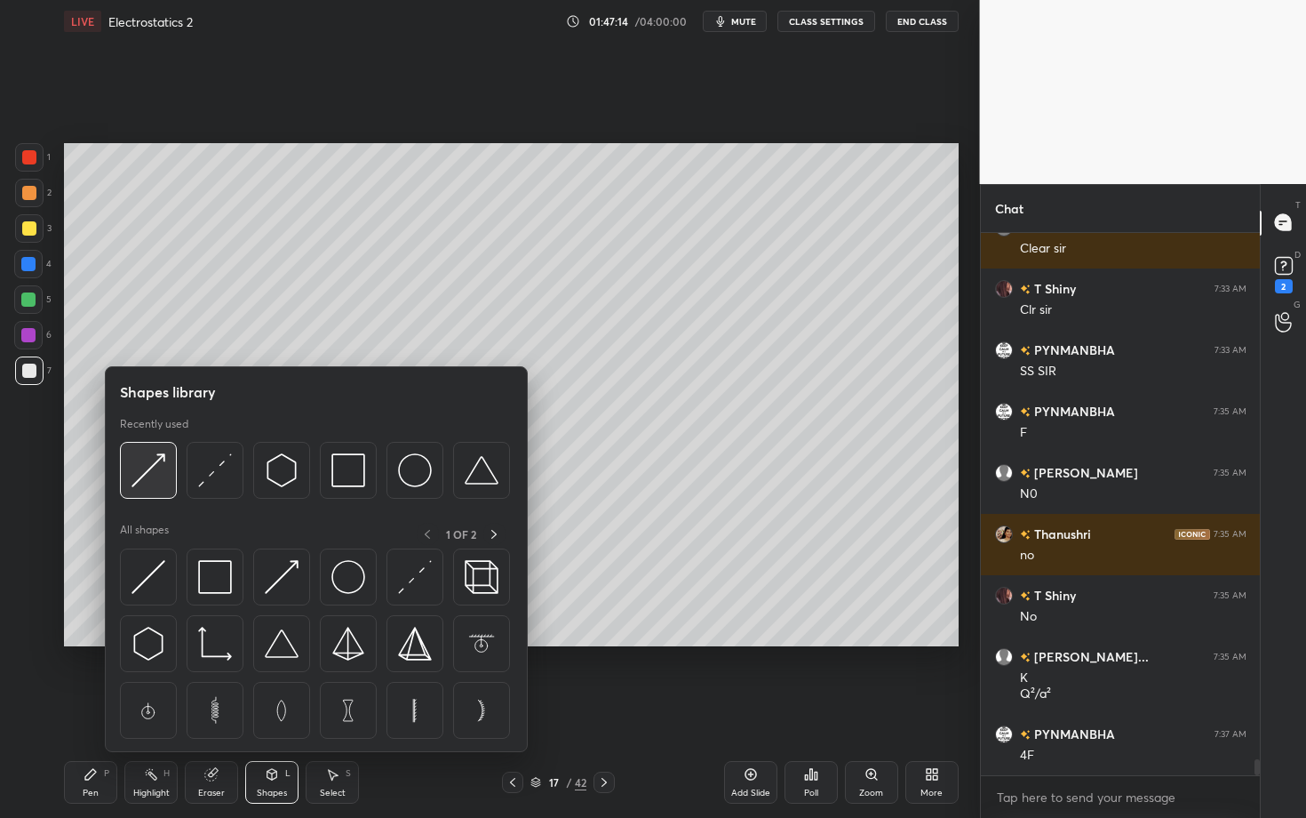
click at [152, 470] on img at bounding box center [149, 470] width 34 height 34
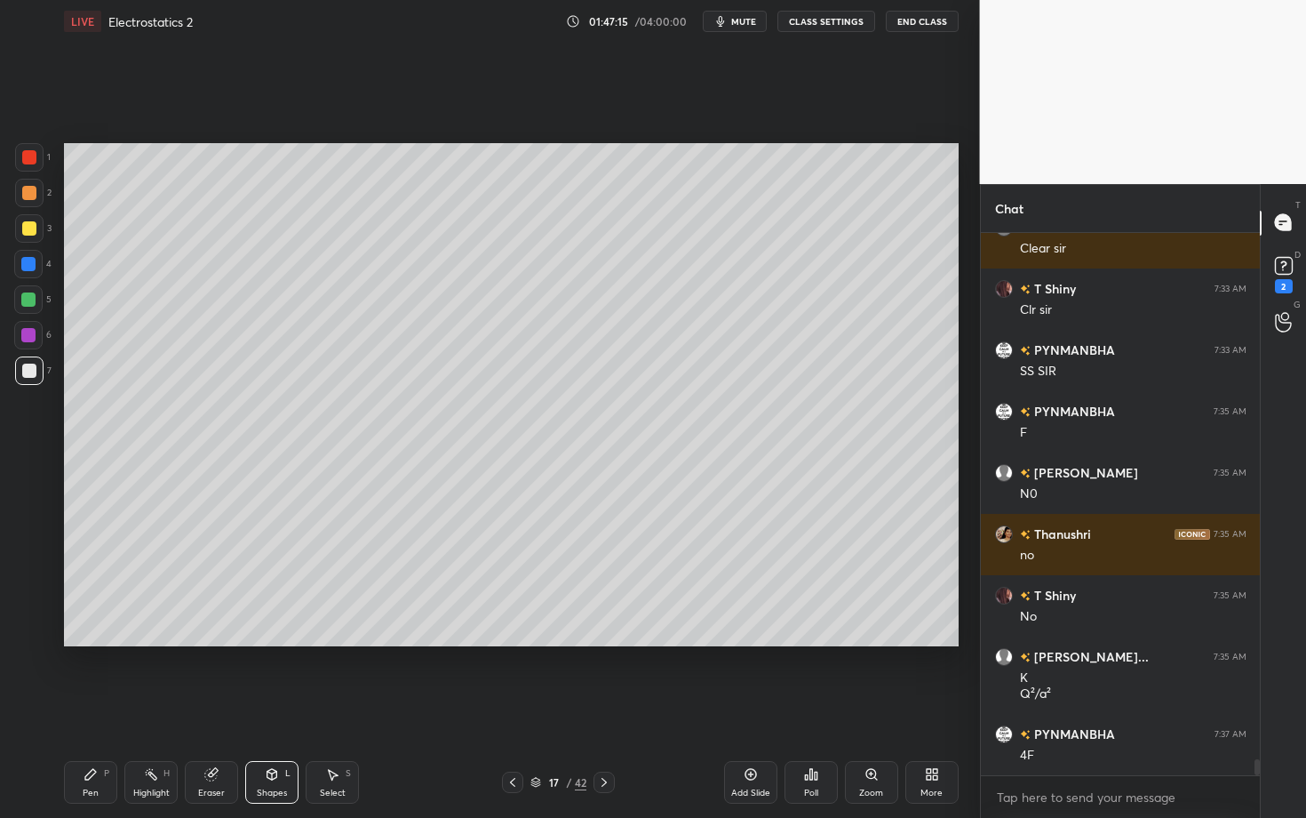
click at [160, 708] on div "Highlight" at bounding box center [151, 792] width 36 height 9
click at [256, 708] on div "Shapes L" at bounding box center [271, 782] width 53 height 43
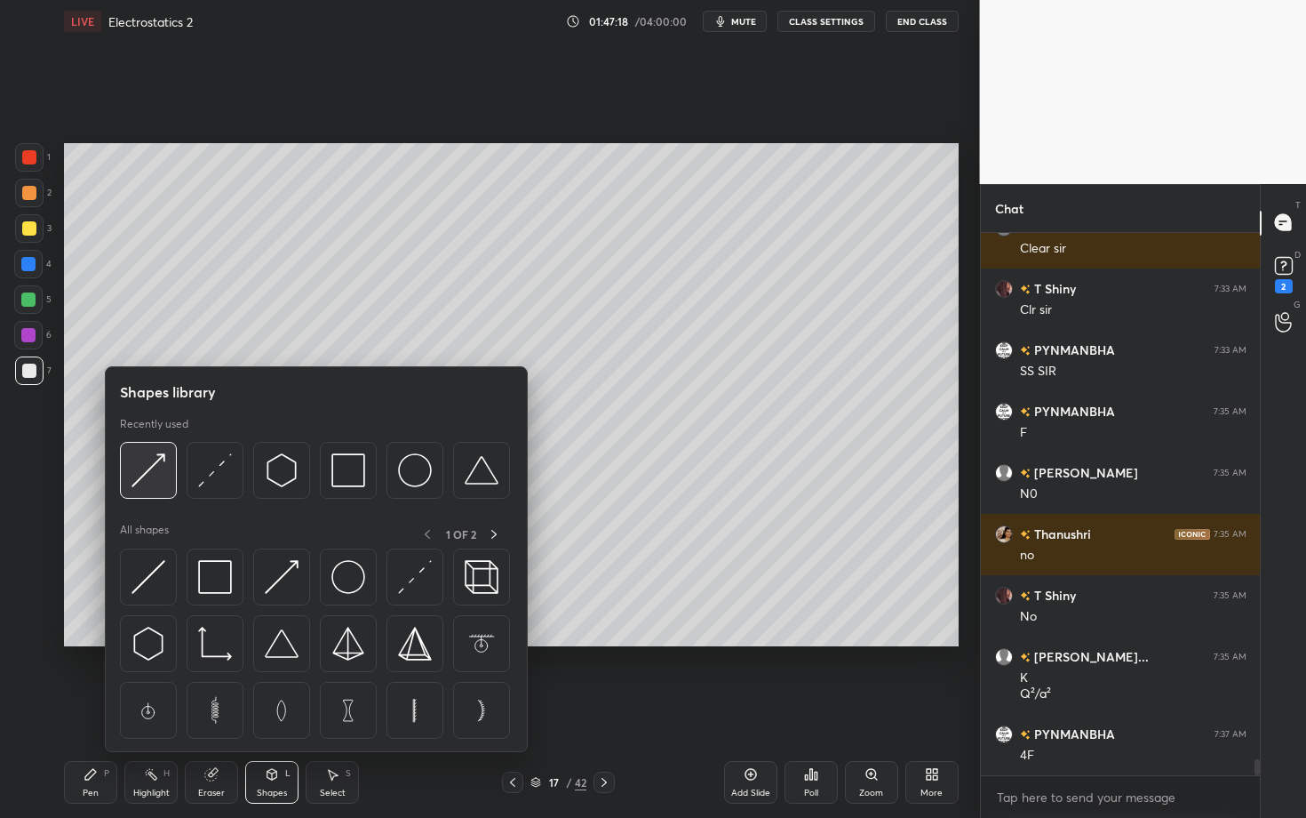
click at [146, 451] on div at bounding box center [148, 470] width 57 height 57
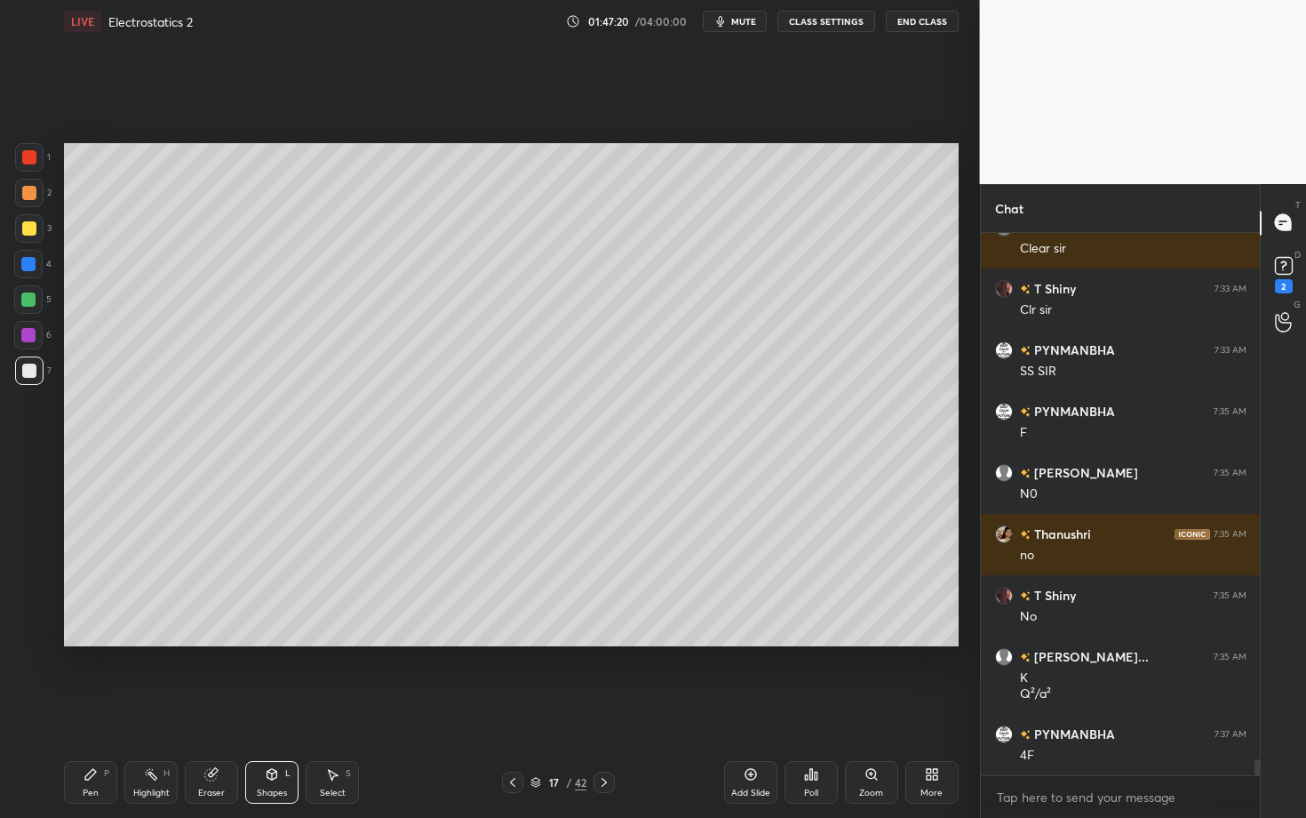
click at [152, 708] on icon at bounding box center [151, 774] width 14 height 14
click at [280, 708] on div "Shapes" at bounding box center [272, 792] width 30 height 9
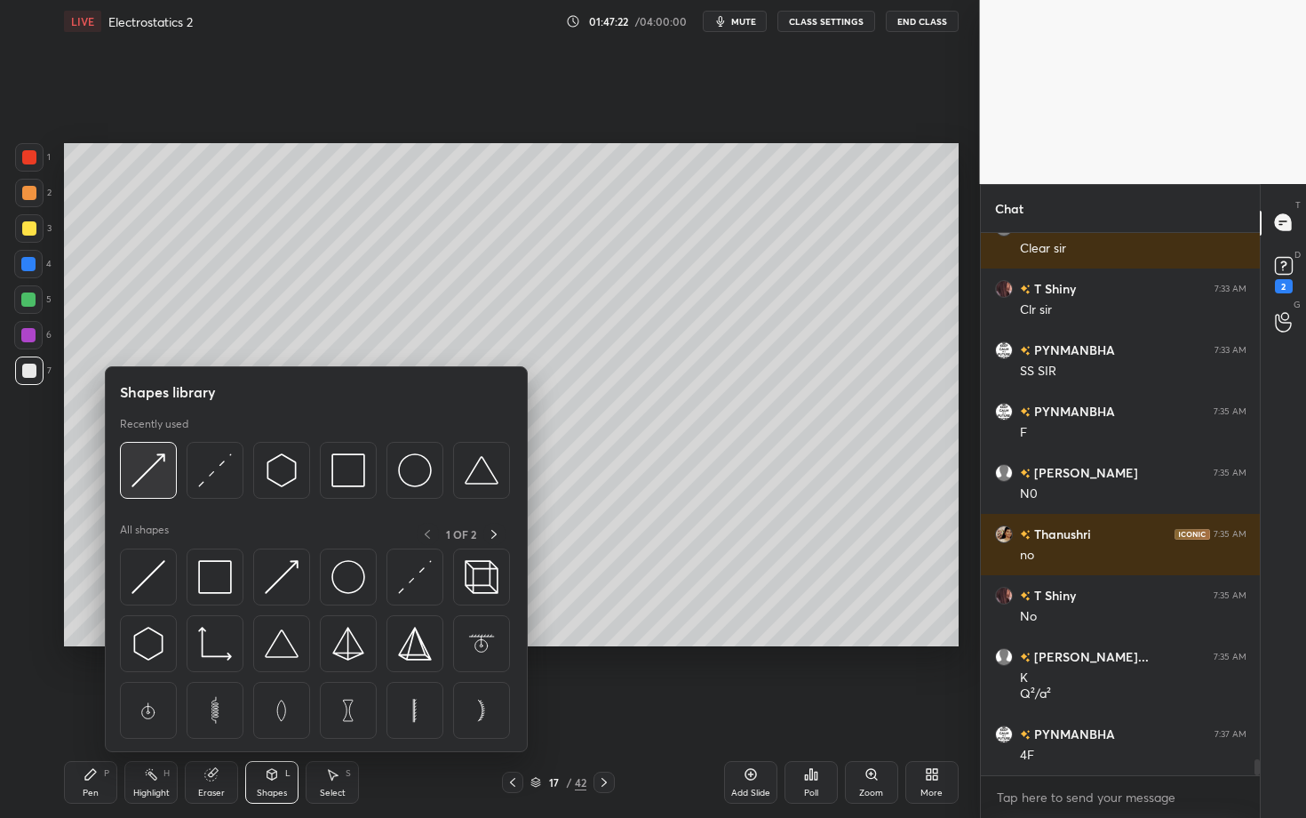
click at [147, 480] on img at bounding box center [149, 470] width 34 height 34
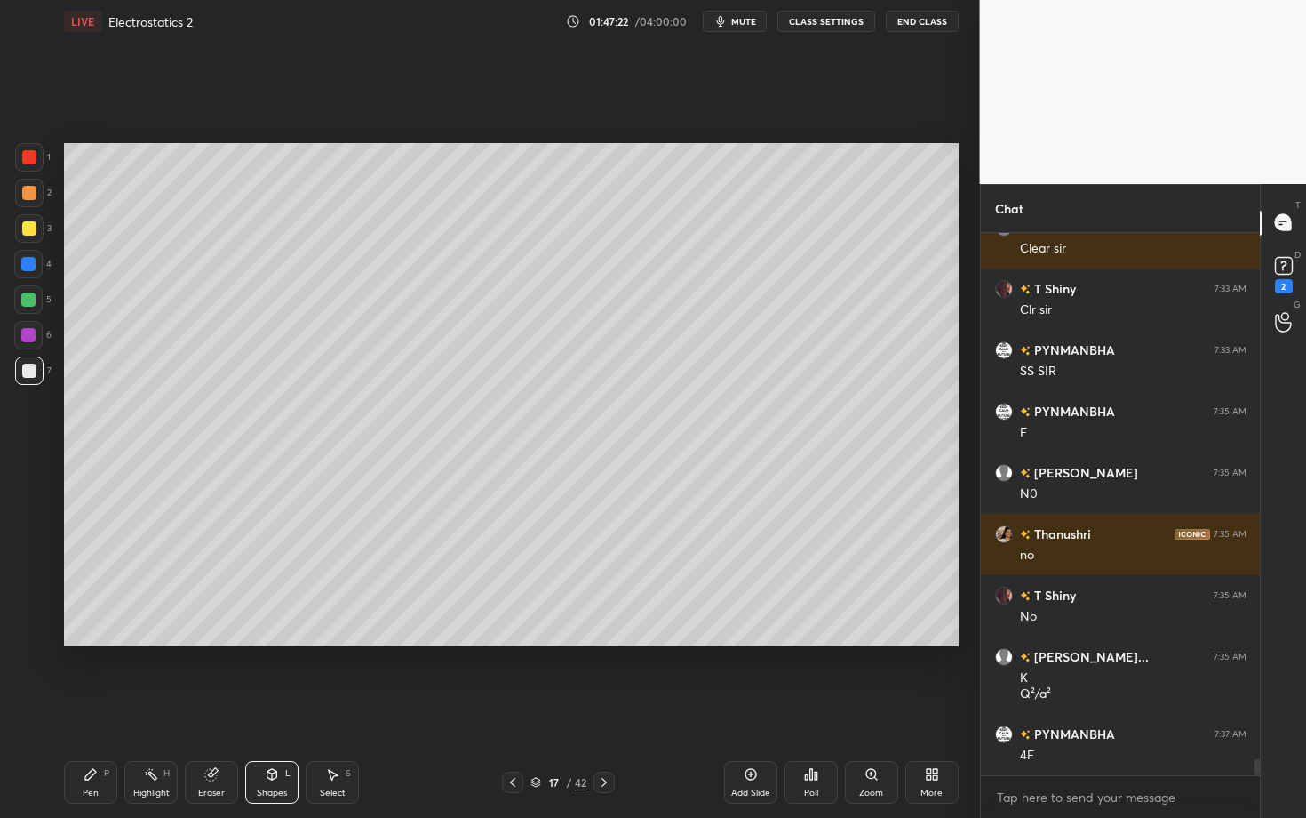
scroll to position [17531, 0]
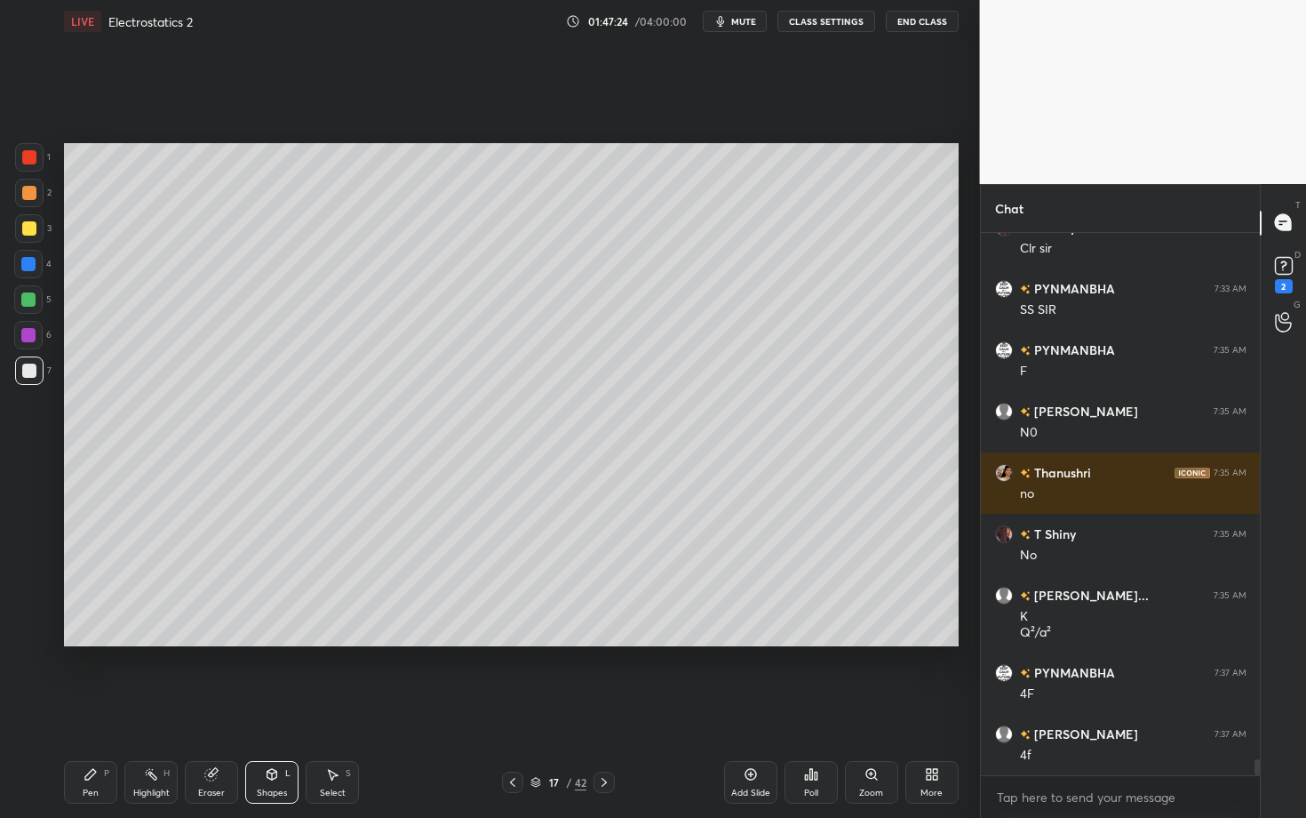
click at [148, 708] on div "Highlight H" at bounding box center [150, 782] width 53 height 43
click at [88, 708] on icon at bounding box center [90, 774] width 11 height 11
click at [265, 708] on div "Shapes L" at bounding box center [271, 782] width 53 height 43
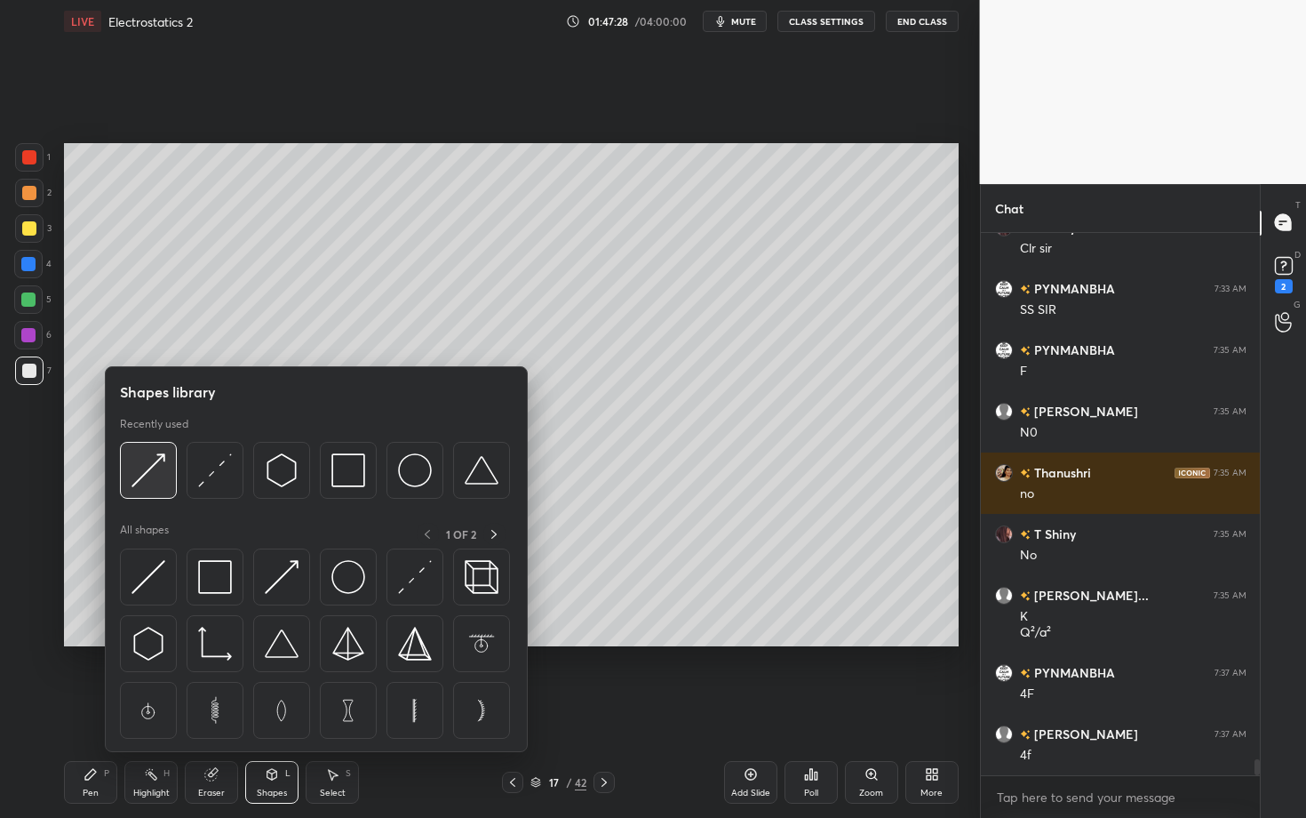
click at [152, 457] on img at bounding box center [149, 470] width 34 height 34
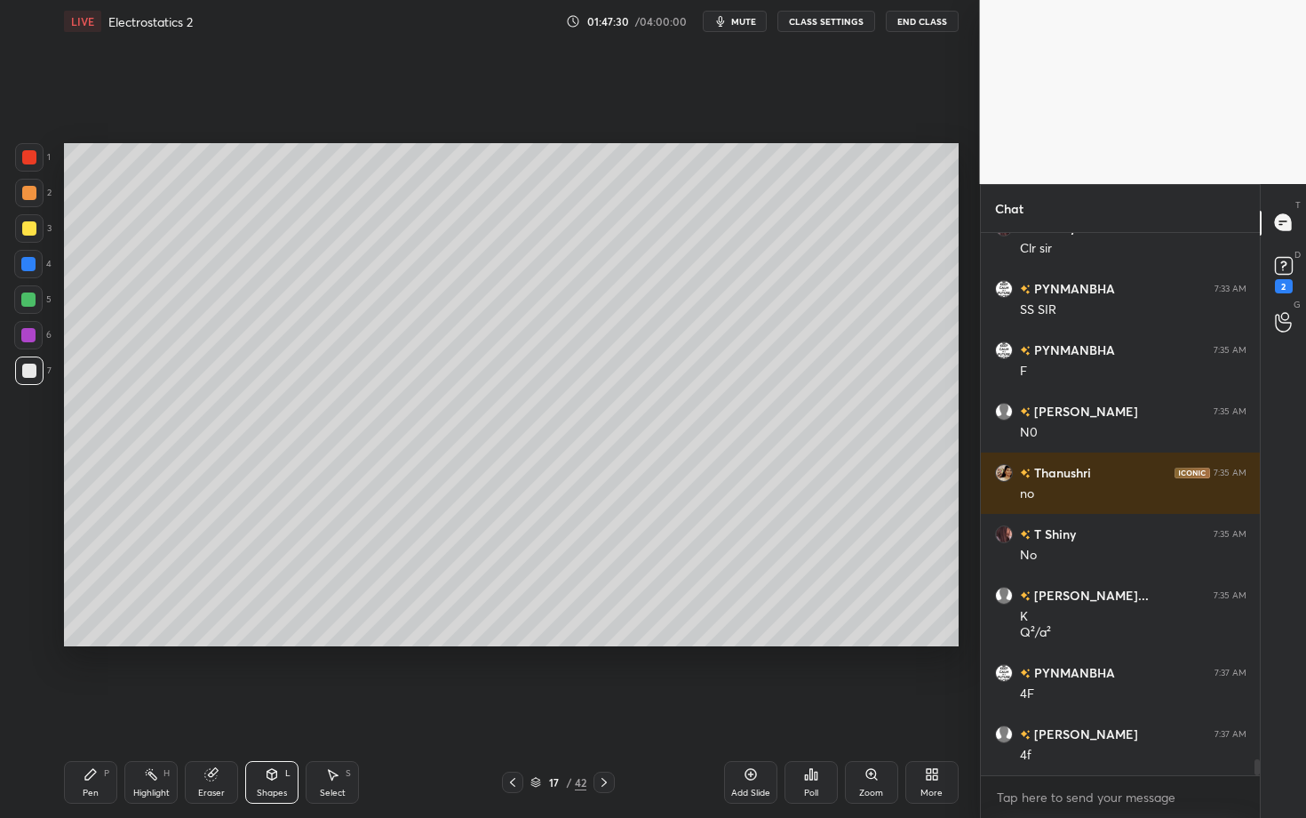
click at [93, 708] on icon at bounding box center [91, 774] width 14 height 14
click at [37, 225] on div at bounding box center [29, 228] width 28 height 28
click at [153, 708] on div "Highlight H" at bounding box center [150, 782] width 53 height 43
click at [80, 708] on div "Pen P" at bounding box center [90, 782] width 53 height 43
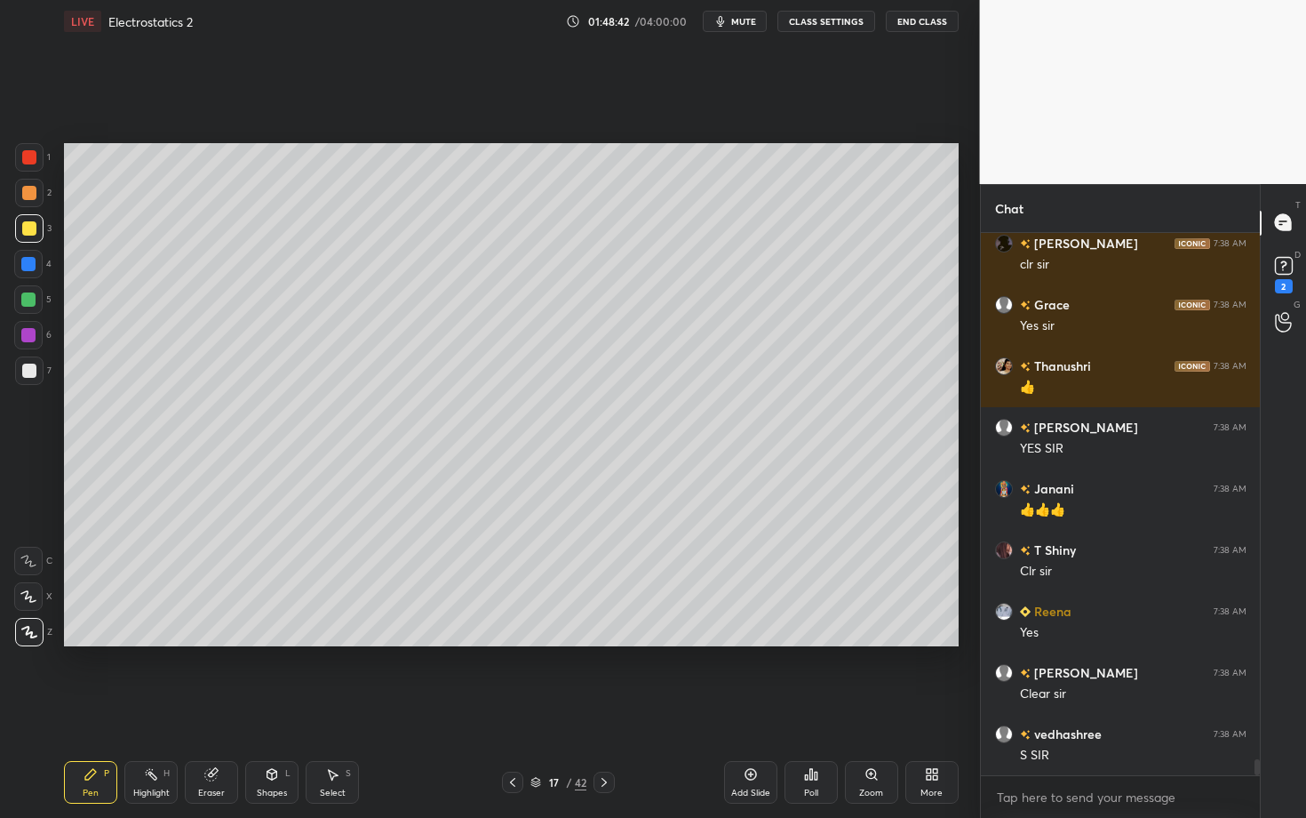
scroll to position [18205, 0]
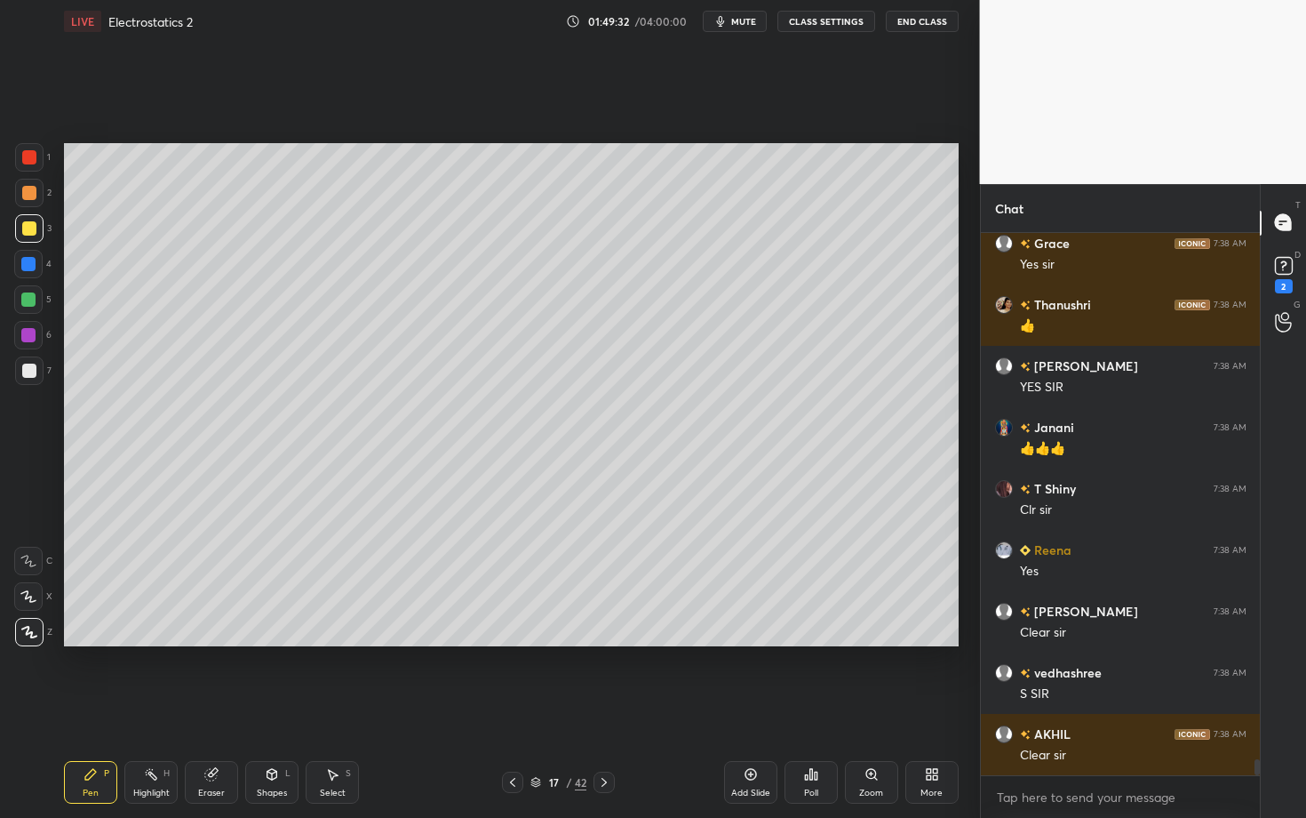
click at [611, 708] on div "17 / 42" at bounding box center [559, 781] width 330 height 21
click at [609, 708] on div "Pen P Highlight H Eraser Shapes L Select S 17 / 42 Add Slide Poll Zoom More" at bounding box center [511, 781] width 895 height 71
click at [603, 708] on icon at bounding box center [604, 782] width 14 height 14
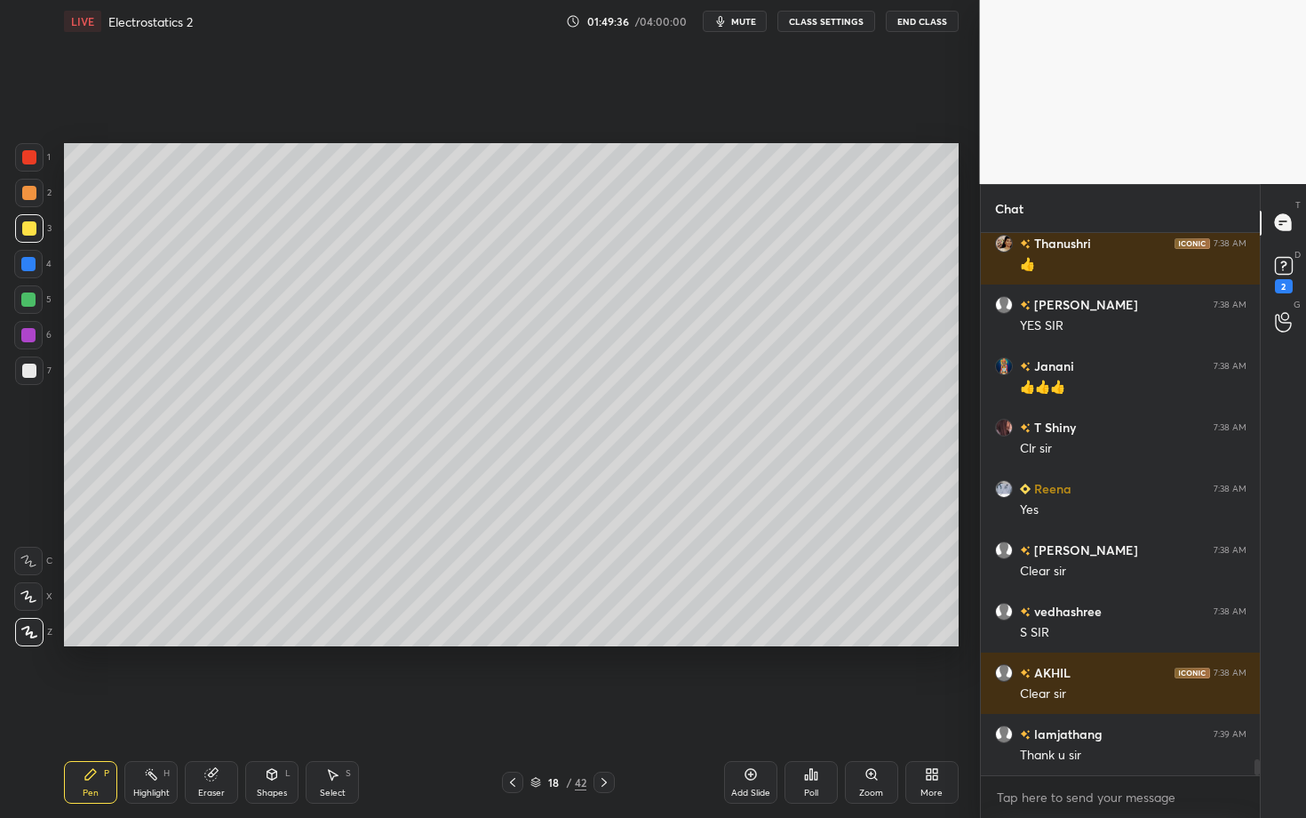
click at [109, 708] on div "Pen P Highlight H Eraser Shapes L Select S" at bounding box center [229, 782] width 330 height 43
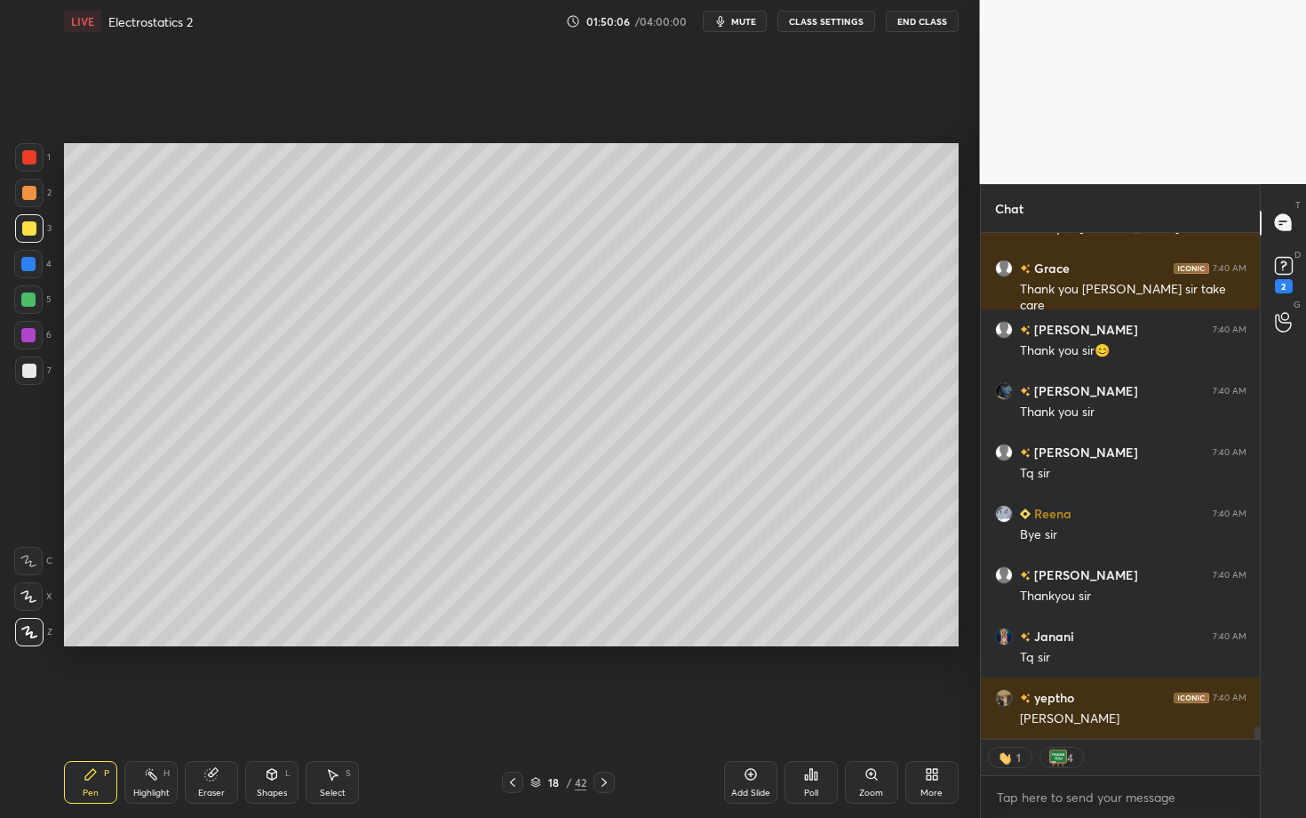
scroll to position [19836, 0]
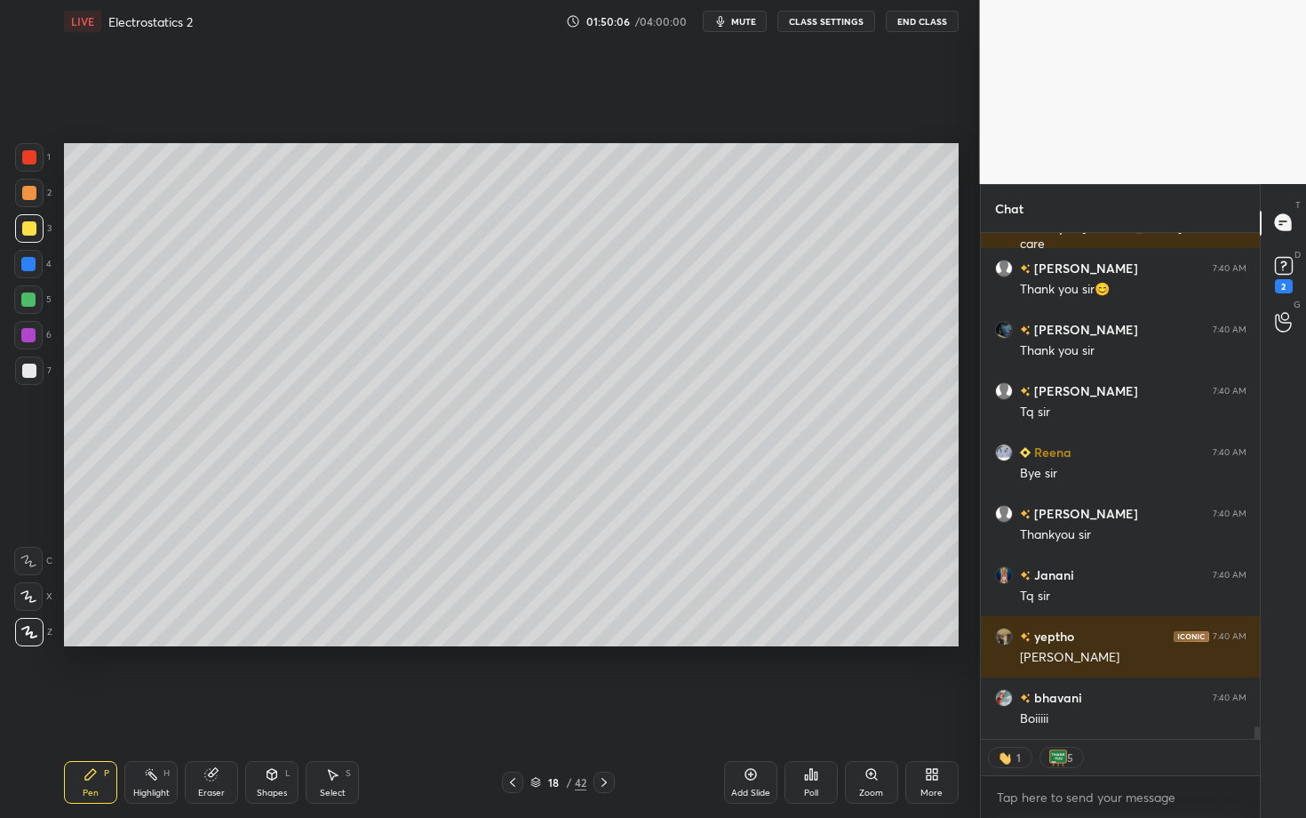
click at [752, 20] on span "mute" at bounding box center [743, 21] width 25 height 12
click at [922, 21] on button "End Class" at bounding box center [922, 21] width 73 height 21
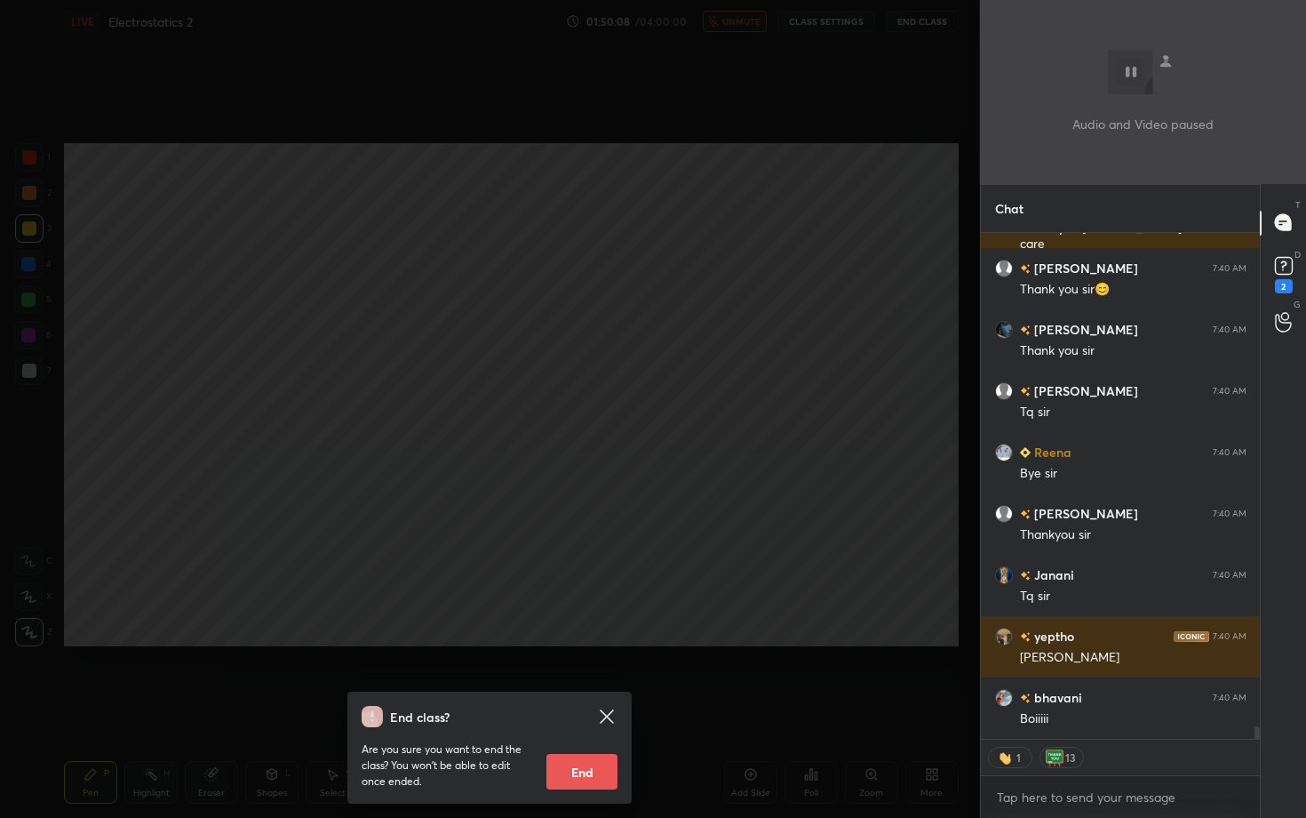
scroll to position [19897, 0]
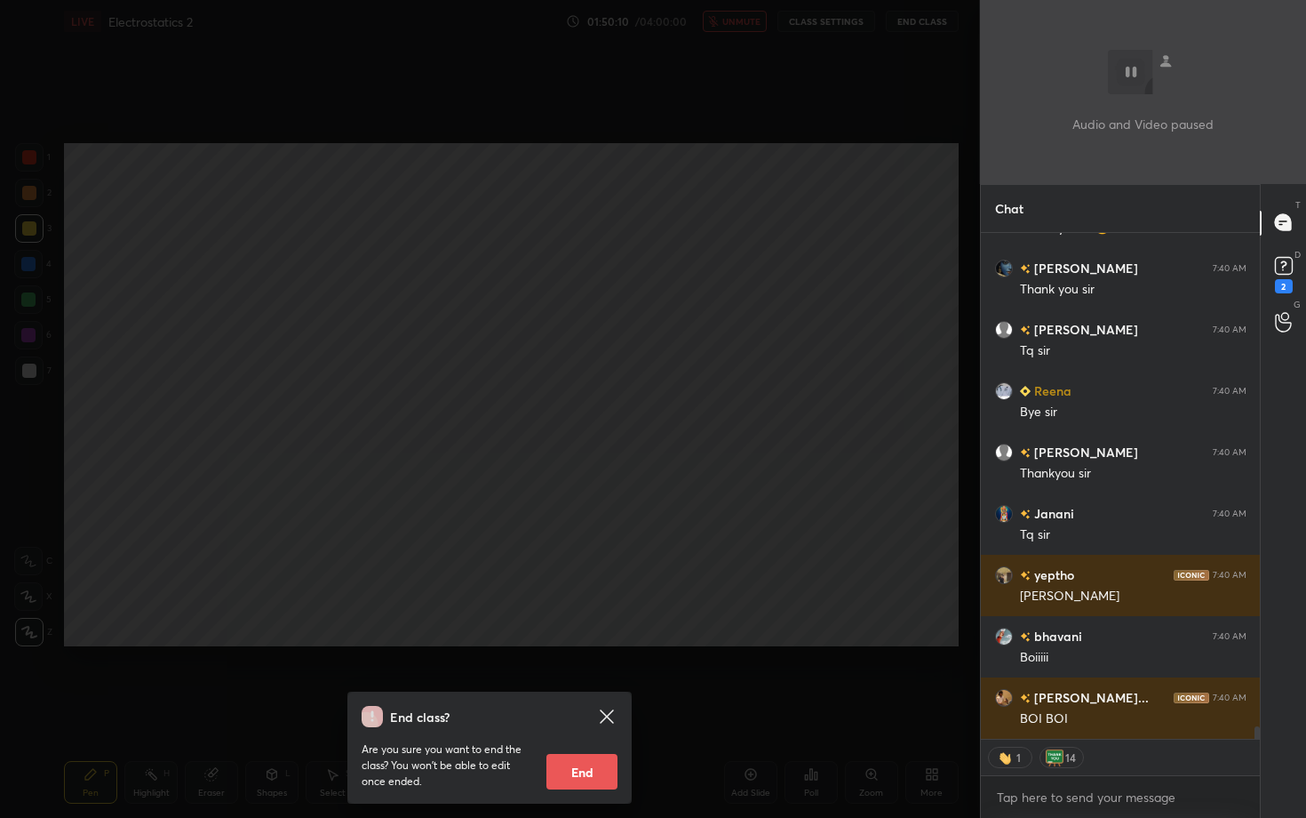
click at [575, 708] on button "End" at bounding box center [582, 772] width 71 height 36
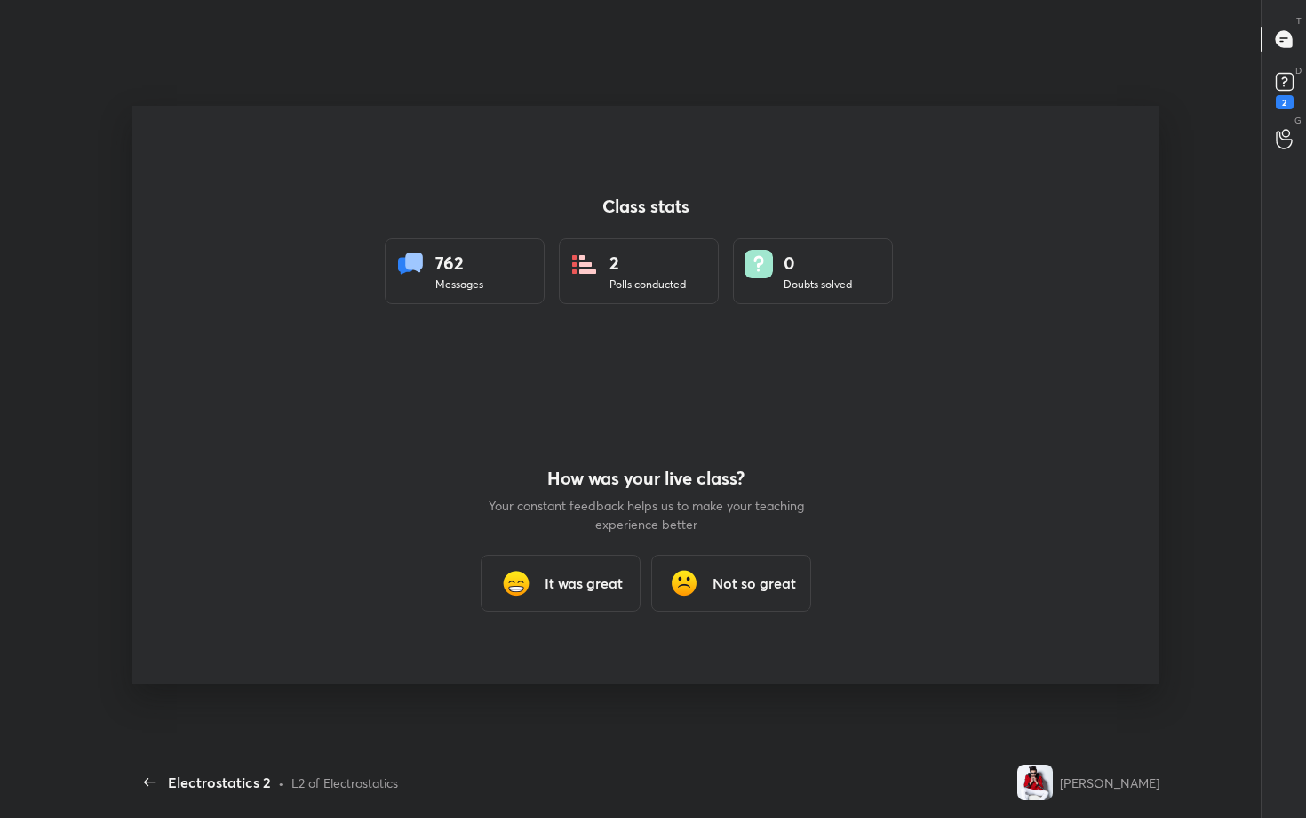
scroll to position [0, 0]
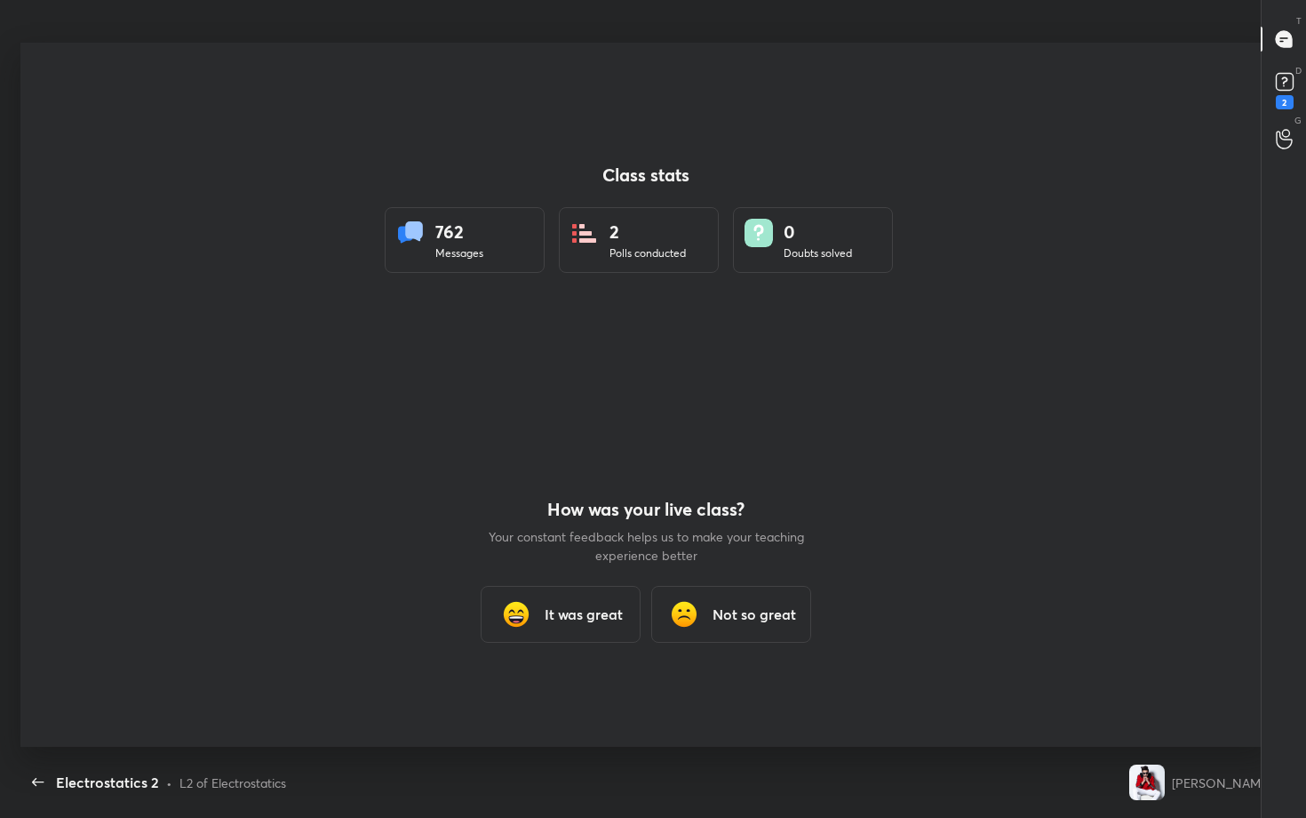
type textarea "x"
